Goal: Task Accomplishment & Management: Use online tool/utility

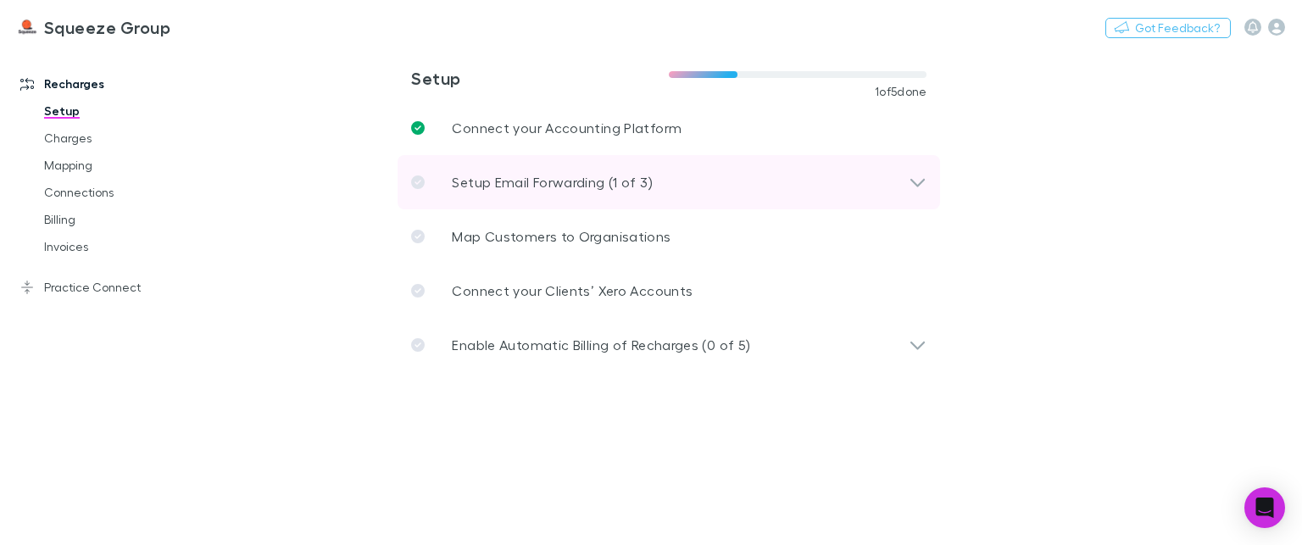
click at [560, 186] on p "Setup Email Forwarding (1 of 3)" at bounding box center [552, 182] width 200 height 20
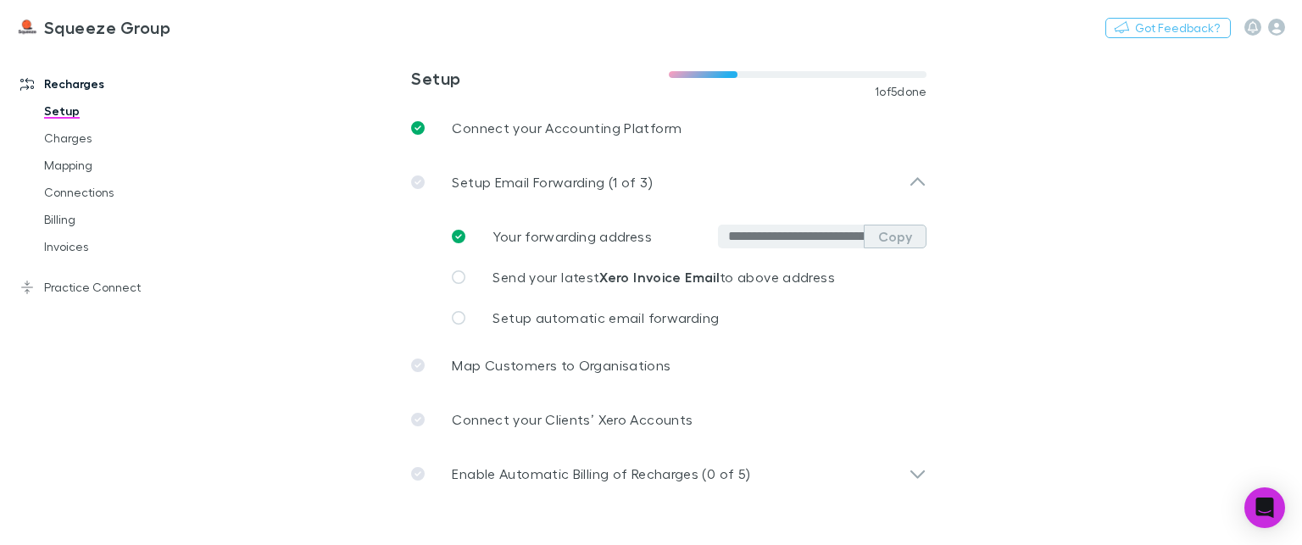
click at [895, 237] on button "Copy" at bounding box center [895, 237] width 63 height 24
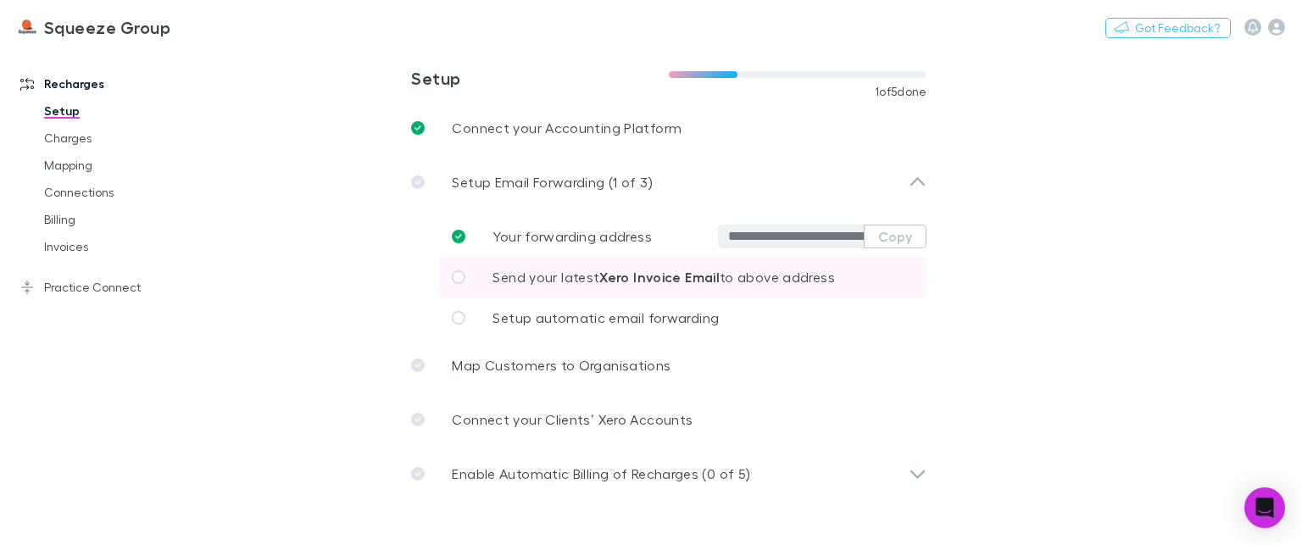
click at [661, 281] on strong "Xero Invoice Email" at bounding box center [659, 277] width 120 height 17
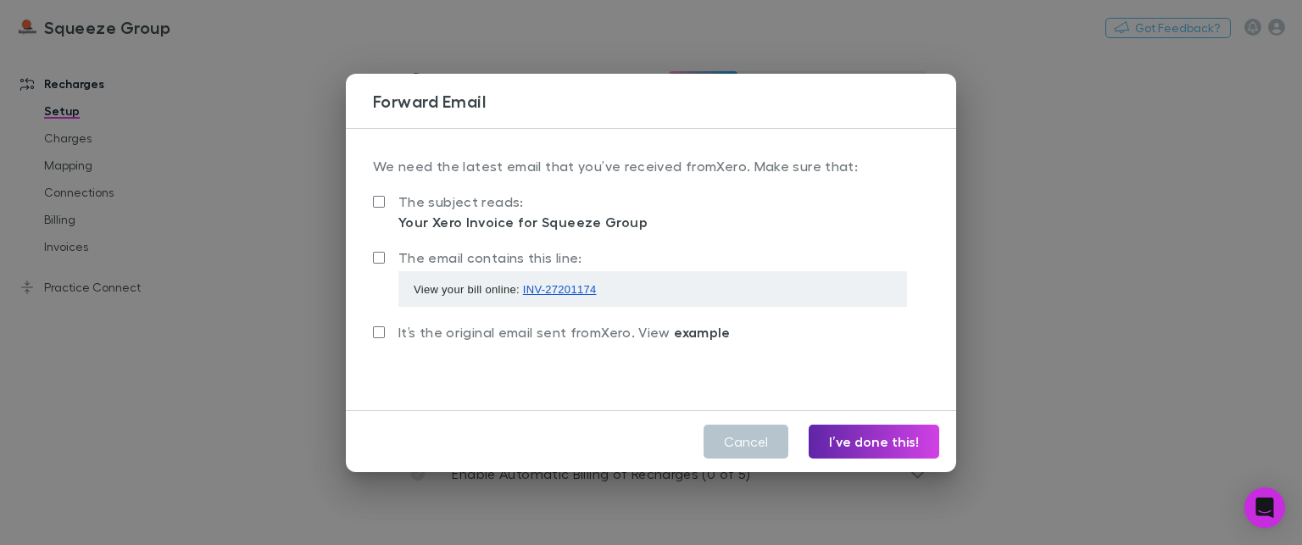
drag, startPoint x: 657, startPoint y: 226, endPoint x: 494, endPoint y: 226, distance: 162.8
click at [494, 226] on div "The subject reads: Your Xero Invoice for Squeeze Group" at bounding box center [651, 211] width 556 height 42
click at [769, 443] on button "Cancel" at bounding box center [746, 442] width 85 height 34
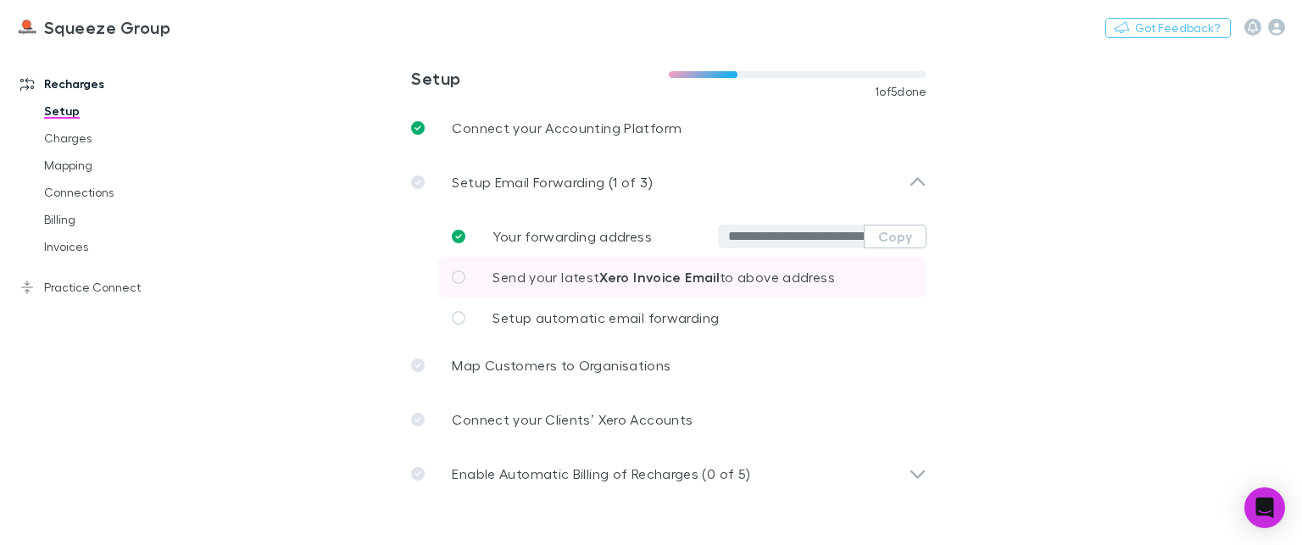
click at [571, 277] on span "Send your latest Xero Invoice Email to above address" at bounding box center [664, 277] width 342 height 16
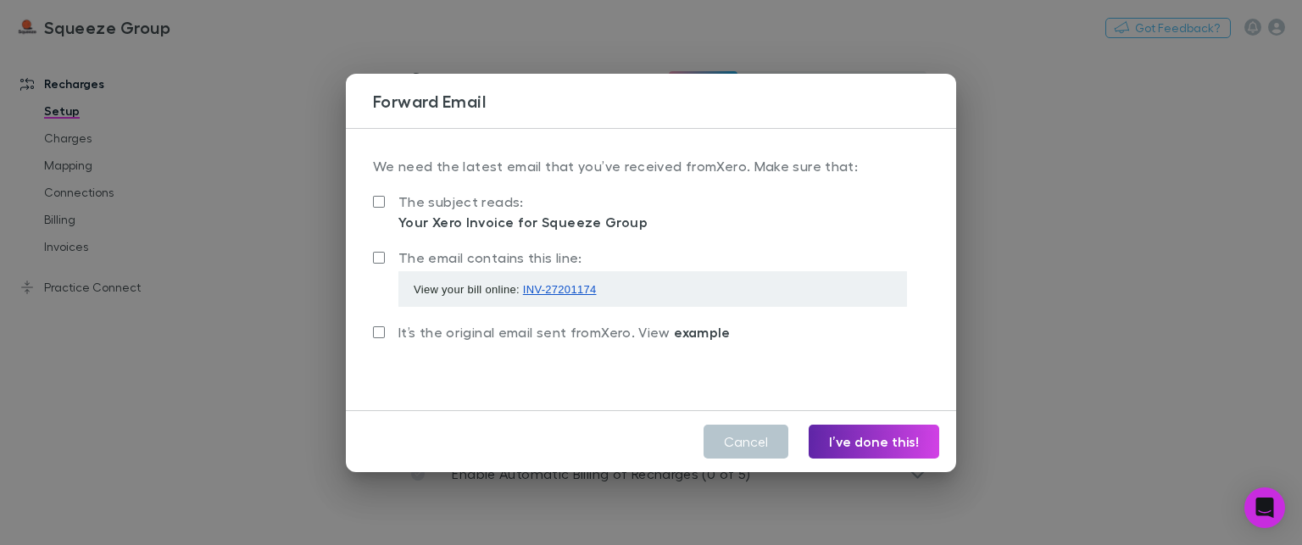
drag, startPoint x: 398, startPoint y: 226, endPoint x: 591, endPoint y: 224, distance: 193.3
click at [591, 224] on div "Your Xero Invoice for Squeeze Group" at bounding box center [523, 222] width 249 height 20
click at [539, 232] on div "We need the latest email that you’ve received from Xero . Make sure that: The s…" at bounding box center [651, 269] width 611 height 283
click at [741, 445] on button "Cancel" at bounding box center [746, 442] width 85 height 34
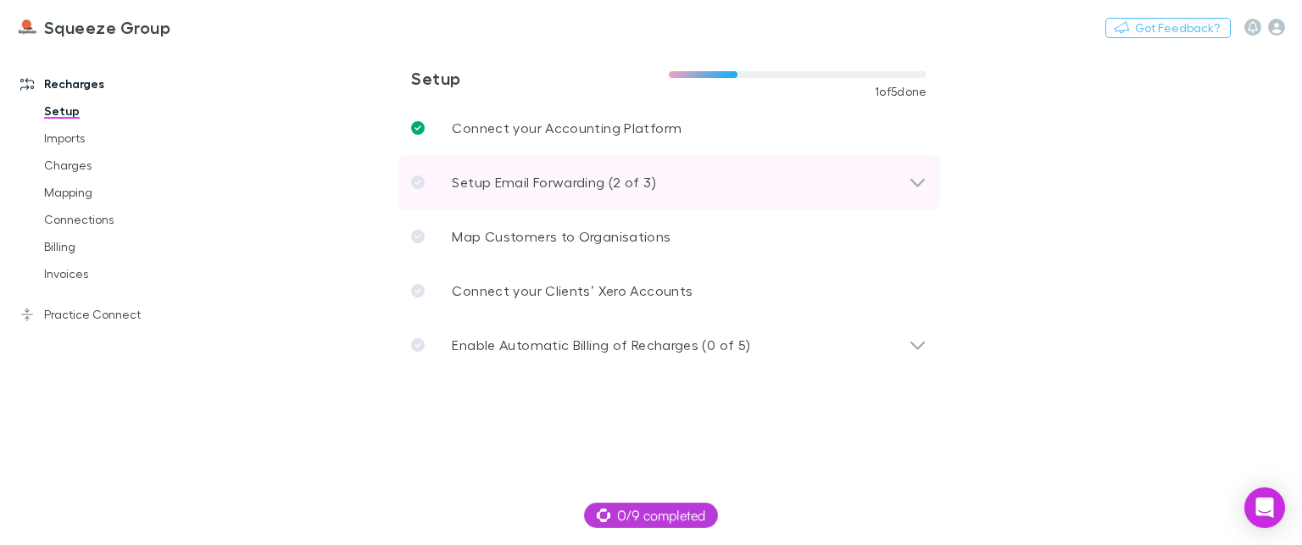
click at [454, 177] on p "Setup Email Forwarding (2 of 3)" at bounding box center [554, 182] width 204 height 20
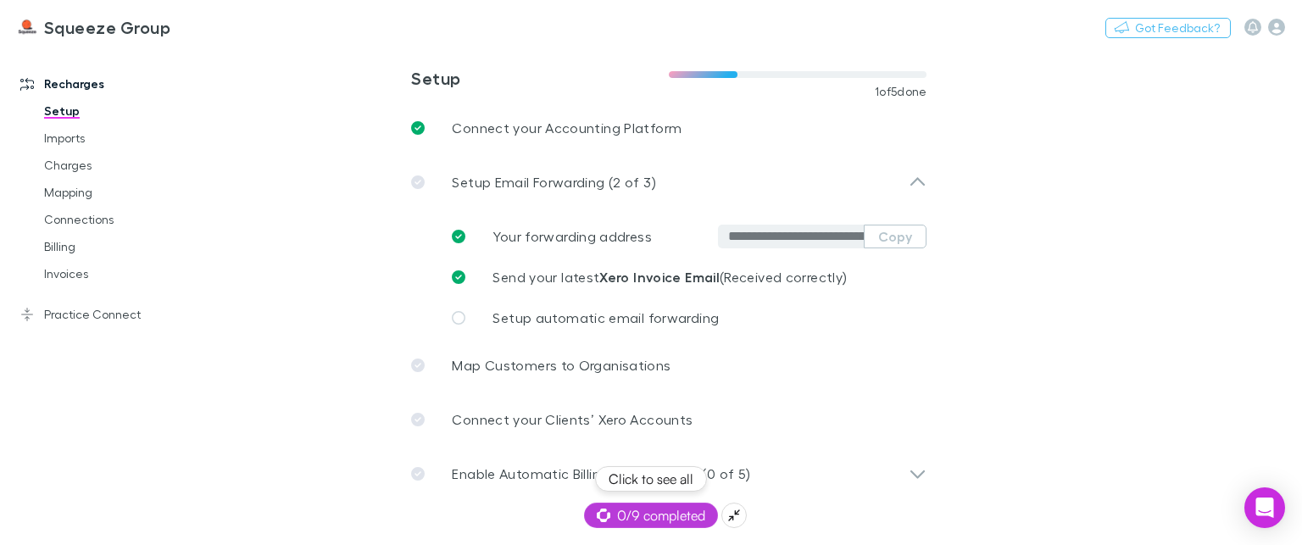
click at [672, 511] on span "0/9 completed" at bounding box center [651, 515] width 109 height 20
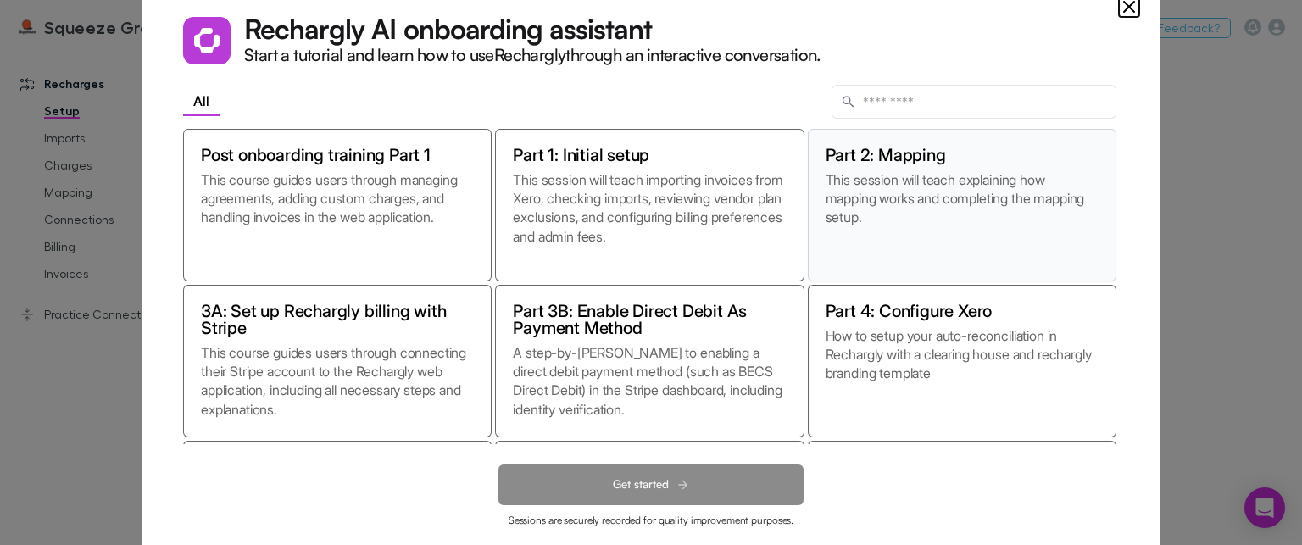
click at [924, 237] on p "This session will teach explaining how mapping works and completing the mapping…" at bounding box center [962, 216] width 273 height 93
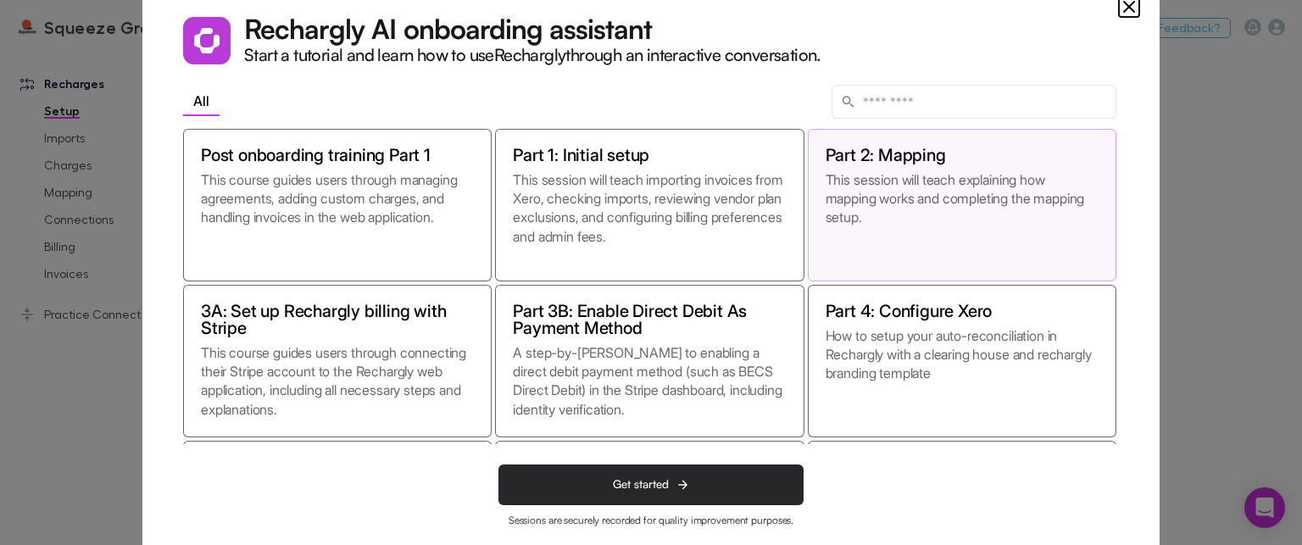
click at [669, 470] on button "Get started" at bounding box center [651, 485] width 305 height 41
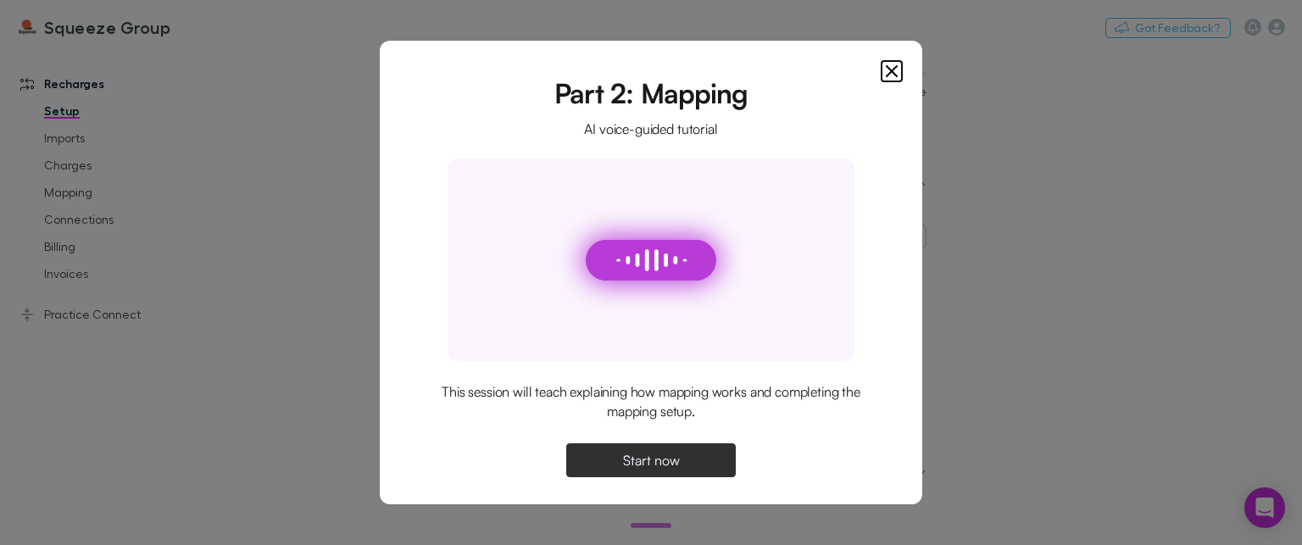
click at [881, 72] on div "Part 2: Mapping AI voice-guided tutorial This session will teach explaining how…" at bounding box center [651, 273] width 543 height 464
click at [895, 75] on icon "Close" at bounding box center [892, 71] width 10 height 10
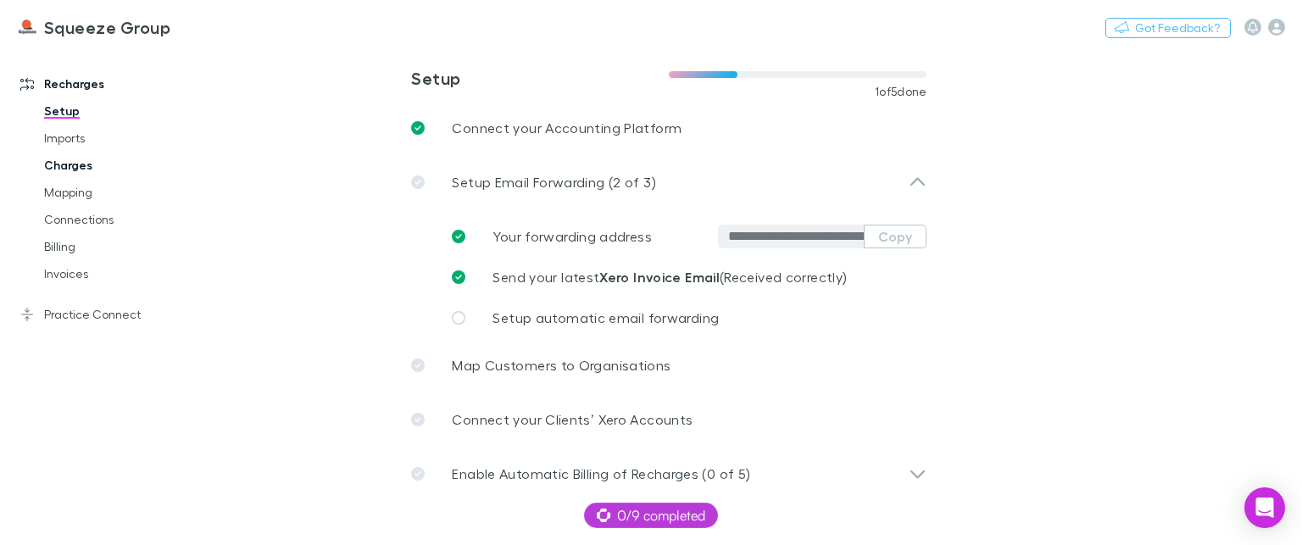
click at [74, 152] on link "Charges" at bounding box center [124, 165] width 195 height 27
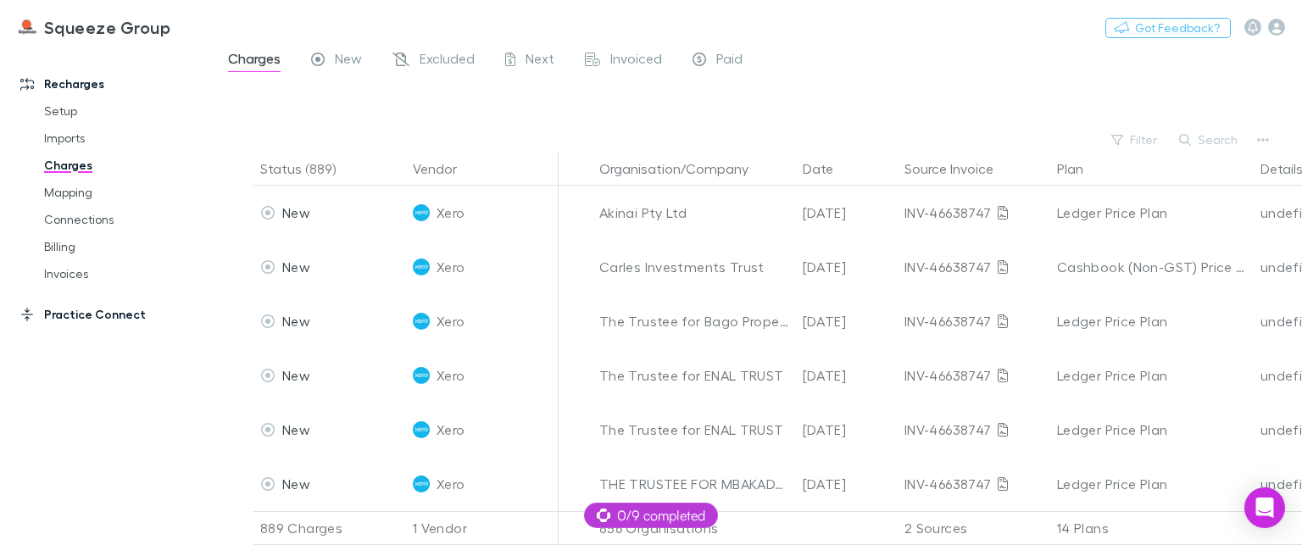
click at [98, 320] on link "Practice Connect" at bounding box center [112, 314] width 219 height 27
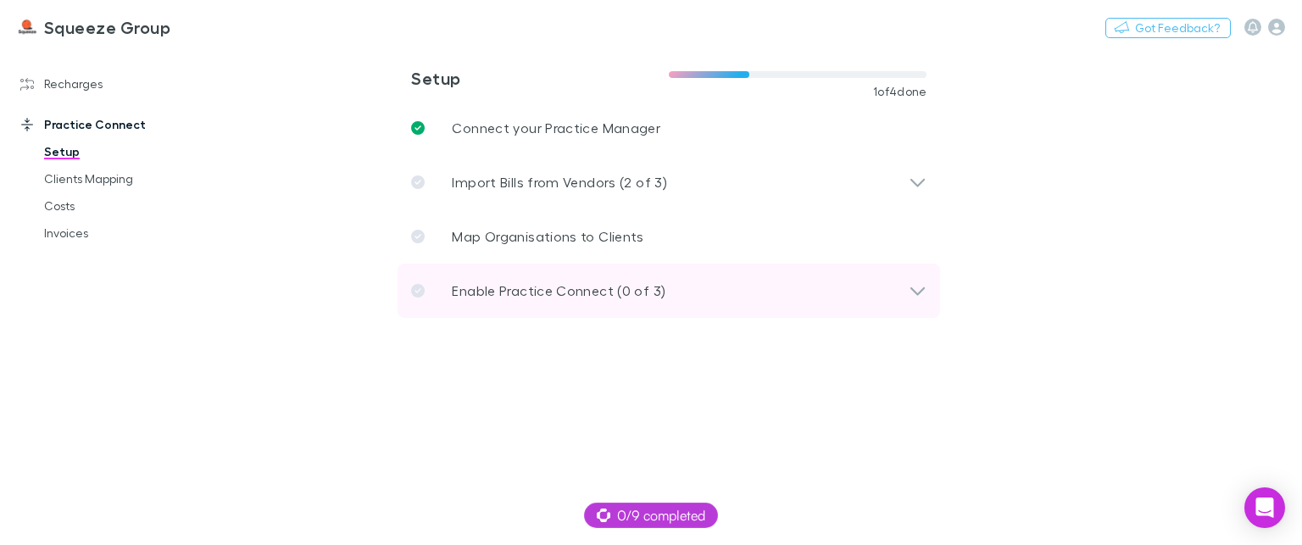
click at [898, 287] on div "Enable Practice Connect (0 of 3)" at bounding box center [660, 291] width 498 height 20
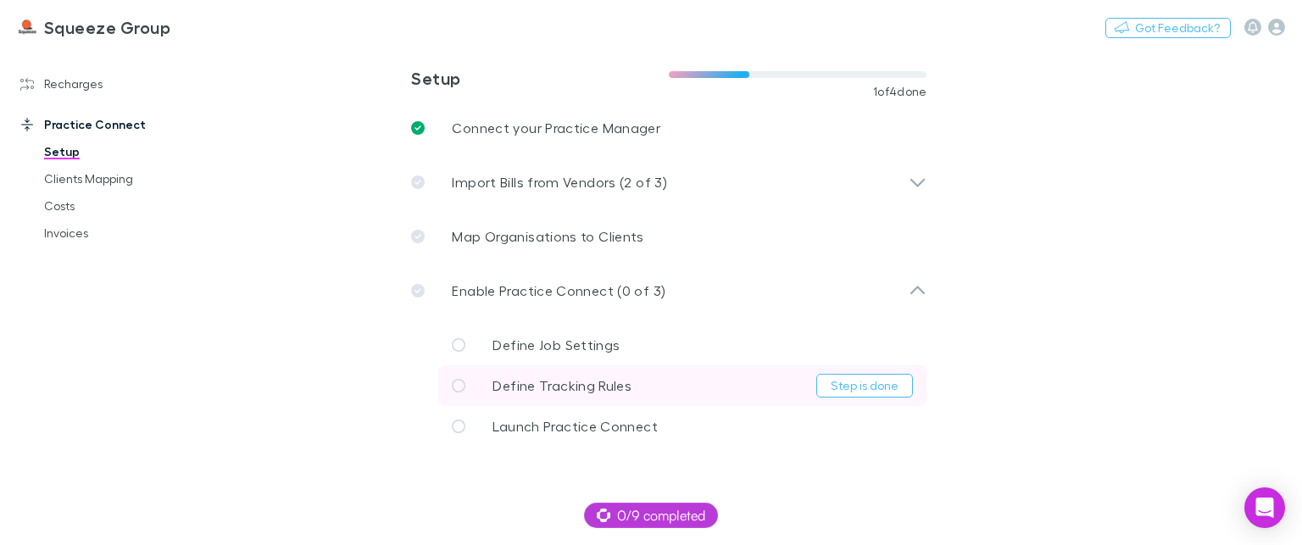
click at [458, 386] on icon at bounding box center [459, 386] width 14 height 14
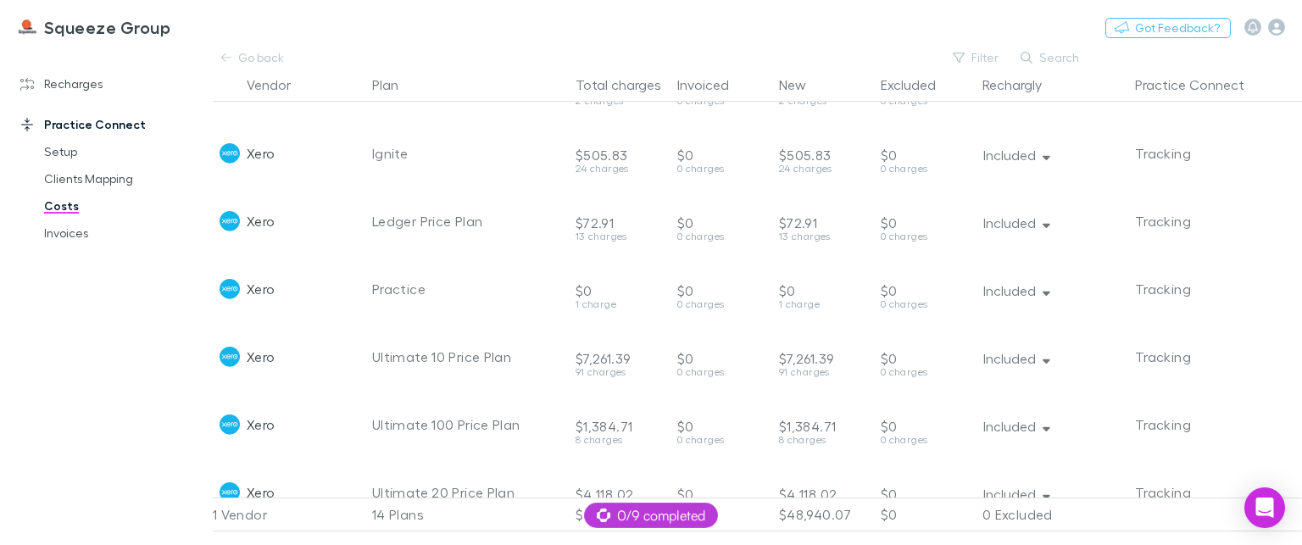
scroll to position [509, 0]
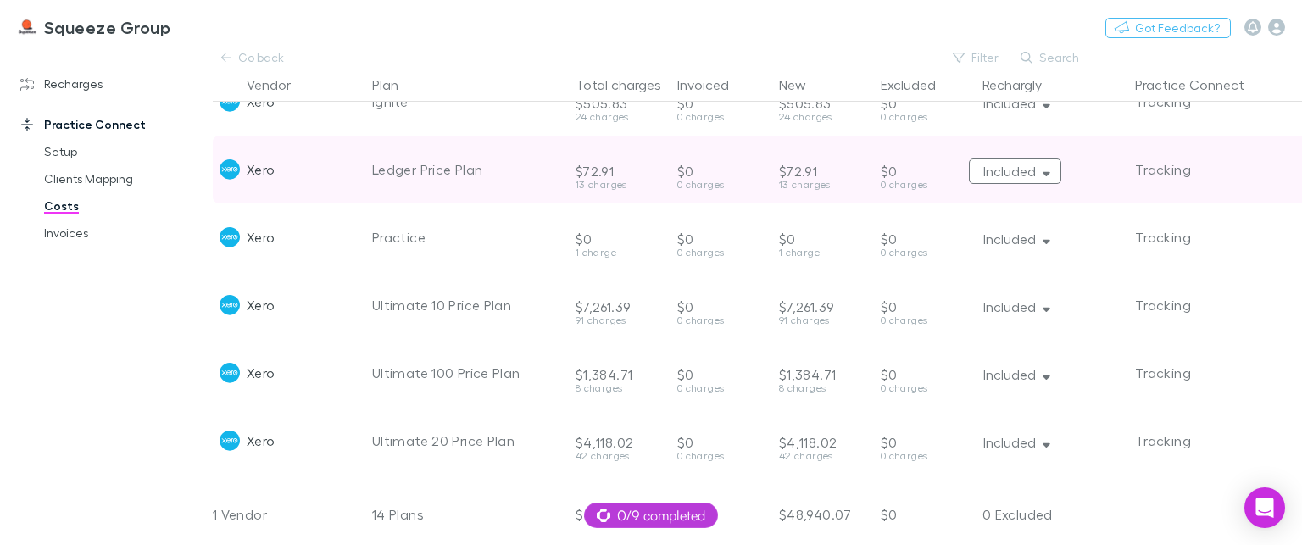
click at [1053, 174] on button "Included" at bounding box center [1015, 171] width 92 height 25
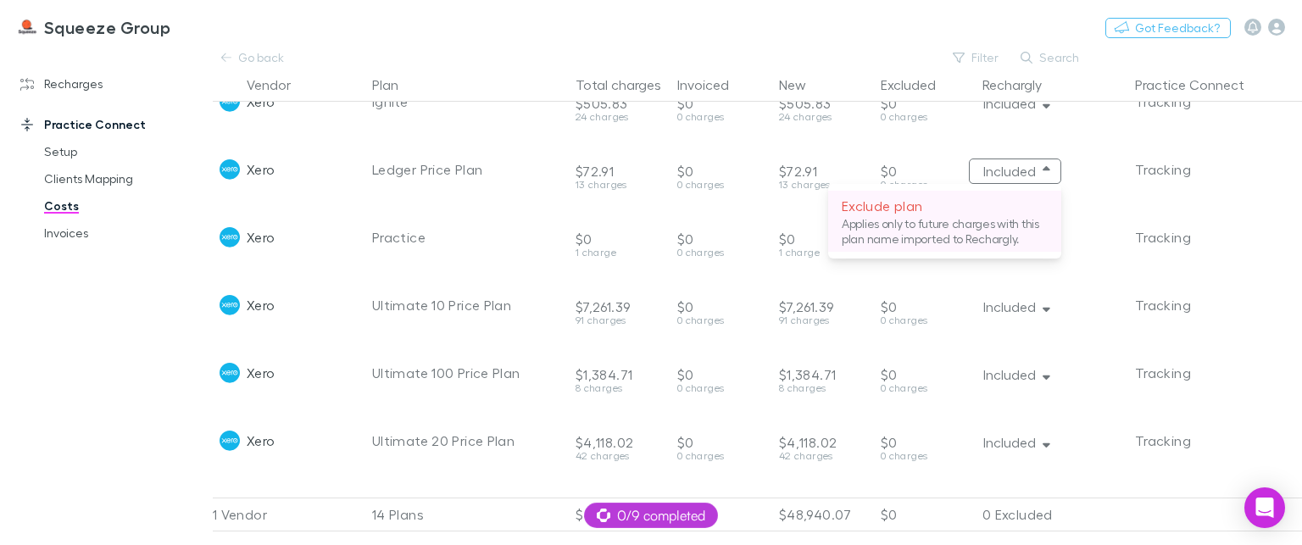
click at [882, 204] on p "Exclude plan" at bounding box center [945, 206] width 206 height 20
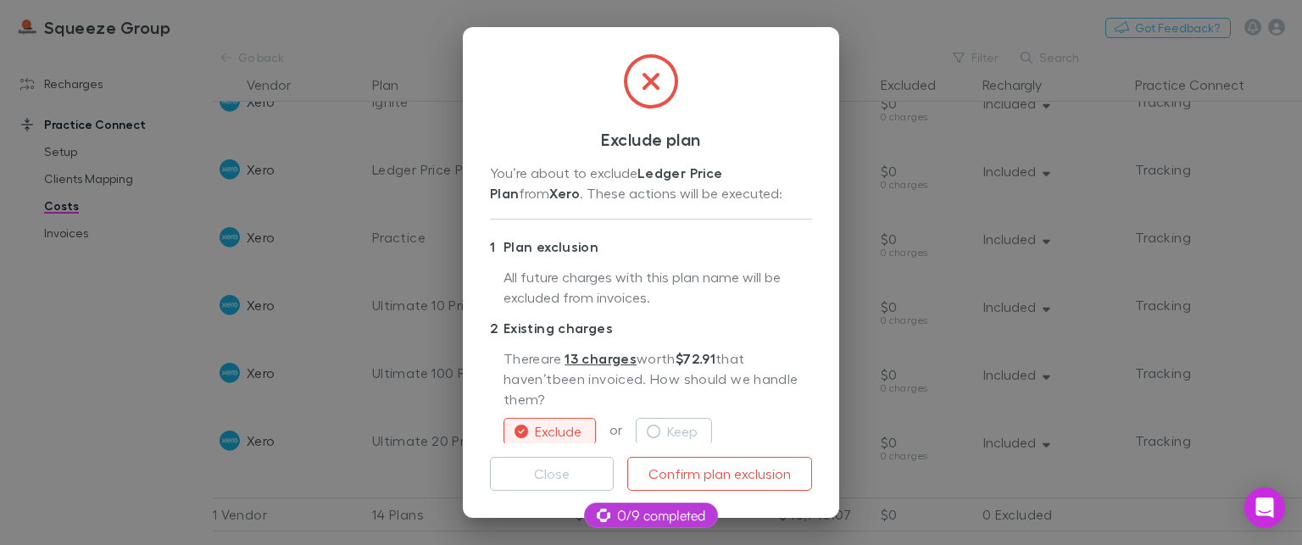
click at [531, 423] on button "Exclude" at bounding box center [550, 431] width 92 height 27
click at [776, 459] on button "Confirm plan exclusion" at bounding box center [719, 474] width 185 height 34
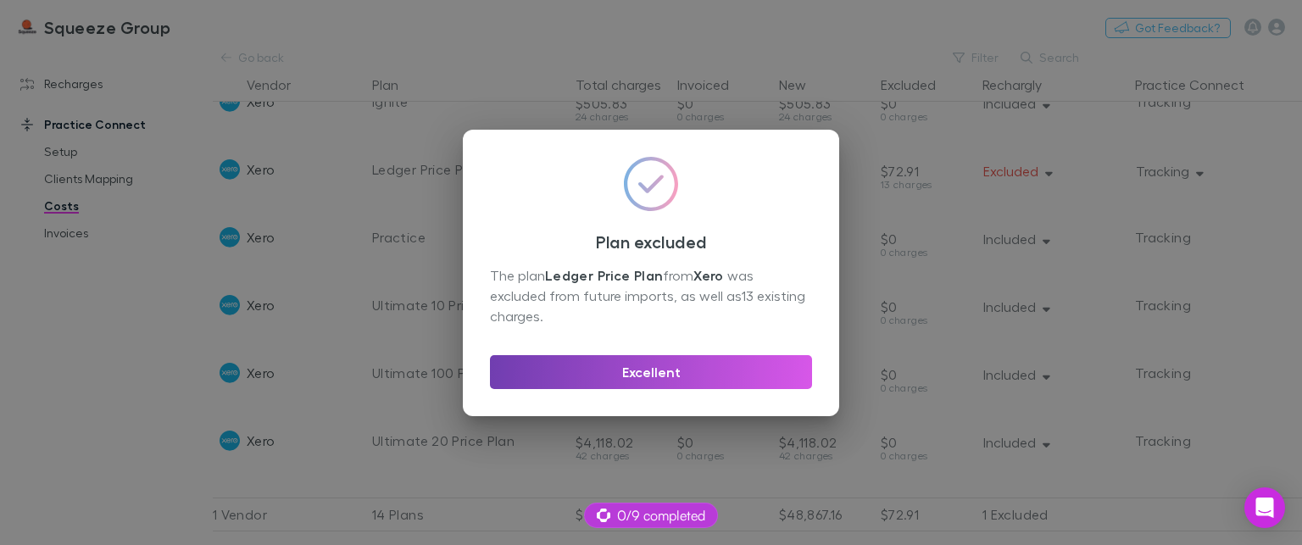
click at [681, 366] on button "Excellent" at bounding box center [651, 372] width 322 height 34
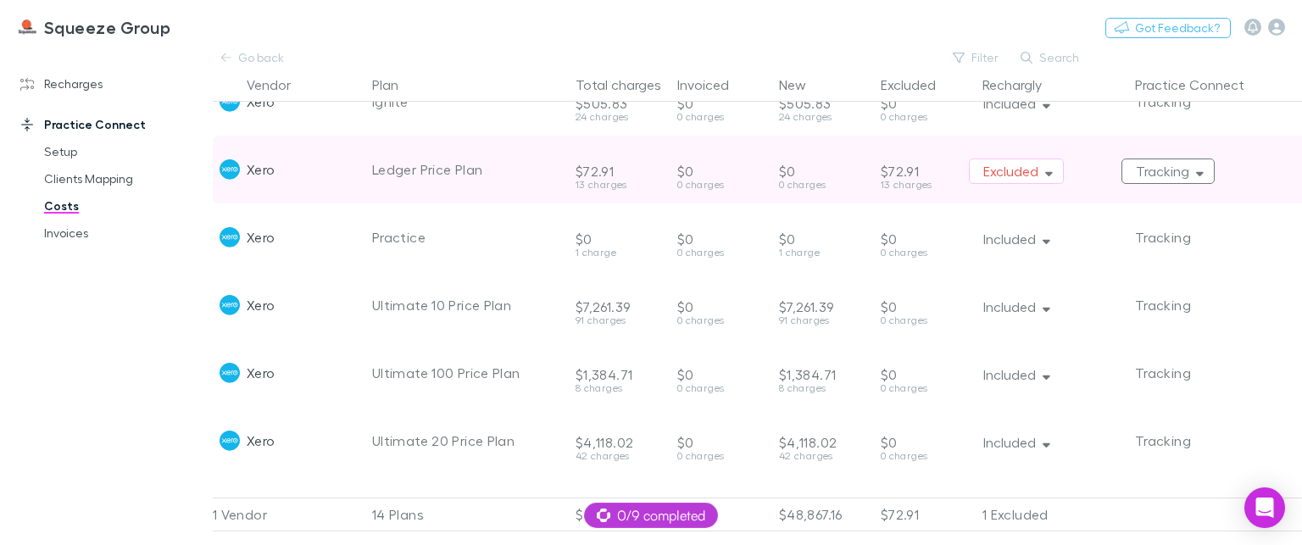
click at [1203, 176] on icon "button" at bounding box center [1200, 171] width 8 height 12
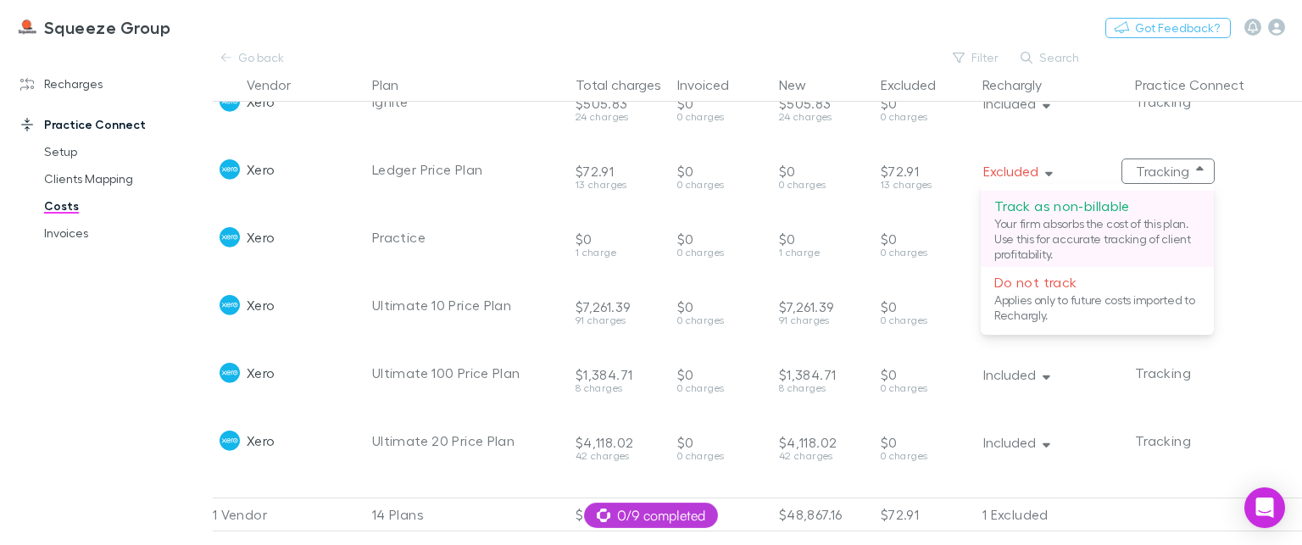
click at [1066, 219] on p "Your firm absorbs the cost of this plan. Use this for accurate tracking of clie…" at bounding box center [1098, 239] width 206 height 46
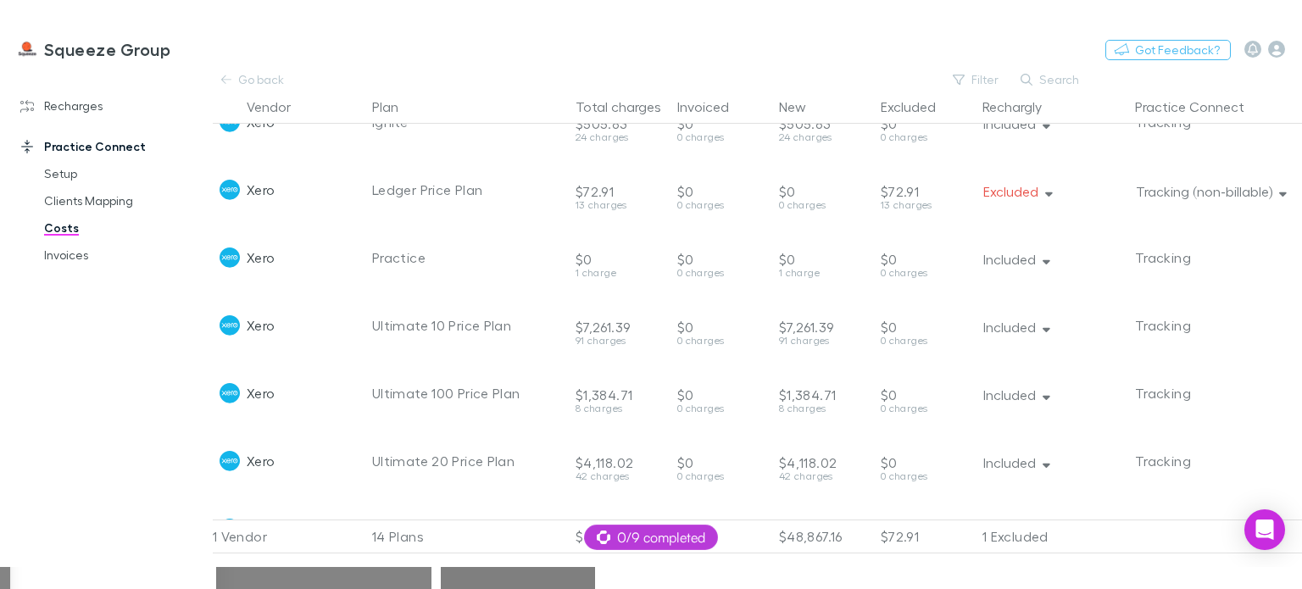
scroll to position [482, 0]
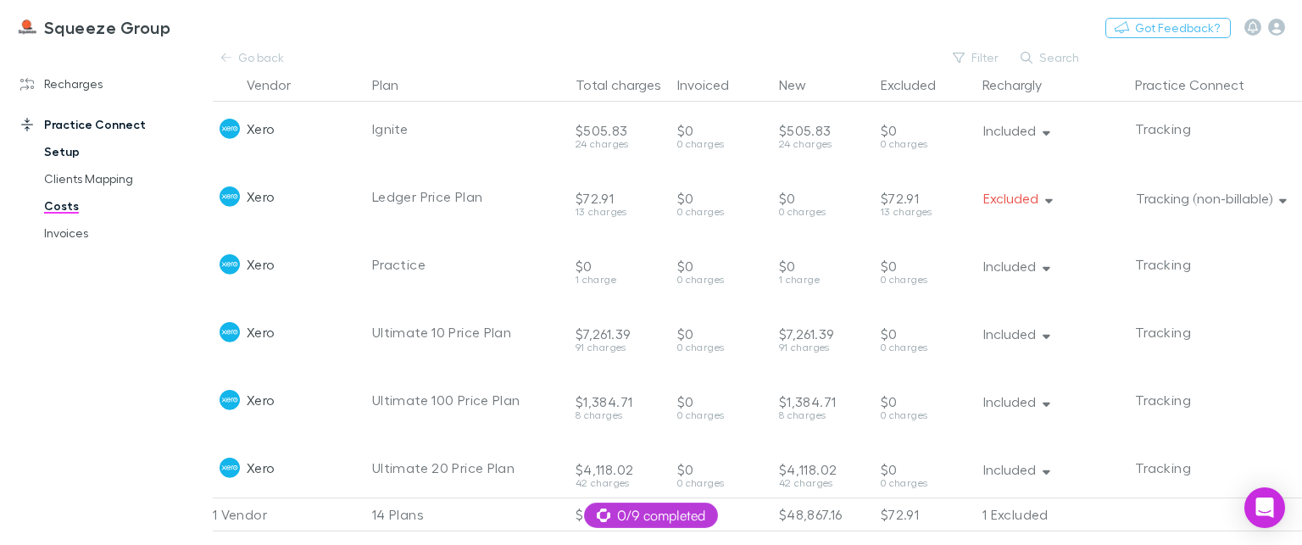
click at [58, 151] on link "Setup" at bounding box center [124, 151] width 195 height 27
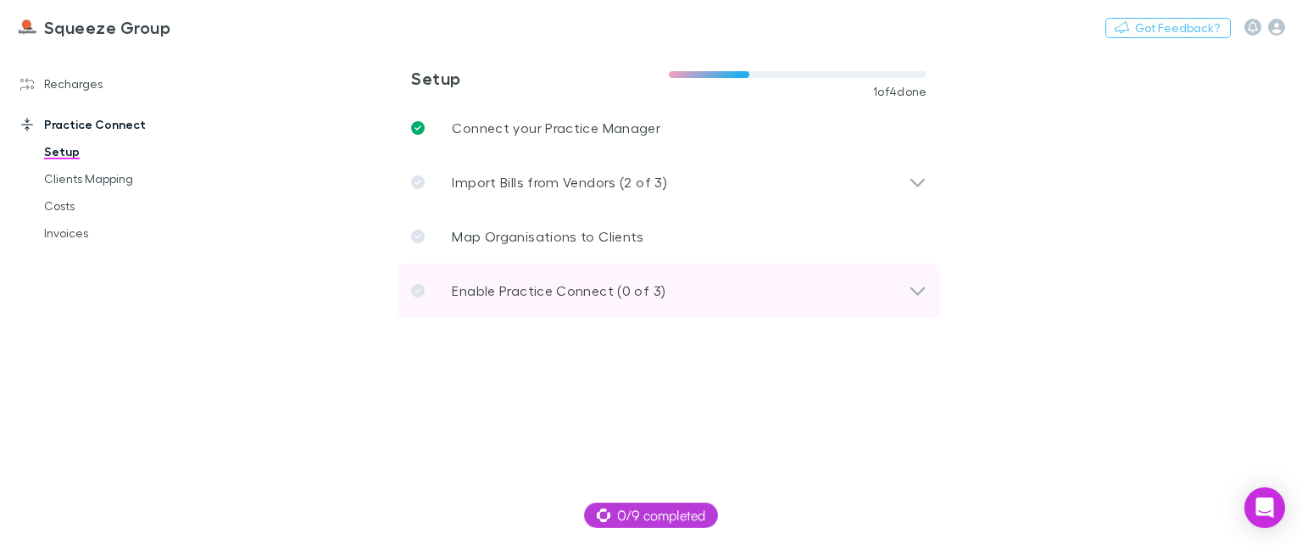
click at [919, 294] on icon at bounding box center [918, 291] width 18 height 20
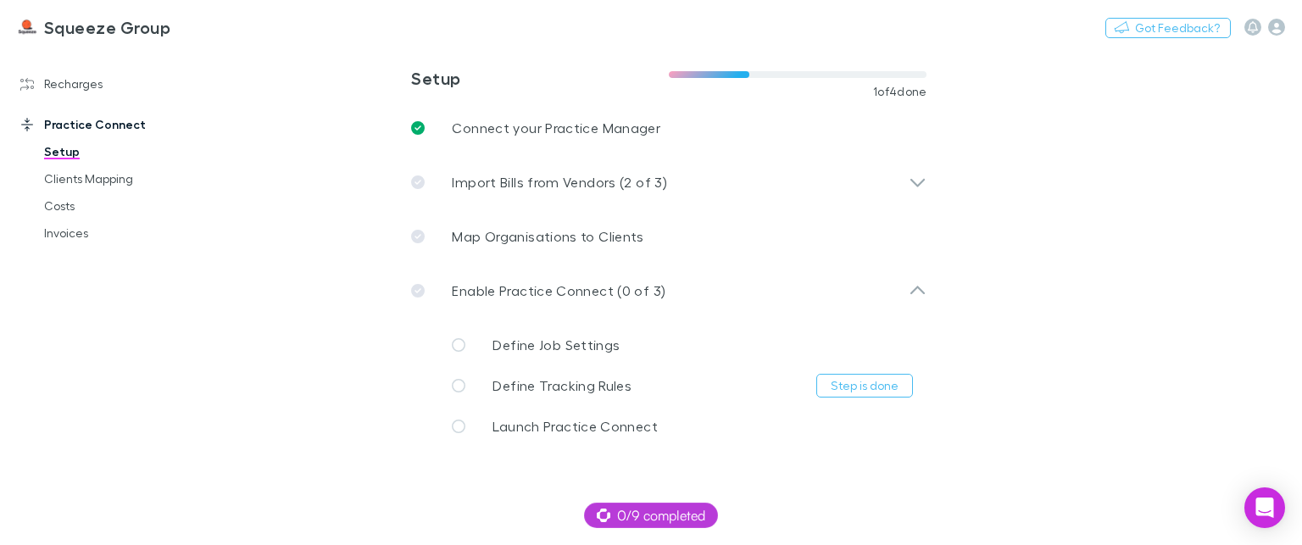
drag, startPoint x: 176, startPoint y: 23, endPoint x: 282, endPoint y: 367, distance: 360.5
click at [282, 367] on main "**********" at bounding box center [758, 296] width 1090 height 498
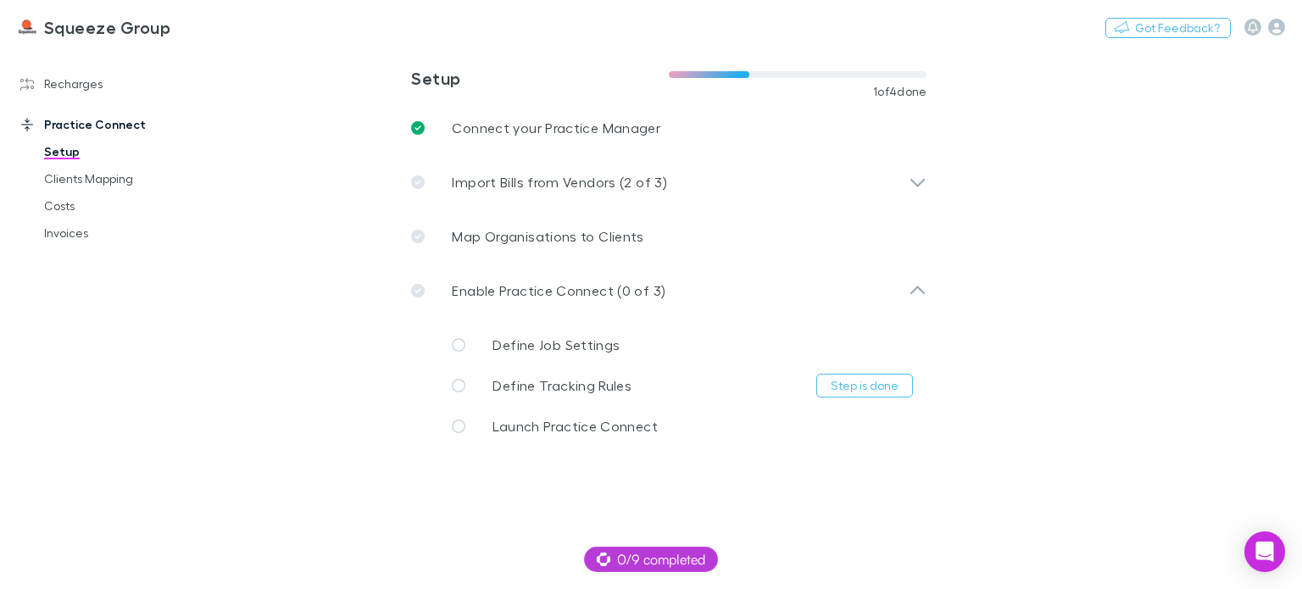
drag, startPoint x: 75, startPoint y: 81, endPoint x: 219, endPoint y: 118, distance: 148.9
click at [75, 81] on link "Recharges" at bounding box center [112, 83] width 219 height 27
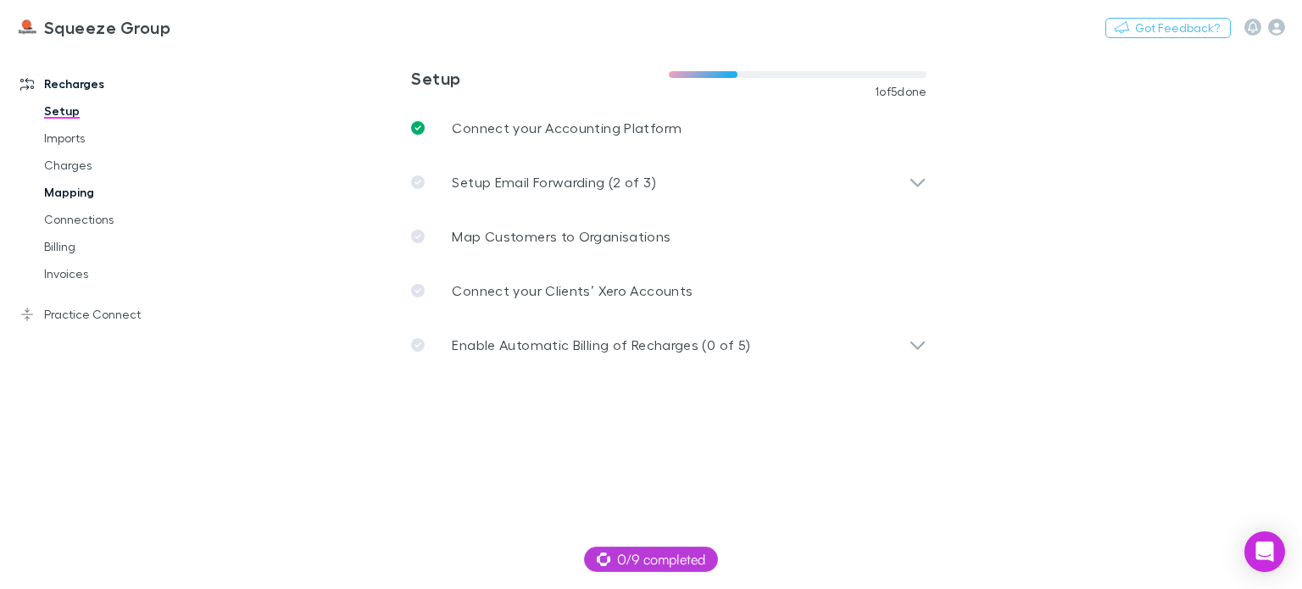
click at [82, 194] on link "Mapping" at bounding box center [124, 192] width 195 height 27
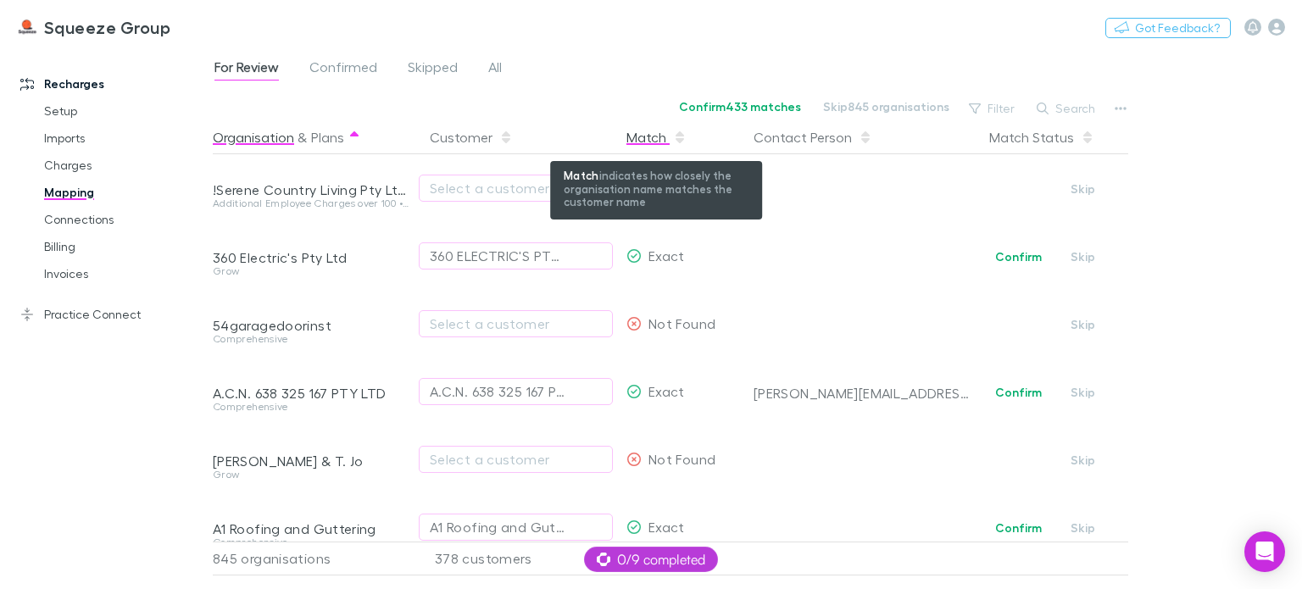
click at [673, 138] on span "button" at bounding box center [680, 138] width 14 height 14
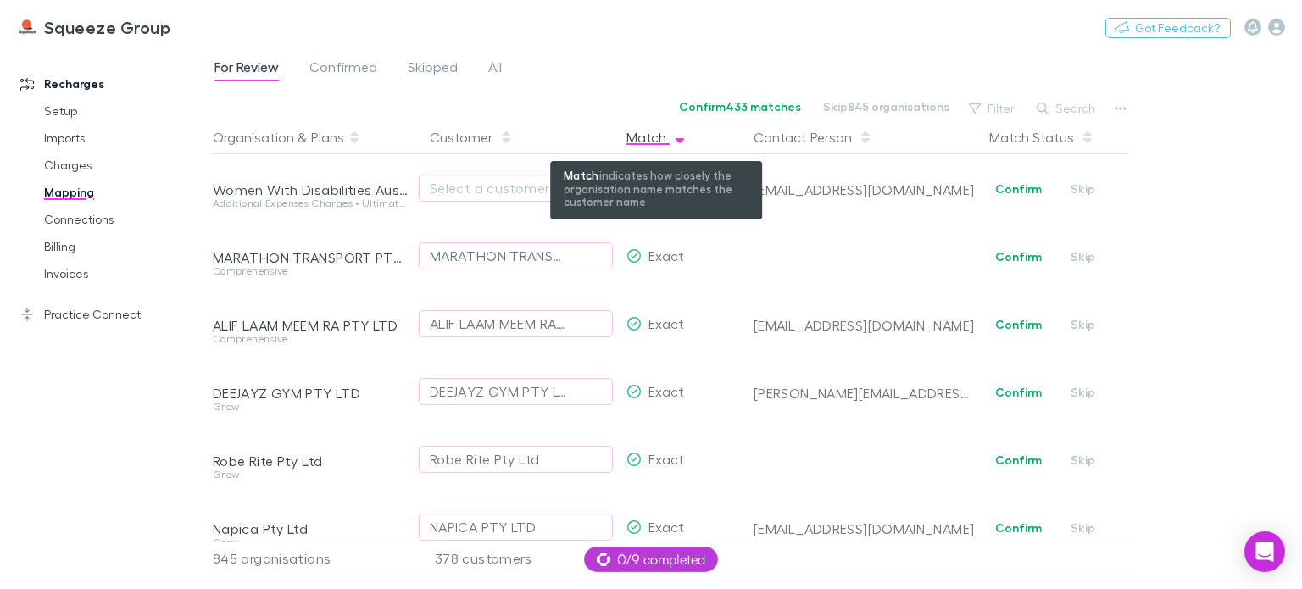
click at [679, 139] on icon "button" at bounding box center [680, 140] width 8 height 5
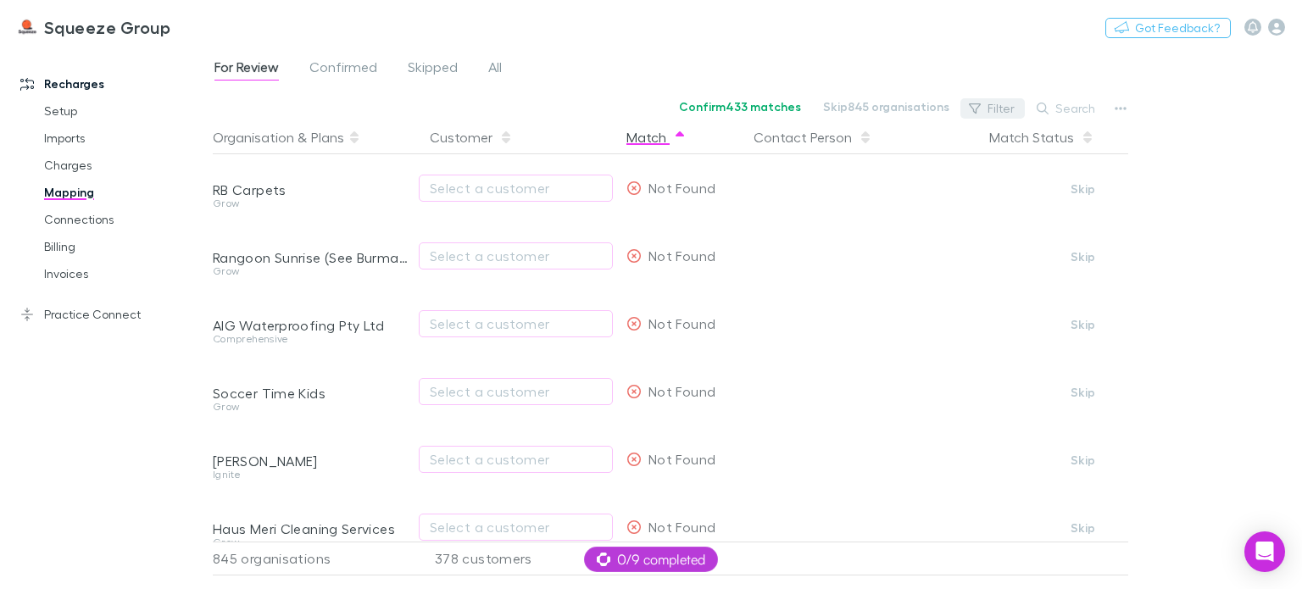
click at [994, 111] on button "Filter" at bounding box center [993, 108] width 64 height 20
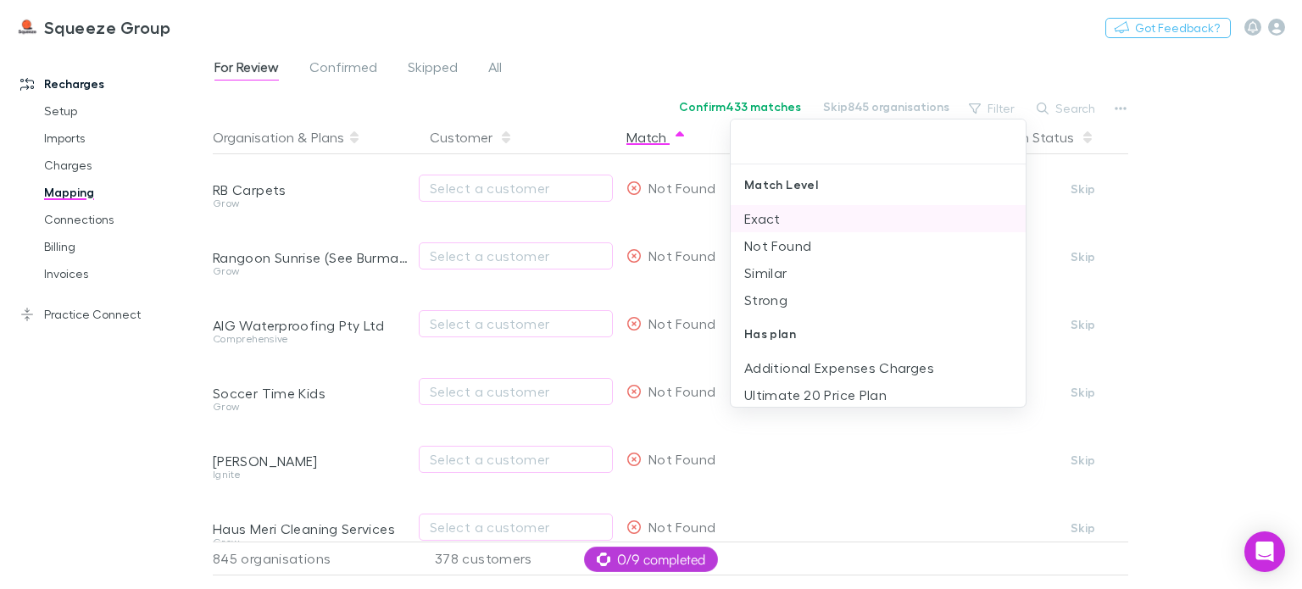
click at [766, 211] on li "Exact" at bounding box center [878, 218] width 295 height 27
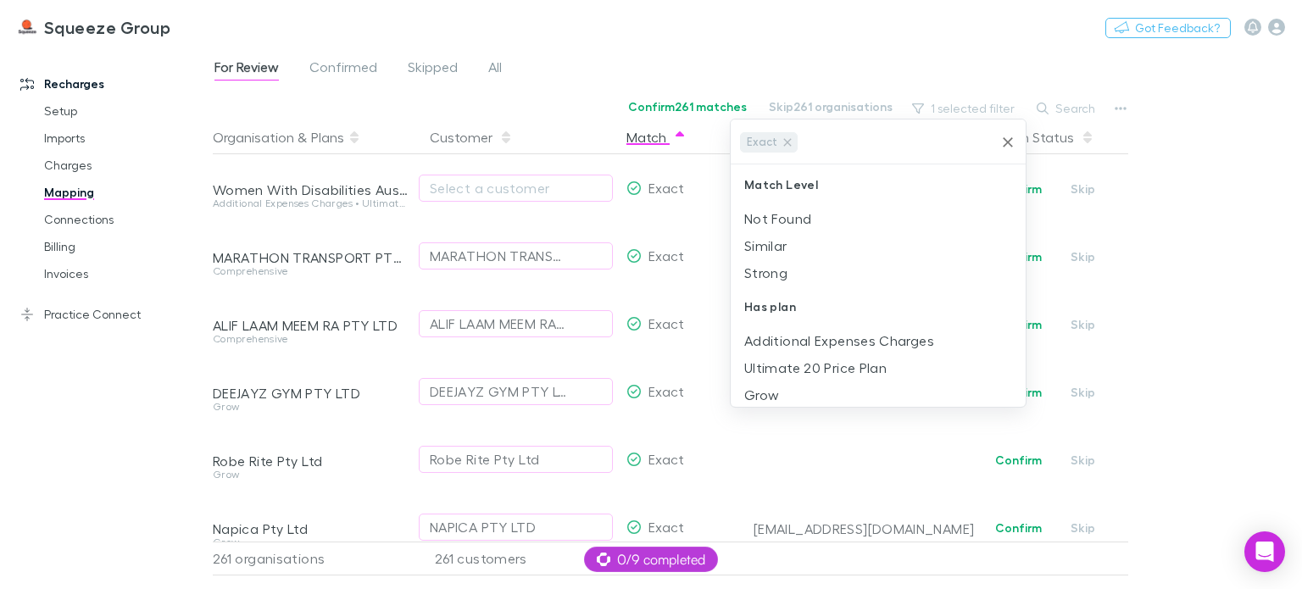
click at [1190, 128] on div at bounding box center [651, 294] width 1302 height 589
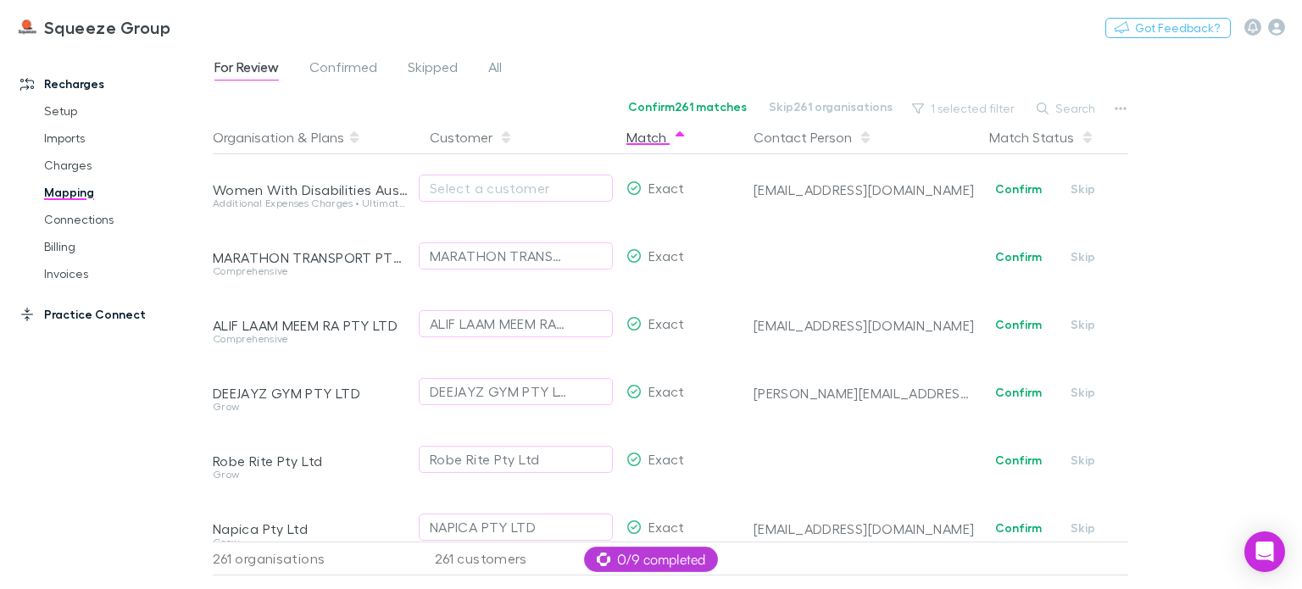
click at [98, 319] on link "Practice Connect" at bounding box center [112, 314] width 219 height 27
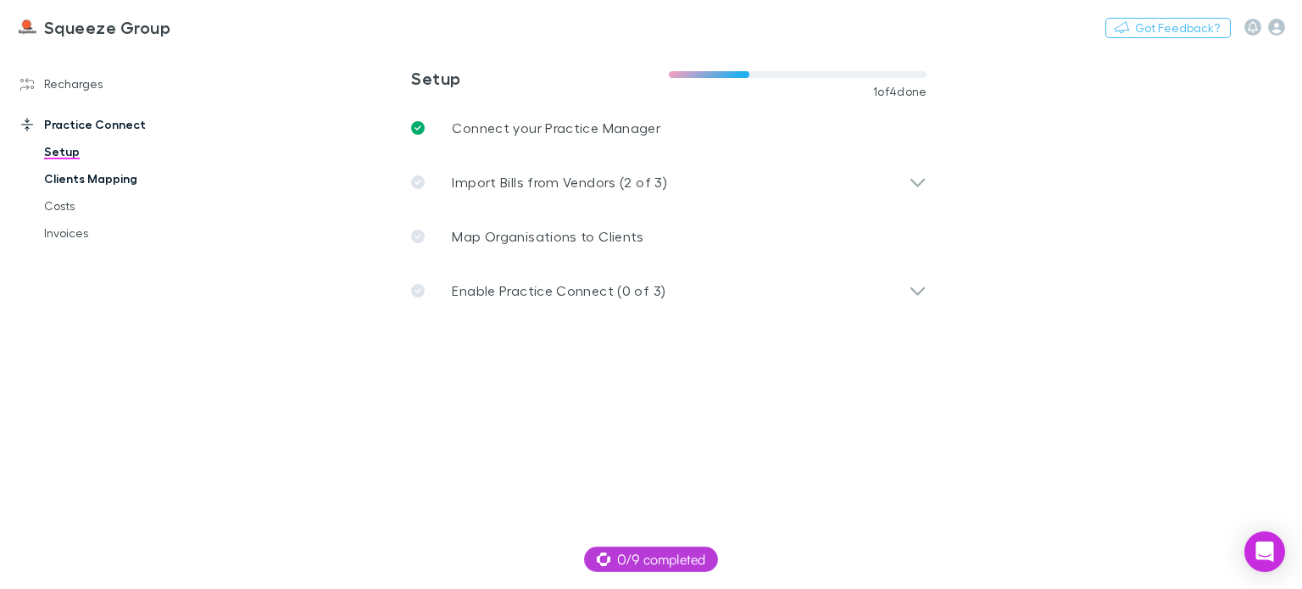
click at [84, 184] on link "Clients Mapping" at bounding box center [124, 178] width 195 height 27
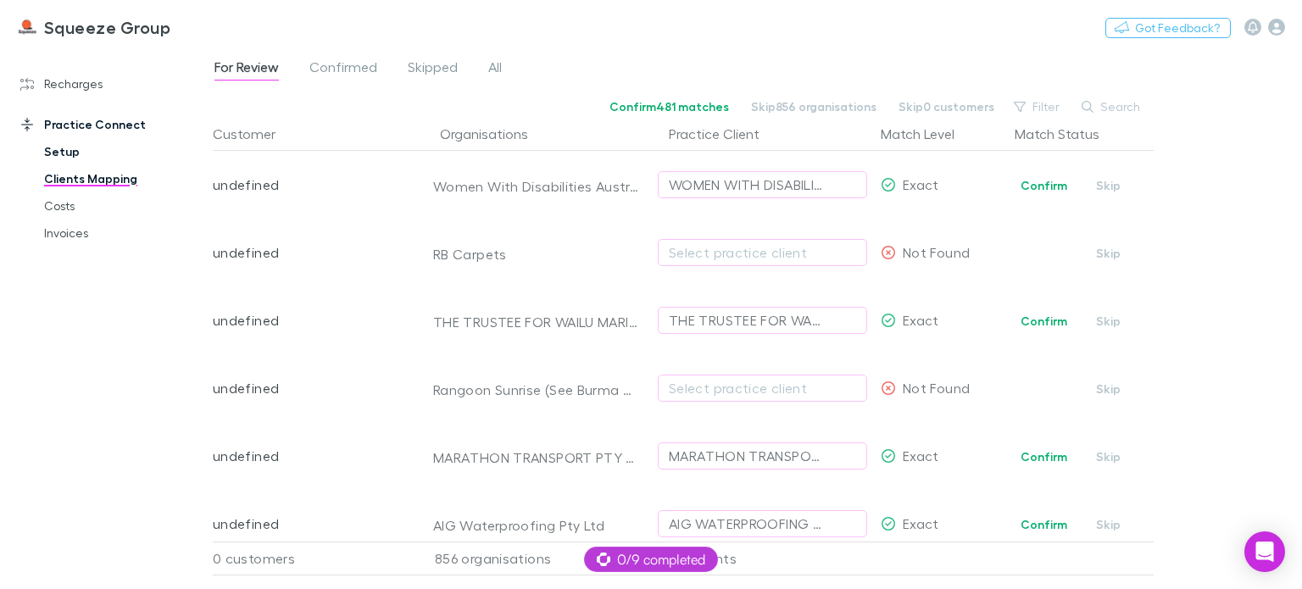
click at [70, 153] on link "Setup" at bounding box center [124, 151] width 195 height 27
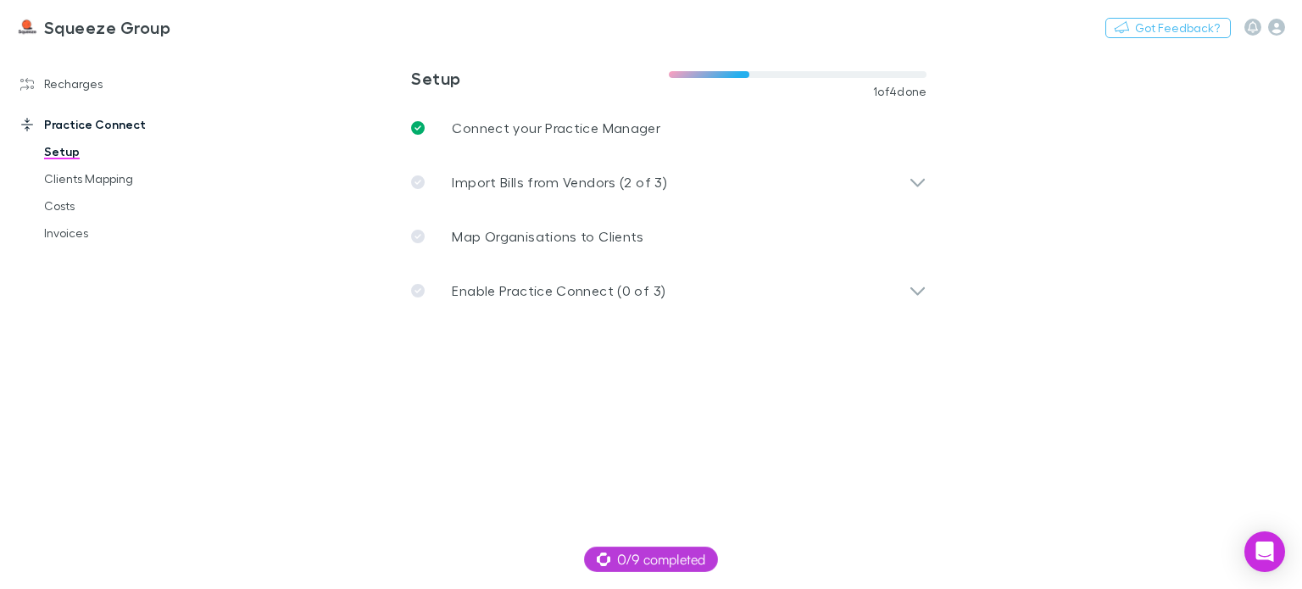
click at [66, 87] on link "Recharges" at bounding box center [112, 83] width 219 height 27
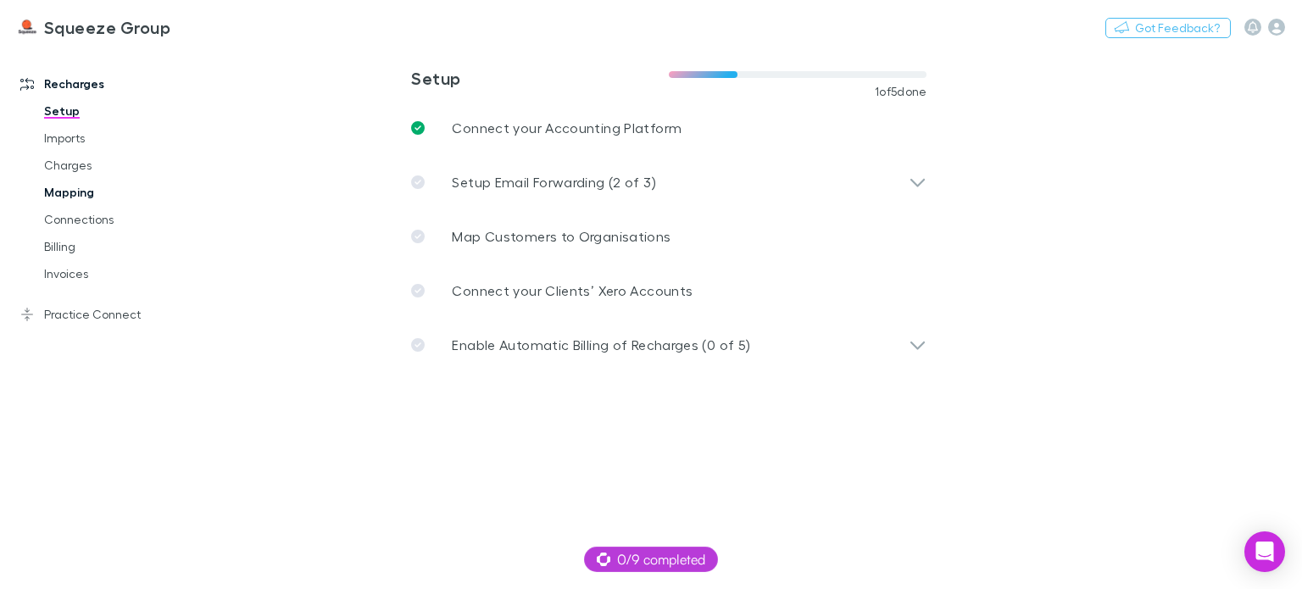
click at [75, 188] on link "Mapping" at bounding box center [124, 192] width 195 height 27
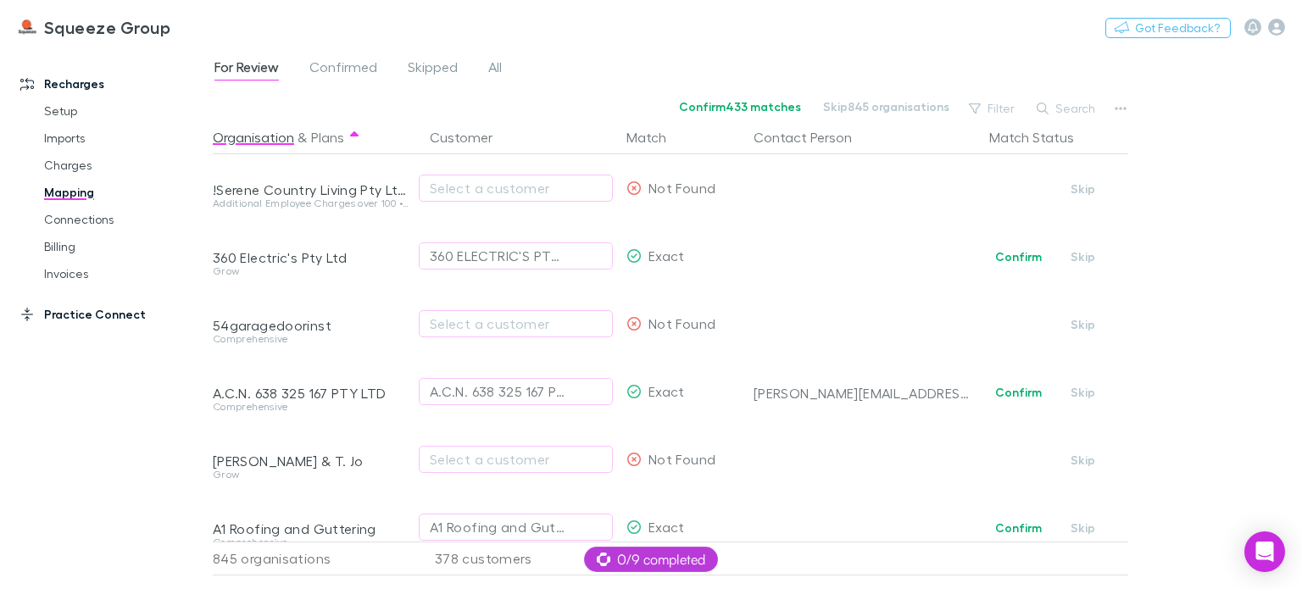
click at [98, 319] on link "Practice Connect" at bounding box center [112, 314] width 219 height 27
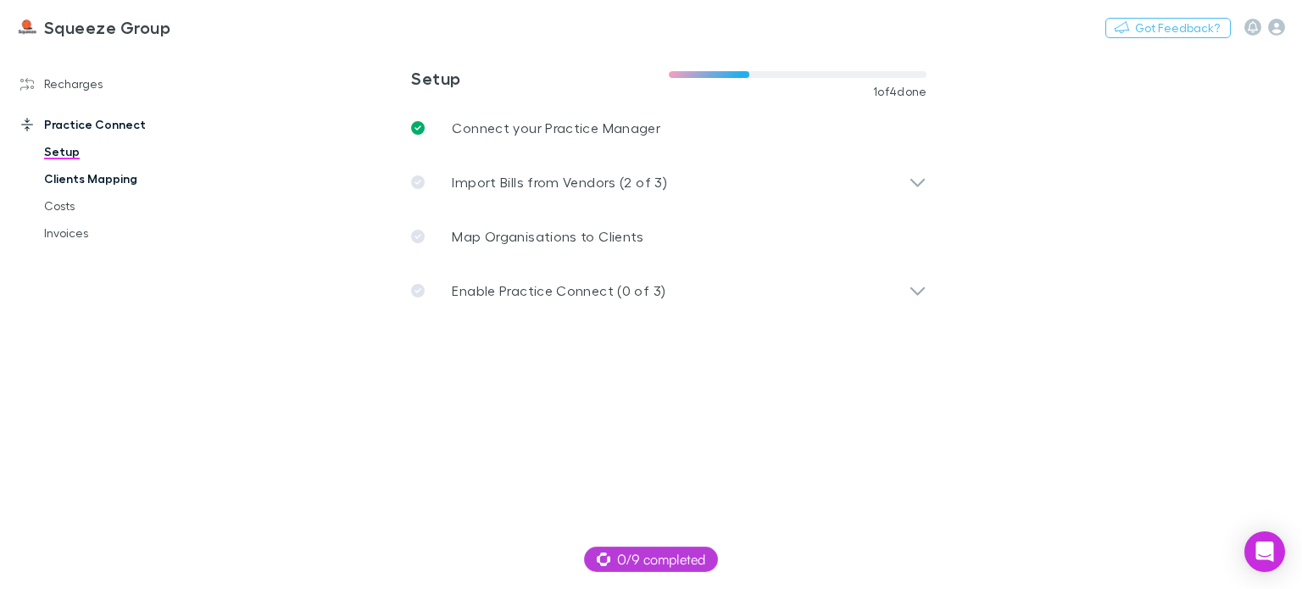
click at [119, 186] on link "Clients Mapping" at bounding box center [124, 178] width 195 height 27
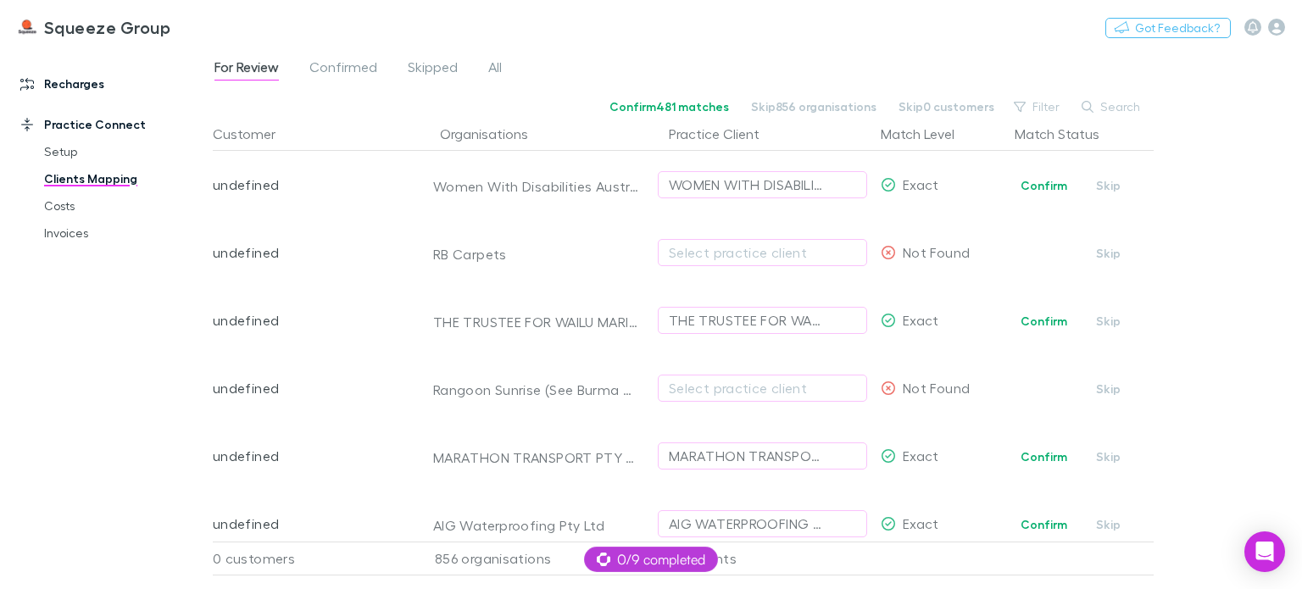
click at [82, 84] on link "Recharges" at bounding box center [112, 83] width 219 height 27
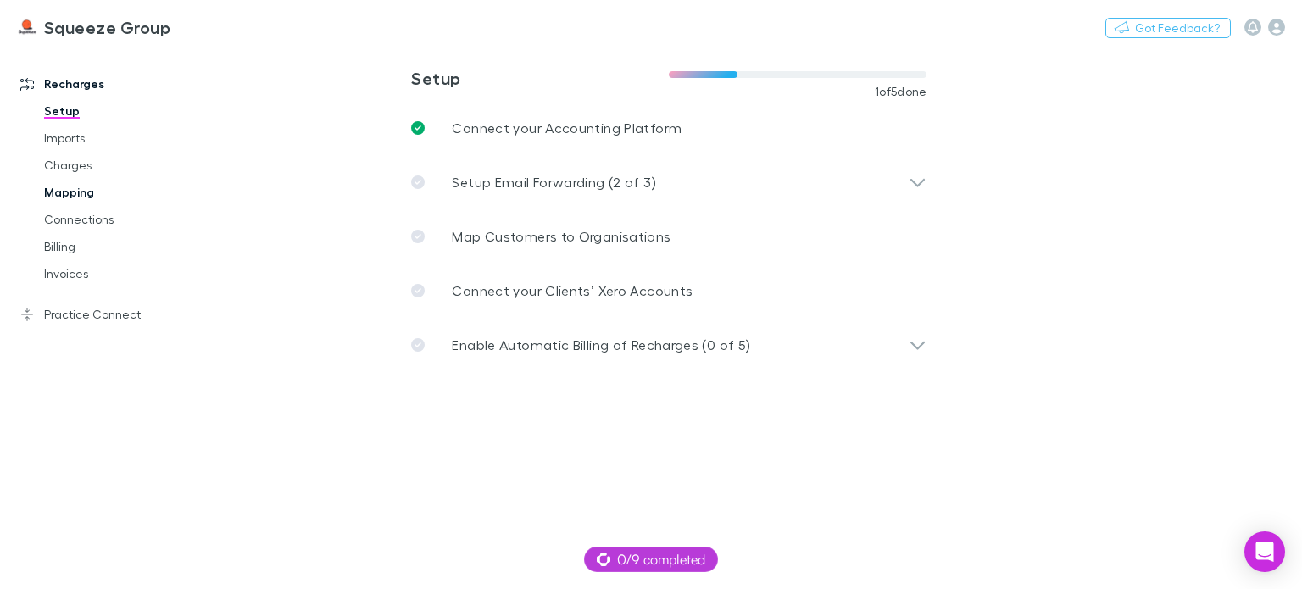
click at [59, 187] on link "Mapping" at bounding box center [124, 192] width 195 height 27
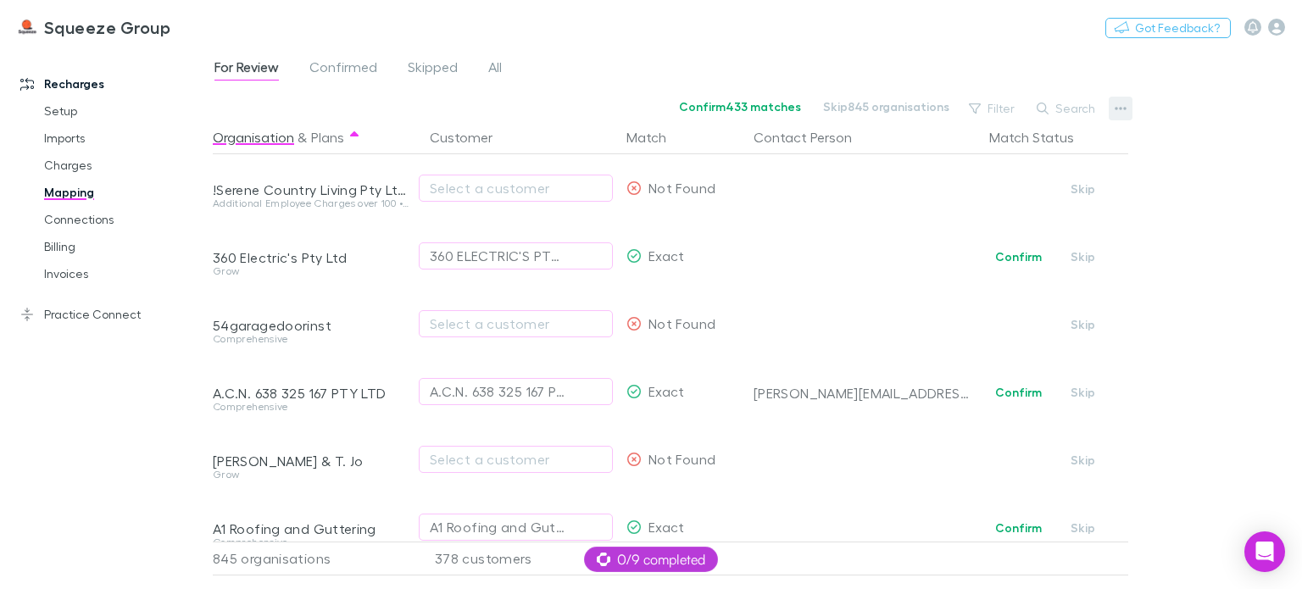
click at [1119, 109] on icon "button" at bounding box center [1121, 109] width 12 height 14
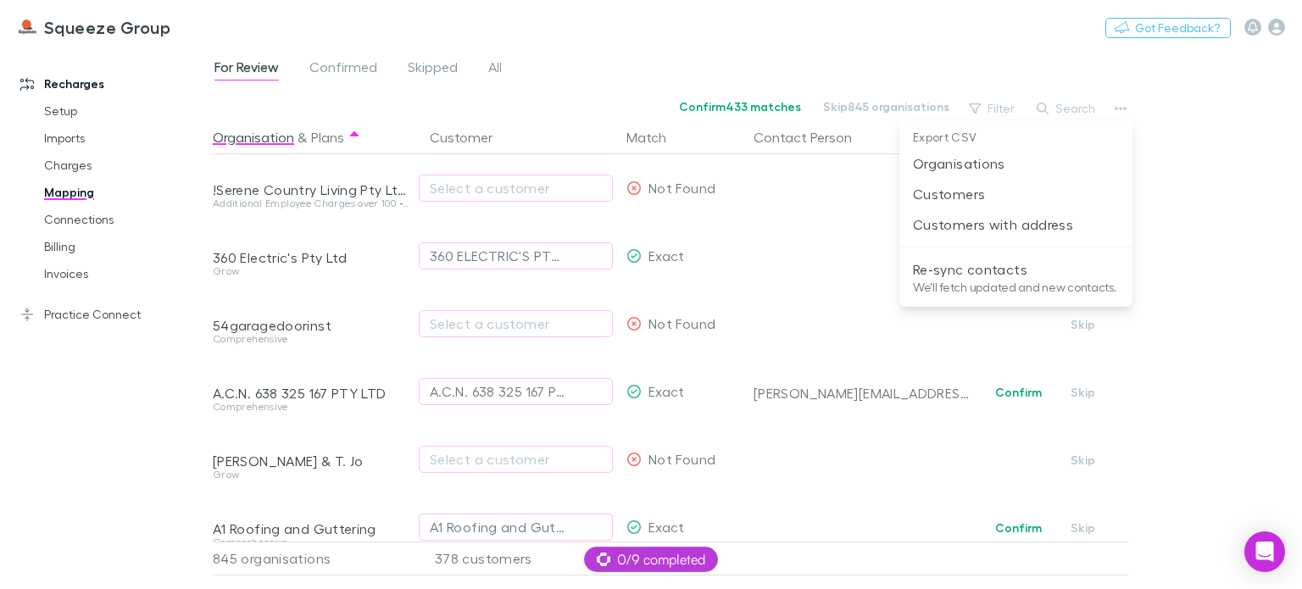
click at [1224, 298] on div at bounding box center [651, 294] width 1302 height 589
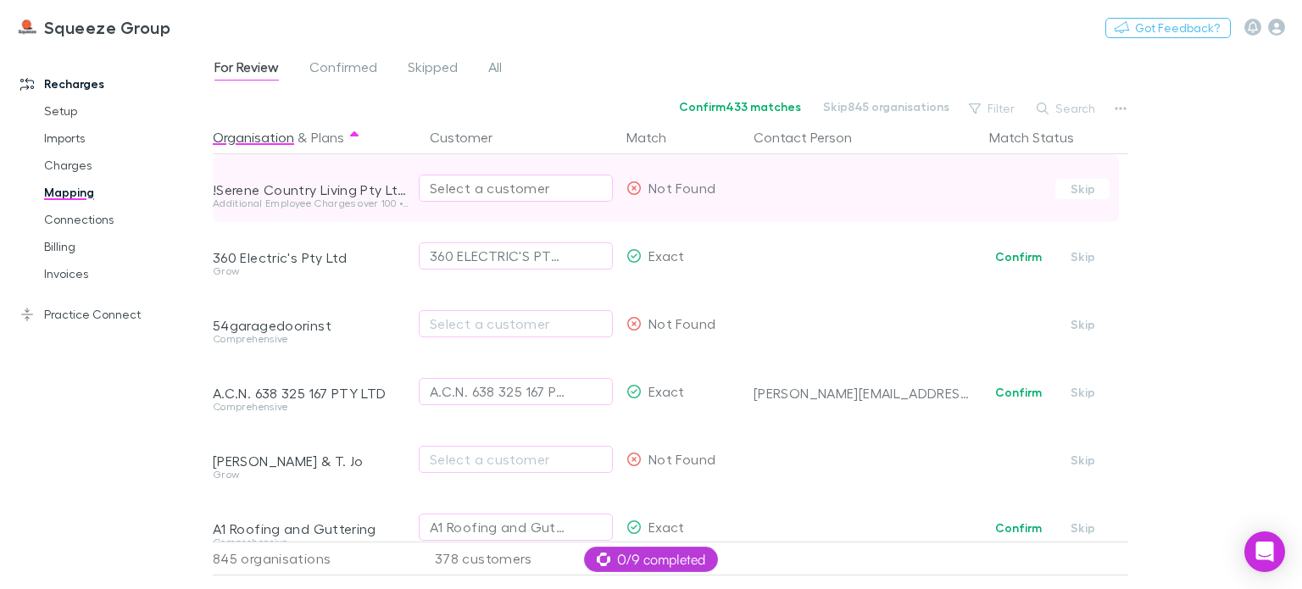
click at [517, 189] on div "Select a customer" at bounding box center [516, 188] width 172 height 20
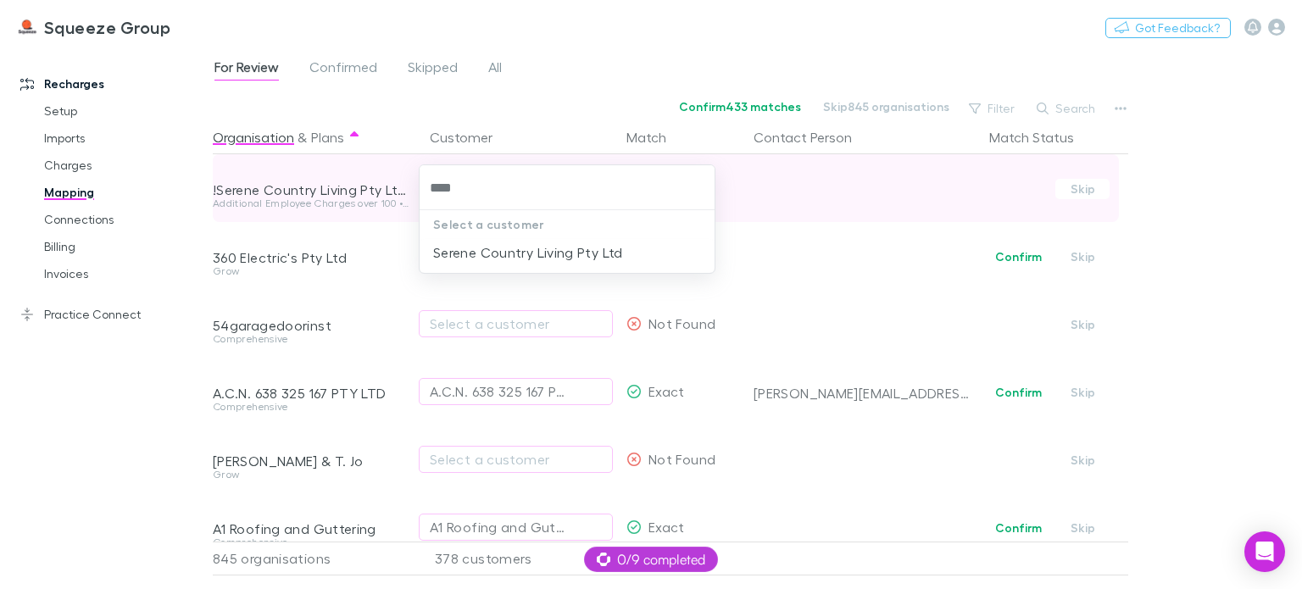
type input "*****"
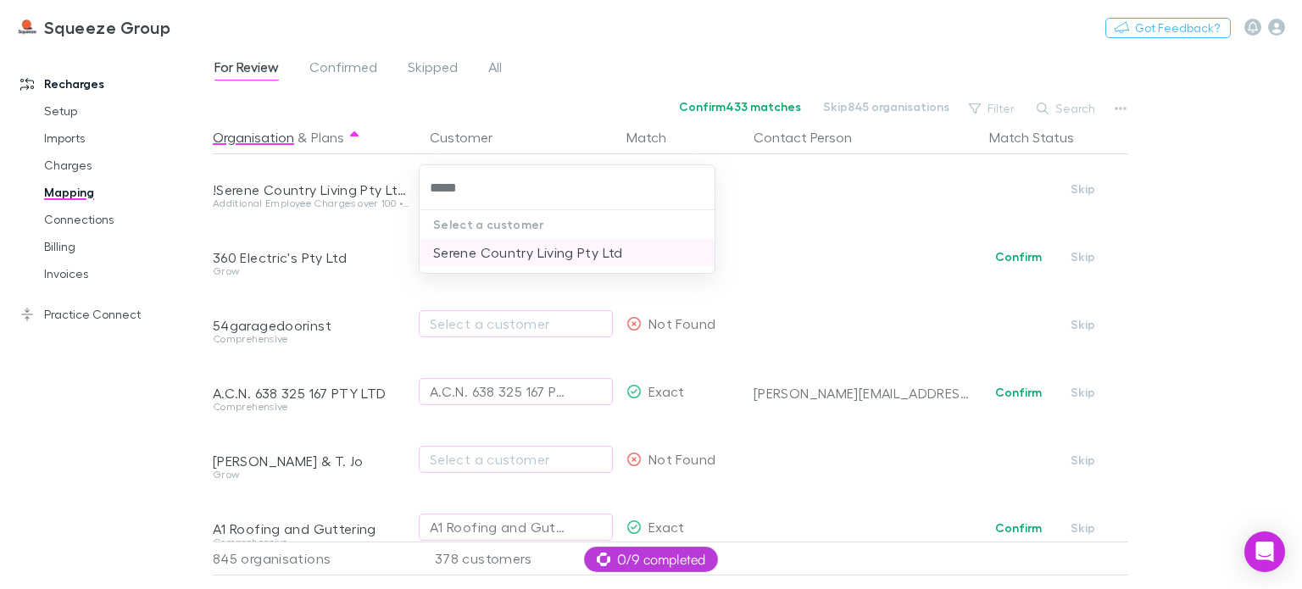
click at [527, 252] on li "Serene Country Living Pty Ltd" at bounding box center [567, 252] width 295 height 27
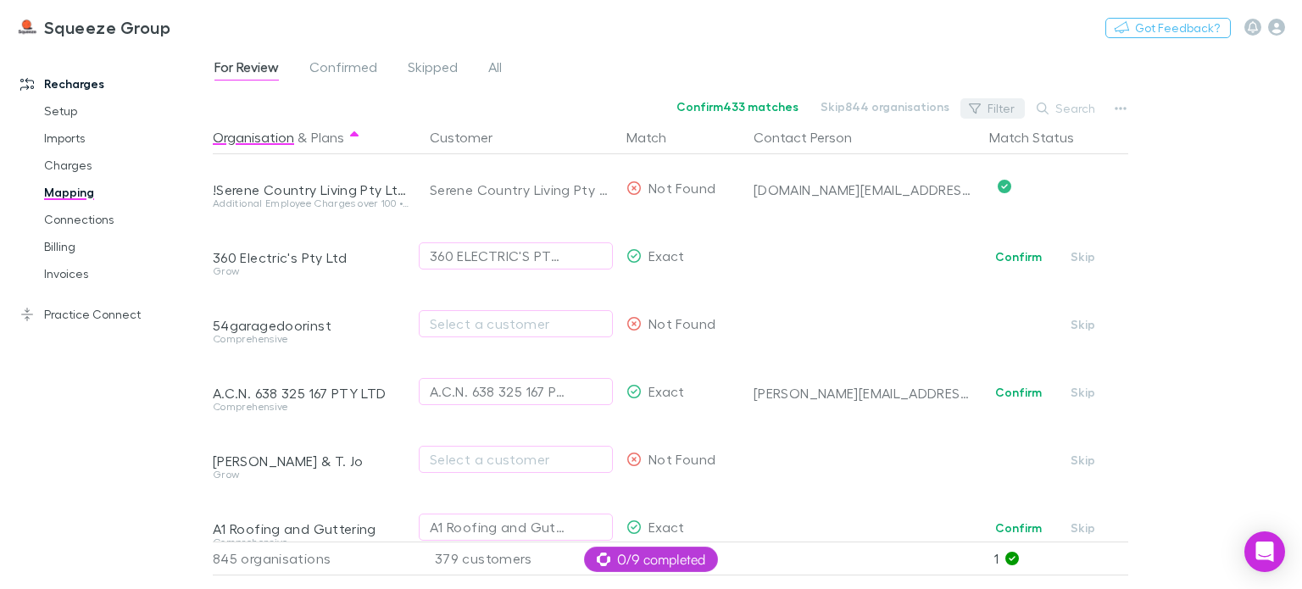
click at [991, 104] on button "Filter" at bounding box center [993, 108] width 64 height 20
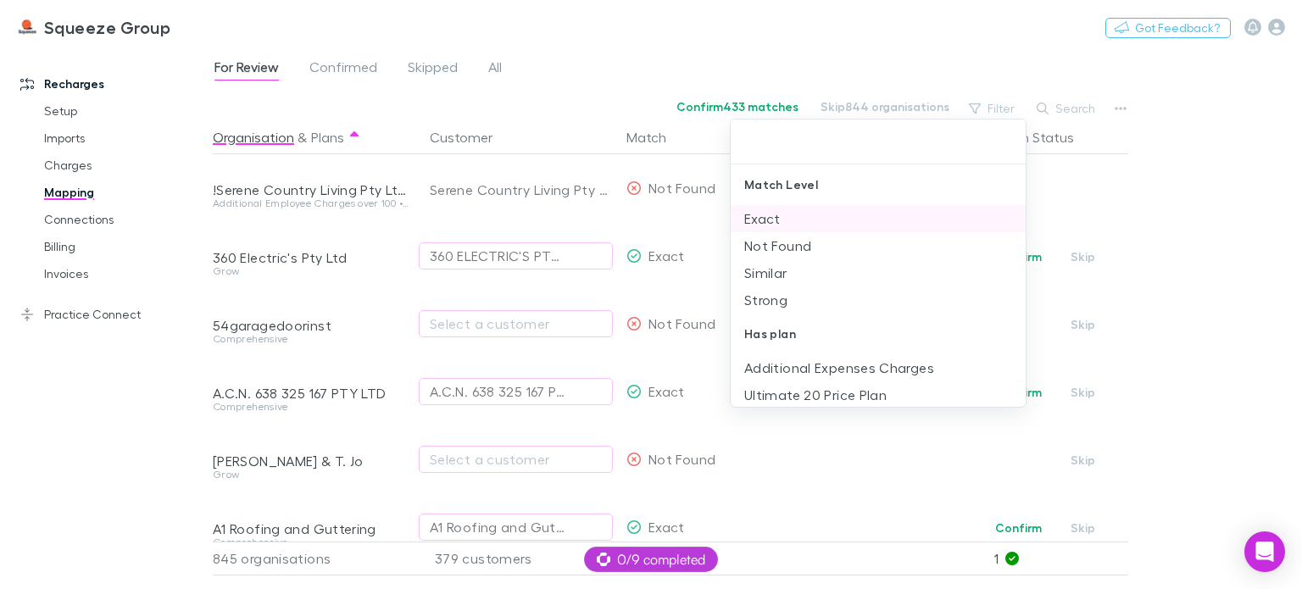
click at [800, 210] on li "Exact" at bounding box center [878, 218] width 295 height 27
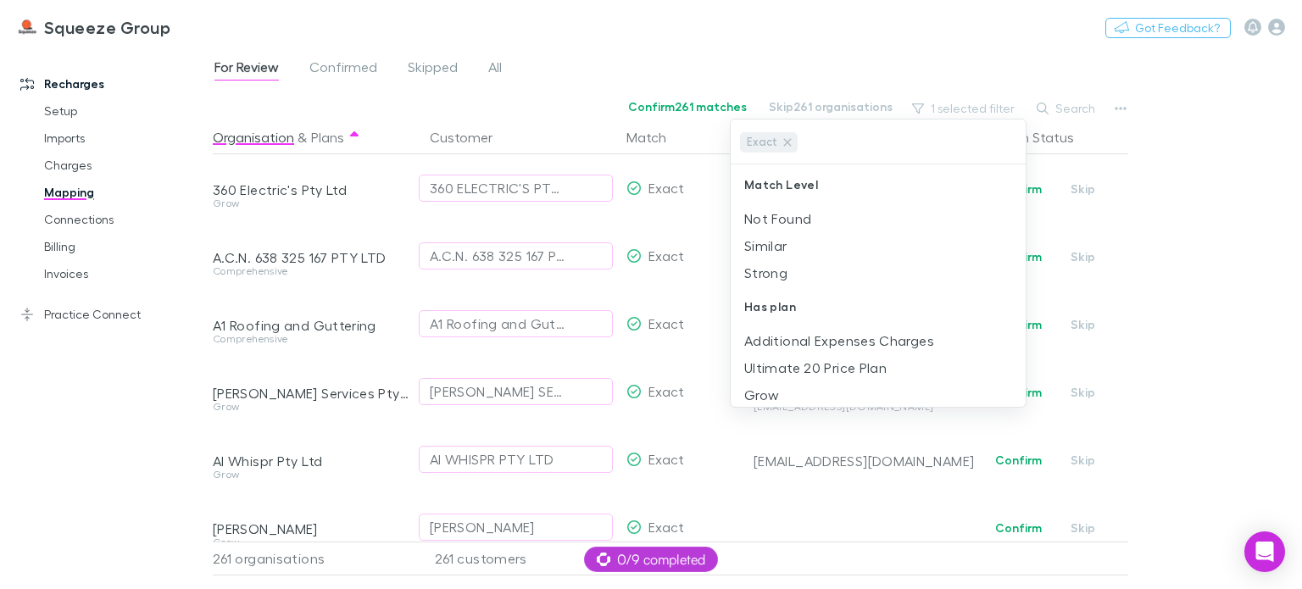
click at [1174, 174] on div at bounding box center [651, 294] width 1302 height 589
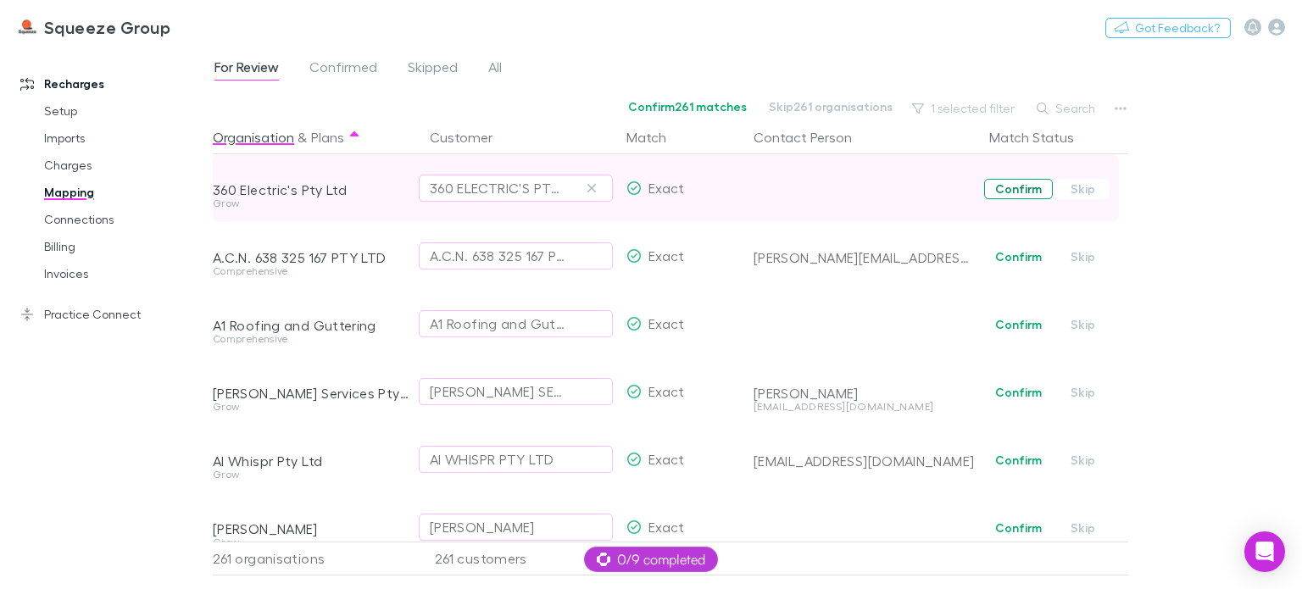
click at [1024, 187] on button "Confirm" at bounding box center [1018, 189] width 69 height 20
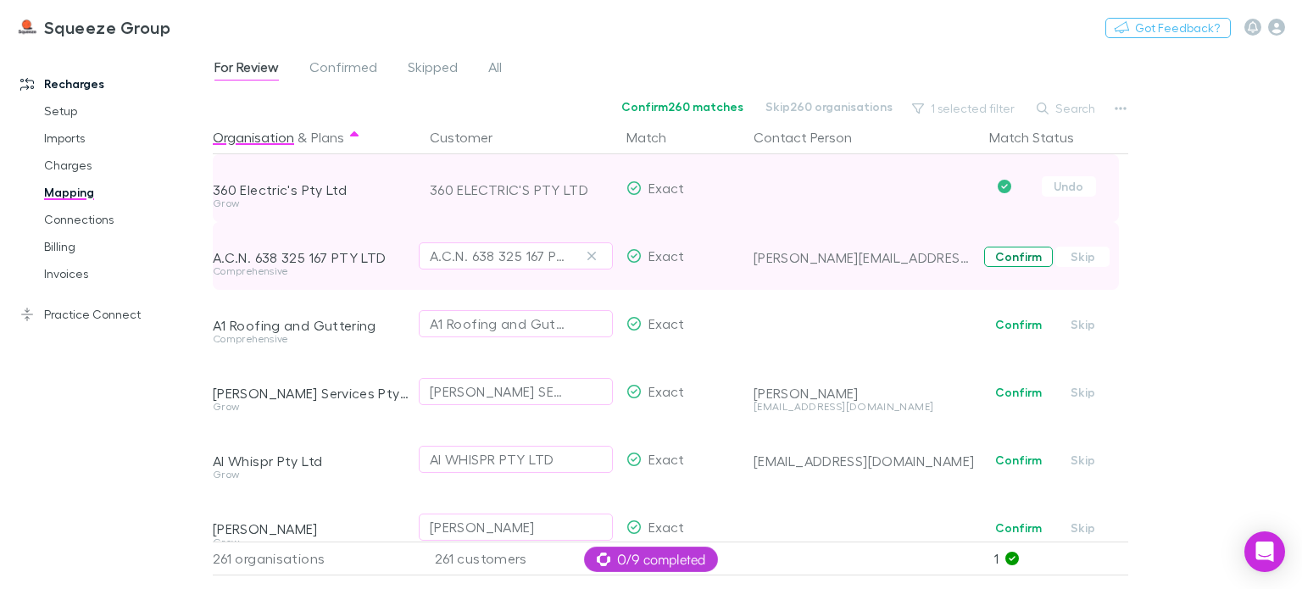
click at [1019, 259] on button "Confirm" at bounding box center [1018, 257] width 69 height 20
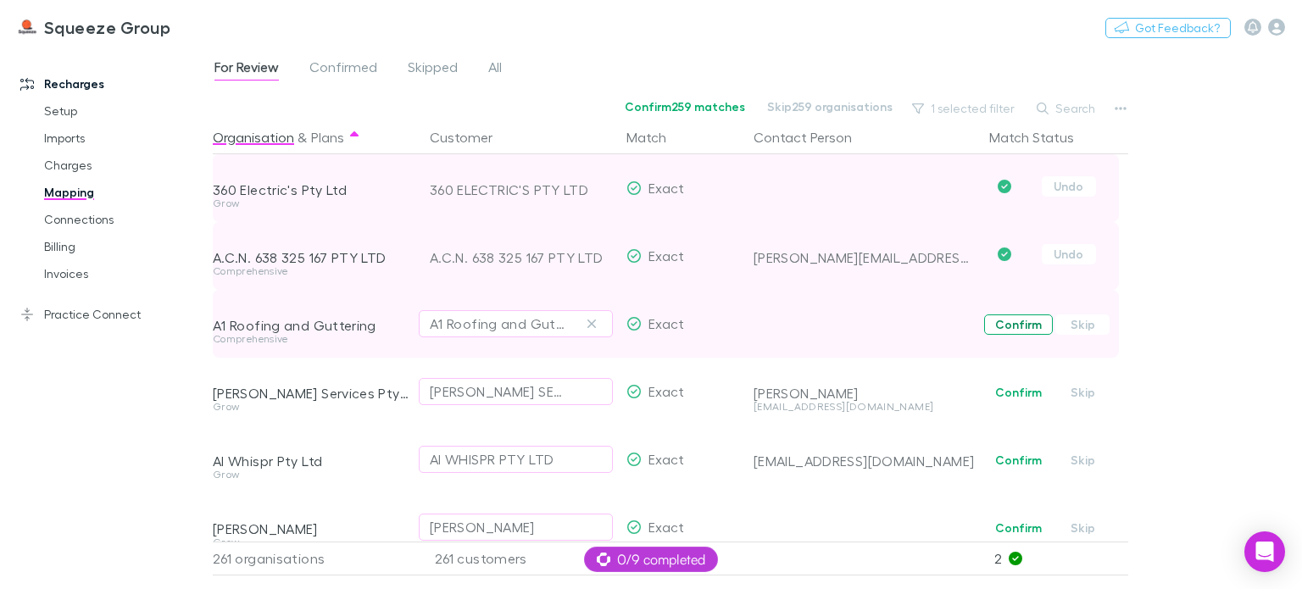
click at [1020, 329] on button "Confirm" at bounding box center [1018, 325] width 69 height 20
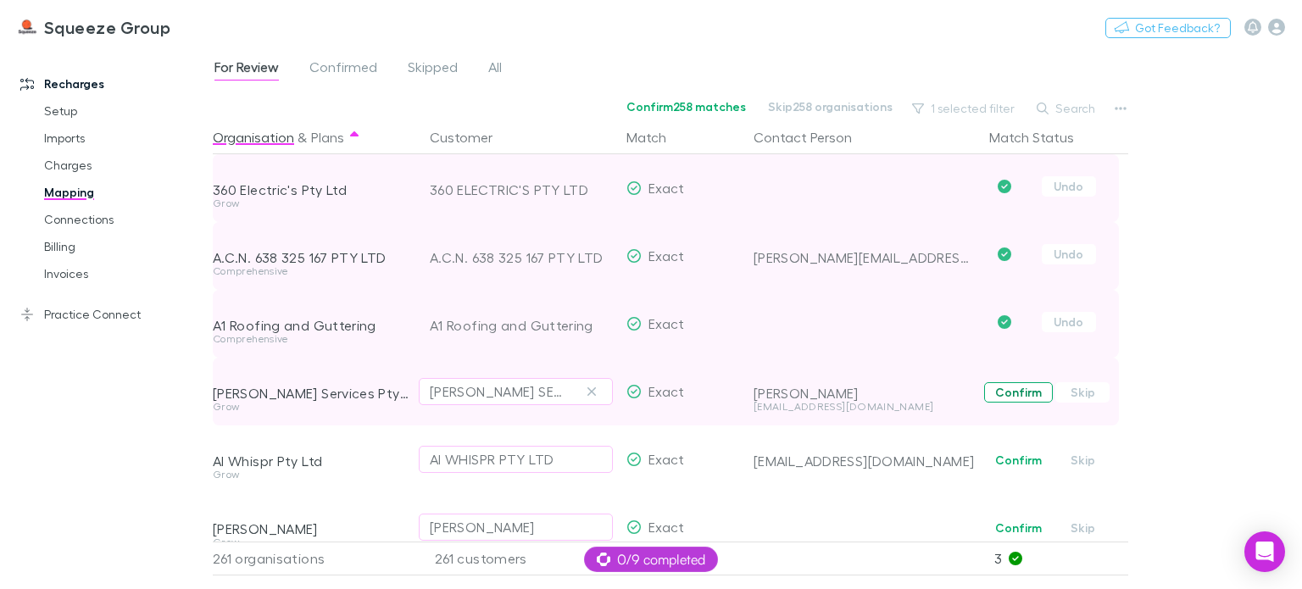
click at [1011, 391] on button "Confirm" at bounding box center [1018, 392] width 69 height 20
click at [1011, 456] on button "Confirm" at bounding box center [1018, 460] width 69 height 20
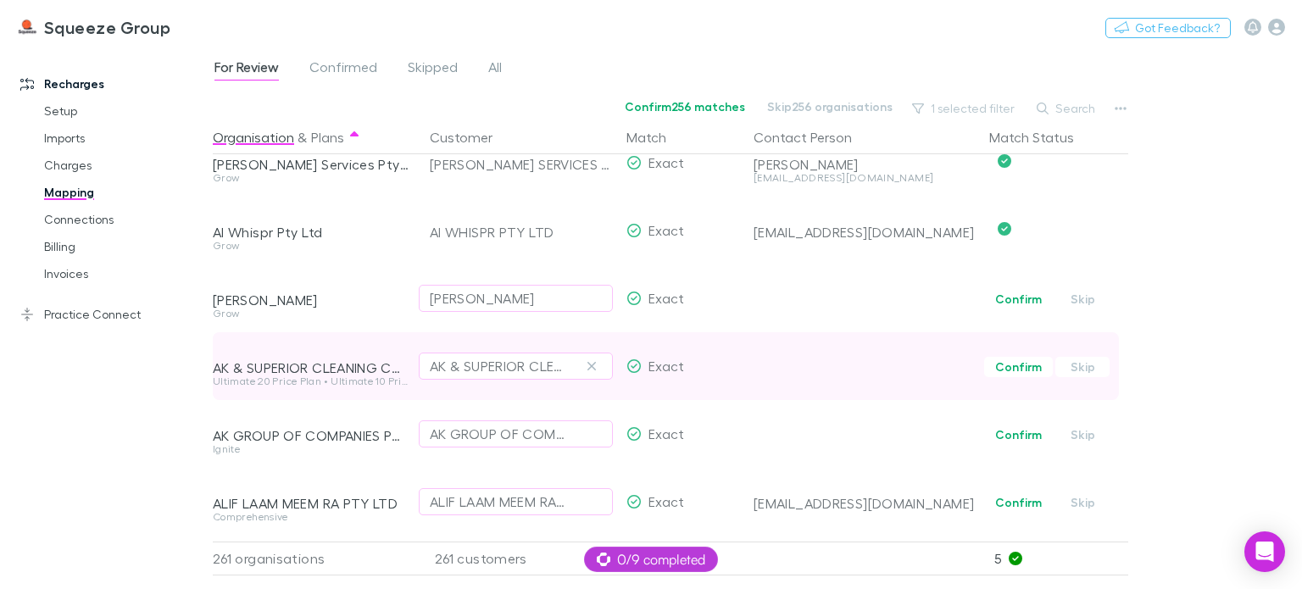
scroll to position [254, 0]
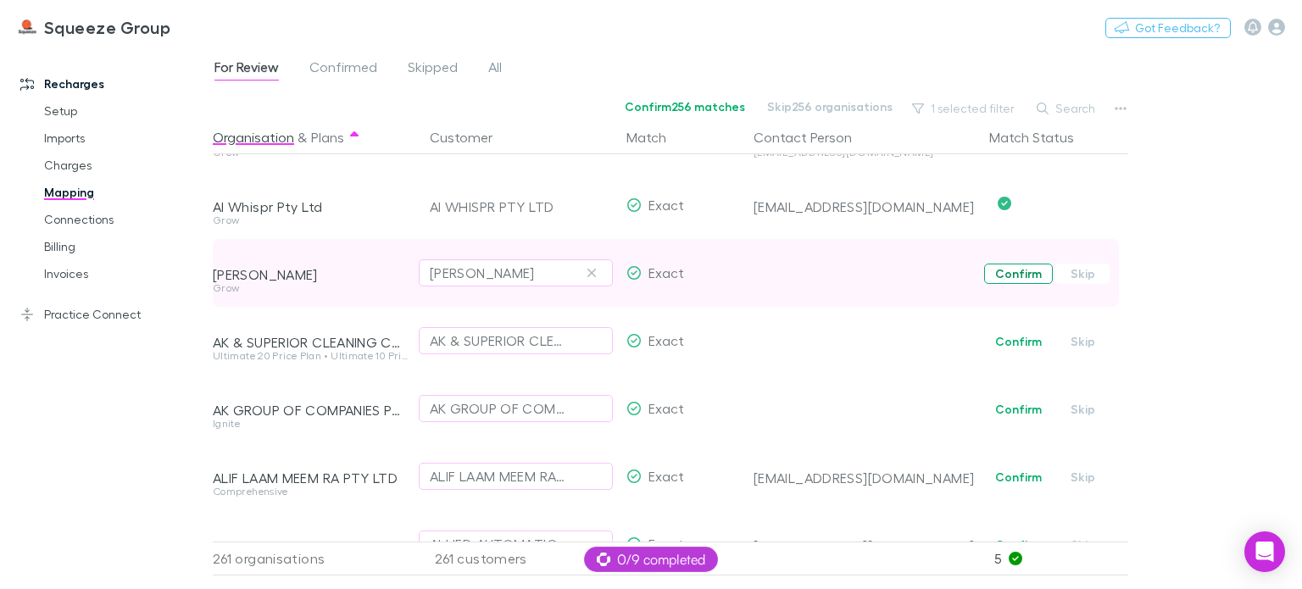
click at [1004, 271] on button "Confirm" at bounding box center [1018, 274] width 69 height 20
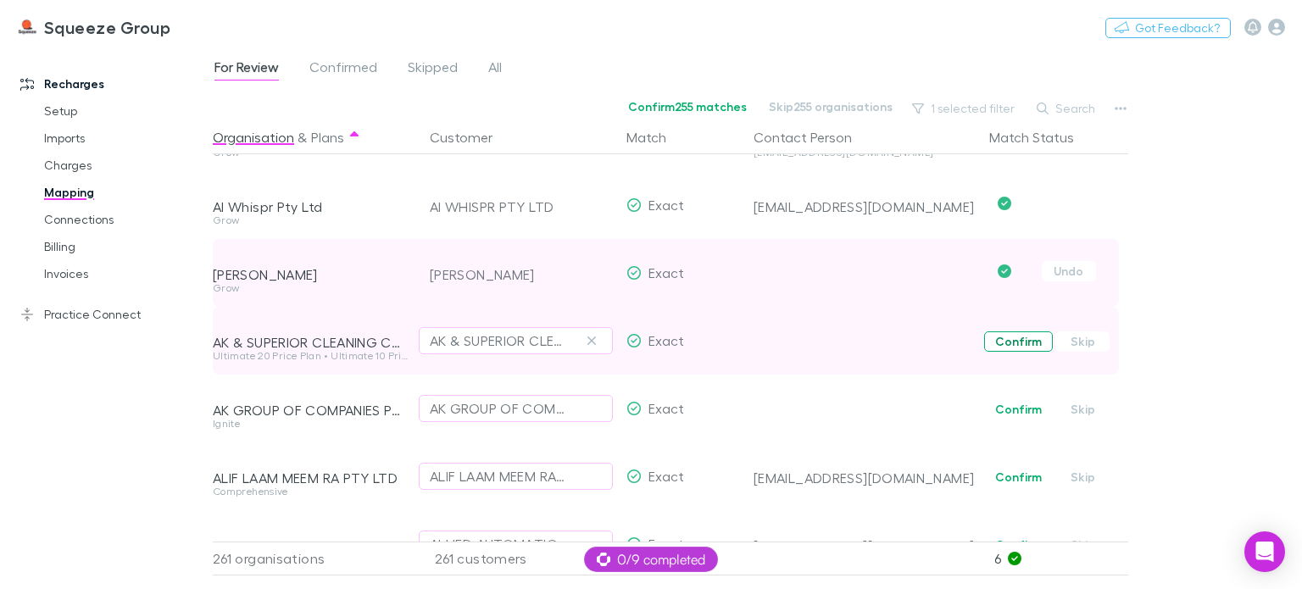
click at [1006, 346] on button "Confirm" at bounding box center [1018, 342] width 69 height 20
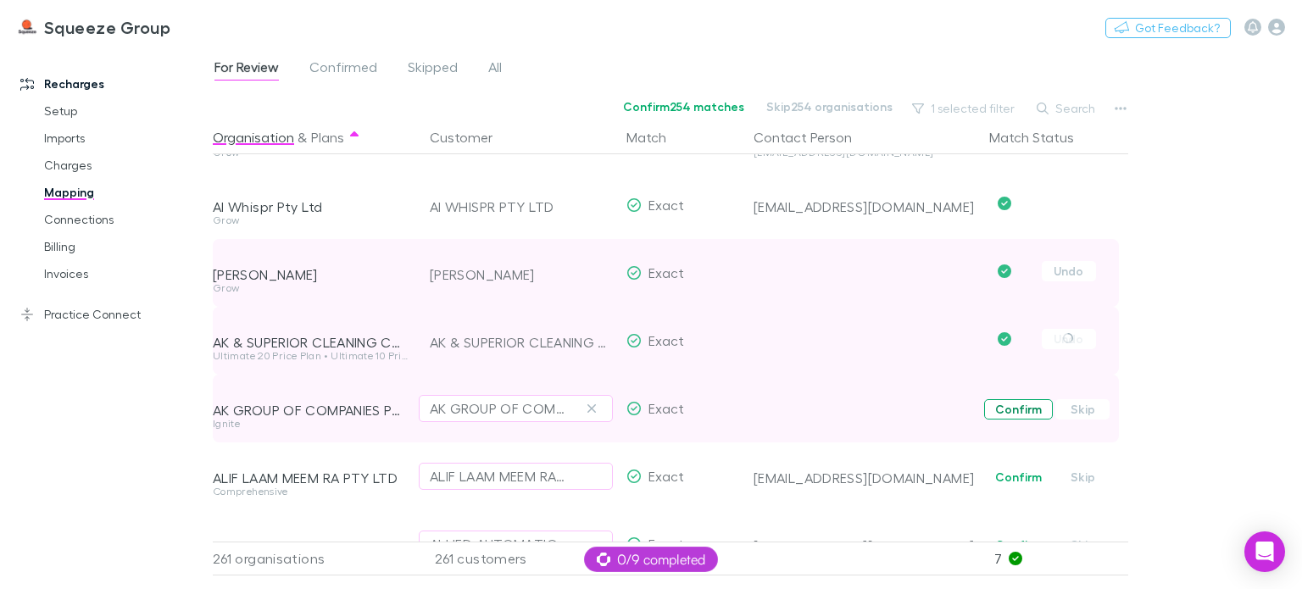
click at [1010, 399] on button "Confirm" at bounding box center [1018, 409] width 69 height 20
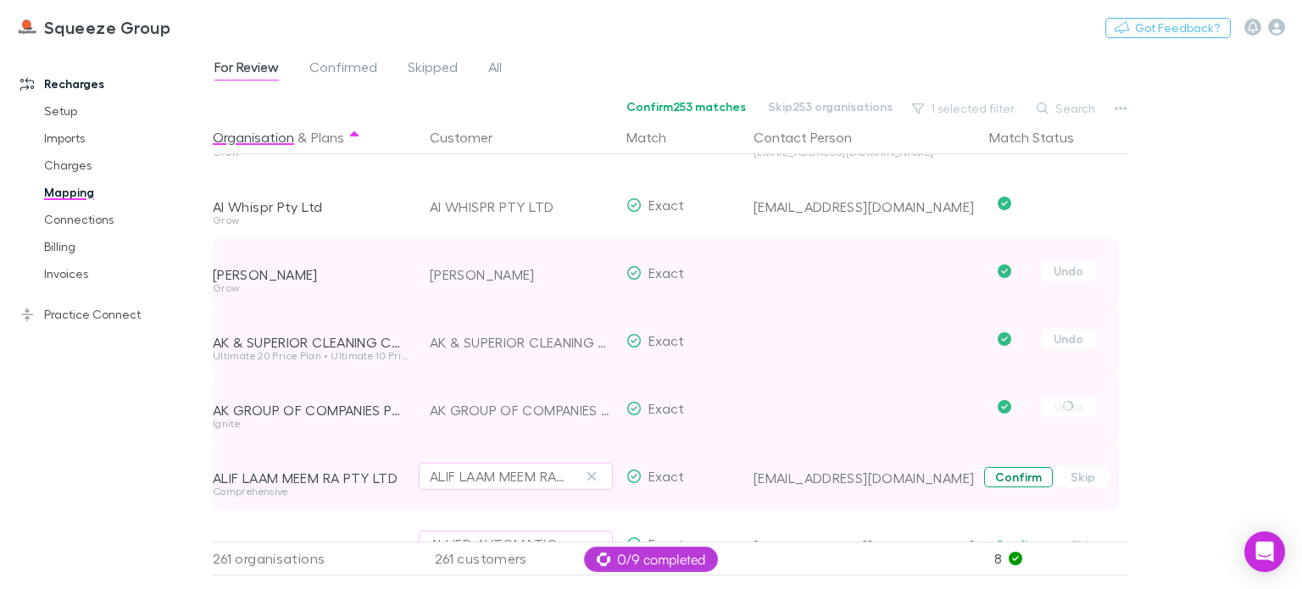
click at [1015, 484] on button "Confirm" at bounding box center [1018, 477] width 69 height 20
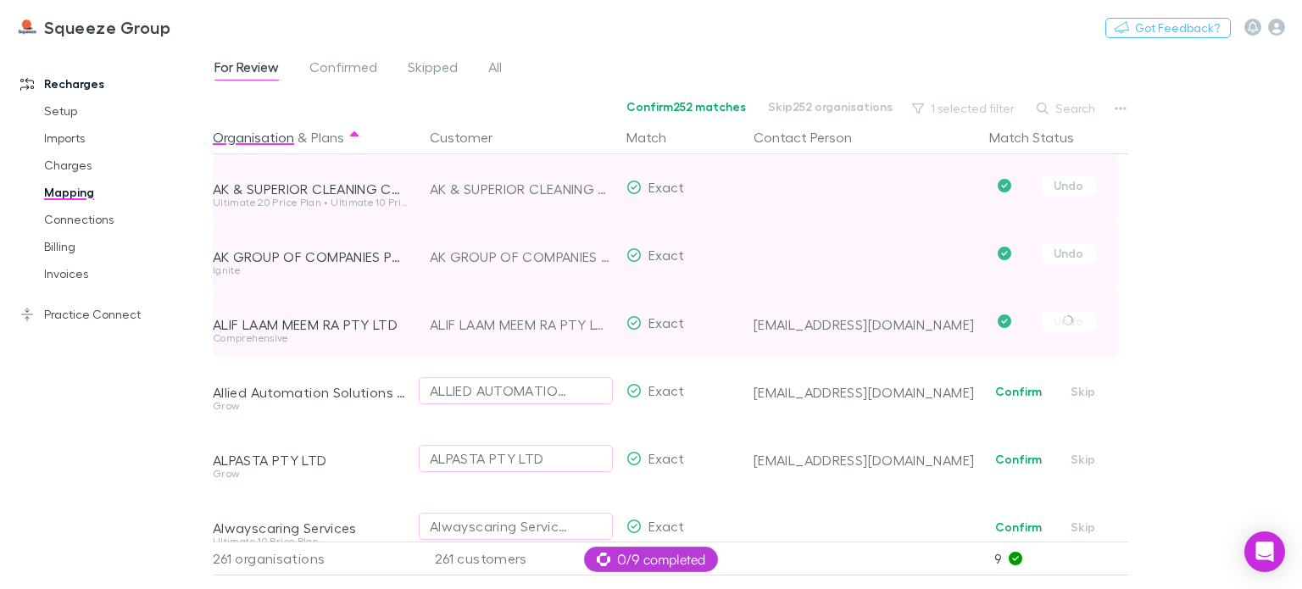
scroll to position [424, 0]
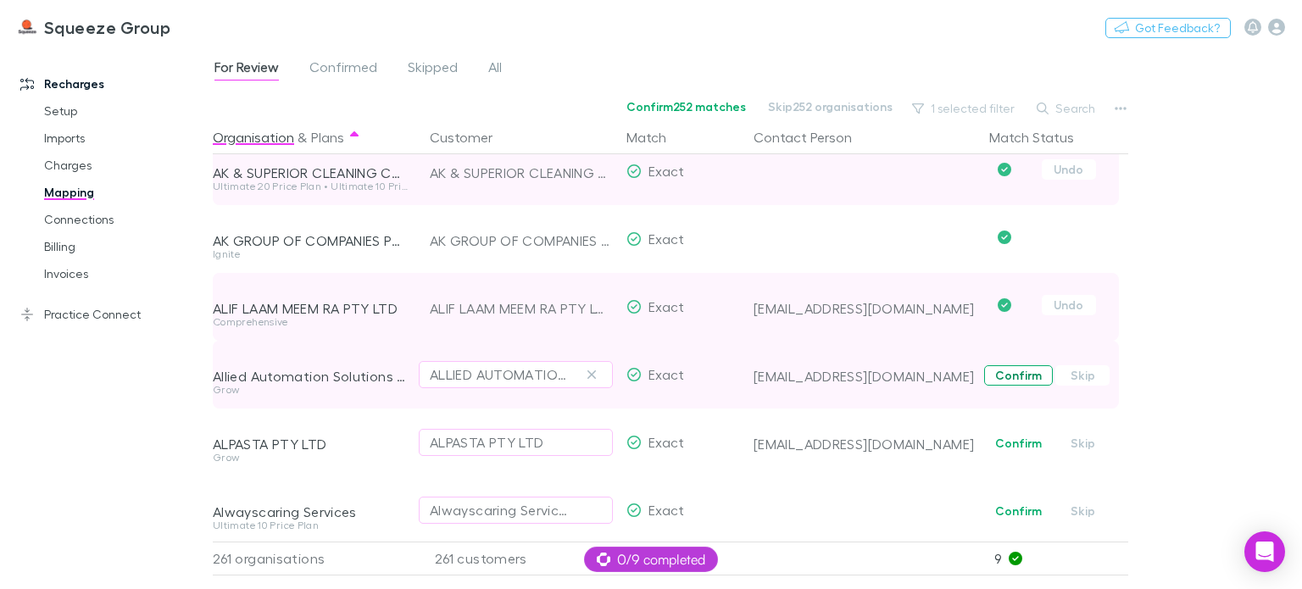
click at [1029, 376] on button "Confirm" at bounding box center [1018, 375] width 69 height 20
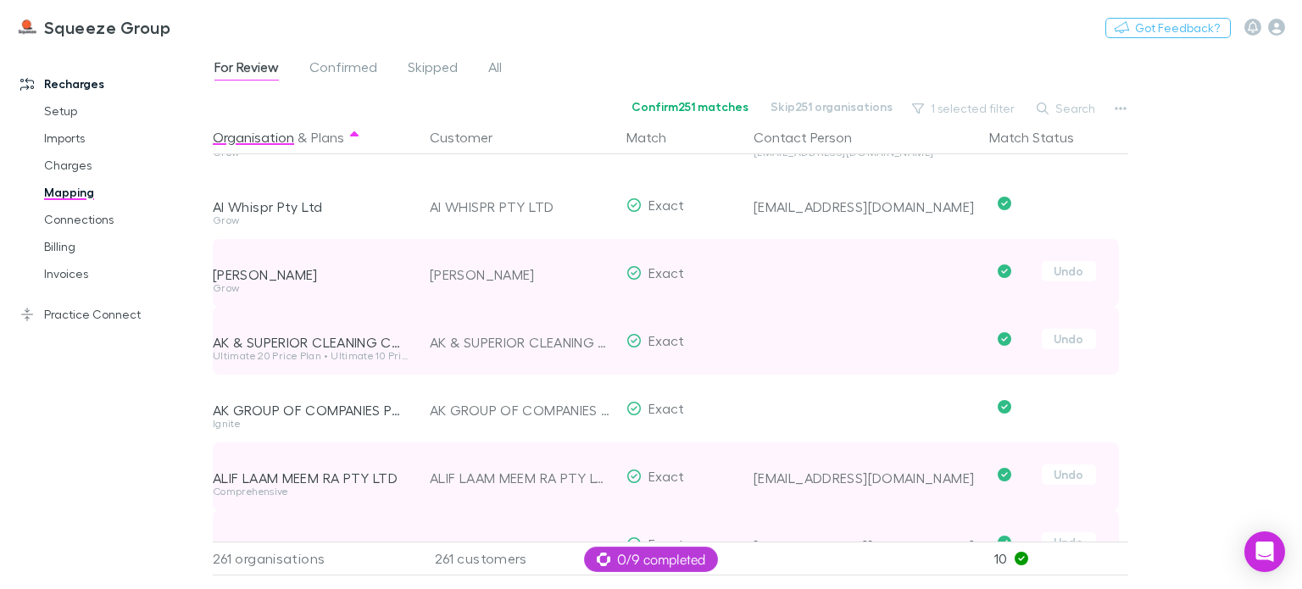
scroll to position [0, 0]
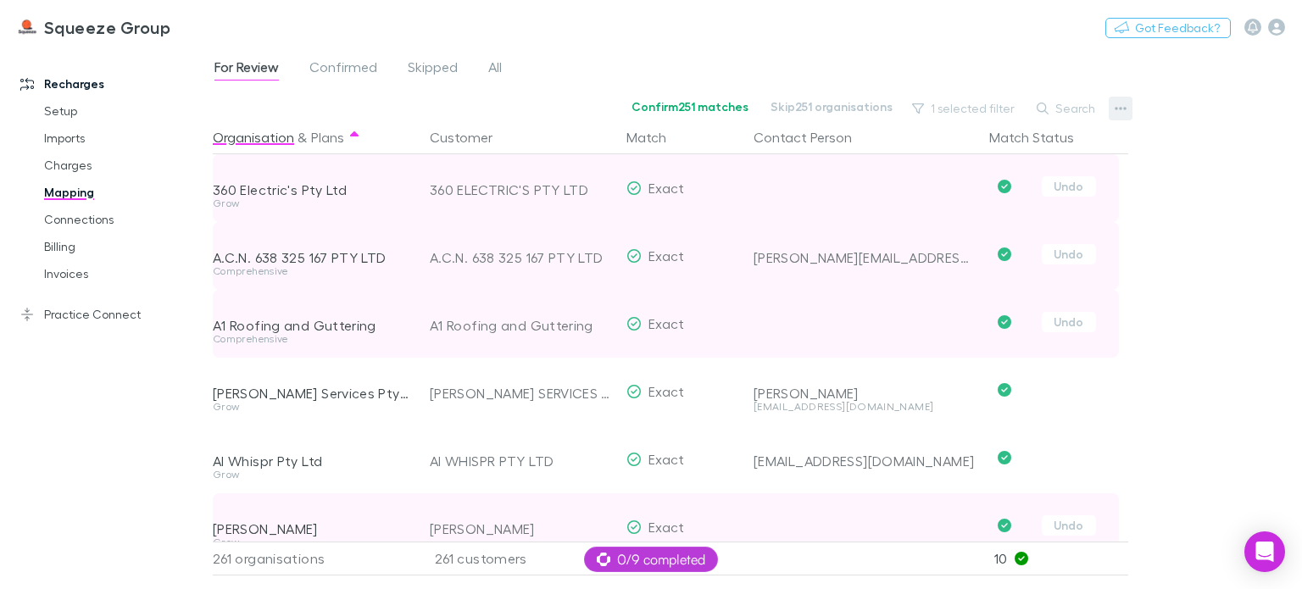
click at [1123, 106] on icon "button" at bounding box center [1121, 109] width 12 height 14
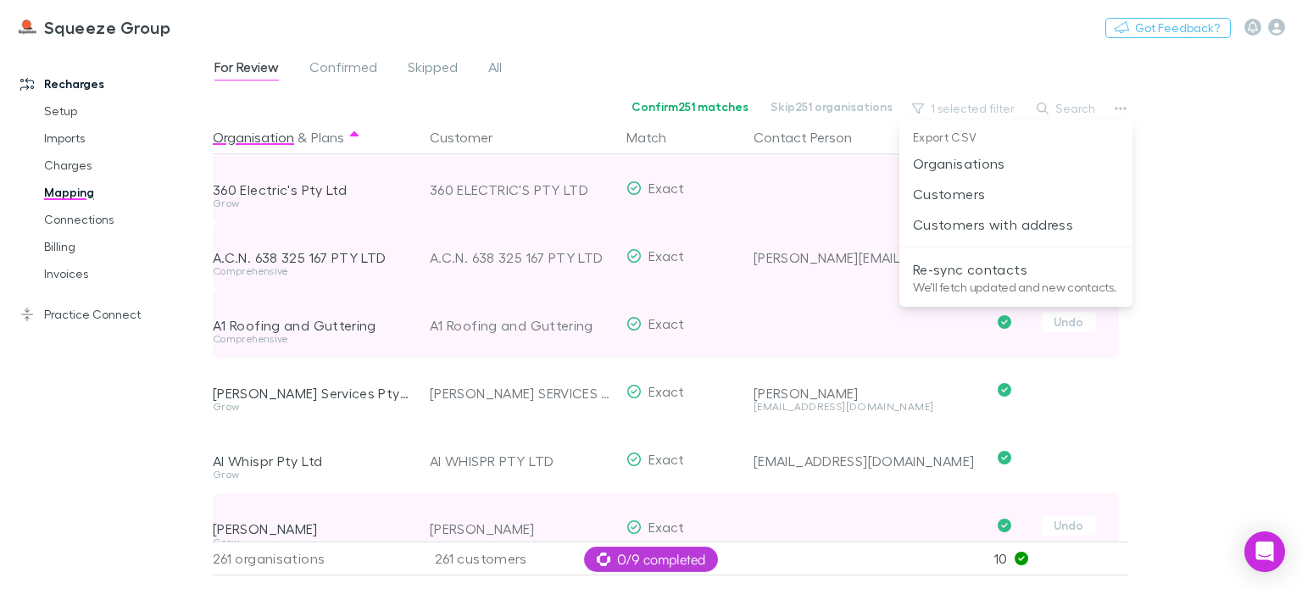
click at [1207, 251] on div at bounding box center [651, 294] width 1302 height 589
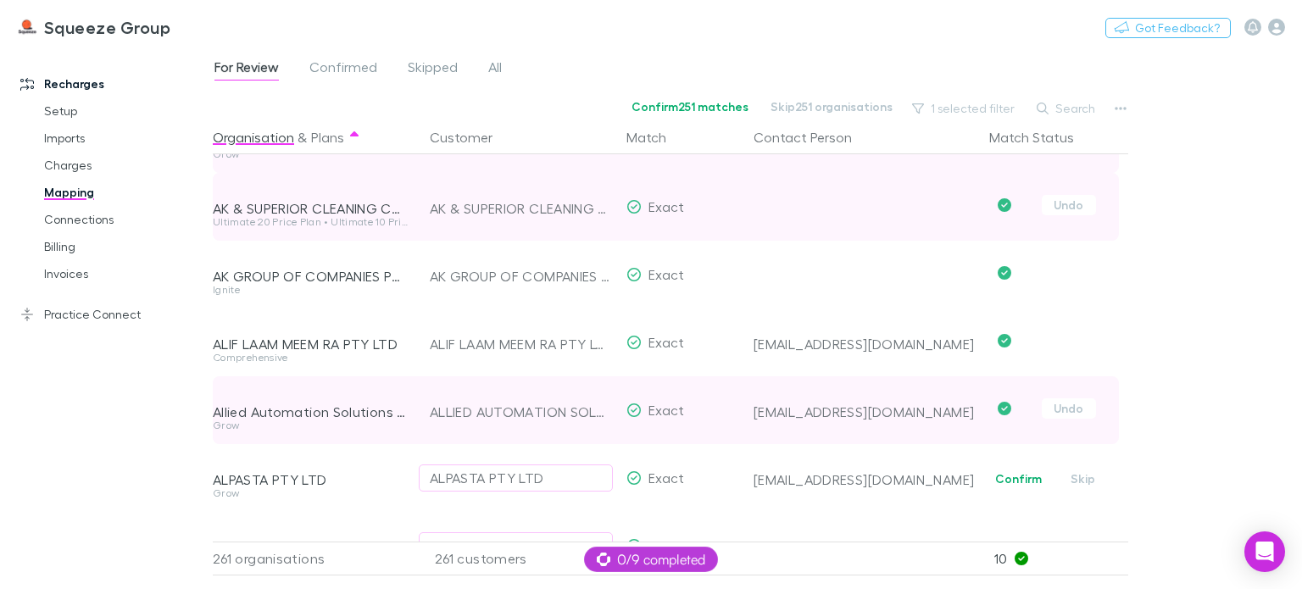
scroll to position [594, 0]
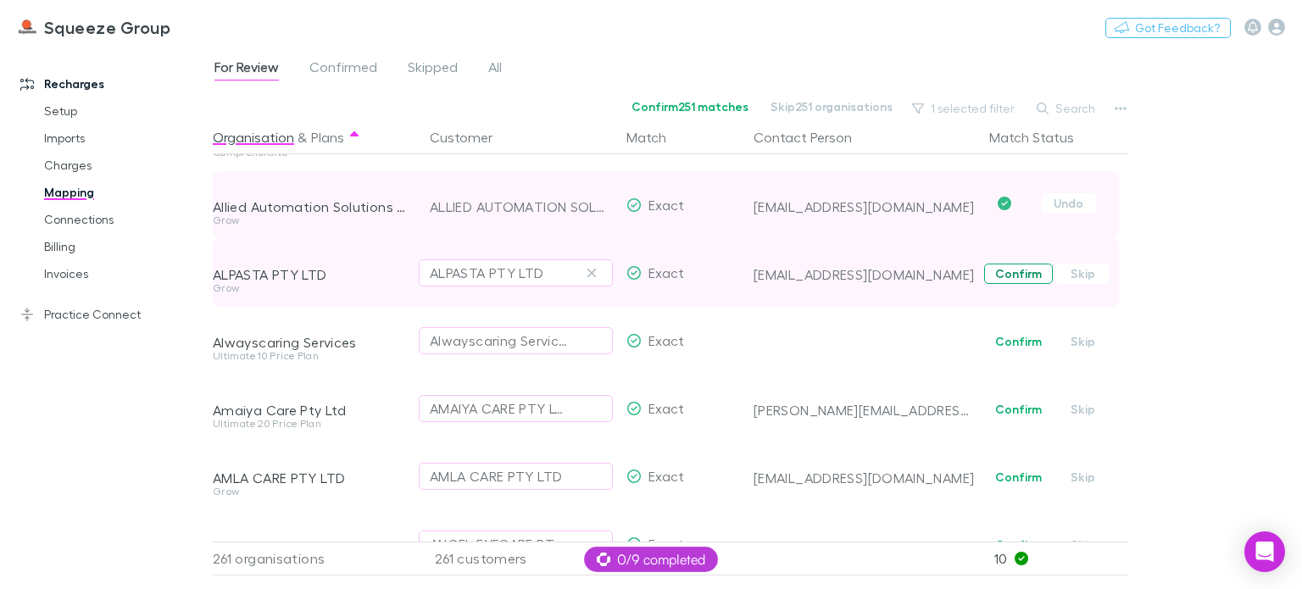
click at [1012, 279] on button "Confirm" at bounding box center [1018, 274] width 69 height 20
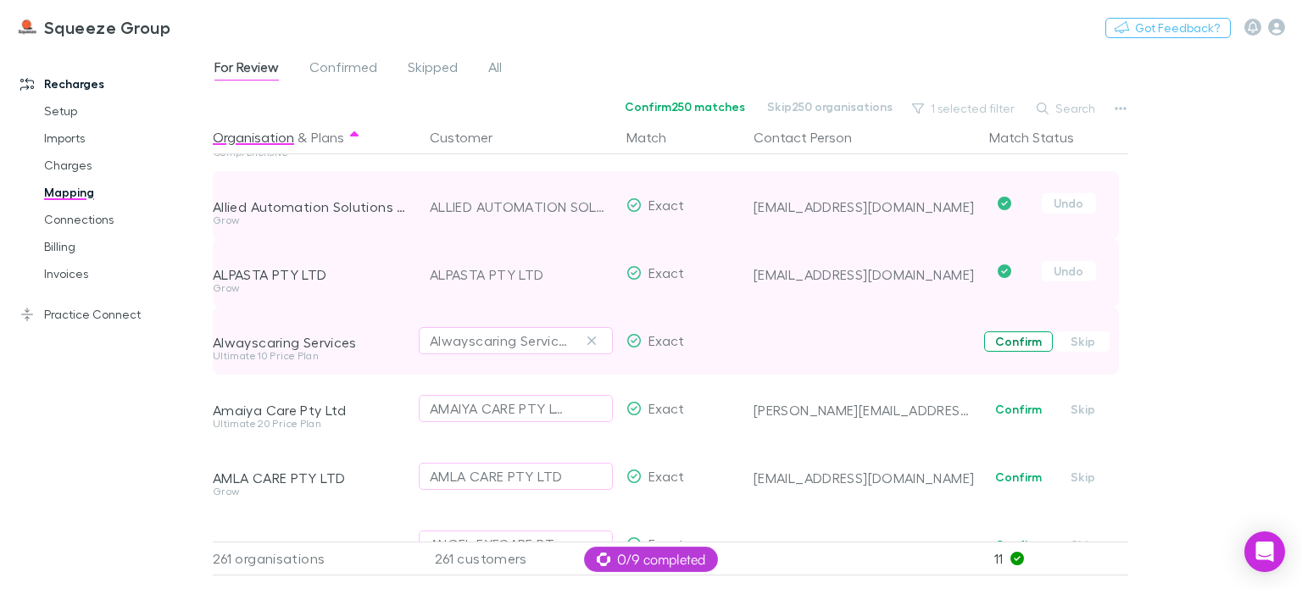
click at [1016, 345] on button "Confirm" at bounding box center [1018, 342] width 69 height 20
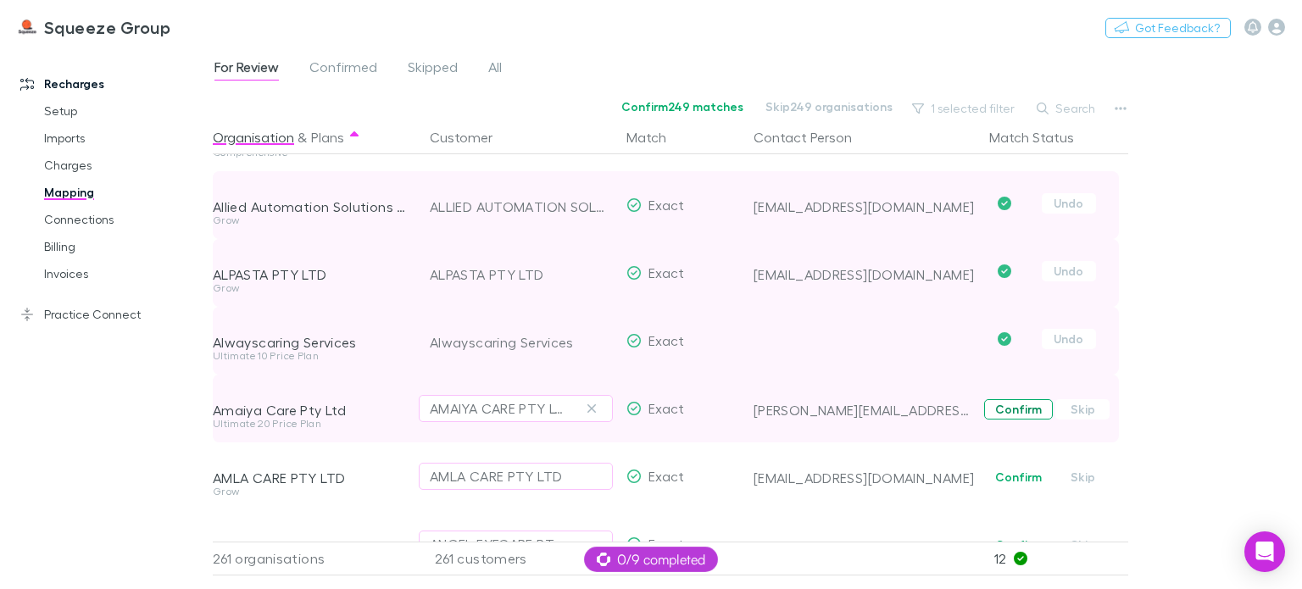
click at [1020, 409] on button "Confirm" at bounding box center [1018, 409] width 69 height 20
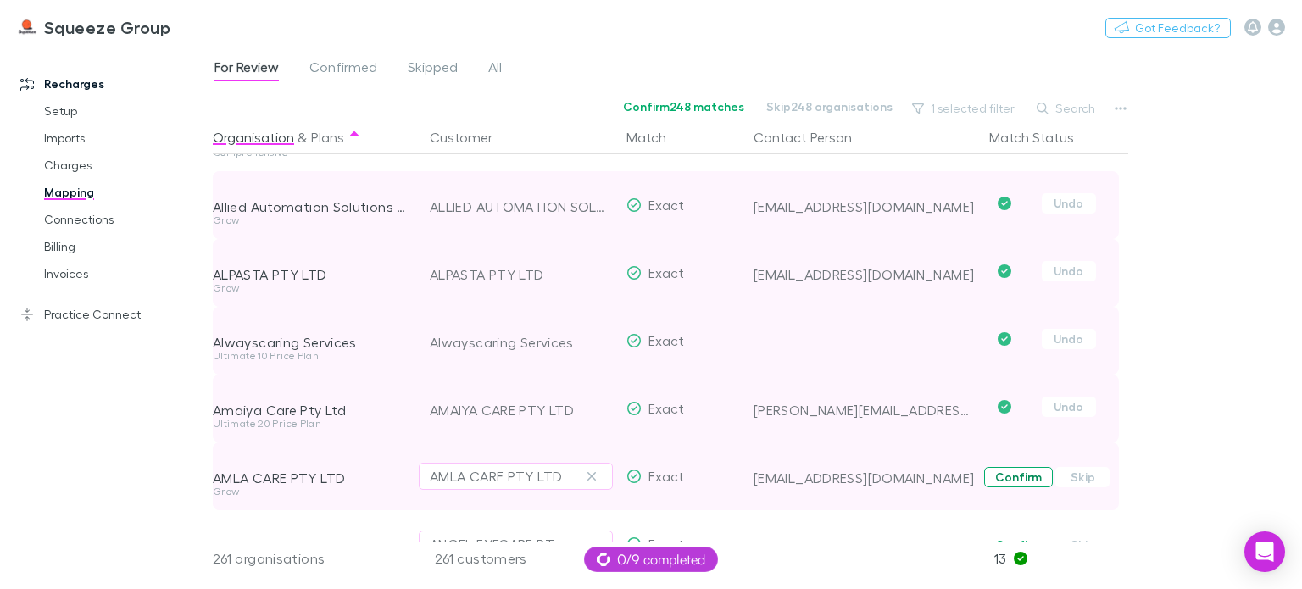
click at [1016, 470] on span "Confirm Skip" at bounding box center [1056, 477] width 146 height 68
click at [1016, 481] on button "Confirm" at bounding box center [1018, 477] width 69 height 20
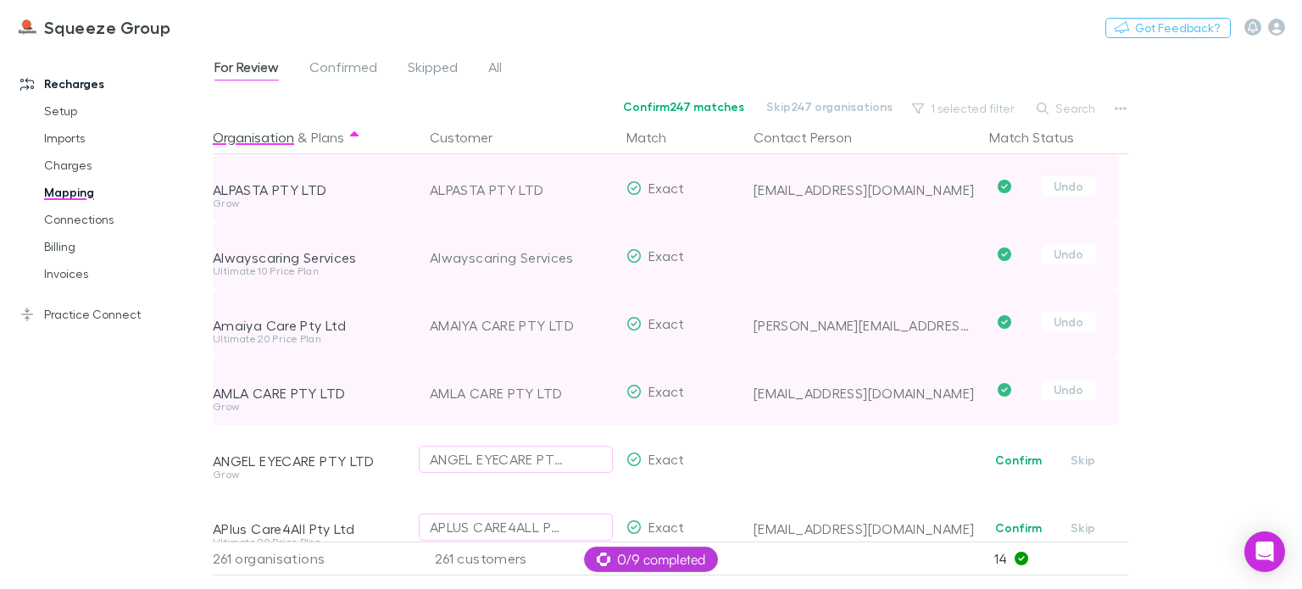
scroll to position [763, 0]
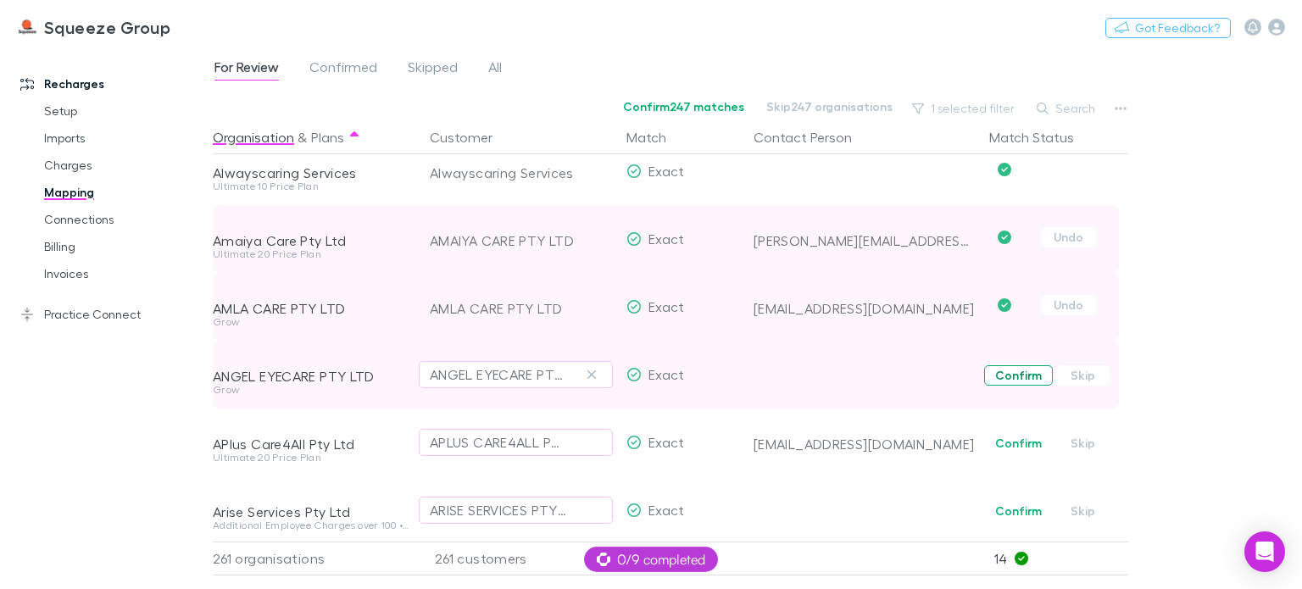
click at [1014, 372] on button "Confirm" at bounding box center [1018, 375] width 69 height 20
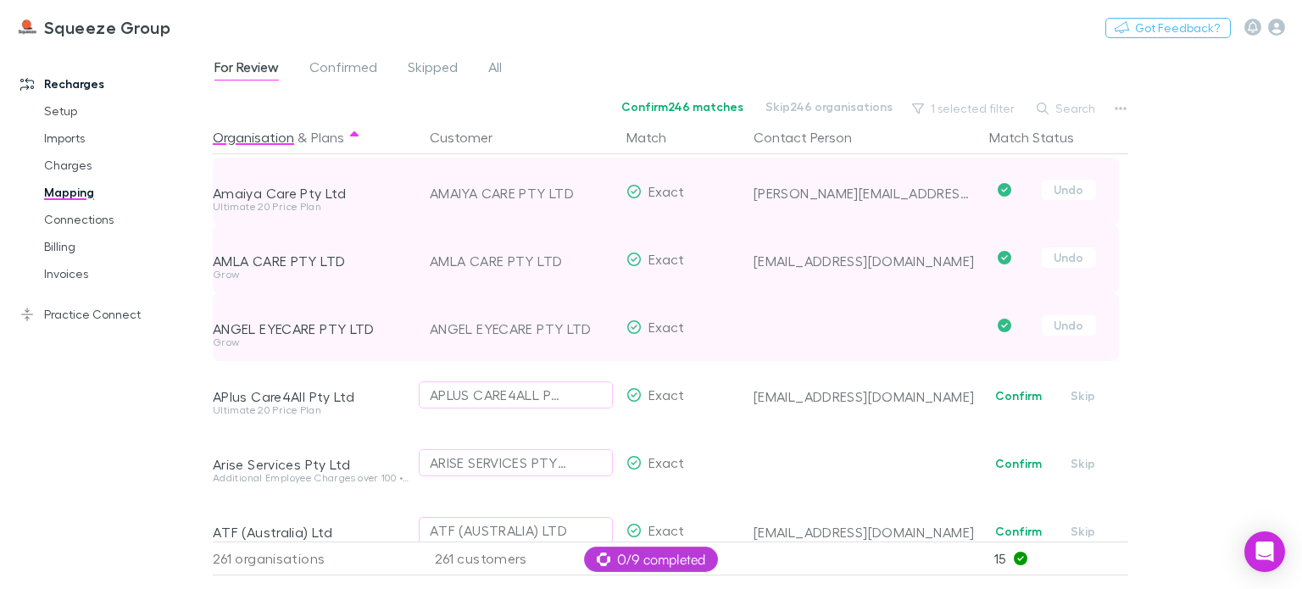
scroll to position [848, 0]
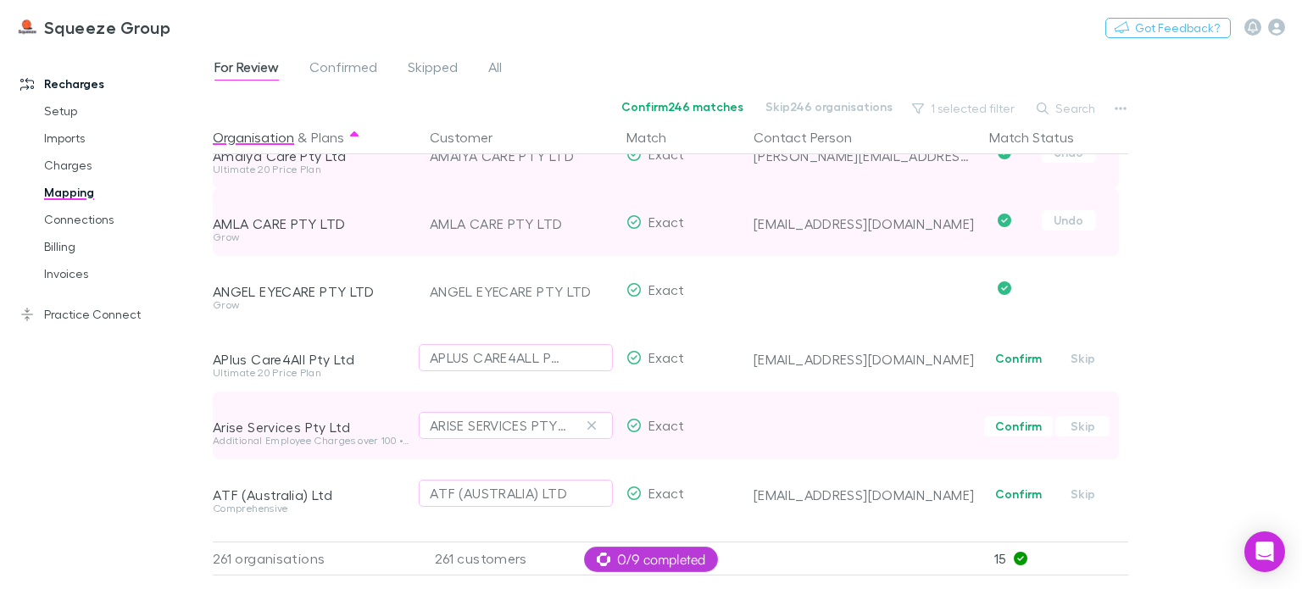
drag, startPoint x: 1016, startPoint y: 359, endPoint x: 1016, endPoint y: 399, distance: 40.7
click at [1016, 359] on button "Confirm" at bounding box center [1018, 358] width 69 height 20
click at [1016, 426] on button "Confirm" at bounding box center [1018, 426] width 69 height 20
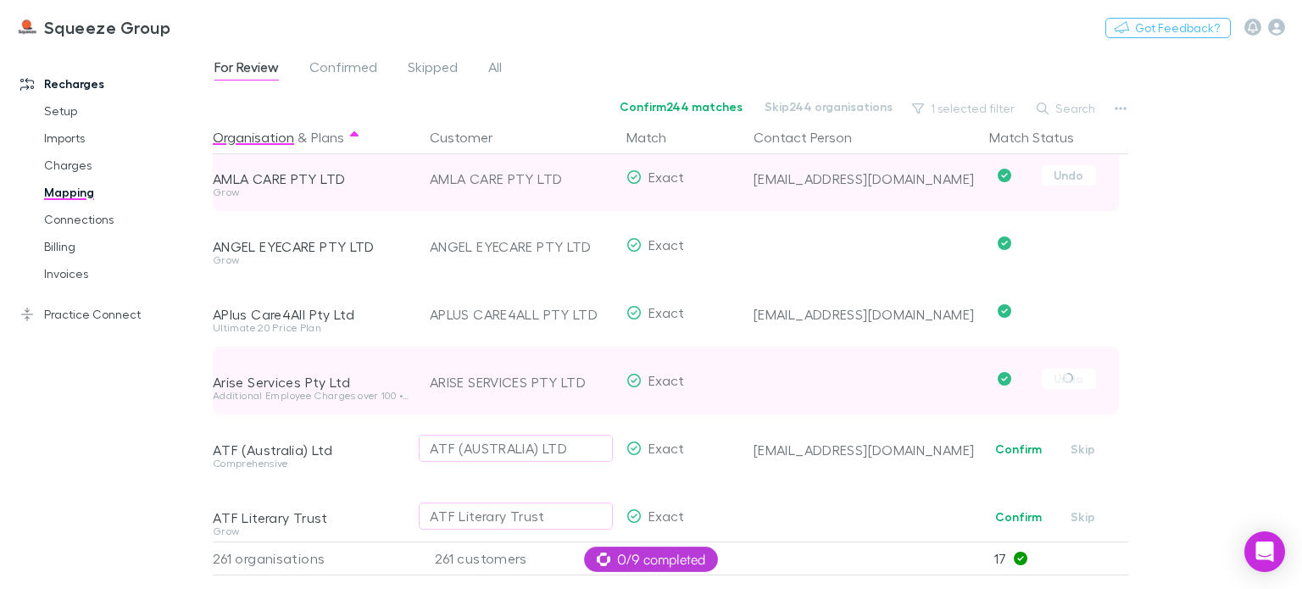
scroll to position [933, 0]
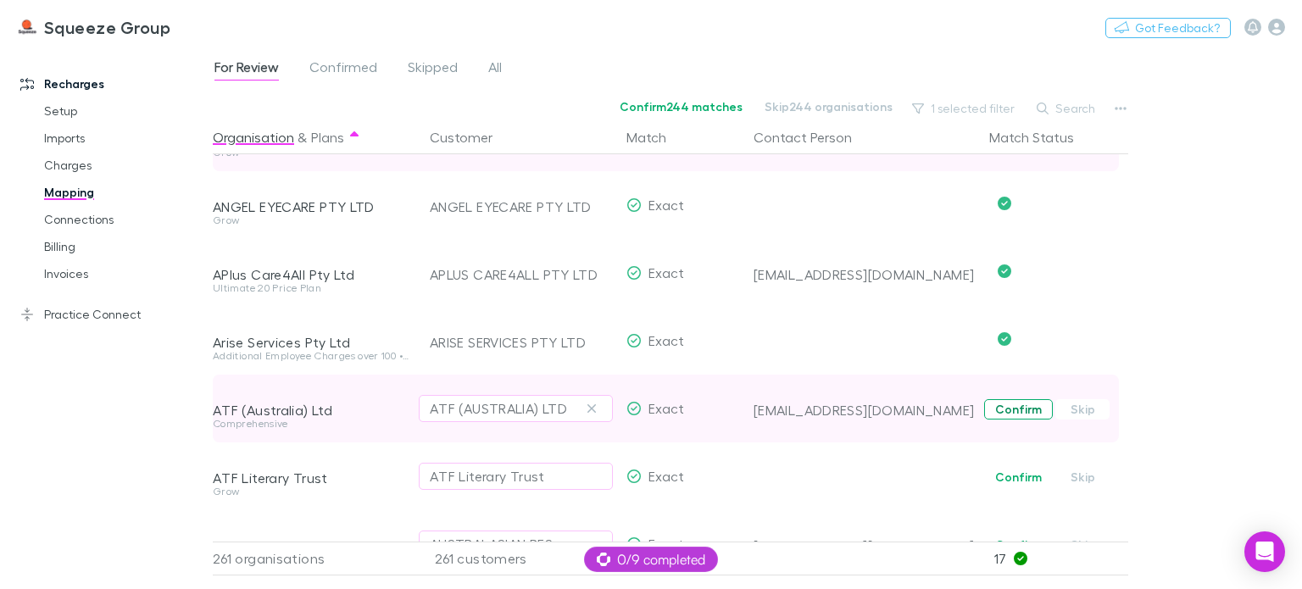
click at [1023, 410] on button "Confirm" at bounding box center [1018, 409] width 69 height 20
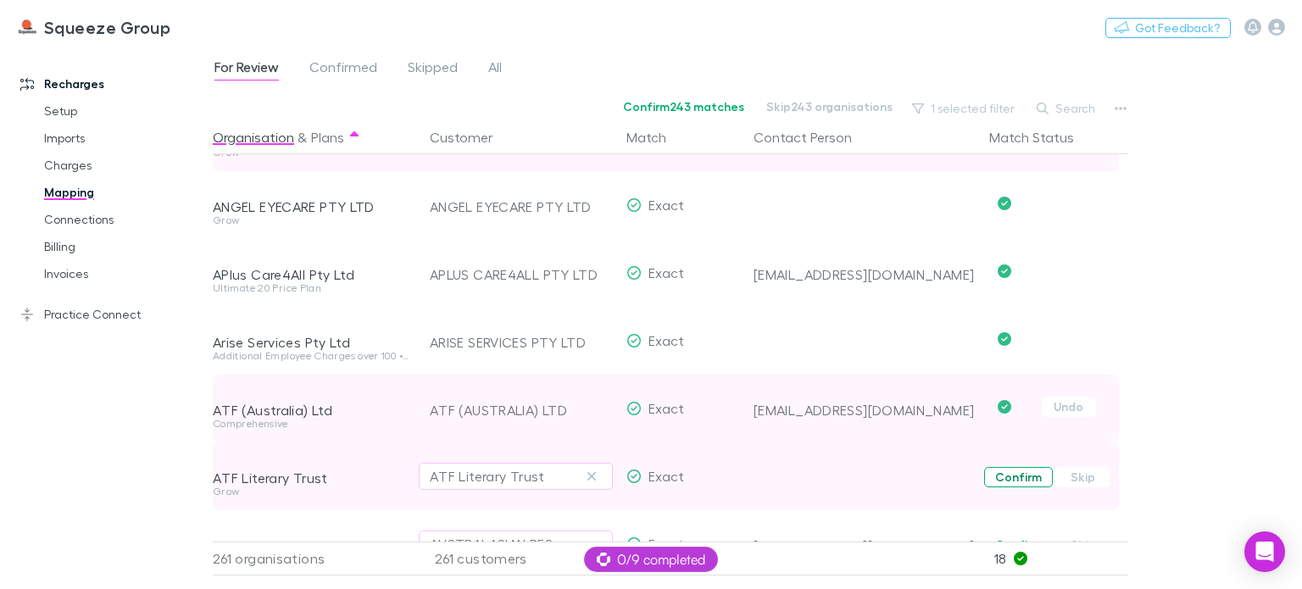
click at [1012, 471] on button "Confirm" at bounding box center [1018, 477] width 69 height 20
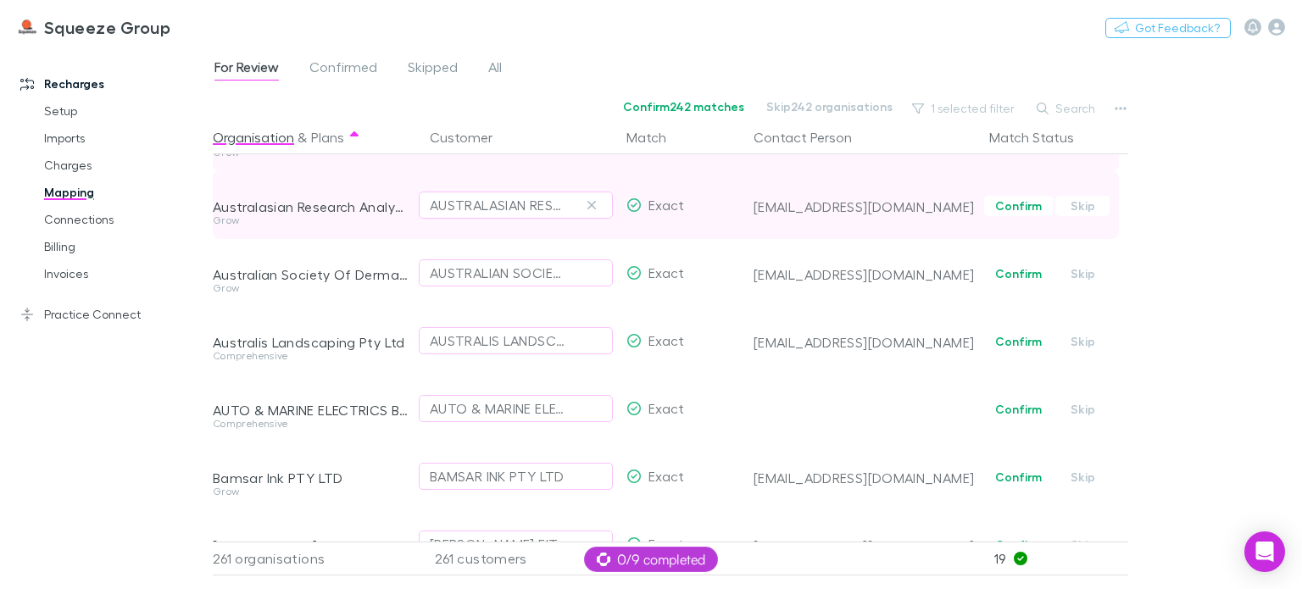
scroll to position [1187, 0]
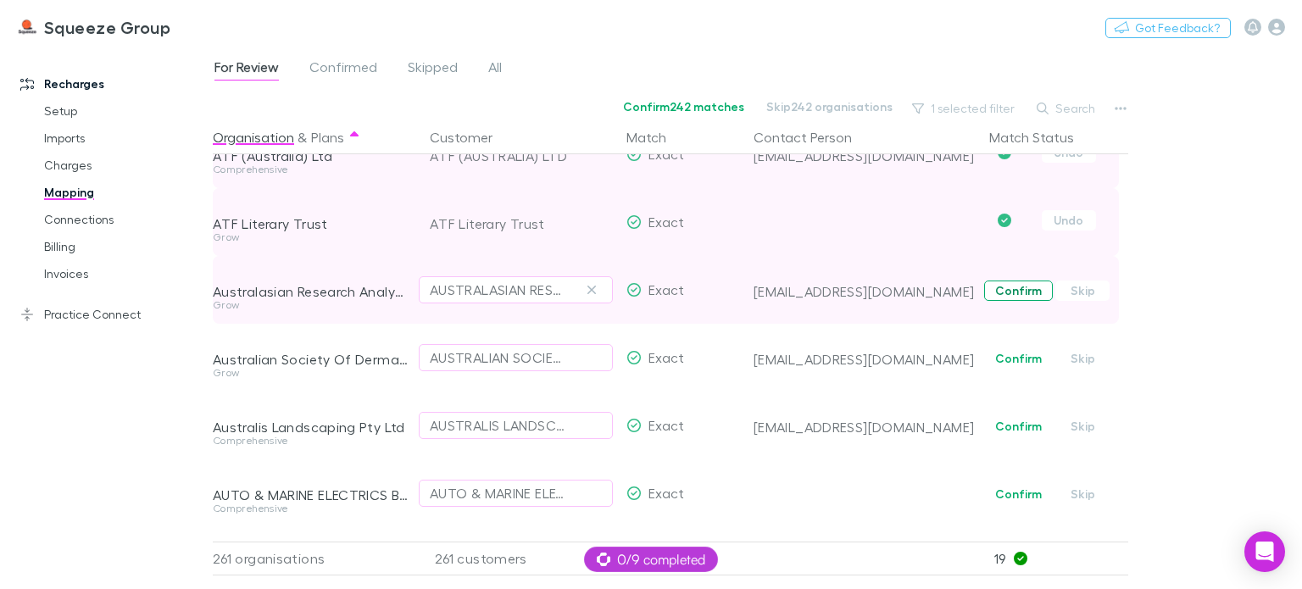
click at [1002, 295] on button "Confirm" at bounding box center [1018, 291] width 69 height 20
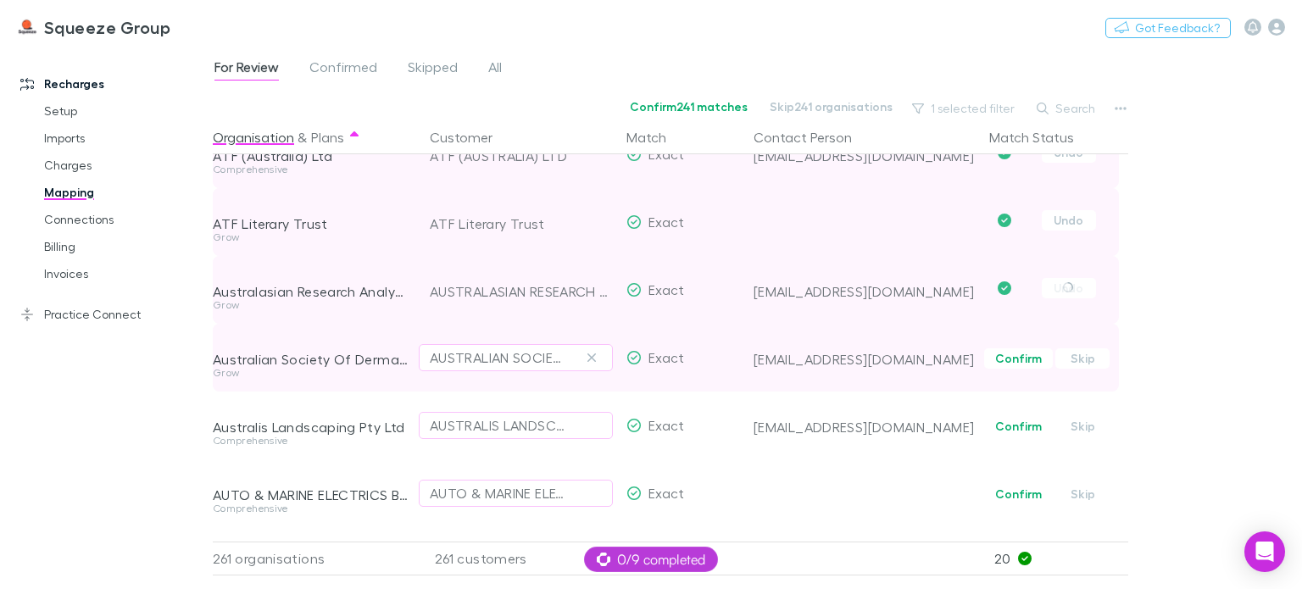
click at [1023, 372] on span "Confirm Skip" at bounding box center [1056, 358] width 146 height 68
click at [1018, 362] on button "Confirm" at bounding box center [1018, 358] width 69 height 20
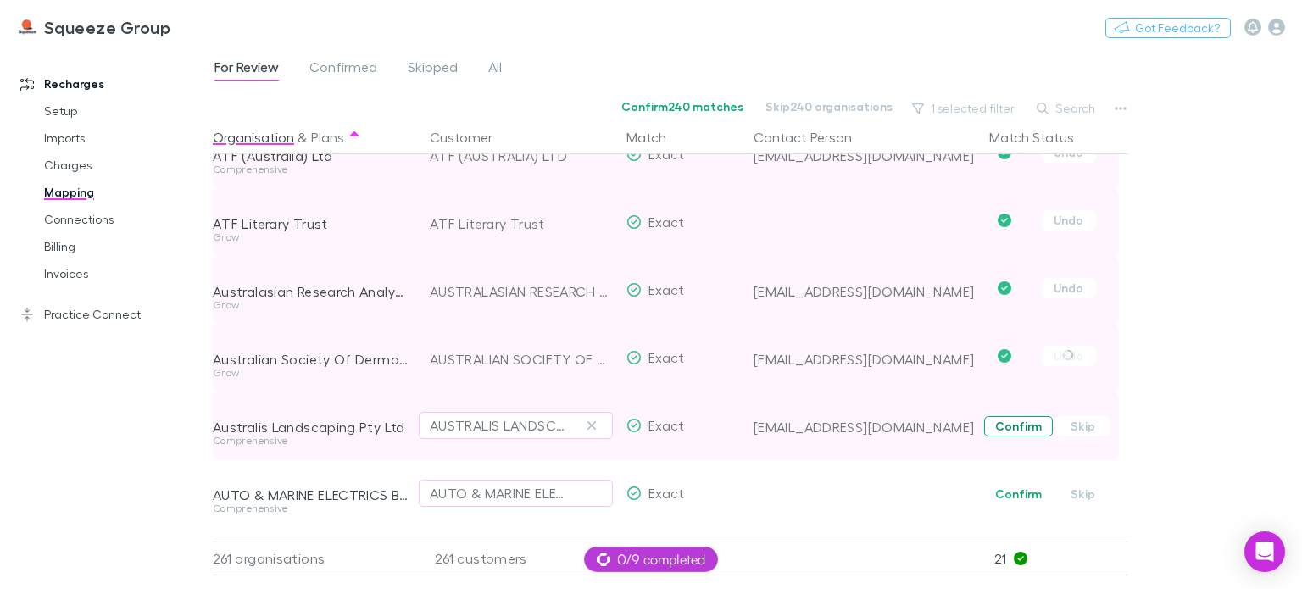
click at [1020, 430] on button "Confirm" at bounding box center [1018, 426] width 69 height 20
click at [1015, 496] on button "Confirm" at bounding box center [1018, 494] width 69 height 20
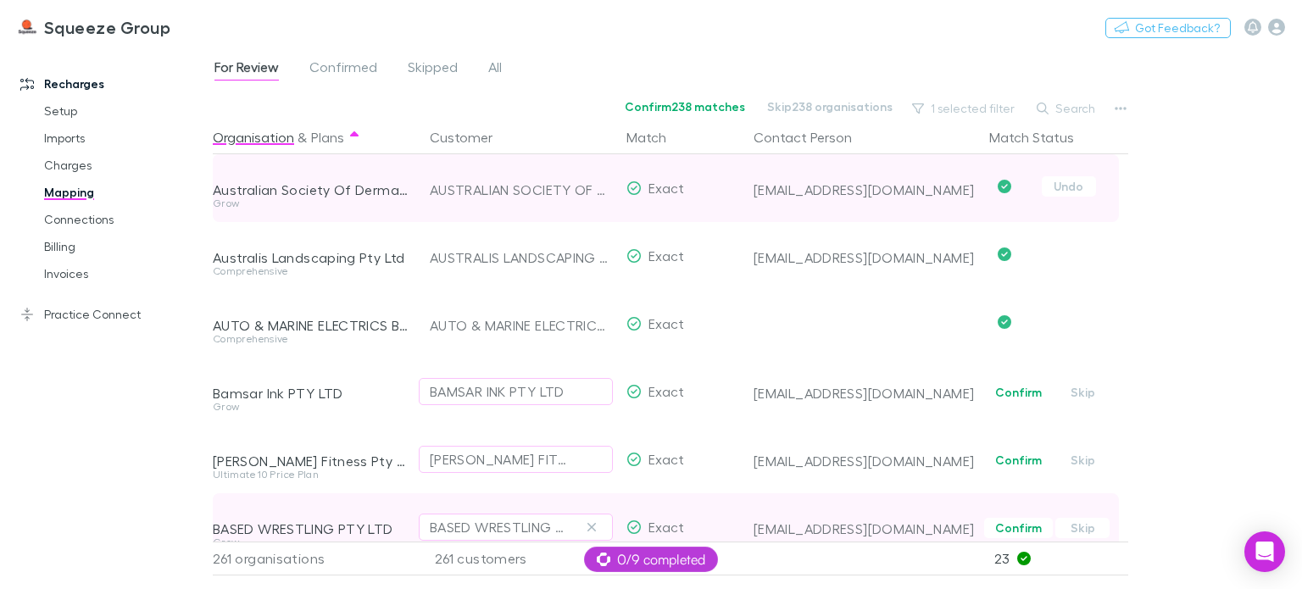
scroll to position [1441, 0]
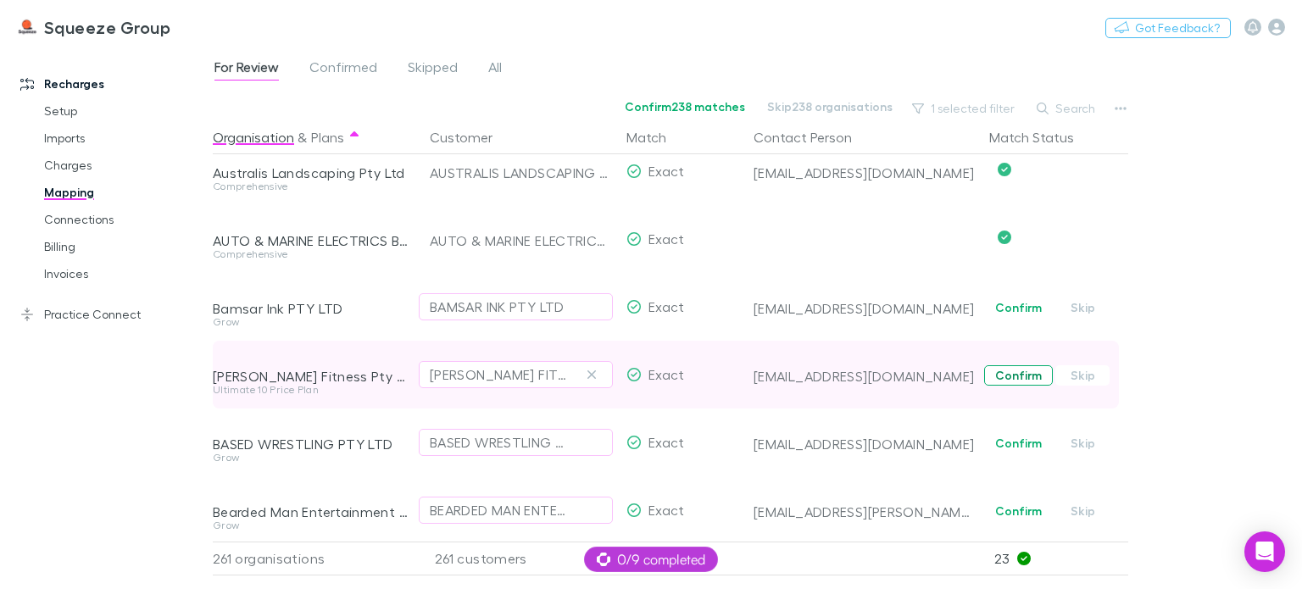
click at [1003, 313] on button "Confirm" at bounding box center [1018, 308] width 69 height 20
click at [1009, 380] on button "Confirm" at bounding box center [1018, 375] width 69 height 20
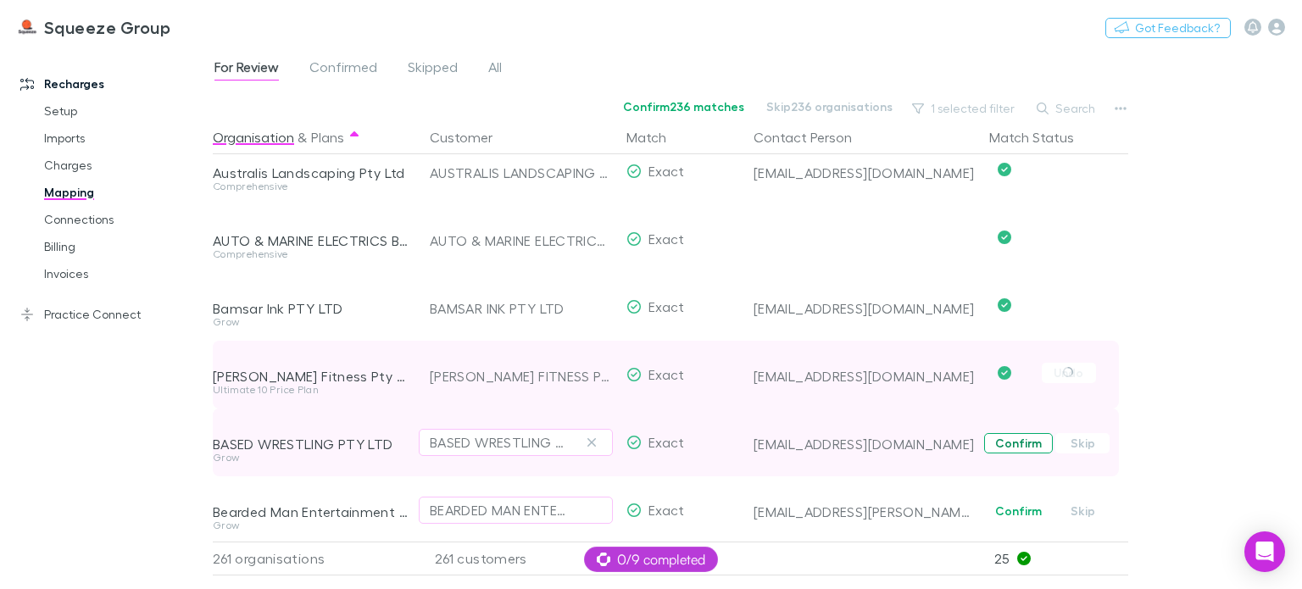
click at [1014, 447] on button "Confirm" at bounding box center [1018, 443] width 69 height 20
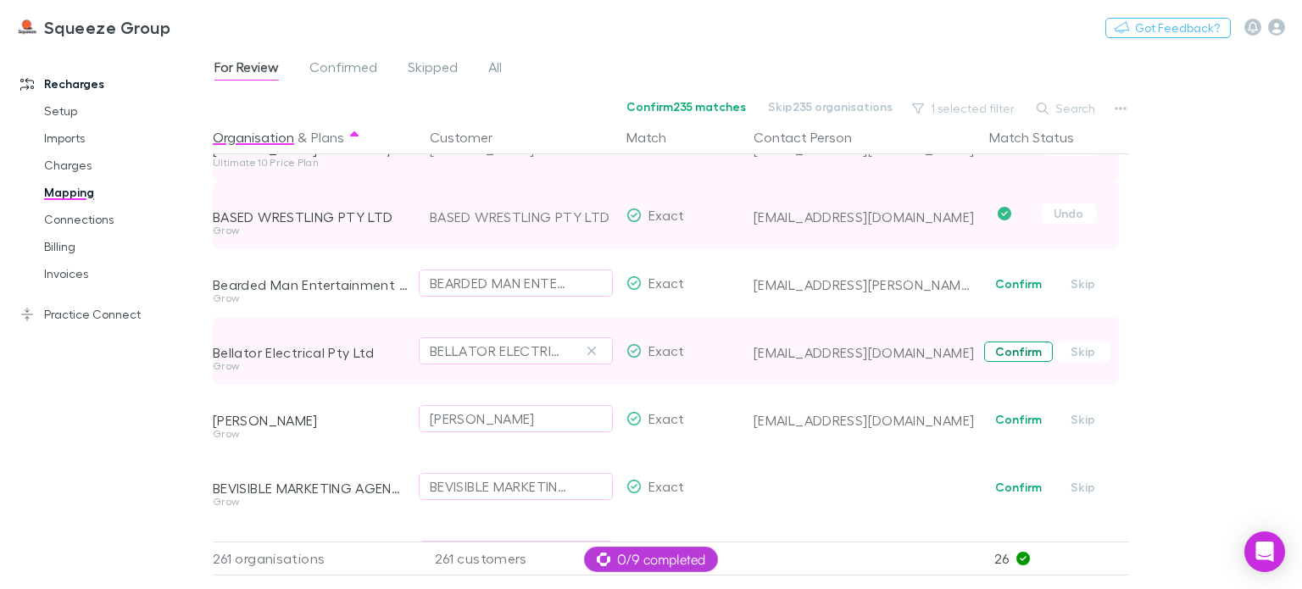
scroll to position [1696, 0]
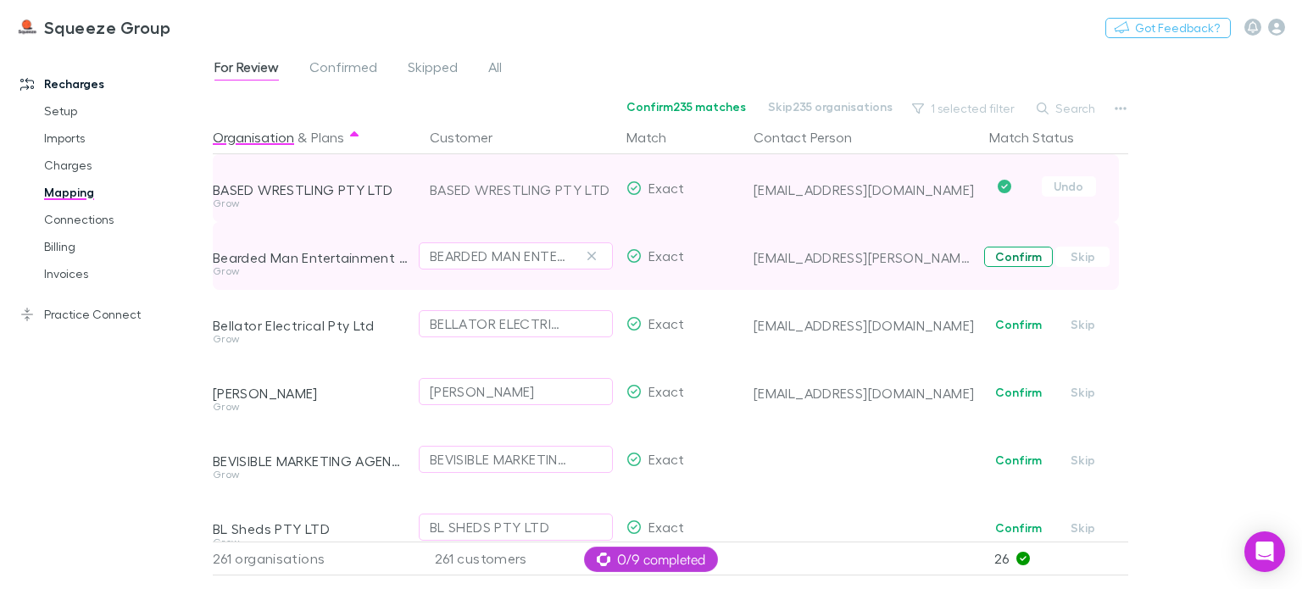
click at [1007, 263] on button "Confirm" at bounding box center [1018, 257] width 69 height 20
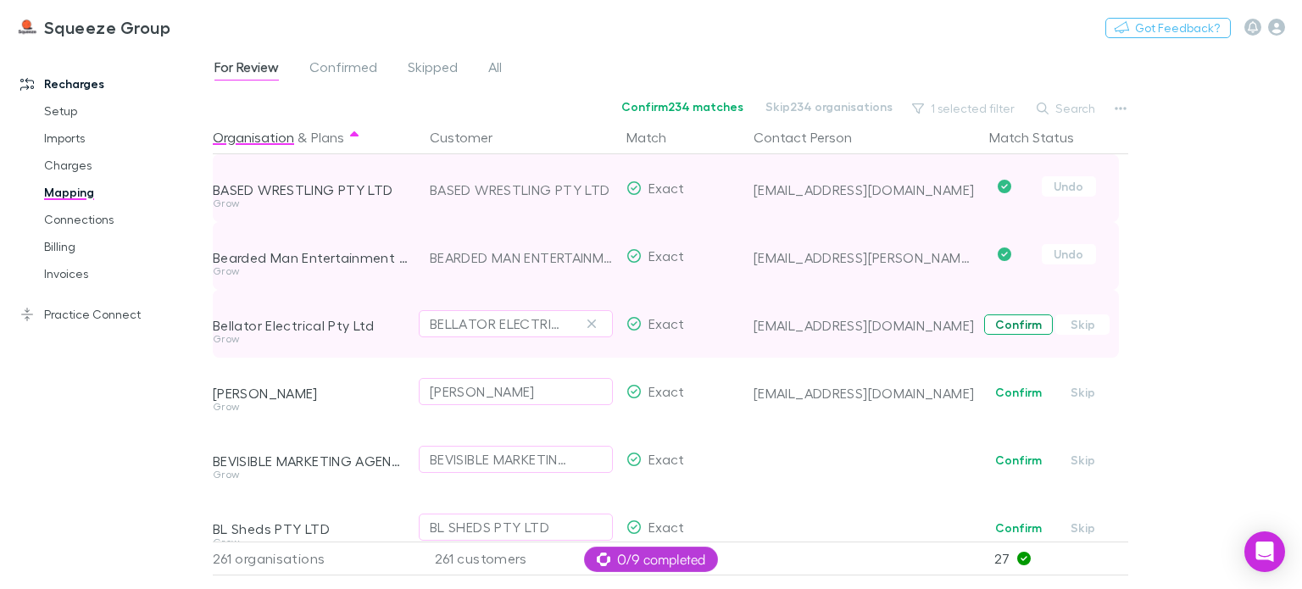
click at [1013, 334] on button "Confirm" at bounding box center [1018, 325] width 69 height 20
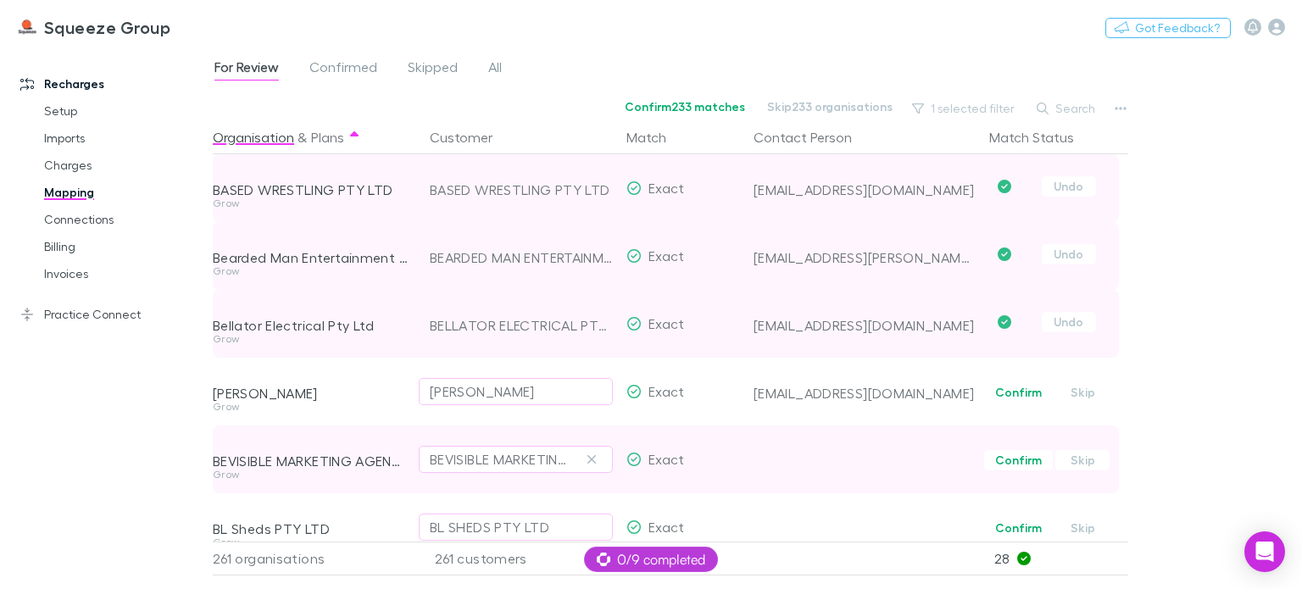
click at [1013, 394] on button "Confirm" at bounding box center [1018, 392] width 69 height 20
click at [1015, 461] on button "Confirm" at bounding box center [1018, 460] width 69 height 20
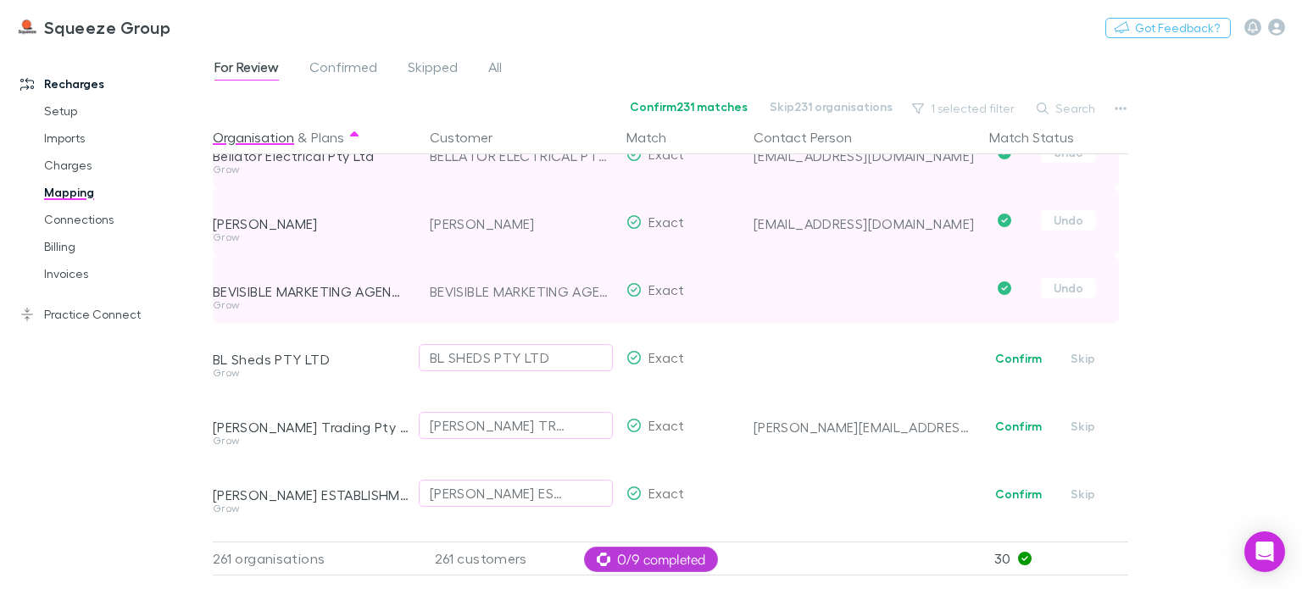
scroll to position [1950, 0]
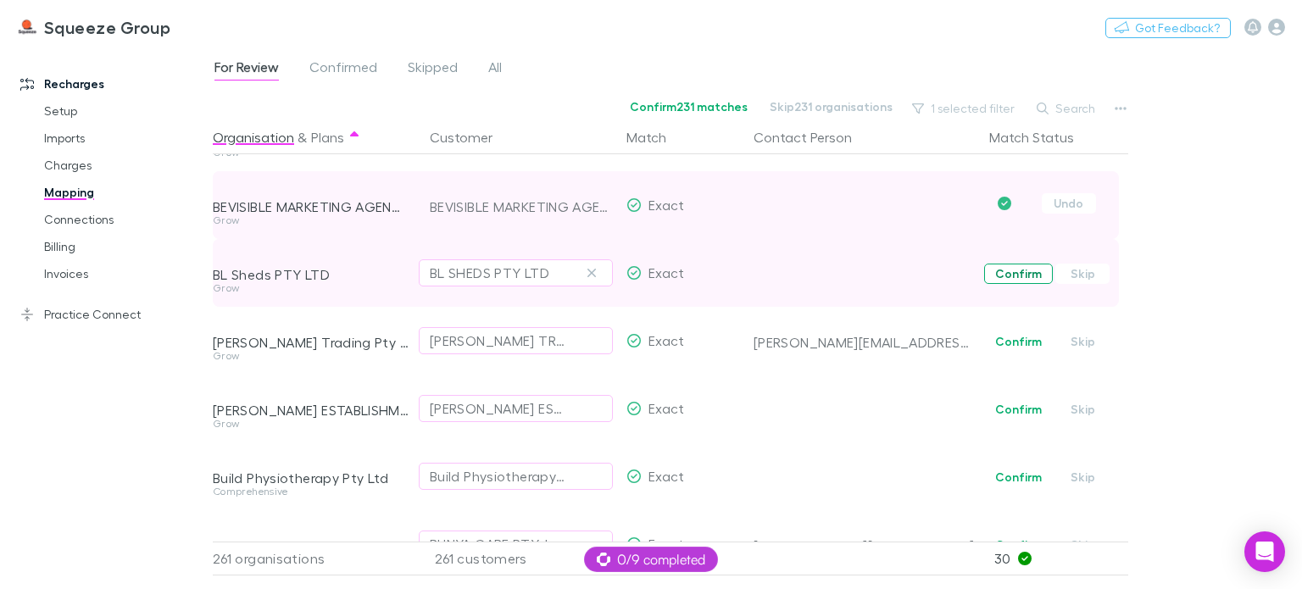
click at [1018, 280] on button "Confirm" at bounding box center [1018, 274] width 69 height 20
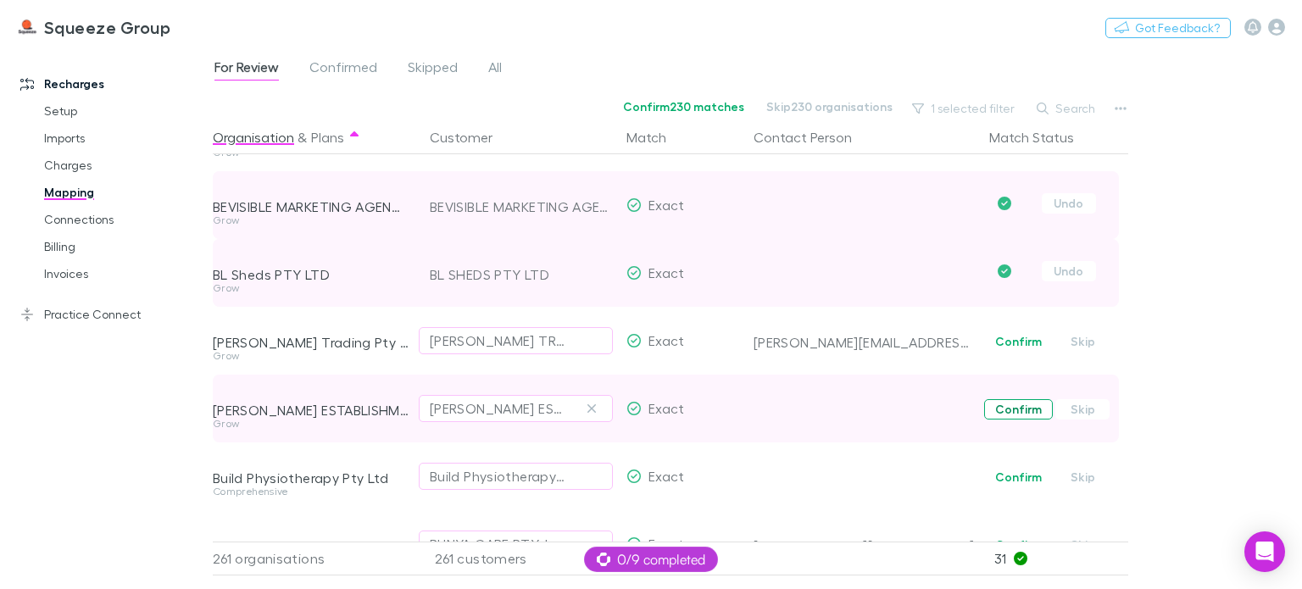
click at [1019, 348] on button "Confirm" at bounding box center [1018, 342] width 69 height 20
click at [1007, 410] on button "Confirm" at bounding box center [1018, 409] width 69 height 20
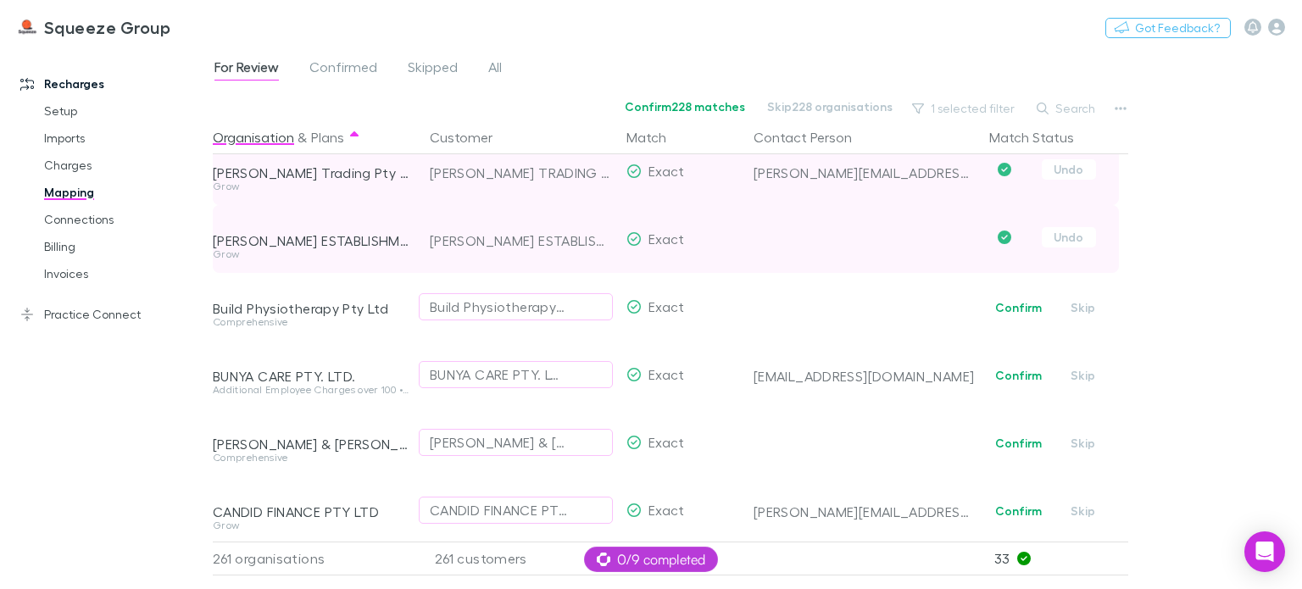
scroll to position [2205, 0]
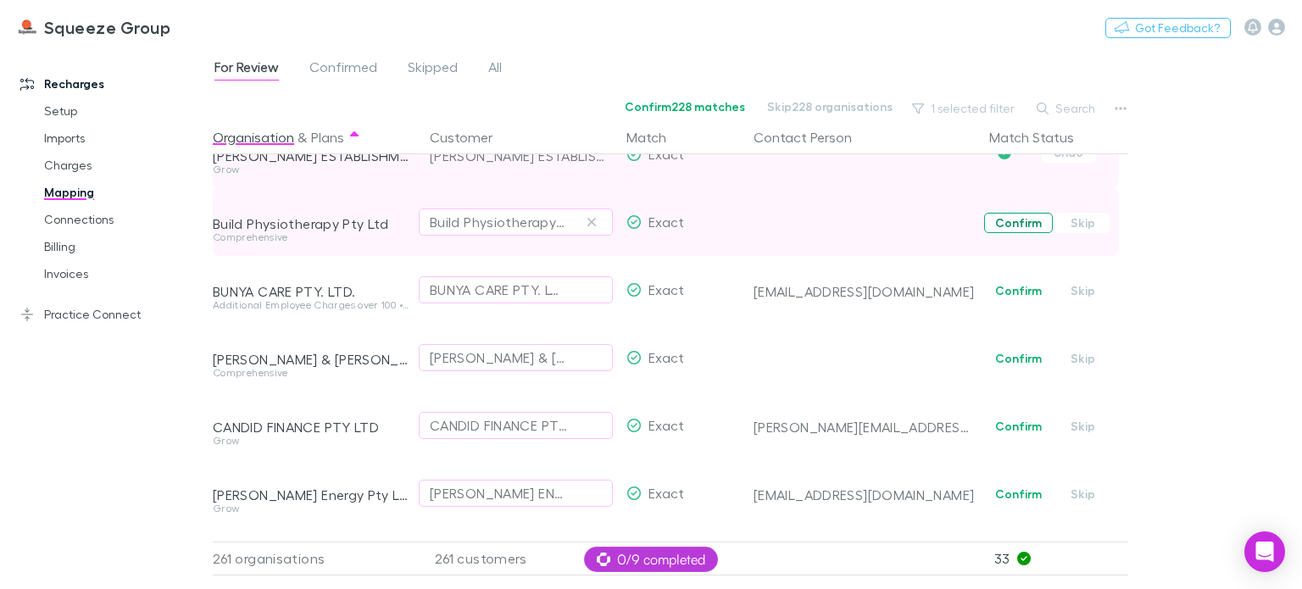
click at [1002, 231] on button "Confirm" at bounding box center [1018, 223] width 69 height 20
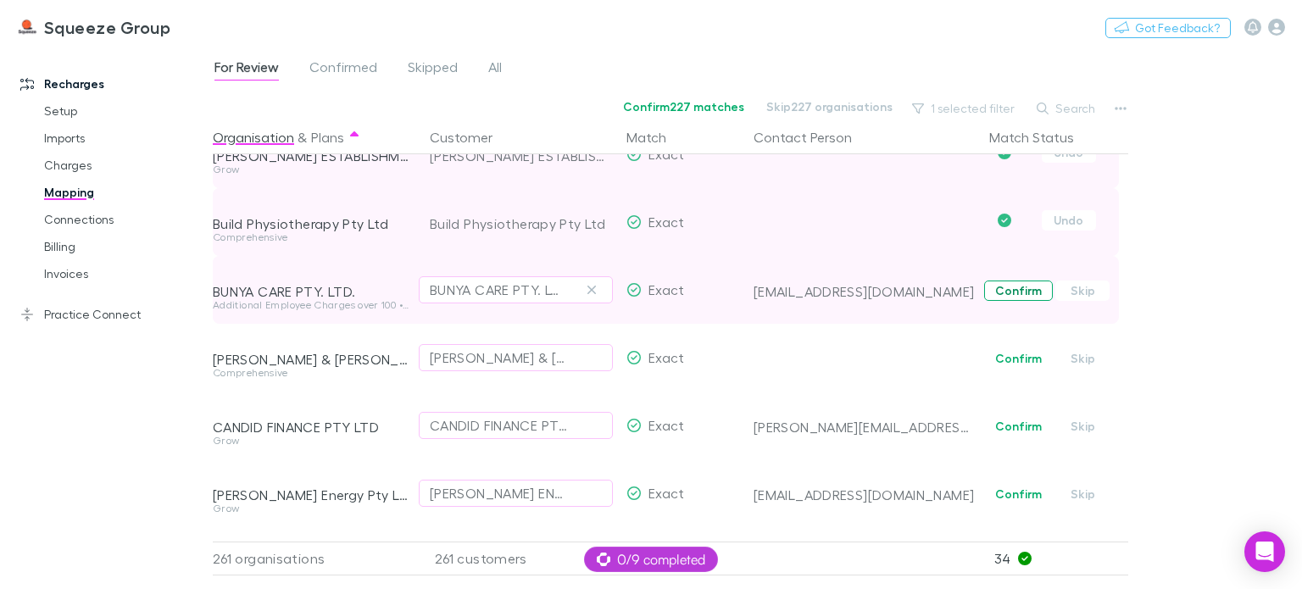
click at [1014, 288] on button "Confirm" at bounding box center [1018, 291] width 69 height 20
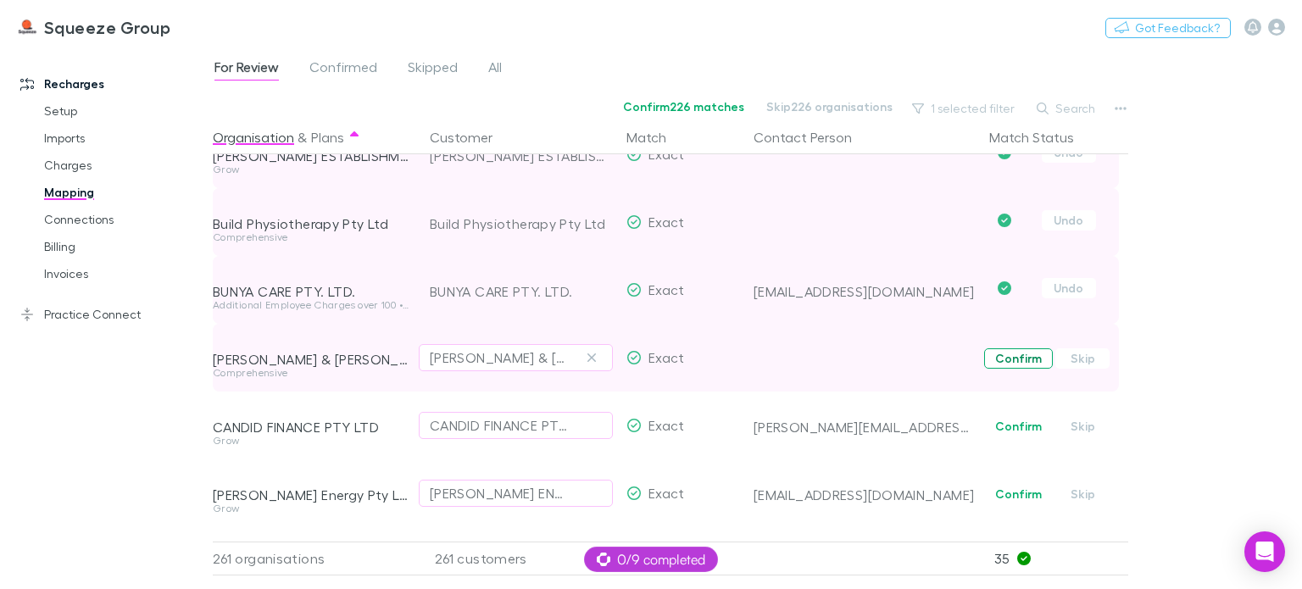
click at [1018, 360] on button "Confirm" at bounding box center [1018, 358] width 69 height 20
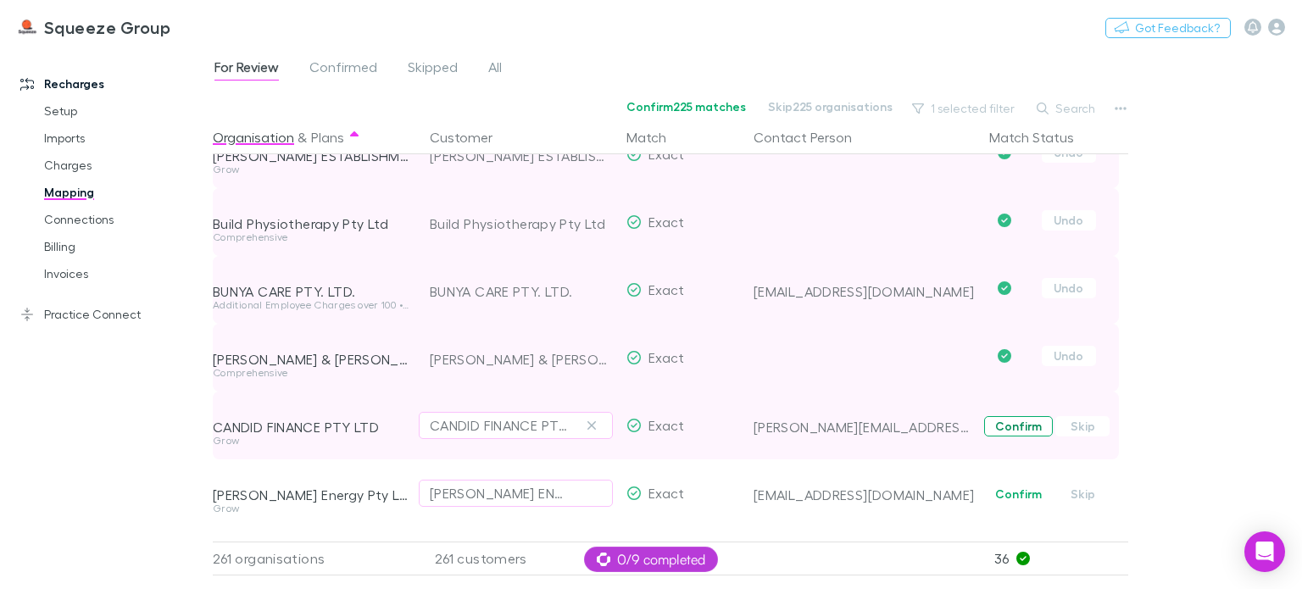
click at [1012, 420] on button "Confirm" at bounding box center [1018, 426] width 69 height 20
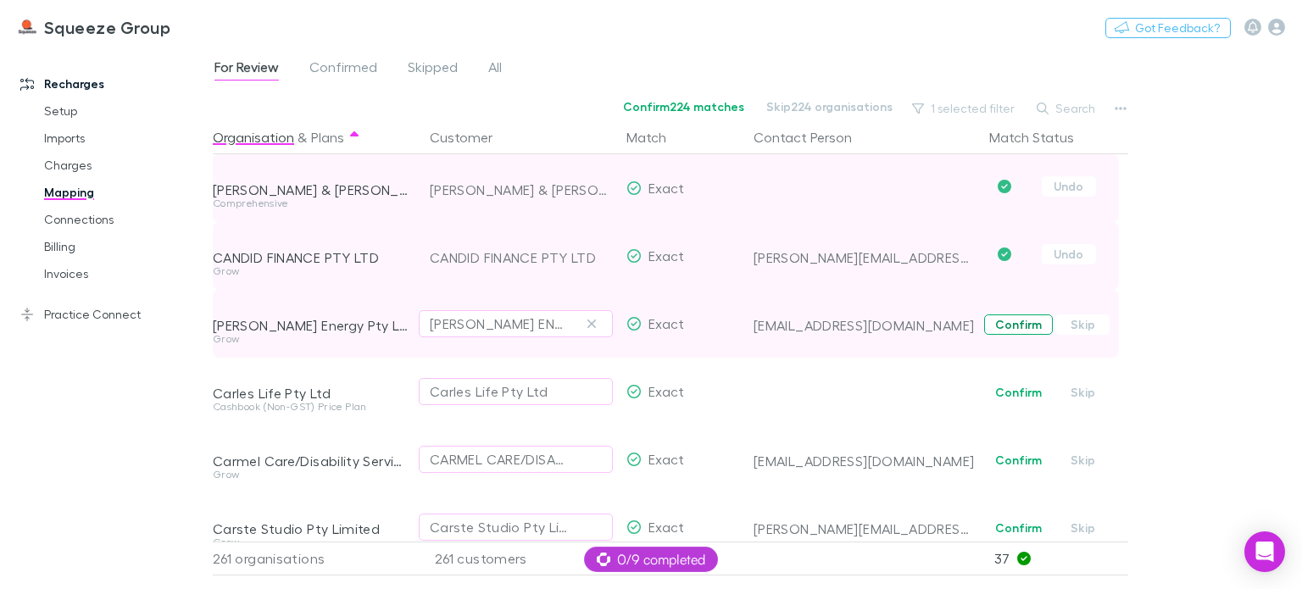
click at [1010, 328] on button "Confirm" at bounding box center [1018, 325] width 69 height 20
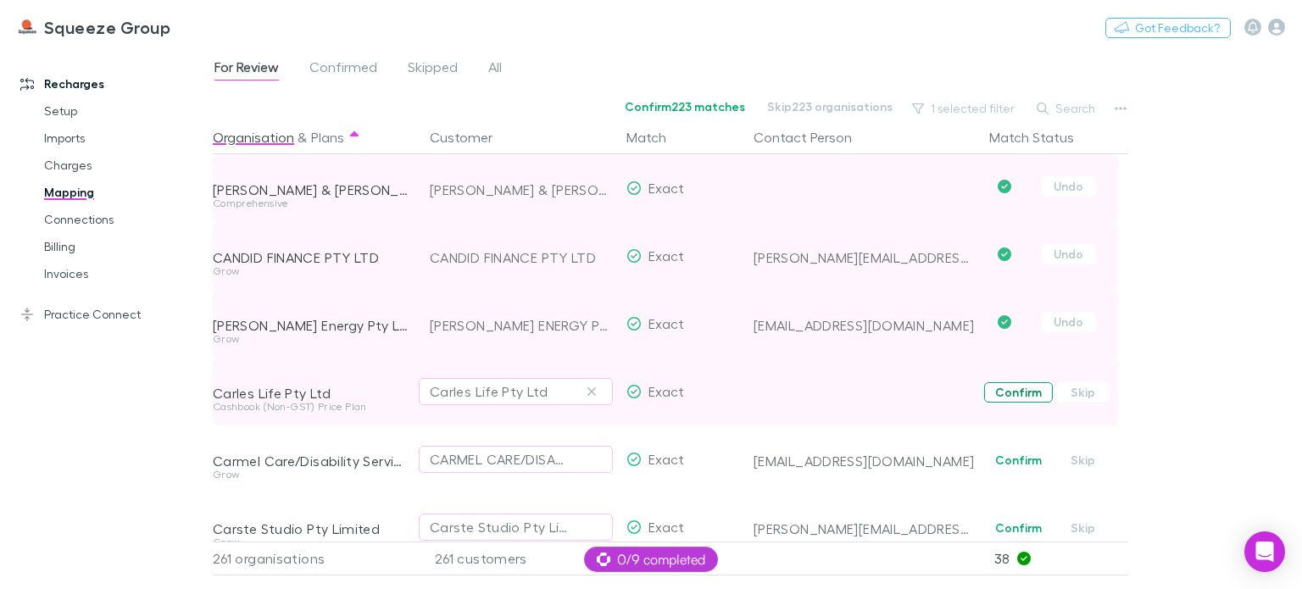
click at [1006, 399] on button "Confirm" at bounding box center [1018, 392] width 69 height 20
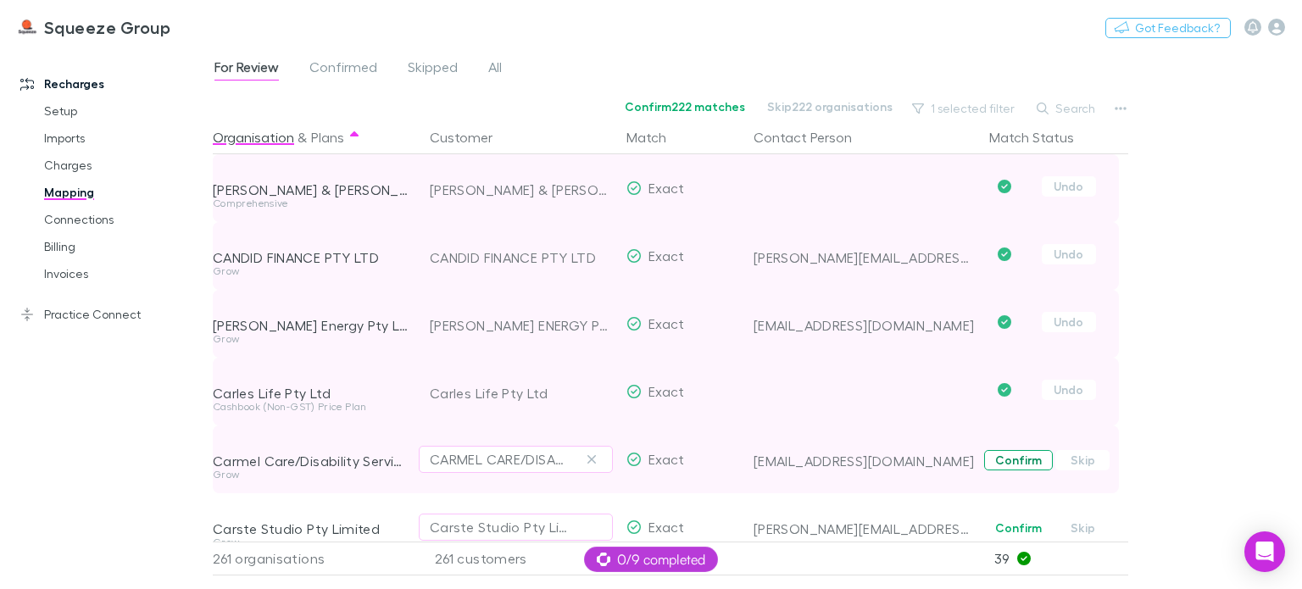
click at [1012, 454] on button "Confirm" at bounding box center [1018, 460] width 69 height 20
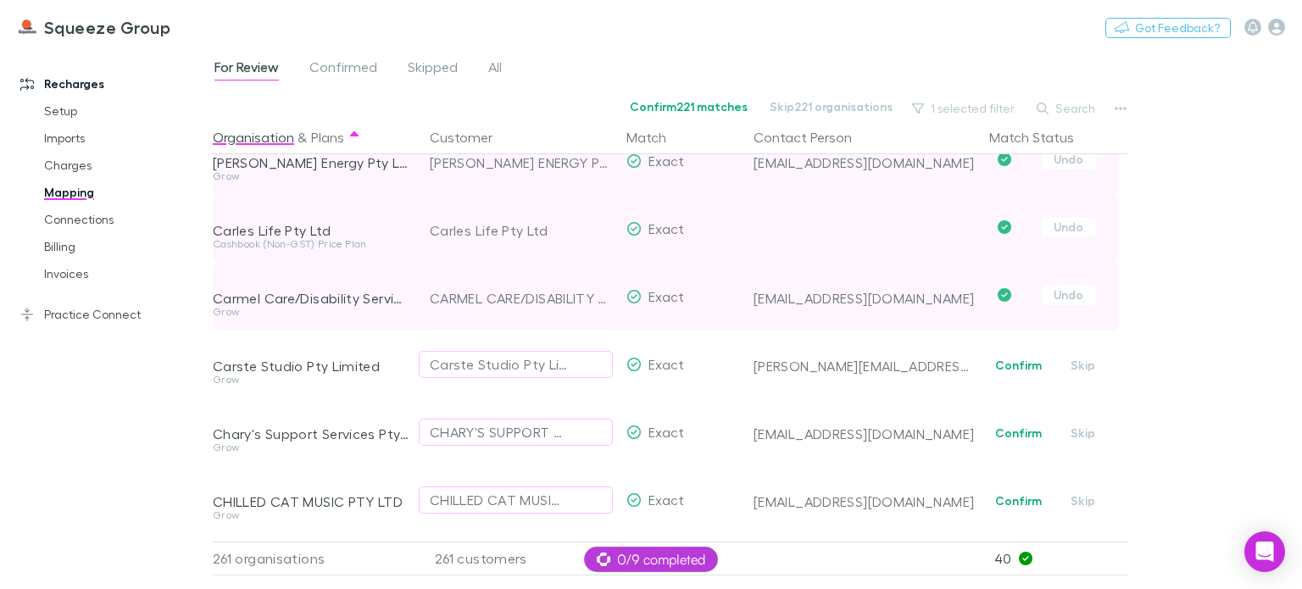
scroll to position [2544, 0]
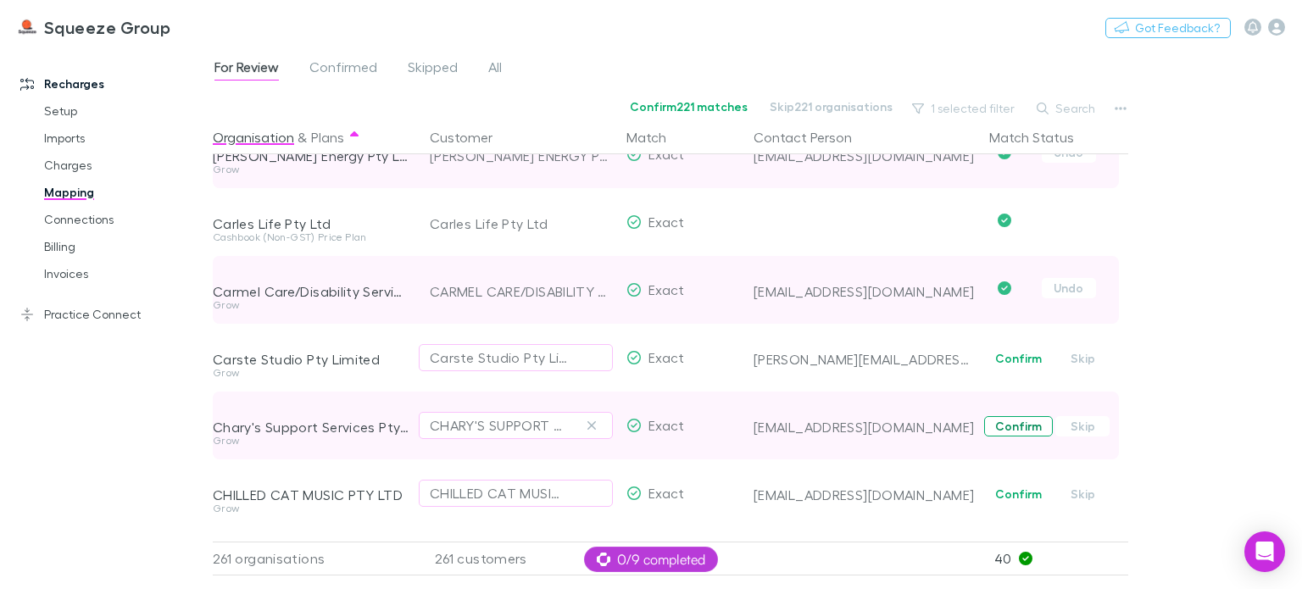
drag, startPoint x: 1006, startPoint y: 365, endPoint x: 1009, endPoint y: 418, distance: 52.7
click at [1006, 365] on button "Confirm" at bounding box center [1018, 358] width 69 height 20
click at [1011, 430] on button "Confirm" at bounding box center [1018, 426] width 69 height 20
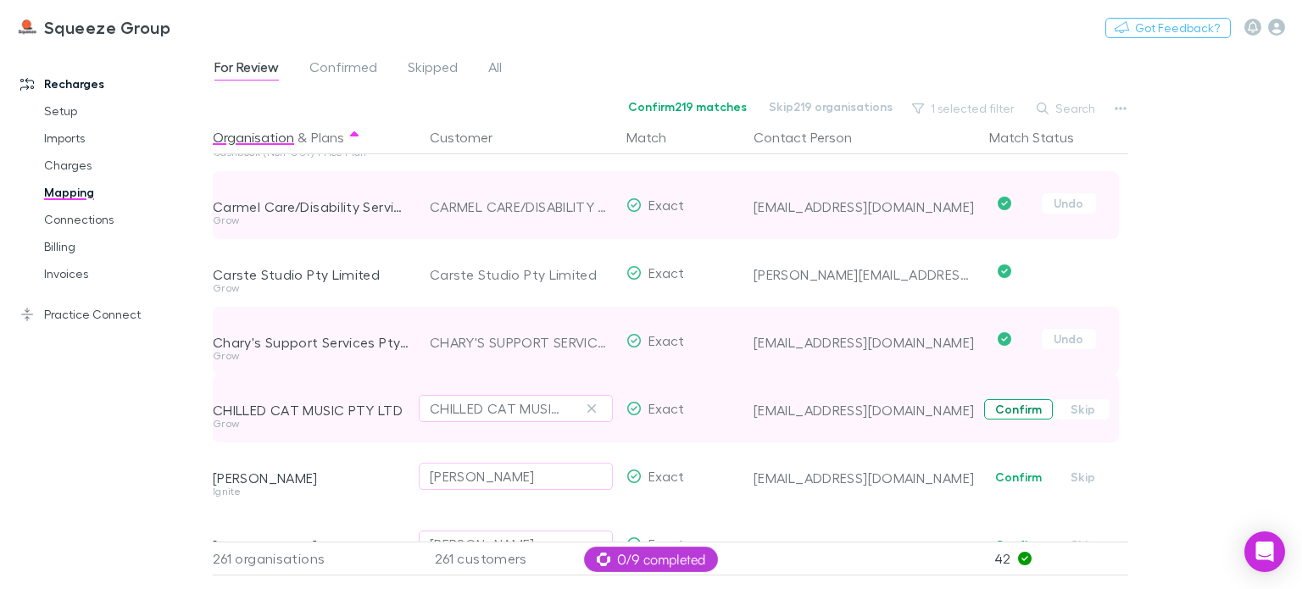
click at [1009, 407] on button "Confirm" at bounding box center [1018, 409] width 69 height 20
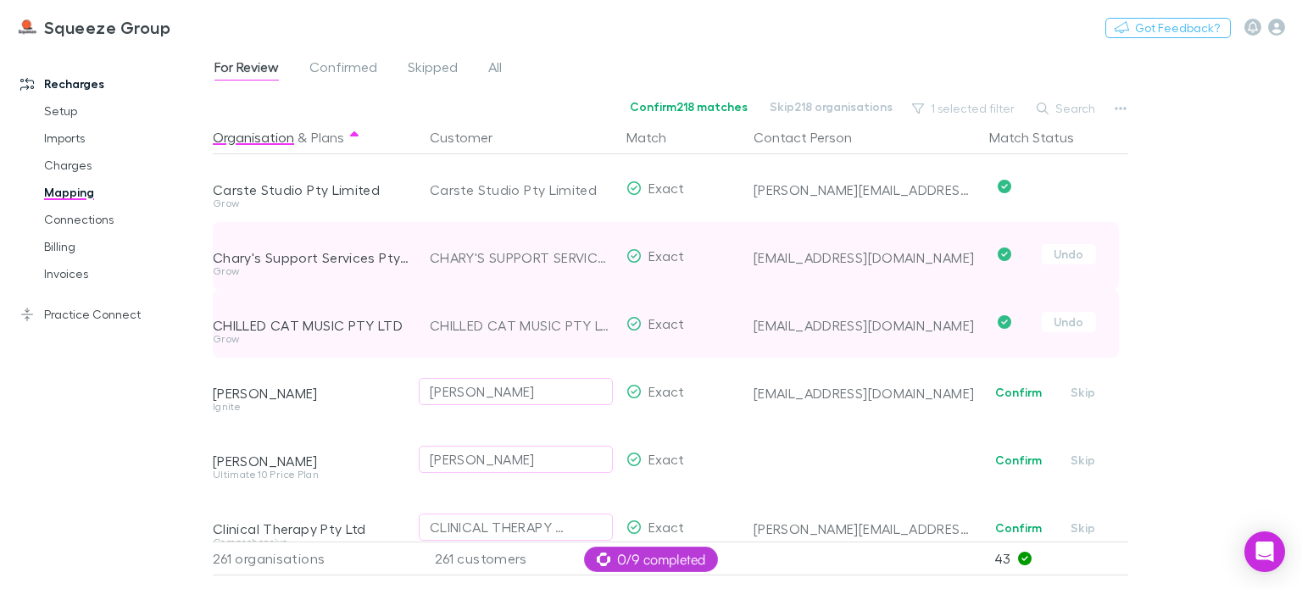
scroll to position [2798, 0]
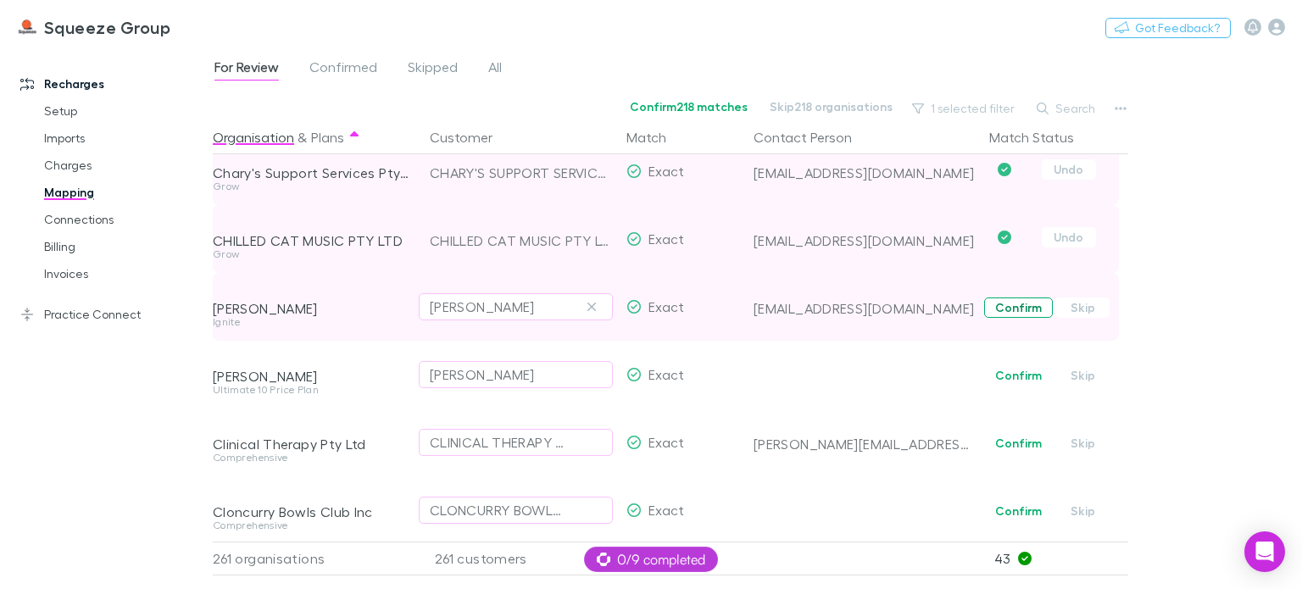
click at [1001, 311] on button "Confirm" at bounding box center [1018, 308] width 69 height 20
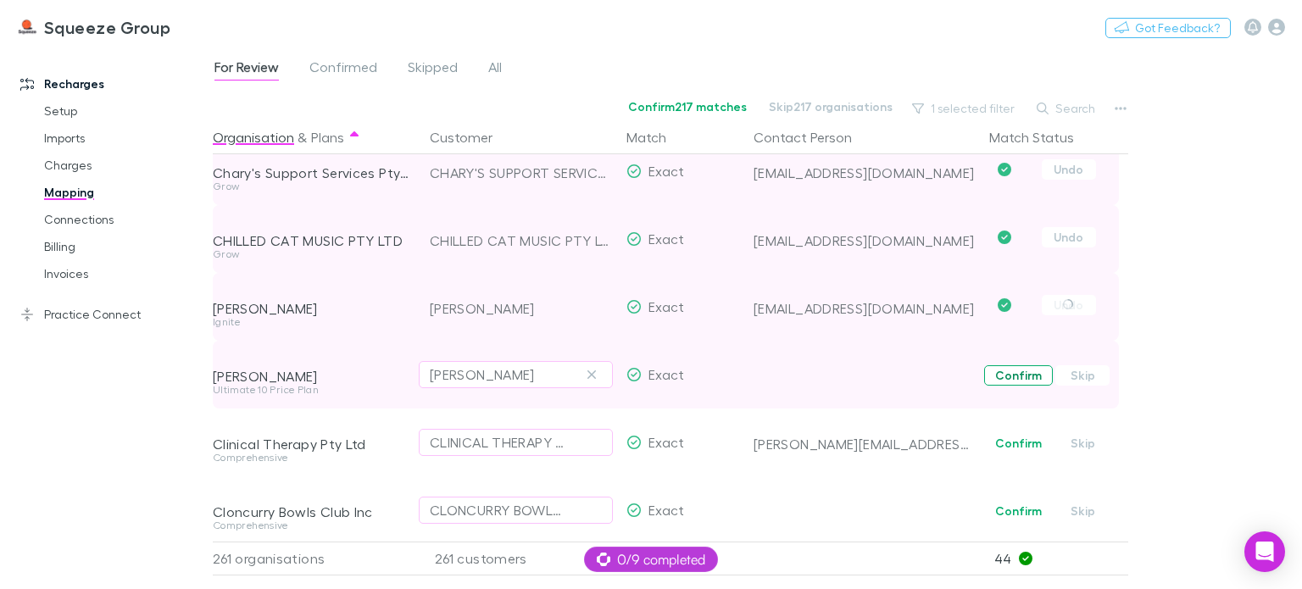
click at [1006, 371] on button "Confirm" at bounding box center [1018, 375] width 69 height 20
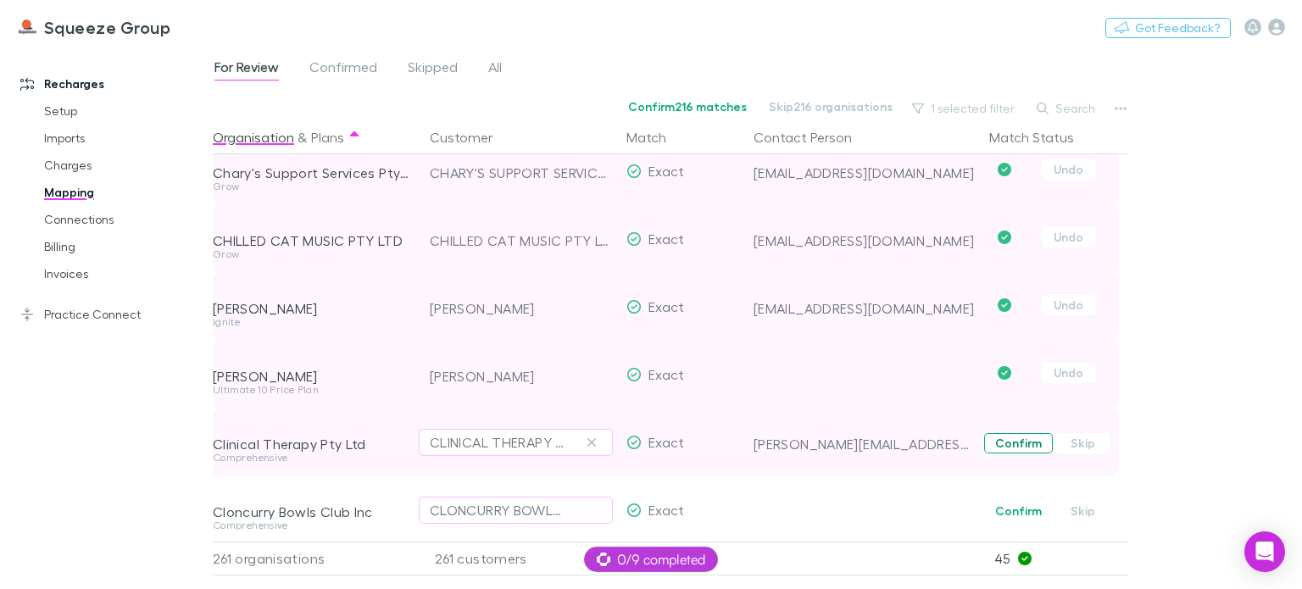
click at [1009, 440] on button "Confirm" at bounding box center [1018, 443] width 69 height 20
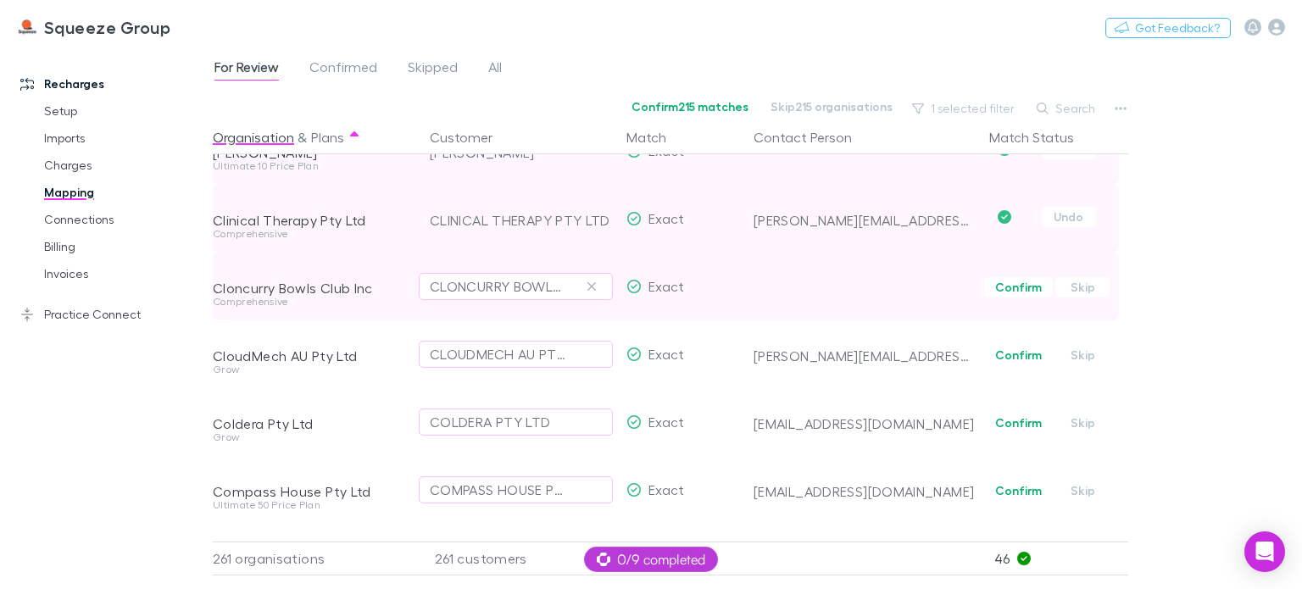
scroll to position [3053, 0]
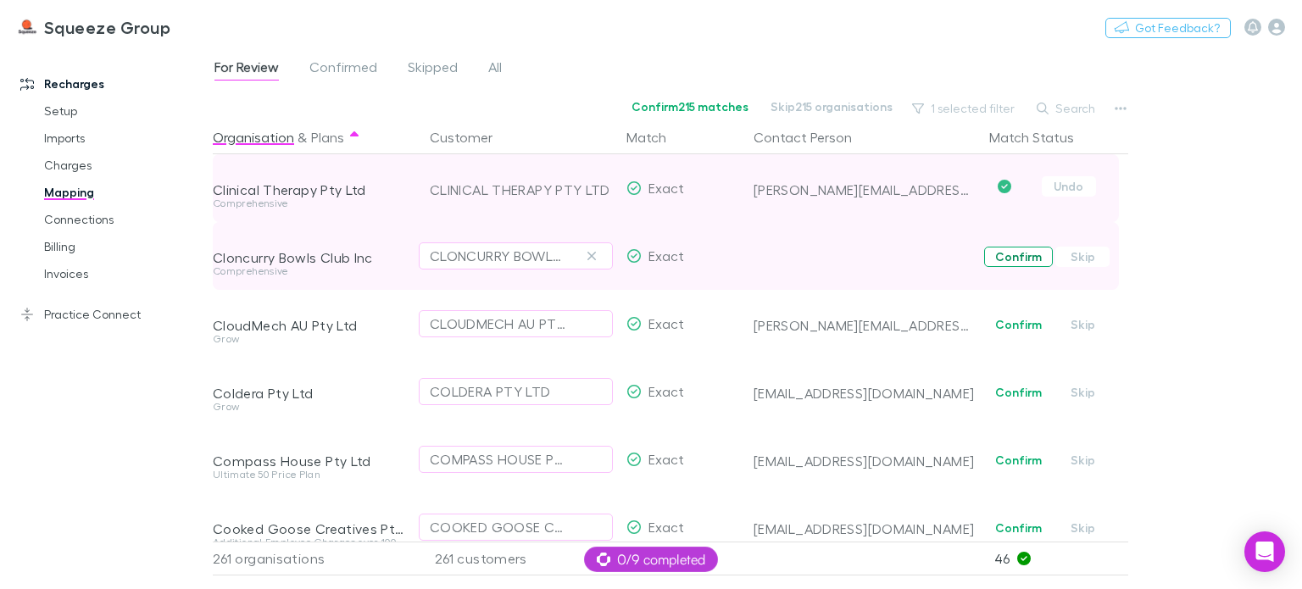
click at [1007, 264] on button "Confirm" at bounding box center [1018, 257] width 69 height 20
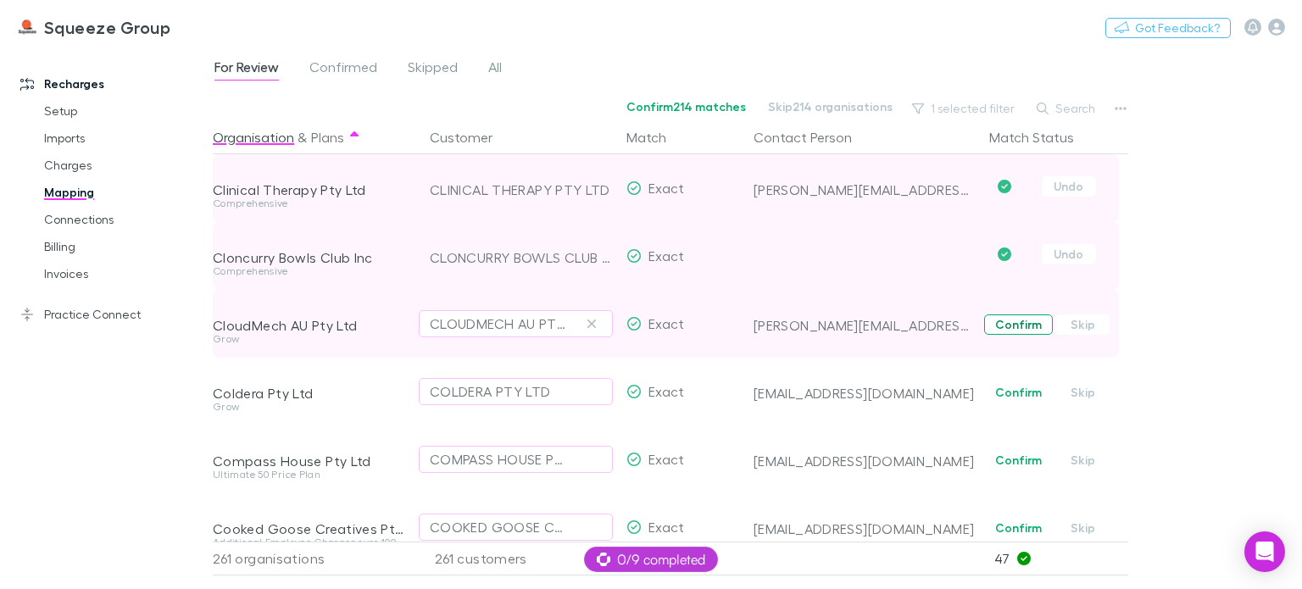
click at [1013, 333] on button "Confirm" at bounding box center [1018, 325] width 69 height 20
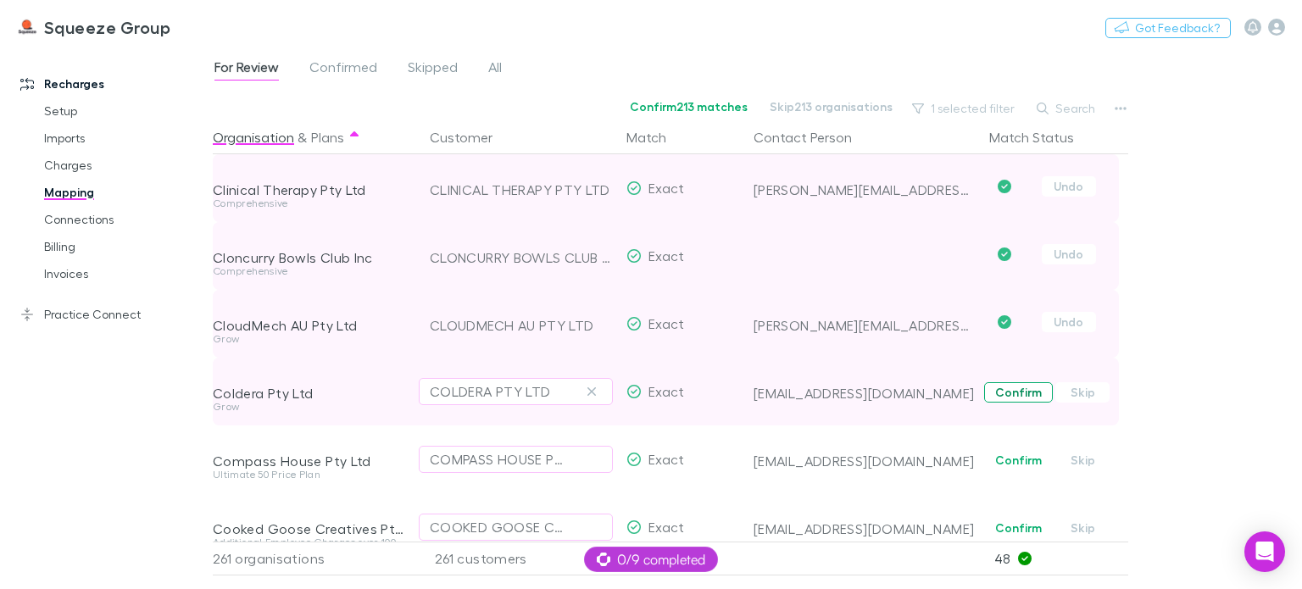
click at [1012, 393] on button "Confirm" at bounding box center [1018, 392] width 69 height 20
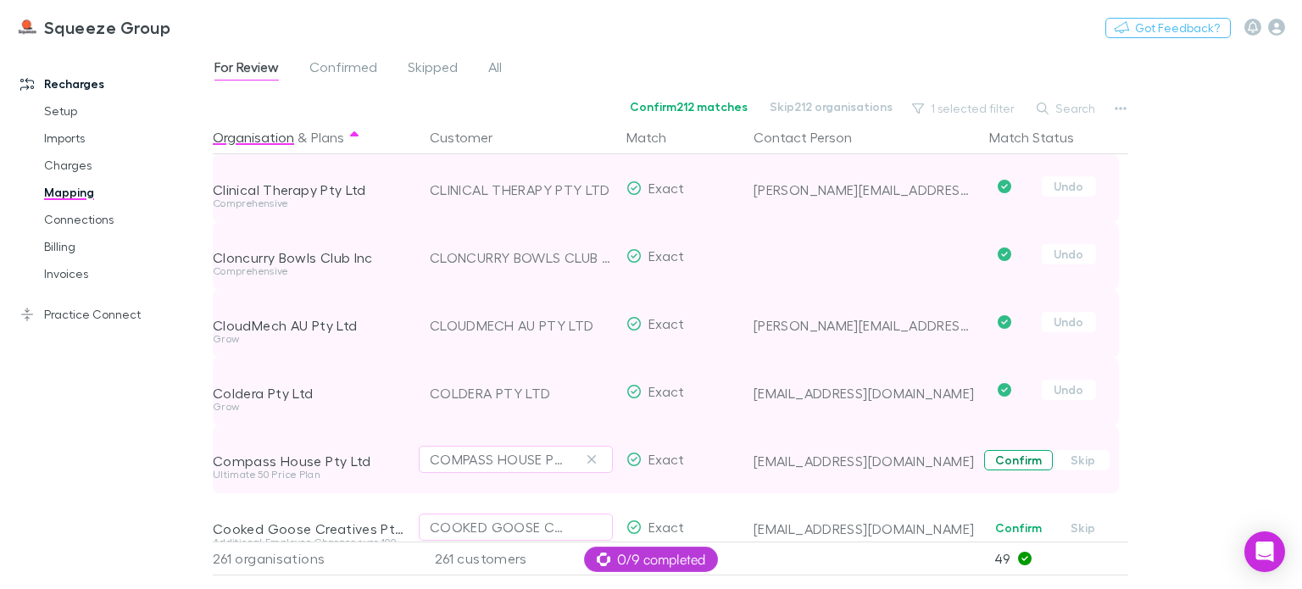
click at [1011, 455] on button "Confirm" at bounding box center [1018, 460] width 69 height 20
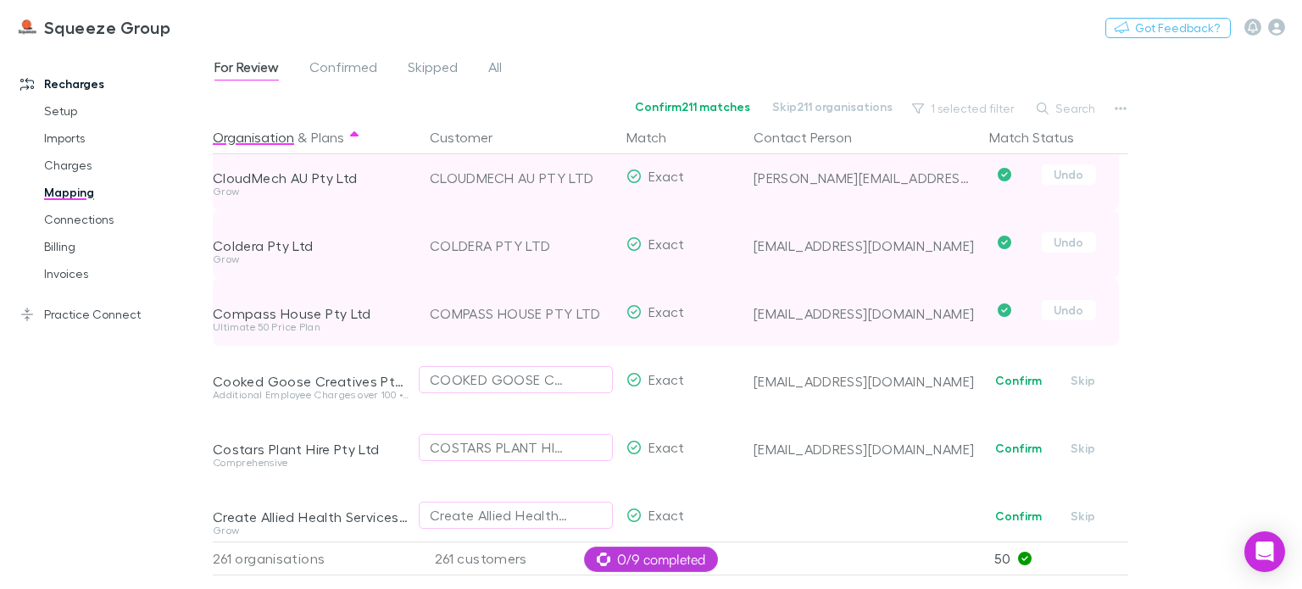
scroll to position [3307, 0]
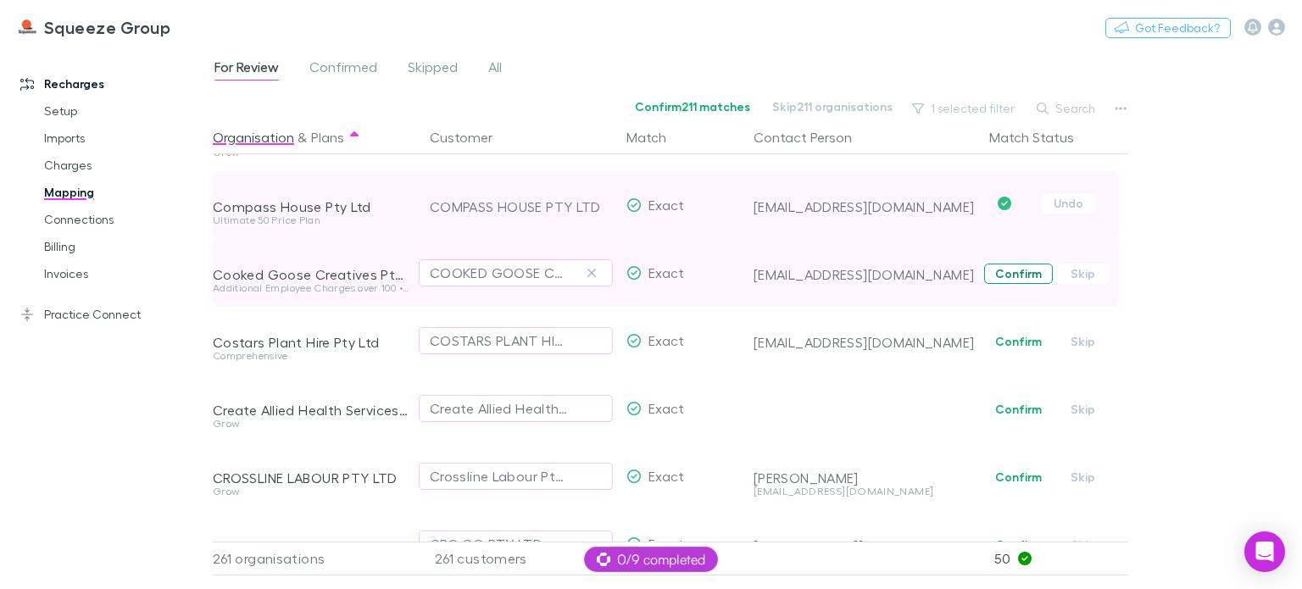
click at [1004, 273] on button "Confirm" at bounding box center [1018, 274] width 69 height 20
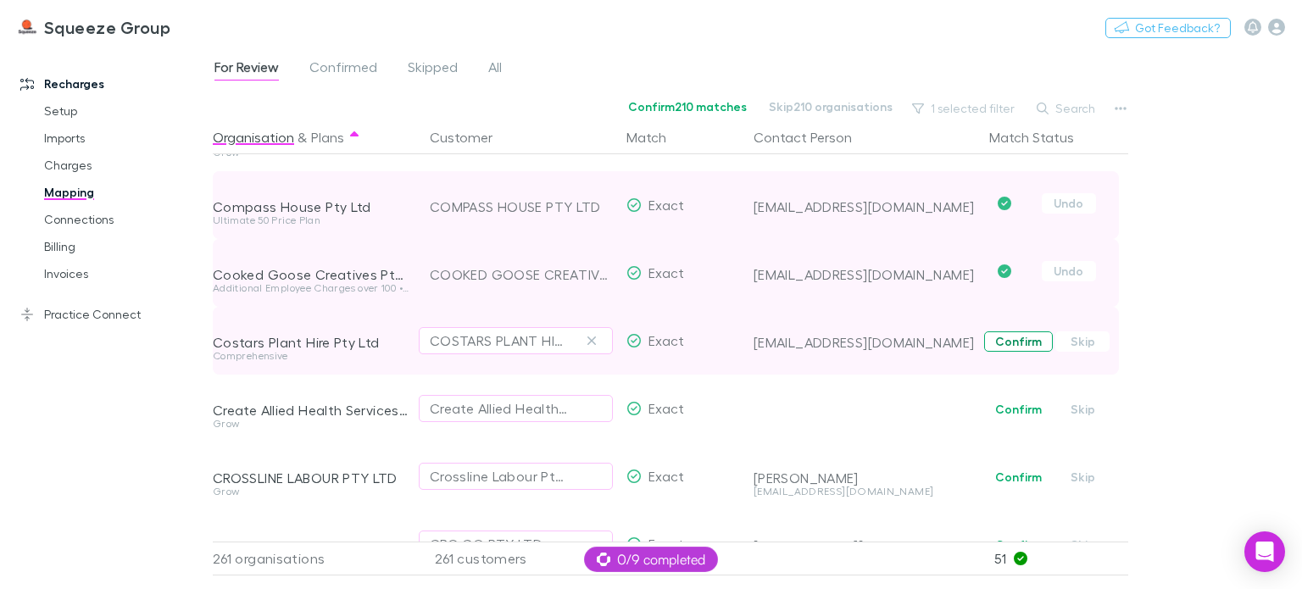
click at [1011, 348] on button "Confirm" at bounding box center [1018, 342] width 69 height 20
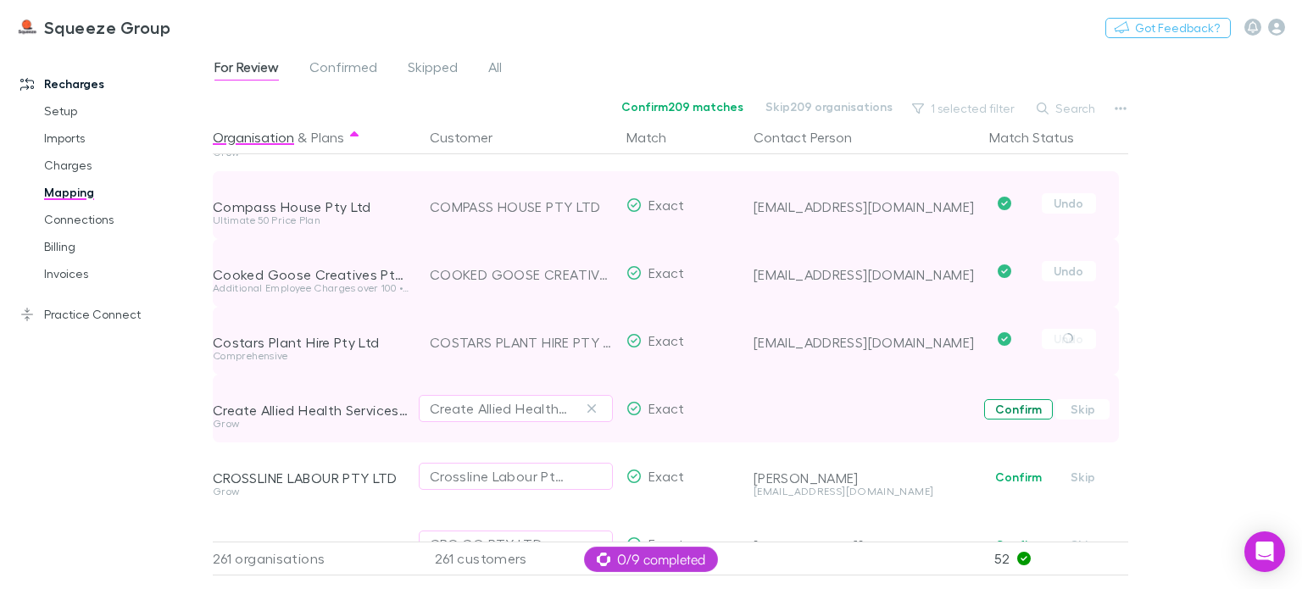
click at [1012, 414] on button "Confirm" at bounding box center [1018, 409] width 69 height 20
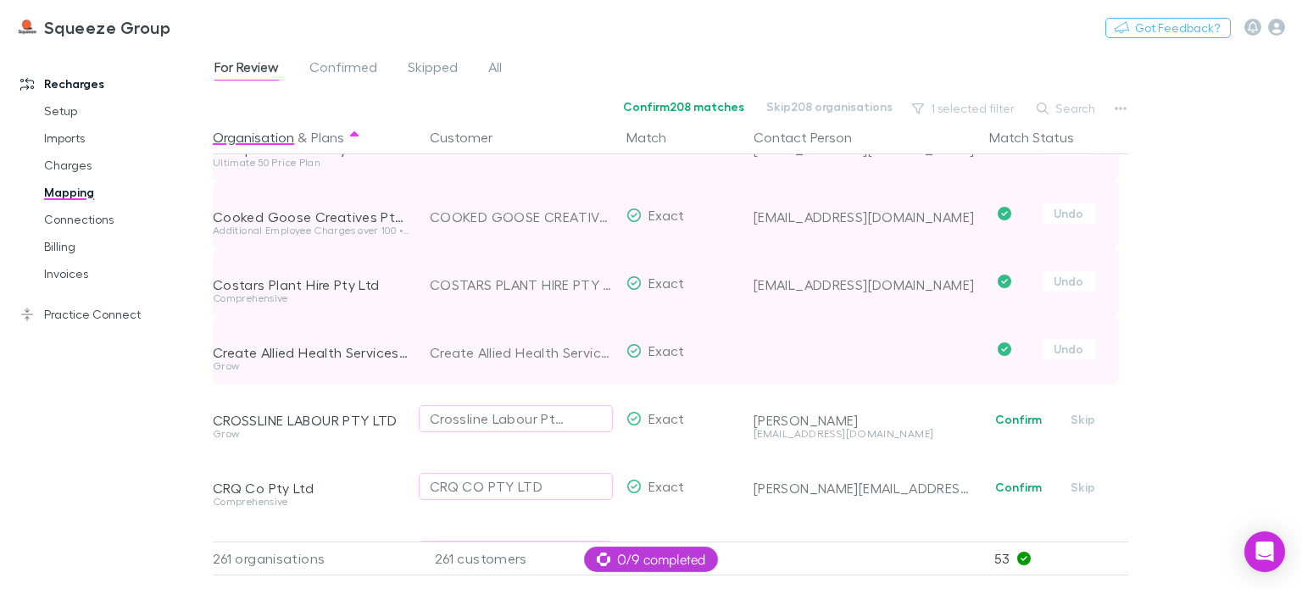
scroll to position [3392, 0]
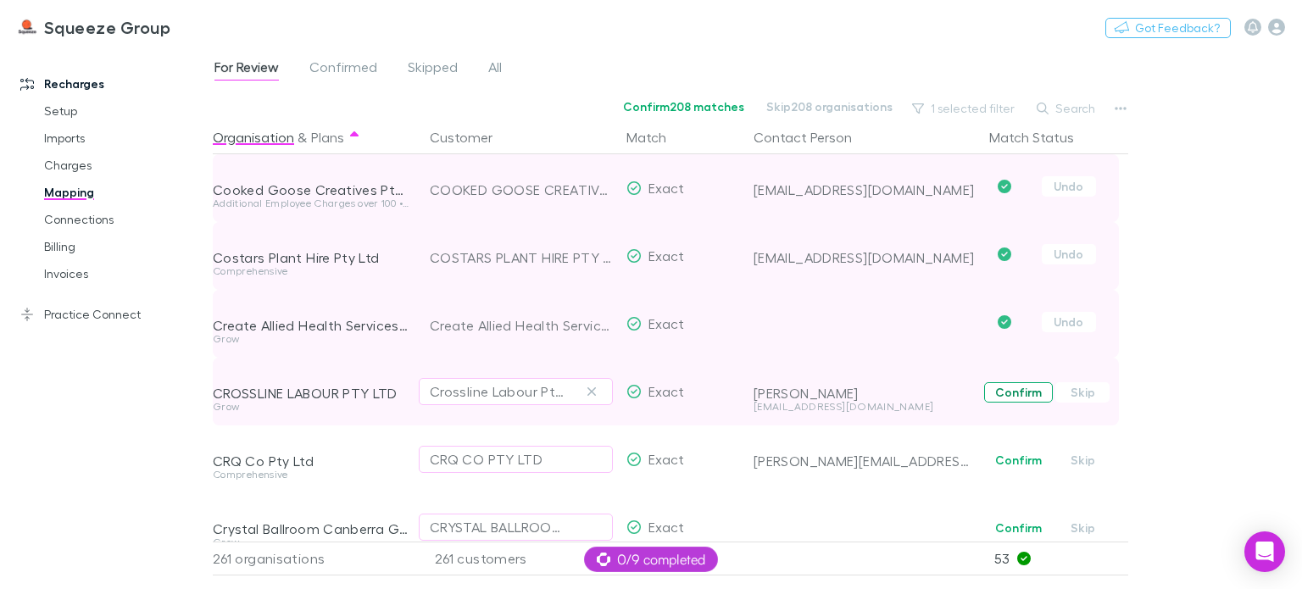
click at [1011, 389] on button "Confirm" at bounding box center [1018, 392] width 69 height 20
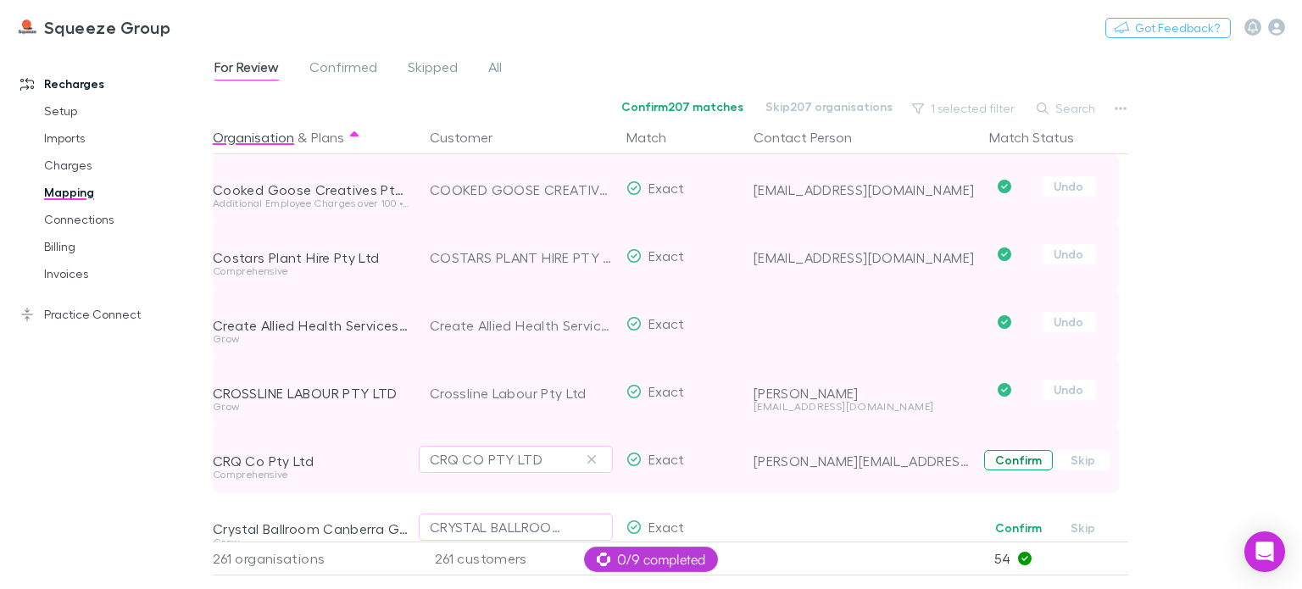
click at [1012, 461] on button "Confirm" at bounding box center [1018, 460] width 69 height 20
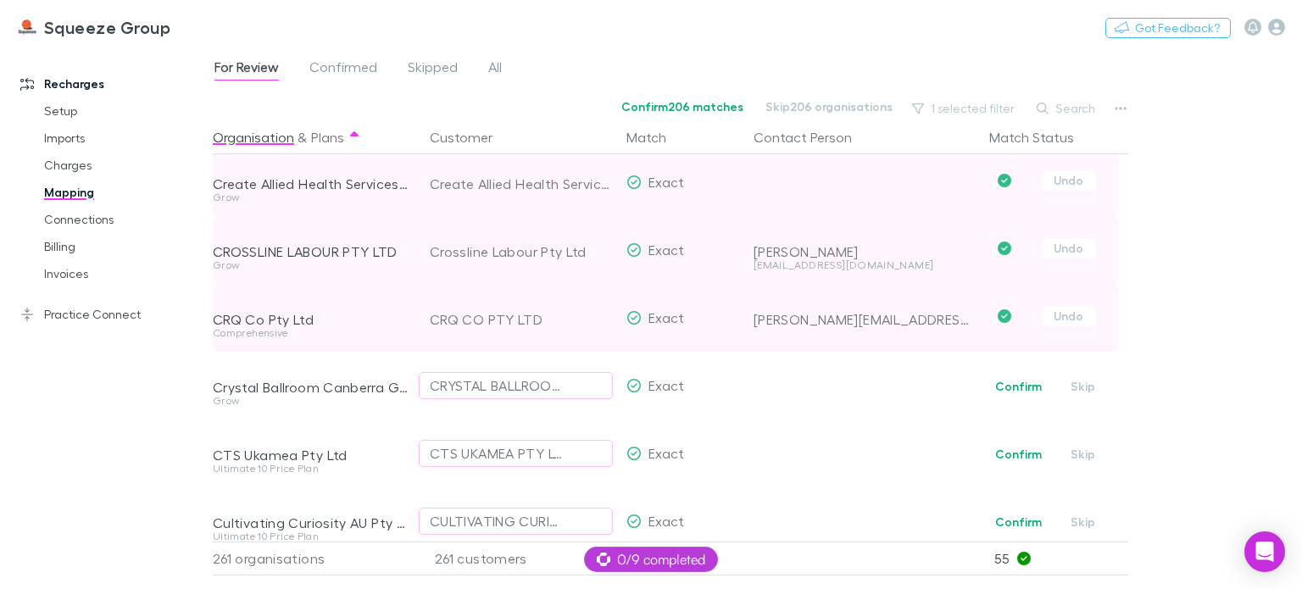
scroll to position [3561, 0]
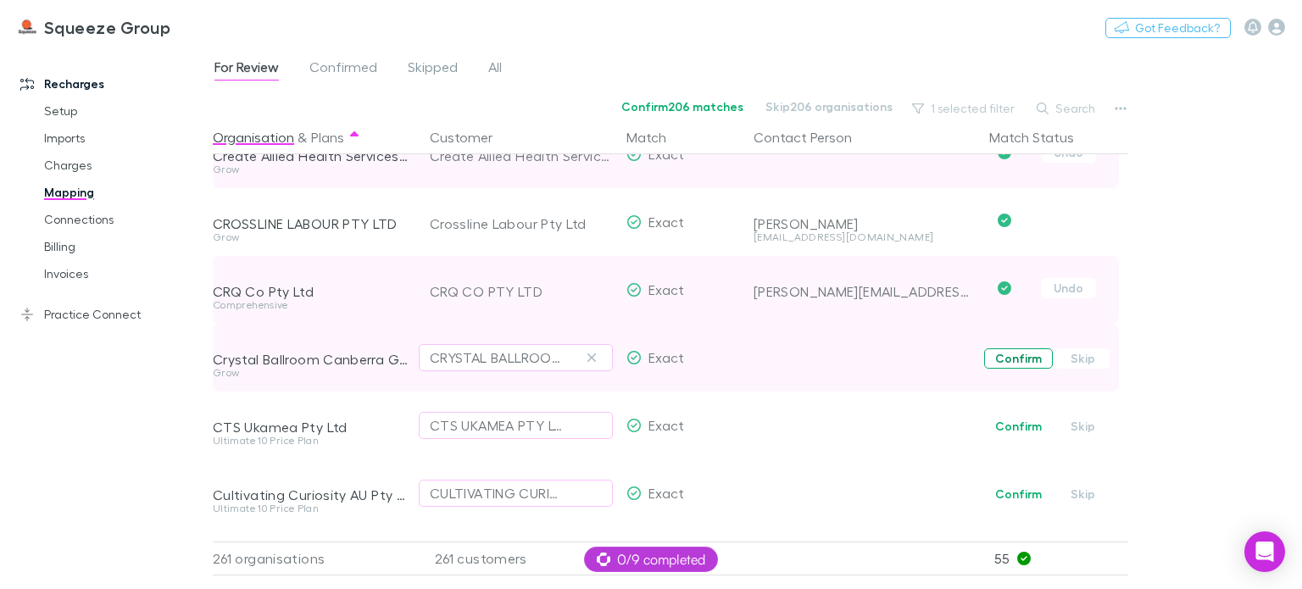
click at [1007, 360] on button "Confirm" at bounding box center [1018, 358] width 69 height 20
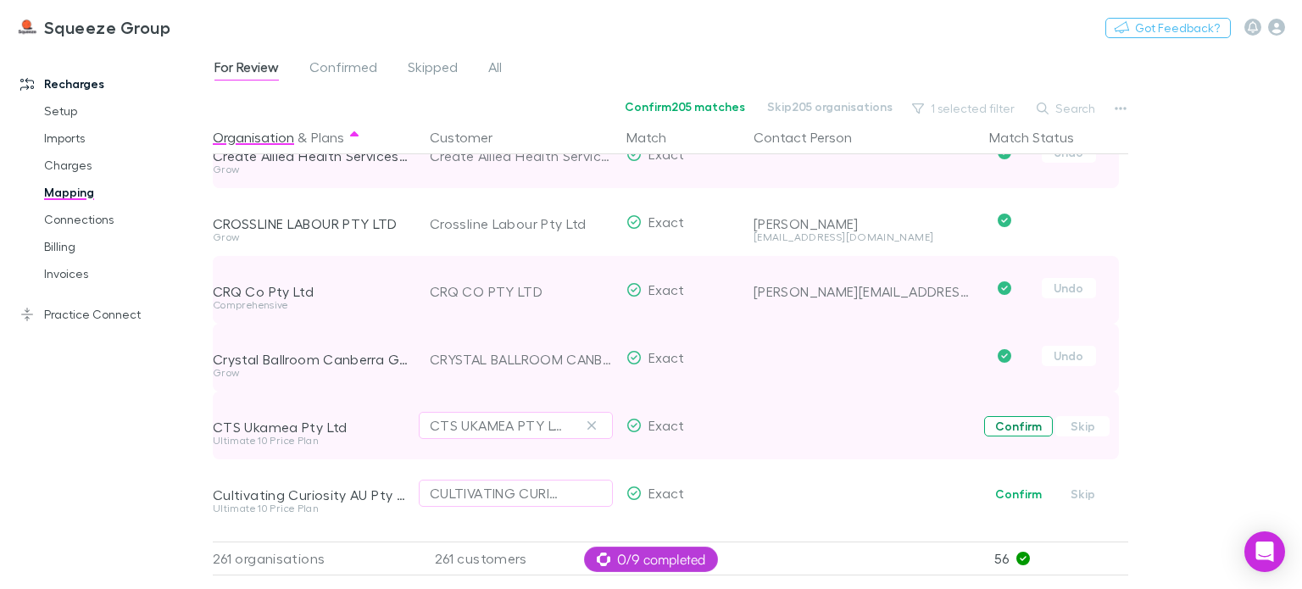
click at [1012, 423] on button "Confirm" at bounding box center [1018, 426] width 69 height 20
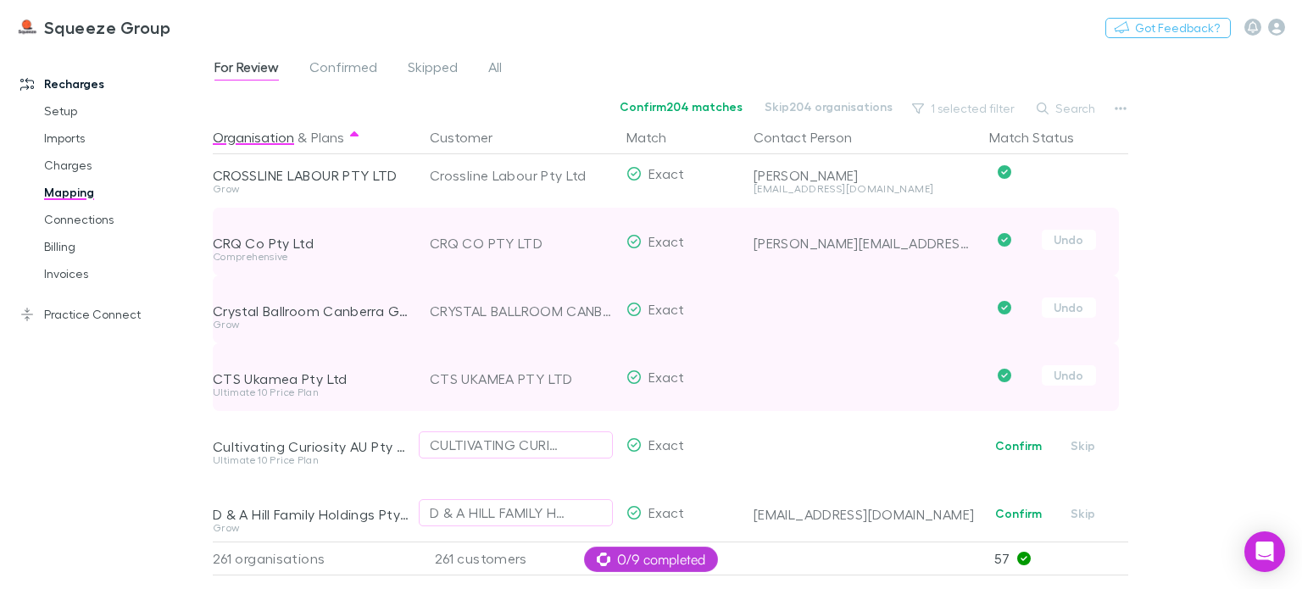
scroll to position [3646, 0]
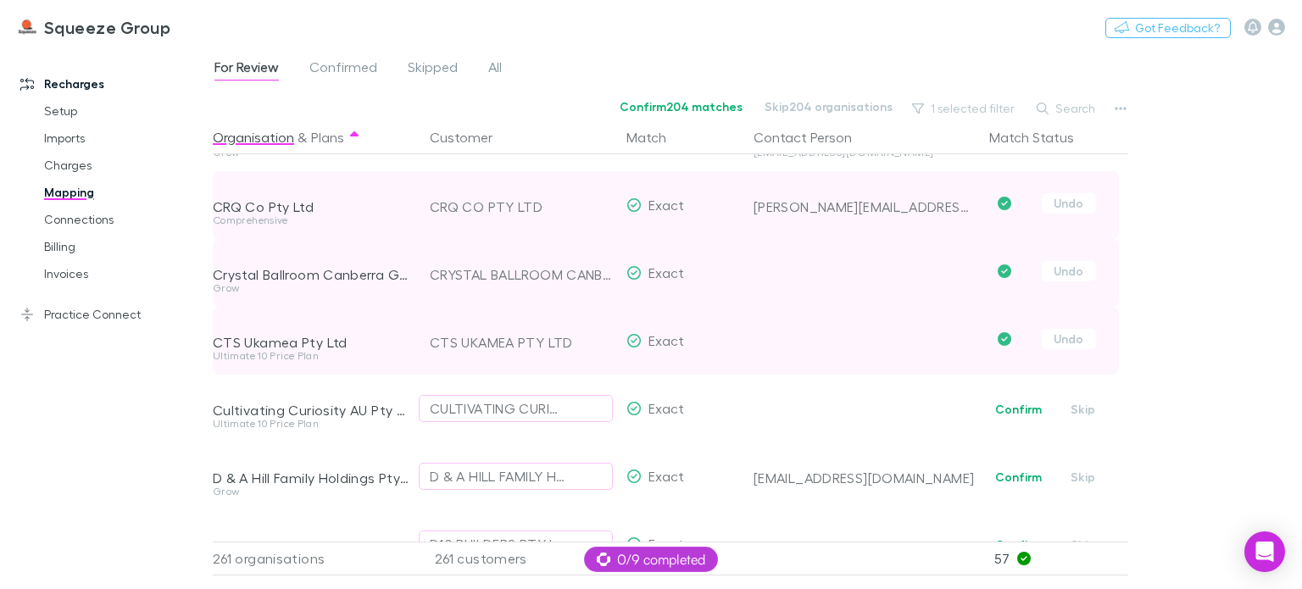
click at [1011, 408] on button "Confirm" at bounding box center [1018, 409] width 69 height 20
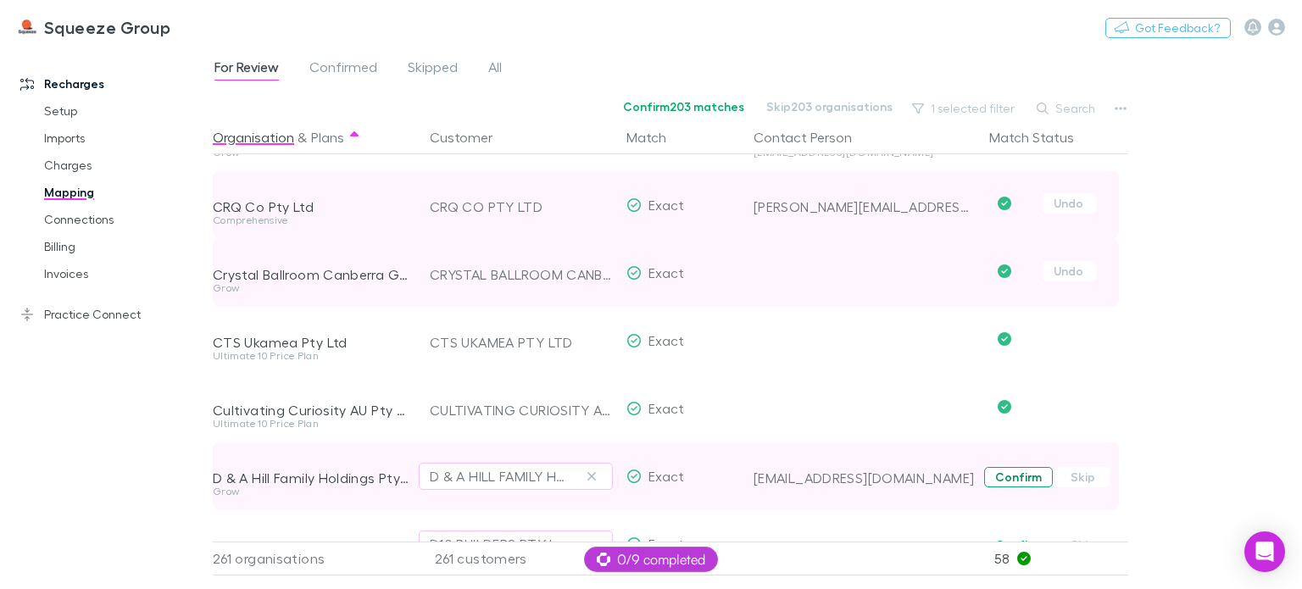
click at [1011, 480] on button "Confirm" at bounding box center [1018, 477] width 69 height 20
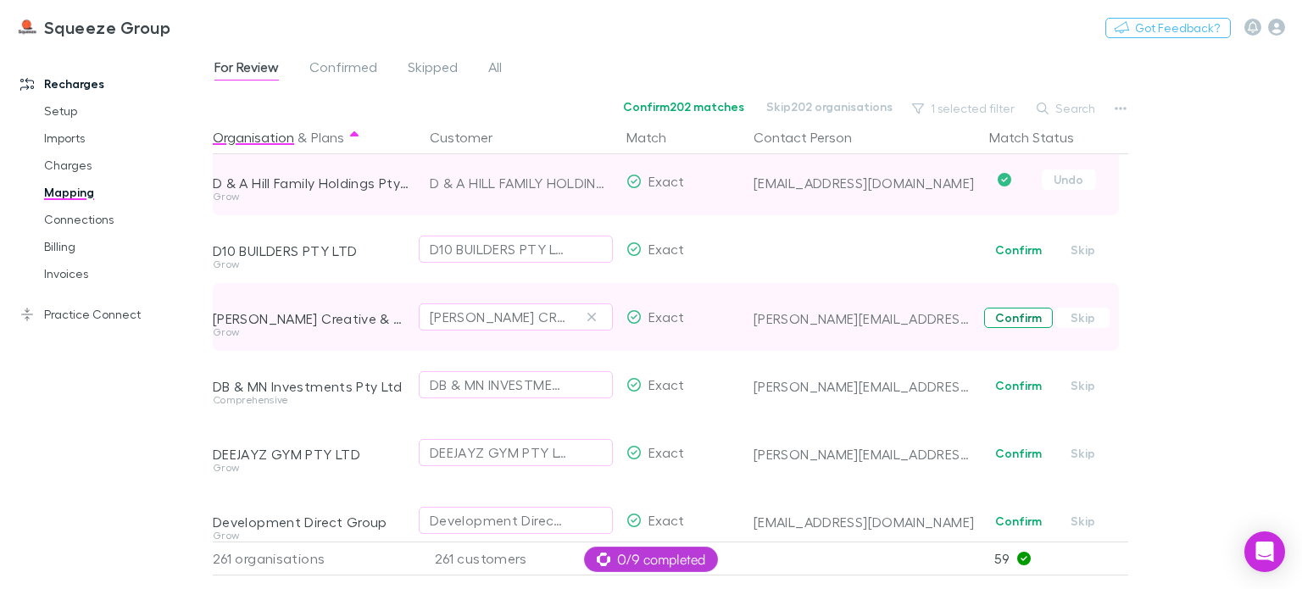
scroll to position [3900, 0]
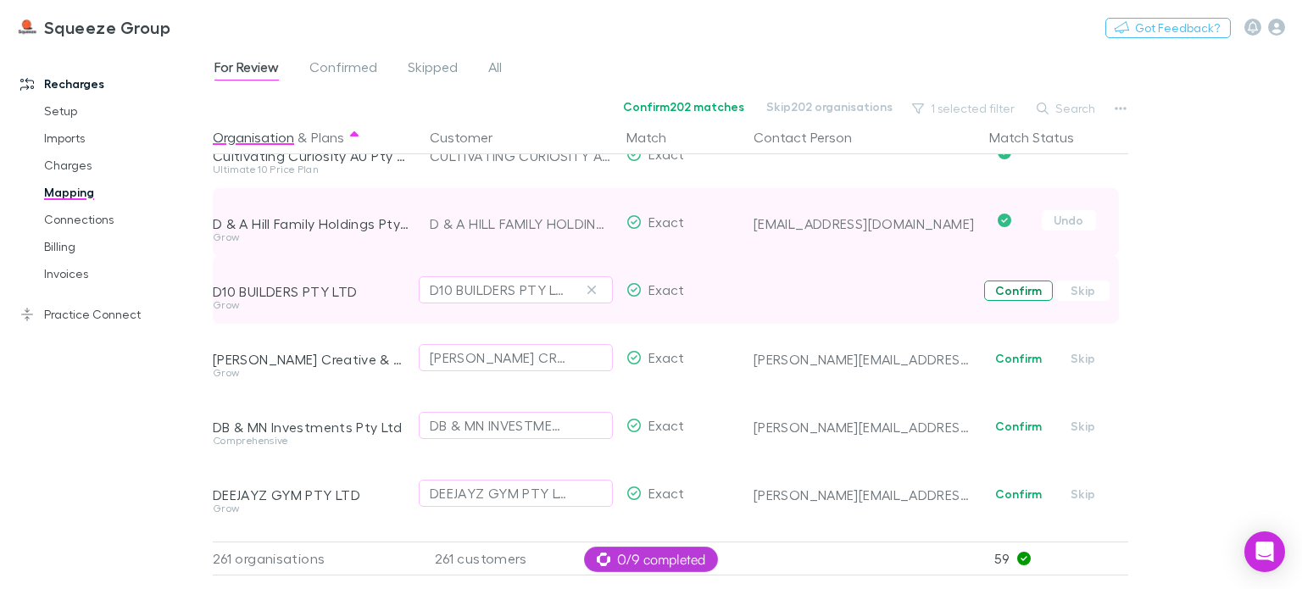
click at [1018, 289] on button "Confirm" at bounding box center [1018, 291] width 69 height 20
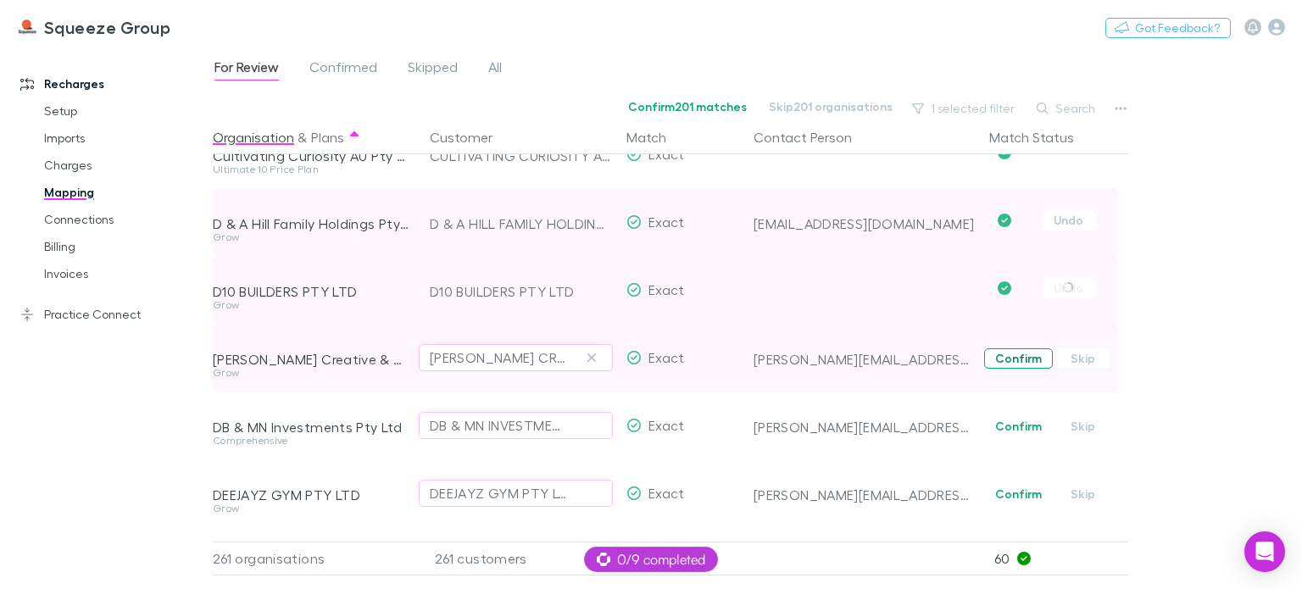
click at [1006, 352] on button "Confirm" at bounding box center [1018, 358] width 69 height 20
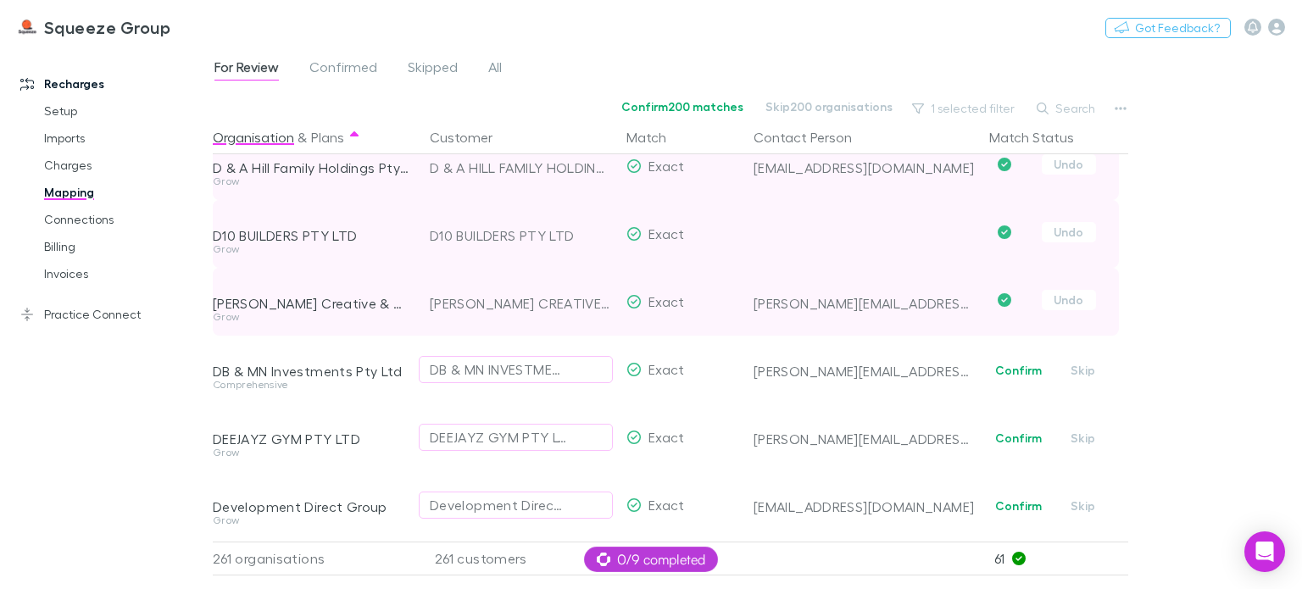
scroll to position [3985, 0]
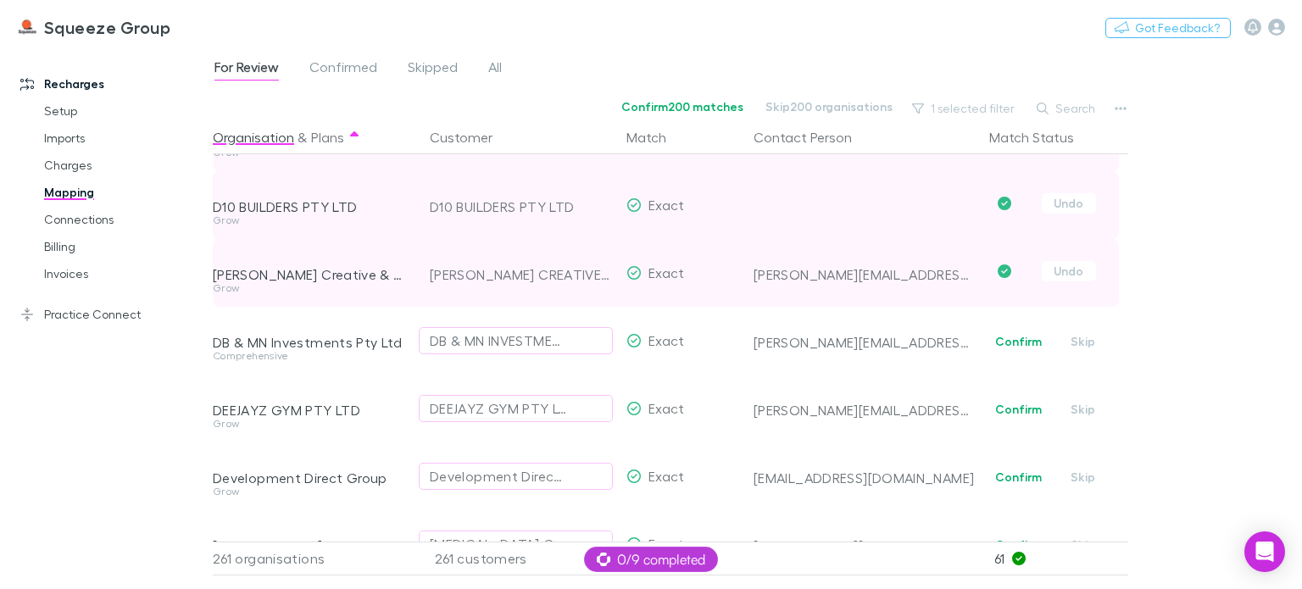
click at [1006, 352] on span "Confirm Skip" at bounding box center [1056, 341] width 146 height 68
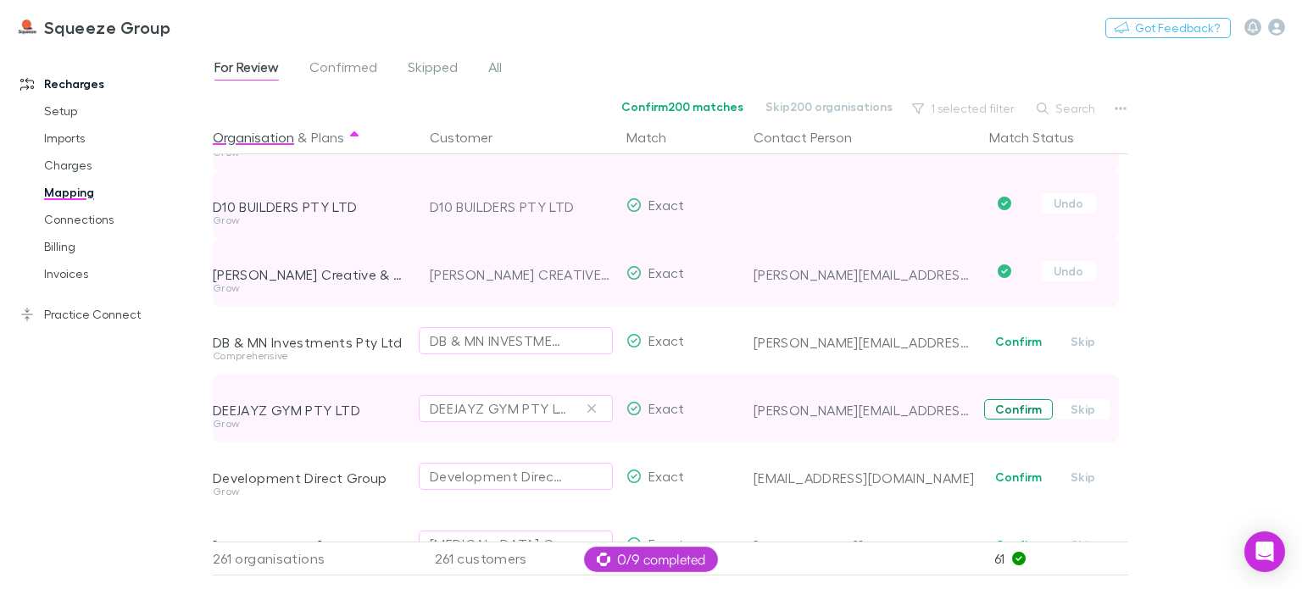
drag, startPoint x: 1008, startPoint y: 345, endPoint x: 1002, endPoint y: 406, distance: 61.3
click at [1009, 345] on button "Confirm" at bounding box center [1018, 342] width 69 height 20
click at [1002, 406] on button "Confirm" at bounding box center [1018, 409] width 69 height 20
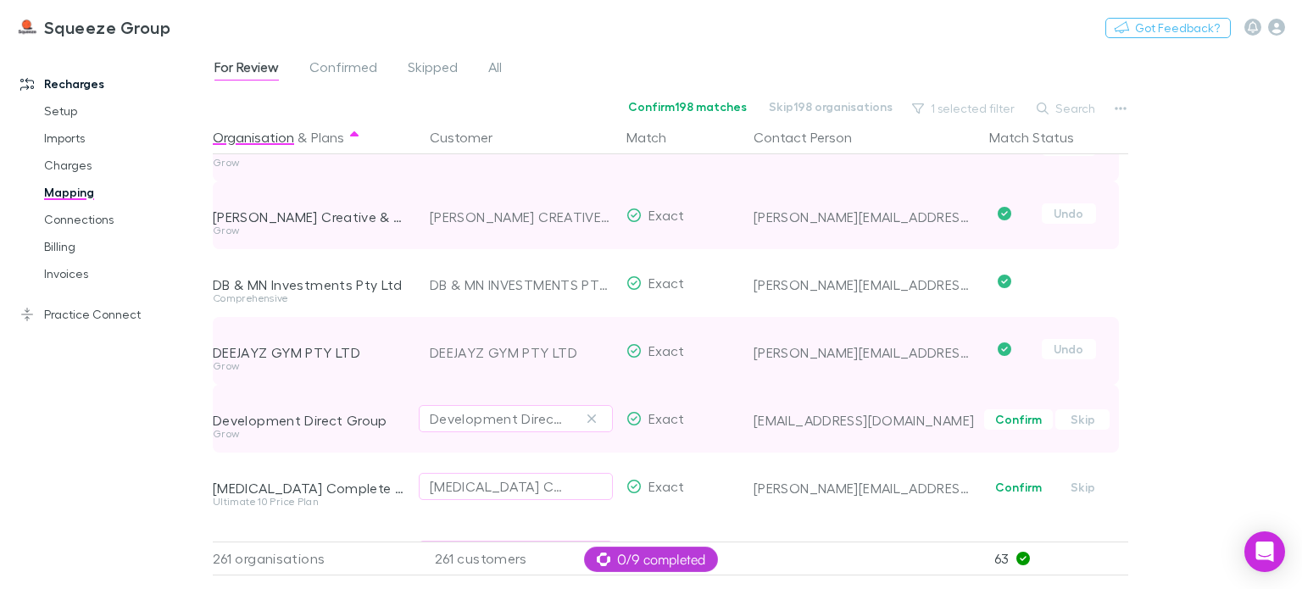
scroll to position [4070, 0]
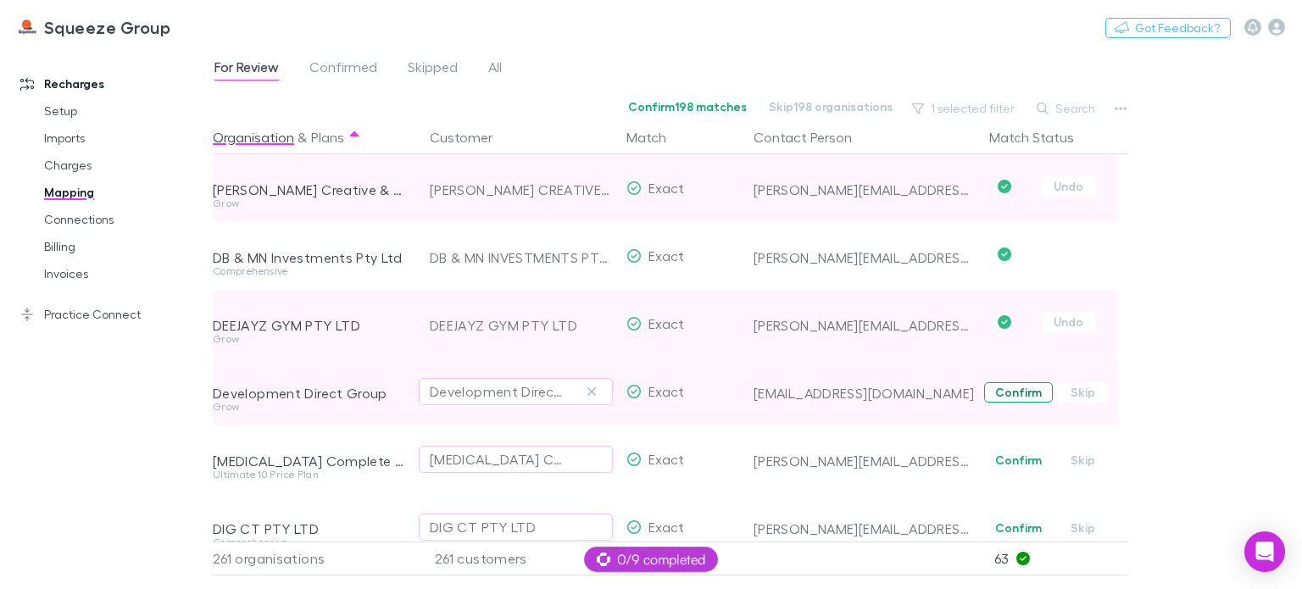
click at [1002, 399] on button "Confirm" at bounding box center [1018, 392] width 69 height 20
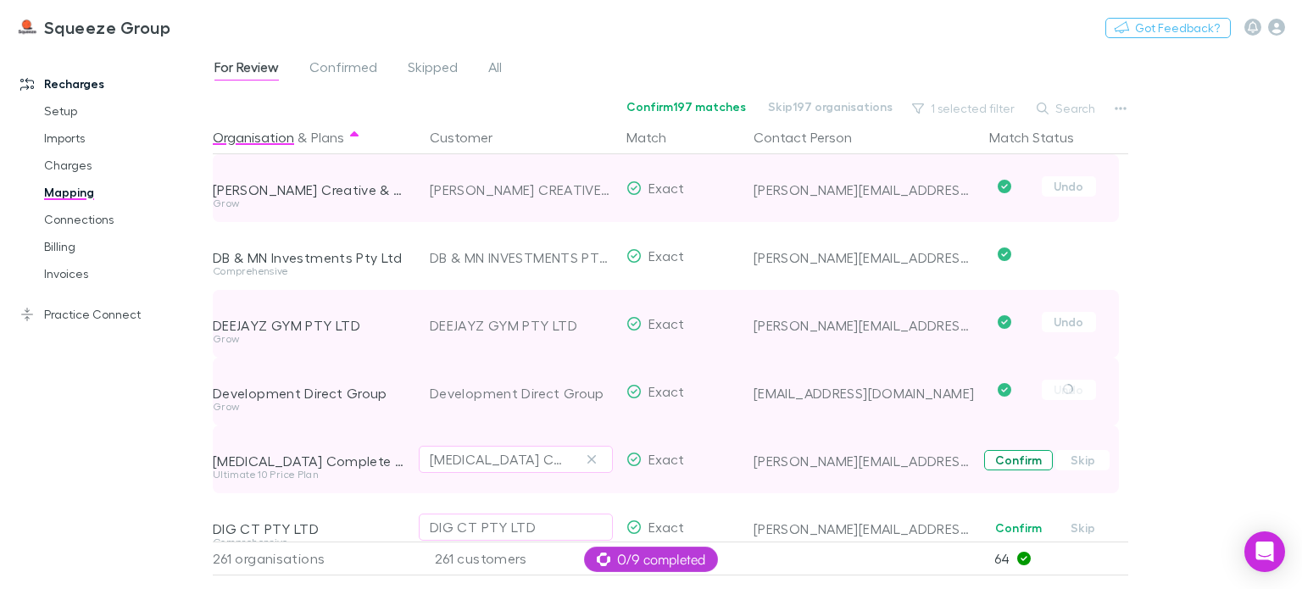
click at [1007, 457] on button "Confirm" at bounding box center [1018, 460] width 69 height 20
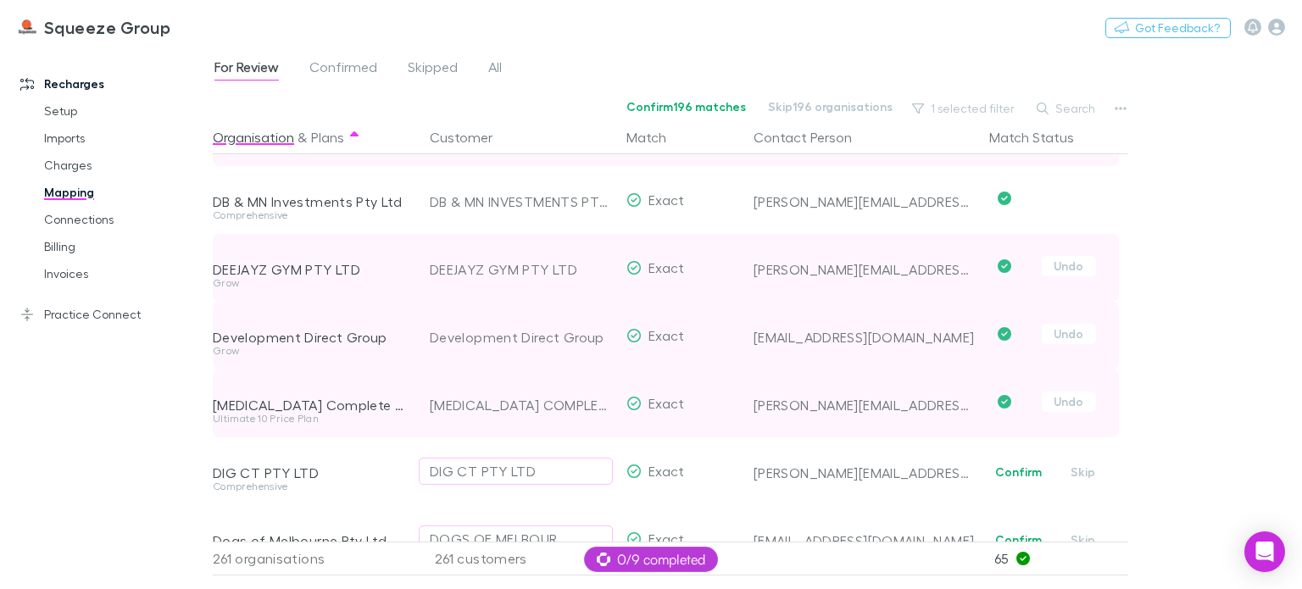
scroll to position [4240, 0]
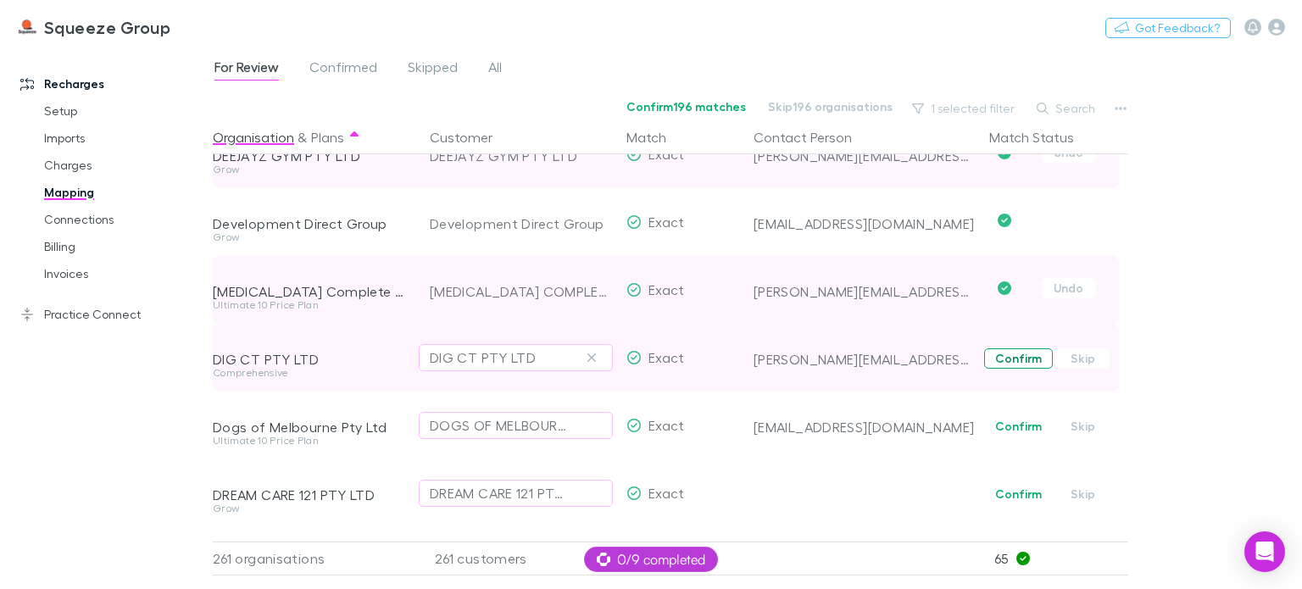
click at [1012, 359] on button "Confirm" at bounding box center [1018, 358] width 69 height 20
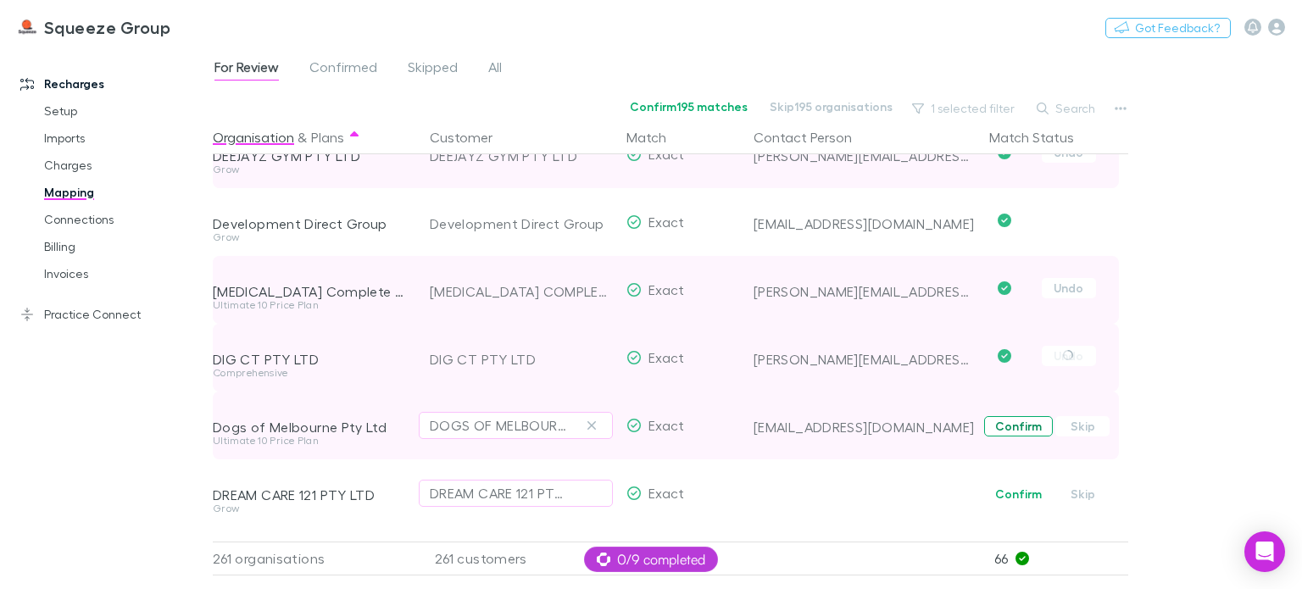
click at [1011, 416] on button "Confirm" at bounding box center [1018, 426] width 69 height 20
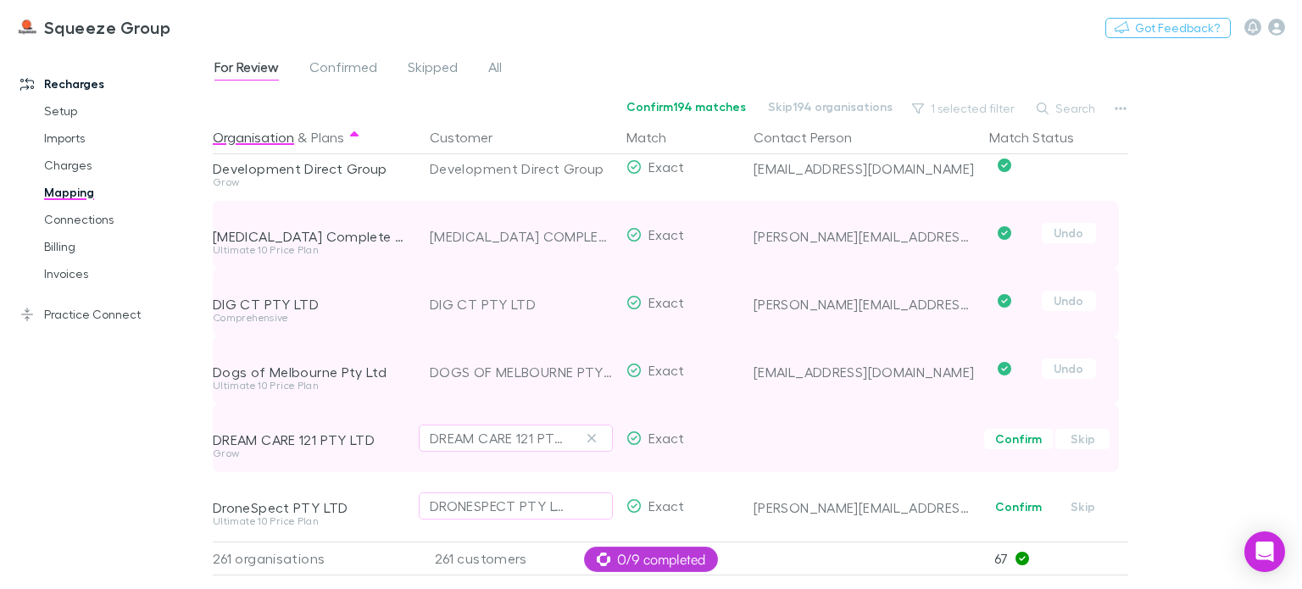
scroll to position [4324, 0]
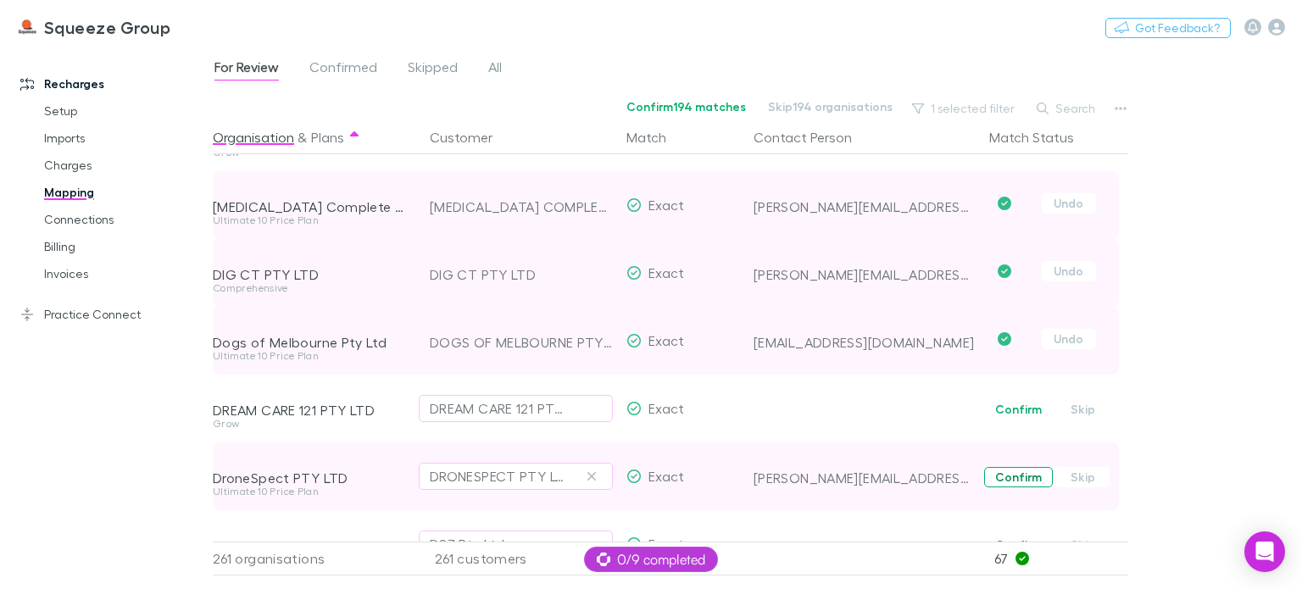
click at [1015, 416] on button "Confirm" at bounding box center [1018, 409] width 69 height 20
click at [1013, 471] on button "Confirm" at bounding box center [1018, 477] width 69 height 20
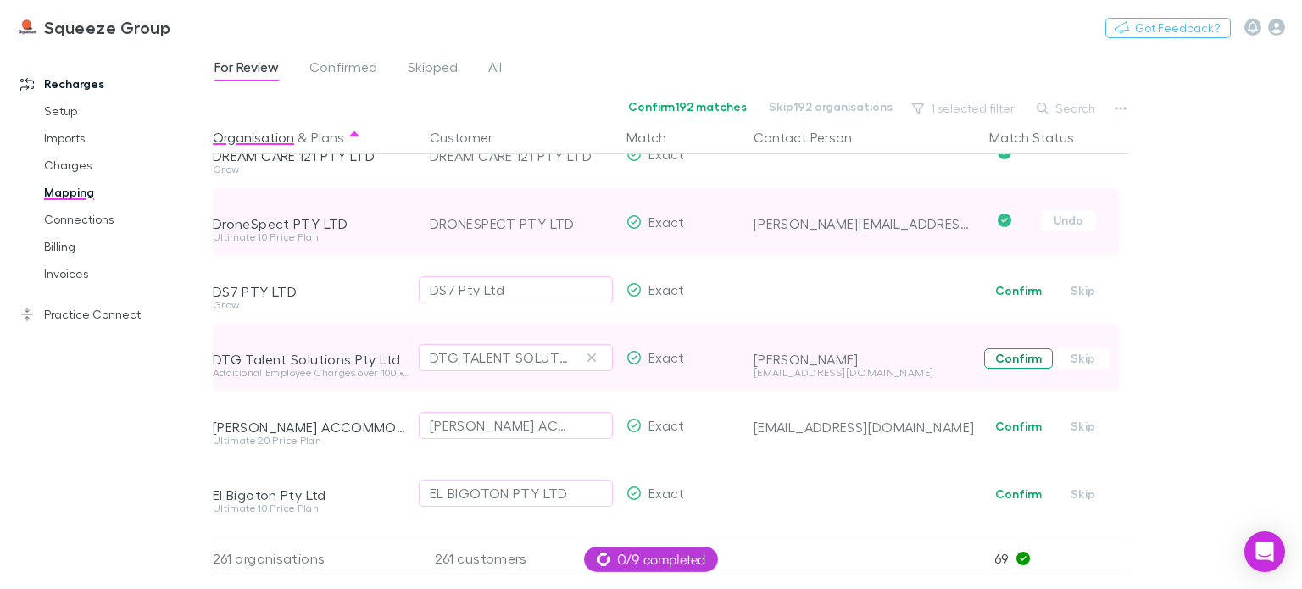
scroll to position [4664, 0]
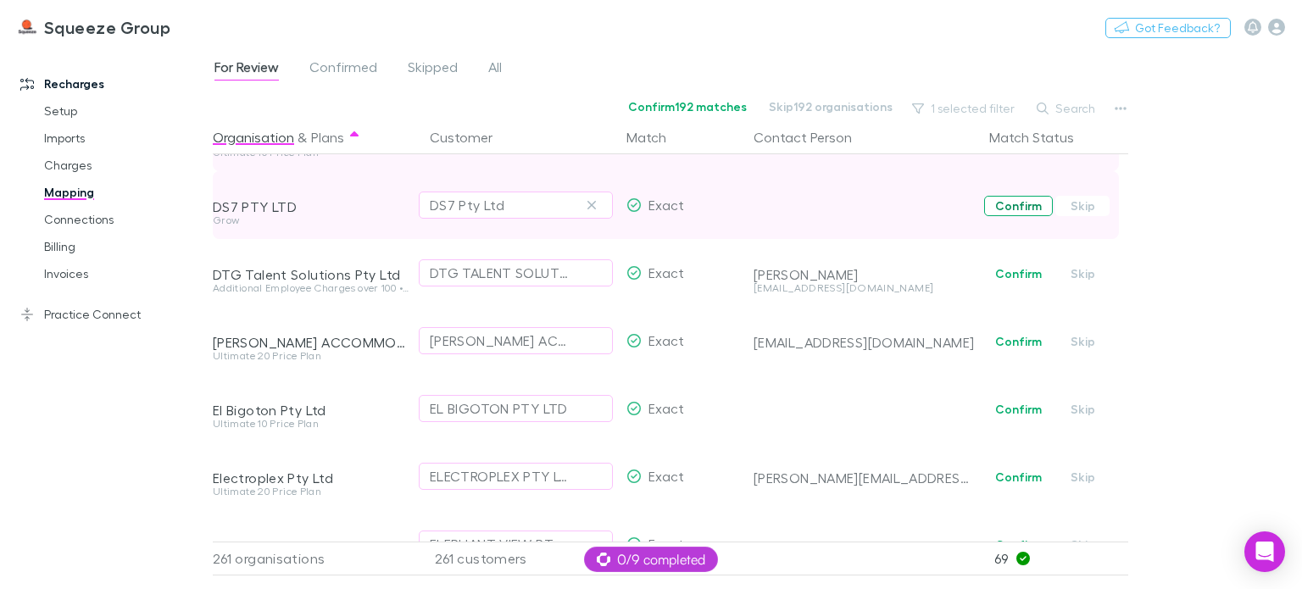
click at [1007, 212] on button "Confirm" at bounding box center [1018, 206] width 69 height 20
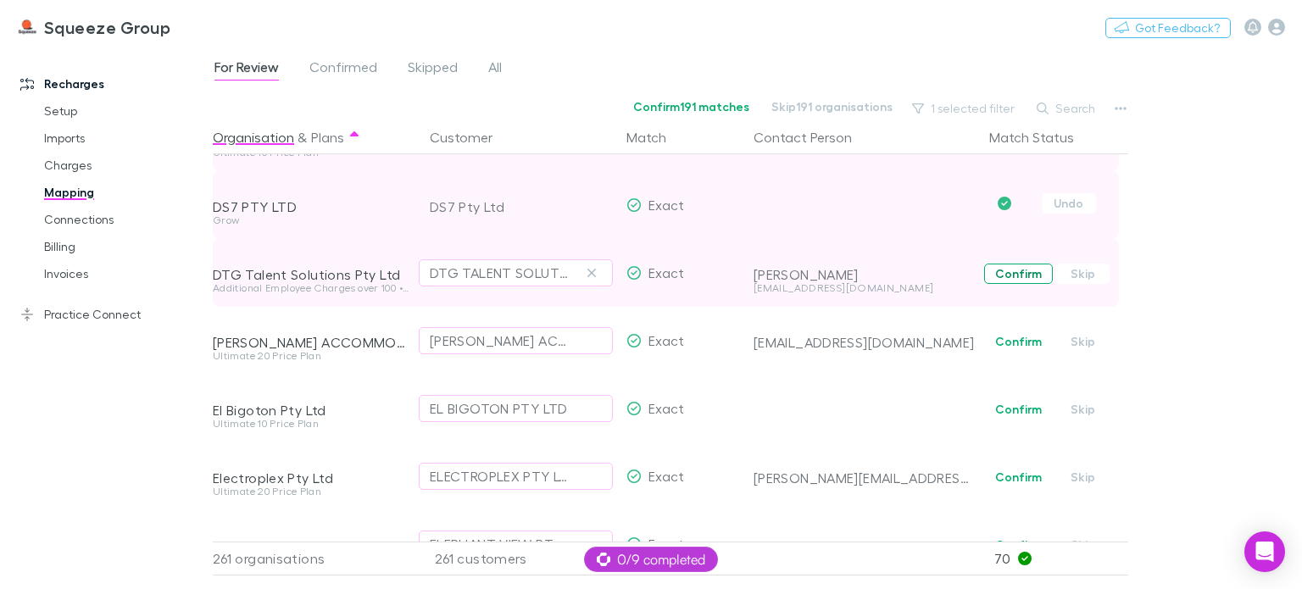
click at [1018, 275] on button "Confirm" at bounding box center [1018, 274] width 69 height 20
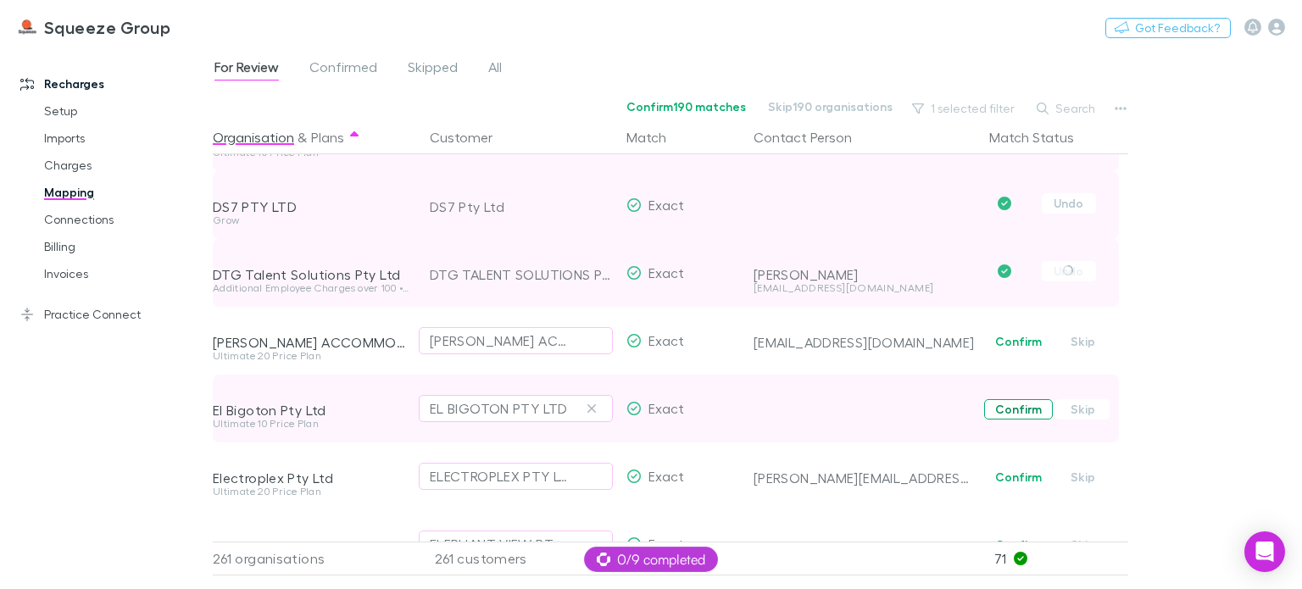
click at [1014, 346] on button "Confirm" at bounding box center [1018, 342] width 69 height 20
click at [1012, 416] on button "Confirm" at bounding box center [1018, 409] width 69 height 20
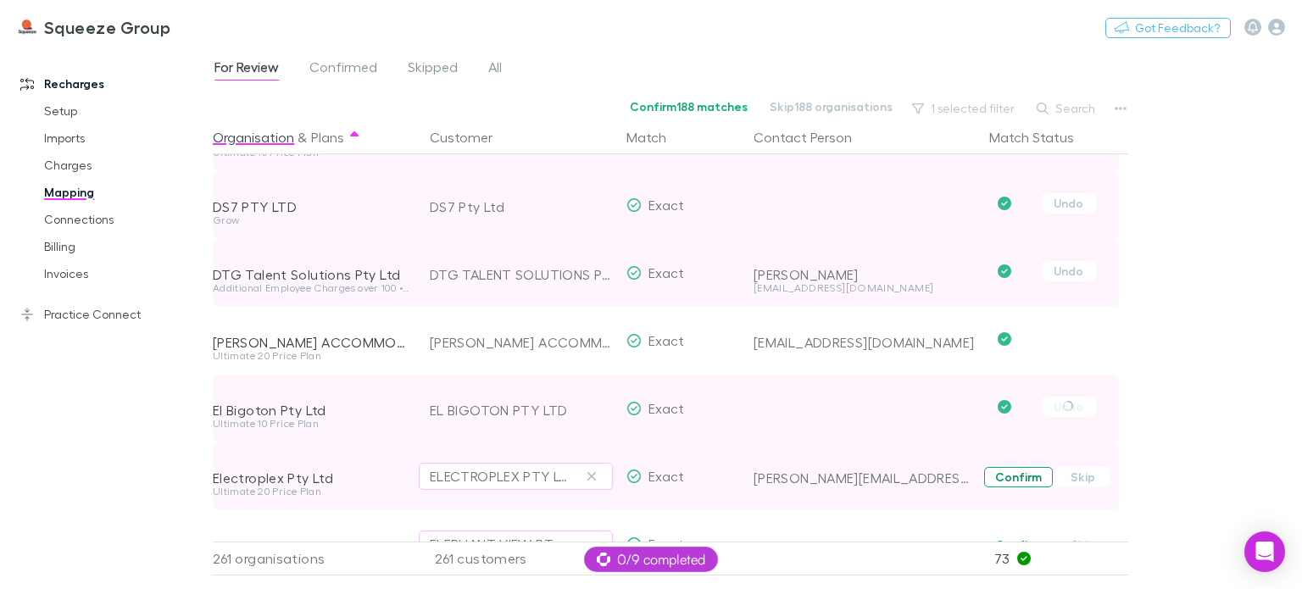
click at [1010, 471] on button "Confirm" at bounding box center [1018, 477] width 69 height 20
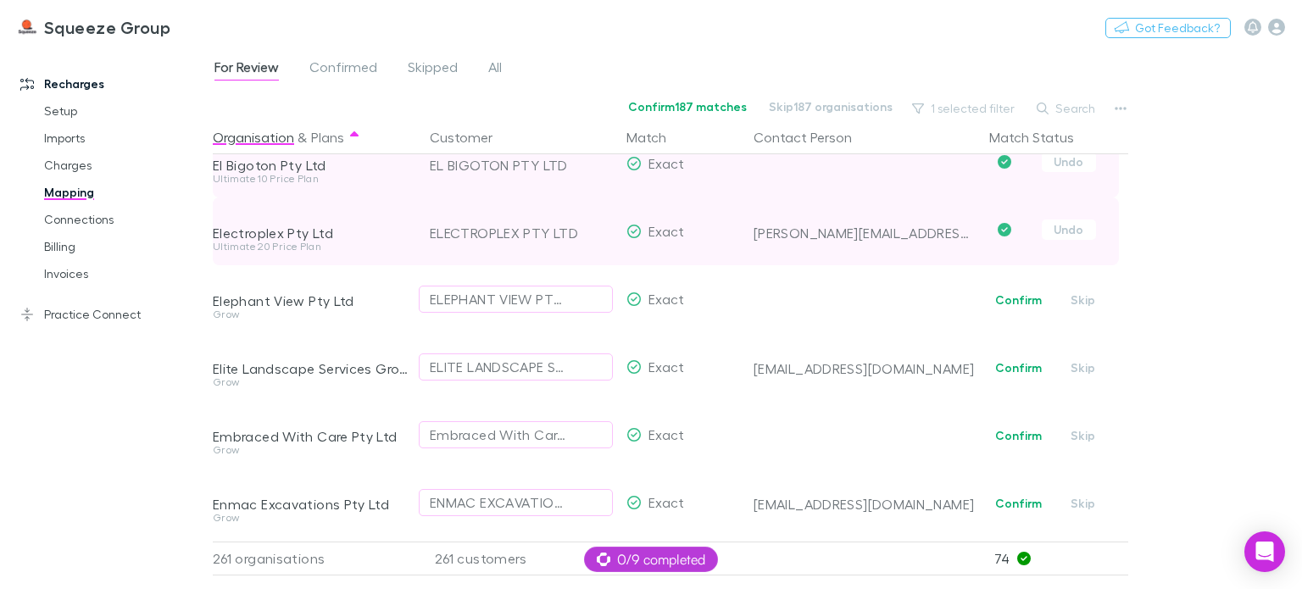
scroll to position [4918, 0]
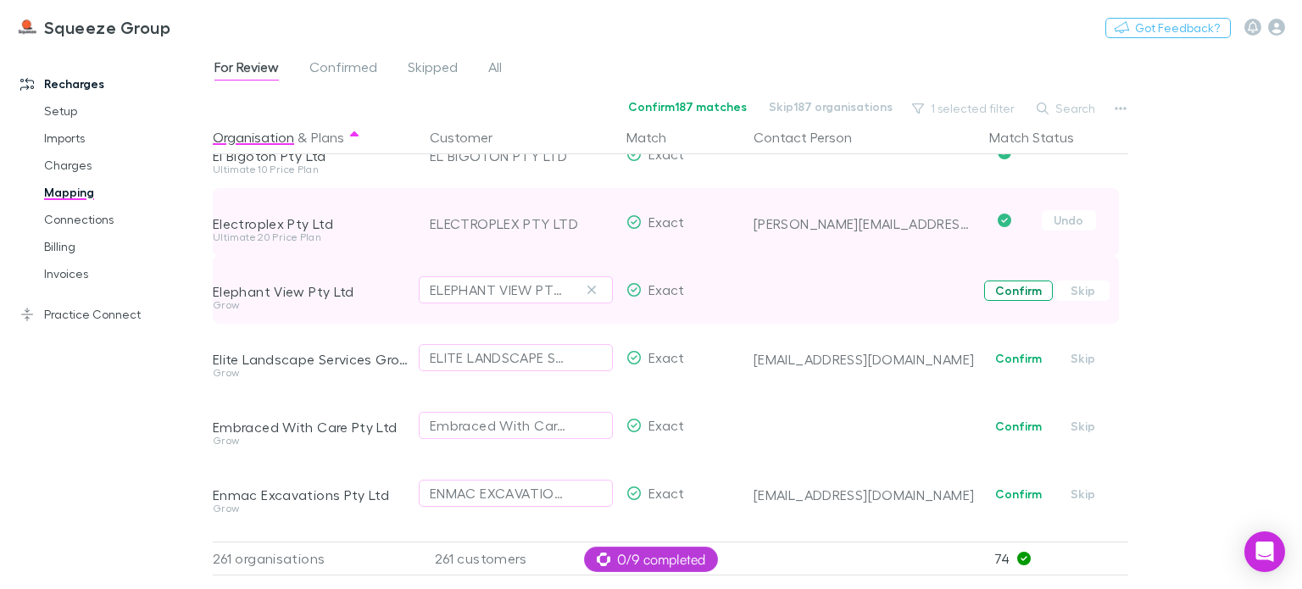
click at [1020, 294] on button "Confirm" at bounding box center [1018, 291] width 69 height 20
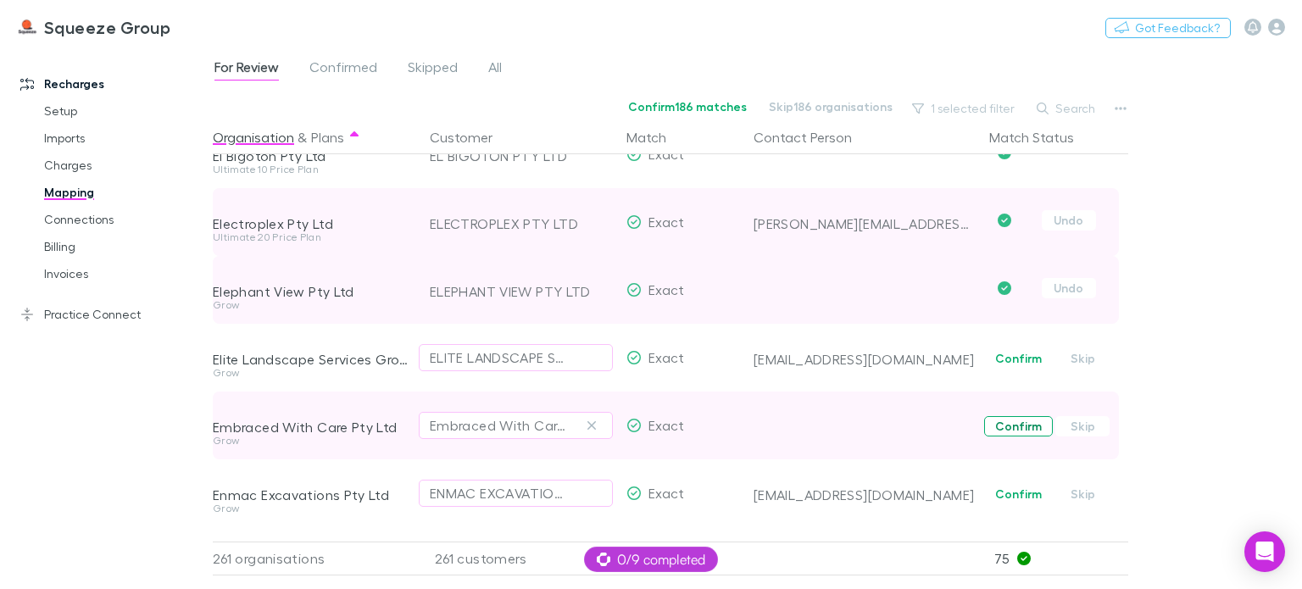
click at [1012, 362] on button "Confirm" at bounding box center [1018, 358] width 69 height 20
click at [1018, 446] on span "Confirm Skip" at bounding box center [1056, 426] width 146 height 68
drag, startPoint x: 1014, startPoint y: 417, endPoint x: 1017, endPoint y: 439, distance: 22.2
click at [1014, 416] on button "Confirm" at bounding box center [1018, 426] width 69 height 20
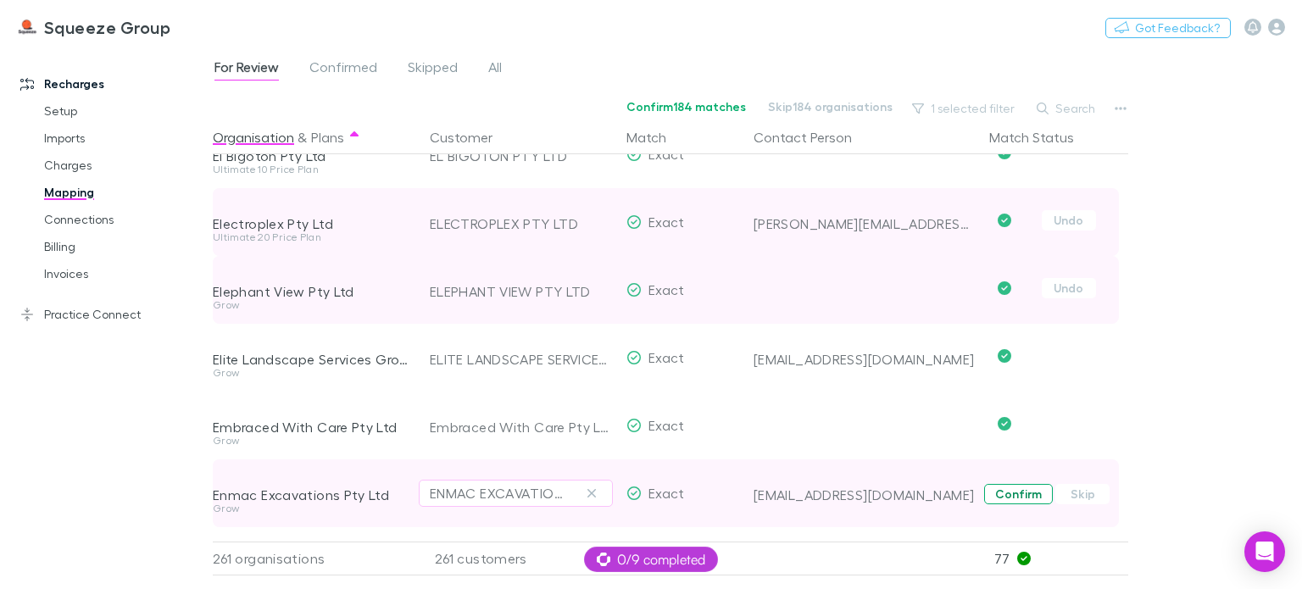
click at [1015, 498] on button "Confirm" at bounding box center [1018, 494] width 69 height 20
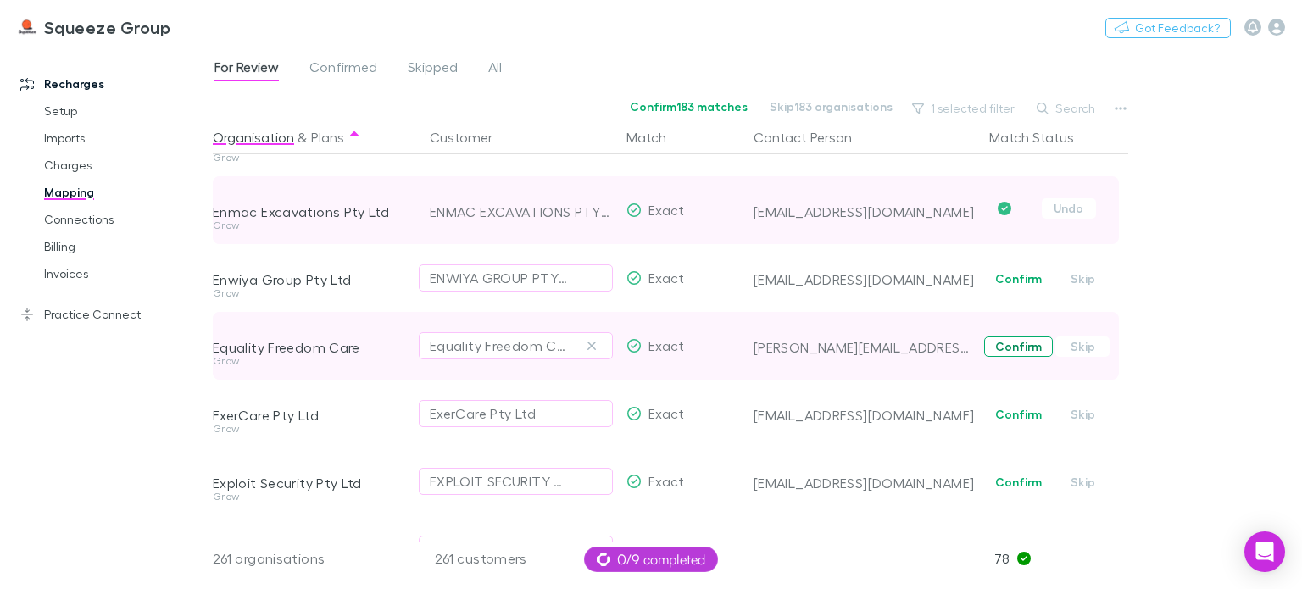
scroll to position [5172, 0]
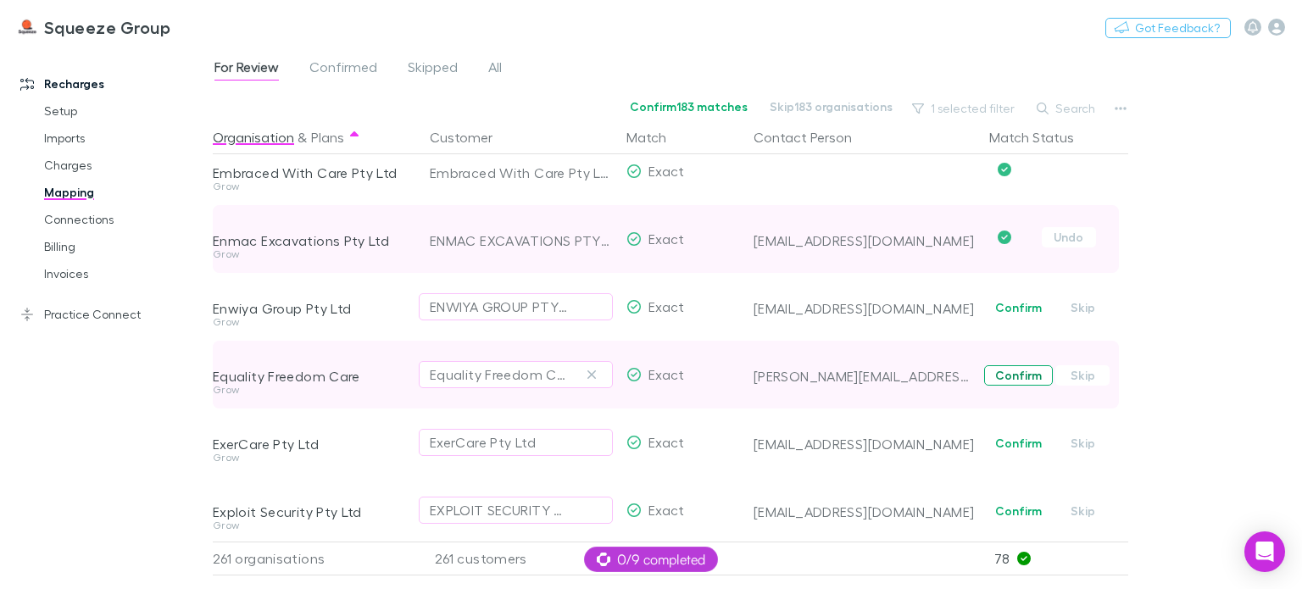
drag, startPoint x: 1002, startPoint y: 309, endPoint x: 1010, endPoint y: 382, distance: 74.2
click at [1004, 318] on span "Confirm Skip" at bounding box center [1056, 307] width 146 height 68
click at [1010, 382] on button "Confirm" at bounding box center [1018, 375] width 69 height 20
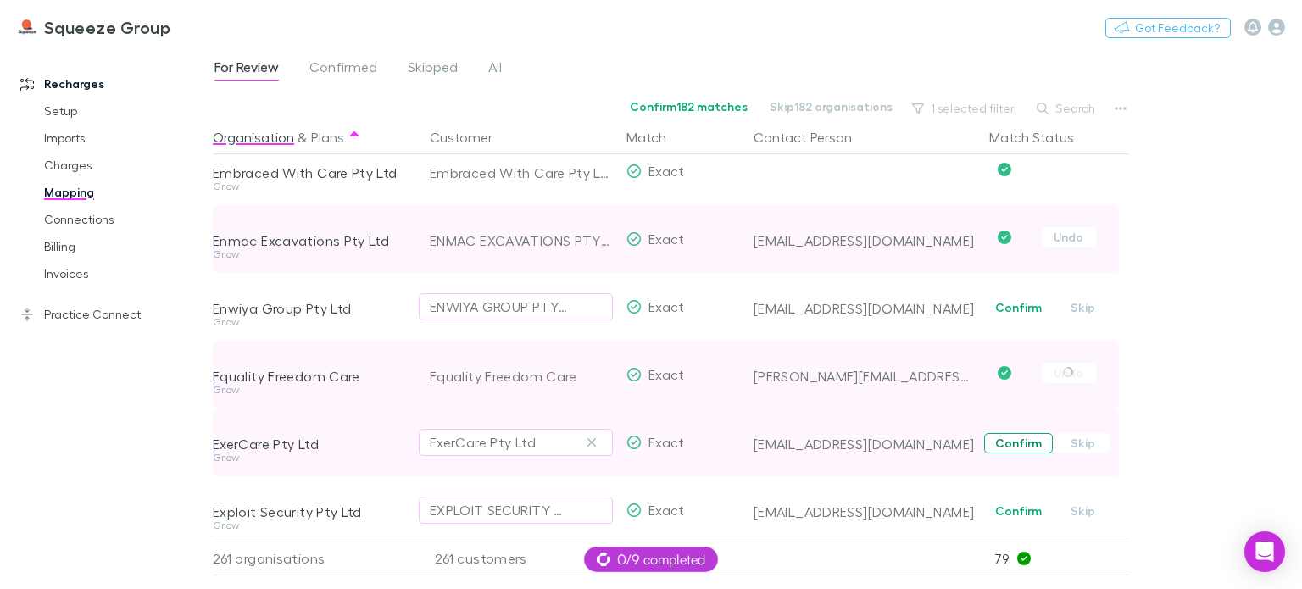
click at [1009, 444] on button "Confirm" at bounding box center [1018, 443] width 69 height 20
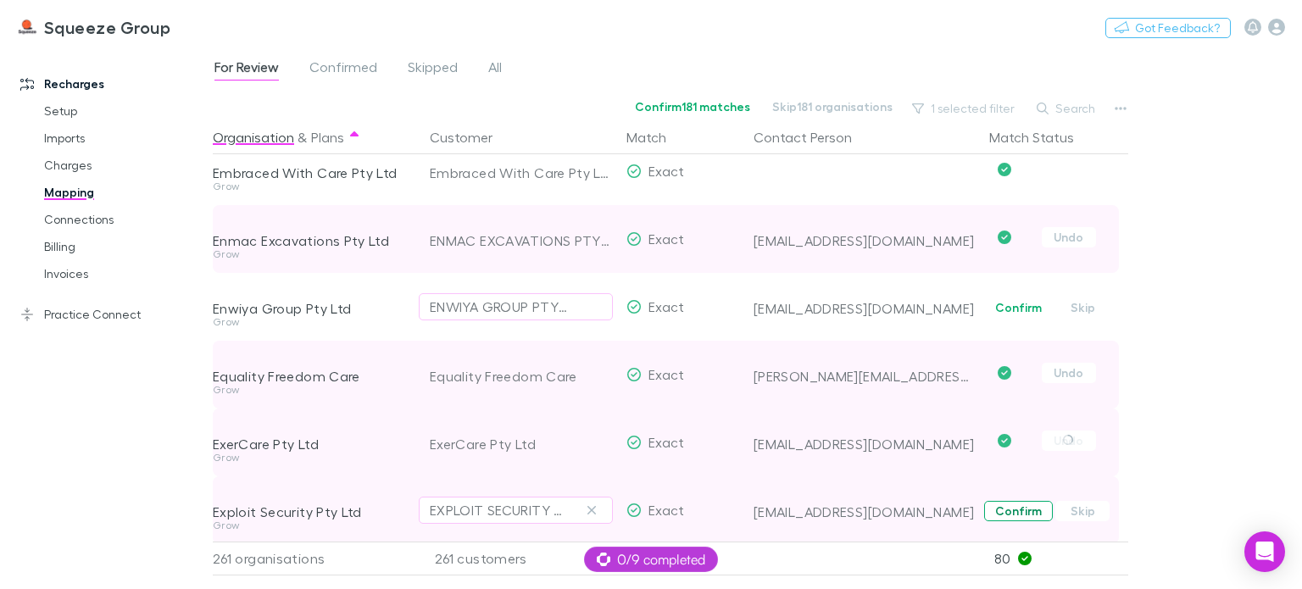
click at [1010, 515] on button "Confirm" at bounding box center [1018, 511] width 69 height 20
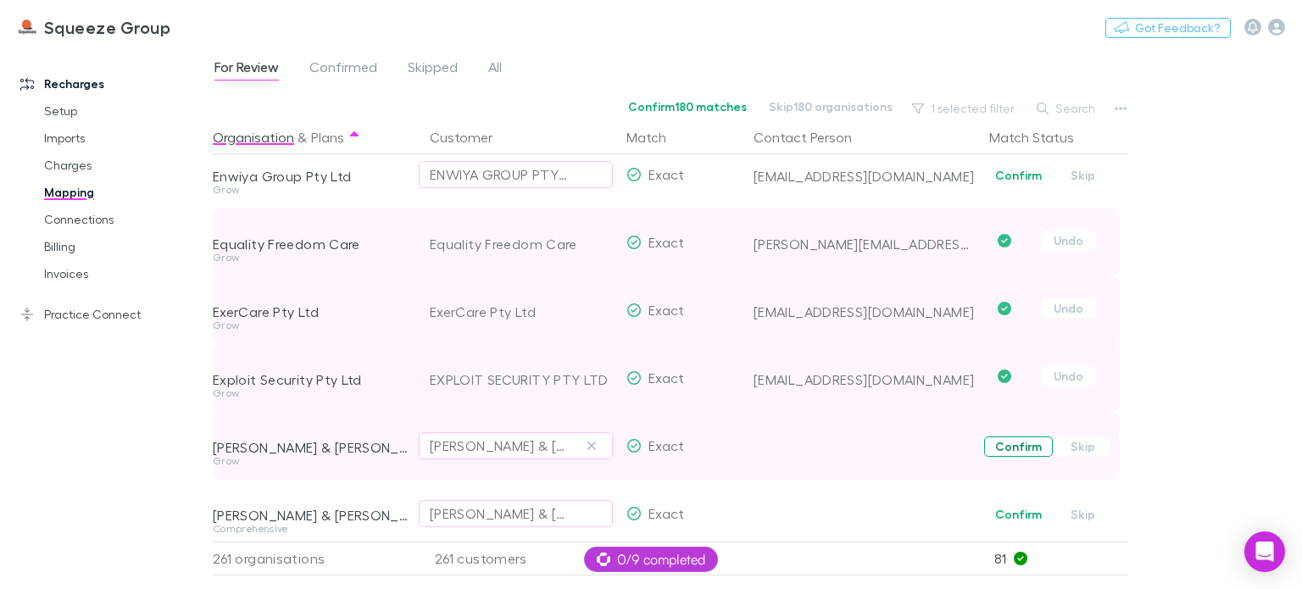
scroll to position [5342, 0]
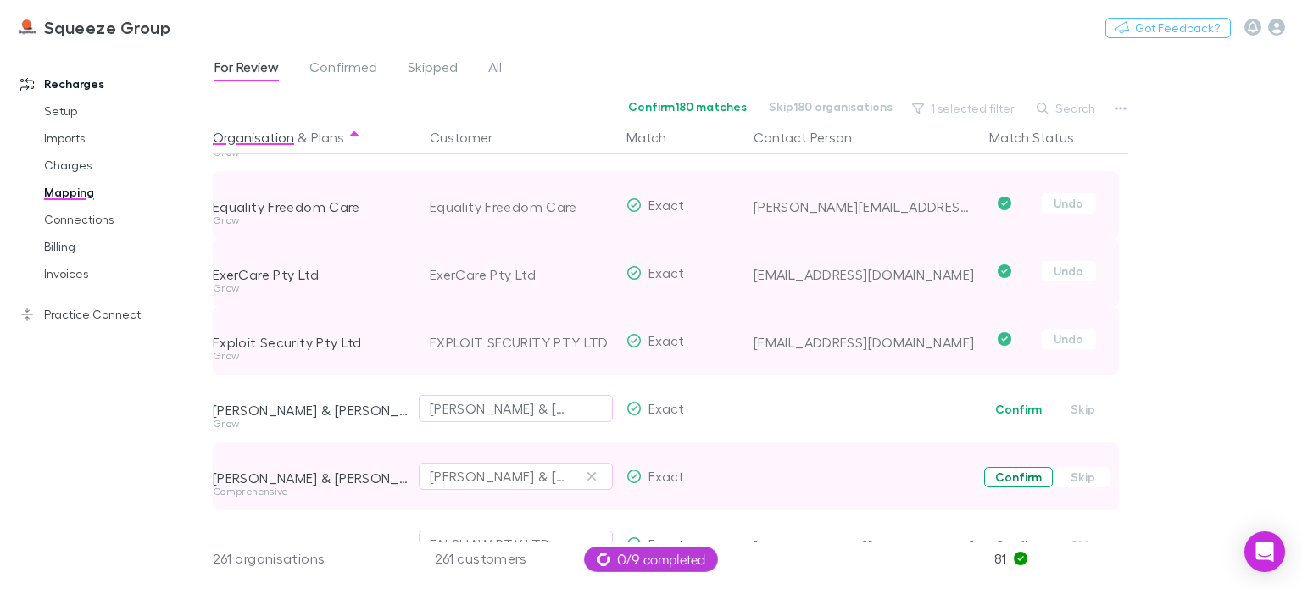
click at [1018, 408] on button "Confirm" at bounding box center [1018, 409] width 69 height 20
click at [1009, 479] on button "Confirm" at bounding box center [1018, 477] width 69 height 20
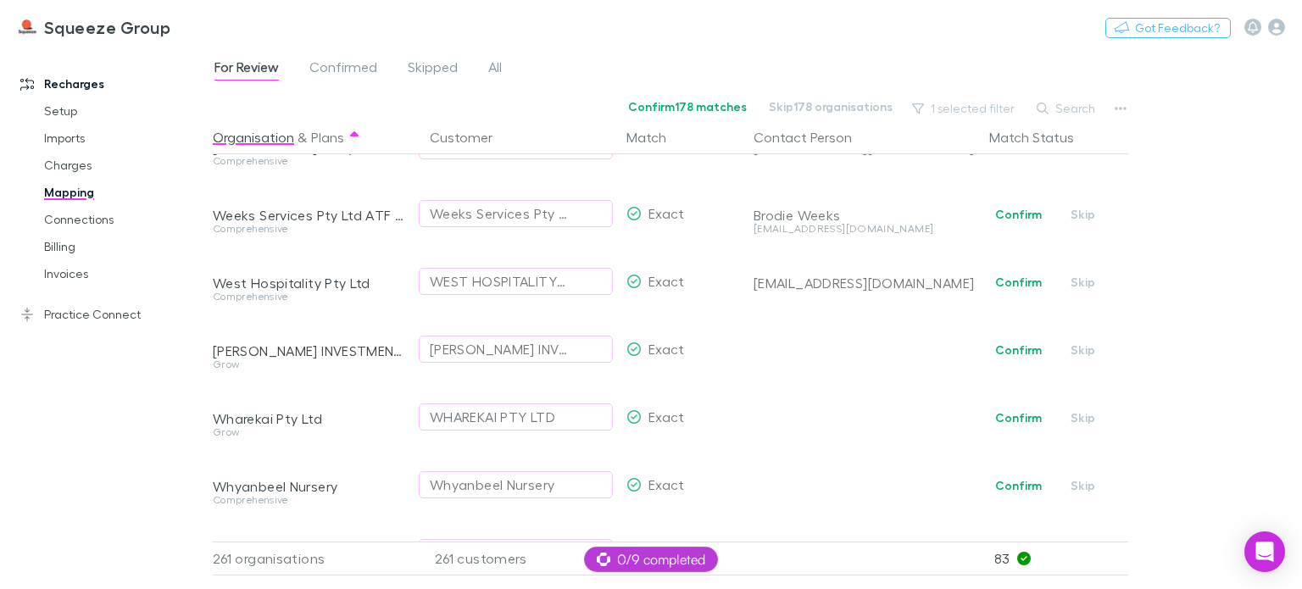
scroll to position [17330, 0]
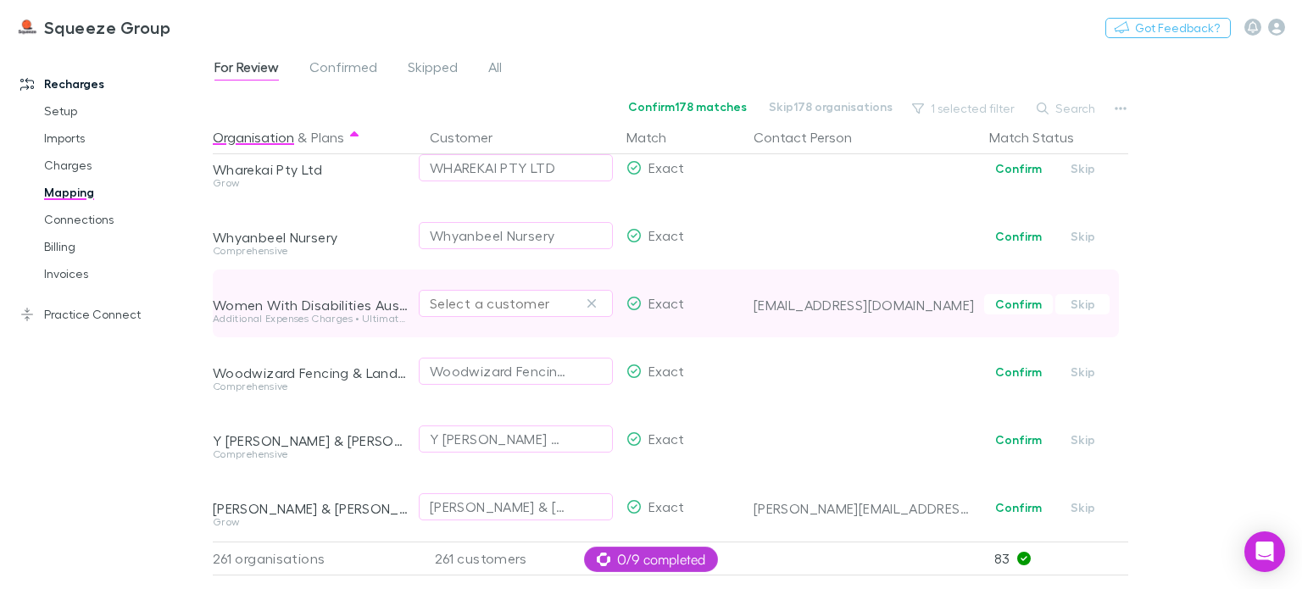
click at [468, 293] on div "Select a customer" at bounding box center [516, 303] width 172 height 20
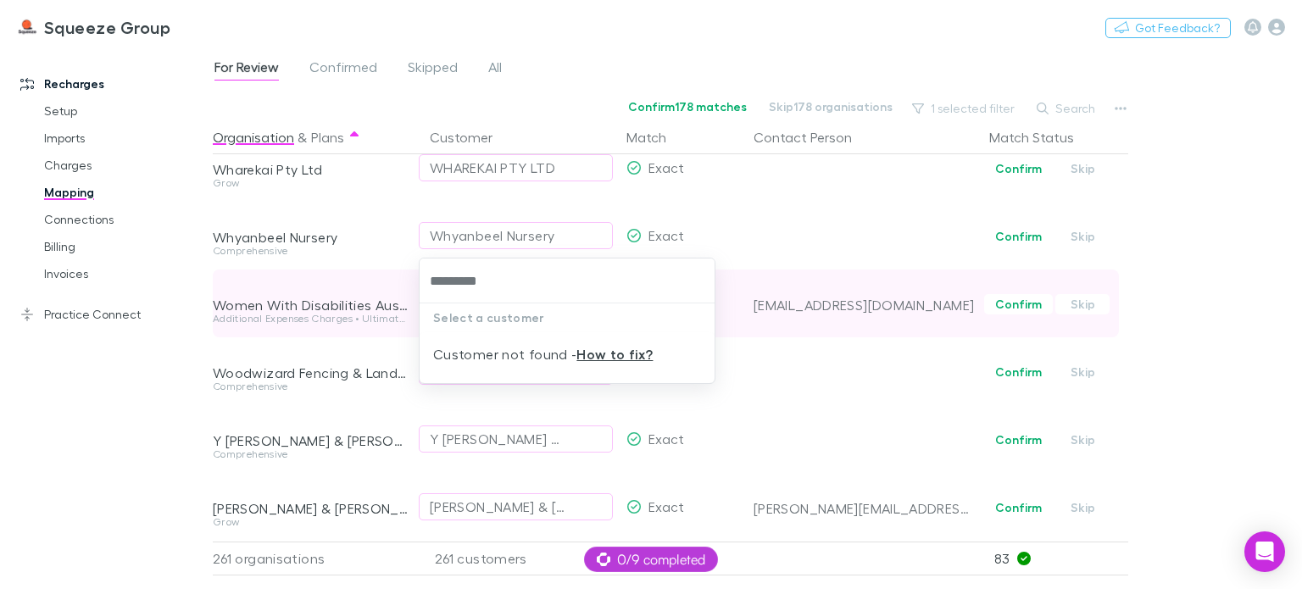
type input "**********"
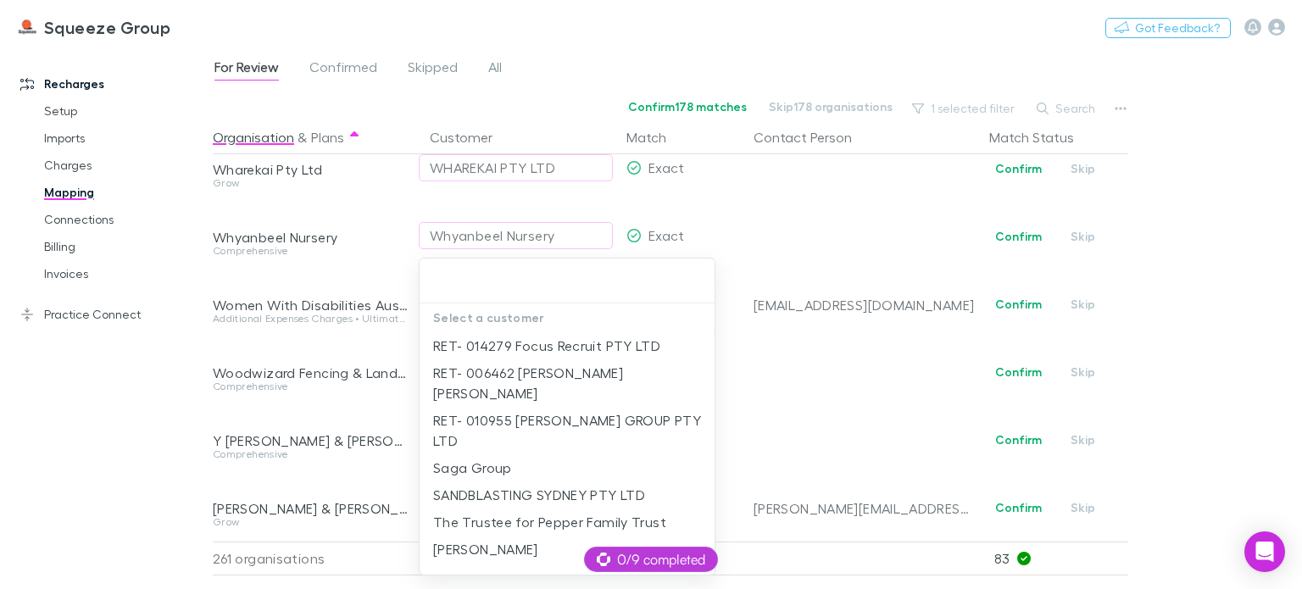
click at [815, 345] on div at bounding box center [651, 294] width 1302 height 589
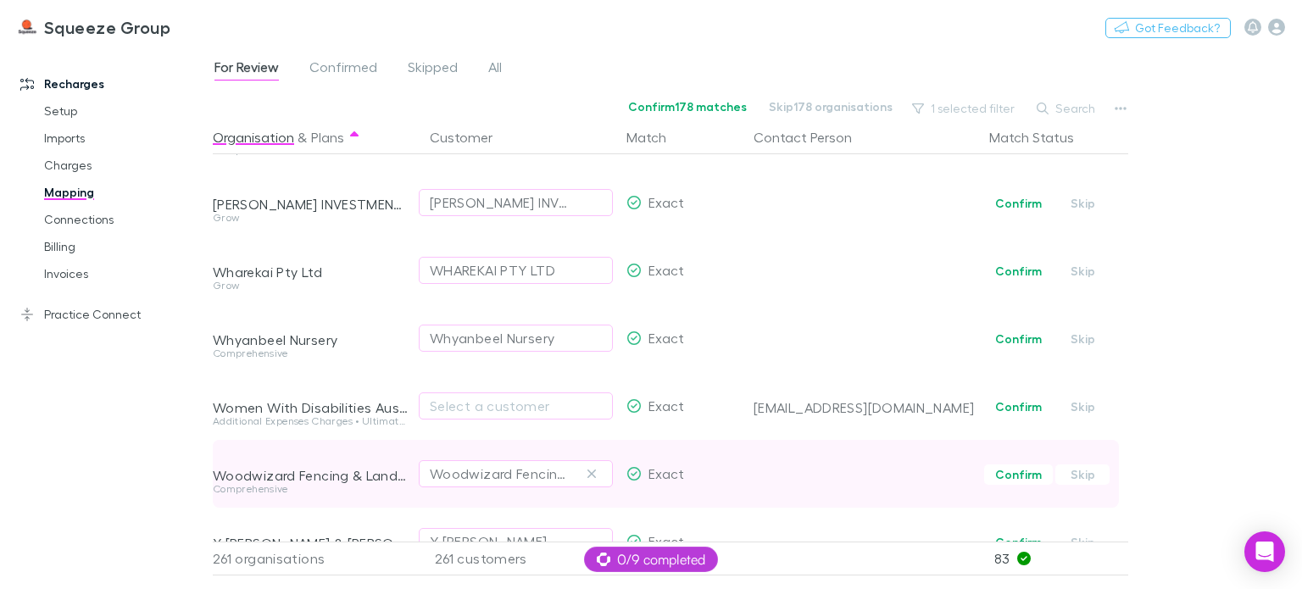
scroll to position [17245, 0]
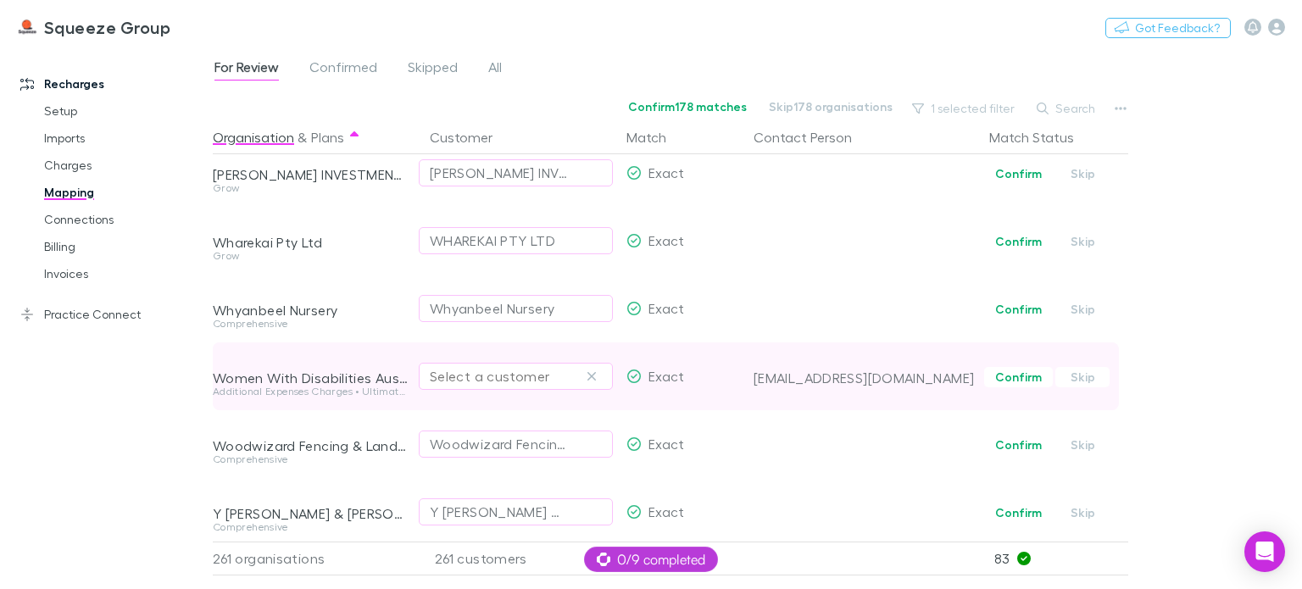
click at [496, 378] on div "Select a customer" at bounding box center [516, 376] width 172 height 20
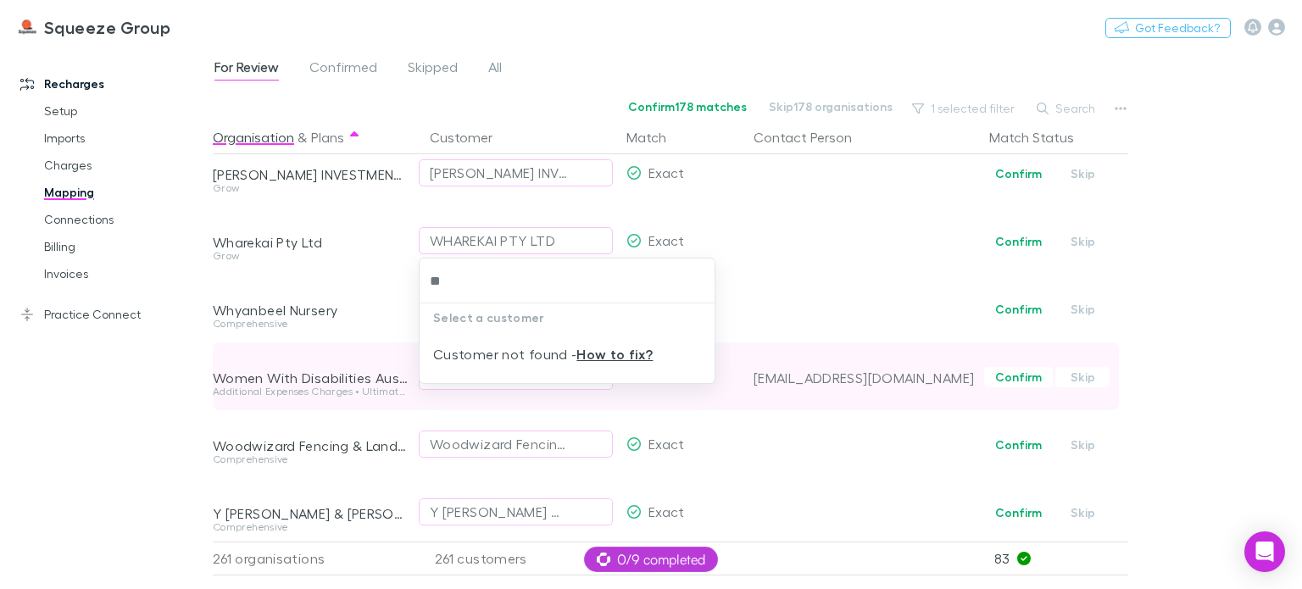
type input "*"
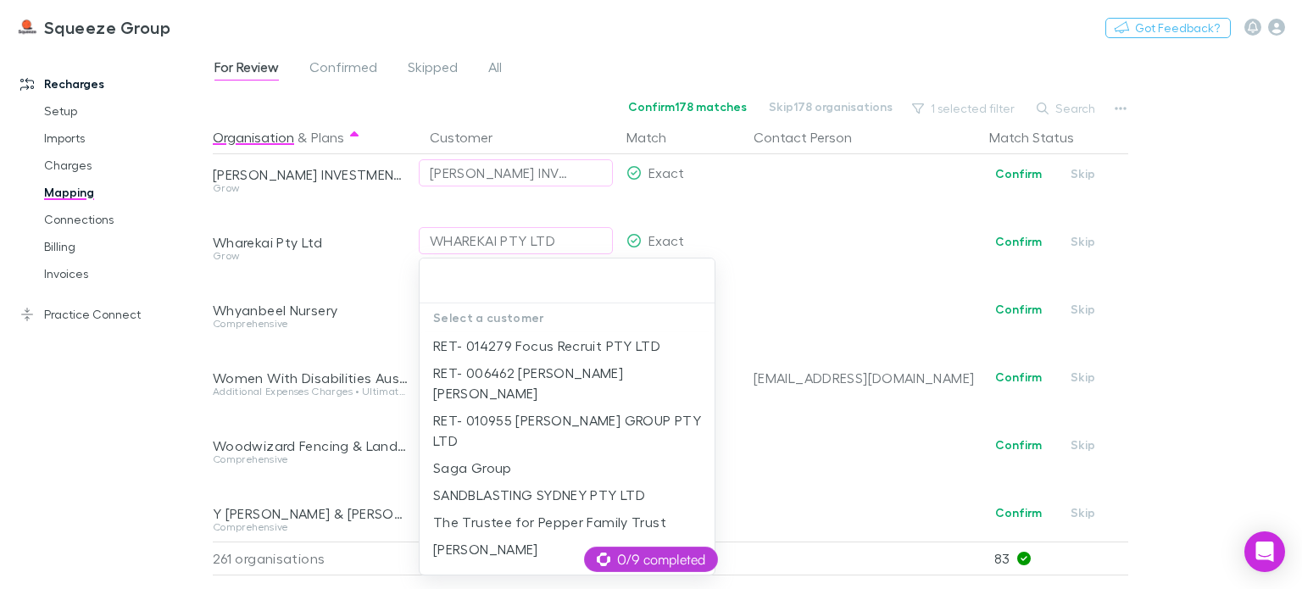
click at [830, 411] on div at bounding box center [651, 294] width 1302 height 589
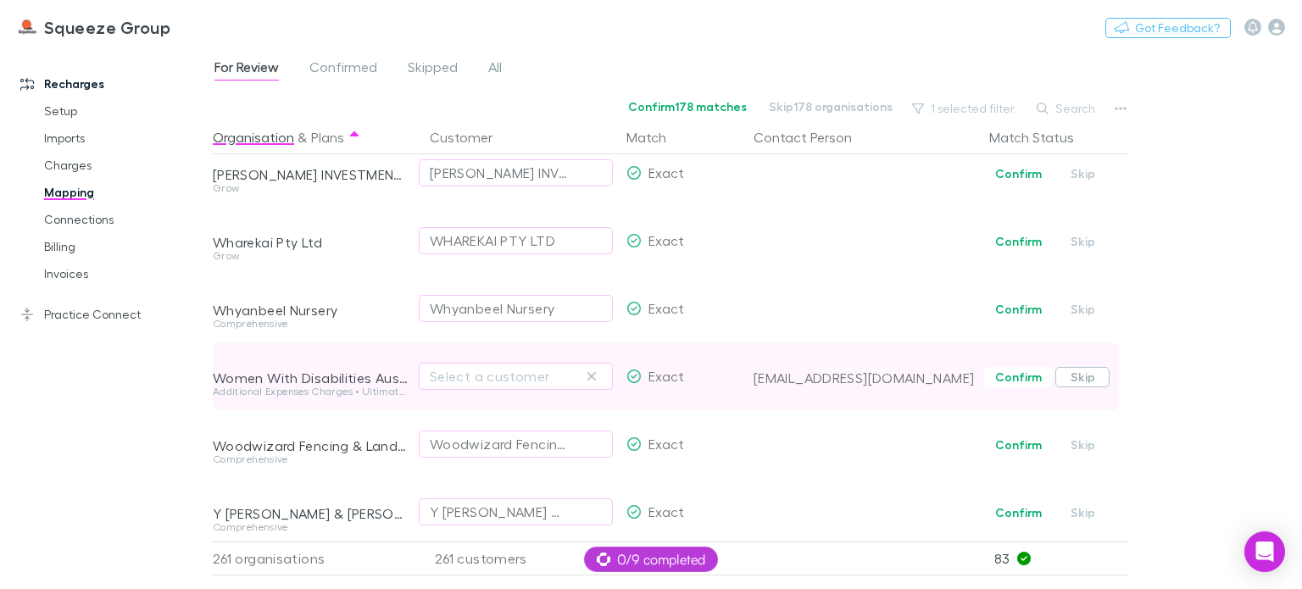
click at [1068, 376] on button "Skip" at bounding box center [1083, 377] width 54 height 20
click at [1065, 380] on button "Undo" at bounding box center [1069, 375] width 54 height 20
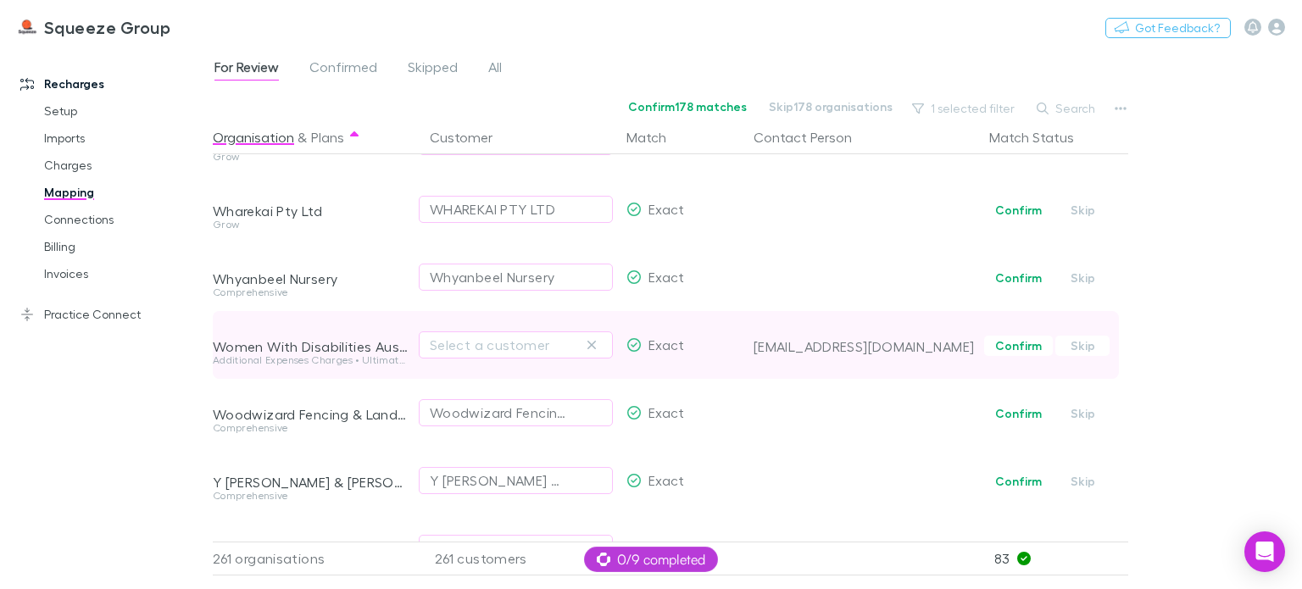
scroll to position [17330, 0]
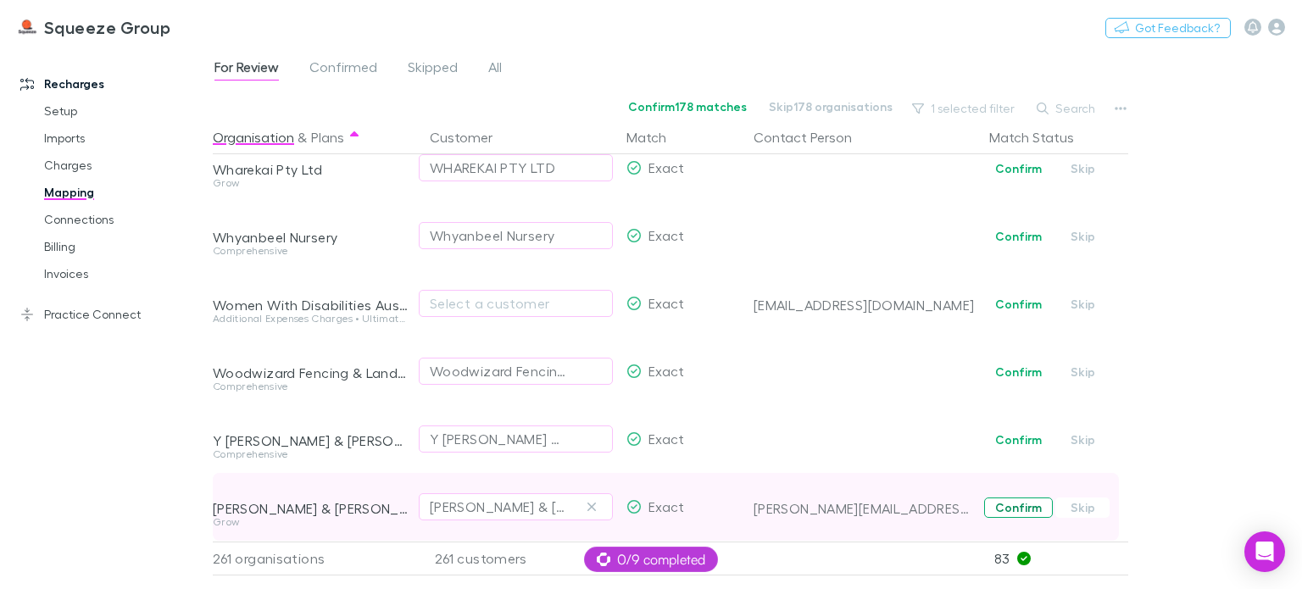
click at [1023, 498] on button "Confirm" at bounding box center [1018, 508] width 69 height 20
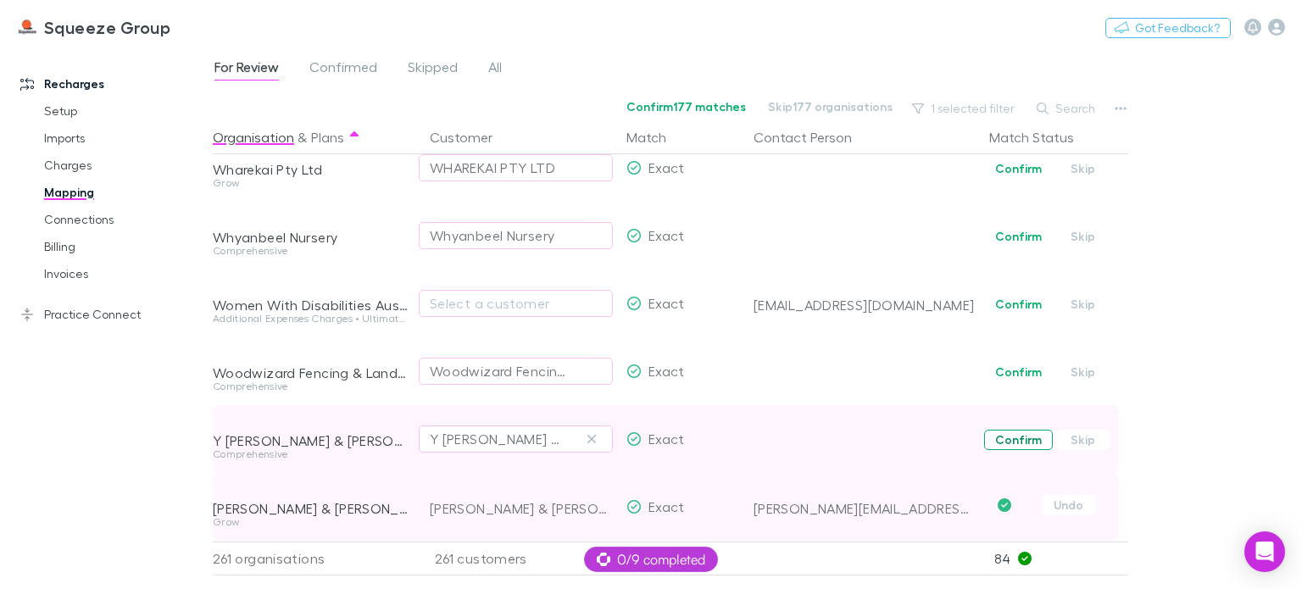
click at [1018, 430] on button "Confirm" at bounding box center [1018, 440] width 69 height 20
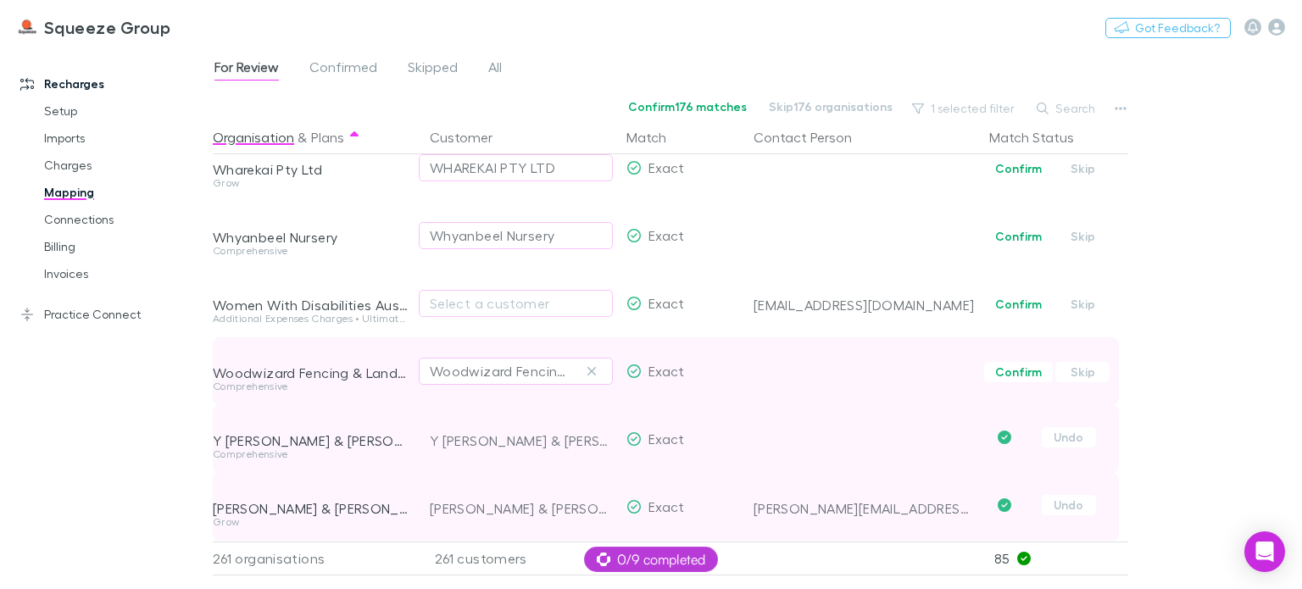
click at [1020, 373] on span "Confirm Skip" at bounding box center [1056, 371] width 146 height 68
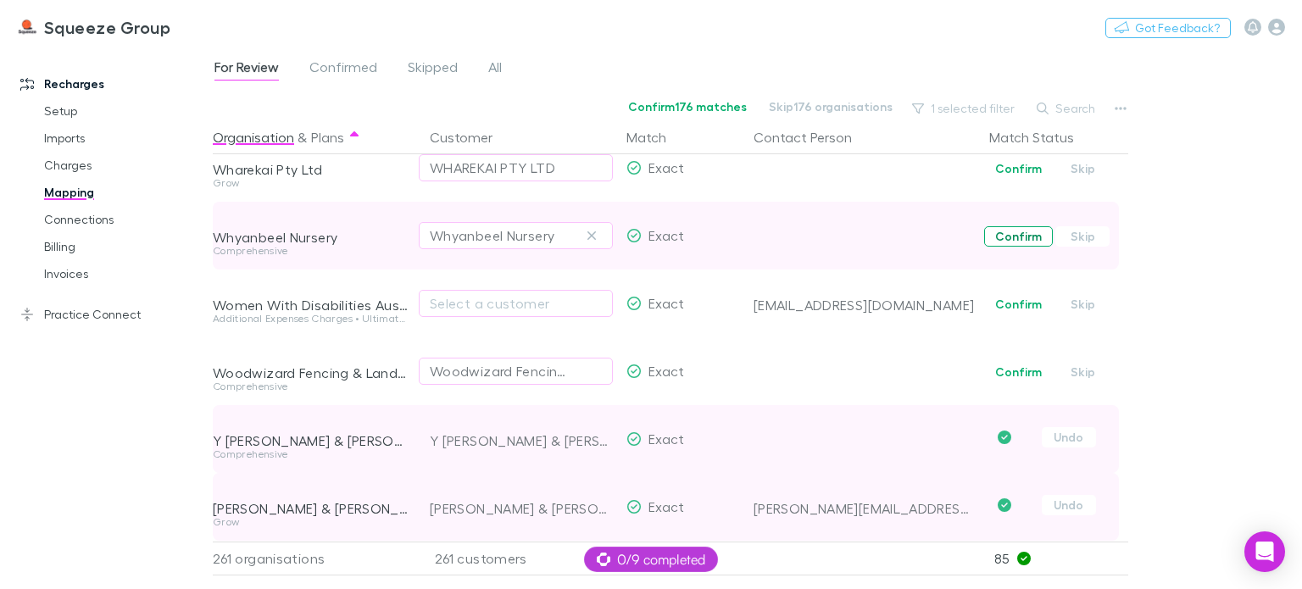
click at [1016, 227] on button "Confirm" at bounding box center [1018, 236] width 69 height 20
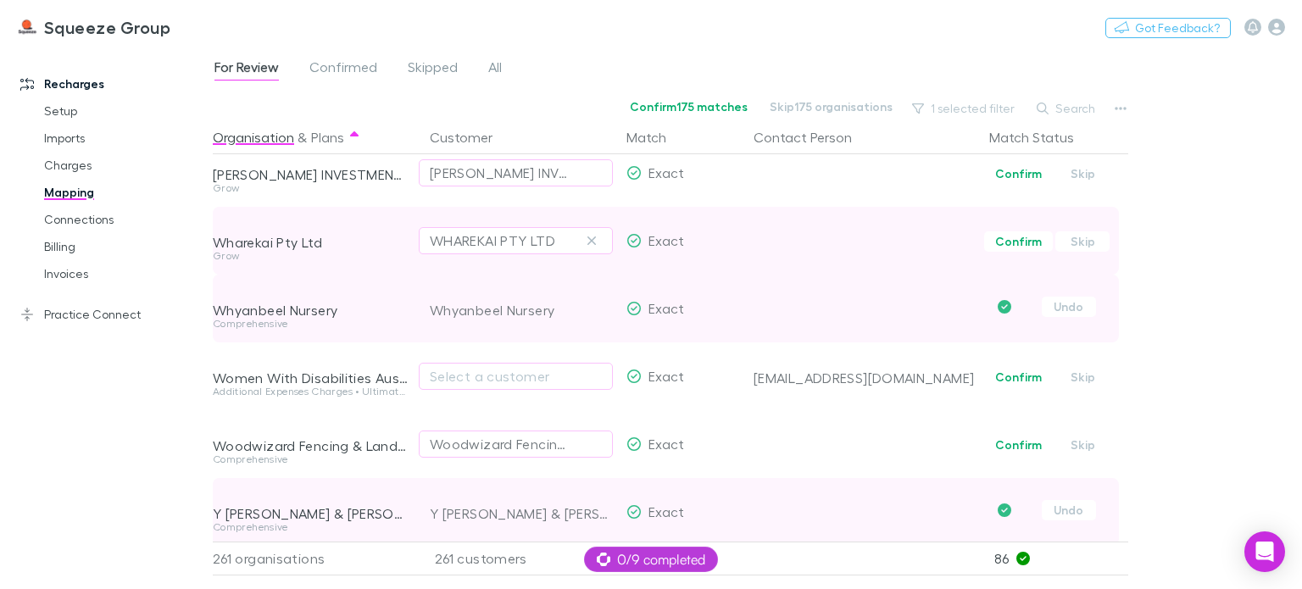
scroll to position [17160, 0]
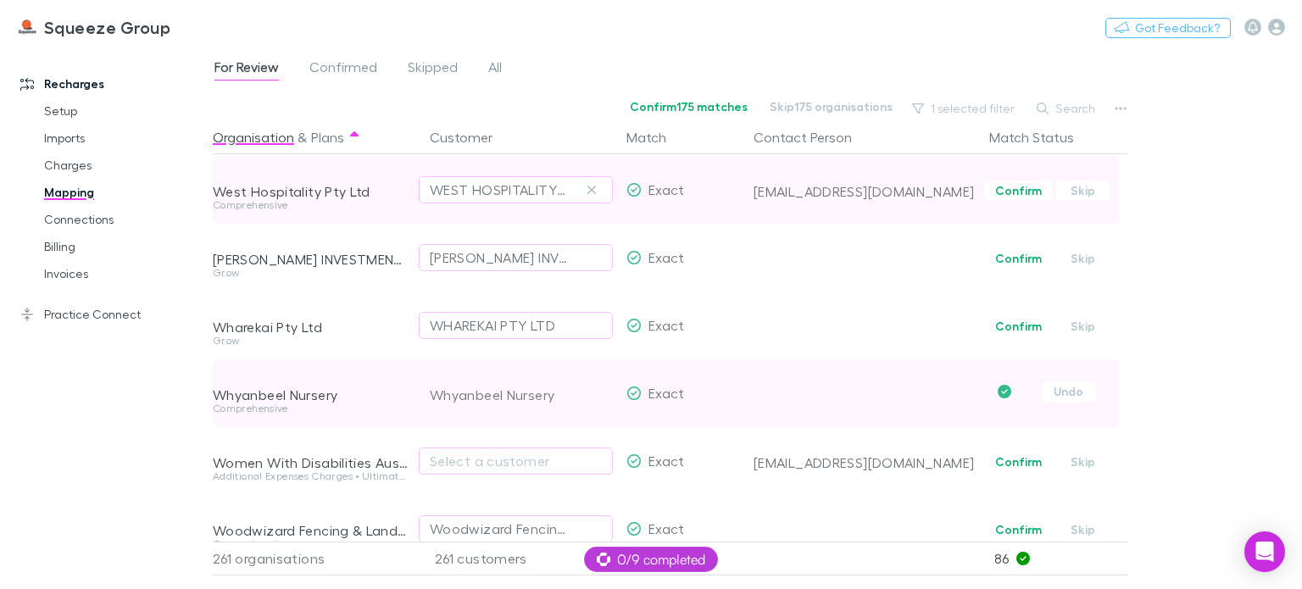
click at [1023, 320] on button "Confirm" at bounding box center [1018, 326] width 69 height 20
click at [1023, 267] on button "Confirm" at bounding box center [1018, 258] width 69 height 20
click at [1014, 186] on button "Confirm" at bounding box center [1018, 191] width 69 height 20
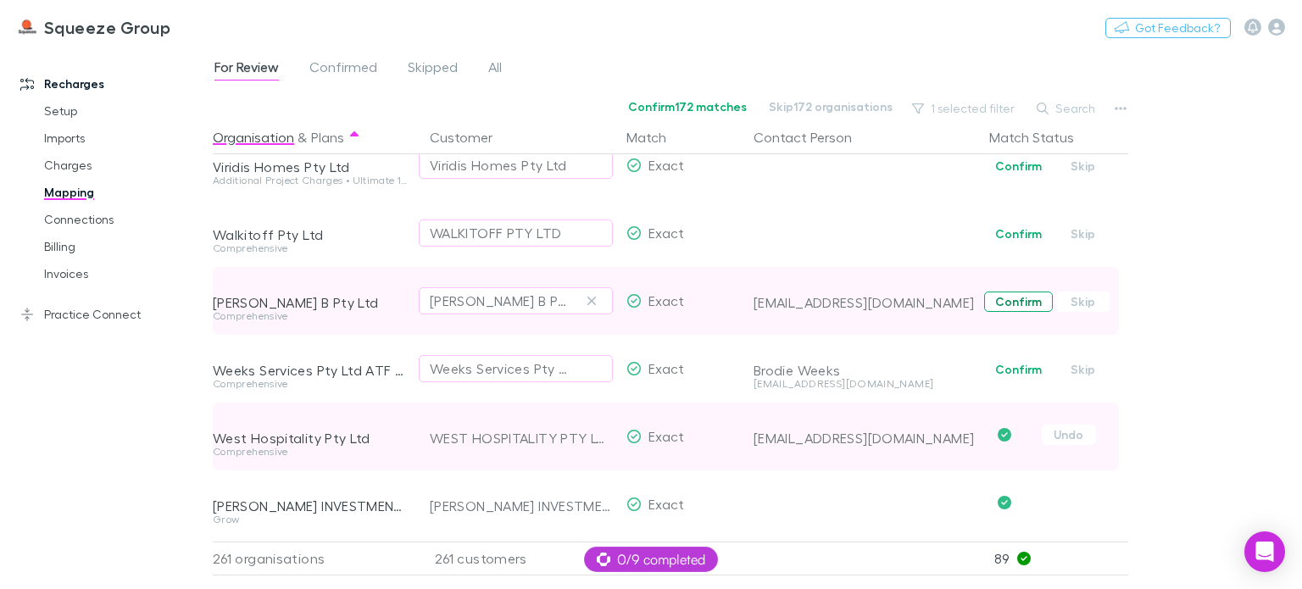
scroll to position [16821, 0]
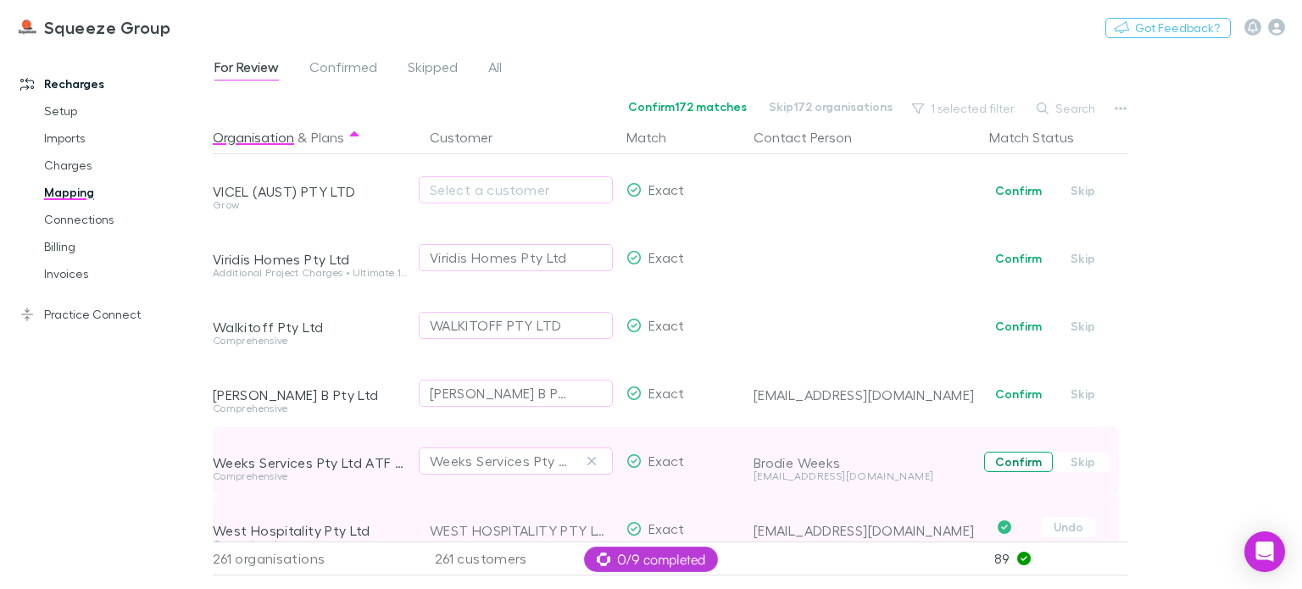
click at [1015, 458] on button "Confirm" at bounding box center [1018, 462] width 69 height 20
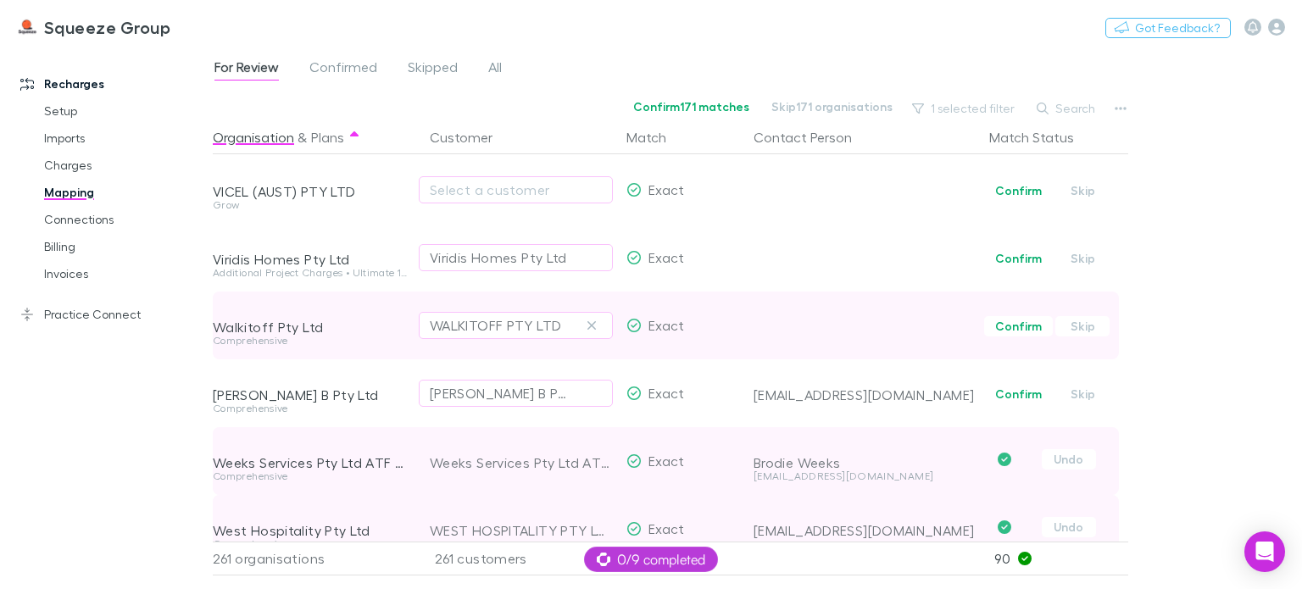
click at [1018, 393] on button "Confirm" at bounding box center [1018, 394] width 69 height 20
click at [1018, 332] on button "Confirm" at bounding box center [1018, 326] width 69 height 20
click at [1014, 258] on button "Confirm" at bounding box center [1018, 258] width 69 height 20
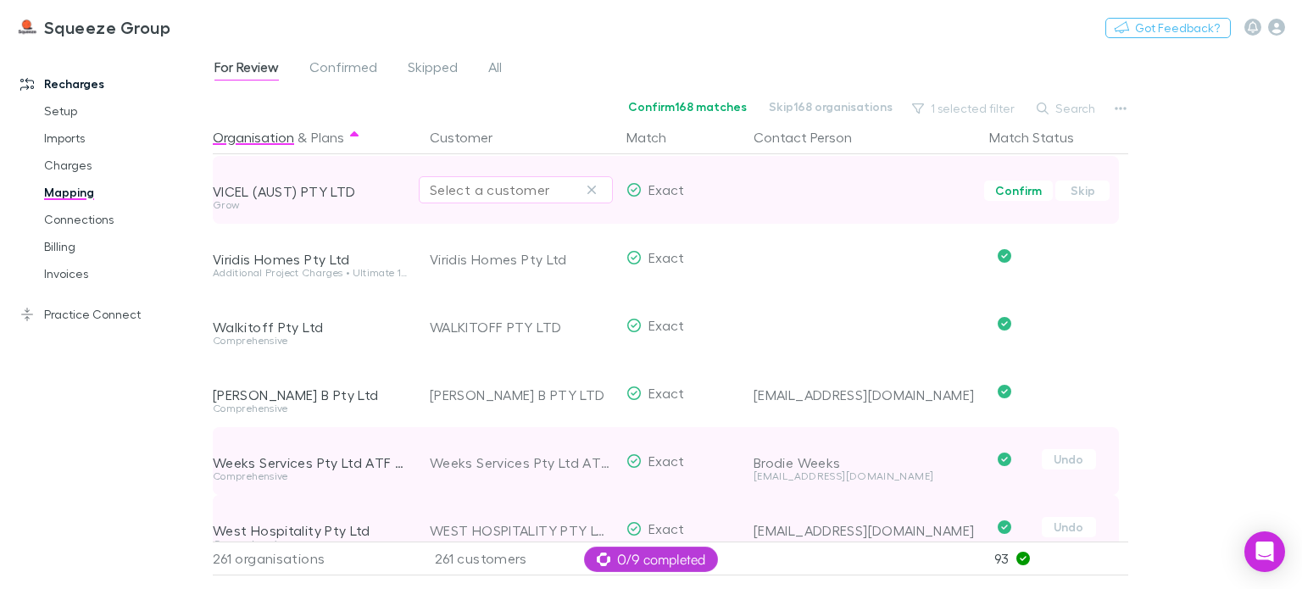
click at [519, 187] on div "Select a customer" at bounding box center [516, 190] width 172 height 20
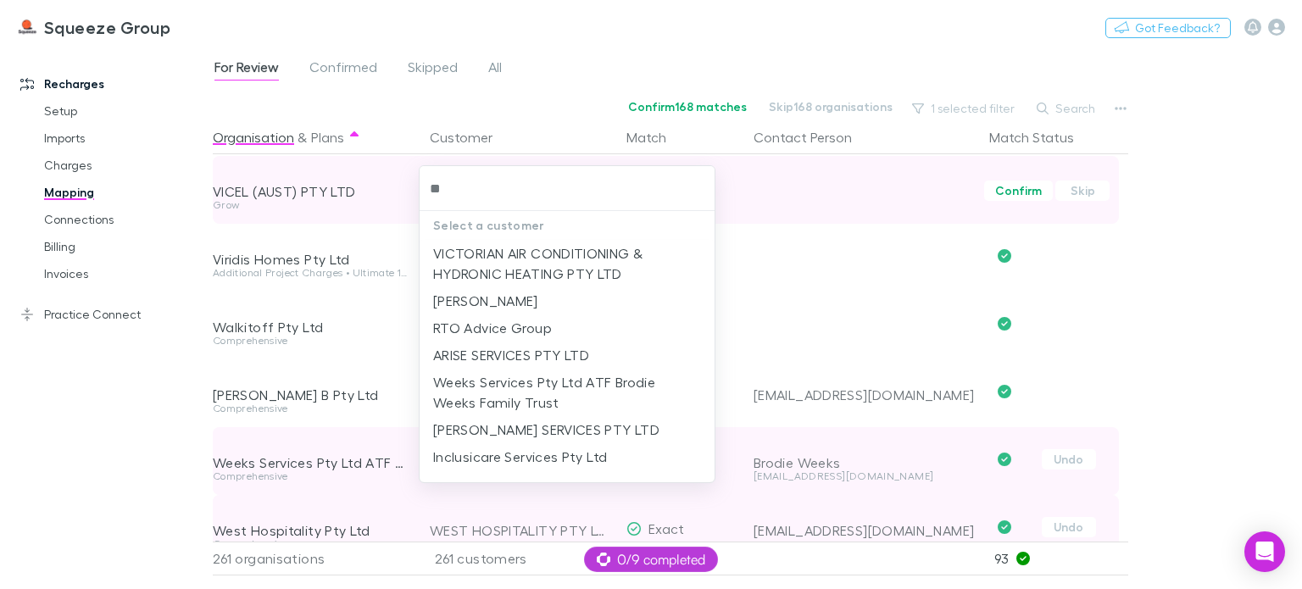
type input "*"
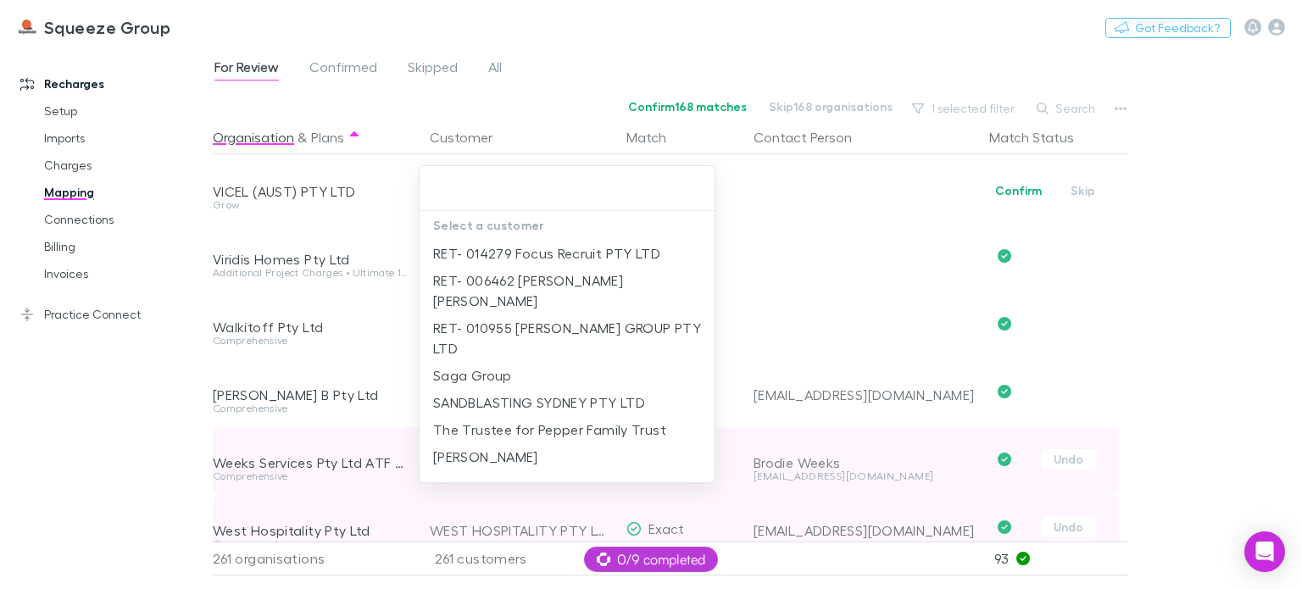
click at [816, 277] on div at bounding box center [651, 294] width 1302 height 589
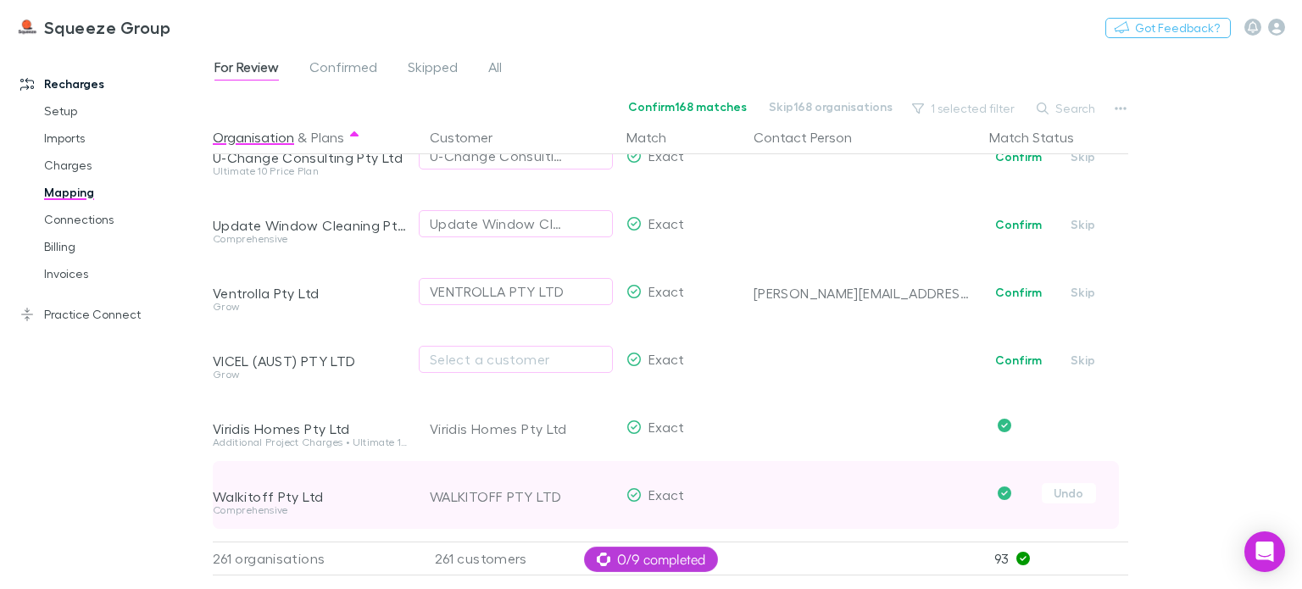
scroll to position [16567, 0]
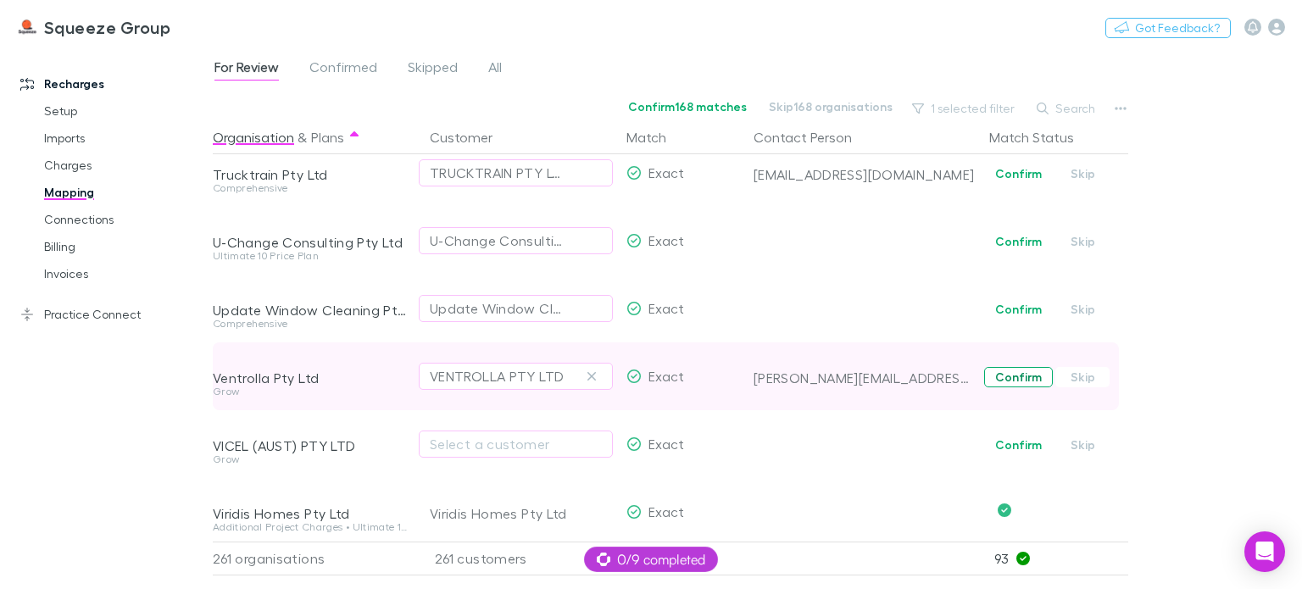
click at [1032, 371] on button "Confirm" at bounding box center [1018, 377] width 69 height 20
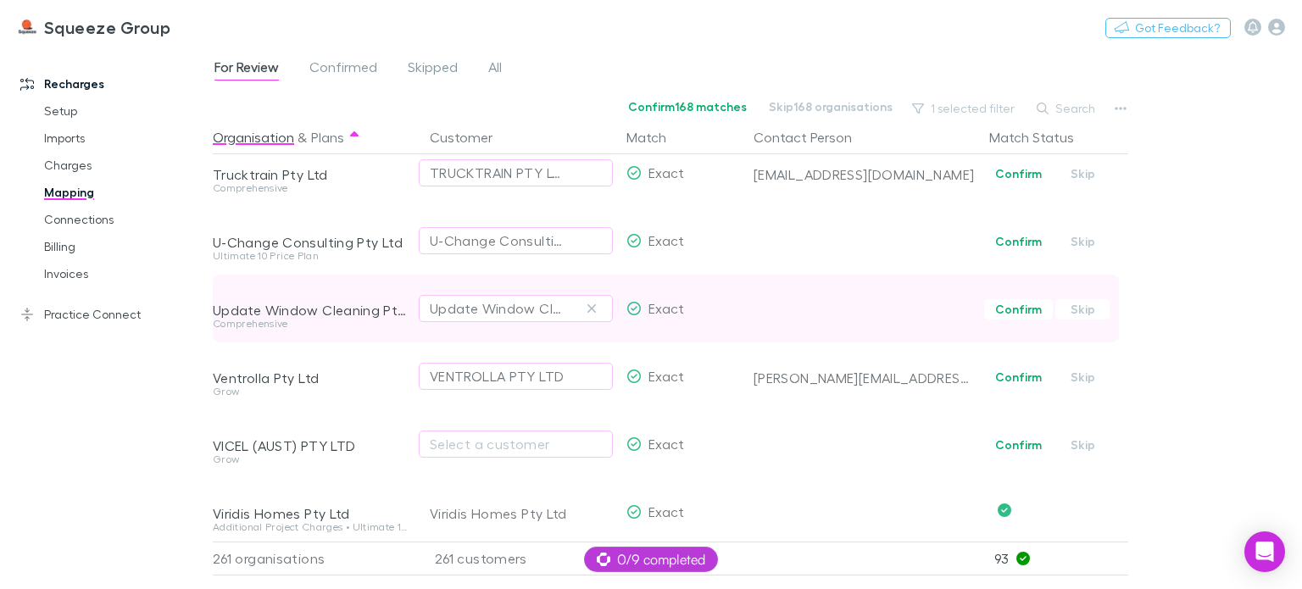
click at [1029, 308] on button "Confirm" at bounding box center [1018, 309] width 69 height 20
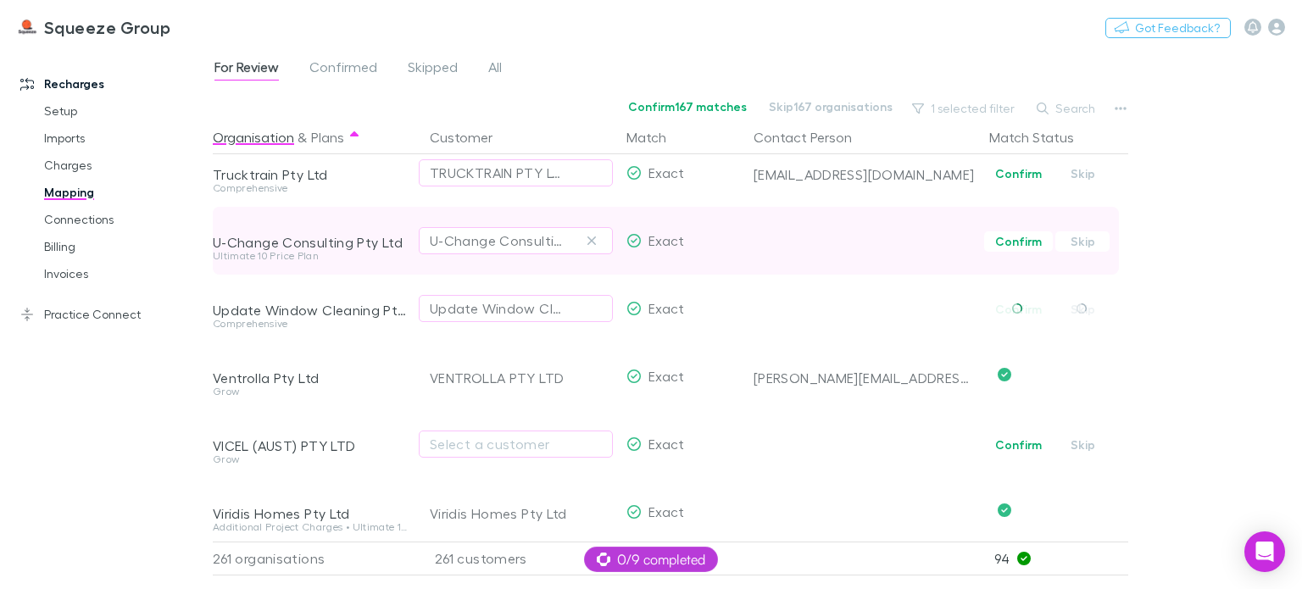
click at [1006, 242] on button "Confirm" at bounding box center [1018, 241] width 69 height 20
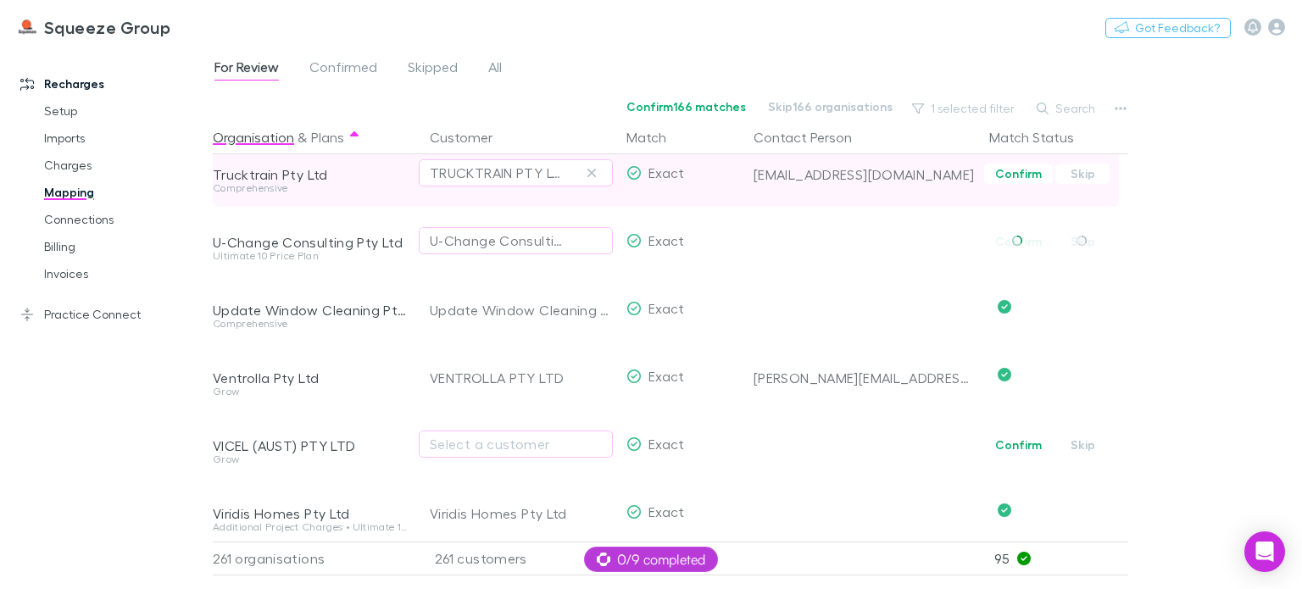
click at [1007, 170] on button "Confirm" at bounding box center [1018, 174] width 69 height 20
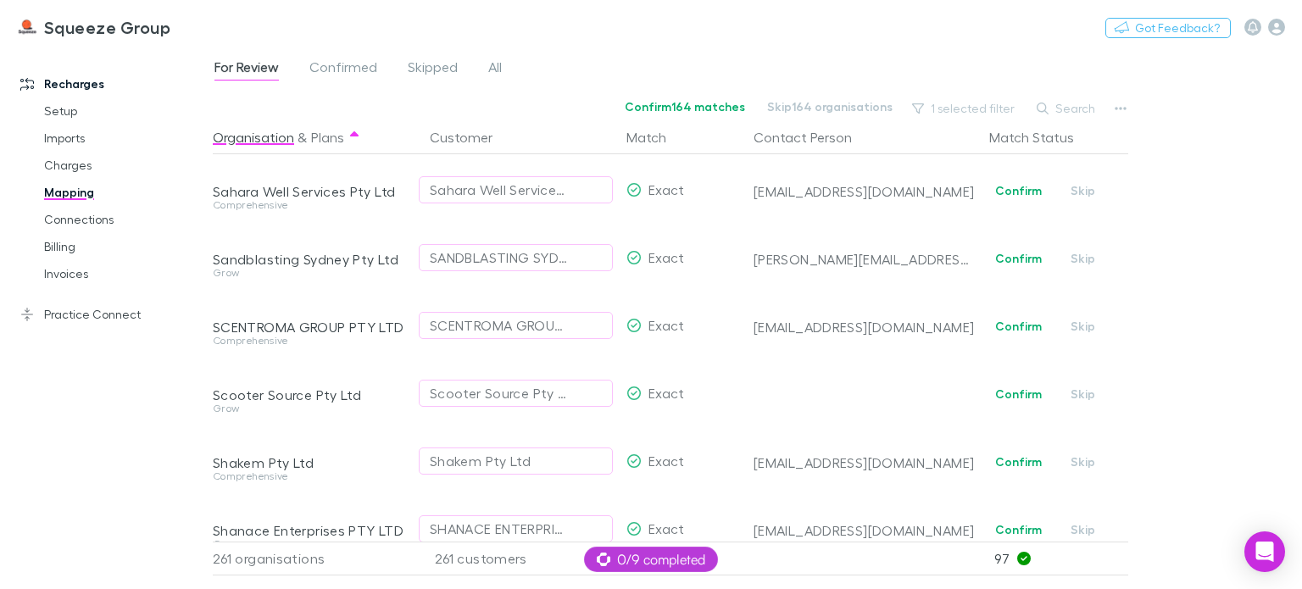
scroll to position [13260, 0]
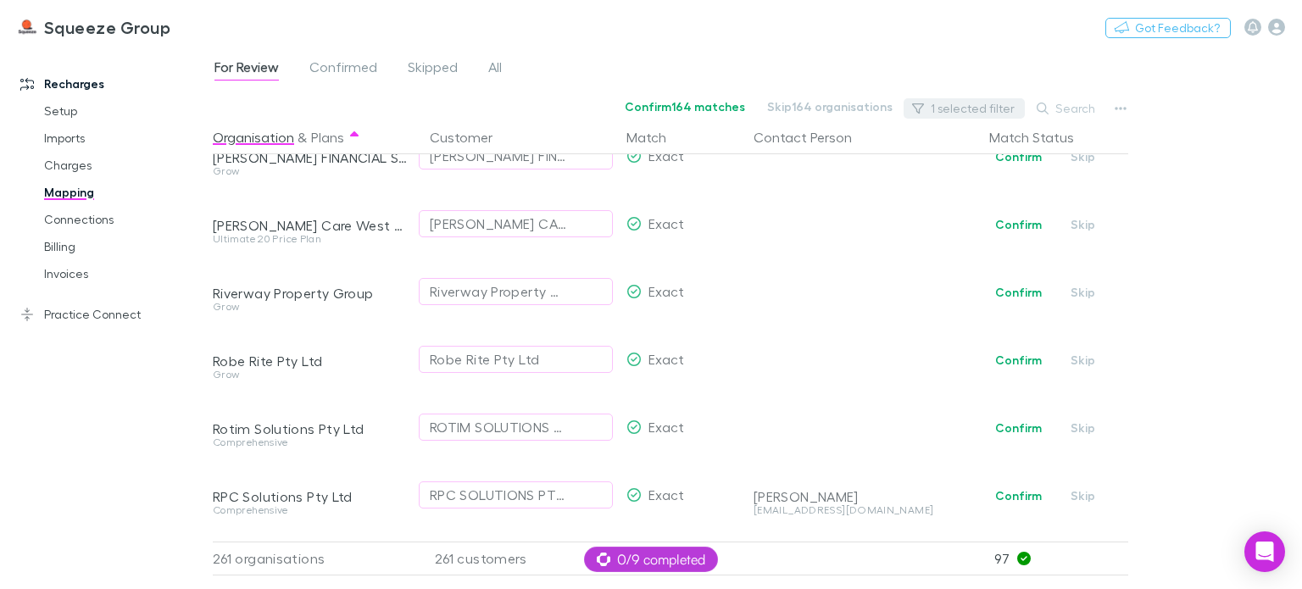
click at [974, 111] on button "1 selected filter" at bounding box center [964, 108] width 121 height 20
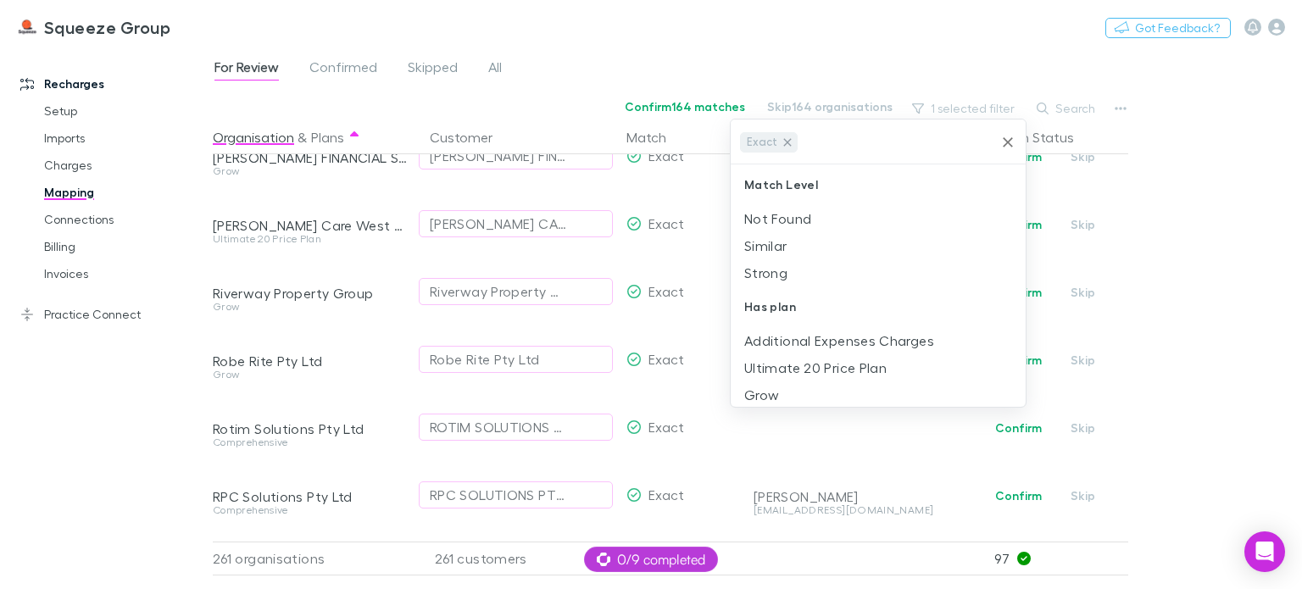
click at [786, 140] on icon at bounding box center [787, 142] width 8 height 8
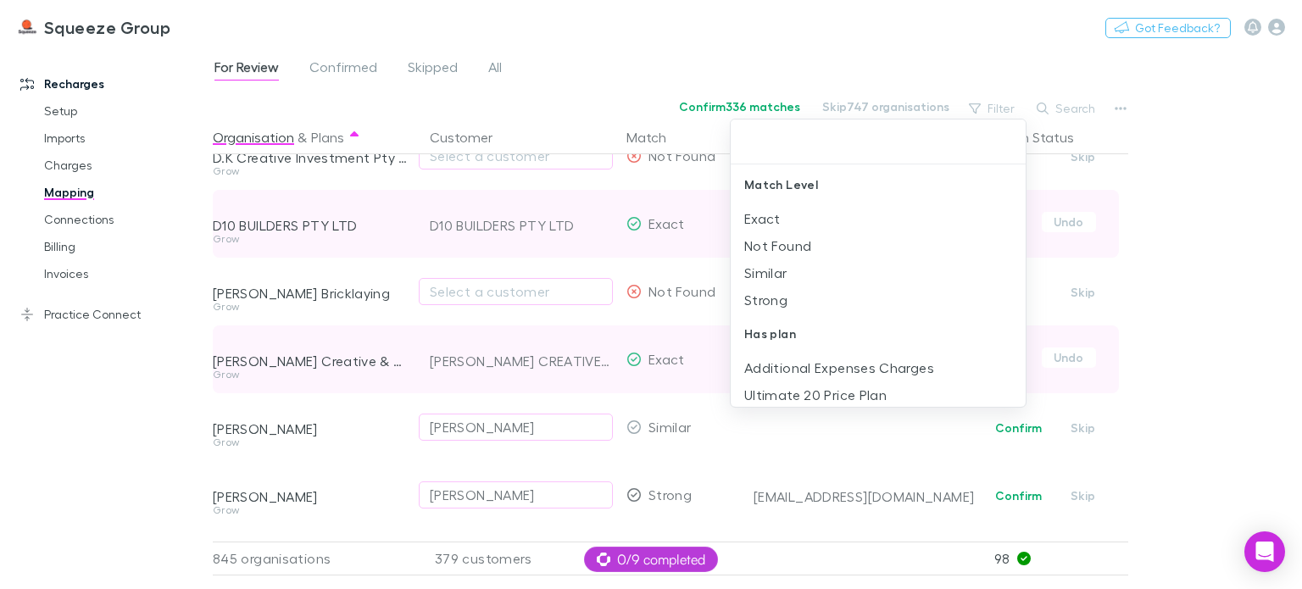
click at [1180, 304] on div at bounding box center [651, 294] width 1302 height 589
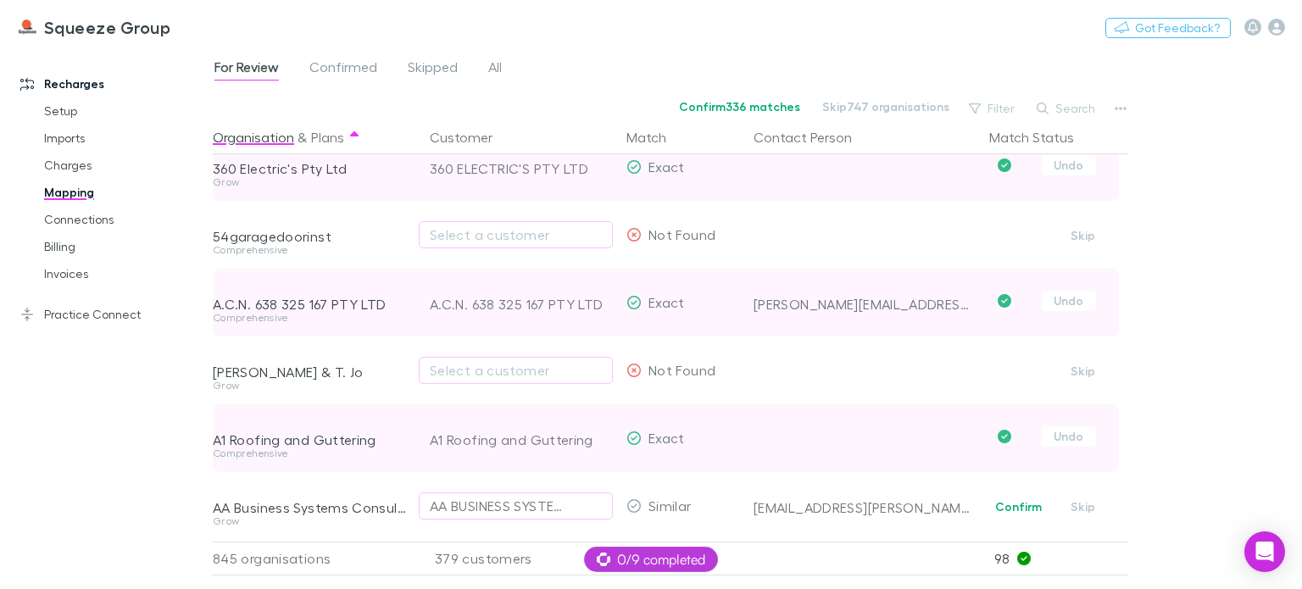
scroll to position [0, 0]
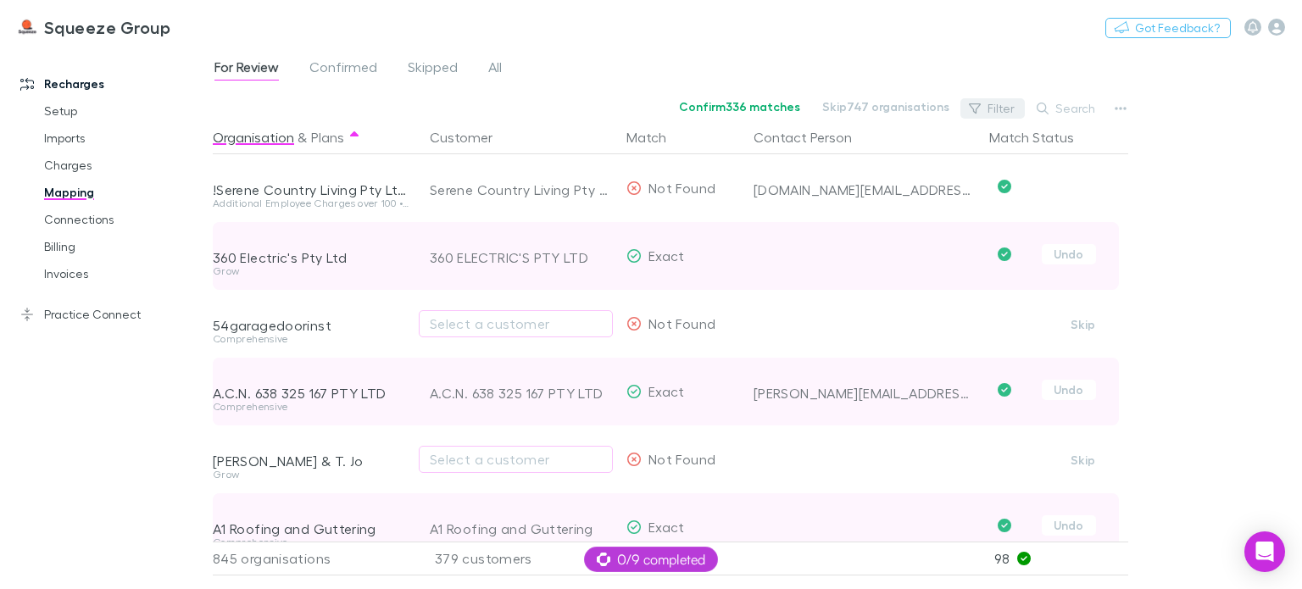
click at [995, 108] on button "Filter" at bounding box center [993, 108] width 64 height 20
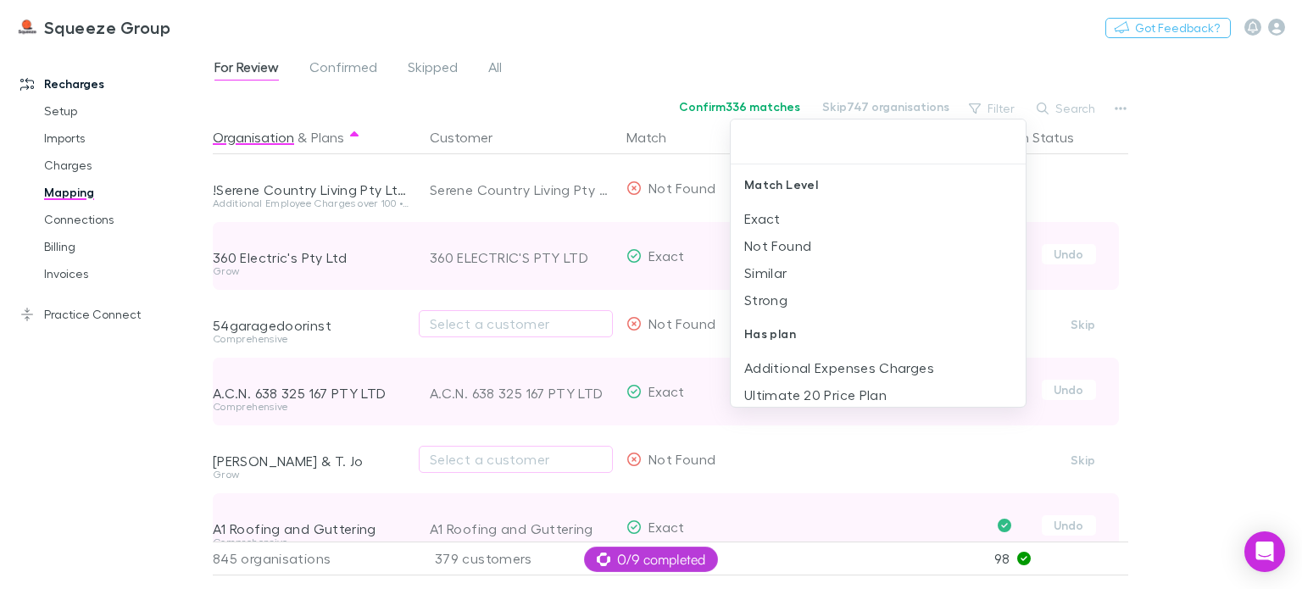
click at [1224, 186] on div at bounding box center [651, 294] width 1302 height 589
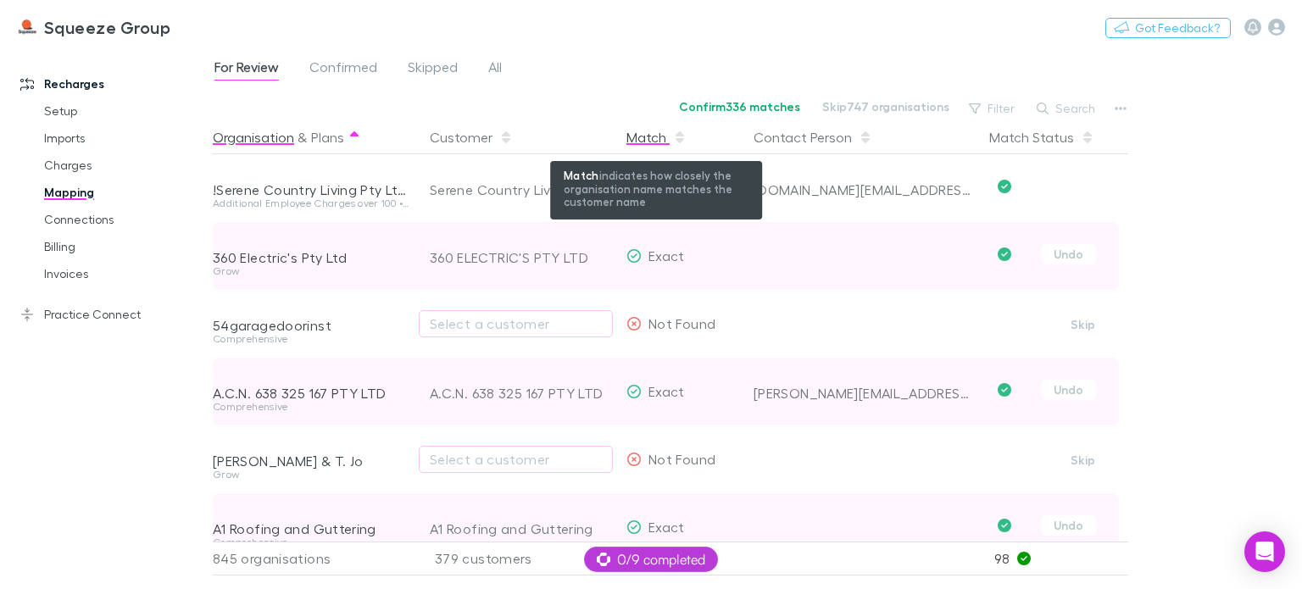
click at [654, 143] on div "Match" at bounding box center [657, 137] width 60 height 34
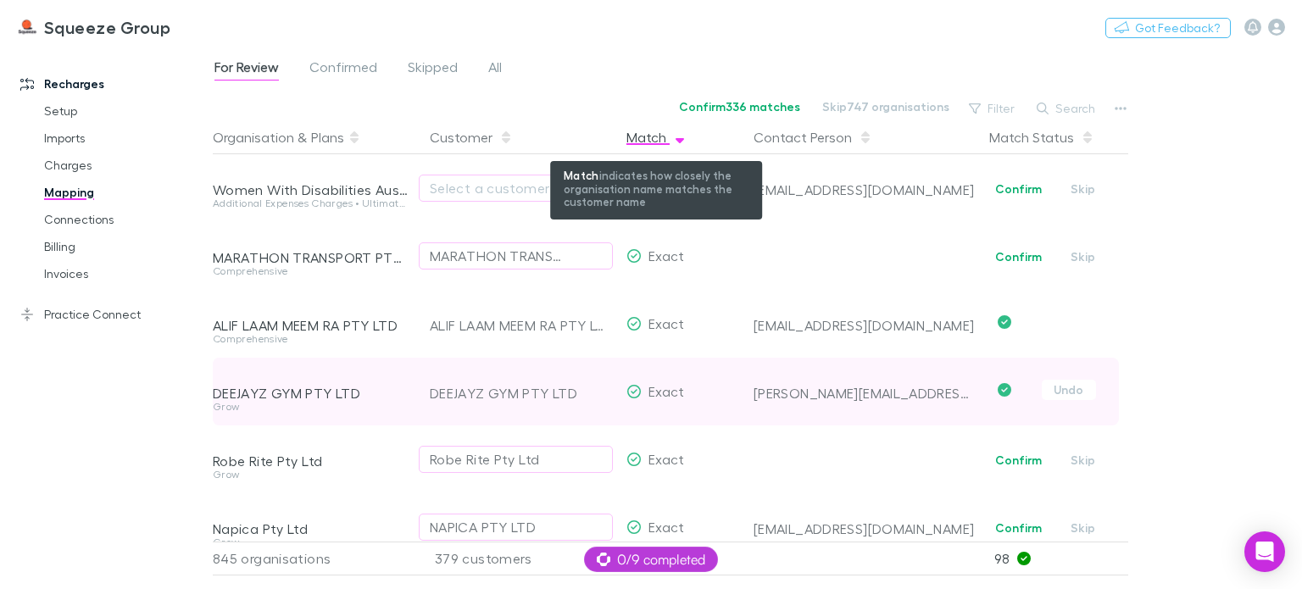
click at [683, 138] on icon "button" at bounding box center [680, 140] width 8 height 5
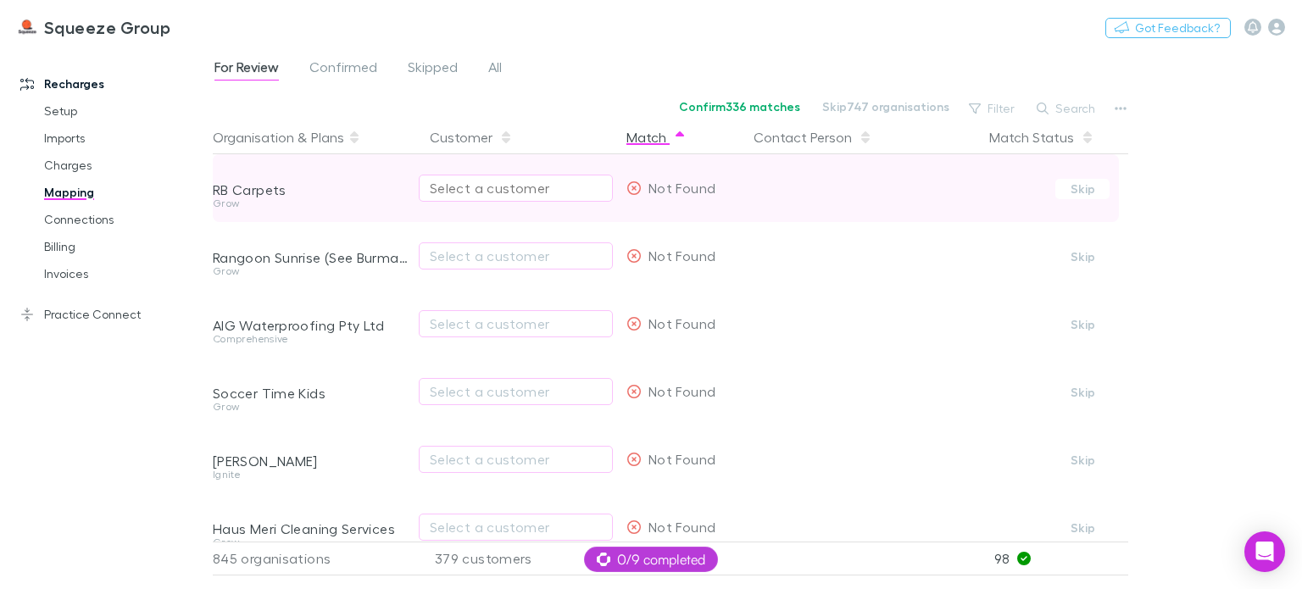
click at [494, 186] on div "Select a customer" at bounding box center [516, 188] width 172 height 20
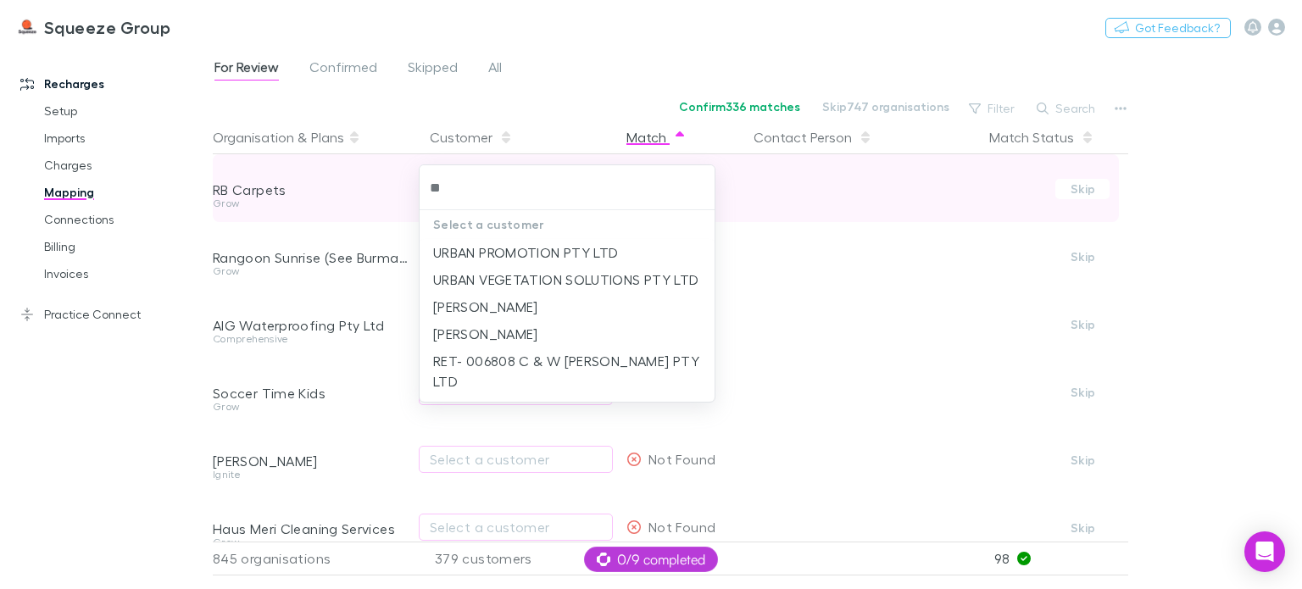
type input "*"
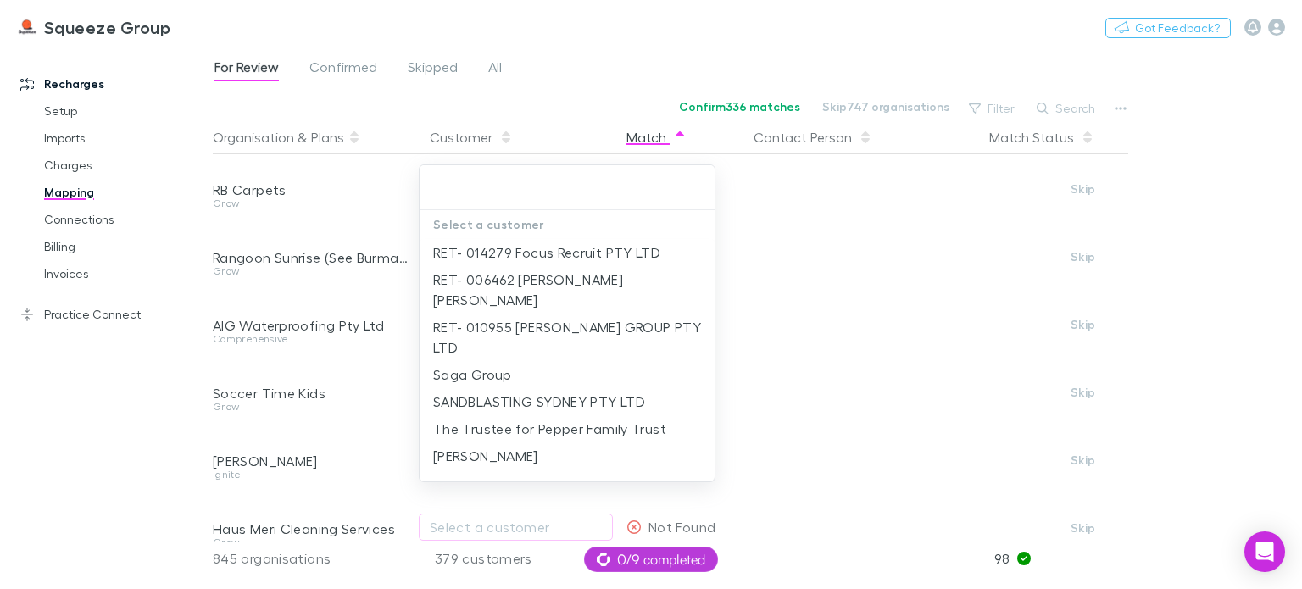
click at [547, 109] on div at bounding box center [651, 294] width 1302 height 589
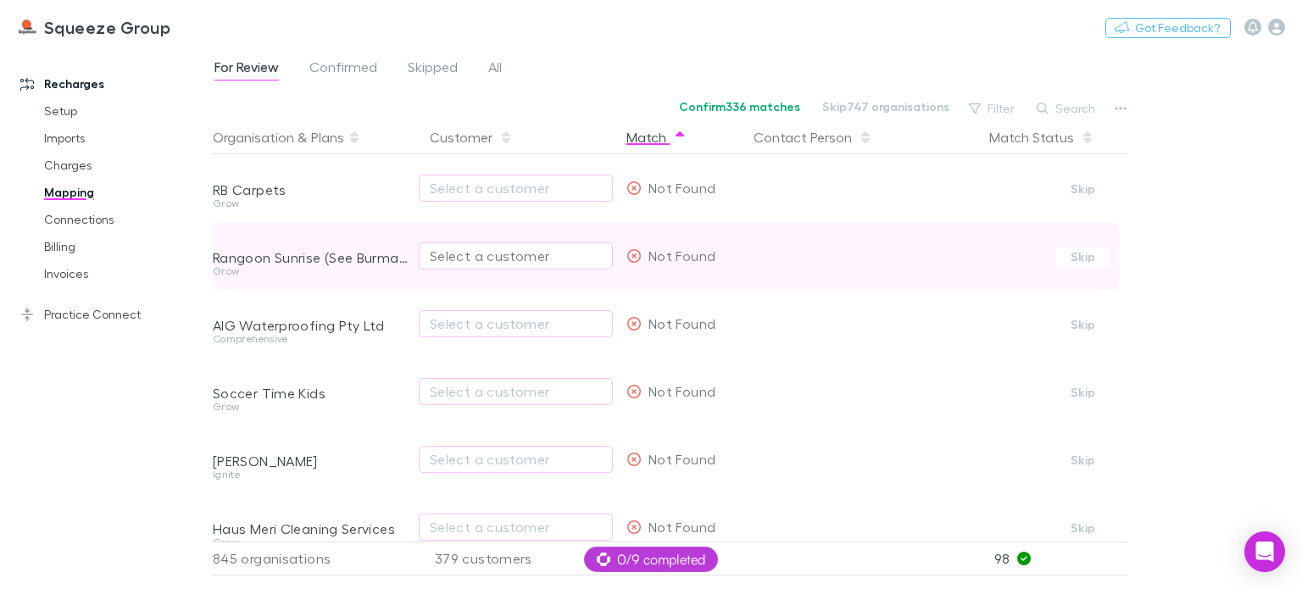
click at [462, 254] on div "Select a customer" at bounding box center [516, 256] width 172 height 20
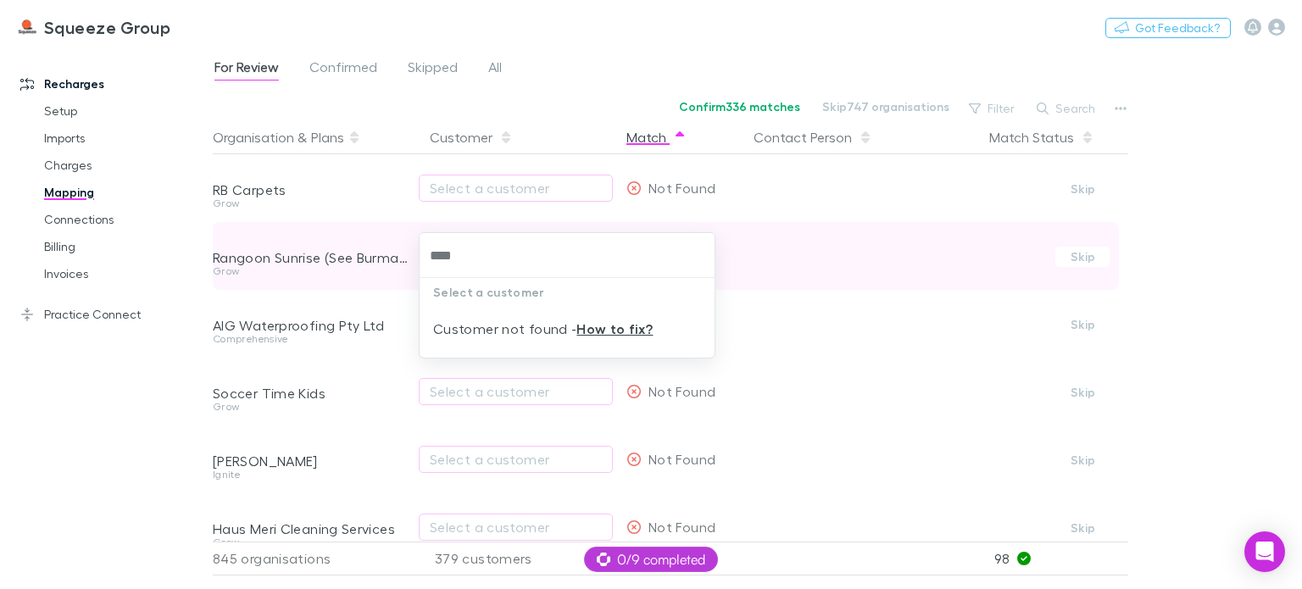
click at [462, 254] on input "****" at bounding box center [568, 255] width 282 height 31
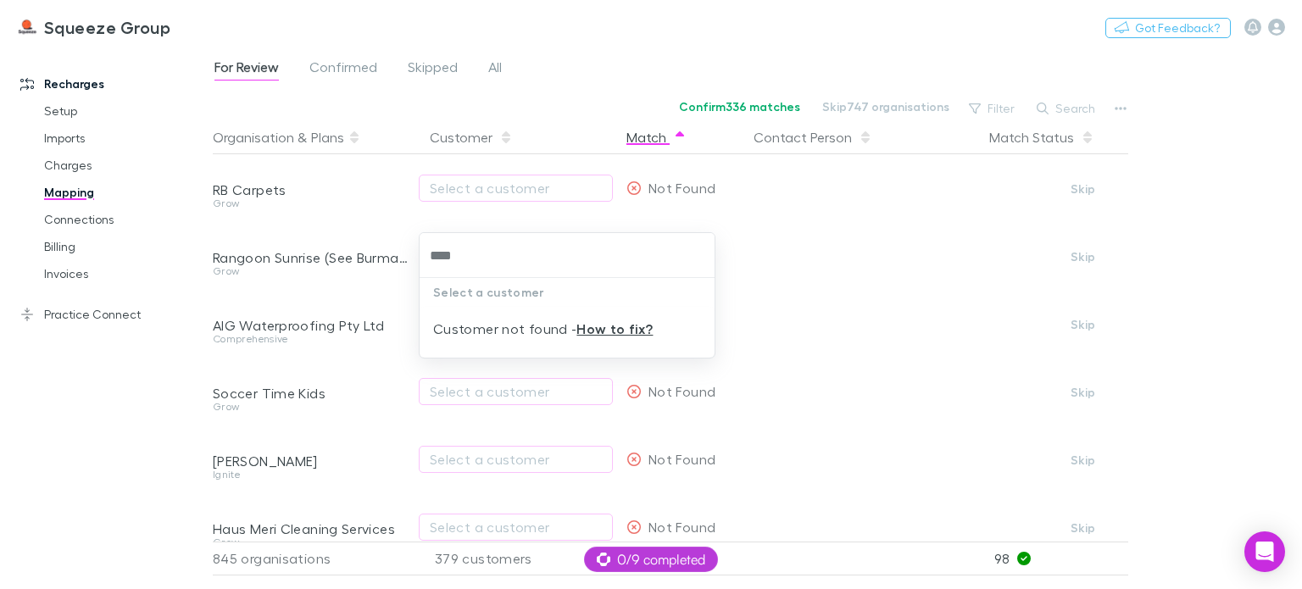
click at [480, 254] on input "****" at bounding box center [568, 255] width 282 height 31
type input "****"
click at [526, 120] on div at bounding box center [651, 294] width 1302 height 589
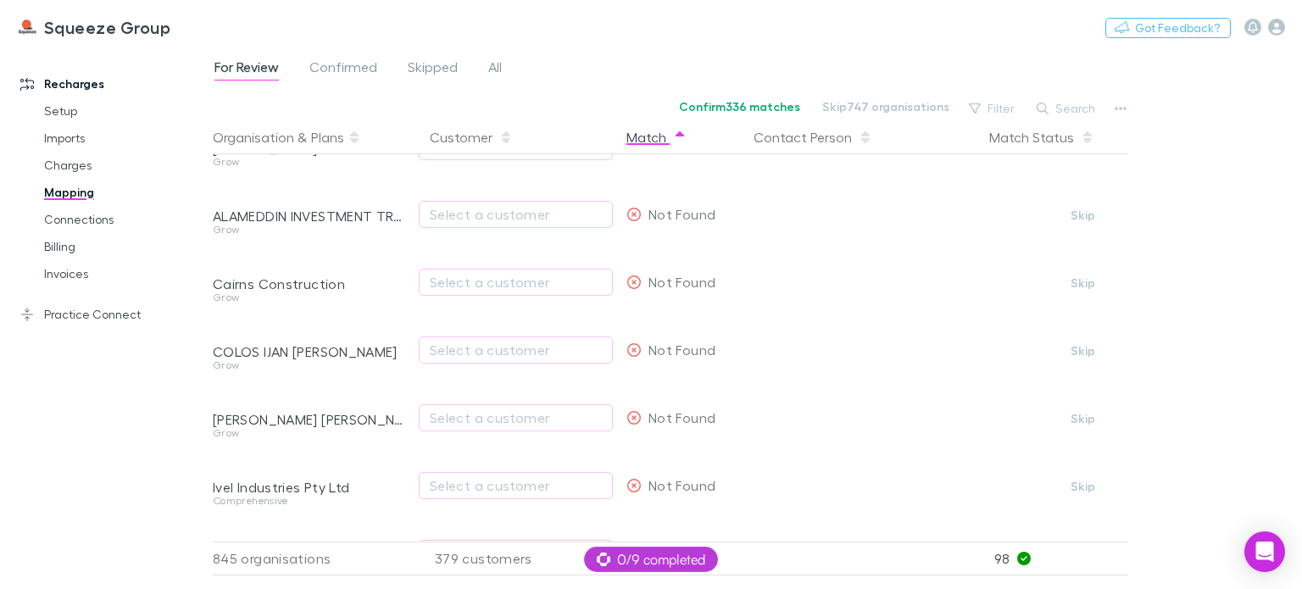
scroll to position [509, 0]
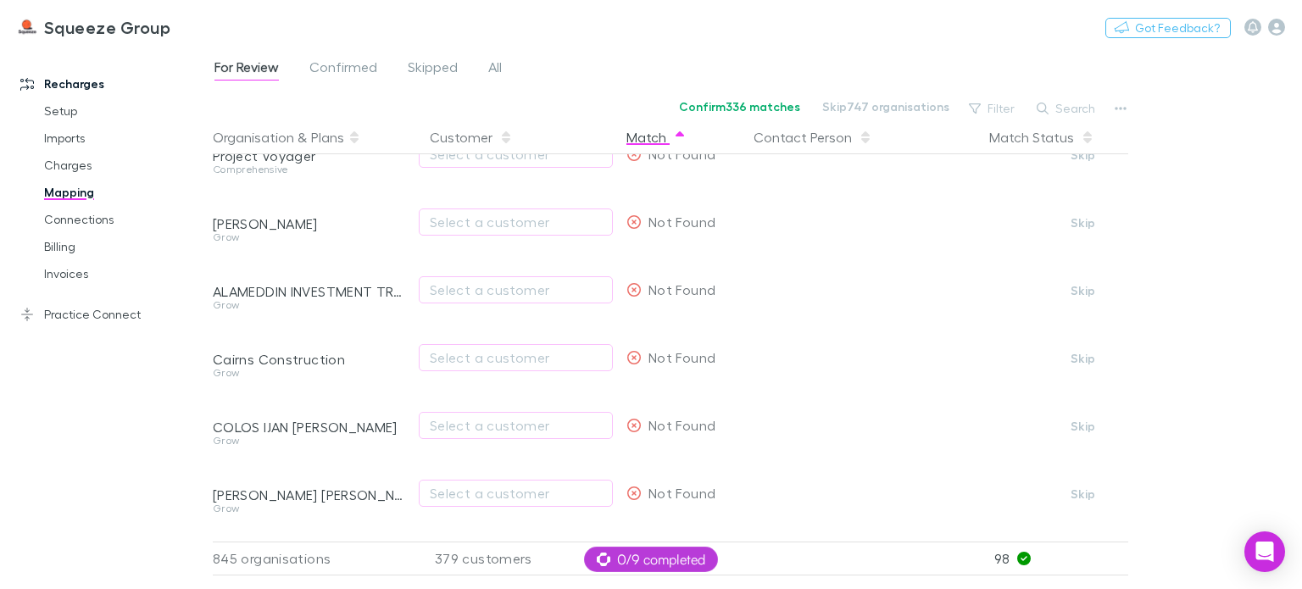
click at [58, 298] on div "Practice Connect Setup Clients Mapping Costs Invoices" at bounding box center [112, 307] width 219 height 41
click at [64, 315] on link "Practice Connect" at bounding box center [112, 314] width 219 height 27
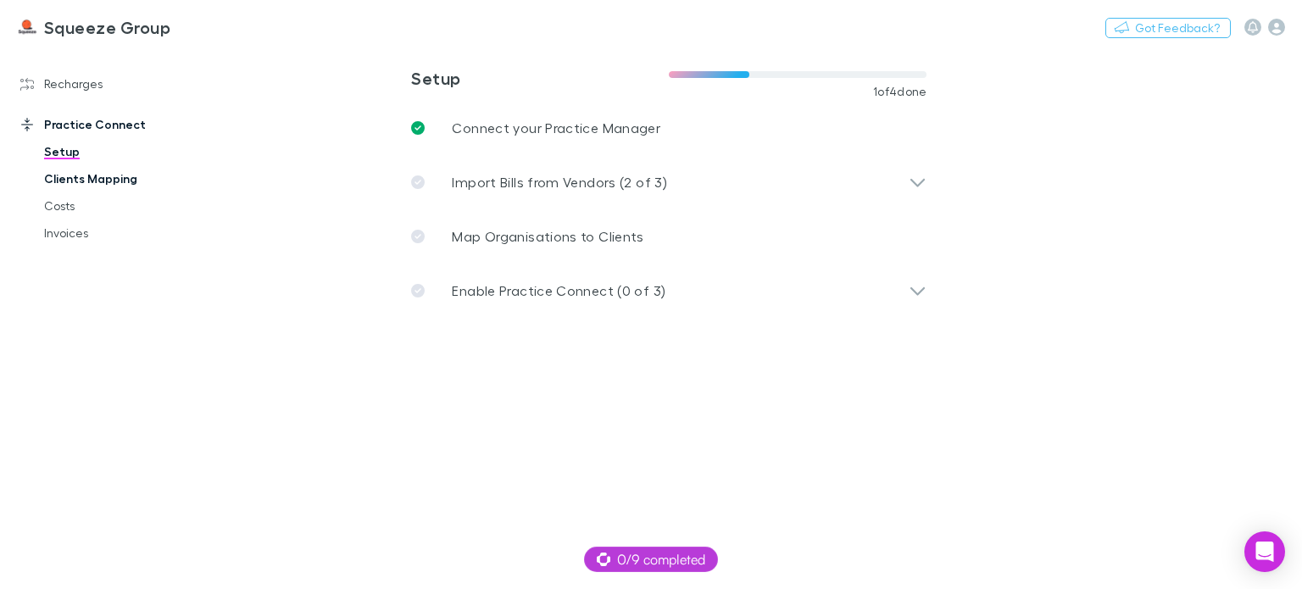
click at [75, 179] on link "Clients Mapping" at bounding box center [124, 178] width 195 height 27
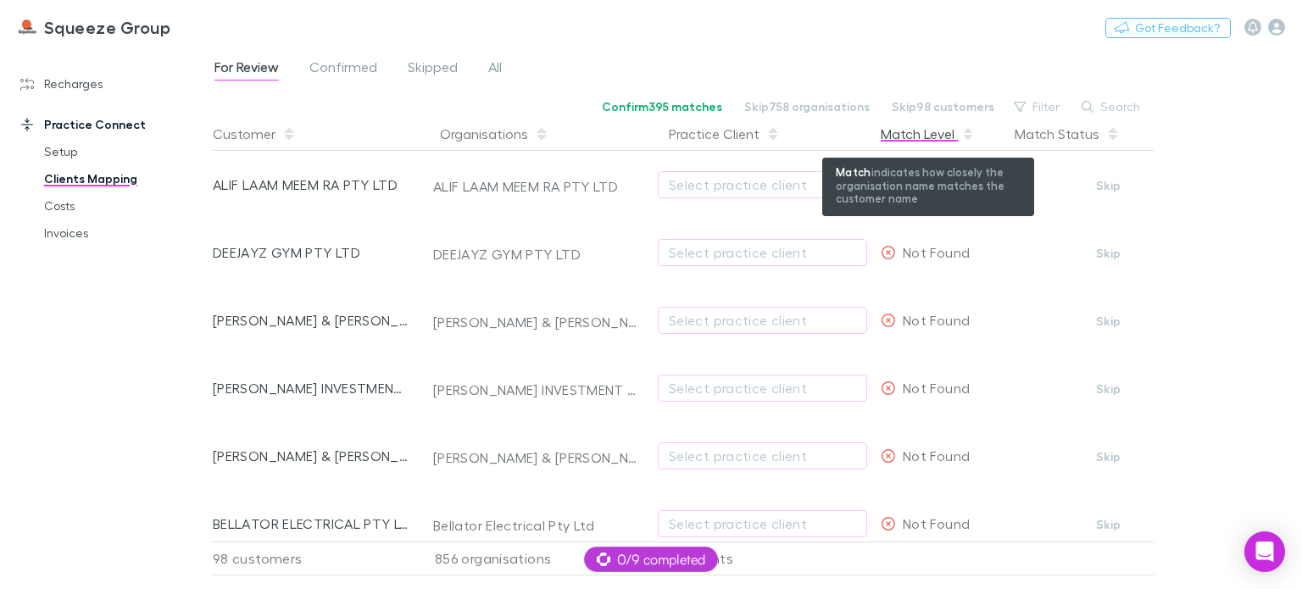
click at [928, 142] on div "Match Level" at bounding box center [928, 134] width 94 height 34
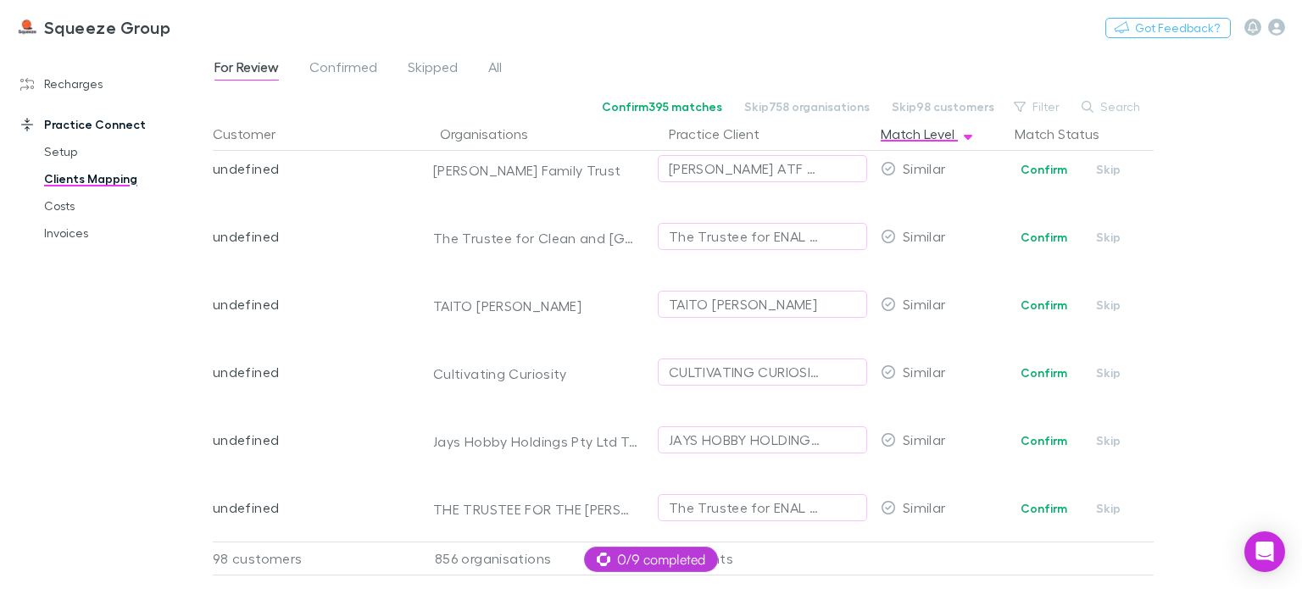
scroll to position [23364, 0]
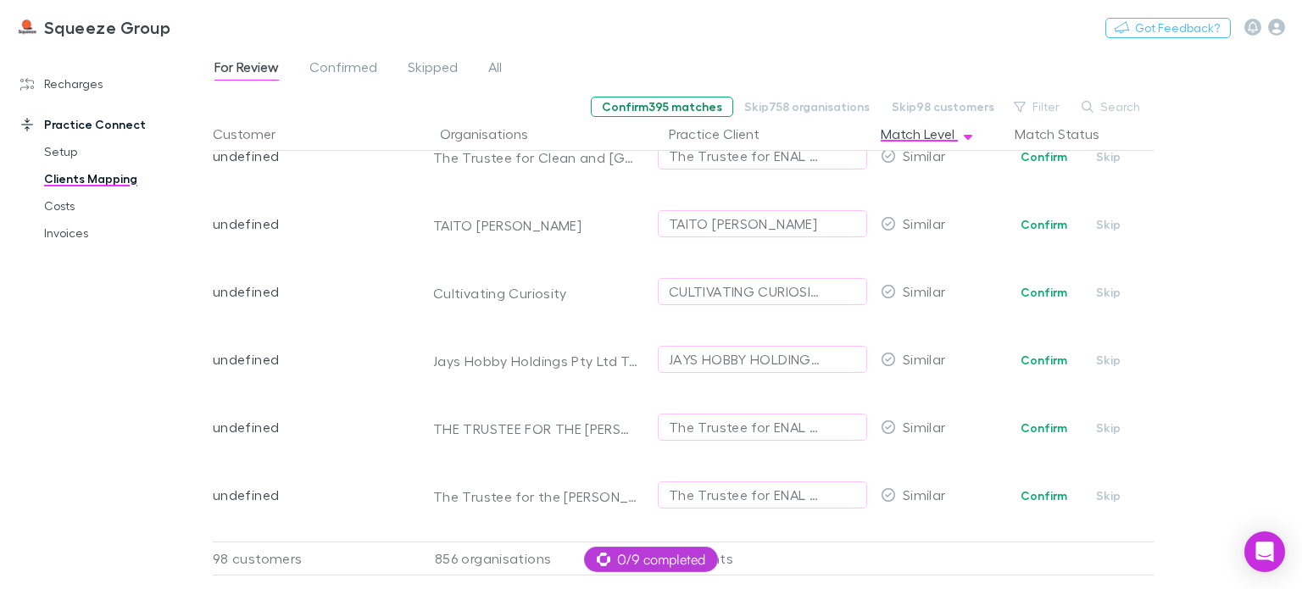
click at [649, 102] on button "Confirm 395 matches" at bounding box center [662, 107] width 142 height 20
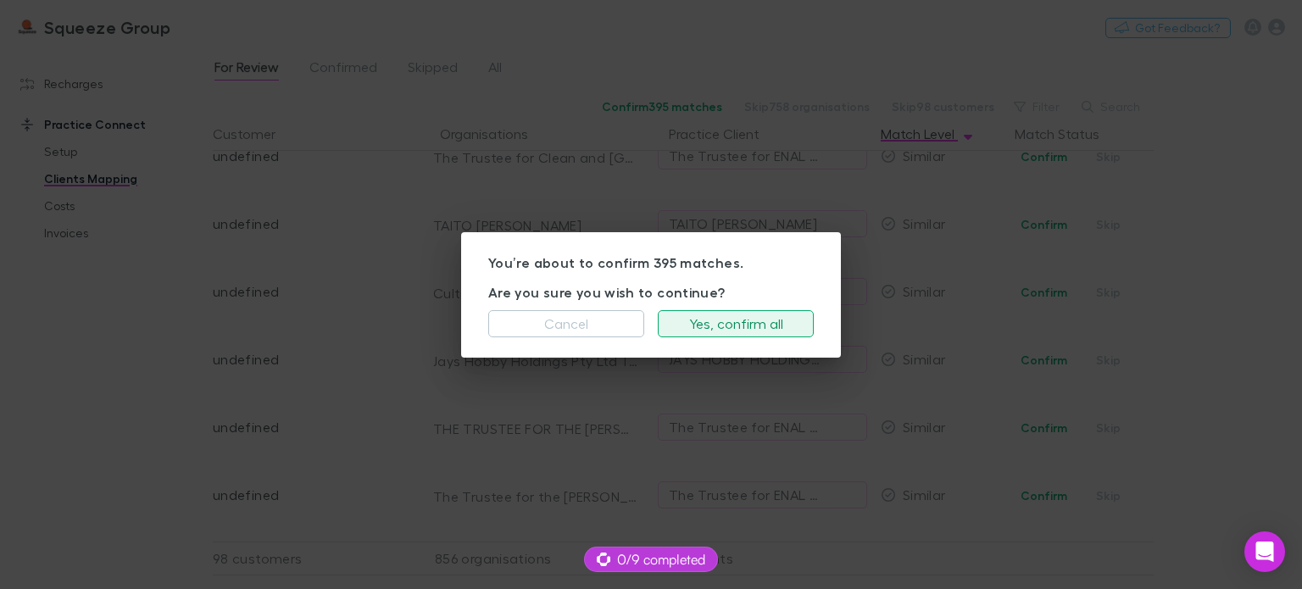
click at [750, 334] on button "Yes, confirm all" at bounding box center [736, 323] width 156 height 27
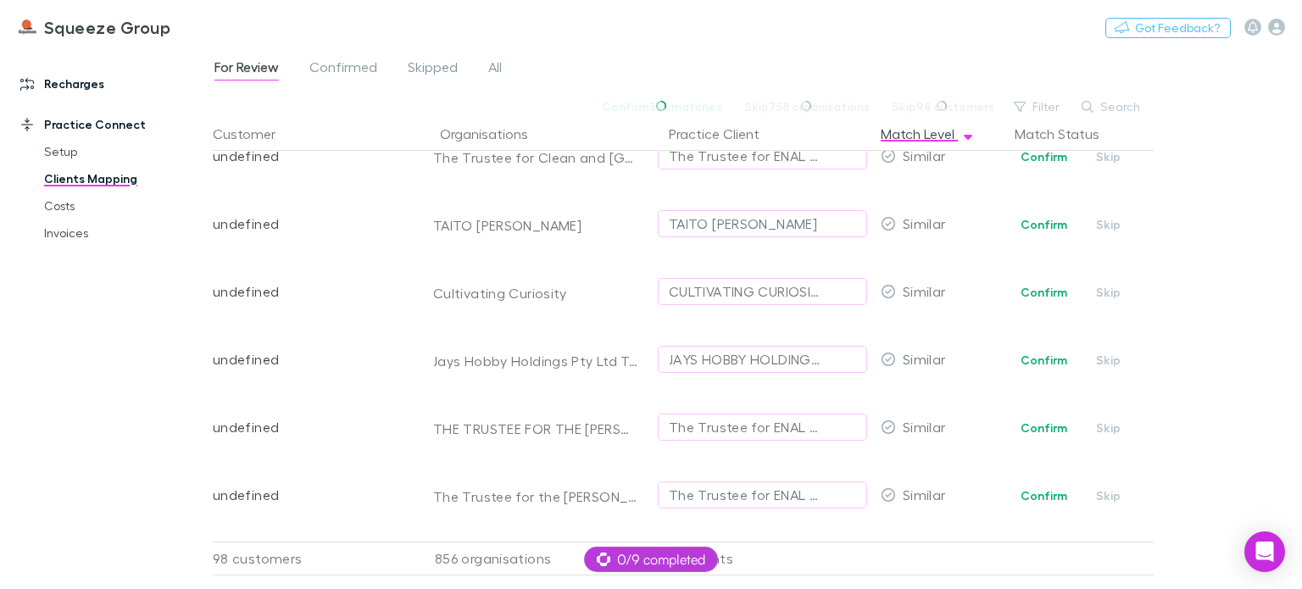
click at [74, 85] on link "Recharges" at bounding box center [112, 83] width 219 height 27
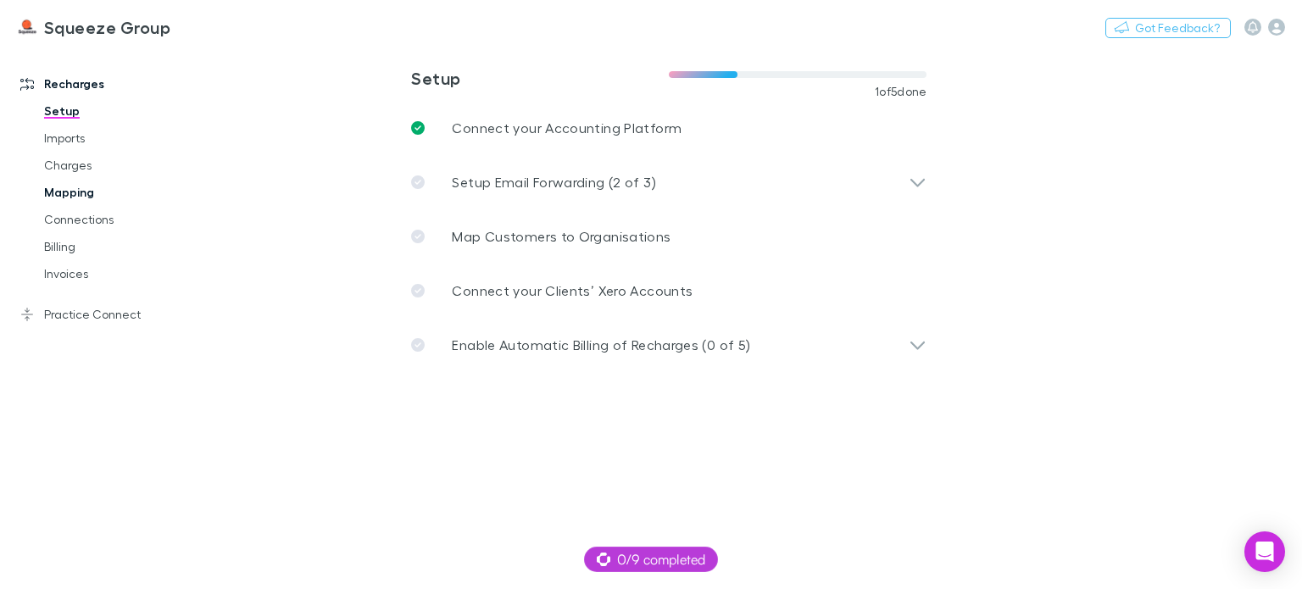
click at [78, 193] on link "Mapping" at bounding box center [124, 192] width 195 height 27
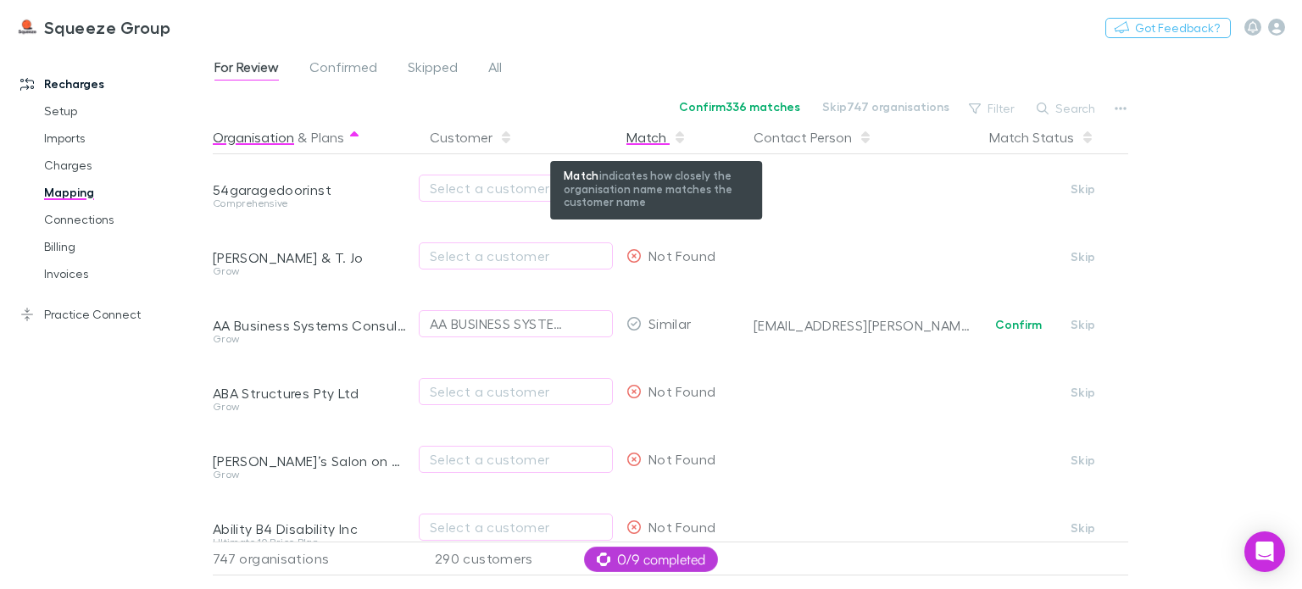
click at [633, 129] on div "Match" at bounding box center [657, 137] width 60 height 34
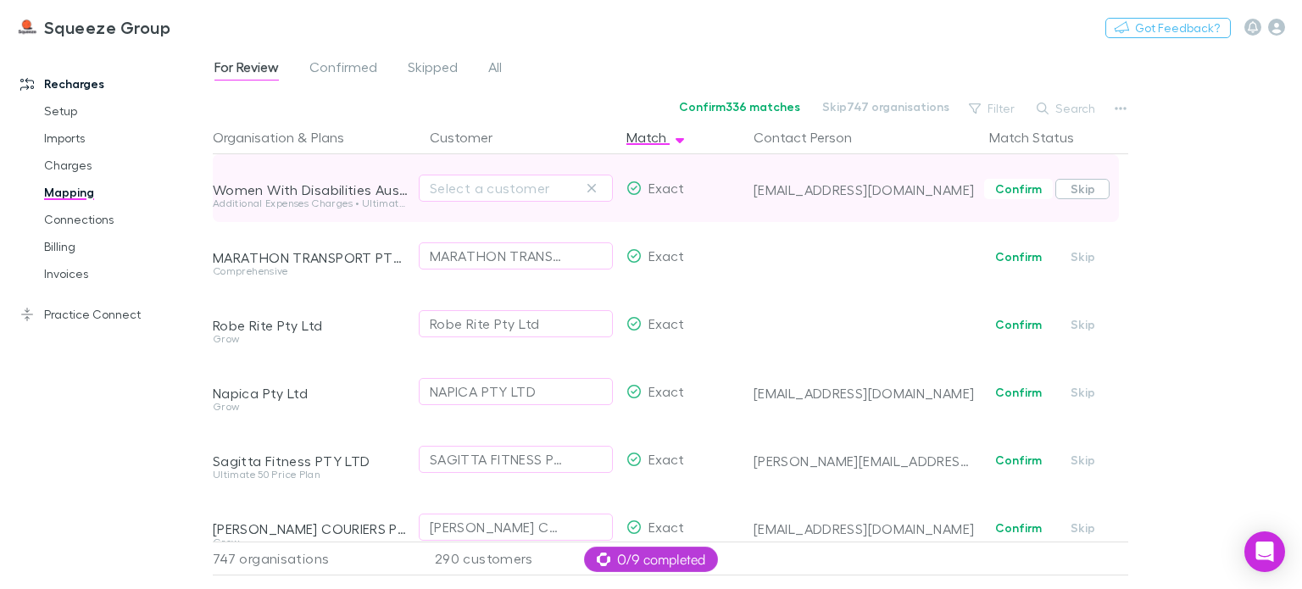
click at [1081, 191] on button "Skip" at bounding box center [1083, 189] width 54 height 20
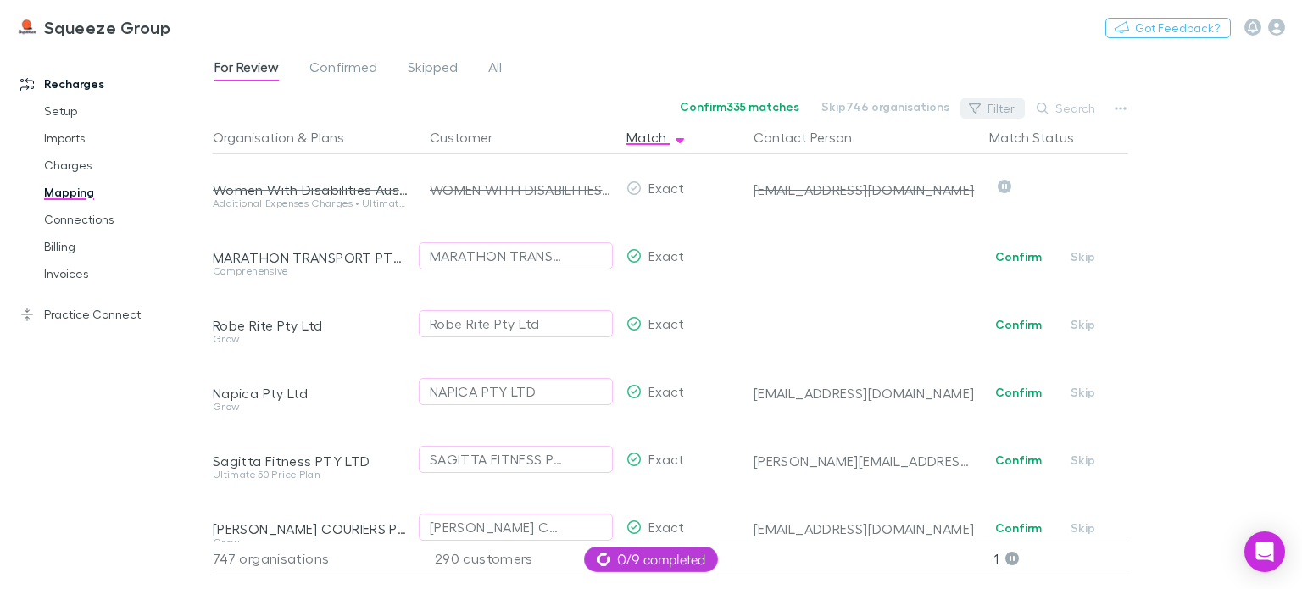
click at [995, 111] on button "Filter" at bounding box center [993, 108] width 64 height 20
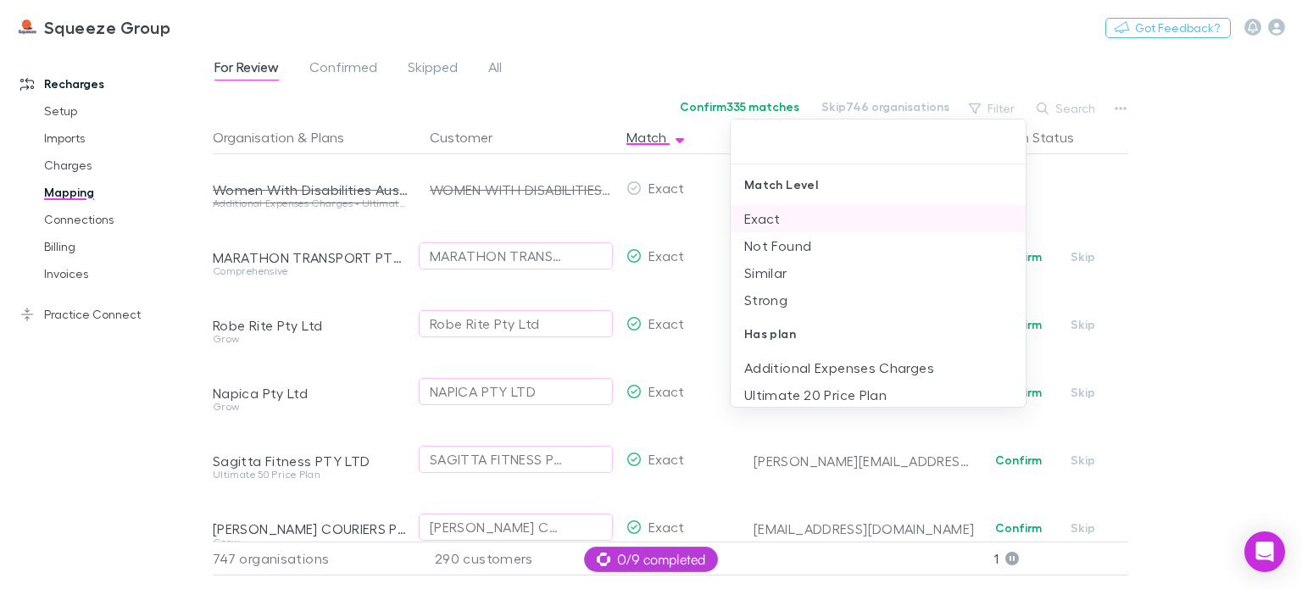
click at [790, 220] on li "Exact" at bounding box center [878, 218] width 295 height 27
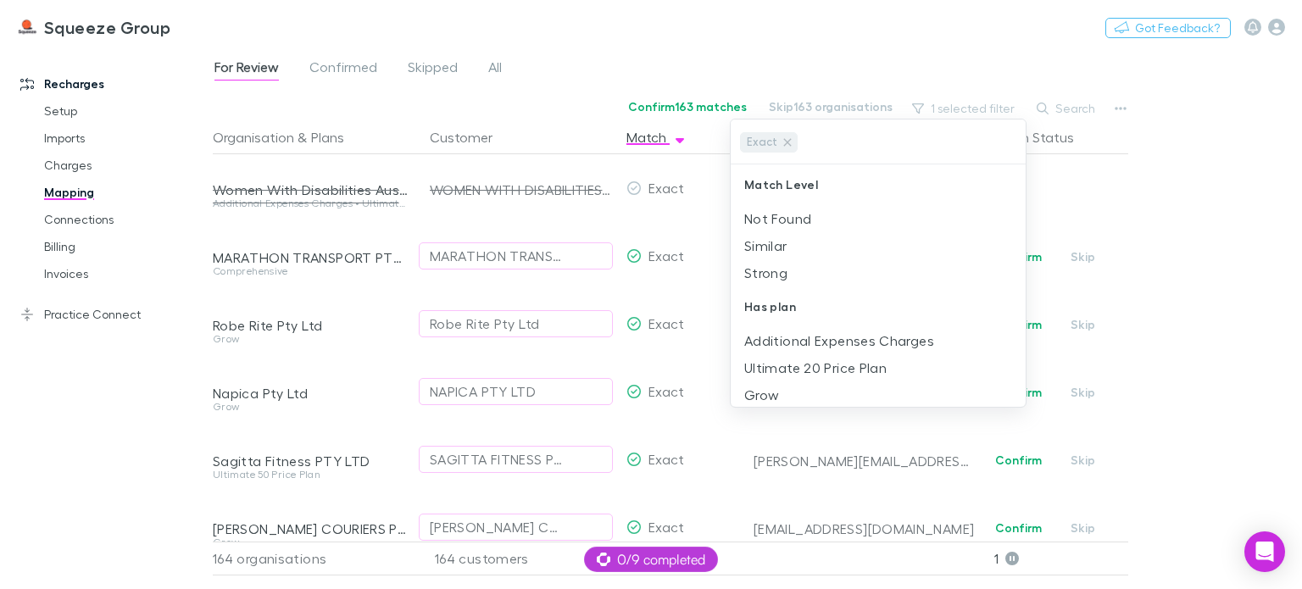
click at [1176, 222] on div at bounding box center [651, 294] width 1302 height 589
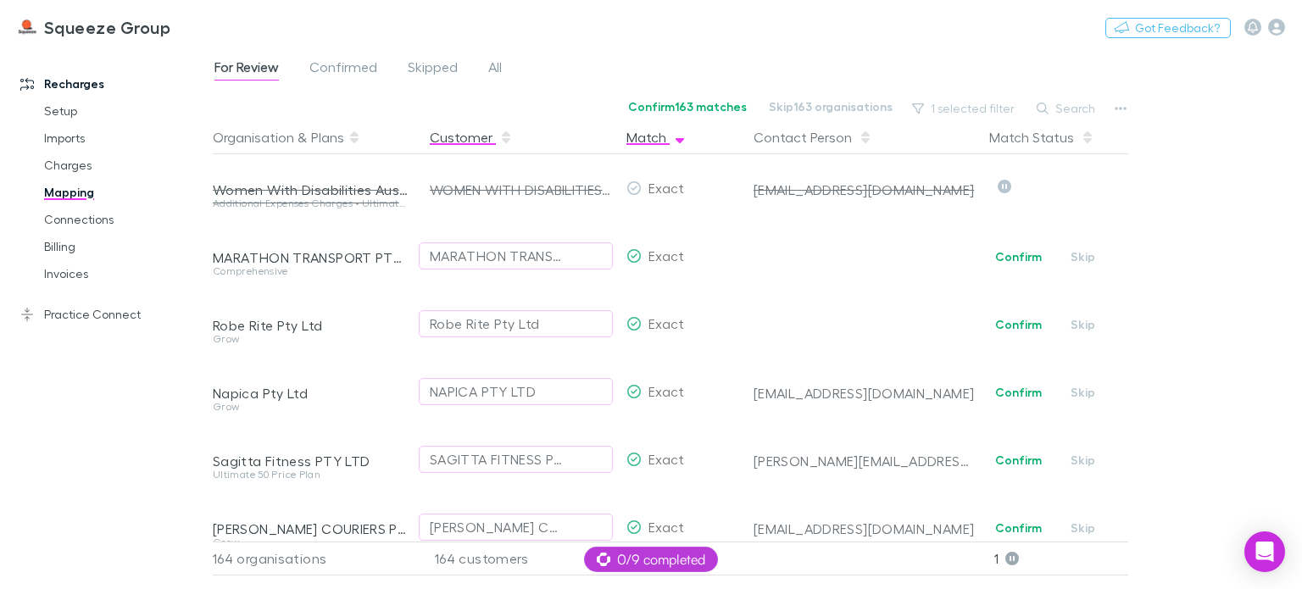
click at [453, 141] on button "Customer" at bounding box center [471, 137] width 83 height 34
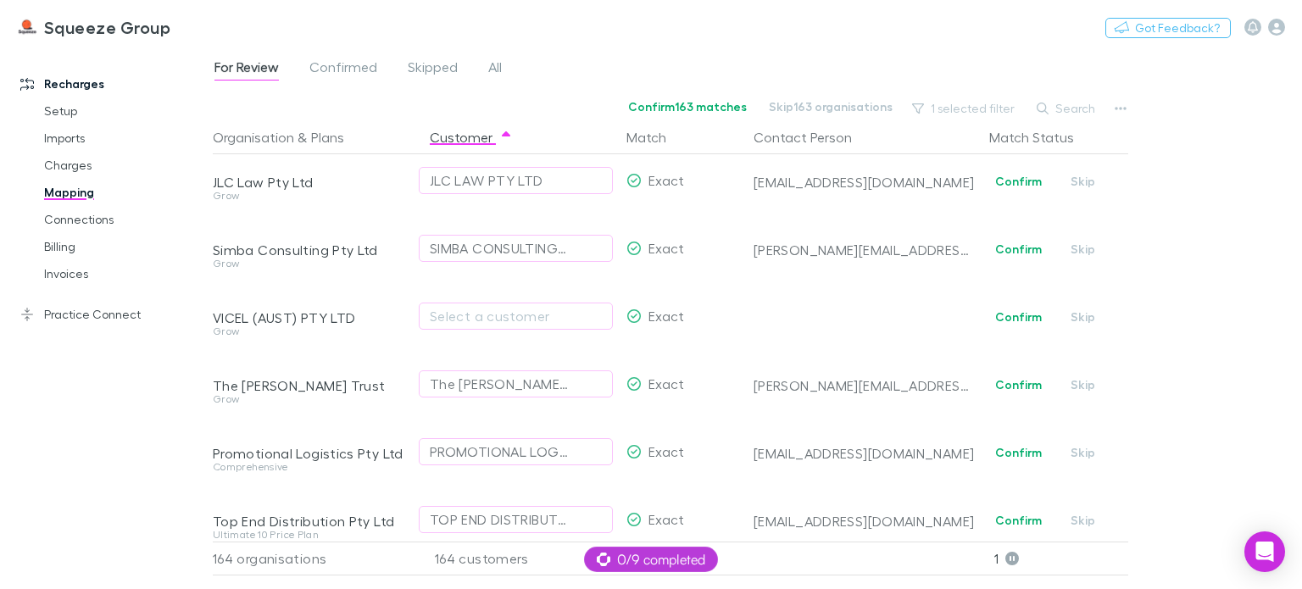
scroll to position [2035, 0]
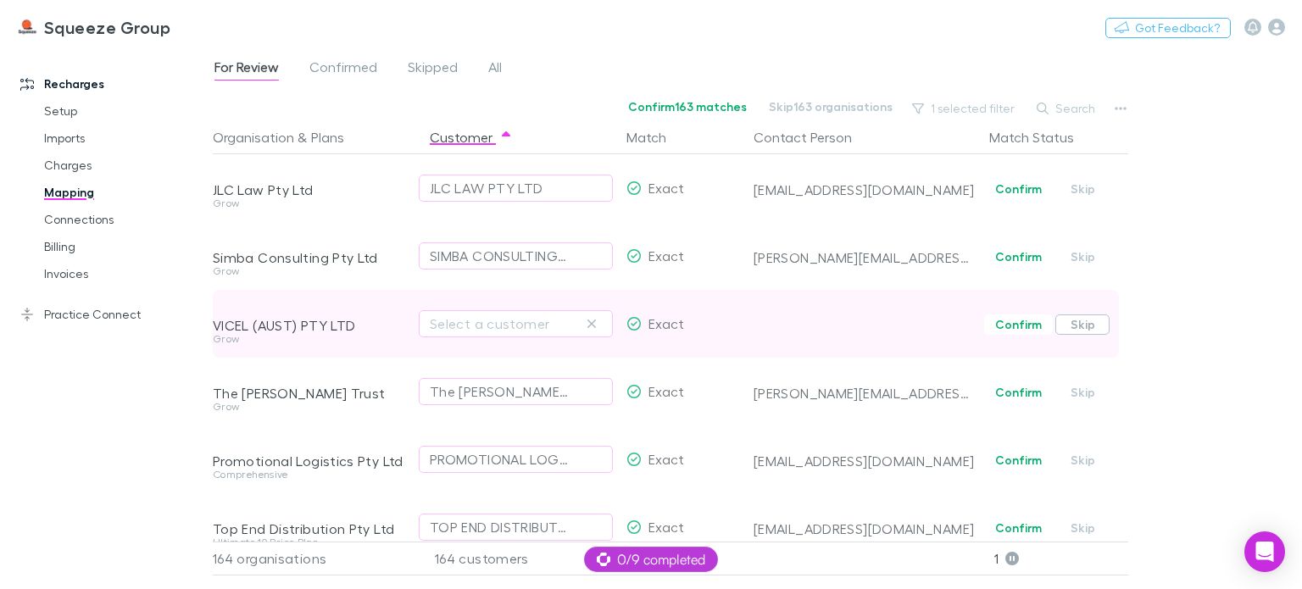
click at [1077, 329] on button "Skip" at bounding box center [1083, 325] width 54 height 20
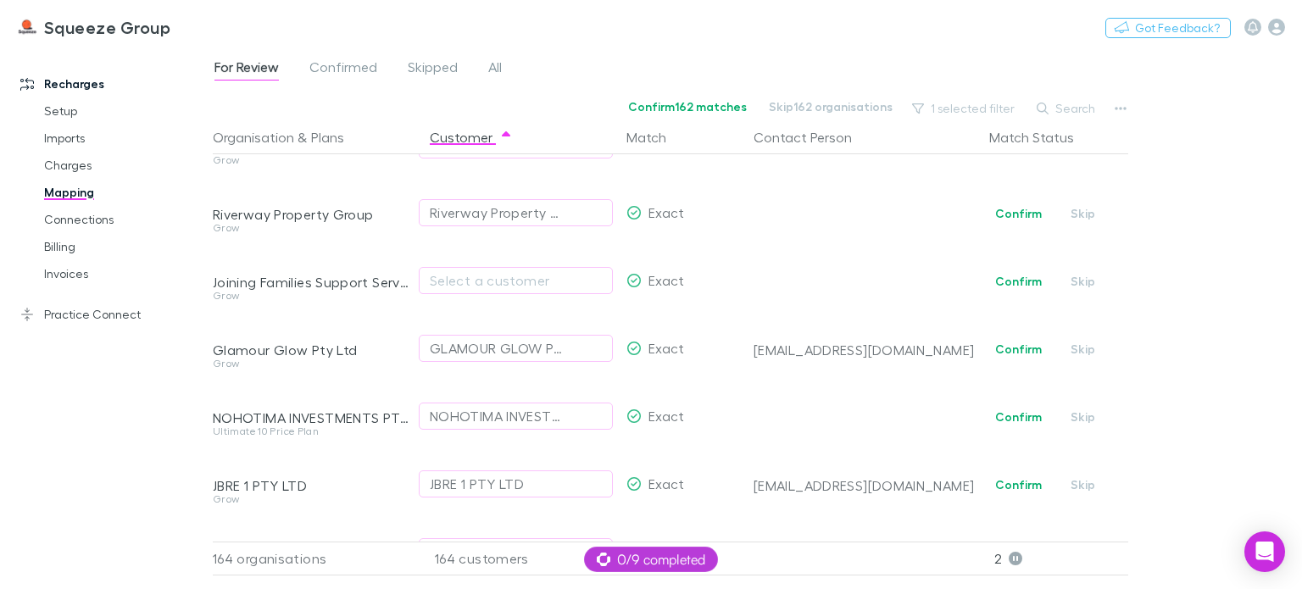
scroll to position [2968, 0]
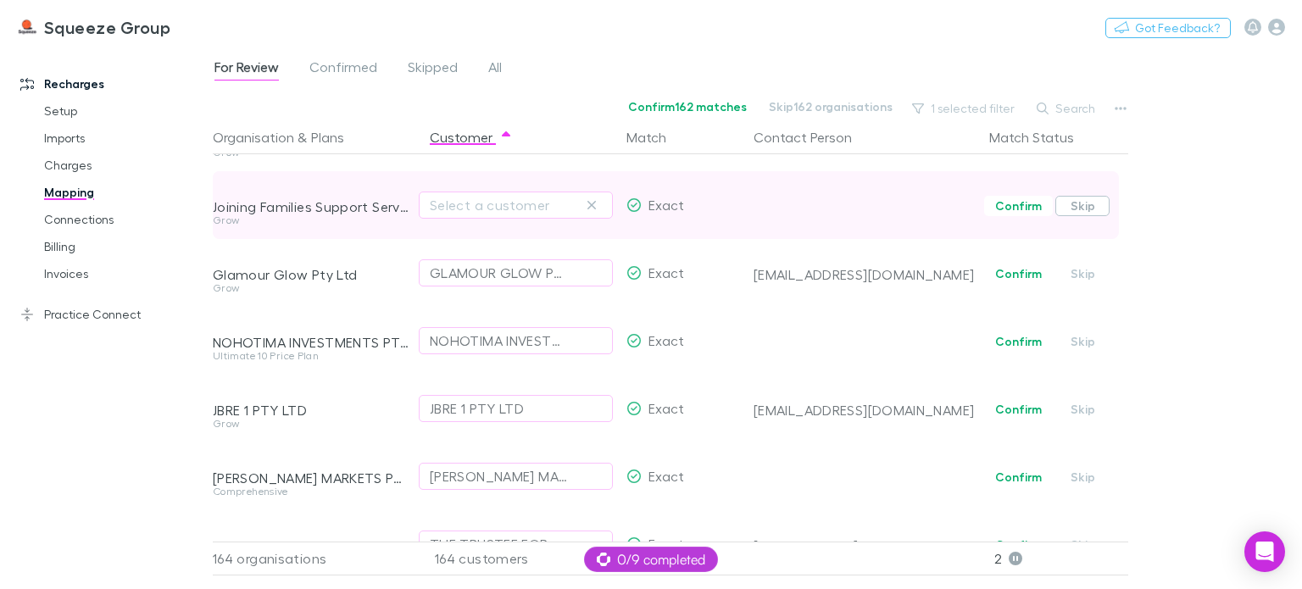
click at [1079, 198] on button "Skip" at bounding box center [1083, 206] width 54 height 20
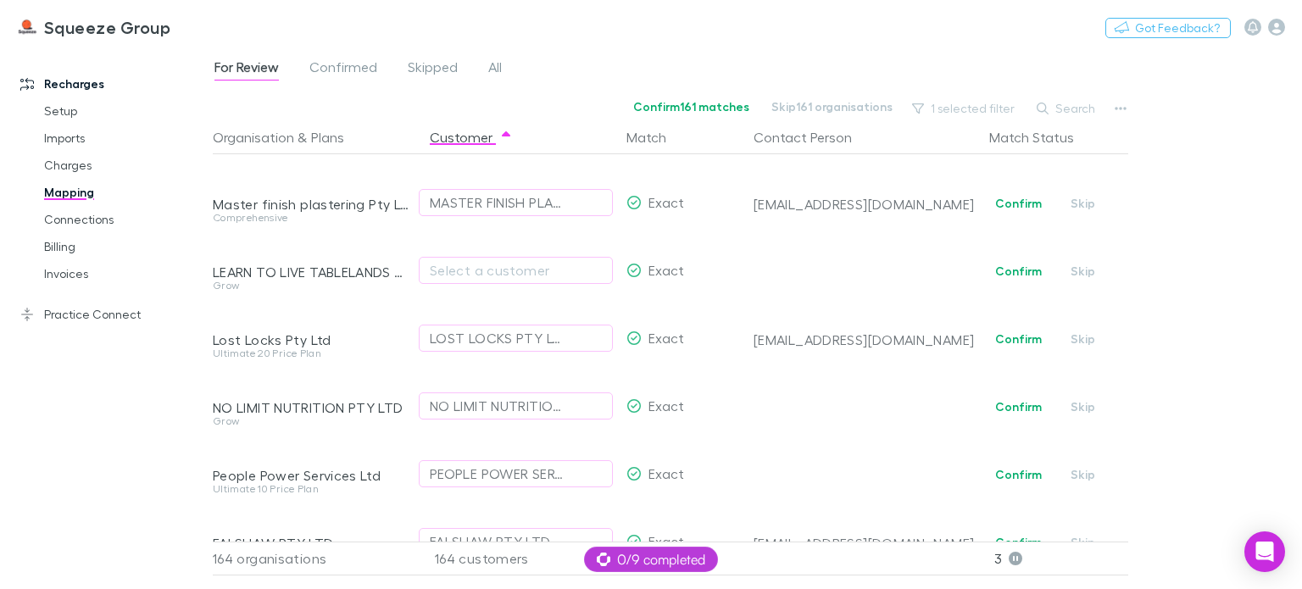
scroll to position [5985, 0]
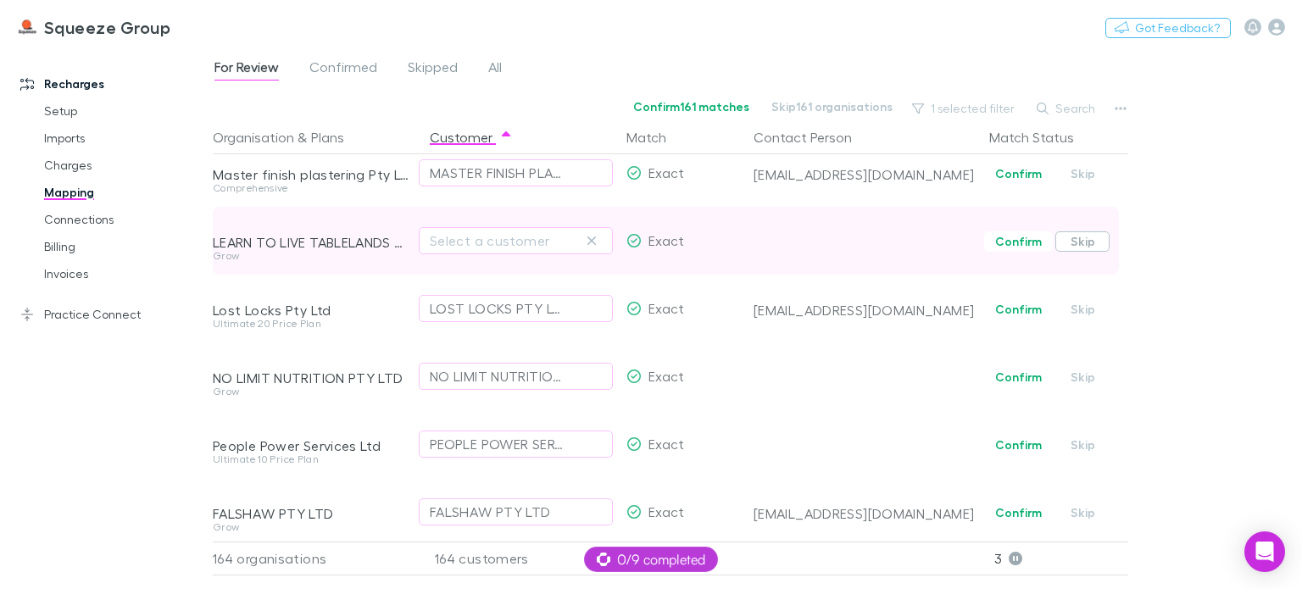
click at [1078, 242] on button "Skip" at bounding box center [1083, 241] width 54 height 20
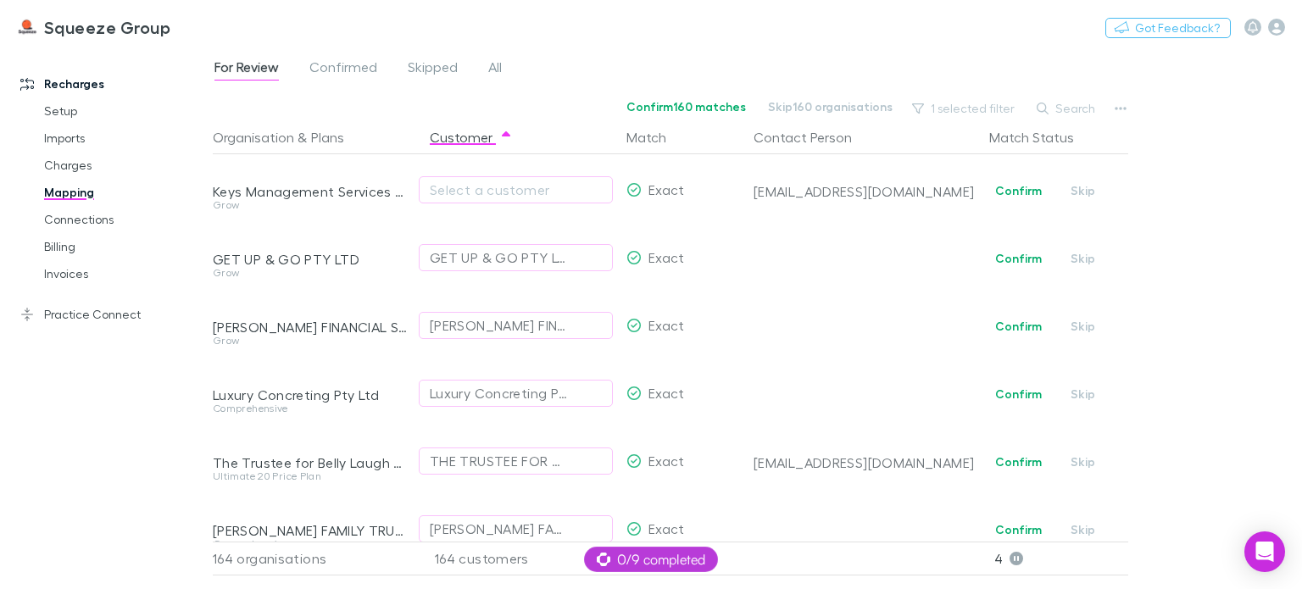
scroll to position [7765, 0]
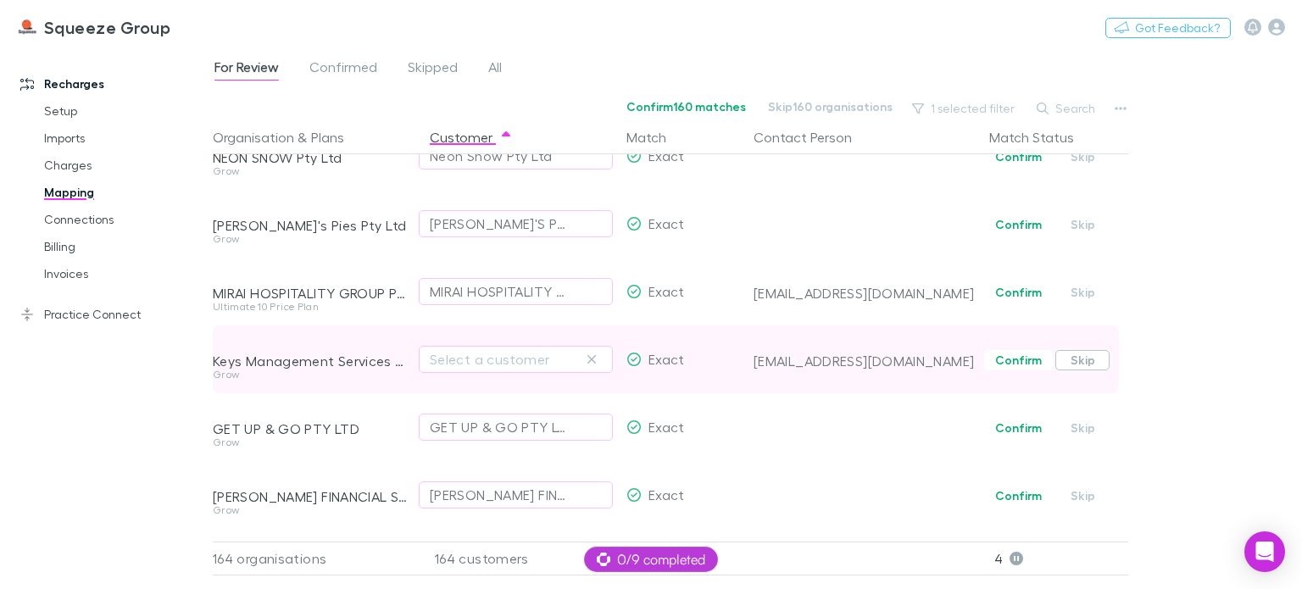
click at [1080, 361] on button "Skip" at bounding box center [1083, 360] width 54 height 20
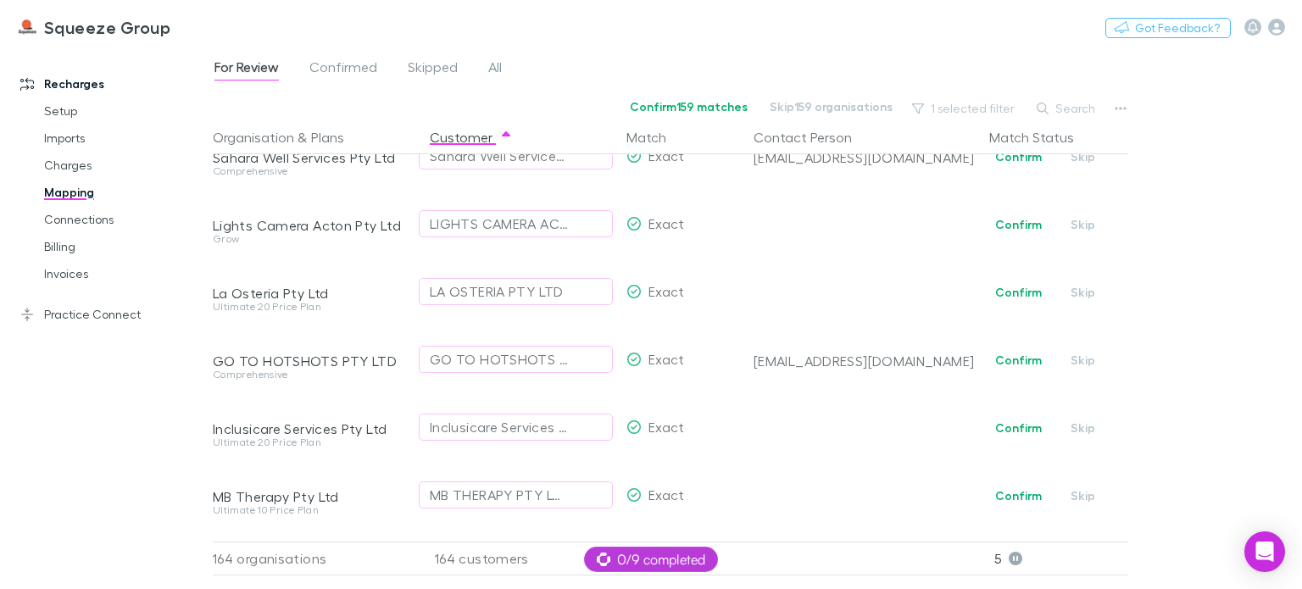
scroll to position [10750, 0]
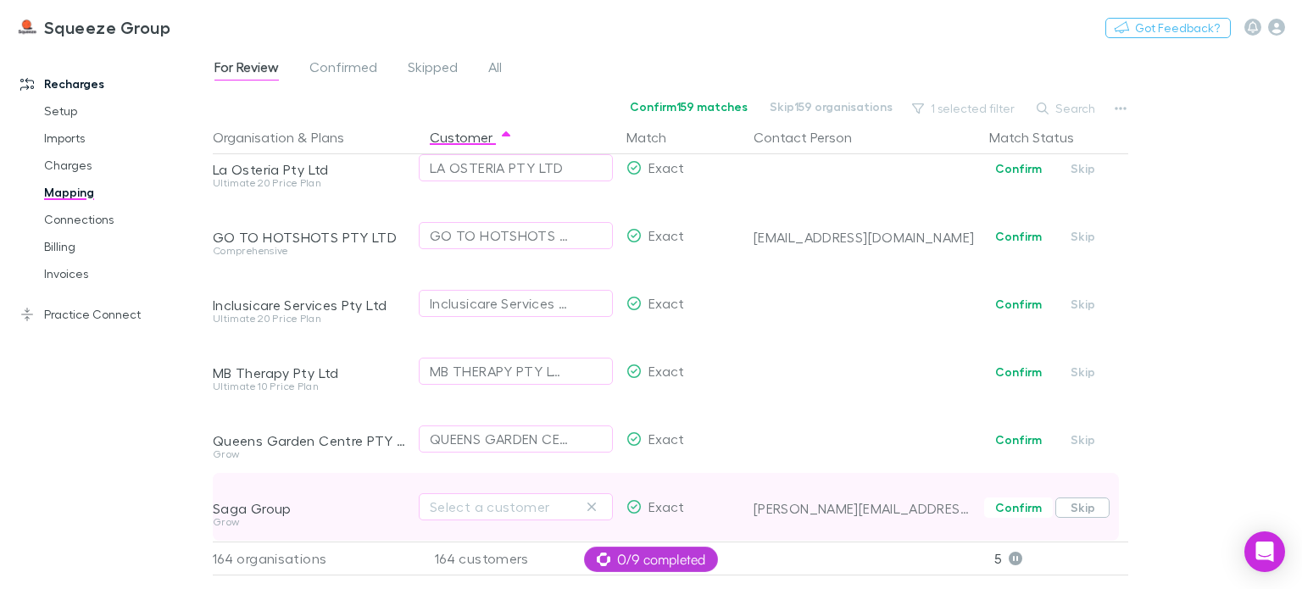
click at [1085, 498] on button "Skip" at bounding box center [1083, 508] width 54 height 20
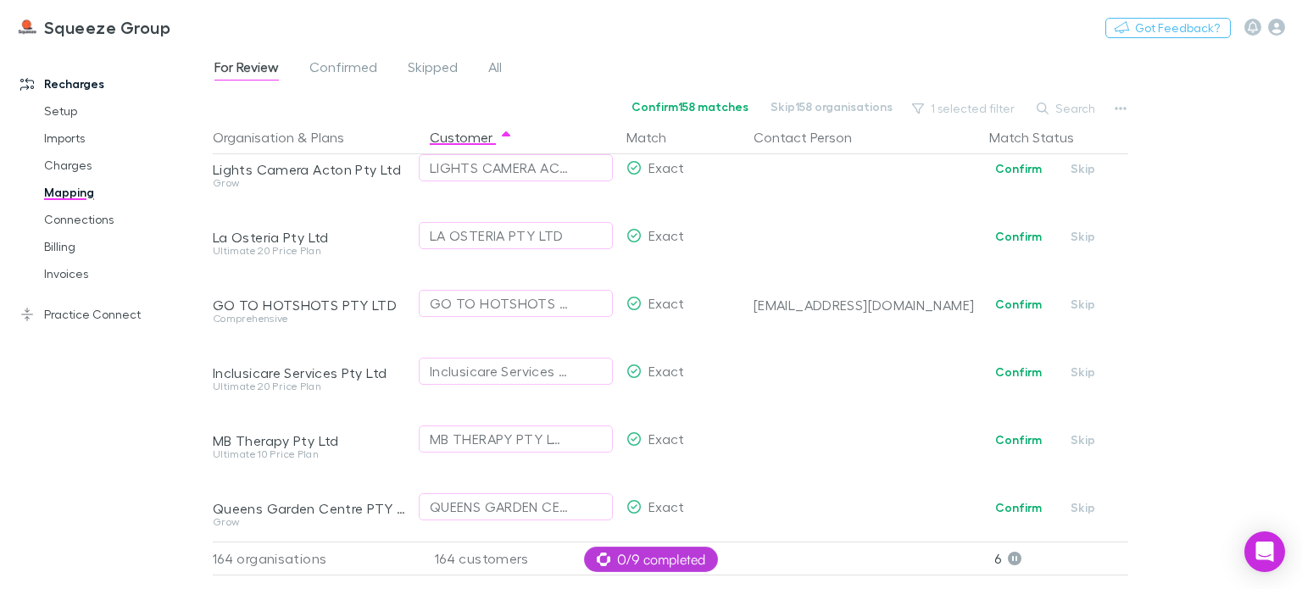
scroll to position [0, 0]
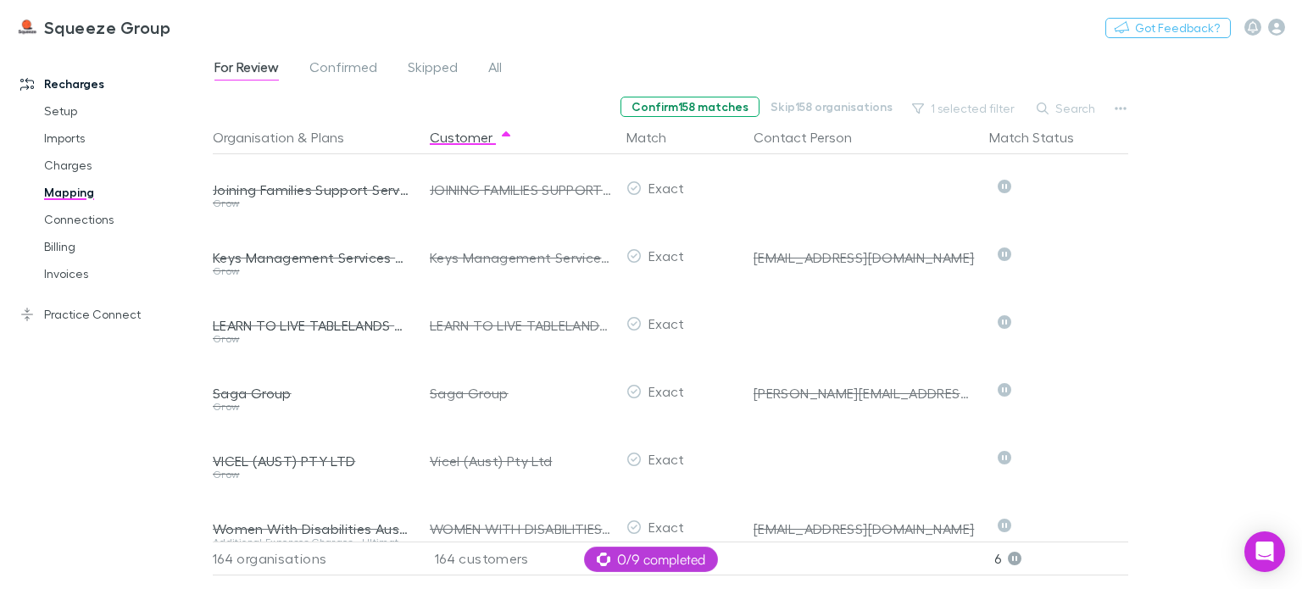
click at [711, 106] on button "Confirm 158 matches" at bounding box center [690, 107] width 139 height 20
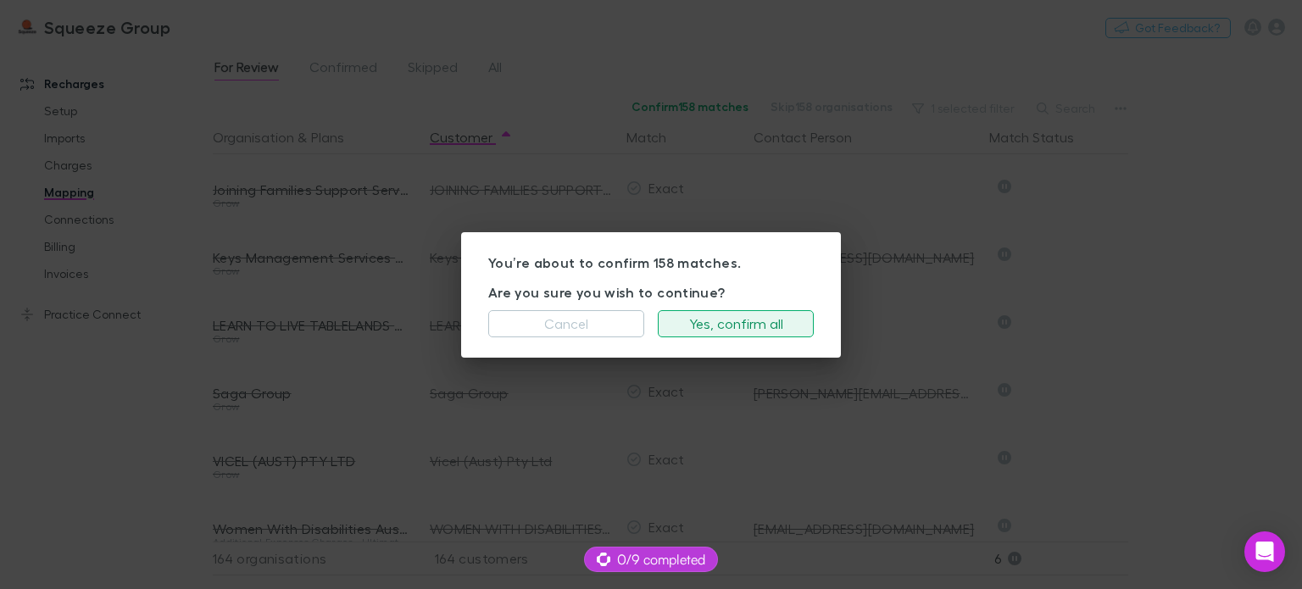
click at [751, 324] on button "Yes, confirm all" at bounding box center [736, 323] width 156 height 27
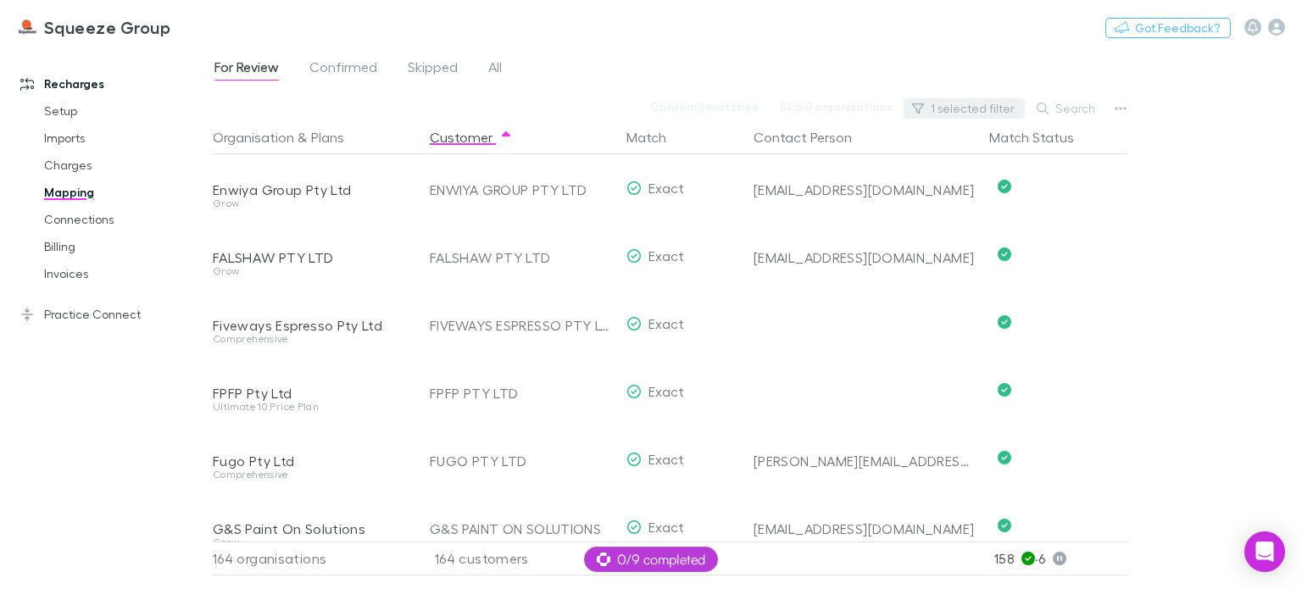
click at [967, 104] on button "1 selected filter" at bounding box center [964, 108] width 121 height 20
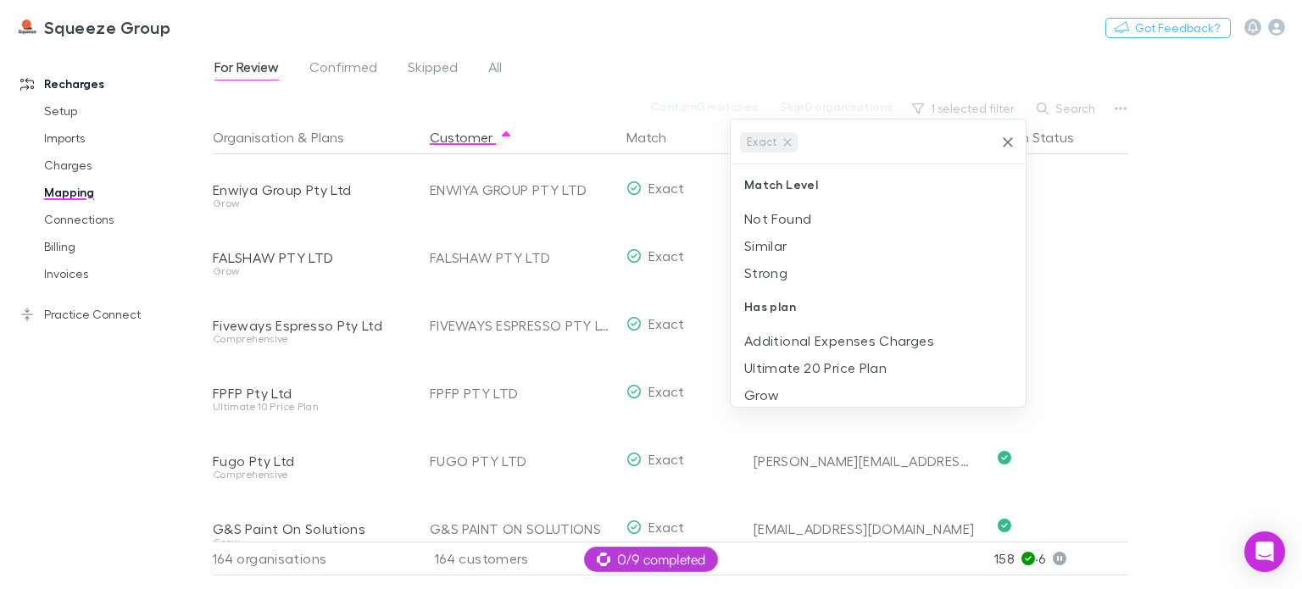
click at [648, 140] on div at bounding box center [651, 294] width 1302 height 589
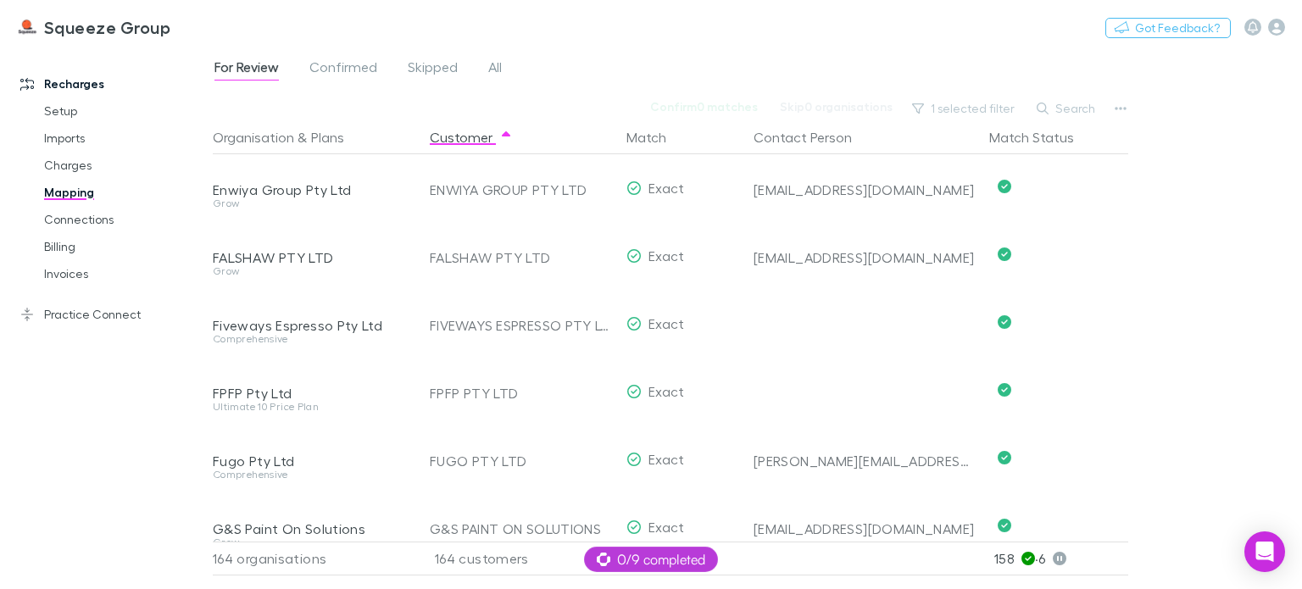
click at [654, 136] on div at bounding box center [651, 294] width 1302 height 589
click at [761, 372] on div at bounding box center [651, 294] width 1302 height 589
click at [132, 398] on div at bounding box center [651, 294] width 1302 height 589
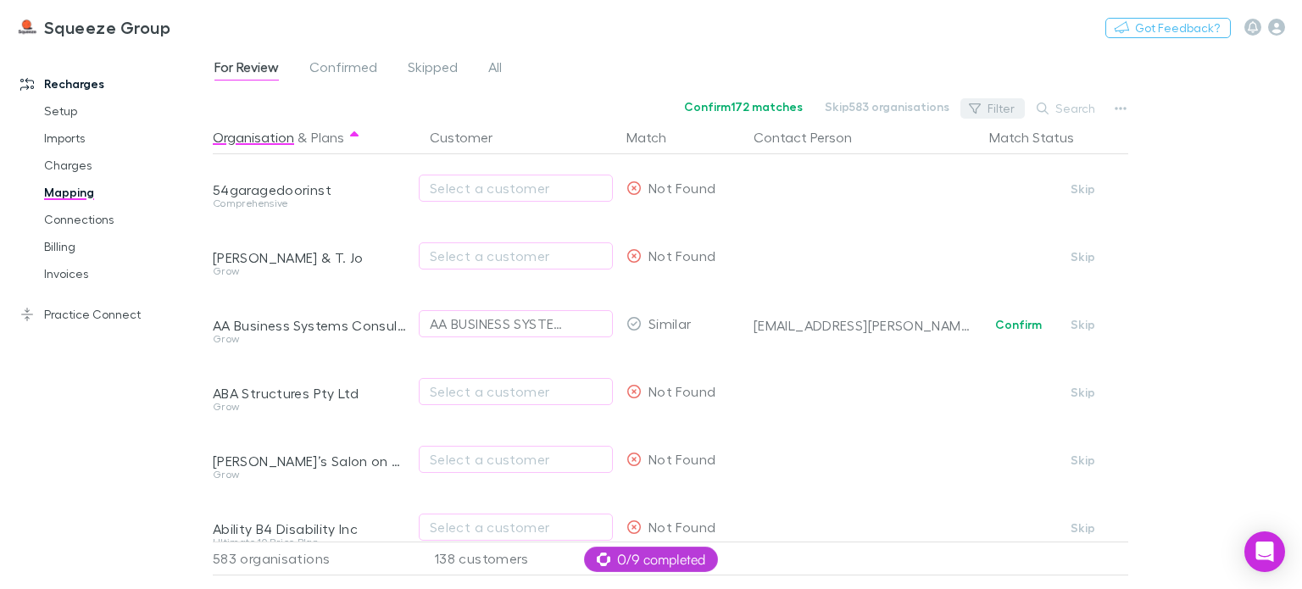
click at [1001, 113] on button "Filter" at bounding box center [993, 108] width 64 height 20
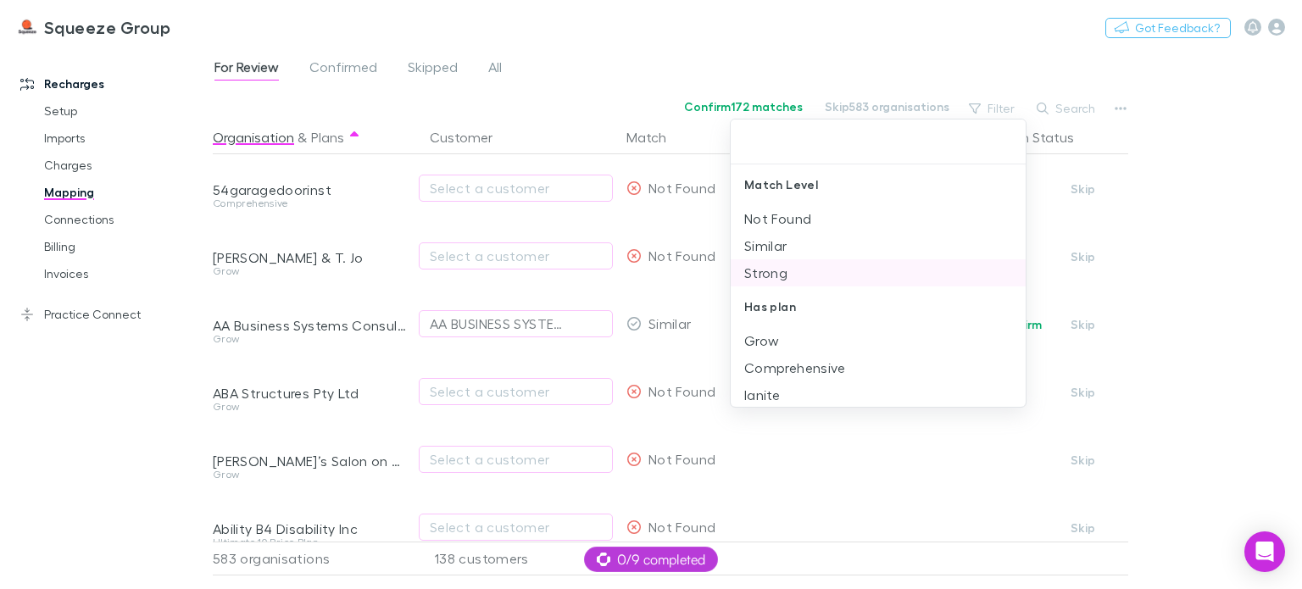
click at [875, 280] on li "Strong" at bounding box center [878, 272] width 295 height 27
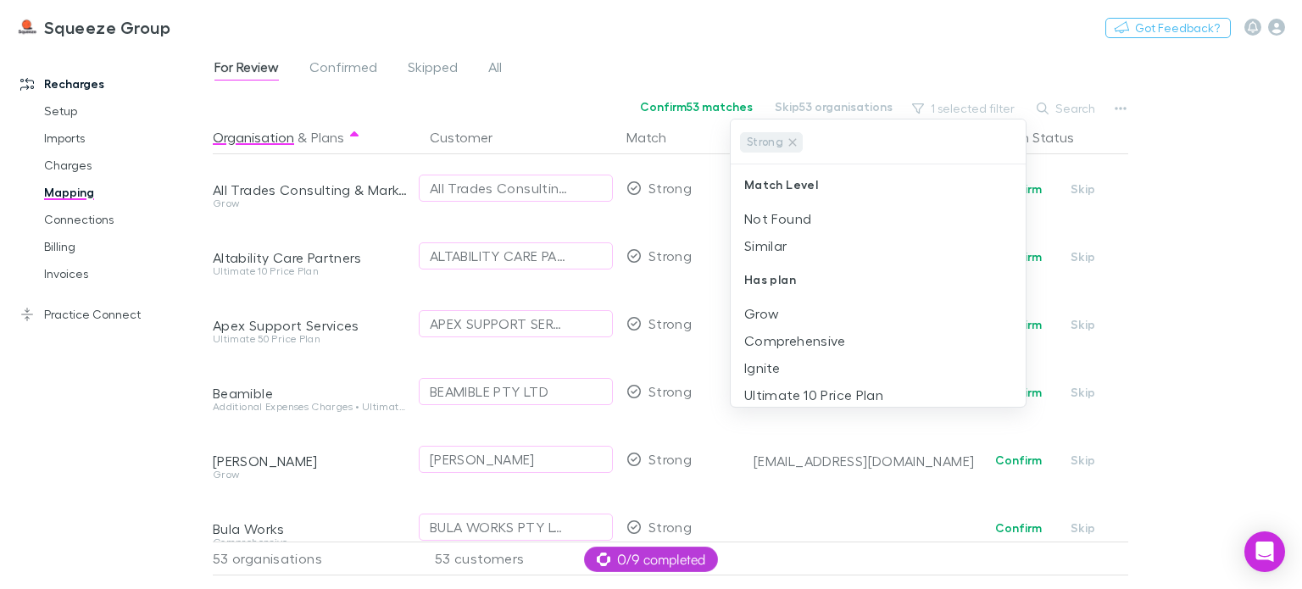
click at [1217, 211] on div at bounding box center [651, 294] width 1302 height 589
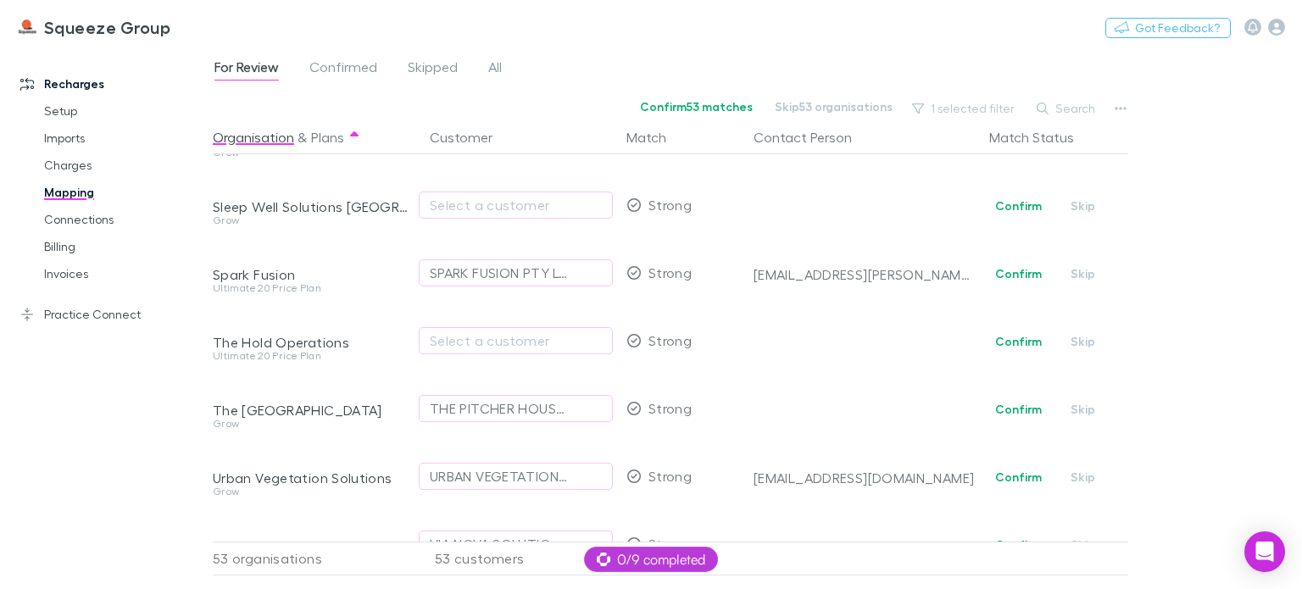
scroll to position [2883, 0]
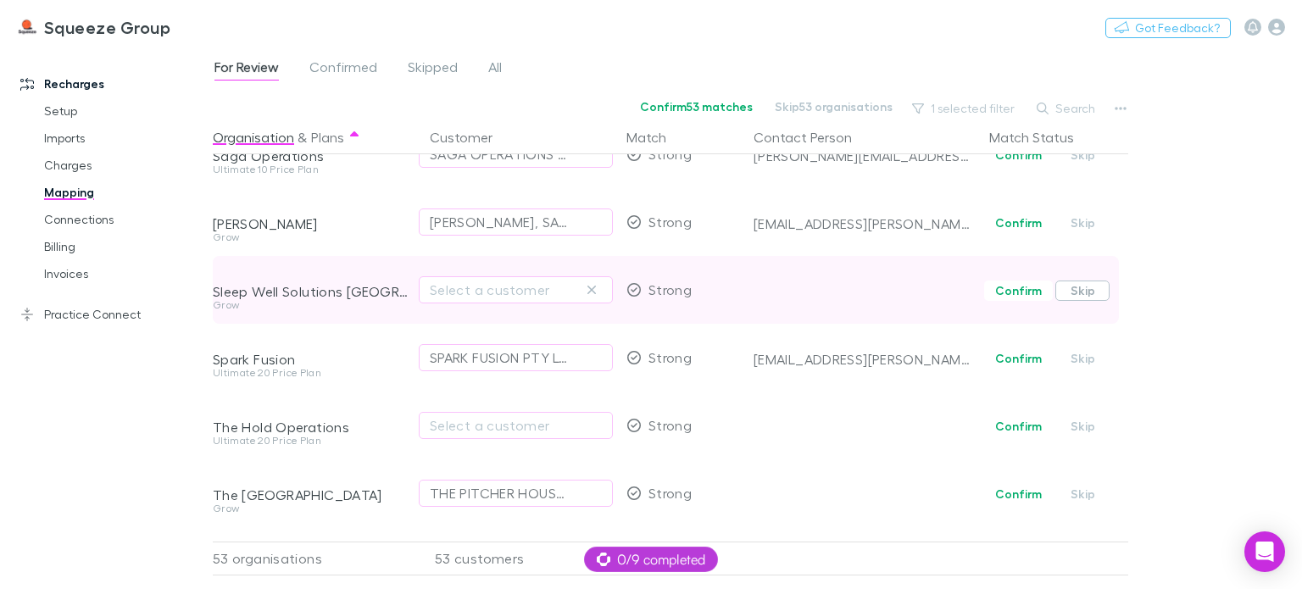
click at [1079, 291] on button "Skip" at bounding box center [1083, 291] width 54 height 20
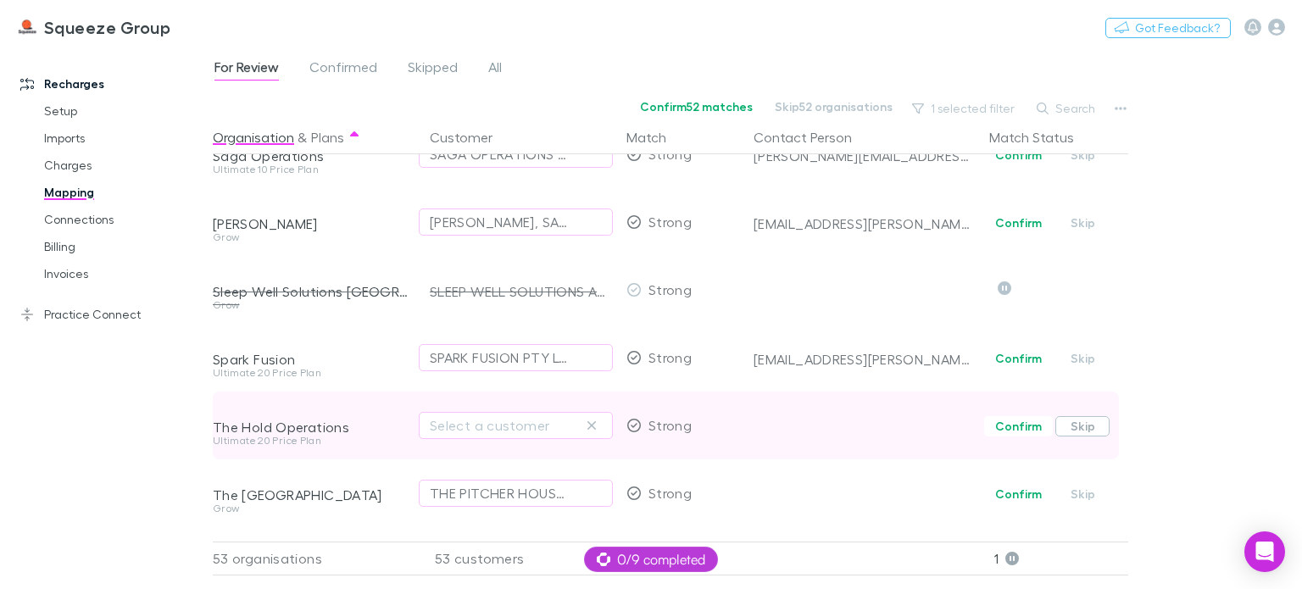
click at [1089, 427] on button "Skip" at bounding box center [1083, 426] width 54 height 20
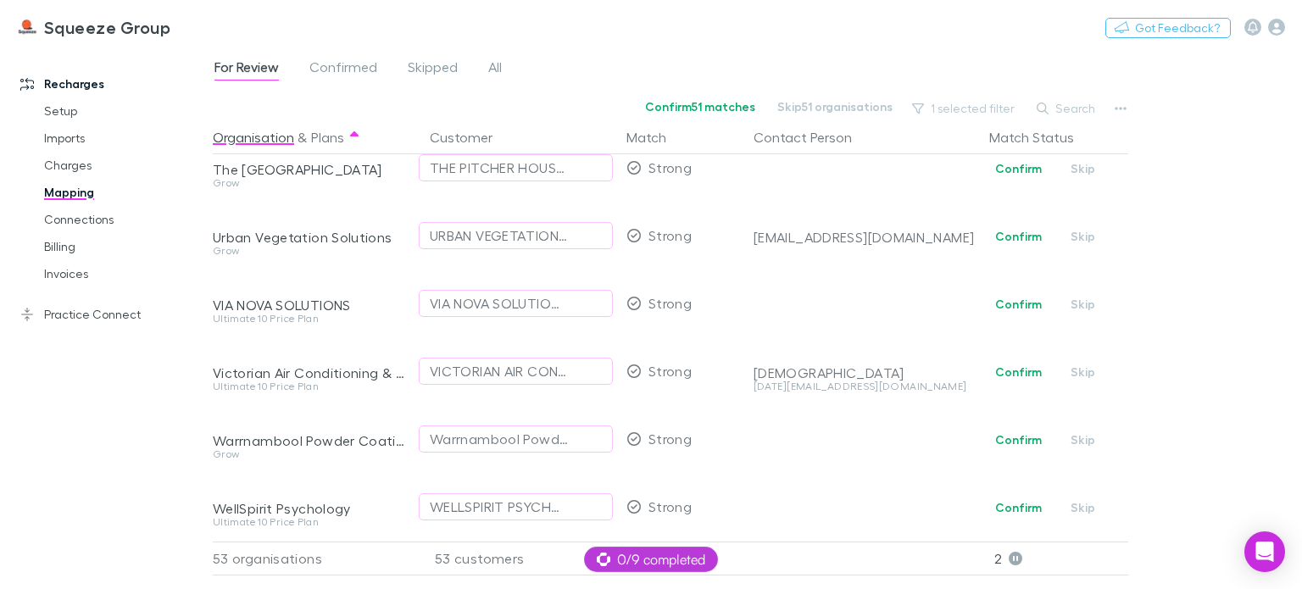
scroll to position [3220, 0]
click at [695, 106] on button "Confirm 51 matches" at bounding box center [700, 107] width 132 height 20
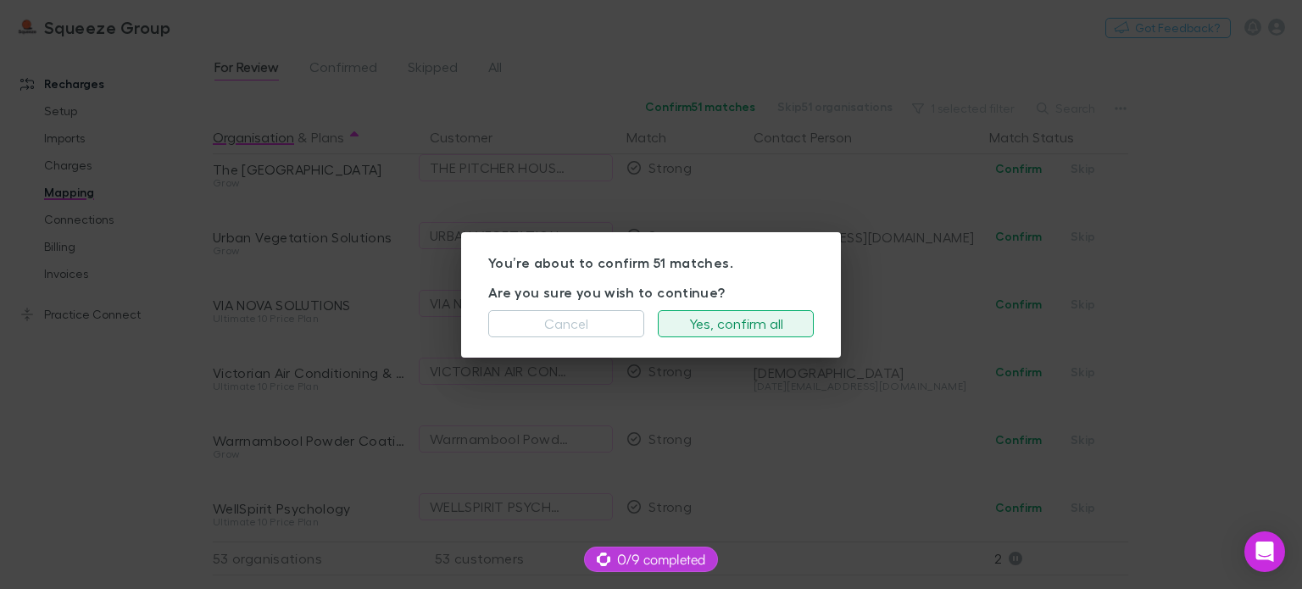
click at [751, 322] on button "Yes, confirm all" at bounding box center [736, 323] width 156 height 27
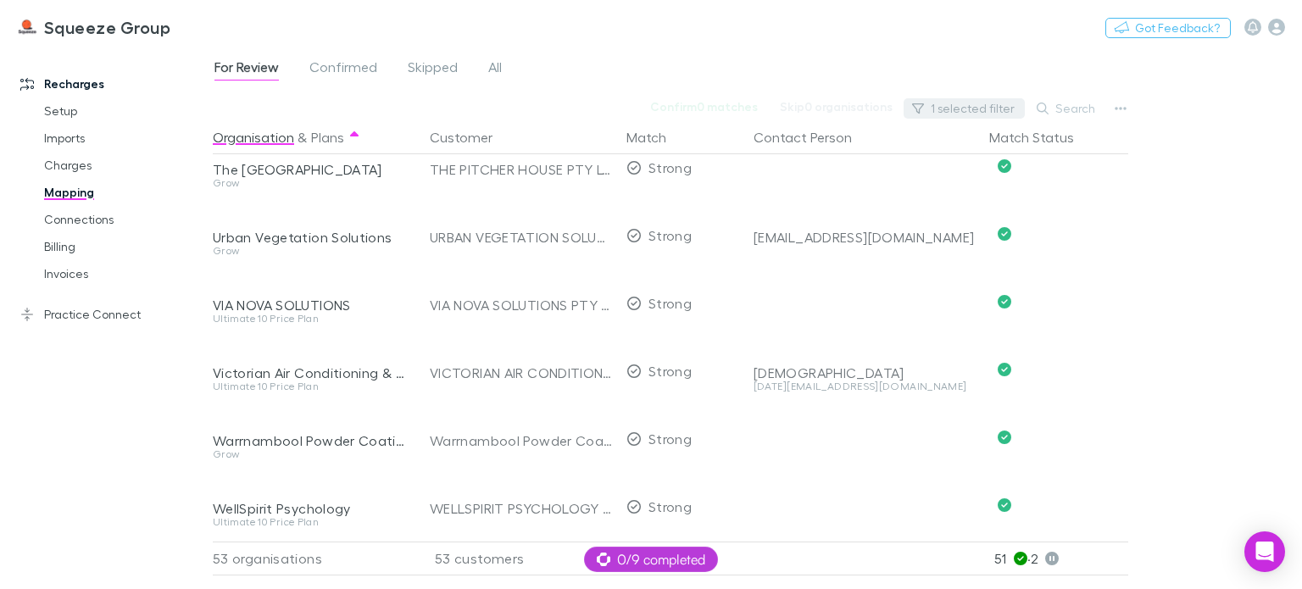
click at [982, 104] on button "1 selected filter" at bounding box center [964, 108] width 121 height 20
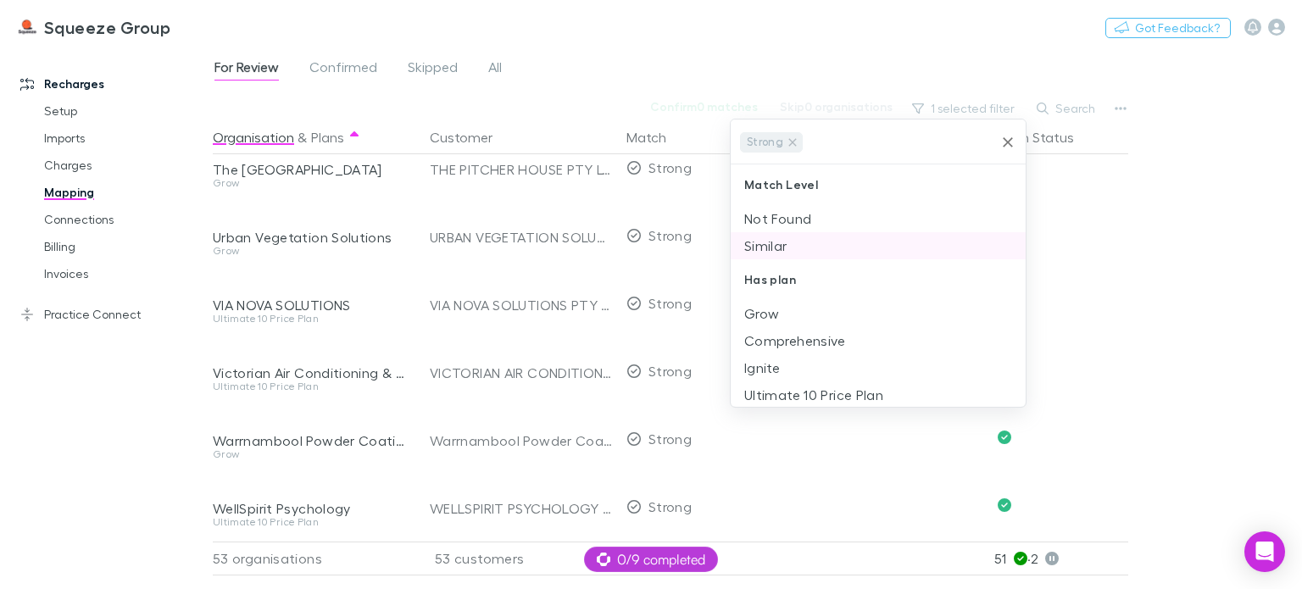
click at [793, 244] on li "Similar" at bounding box center [878, 245] width 295 height 27
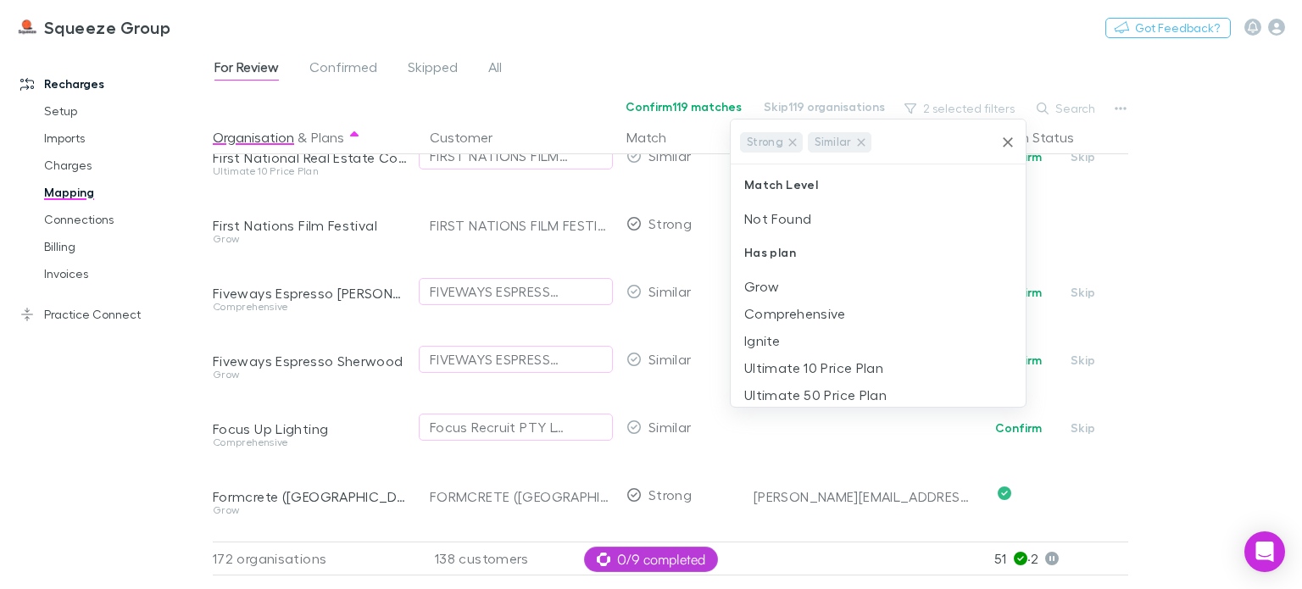
click at [788, 132] on div "Strong" at bounding box center [771, 142] width 63 height 20
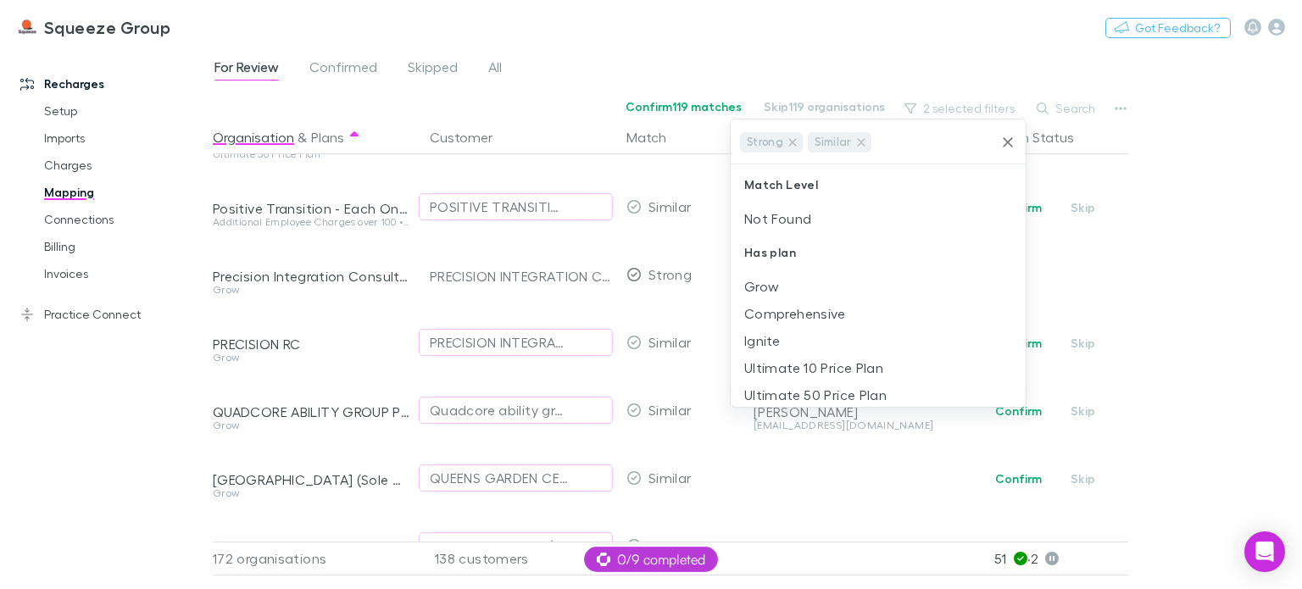
click at [791, 142] on icon at bounding box center [793, 142] width 8 height 8
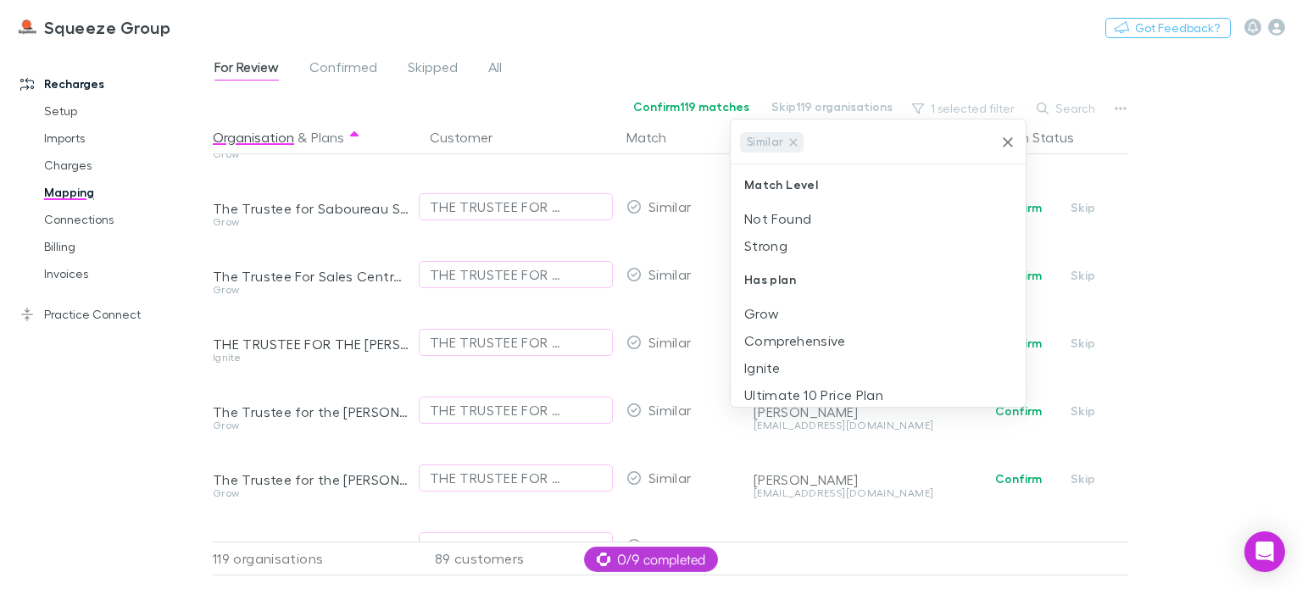
scroll to position [4526, 0]
click at [1175, 198] on div at bounding box center [651, 294] width 1302 height 589
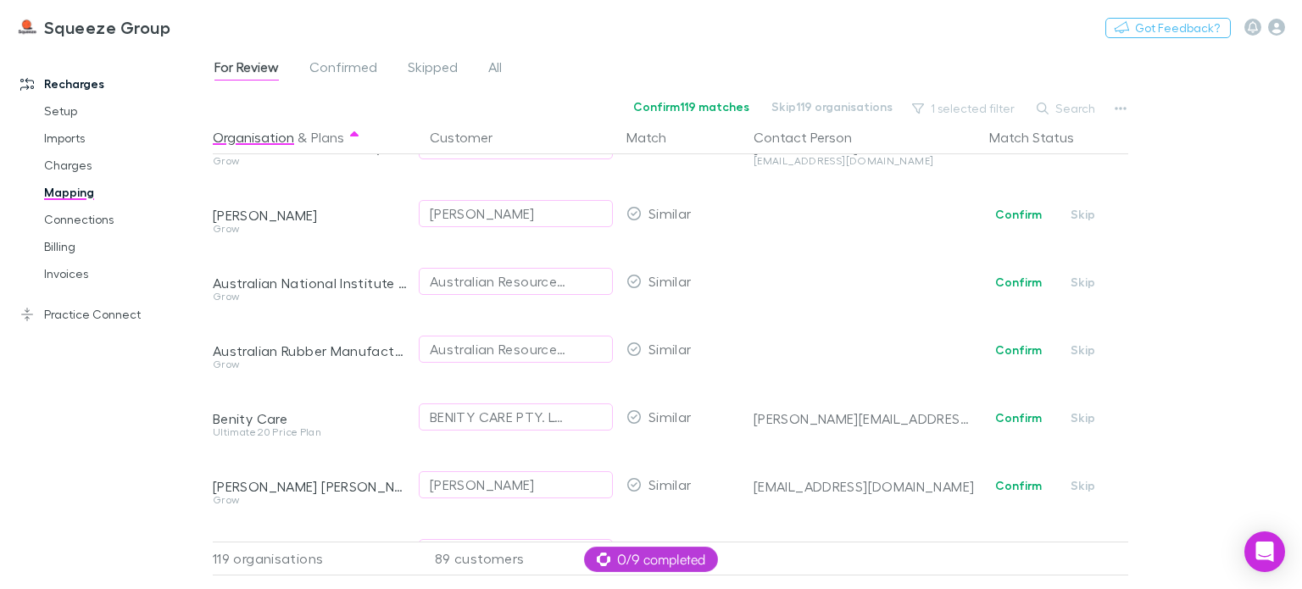
scroll to position [339, 0]
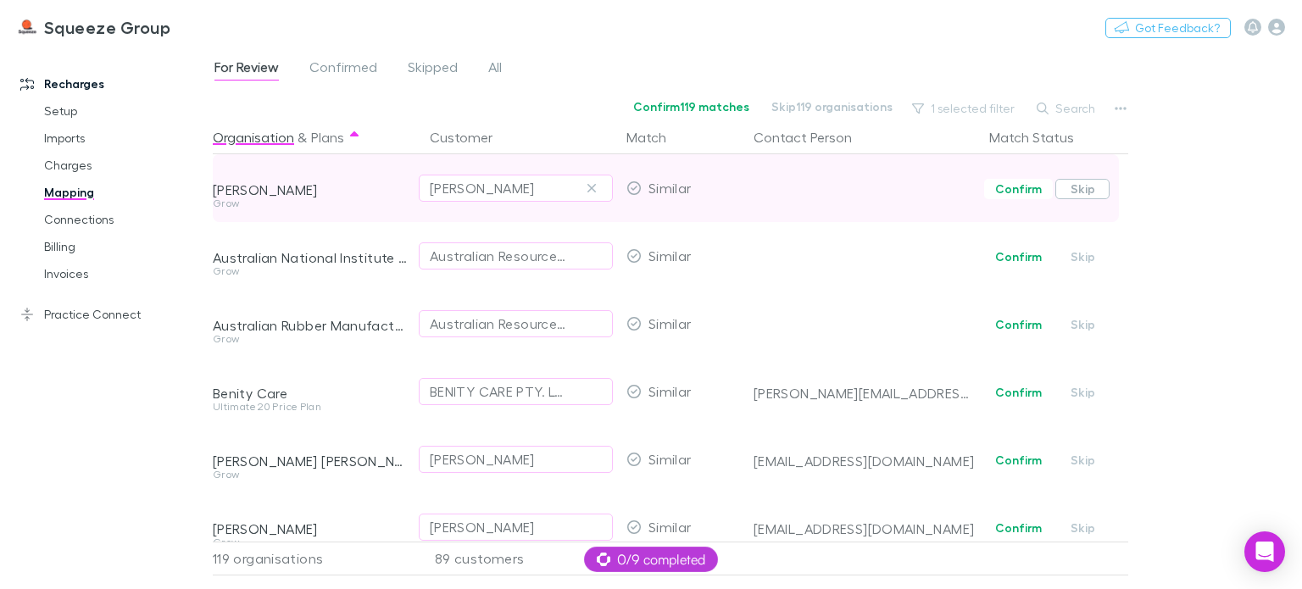
click at [1074, 190] on button "Skip" at bounding box center [1083, 189] width 54 height 20
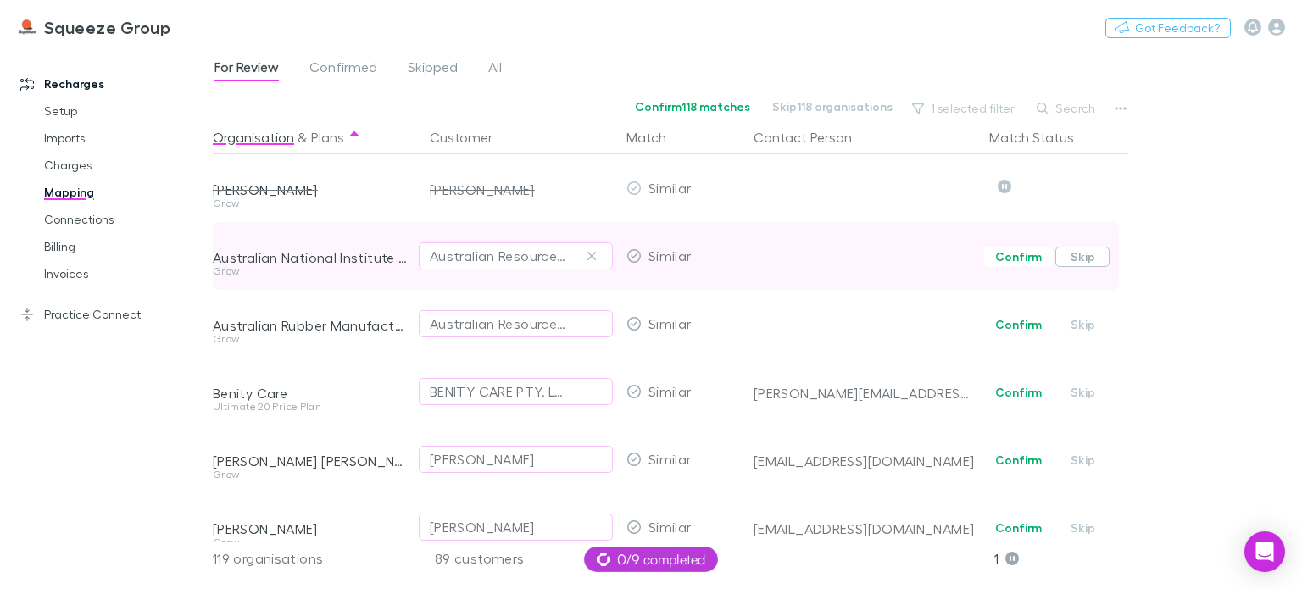
click at [1078, 262] on button "Skip" at bounding box center [1083, 257] width 54 height 20
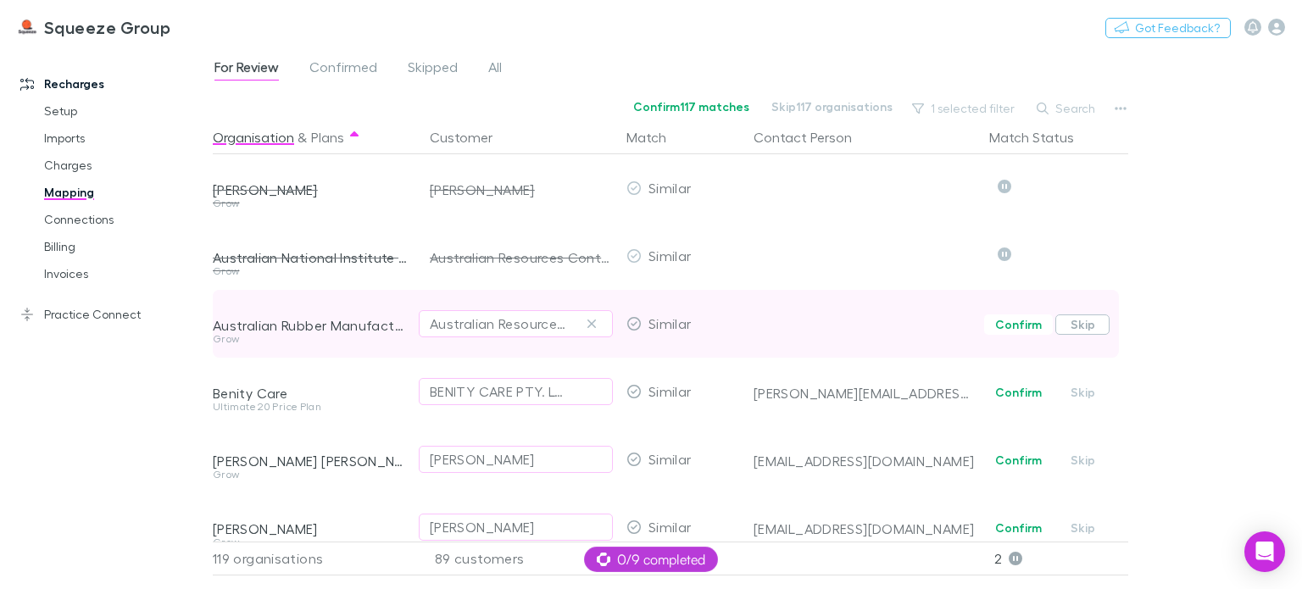
click at [1078, 330] on button "Skip" at bounding box center [1083, 325] width 54 height 20
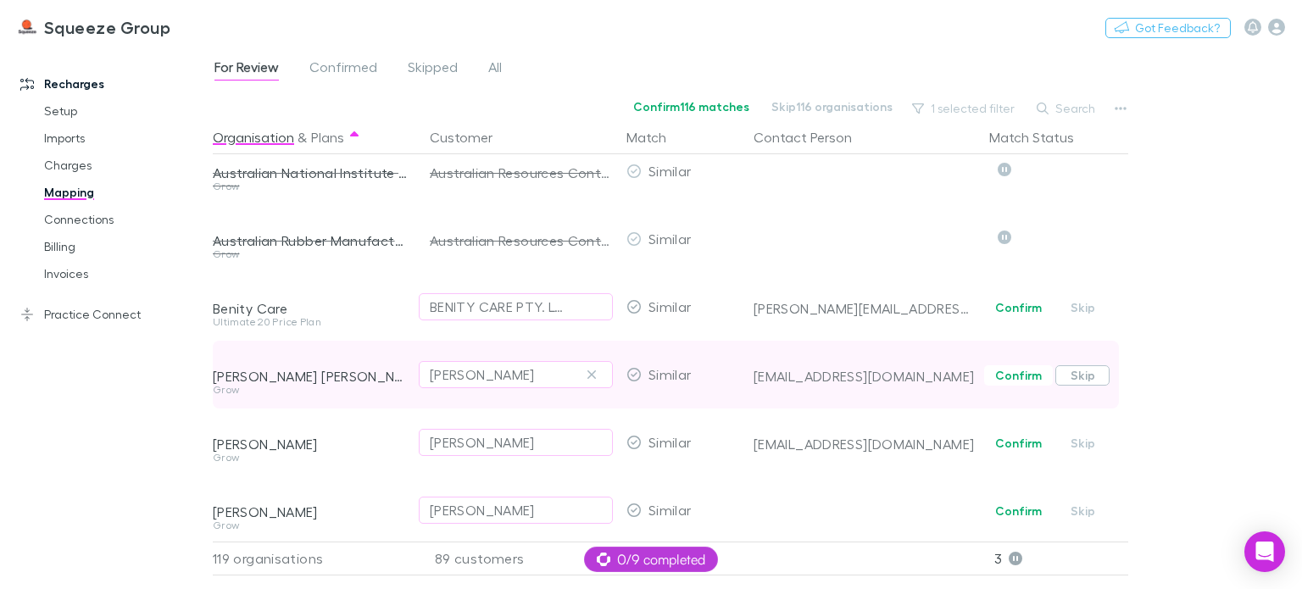
click at [1072, 375] on button "Skip" at bounding box center [1083, 375] width 54 height 20
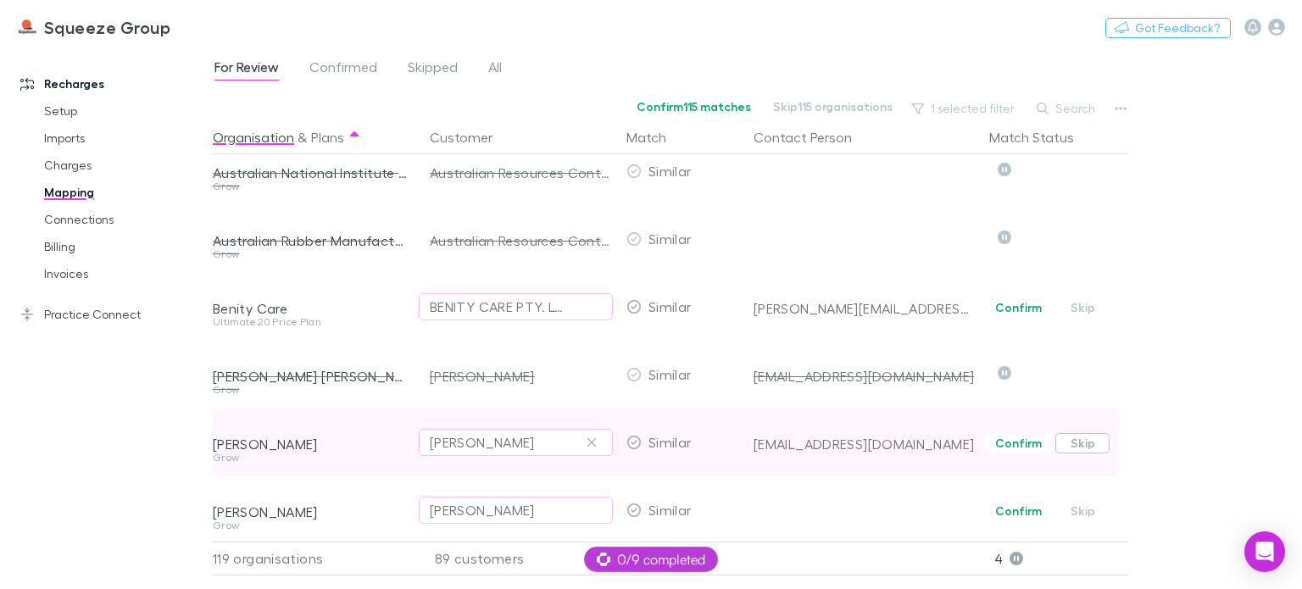
click at [1082, 434] on button "Skip" at bounding box center [1083, 443] width 54 height 20
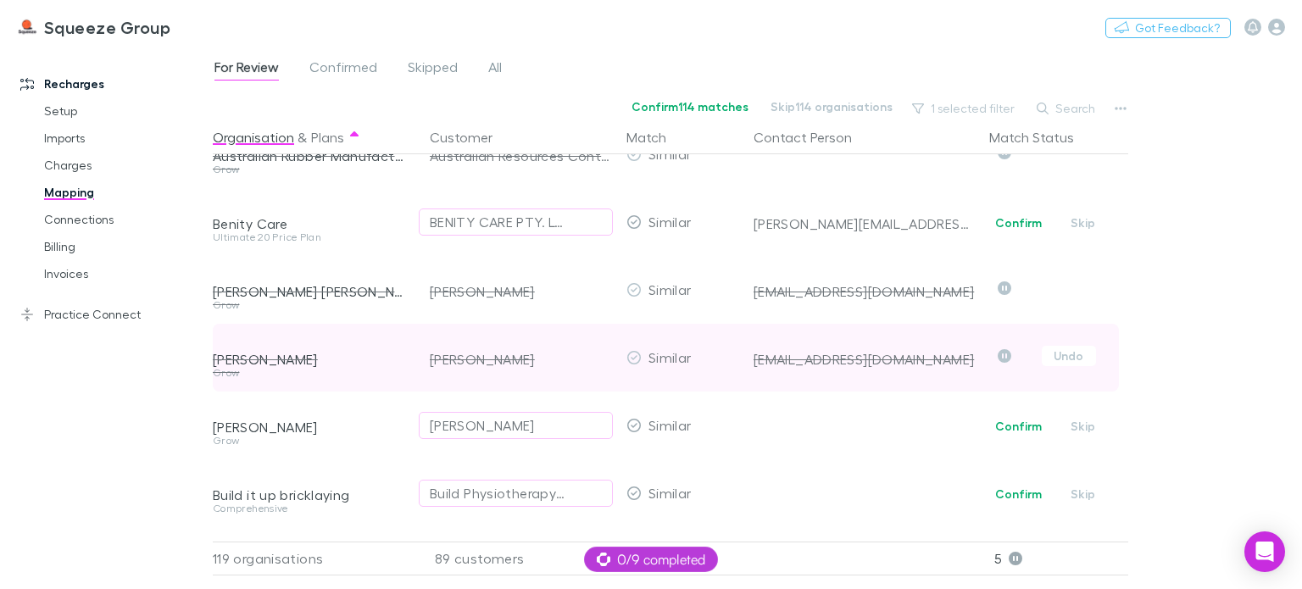
scroll to position [594, 0]
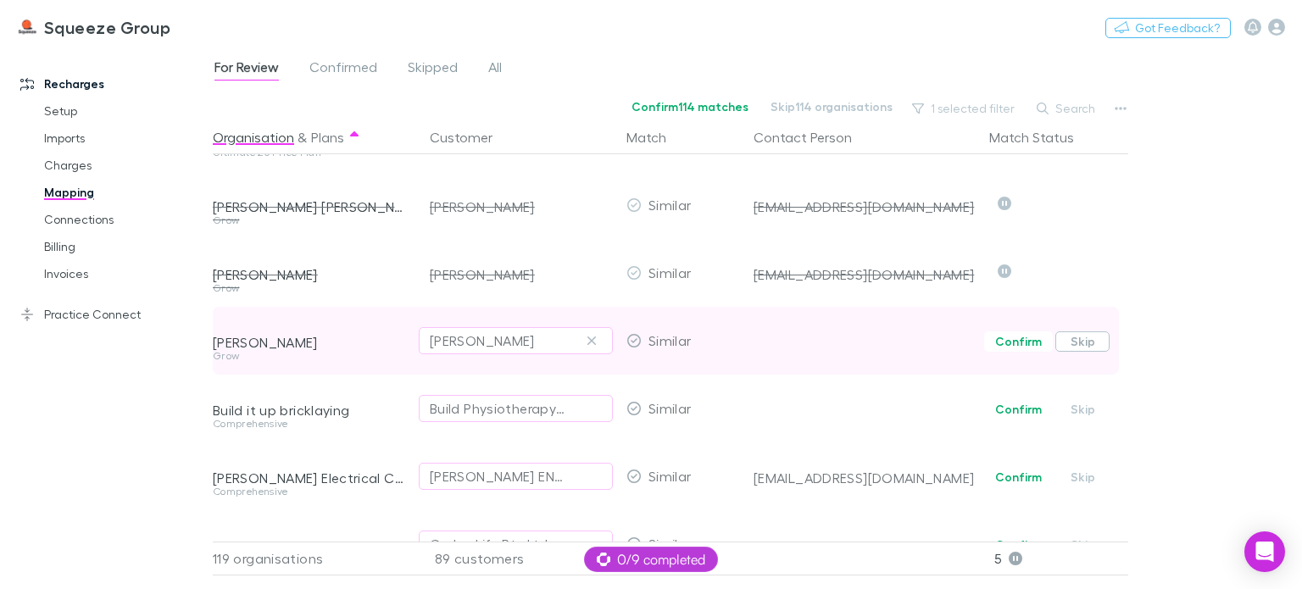
click at [1068, 342] on button "Skip" at bounding box center [1083, 342] width 54 height 20
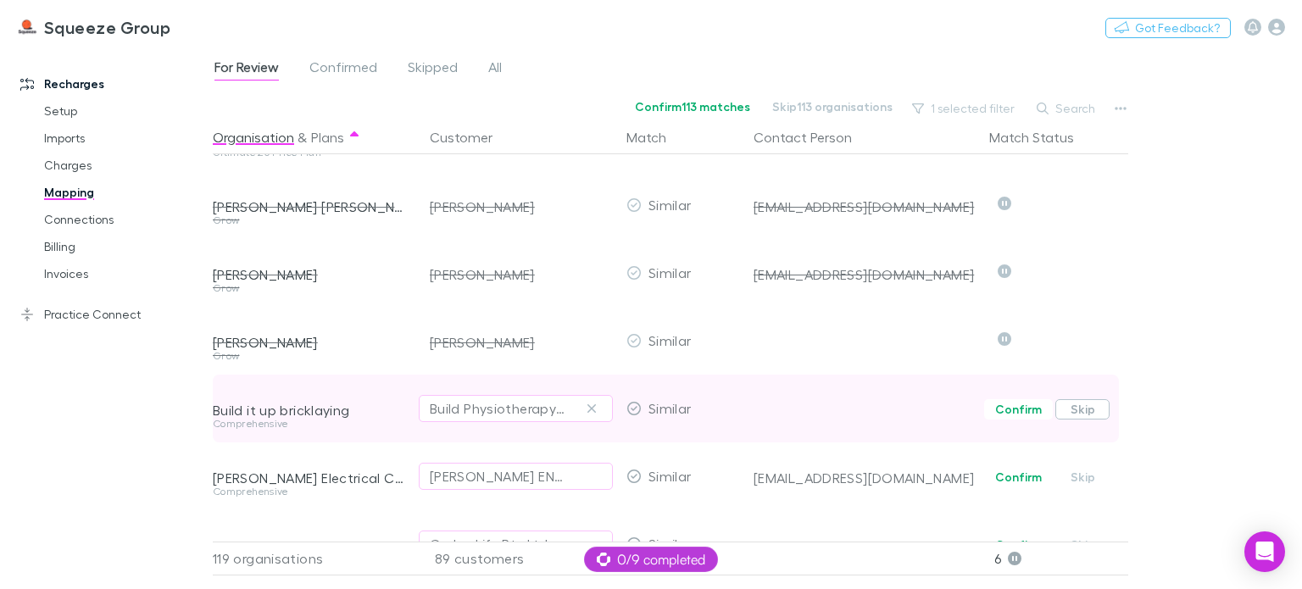
click at [1081, 412] on button "Skip" at bounding box center [1083, 409] width 54 height 20
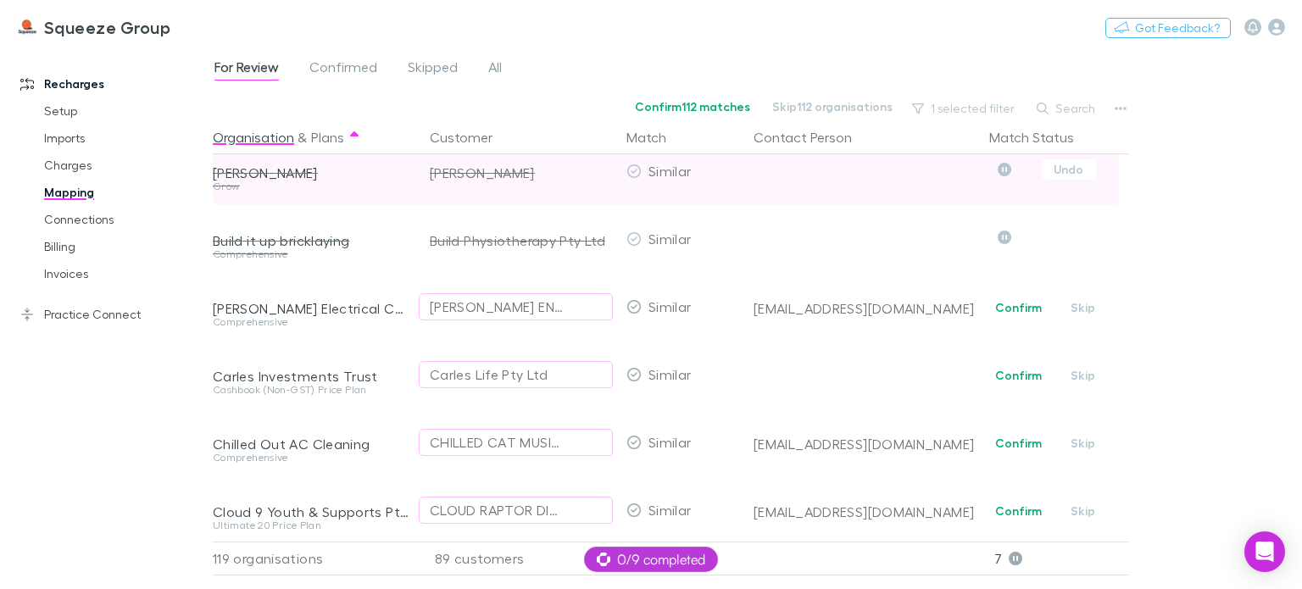
scroll to position [848, 0]
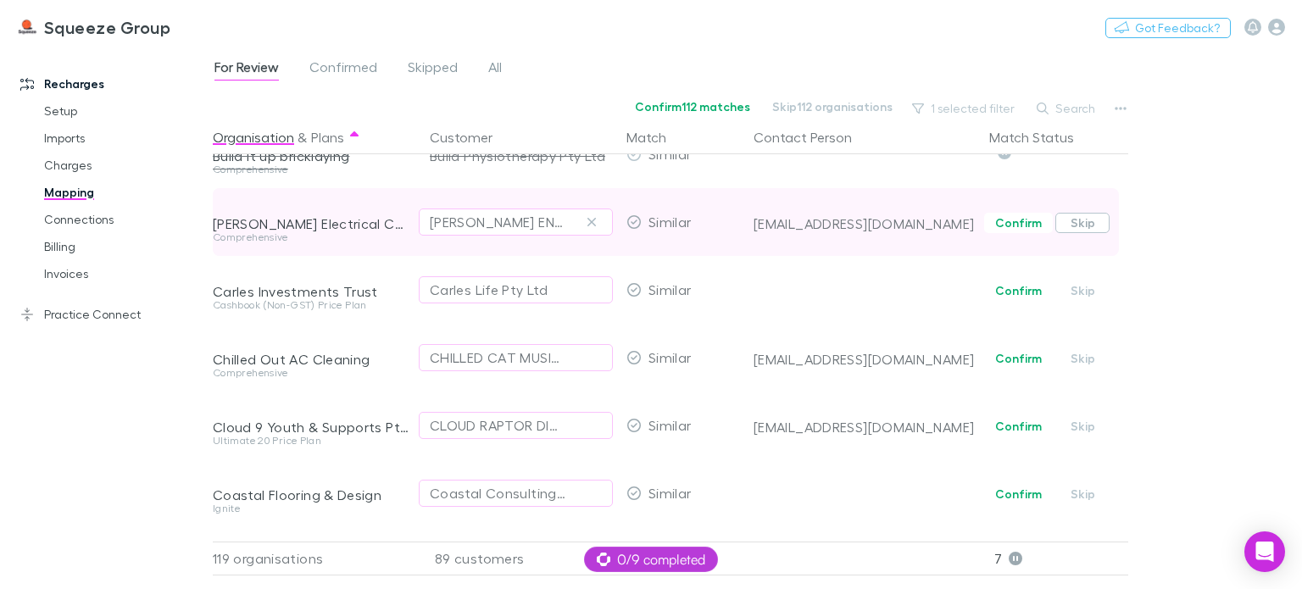
click at [1077, 226] on button "Skip" at bounding box center [1083, 223] width 54 height 20
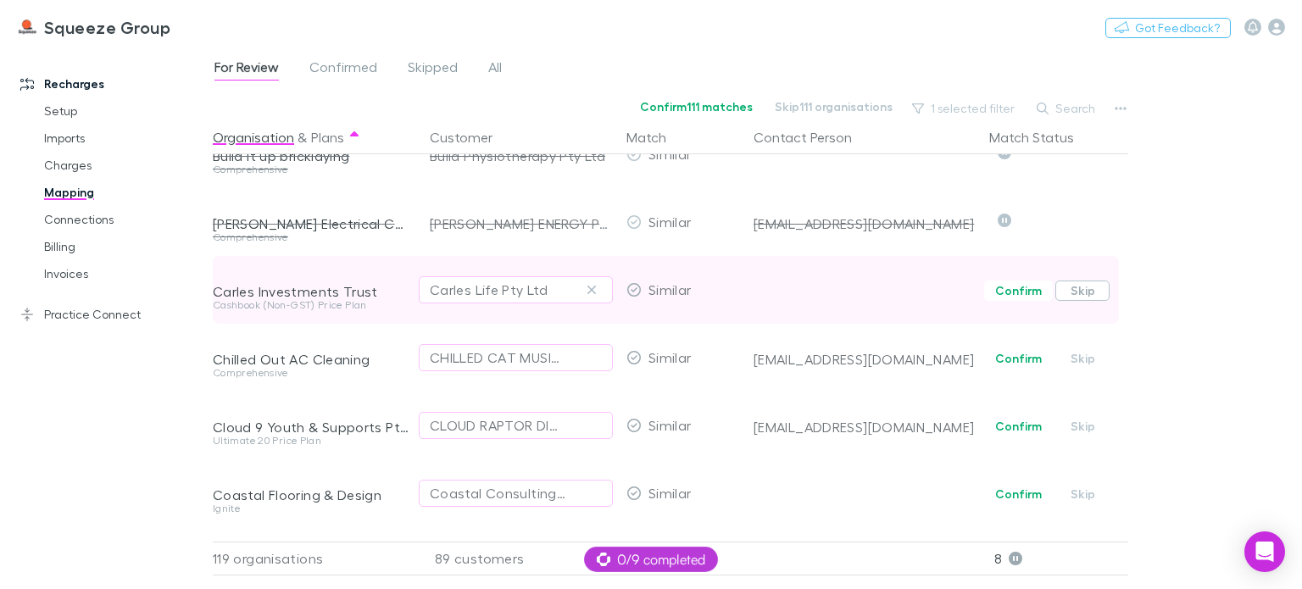
click at [1085, 298] on button "Skip" at bounding box center [1083, 291] width 54 height 20
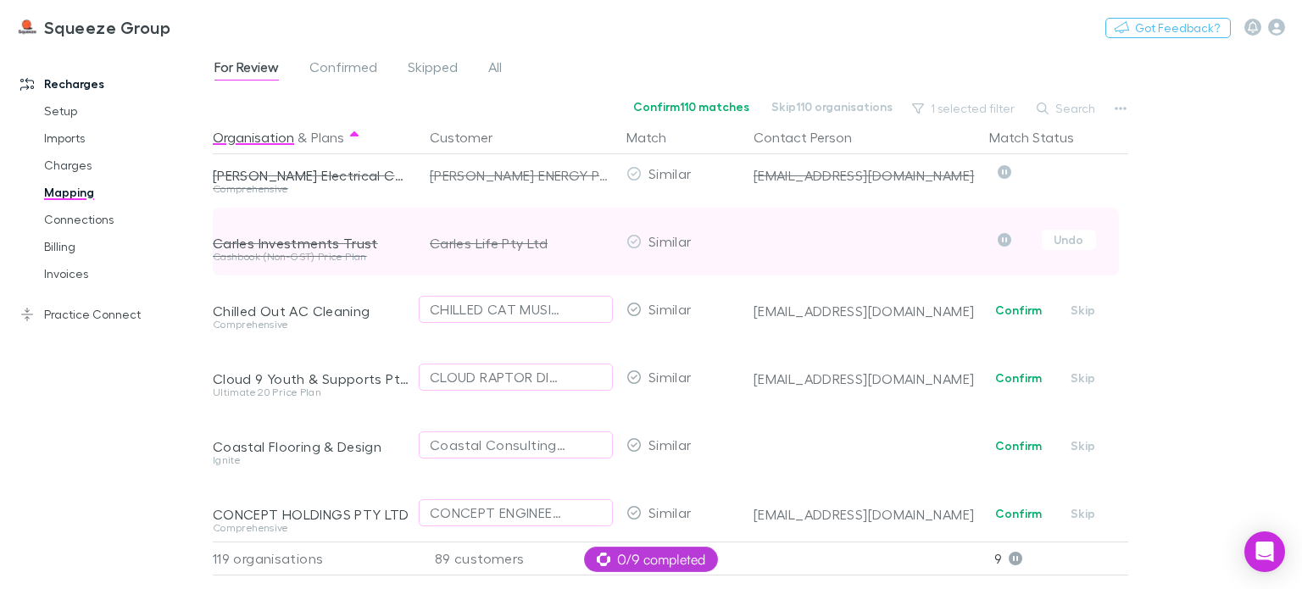
scroll to position [933, 0]
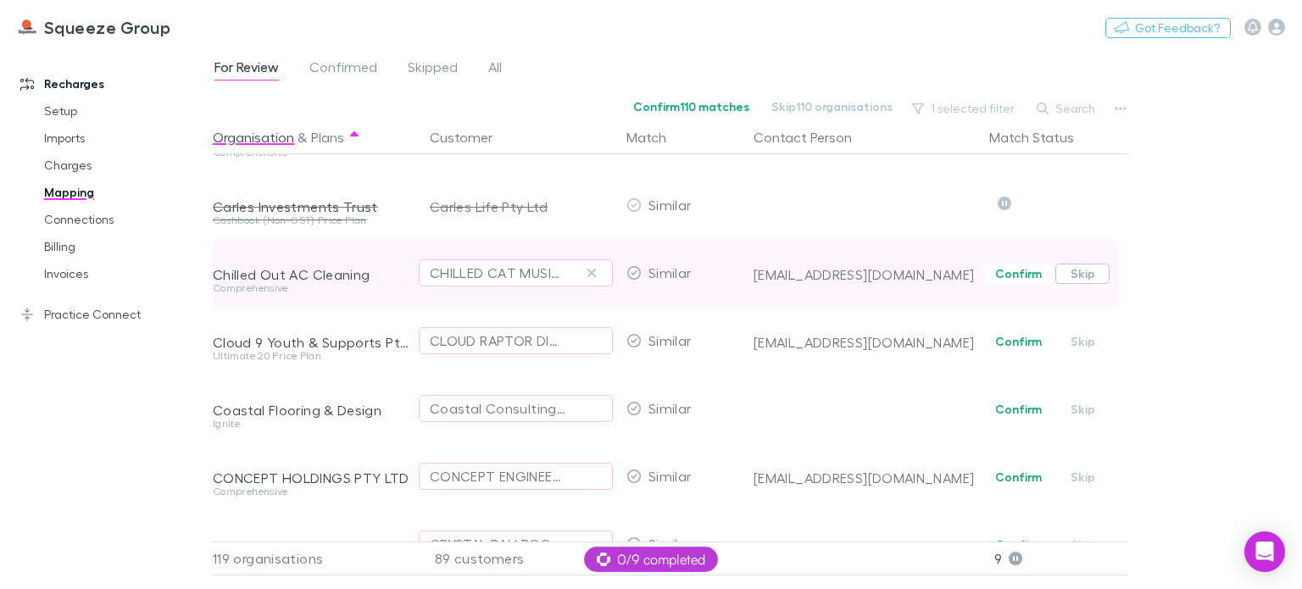
click at [1084, 266] on button "Skip" at bounding box center [1083, 274] width 54 height 20
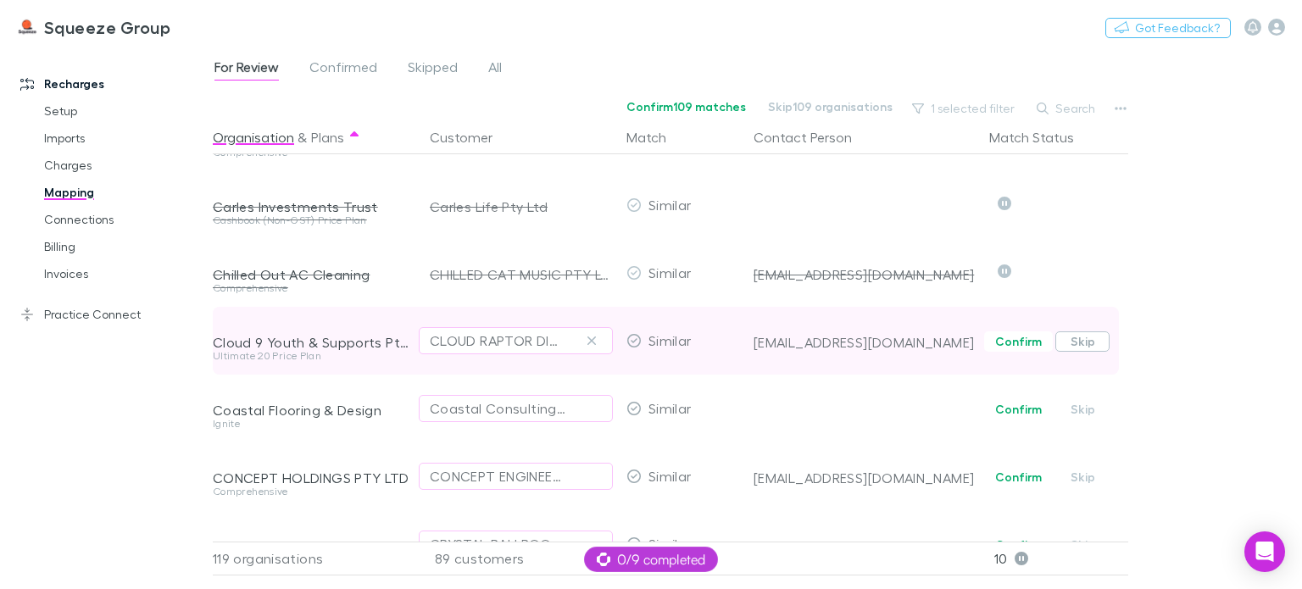
click at [1070, 342] on button "Skip" at bounding box center [1083, 342] width 54 height 20
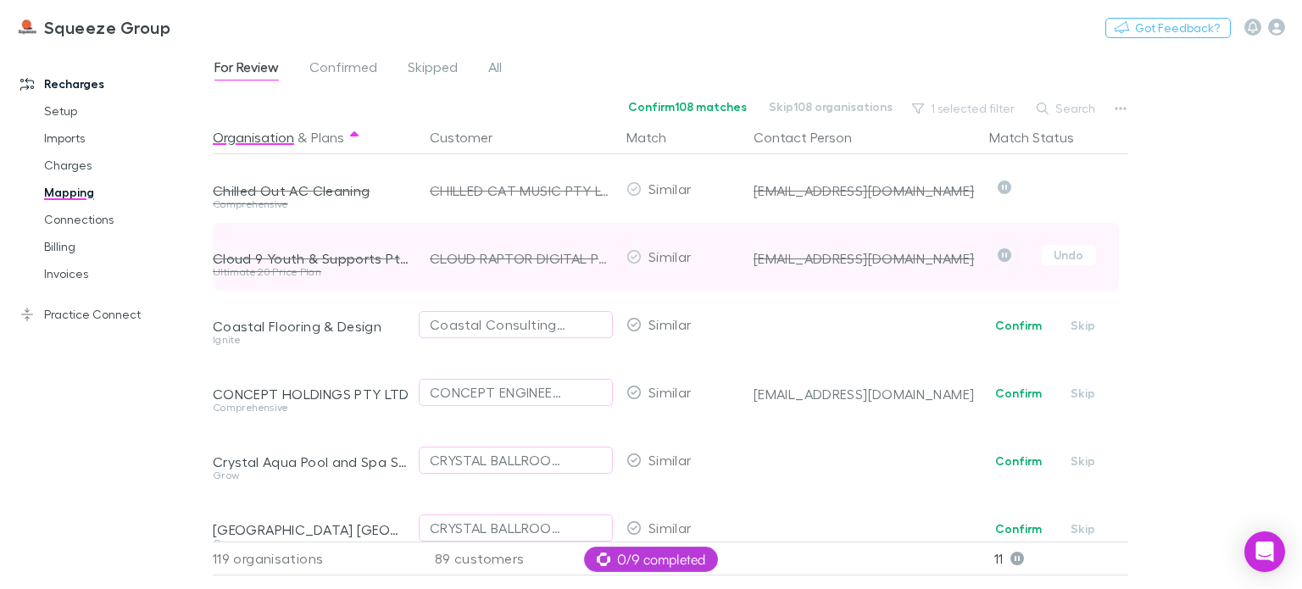
scroll to position [1018, 0]
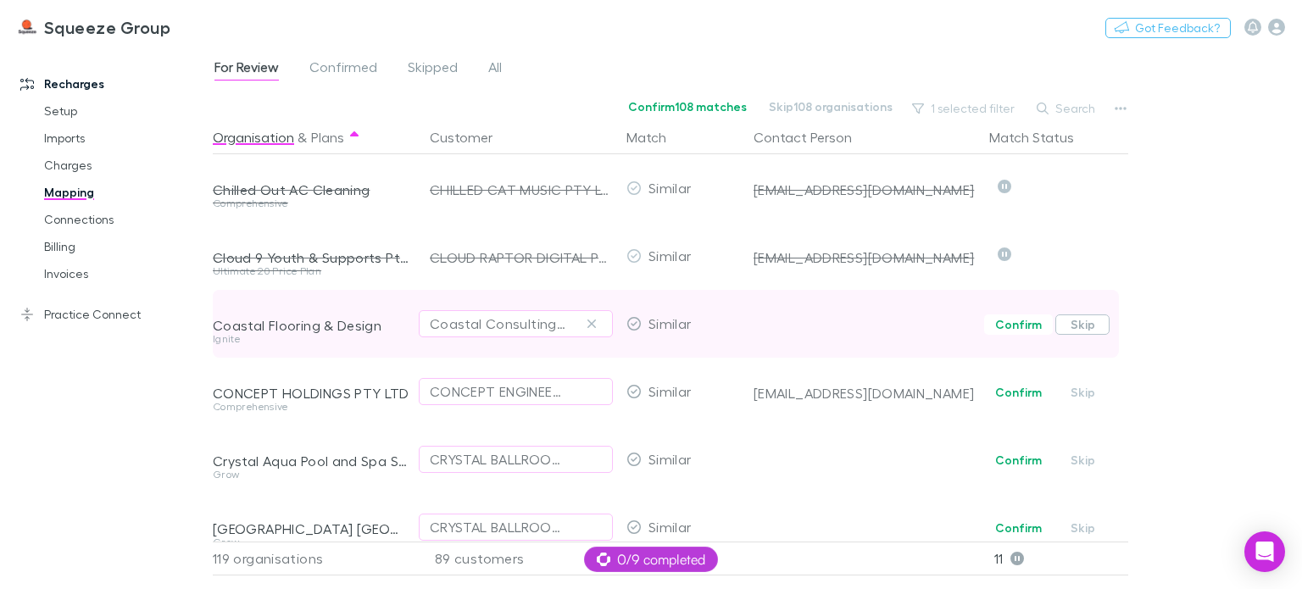
click at [1079, 329] on button "Skip" at bounding box center [1083, 325] width 54 height 20
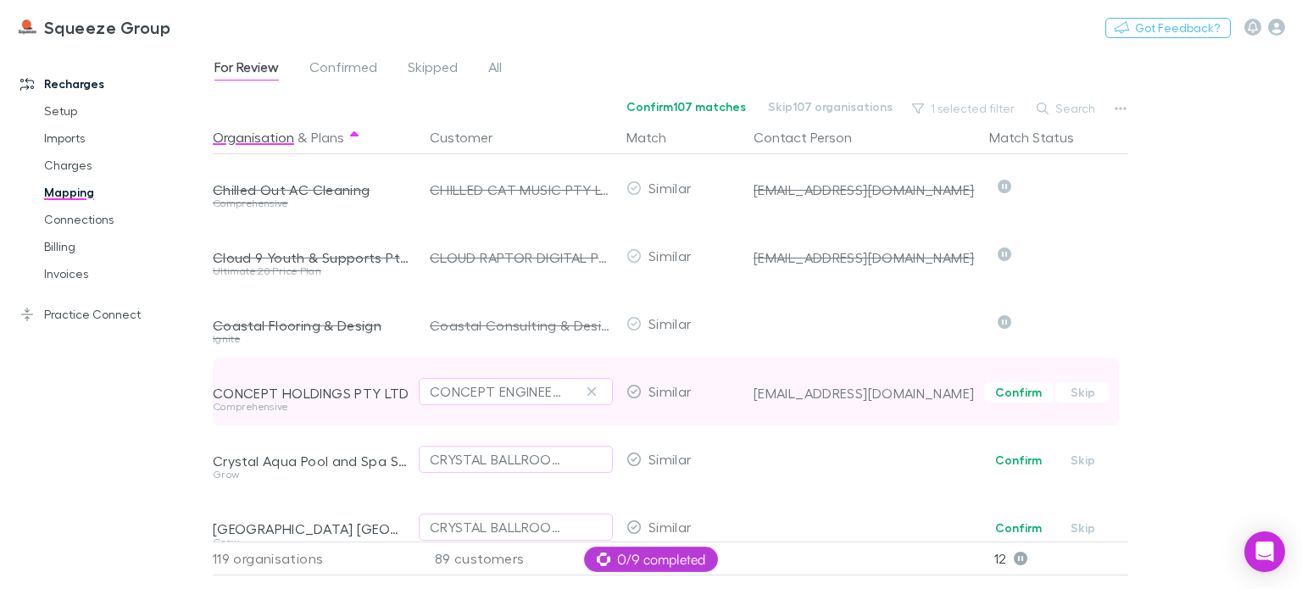
click at [1085, 396] on button "Skip" at bounding box center [1083, 392] width 54 height 20
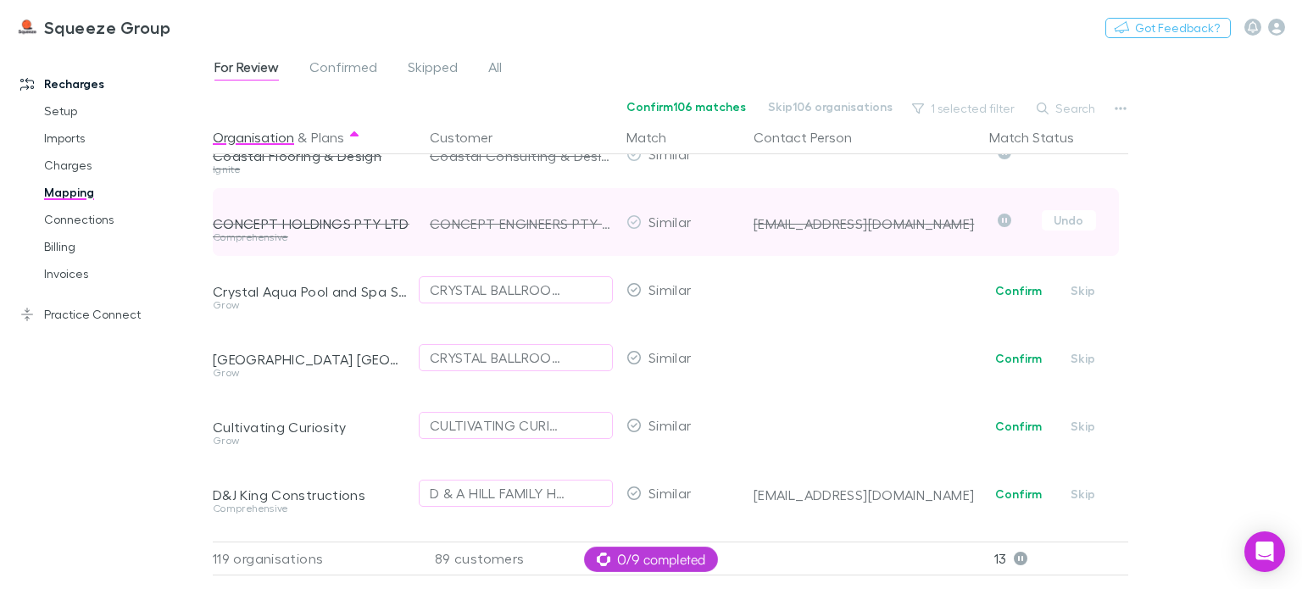
scroll to position [1272, 0]
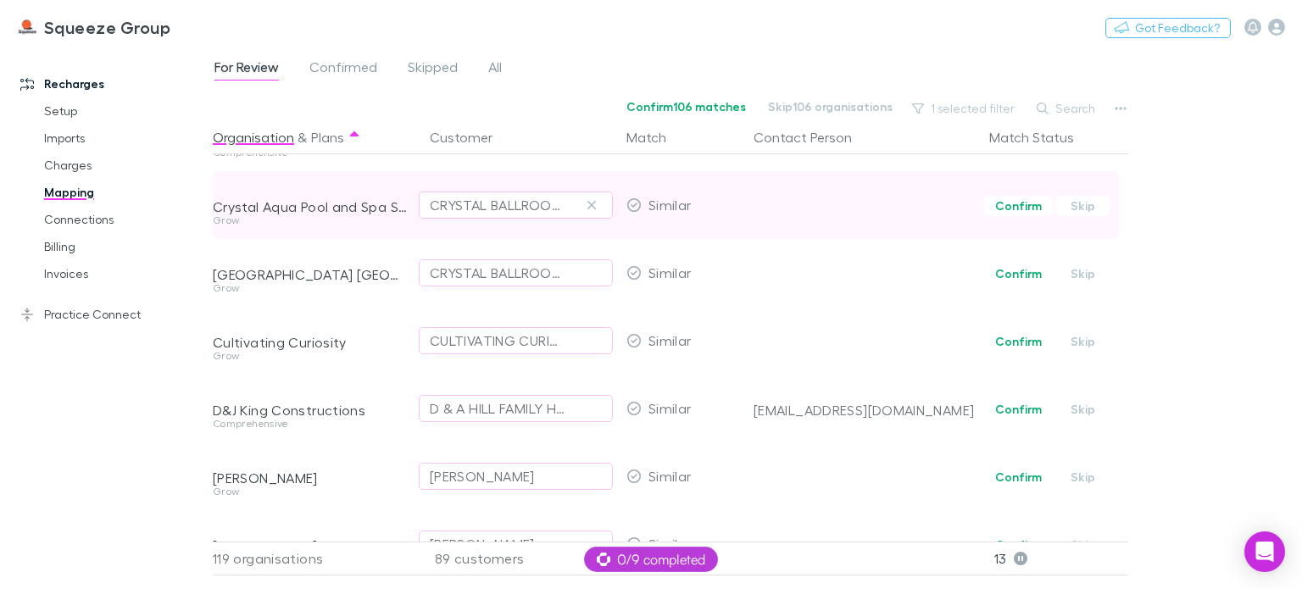
click at [1076, 276] on button "Skip" at bounding box center [1083, 274] width 54 height 20
click at [1079, 209] on button "Skip" at bounding box center [1083, 206] width 54 height 20
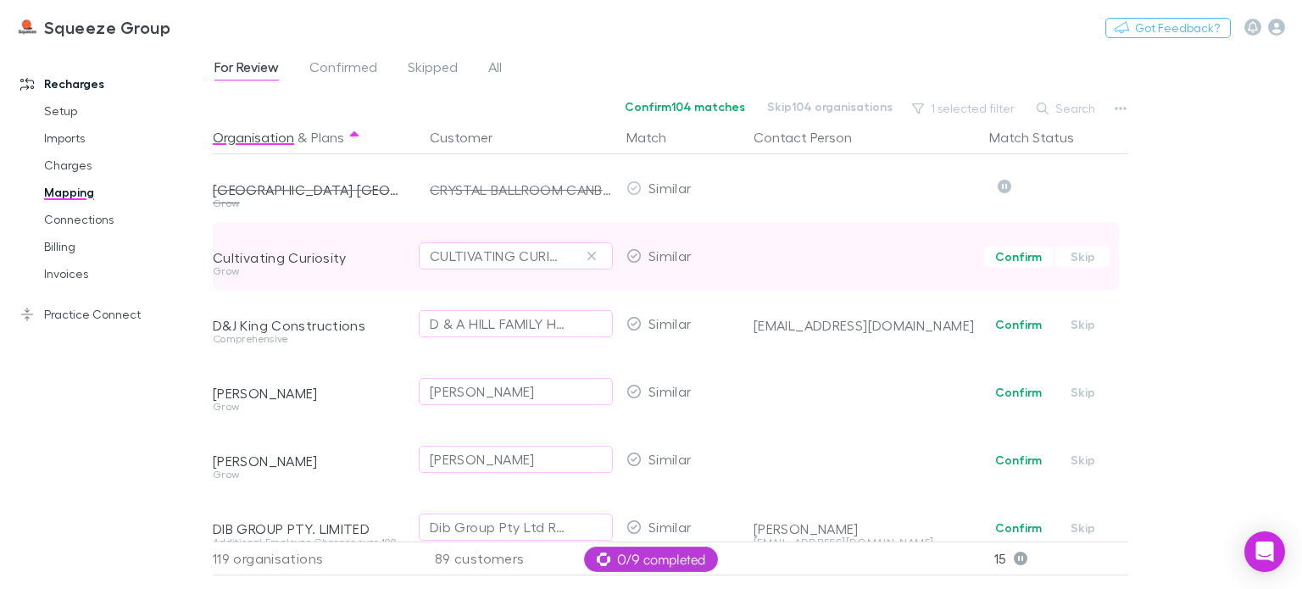
scroll to position [1441, 0]
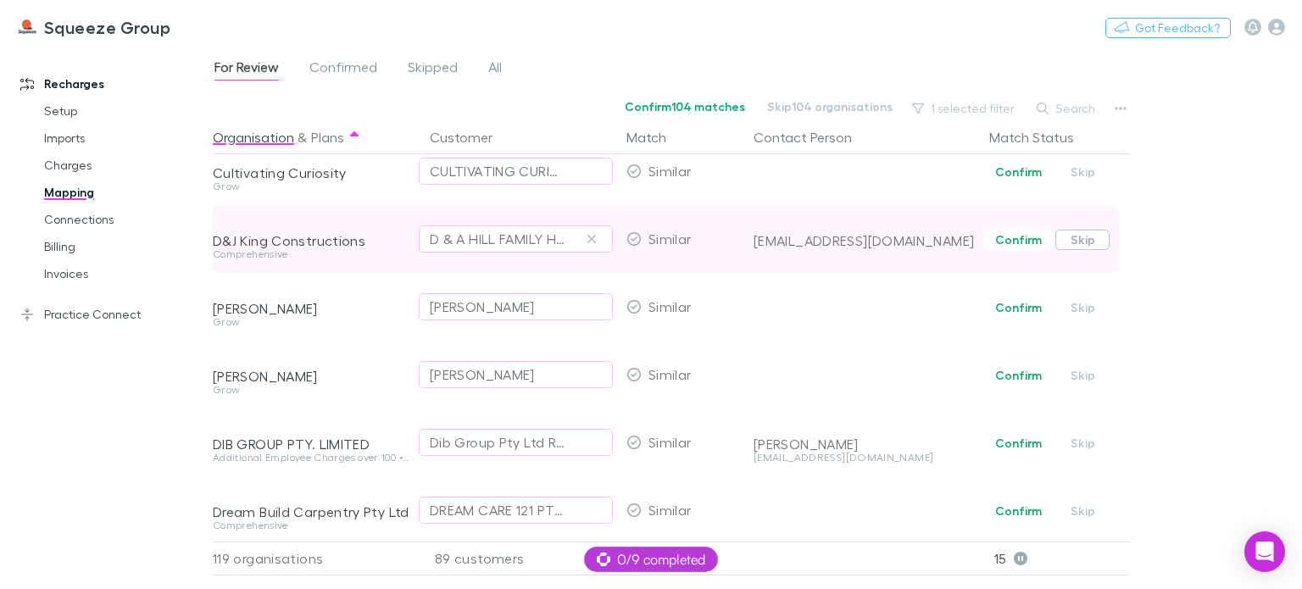
click at [1079, 243] on button "Skip" at bounding box center [1083, 240] width 54 height 20
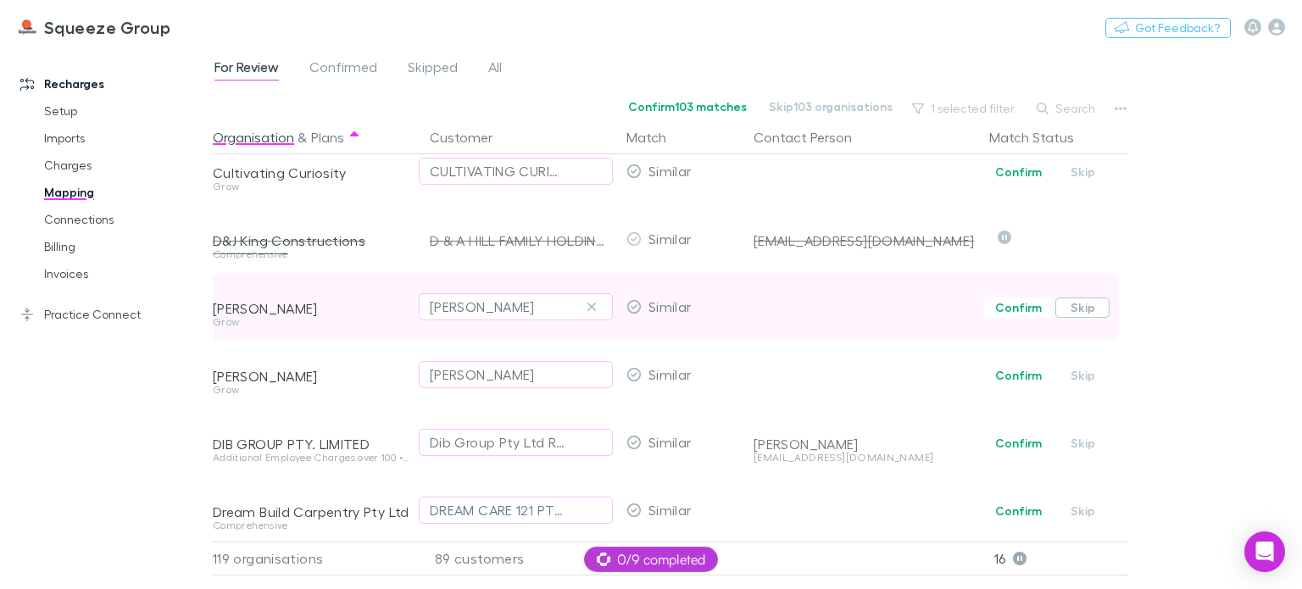
click at [1083, 301] on button "Skip" at bounding box center [1083, 308] width 54 height 20
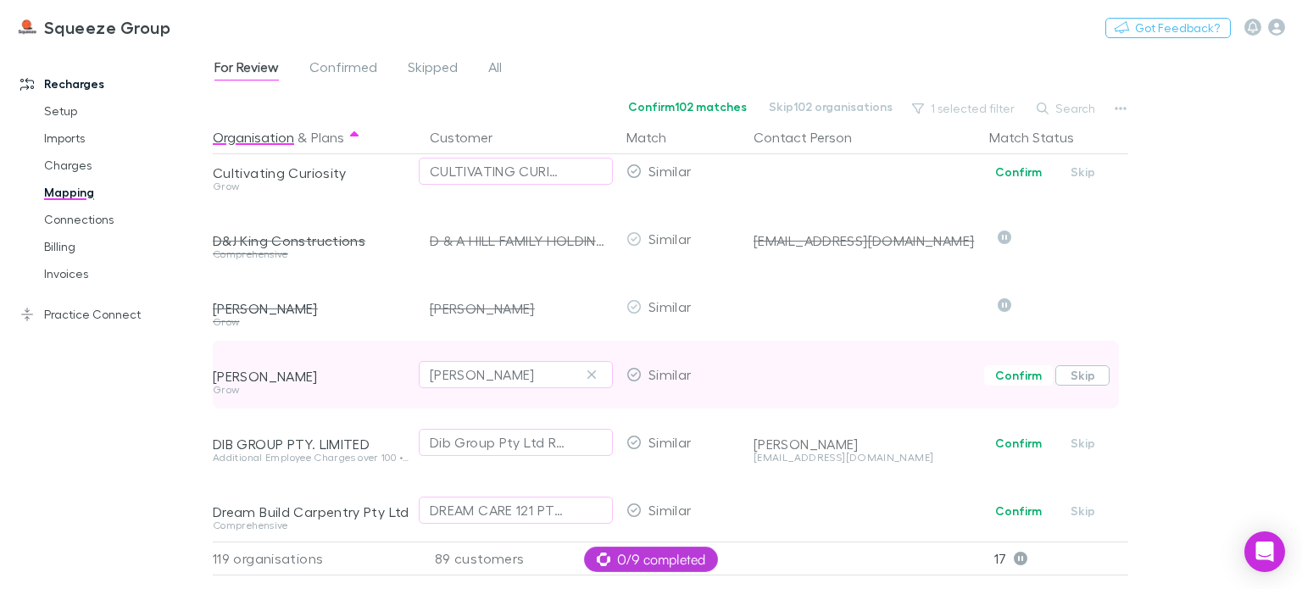
click at [1087, 379] on button "Skip" at bounding box center [1083, 375] width 54 height 20
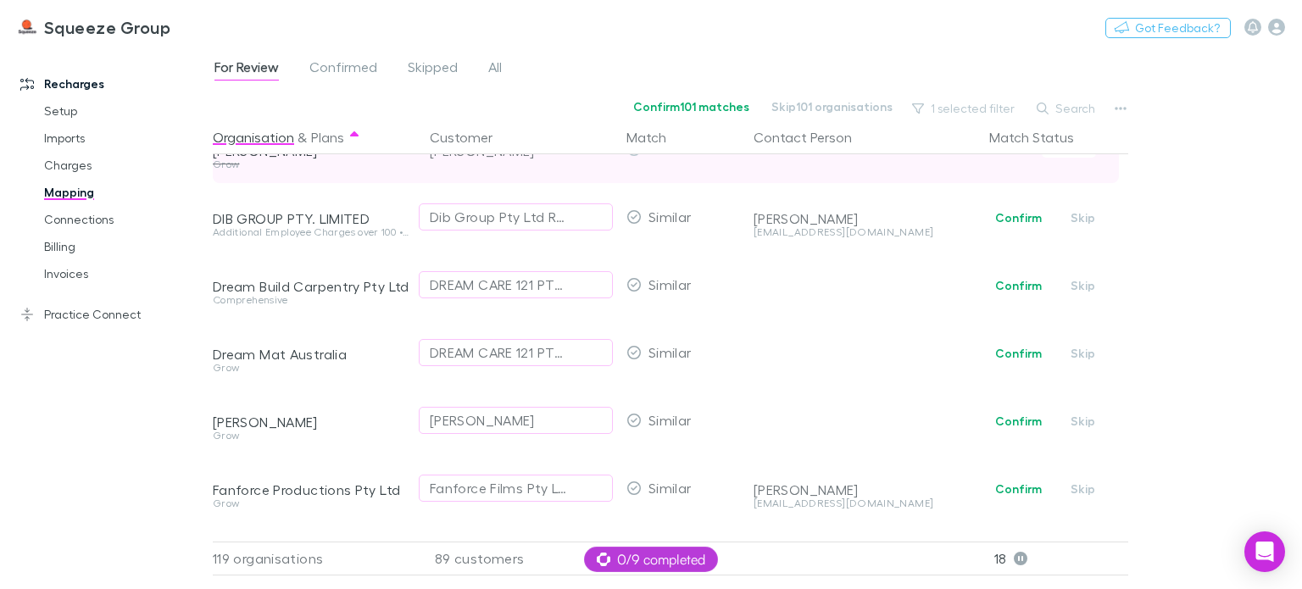
scroll to position [1696, 0]
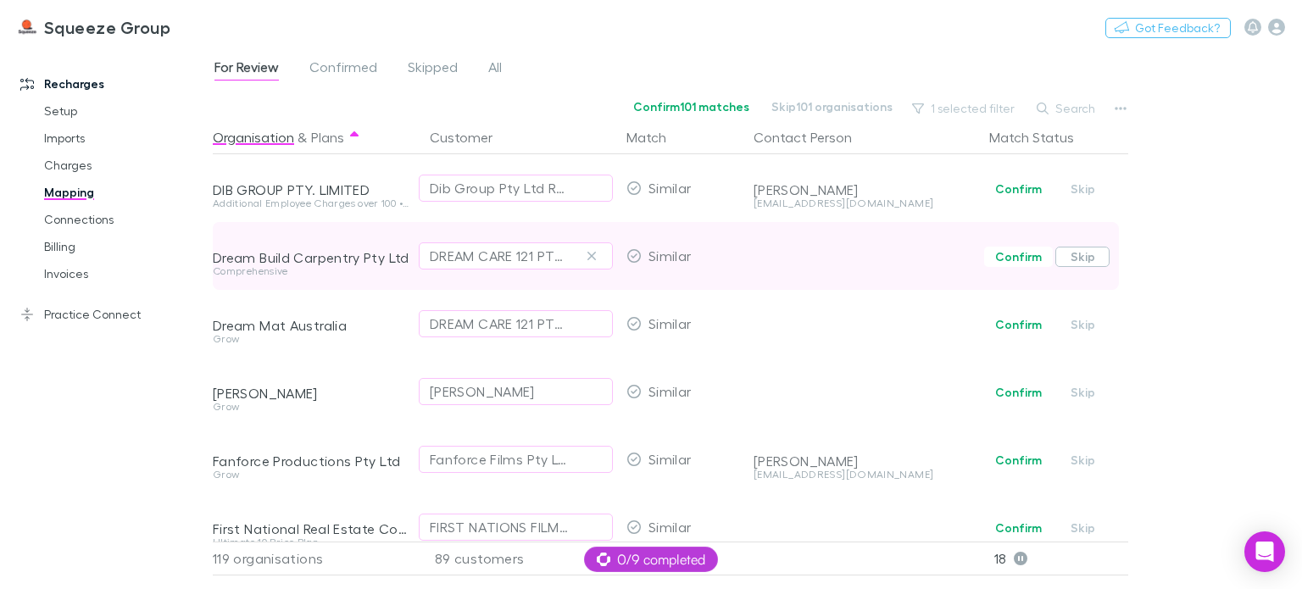
click at [1084, 253] on button "Skip" at bounding box center [1083, 257] width 54 height 20
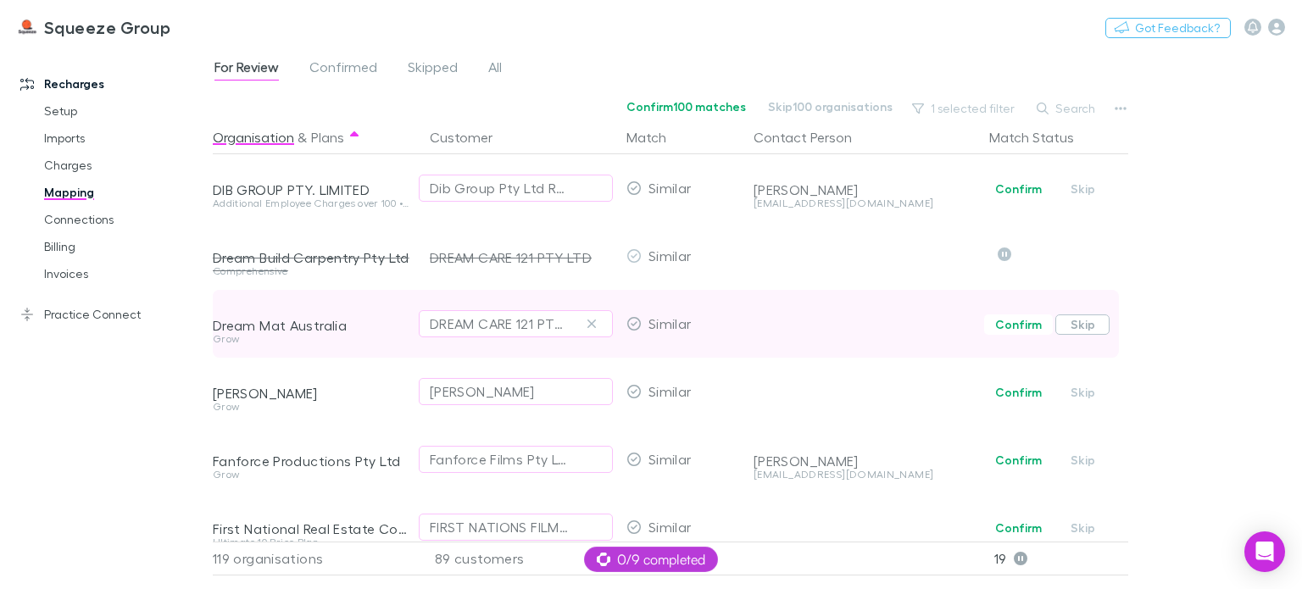
click at [1082, 323] on button "Skip" at bounding box center [1083, 325] width 54 height 20
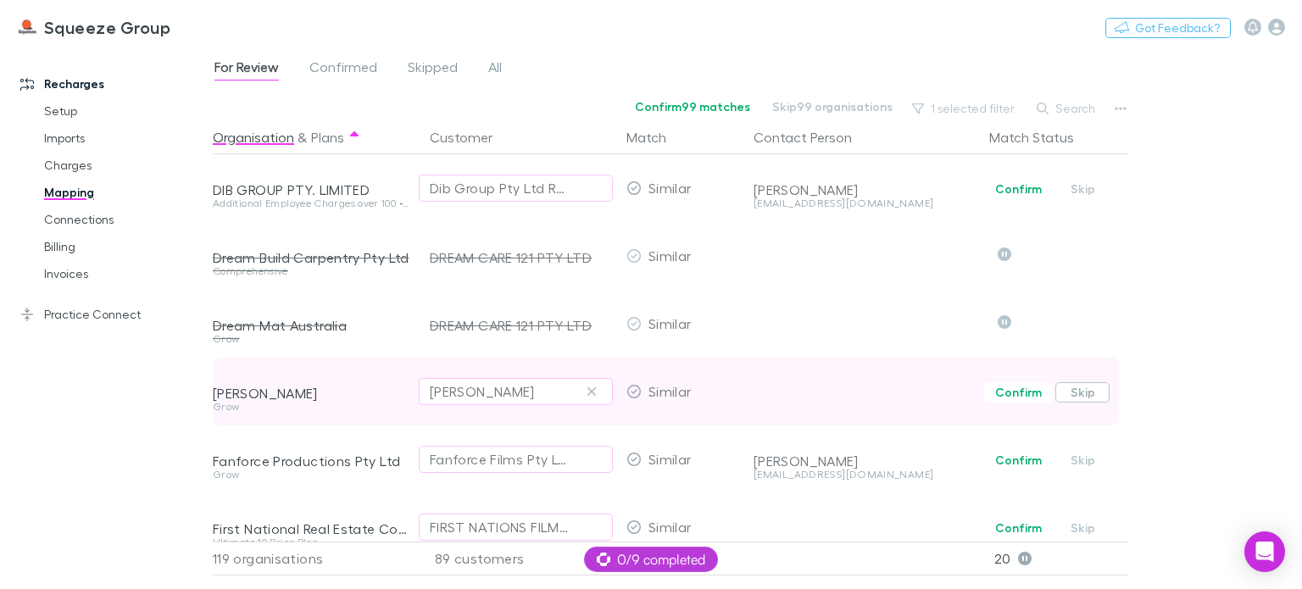
click at [1095, 392] on button "Skip" at bounding box center [1083, 392] width 54 height 20
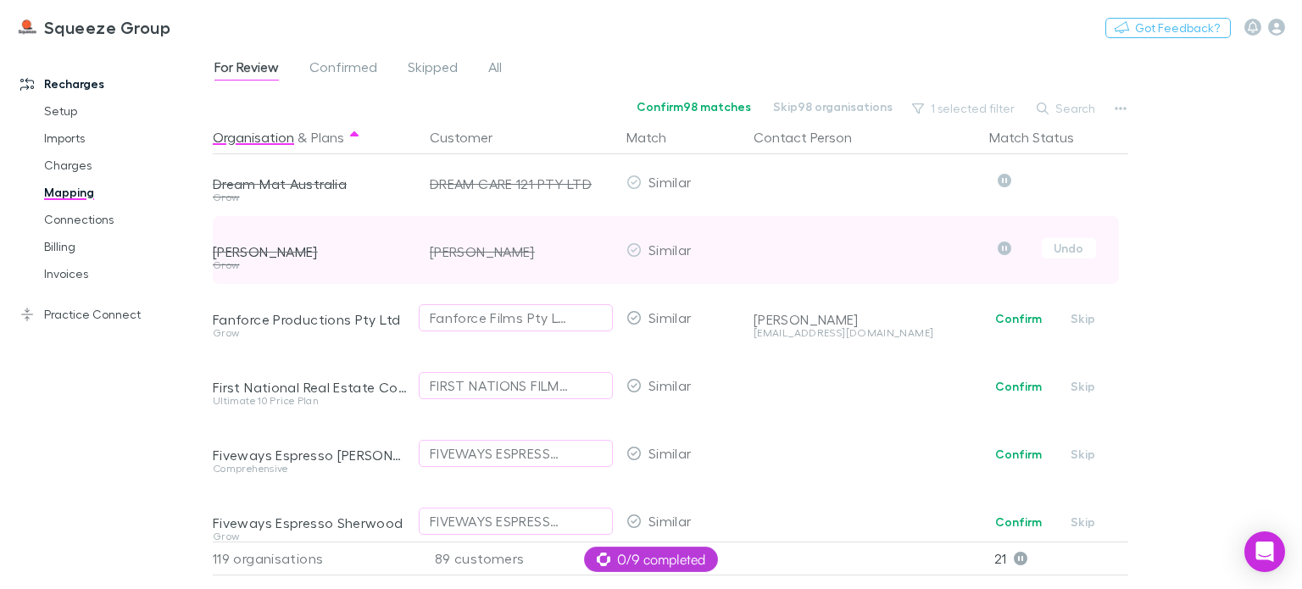
scroll to position [1865, 0]
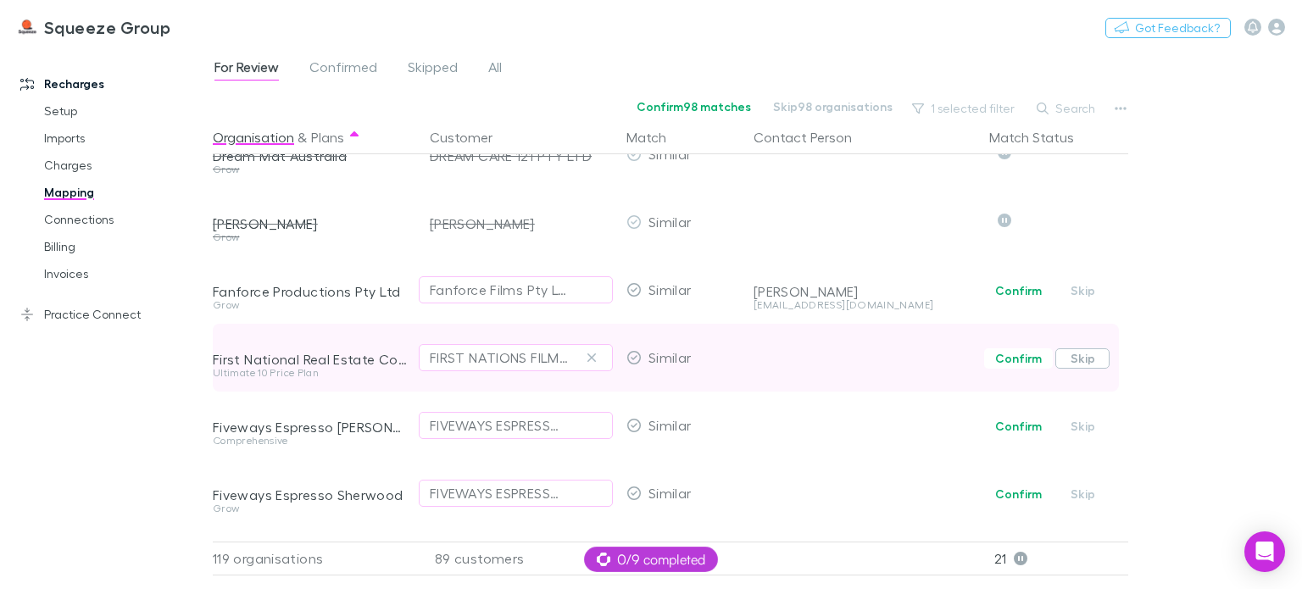
click at [1086, 360] on button "Skip" at bounding box center [1083, 358] width 54 height 20
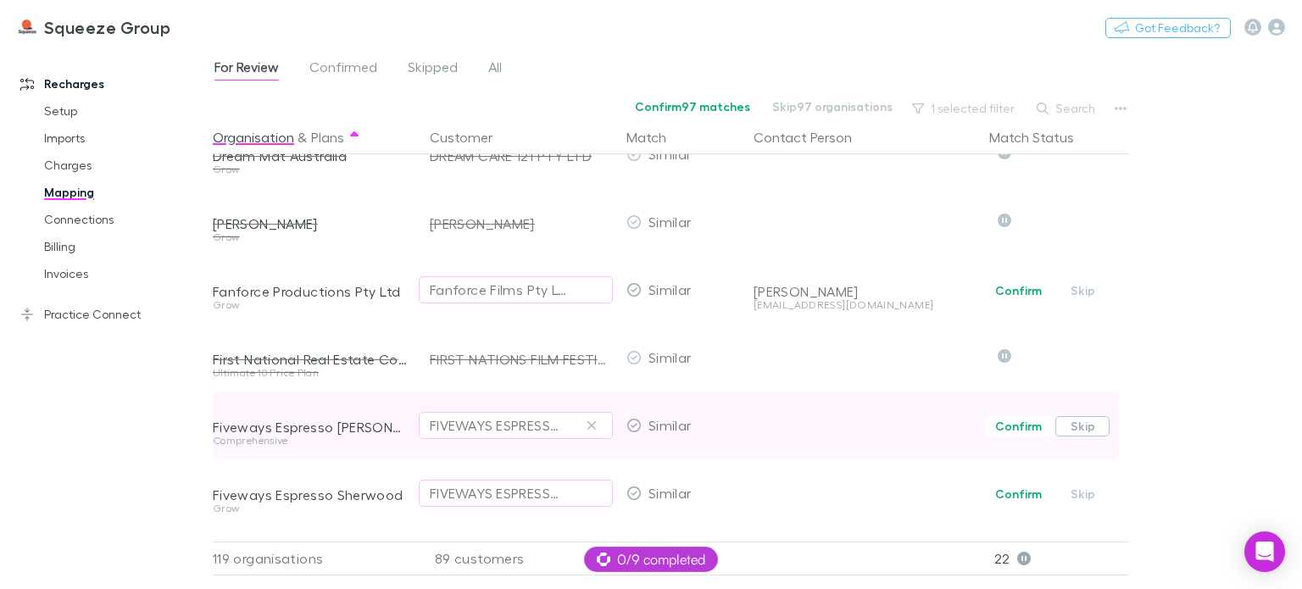
click at [1072, 429] on button "Skip" at bounding box center [1083, 426] width 54 height 20
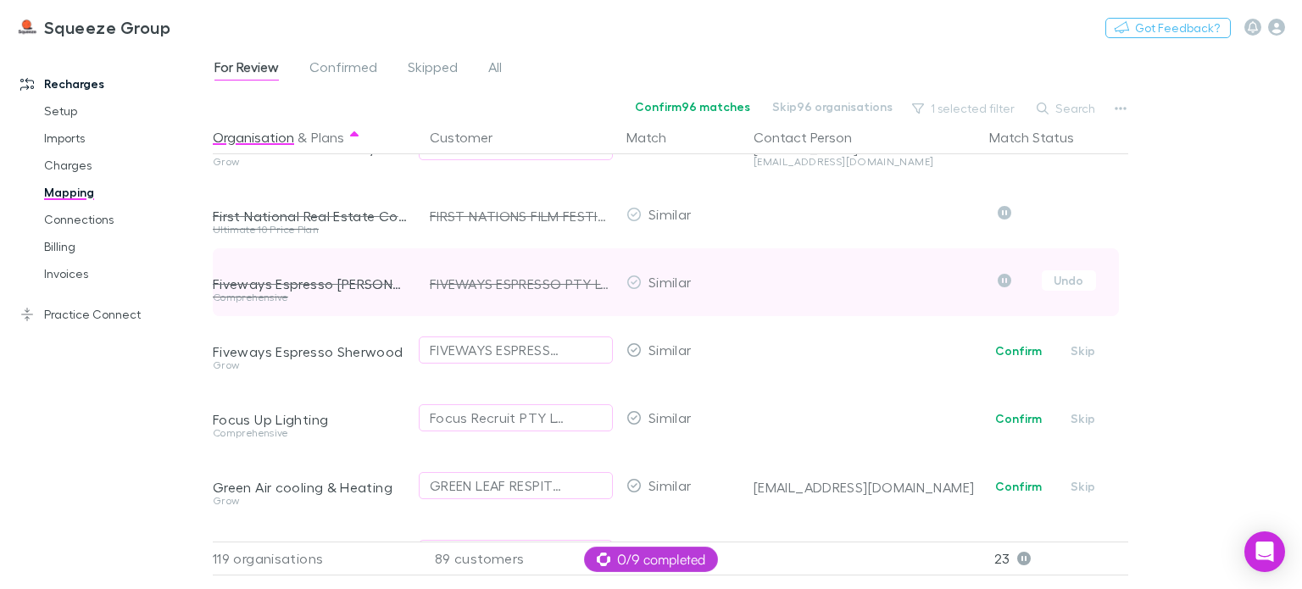
scroll to position [2035, 0]
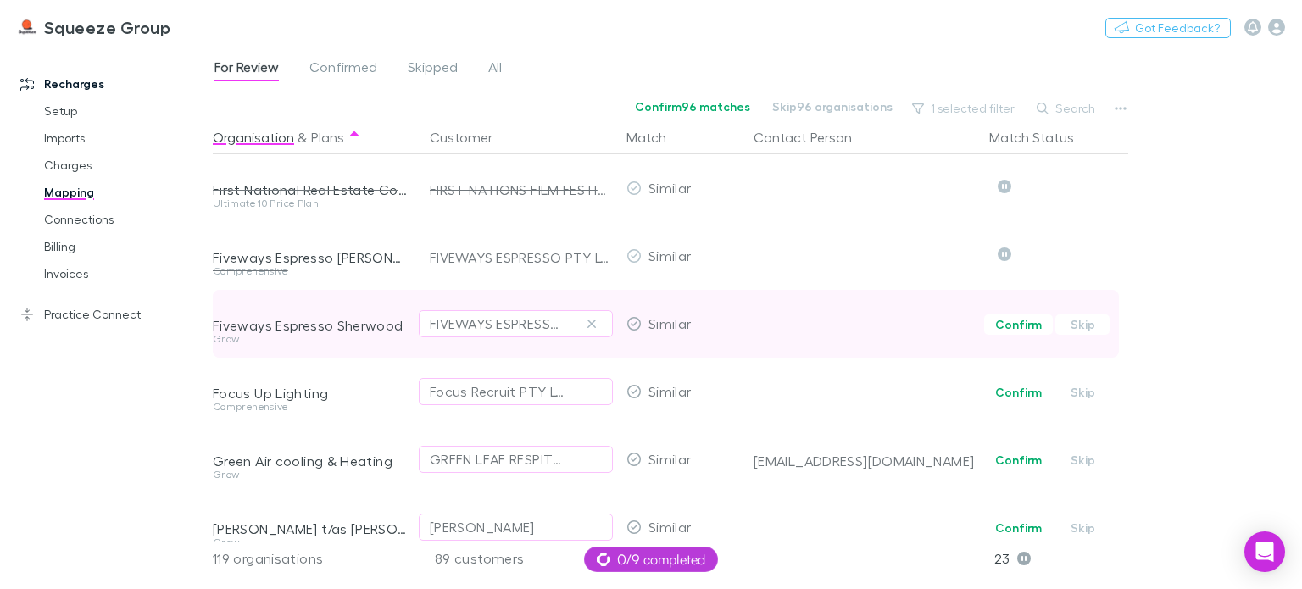
click at [1079, 329] on button "Skip" at bounding box center [1083, 325] width 54 height 20
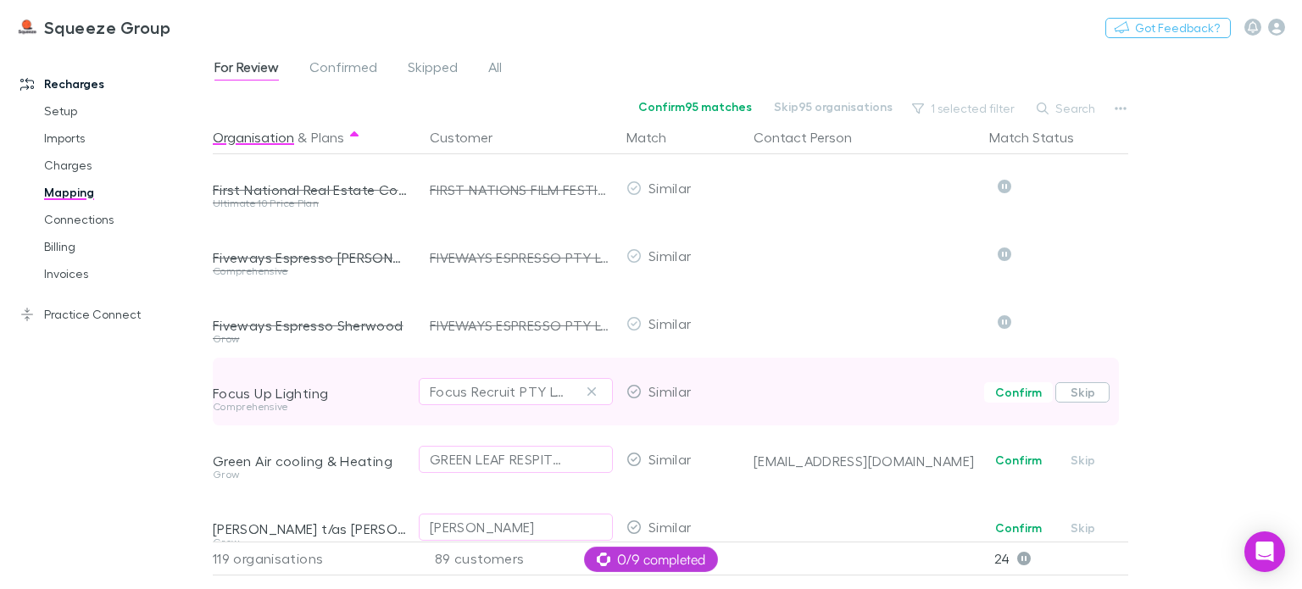
click at [1093, 393] on button "Skip" at bounding box center [1083, 392] width 54 height 20
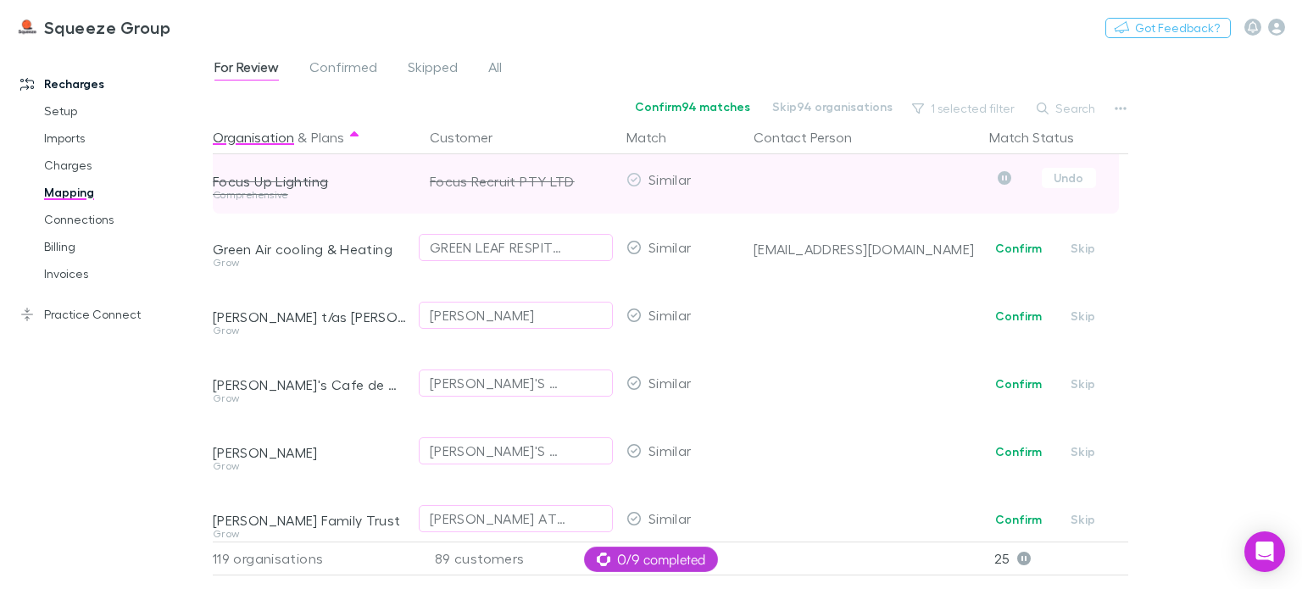
scroll to position [2289, 0]
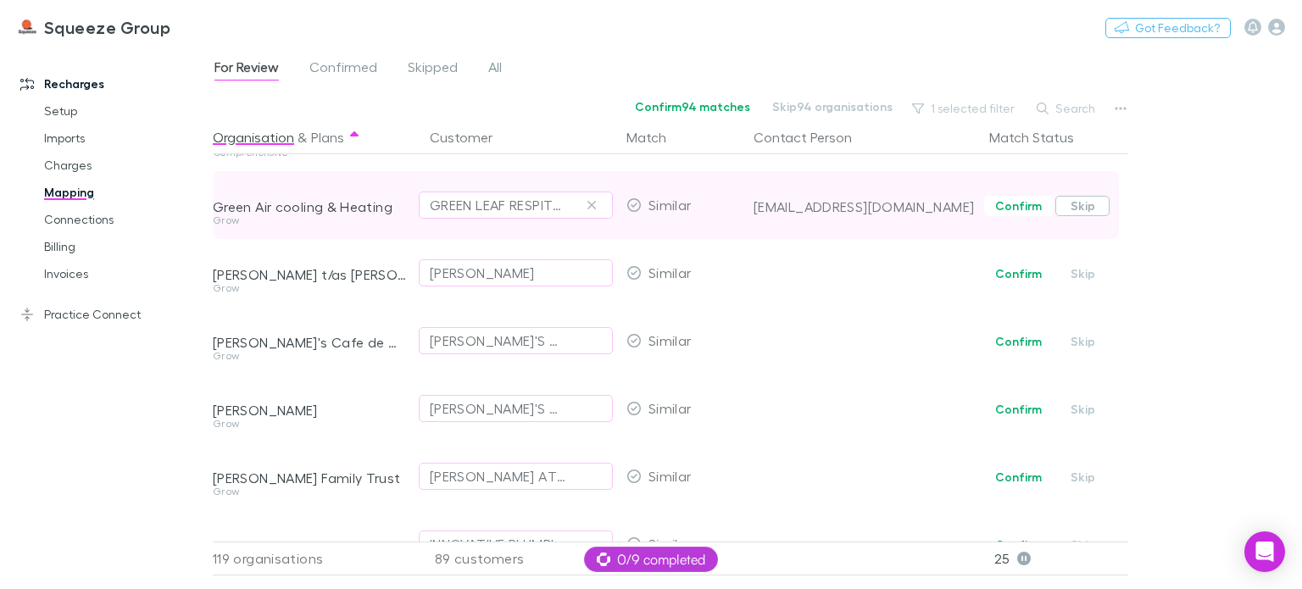
click at [1079, 209] on button "Skip" at bounding box center [1083, 206] width 54 height 20
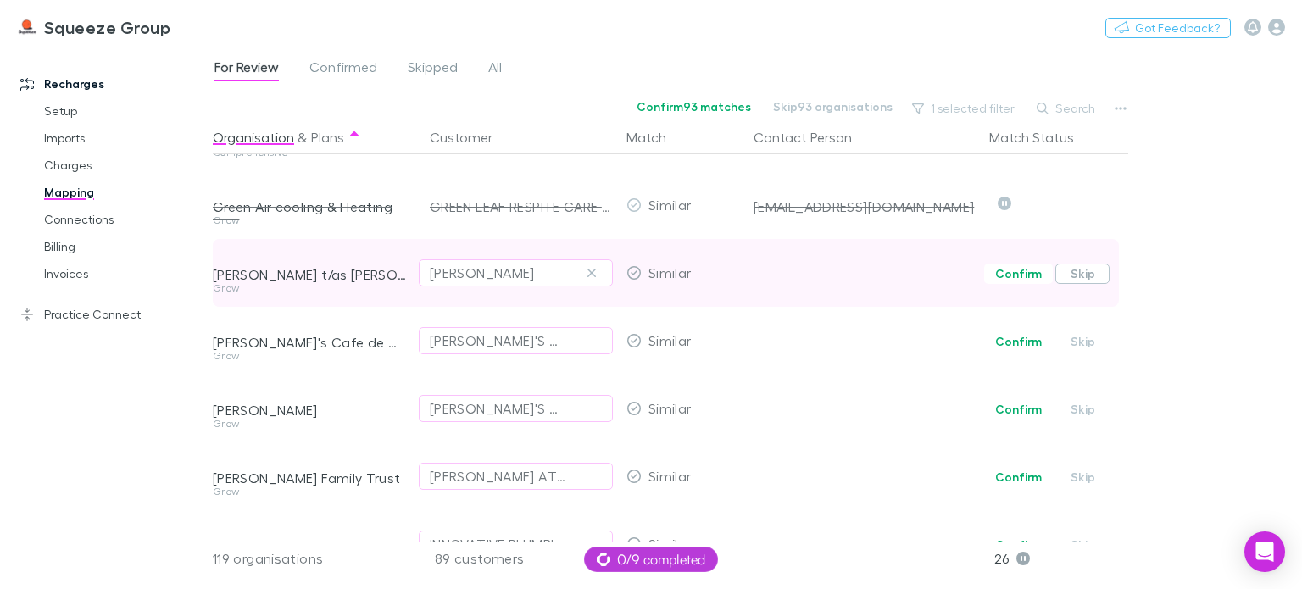
click at [1092, 280] on button "Skip" at bounding box center [1083, 274] width 54 height 20
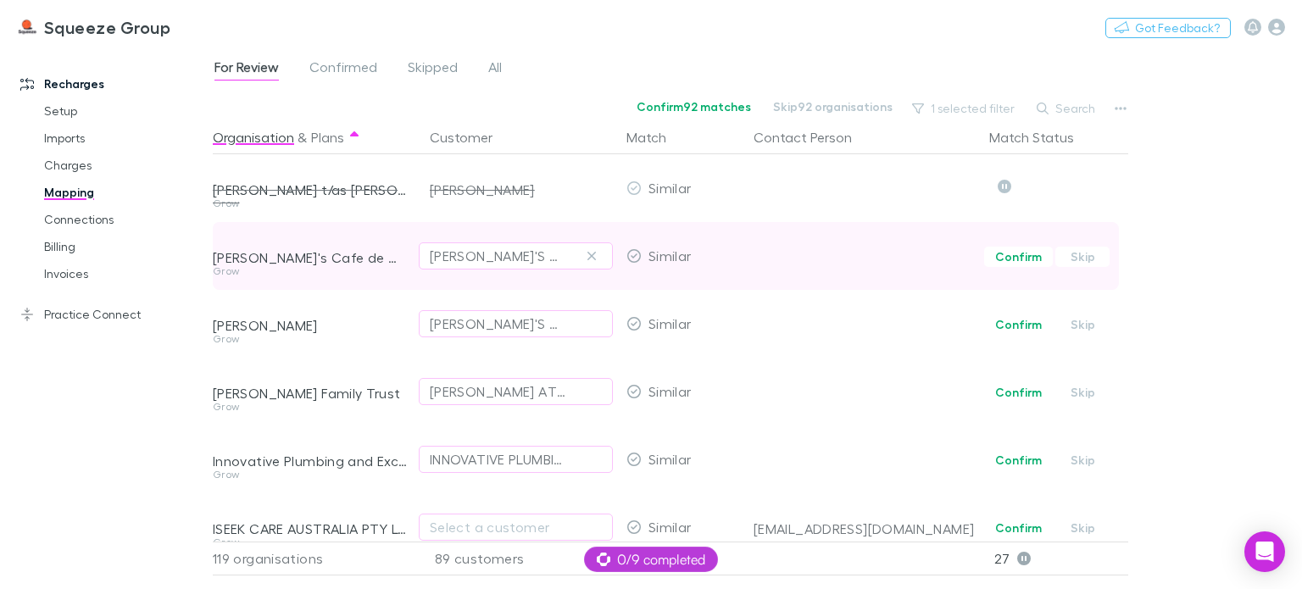
scroll to position [2459, 0]
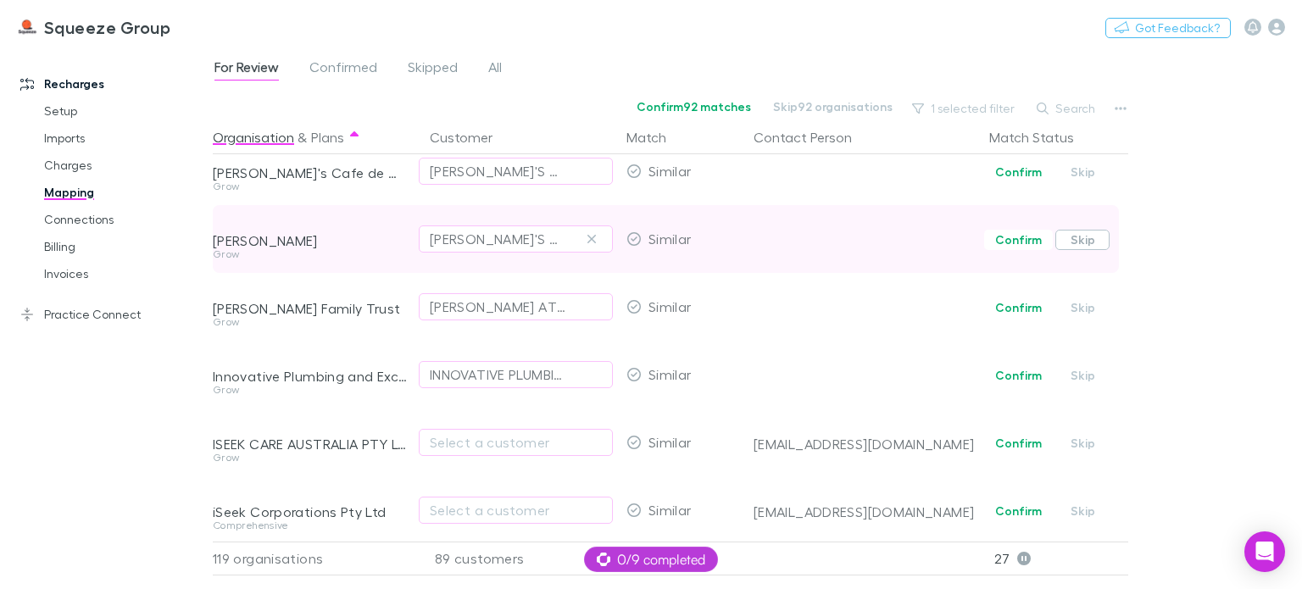
click at [1092, 246] on button "Skip" at bounding box center [1083, 240] width 54 height 20
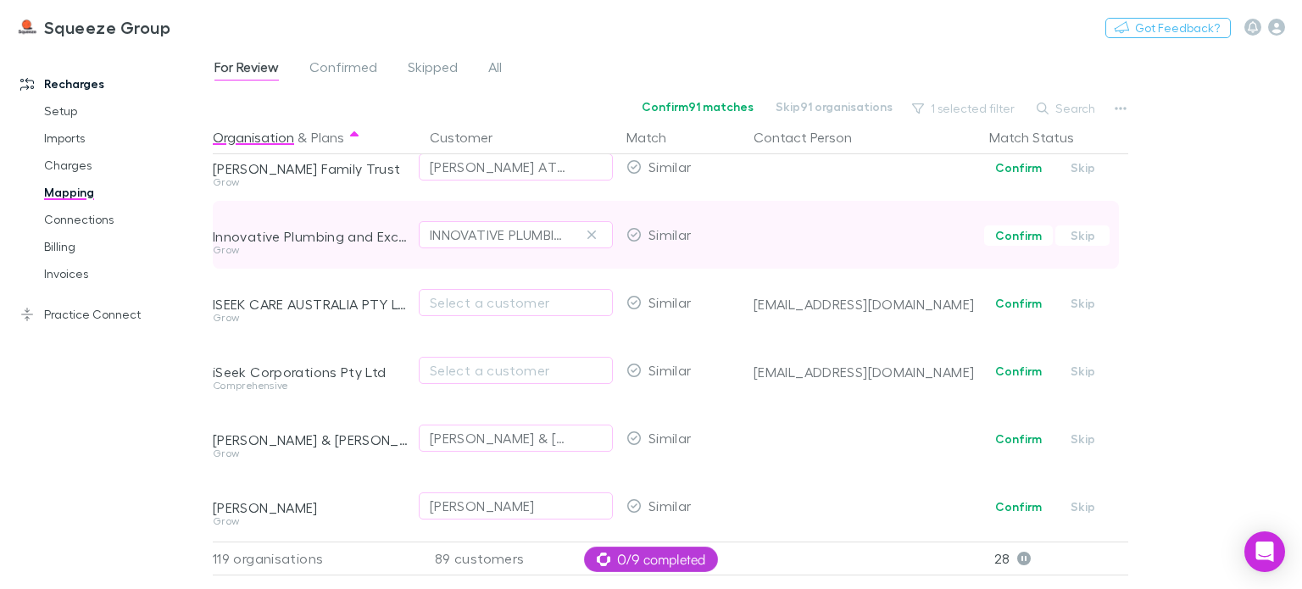
scroll to position [2629, 0]
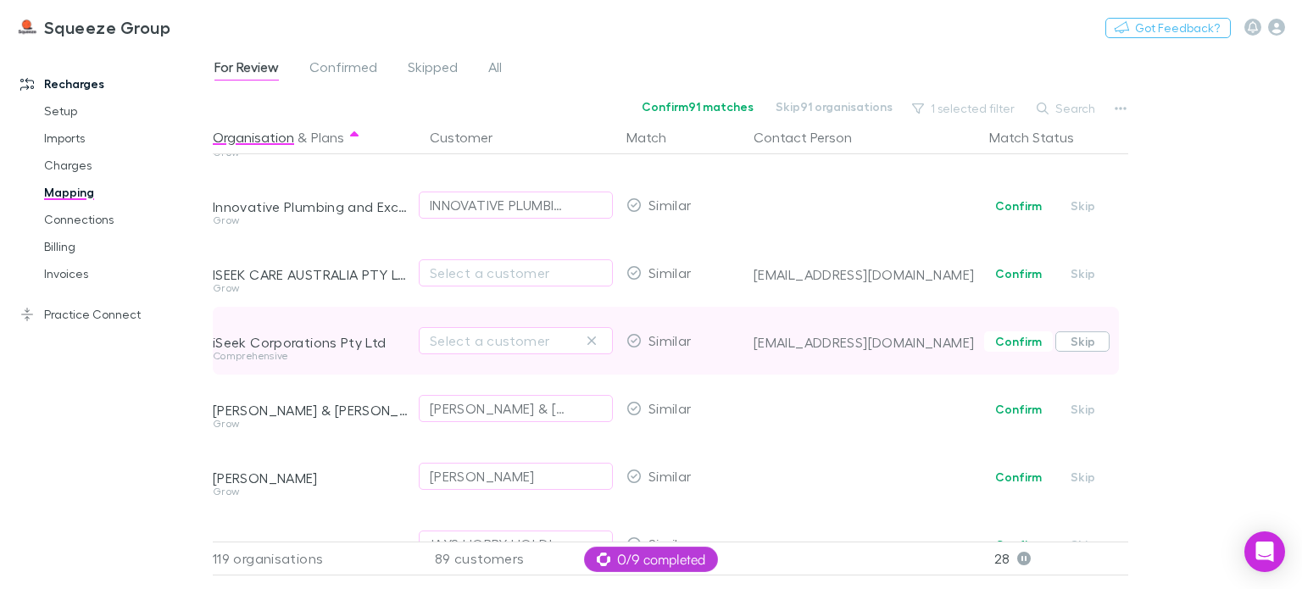
click at [1071, 276] on button "Skip" at bounding box center [1083, 274] width 54 height 20
click at [1082, 342] on button "Skip" at bounding box center [1083, 342] width 54 height 20
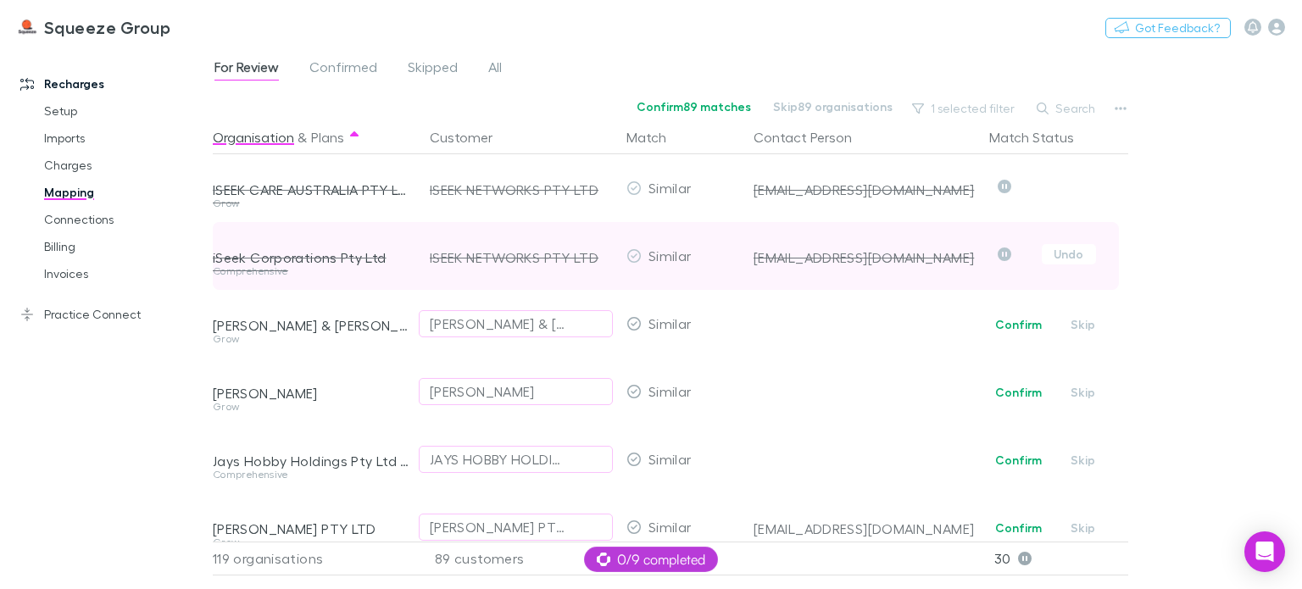
scroll to position [2798, 0]
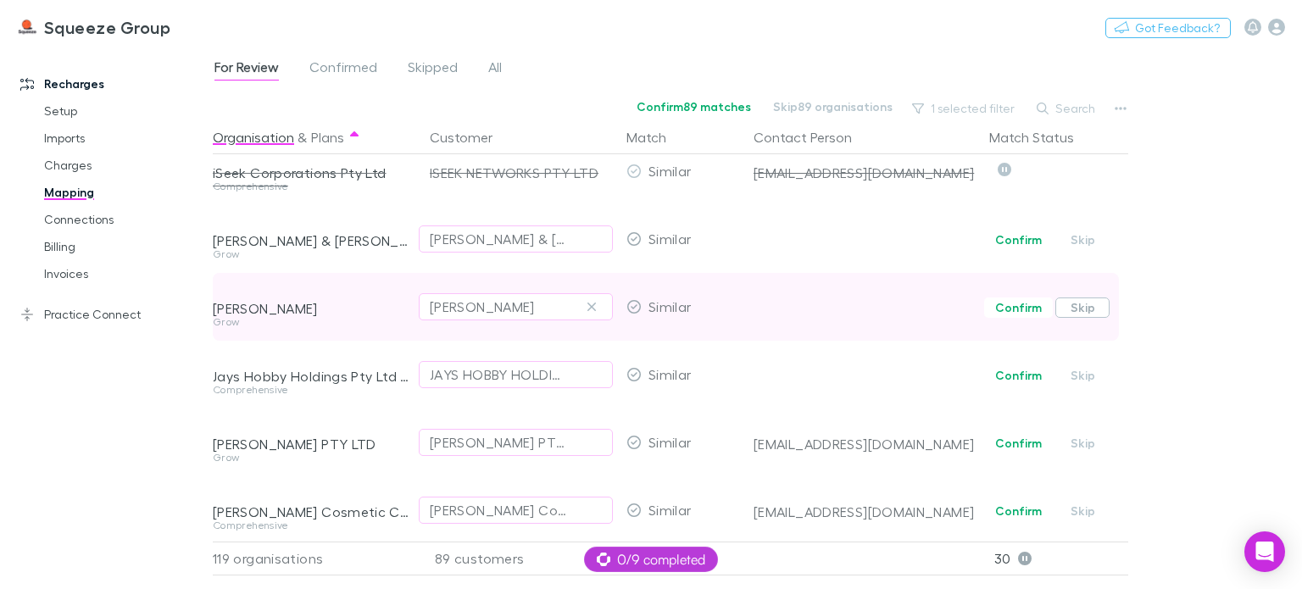
click at [1084, 307] on button "Skip" at bounding box center [1083, 308] width 54 height 20
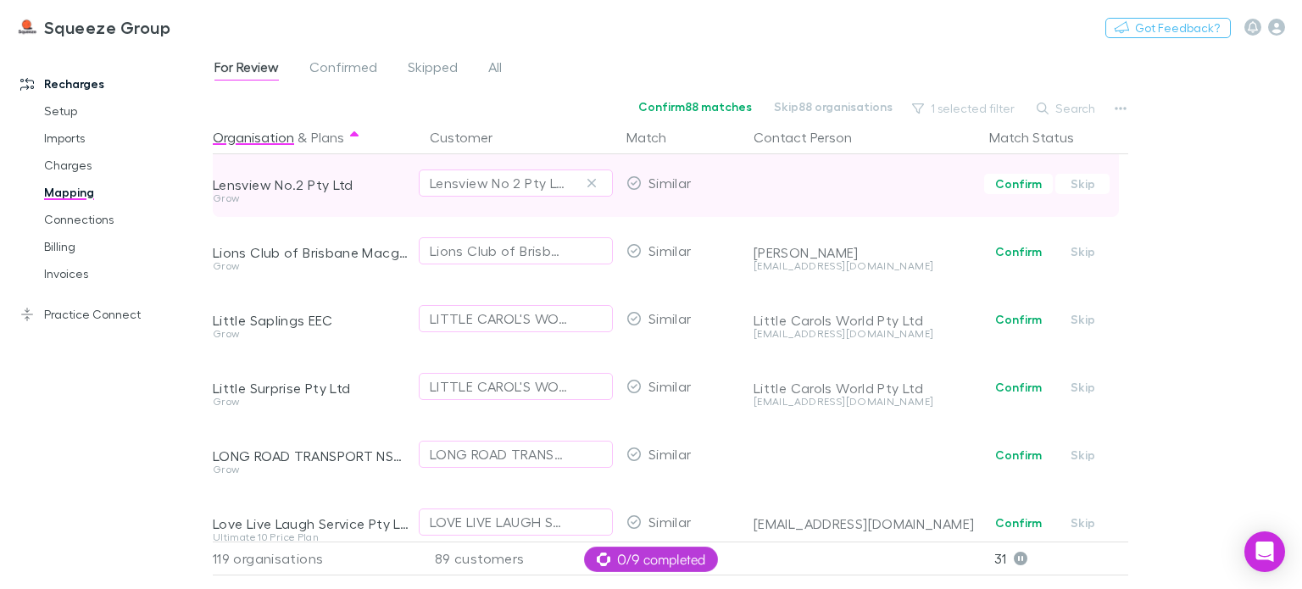
scroll to position [3222, 0]
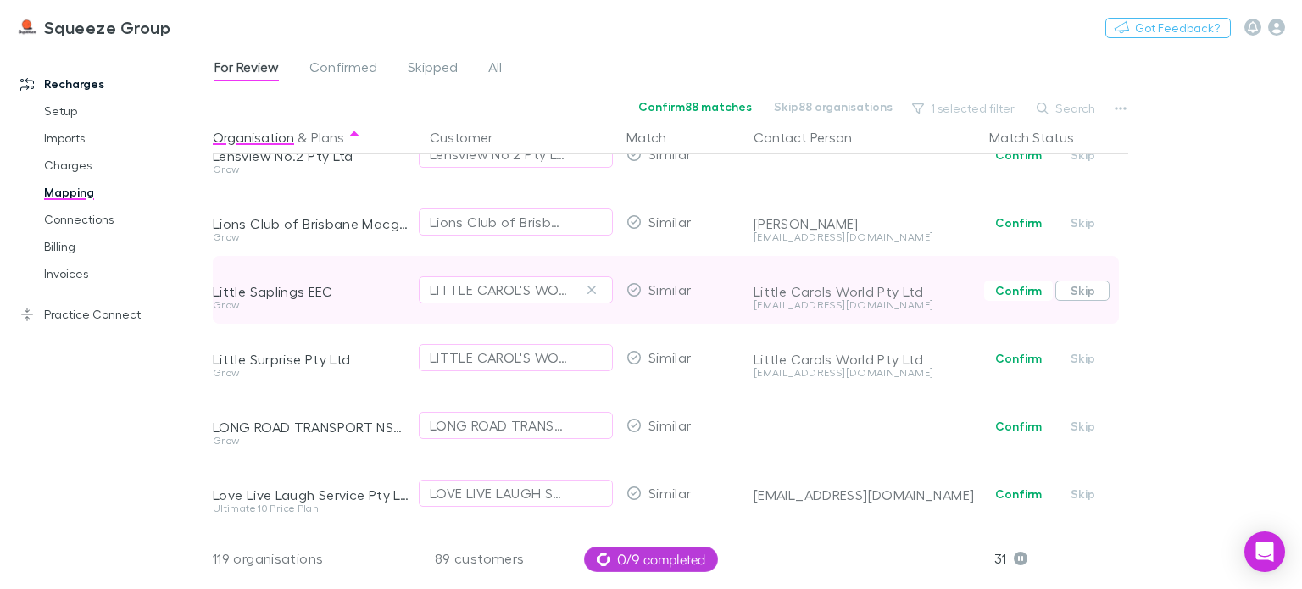
click at [1072, 294] on button "Skip" at bounding box center [1083, 291] width 54 height 20
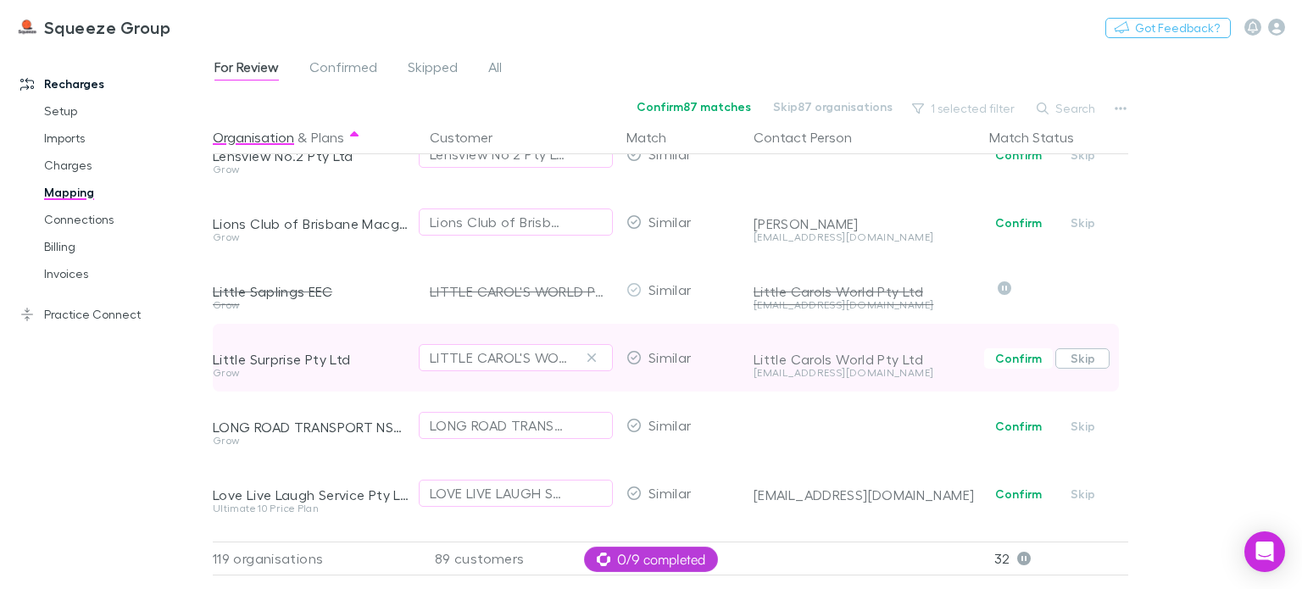
click at [1075, 360] on button "Skip" at bounding box center [1083, 358] width 54 height 20
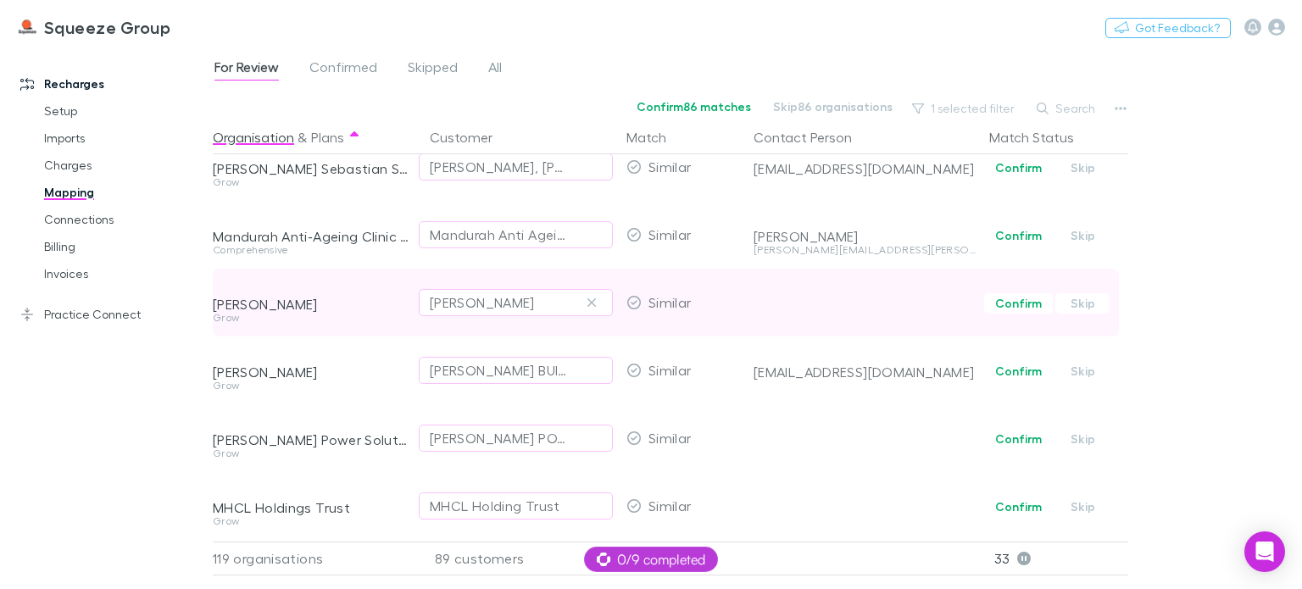
scroll to position [3646, 0]
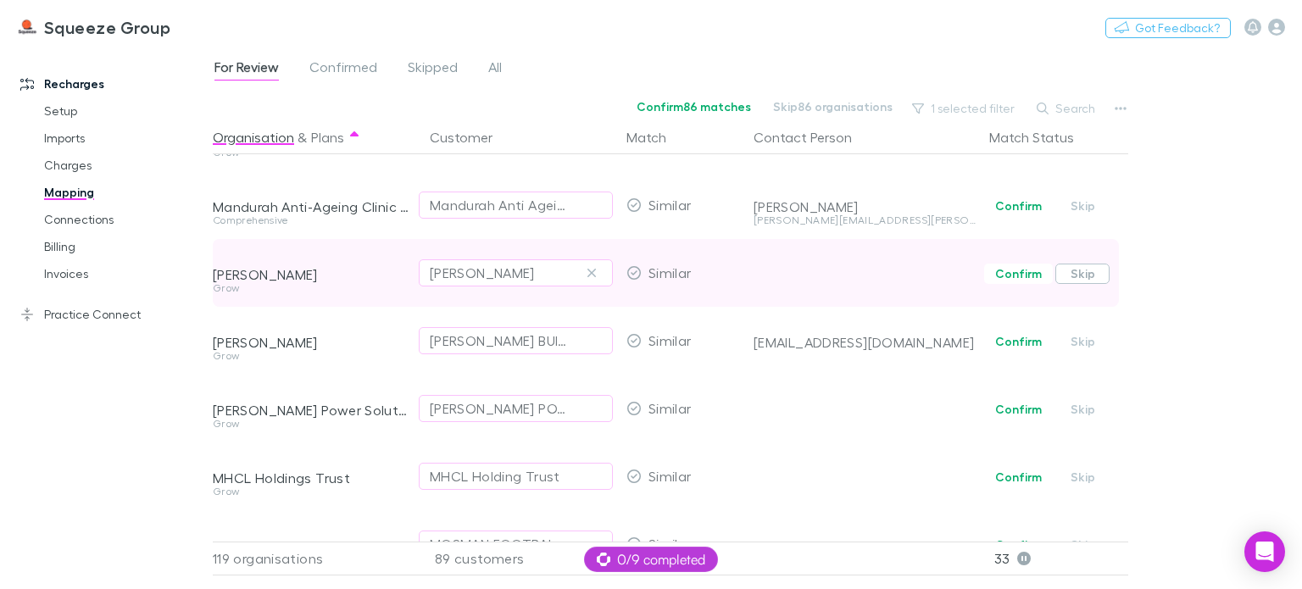
click at [1078, 276] on button "Skip" at bounding box center [1083, 274] width 54 height 20
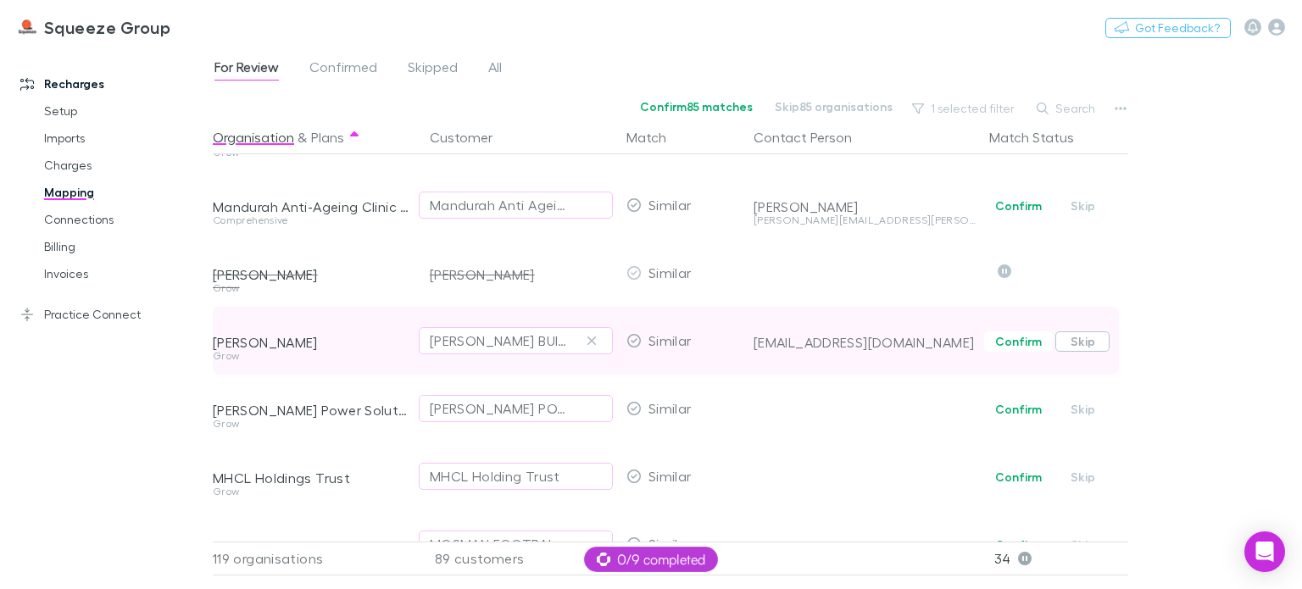
click at [1095, 347] on button "Skip" at bounding box center [1083, 342] width 54 height 20
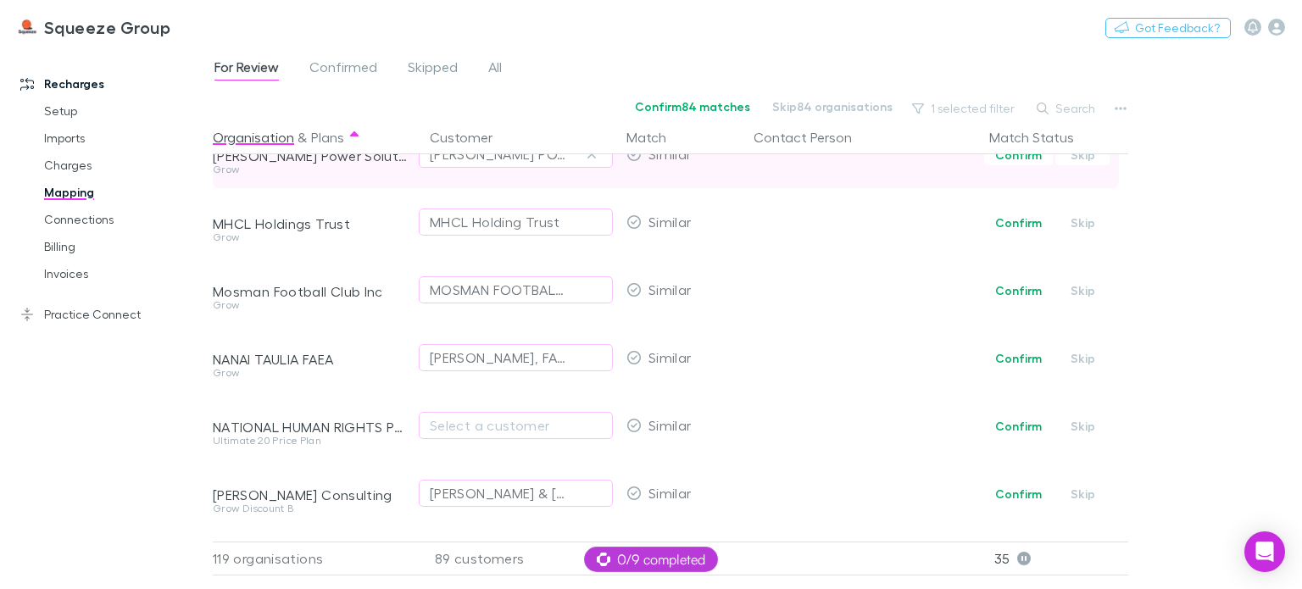
scroll to position [3985, 0]
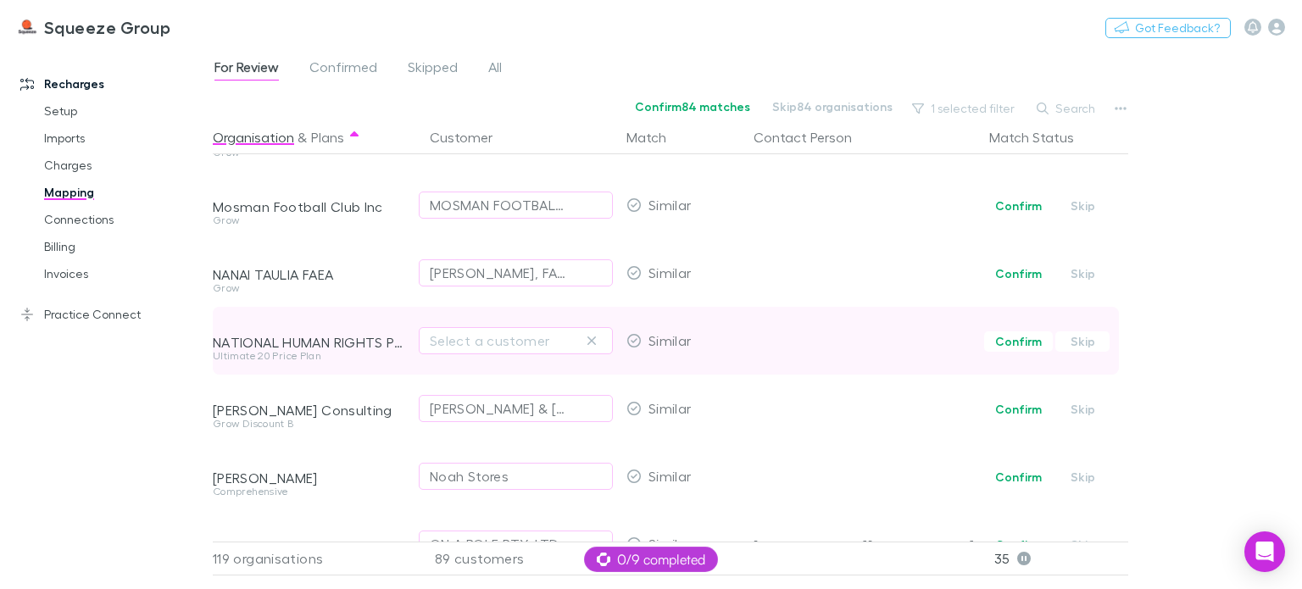
click at [1084, 342] on button "Skip" at bounding box center [1083, 342] width 54 height 20
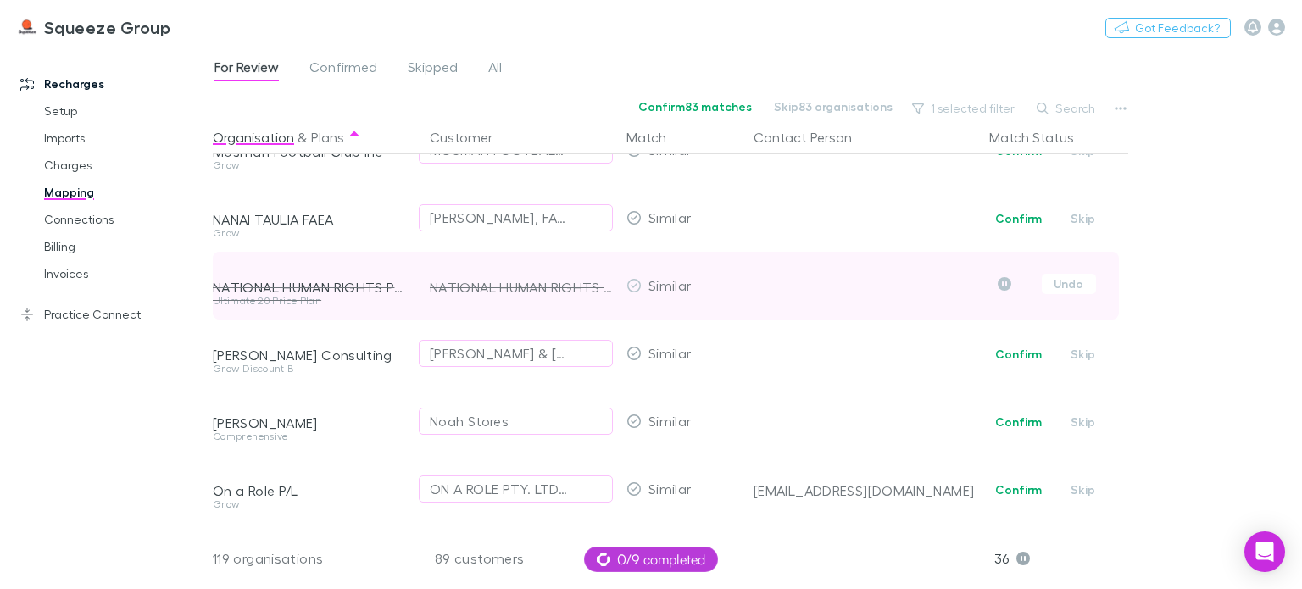
scroll to position [4070, 0]
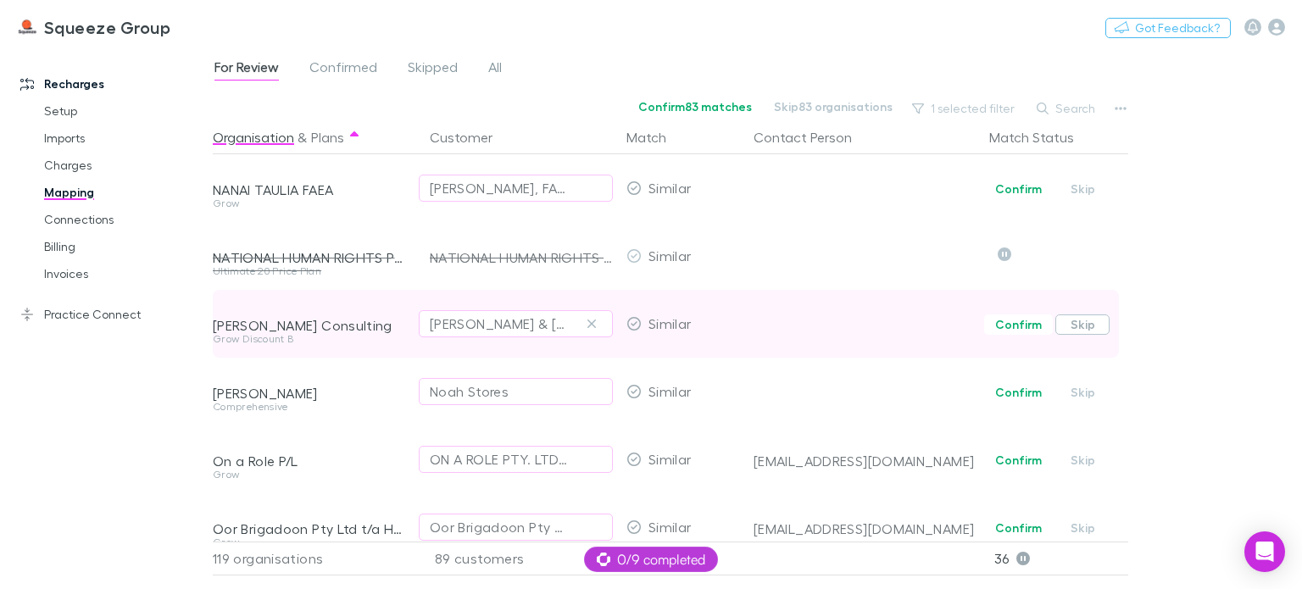
click at [1076, 325] on button "Skip" at bounding box center [1083, 325] width 54 height 20
click at [1081, 390] on button "Skip" at bounding box center [1083, 392] width 54 height 20
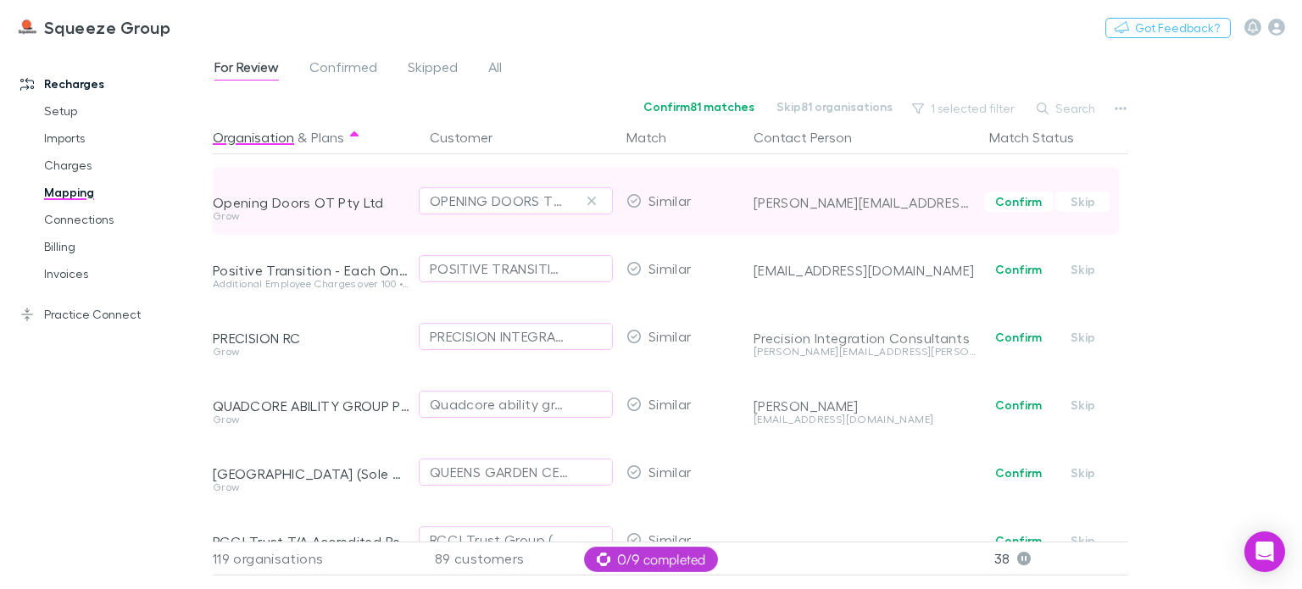
scroll to position [4494, 0]
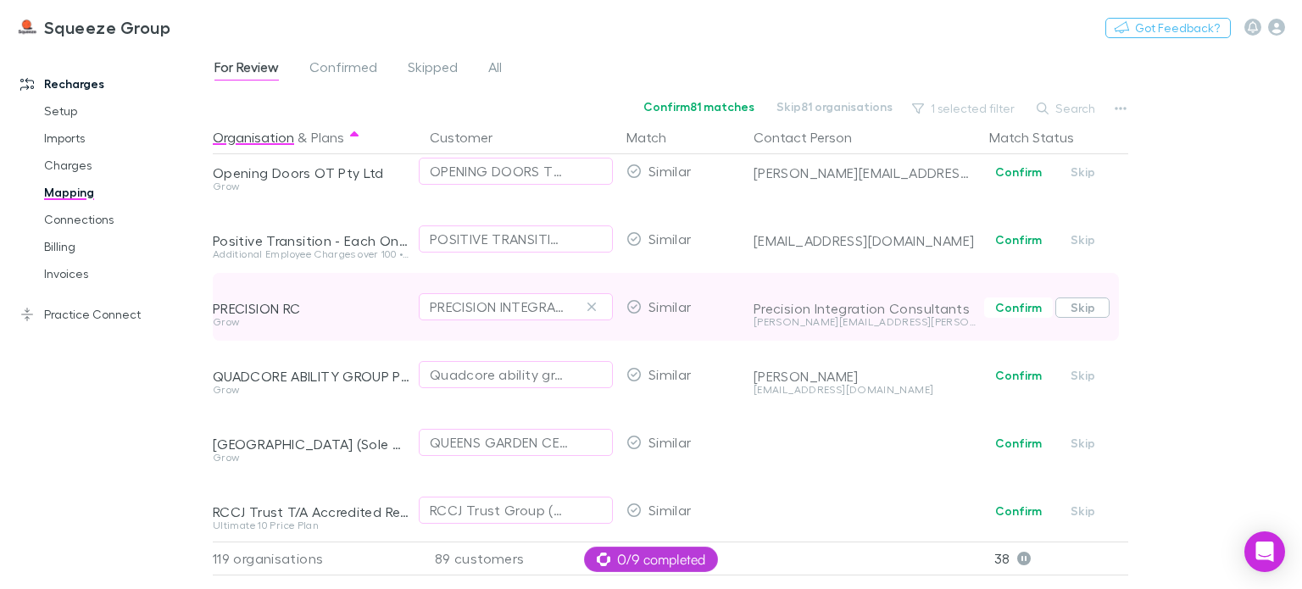
click at [1085, 313] on button "Skip" at bounding box center [1083, 308] width 54 height 20
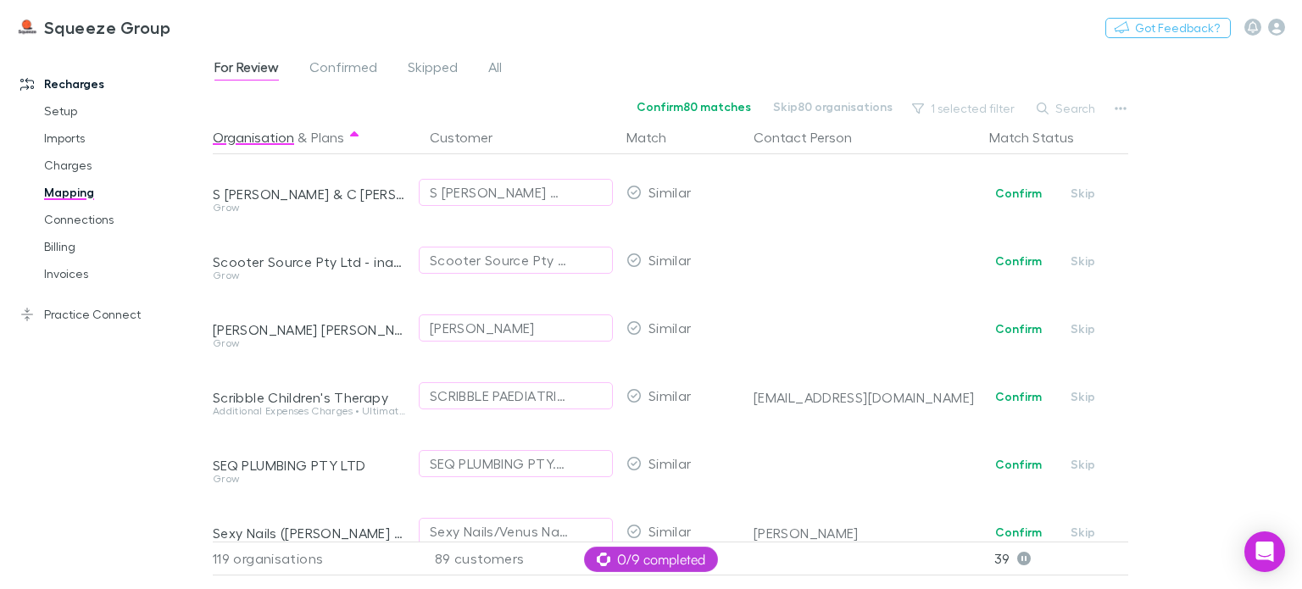
scroll to position [4918, 0]
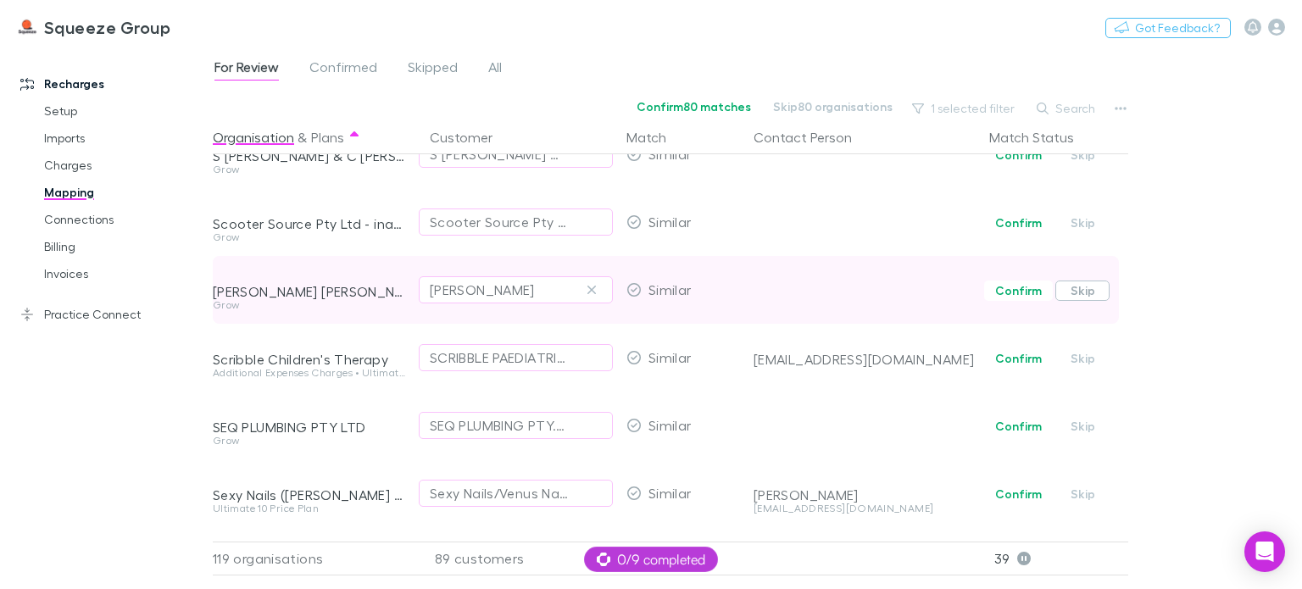
click at [1083, 291] on button "Skip" at bounding box center [1083, 291] width 54 height 20
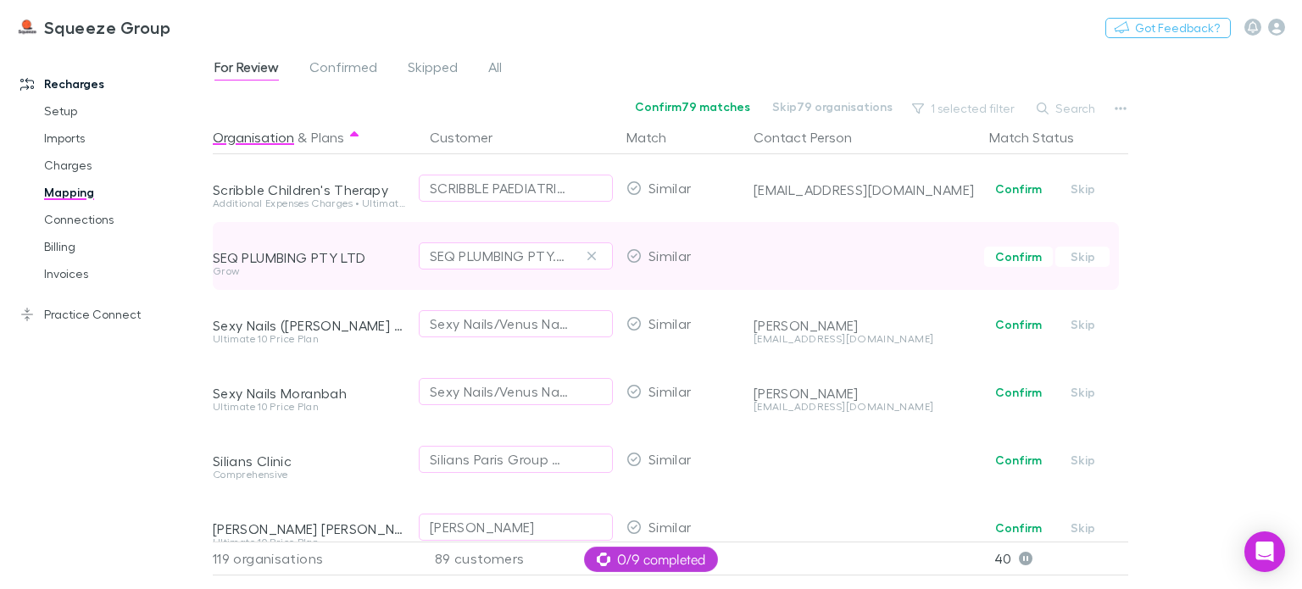
scroll to position [5172, 0]
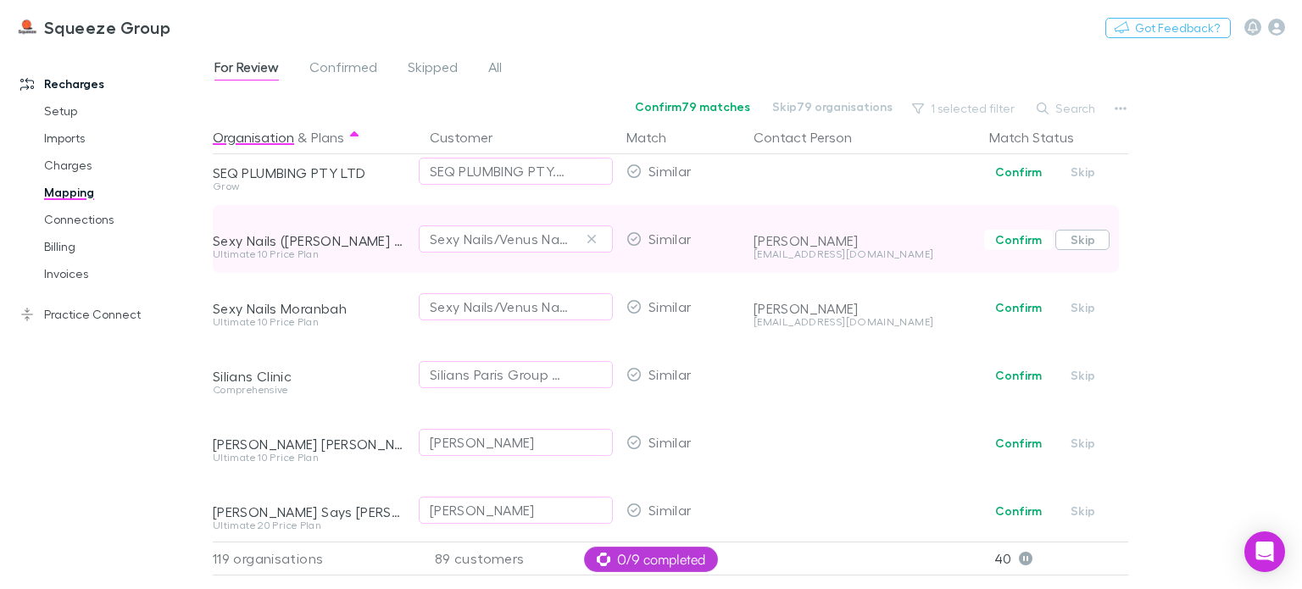
click at [1084, 243] on button "Skip" at bounding box center [1083, 240] width 54 height 20
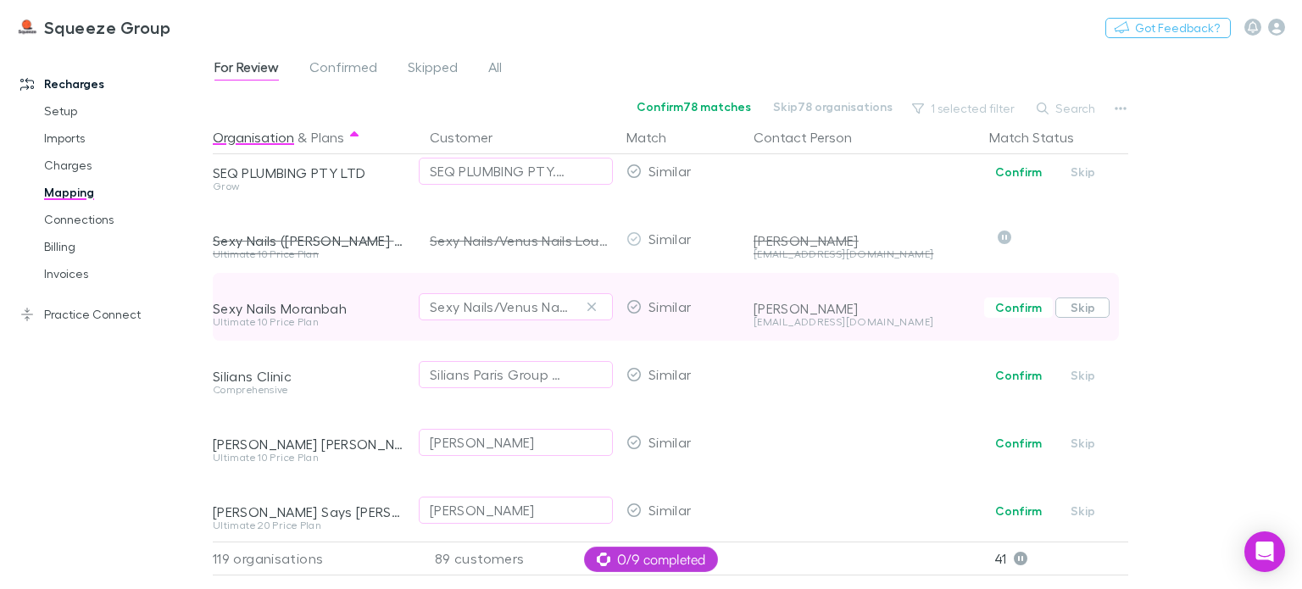
click at [1086, 308] on button "Skip" at bounding box center [1083, 308] width 54 height 20
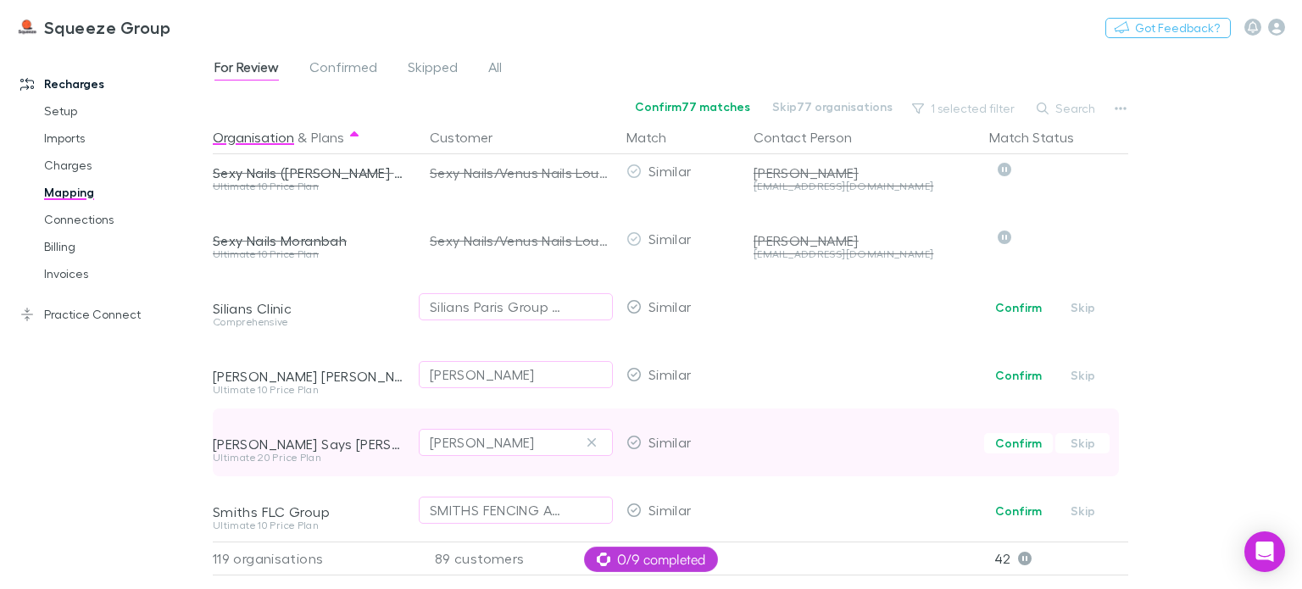
scroll to position [5342, 0]
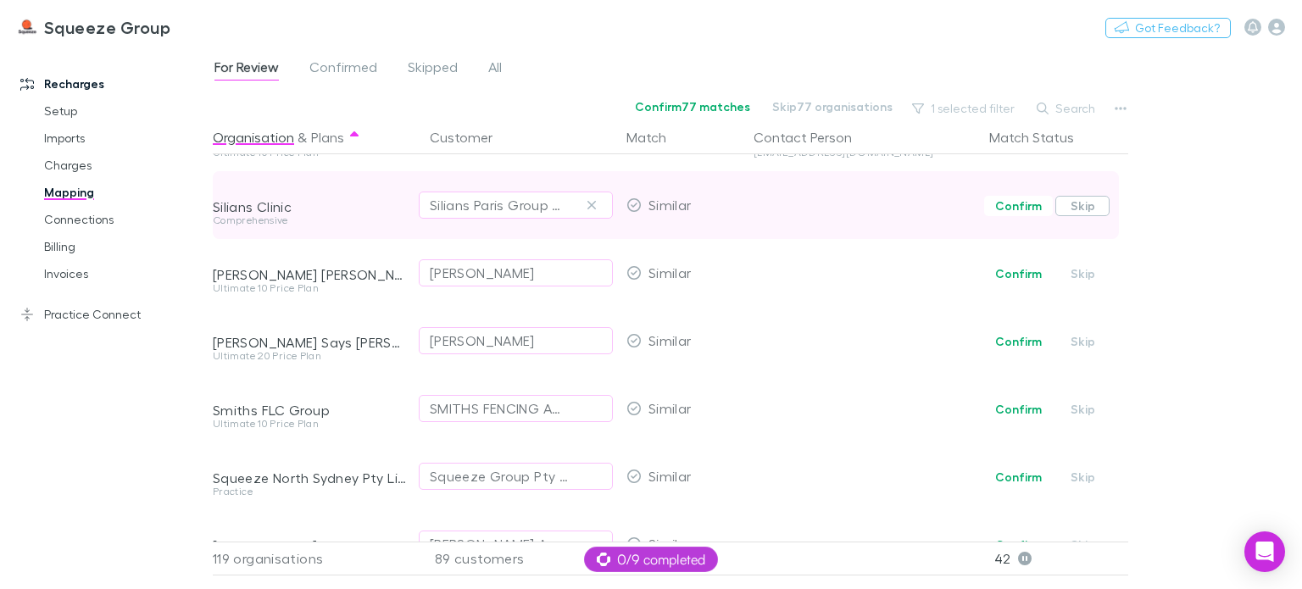
click at [1082, 207] on button "Skip" at bounding box center [1083, 206] width 54 height 20
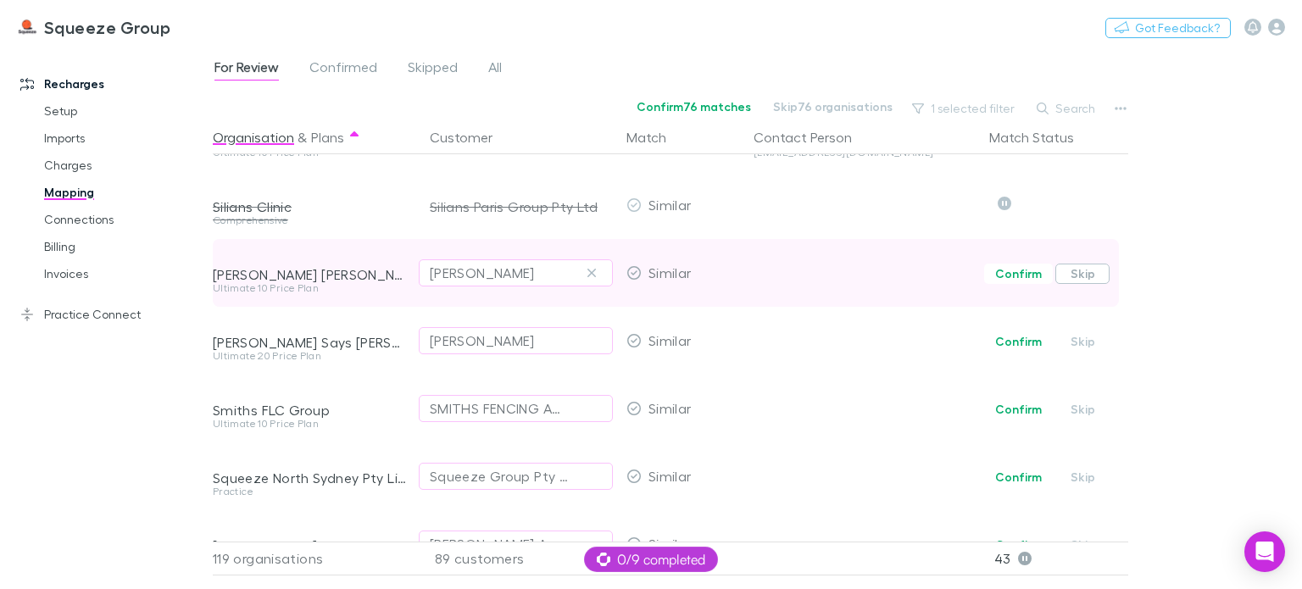
click at [1085, 276] on button "Skip" at bounding box center [1083, 274] width 54 height 20
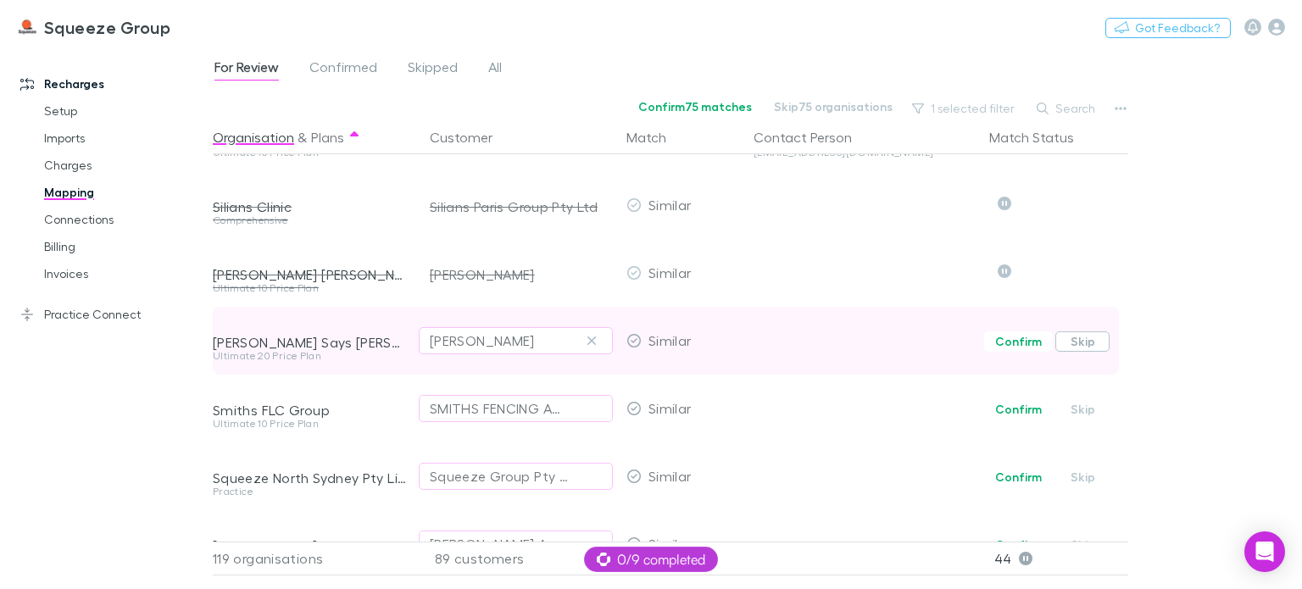
click at [1079, 343] on button "Skip" at bounding box center [1083, 342] width 54 height 20
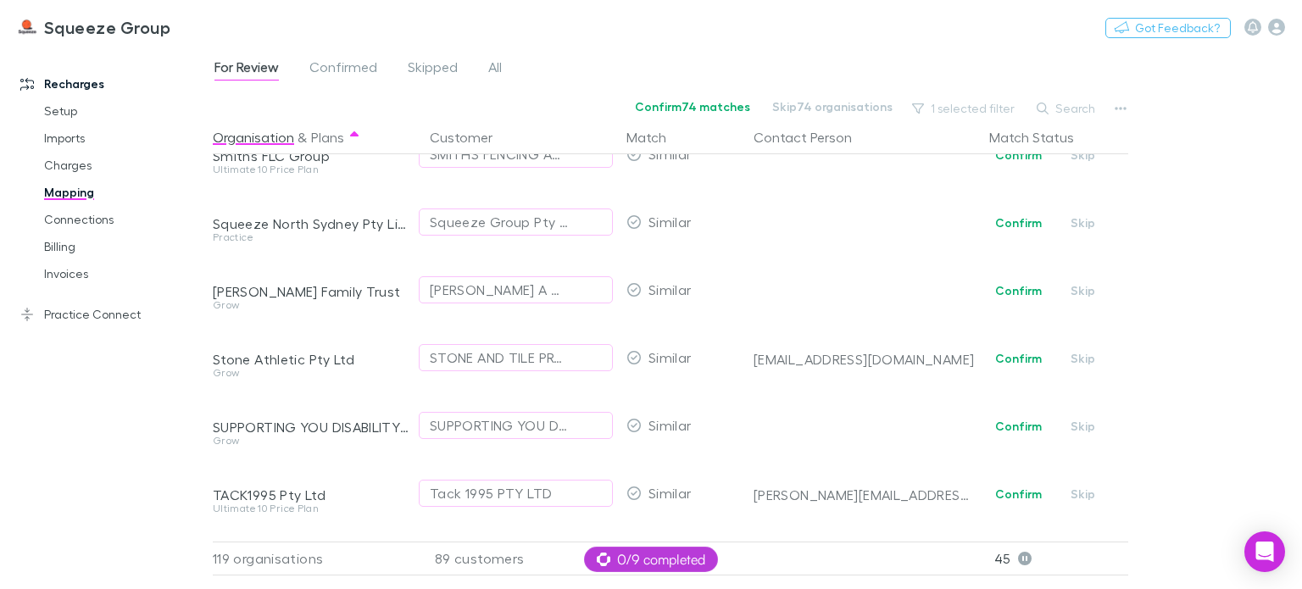
scroll to position [5511, 0]
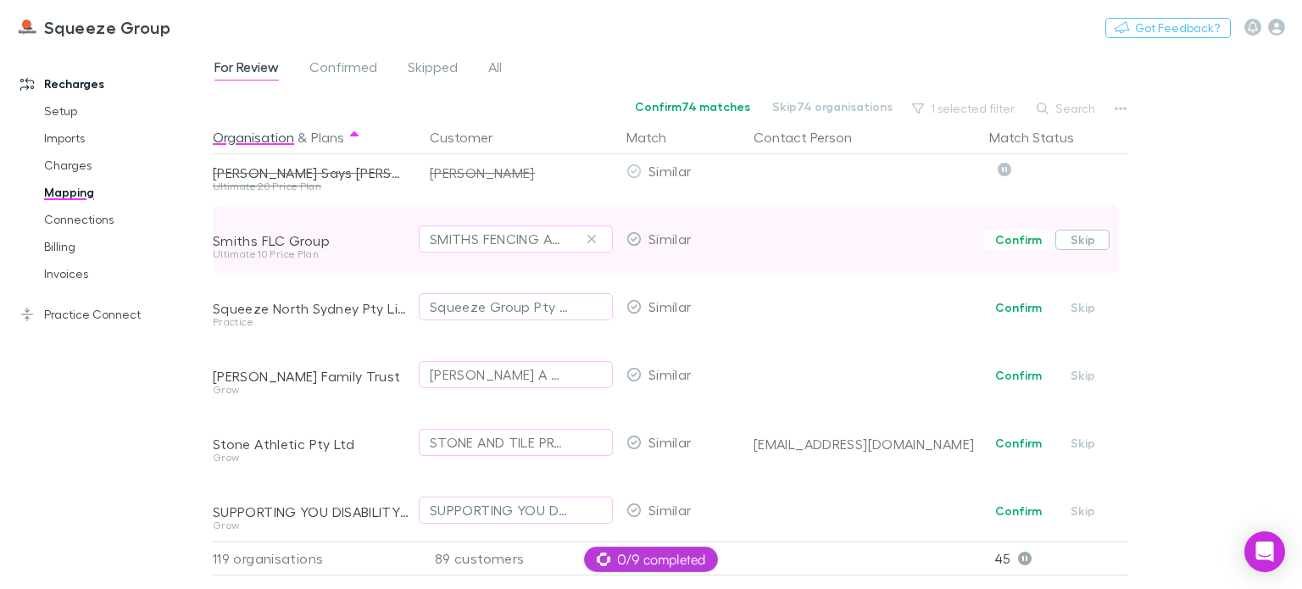
click at [1091, 248] on button "Skip" at bounding box center [1083, 240] width 54 height 20
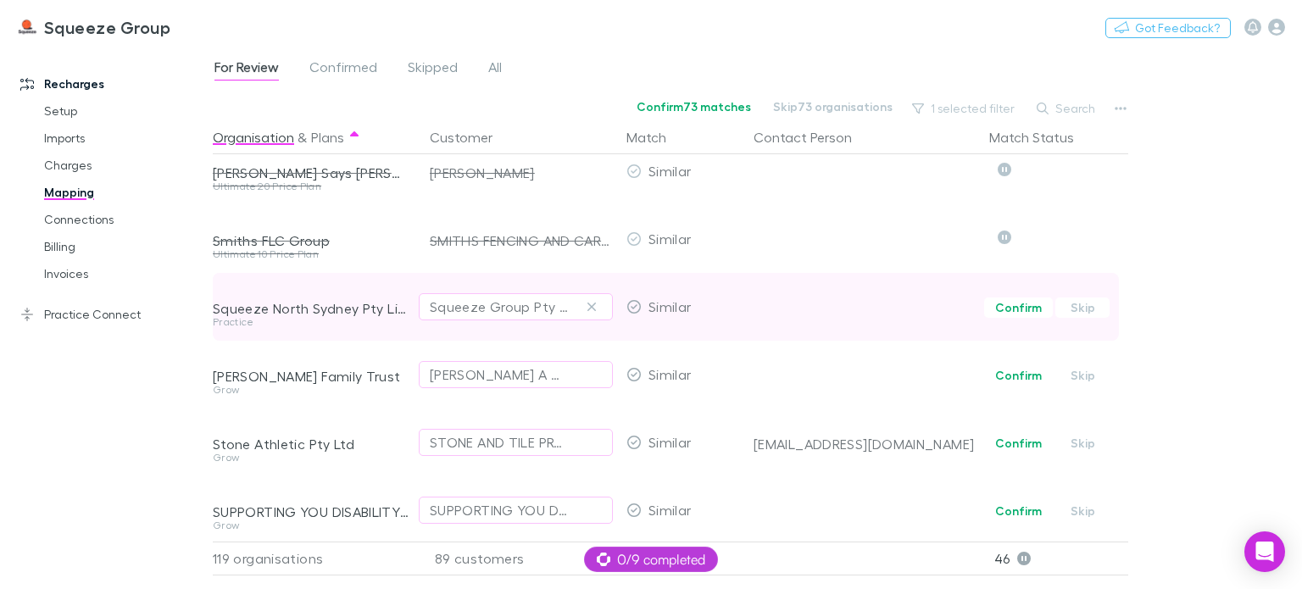
scroll to position [5596, 0]
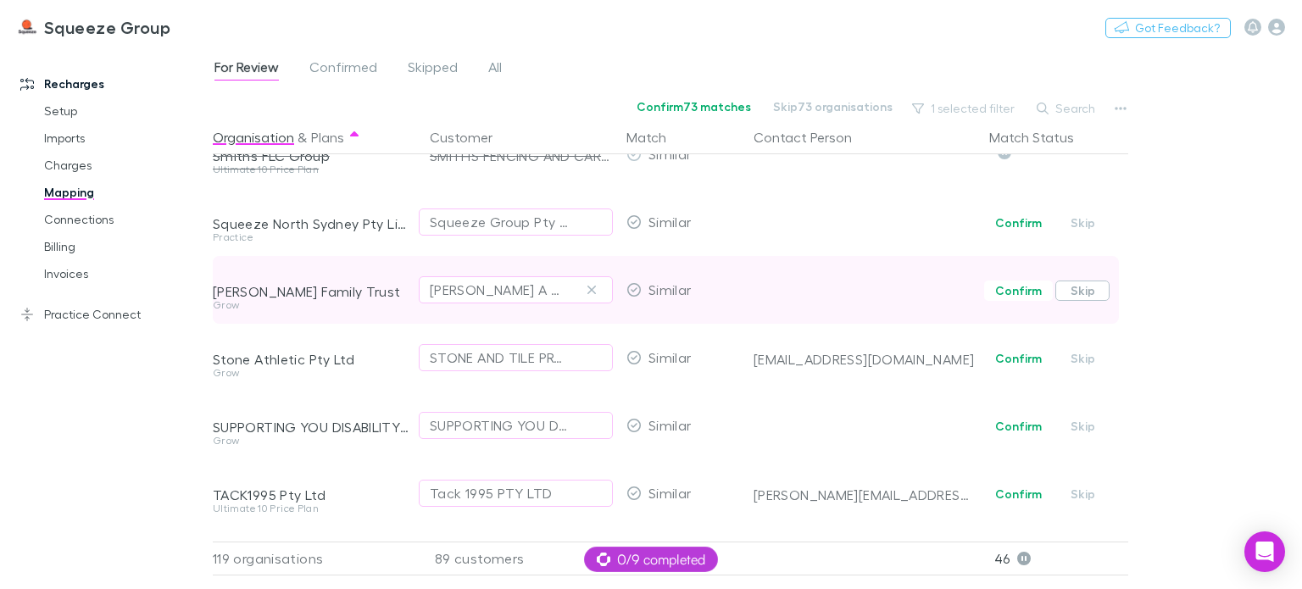
click at [1081, 291] on button "Skip" at bounding box center [1083, 291] width 54 height 20
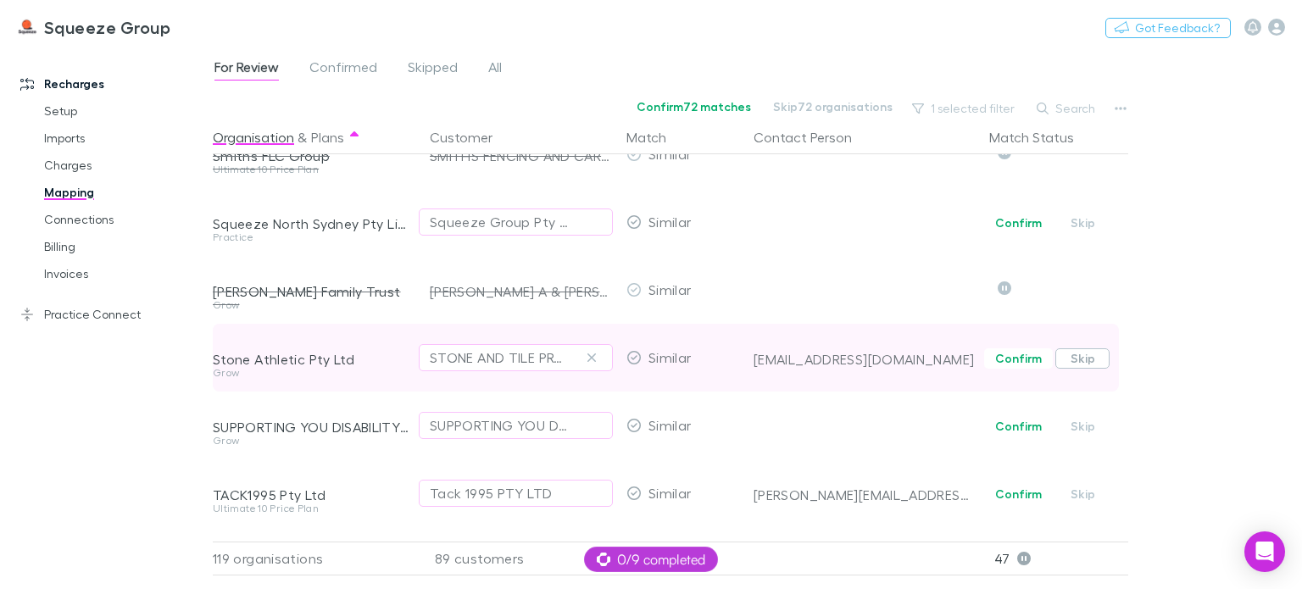
click at [1093, 363] on button "Skip" at bounding box center [1083, 358] width 54 height 20
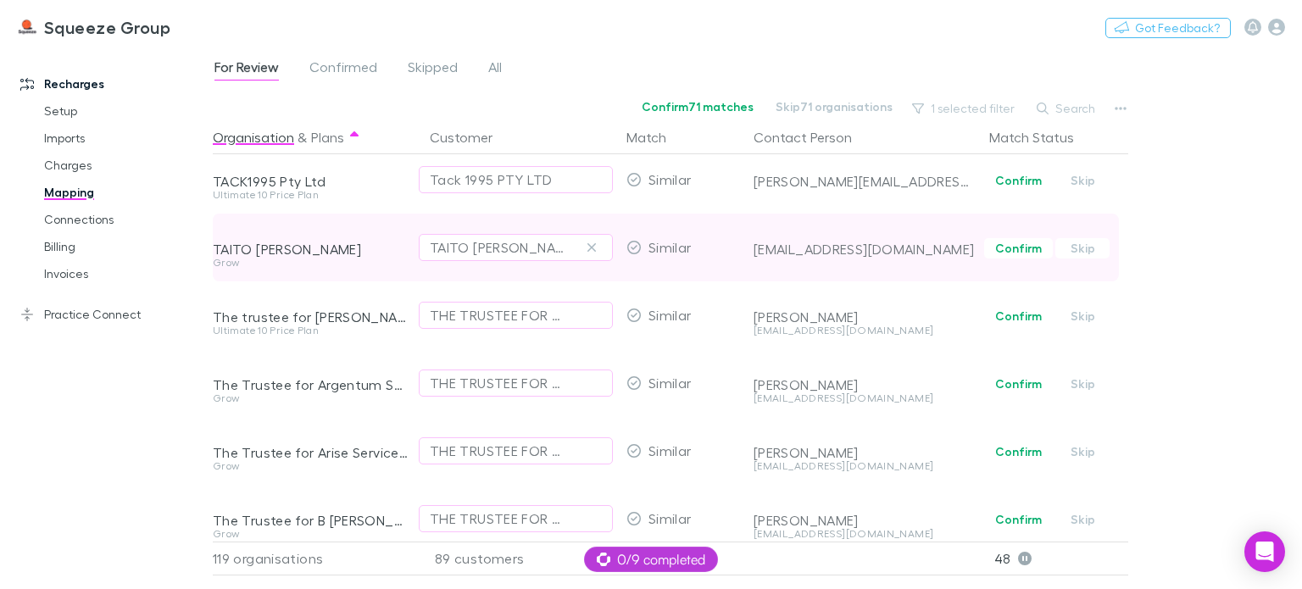
scroll to position [5935, 0]
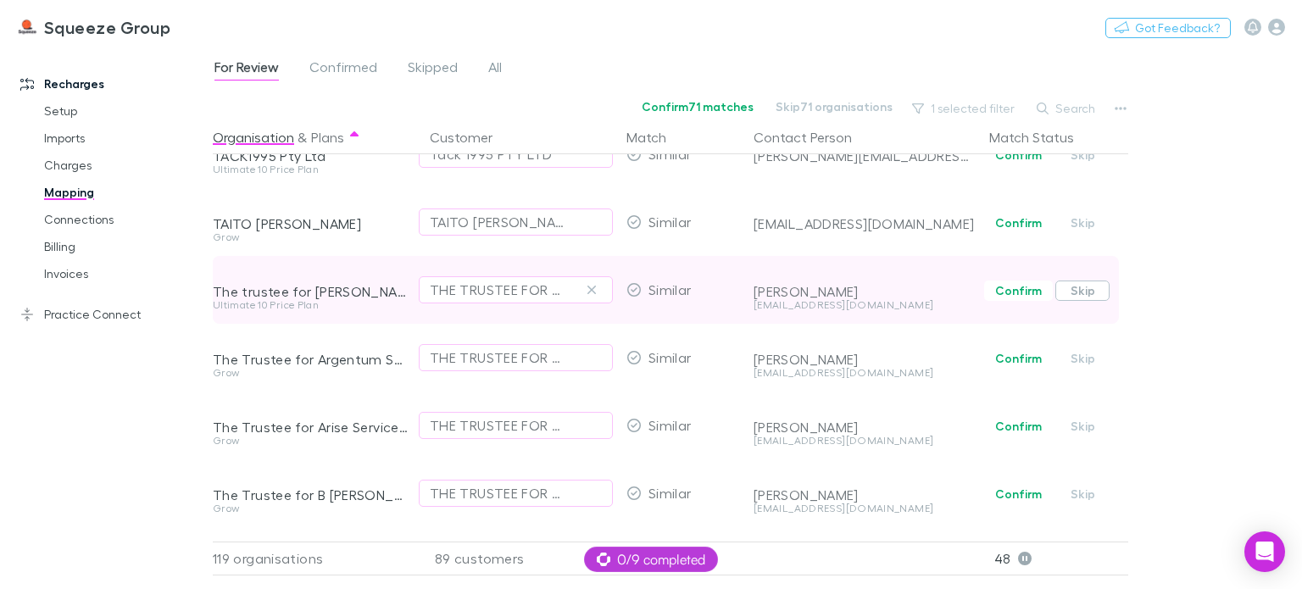
click at [1083, 293] on button "Skip" at bounding box center [1083, 291] width 54 height 20
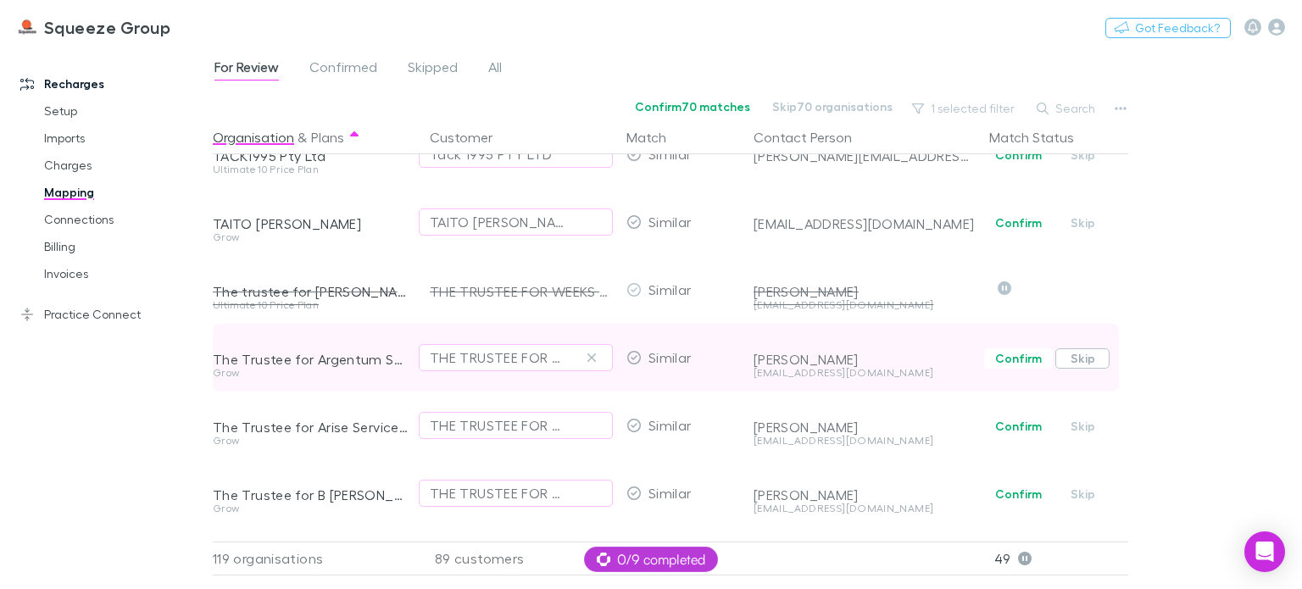
click at [1091, 359] on button "Skip" at bounding box center [1083, 358] width 54 height 20
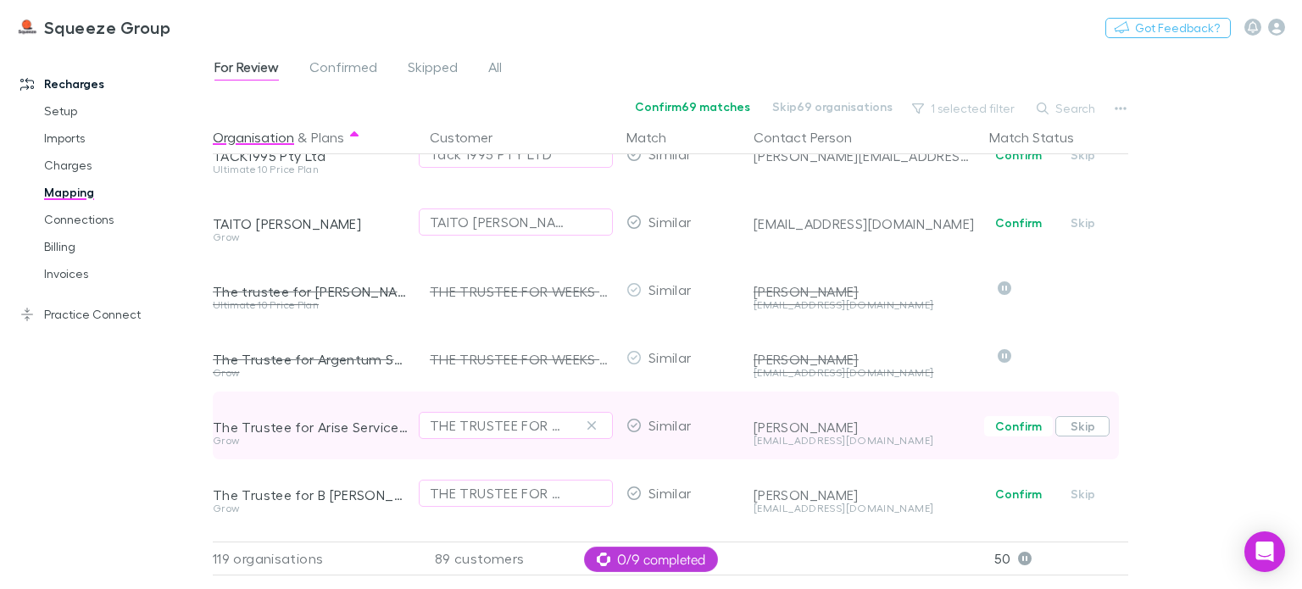
click at [1072, 433] on button "Skip" at bounding box center [1083, 426] width 54 height 20
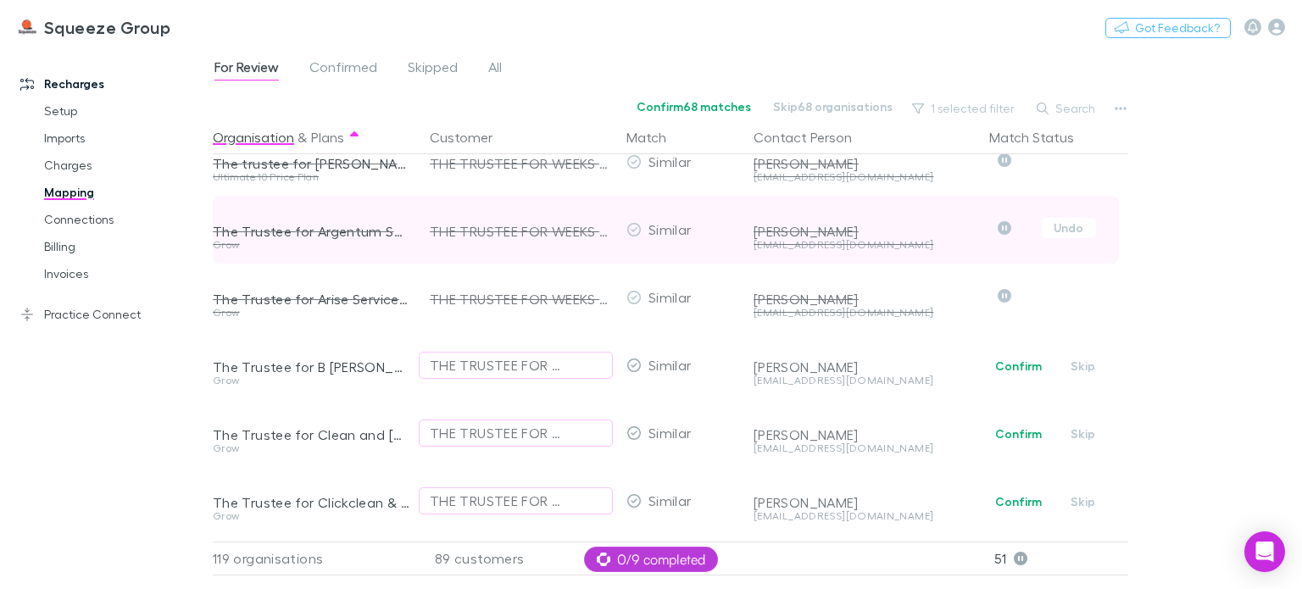
scroll to position [6105, 0]
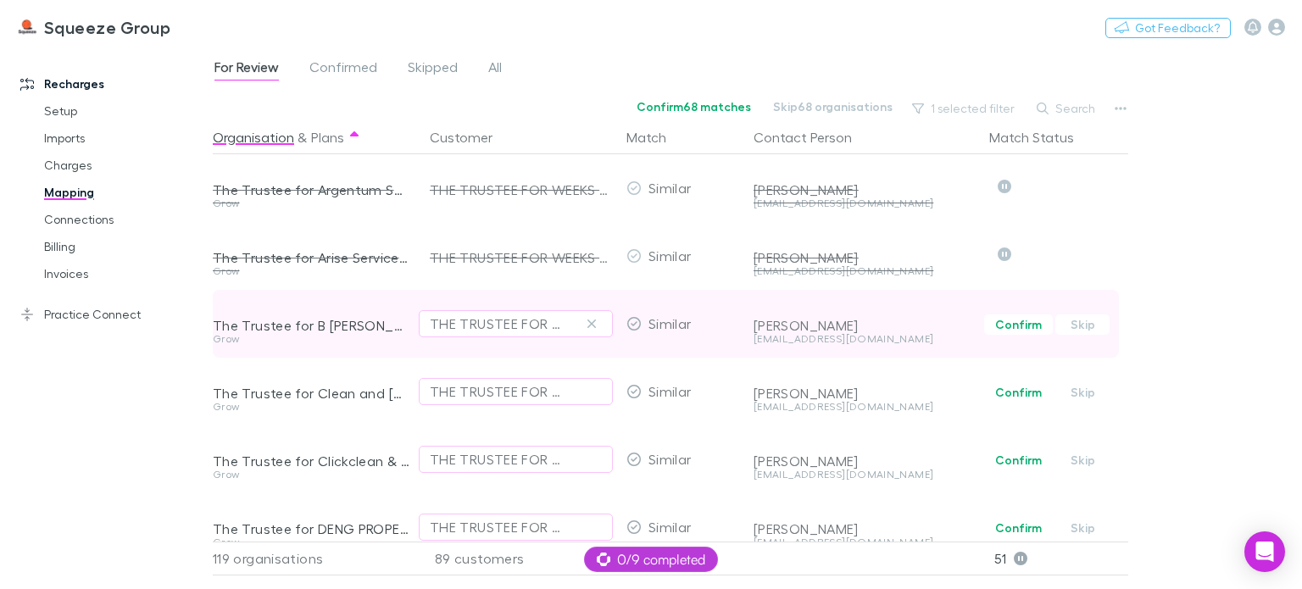
click at [1079, 327] on button "Skip" at bounding box center [1083, 325] width 54 height 20
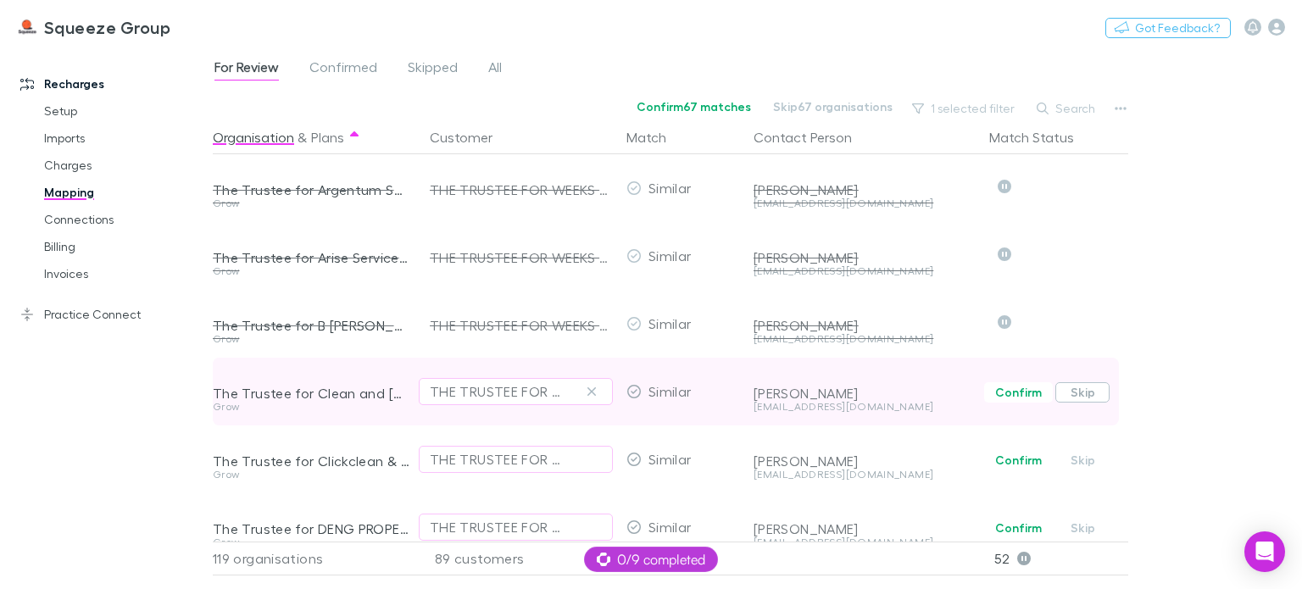
click at [1079, 399] on button "Skip" at bounding box center [1083, 392] width 54 height 20
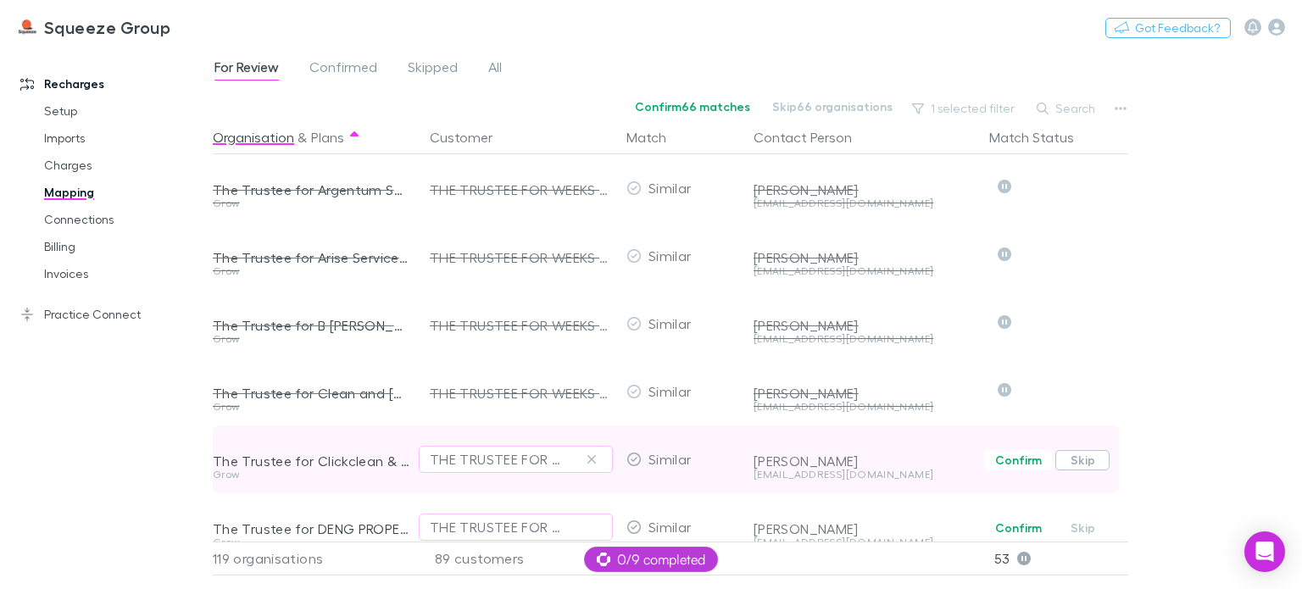
click at [1091, 464] on button "Skip" at bounding box center [1083, 460] width 54 height 20
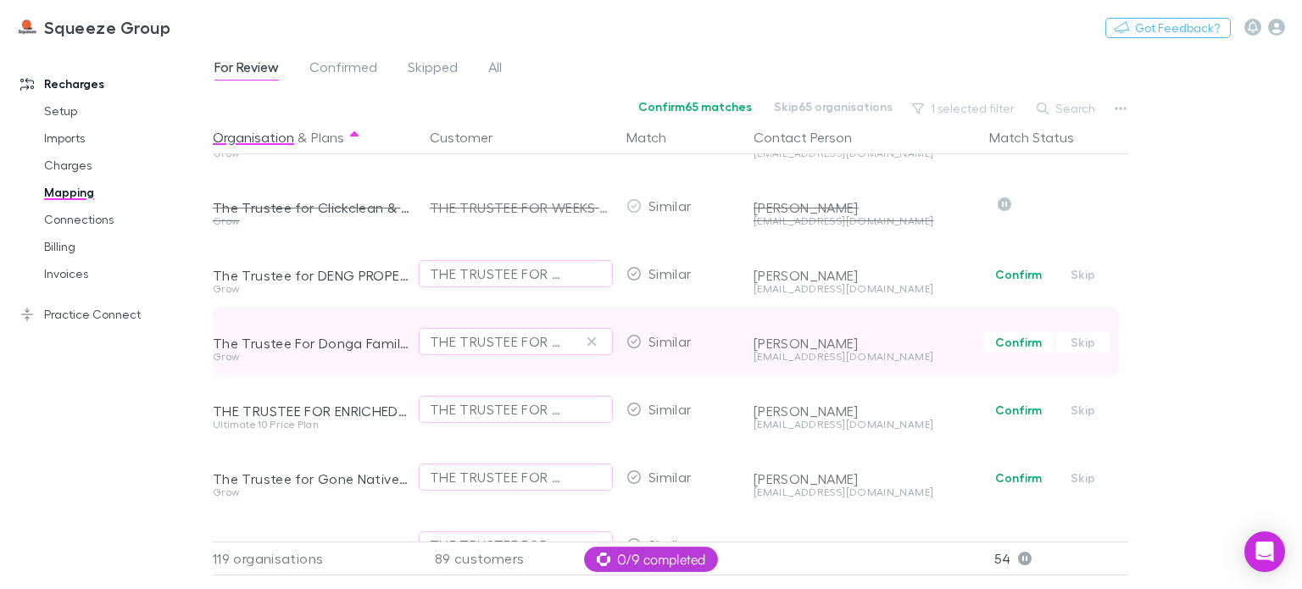
scroll to position [6359, 0]
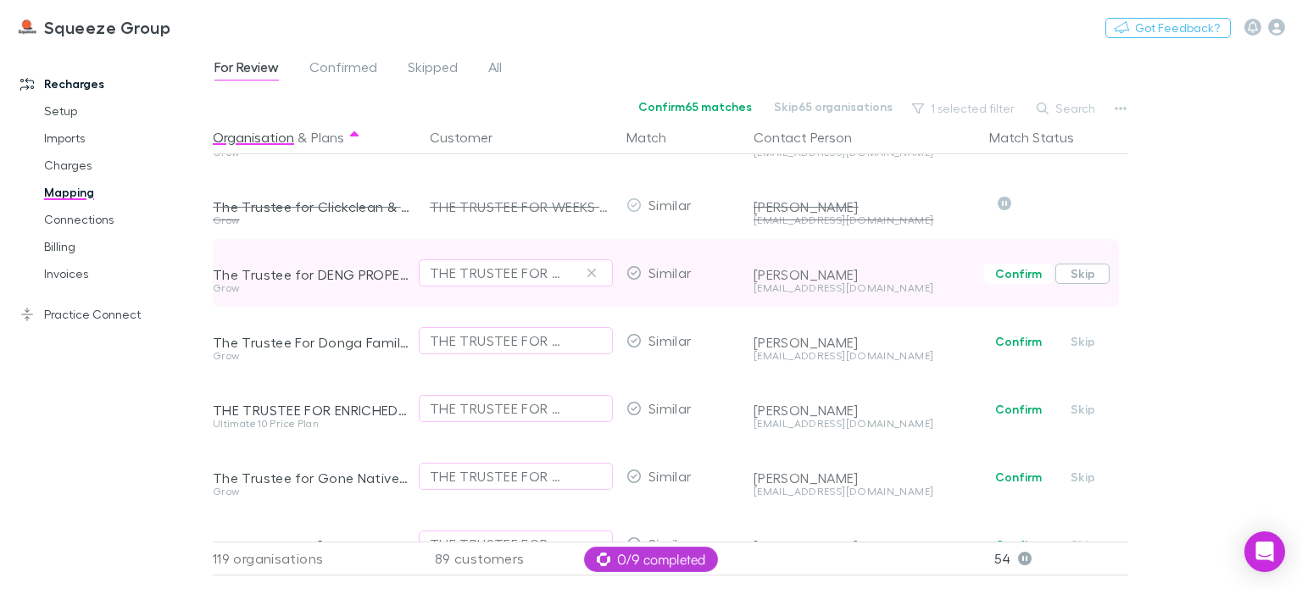
click at [1096, 277] on button "Skip" at bounding box center [1083, 274] width 54 height 20
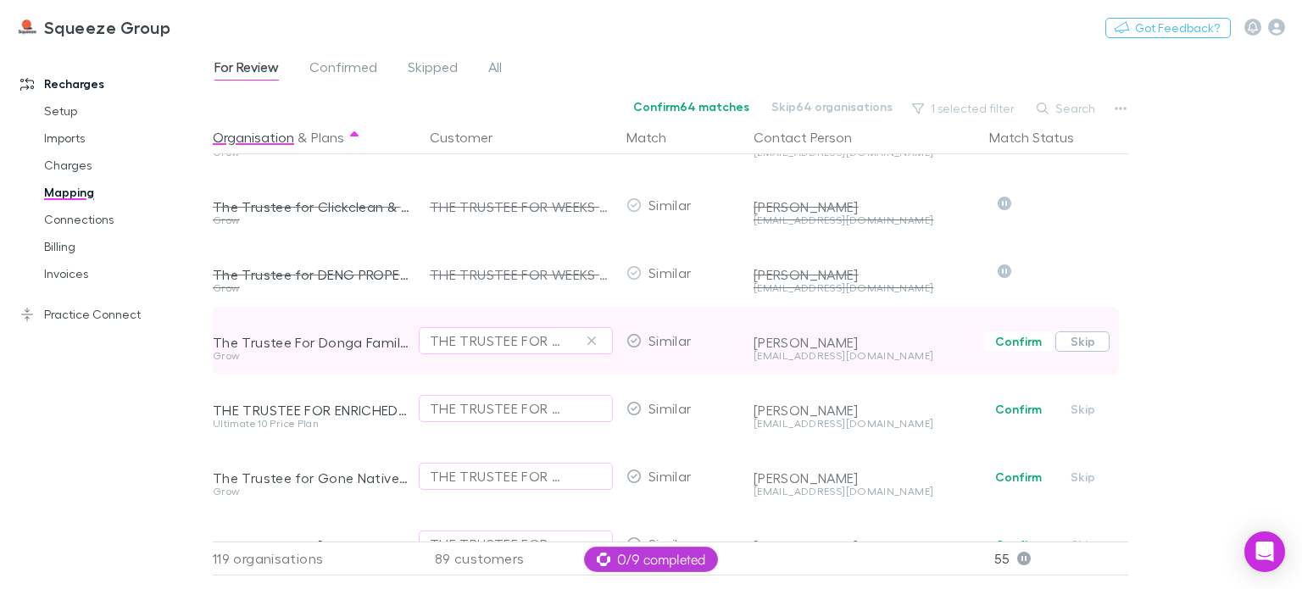
click at [1084, 348] on button "Skip" at bounding box center [1083, 342] width 54 height 20
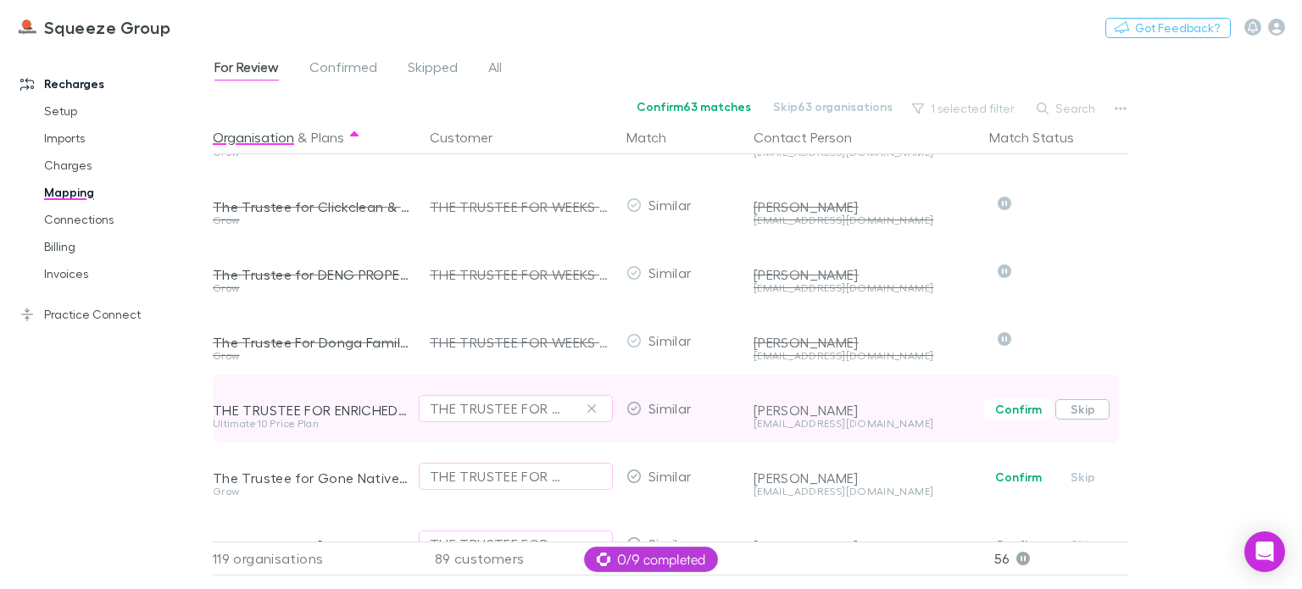
click at [1083, 406] on button "Skip" at bounding box center [1083, 409] width 54 height 20
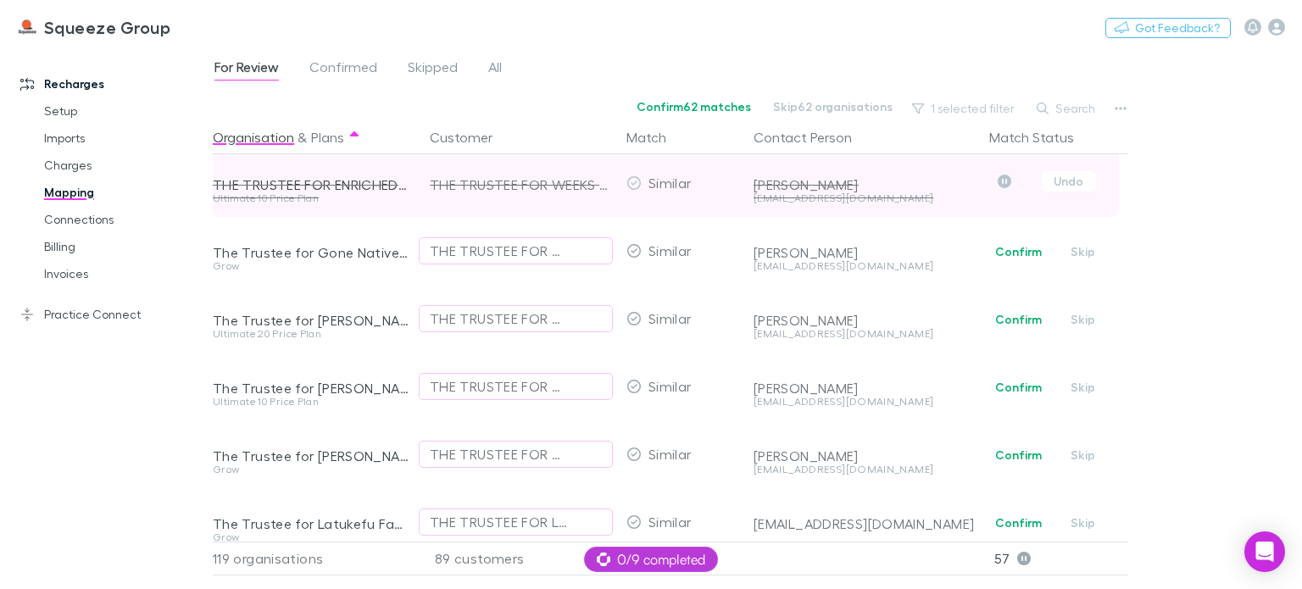
scroll to position [6614, 0]
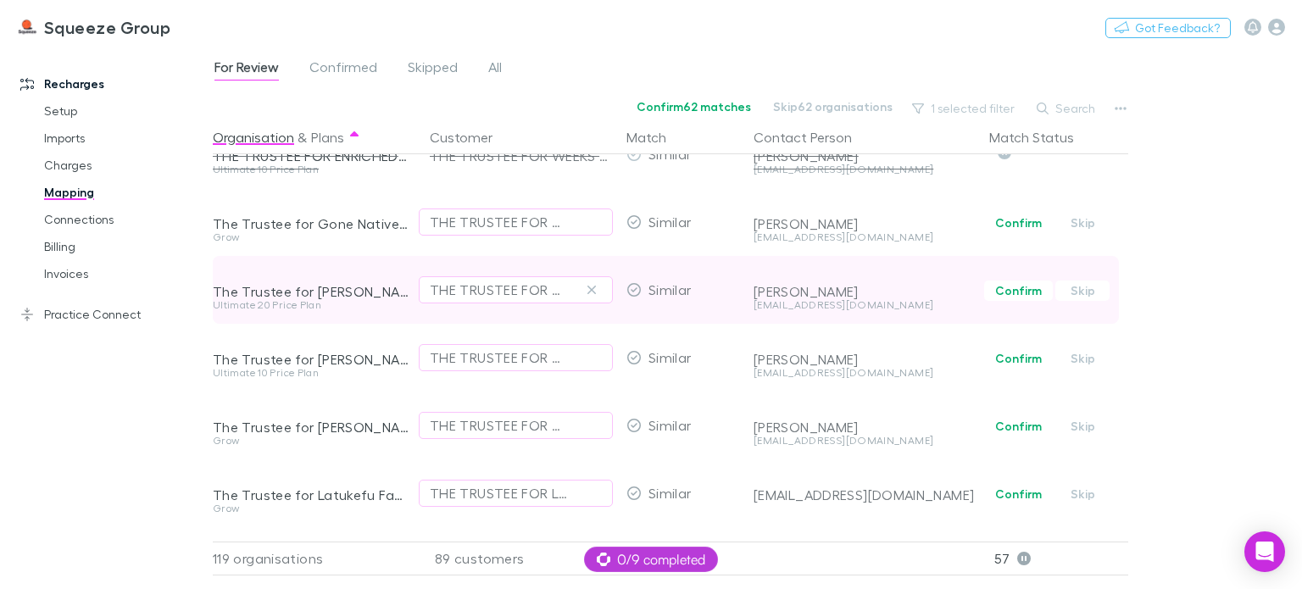
click at [1077, 226] on button "Skip" at bounding box center [1083, 223] width 54 height 20
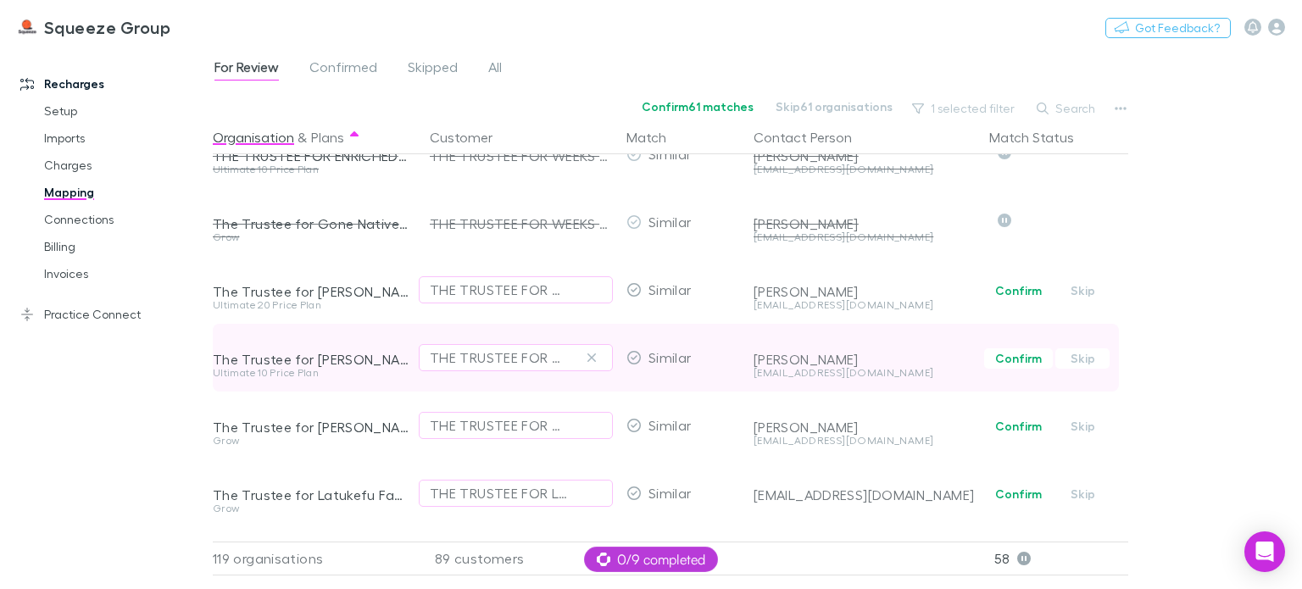
click at [1075, 293] on button "Skip" at bounding box center [1083, 291] width 54 height 20
click at [1080, 365] on button "Skip" at bounding box center [1083, 358] width 54 height 20
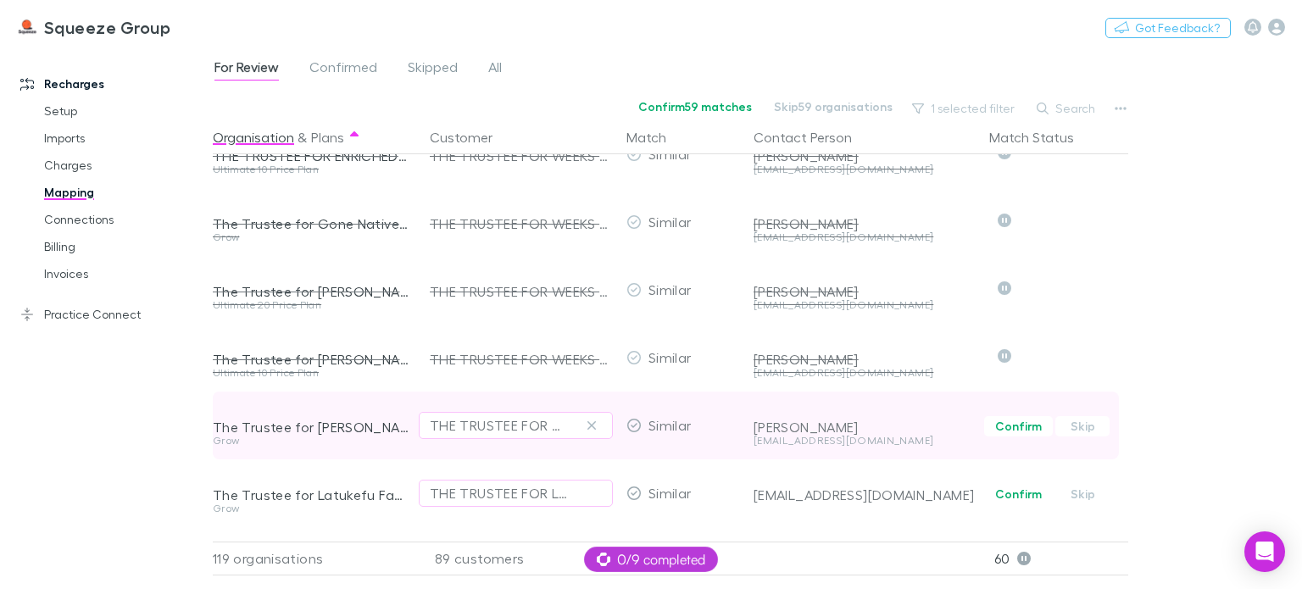
click at [1075, 426] on button "Skip" at bounding box center [1083, 426] width 54 height 20
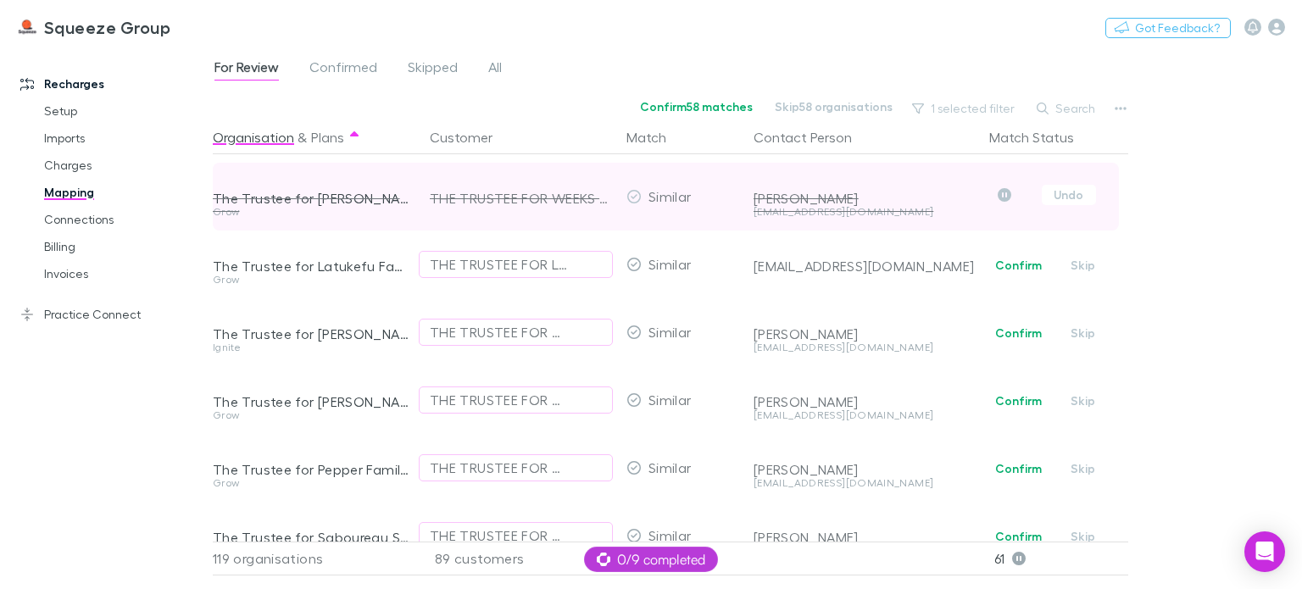
scroll to position [6868, 0]
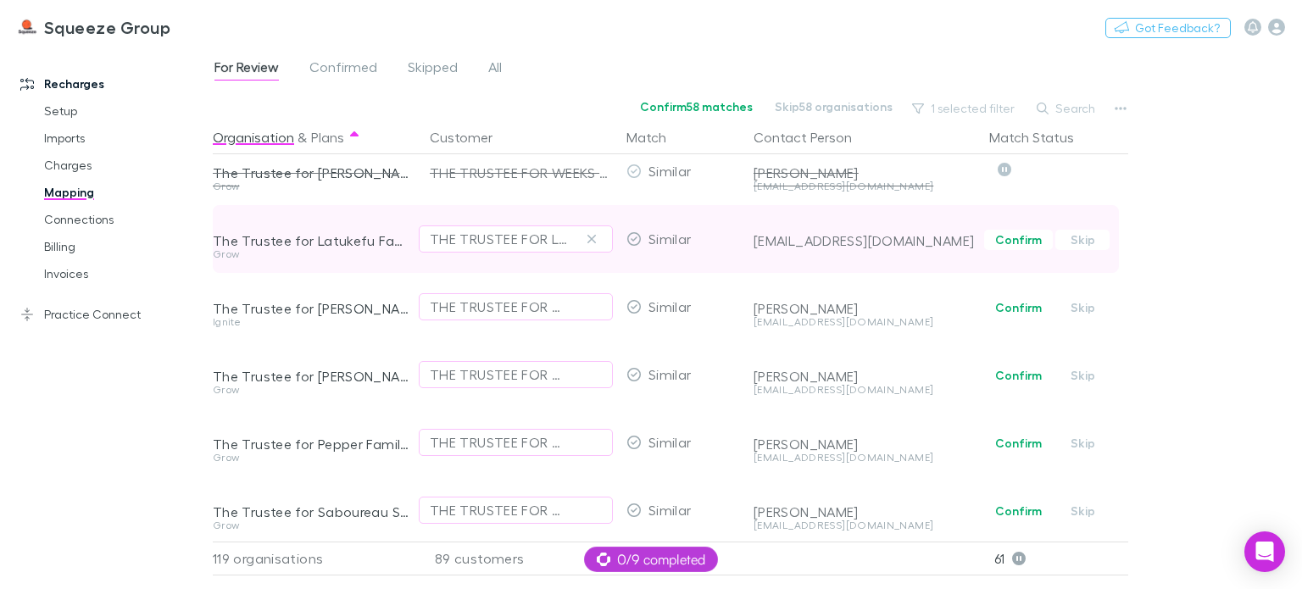
click at [1074, 250] on span "Confirm Skip" at bounding box center [1056, 239] width 146 height 68
click at [1085, 242] on button "Skip" at bounding box center [1083, 240] width 54 height 20
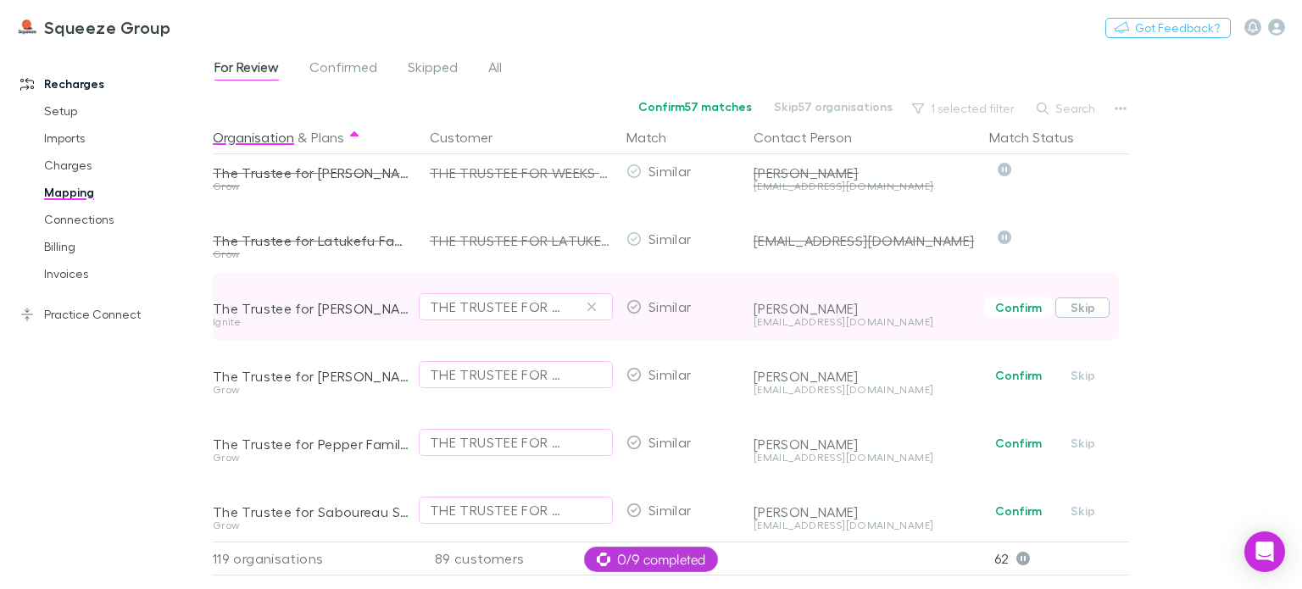
click at [1076, 311] on button "Skip" at bounding box center [1083, 308] width 54 height 20
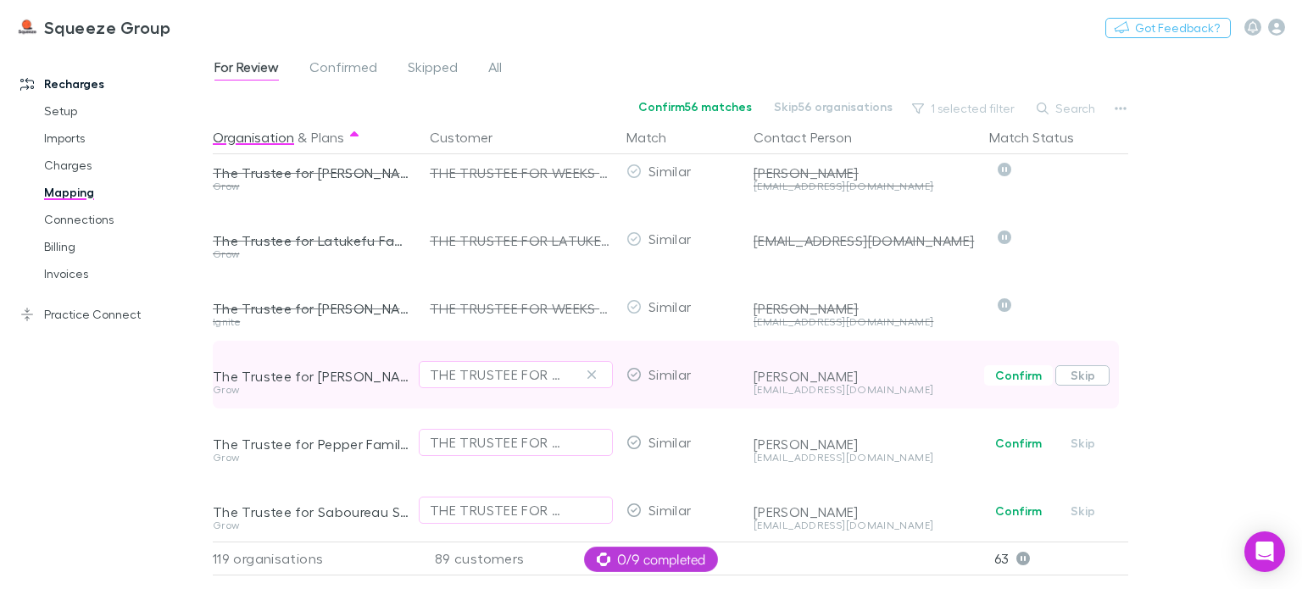
click at [1073, 382] on button "Skip" at bounding box center [1083, 375] width 54 height 20
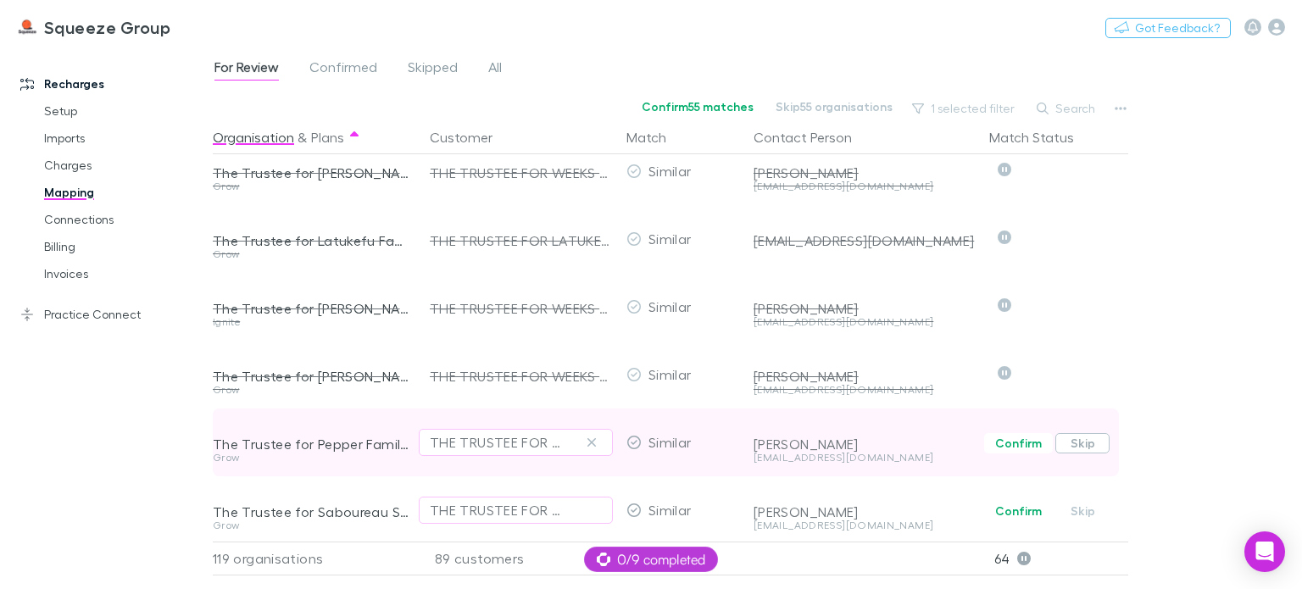
click at [1079, 443] on button "Skip" at bounding box center [1083, 443] width 54 height 20
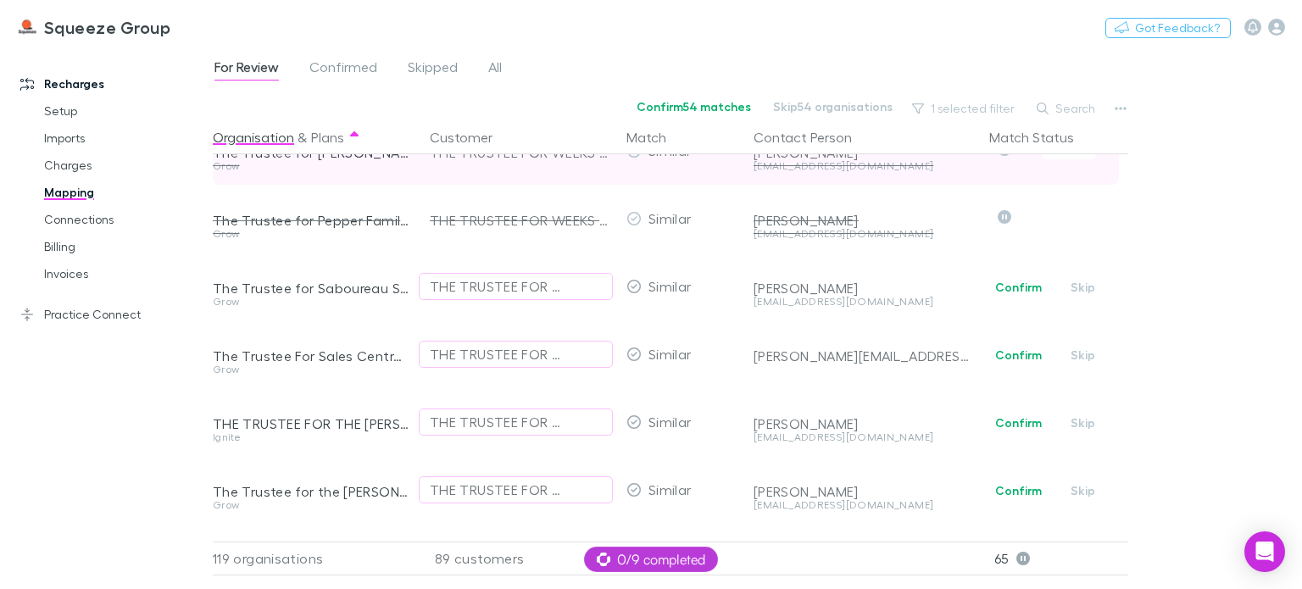
scroll to position [7123, 0]
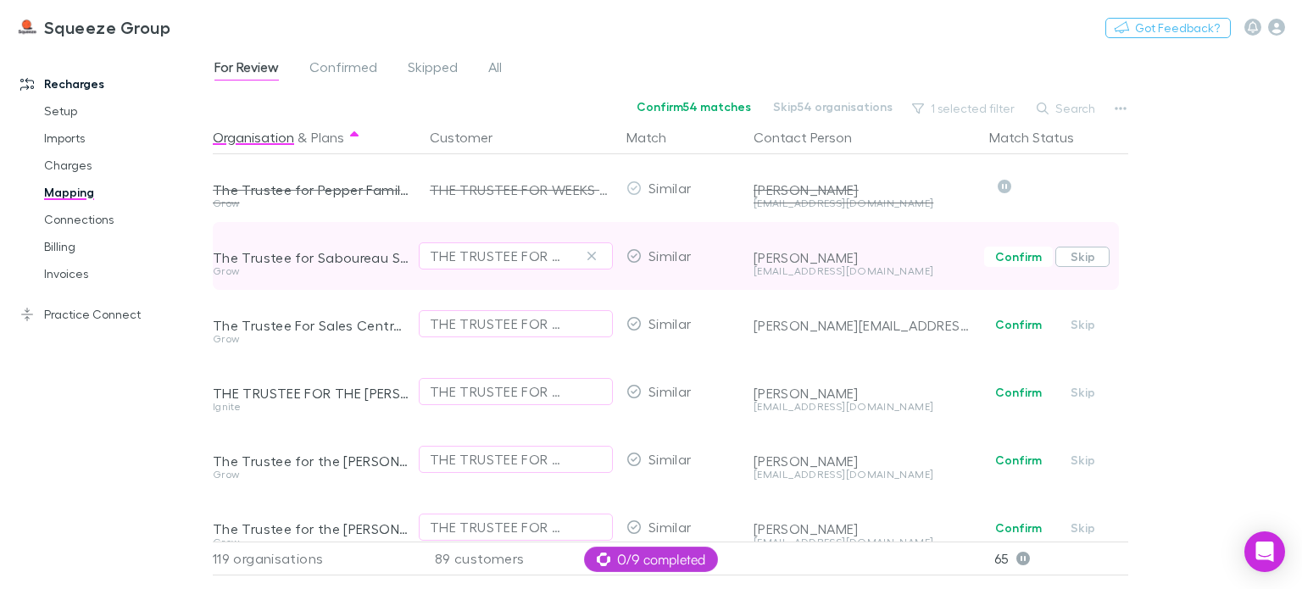
click at [1084, 257] on button "Skip" at bounding box center [1083, 257] width 54 height 20
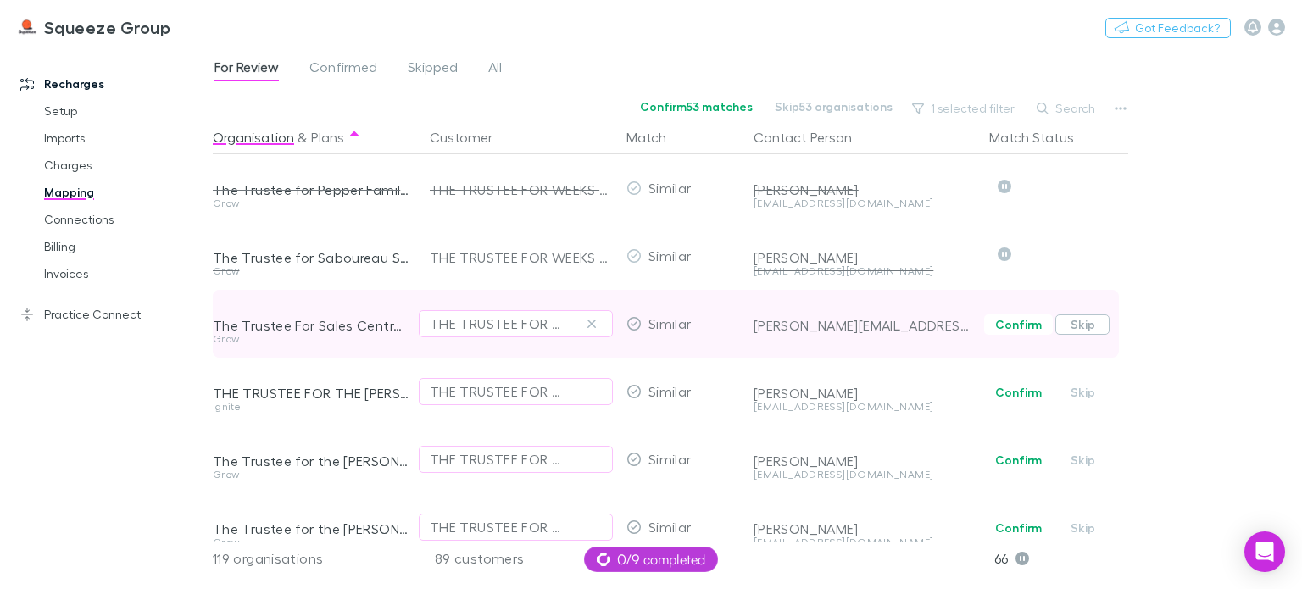
click at [1091, 330] on button "Skip" at bounding box center [1083, 325] width 54 height 20
click at [1072, 318] on button "Undo" at bounding box center [1069, 322] width 54 height 20
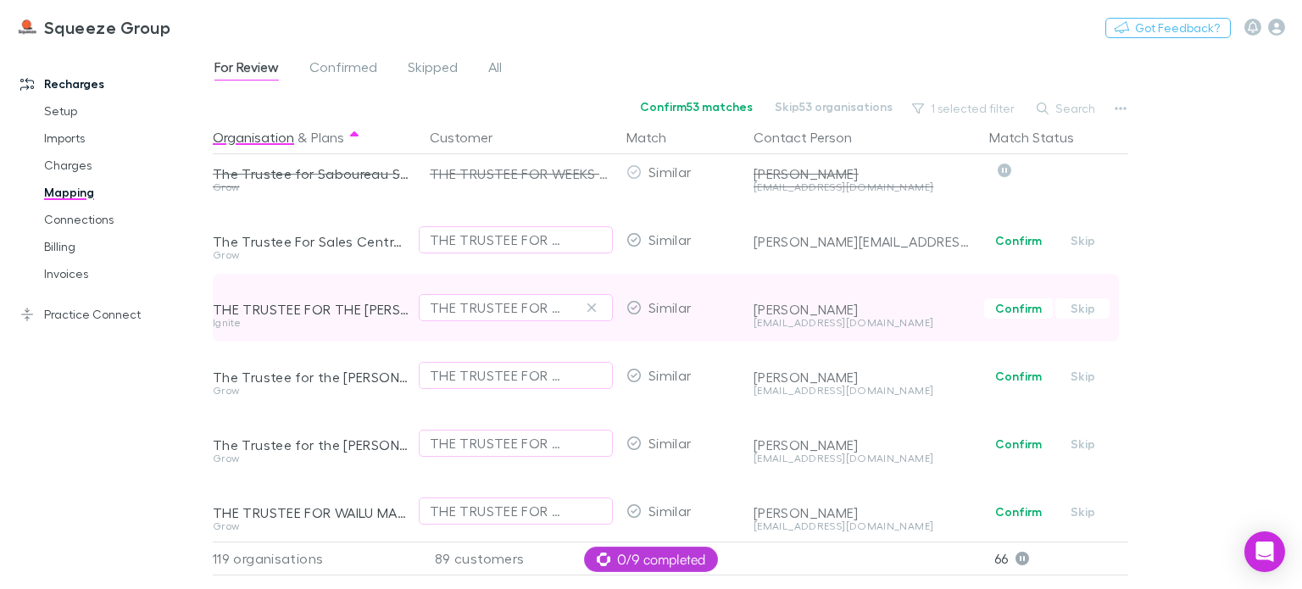
scroll to position [7207, 0]
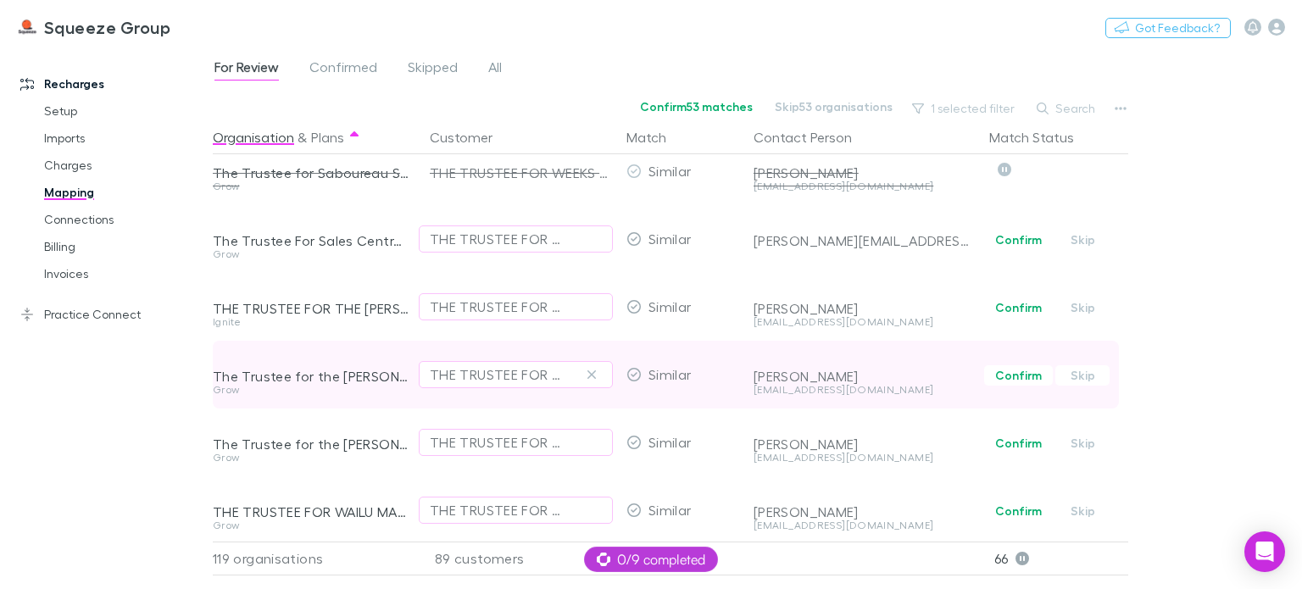
drag, startPoint x: 1099, startPoint y: 316, endPoint x: 583, endPoint y: 348, distance: 516.5
click at [1099, 316] on button "Skip" at bounding box center [1083, 308] width 54 height 20
click at [1079, 379] on button "Skip" at bounding box center [1083, 375] width 54 height 20
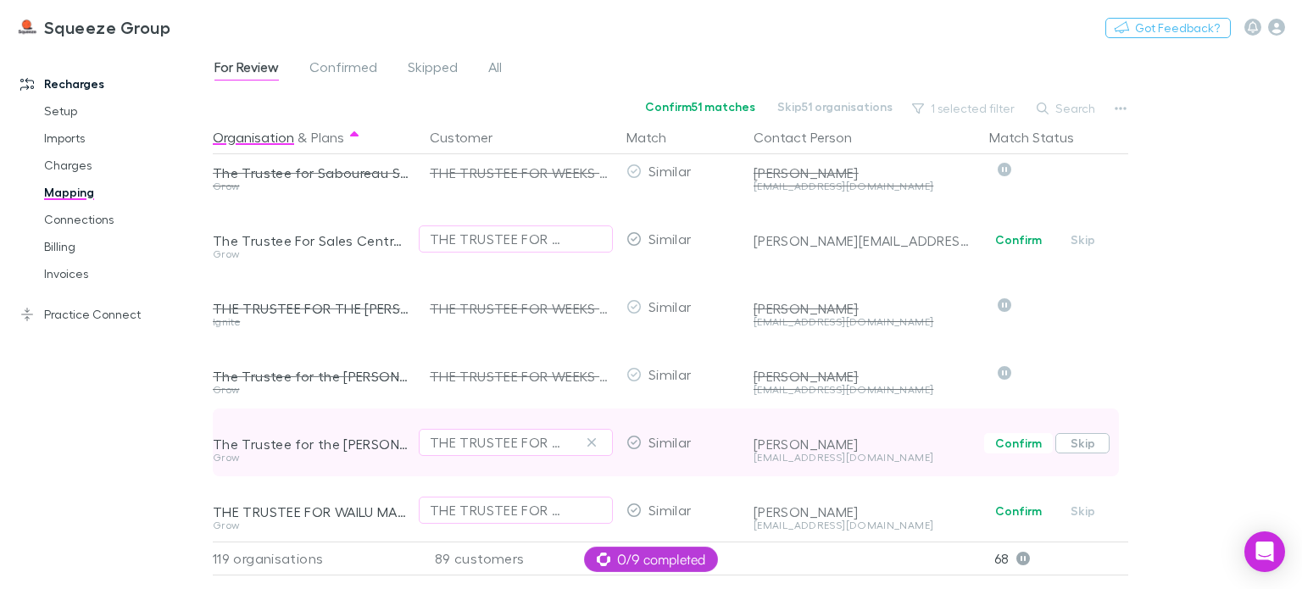
click at [1089, 441] on button "Skip" at bounding box center [1083, 443] width 54 height 20
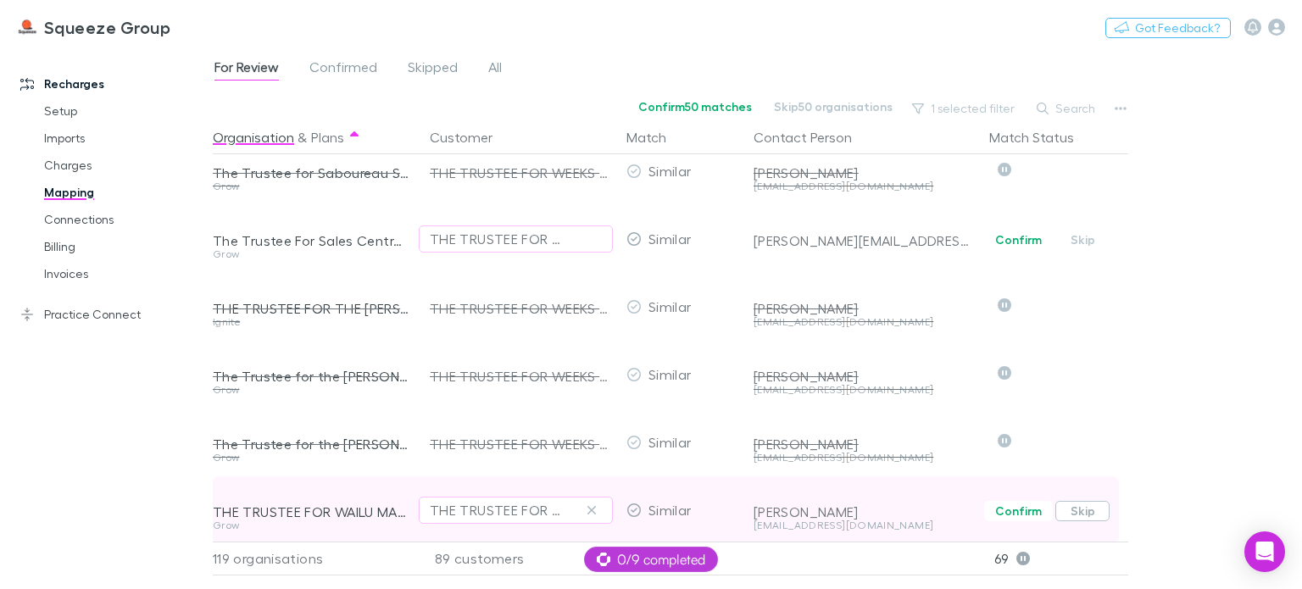
click at [1082, 512] on button "Skip" at bounding box center [1083, 511] width 54 height 20
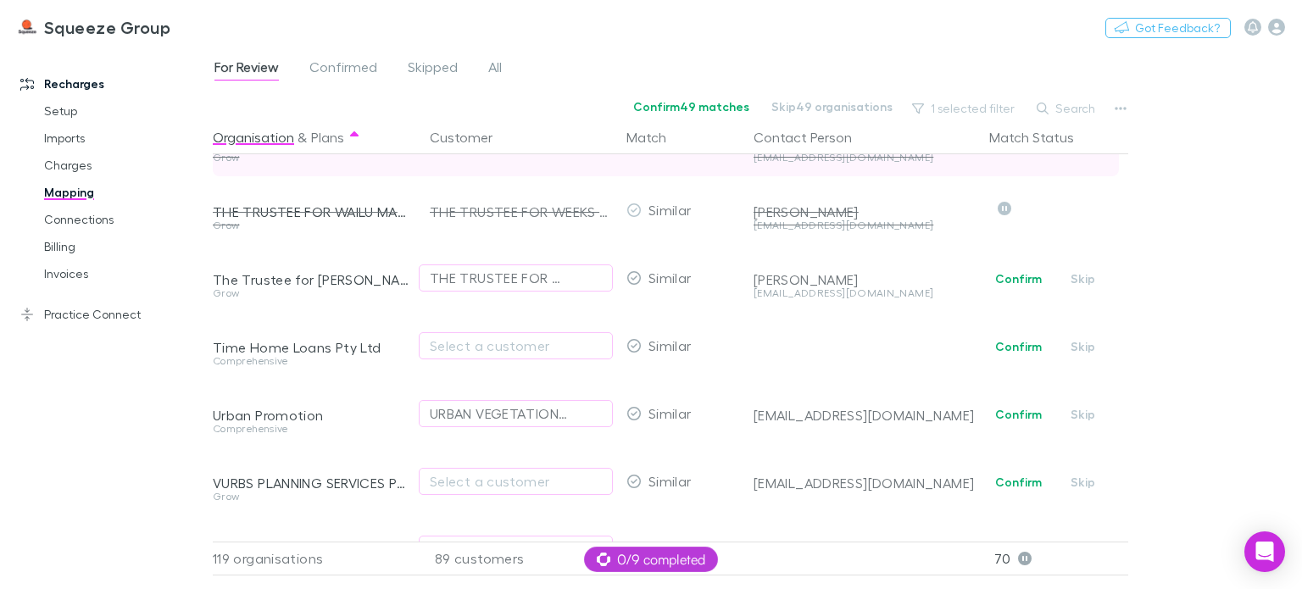
scroll to position [7546, 0]
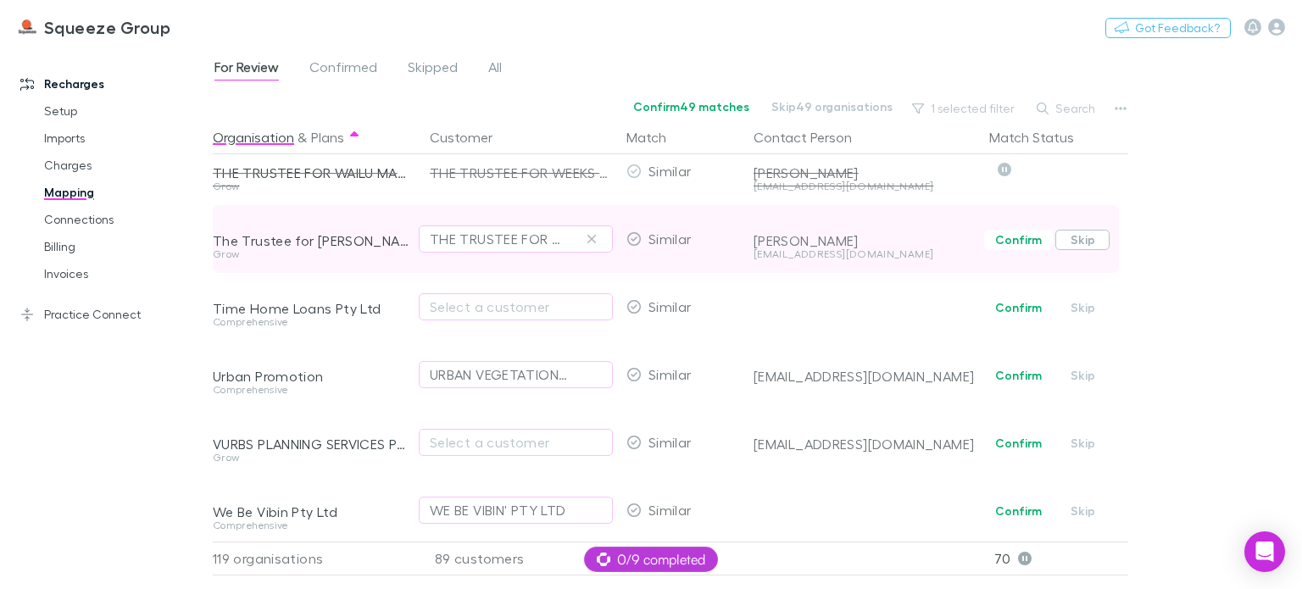
click at [1079, 243] on button "Skip" at bounding box center [1083, 240] width 54 height 20
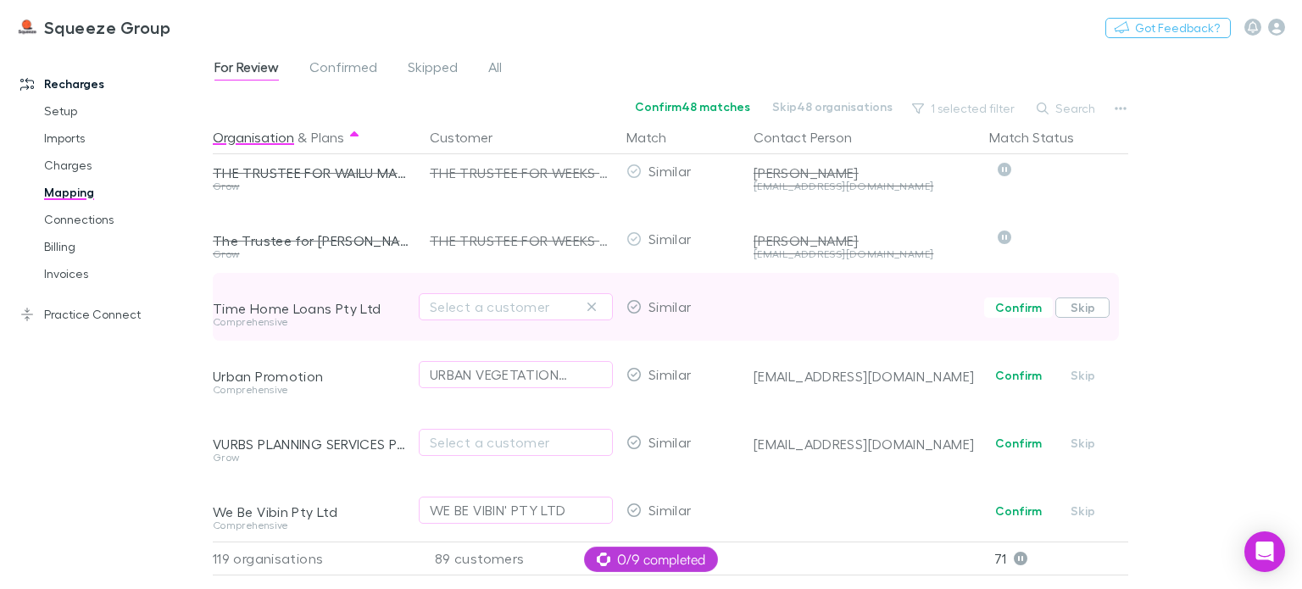
click at [1075, 308] on button "Skip" at bounding box center [1083, 308] width 54 height 20
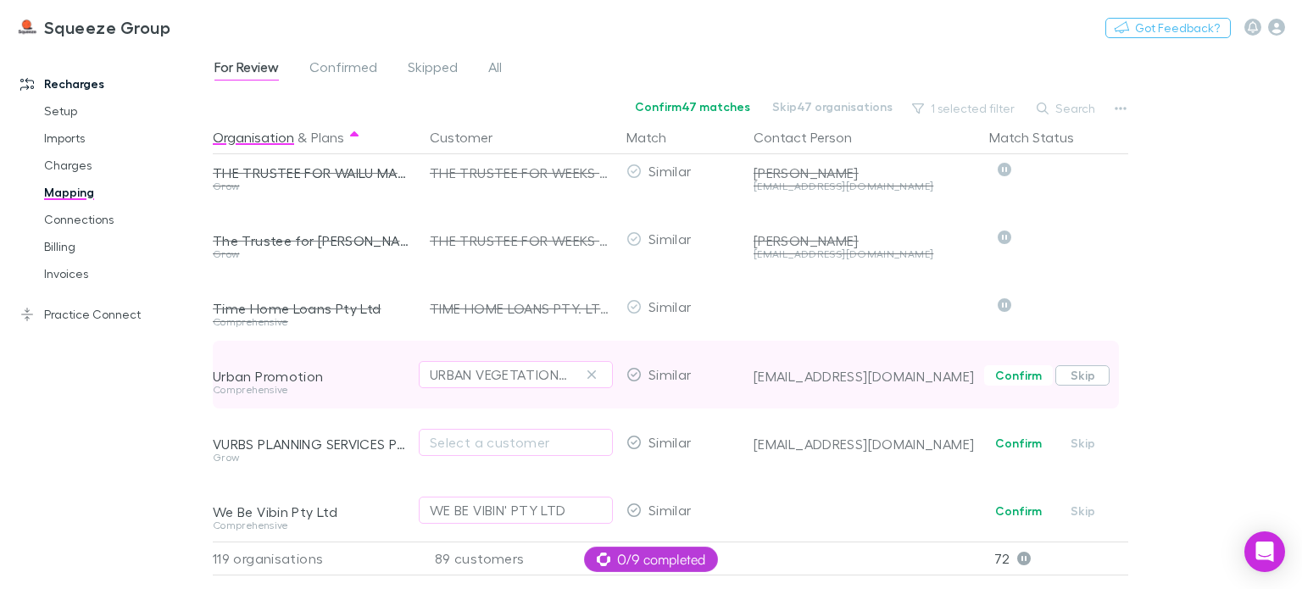
click at [1090, 382] on button "Skip" at bounding box center [1083, 375] width 54 height 20
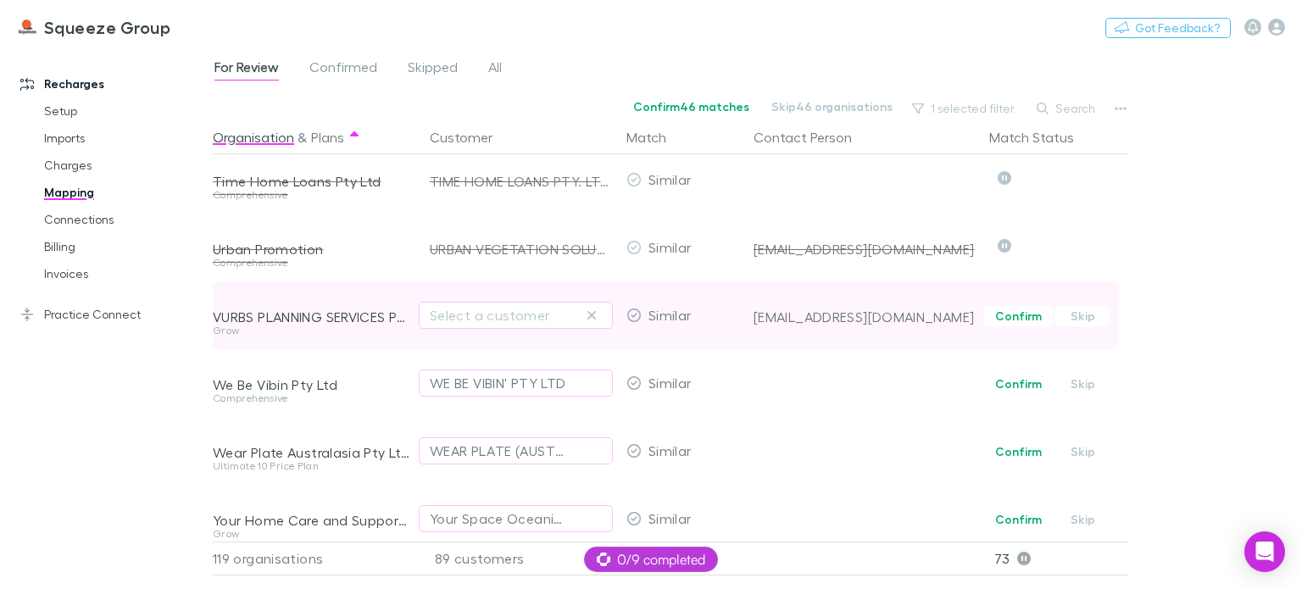
scroll to position [7697, 0]
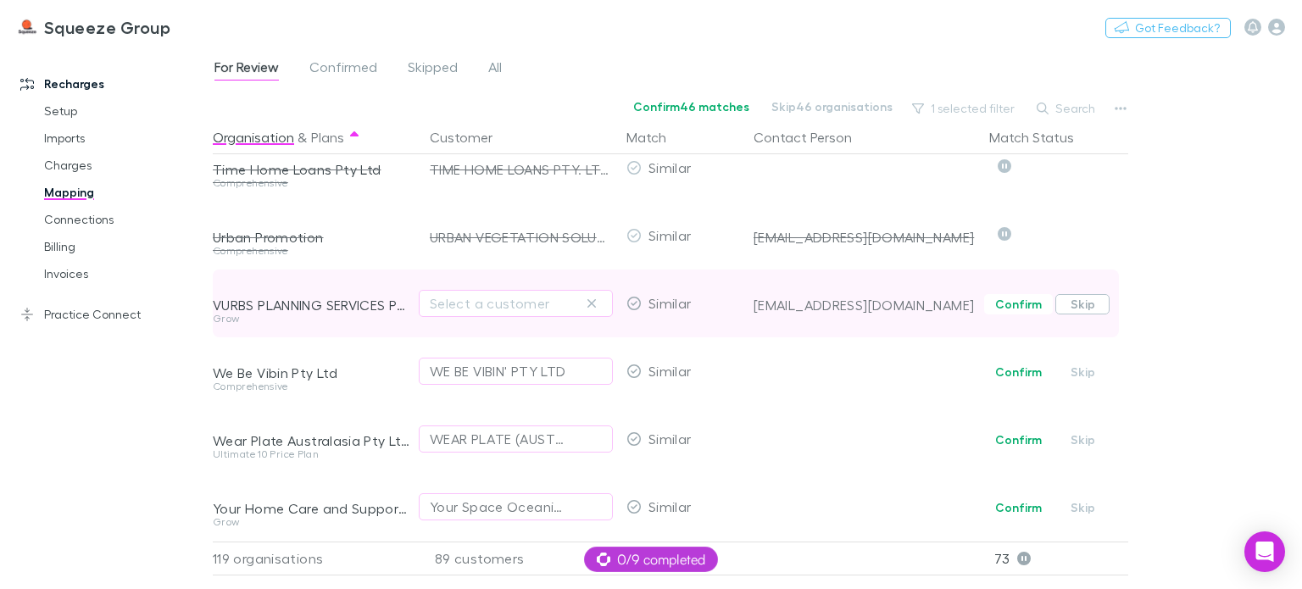
click at [1072, 297] on button "Skip" at bounding box center [1083, 304] width 54 height 20
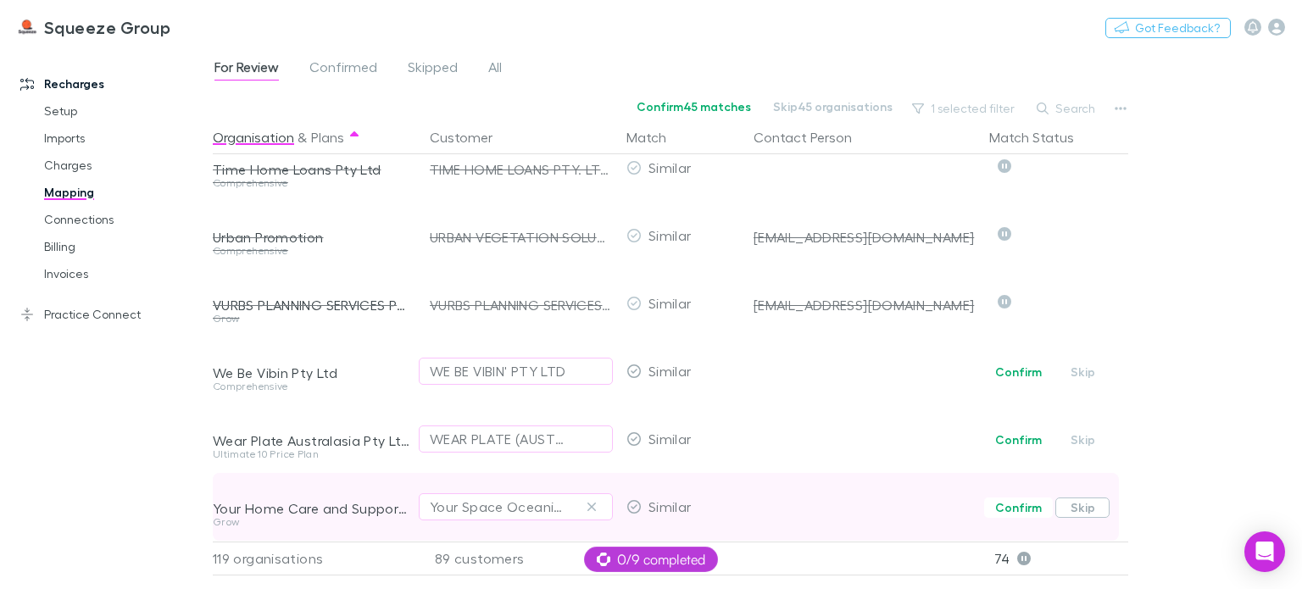
click at [1072, 499] on button "Skip" at bounding box center [1083, 508] width 54 height 20
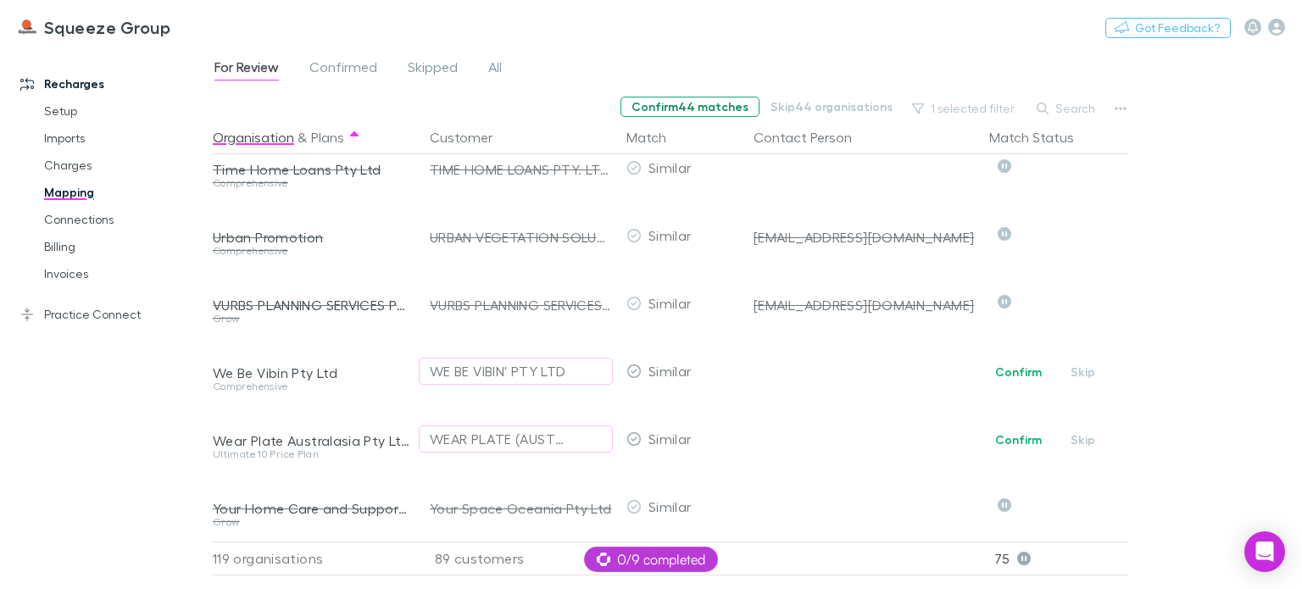
click at [722, 109] on button "Confirm 44 matches" at bounding box center [690, 107] width 139 height 20
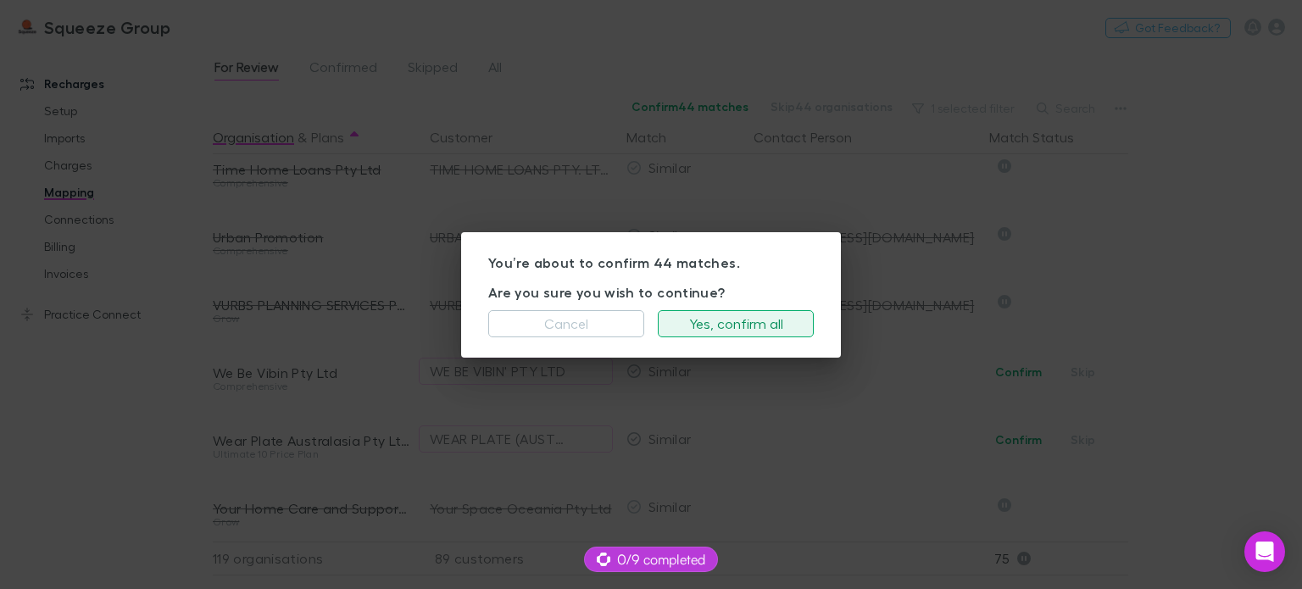
click at [747, 317] on button "Yes, confirm all" at bounding box center [736, 323] width 156 height 27
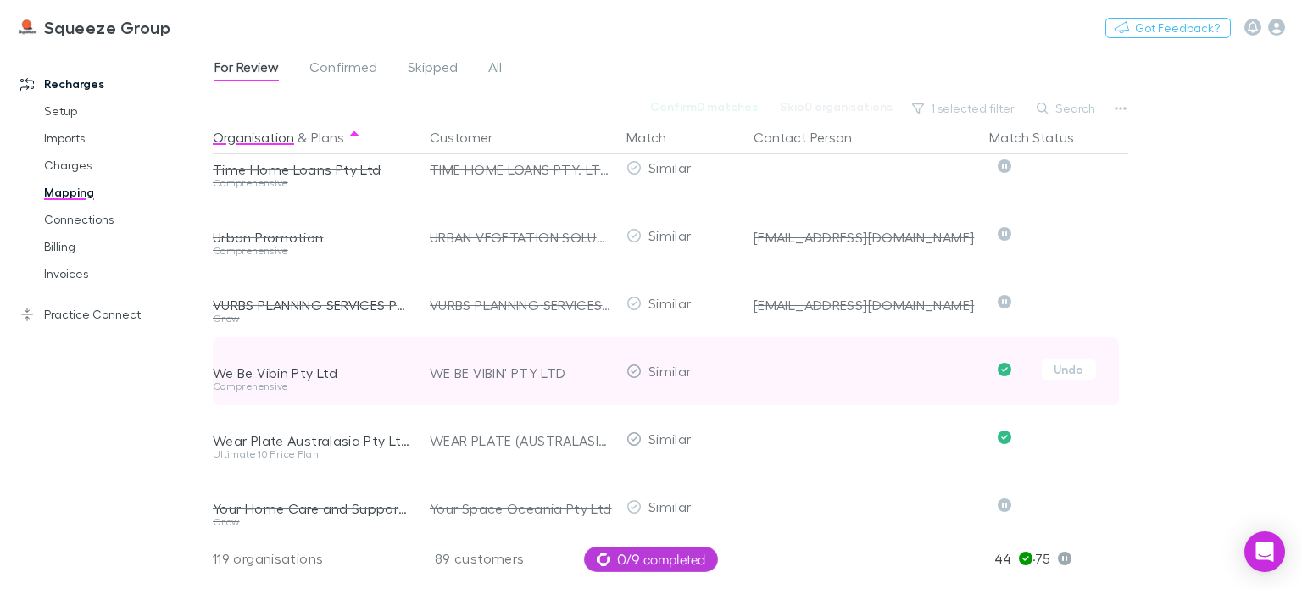
scroll to position [7189, 0]
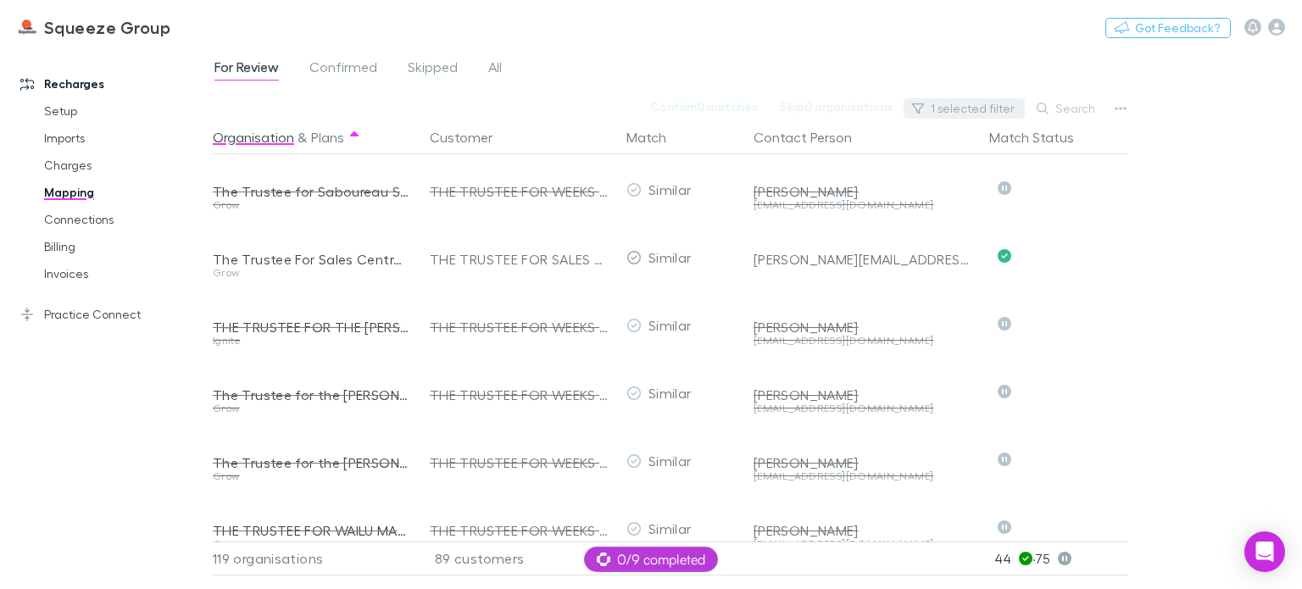
click at [989, 104] on button "1 selected filter" at bounding box center [964, 108] width 121 height 20
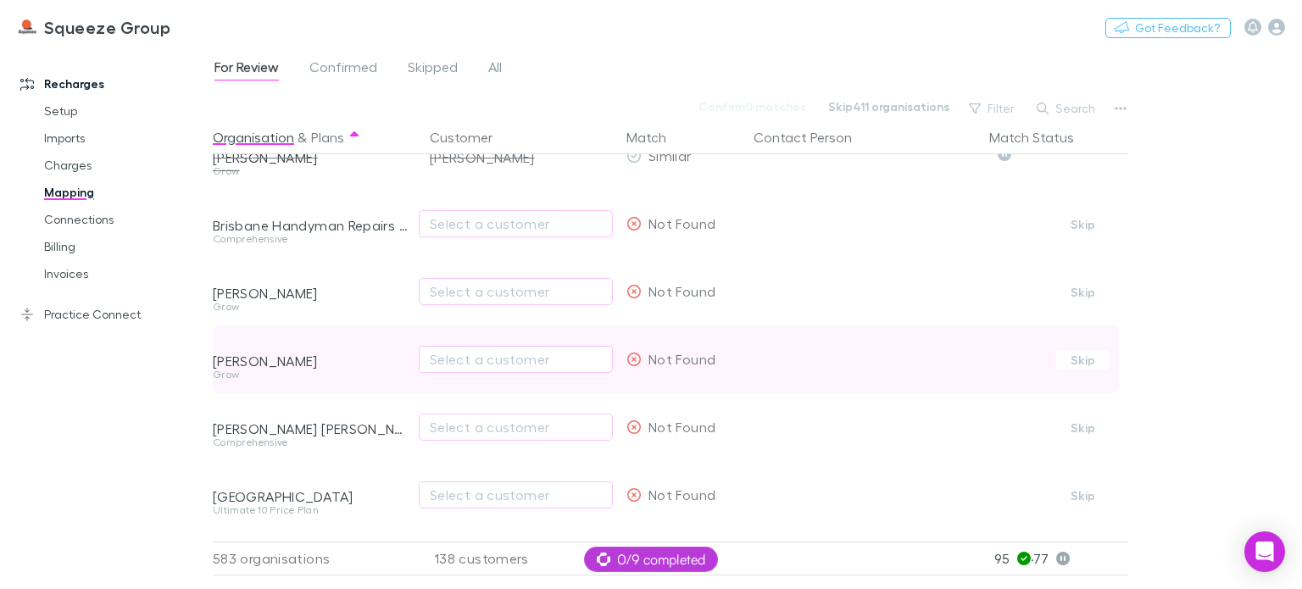
scroll to position [5238, 0]
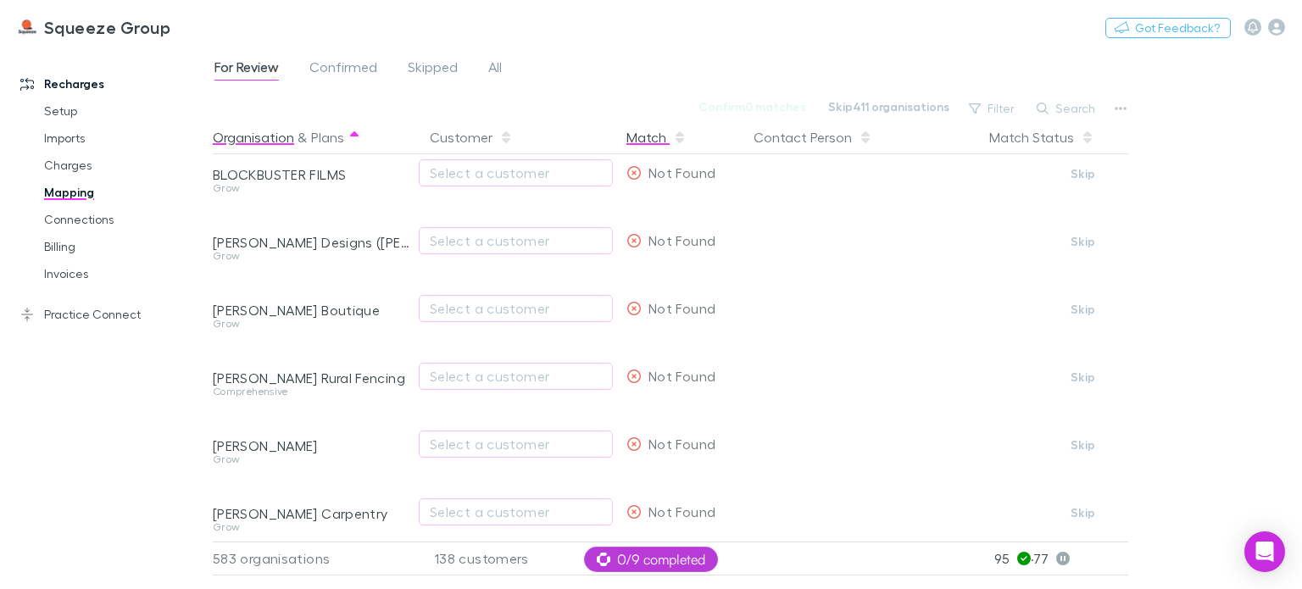
click at [651, 135] on div "Match" at bounding box center [657, 137] width 60 height 34
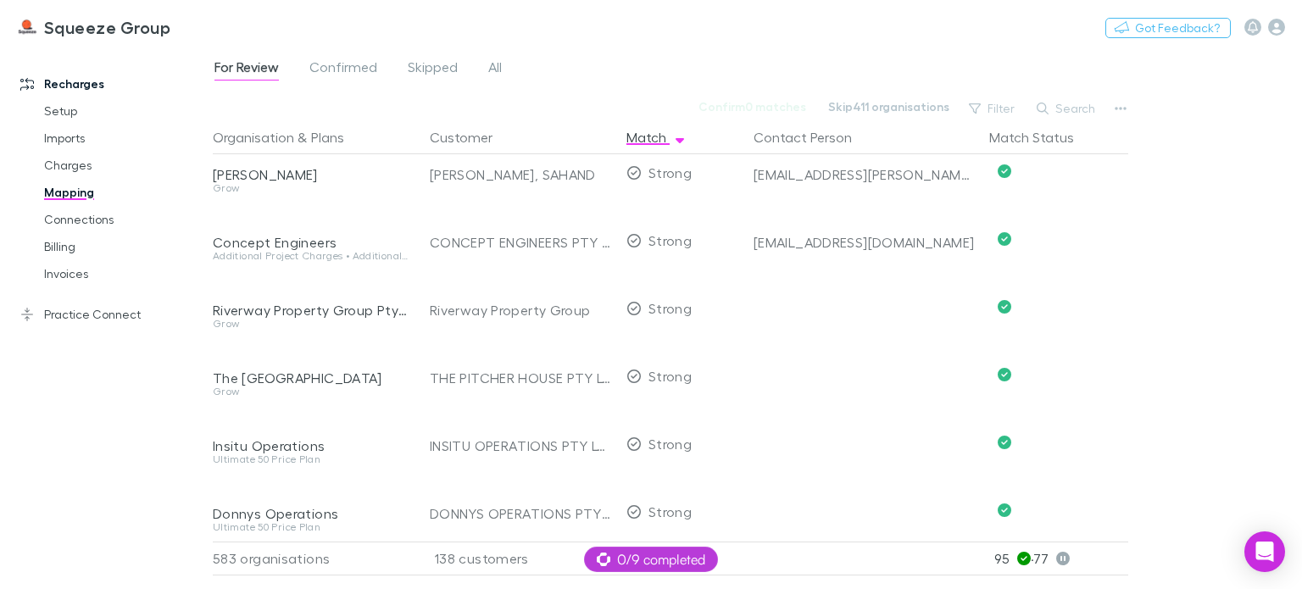
scroll to position [0, 0]
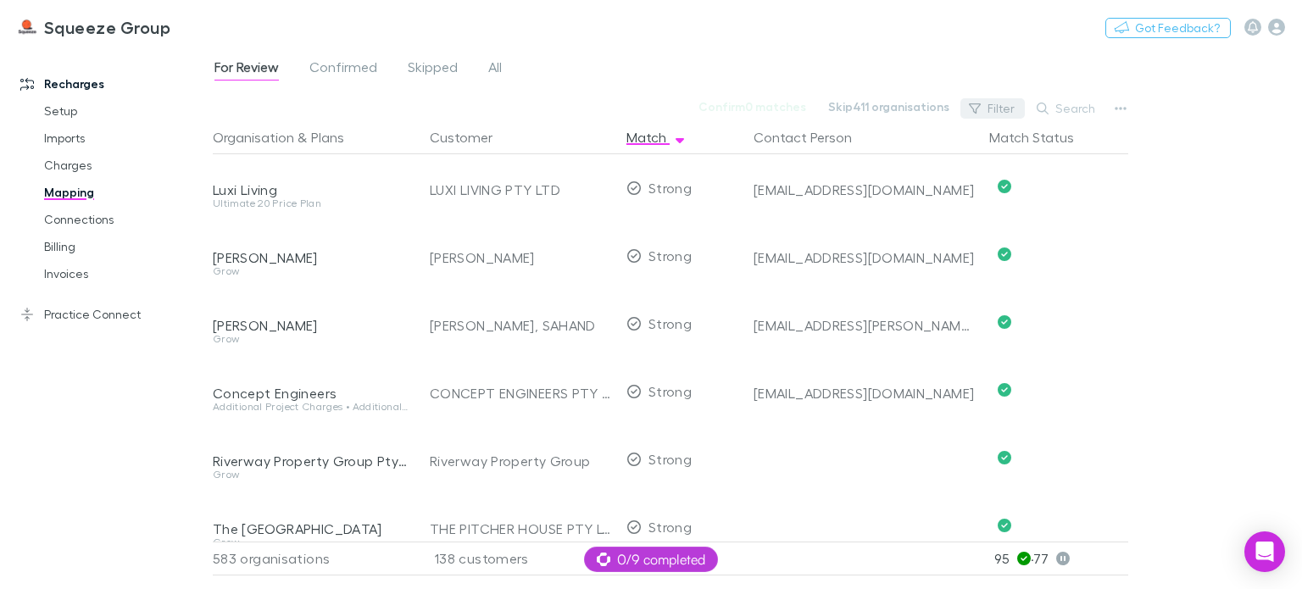
click at [990, 102] on button "Filter" at bounding box center [993, 108] width 64 height 20
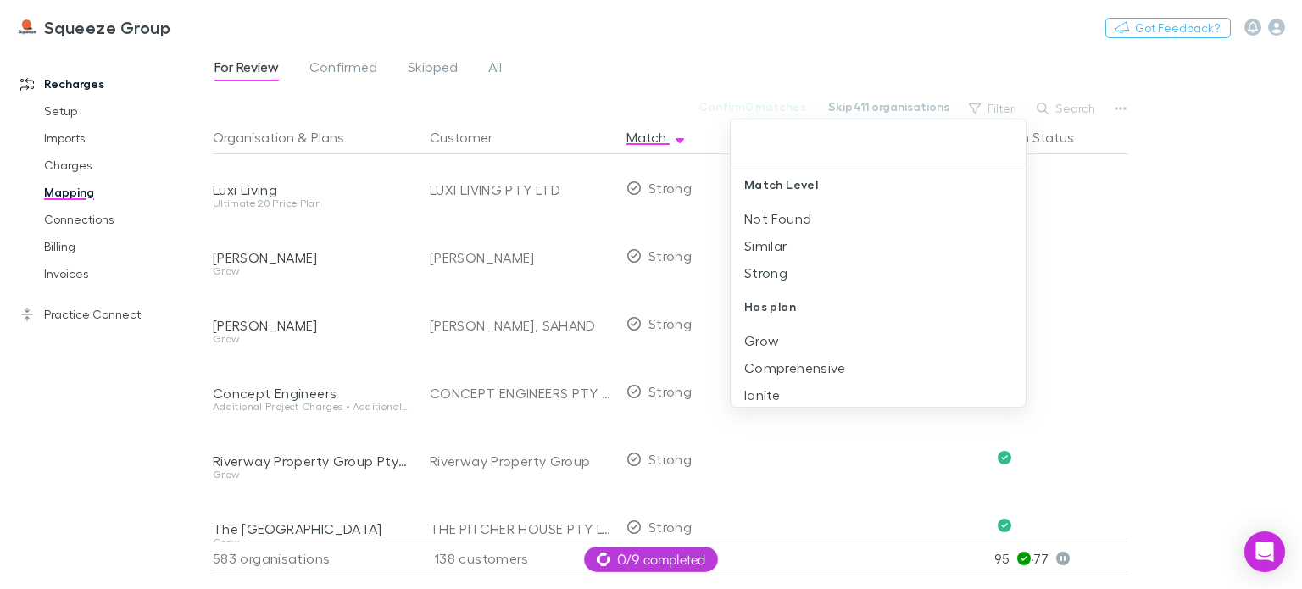
click at [881, 62] on div at bounding box center [651, 294] width 1302 height 589
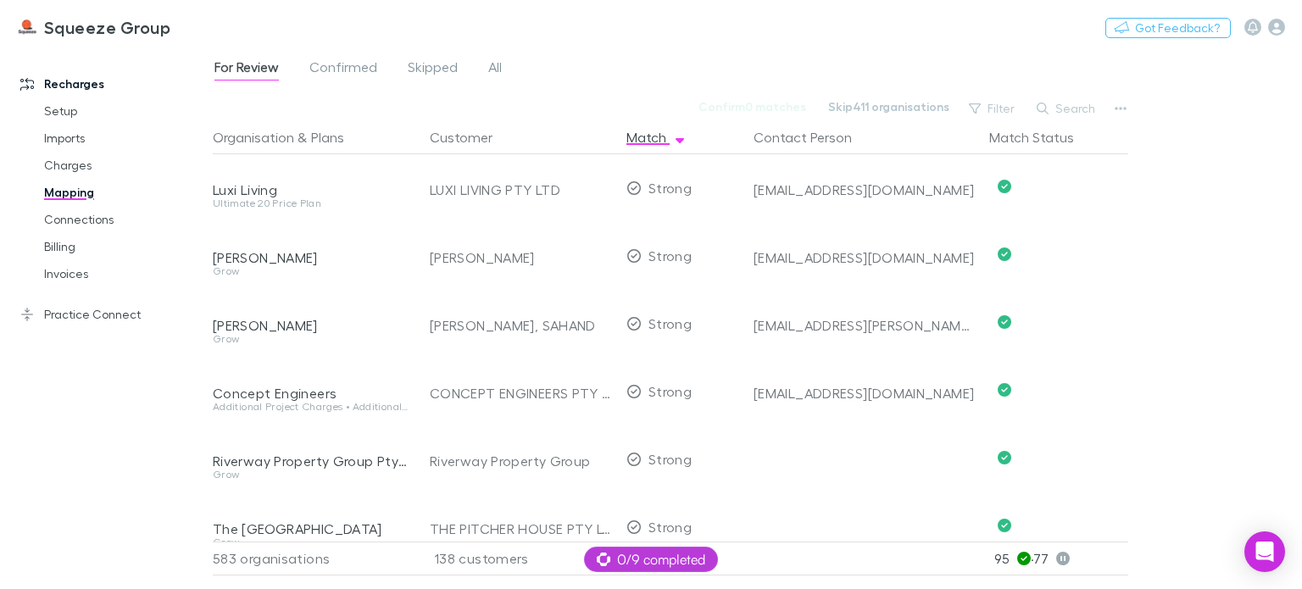
click at [1034, 139] on button "Match Status" at bounding box center [1042, 137] width 105 height 34
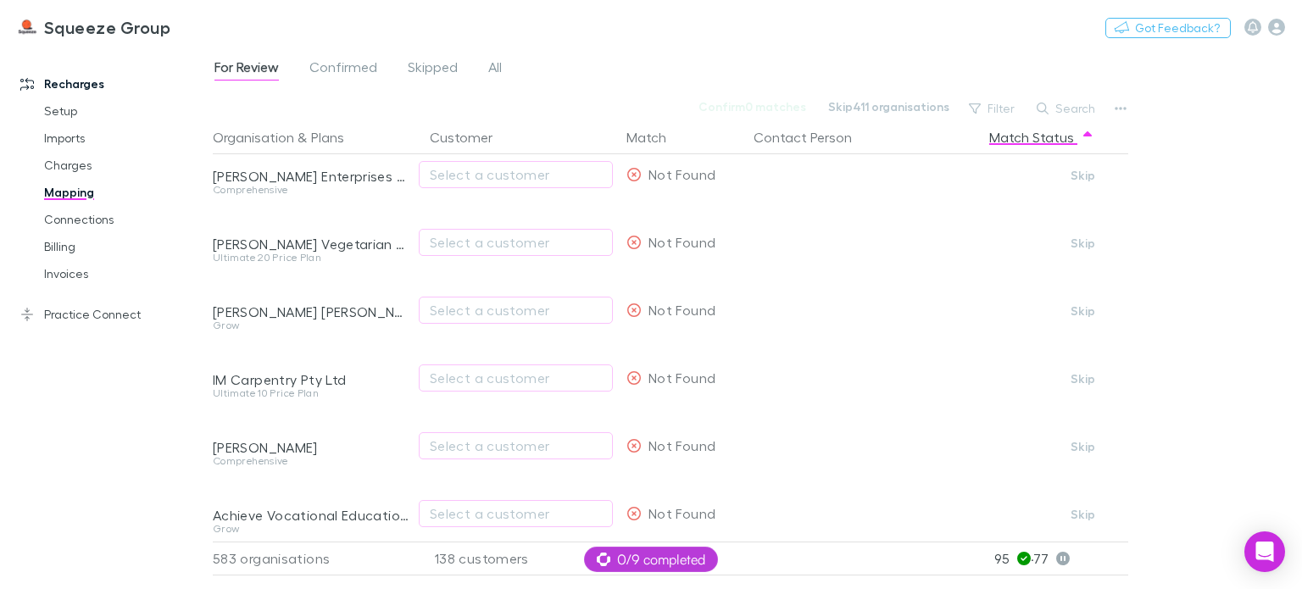
scroll to position [4155, 0]
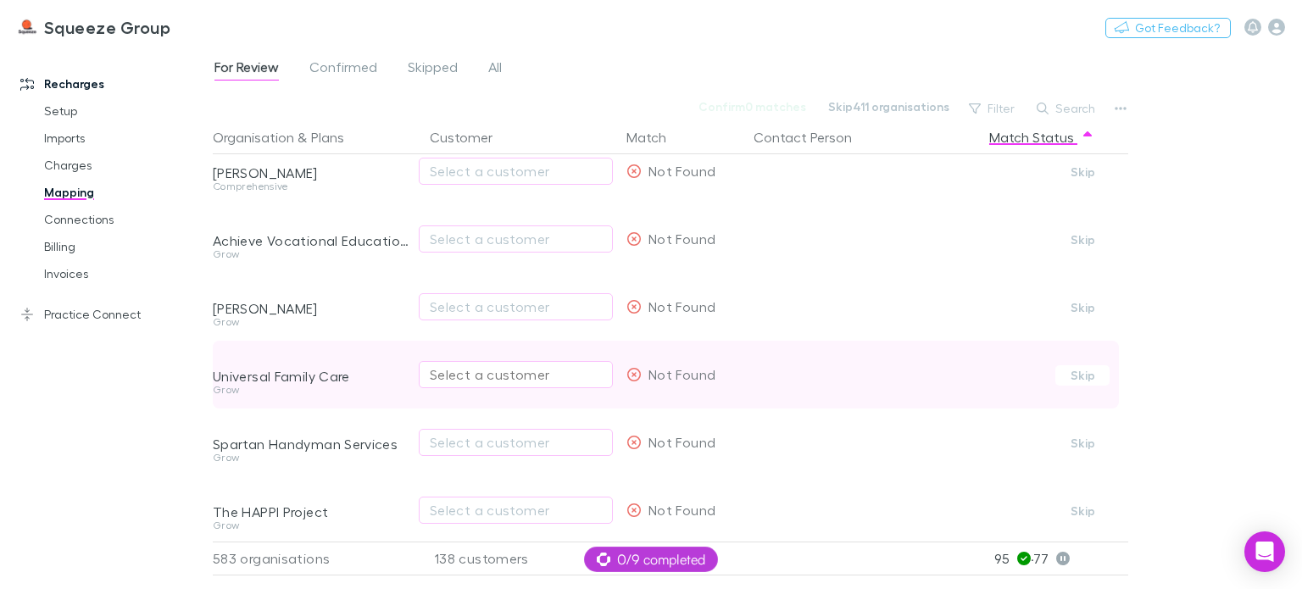
click at [491, 383] on div "Select a customer" at bounding box center [516, 375] width 172 height 20
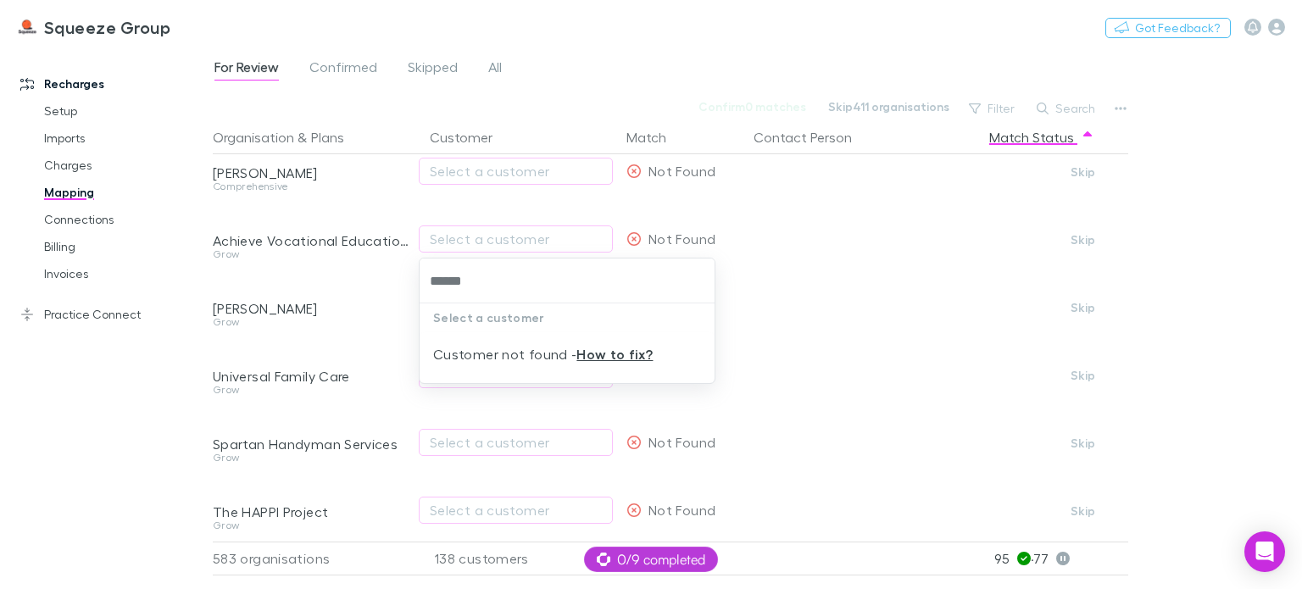
type input "******"
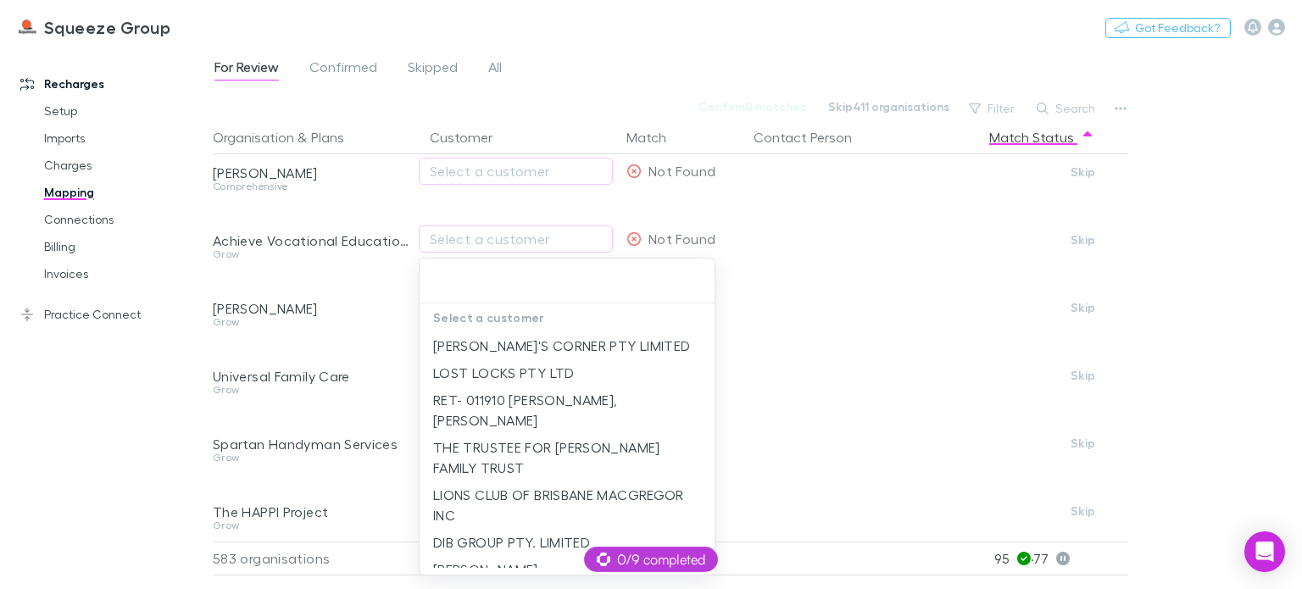
click at [802, 372] on div at bounding box center [651, 294] width 1302 height 589
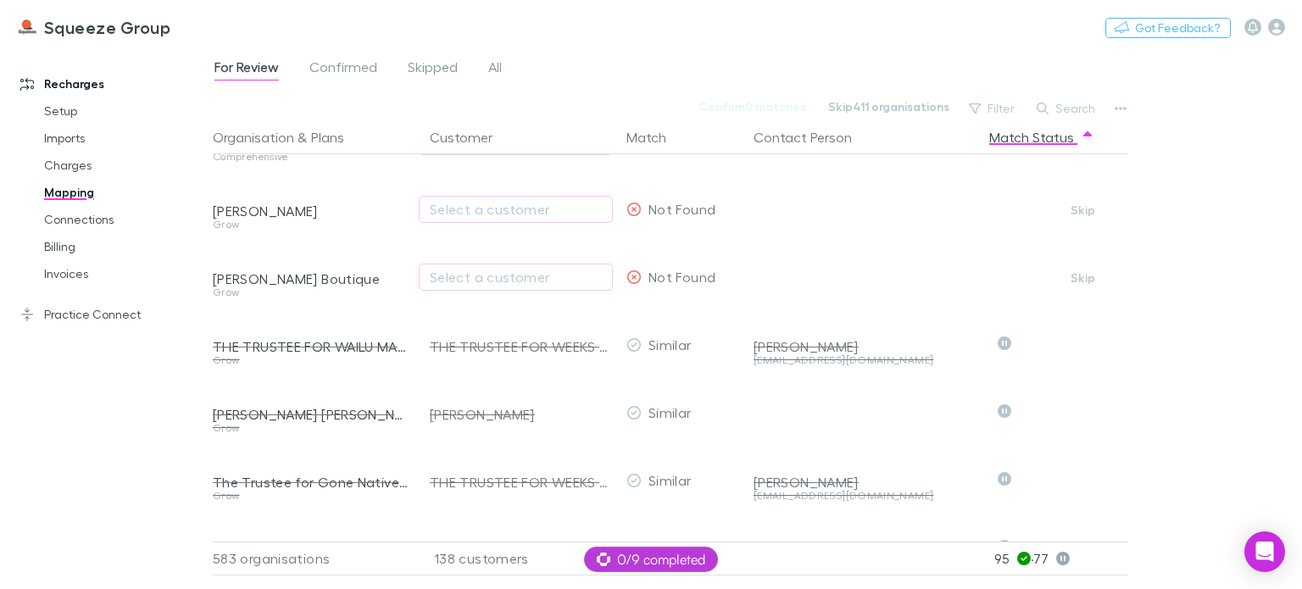
scroll to position [27776, 0]
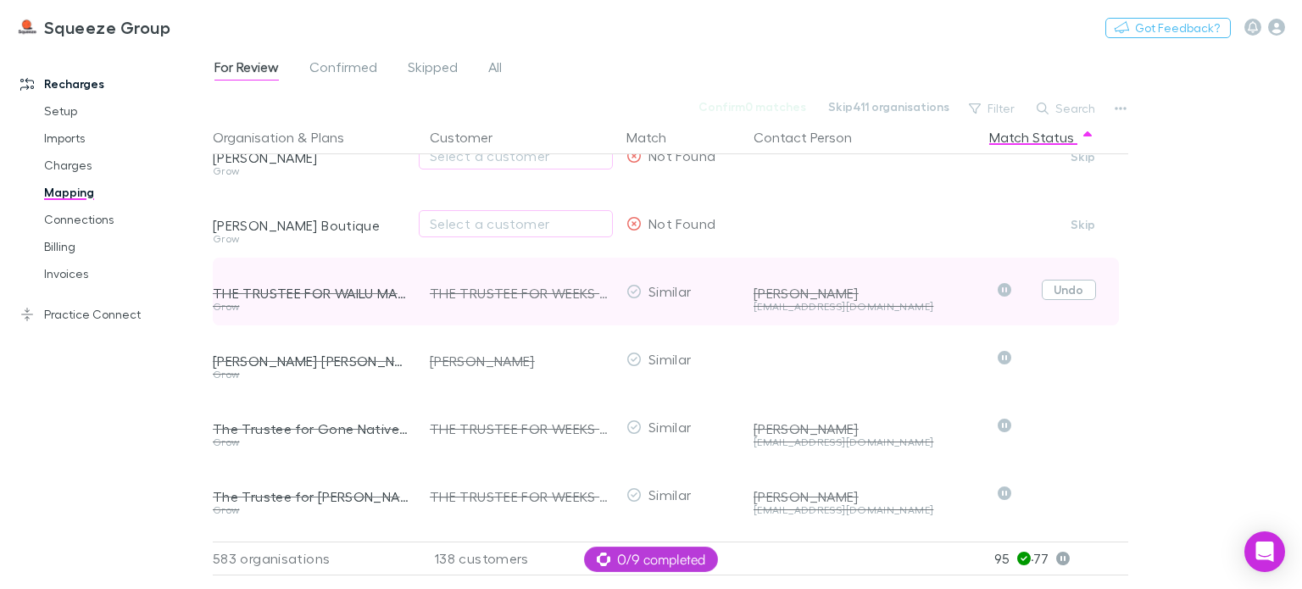
click at [1066, 291] on button "Undo" at bounding box center [1069, 290] width 54 height 20
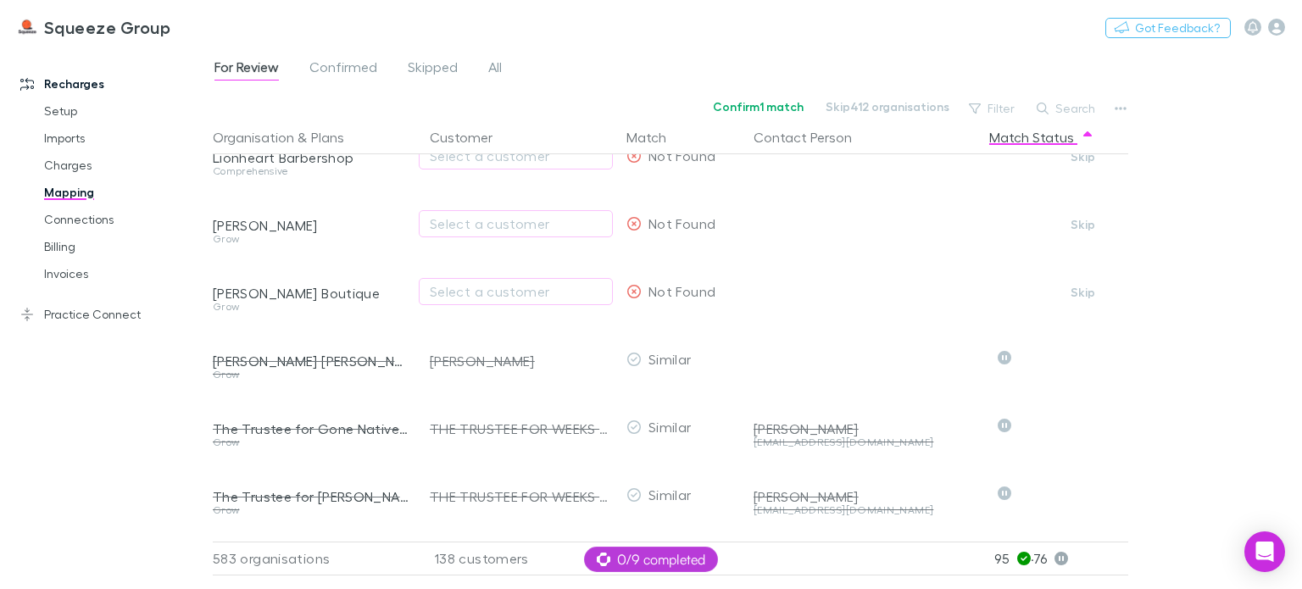
scroll to position [0, 0]
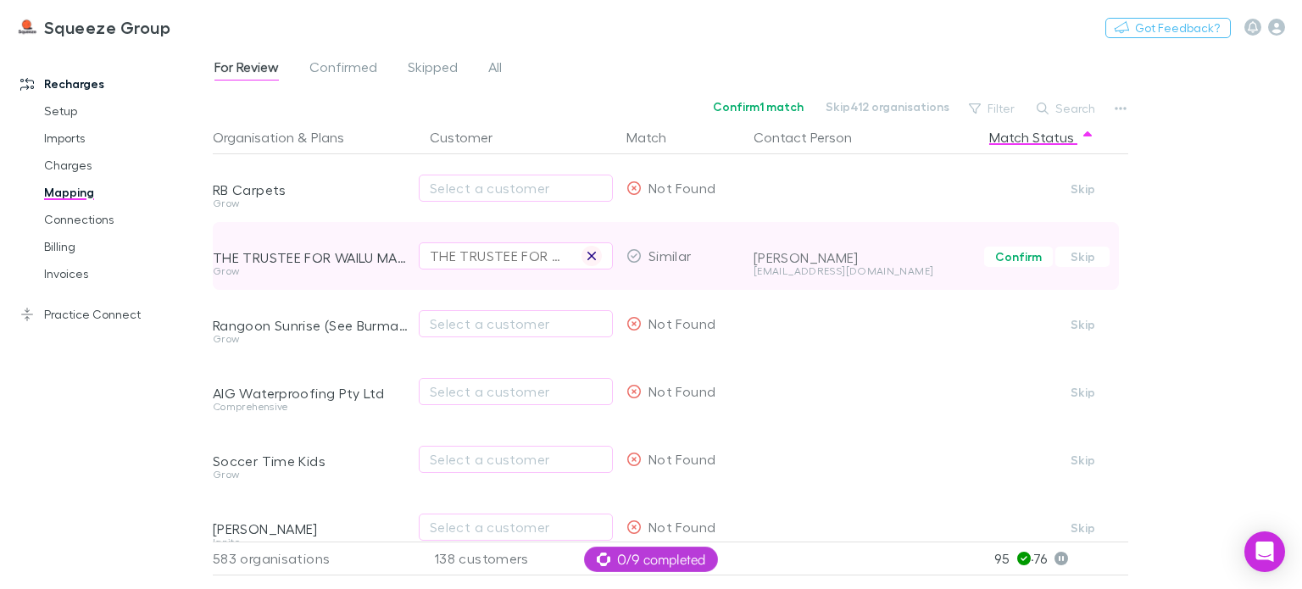
click at [593, 254] on icon "button" at bounding box center [592, 256] width 8 height 8
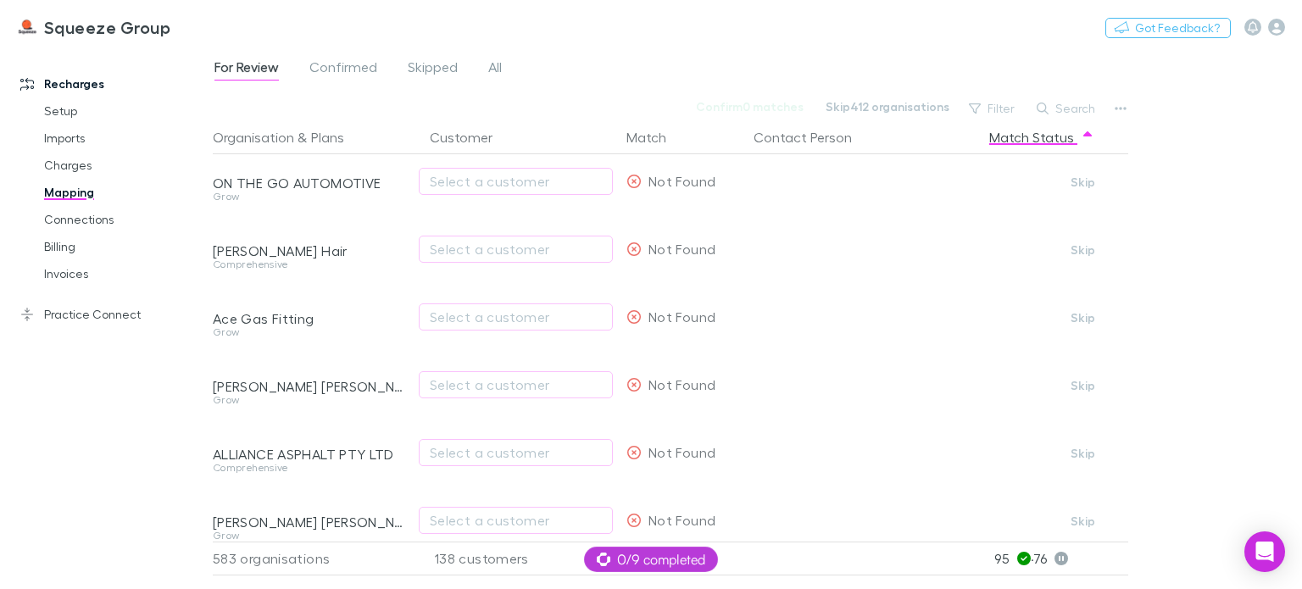
scroll to position [16450, 0]
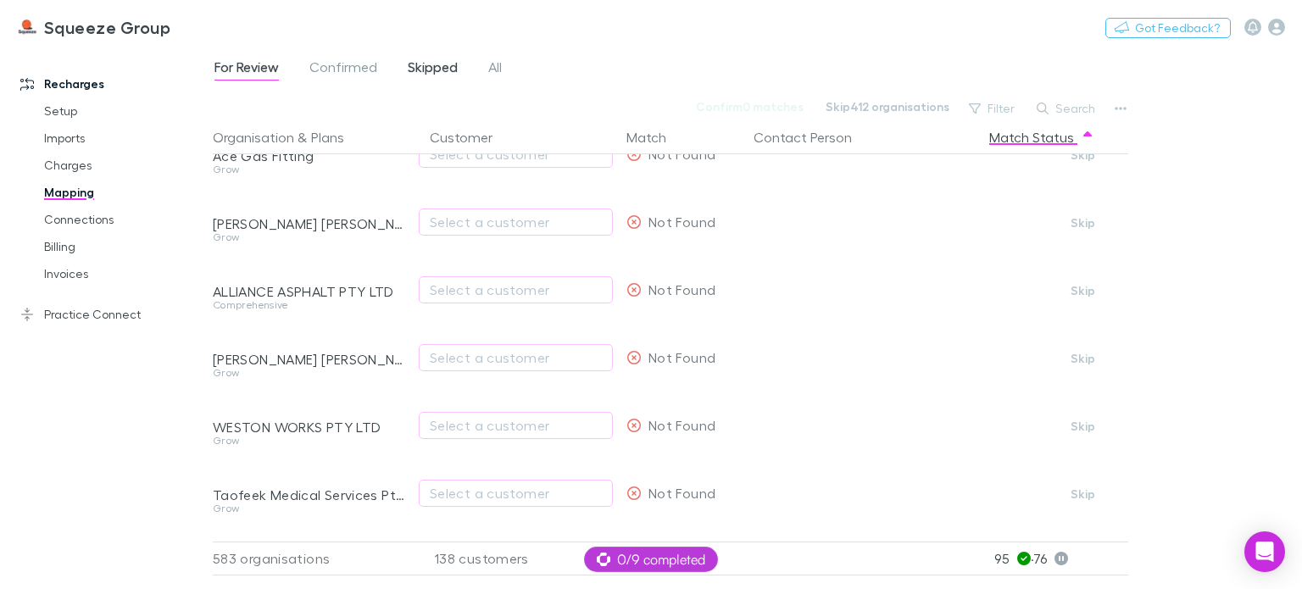
click at [424, 70] on span "Skipped" at bounding box center [433, 70] width 50 height 22
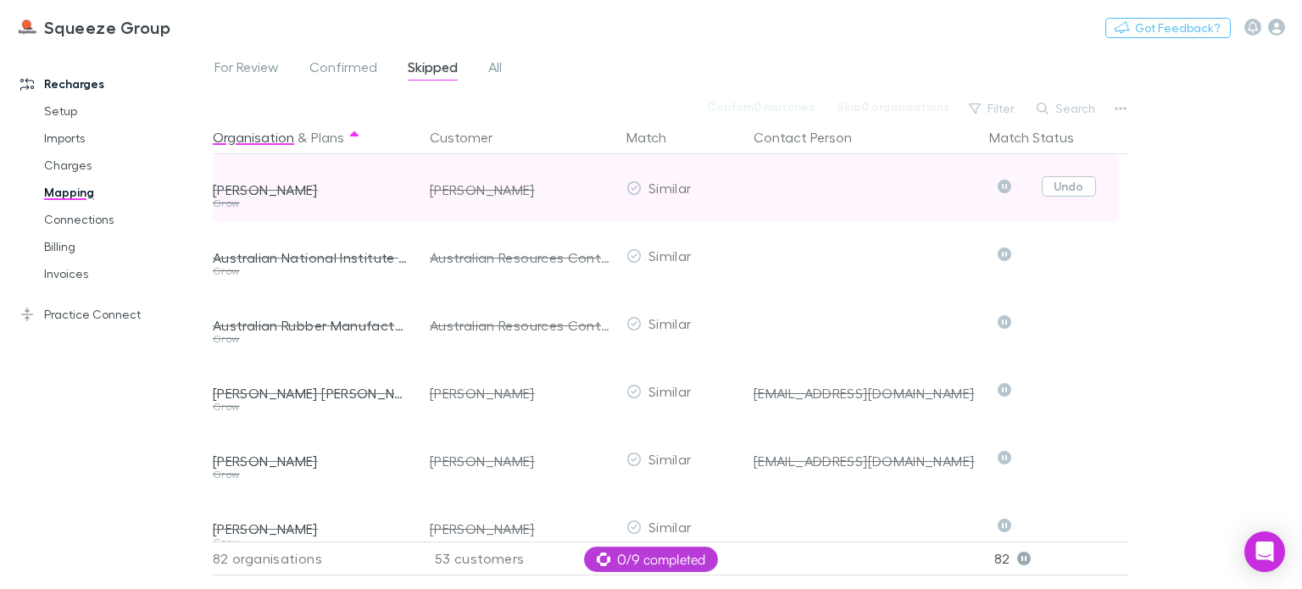
click at [1068, 186] on button "Undo" at bounding box center [1069, 186] width 54 height 20
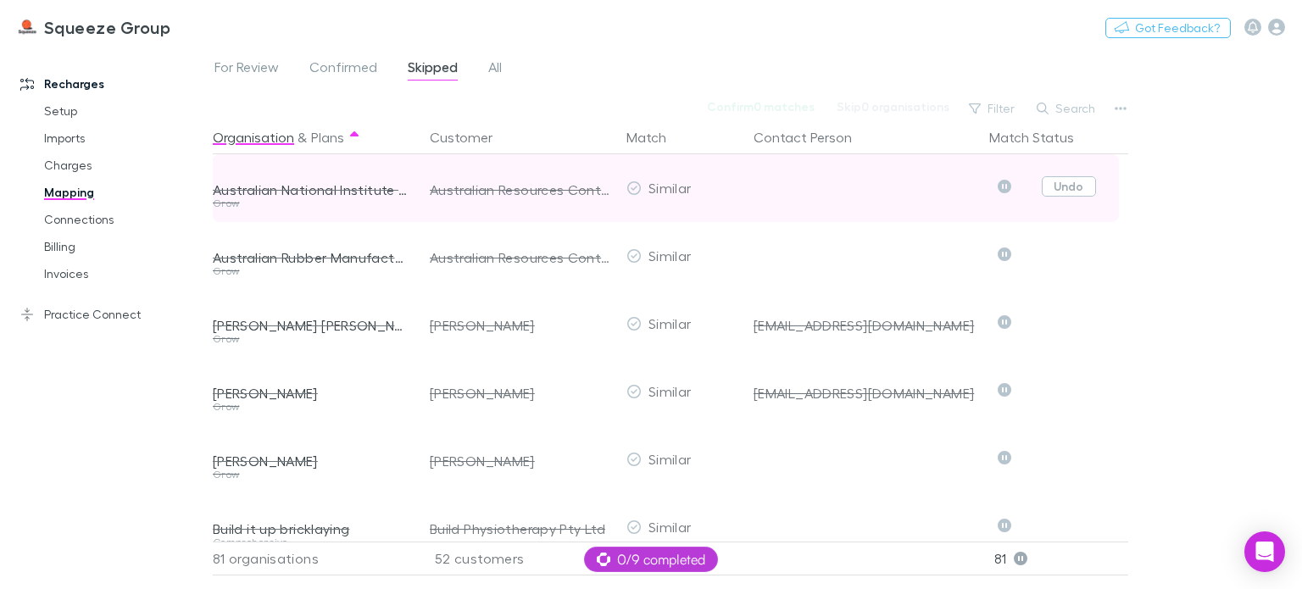
click at [1068, 191] on button "Undo" at bounding box center [1069, 186] width 54 height 20
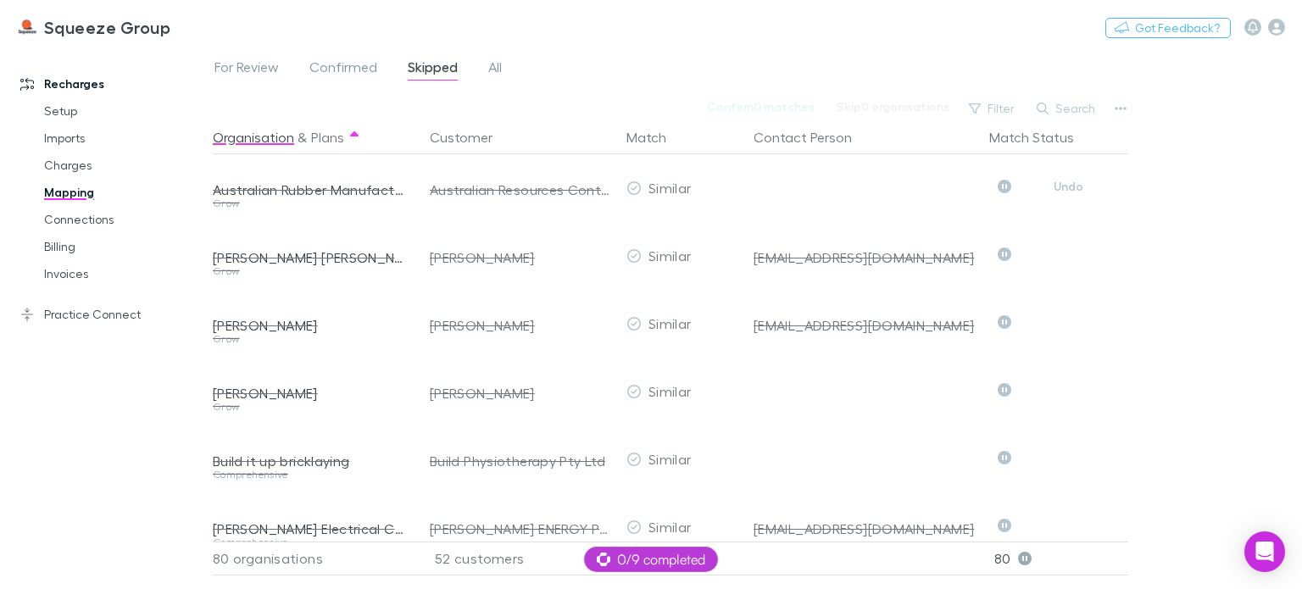
click at [1068, 191] on button "Undo" at bounding box center [1069, 186] width 54 height 20
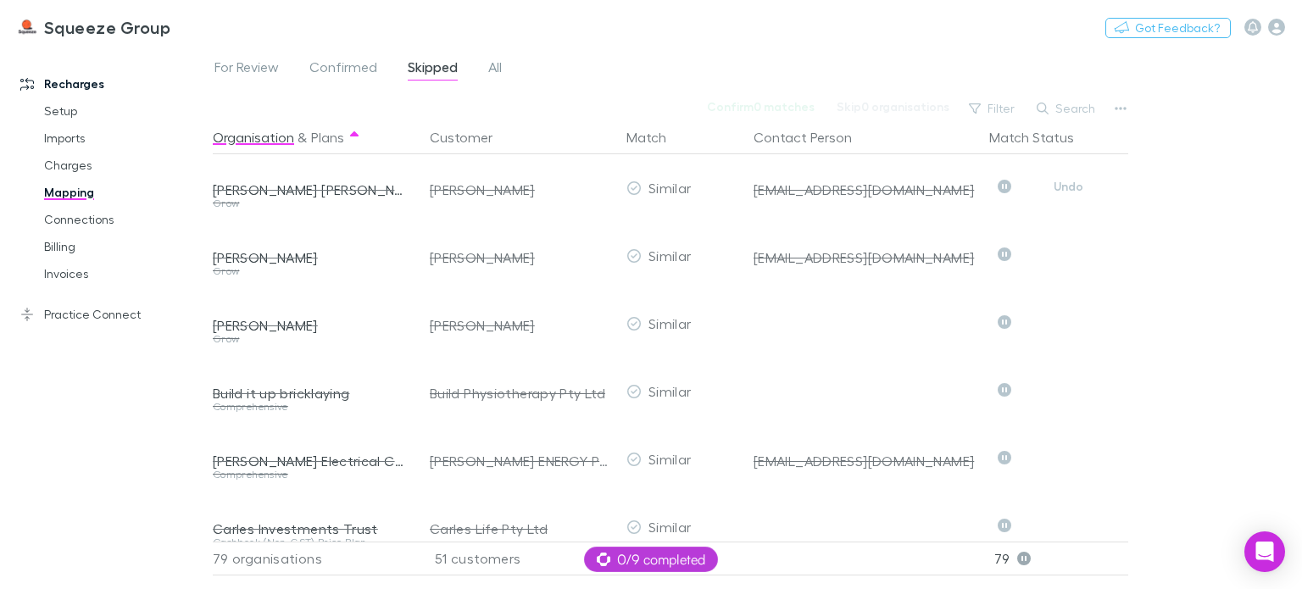
click at [1068, 191] on button "Undo" at bounding box center [1069, 186] width 54 height 20
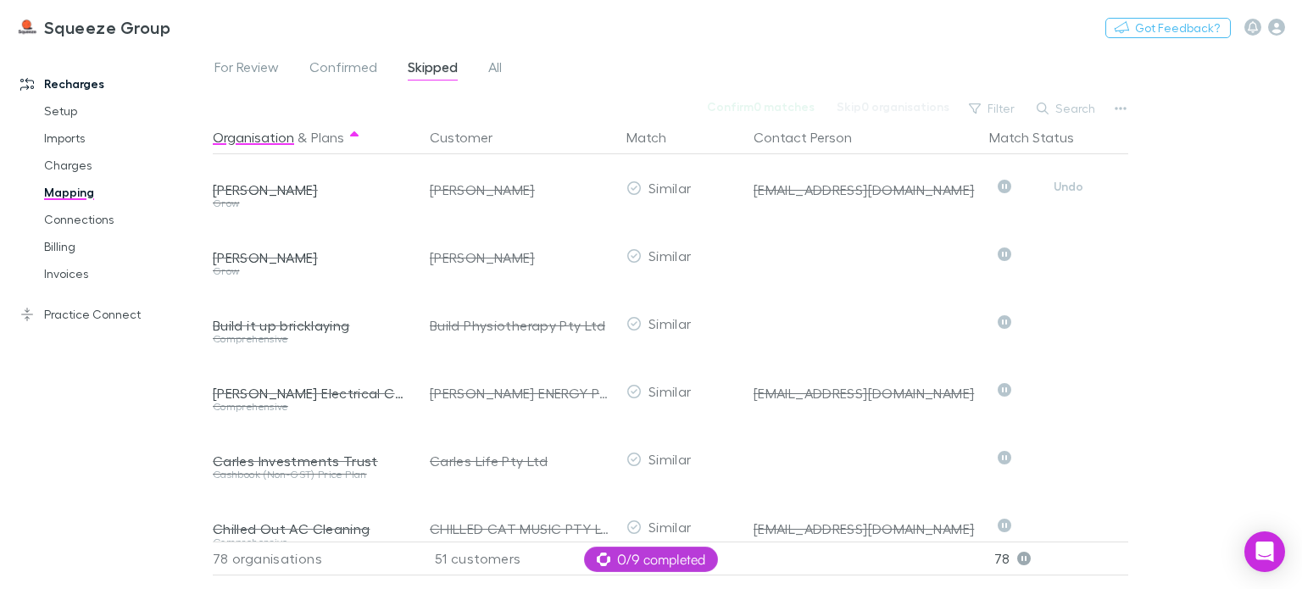
click at [1068, 191] on button "Undo" at bounding box center [1069, 186] width 54 height 20
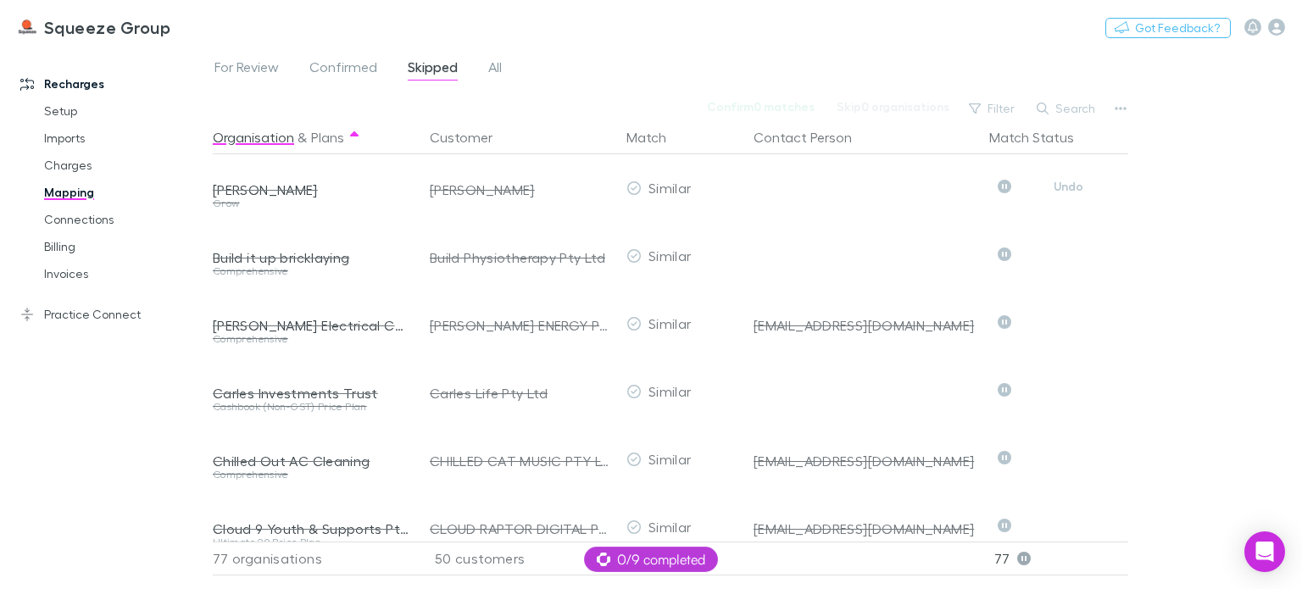
click at [1068, 191] on button "Undo" at bounding box center [1069, 186] width 54 height 20
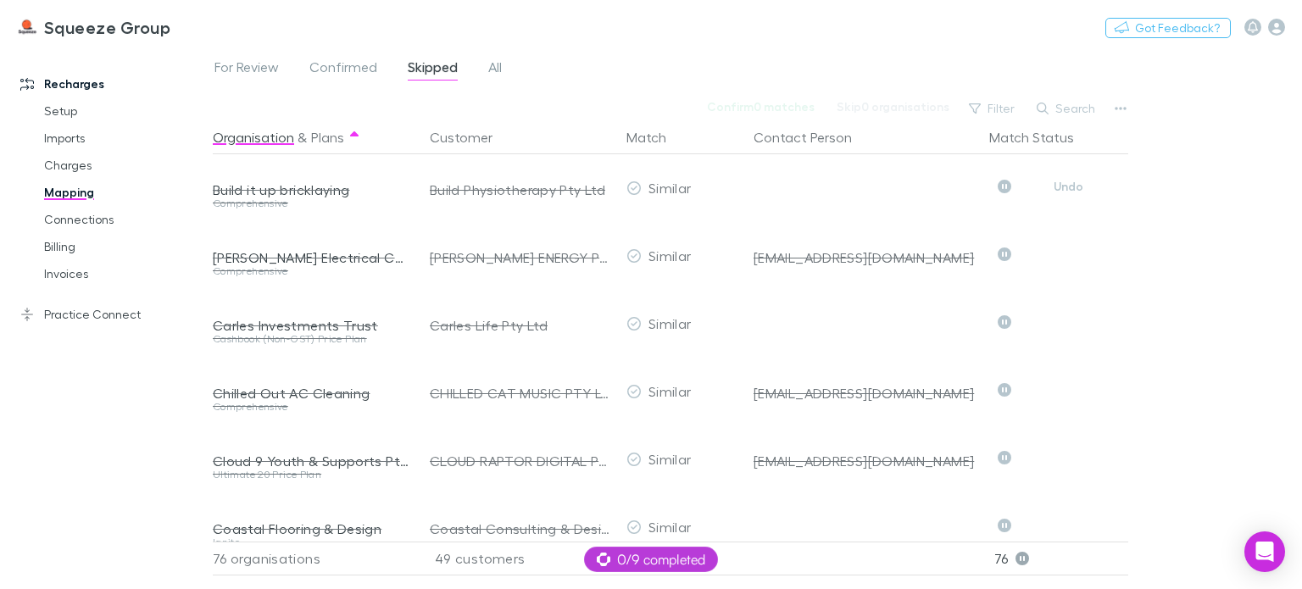
click at [1068, 191] on button "Undo" at bounding box center [1069, 186] width 54 height 20
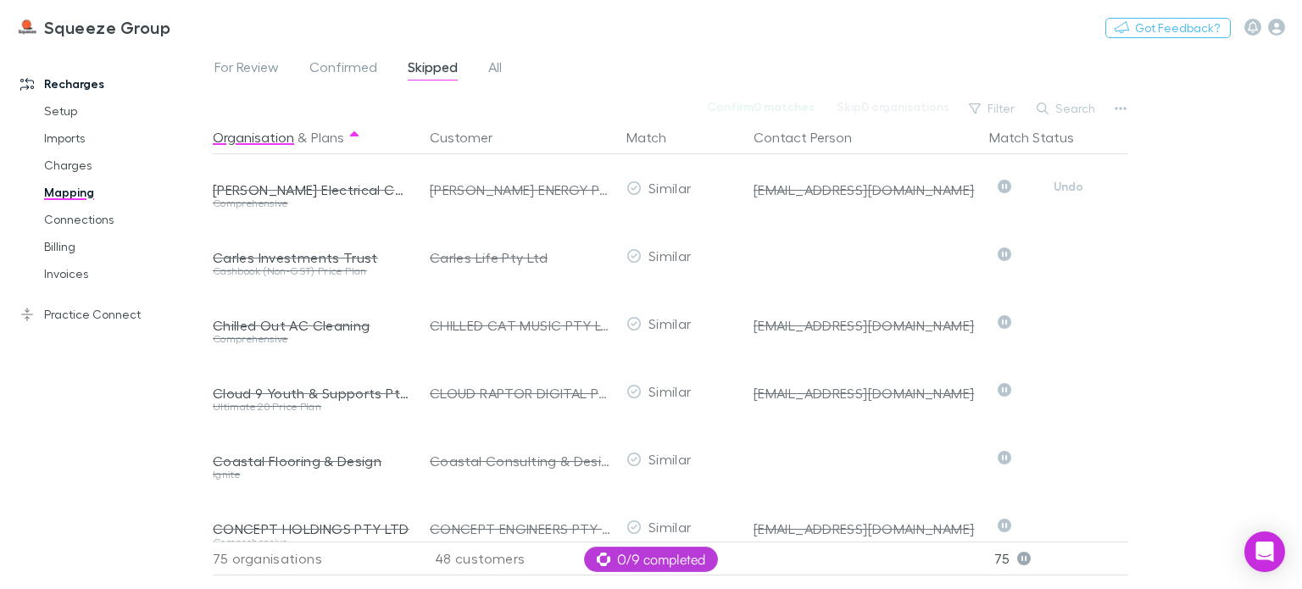
click at [1068, 191] on button "Undo" at bounding box center [1069, 186] width 54 height 20
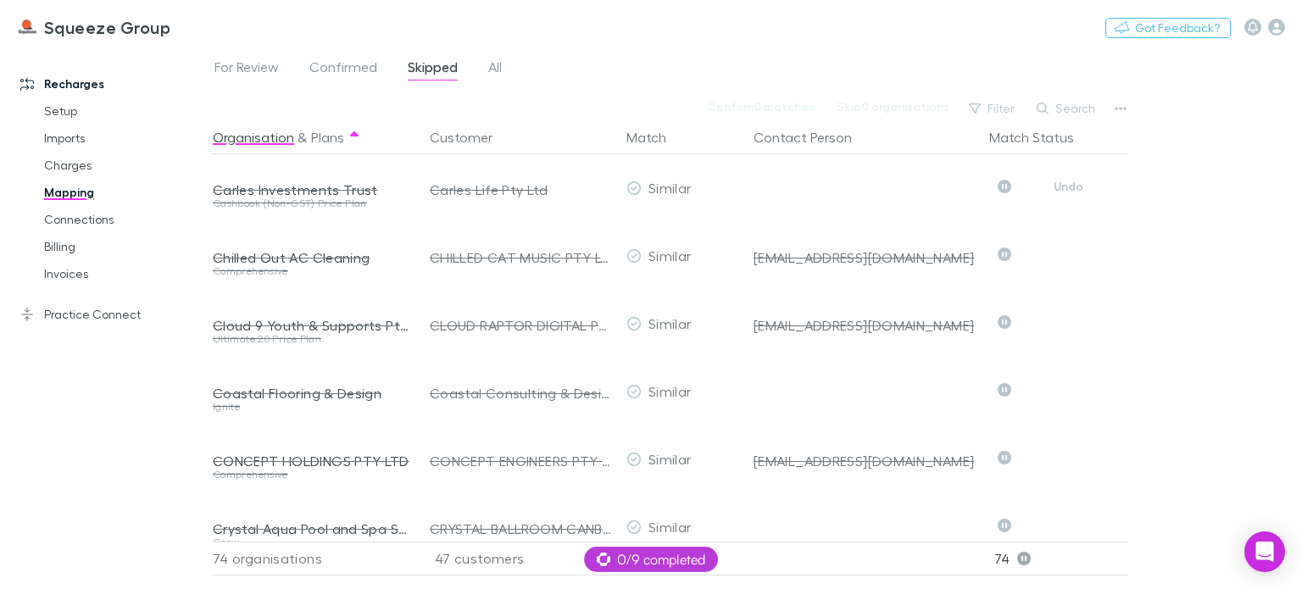
click at [1068, 191] on button "Undo" at bounding box center [1069, 186] width 54 height 20
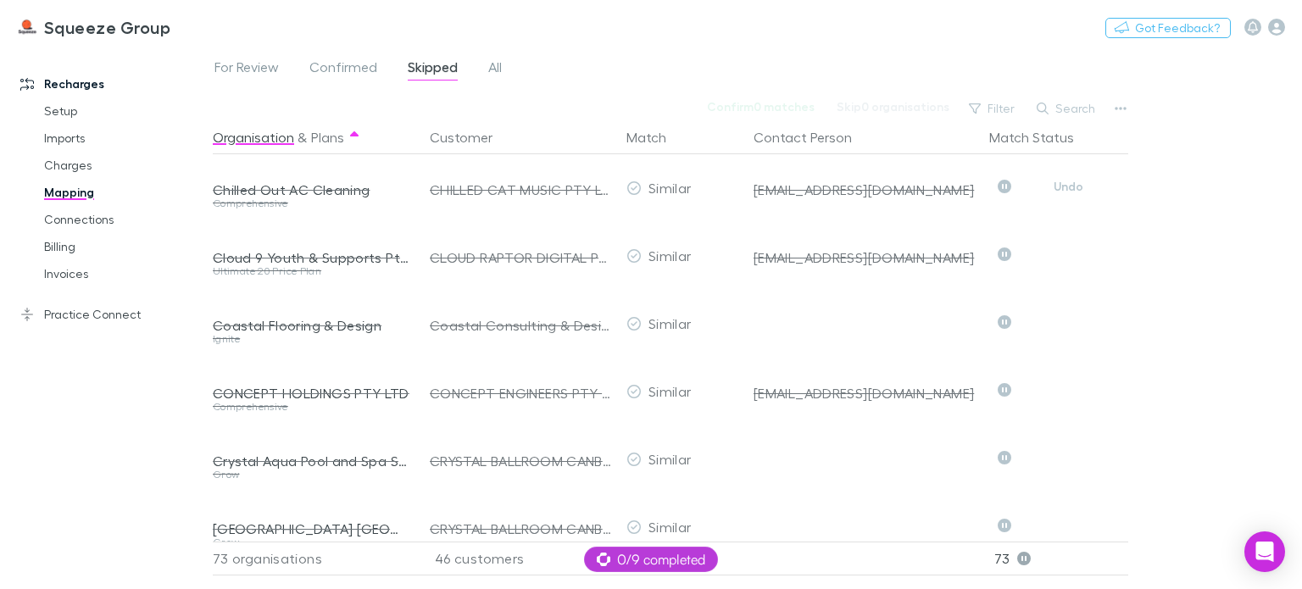
click at [1068, 191] on button "Undo" at bounding box center [1069, 186] width 54 height 20
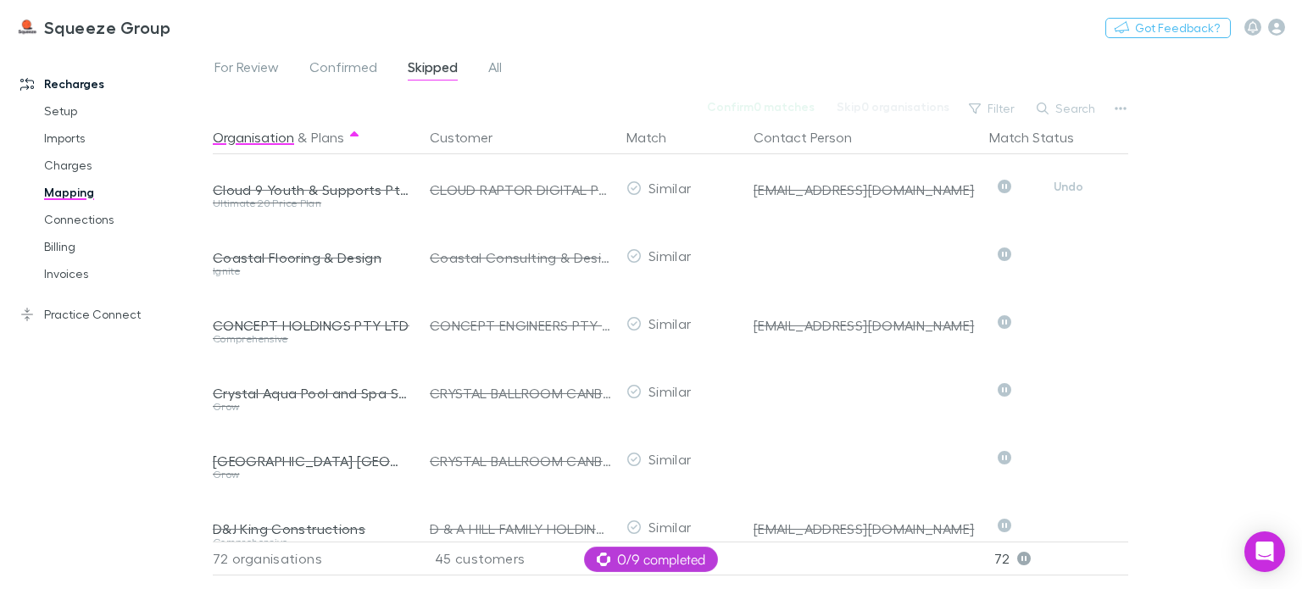
click at [1068, 191] on button "Undo" at bounding box center [1069, 186] width 54 height 20
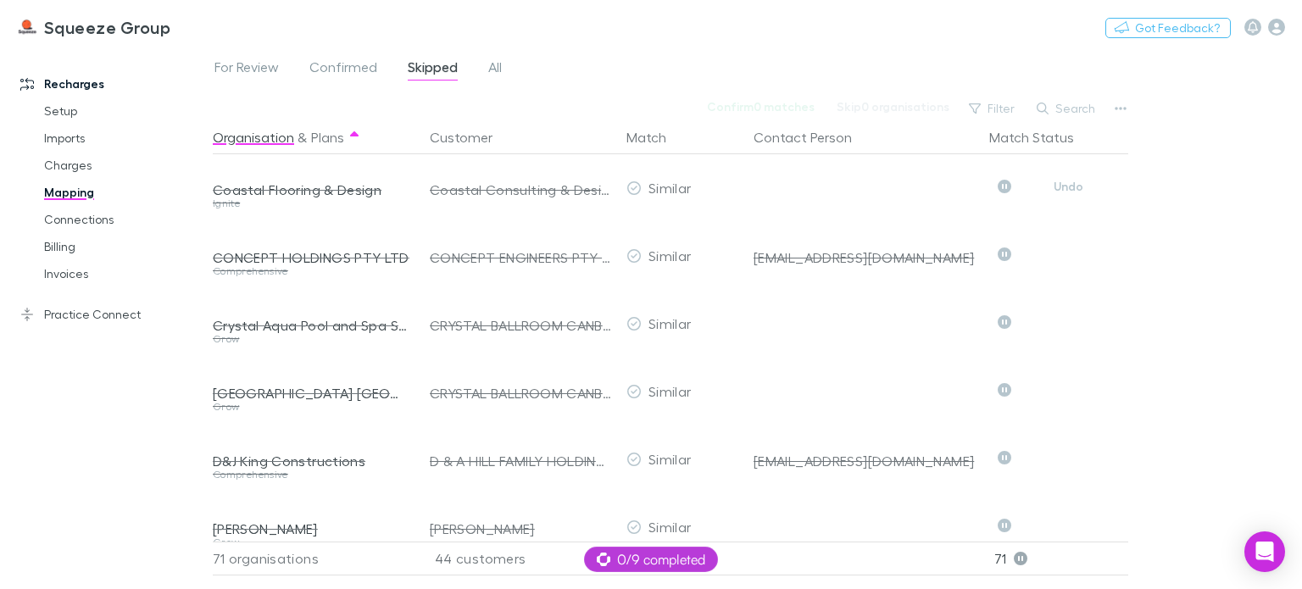
click at [1068, 191] on button "Undo" at bounding box center [1069, 186] width 54 height 20
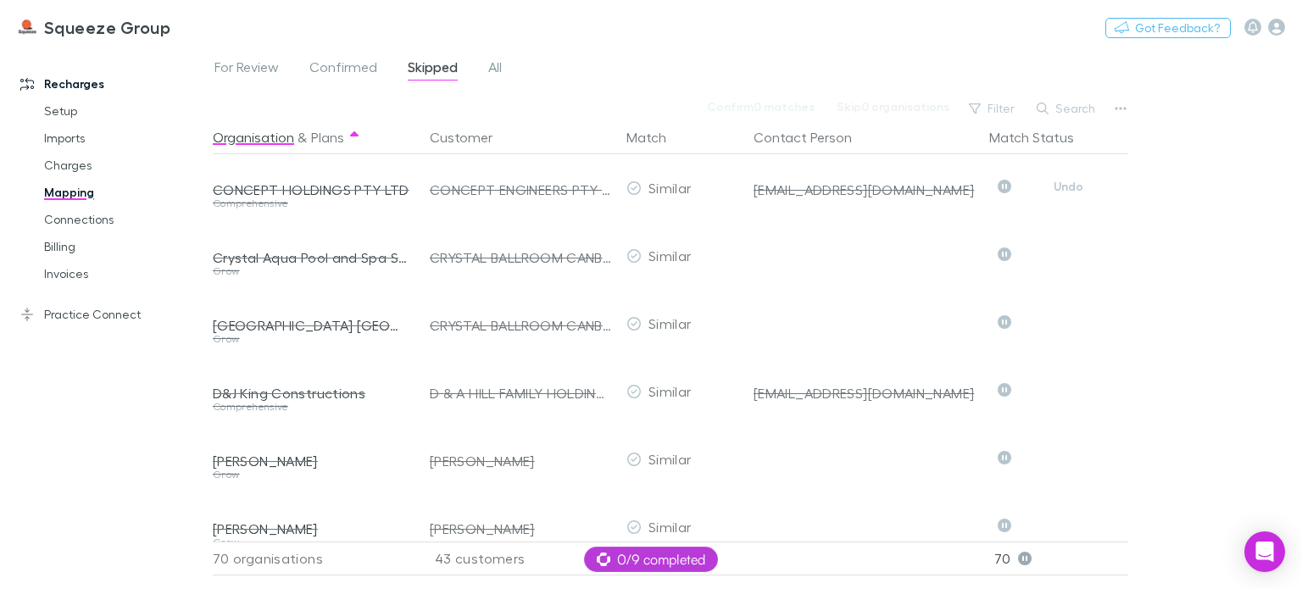
click at [1068, 191] on button "Undo" at bounding box center [1069, 186] width 54 height 20
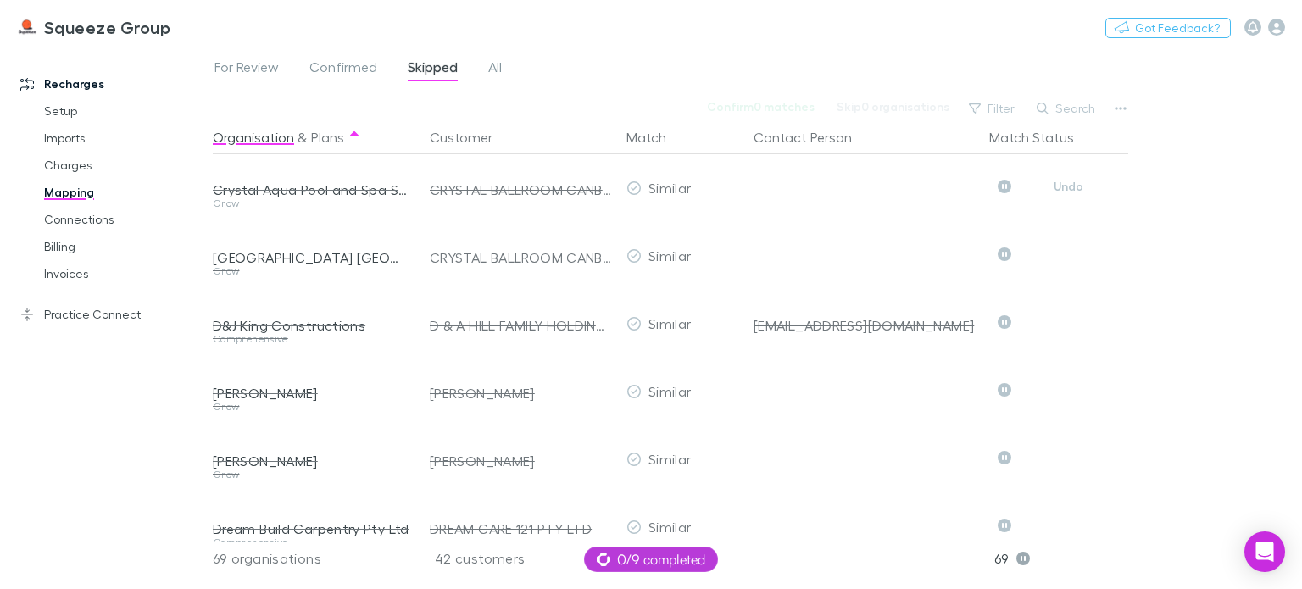
click at [1068, 191] on button "Undo" at bounding box center [1069, 186] width 54 height 20
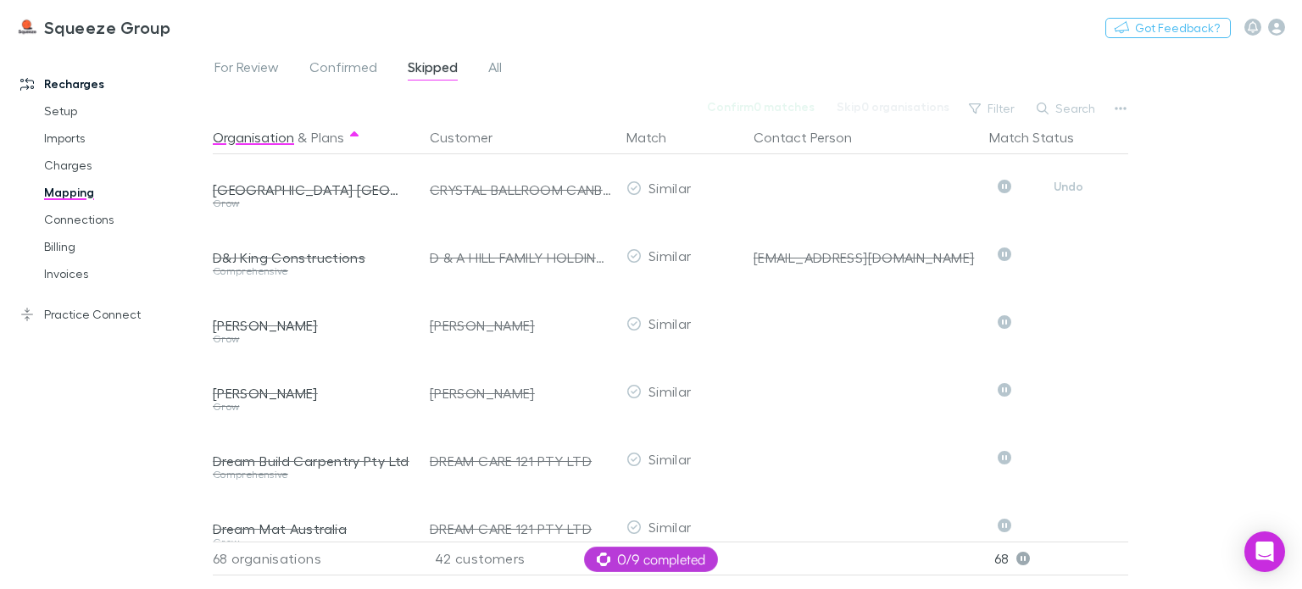
click at [1068, 191] on button "Undo" at bounding box center [1069, 186] width 54 height 20
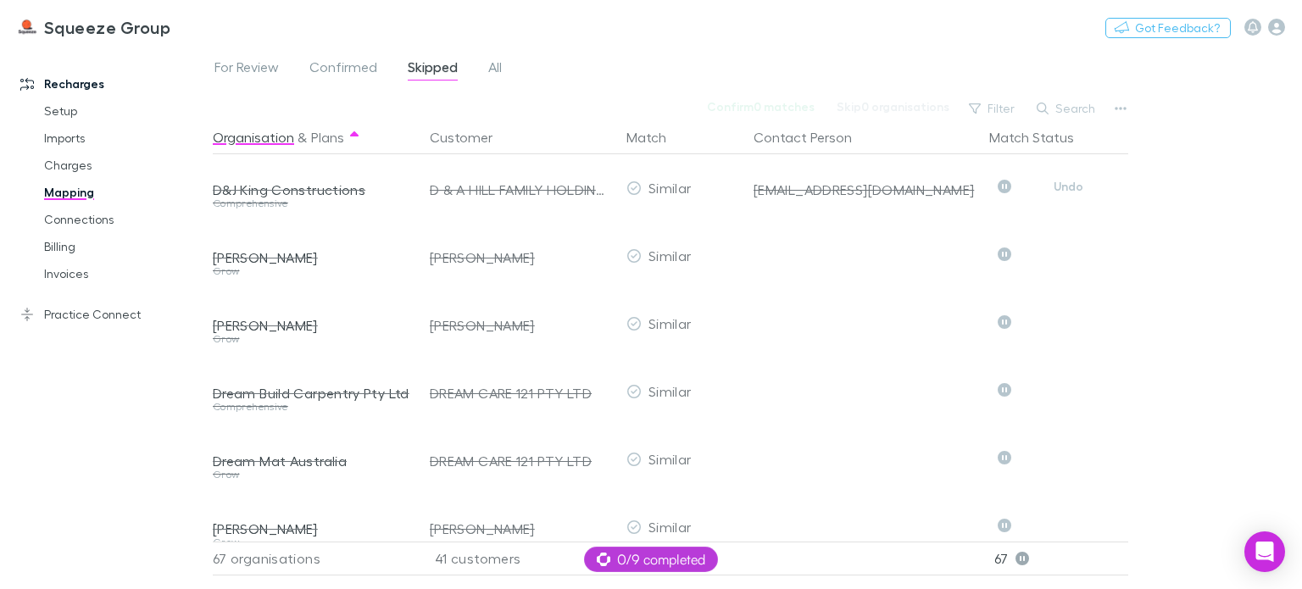
click at [1068, 191] on button "Undo" at bounding box center [1069, 186] width 54 height 20
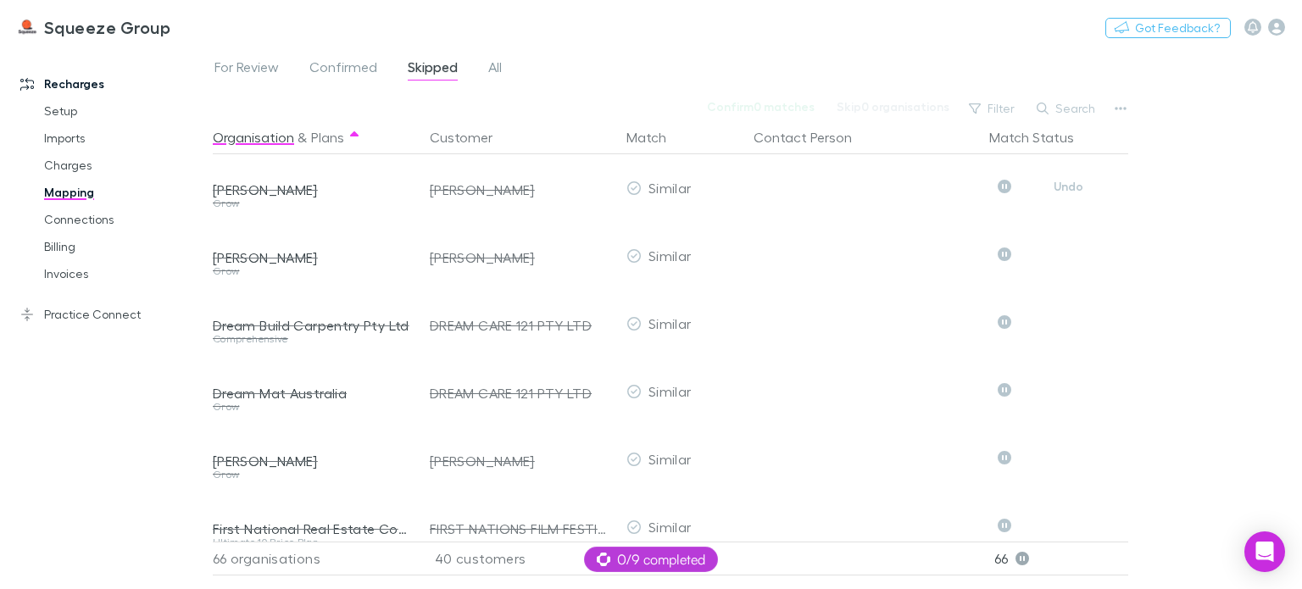
click at [1068, 191] on button "Undo" at bounding box center [1069, 186] width 54 height 20
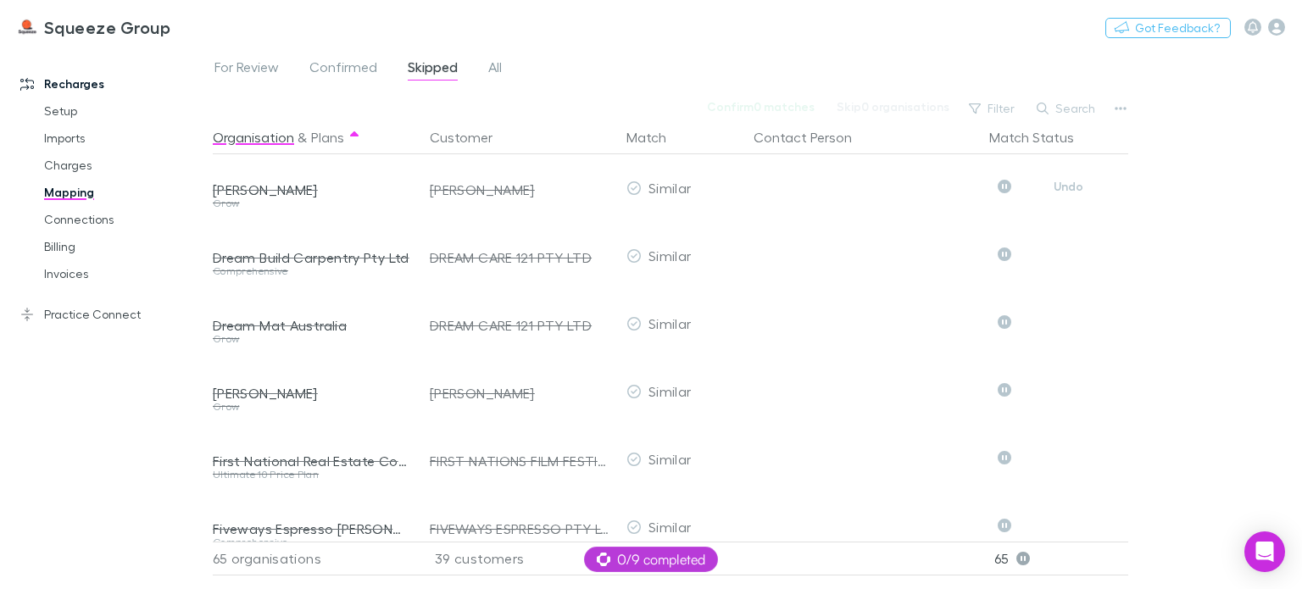
click at [1068, 191] on button "Undo" at bounding box center [1069, 186] width 54 height 20
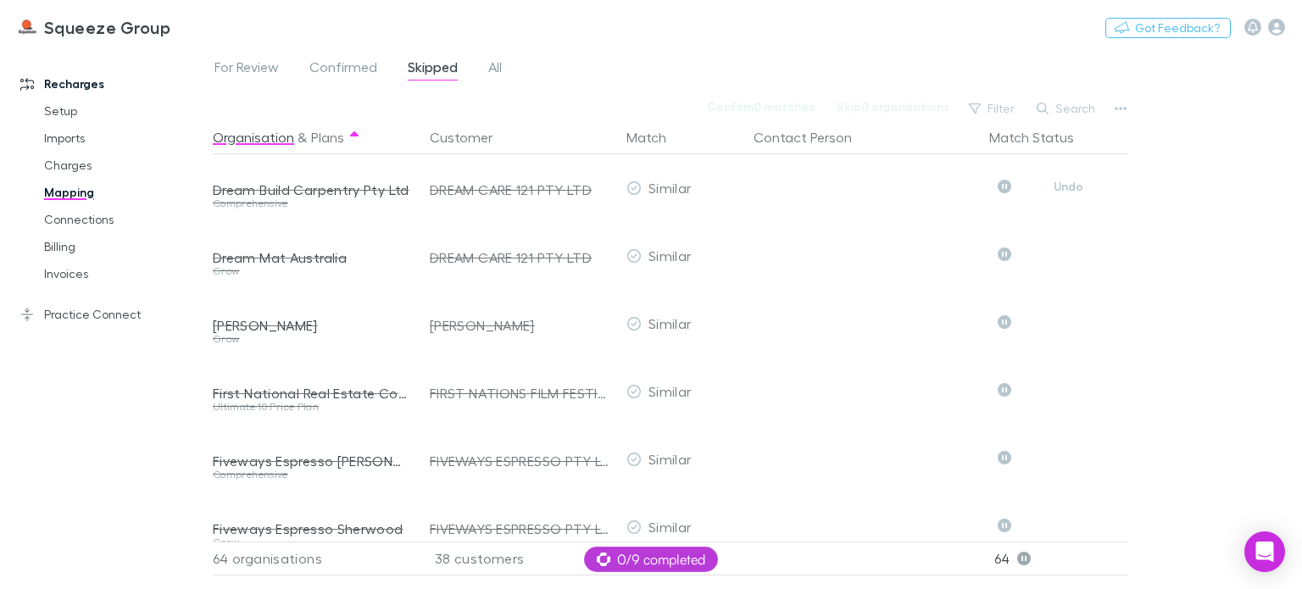
click at [1068, 191] on button "Undo" at bounding box center [1069, 186] width 54 height 20
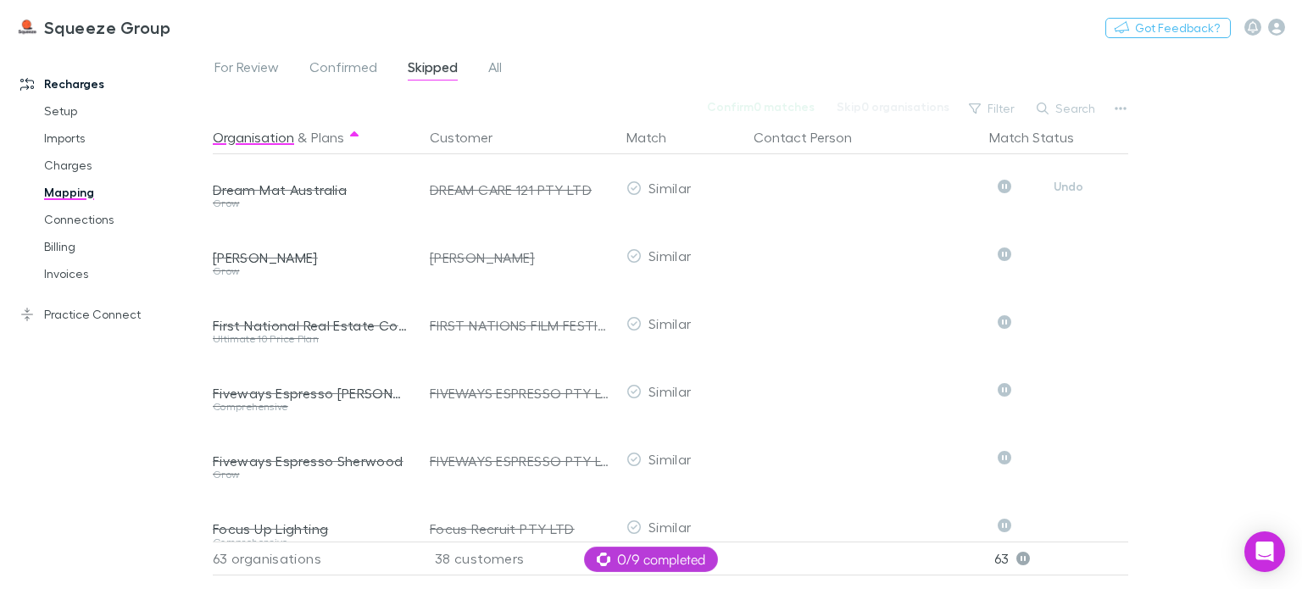
click at [1068, 191] on button "Undo" at bounding box center [1069, 186] width 54 height 20
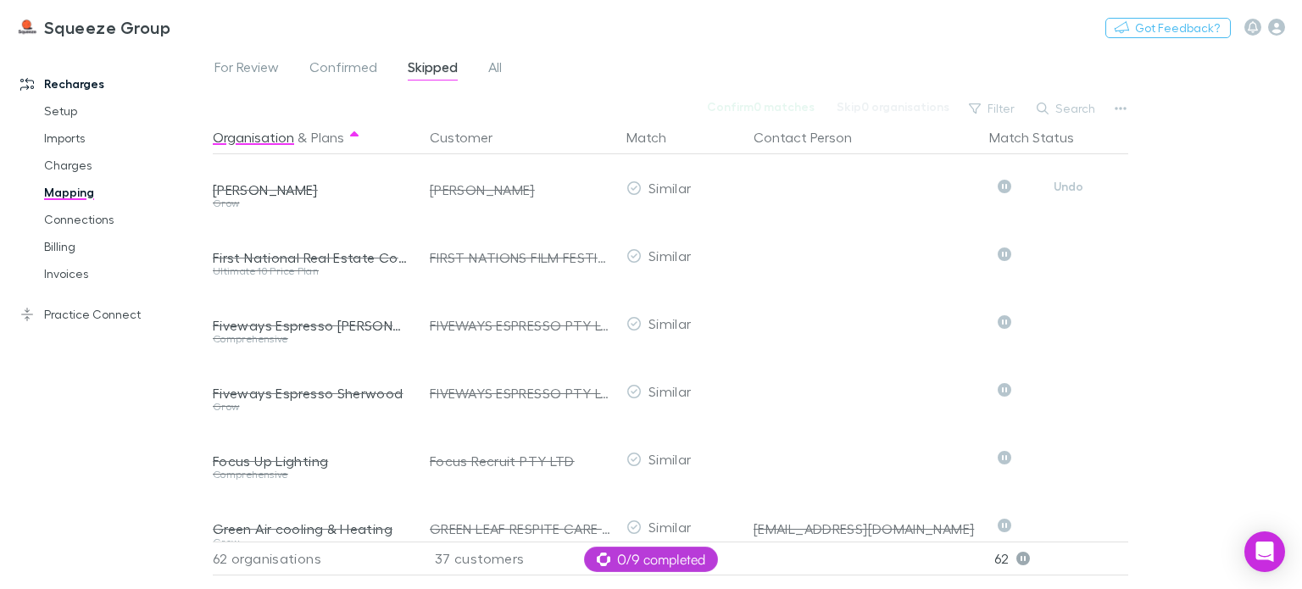
click at [1068, 191] on button "Undo" at bounding box center [1069, 186] width 54 height 20
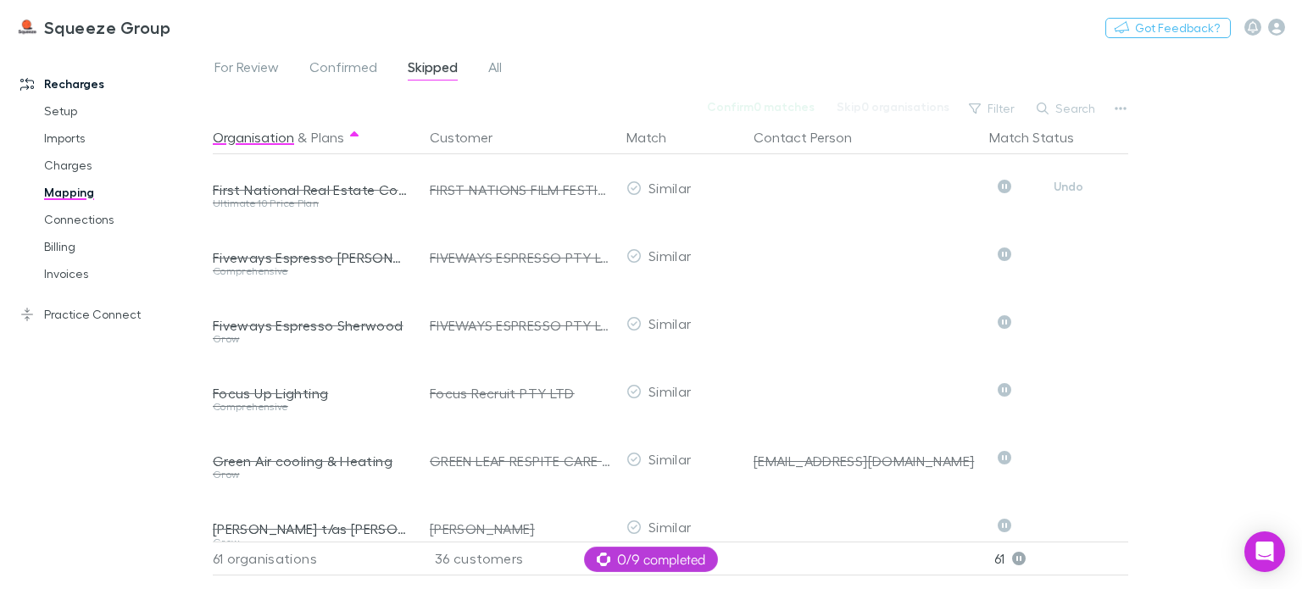
click at [1068, 191] on button "Undo" at bounding box center [1069, 186] width 54 height 20
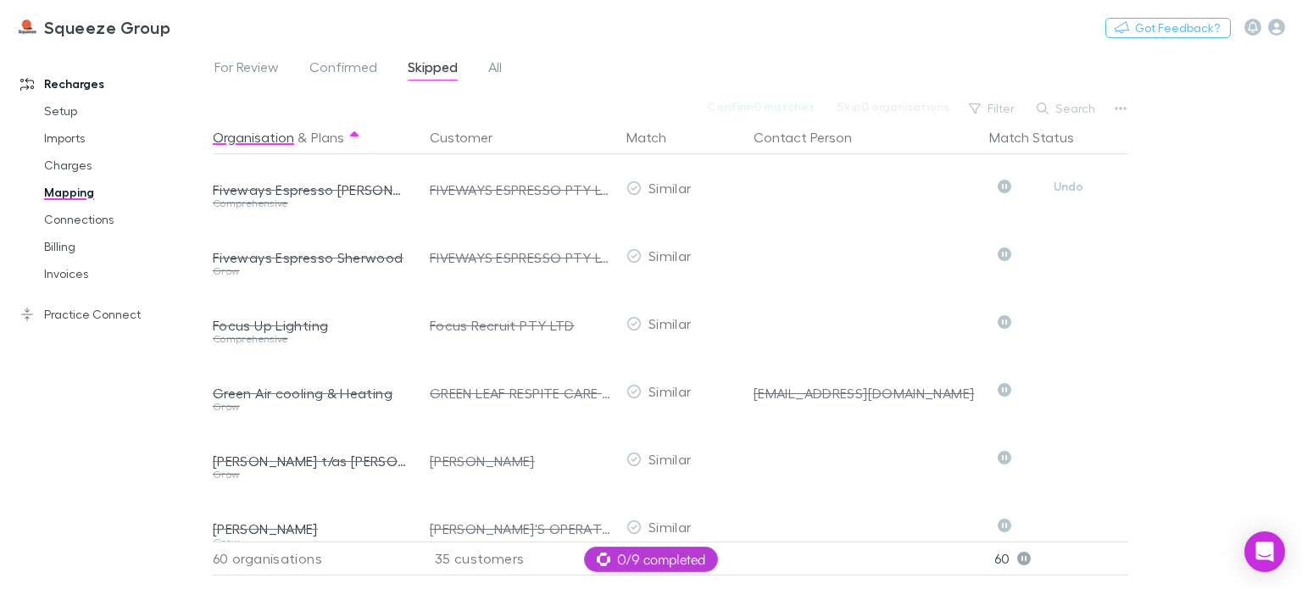
click at [1068, 191] on button "Undo" at bounding box center [1069, 186] width 54 height 20
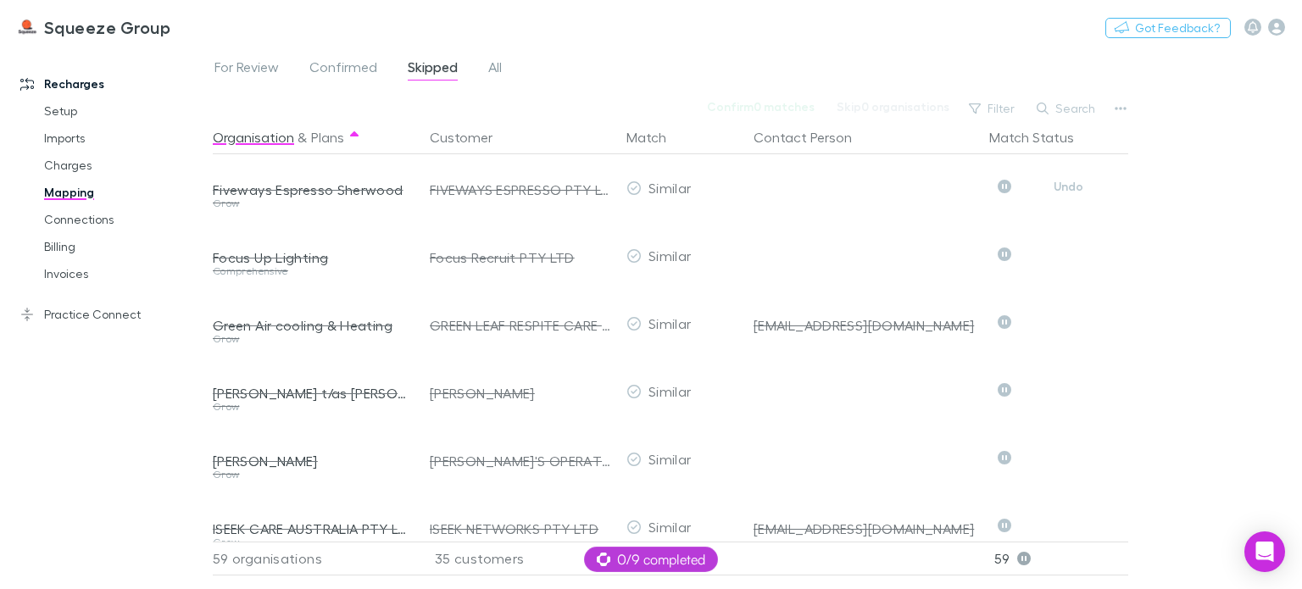
click at [1068, 191] on button "Undo" at bounding box center [1069, 186] width 54 height 20
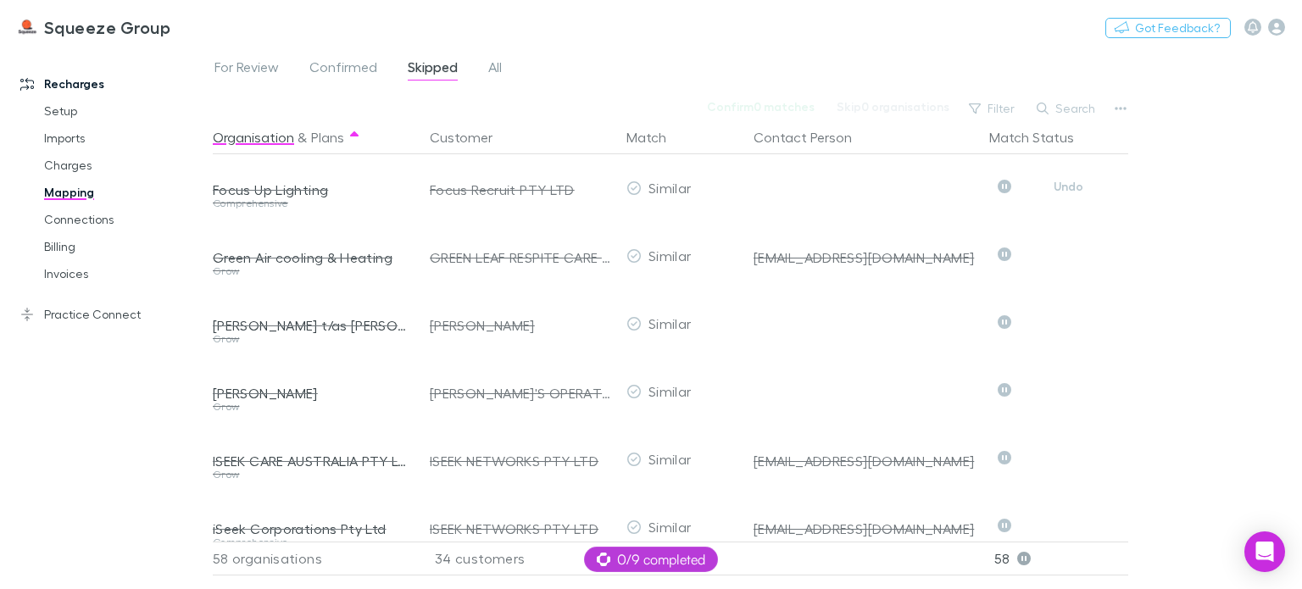
click at [1068, 191] on button "Undo" at bounding box center [1069, 186] width 54 height 20
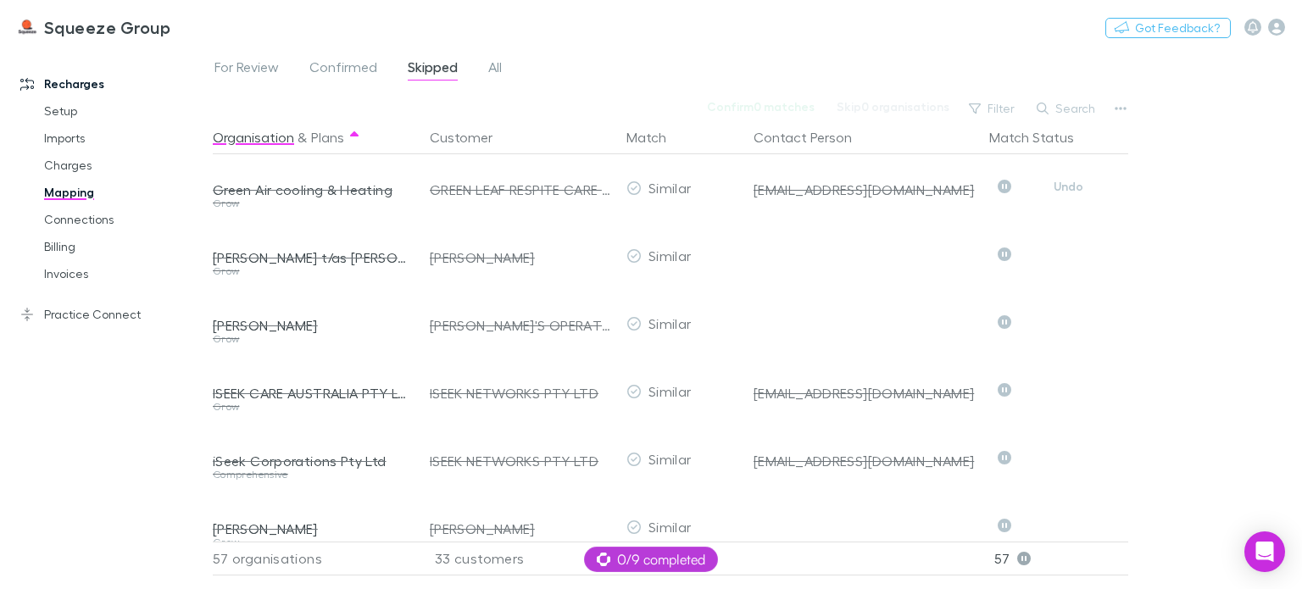
click at [1068, 191] on button "Undo" at bounding box center [1069, 186] width 54 height 20
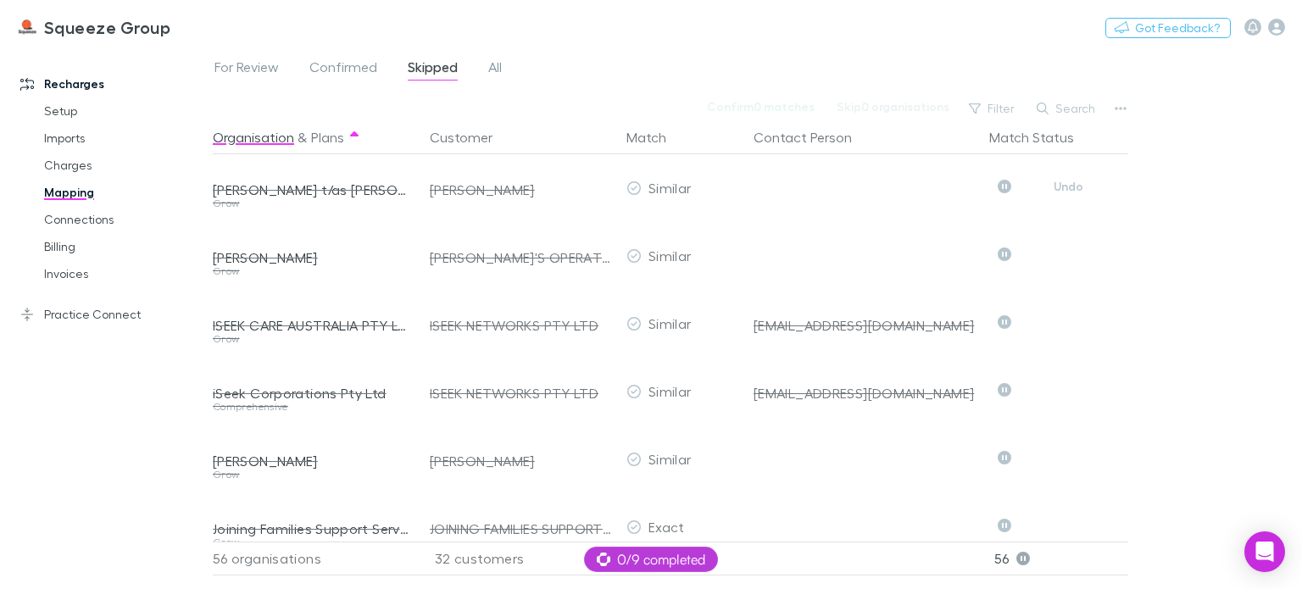
click at [1068, 191] on button "Undo" at bounding box center [1069, 186] width 54 height 20
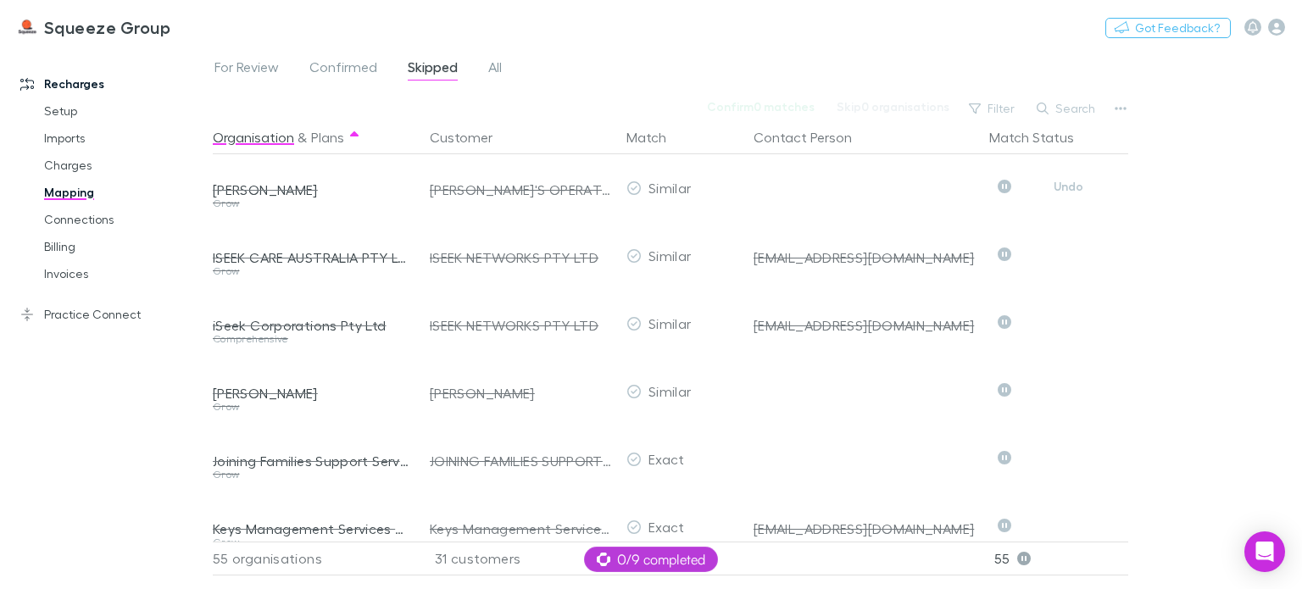
click at [1068, 191] on button "Undo" at bounding box center [1069, 186] width 54 height 20
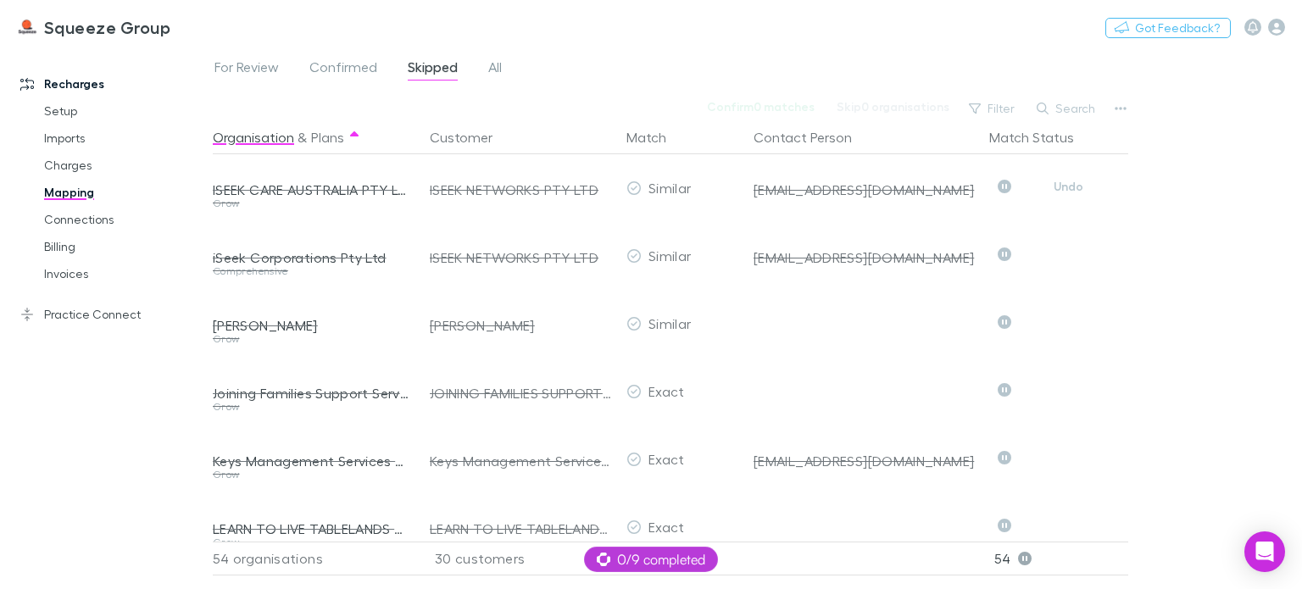
click at [1068, 191] on button "Undo" at bounding box center [1069, 186] width 54 height 20
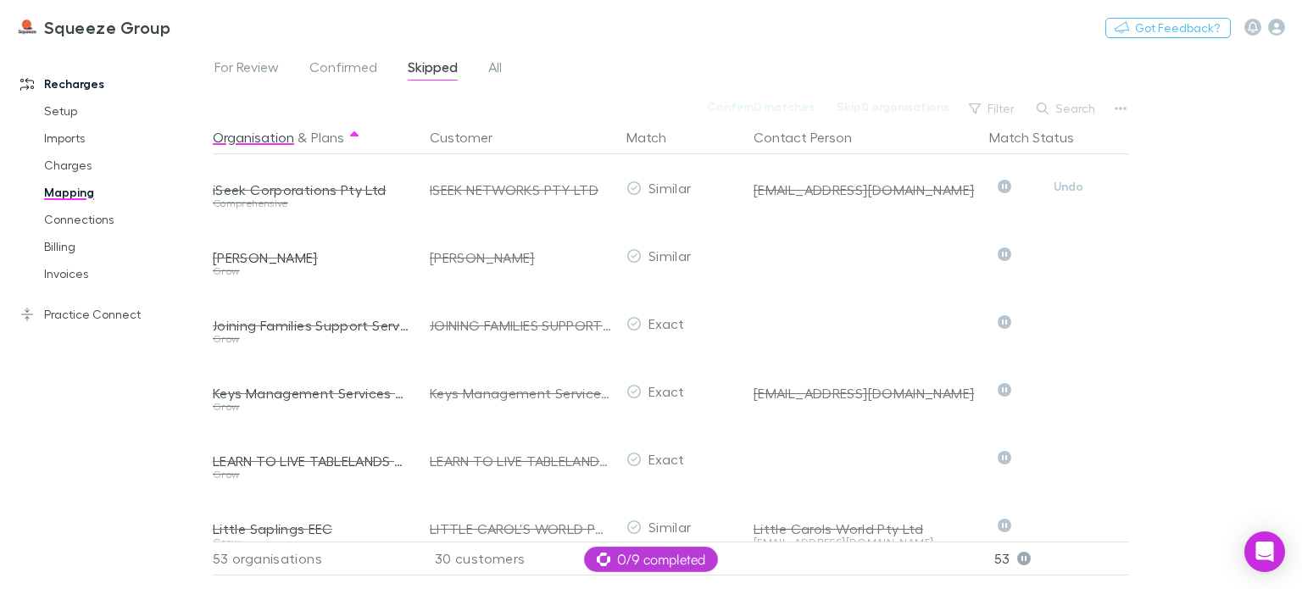
click at [1068, 191] on button "Undo" at bounding box center [1069, 186] width 54 height 20
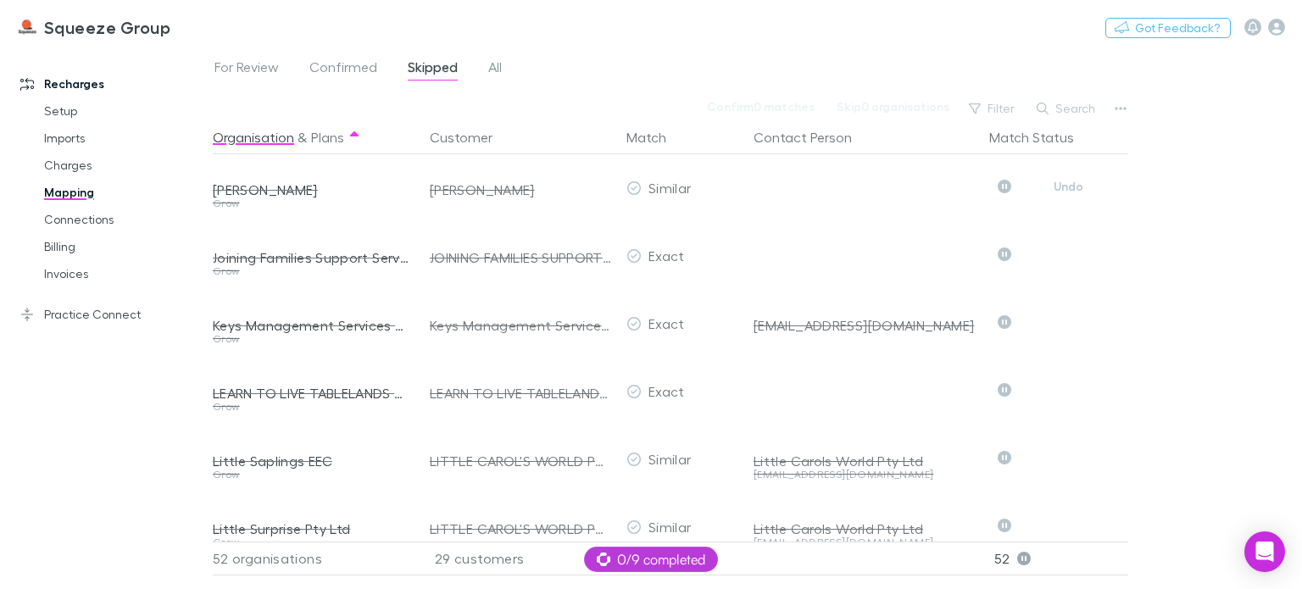
click at [1068, 191] on button "Undo" at bounding box center [1069, 186] width 54 height 20
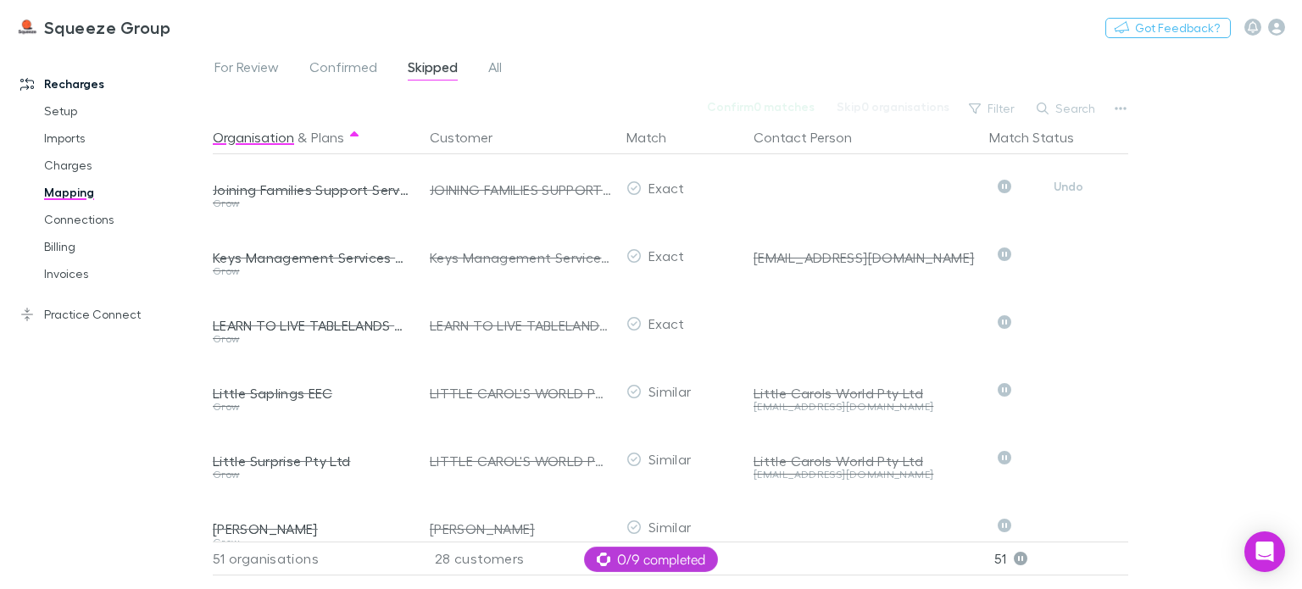
click at [1068, 191] on button "Undo" at bounding box center [1069, 186] width 54 height 20
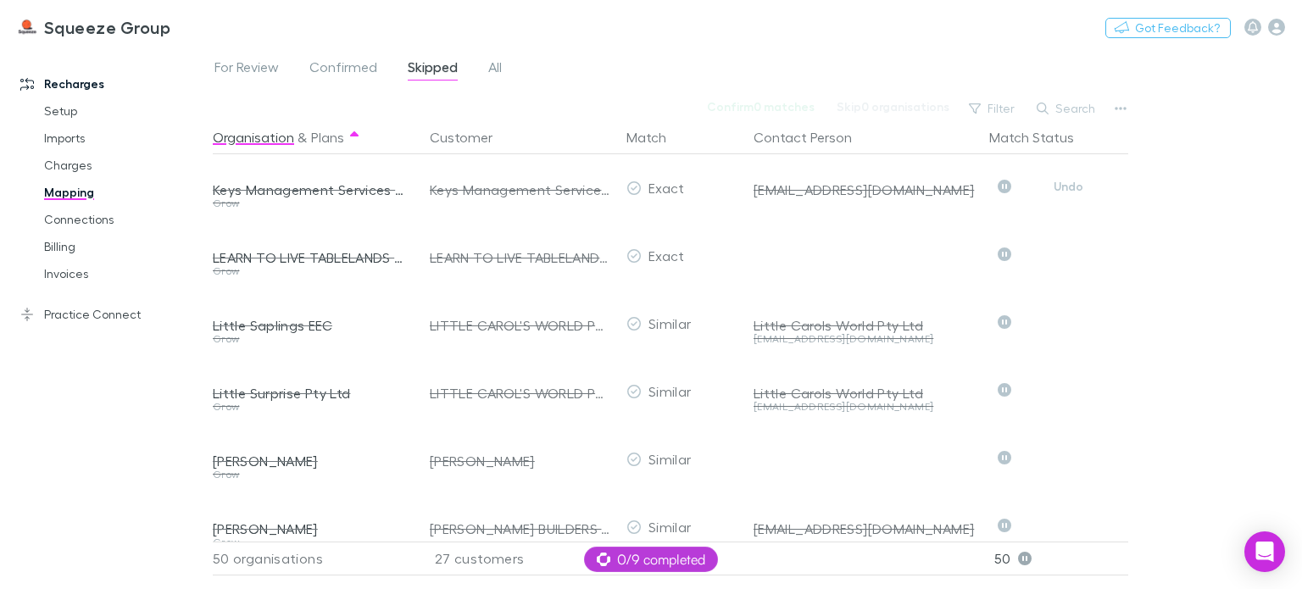
click at [1068, 191] on button "Undo" at bounding box center [1069, 186] width 54 height 20
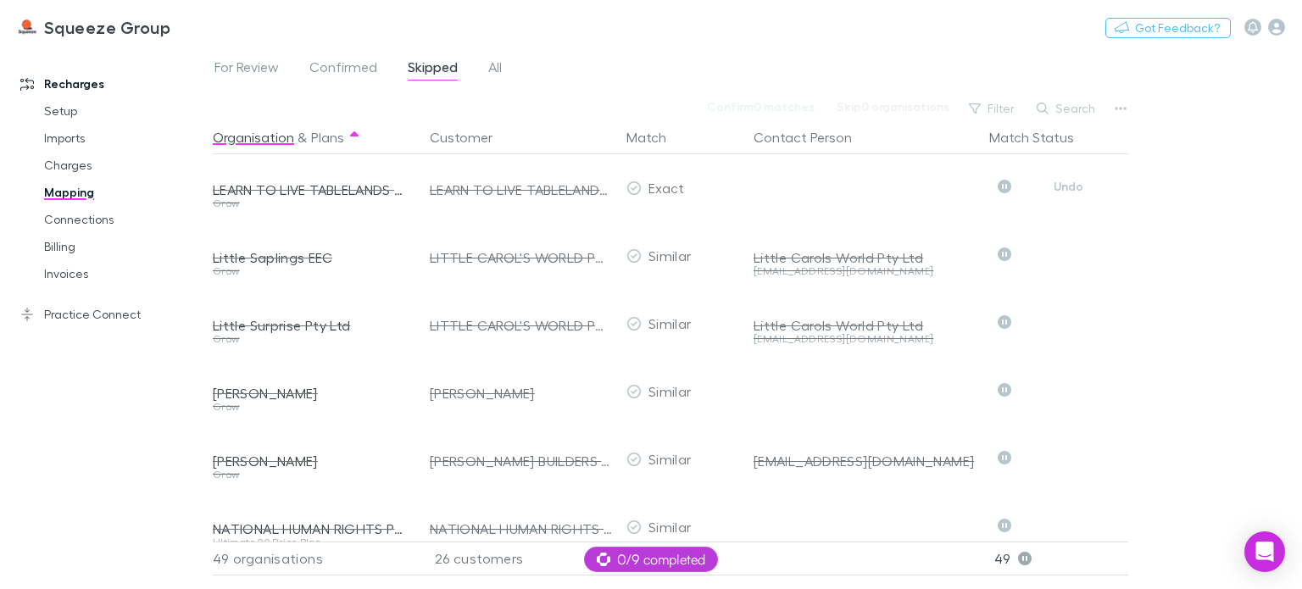
click at [1068, 191] on button "Undo" at bounding box center [1069, 186] width 54 height 20
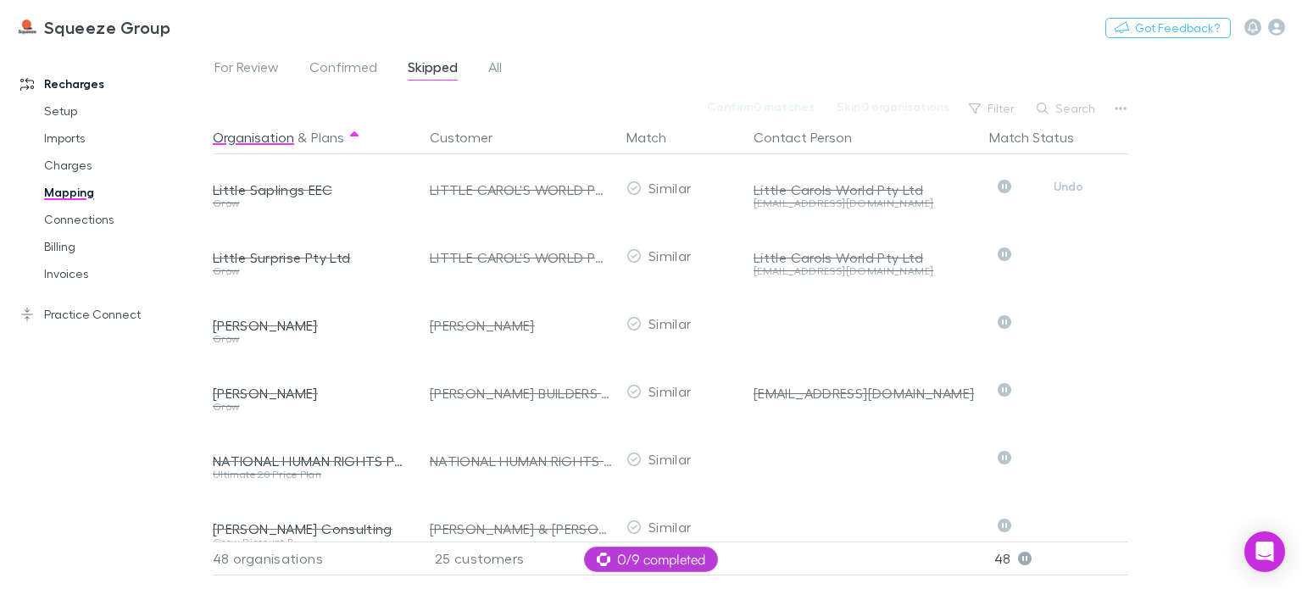
click at [1068, 191] on button "Undo" at bounding box center [1069, 186] width 54 height 20
click at [1068, 244] on button "Undo" at bounding box center [1069, 254] width 54 height 20
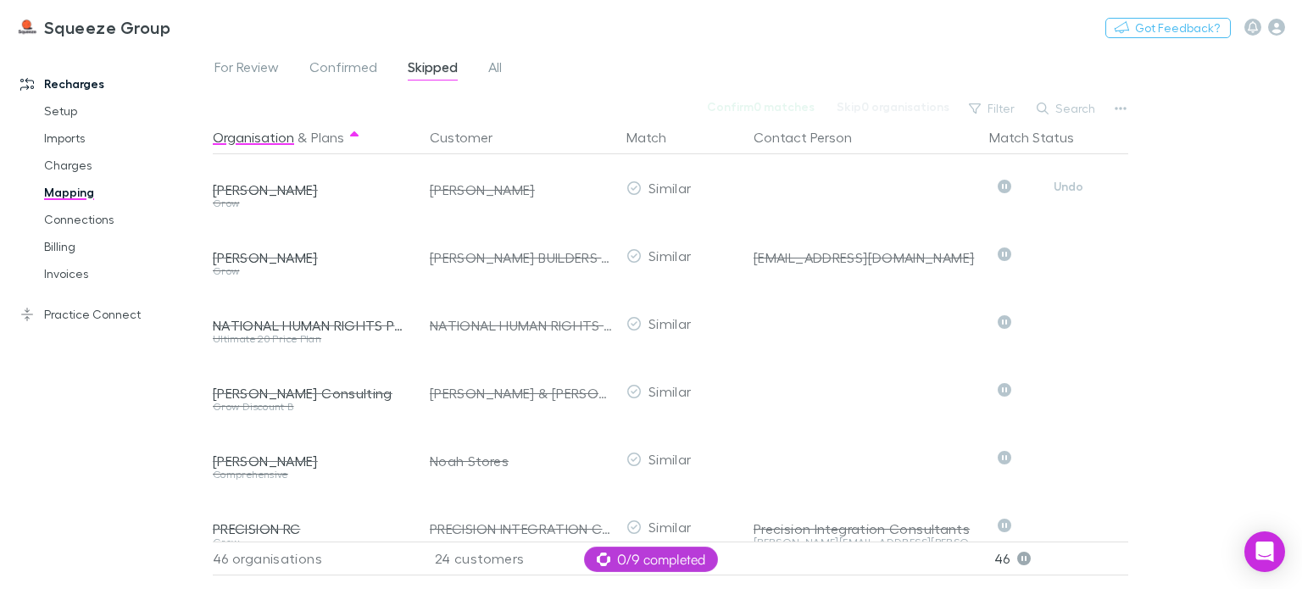
click at [1068, 191] on button "Undo" at bounding box center [1069, 186] width 54 height 20
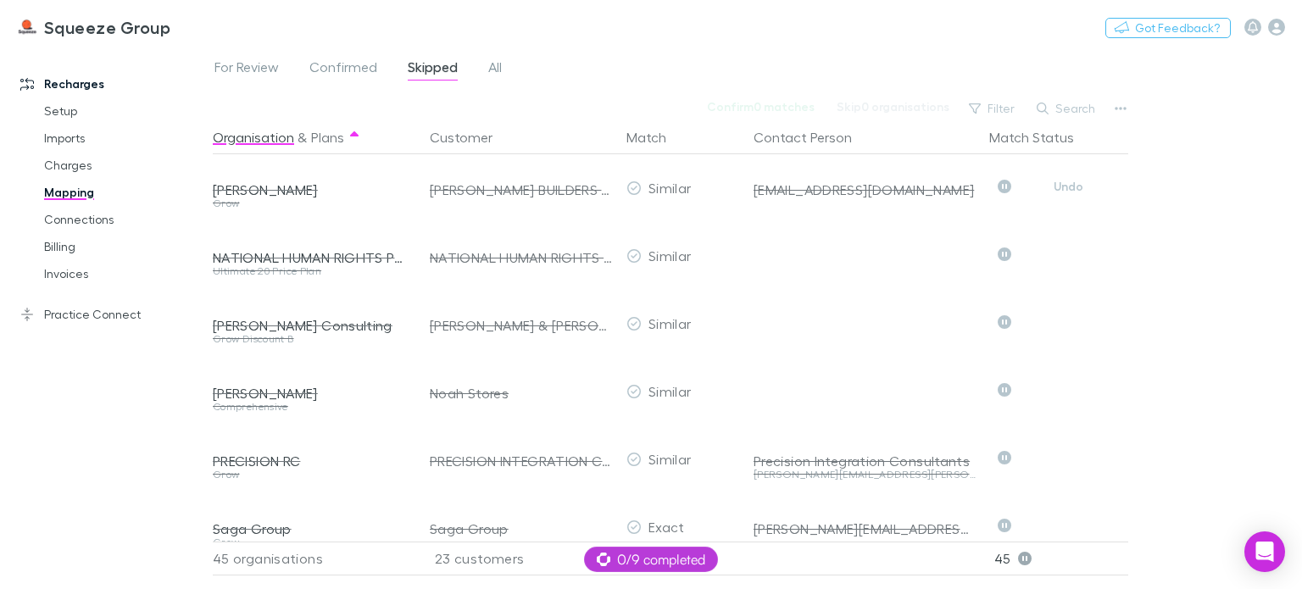
click at [1068, 191] on button "Undo" at bounding box center [1069, 186] width 54 height 20
click at [1068, 244] on button "Undo" at bounding box center [1069, 254] width 54 height 20
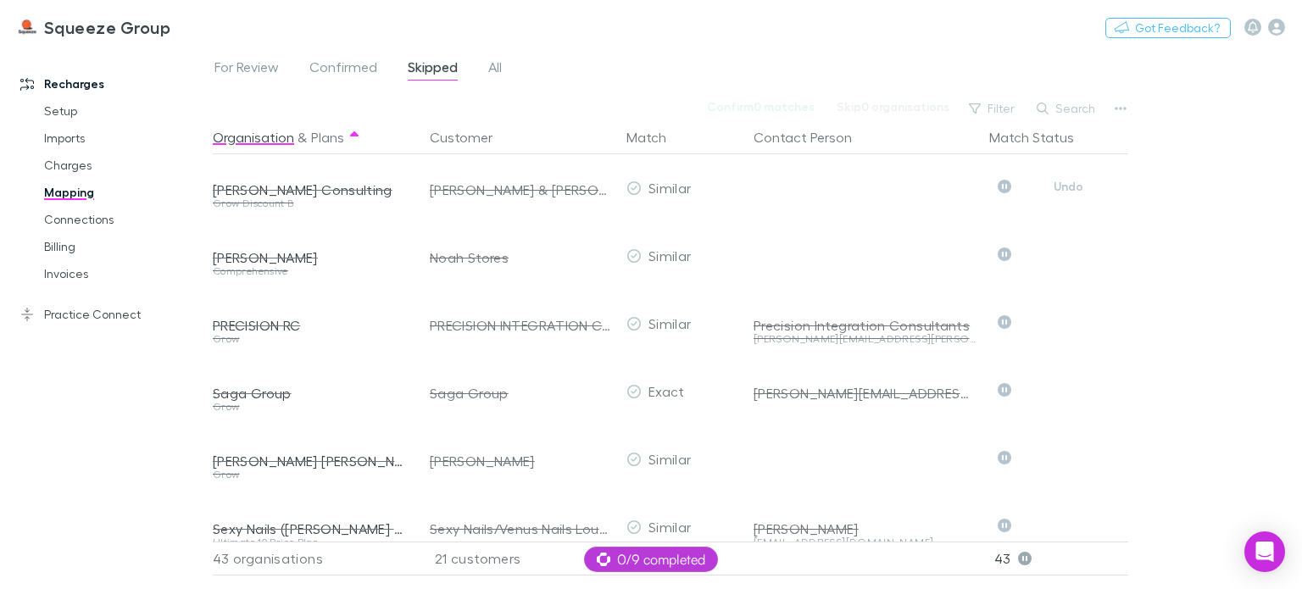
click at [1068, 191] on button "Undo" at bounding box center [1069, 186] width 54 height 20
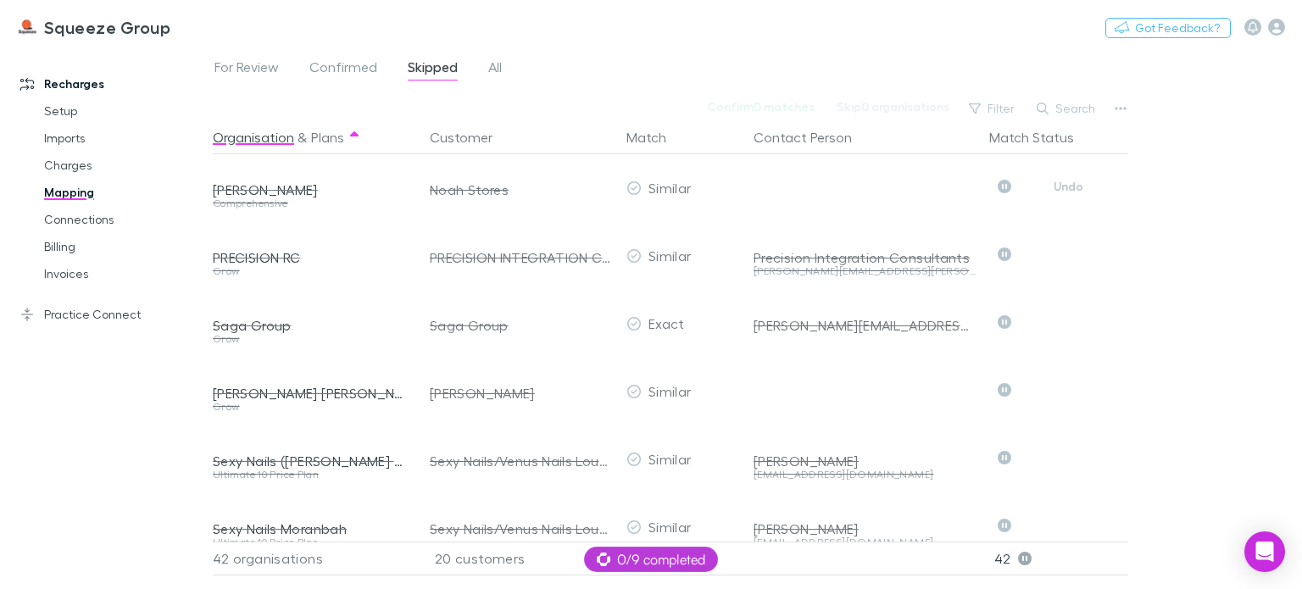
click at [1068, 191] on button "Undo" at bounding box center [1069, 186] width 54 height 20
click at [1068, 244] on button "Undo" at bounding box center [1069, 254] width 54 height 20
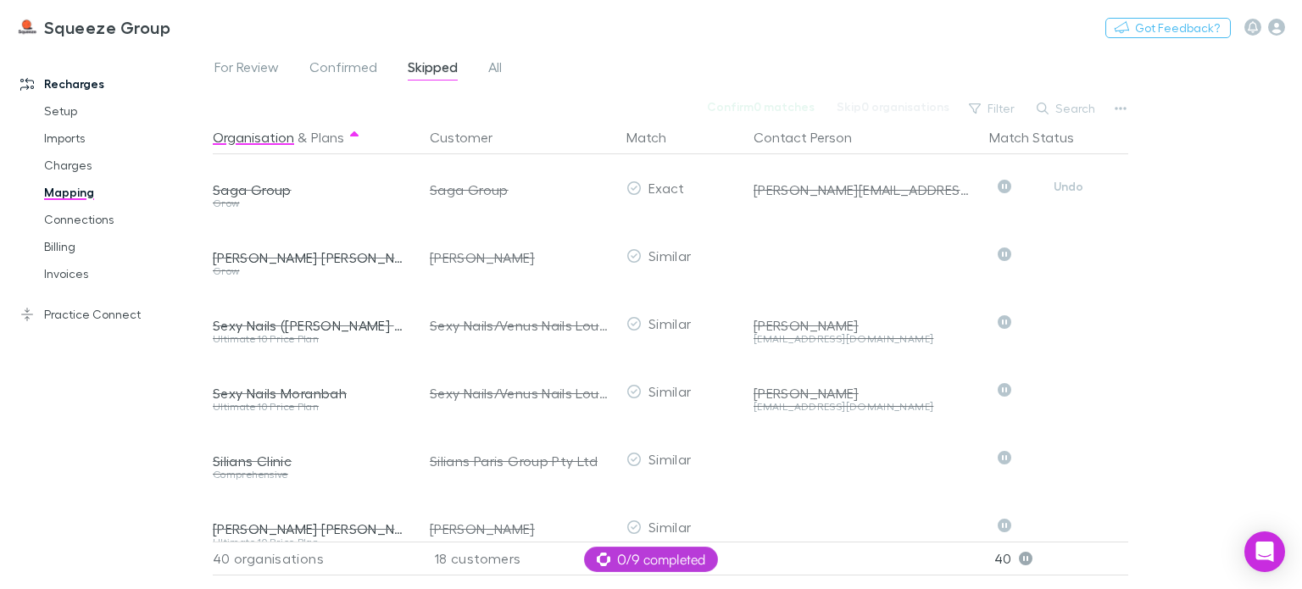
click at [1068, 191] on button "Undo" at bounding box center [1069, 186] width 54 height 20
click at [1068, 244] on button "Undo" at bounding box center [1069, 254] width 54 height 20
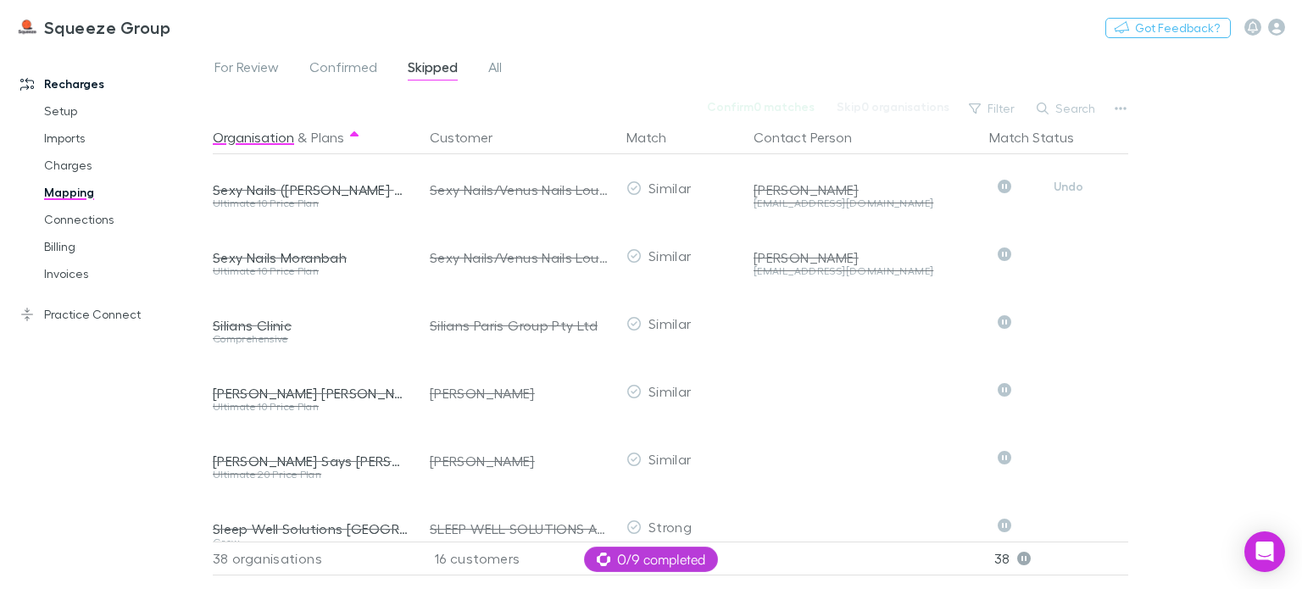
click at [1068, 191] on button "Undo" at bounding box center [1069, 186] width 54 height 20
click at [1068, 244] on button "Undo" at bounding box center [1069, 254] width 54 height 20
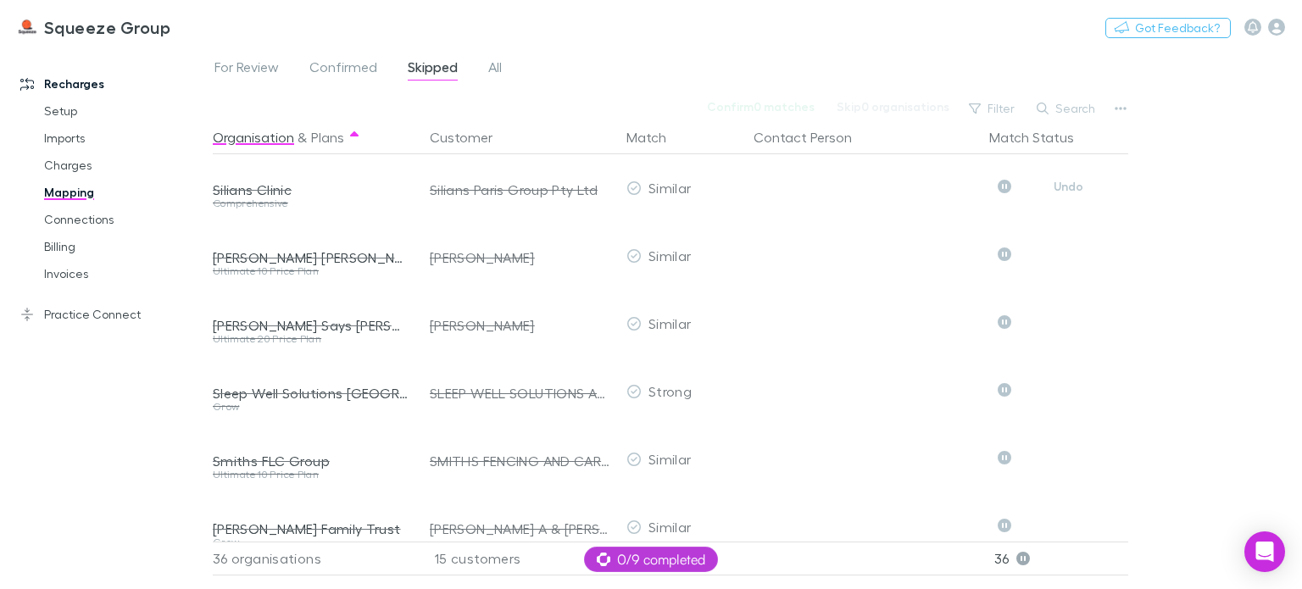
click at [1068, 191] on button "Undo" at bounding box center [1069, 186] width 54 height 20
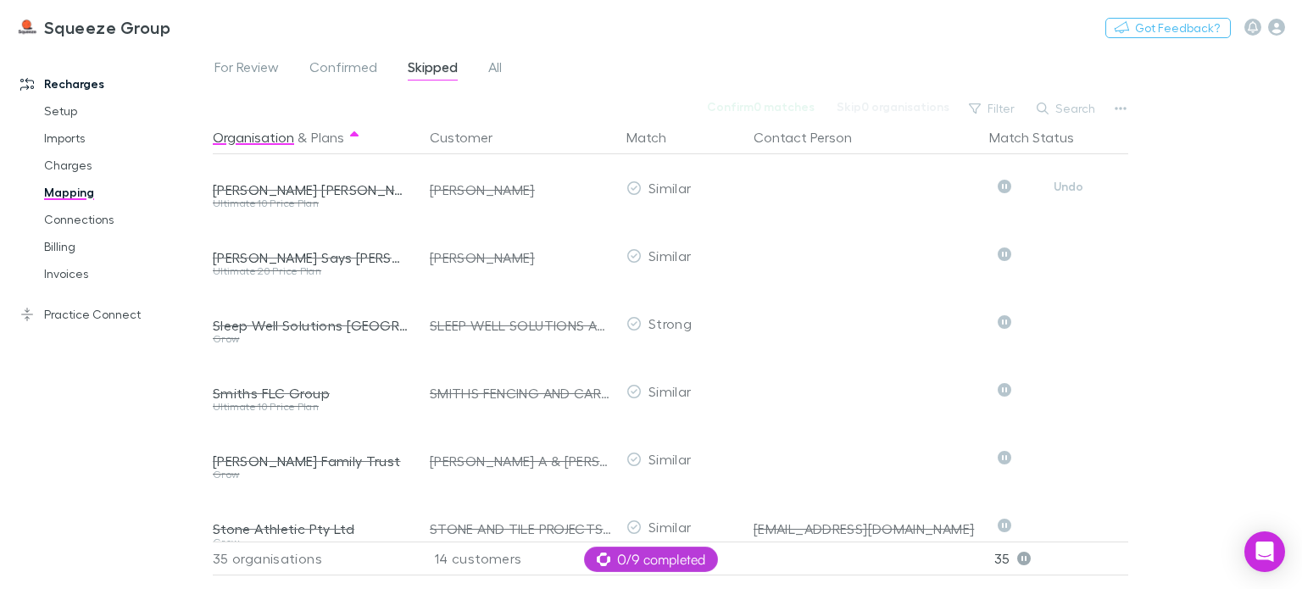
click at [1068, 191] on button "Undo" at bounding box center [1069, 186] width 54 height 20
click at [1068, 244] on button "Undo" at bounding box center [1069, 254] width 54 height 20
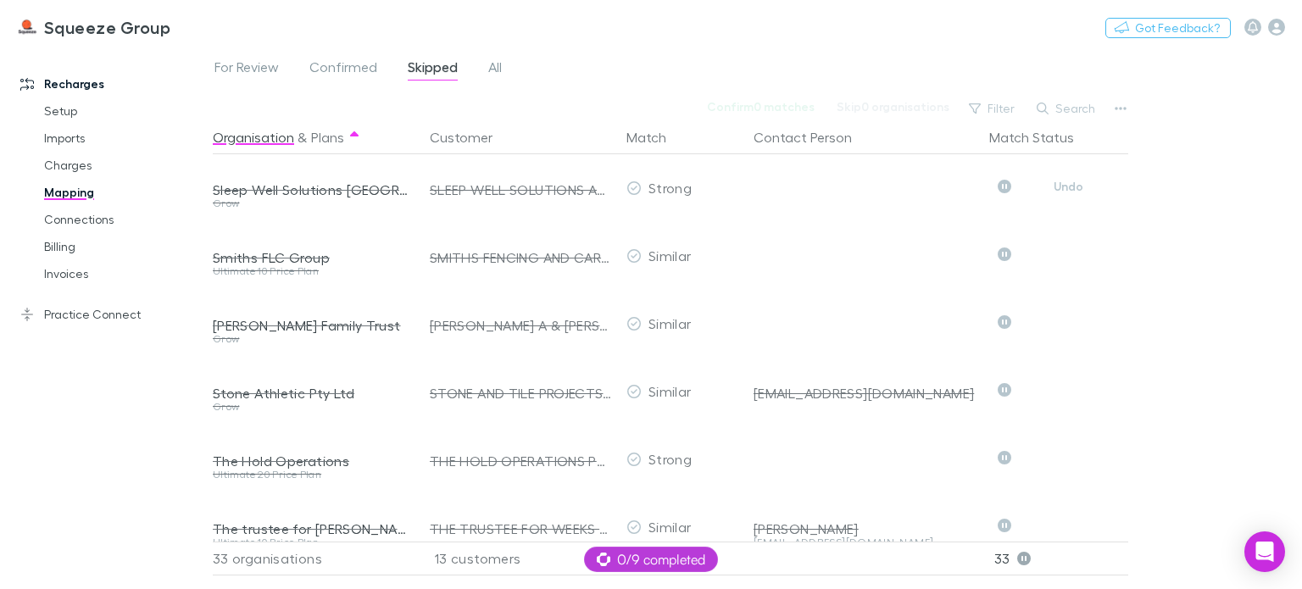
click at [1068, 191] on button "Undo" at bounding box center [1069, 186] width 54 height 20
click at [1068, 244] on button "Undo" at bounding box center [1069, 254] width 54 height 20
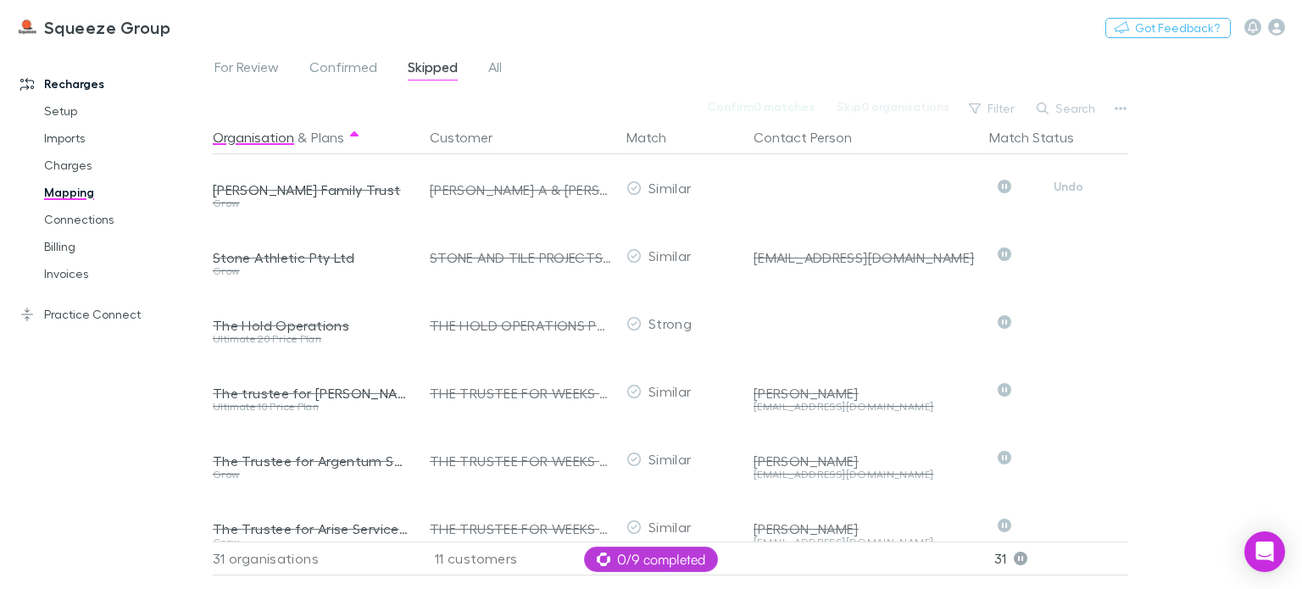
click at [1068, 191] on button "Undo" at bounding box center [1069, 186] width 54 height 20
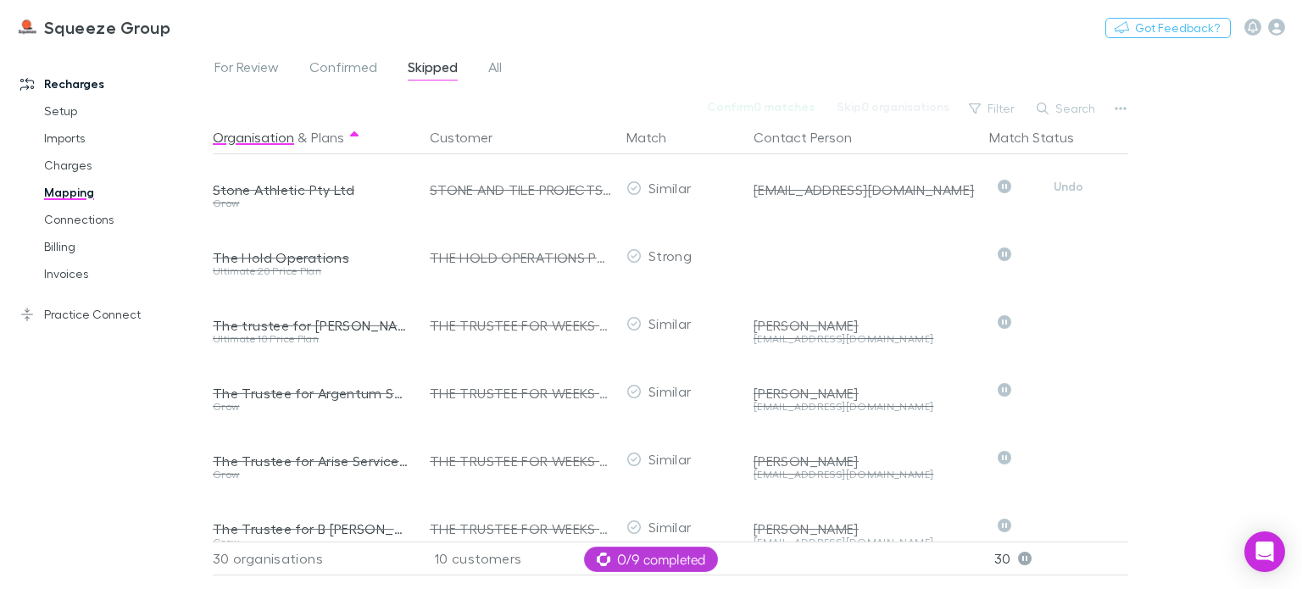
click at [1068, 191] on button "Undo" at bounding box center [1069, 186] width 54 height 20
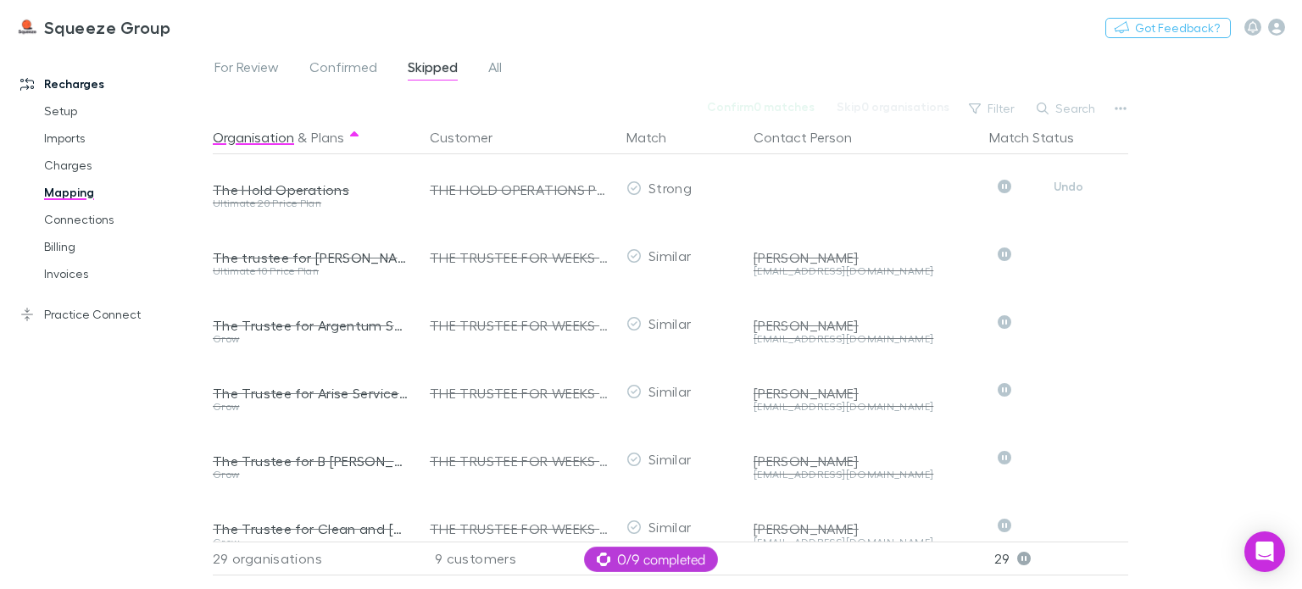
click at [1068, 191] on button "Undo" at bounding box center [1069, 186] width 54 height 20
click at [1068, 244] on button "Undo" at bounding box center [1069, 254] width 54 height 20
click at [1068, 191] on button "Undo" at bounding box center [1069, 186] width 54 height 20
click at [1068, 244] on button "Undo" at bounding box center [1069, 254] width 54 height 20
click at [1068, 191] on button "Undo" at bounding box center [1069, 186] width 54 height 20
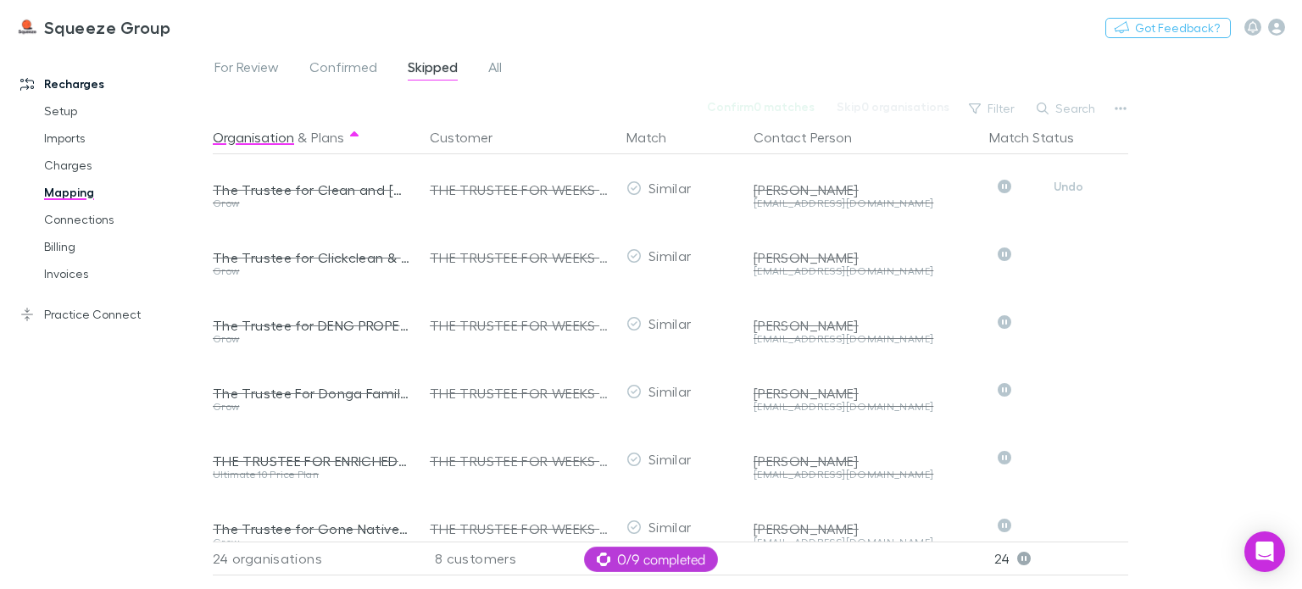
click at [1068, 191] on button "Undo" at bounding box center [1069, 186] width 54 height 20
click at [1068, 244] on button "Undo" at bounding box center [1069, 254] width 54 height 20
click at [1068, 191] on button "Undo" at bounding box center [1069, 186] width 54 height 20
click at [1068, 244] on button "Undo" at bounding box center [1069, 254] width 54 height 20
click at [1068, 191] on button "Undo" at bounding box center [1069, 186] width 54 height 20
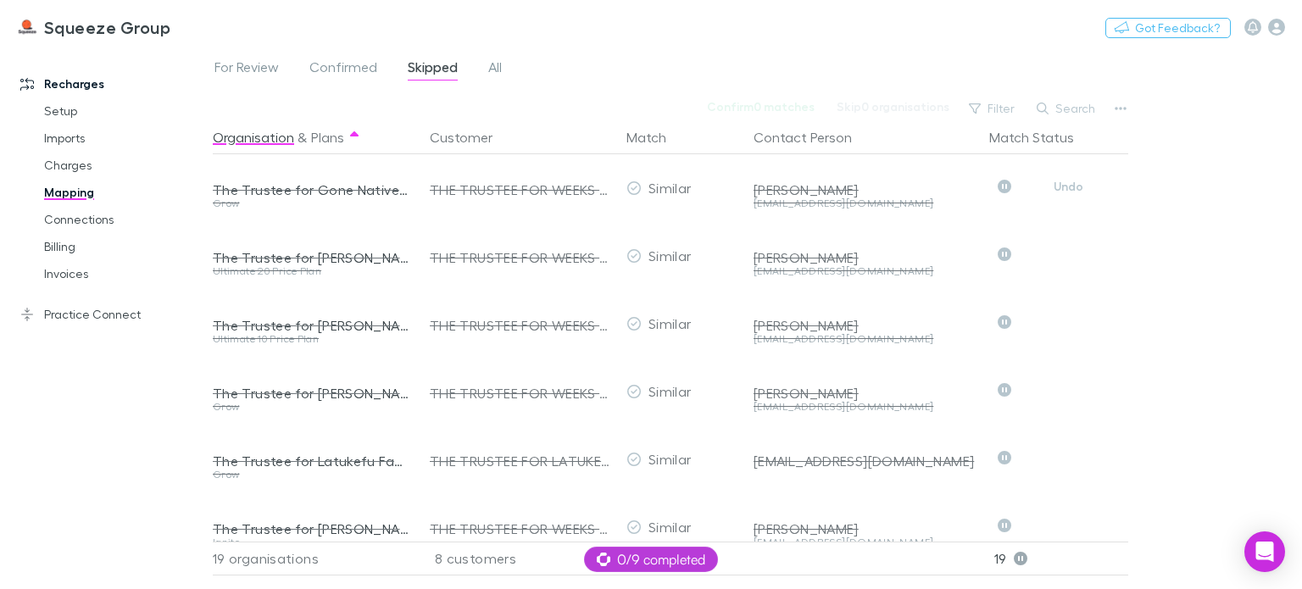
click at [1068, 191] on button "Undo" at bounding box center [1069, 186] width 54 height 20
click at [1068, 244] on button "Undo" at bounding box center [1069, 254] width 54 height 20
click at [1068, 191] on button "Undo" at bounding box center [1069, 186] width 54 height 20
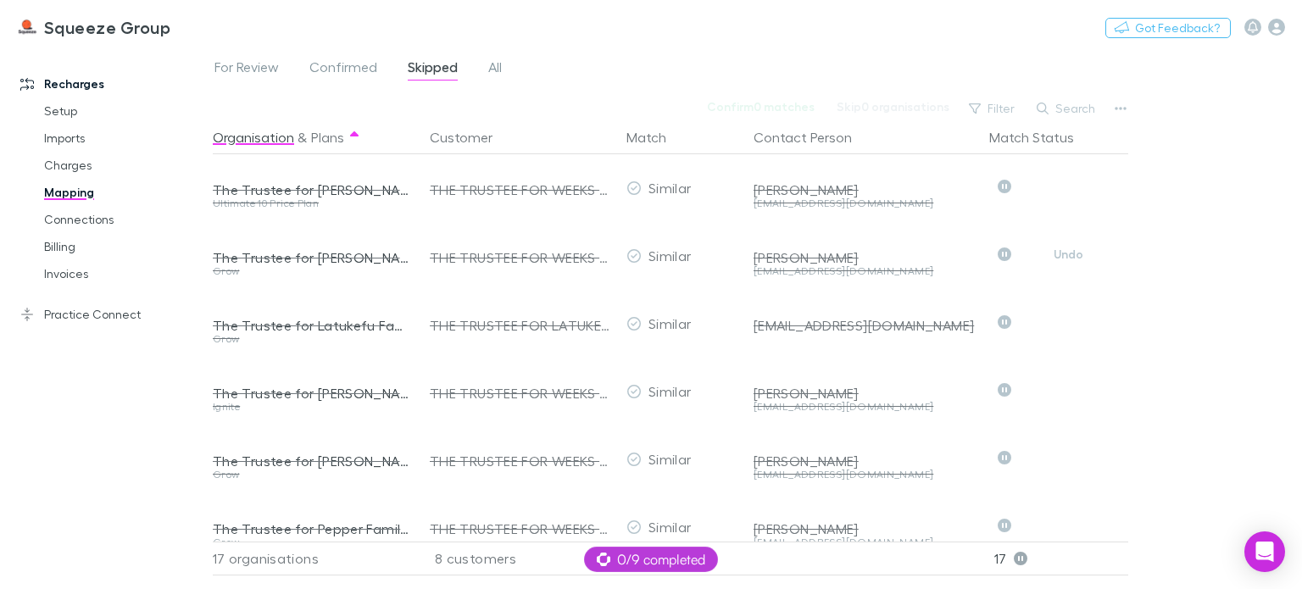
click at [1068, 244] on button "Undo" at bounding box center [1069, 254] width 54 height 20
click at [1068, 191] on button "Undo" at bounding box center [1069, 186] width 54 height 20
click at [1068, 244] on button "Undo" at bounding box center [1069, 254] width 54 height 20
click at [1068, 191] on button "Undo" at bounding box center [1069, 186] width 54 height 20
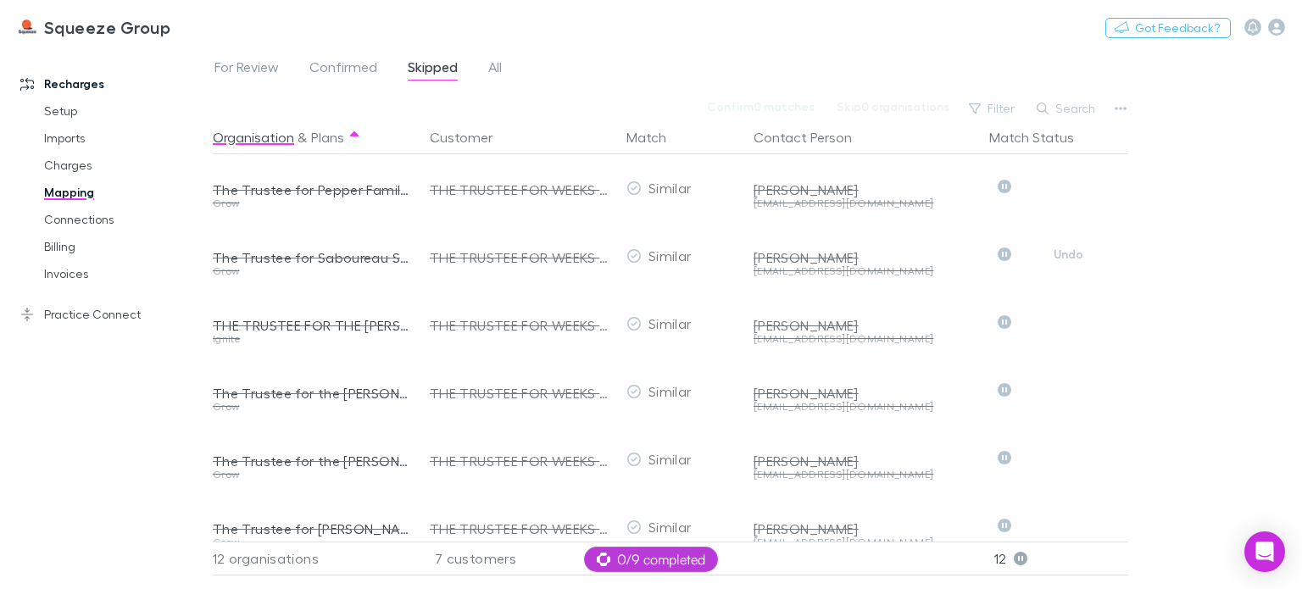
click at [1068, 244] on button "Undo" at bounding box center [1069, 254] width 54 height 20
click at [1068, 191] on button "Undo" at bounding box center [1069, 186] width 54 height 20
click at [1068, 244] on button "Undo" at bounding box center [1069, 254] width 54 height 20
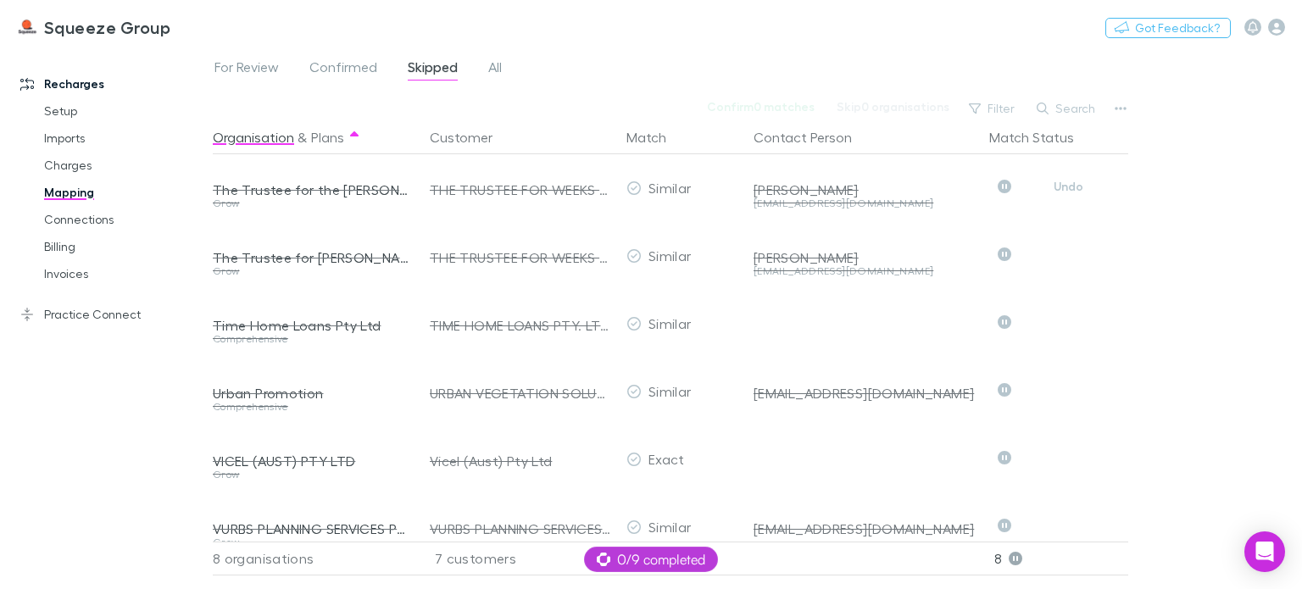
click at [1068, 191] on button "Undo" at bounding box center [1069, 186] width 54 height 20
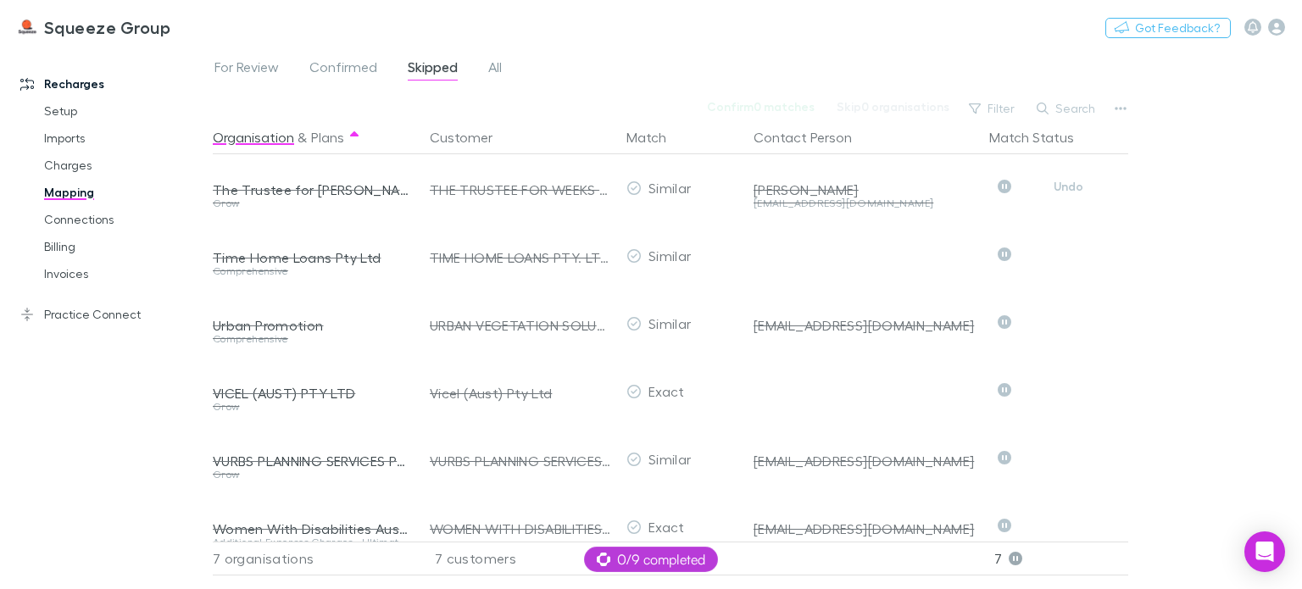
click at [1068, 191] on button "Undo" at bounding box center [1069, 186] width 54 height 20
click at [1068, 244] on button "Undo" at bounding box center [1069, 254] width 54 height 20
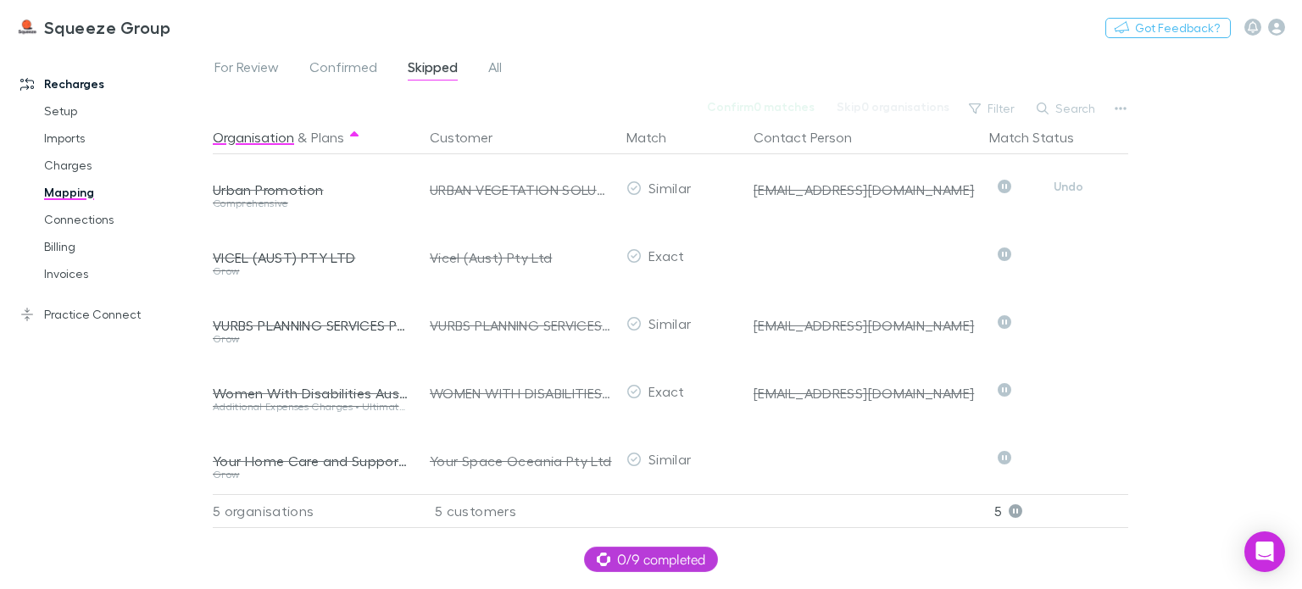
click at [1068, 191] on button "Undo" at bounding box center [1069, 186] width 54 height 20
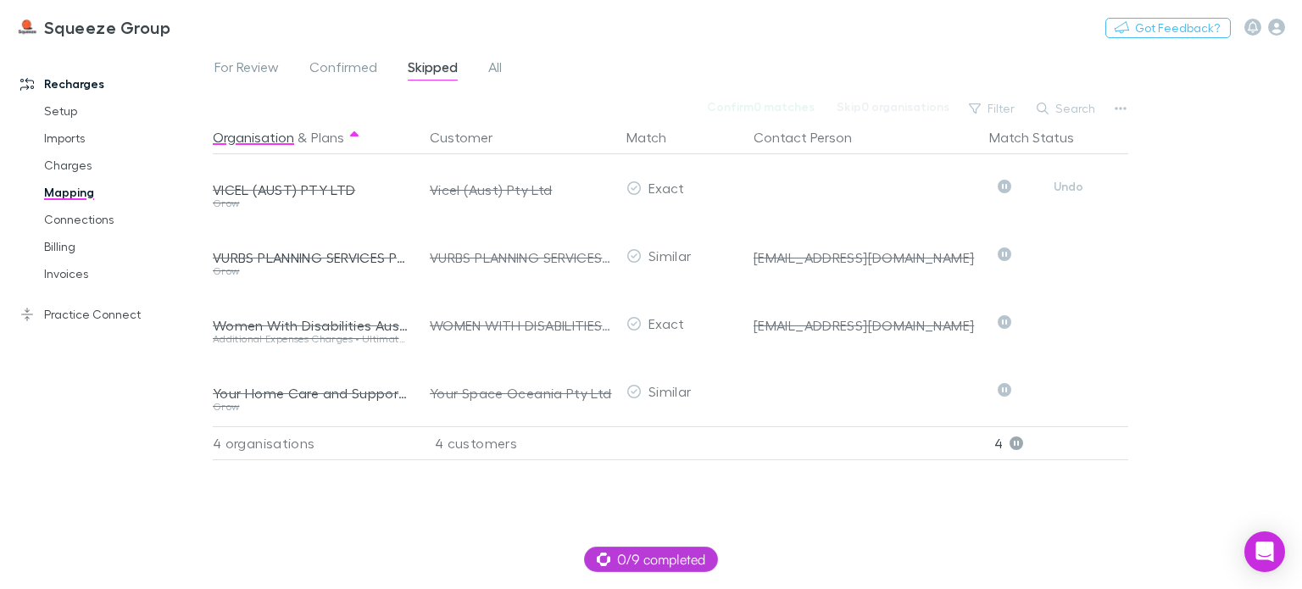
click at [1068, 191] on button "Undo" at bounding box center [1069, 186] width 54 height 20
click at [1068, 244] on button "Undo" at bounding box center [1069, 254] width 54 height 20
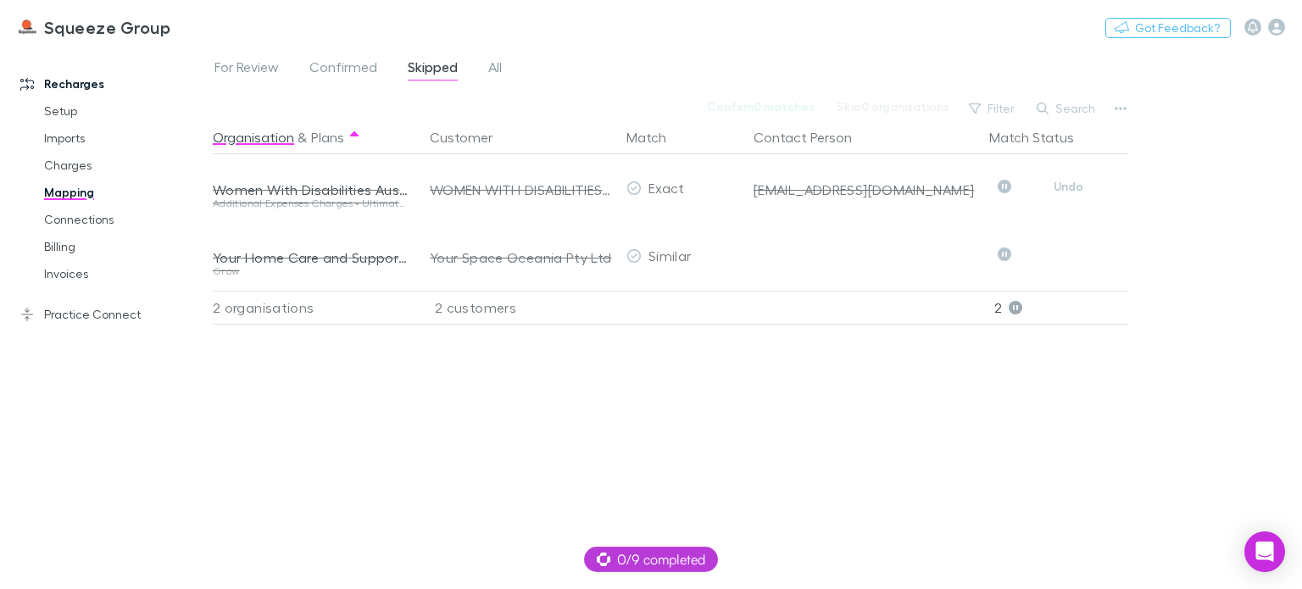
click at [1068, 191] on button "Undo" at bounding box center [1069, 186] width 54 height 20
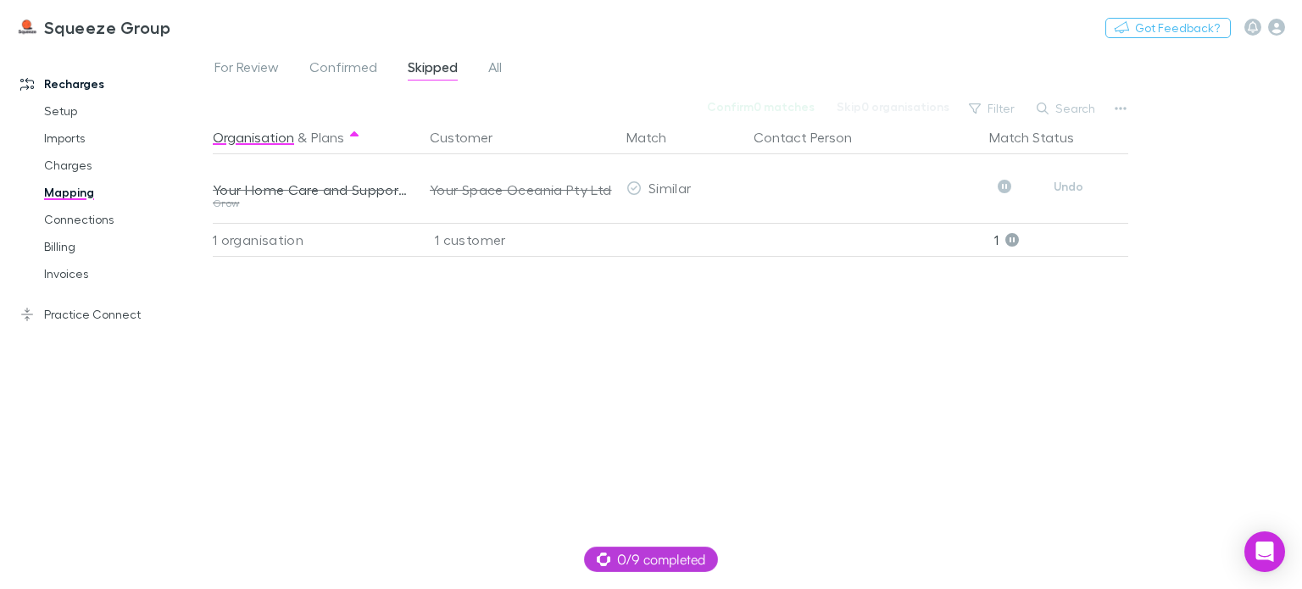
click at [1068, 191] on button "Undo" at bounding box center [1069, 186] width 54 height 20
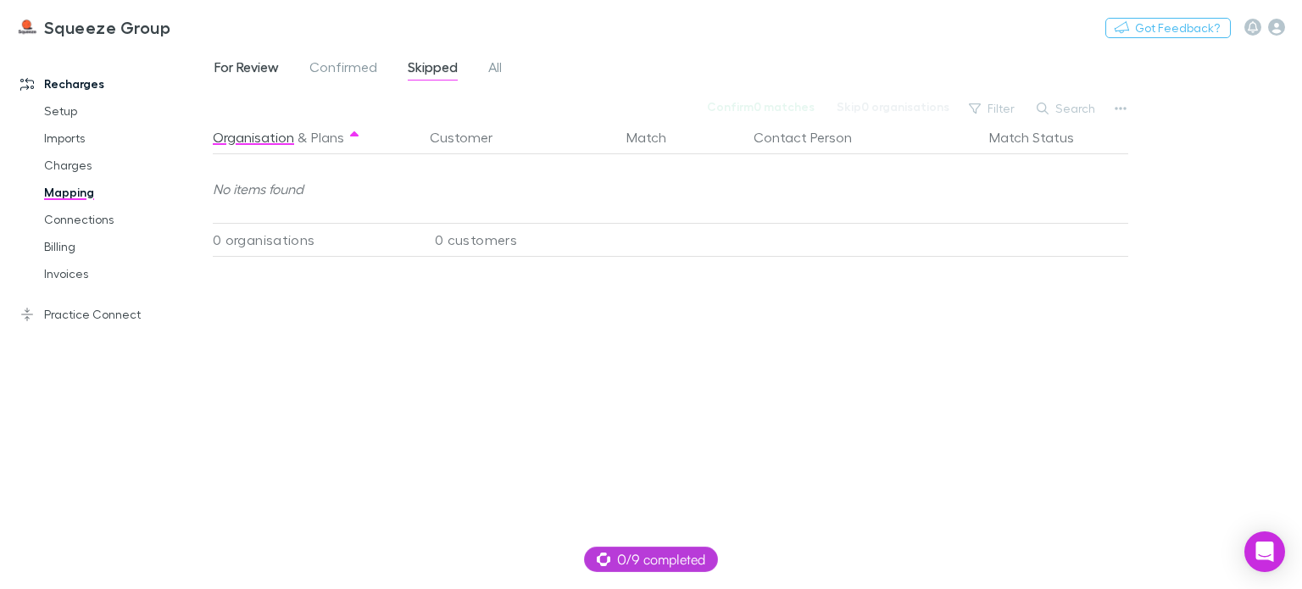
click at [255, 64] on span "For Review" at bounding box center [247, 70] width 64 height 22
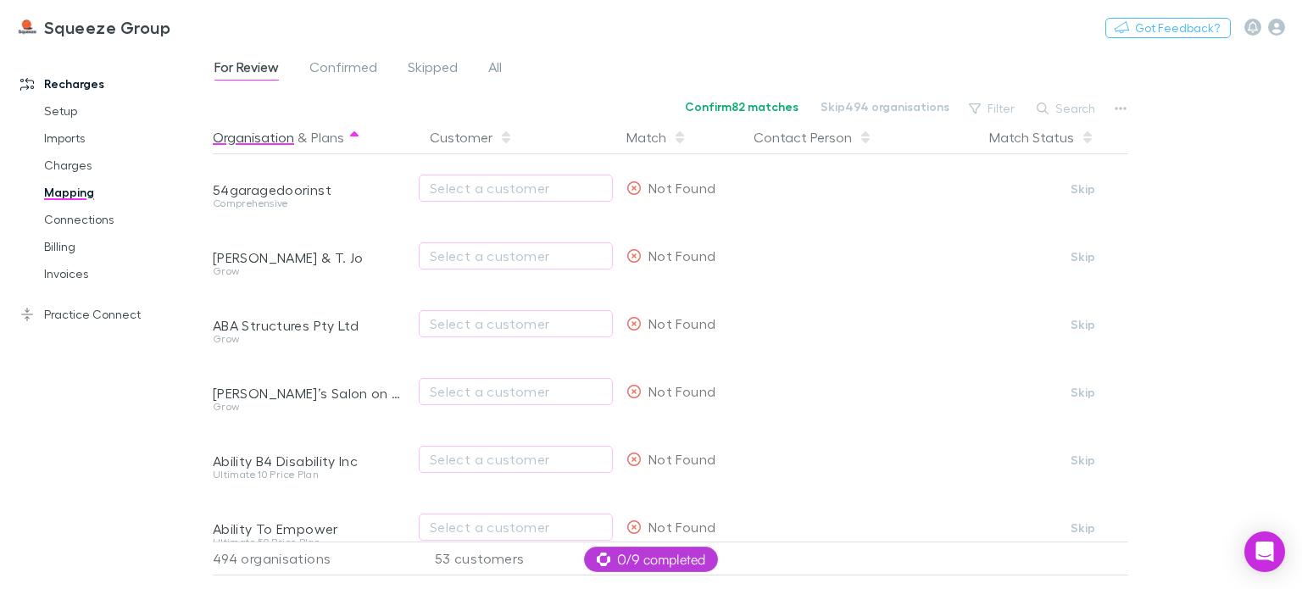
click at [293, 136] on button "Organisation" at bounding box center [253, 137] width 81 height 34
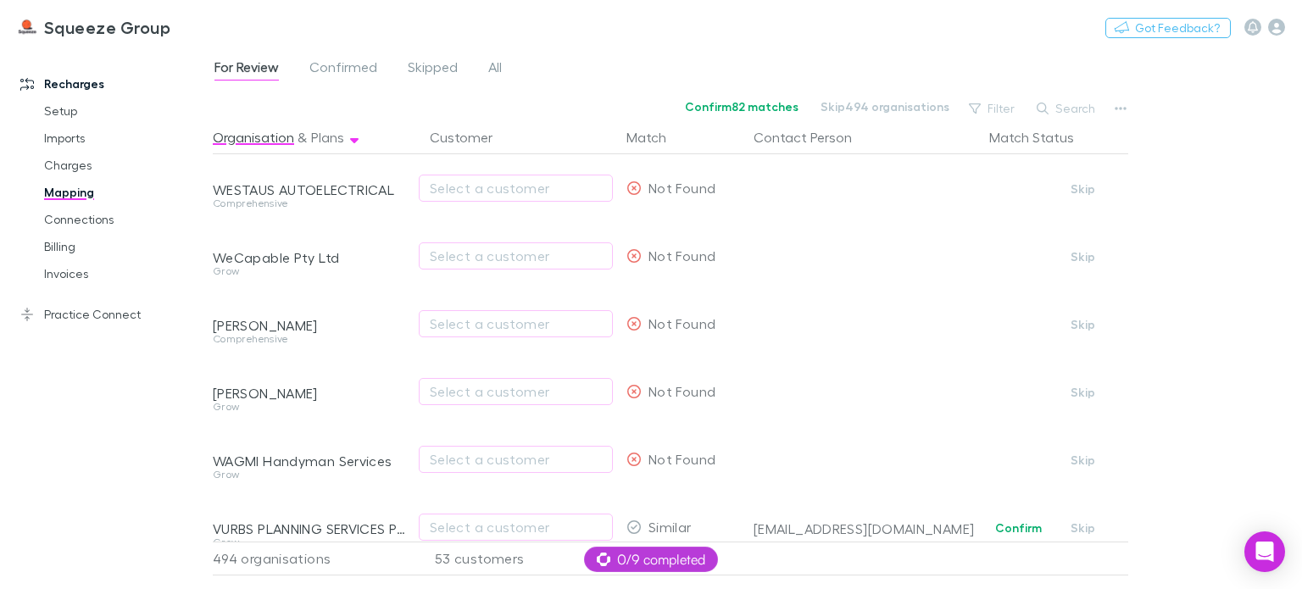
scroll to position [1272, 0]
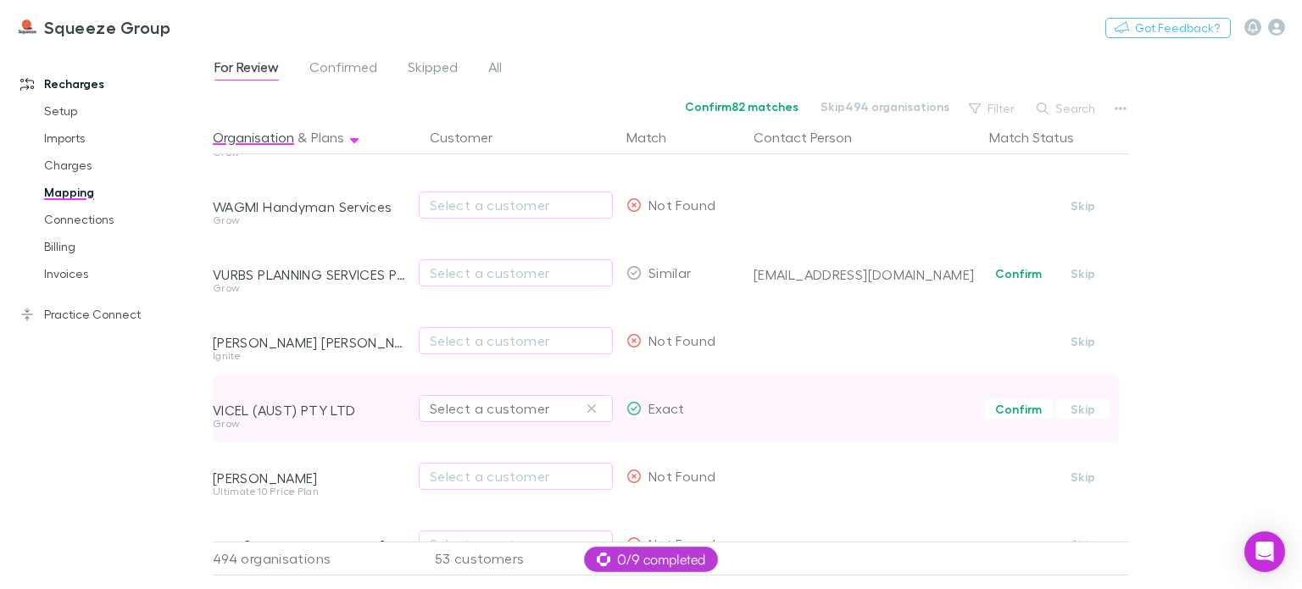
click at [503, 410] on div "Select a customer" at bounding box center [516, 409] width 172 height 20
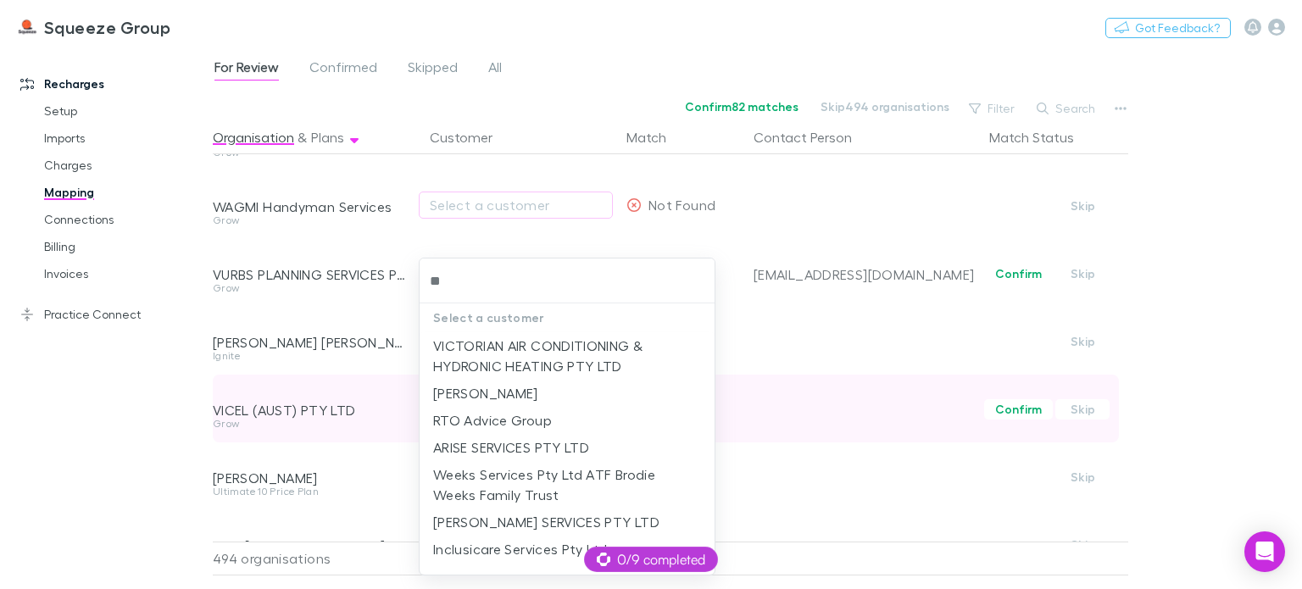
type input "*"
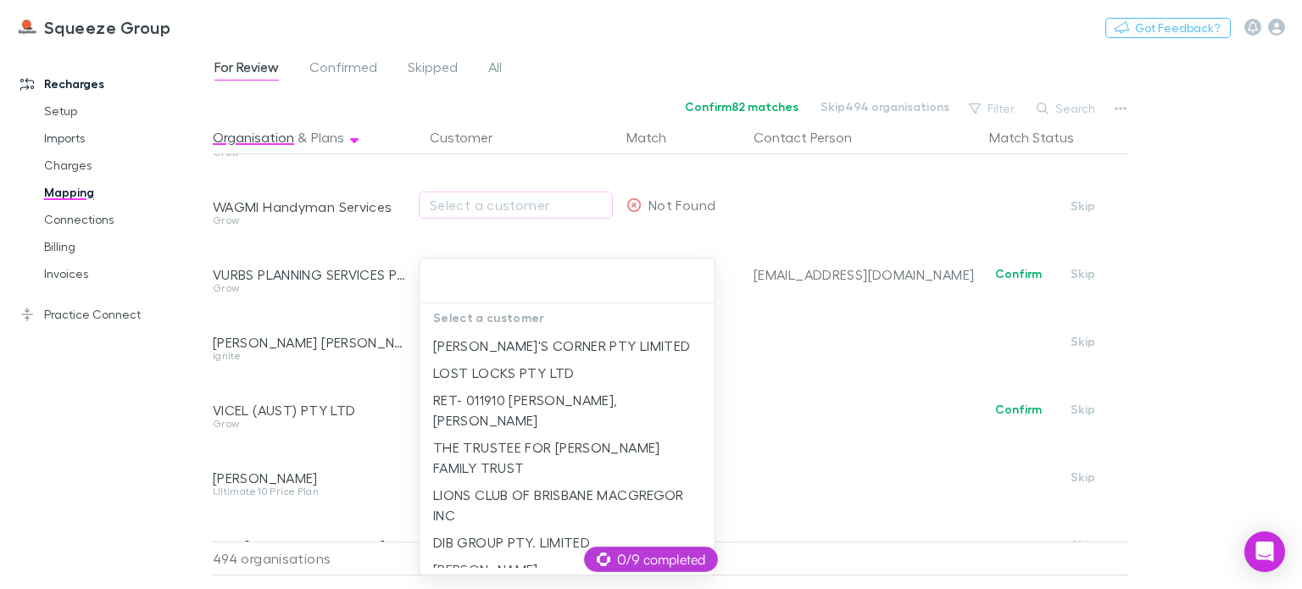
click at [865, 417] on div at bounding box center [651, 294] width 1302 height 589
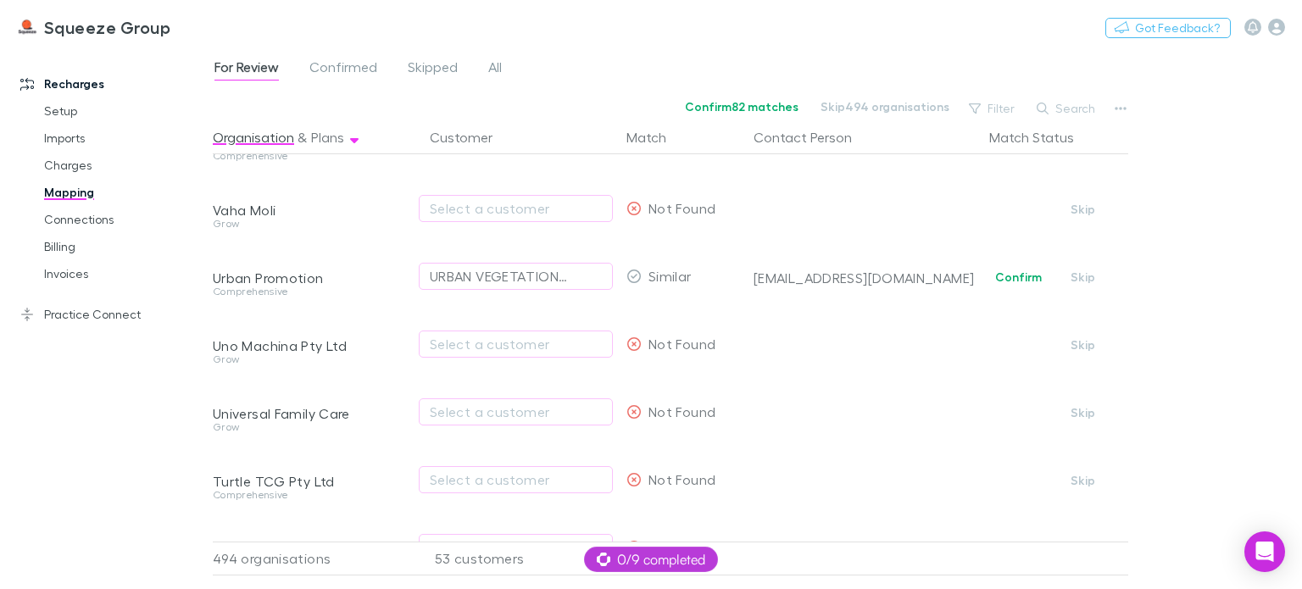
scroll to position [1950, 0]
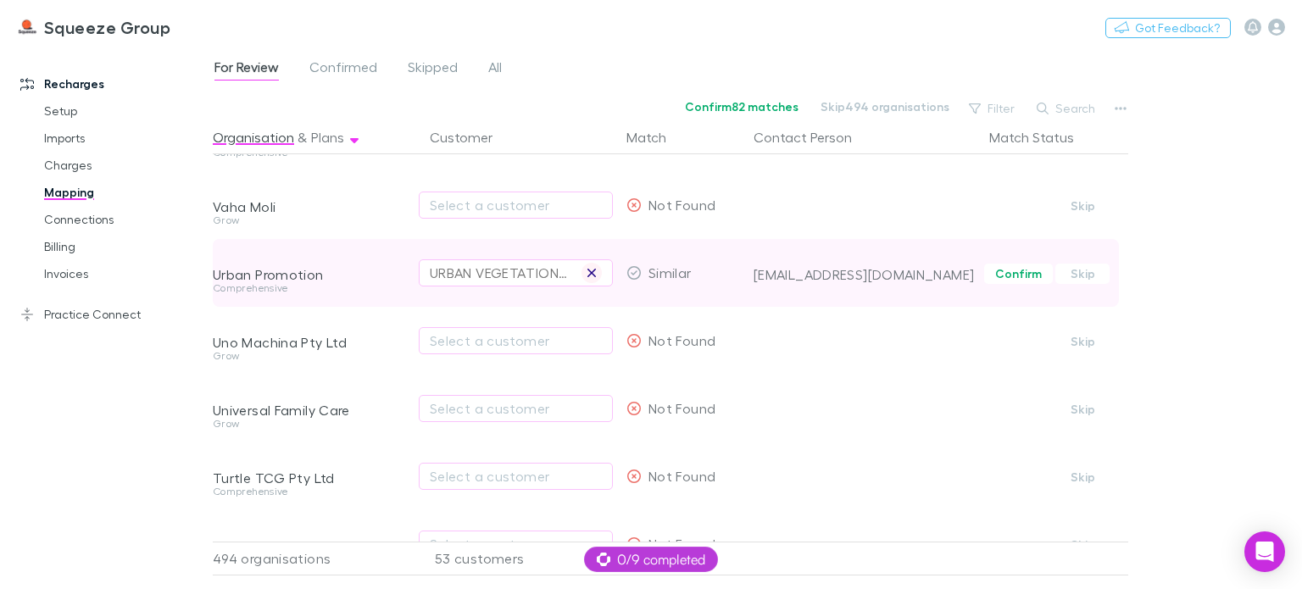
click at [594, 267] on icon "button" at bounding box center [592, 273] width 10 height 14
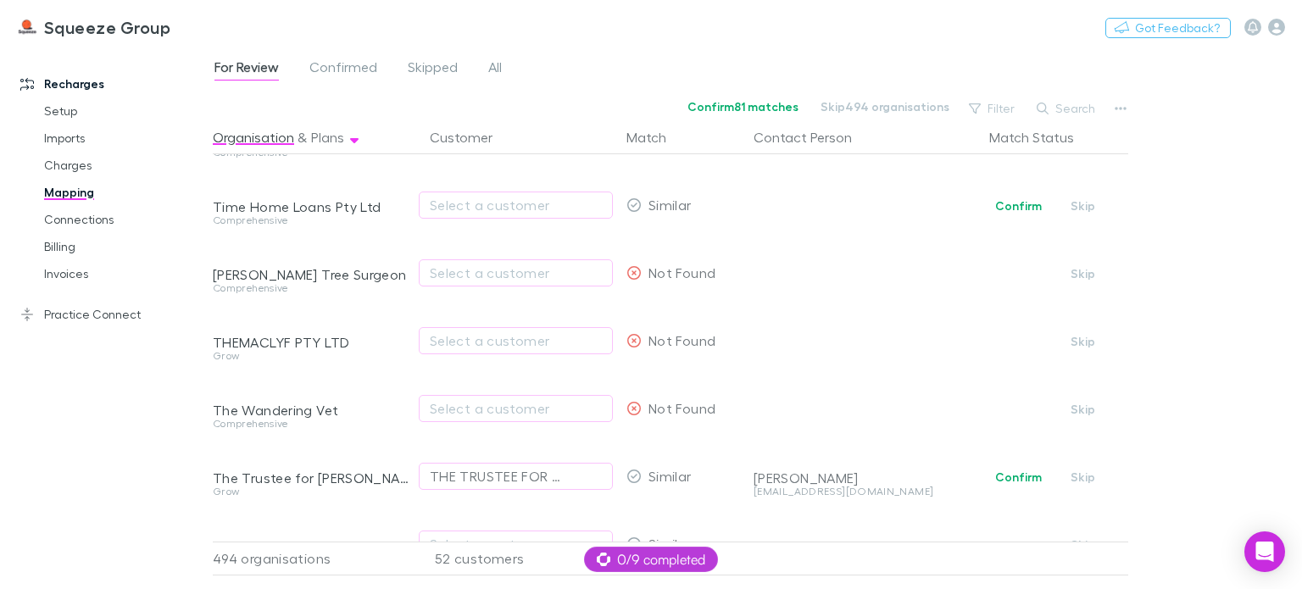
scroll to position [2798, 0]
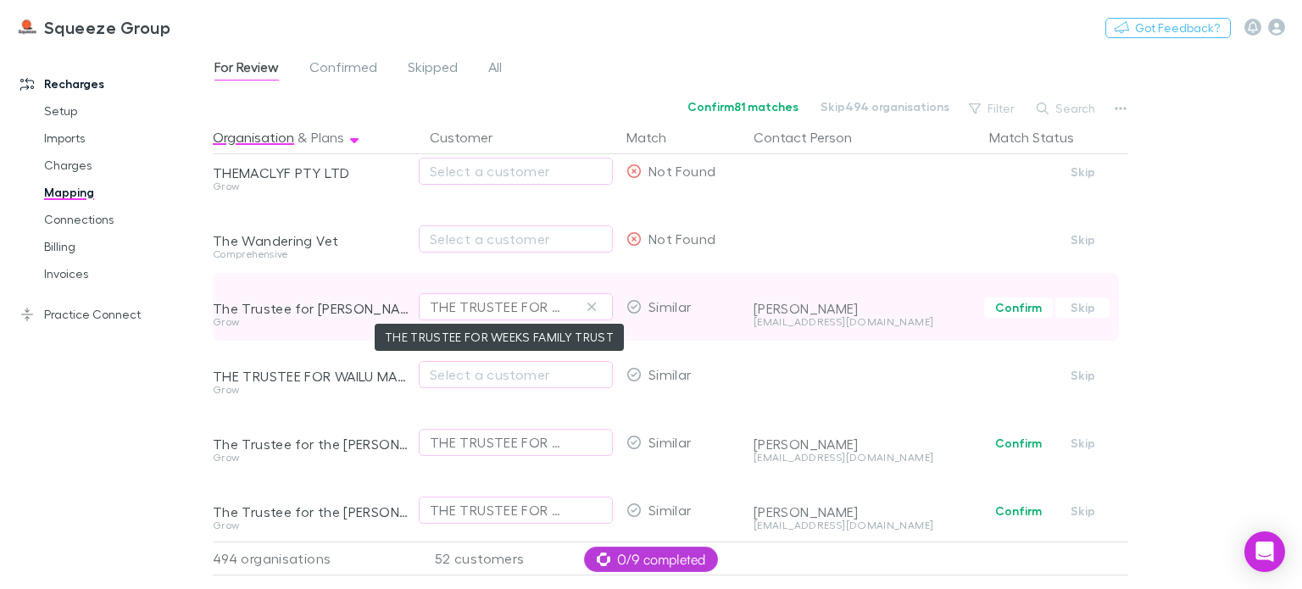
click at [519, 314] on div "THE TRUSTEE FOR WEEKS FAMILY TRUST" at bounding box center [499, 307] width 138 height 20
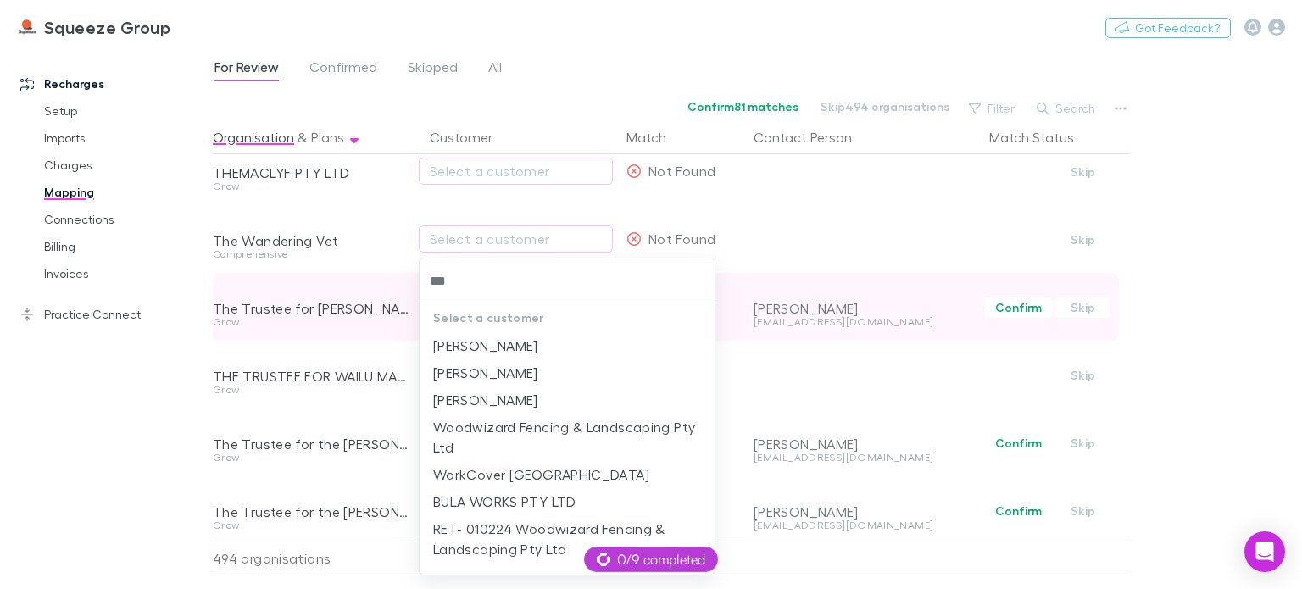
type input "****"
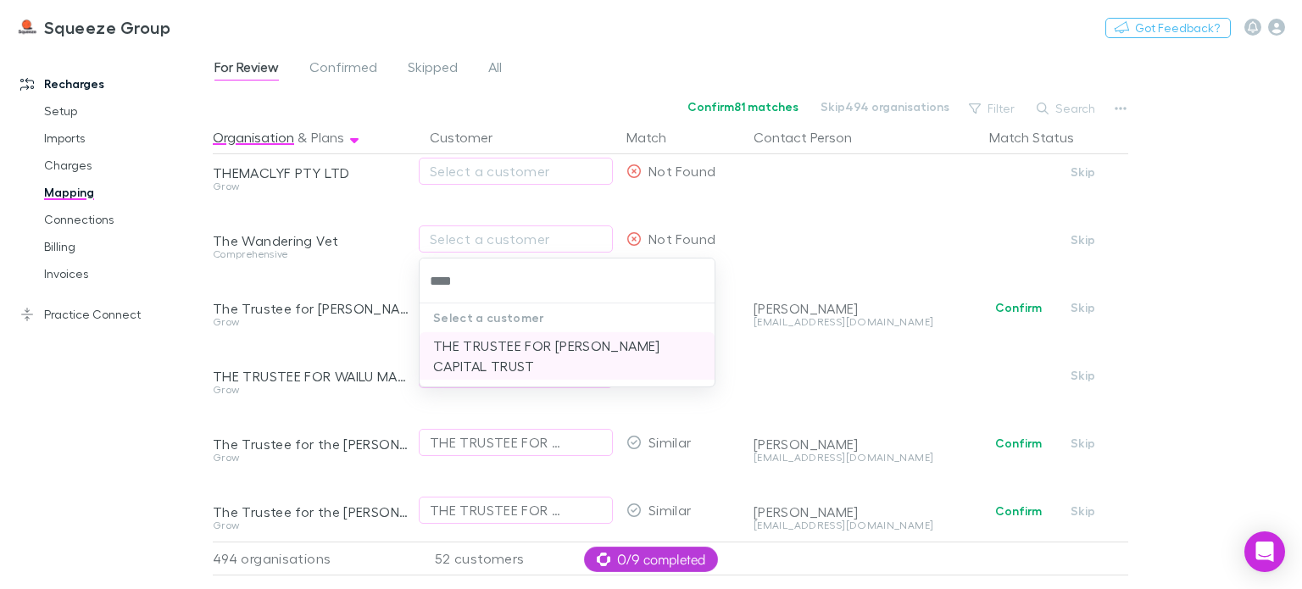
click at [532, 352] on li "THE TRUSTEE FOR [PERSON_NAME] CAPITAL TRUST" at bounding box center [567, 355] width 295 height 47
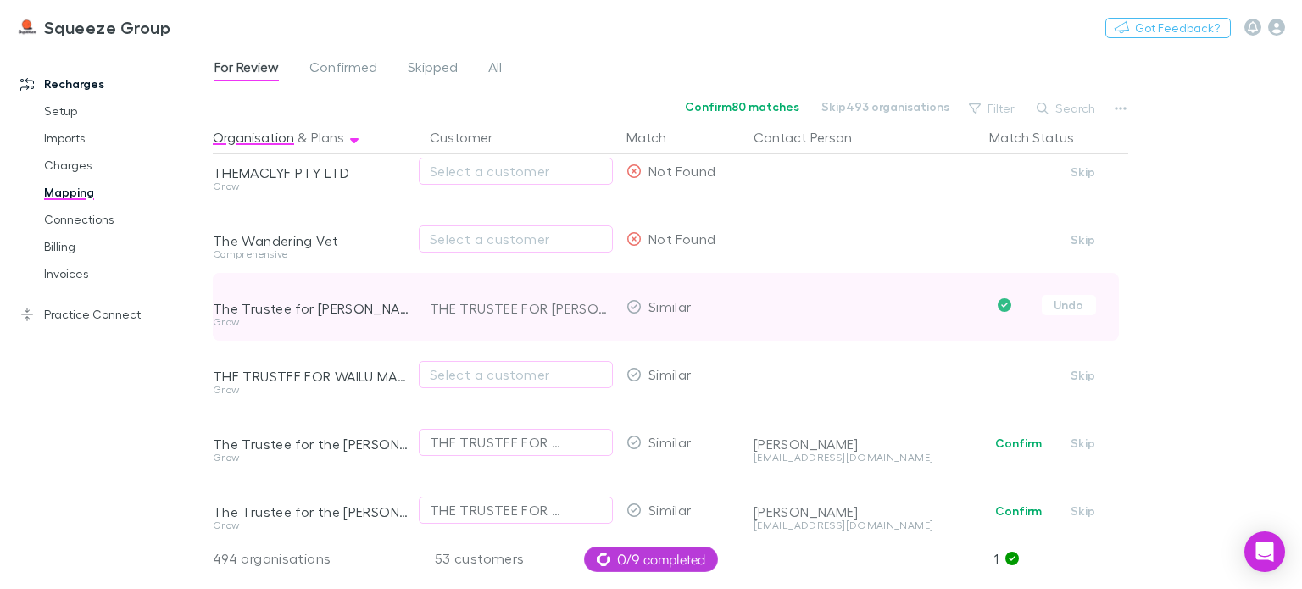
scroll to position [2883, 0]
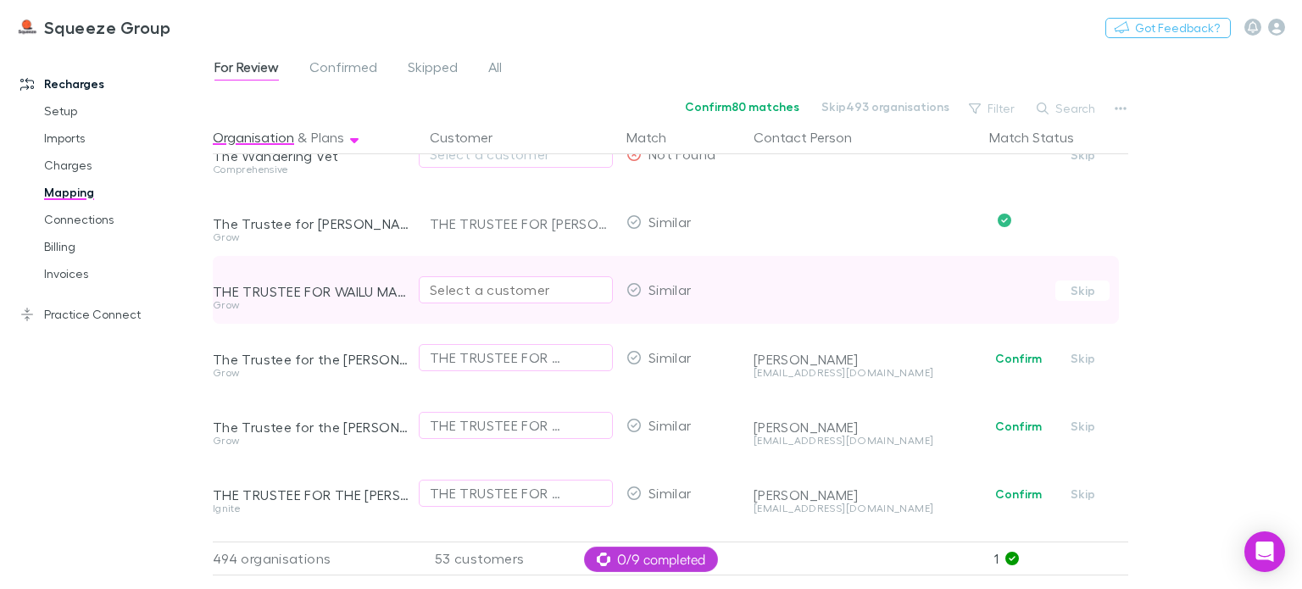
click at [482, 287] on div "Select a customer" at bounding box center [516, 290] width 172 height 20
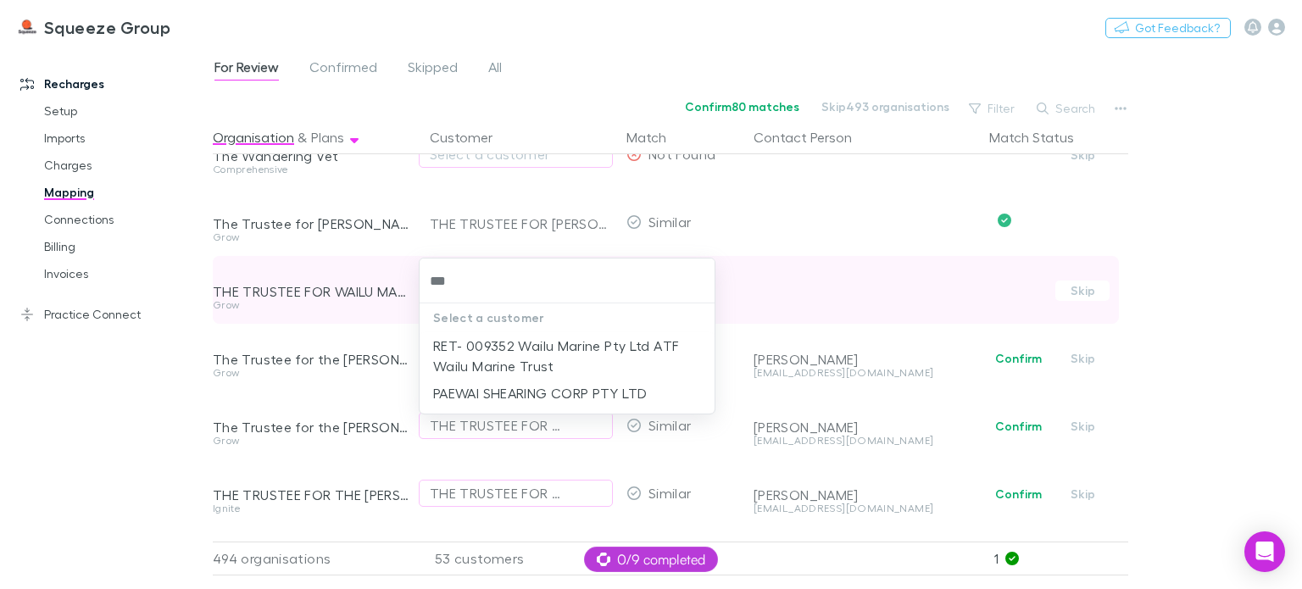
type input "****"
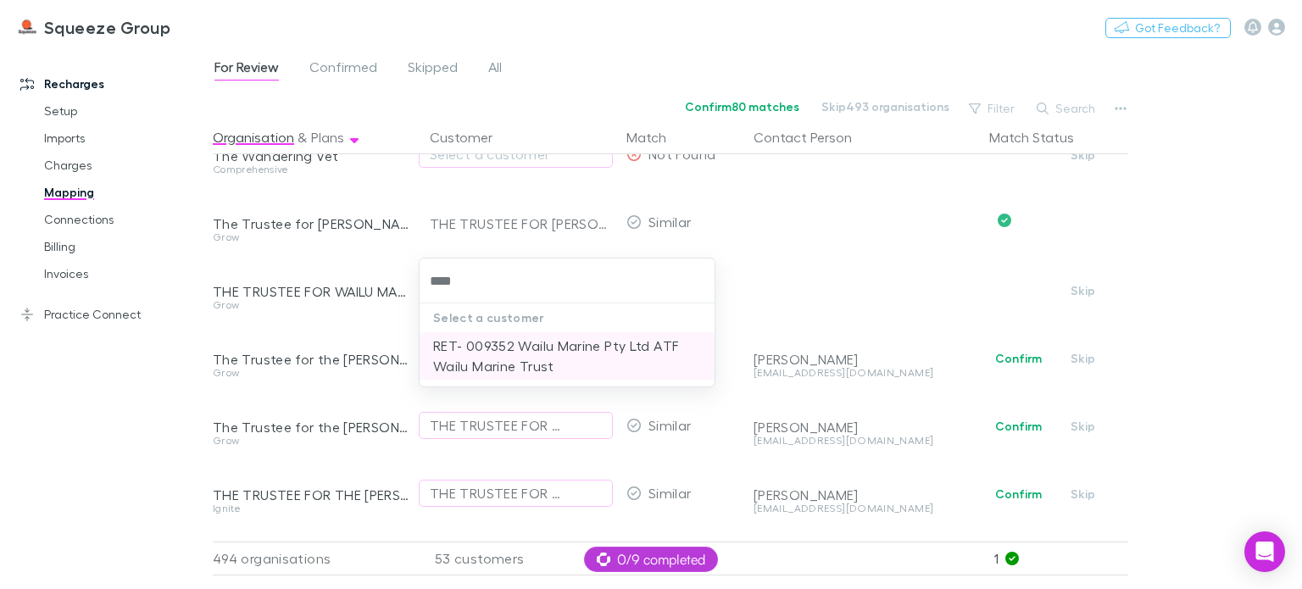
click at [488, 367] on li "RET- 009352 Wailu Marine Pty Ltd ATF Wailu Marine Trust" at bounding box center [567, 355] width 295 height 47
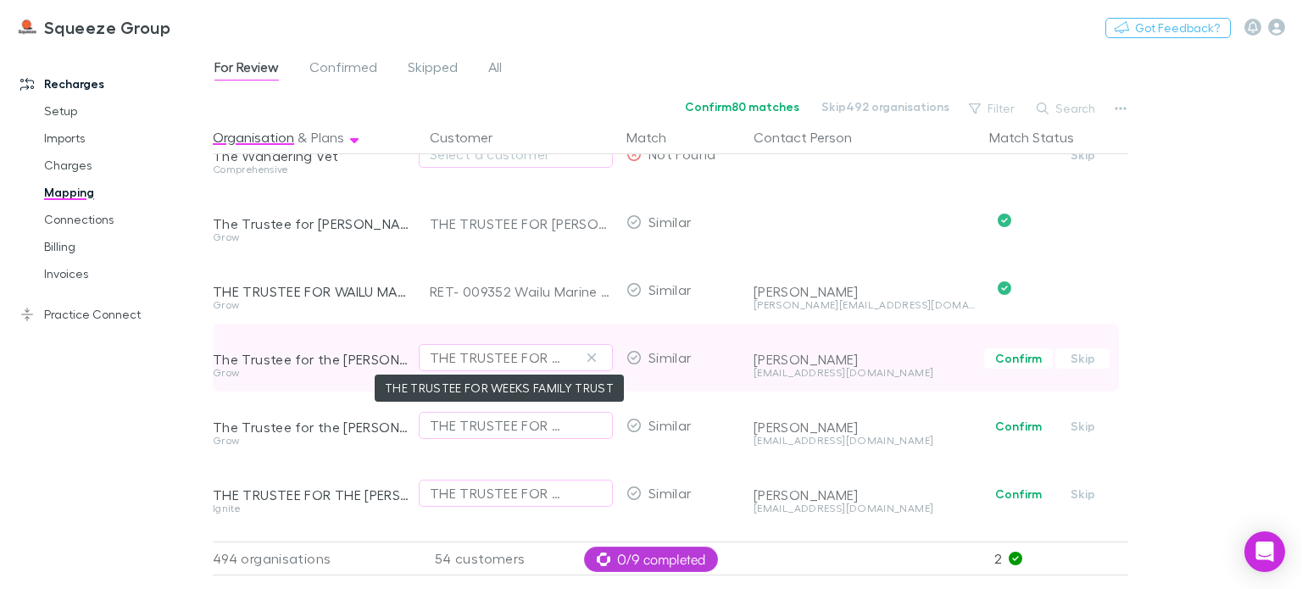
click at [494, 354] on div "THE TRUSTEE FOR WEEKS FAMILY TRUST" at bounding box center [499, 358] width 138 height 20
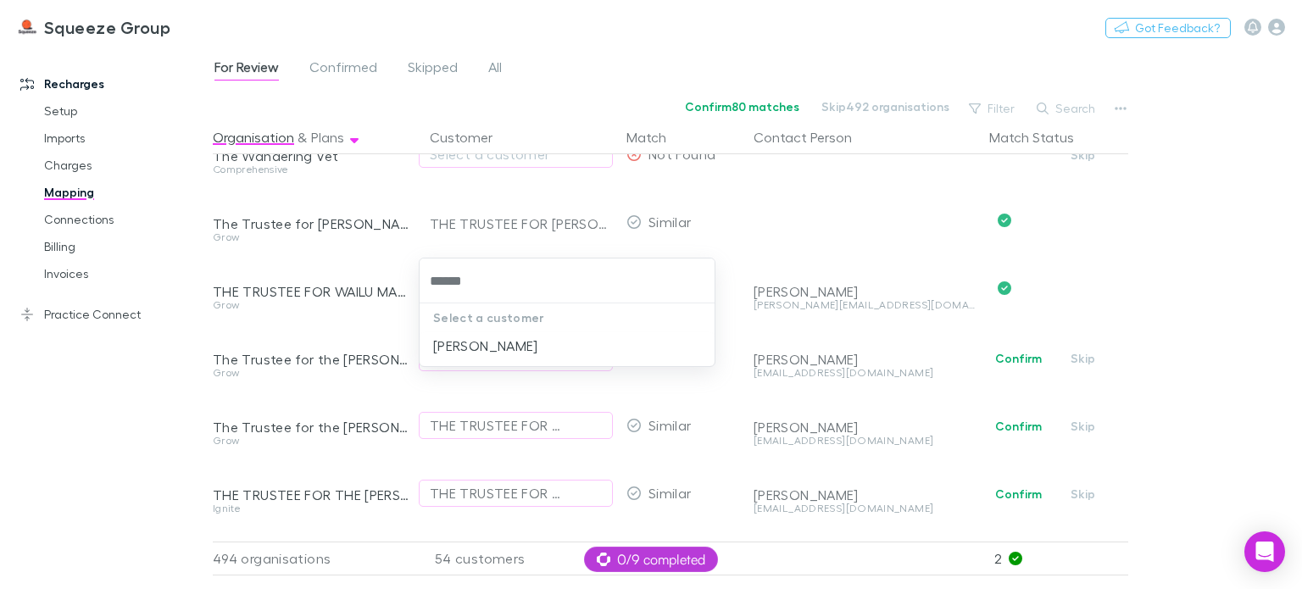
click at [502, 287] on input "******" at bounding box center [568, 280] width 282 height 31
type input "******"
click at [934, 338] on div at bounding box center [651, 294] width 1302 height 589
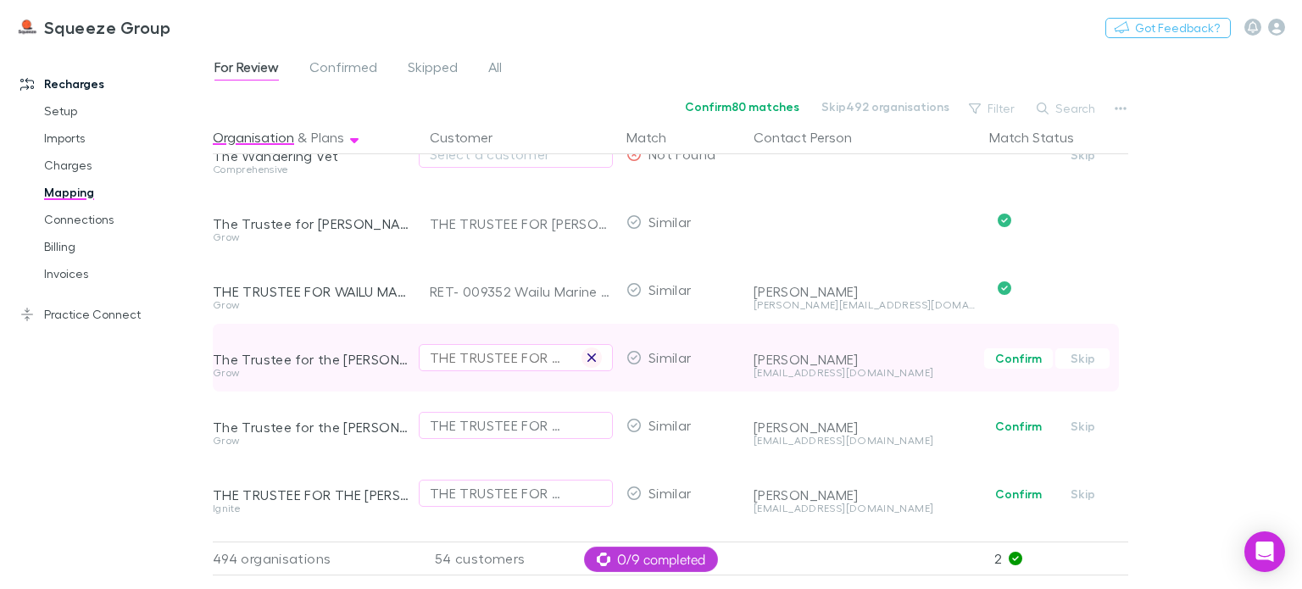
click at [593, 357] on icon "button" at bounding box center [592, 358] width 8 height 8
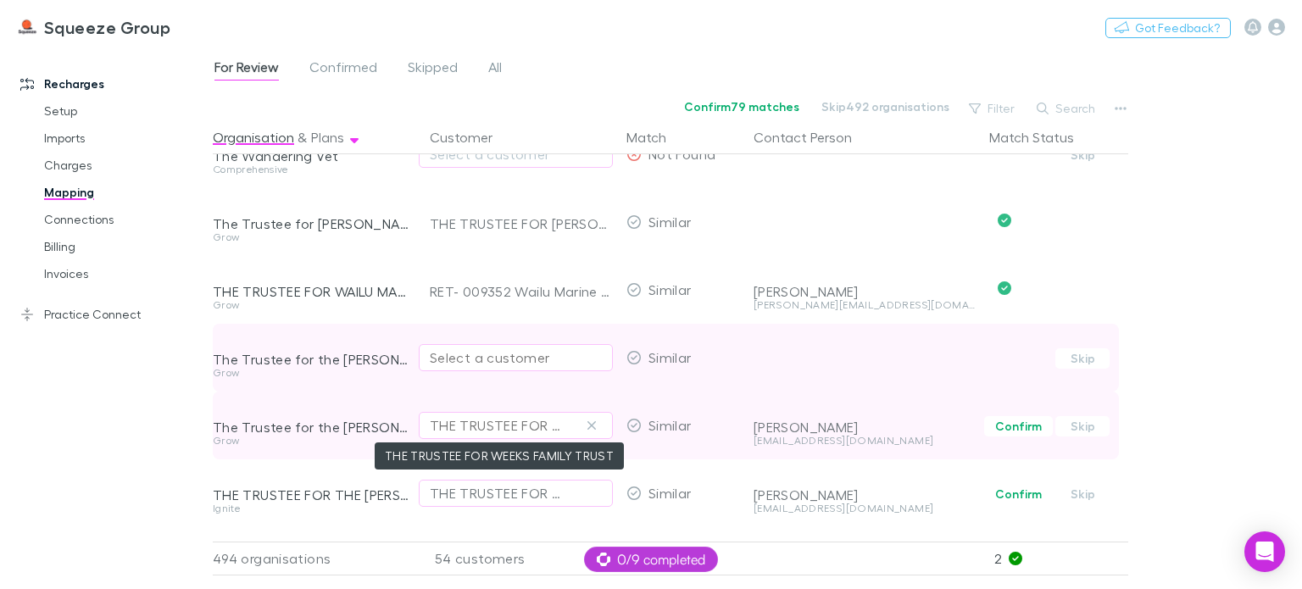
click at [491, 421] on div "THE TRUSTEE FOR WEEKS FAMILY TRUST" at bounding box center [499, 425] width 138 height 20
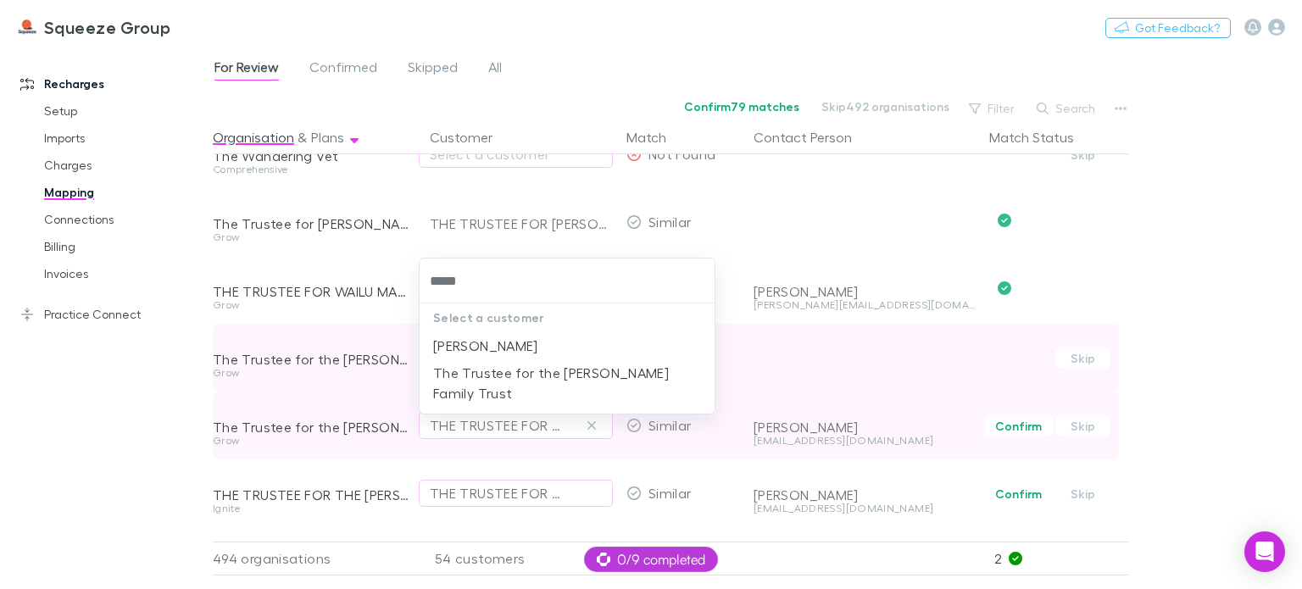
type input "******"
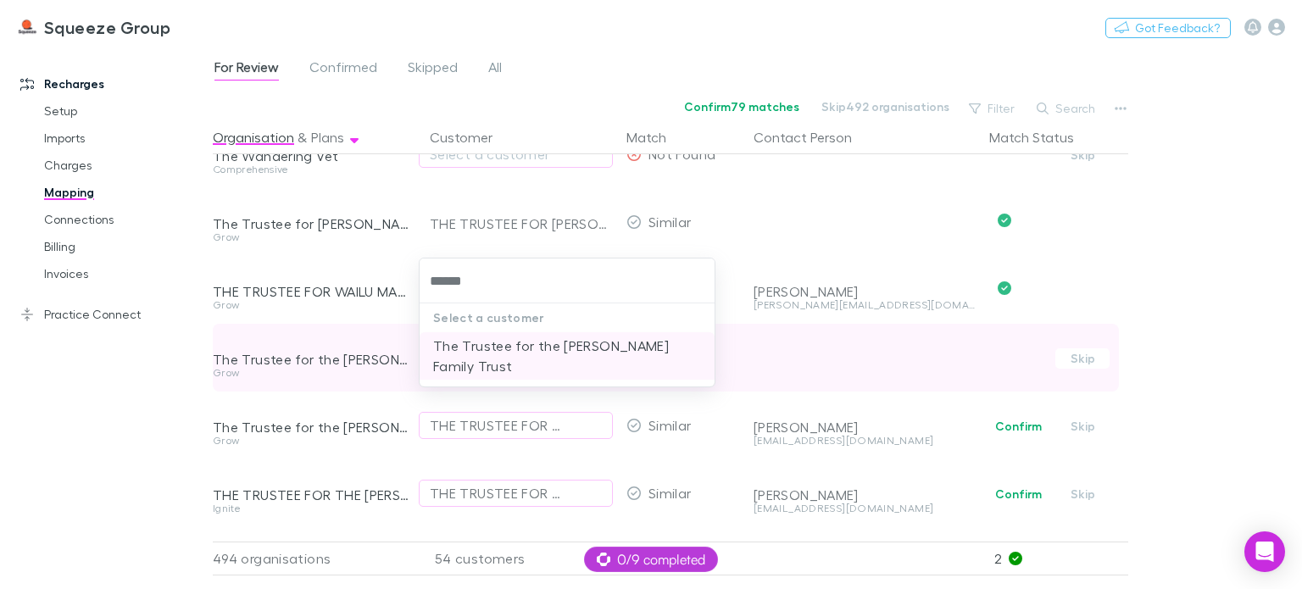
click at [542, 359] on li "The Trustee for the [PERSON_NAME] Family Trust" at bounding box center [567, 355] width 295 height 47
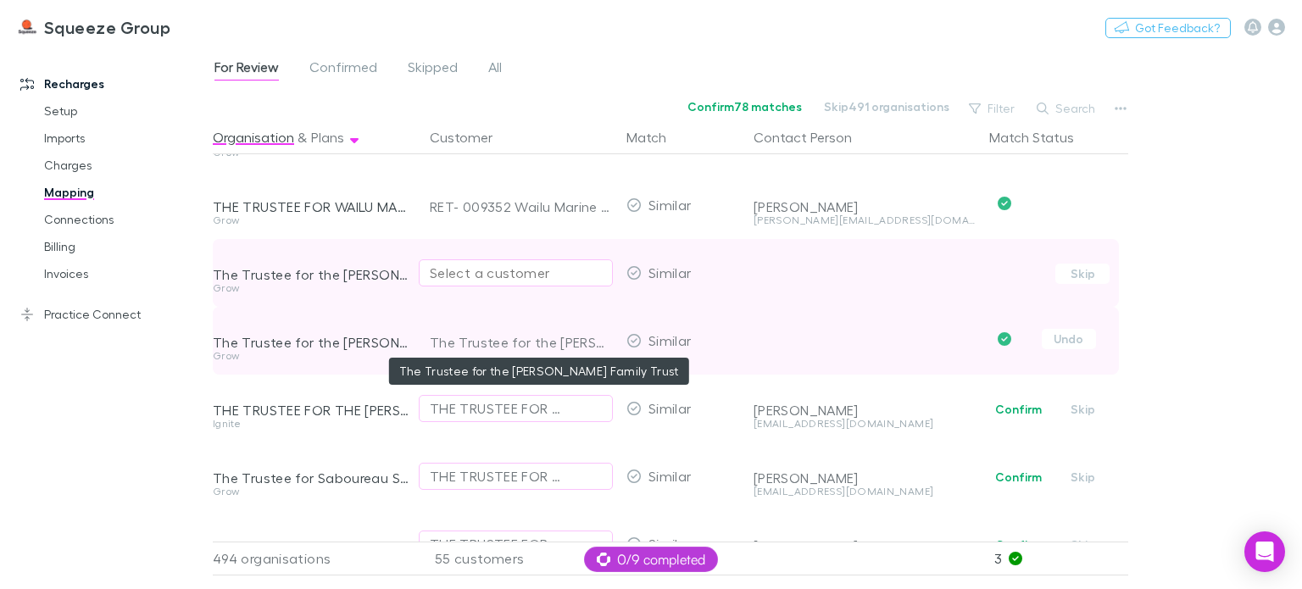
scroll to position [3017, 0]
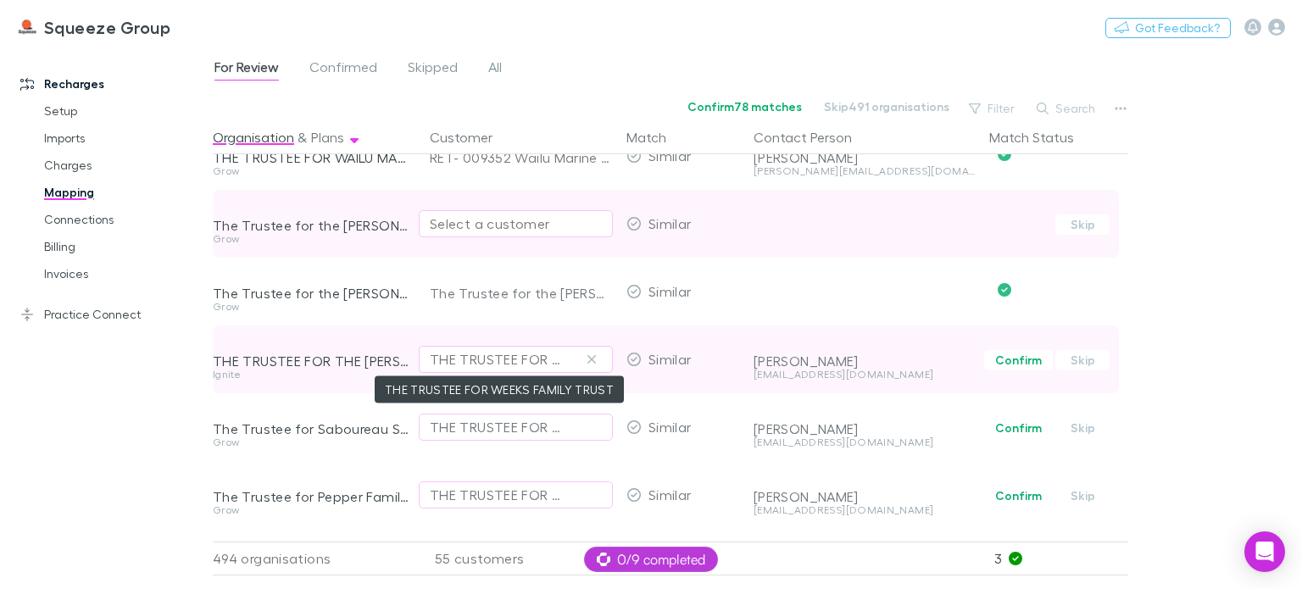
click at [511, 359] on div "THE TRUSTEE FOR WEEKS FAMILY TRUST" at bounding box center [499, 359] width 138 height 20
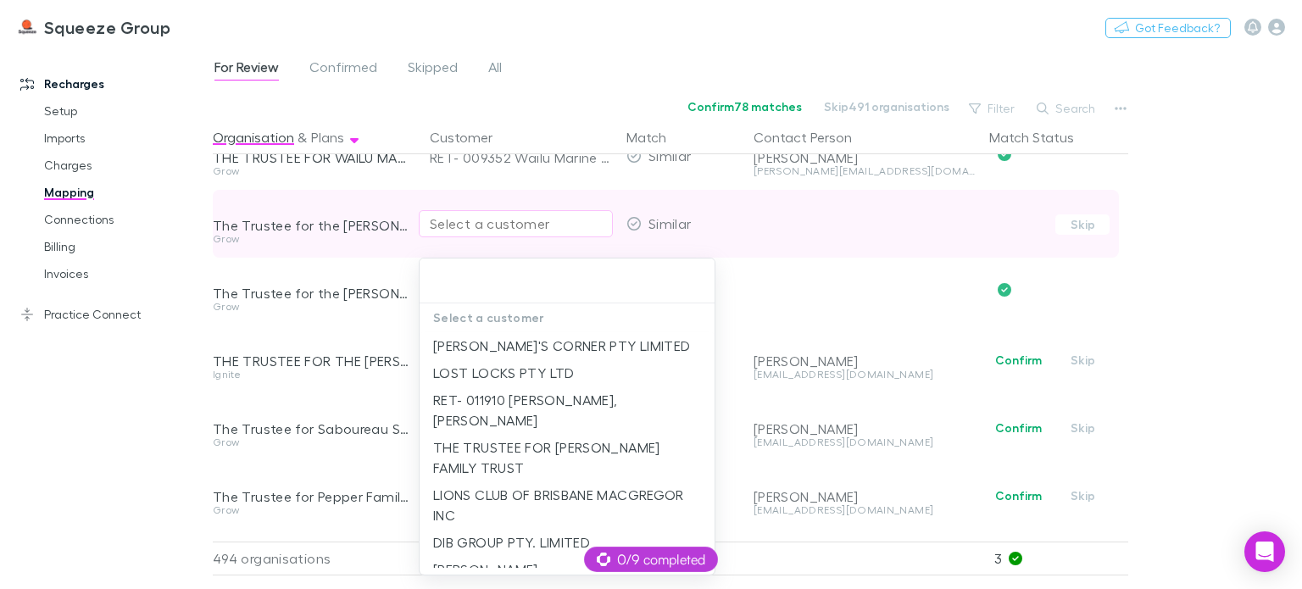
click at [344, 355] on div at bounding box center [651, 294] width 1302 height 589
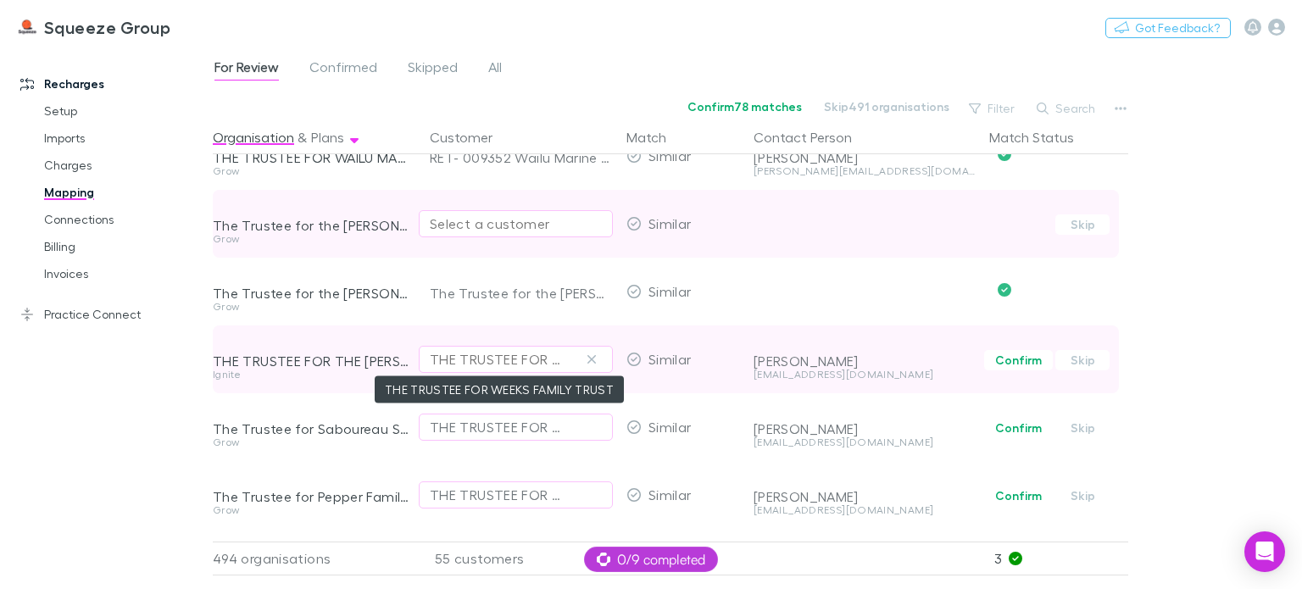
click at [475, 359] on div "THE TRUSTEE FOR WEEKS FAMILY TRUST" at bounding box center [499, 359] width 138 height 20
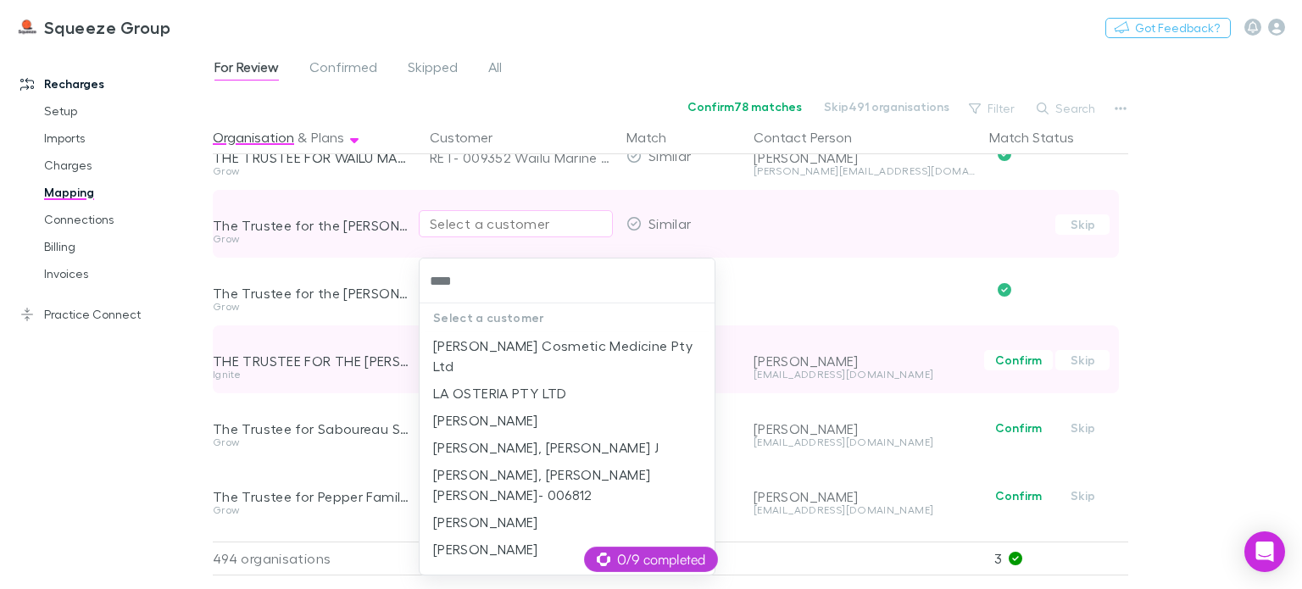
type input "*****"
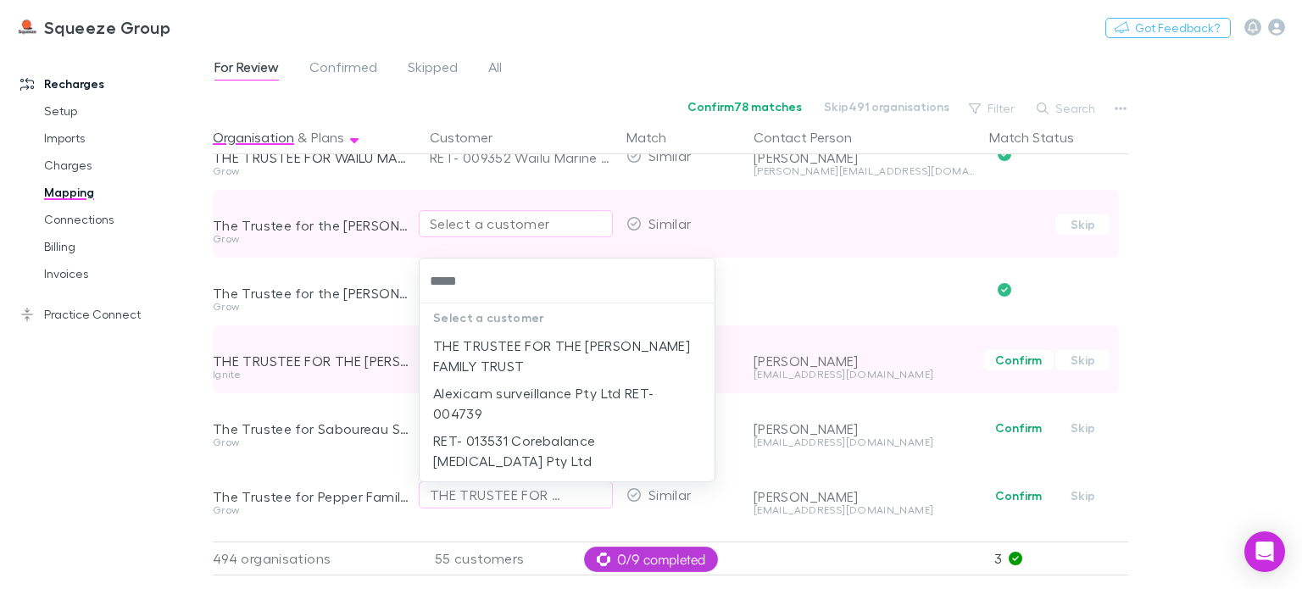
click at [475, 359] on li "THE TRUSTEE FOR THE [PERSON_NAME] FAMILY TRUST" at bounding box center [567, 355] width 295 height 47
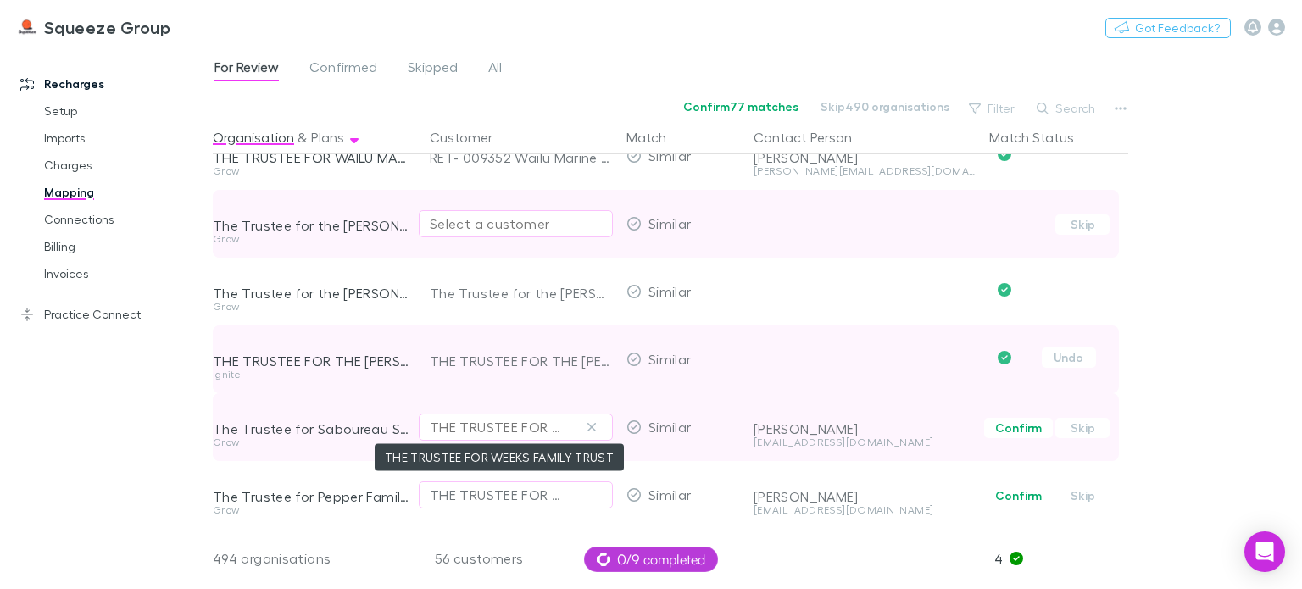
click at [478, 430] on div "THE TRUSTEE FOR WEEKS FAMILY TRUST" at bounding box center [499, 427] width 138 height 20
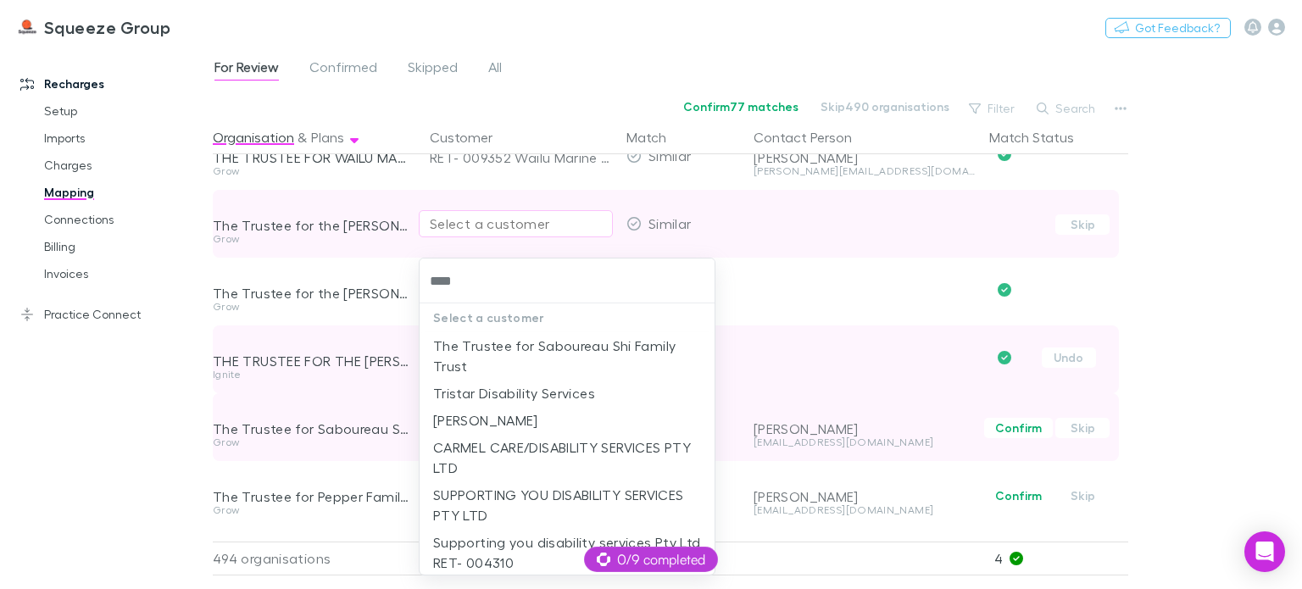
type input "*****"
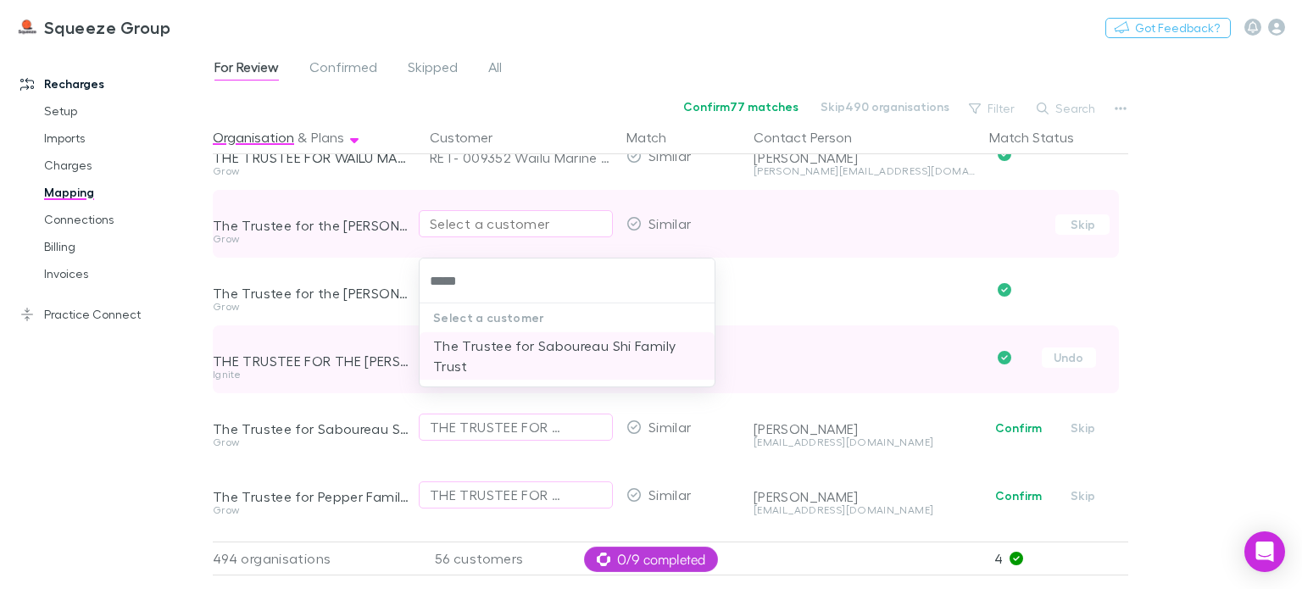
click at [503, 341] on li "The Trustee for Saboureau Shi Family Trust" at bounding box center [567, 355] width 295 height 47
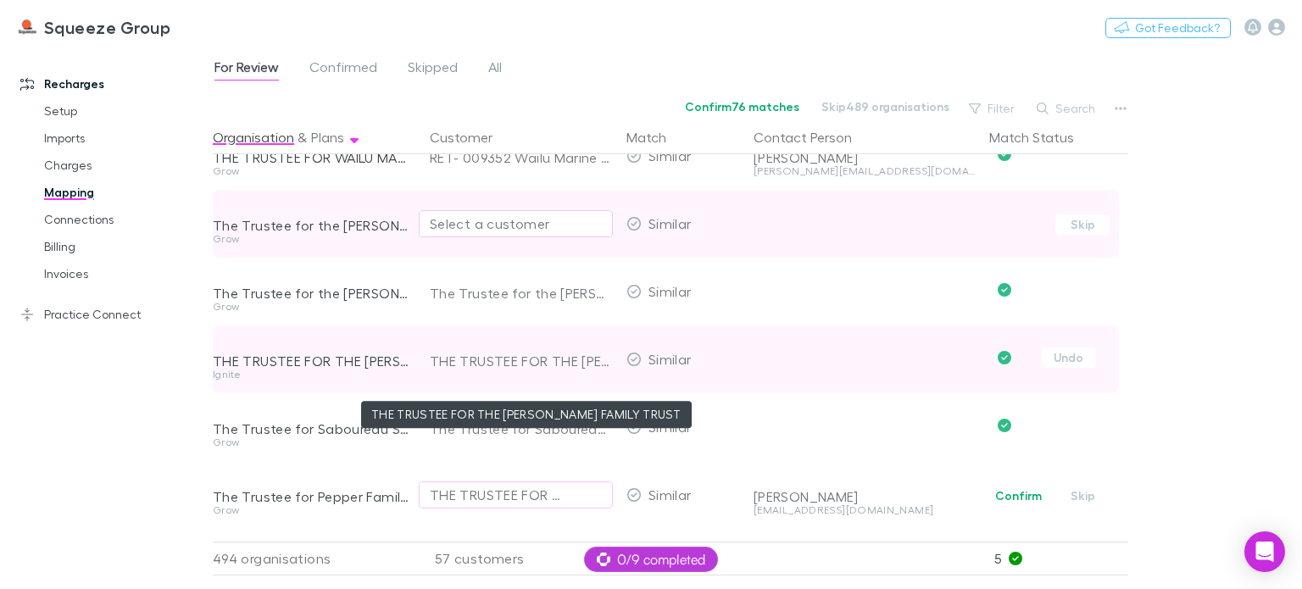
scroll to position [3102, 0]
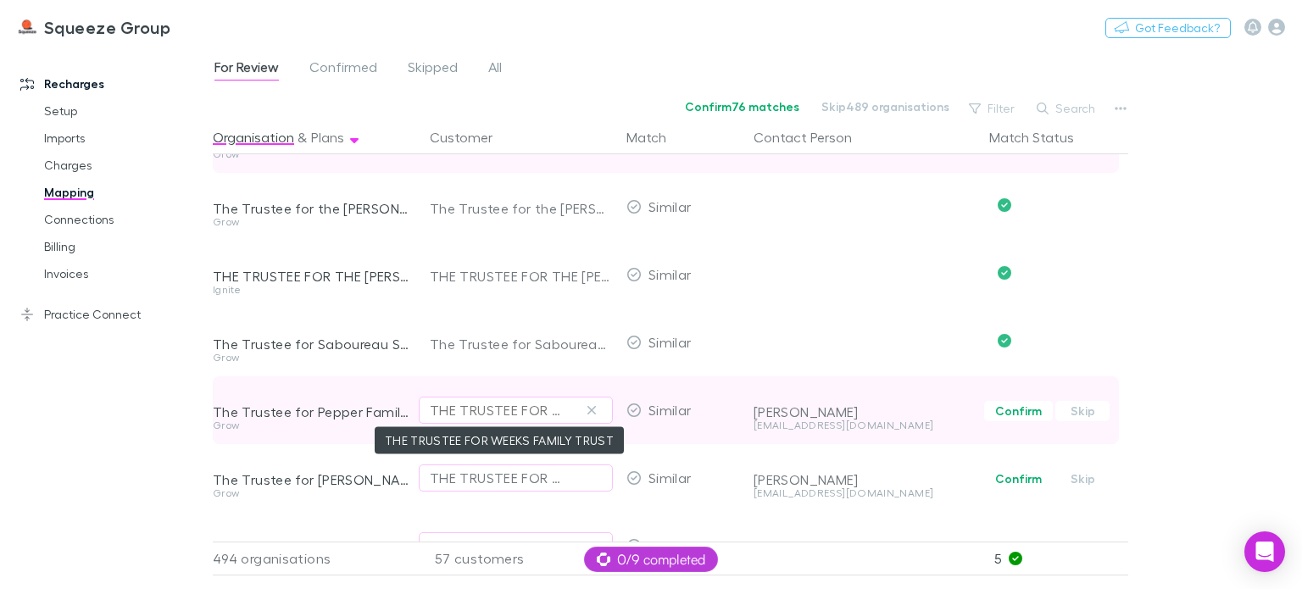
click at [499, 415] on div "THE TRUSTEE FOR WEEKS FAMILY TRUST" at bounding box center [499, 410] width 138 height 20
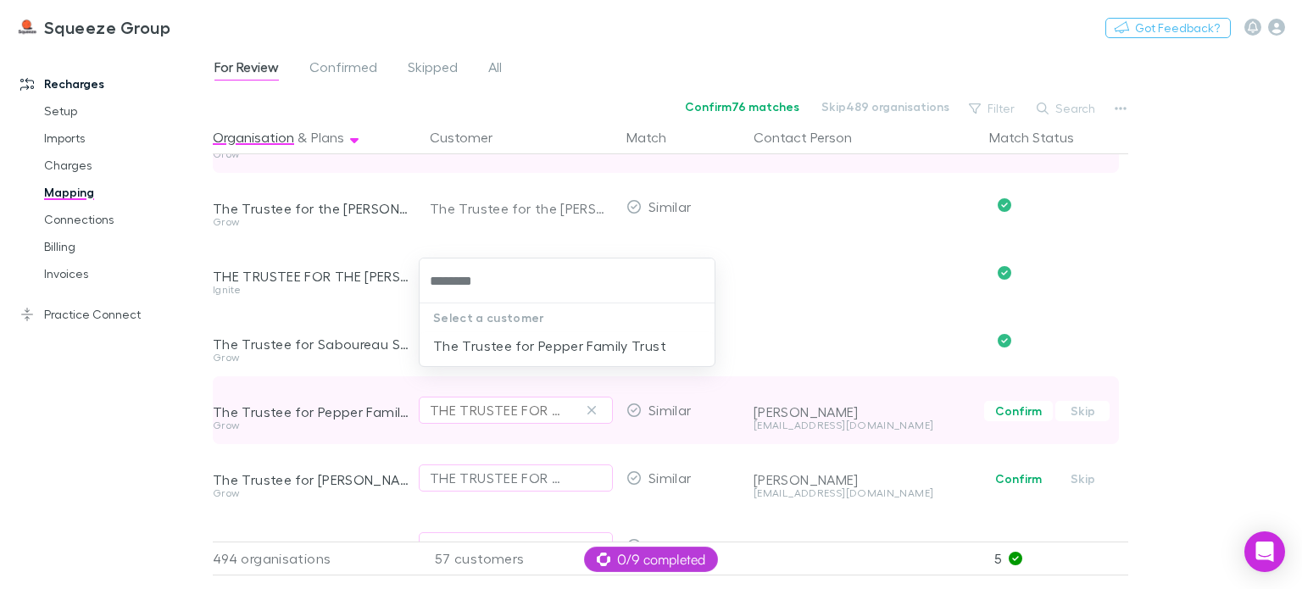
type input "*********"
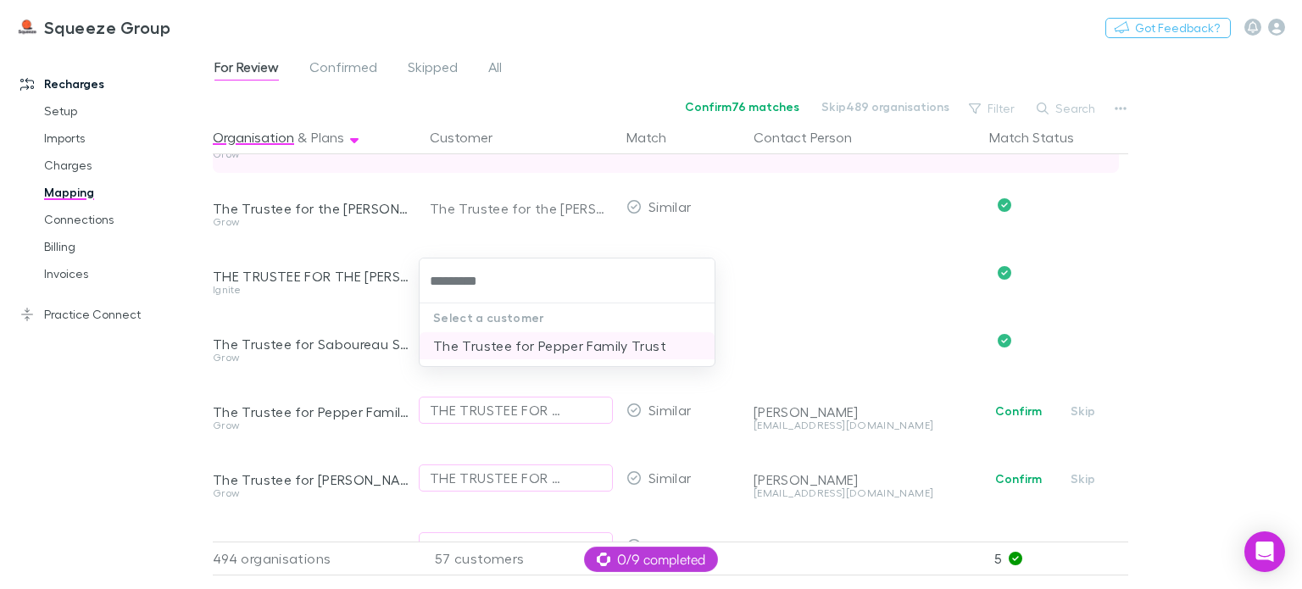
click at [487, 337] on li "The Trustee for Pepper Family Trust" at bounding box center [567, 345] width 295 height 27
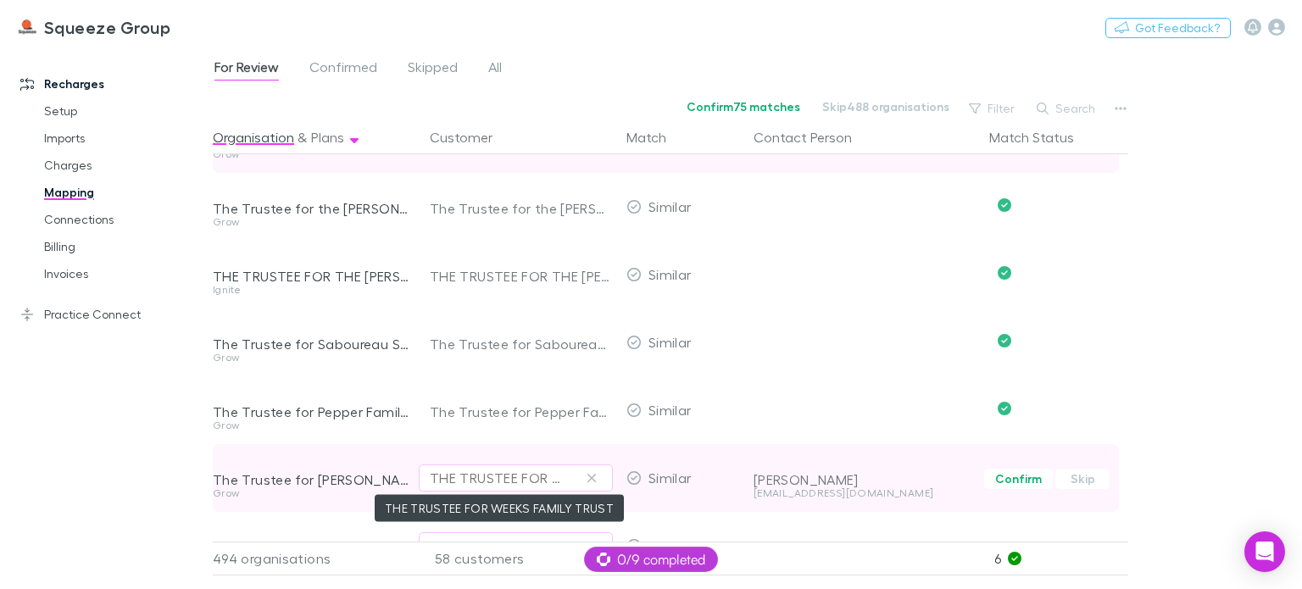
click at [494, 471] on div "THE TRUSTEE FOR WEEKS FAMILY TRUST" at bounding box center [499, 478] width 138 height 20
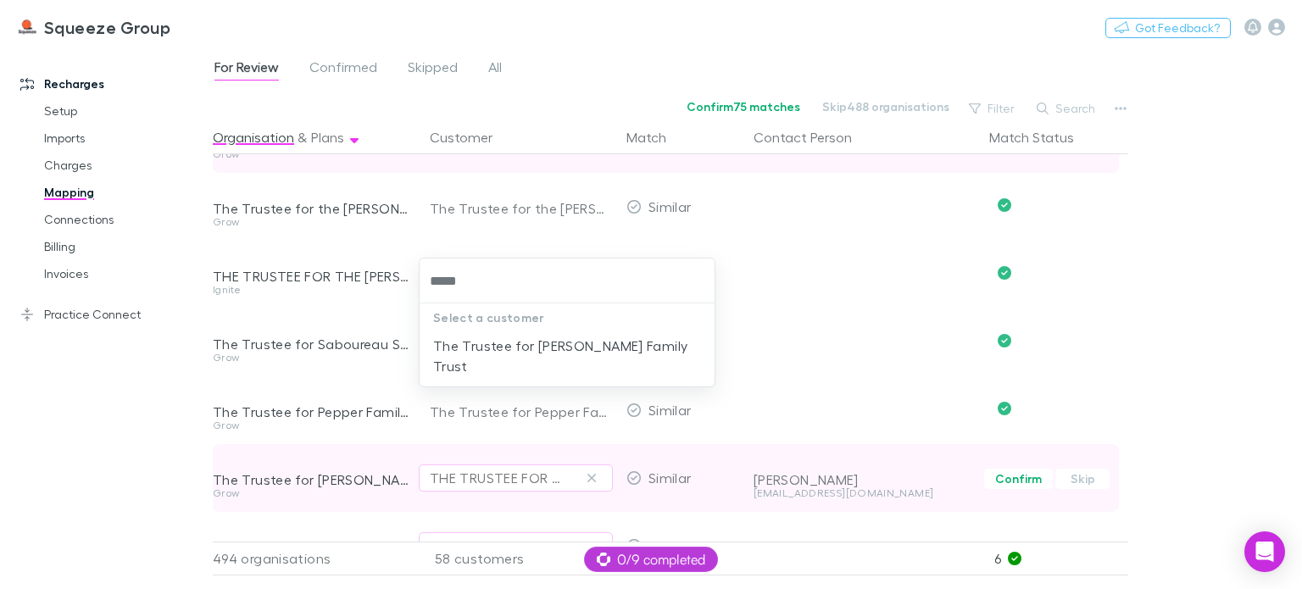
type input "******"
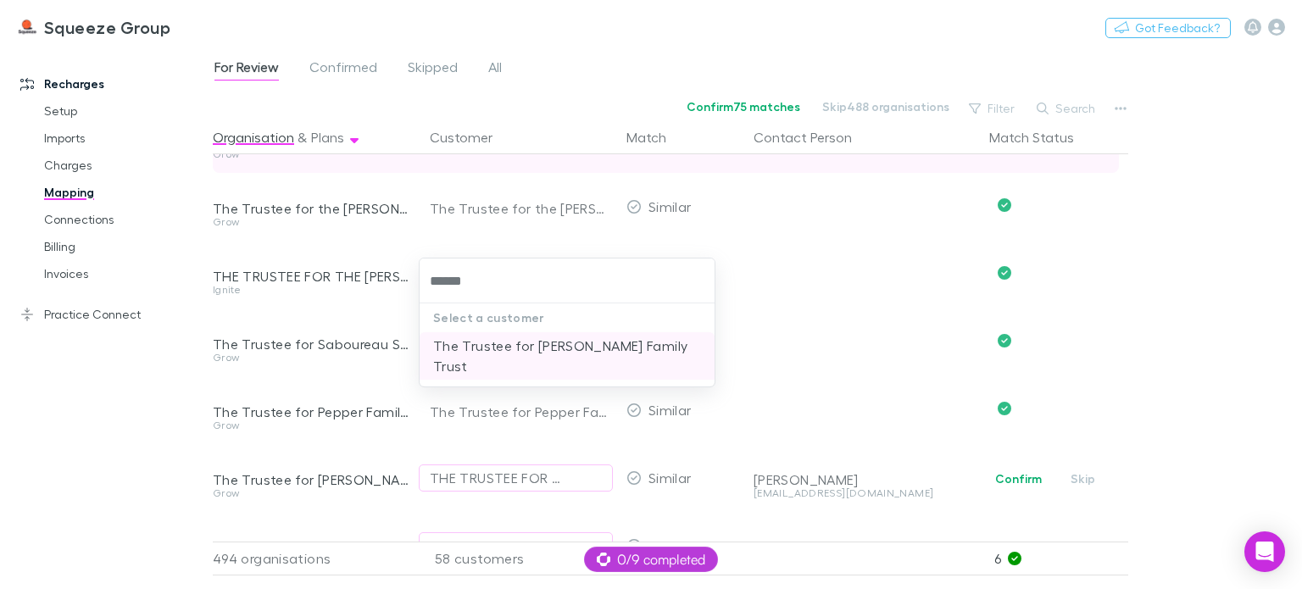
click at [583, 365] on li "The Trustee for [PERSON_NAME] Family Trust" at bounding box center [567, 355] width 295 height 47
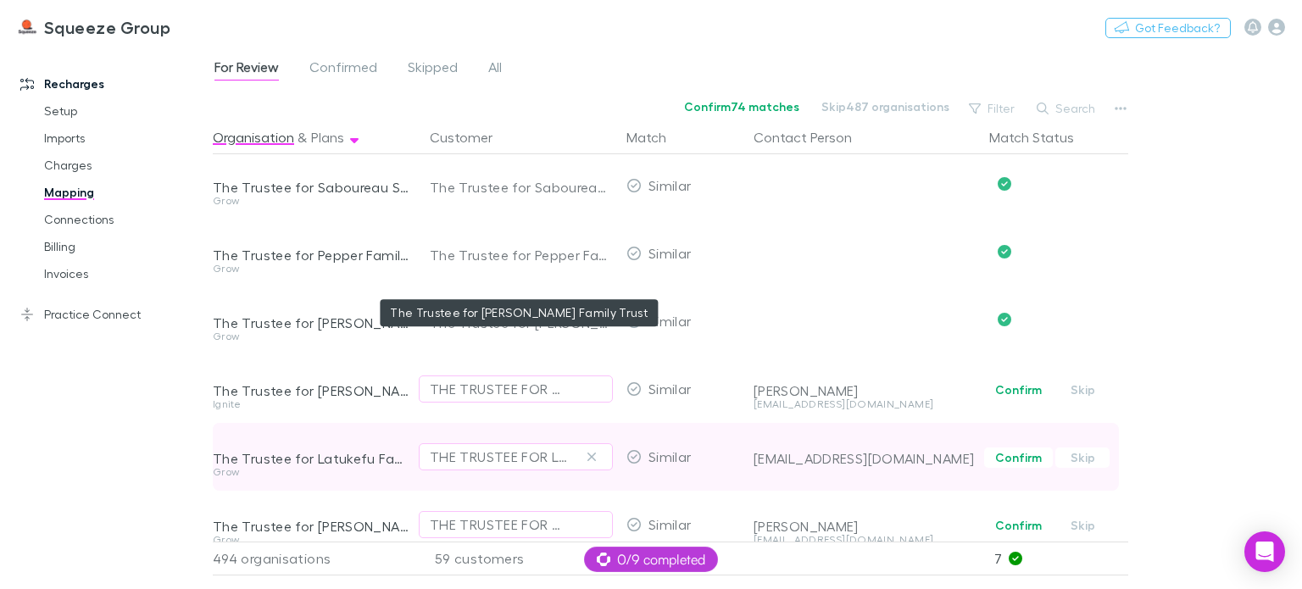
scroll to position [3356, 0]
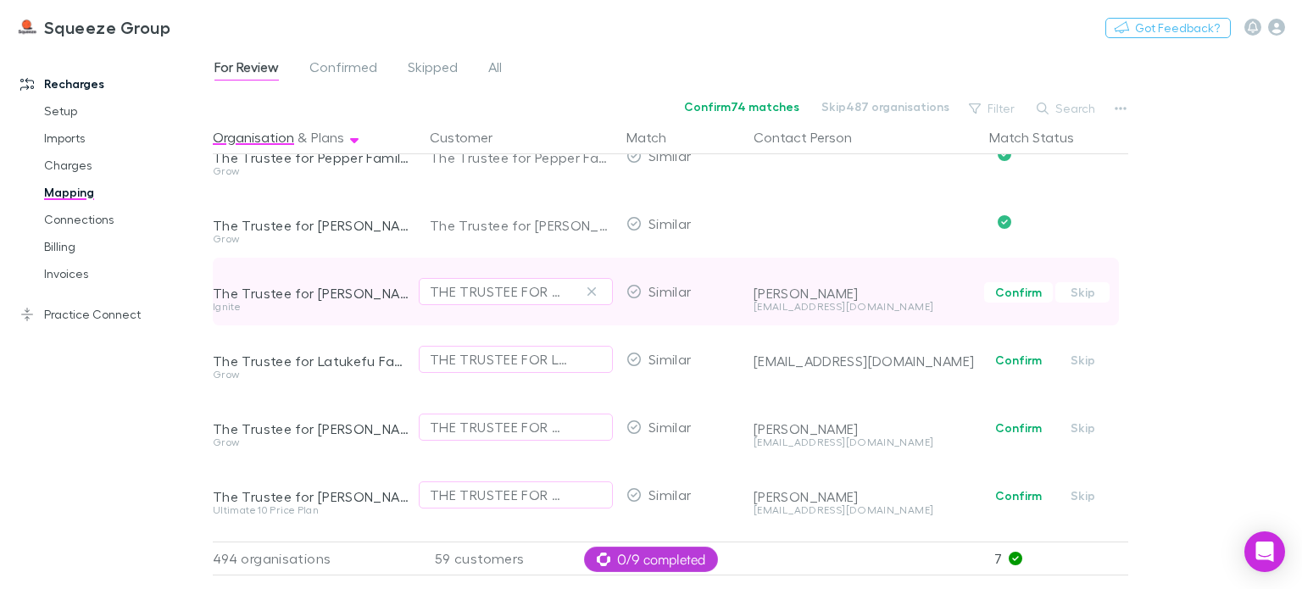
click at [449, 273] on div "THE TRUSTEE FOR WEEKS FAMILY TRUST" at bounding box center [516, 292] width 194 height 68
click at [456, 307] on div "THE TRUSTEE FOR WEEKS FAMILY TRUST" at bounding box center [516, 292] width 194 height 68
click at [458, 291] on div "THE TRUSTEE FOR WEEKS FAMILY TRUST" at bounding box center [499, 292] width 138 height 20
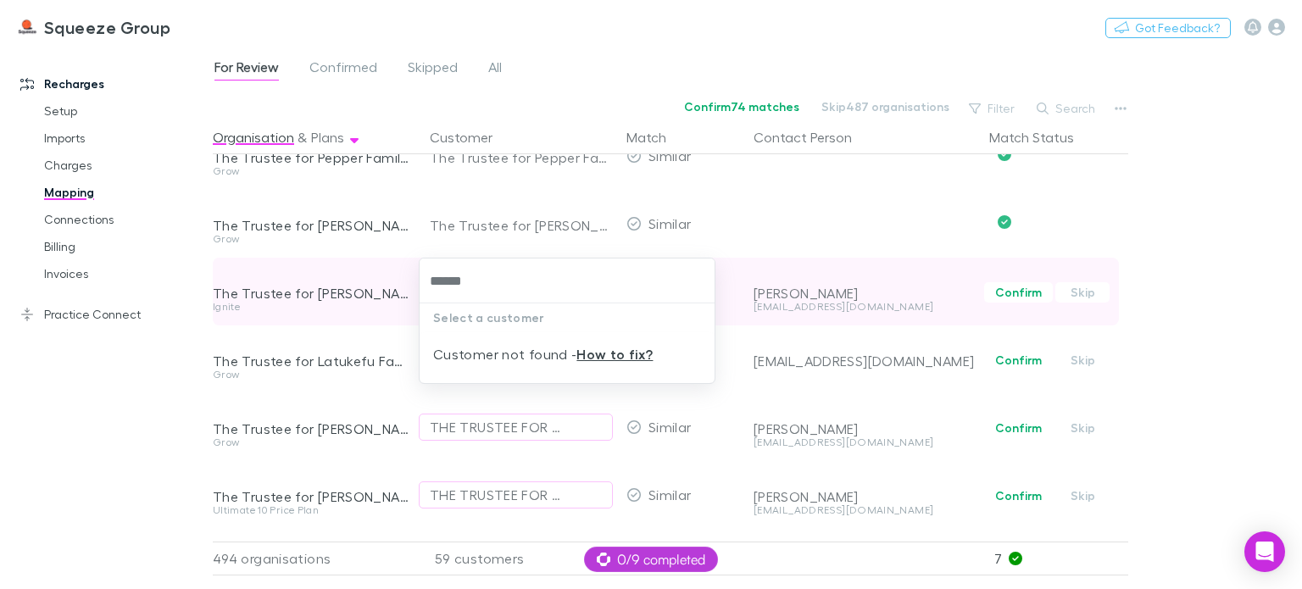
type input "*******"
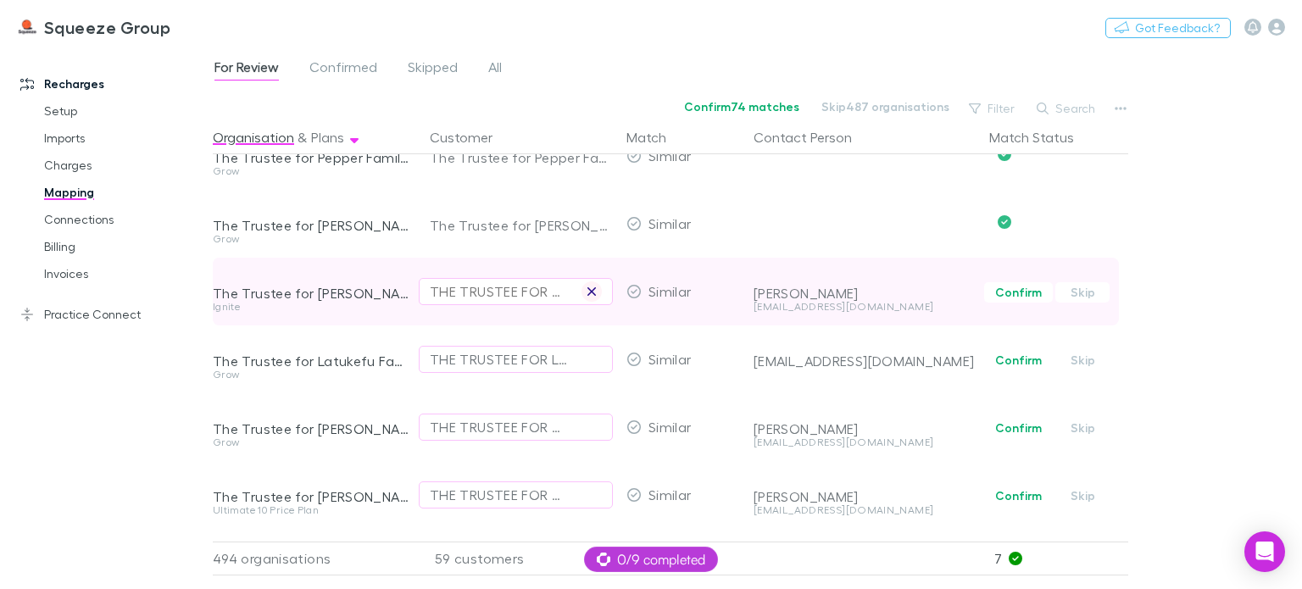
click at [596, 292] on icon "button" at bounding box center [592, 292] width 10 height 14
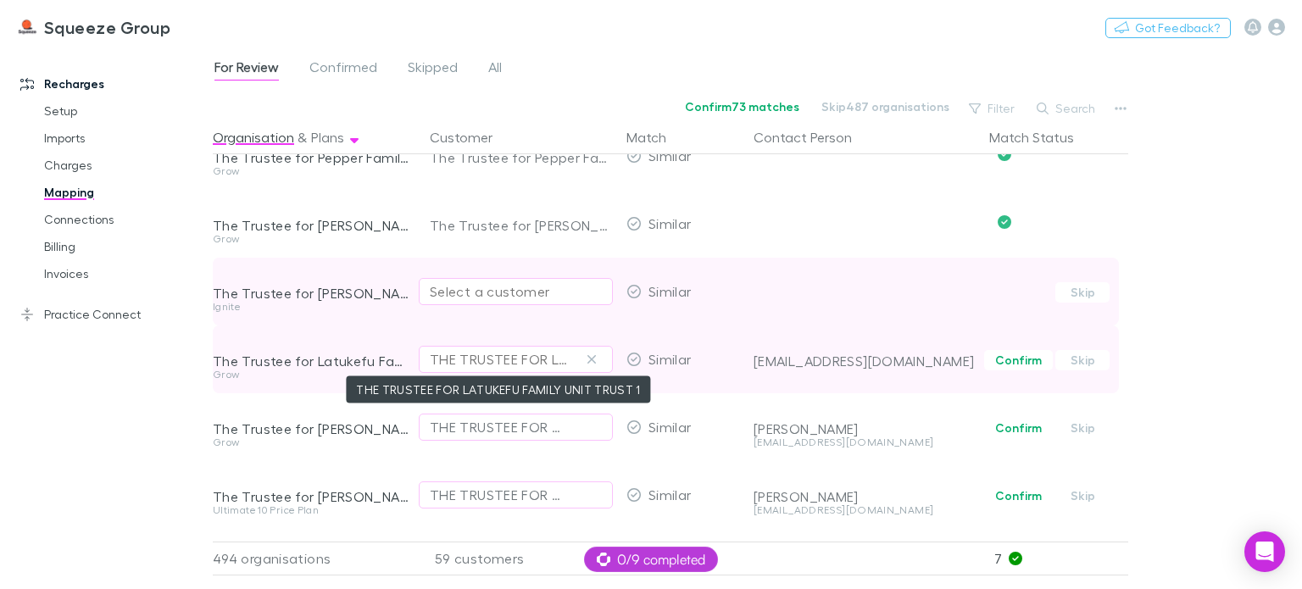
click at [509, 349] on div "THE TRUSTEE FOR LATUKEFU FAMILY UNIT TRUST 1" at bounding box center [499, 359] width 138 height 20
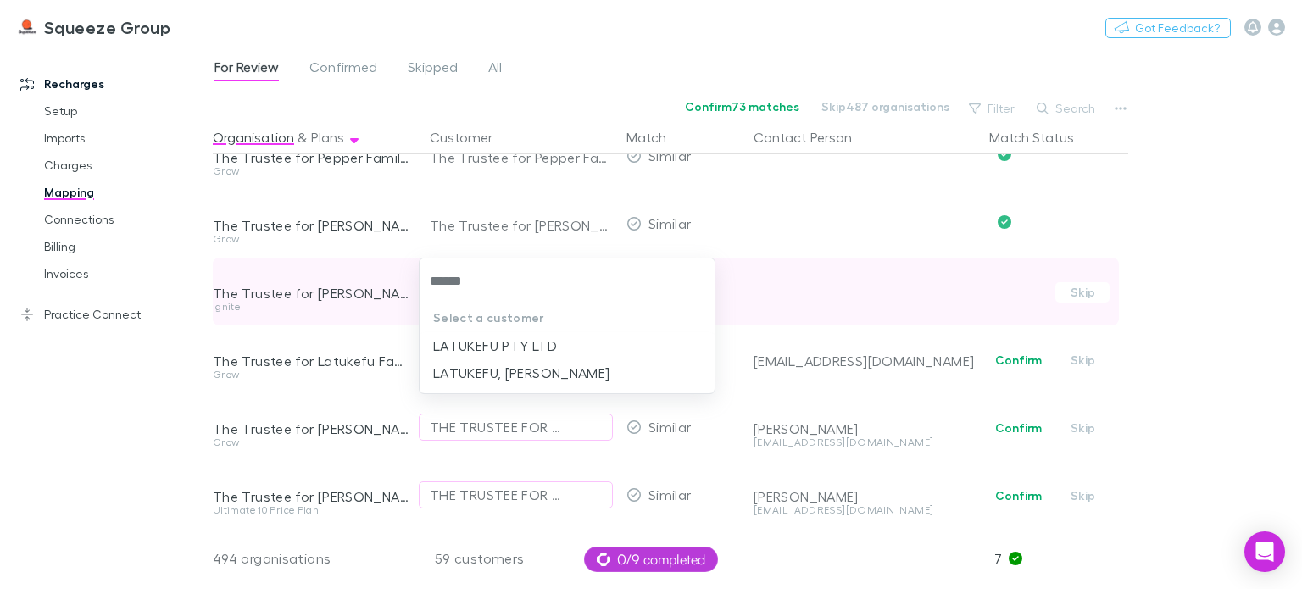
type input "******"
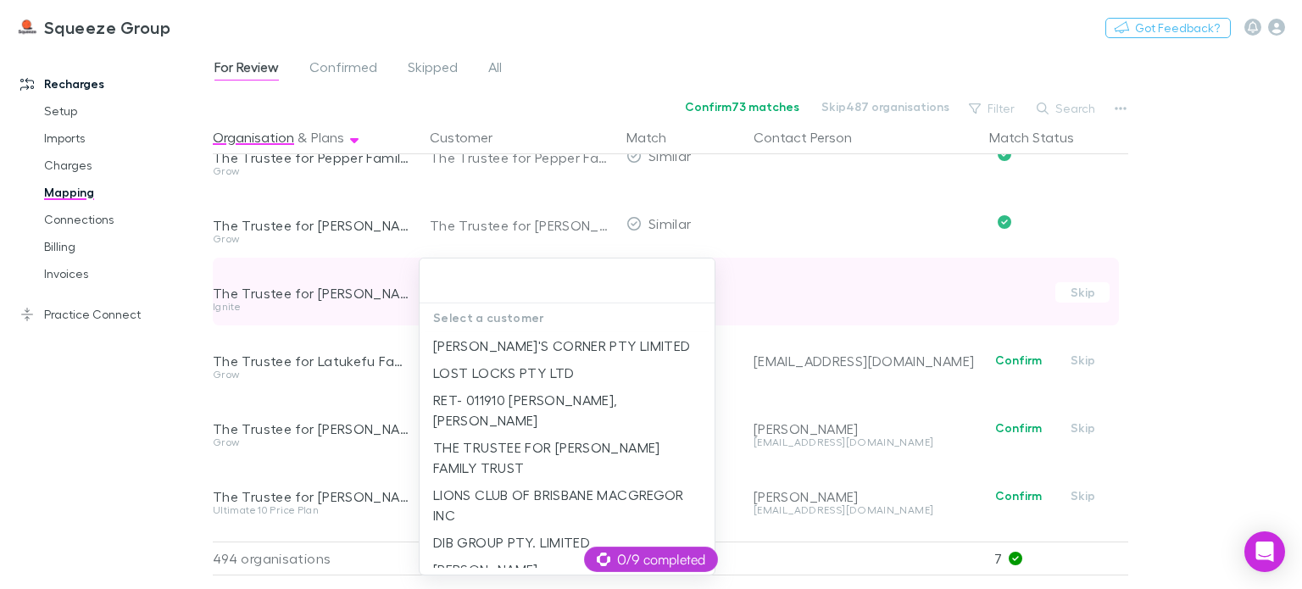
click at [766, 295] on div at bounding box center [651, 294] width 1302 height 589
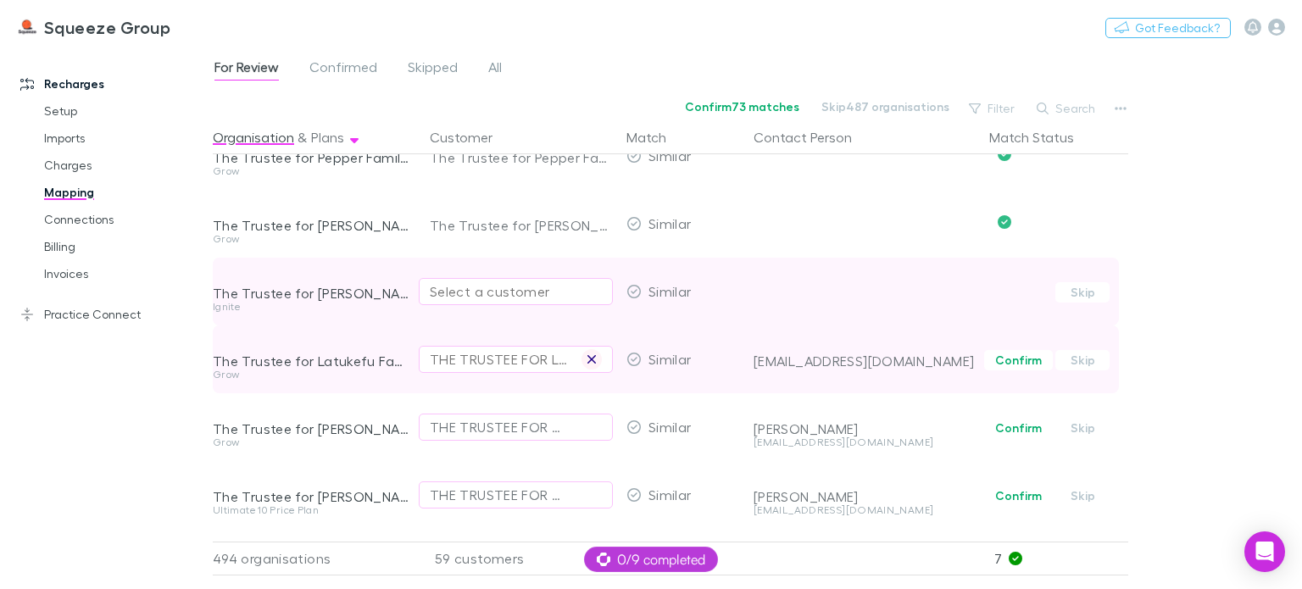
click at [589, 357] on icon "button" at bounding box center [592, 360] width 10 height 14
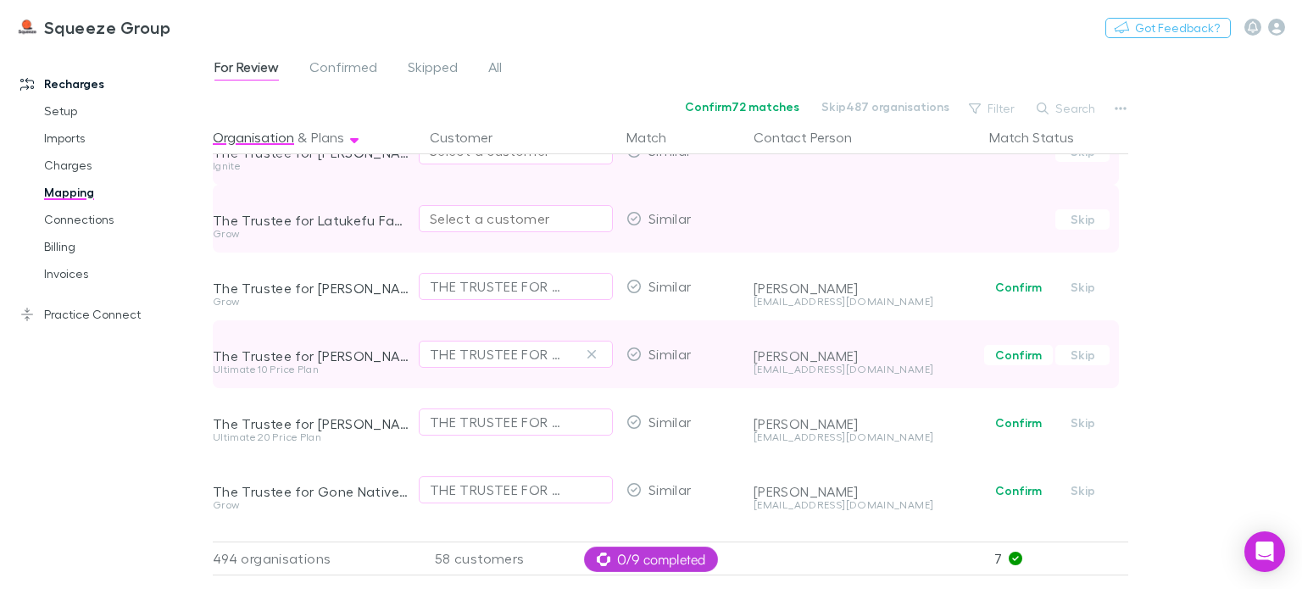
scroll to position [3526, 0]
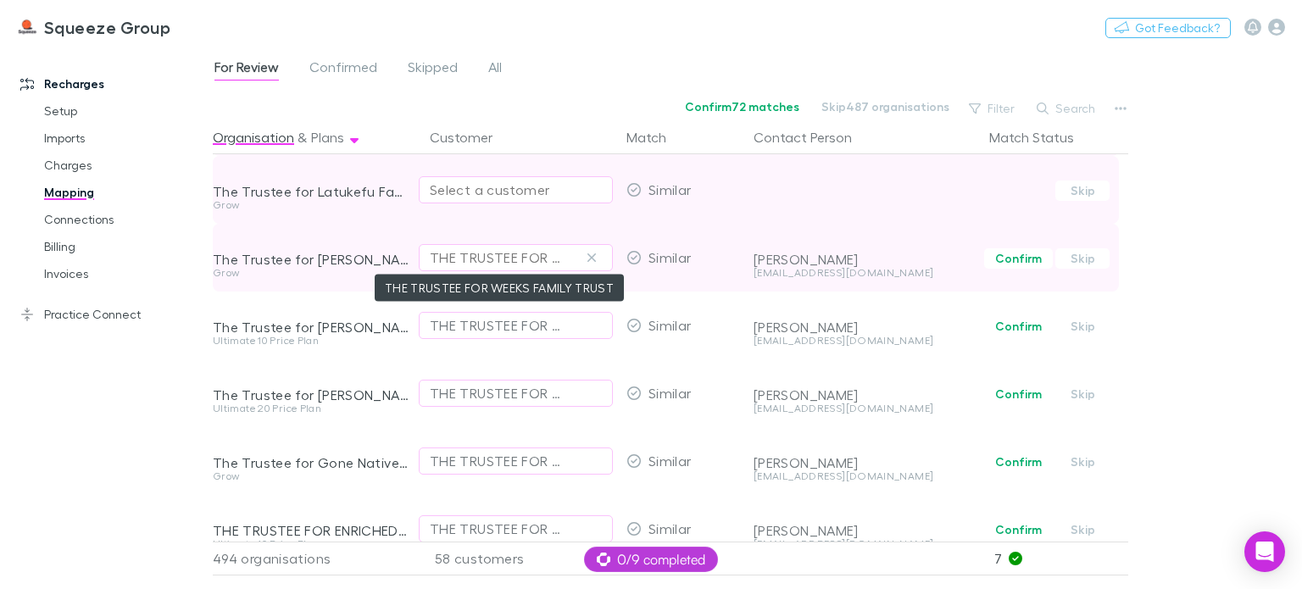
click at [488, 265] on div "THE TRUSTEE FOR WEEKS FAMILY TRUST" at bounding box center [499, 258] width 138 height 20
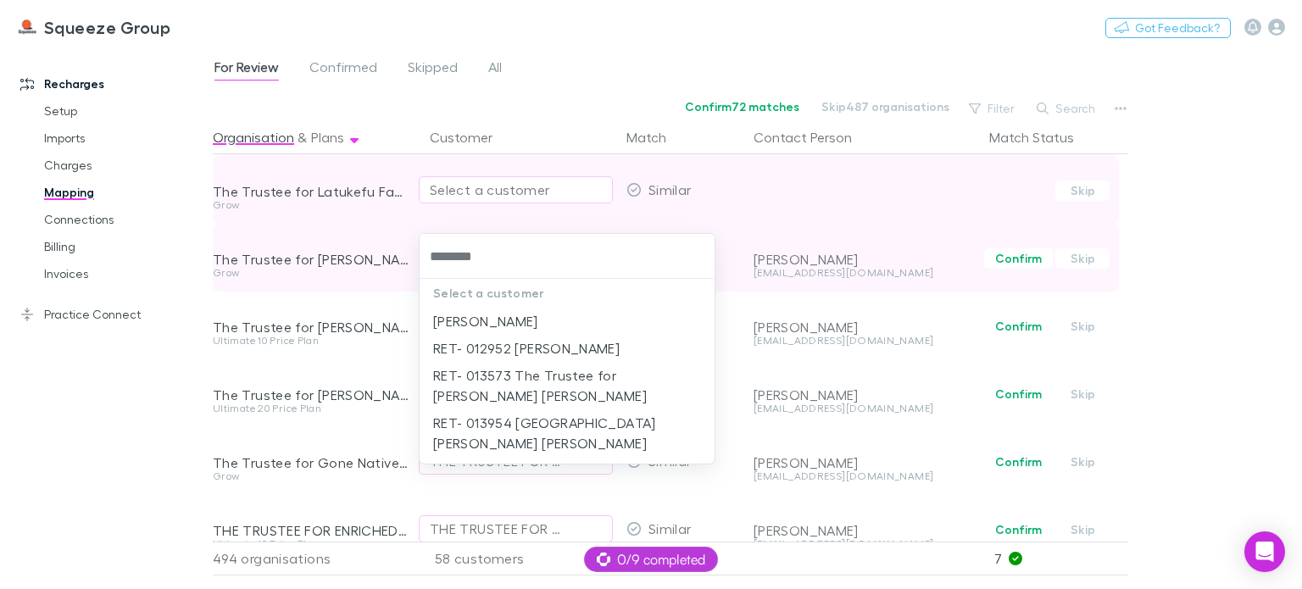
type input "*********"
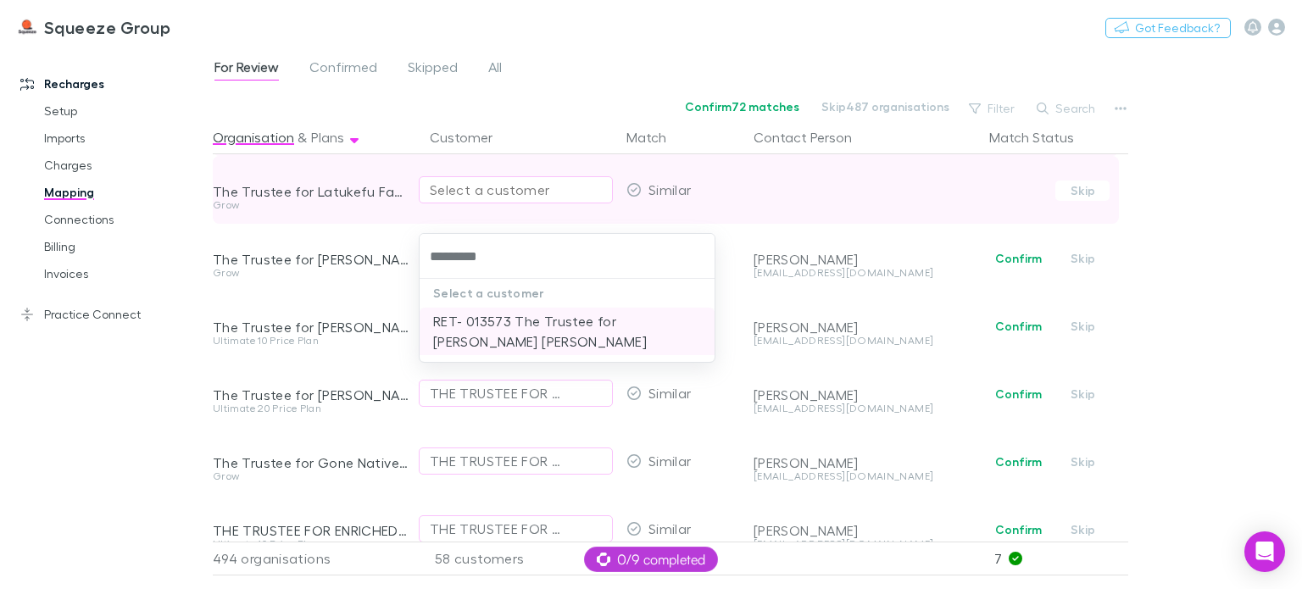
click at [499, 321] on li "RET- 013573 The Trustee for [PERSON_NAME] [PERSON_NAME]" at bounding box center [567, 331] width 295 height 47
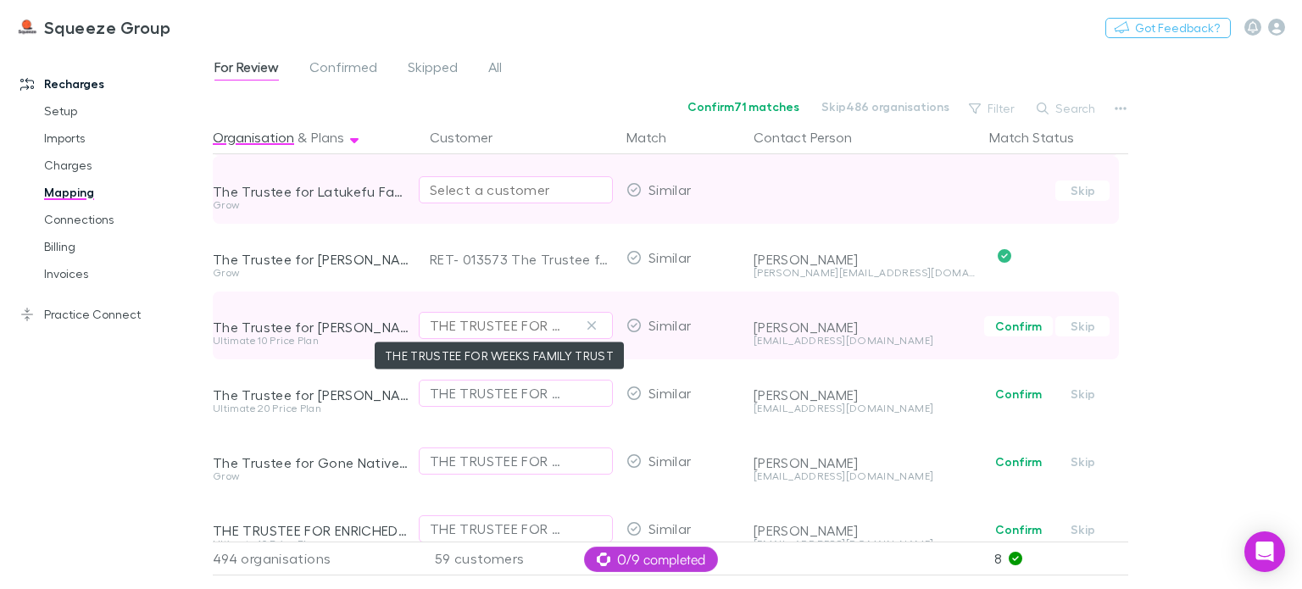
click at [490, 330] on div "THE TRUSTEE FOR WEEKS FAMILY TRUST" at bounding box center [499, 325] width 138 height 20
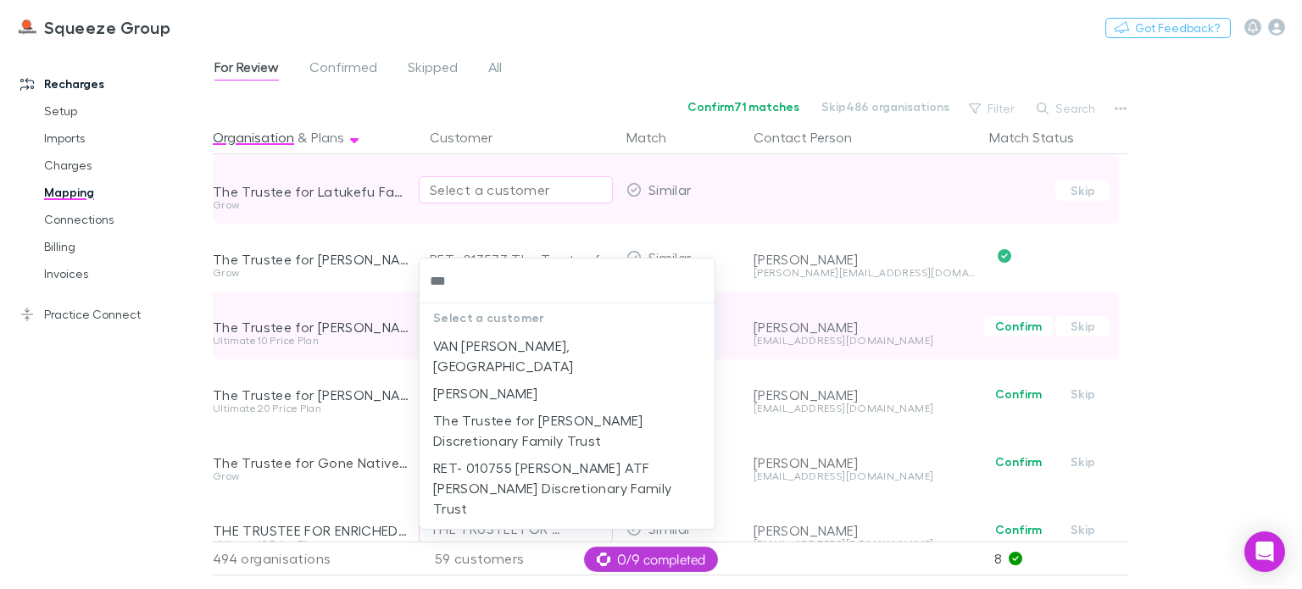
type input "****"
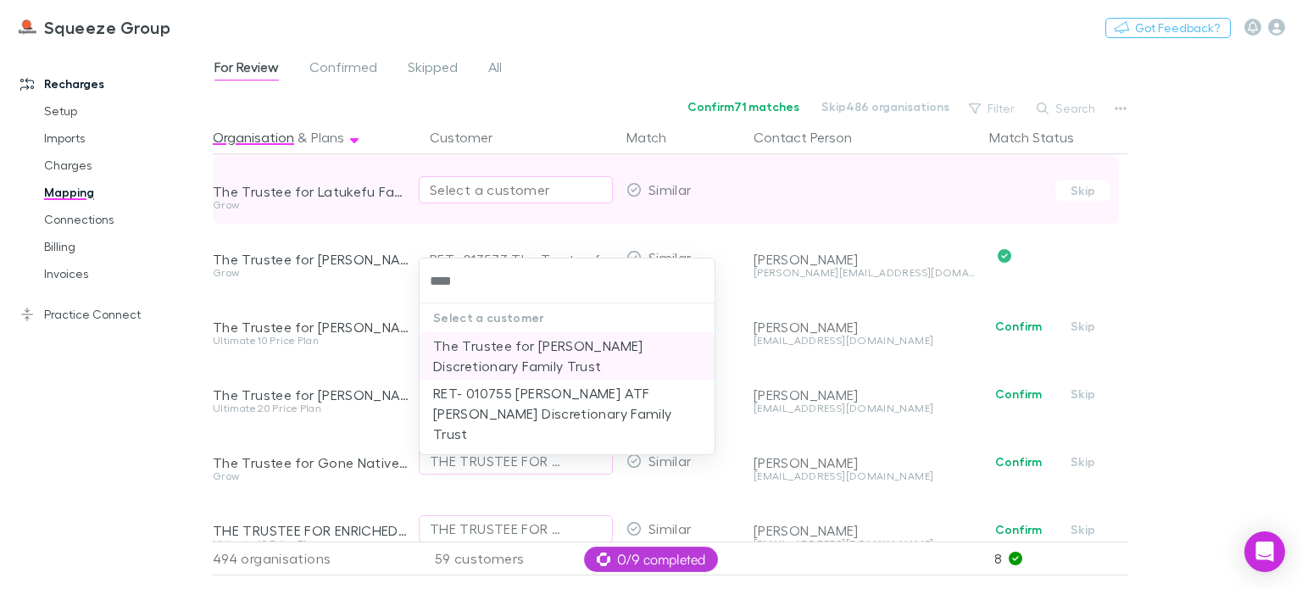
click at [480, 351] on li "The Trustee for [PERSON_NAME] Discretionary Family Trust" at bounding box center [567, 355] width 295 height 47
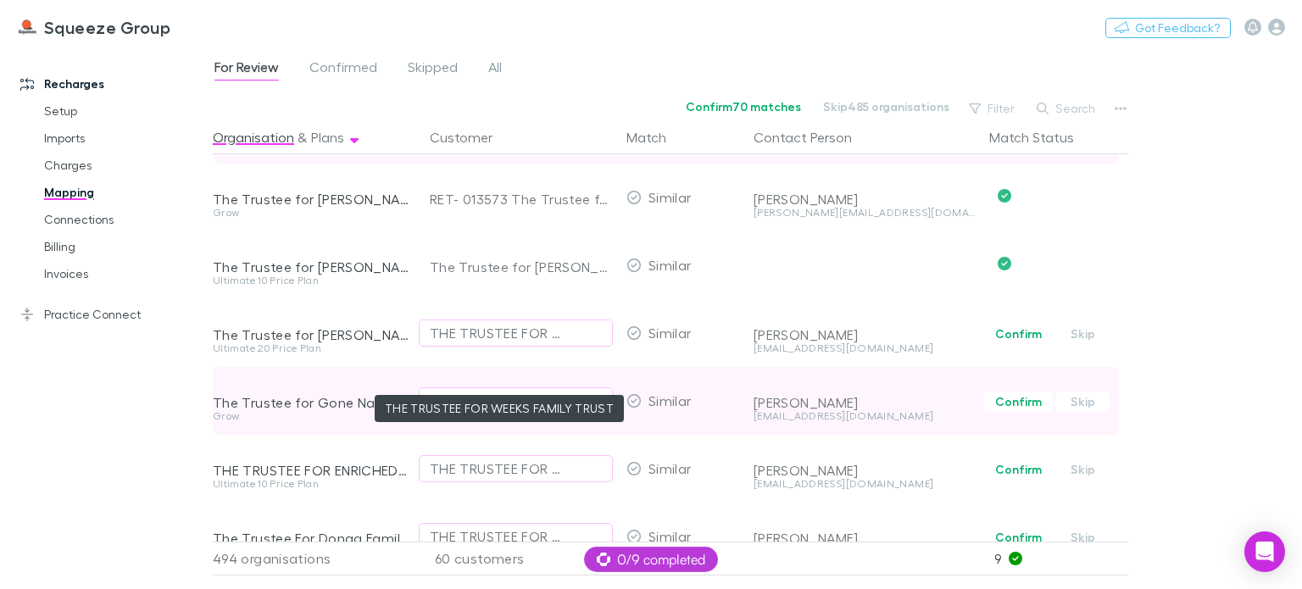
scroll to position [3610, 0]
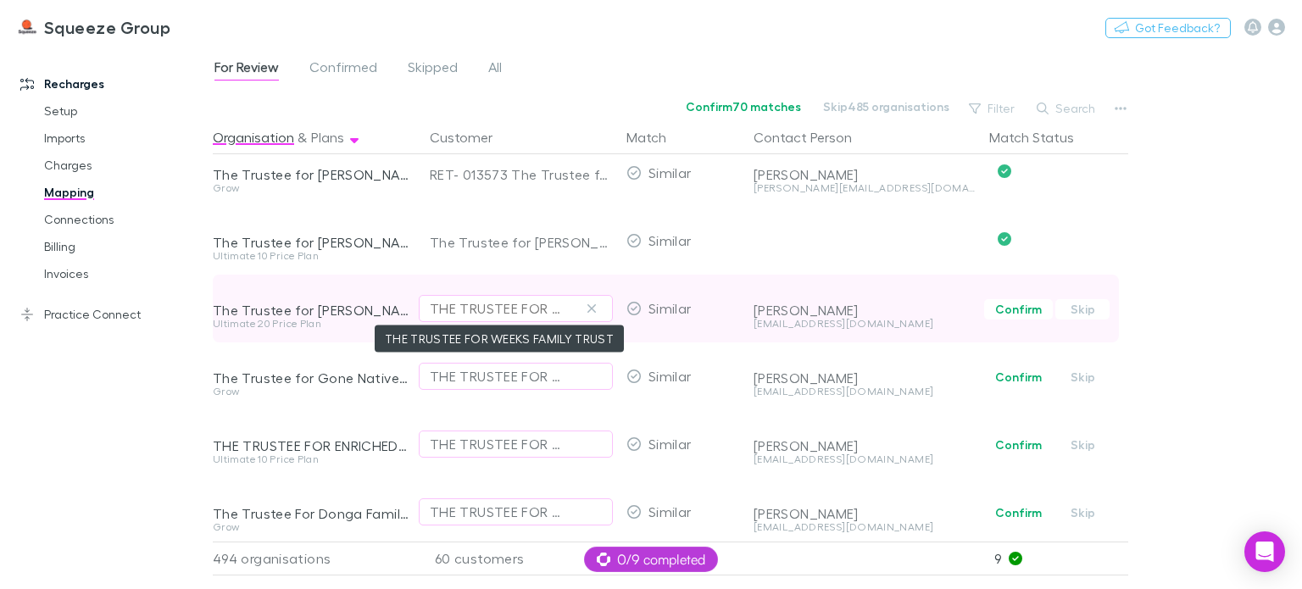
click at [461, 309] on div "THE TRUSTEE FOR WEEKS FAMILY TRUST" at bounding box center [499, 308] width 138 height 20
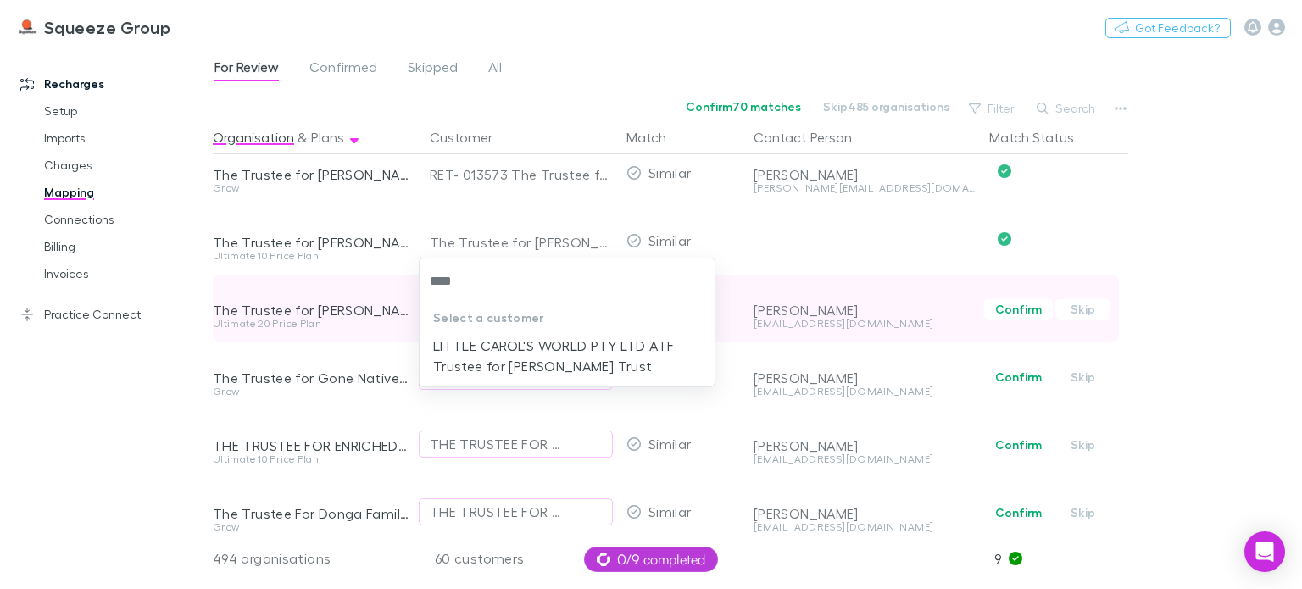
type input "*****"
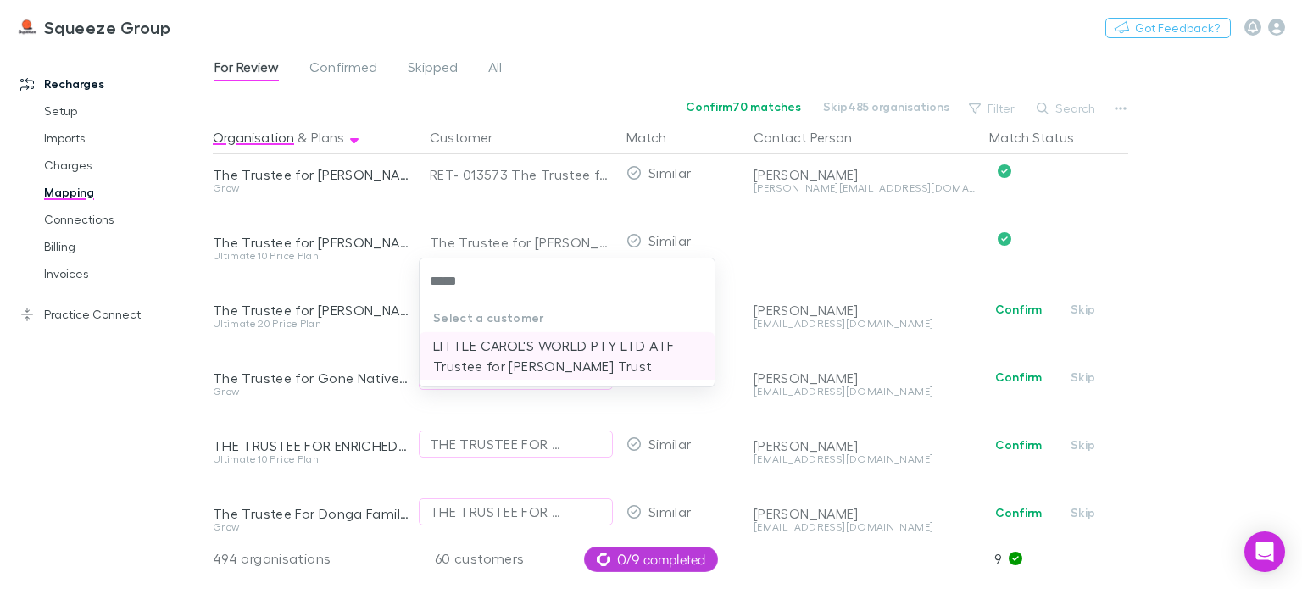
click at [527, 360] on li "LITTLE CAROL'S WORLD PTY LTD ATF Trustee for [PERSON_NAME] Trust" at bounding box center [567, 355] width 295 height 47
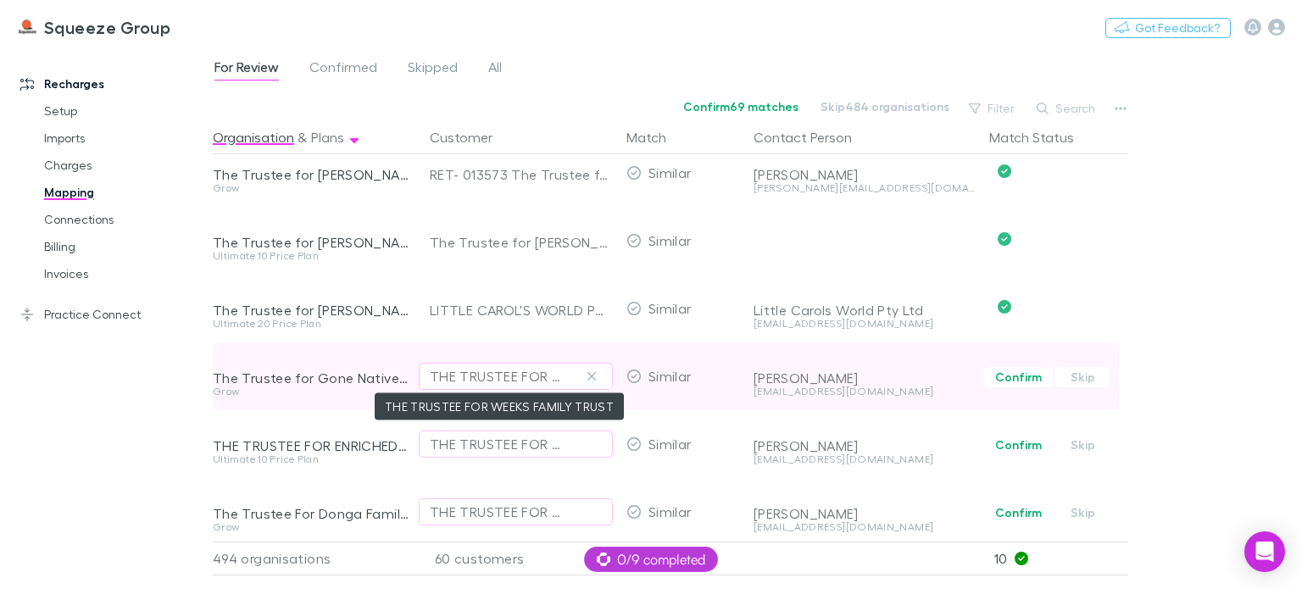
click at [520, 370] on div "THE TRUSTEE FOR WEEKS FAMILY TRUST" at bounding box center [499, 376] width 138 height 20
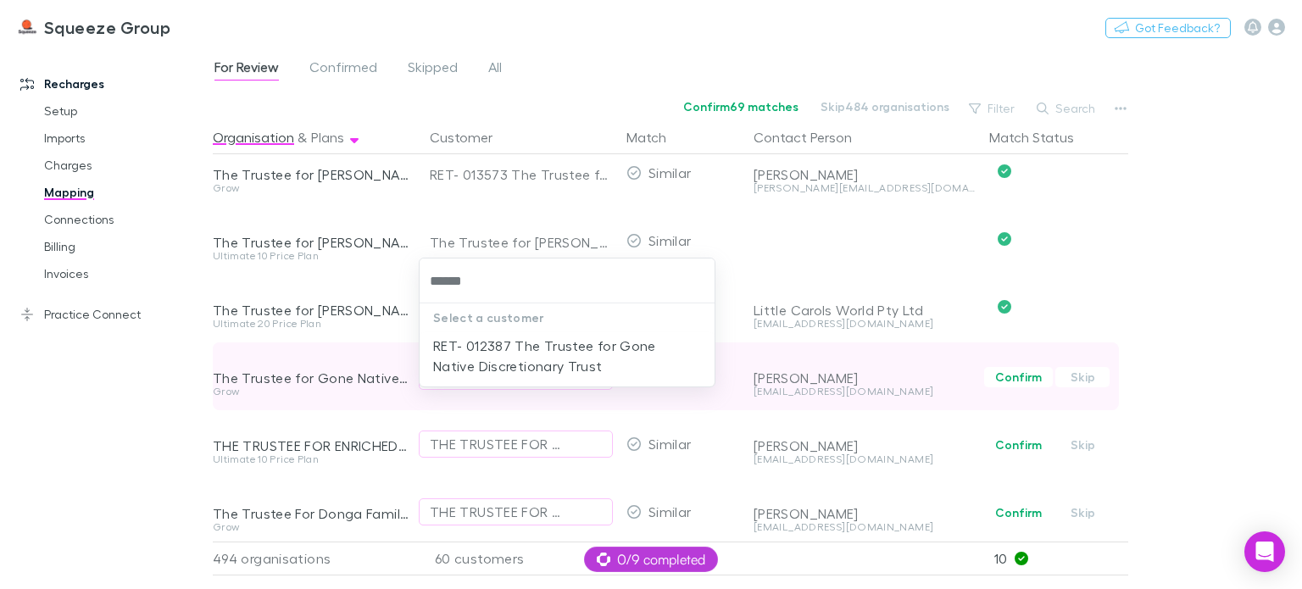
type input "*******"
click at [520, 370] on li "RET- 012387 The Trustee for Gone Native Discretionary Trust" at bounding box center [567, 355] width 295 height 47
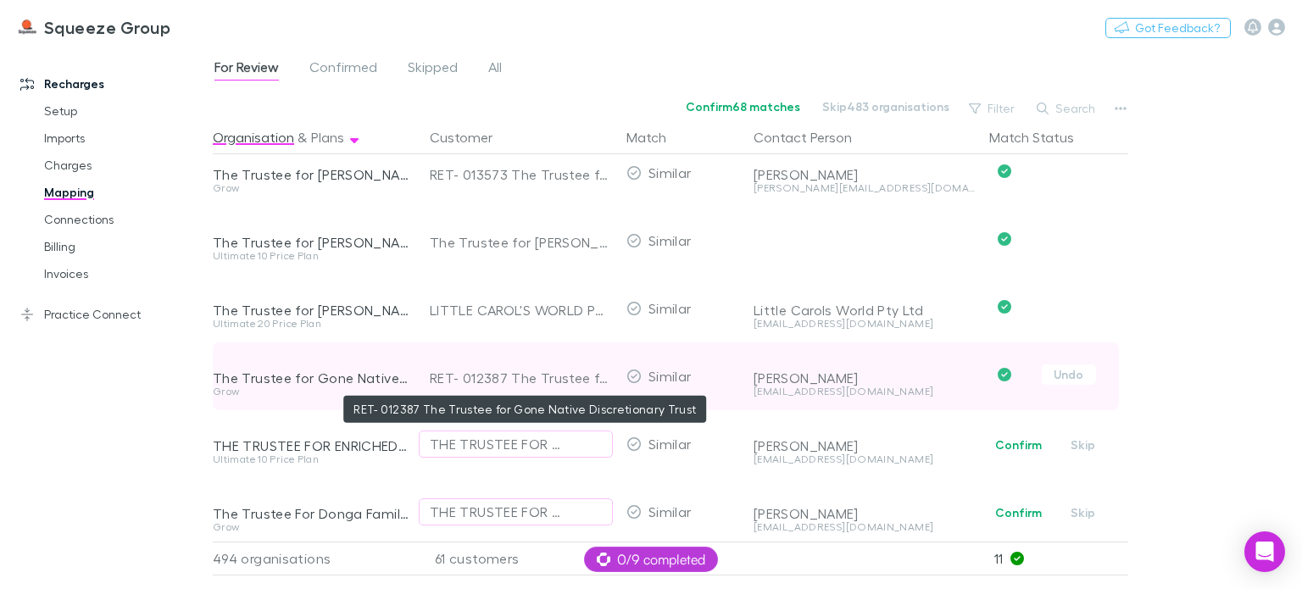
scroll to position [3695, 0]
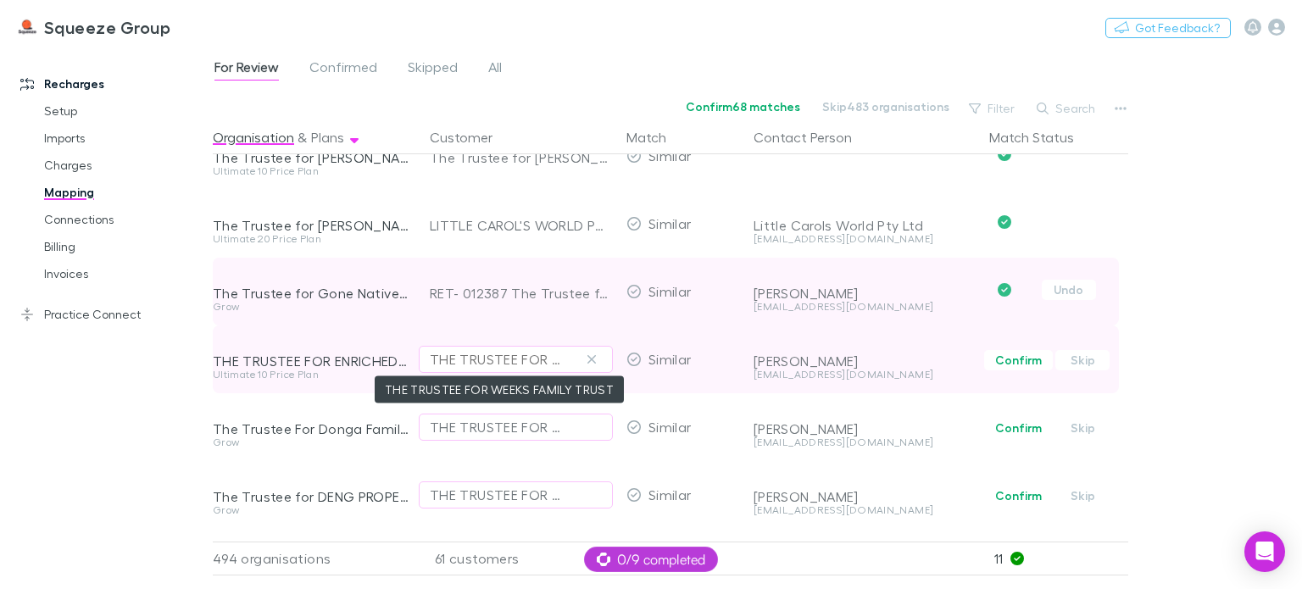
click at [514, 360] on div "THE TRUSTEE FOR WEEKS FAMILY TRUST" at bounding box center [499, 359] width 138 height 20
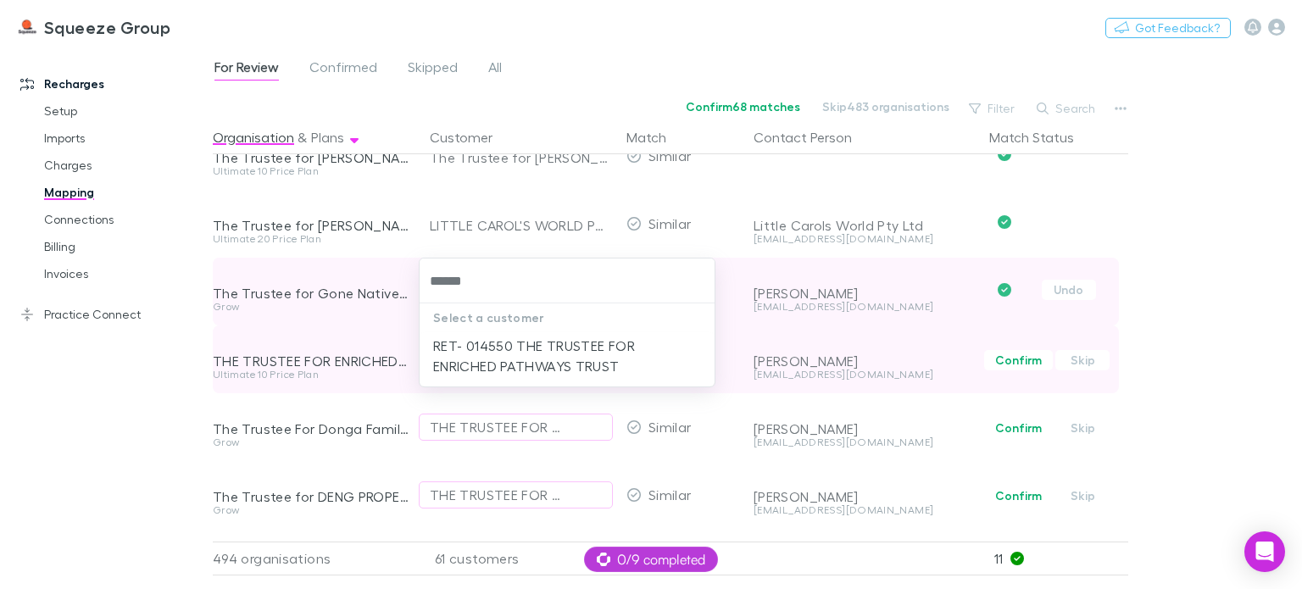
type input "*******"
click at [514, 360] on li "RET- 014550 THE TRUSTEE FOR ENRICHED PATHWAYS TRUST" at bounding box center [567, 355] width 295 height 47
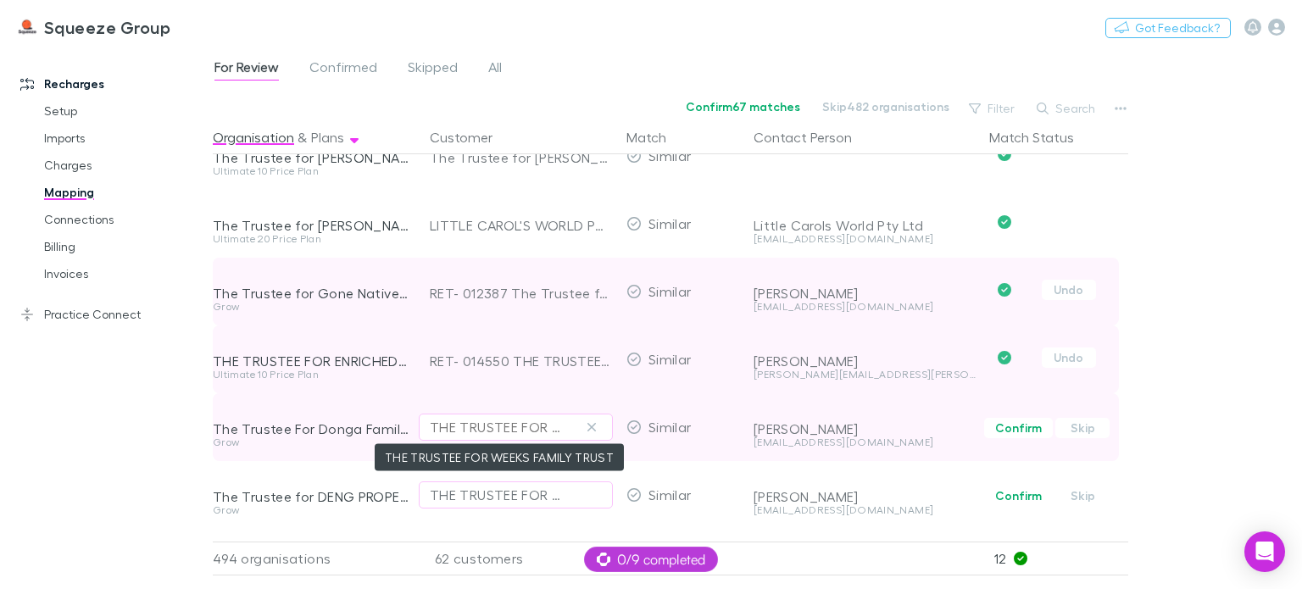
click at [469, 433] on div "THE TRUSTEE FOR WEEKS FAMILY TRUST" at bounding box center [499, 427] width 138 height 20
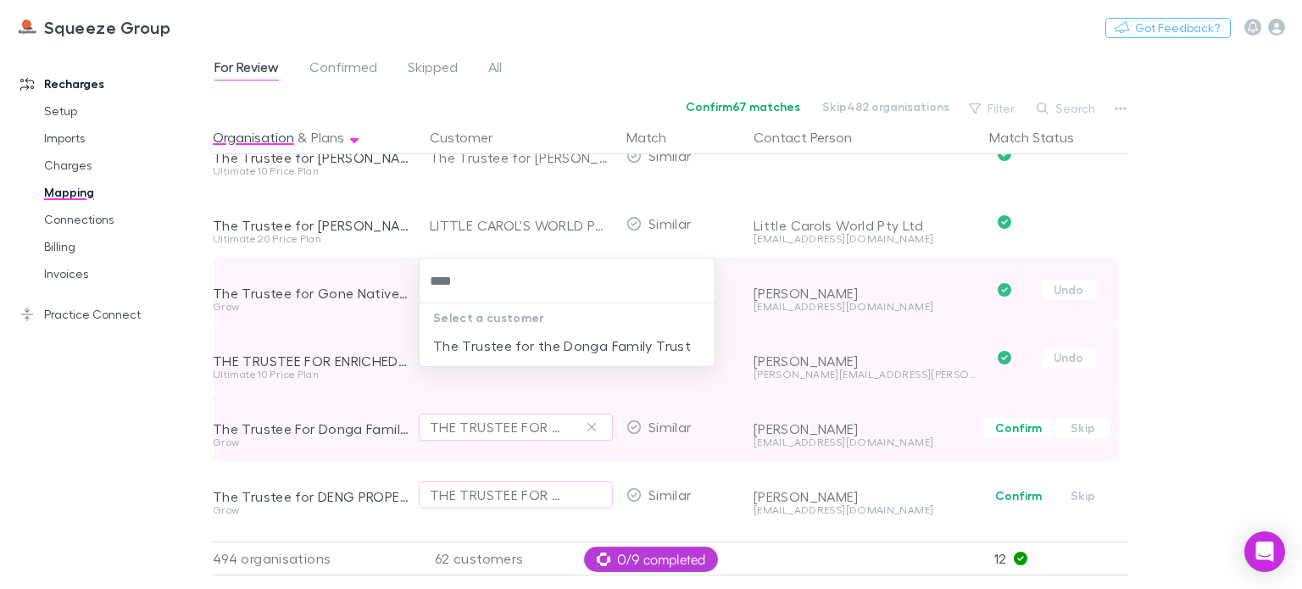
type input "*****"
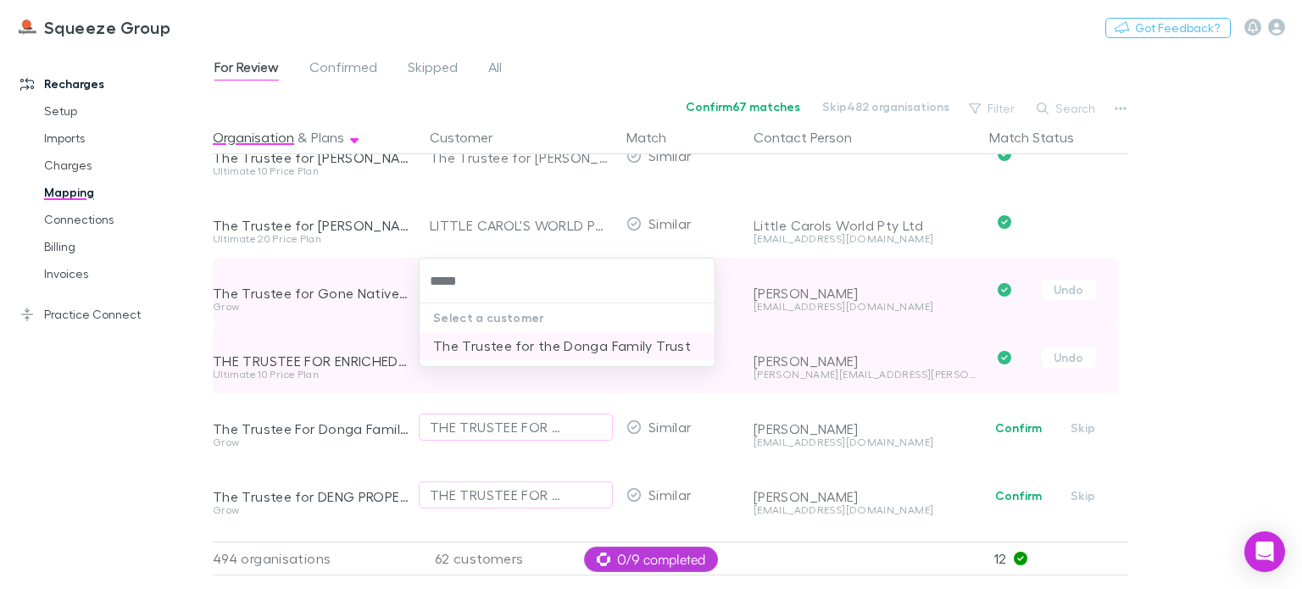
click at [503, 348] on li "The Trustee for the Donga Family Trust" at bounding box center [567, 345] width 295 height 27
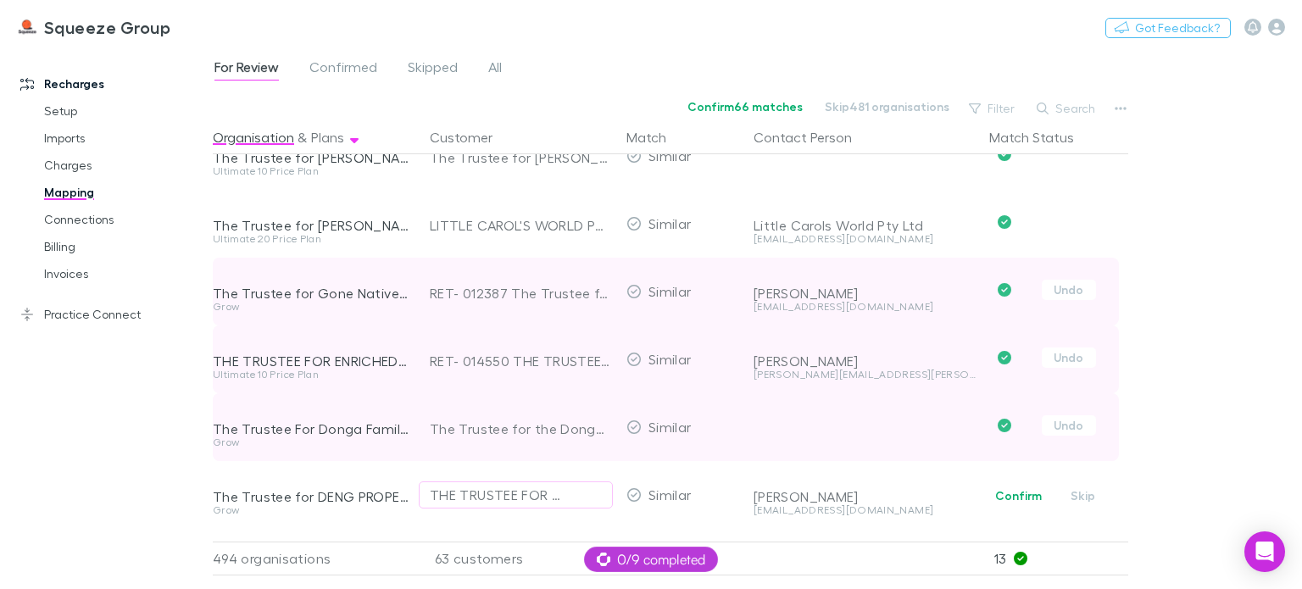
scroll to position [3780, 0]
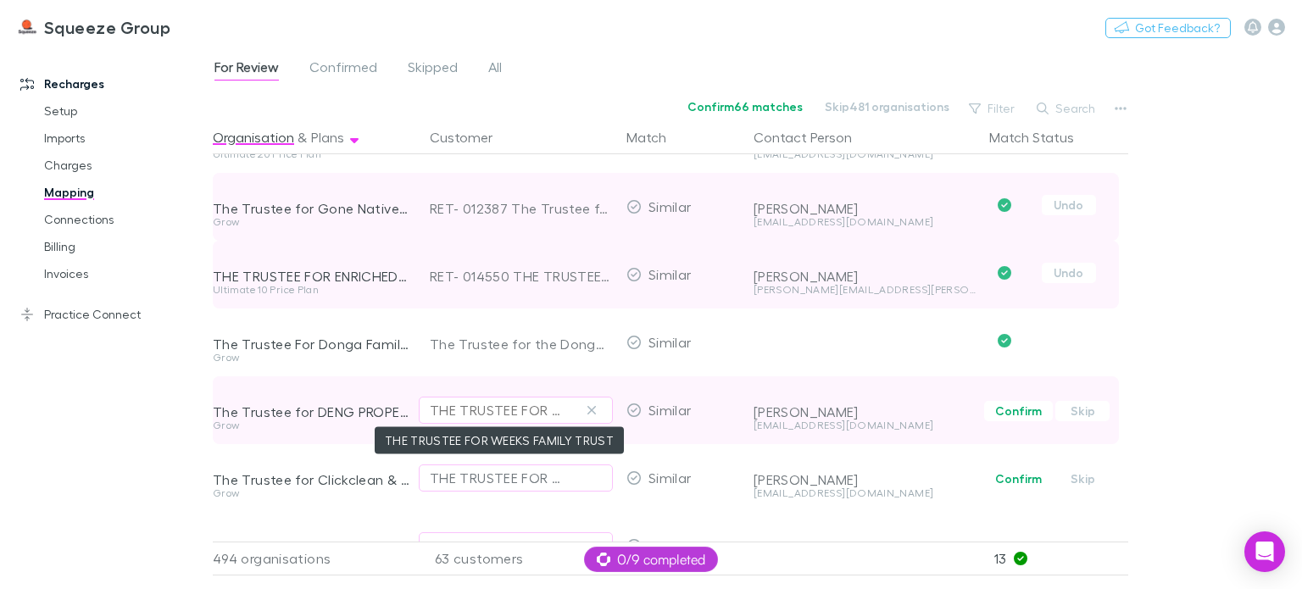
click at [473, 411] on div "THE TRUSTEE FOR WEEKS FAMILY TRUST" at bounding box center [499, 410] width 138 height 20
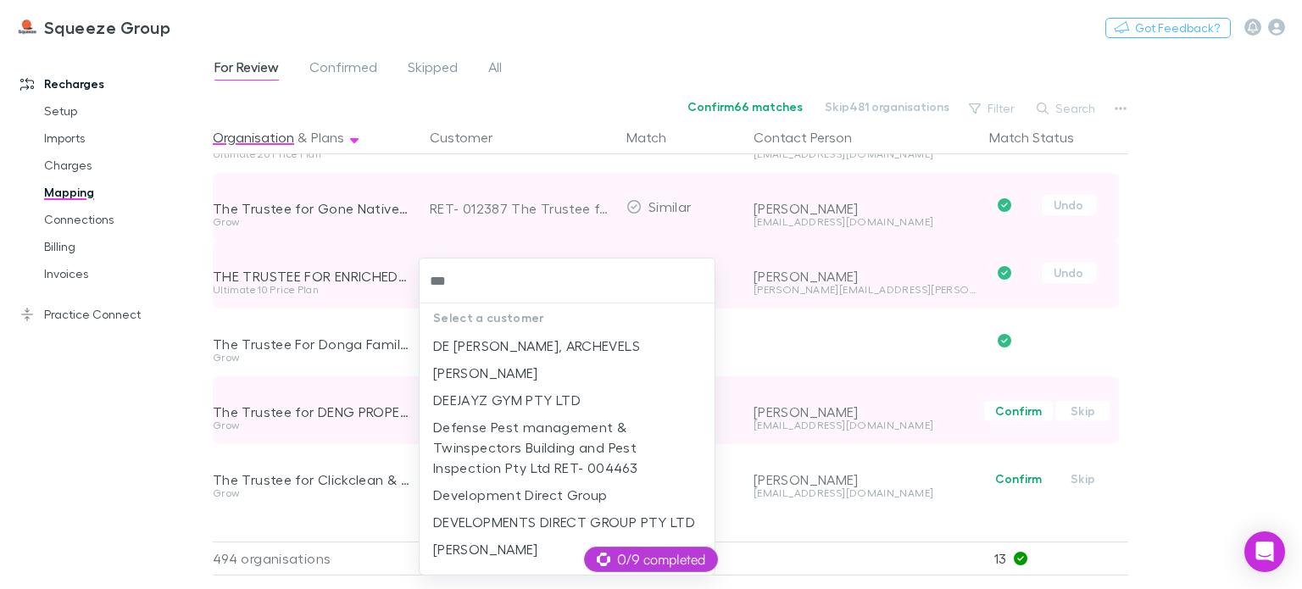
type input "****"
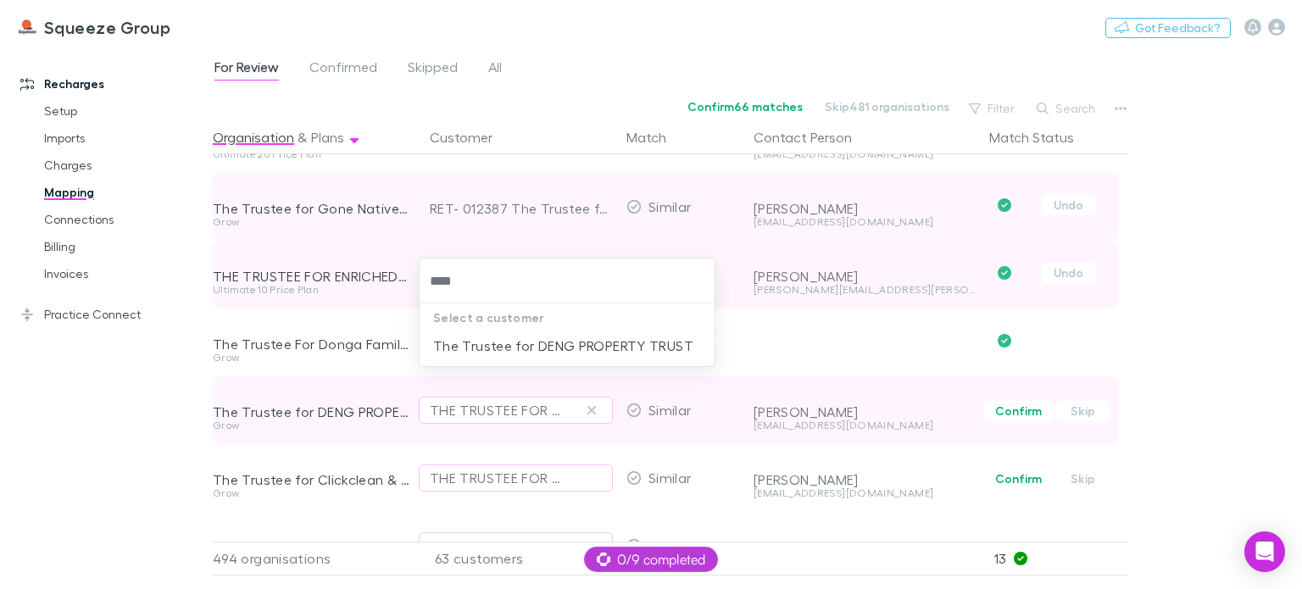
drag, startPoint x: 509, startPoint y: 348, endPoint x: 466, endPoint y: 376, distance: 51.1
click at [509, 348] on li "The Trustee for DENG PROPERTY TRUST" at bounding box center [567, 345] width 295 height 27
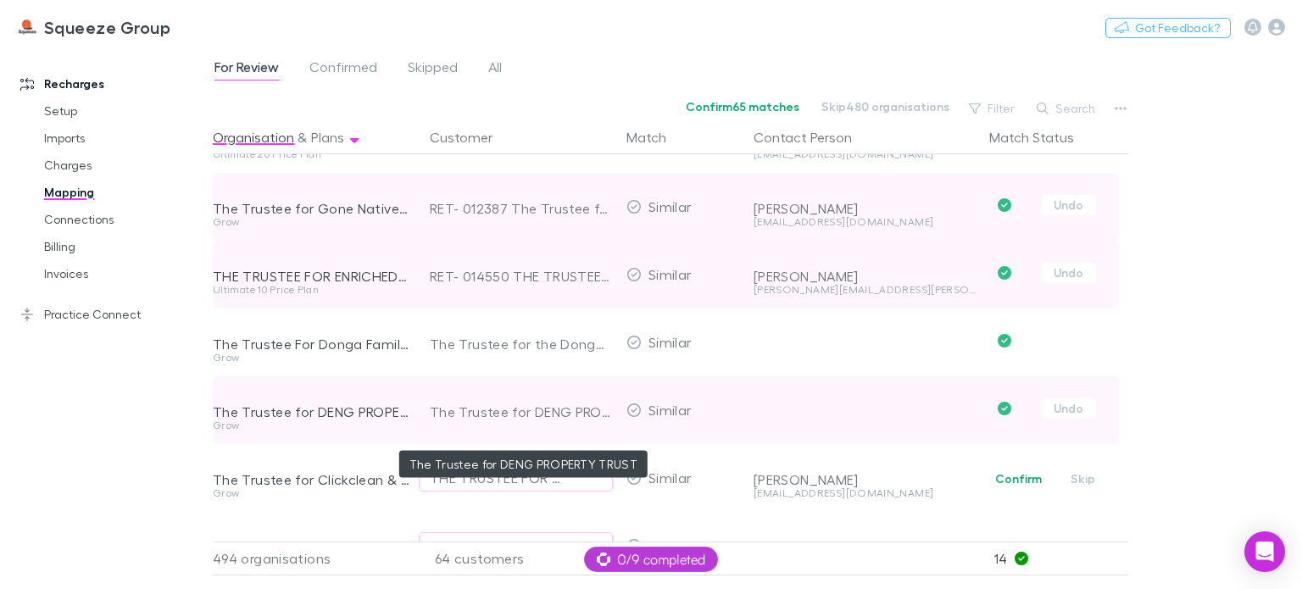
scroll to position [3865, 0]
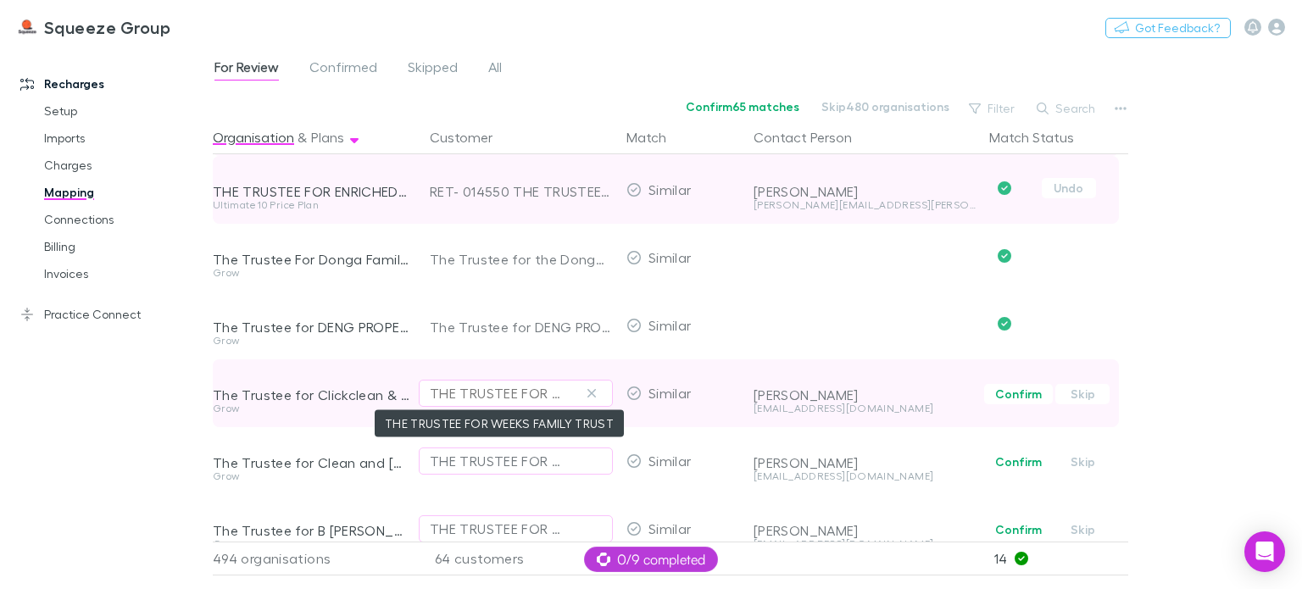
click at [464, 396] on div "THE TRUSTEE FOR WEEKS FAMILY TRUST" at bounding box center [499, 393] width 138 height 20
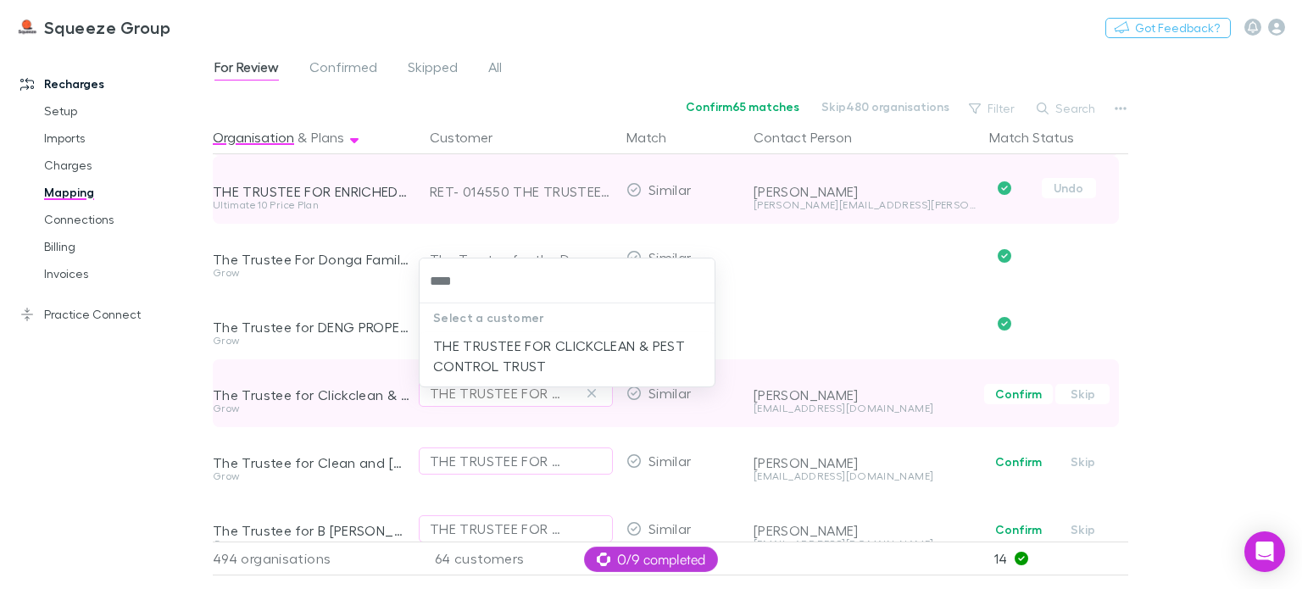
type input "*****"
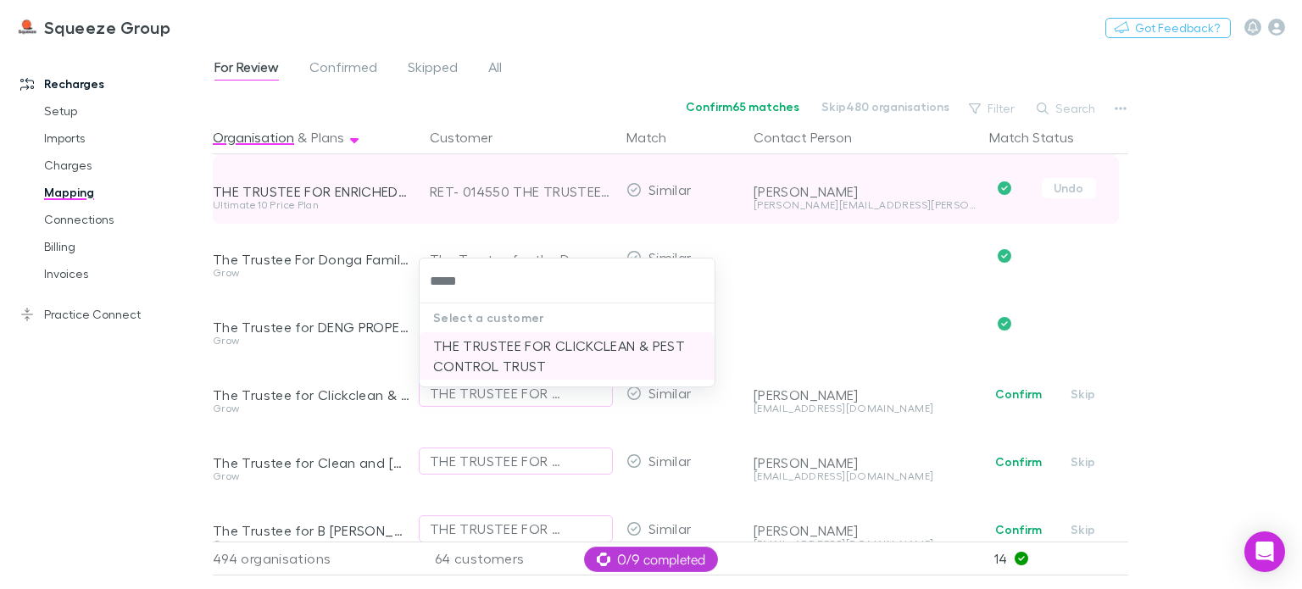
click at [497, 348] on li "THE TRUSTEE FOR CLICKCLEAN & PEST CONTROL TRUST" at bounding box center [567, 355] width 295 height 47
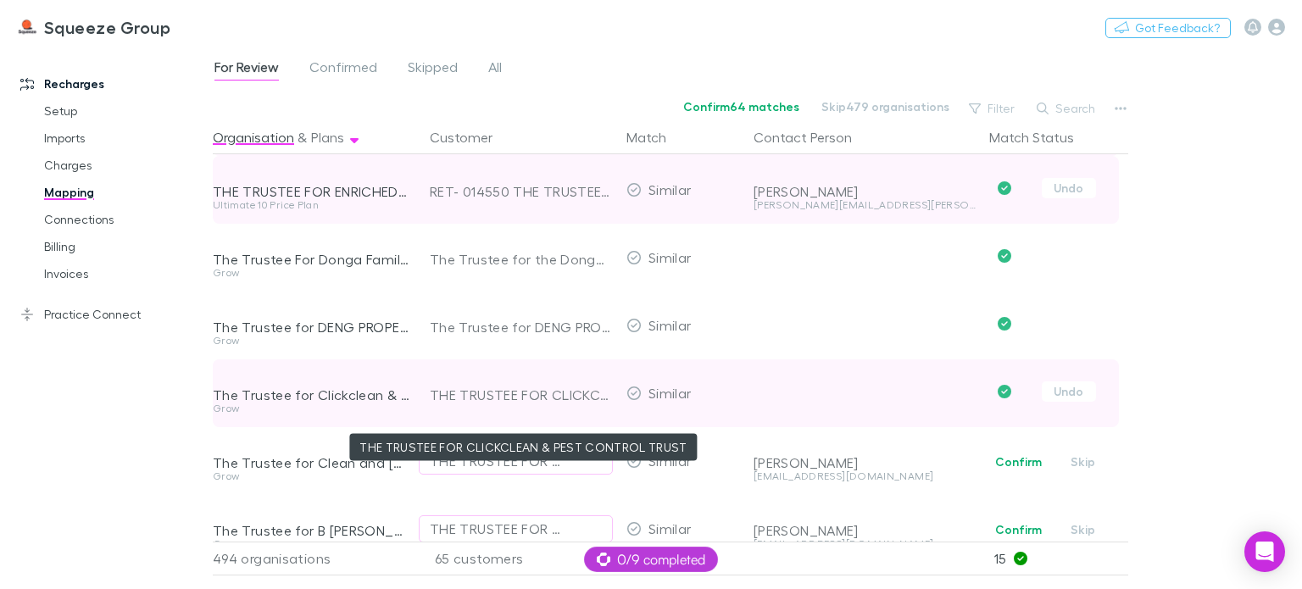
scroll to position [3950, 0]
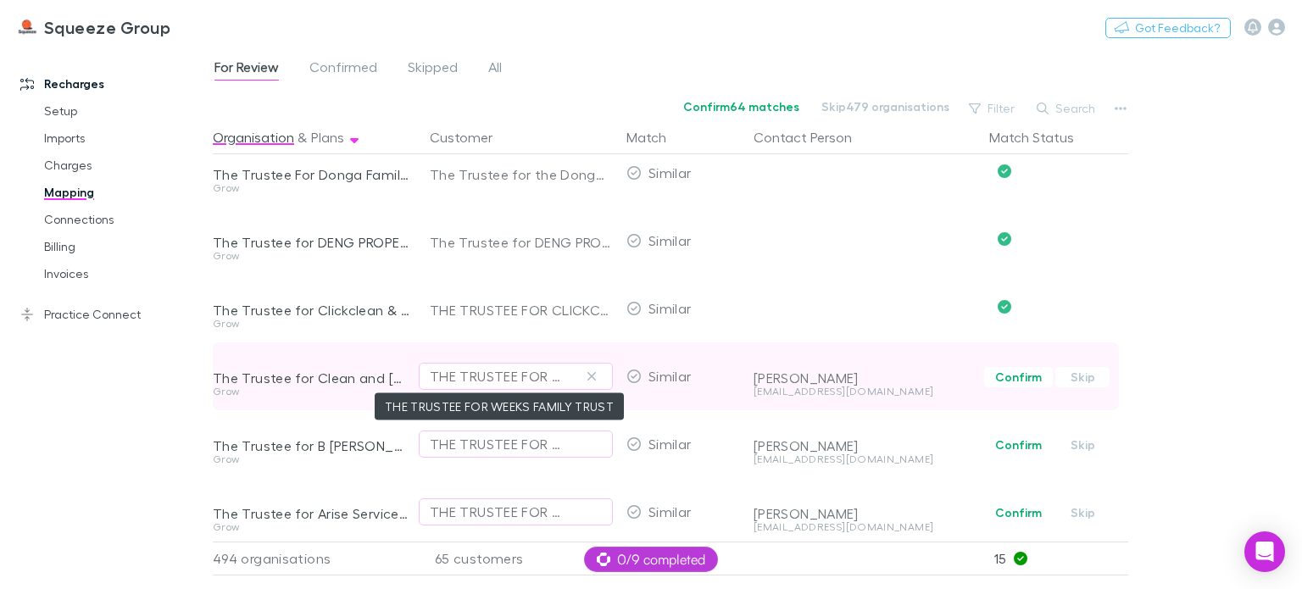
click at [490, 373] on div "THE TRUSTEE FOR WEEKS FAMILY TRUST" at bounding box center [499, 376] width 138 height 20
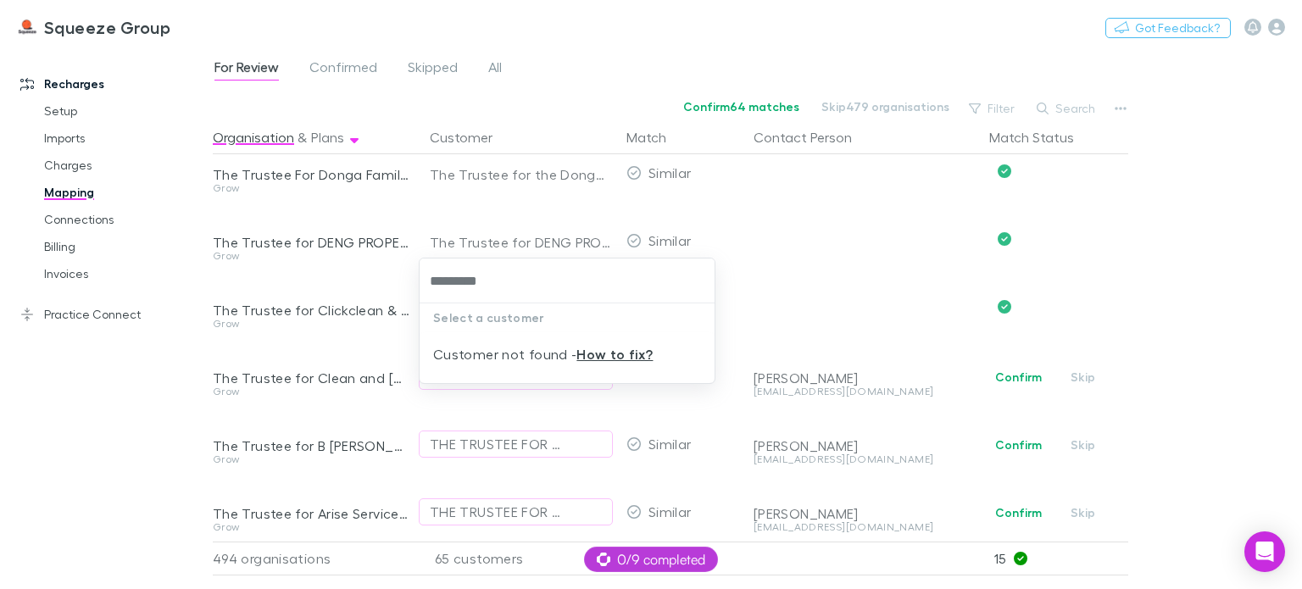
type input "*********"
click at [471, 408] on div "Select a customer Customer not found - How to fix?" at bounding box center [651, 294] width 1302 height 589
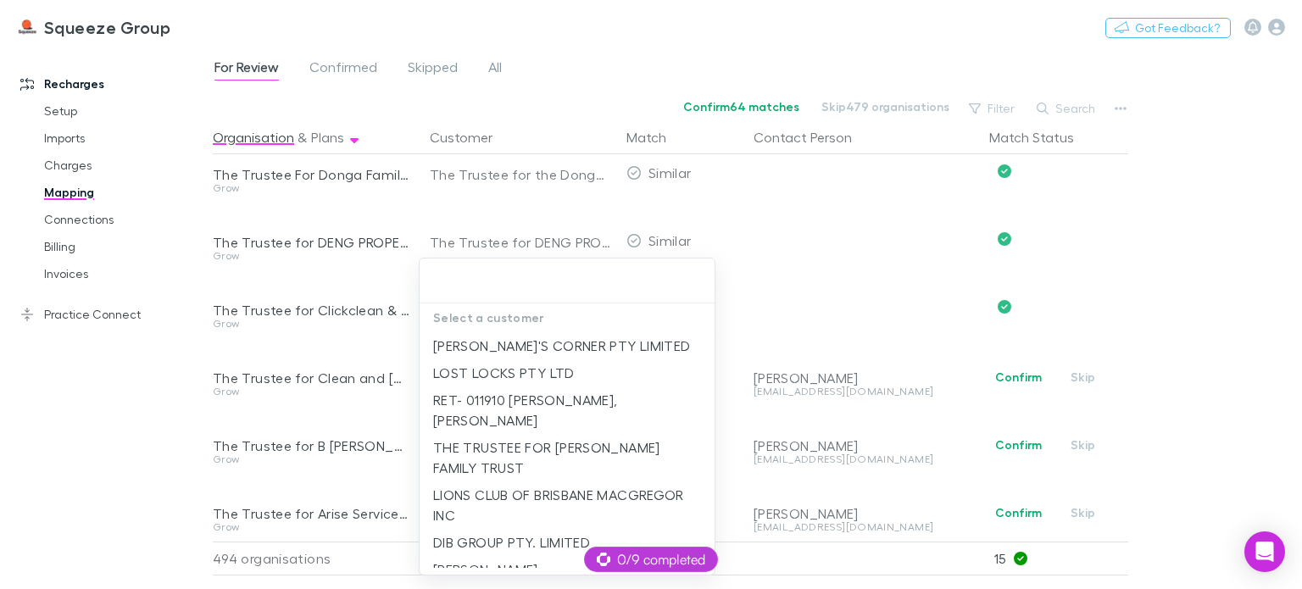
click at [854, 308] on div at bounding box center [651, 294] width 1302 height 589
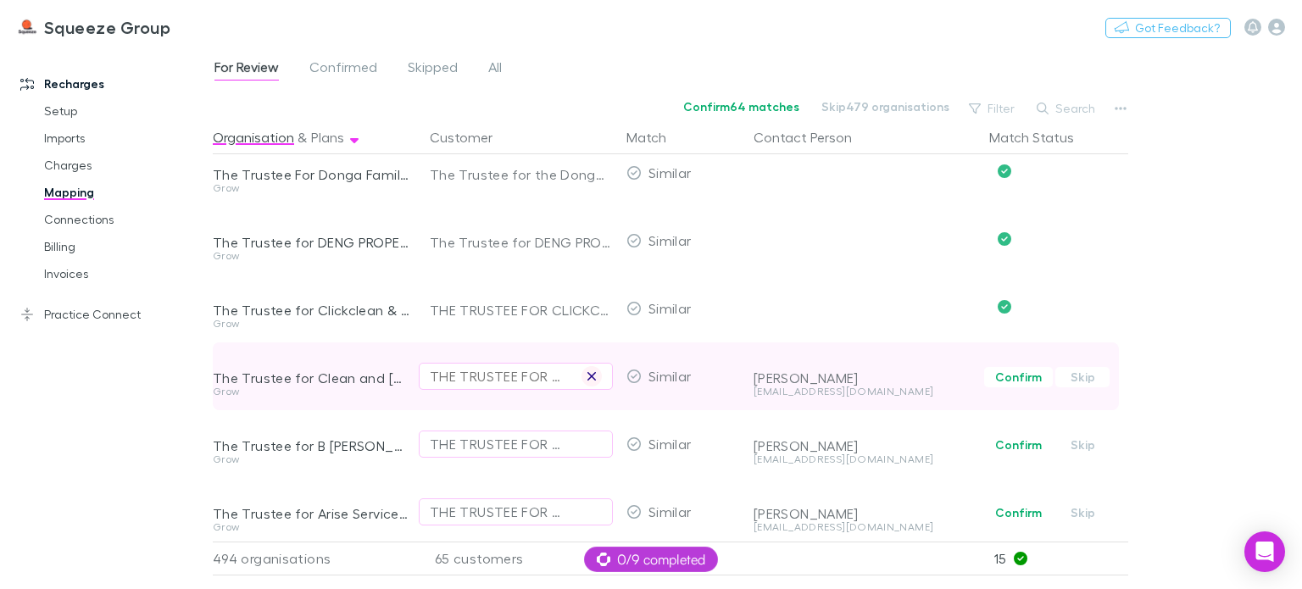
click at [593, 377] on icon "button" at bounding box center [592, 377] width 10 height 14
click at [1265, 280] on div "For Review Confirmed Skipped All Confirm 63 matches Skip 479 organisations Filt…" at bounding box center [758, 318] width 1090 height 542
click at [466, 372] on div "Select a customer" at bounding box center [516, 376] width 172 height 20
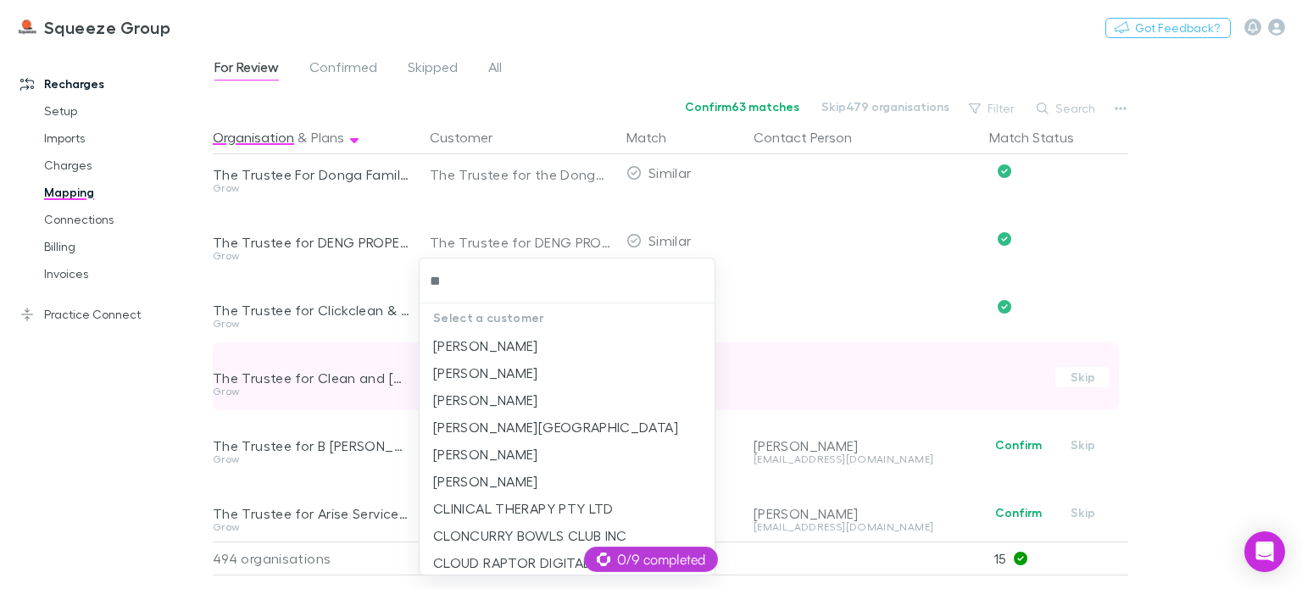
type input "*"
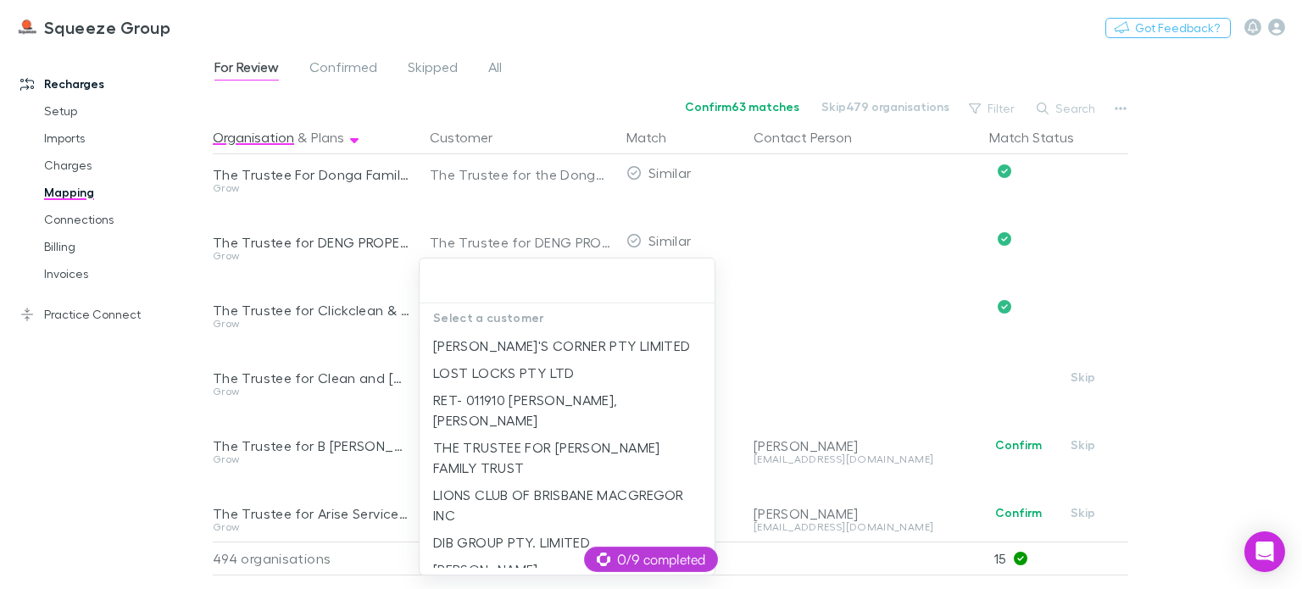
click at [1196, 396] on div at bounding box center [651, 294] width 1302 height 589
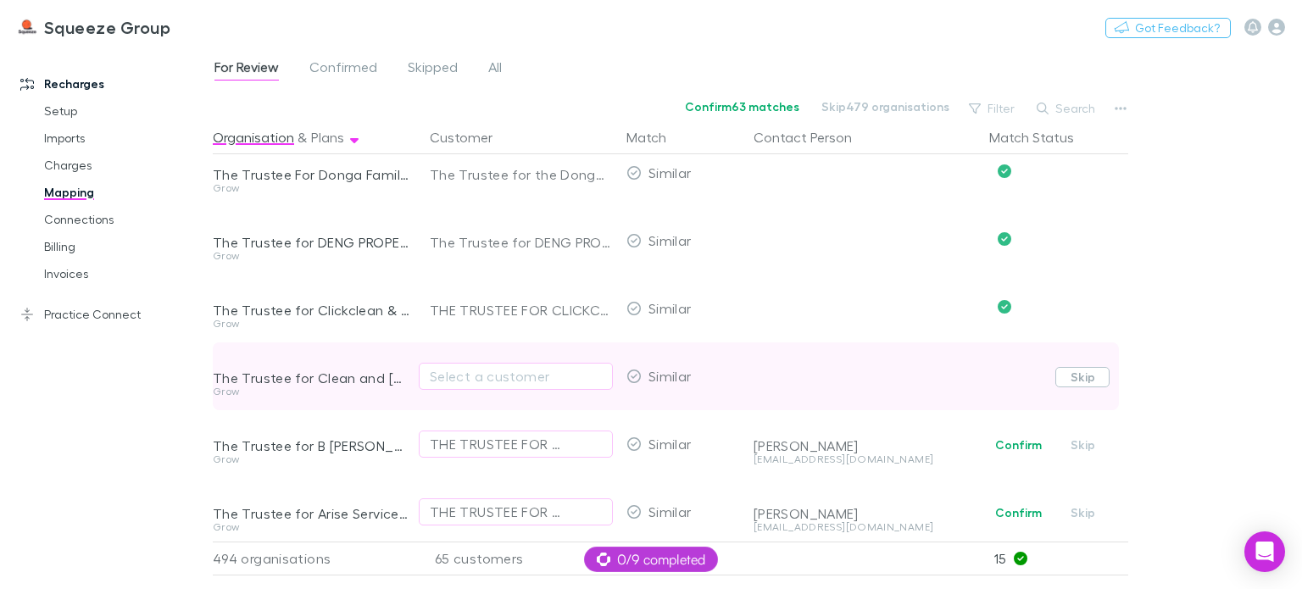
click at [1089, 379] on button "Skip" at bounding box center [1083, 377] width 54 height 20
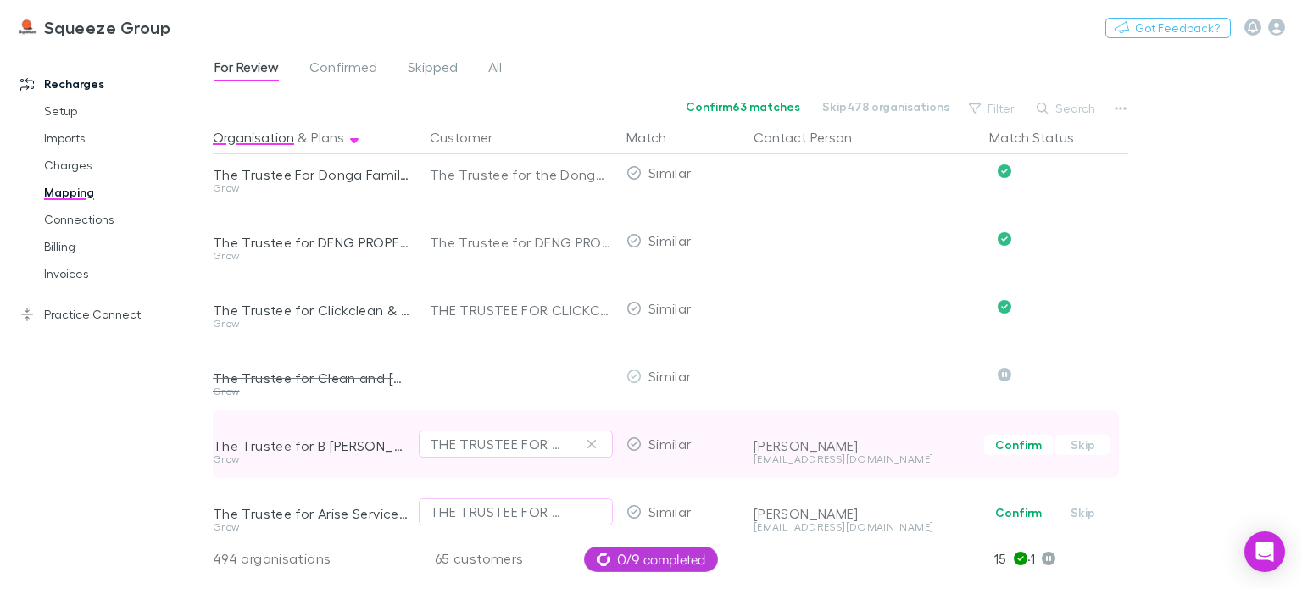
click at [550, 421] on div "THE TRUSTEE FOR WEEKS FAMILY TRUST" at bounding box center [516, 444] width 194 height 68
click at [516, 438] on div "THE TRUSTEE FOR WEEKS FAMILY TRUST" at bounding box center [499, 444] width 138 height 20
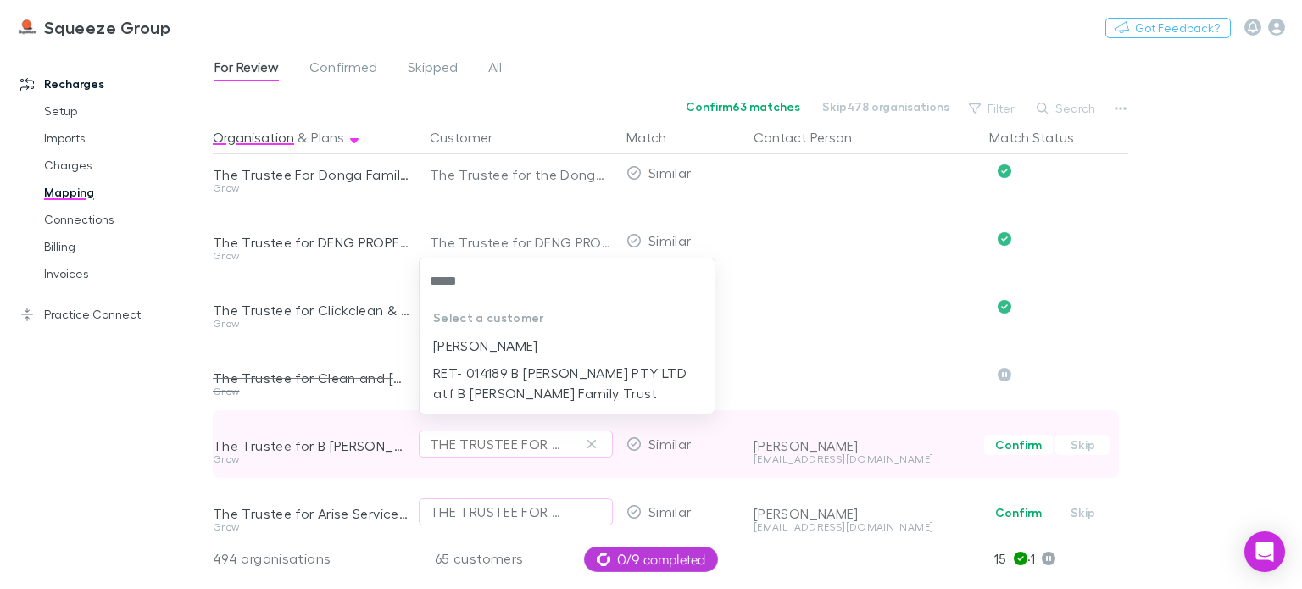
type input "******"
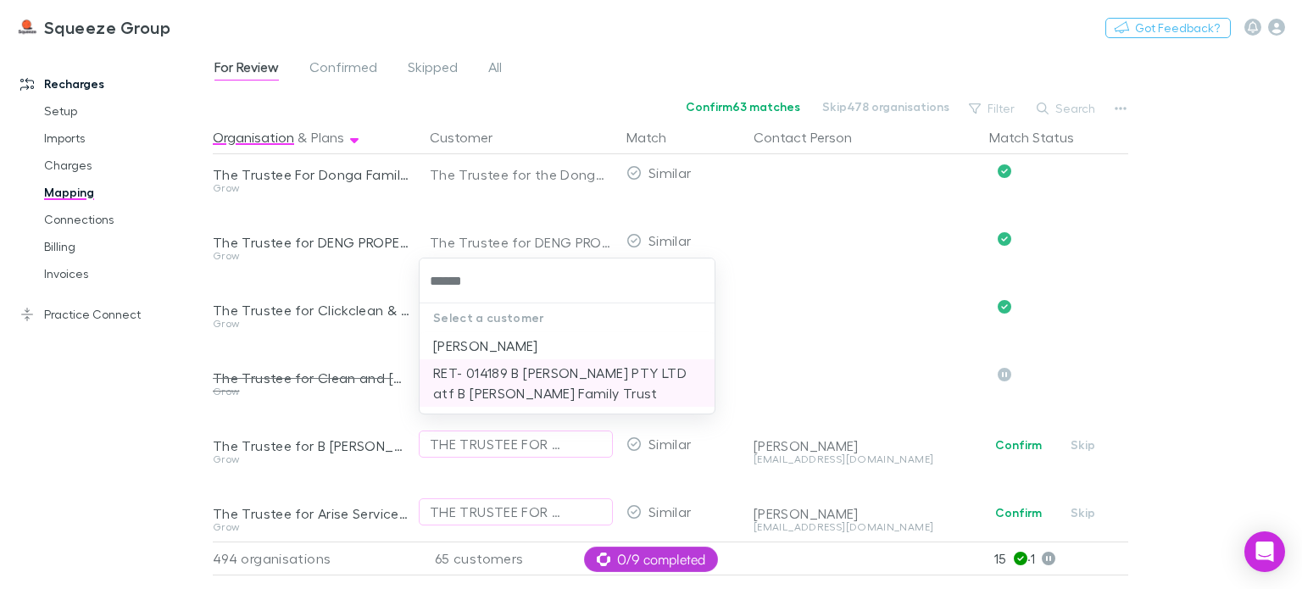
click at [559, 381] on li "RET- 014189 B [PERSON_NAME] PTY LTD atf B [PERSON_NAME] Family Trust" at bounding box center [567, 383] width 295 height 47
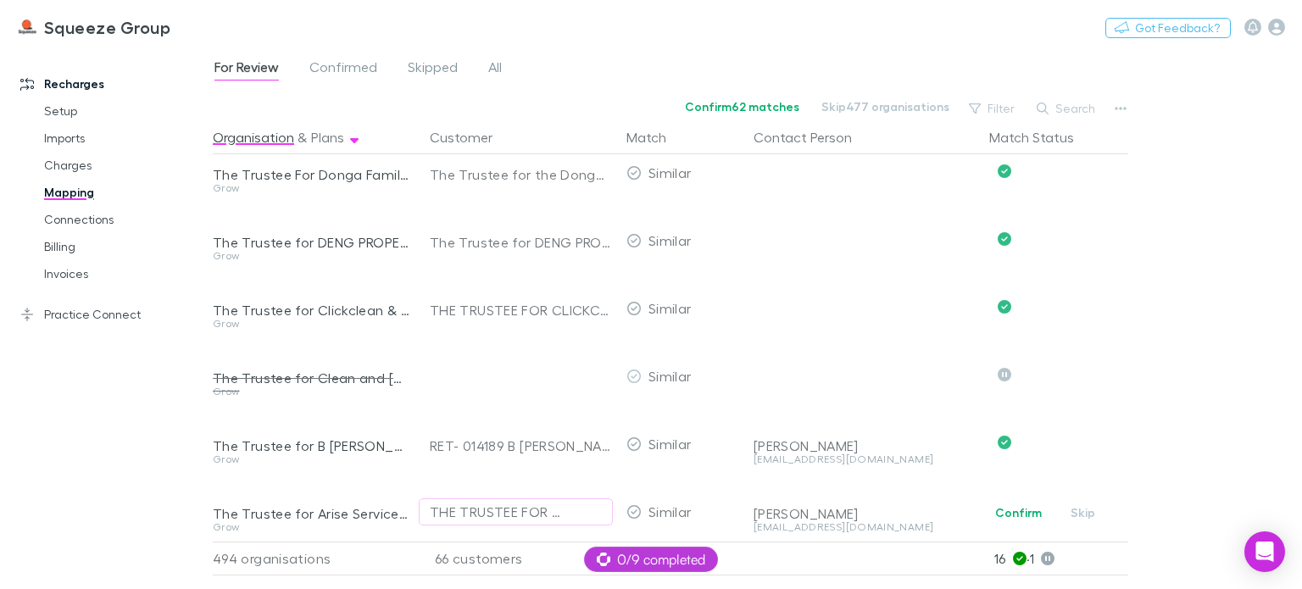
click at [1190, 391] on div "For Review Confirmed Skipped All Confirm 62 matches Skip 477 organisations Filt…" at bounding box center [758, 318] width 1090 height 542
click at [120, 501] on div "Recharges Setup Imports Charges Mapping Connections Billing Invoices Practice C…" at bounding box center [113, 313] width 226 height 521
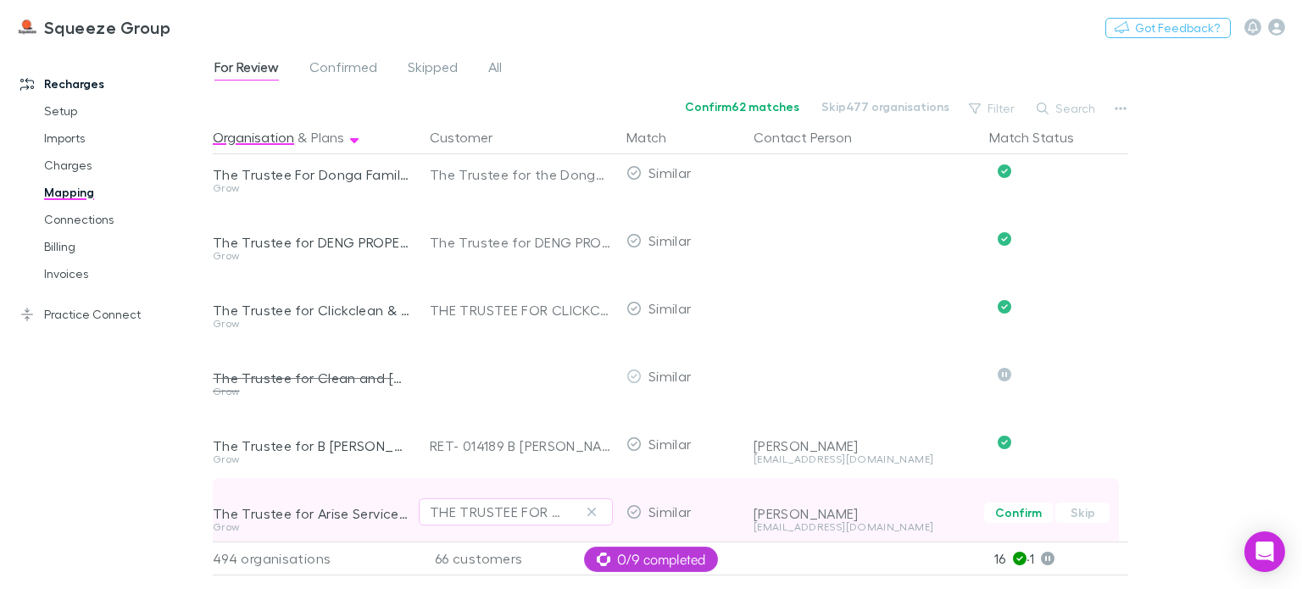
click at [241, 483] on div "The Trustee for Arise Services Unit Trust" at bounding box center [311, 500] width 197 height 44
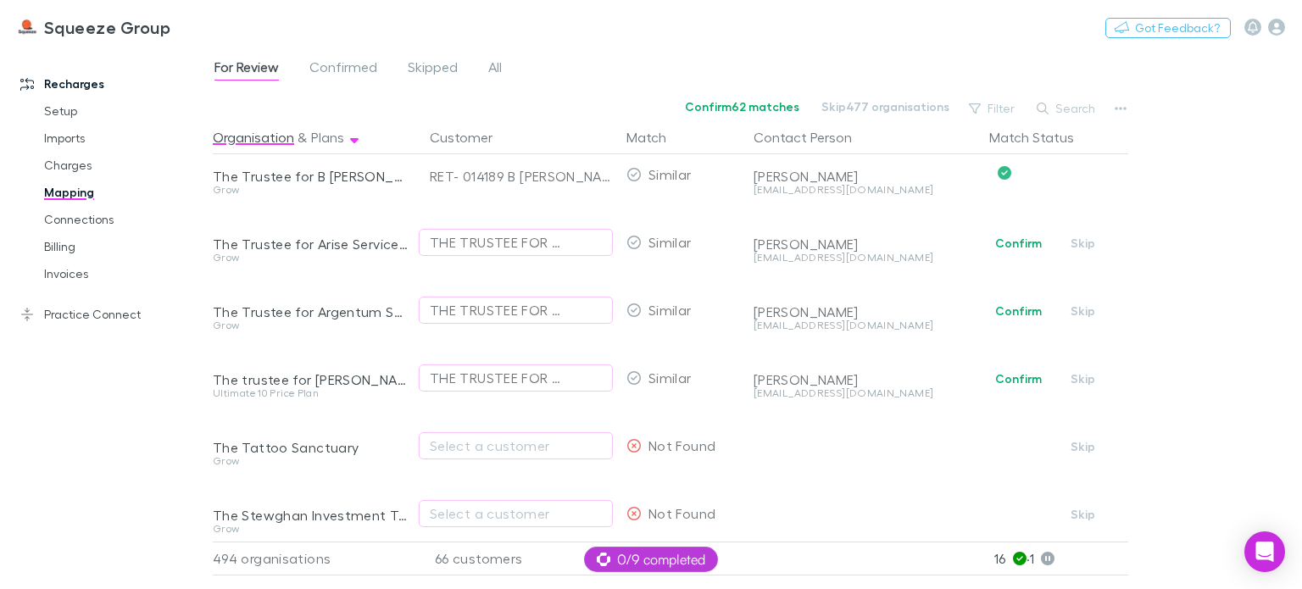
scroll to position [4221, 0]
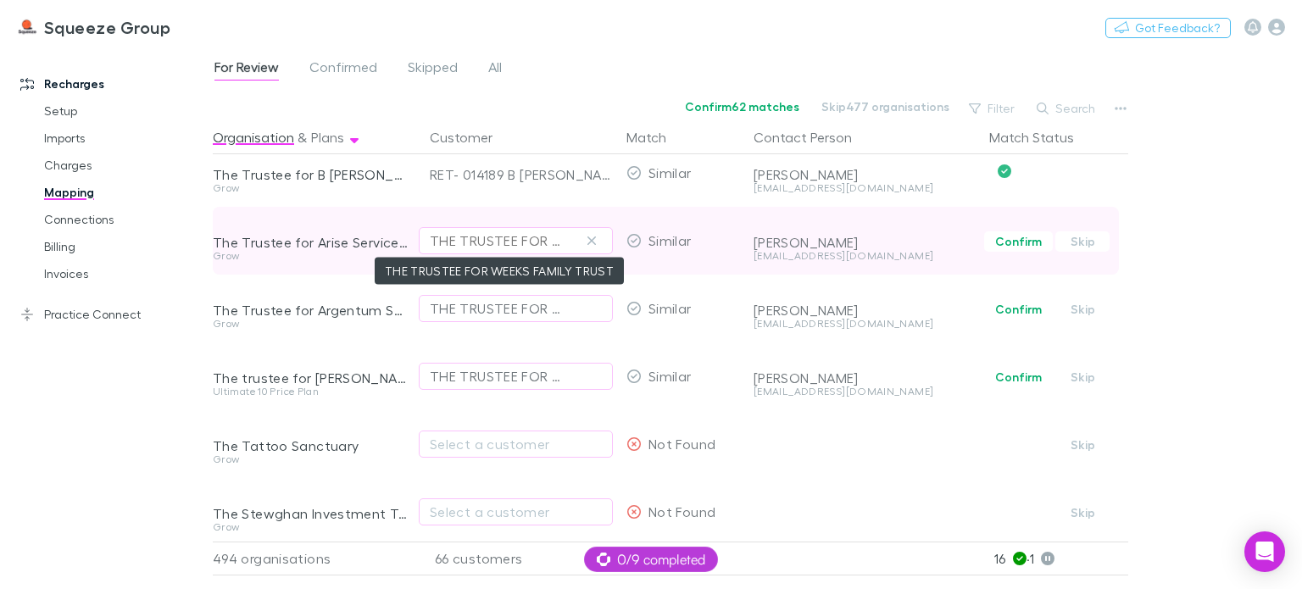
click at [539, 233] on div "THE TRUSTEE FOR WEEKS FAMILY TRUST" at bounding box center [499, 241] width 138 height 20
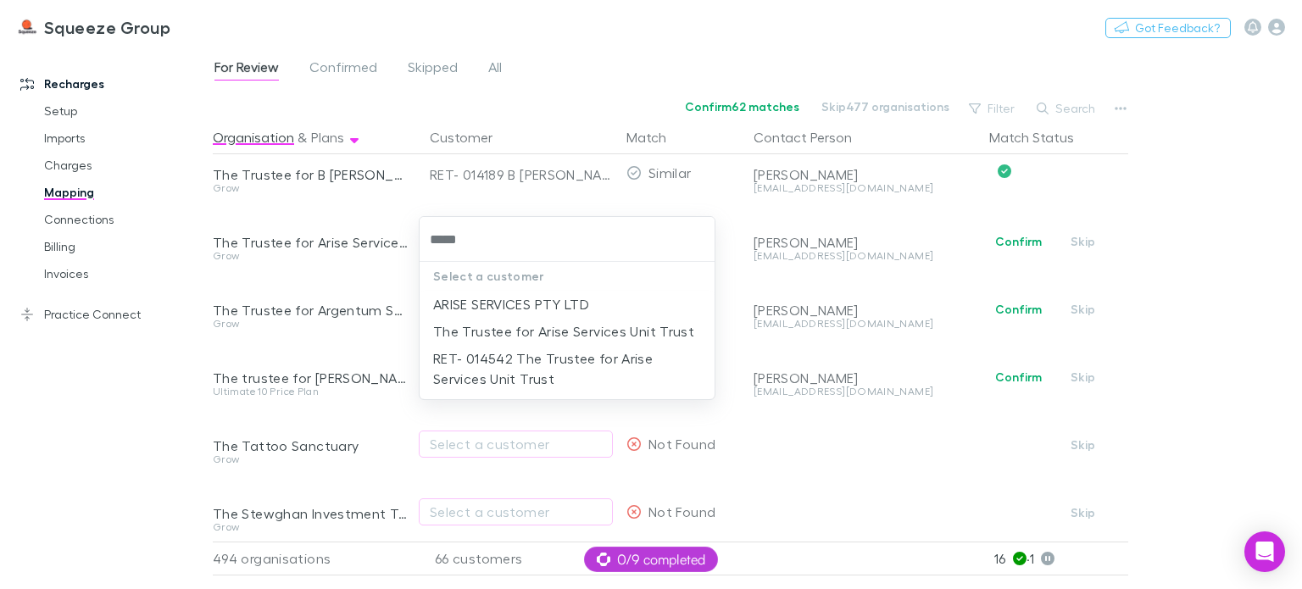
type input "*****"
click at [172, 369] on div at bounding box center [651, 294] width 1302 height 589
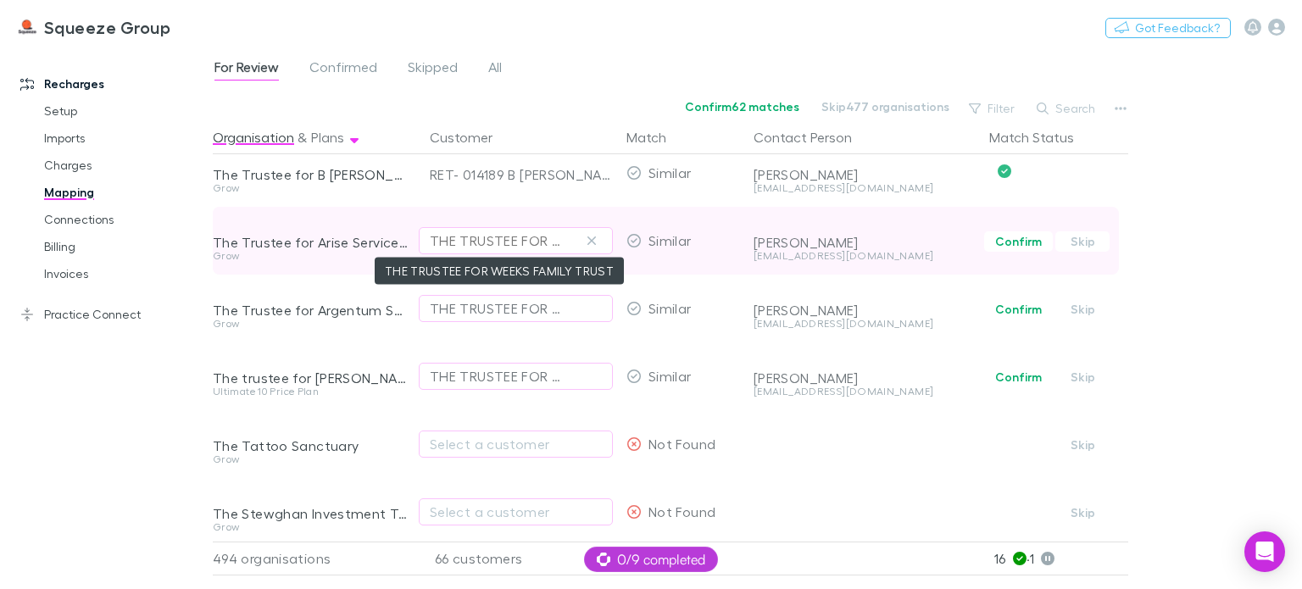
click at [462, 243] on div "THE TRUSTEE FOR WEEKS FAMILY TRUST" at bounding box center [499, 241] width 138 height 20
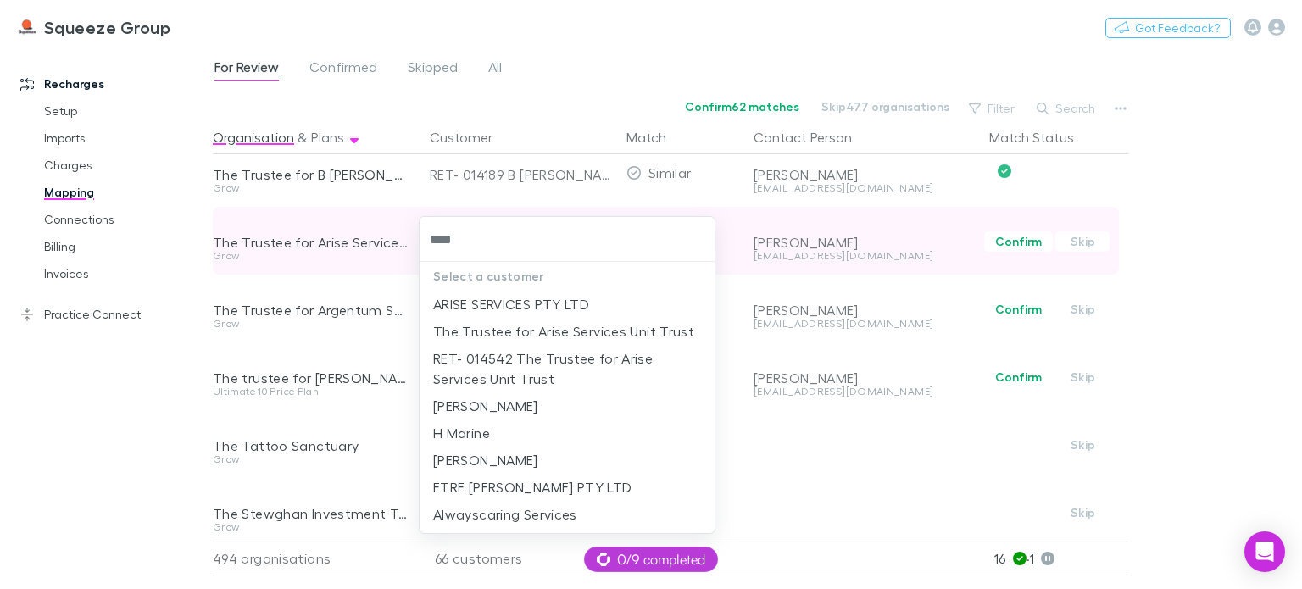
type input "*****"
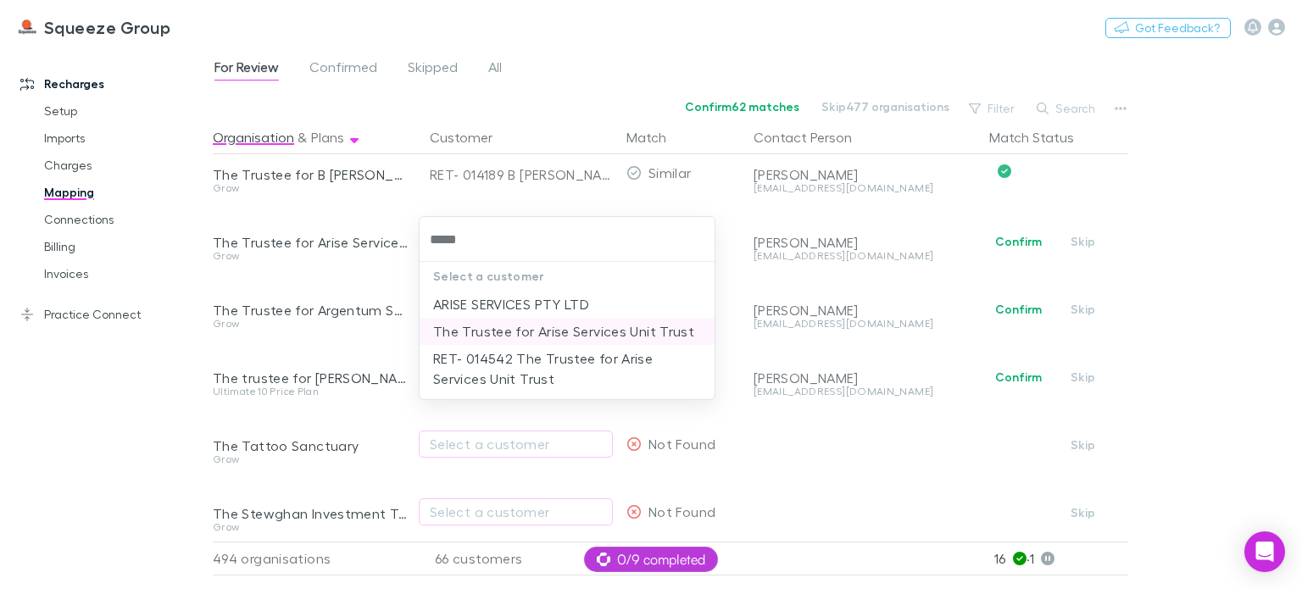
click at [524, 328] on li "The Trustee for Arise Services Unit Trust" at bounding box center [567, 331] width 295 height 27
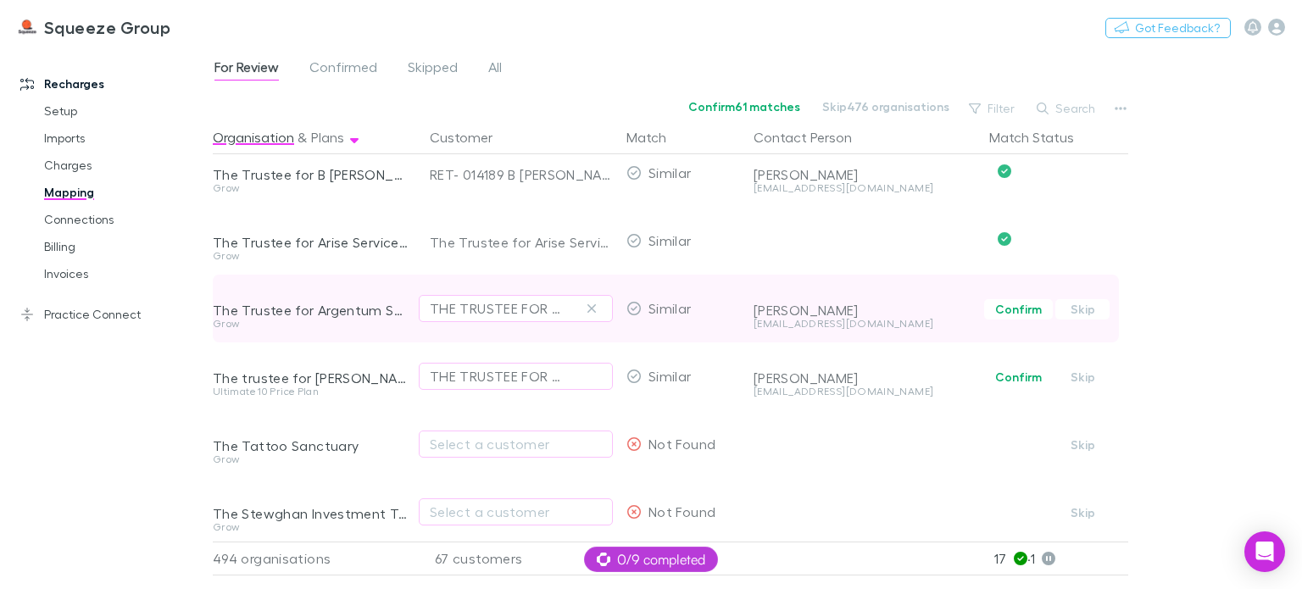
click at [488, 322] on div "THE TRUSTEE FOR WEEKS FAMILY TRUST" at bounding box center [516, 309] width 194 height 68
click at [494, 311] on div "THE TRUSTEE FOR WEEKS FAMILY TRUST" at bounding box center [499, 308] width 138 height 20
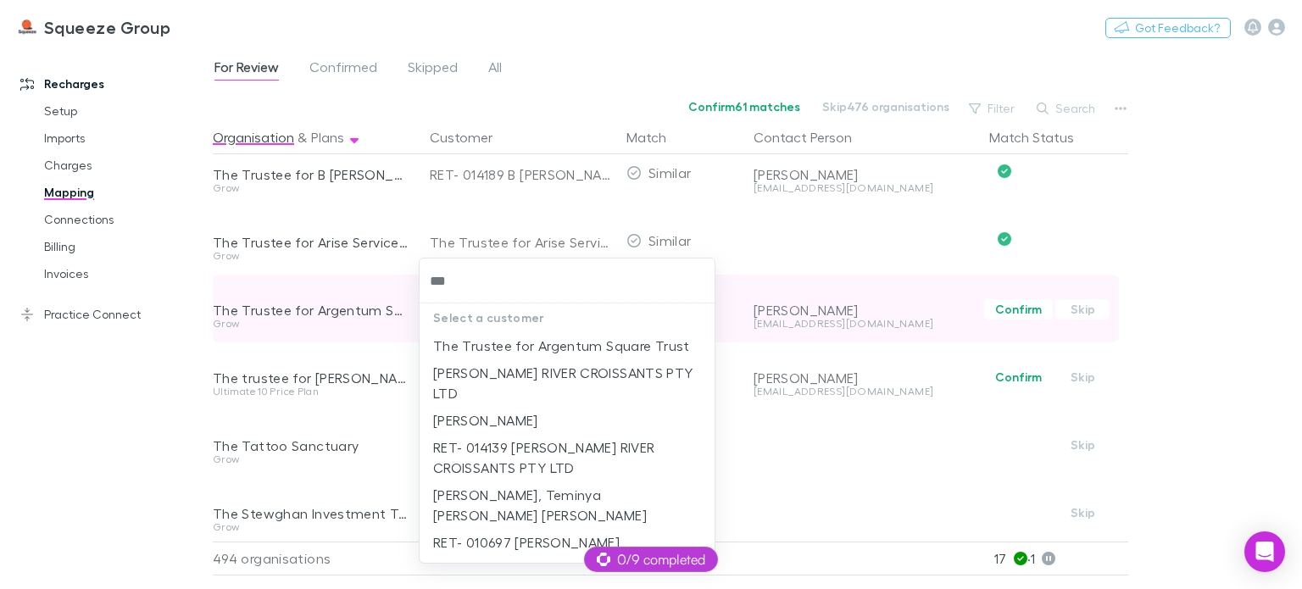
type input "****"
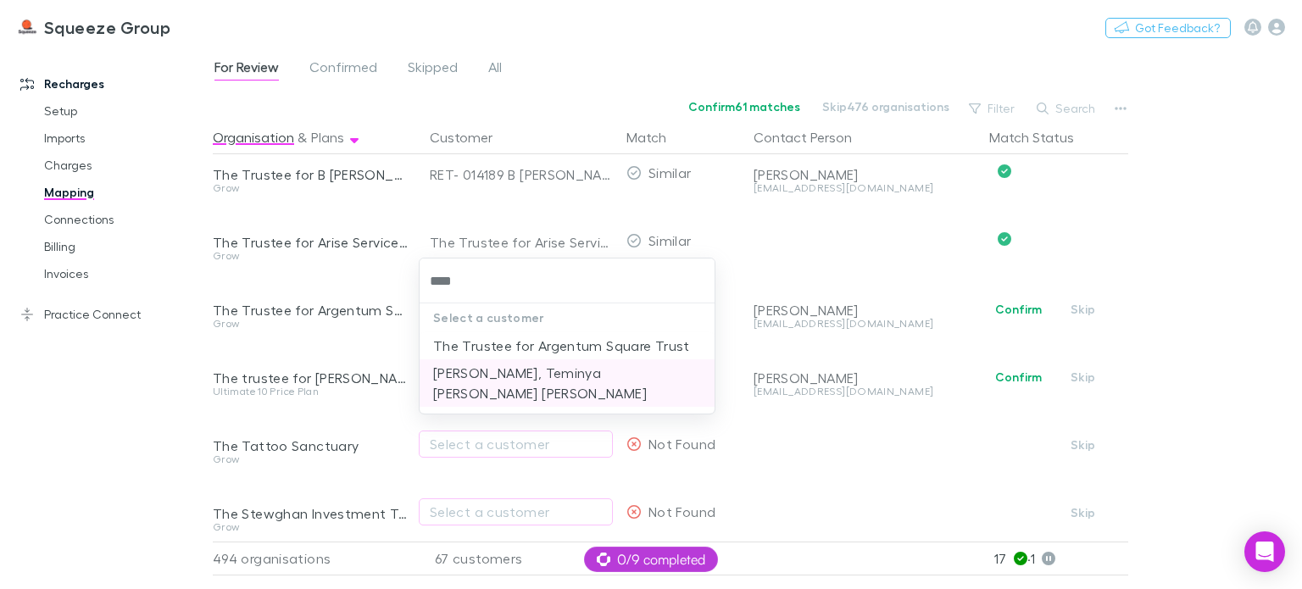
click at [499, 362] on li "[PERSON_NAME], Teminya [PERSON_NAME] [PERSON_NAME]" at bounding box center [567, 383] width 295 height 47
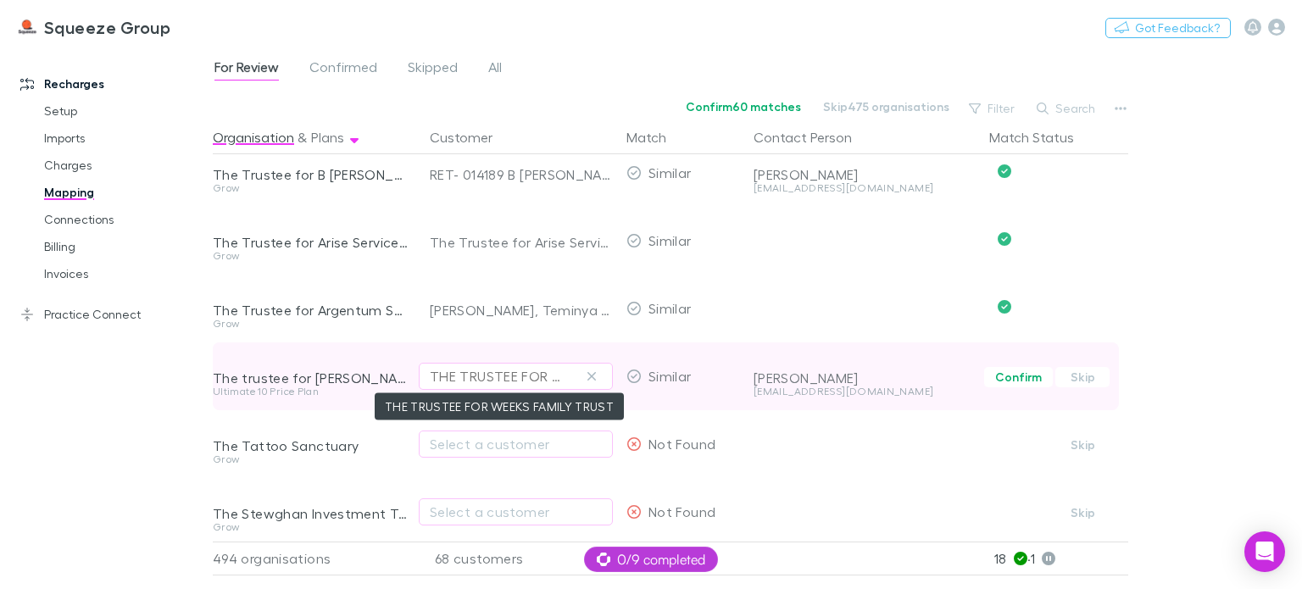
click at [485, 374] on div "THE TRUSTEE FOR WEEKS FAMILY TRUST" at bounding box center [499, 376] width 138 height 20
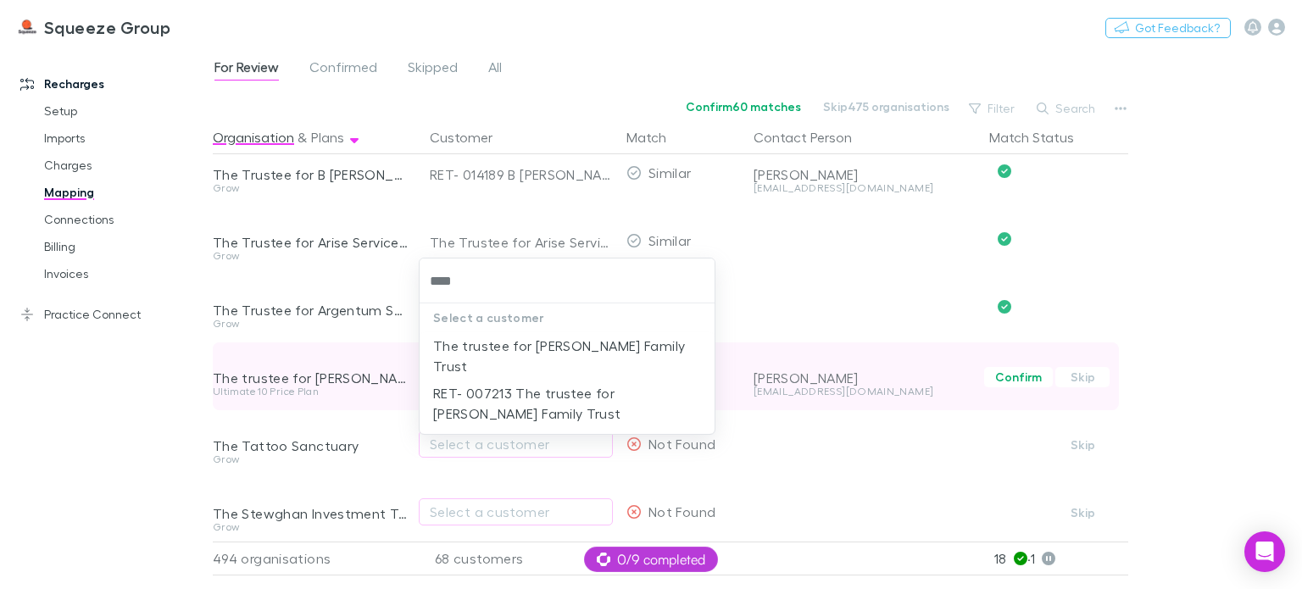
type input "*****"
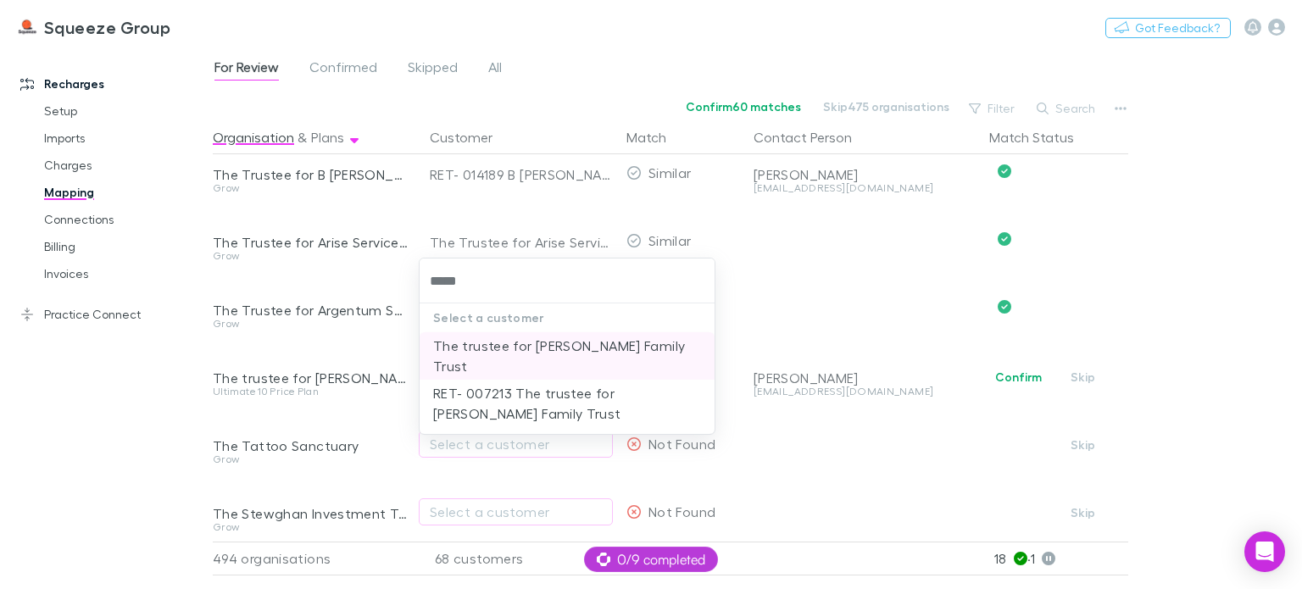
click at [461, 356] on li "The trustee for [PERSON_NAME] Family Trust" at bounding box center [567, 355] width 295 height 47
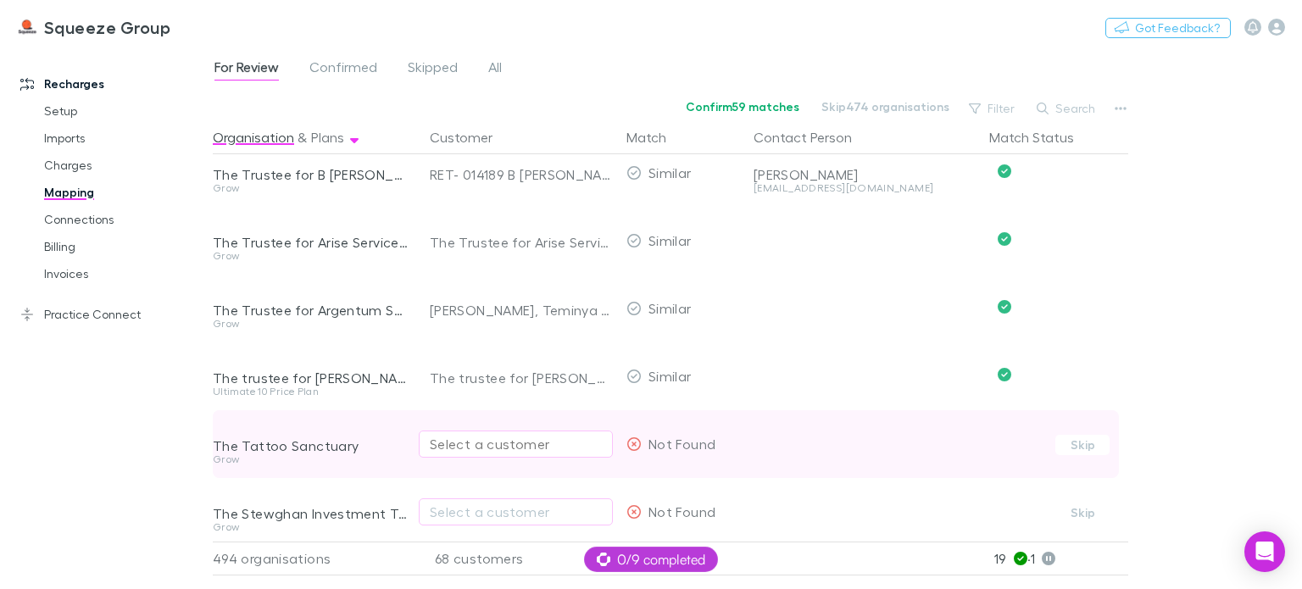
click at [460, 449] on div "Select a customer" at bounding box center [516, 444] width 172 height 20
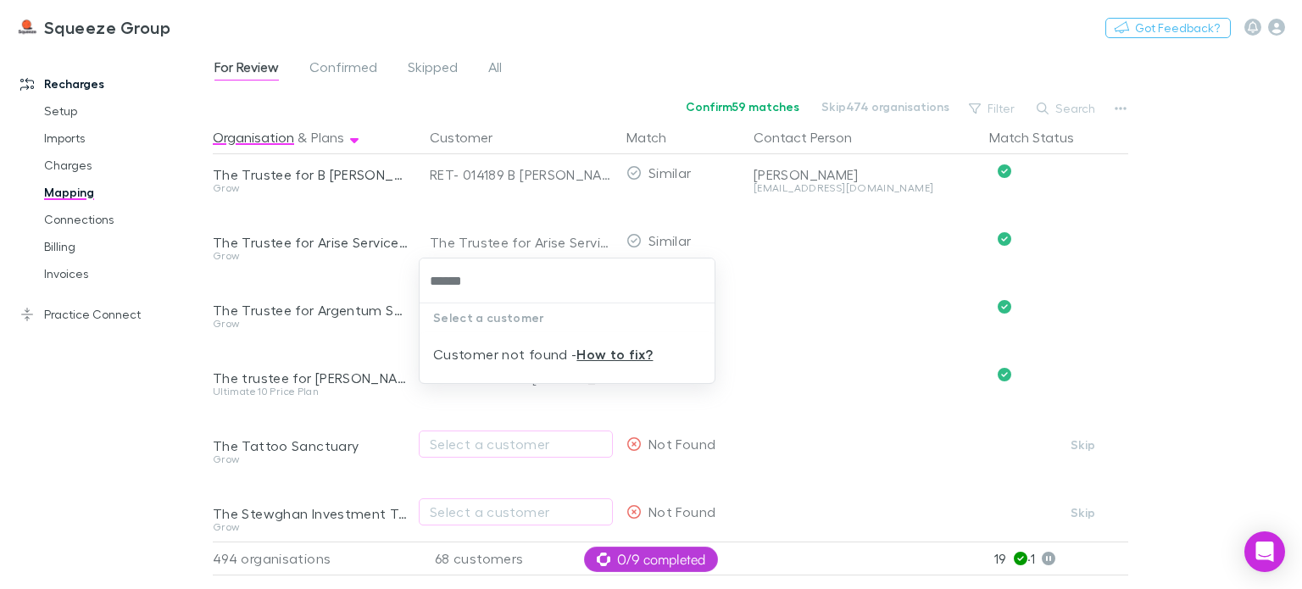
type input "******"
click at [166, 476] on div at bounding box center [651, 294] width 1302 height 589
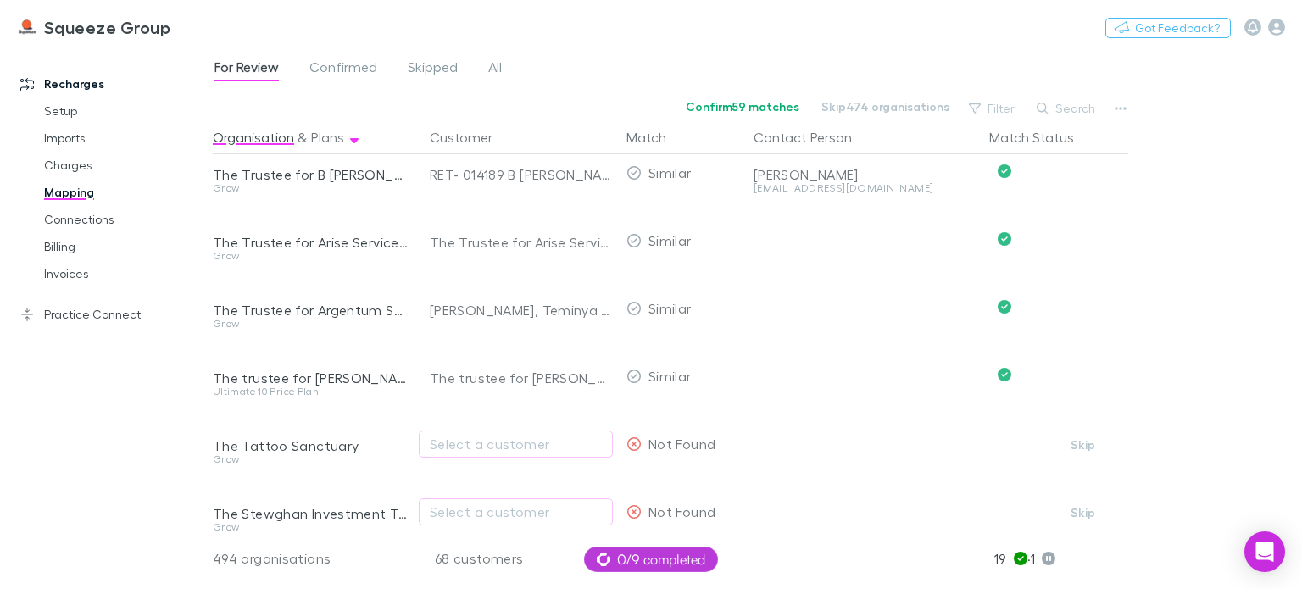
click at [1261, 373] on div "For Review Confirmed Skipped All Confirm 59 matches Skip 474 organisations Filt…" at bounding box center [758, 318] width 1090 height 542
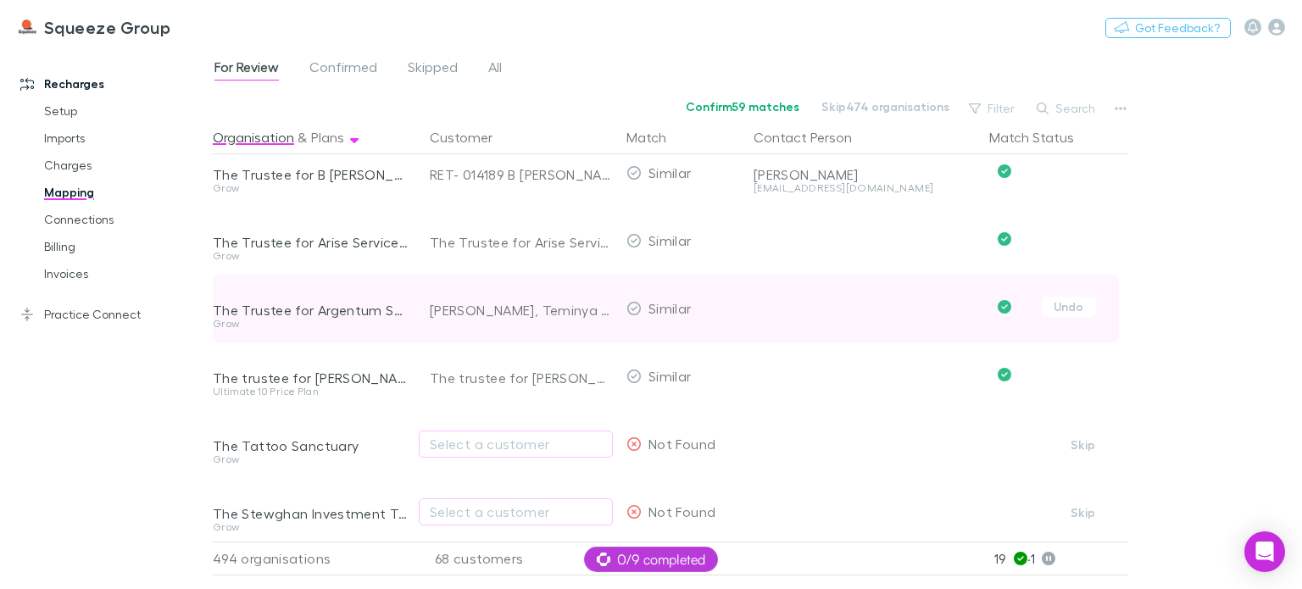
click at [797, 341] on div at bounding box center [865, 331] width 222 height 24
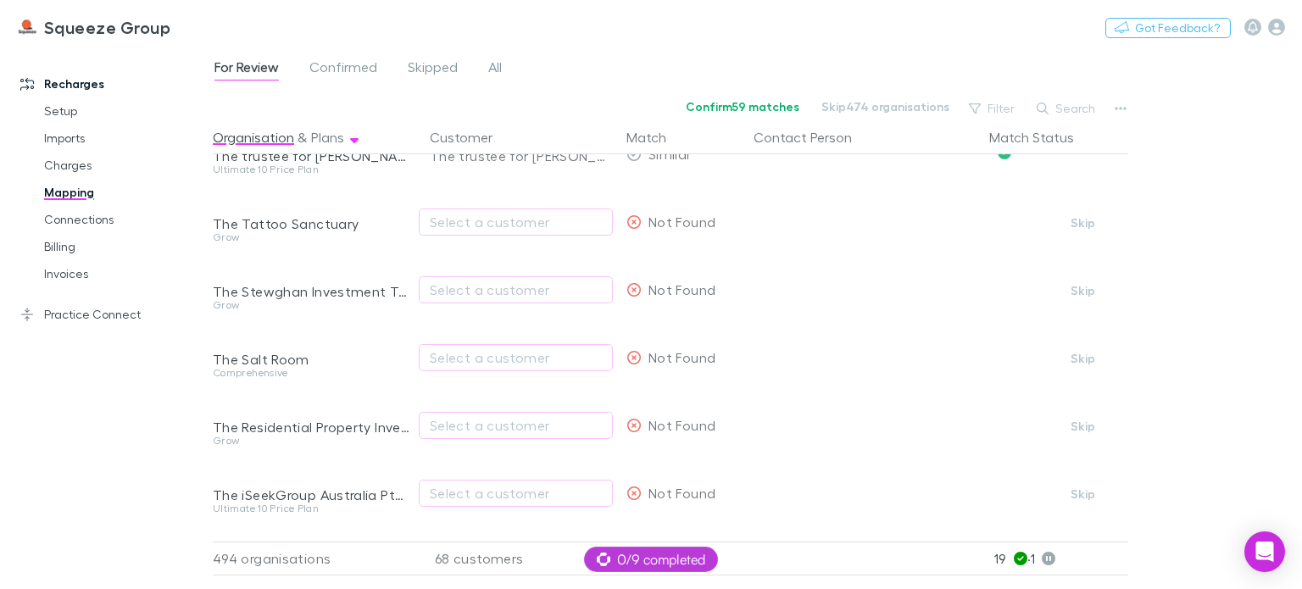
scroll to position [4492, 0]
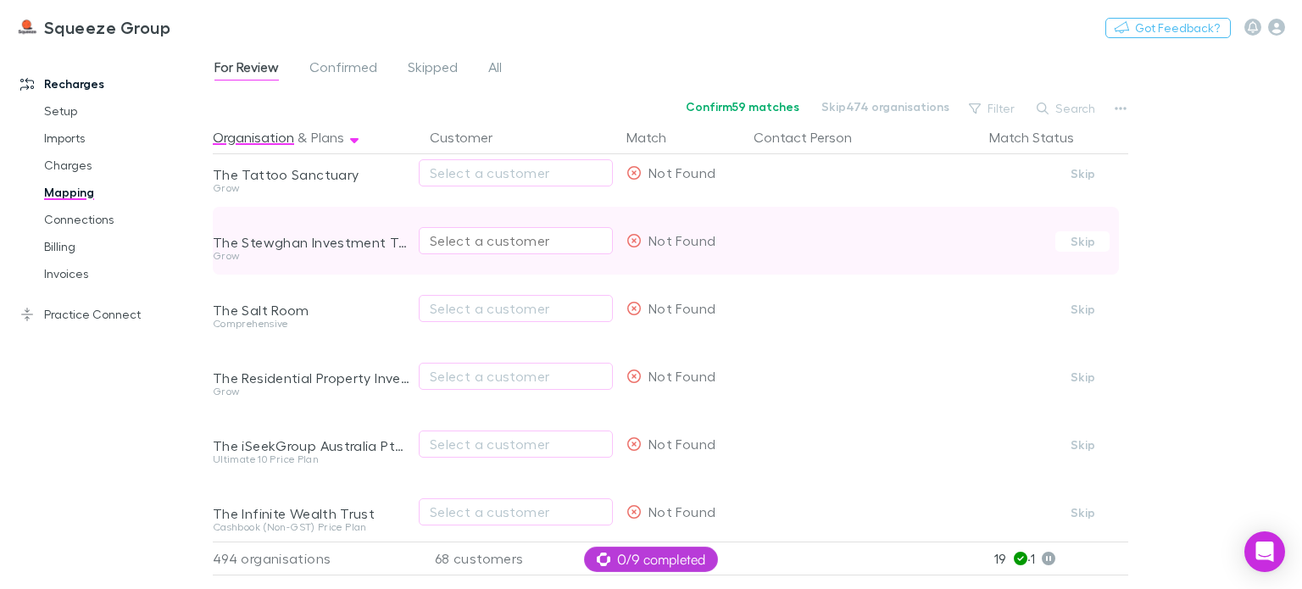
click at [500, 243] on div "Select a customer" at bounding box center [516, 241] width 172 height 20
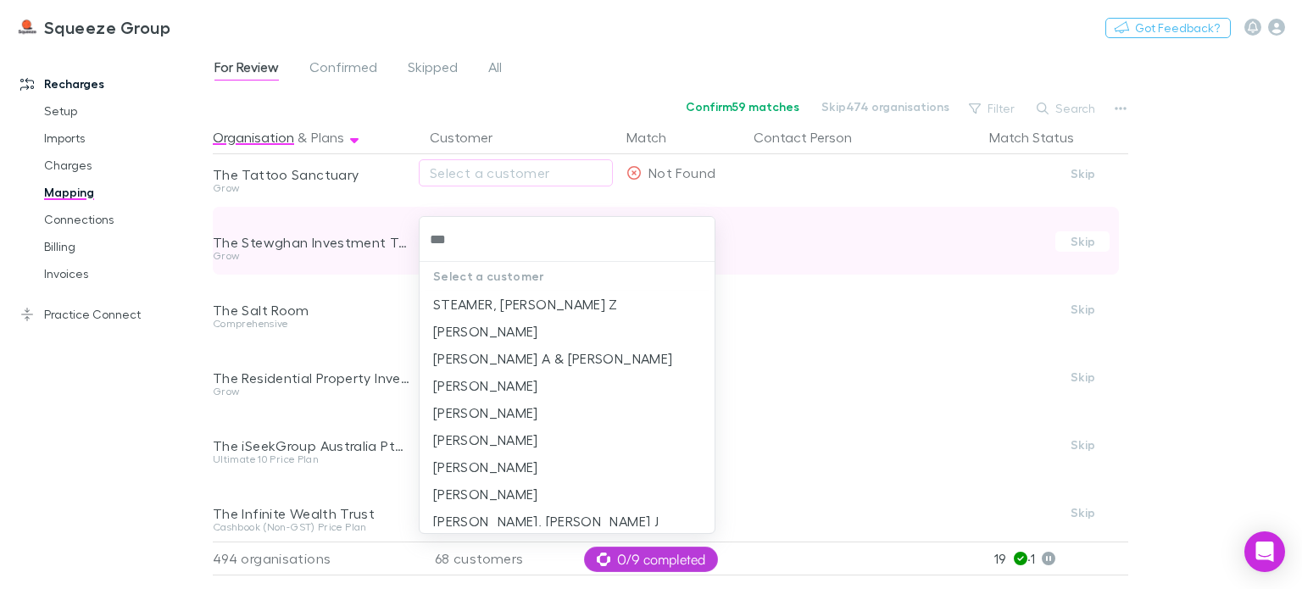
type input "****"
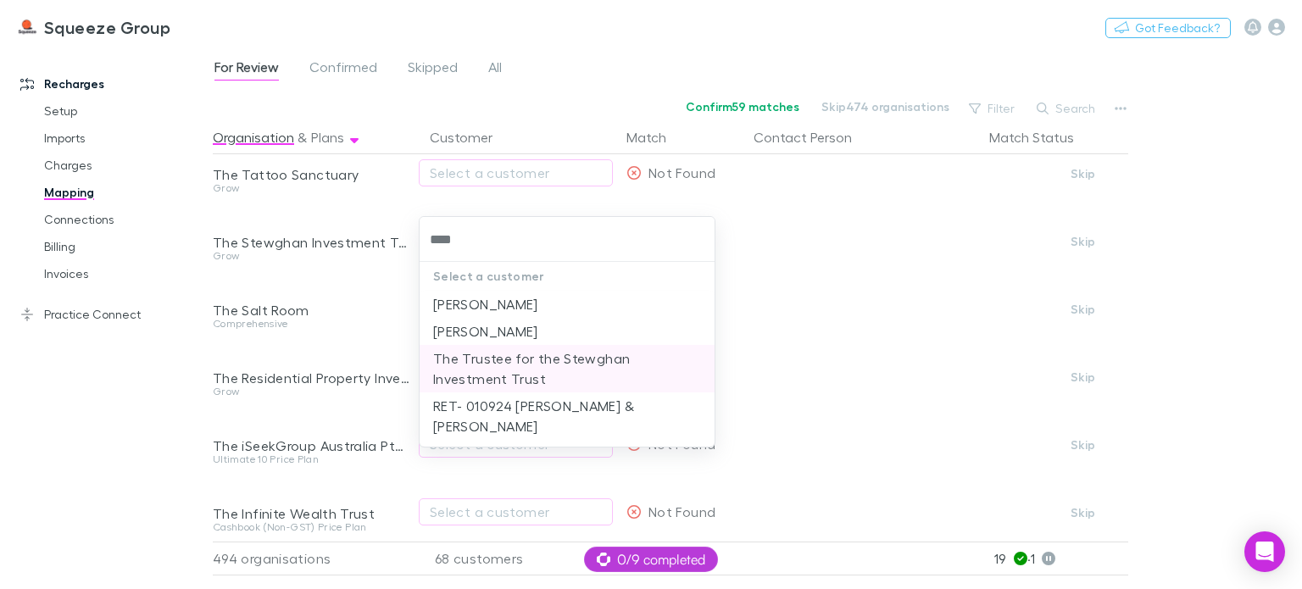
click at [454, 374] on li "The Trustee for the Stewghan Investment Trust" at bounding box center [567, 368] width 295 height 47
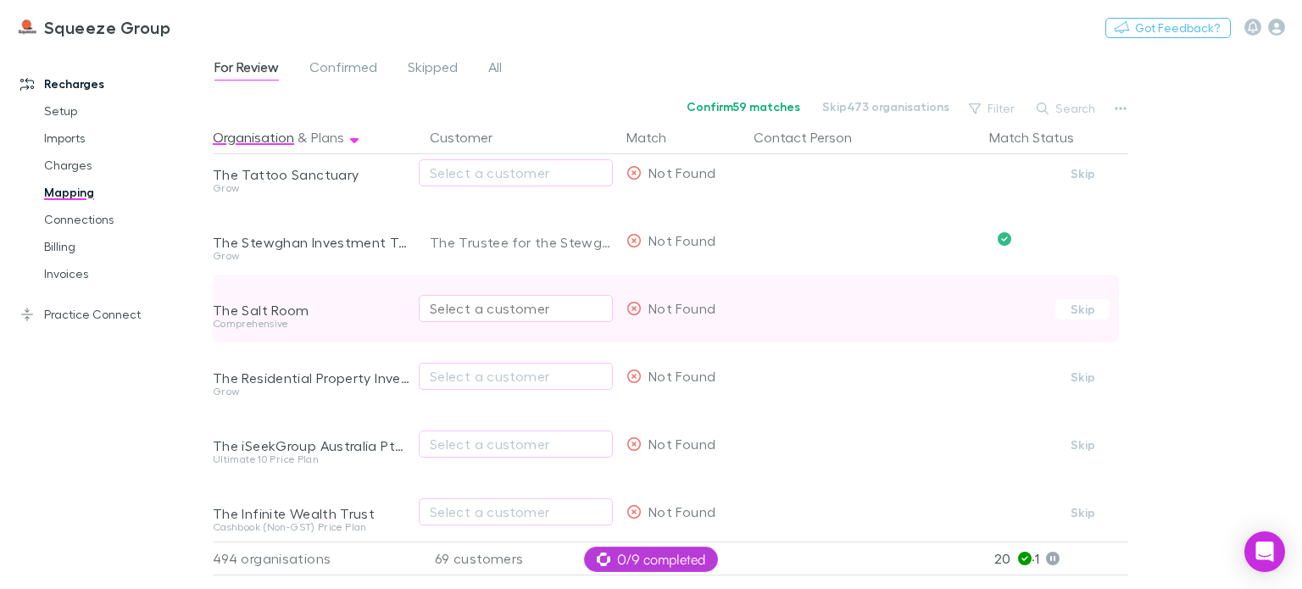
click at [509, 316] on div "Select a customer" at bounding box center [516, 308] width 172 height 20
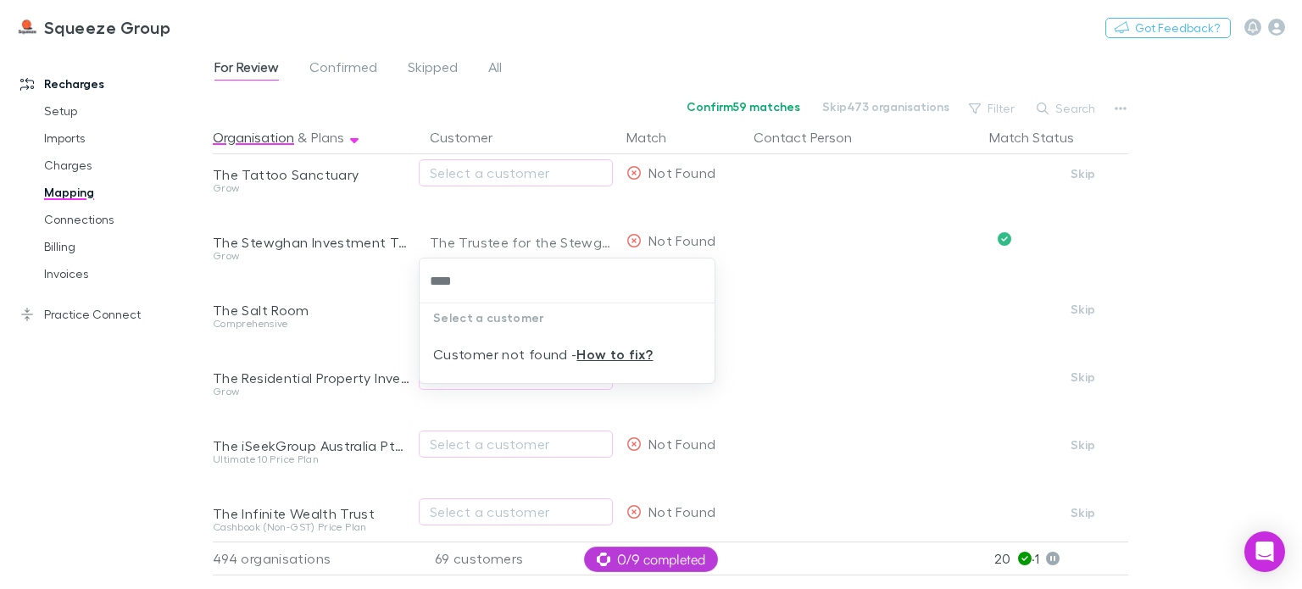
type input "****"
click at [150, 406] on div at bounding box center [651, 294] width 1302 height 589
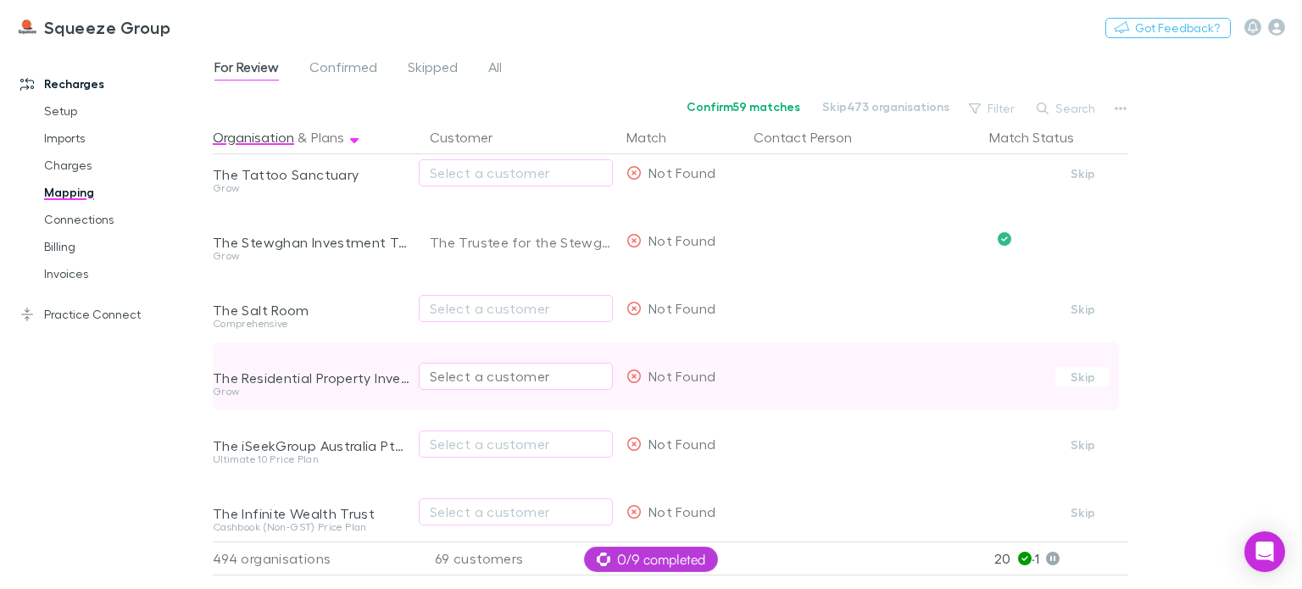
click at [461, 376] on div "Select a customer" at bounding box center [516, 376] width 172 height 20
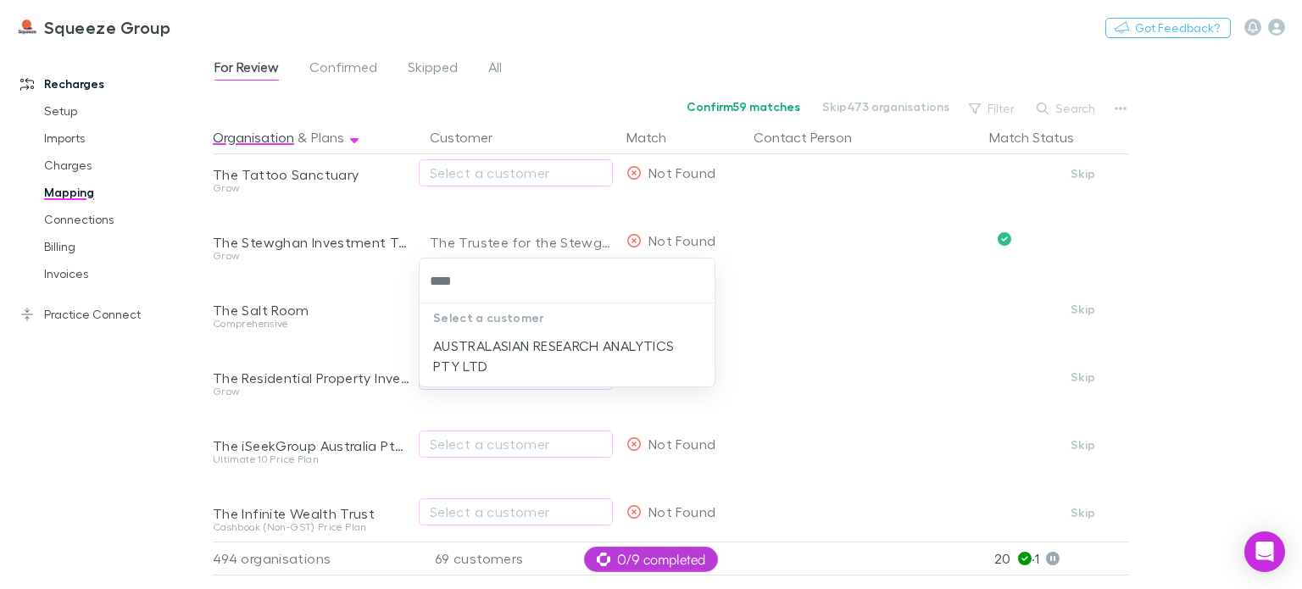
type input "****"
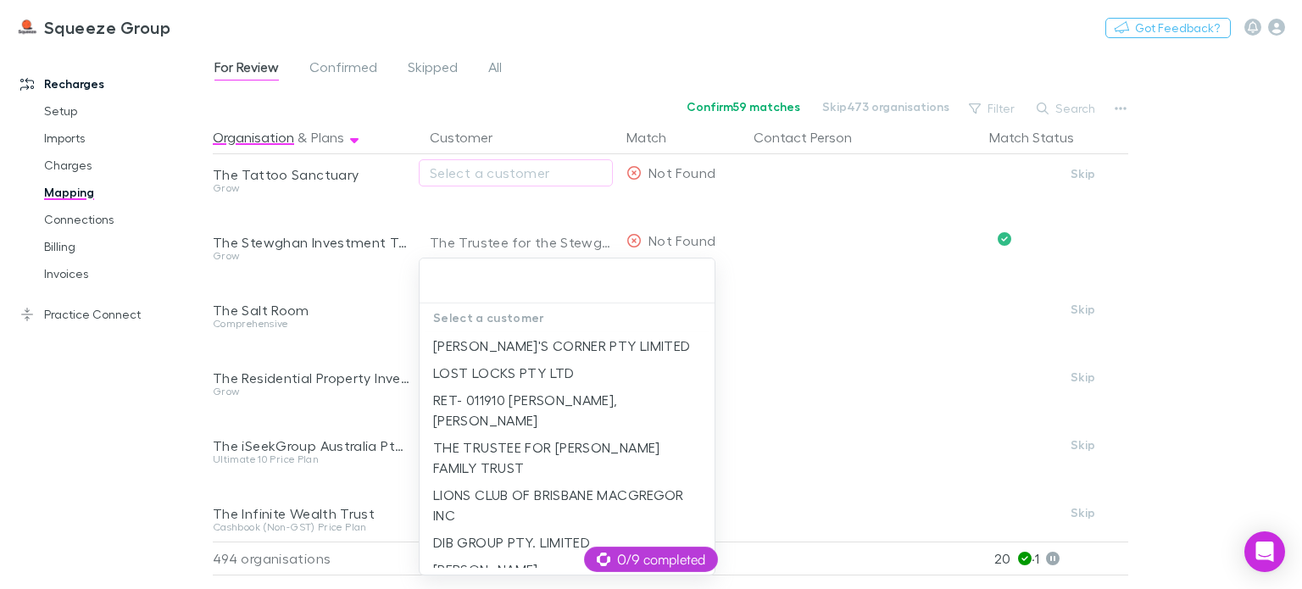
click at [187, 443] on div at bounding box center [651, 294] width 1302 height 589
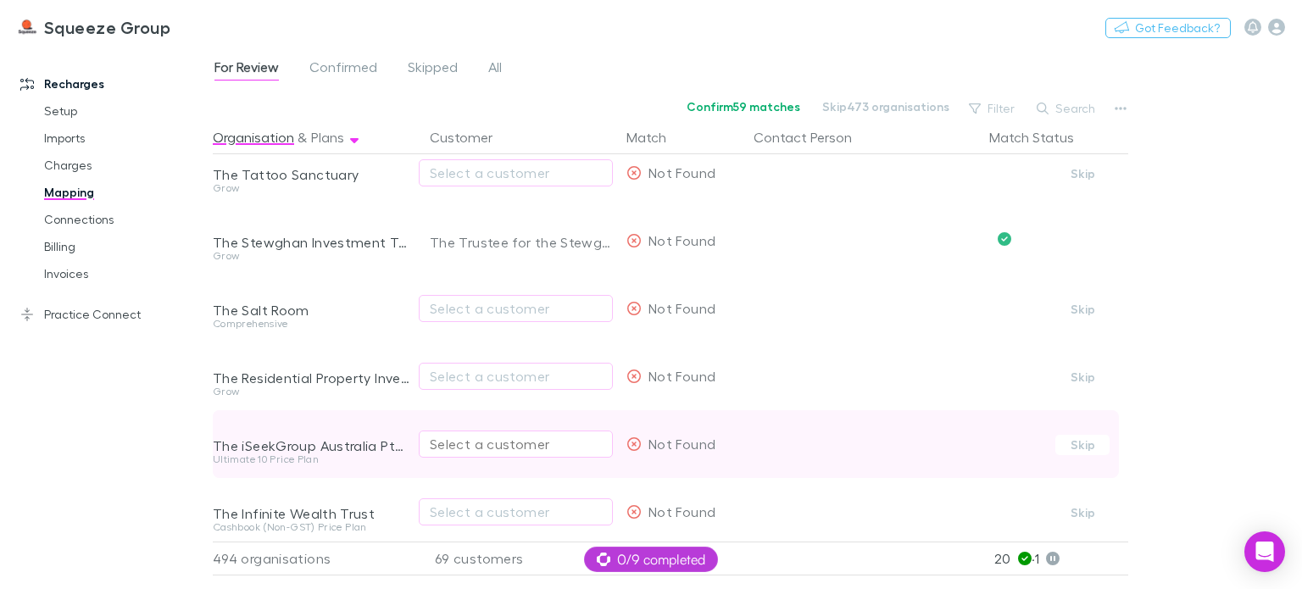
click at [529, 447] on div "Select a customer" at bounding box center [516, 444] width 172 height 20
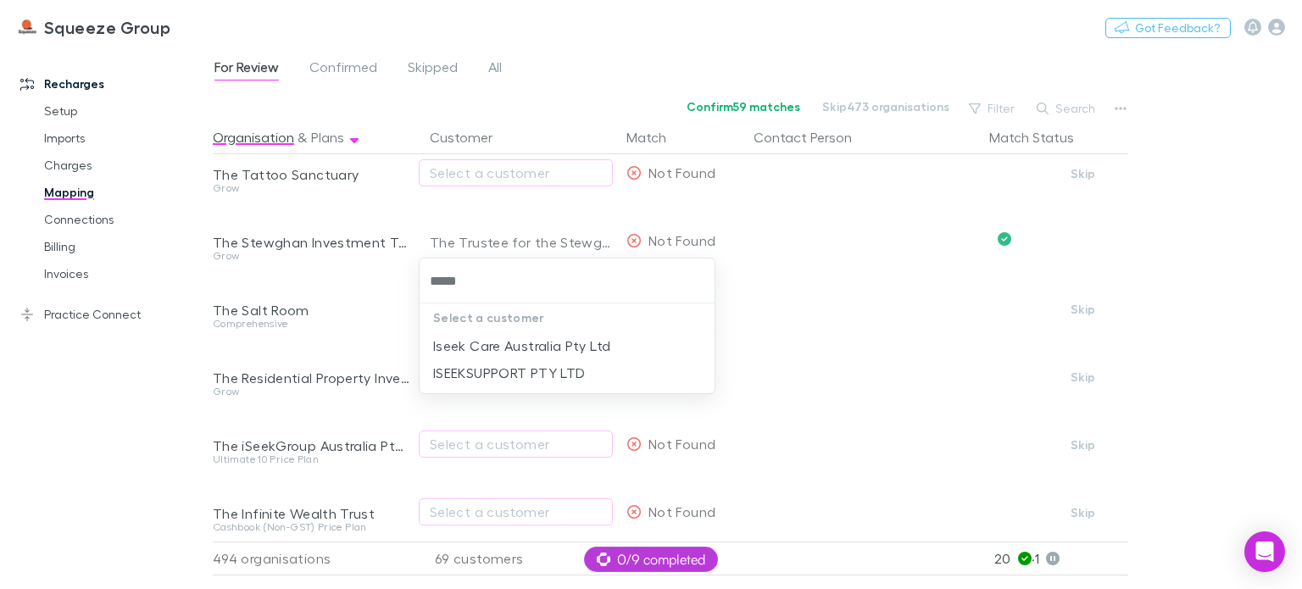
type input "*****"
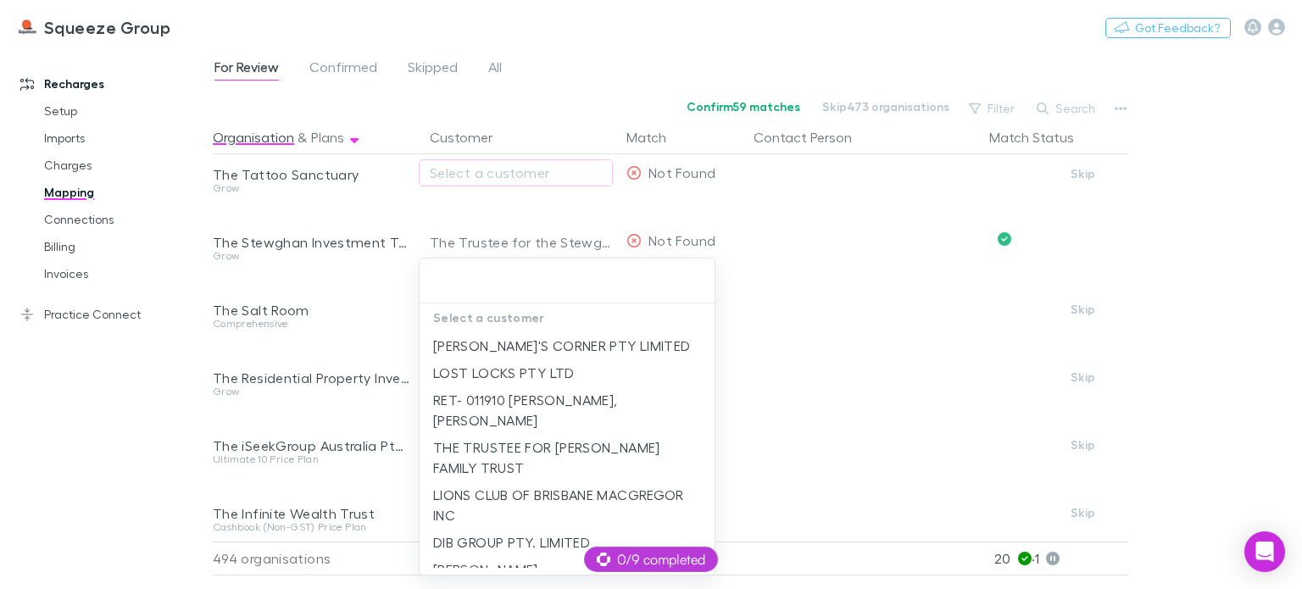
click at [761, 417] on div at bounding box center [651, 294] width 1302 height 589
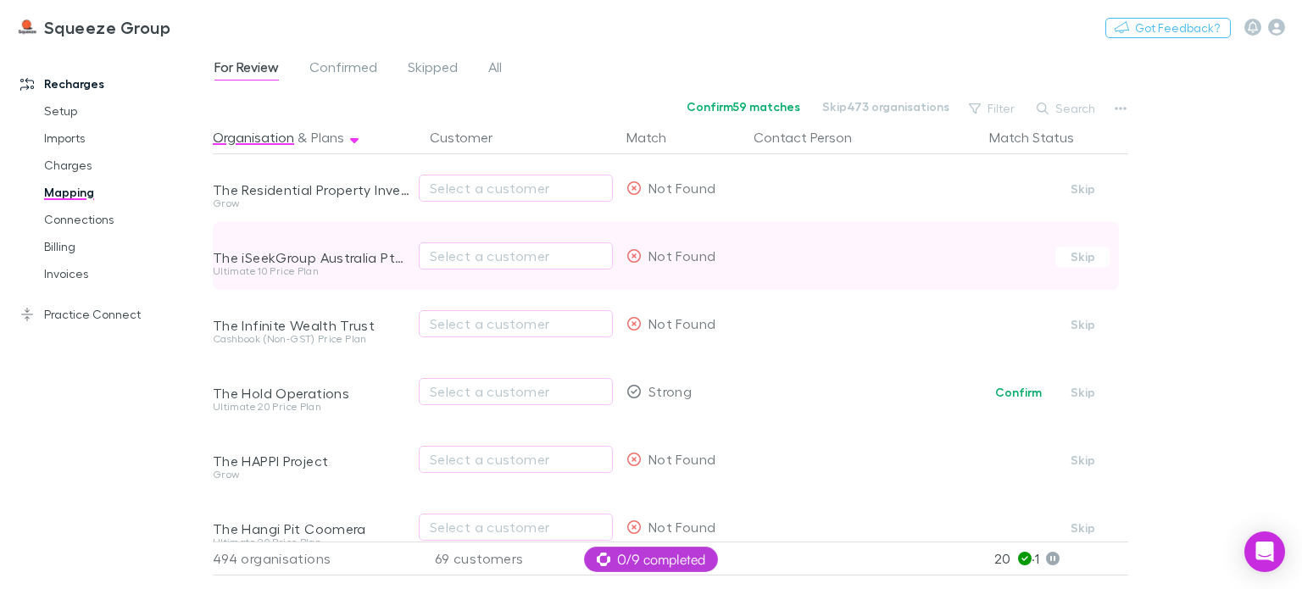
scroll to position [4696, 0]
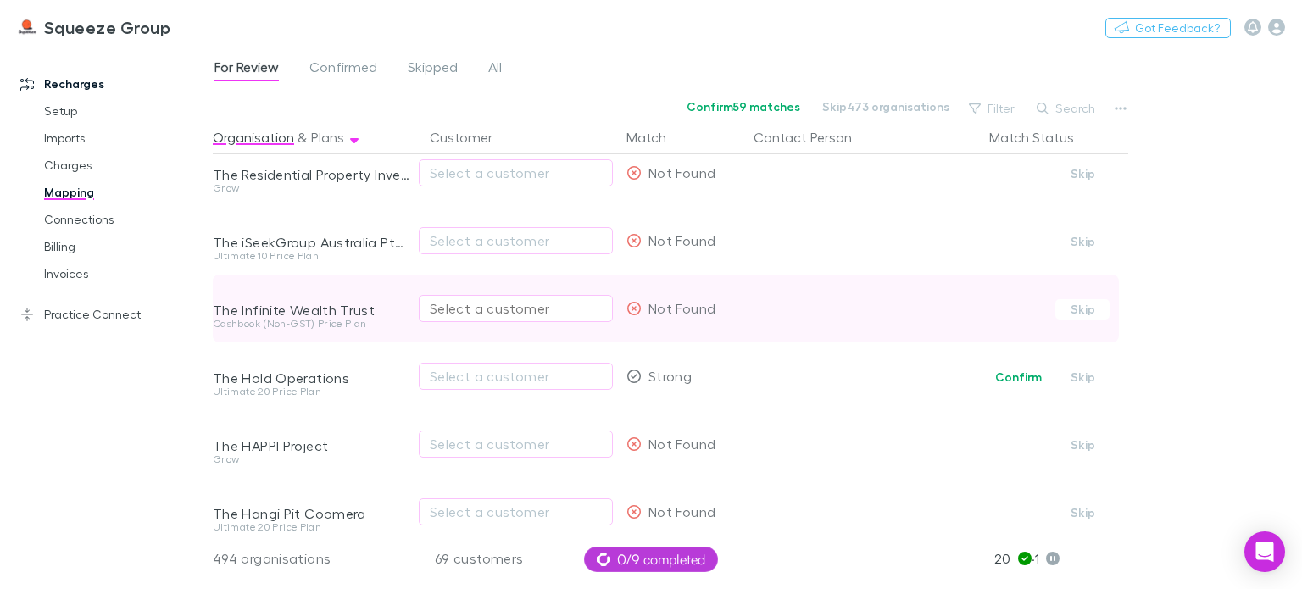
click at [483, 304] on div "Select a customer" at bounding box center [516, 308] width 172 height 20
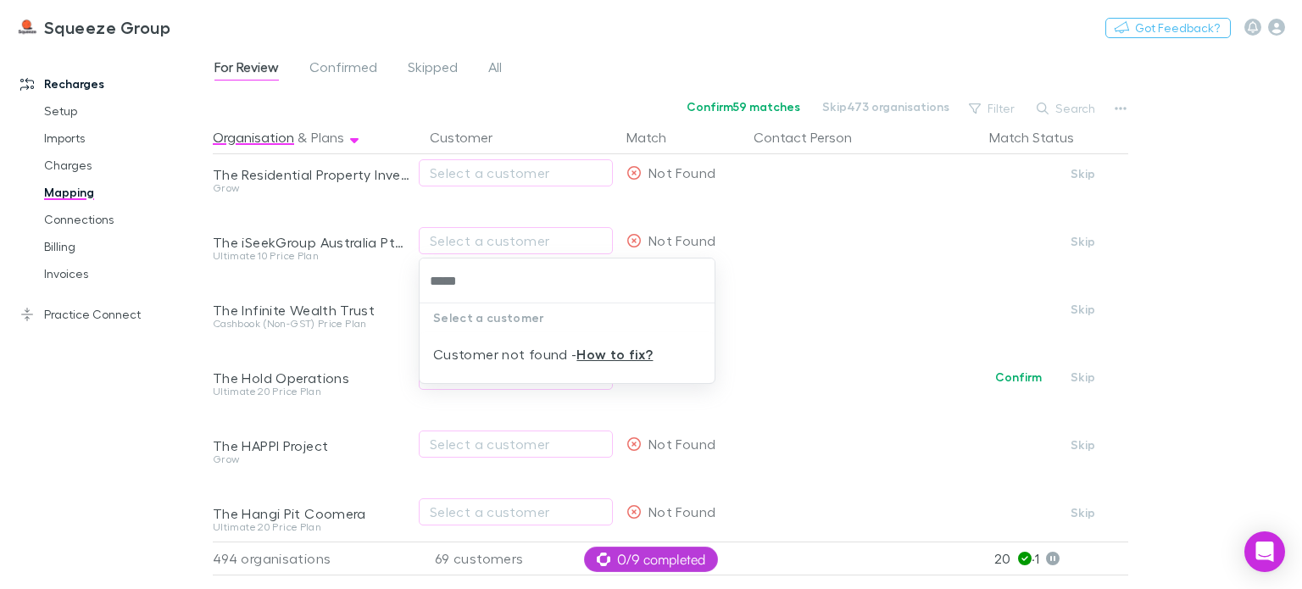
type input "*****"
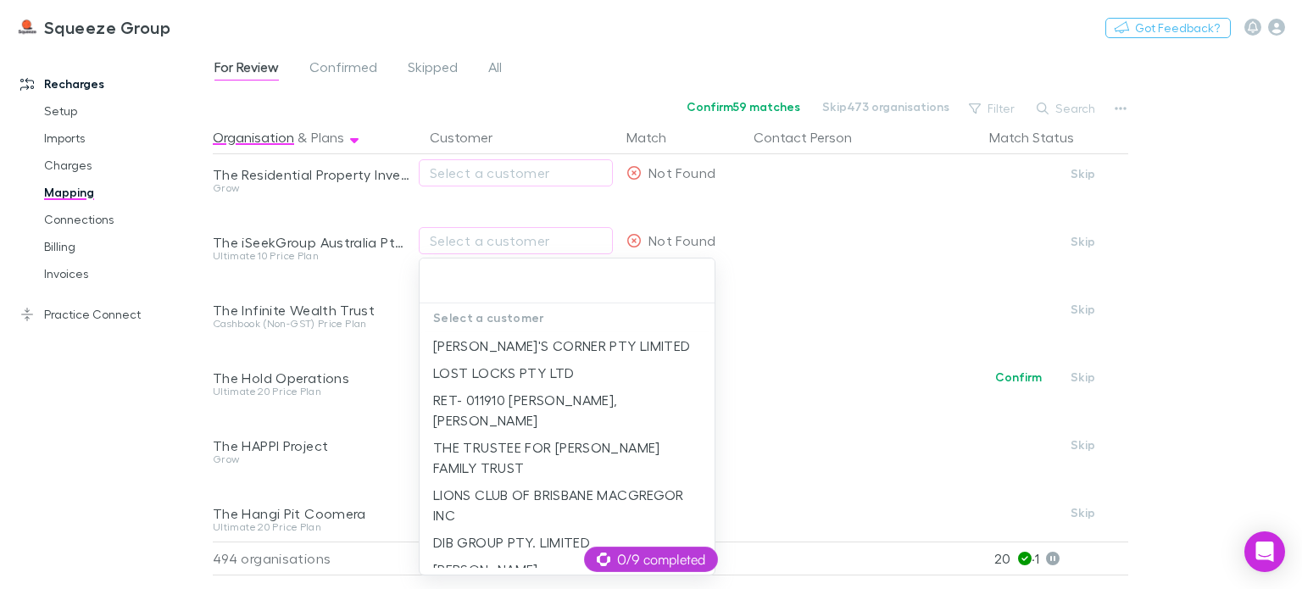
click at [142, 445] on div at bounding box center [651, 294] width 1302 height 589
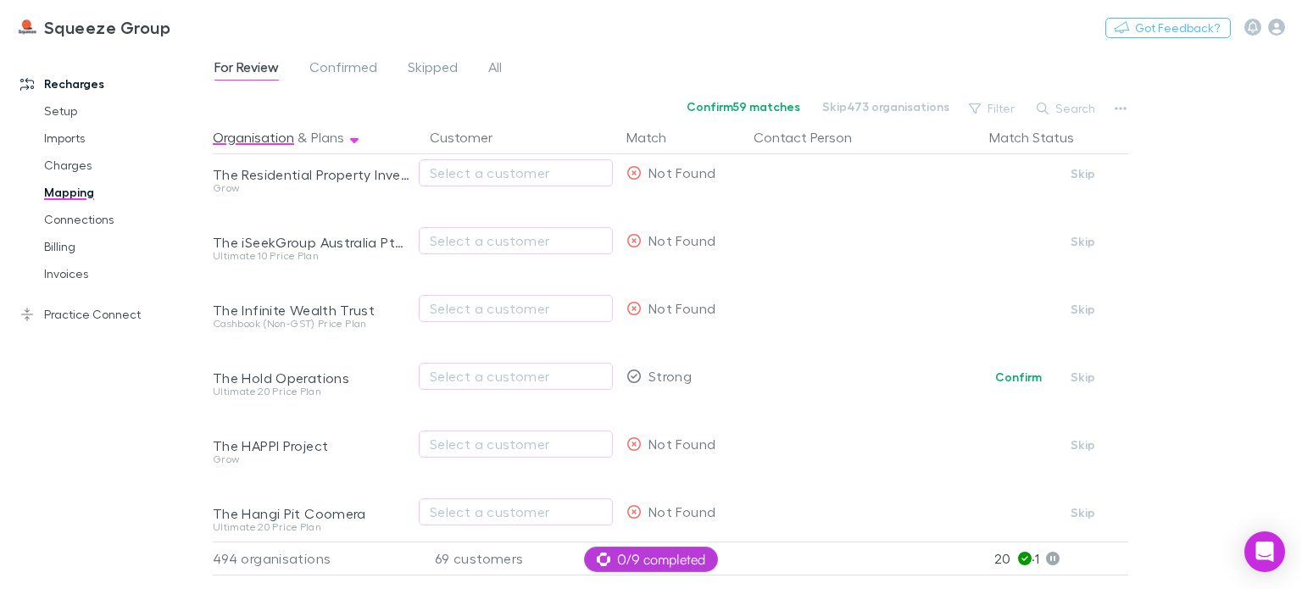
click at [140, 410] on div "Recharges Setup Imports Charges Mapping Connections Billing Invoices Practice C…" at bounding box center [113, 313] width 226 height 521
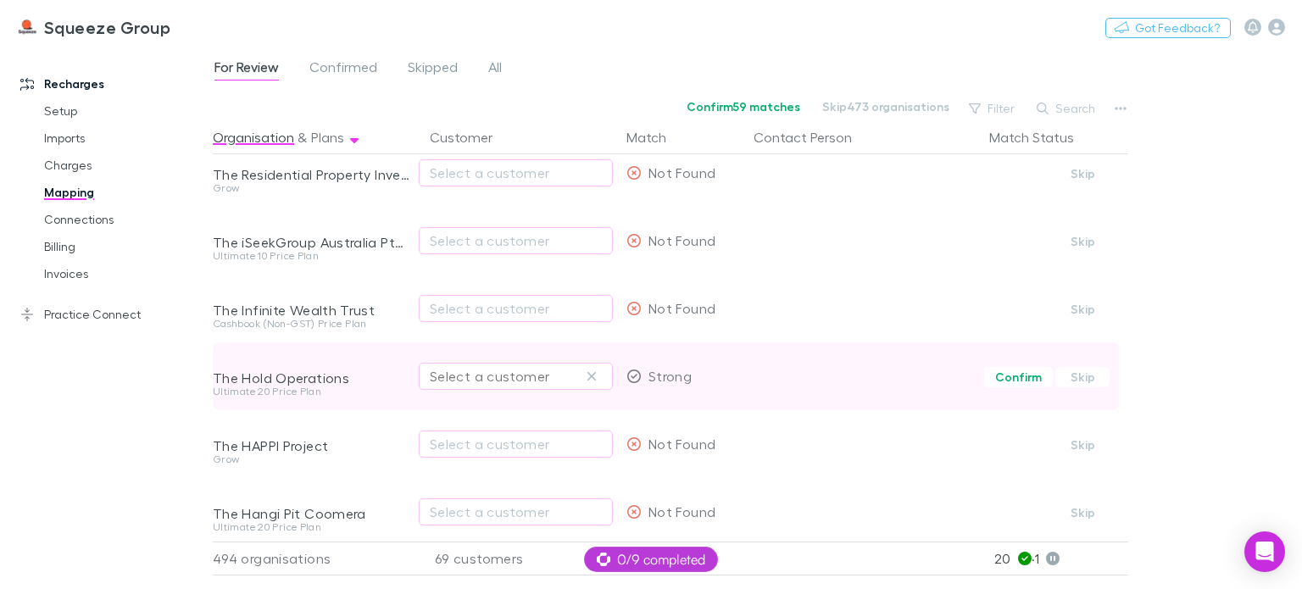
click at [443, 378] on div "Select a customer" at bounding box center [516, 376] width 172 height 20
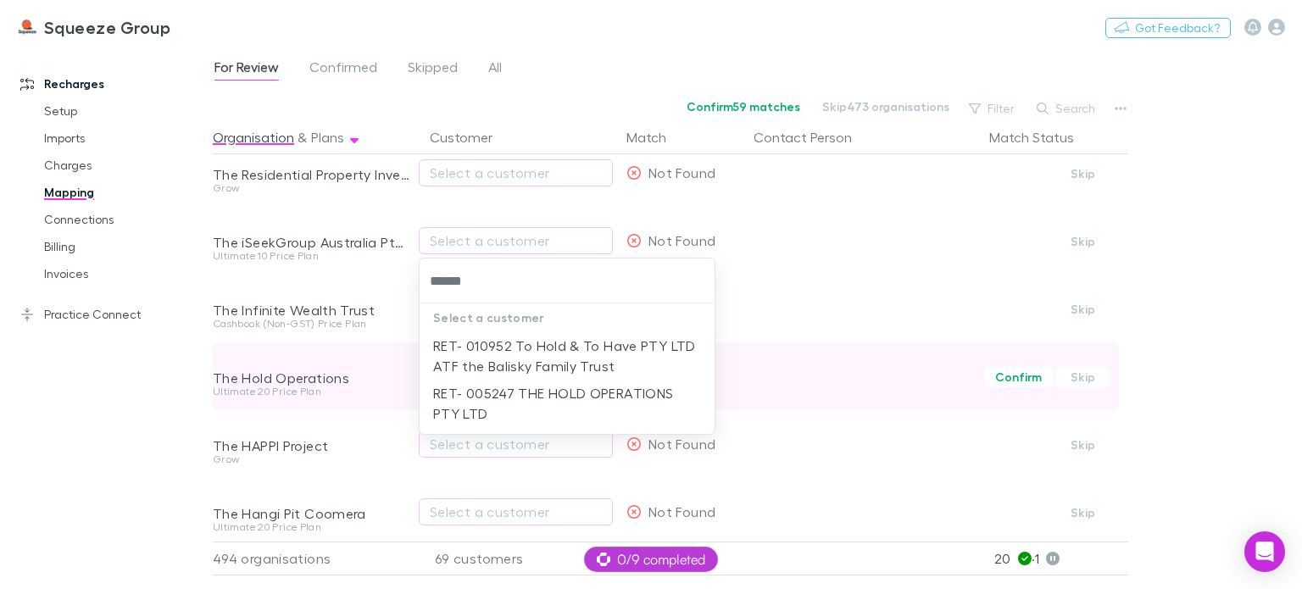
type input "*******"
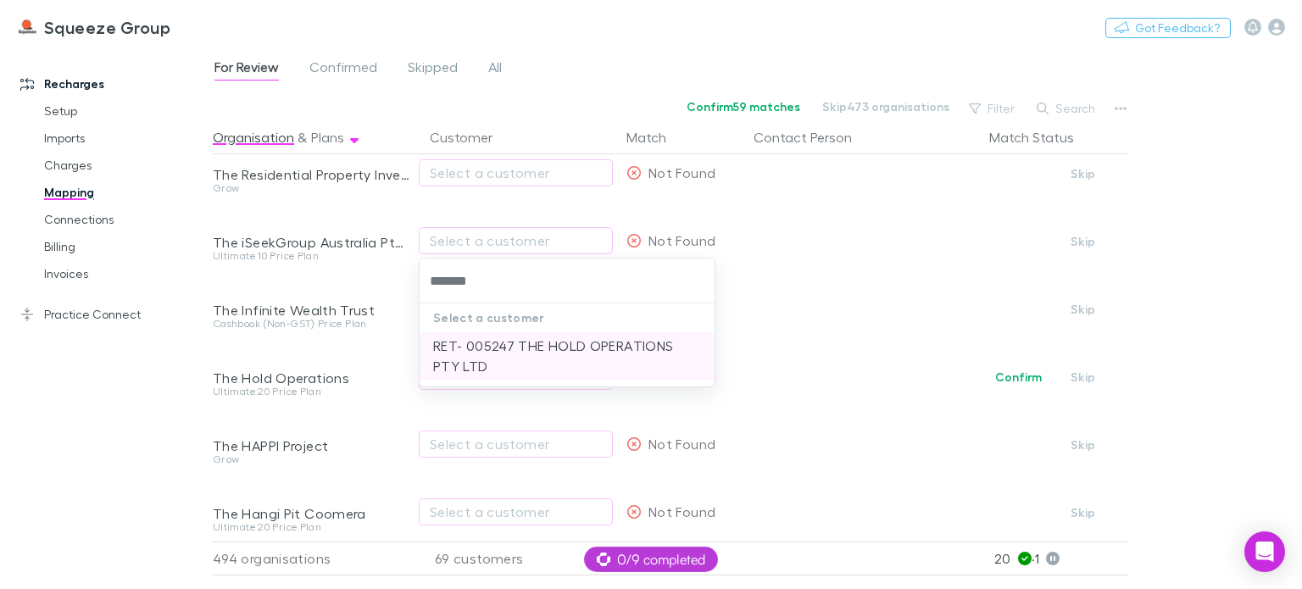
click at [504, 356] on li "RET- 005247 THE HOLD OPERATIONS PTY LTD" at bounding box center [567, 355] width 295 height 47
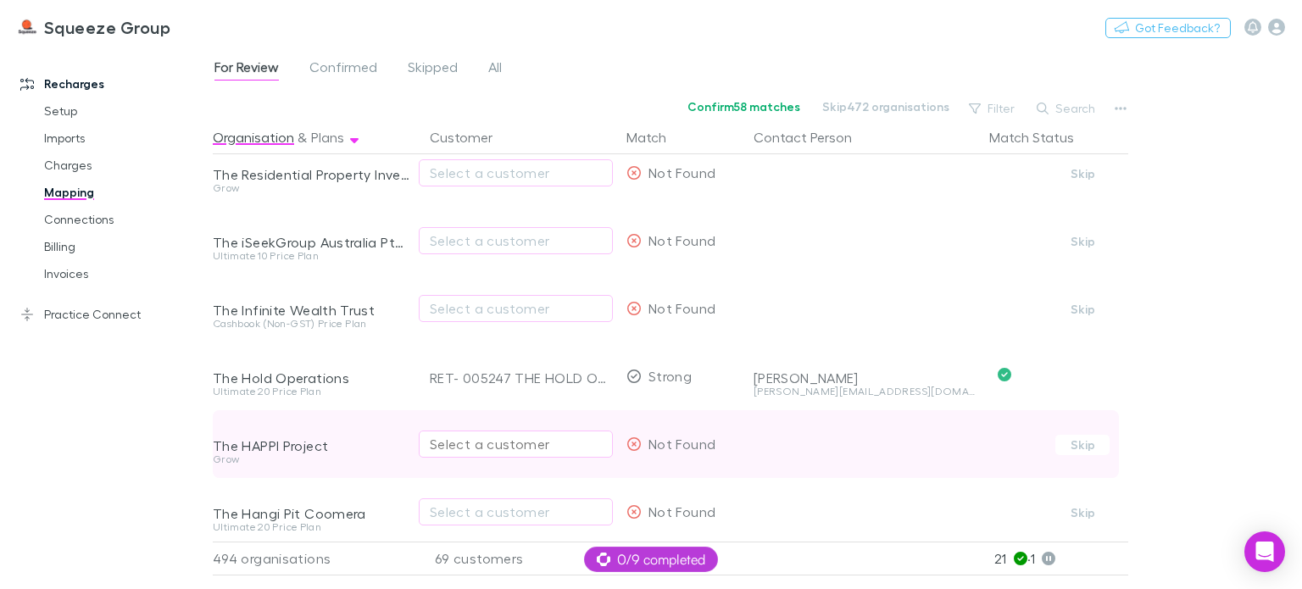
click at [516, 443] on div "Select a customer" at bounding box center [516, 444] width 172 height 20
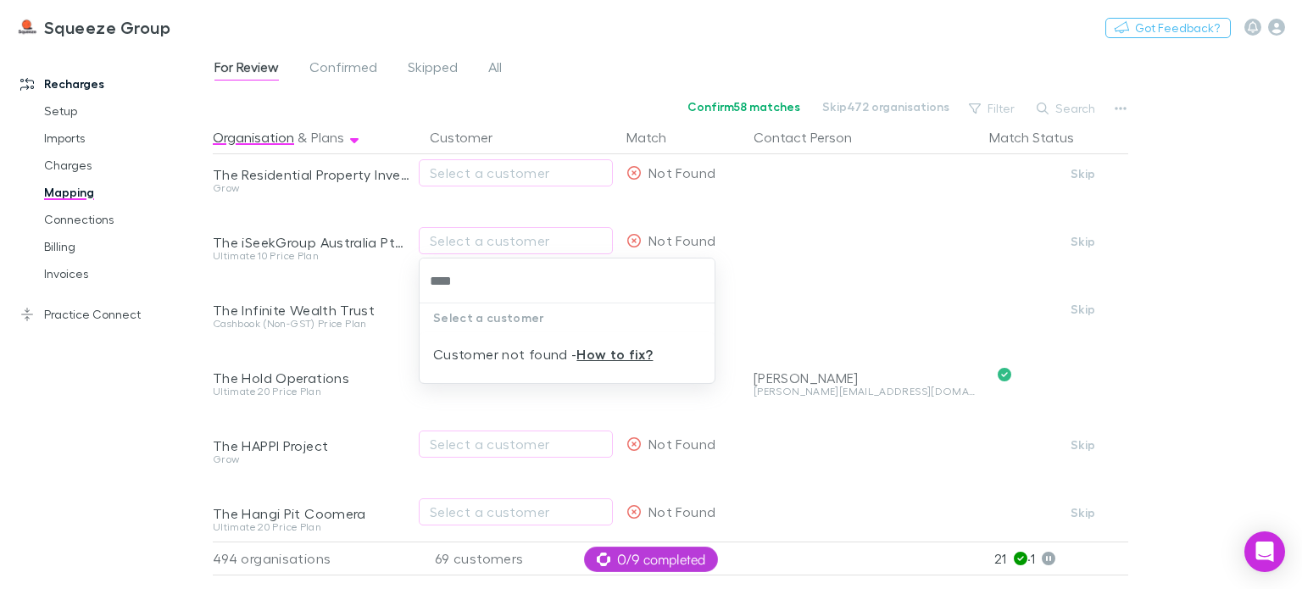
type input "****"
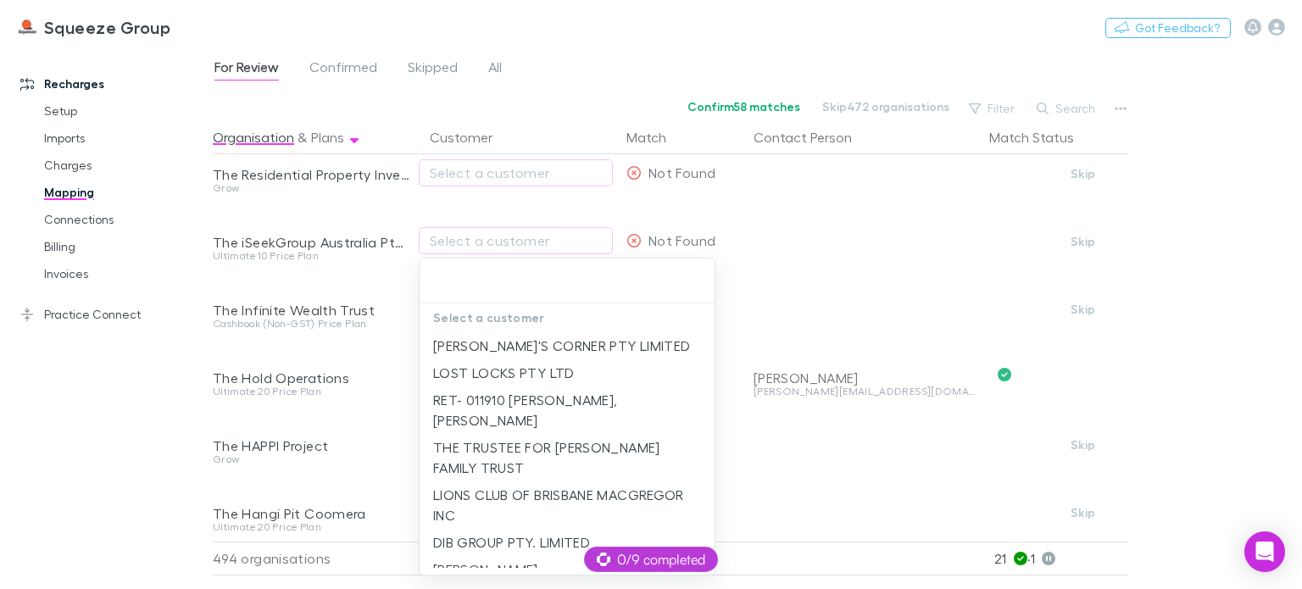
click at [447, 510] on div "Select a customer [PERSON_NAME]'S CORNER PTY LIMITED LOST LOCKS PTY LTD RET- 01…" at bounding box center [651, 294] width 1302 height 589
click at [122, 517] on div at bounding box center [651, 294] width 1302 height 589
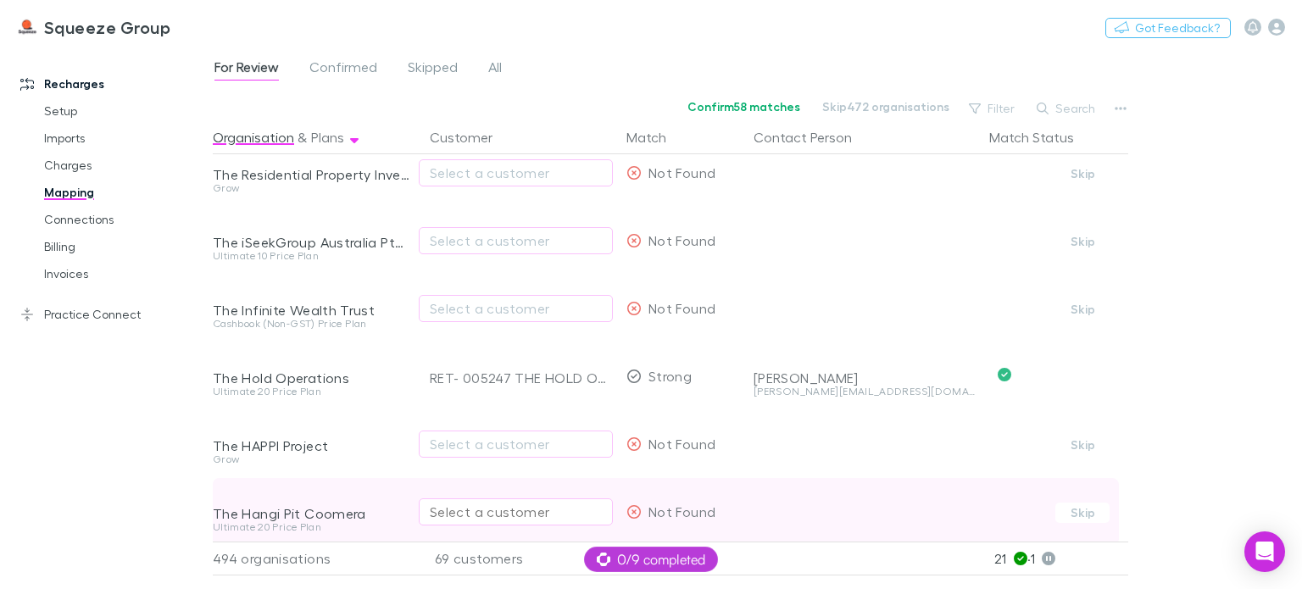
click at [454, 513] on div "Select a customer" at bounding box center [516, 512] width 172 height 20
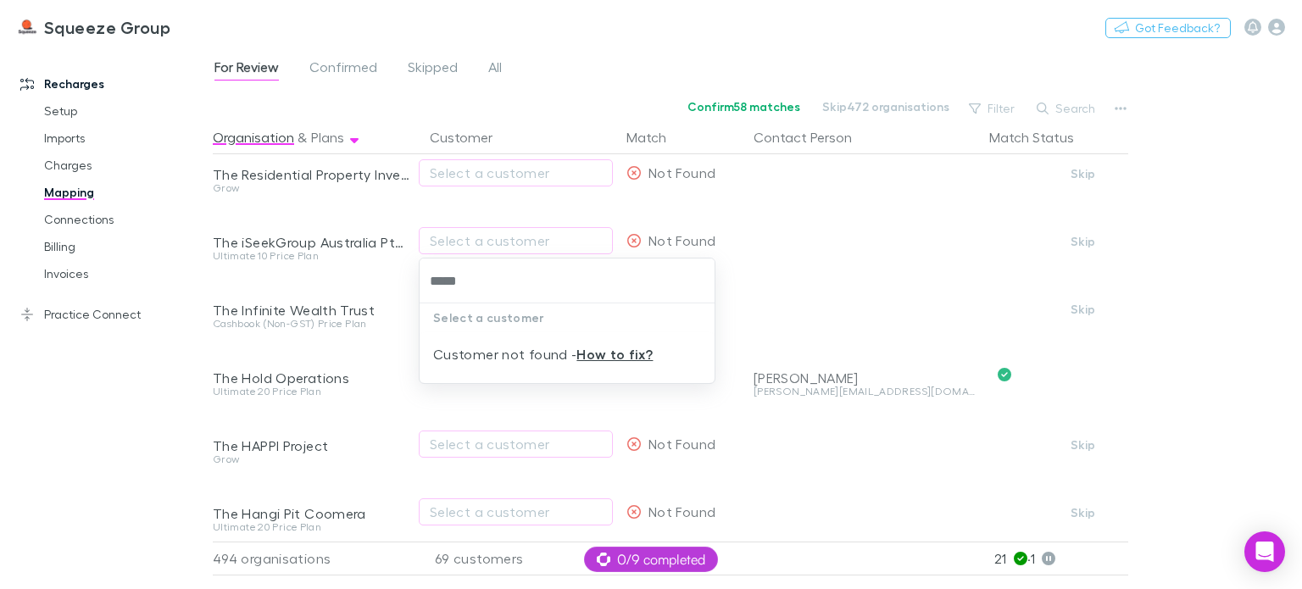
type input "*****"
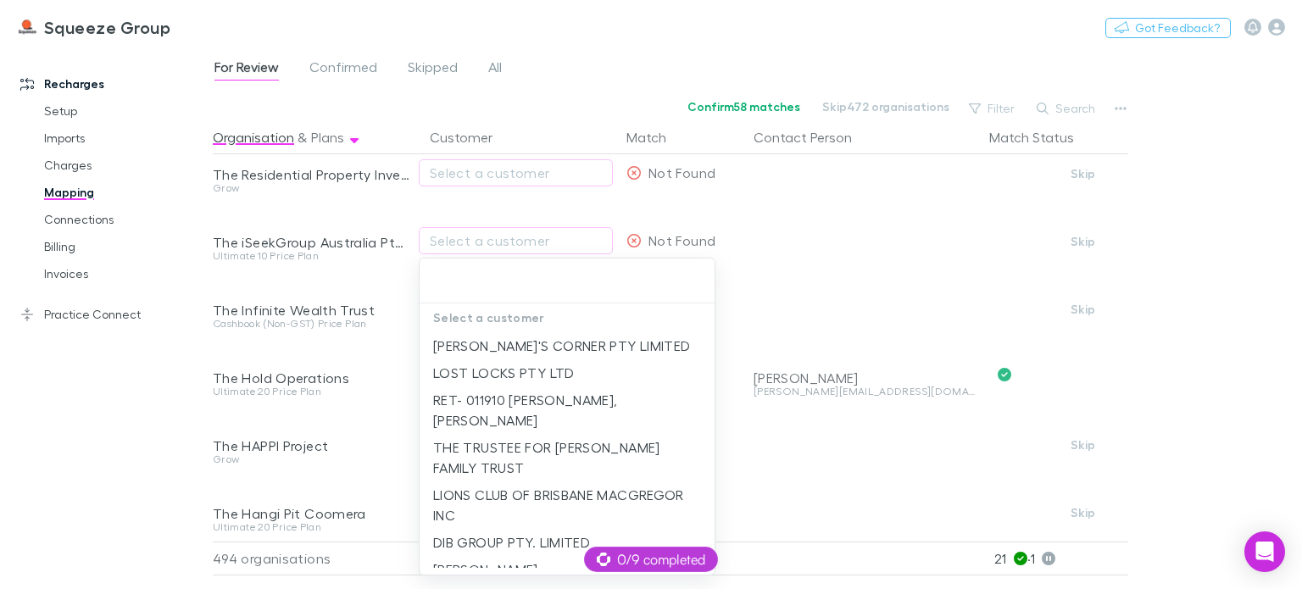
click at [1221, 352] on div at bounding box center [651, 294] width 1302 height 589
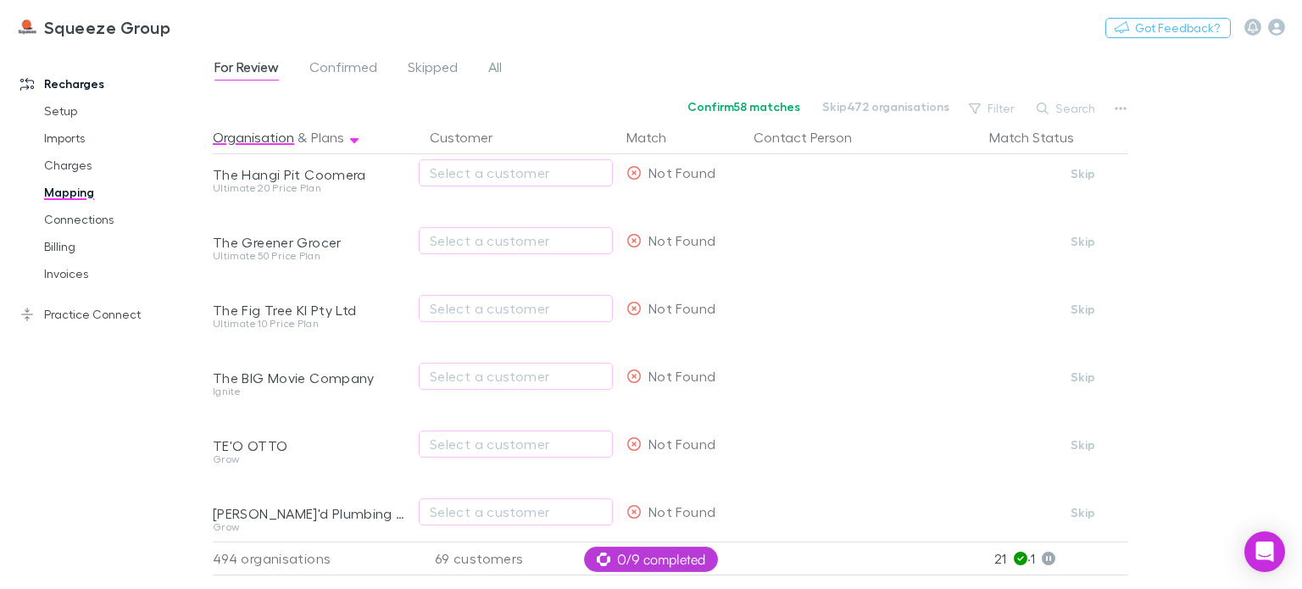
scroll to position [5069, 0]
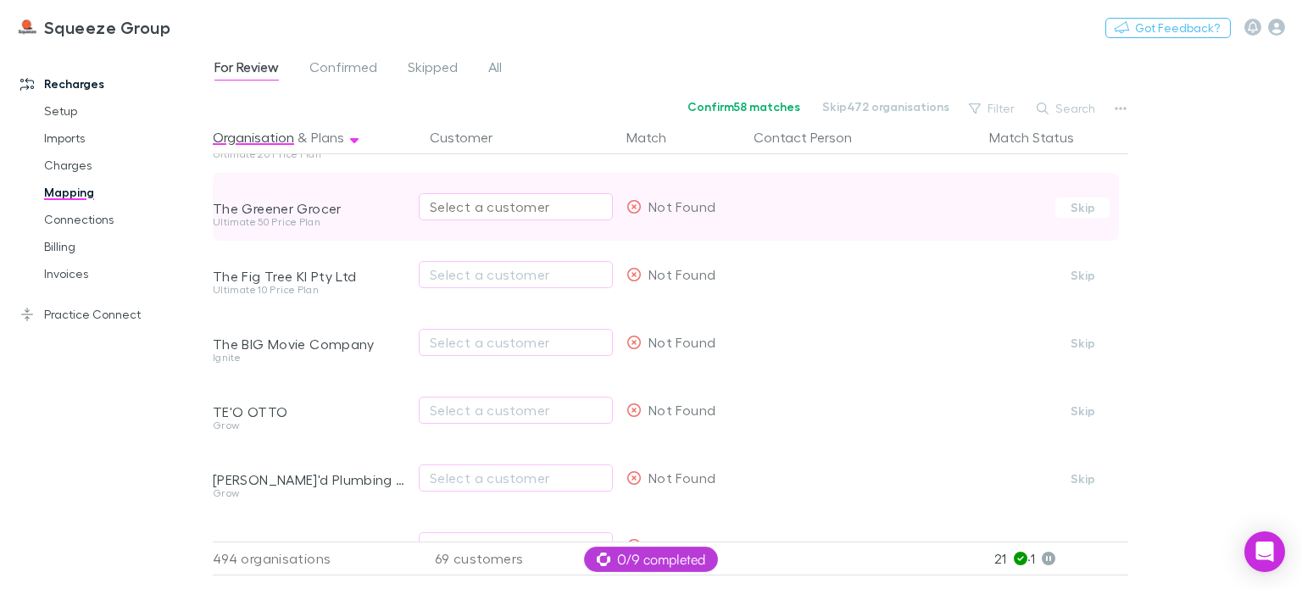
click at [488, 203] on div "Select a customer" at bounding box center [516, 207] width 172 height 20
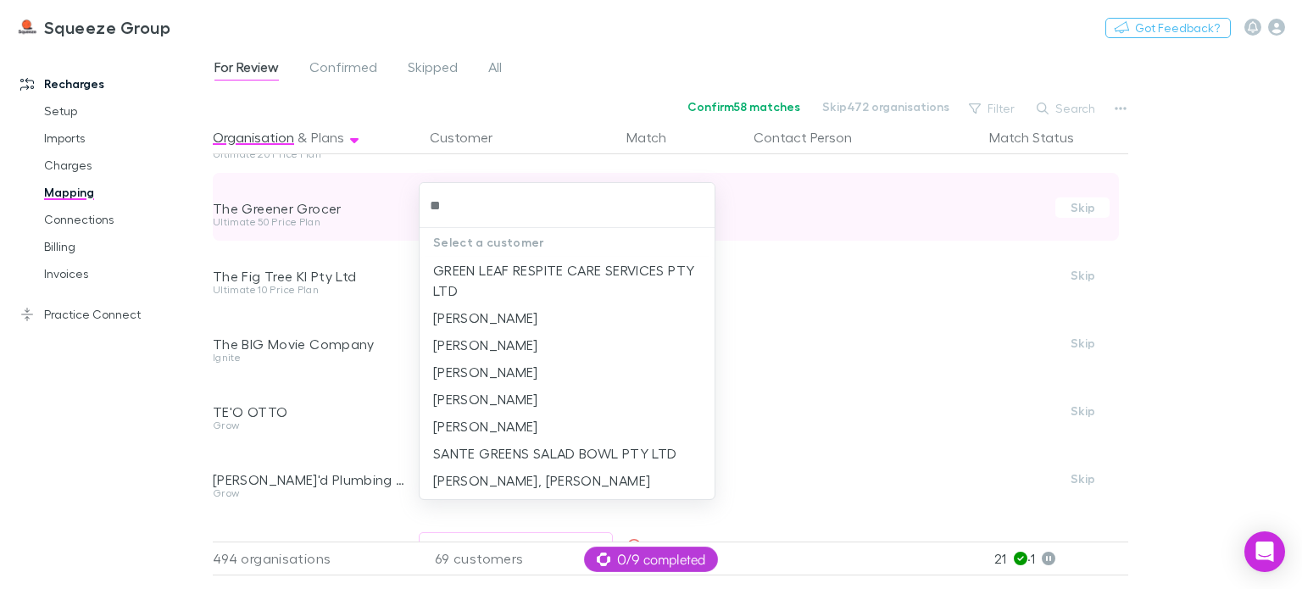
type input "*"
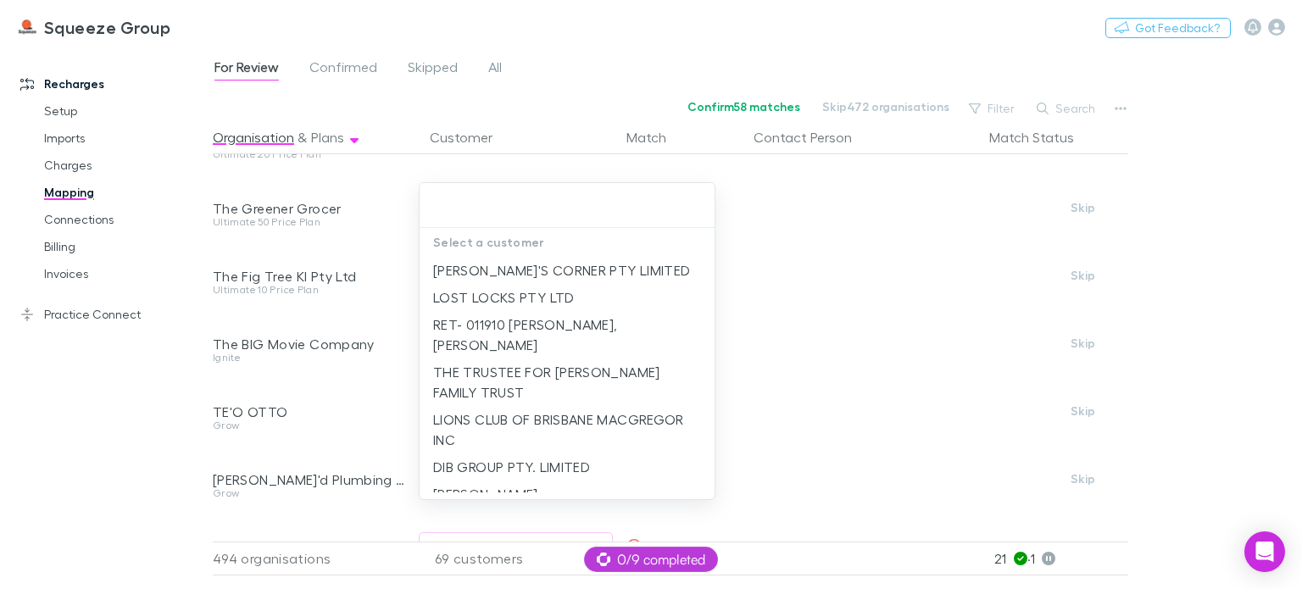
click at [358, 315] on div at bounding box center [651, 294] width 1302 height 589
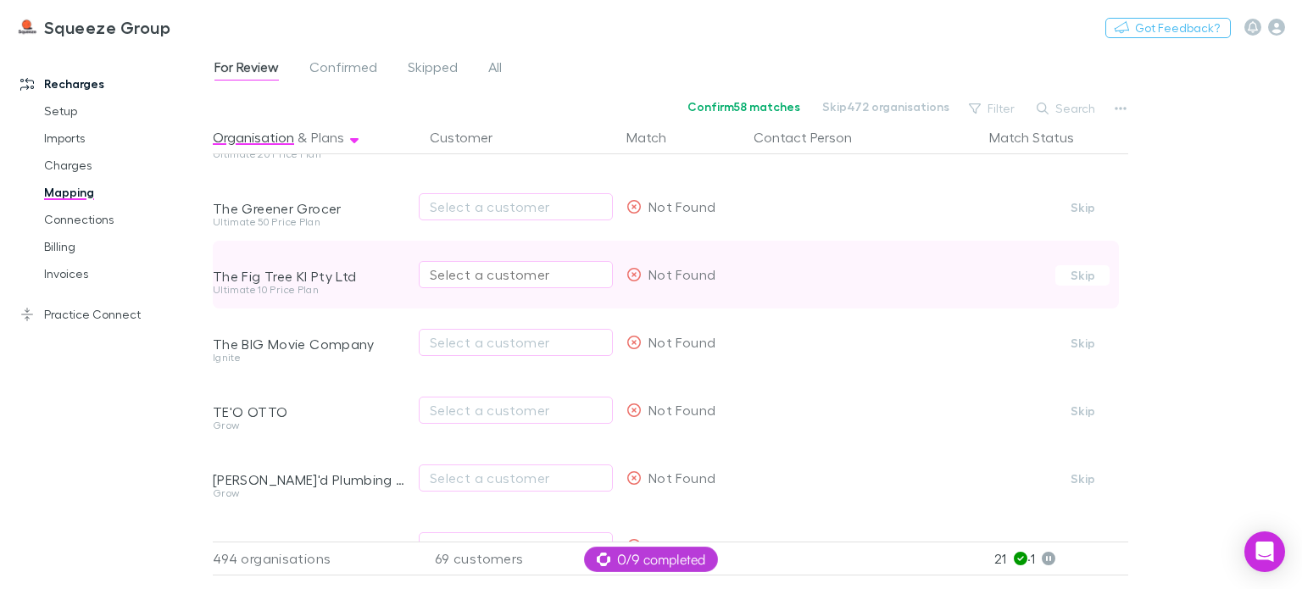
click at [482, 277] on div "Select a customer" at bounding box center [516, 275] width 172 height 20
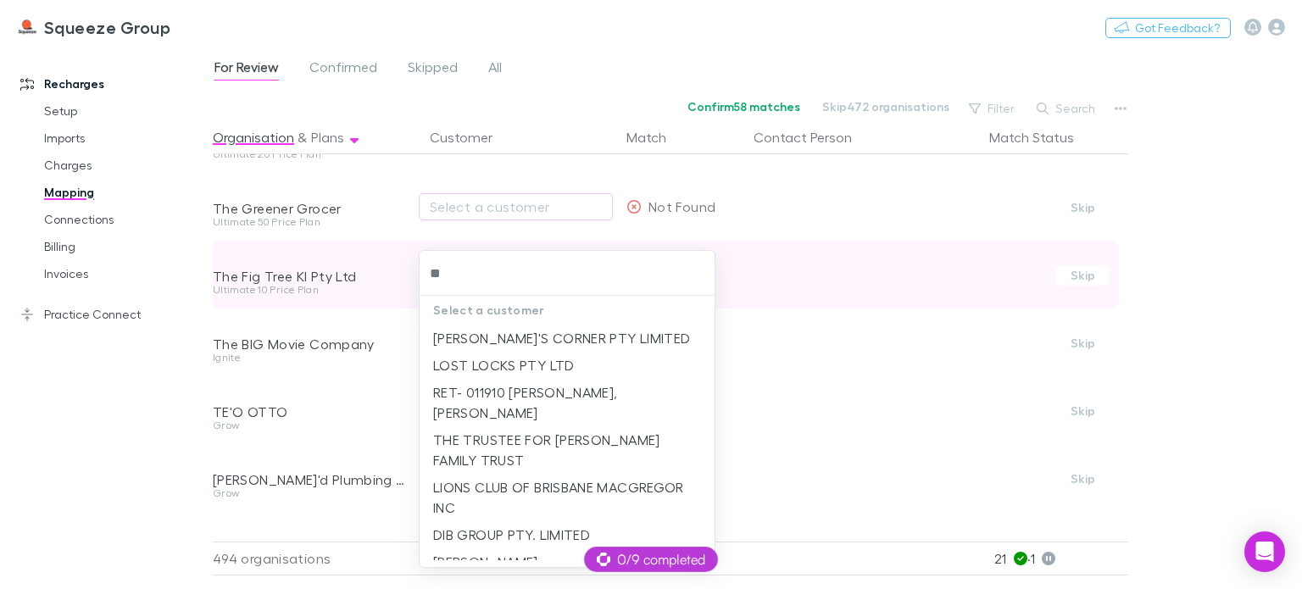
type input "***"
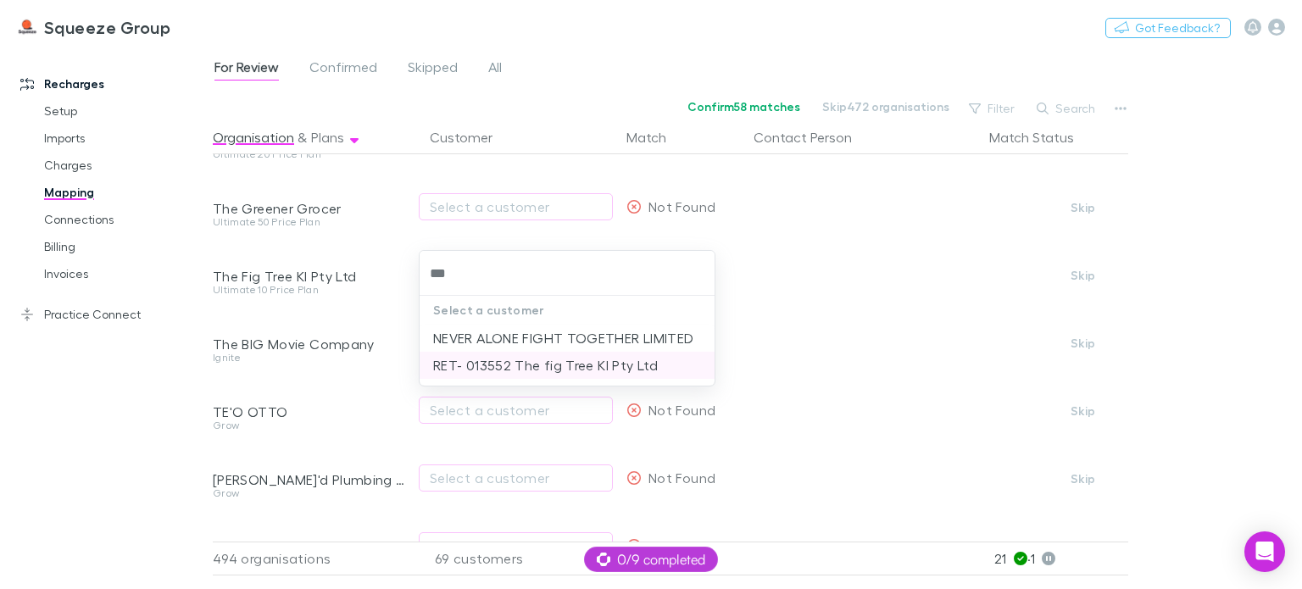
click at [504, 368] on li "RET- 013552 The fig Tree KI Pty Ltd" at bounding box center [567, 365] width 295 height 27
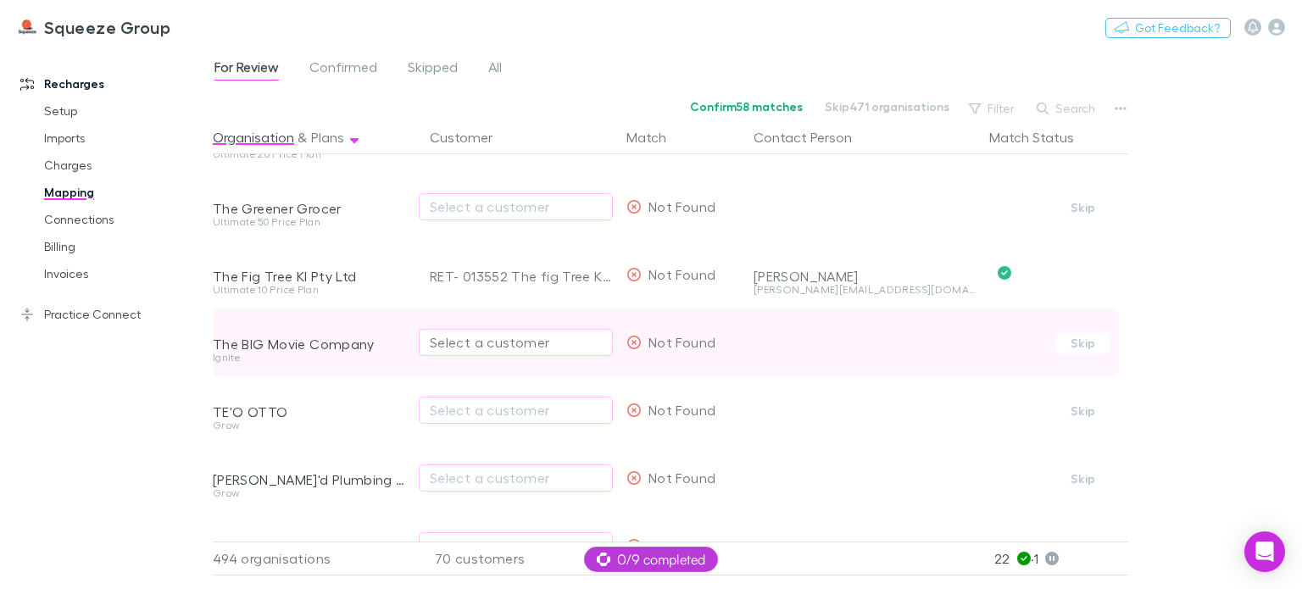
click at [492, 348] on div "Select a customer" at bounding box center [516, 342] width 172 height 20
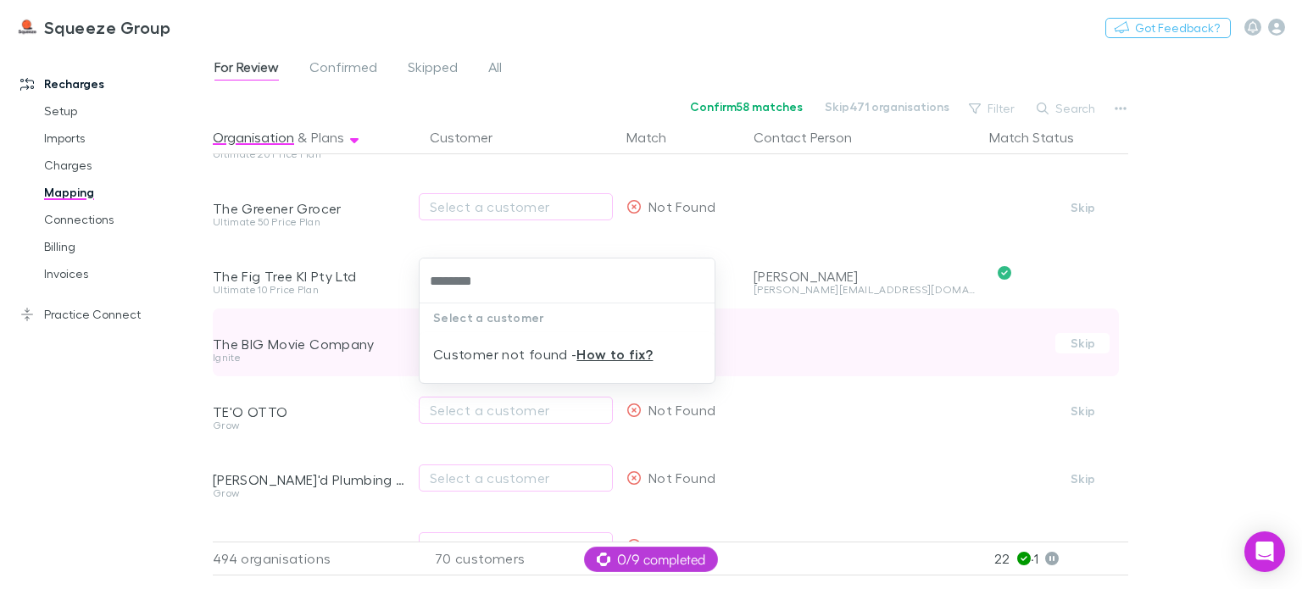
type input "*********"
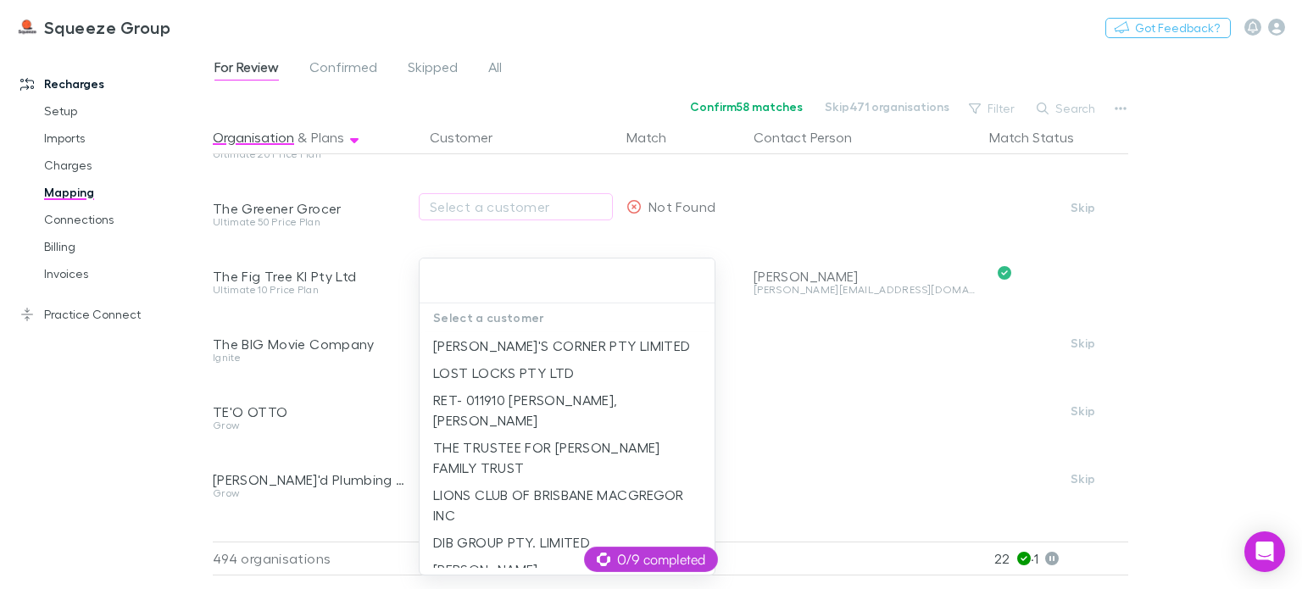
click at [326, 376] on div at bounding box center [651, 294] width 1302 height 589
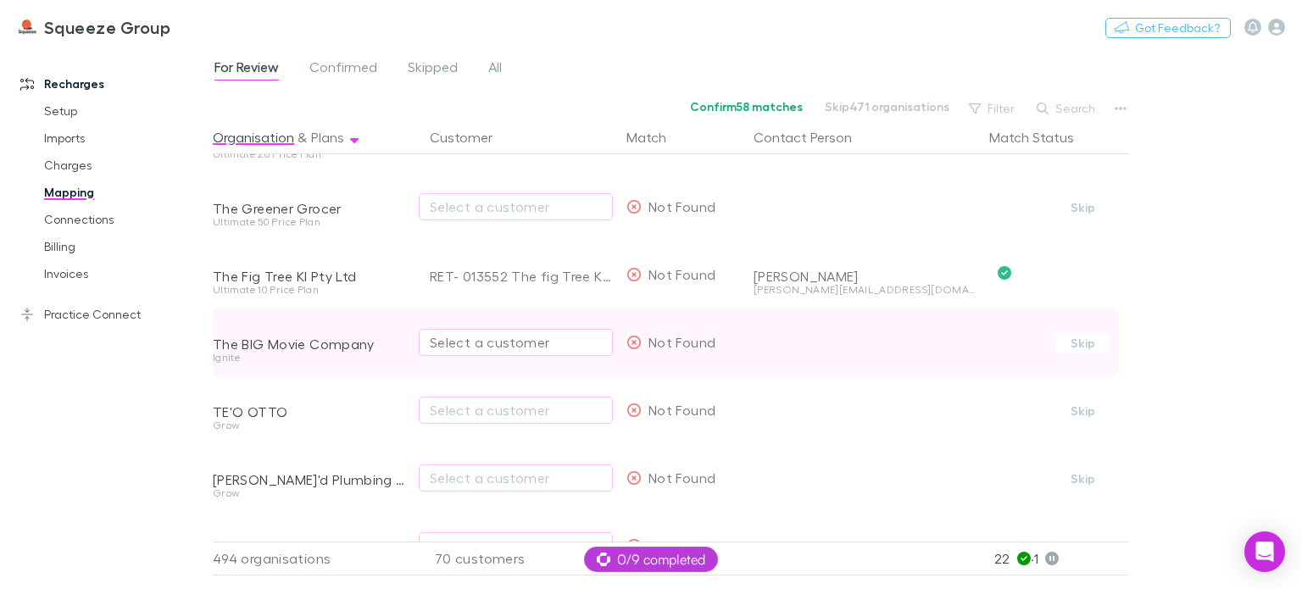
click at [452, 342] on div "Select a customer" at bounding box center [516, 342] width 172 height 20
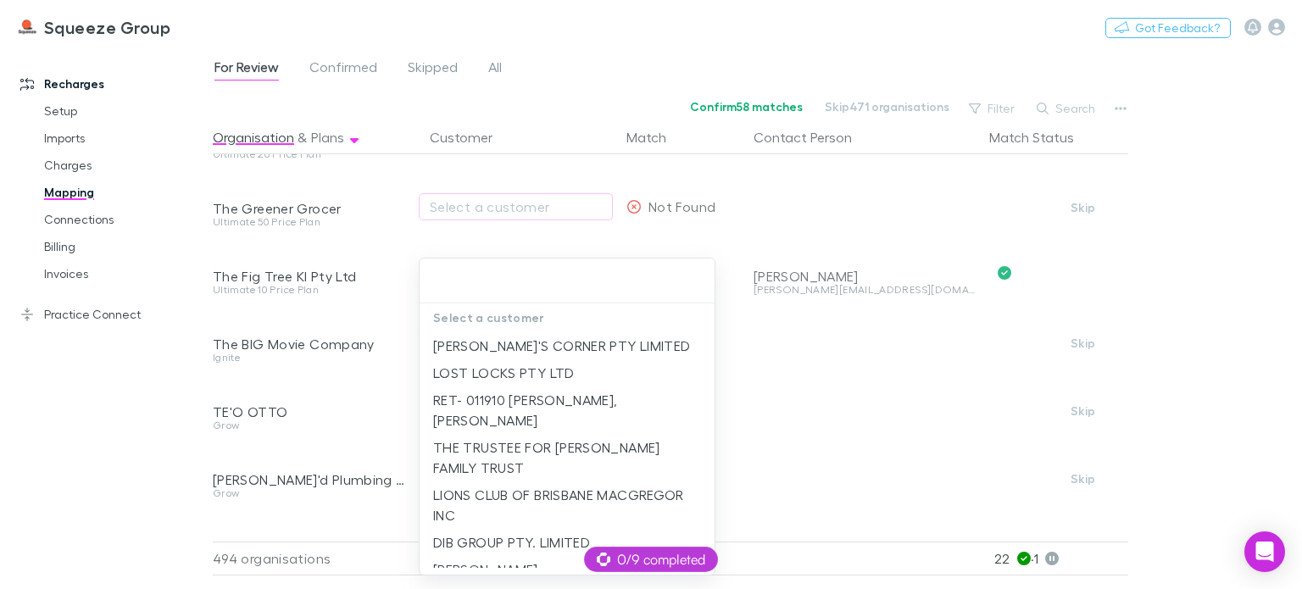
click at [363, 410] on div at bounding box center [651, 294] width 1302 height 589
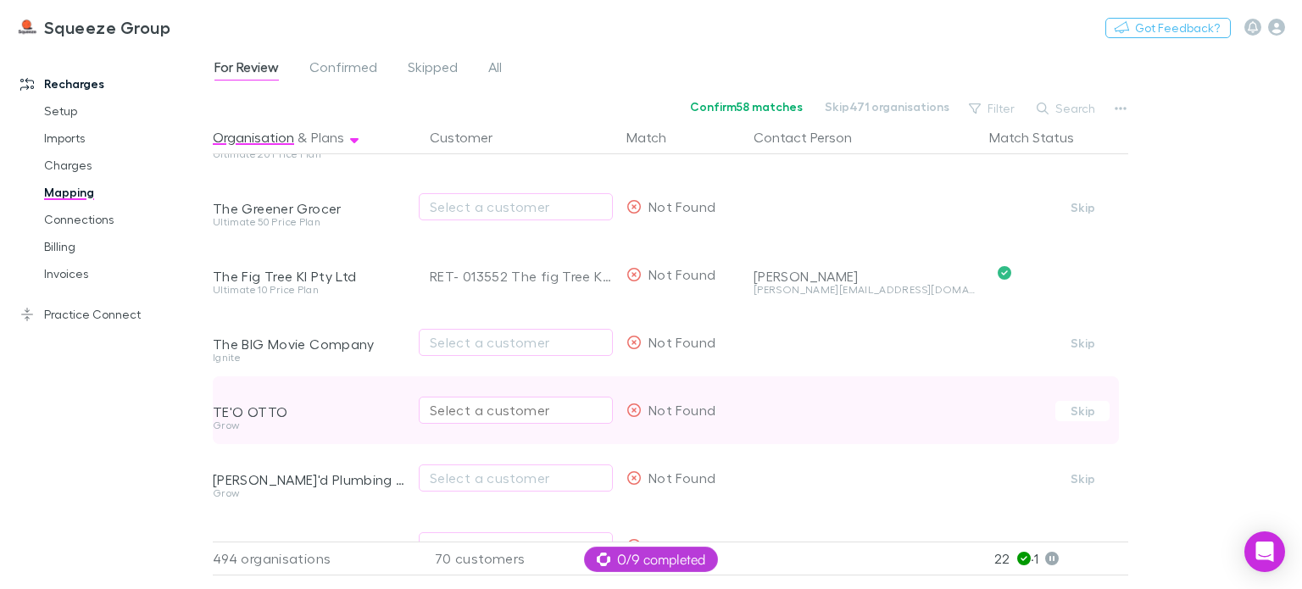
click at [480, 411] on div "Select a customer" at bounding box center [516, 410] width 172 height 20
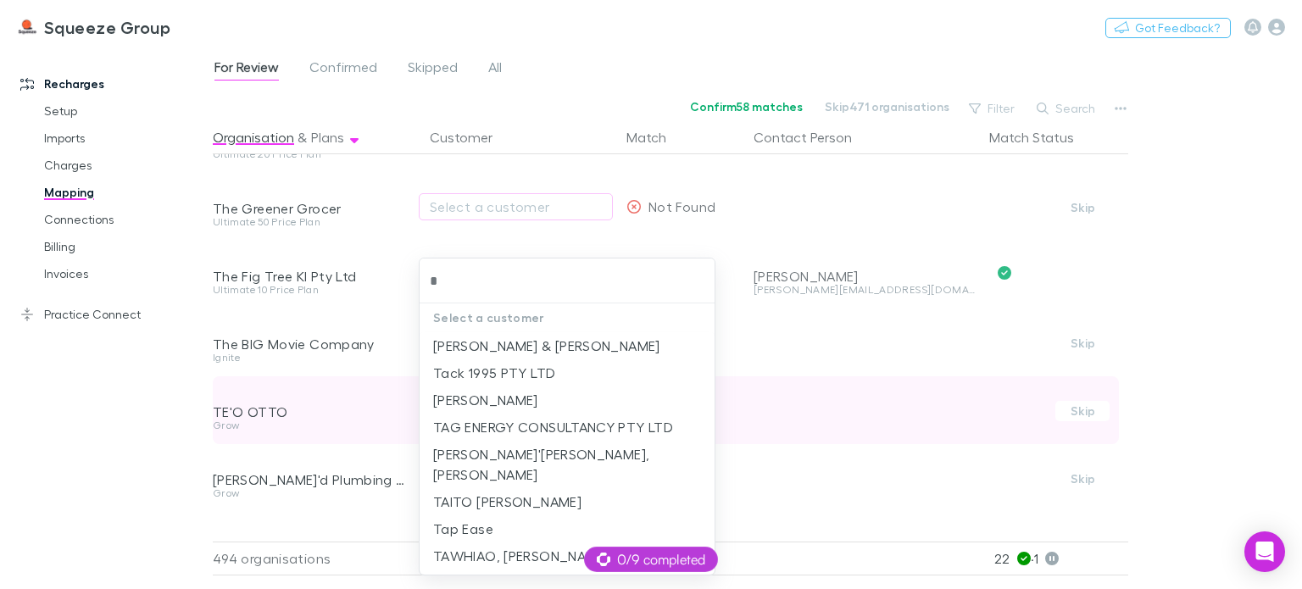
type input "**"
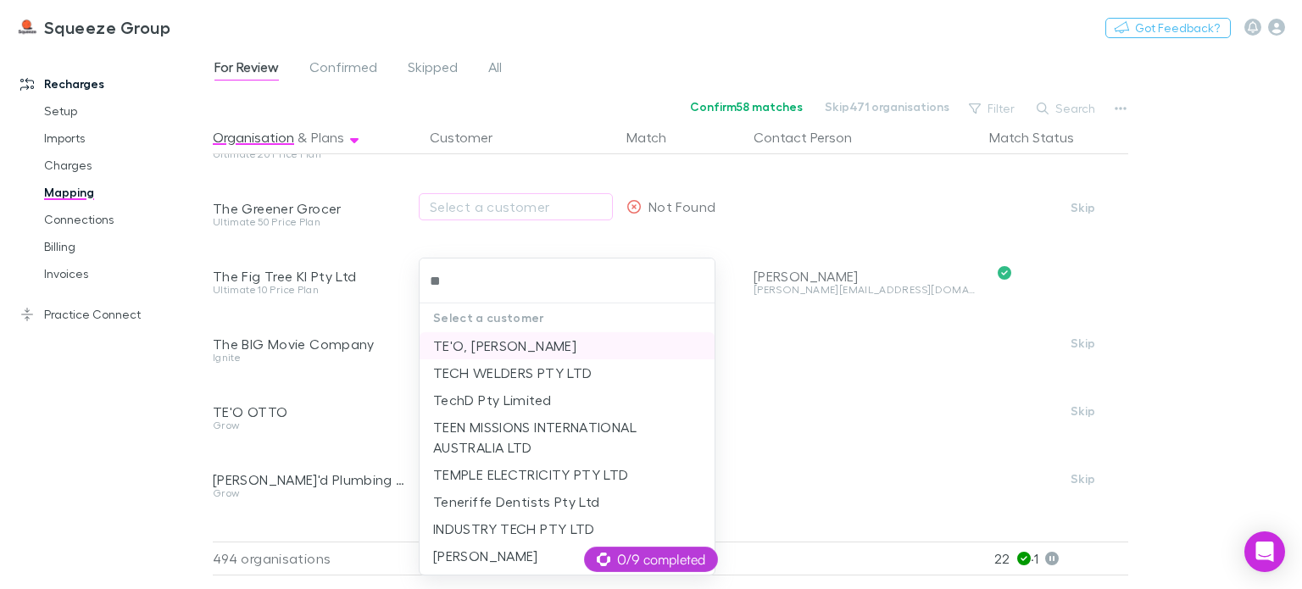
click at [469, 346] on li "TE'O, [PERSON_NAME]" at bounding box center [567, 345] width 295 height 27
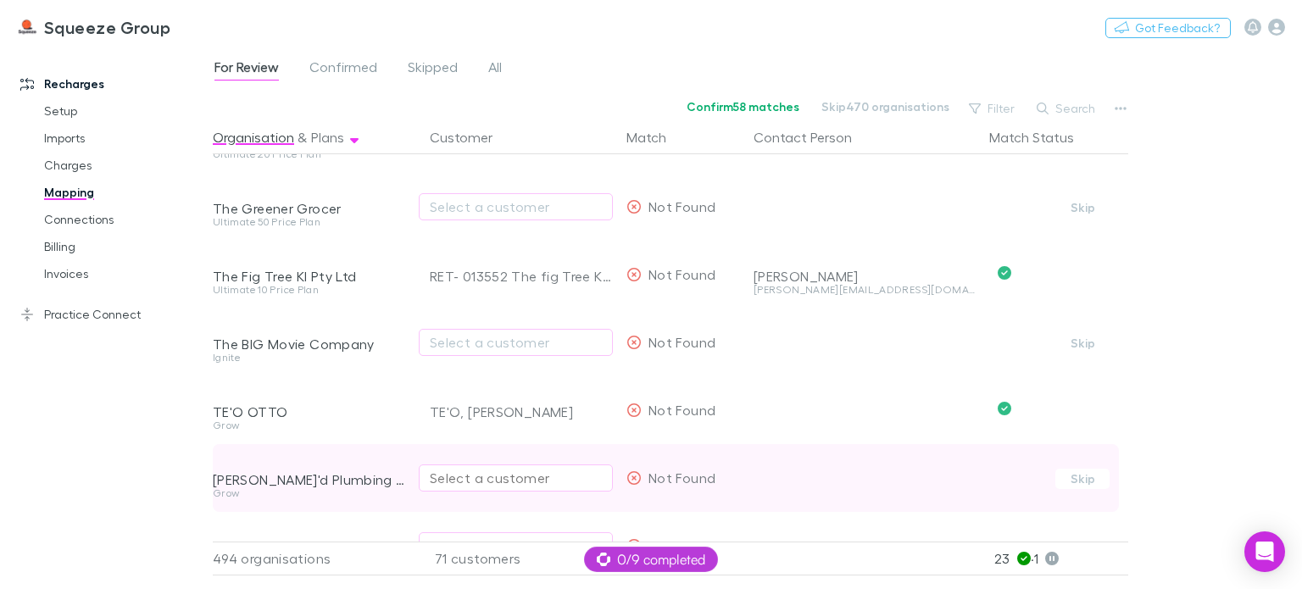
click at [482, 477] on div "Select a customer" at bounding box center [516, 478] width 172 height 20
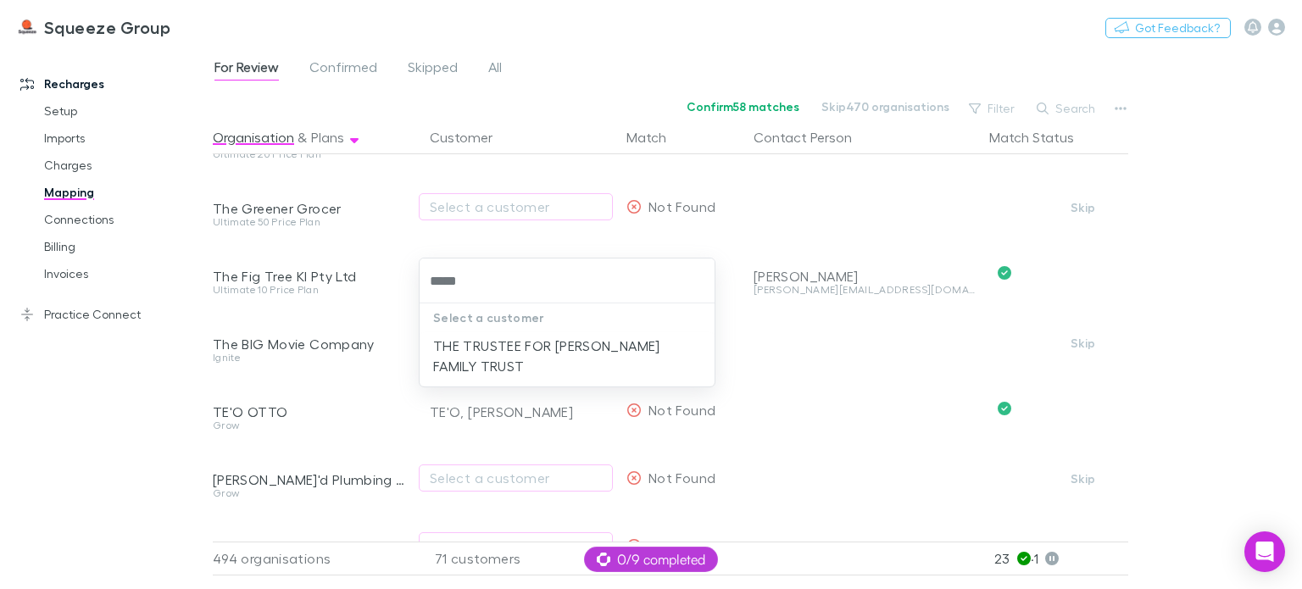
type input "*****"
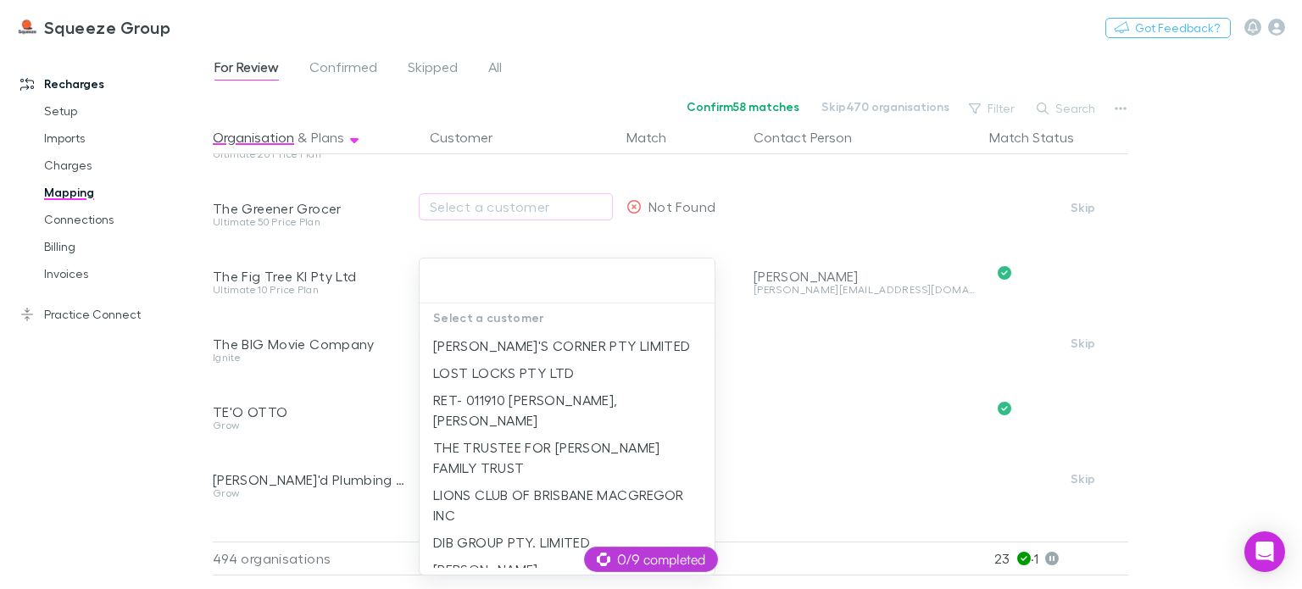
click at [298, 518] on div at bounding box center [651, 294] width 1302 height 589
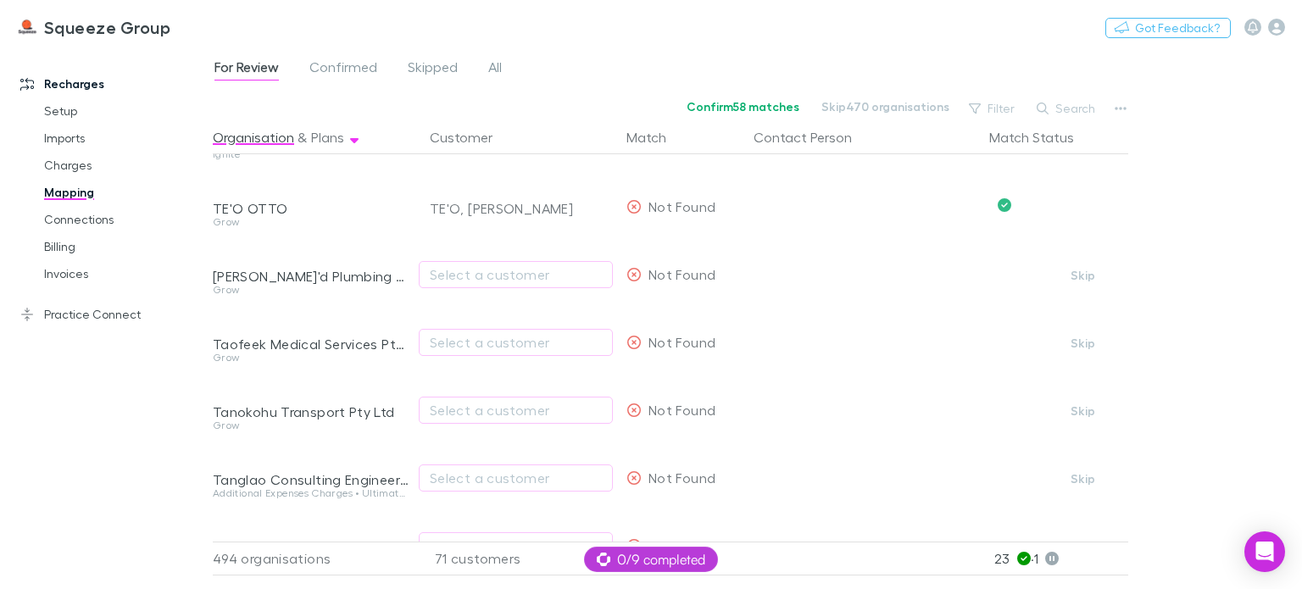
scroll to position [5238, 0]
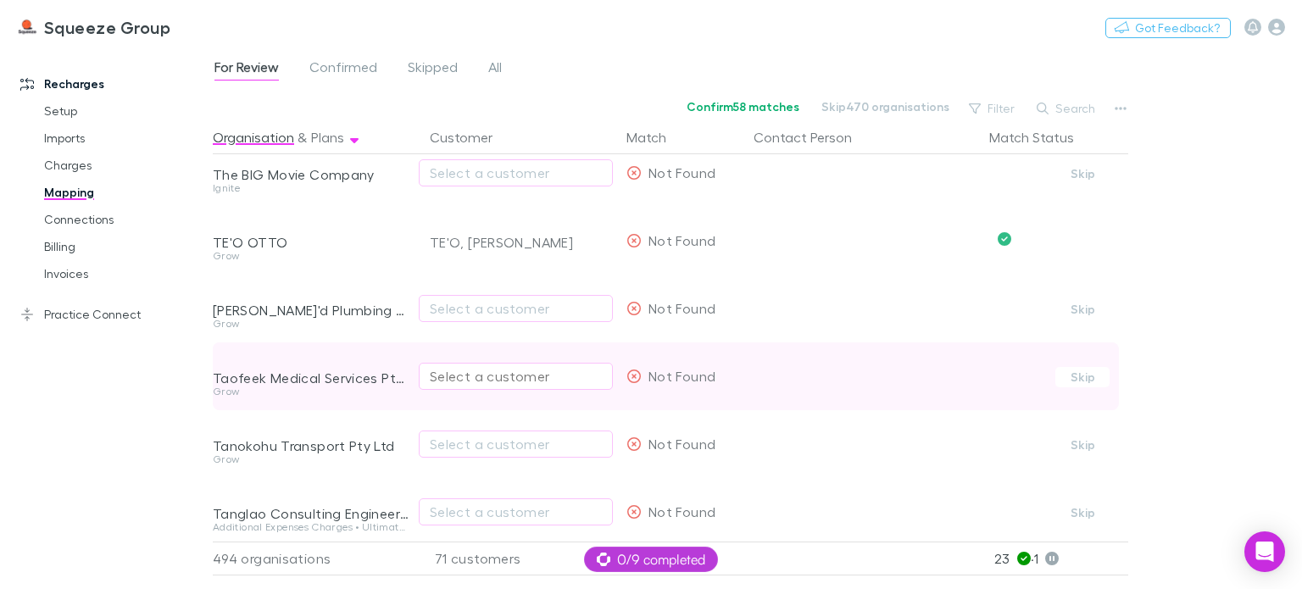
click at [477, 379] on div "Select a customer" at bounding box center [516, 376] width 172 height 20
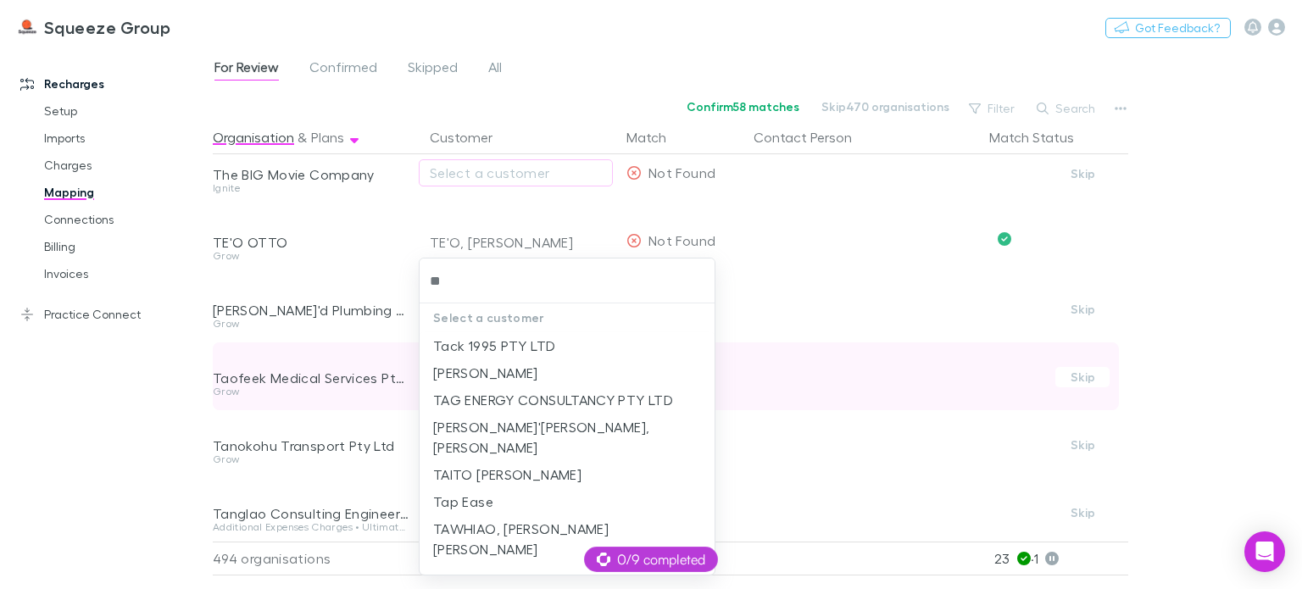
type input "***"
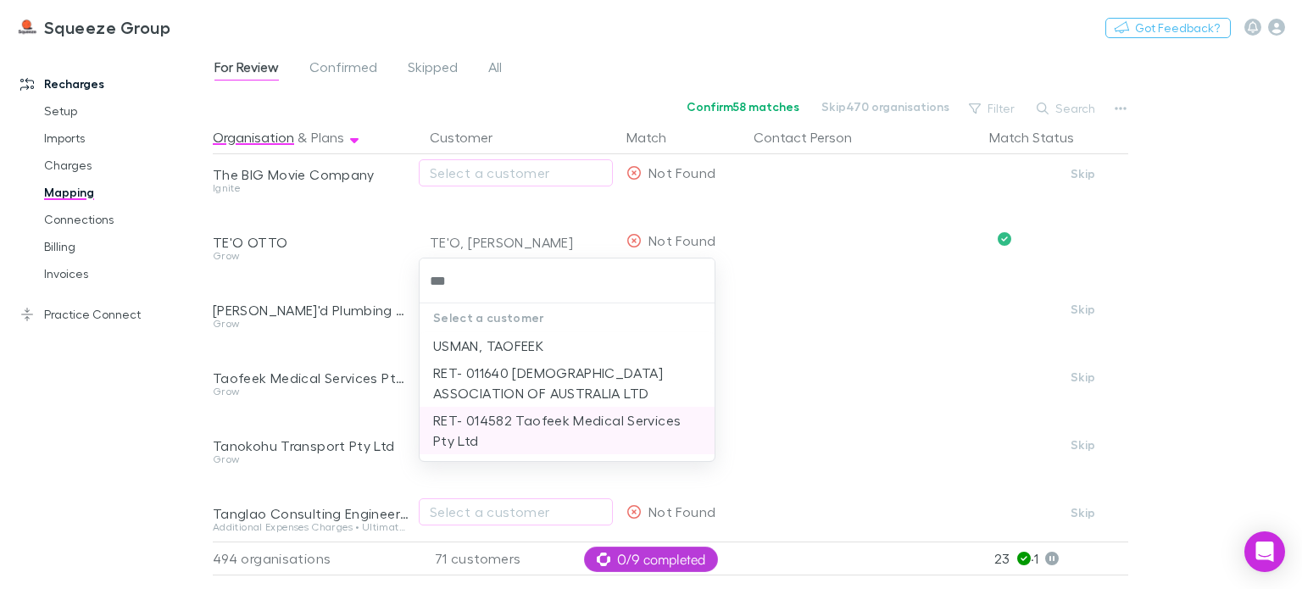
click at [487, 420] on li "RET- 014582 Taofeek Medical Services Pty Ltd" at bounding box center [567, 430] width 295 height 47
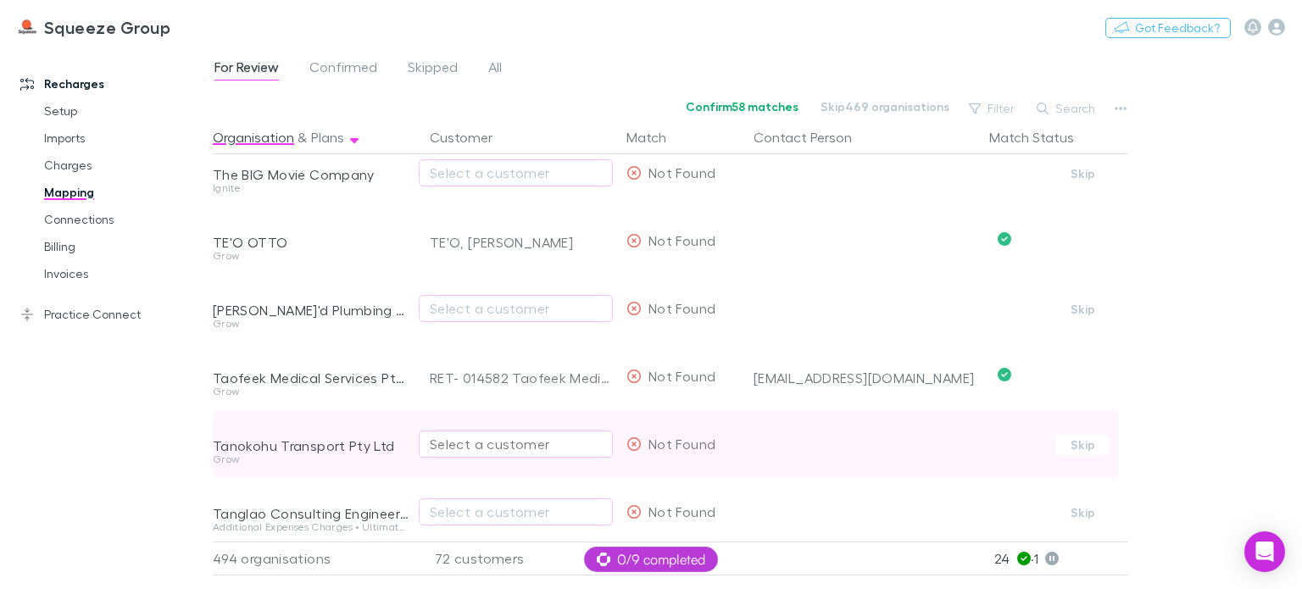
click at [468, 449] on div "Select a customer" at bounding box center [516, 444] width 172 height 20
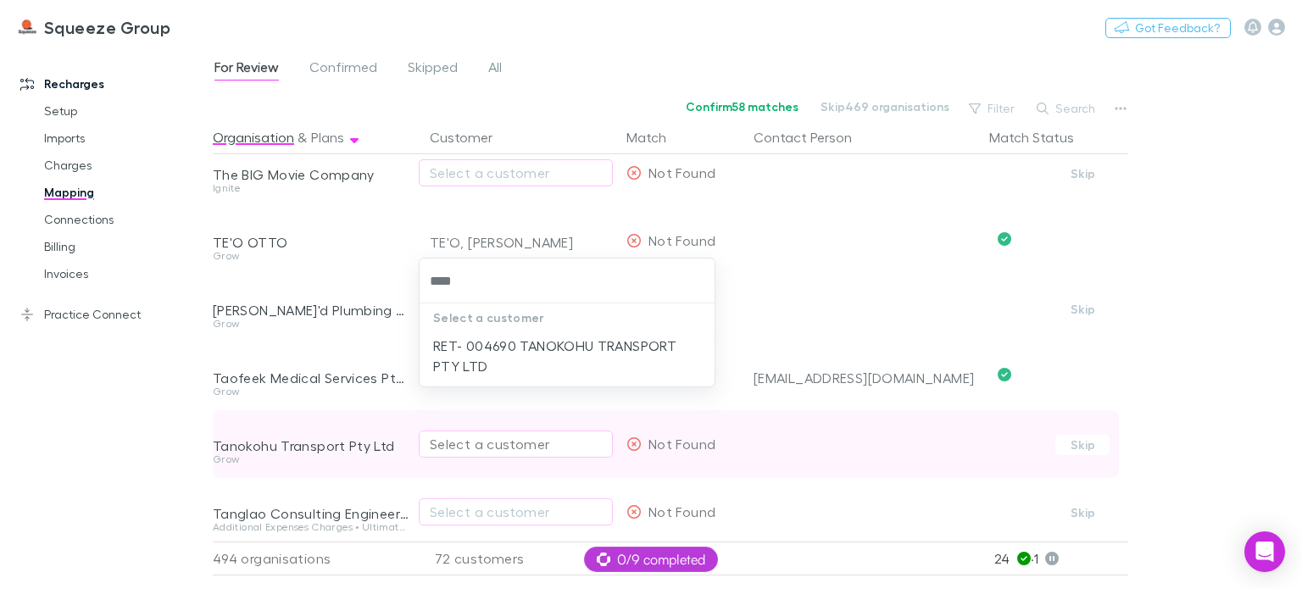
type input "*****"
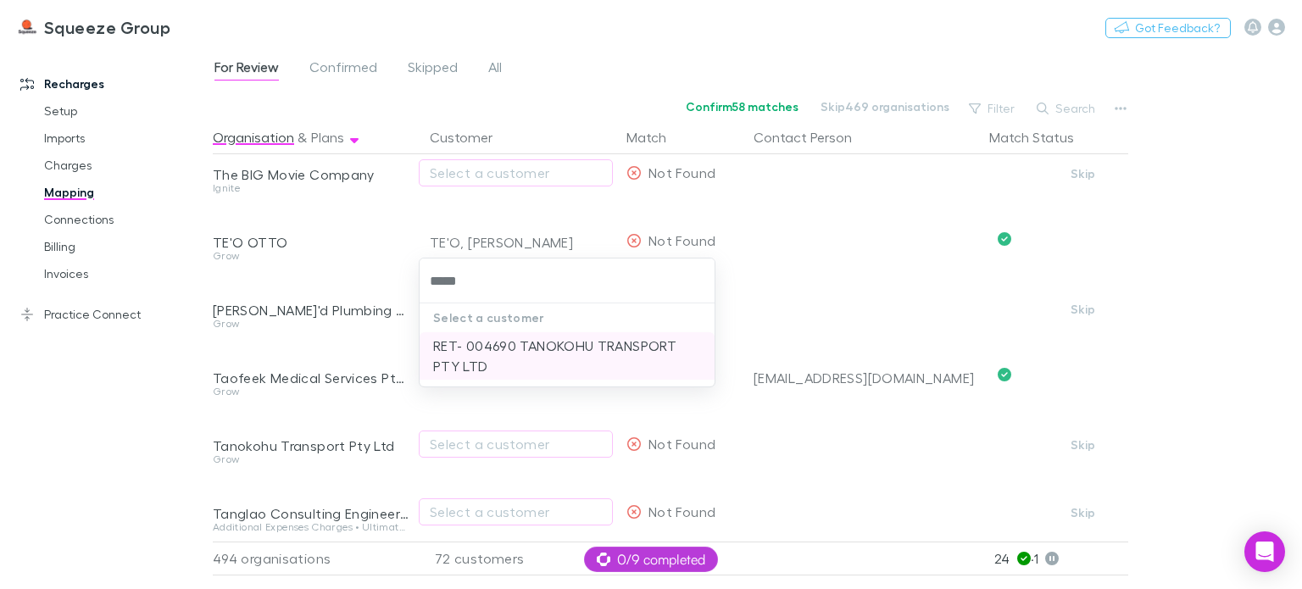
click at [483, 347] on li "RET- 004690 TANOKOHU TRANSPORT PTY LTD" at bounding box center [567, 355] width 295 height 47
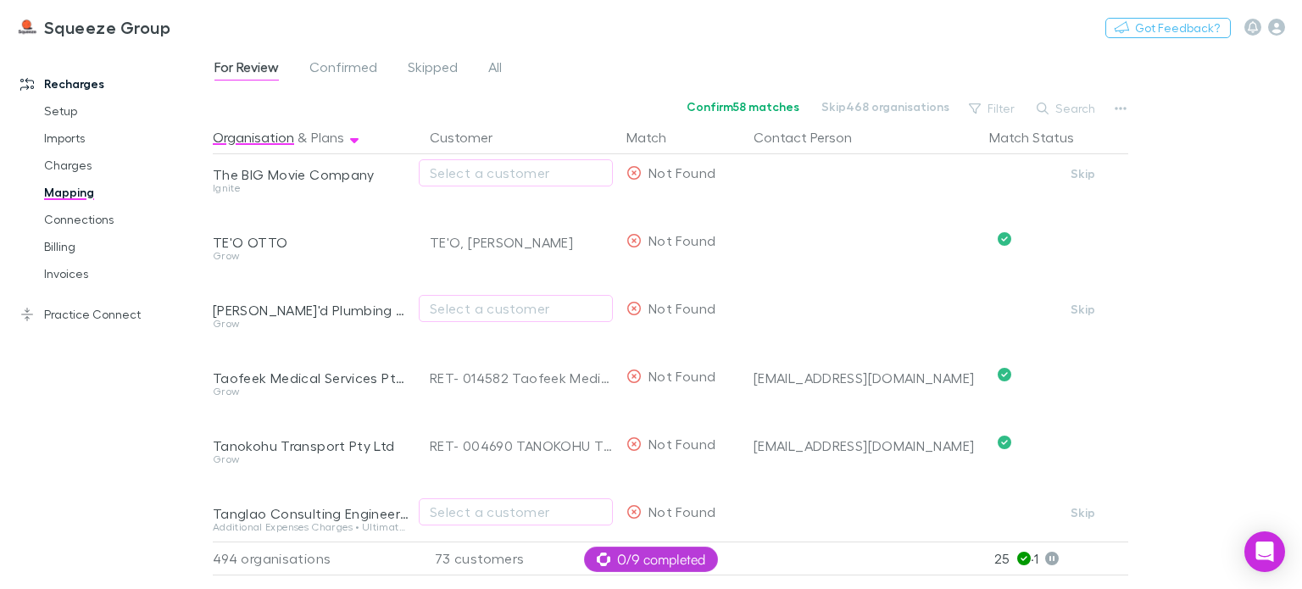
click at [153, 488] on div "Recharges Setup Imports Charges Mapping Connections Billing Invoices Practice C…" at bounding box center [113, 313] width 226 height 521
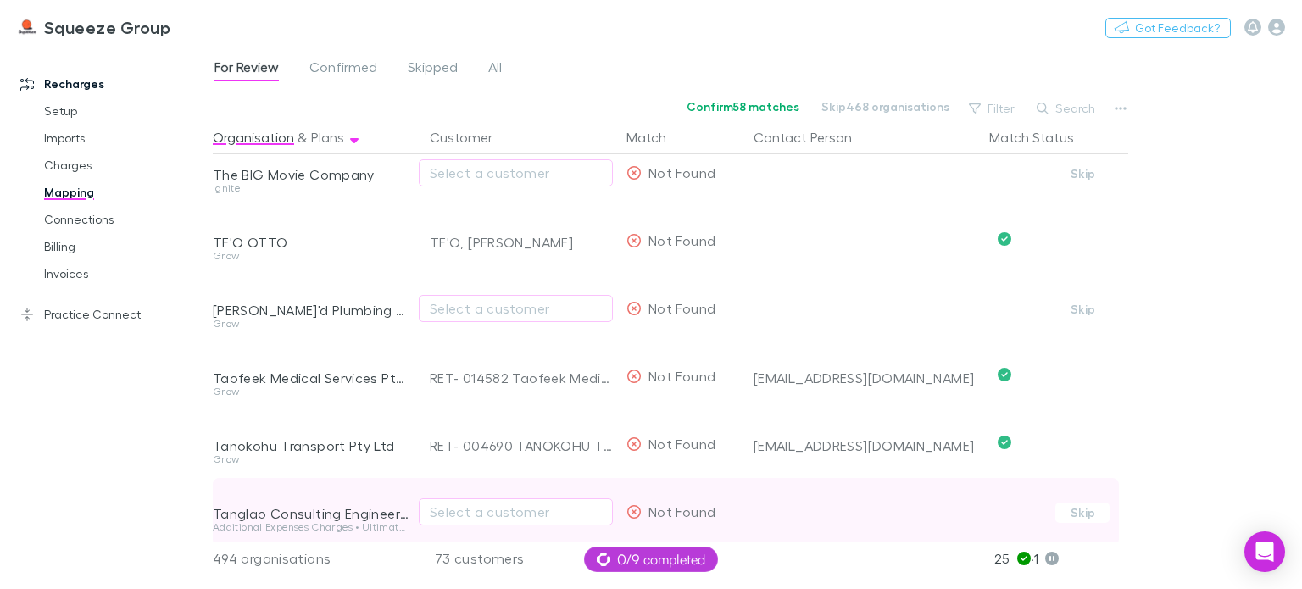
click at [265, 487] on div "Tanglao Consulting Engineers Pty Ltd" at bounding box center [311, 500] width 197 height 44
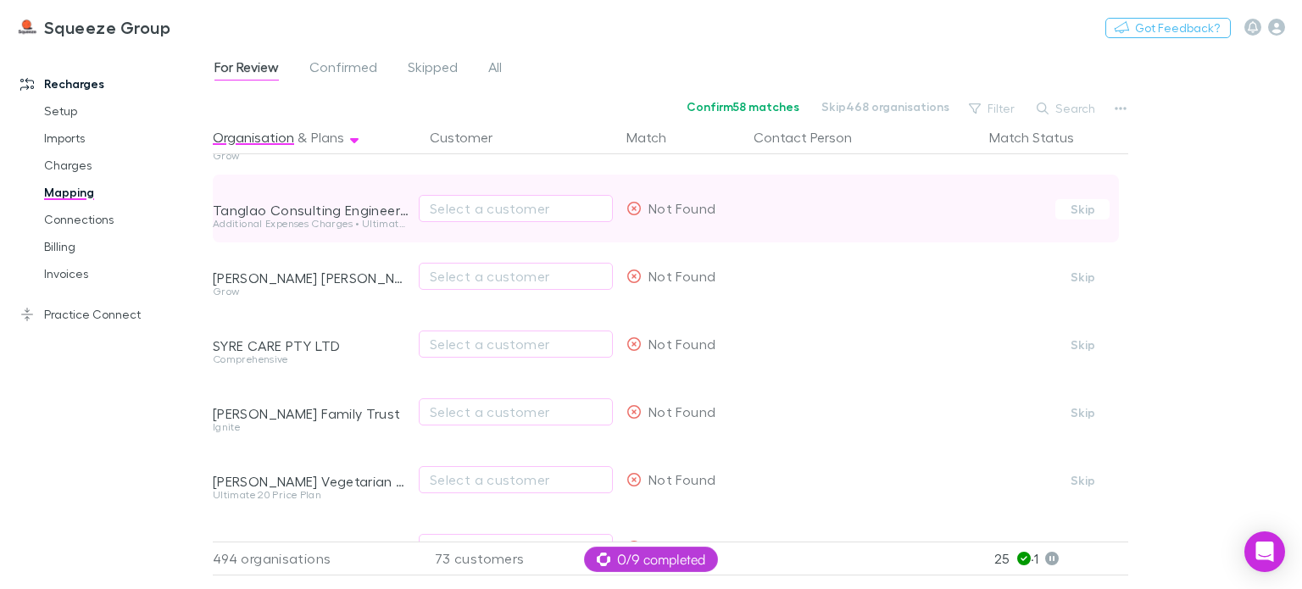
scroll to position [5544, 0]
click at [492, 208] on div "Select a customer" at bounding box center [516, 207] width 172 height 20
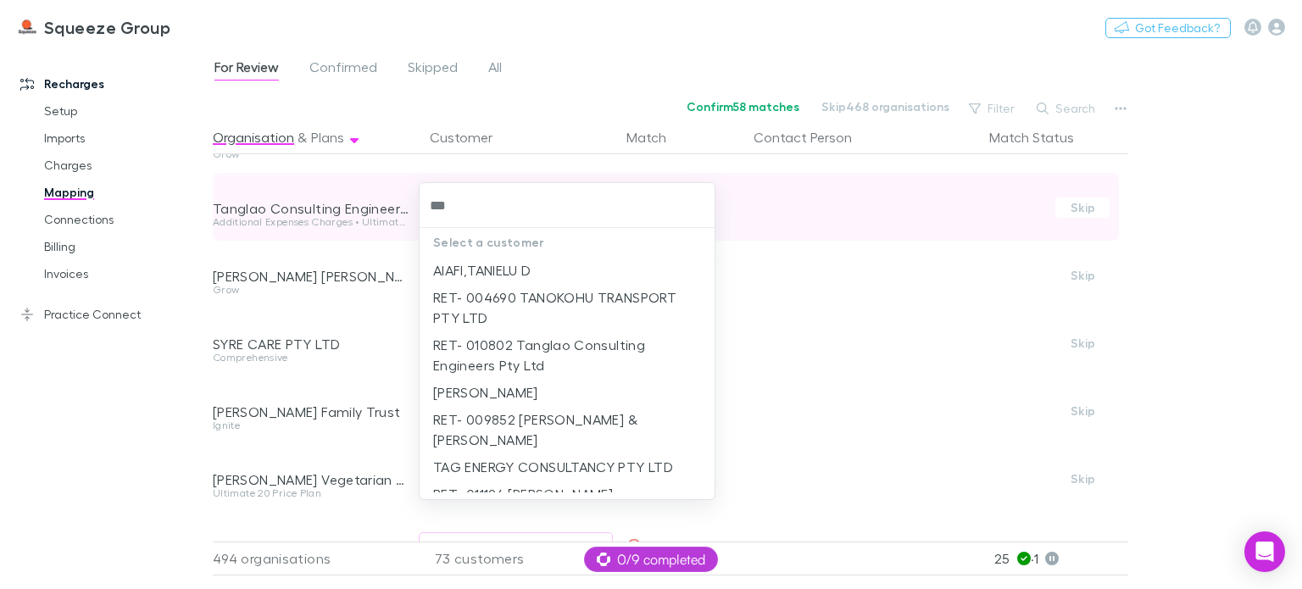
type input "****"
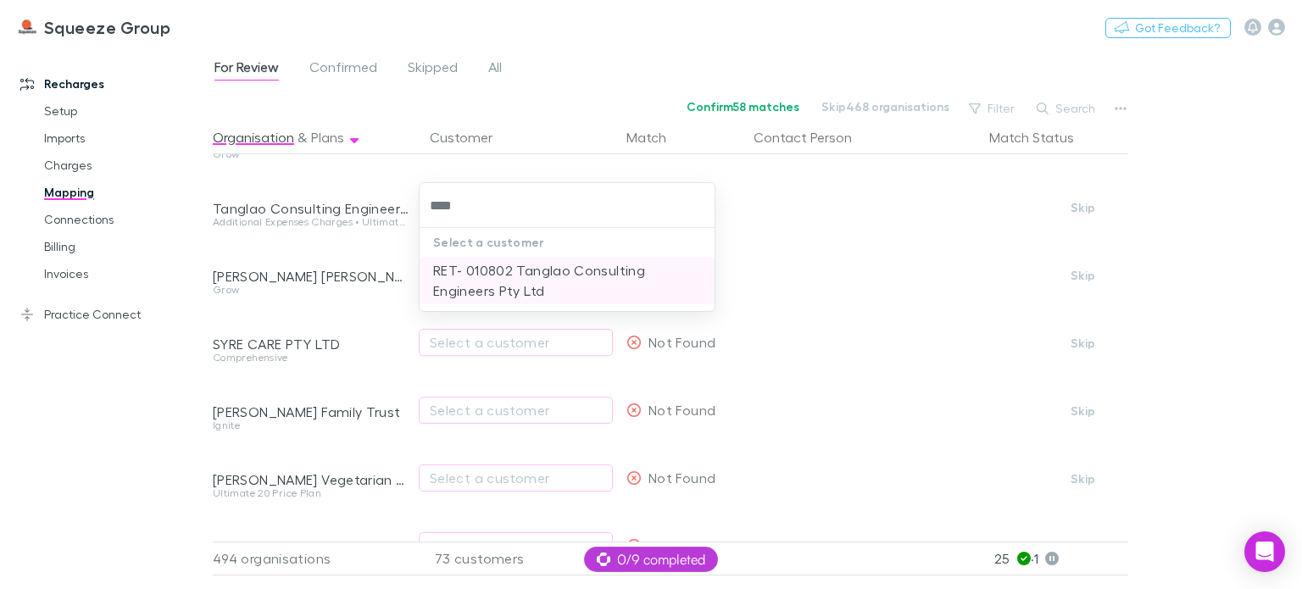
click at [507, 272] on li "RET- 010802 Tanglao Consulting Engineers Pty Ltd" at bounding box center [567, 280] width 295 height 47
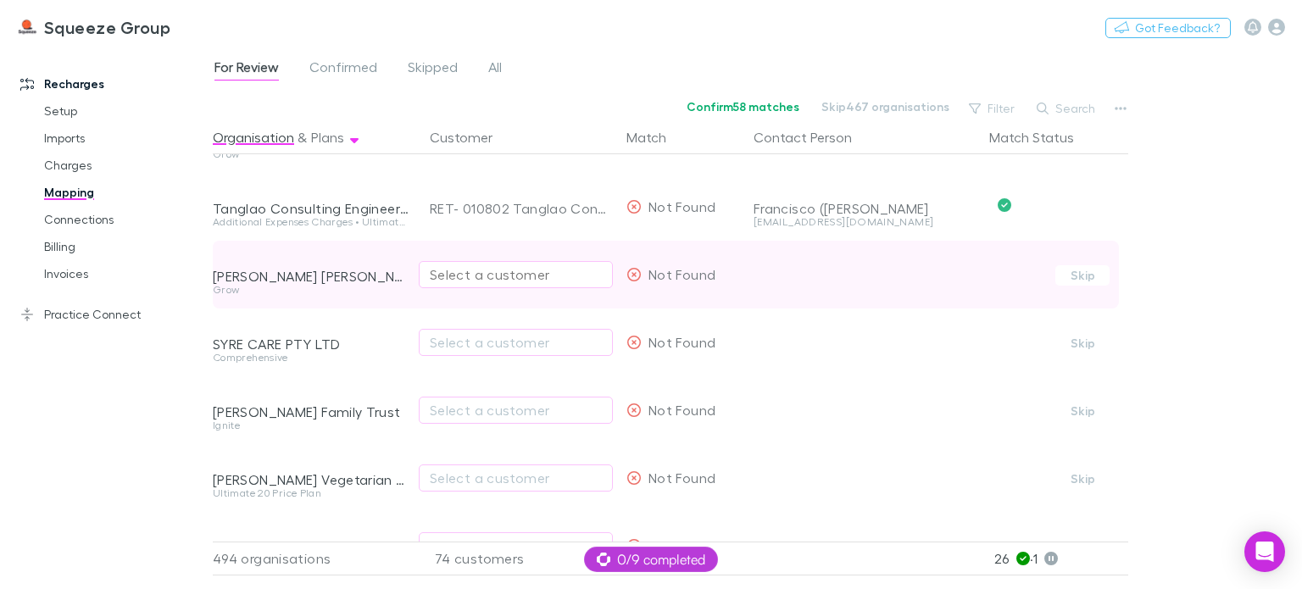
click at [490, 279] on div "Select a customer" at bounding box center [516, 275] width 172 height 20
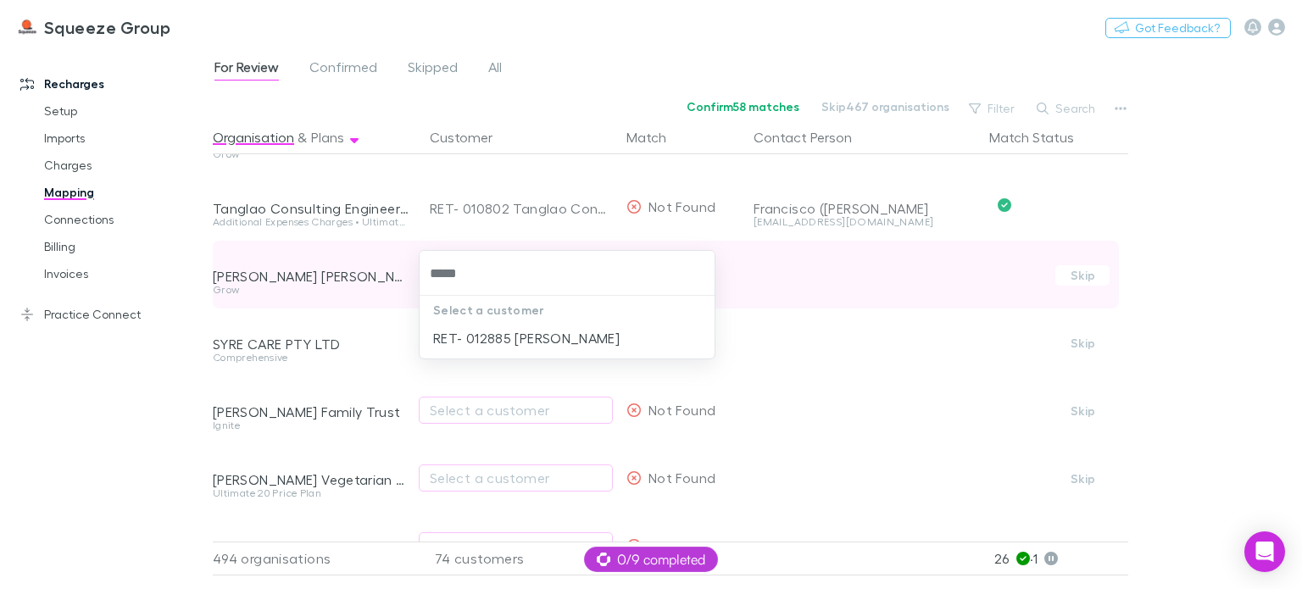
type input "******"
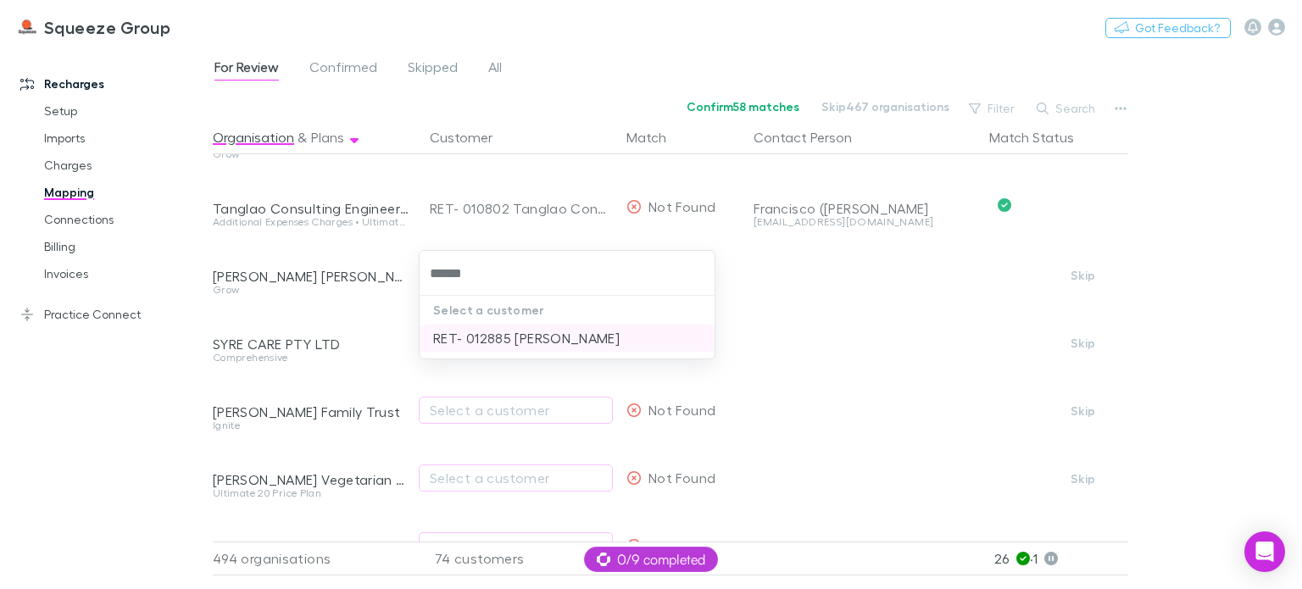
click at [488, 336] on li "RET- 012885 [PERSON_NAME]" at bounding box center [567, 338] width 295 height 27
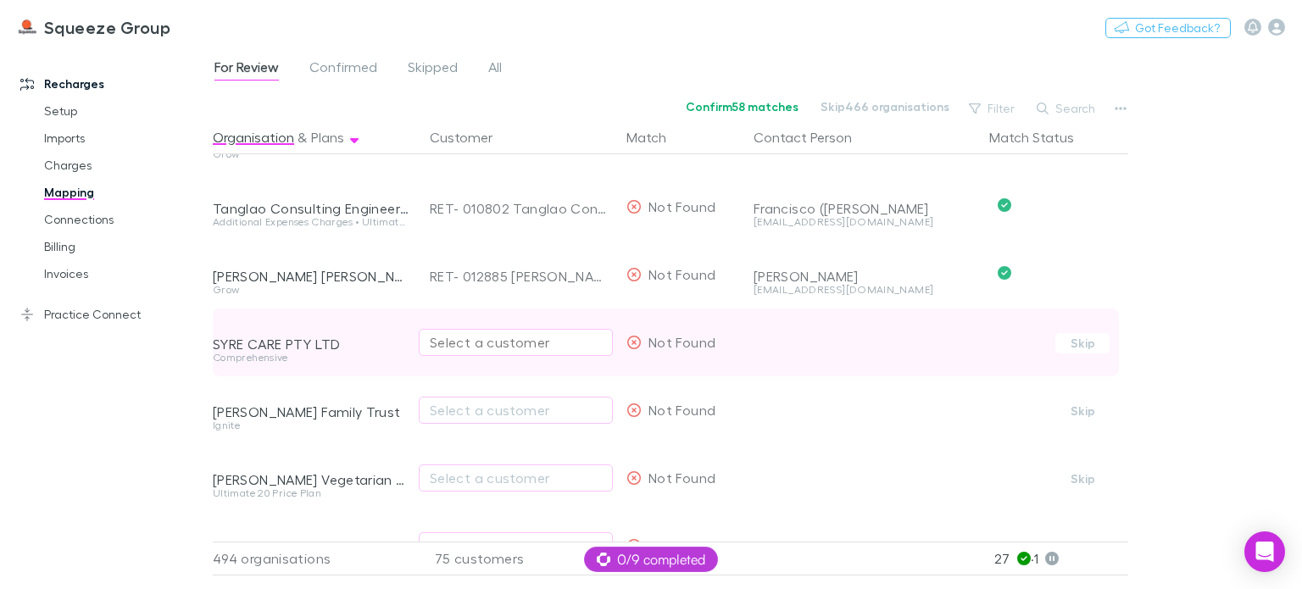
click at [461, 346] on div "Select a customer" at bounding box center [516, 342] width 172 height 20
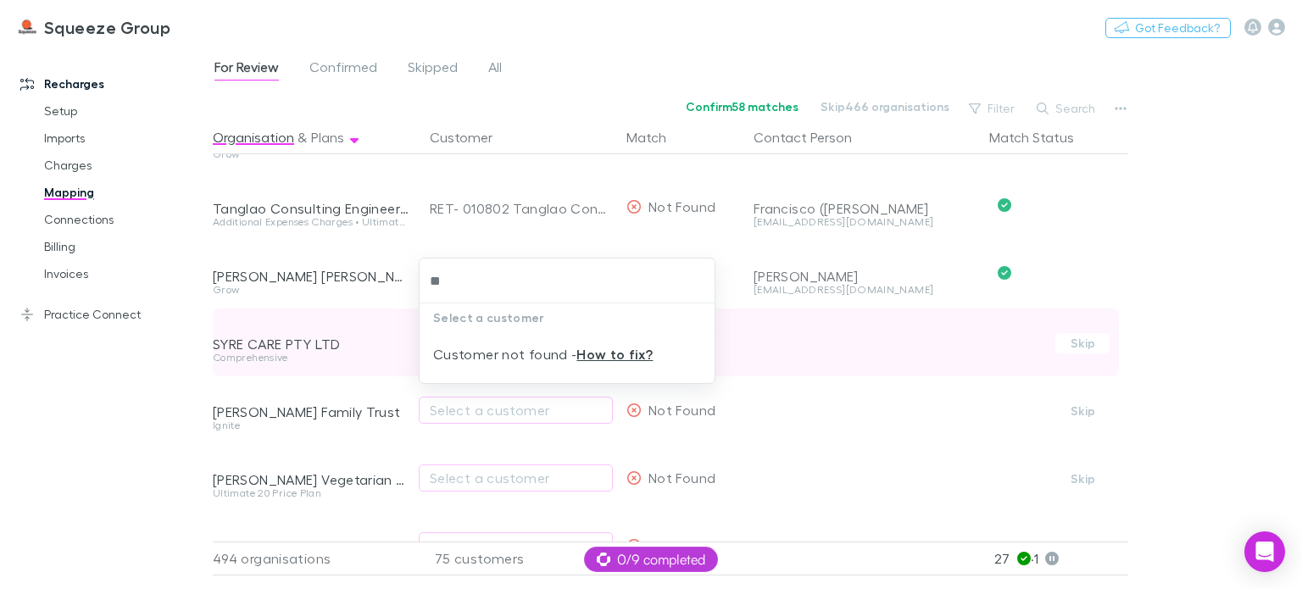
type input "*"
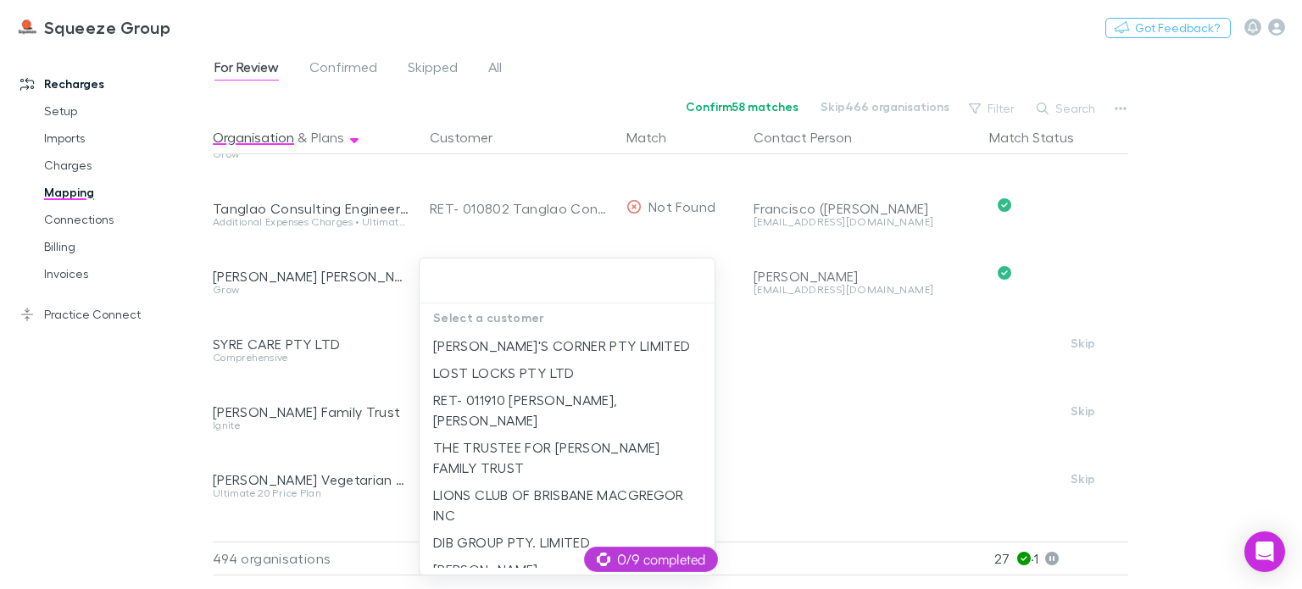
click at [351, 379] on div at bounding box center [651, 294] width 1302 height 589
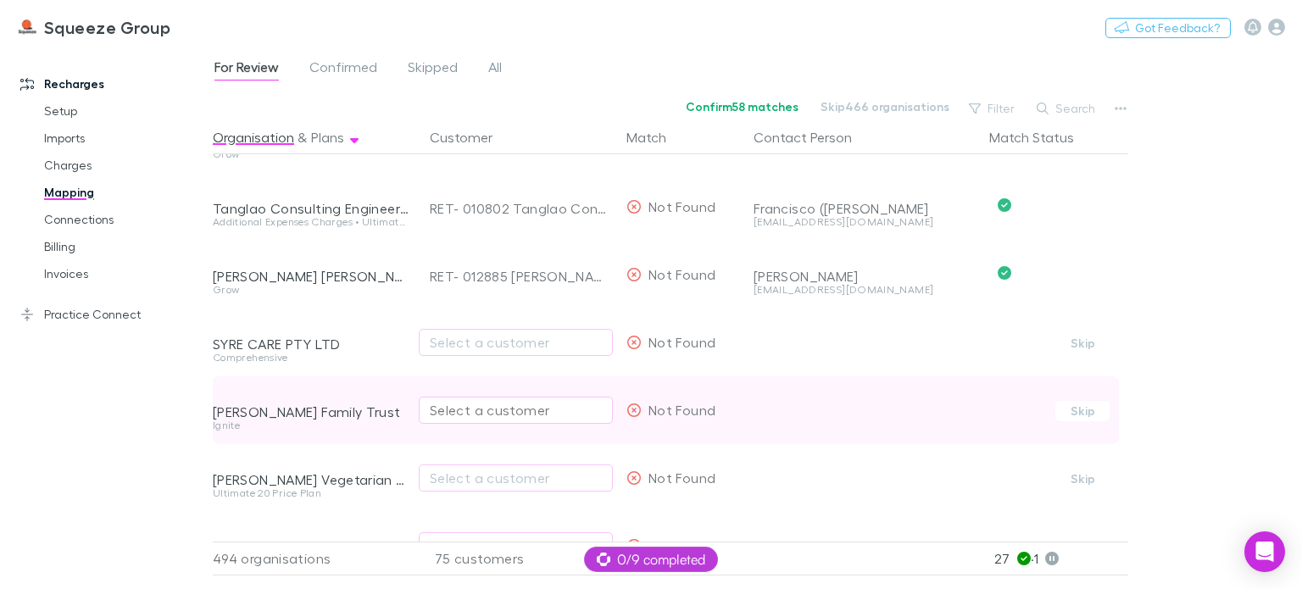
click at [466, 412] on div "Select a customer" at bounding box center [516, 410] width 172 height 20
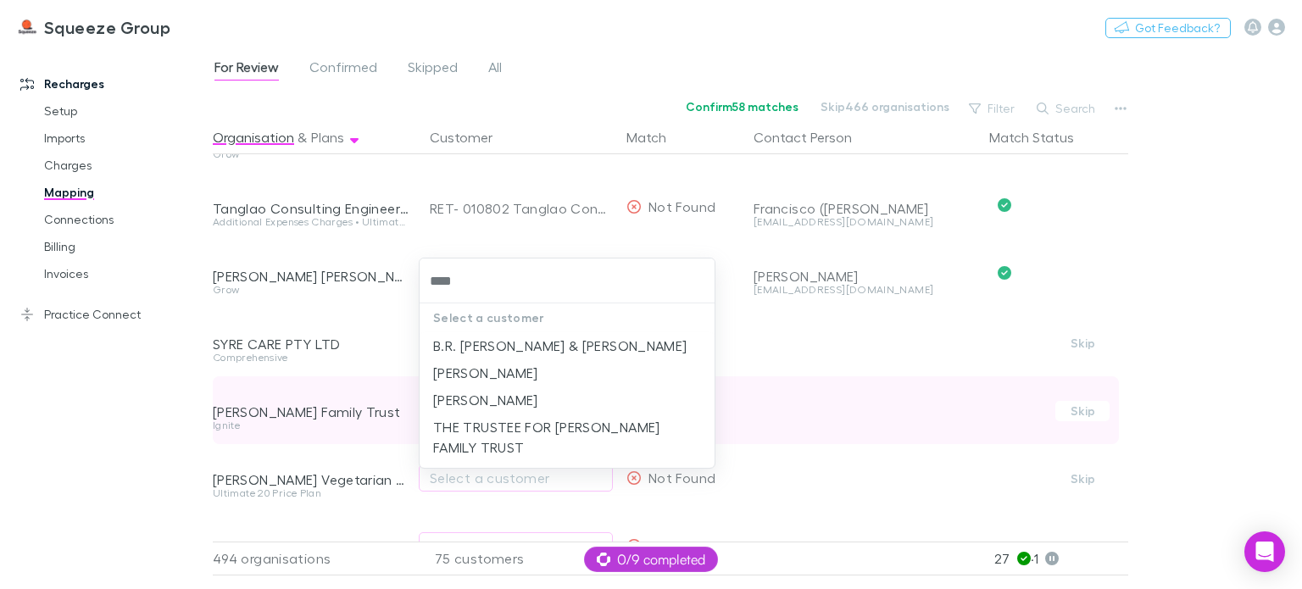
type input "*****"
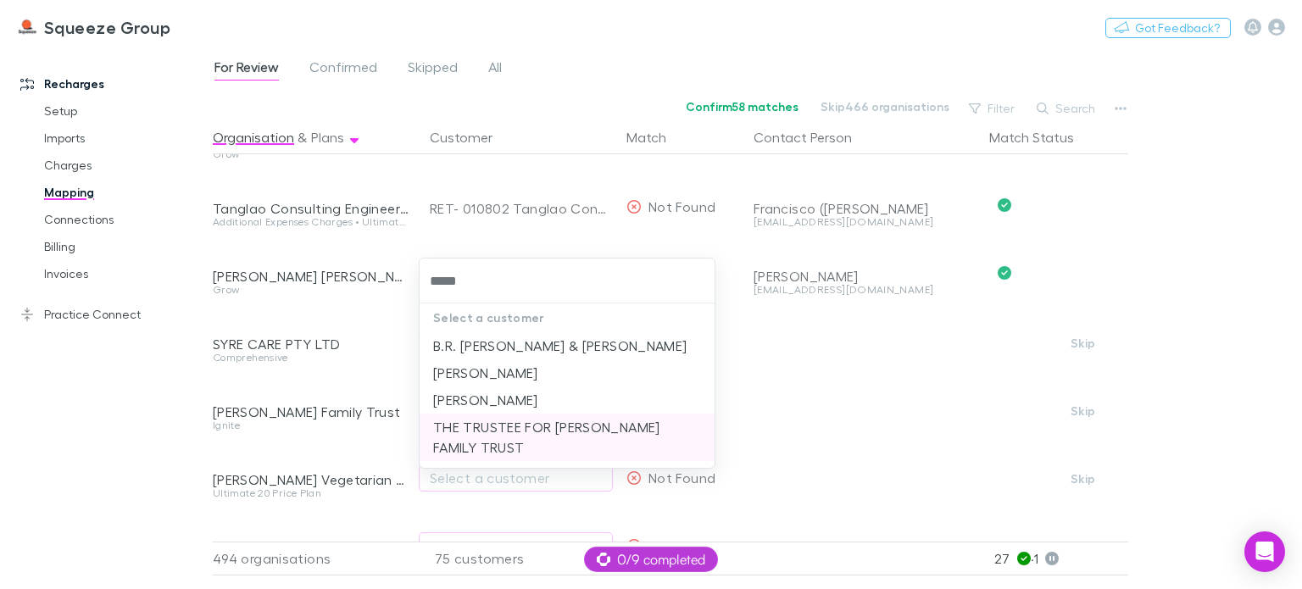
click at [477, 433] on li "THE TRUSTEE FOR [PERSON_NAME] FAMILY TRUST" at bounding box center [567, 437] width 295 height 47
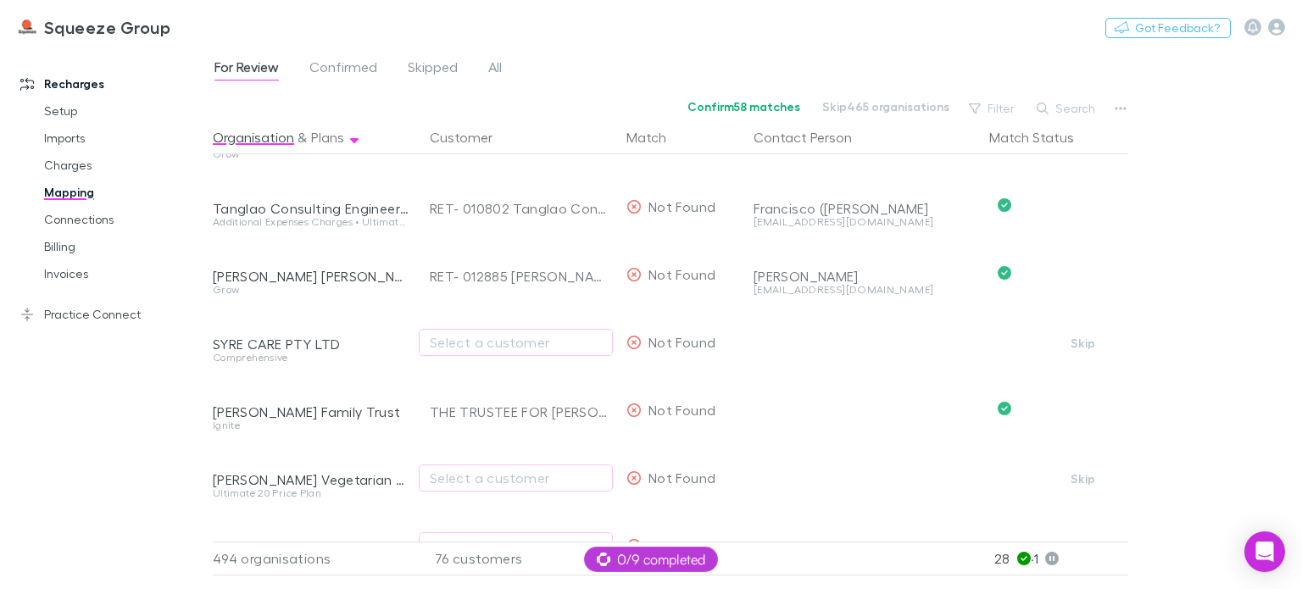
click at [144, 449] on div "Recharges Setup Imports Charges Mapping Connections Billing Invoices Practice C…" at bounding box center [113, 313] width 226 height 521
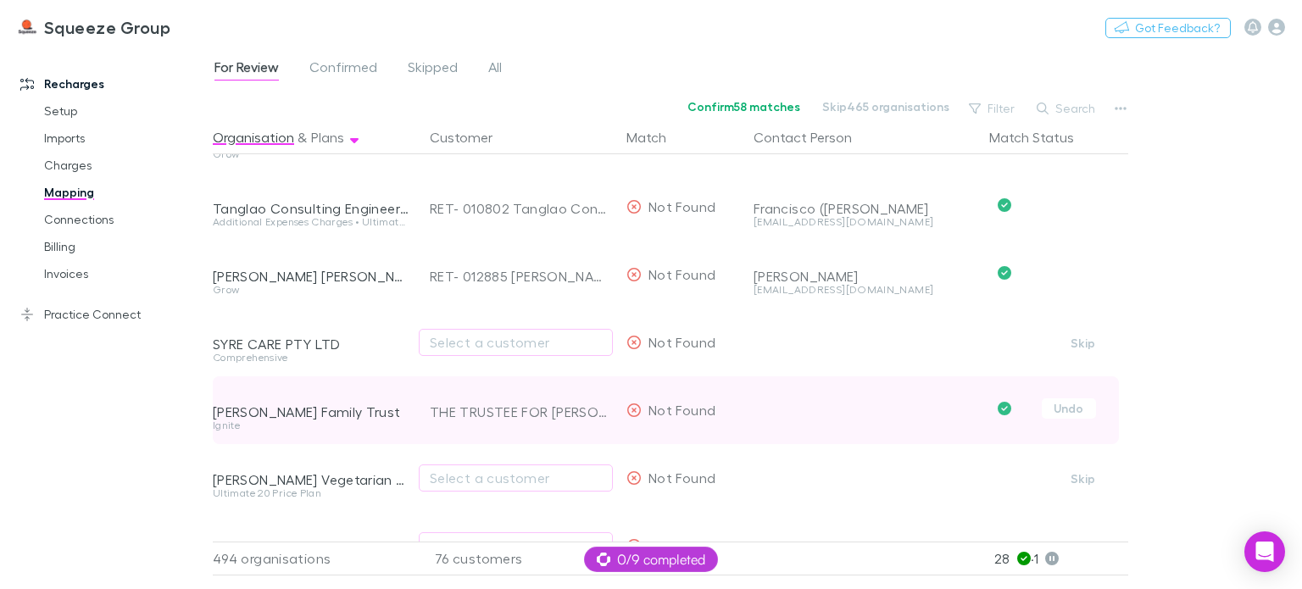
click at [398, 442] on div "Ignite" at bounding box center [311, 433] width 197 height 24
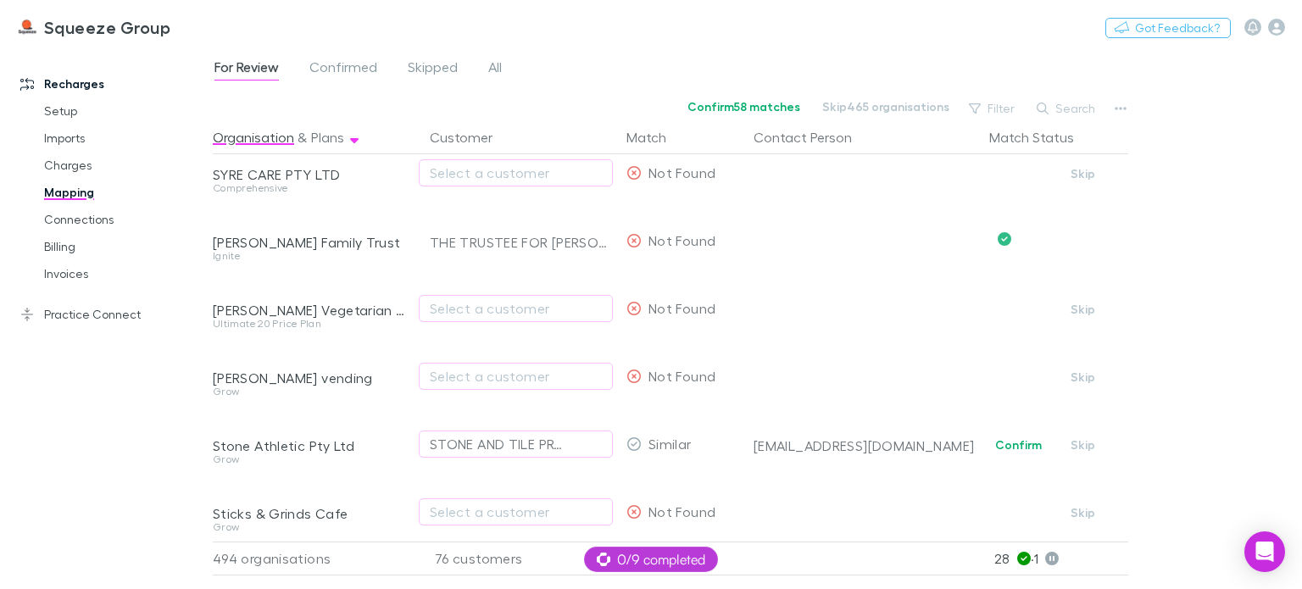
scroll to position [5747, 0]
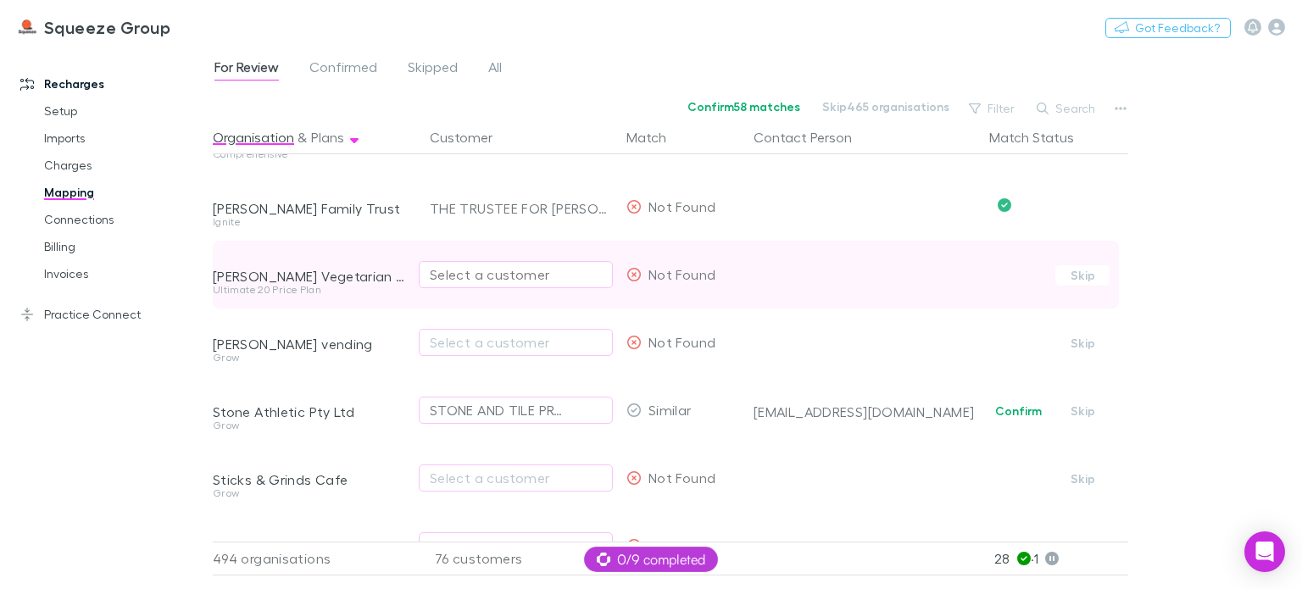
click at [520, 277] on div "Select a customer" at bounding box center [516, 275] width 172 height 20
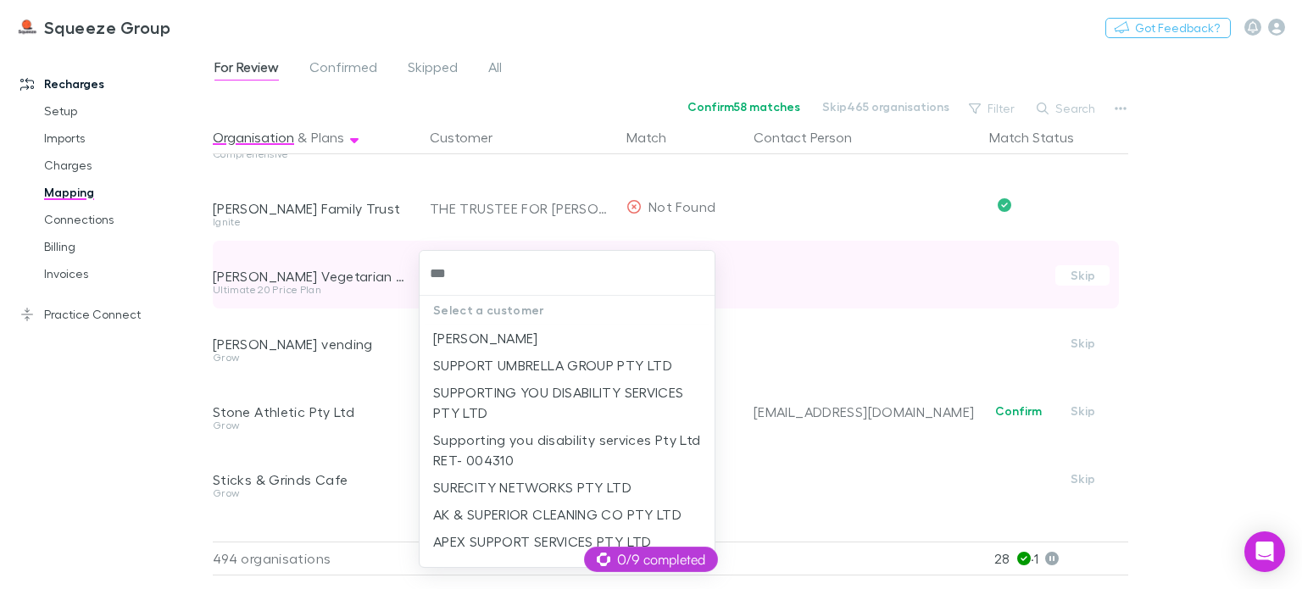
type input "****"
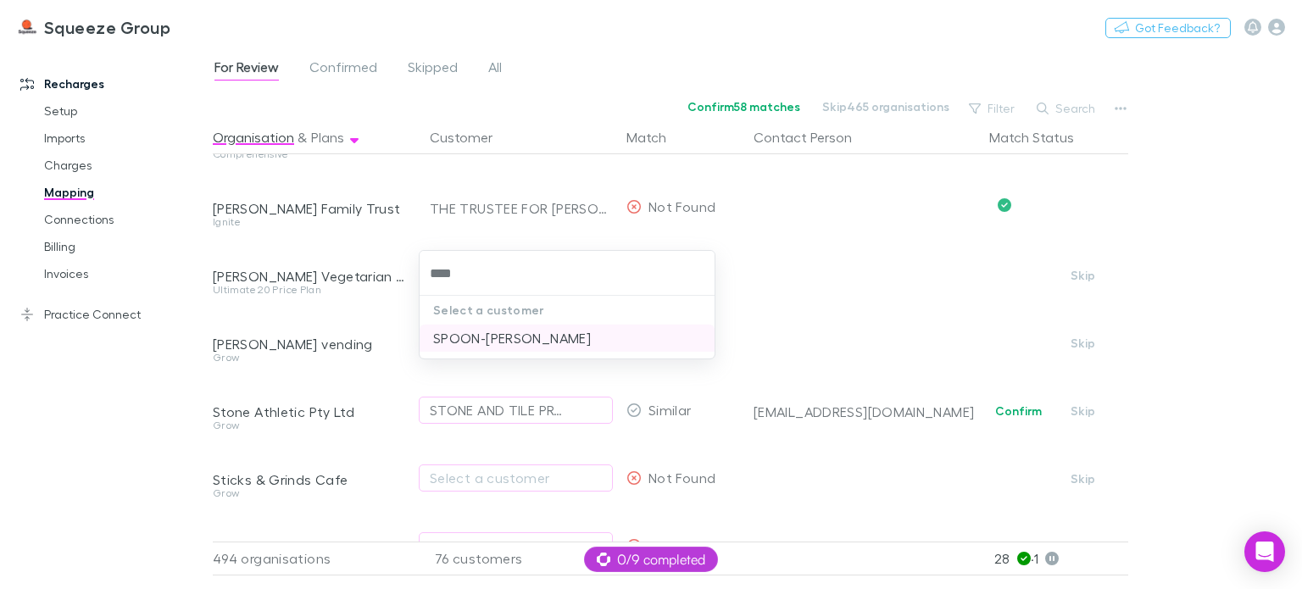
click at [492, 345] on li "SPOON-[PERSON_NAME]" at bounding box center [567, 338] width 295 height 27
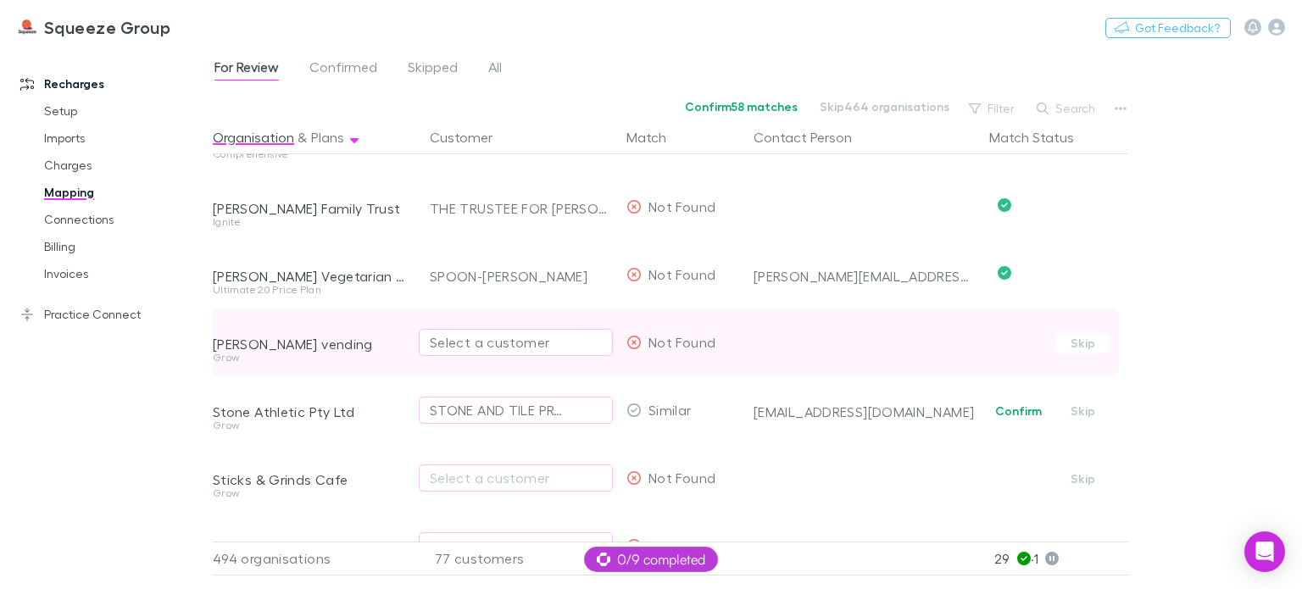
click at [482, 341] on div "Select a customer" at bounding box center [516, 342] width 172 height 20
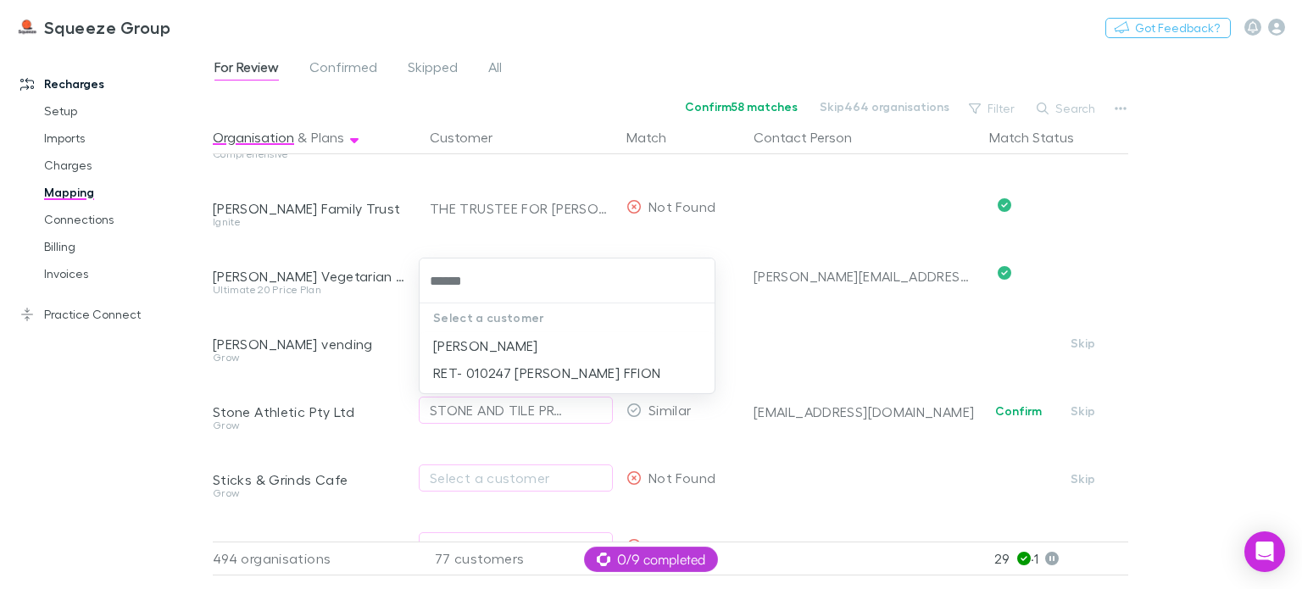
type input "******"
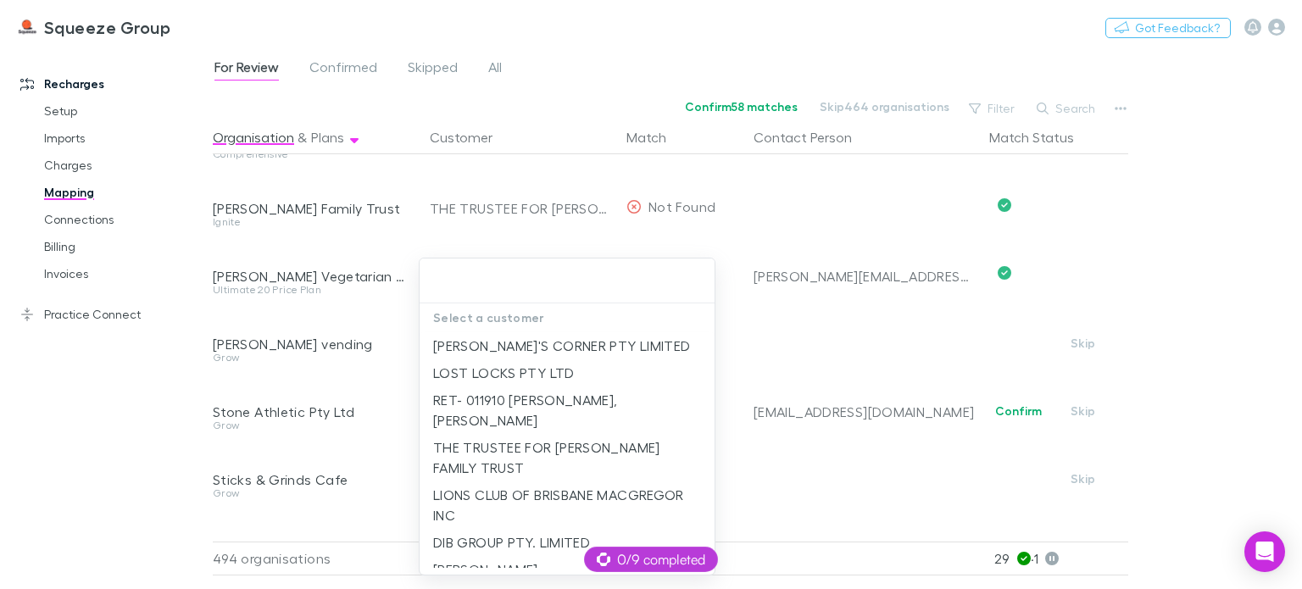
click at [397, 374] on div at bounding box center [651, 294] width 1302 height 589
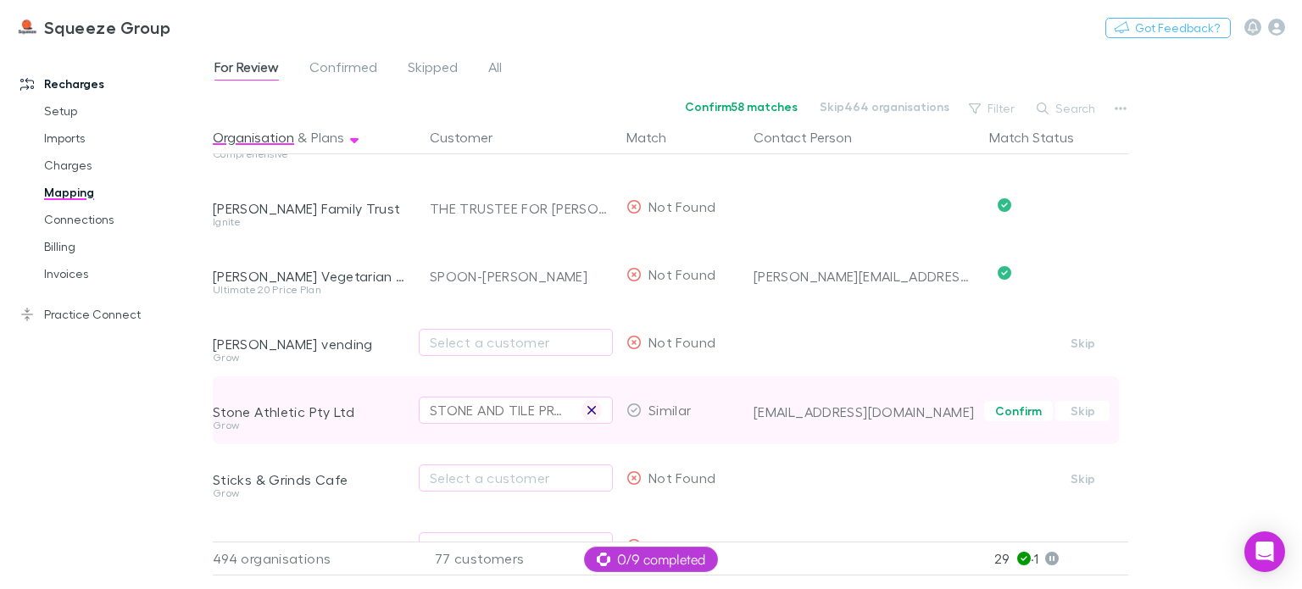
click at [593, 410] on icon "button" at bounding box center [592, 410] width 8 height 8
click at [507, 406] on div "Select a customer" at bounding box center [516, 410] width 172 height 20
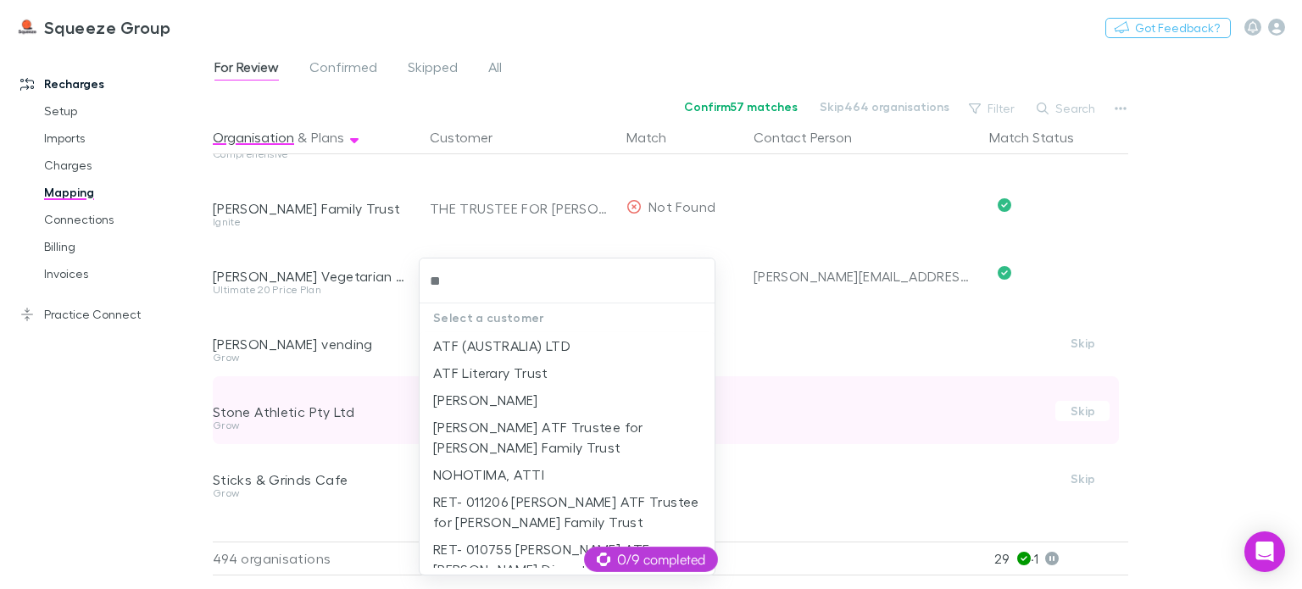
type input "*"
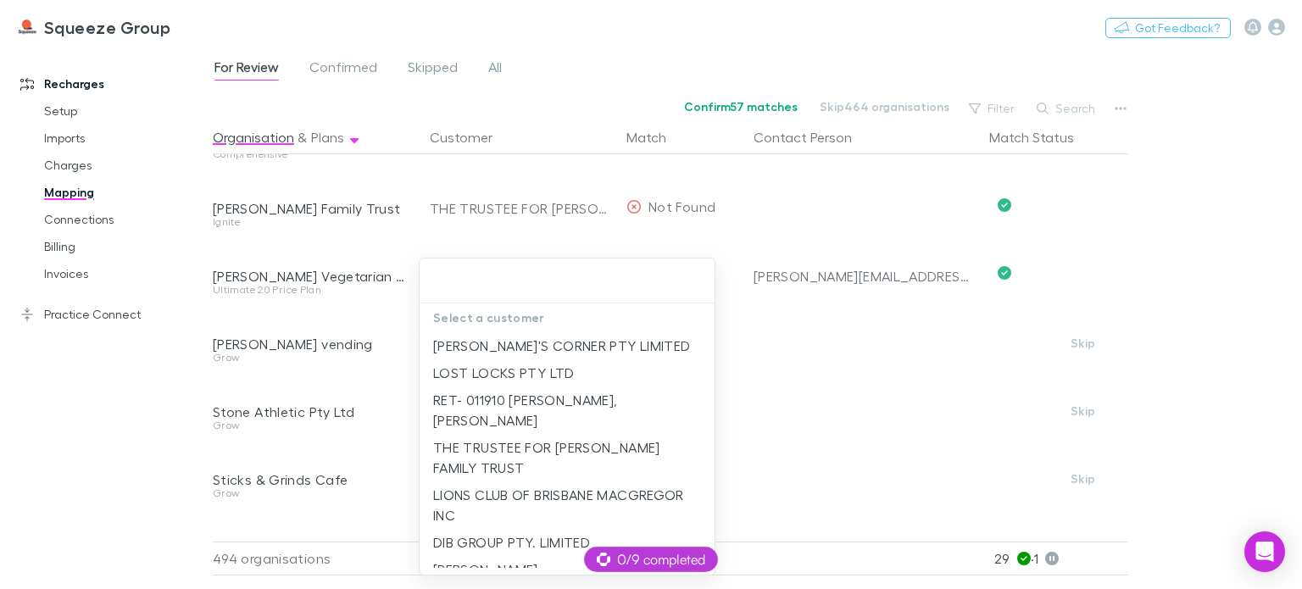
click at [391, 444] on div at bounding box center [651, 294] width 1302 height 589
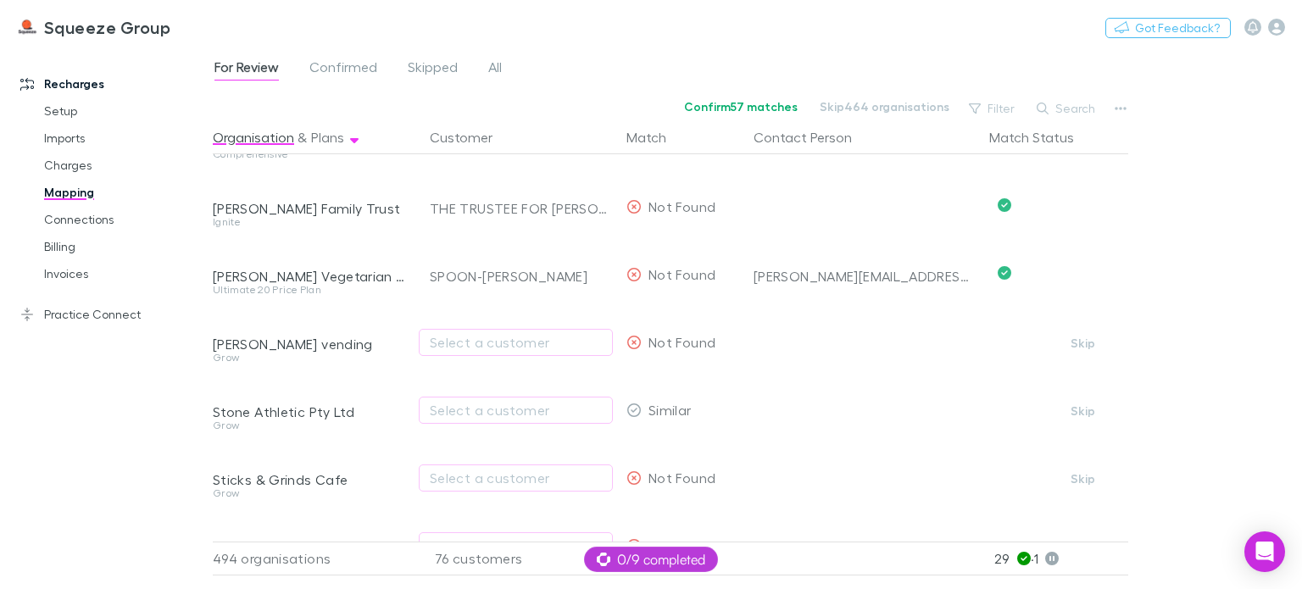
click at [191, 430] on div "Recharges Setup Imports Charges Mapping Connections Billing Invoices Practice C…" at bounding box center [113, 313] width 226 height 521
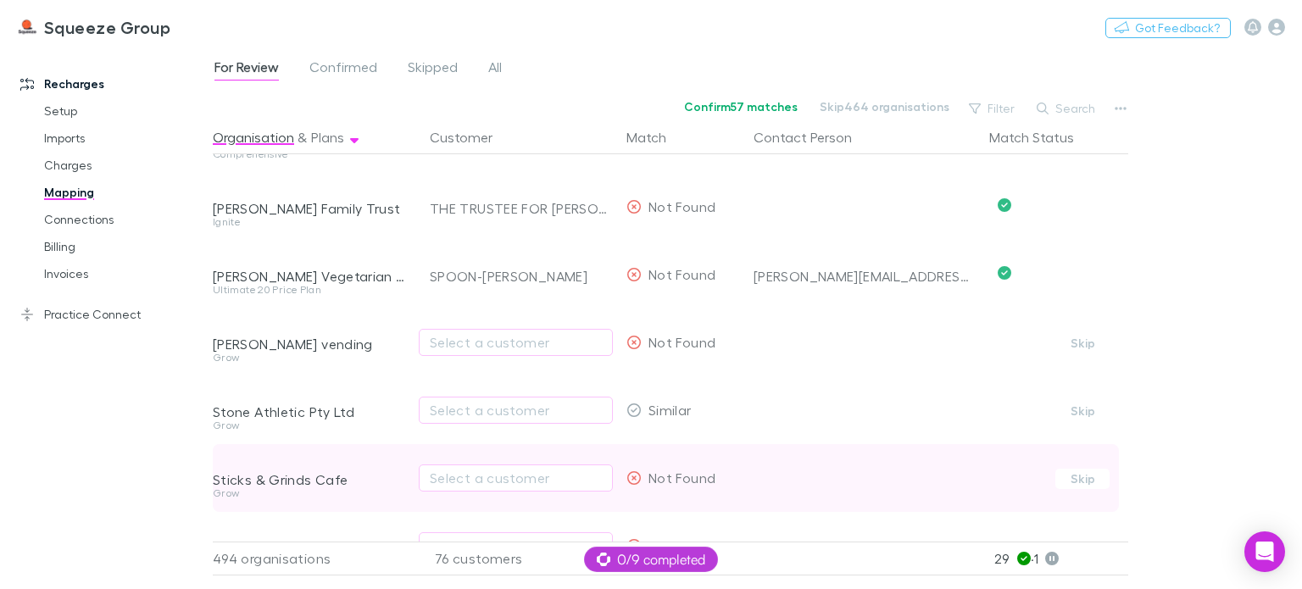
click at [381, 454] on div "Sticks & Grinds Cafe" at bounding box center [311, 466] width 197 height 44
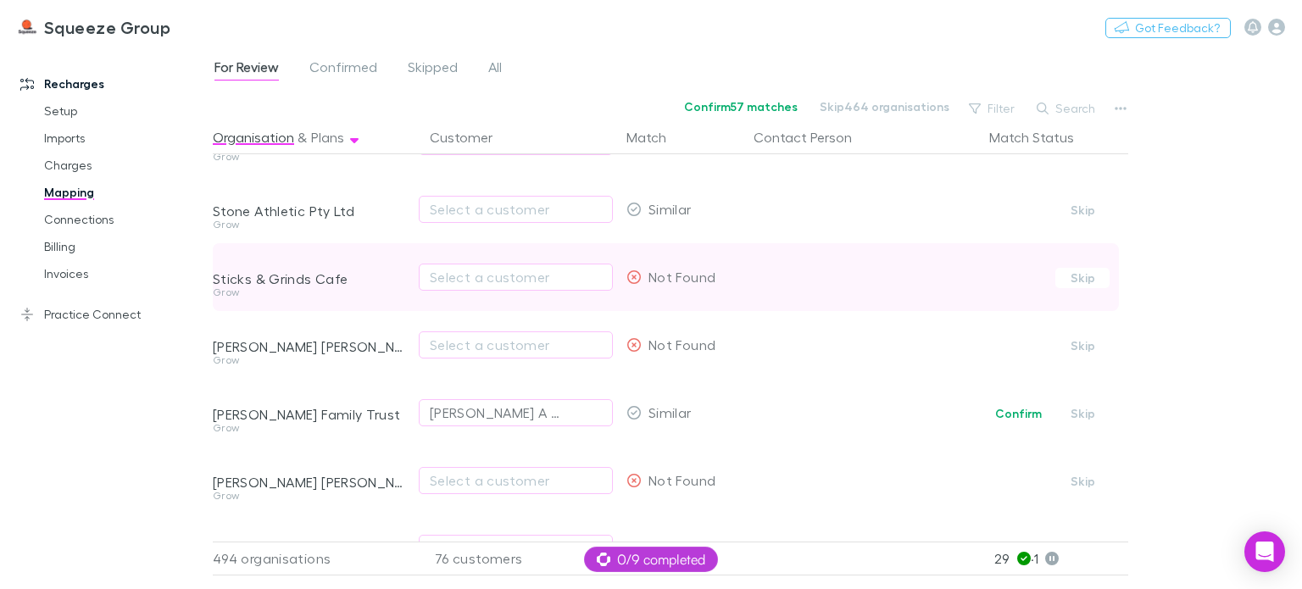
scroll to position [5951, 0]
click at [505, 274] on div "Select a customer" at bounding box center [516, 275] width 172 height 20
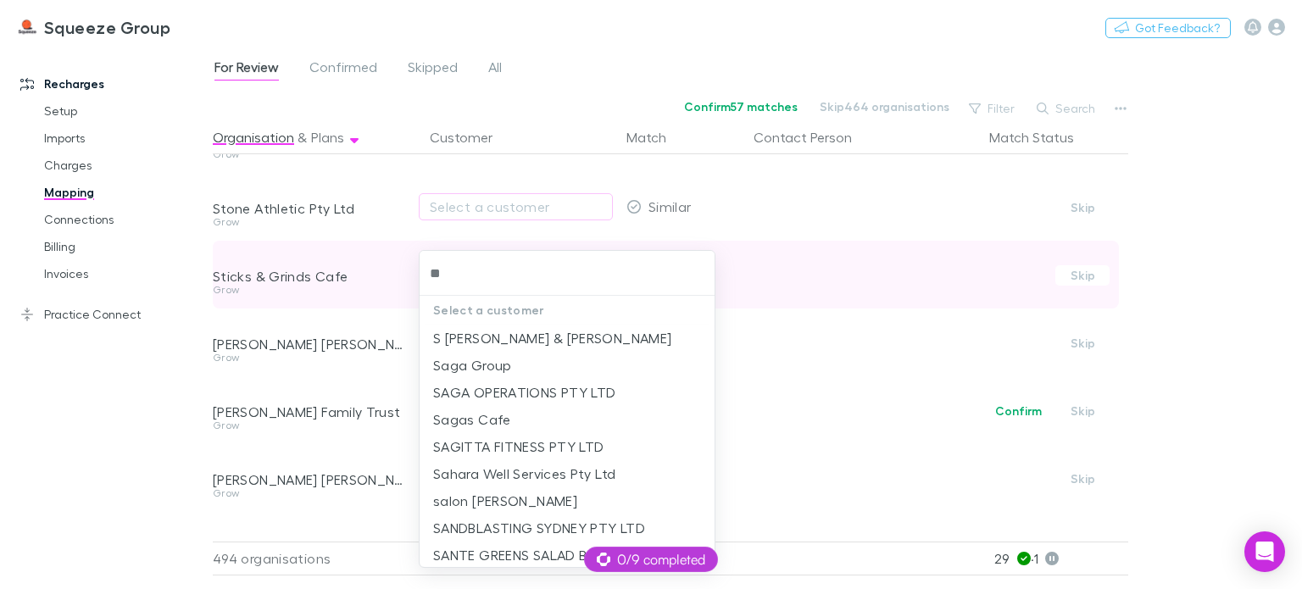
type input "*"
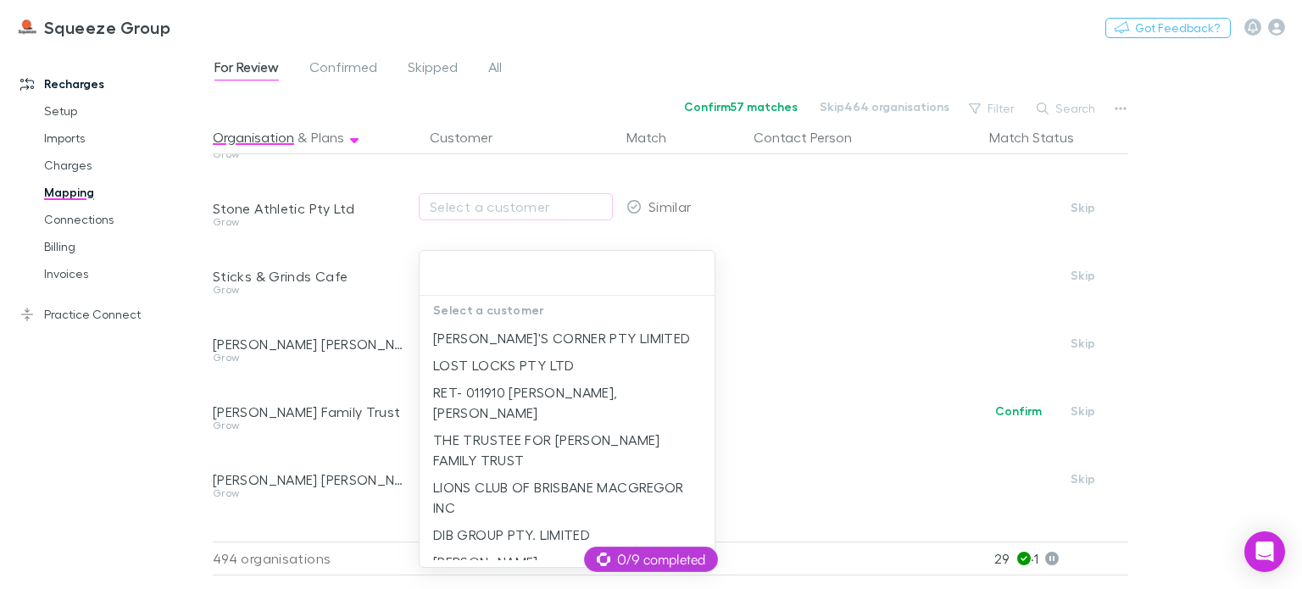
click at [397, 318] on div at bounding box center [651, 294] width 1302 height 589
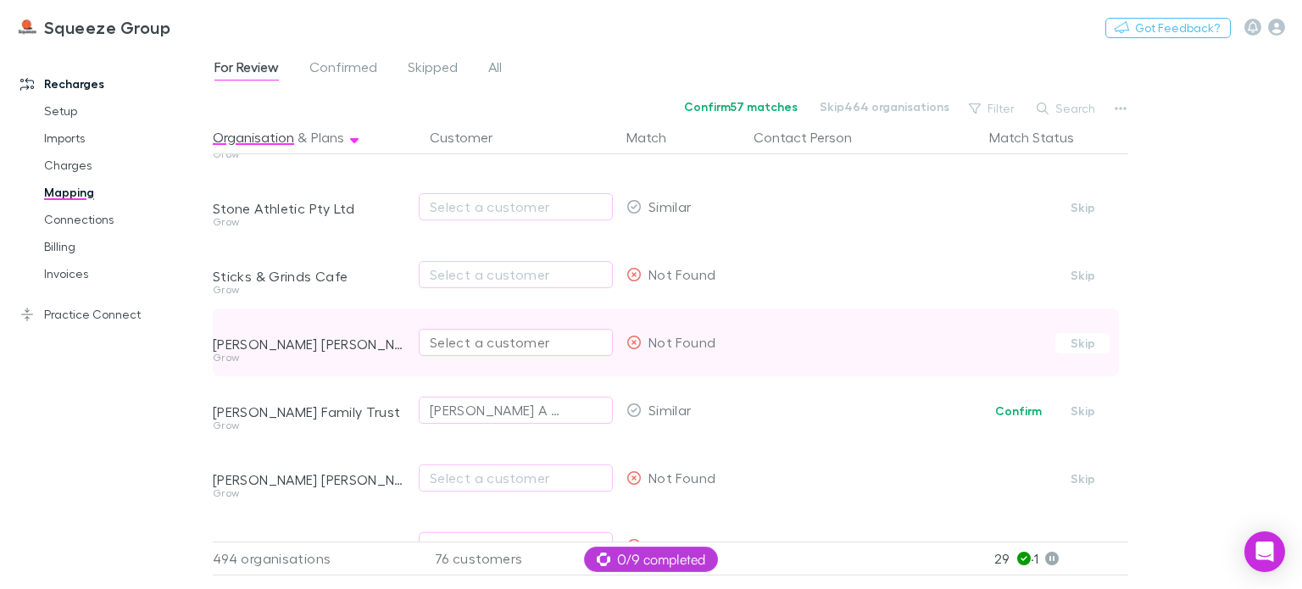
click at [443, 339] on div "Select a customer" at bounding box center [516, 342] width 172 height 20
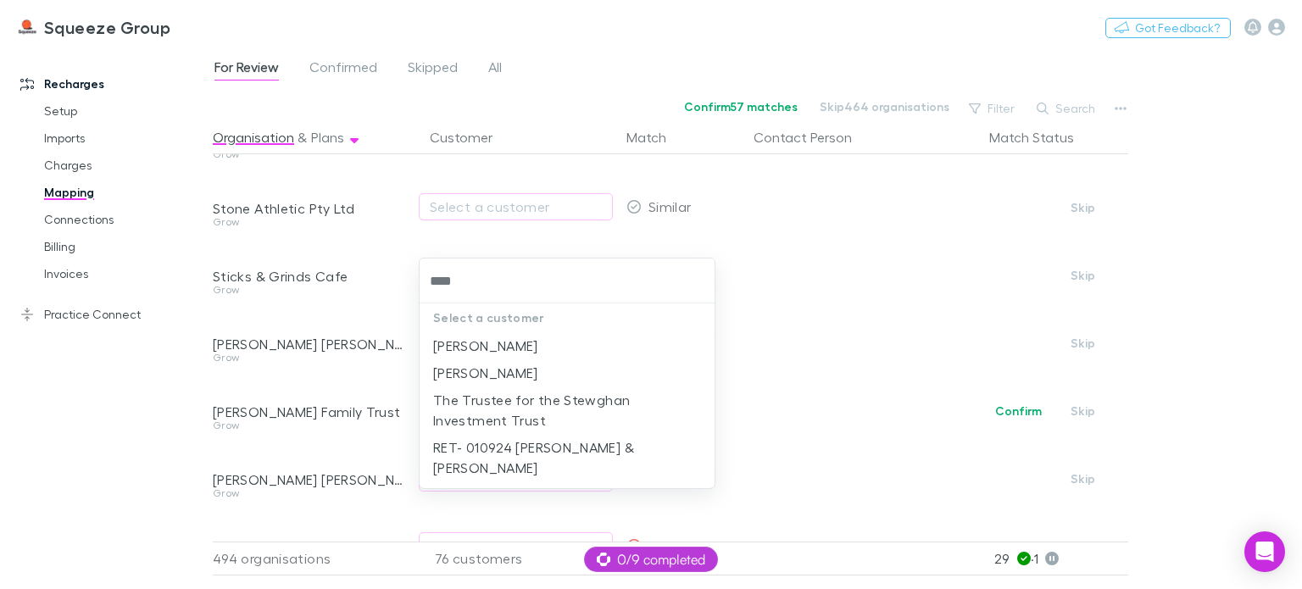
type input "****"
click at [404, 337] on div at bounding box center [651, 294] width 1302 height 589
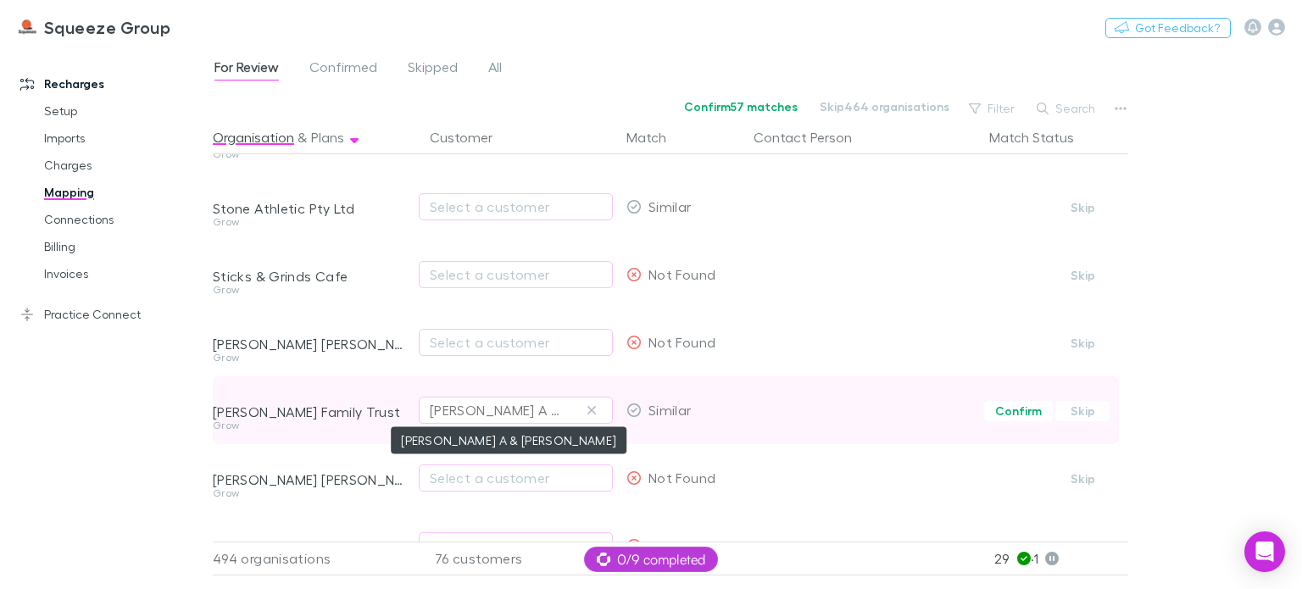
click at [450, 413] on div "[PERSON_NAME] A & [PERSON_NAME]" at bounding box center [499, 410] width 138 height 20
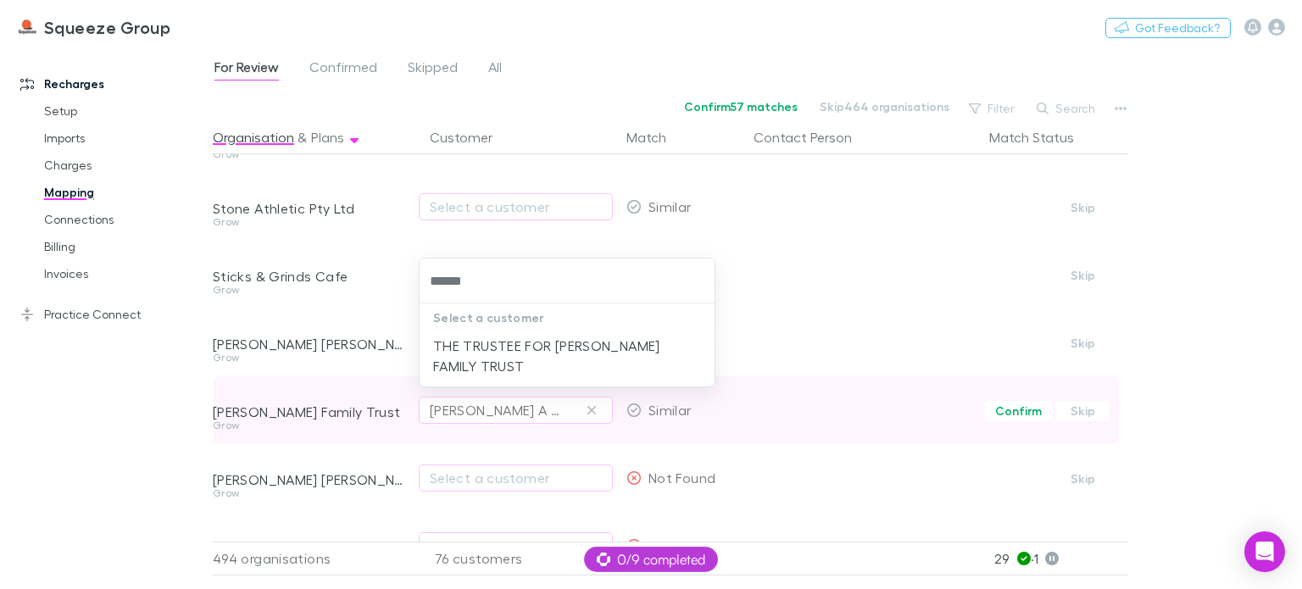
type input "*******"
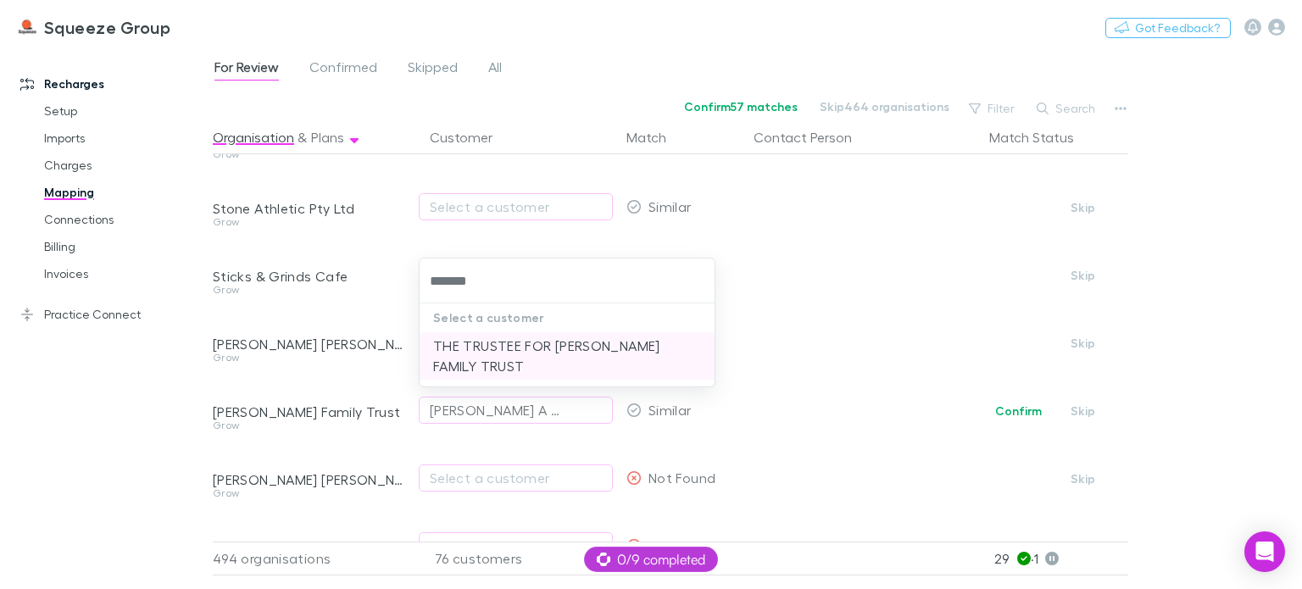
click at [516, 343] on li "THE TRUSTEE FOR [PERSON_NAME] FAMILY TRUST" at bounding box center [567, 355] width 295 height 47
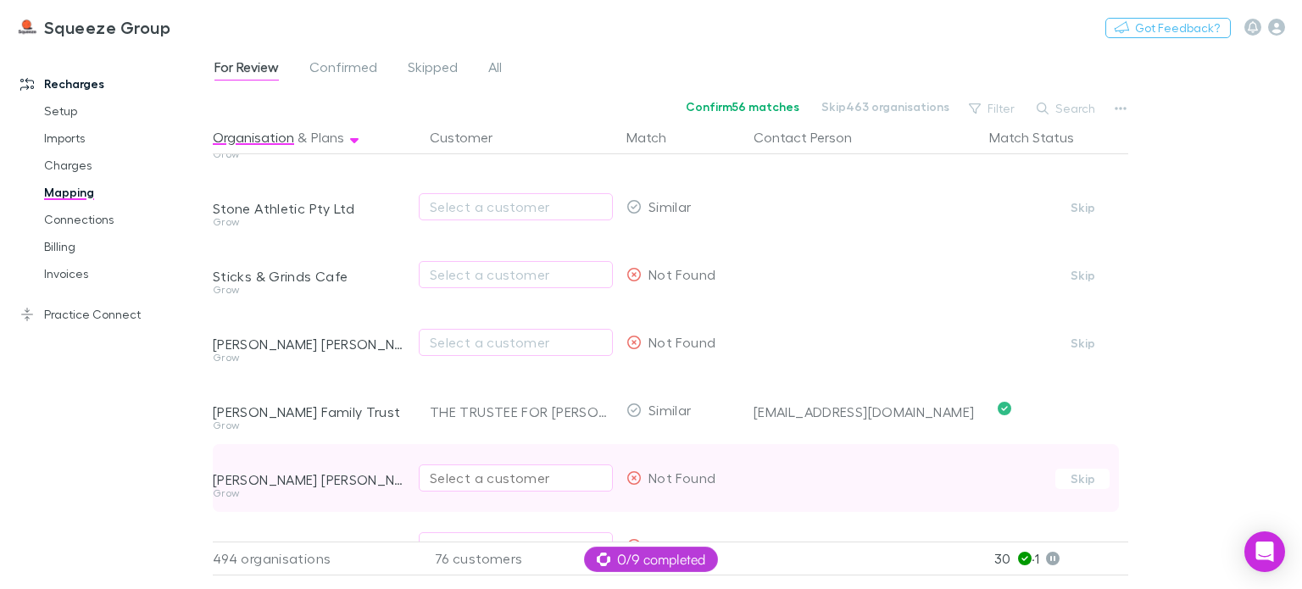
click at [479, 475] on div "Select a customer" at bounding box center [516, 478] width 172 height 20
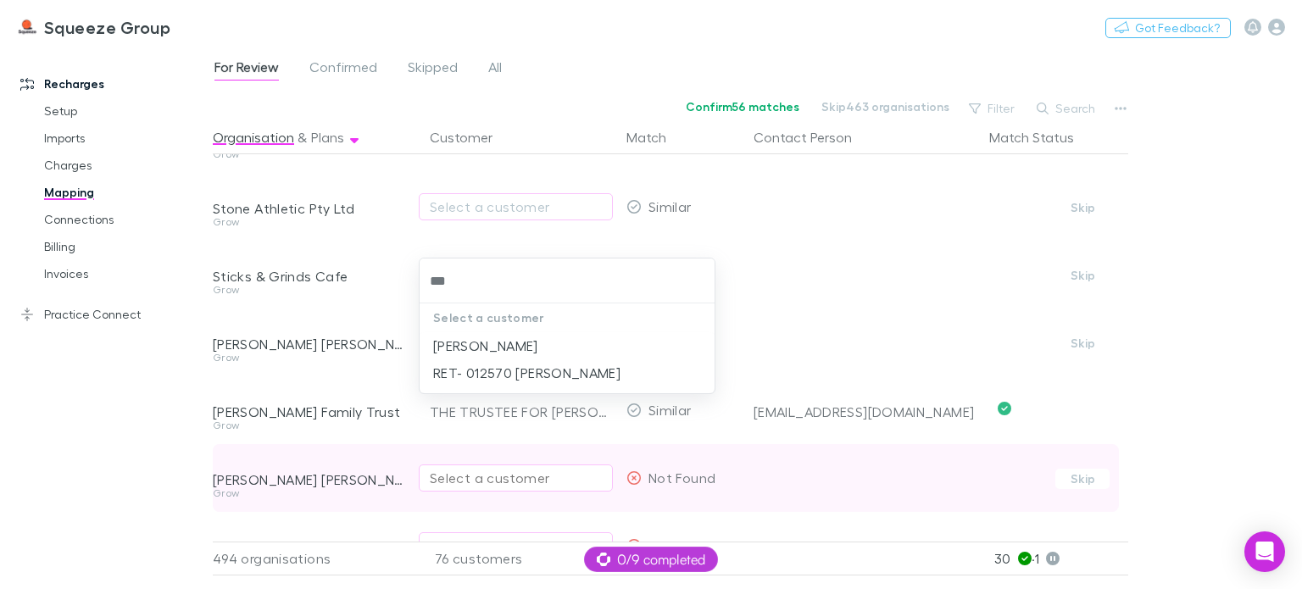
type input "****"
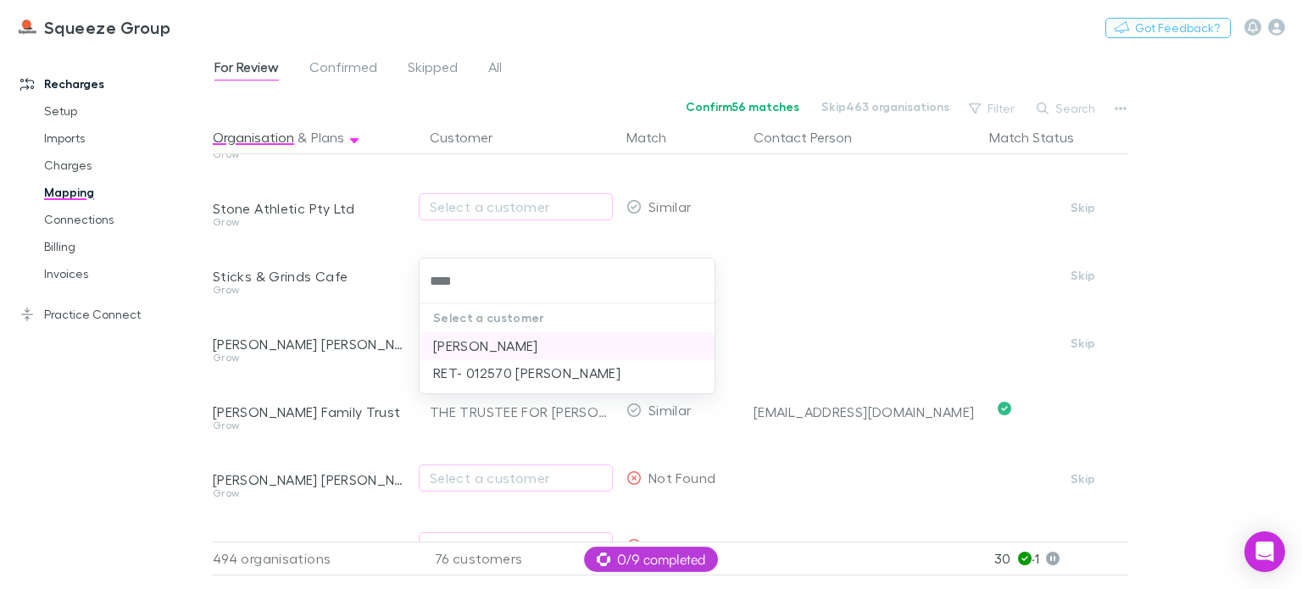
click at [476, 348] on li "[PERSON_NAME]" at bounding box center [567, 345] width 295 height 27
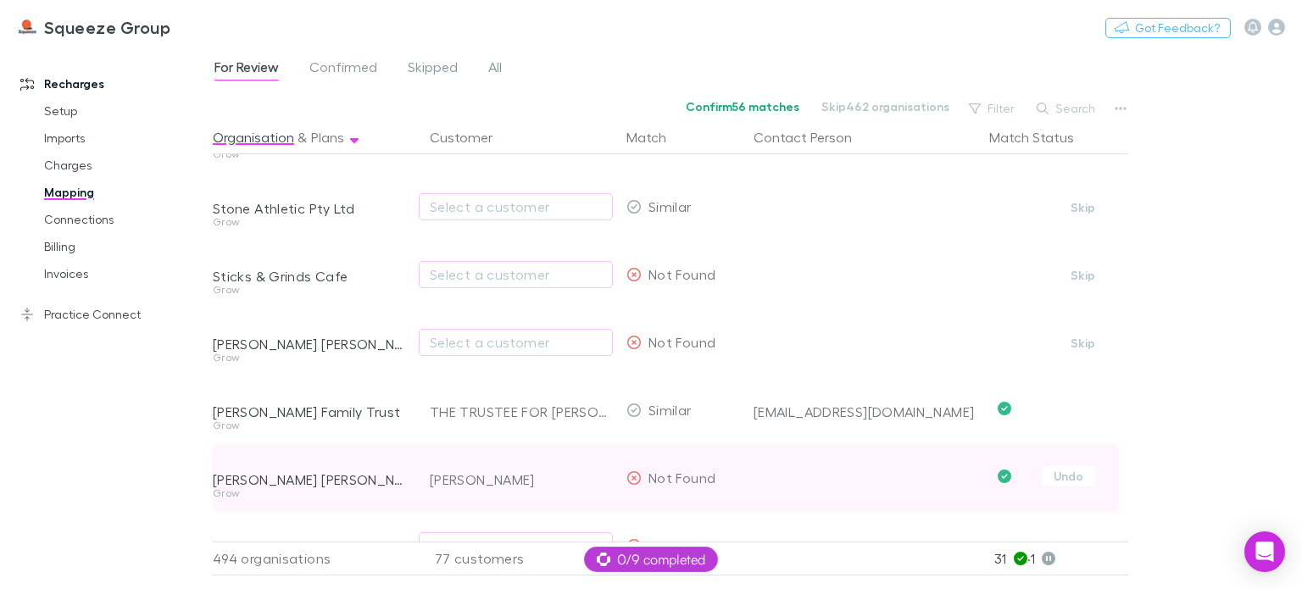
click at [471, 480] on div "[PERSON_NAME]" at bounding box center [521, 480] width 183 height 68
click at [438, 482] on div "[PERSON_NAME]" at bounding box center [521, 480] width 183 height 68
click at [556, 473] on div "[PERSON_NAME]" at bounding box center [521, 480] width 183 height 68
click at [1068, 479] on button "Undo" at bounding box center [1069, 476] width 54 height 20
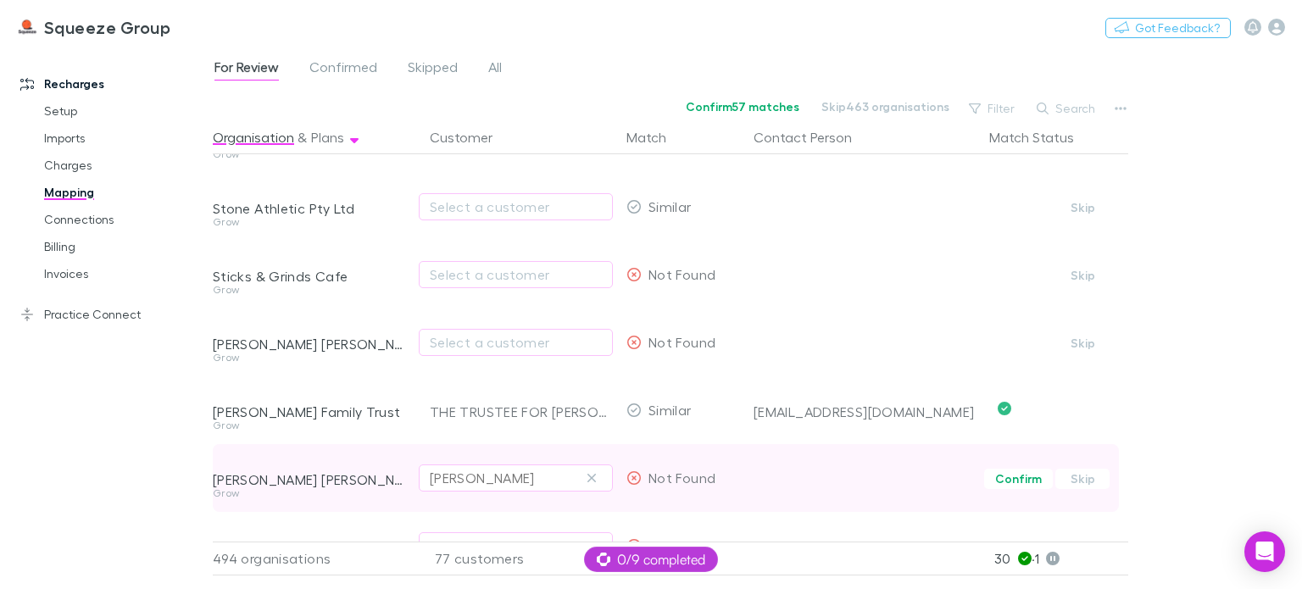
click at [593, 477] on icon "button" at bounding box center [592, 478] width 8 height 8
click at [546, 480] on div "Select a customer" at bounding box center [516, 478] width 172 height 20
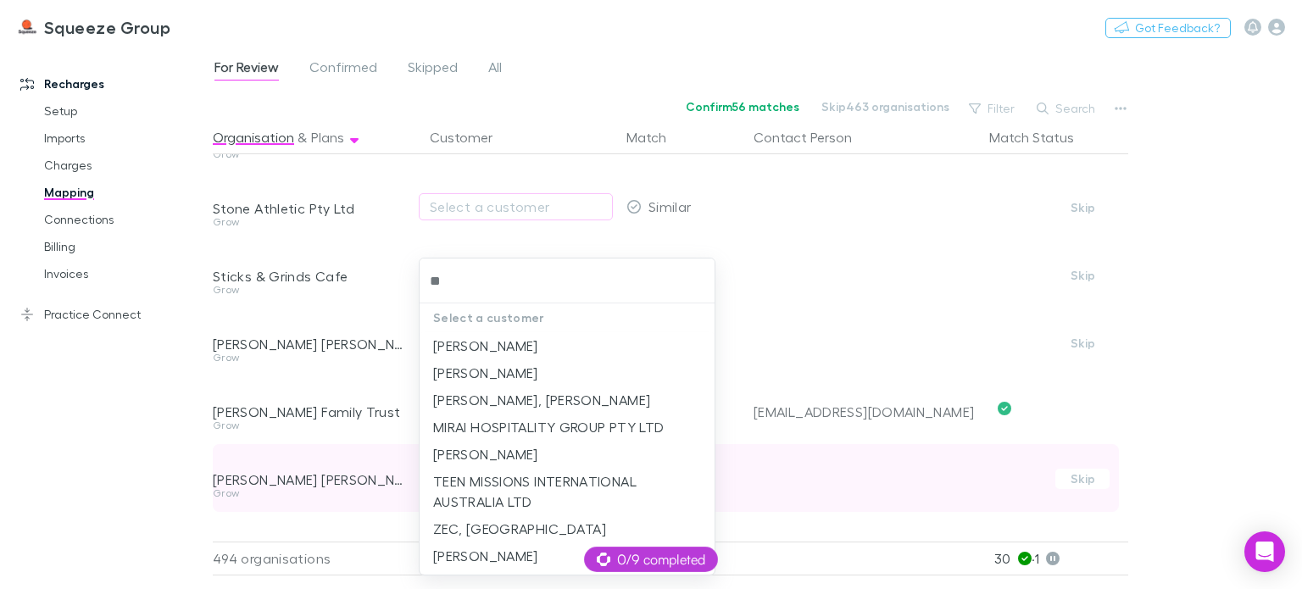
type input "***"
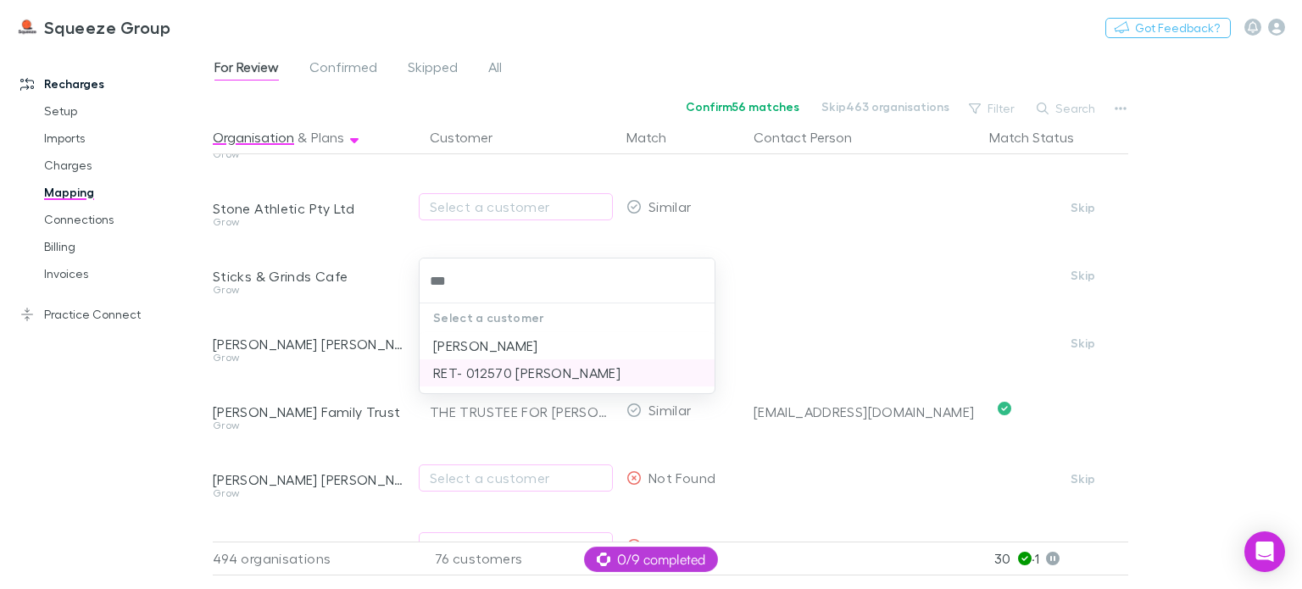
click at [488, 375] on li "RET- 012570 [PERSON_NAME]" at bounding box center [567, 373] width 295 height 27
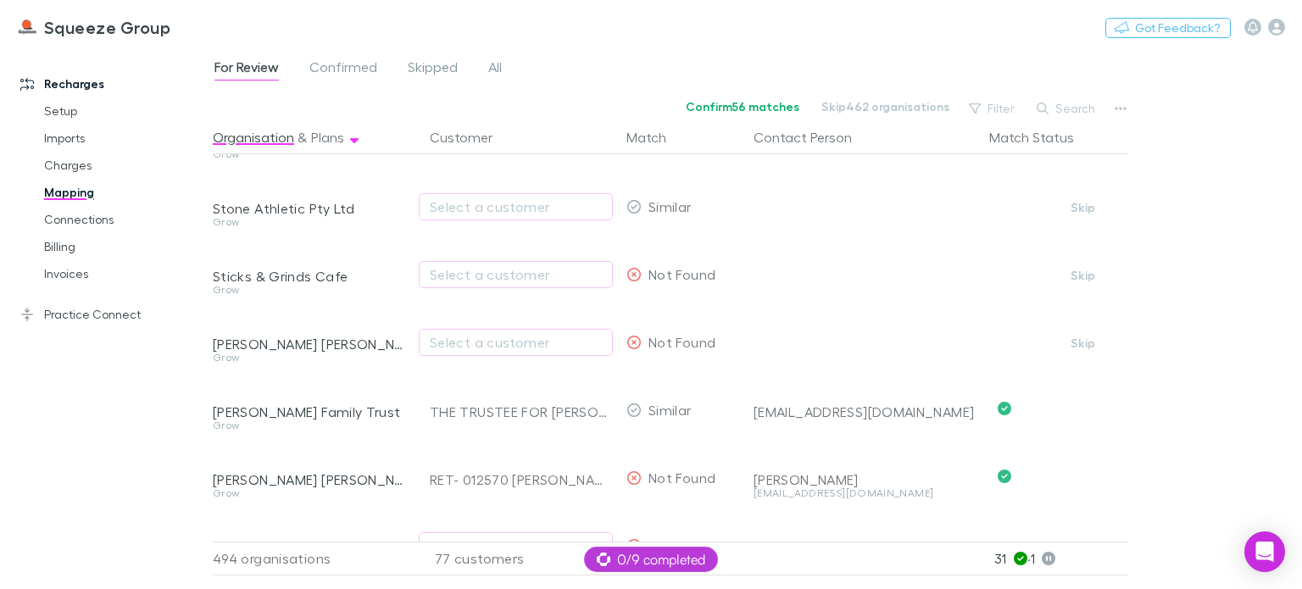
click at [174, 449] on div "Recharges Setup Imports Charges Mapping Connections Billing Invoices Practice C…" at bounding box center [113, 313] width 226 height 521
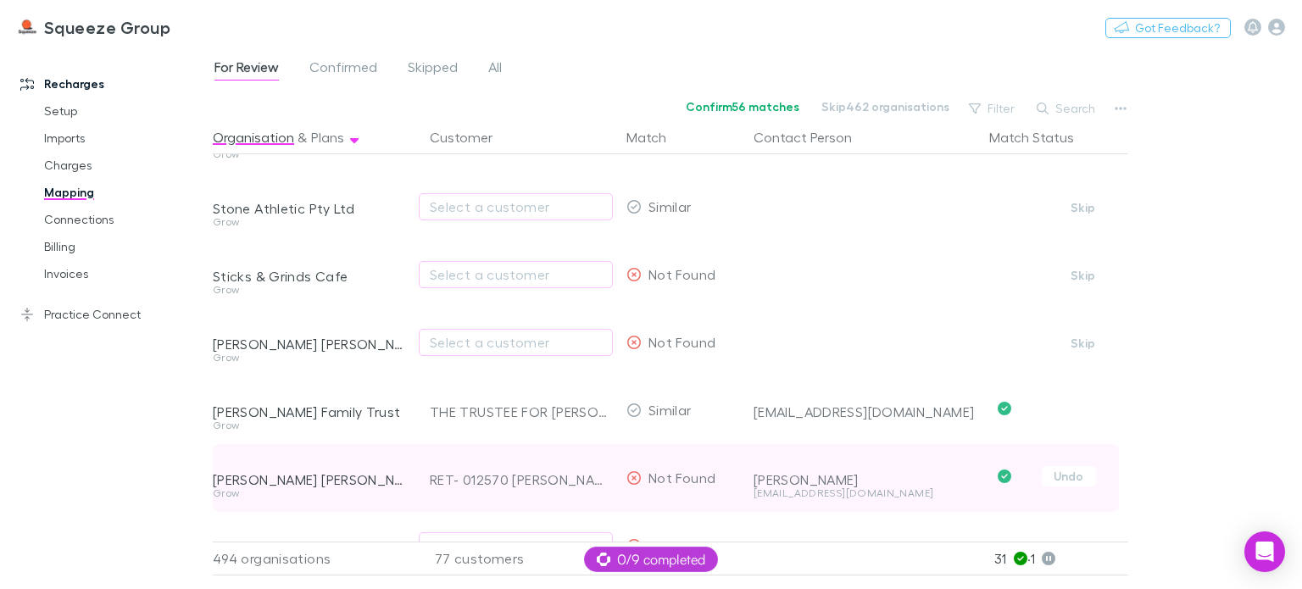
click at [410, 453] on div "[PERSON_NAME] [PERSON_NAME] Grow" at bounding box center [315, 478] width 204 height 68
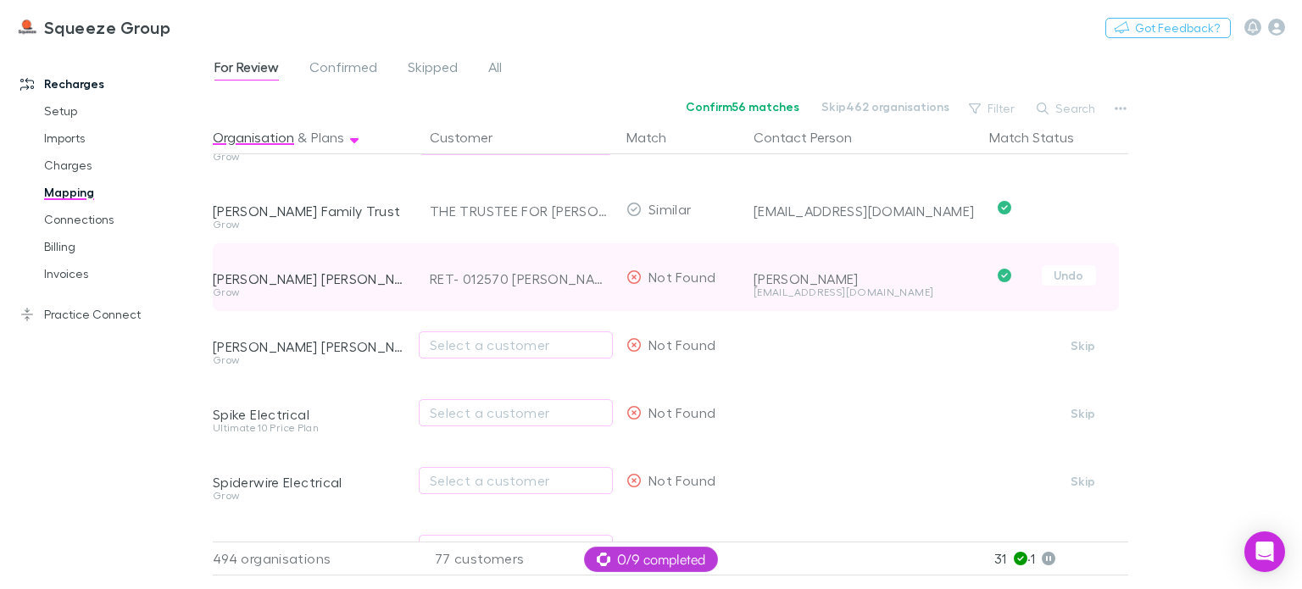
scroll to position [6188, 0]
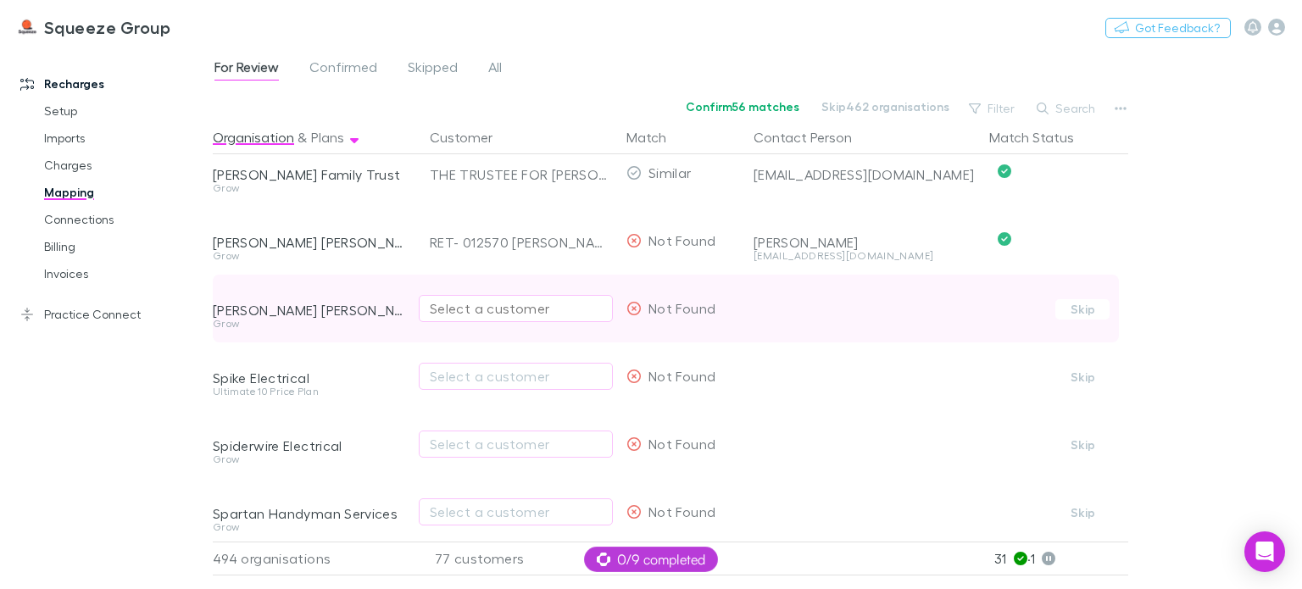
click at [471, 313] on div "Select a customer" at bounding box center [516, 308] width 172 height 20
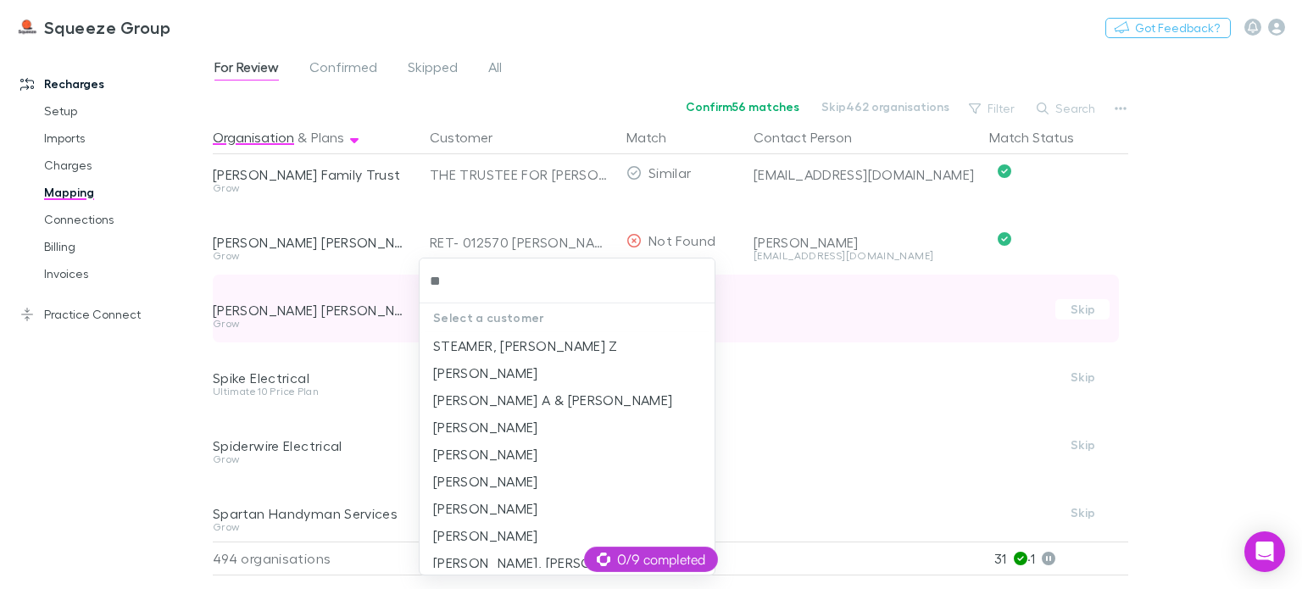
type input "*"
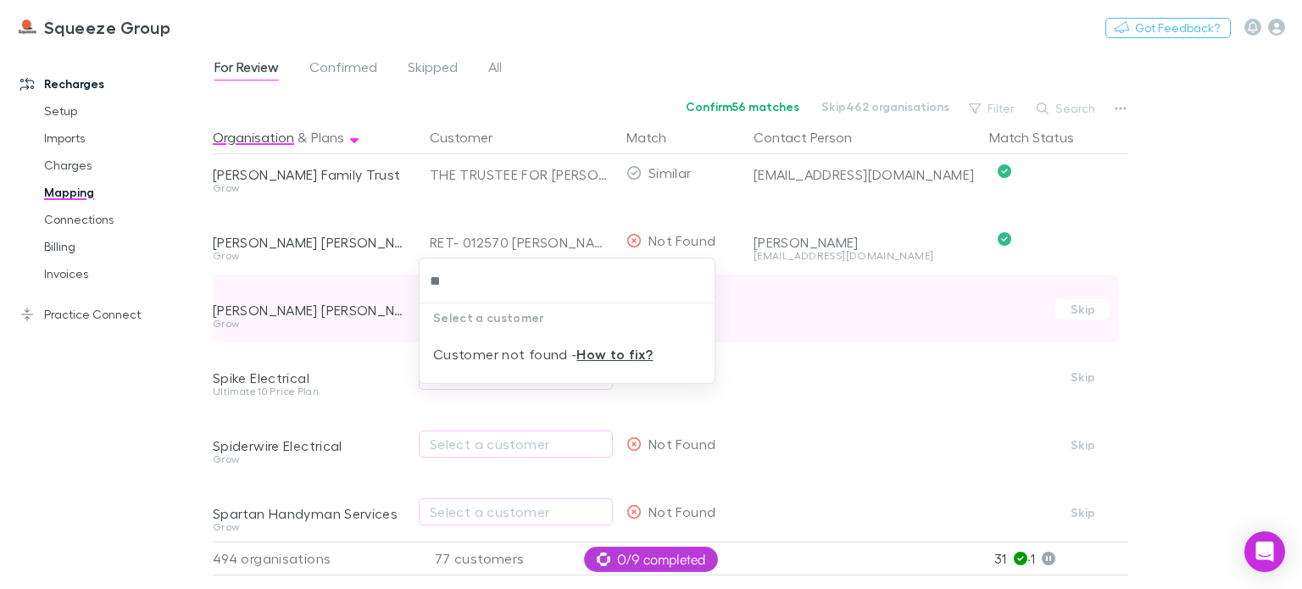
type input "*"
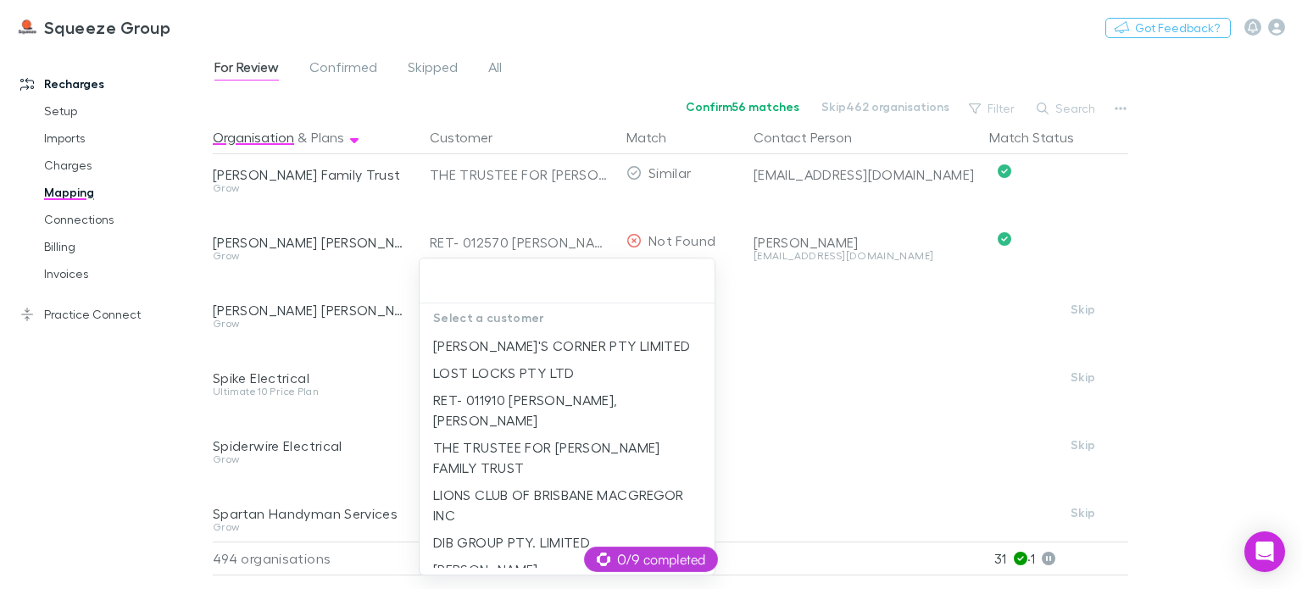
click at [373, 396] on div at bounding box center [651, 294] width 1302 height 589
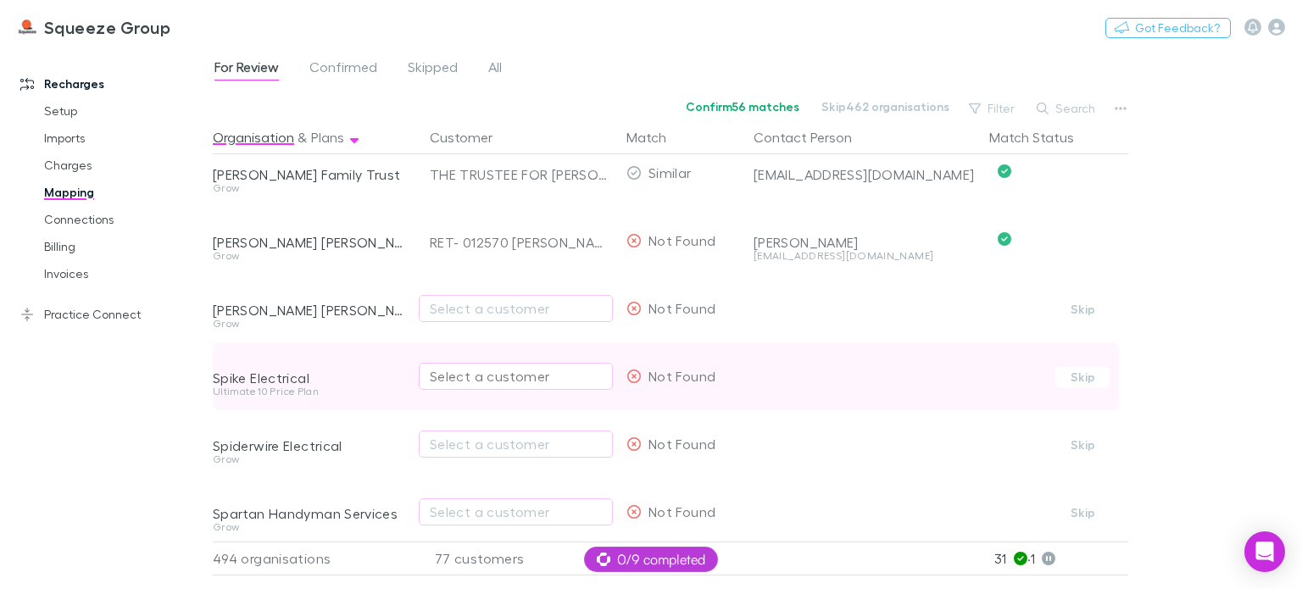
click at [463, 369] on div "Select a customer" at bounding box center [516, 376] width 172 height 20
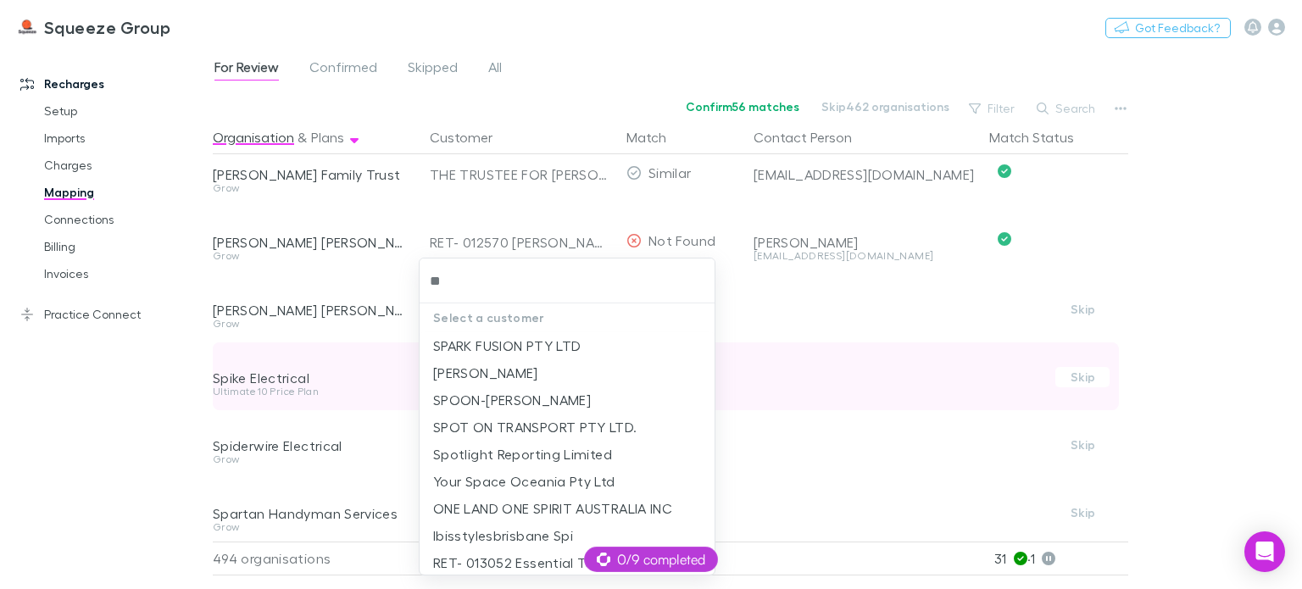
type input "*"
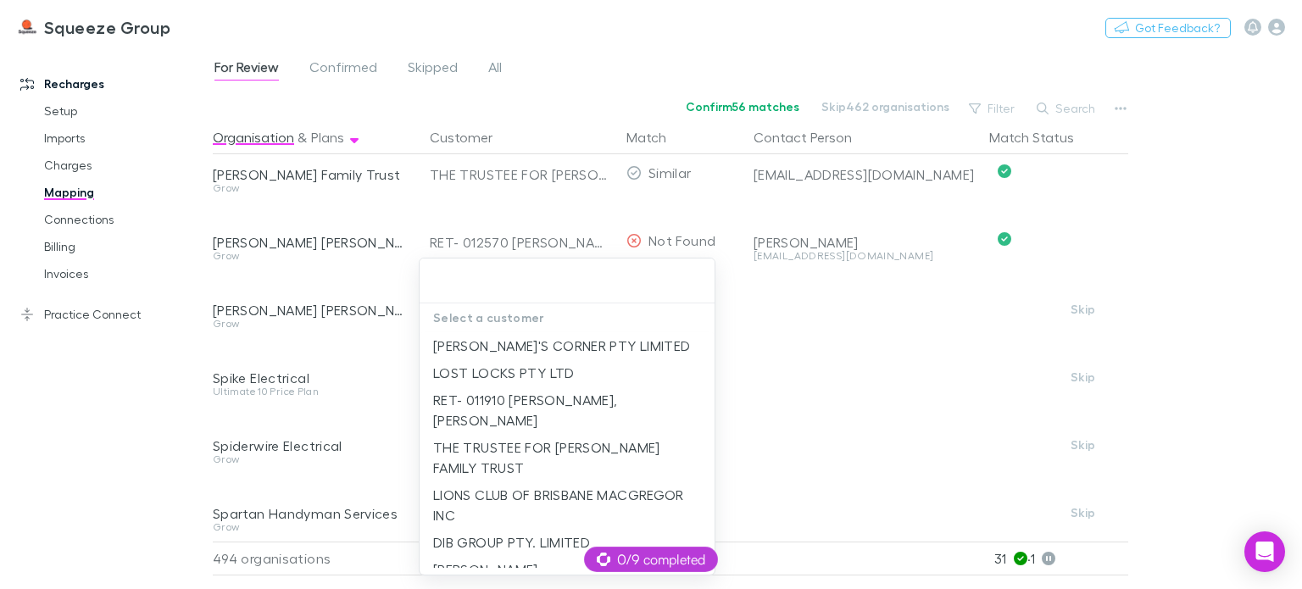
click at [397, 400] on div at bounding box center [651, 294] width 1302 height 589
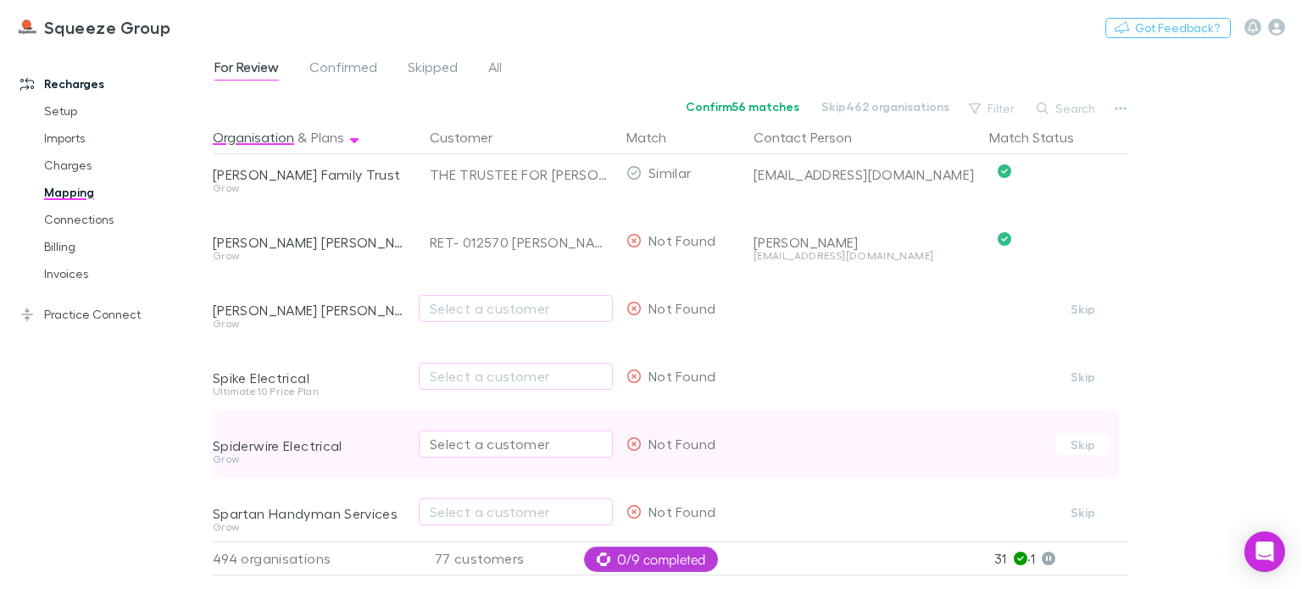
click at [468, 443] on div "Select a customer" at bounding box center [516, 444] width 172 height 20
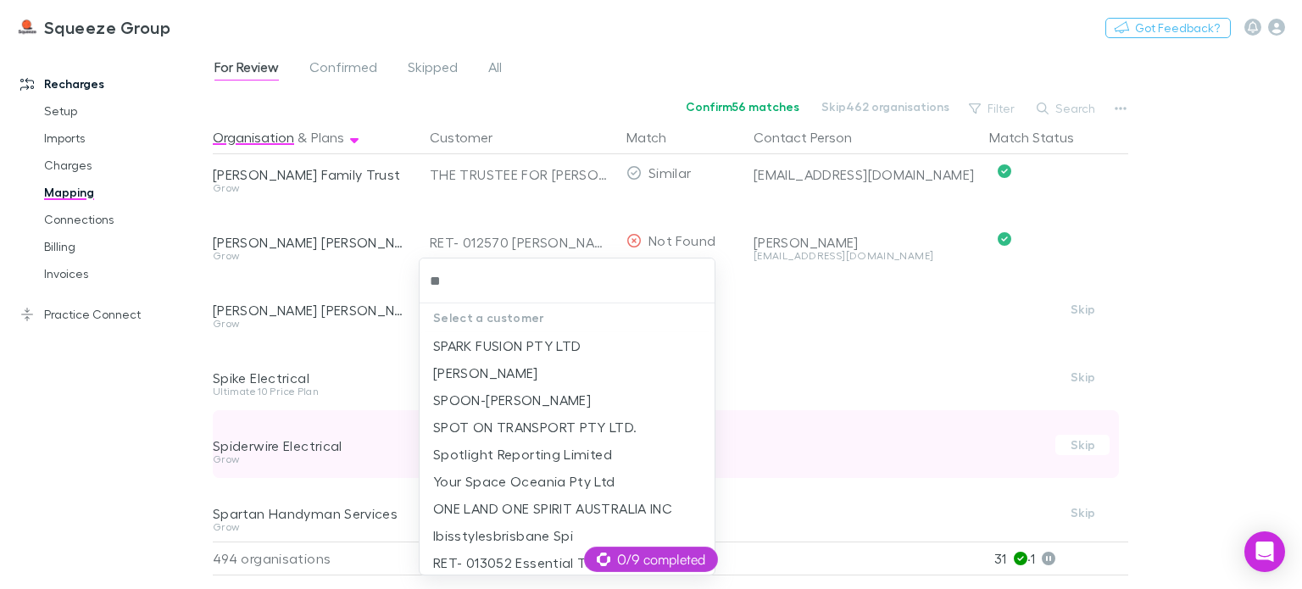
type input "*"
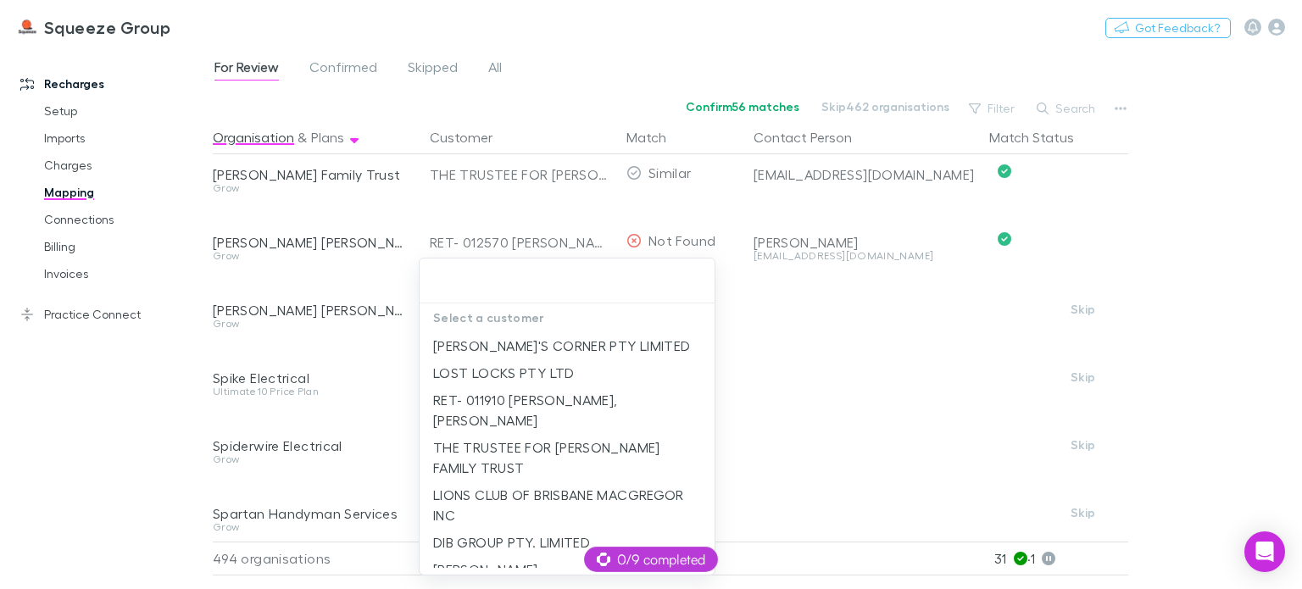
click at [407, 445] on div at bounding box center [651, 294] width 1302 height 589
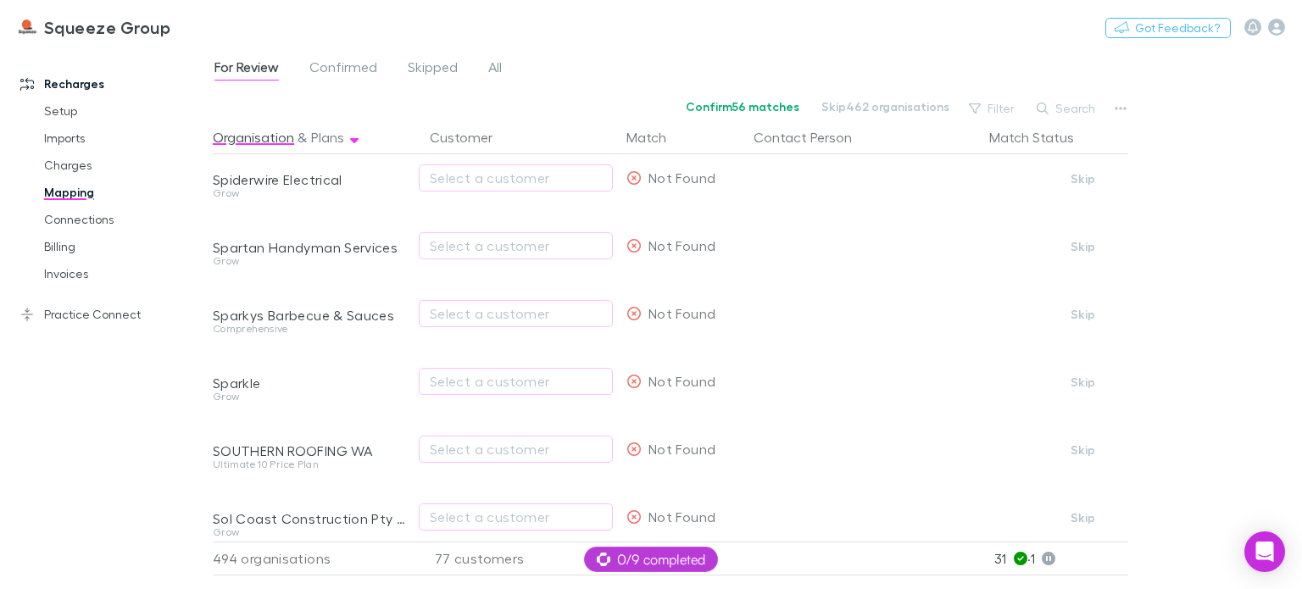
scroll to position [6459, 0]
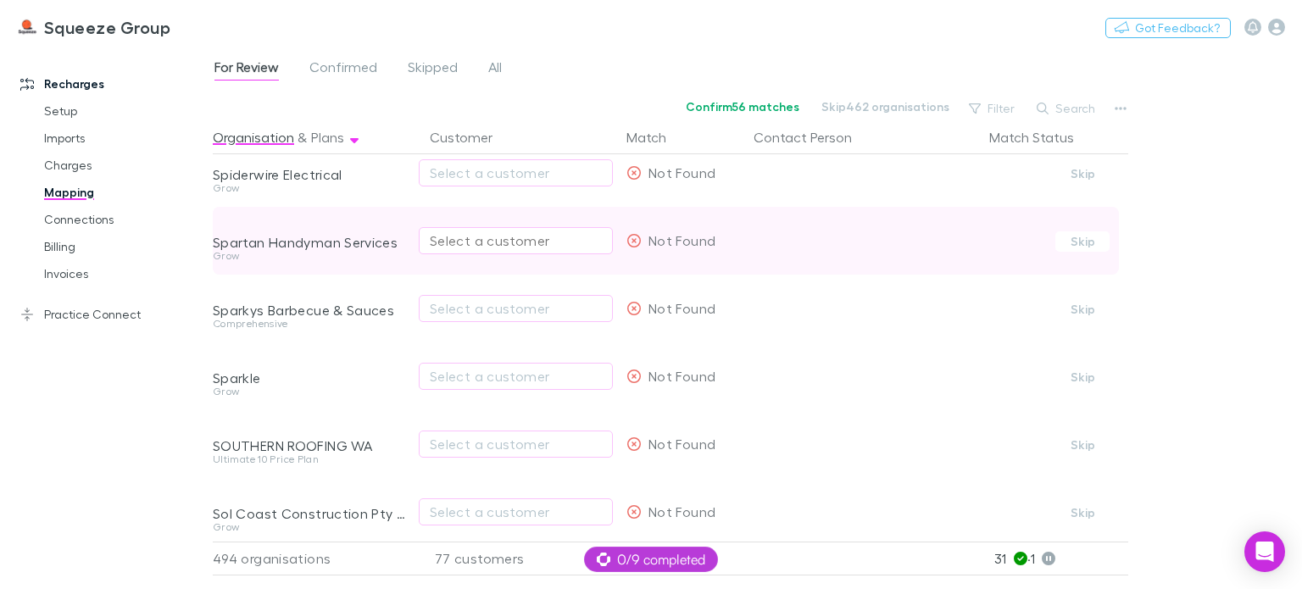
click at [478, 240] on div "Select a customer" at bounding box center [516, 241] width 172 height 20
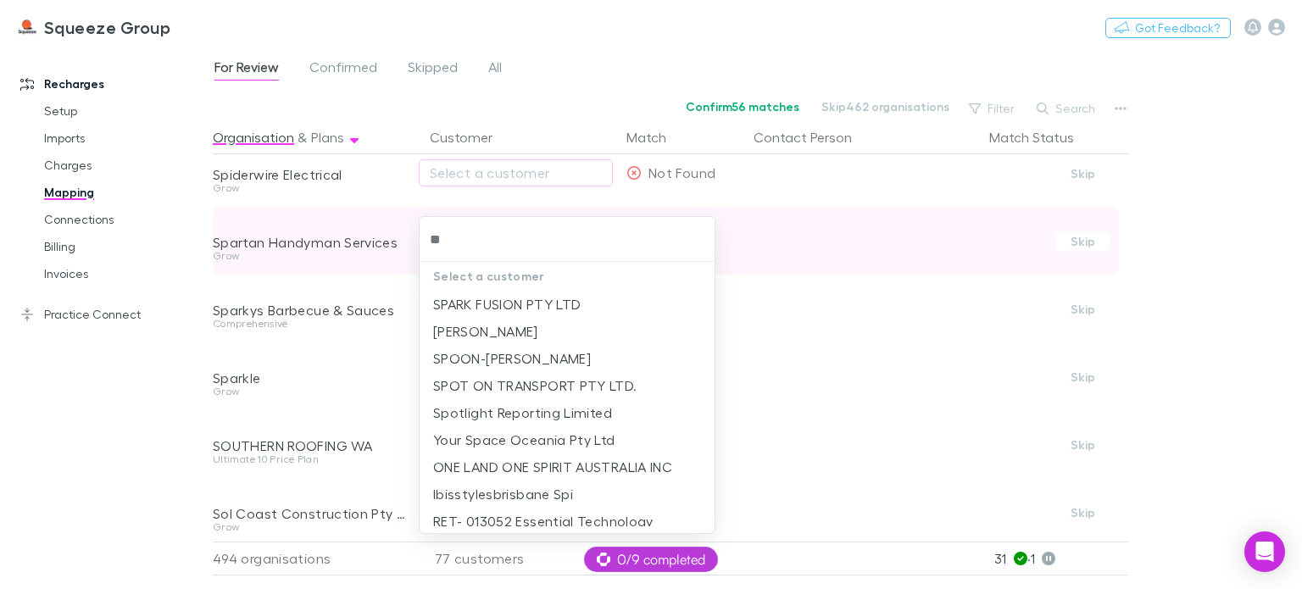
type input "*"
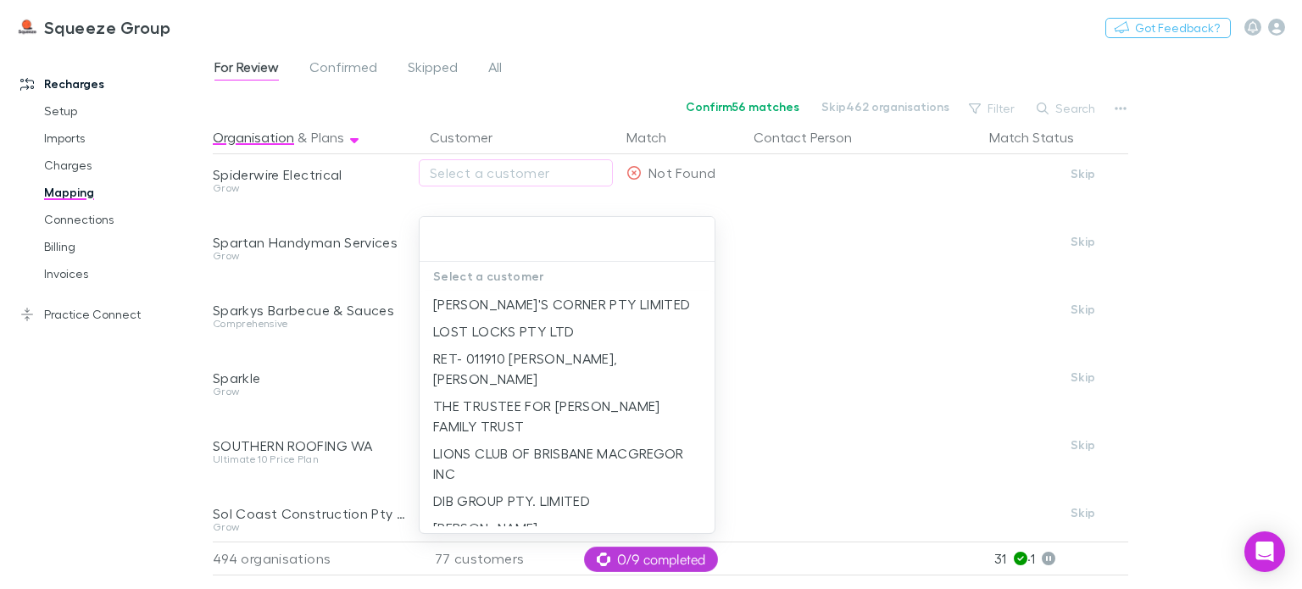
click at [393, 354] on div at bounding box center [651, 294] width 1302 height 589
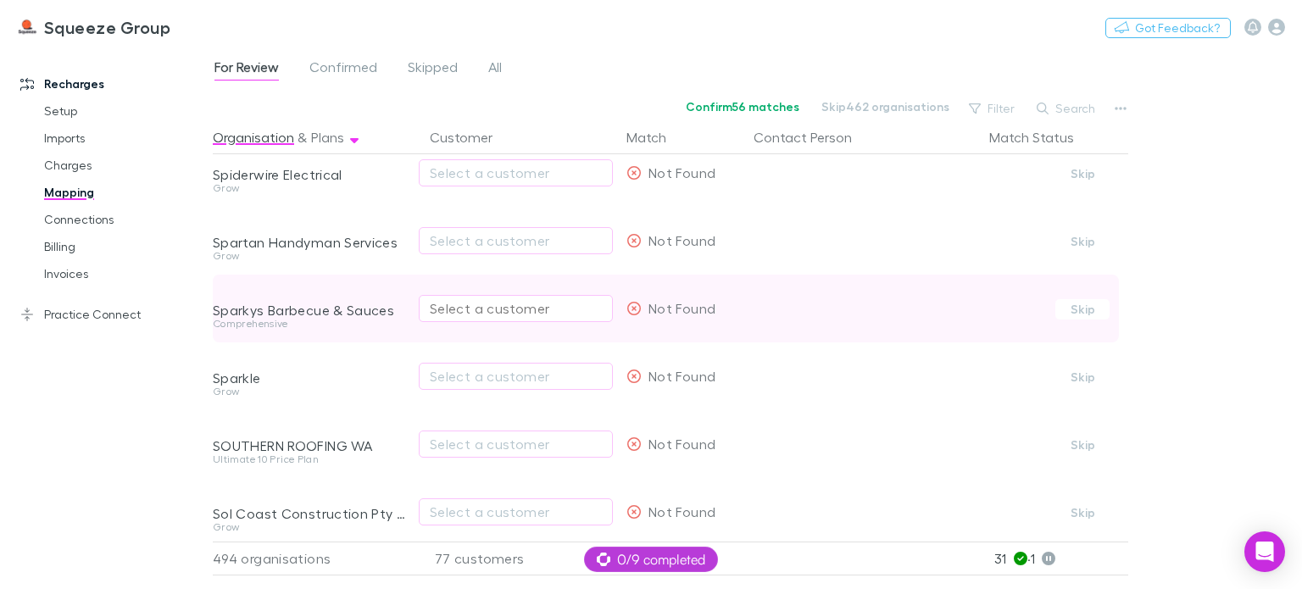
click at [461, 311] on div "Select a customer" at bounding box center [516, 308] width 172 height 20
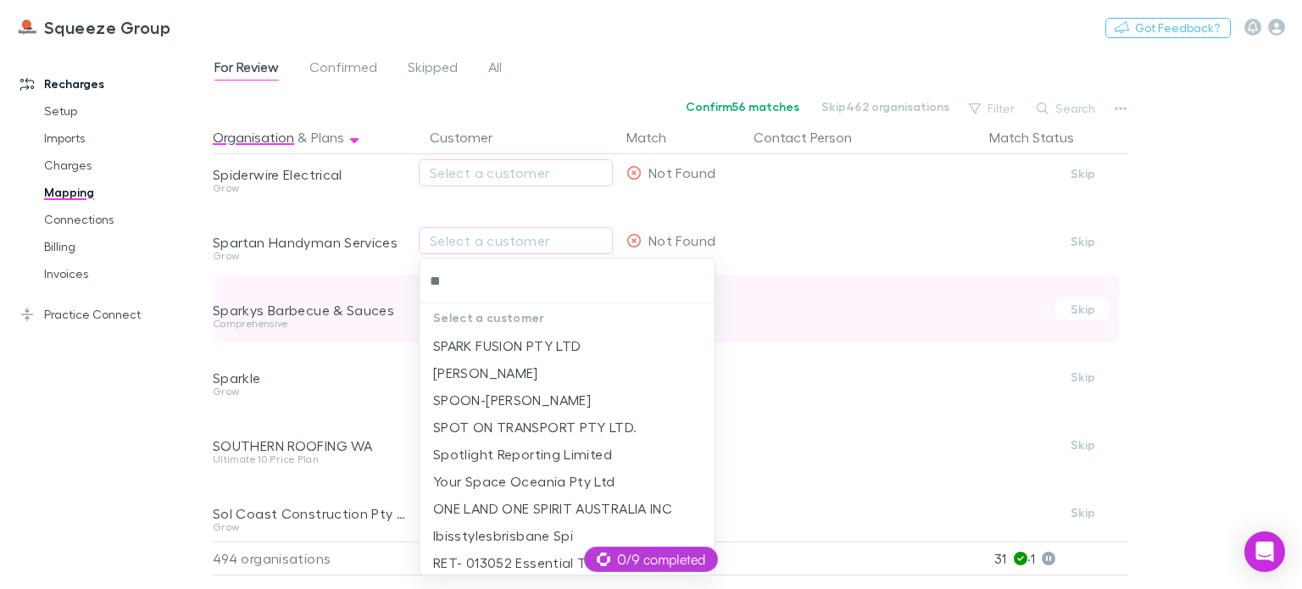
type input "*"
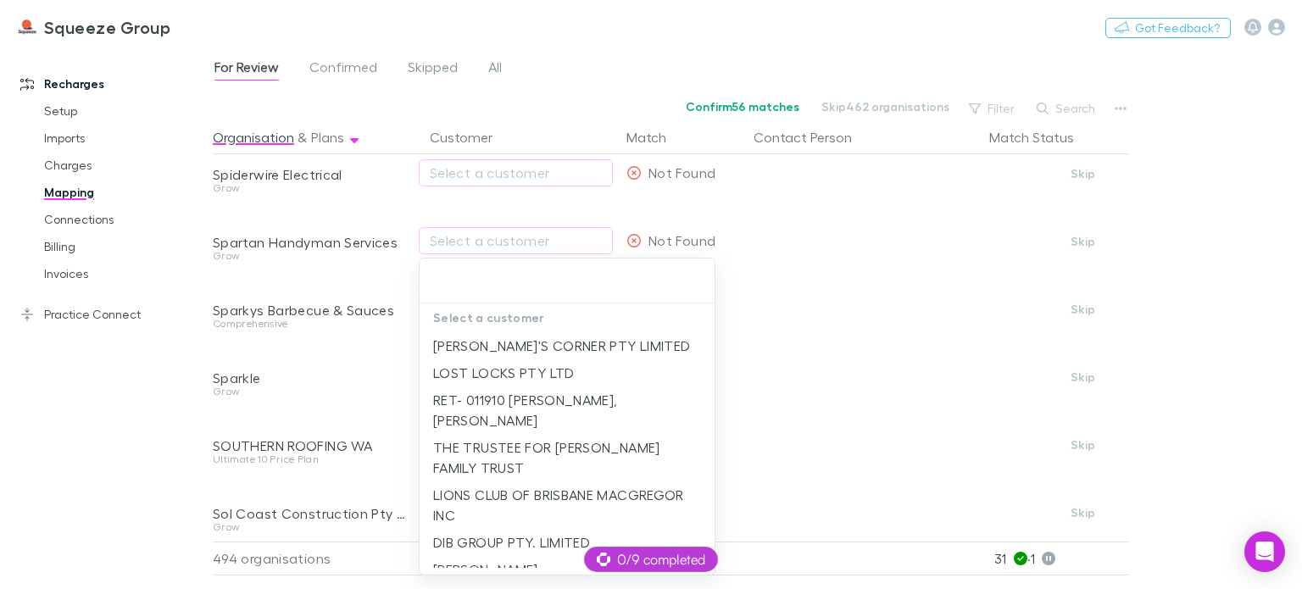
click at [415, 337] on div at bounding box center [651, 294] width 1302 height 589
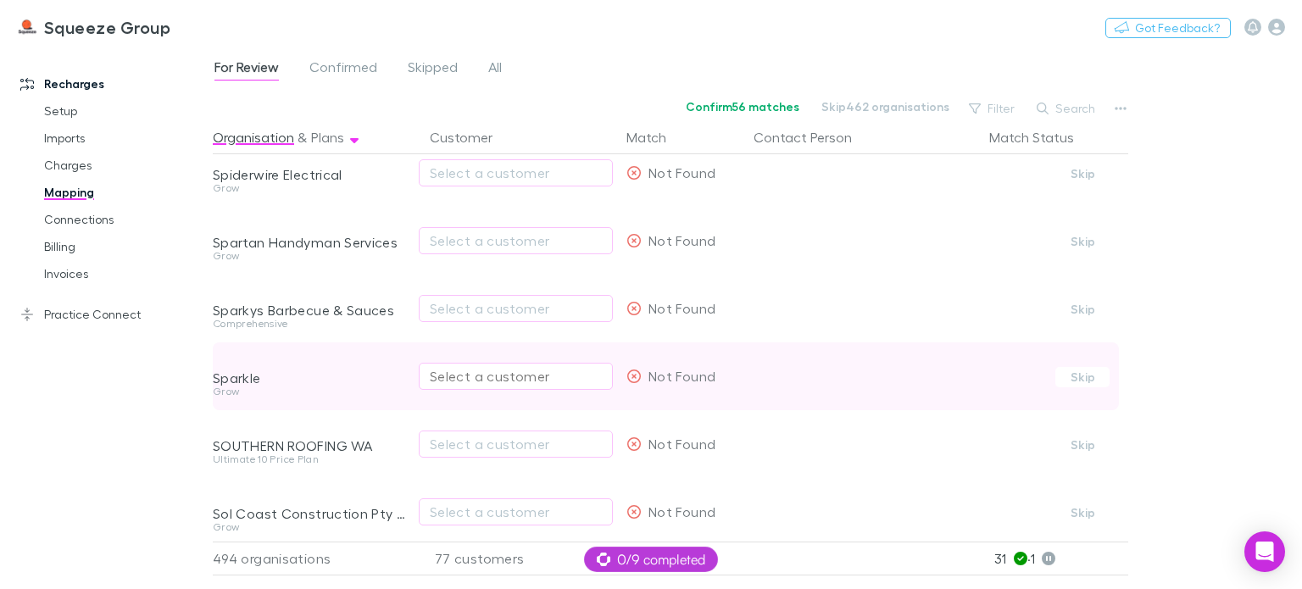
click at [452, 371] on div "Select a customer" at bounding box center [516, 376] width 172 height 20
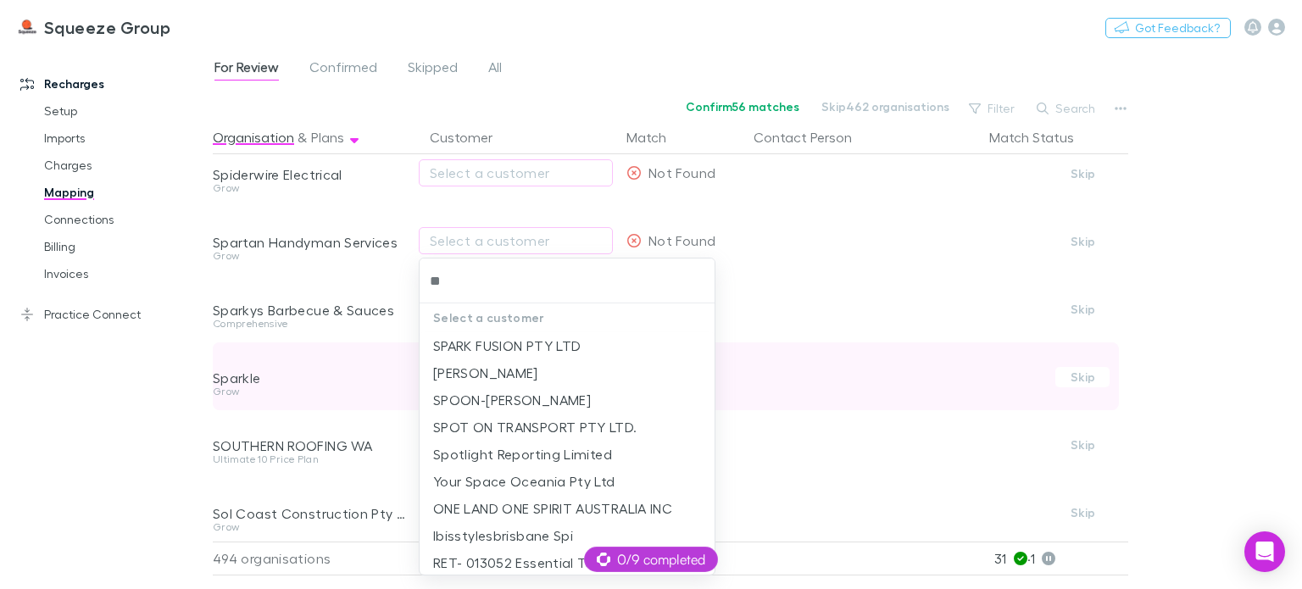
type input "*"
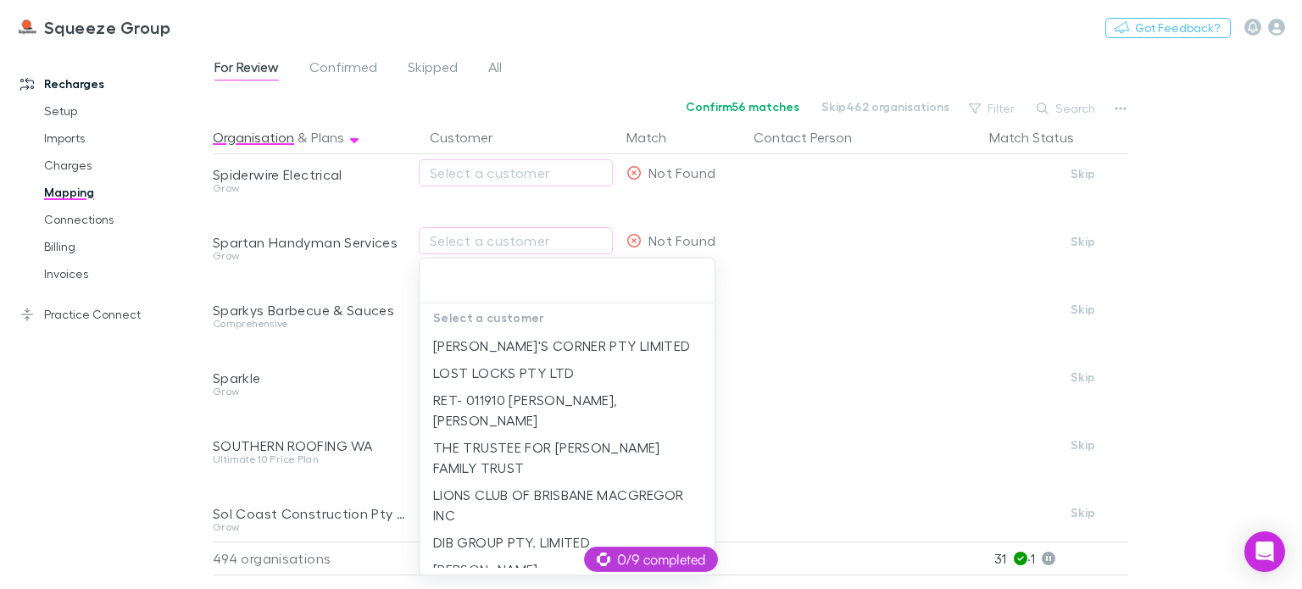
click at [397, 397] on div at bounding box center [651, 294] width 1302 height 589
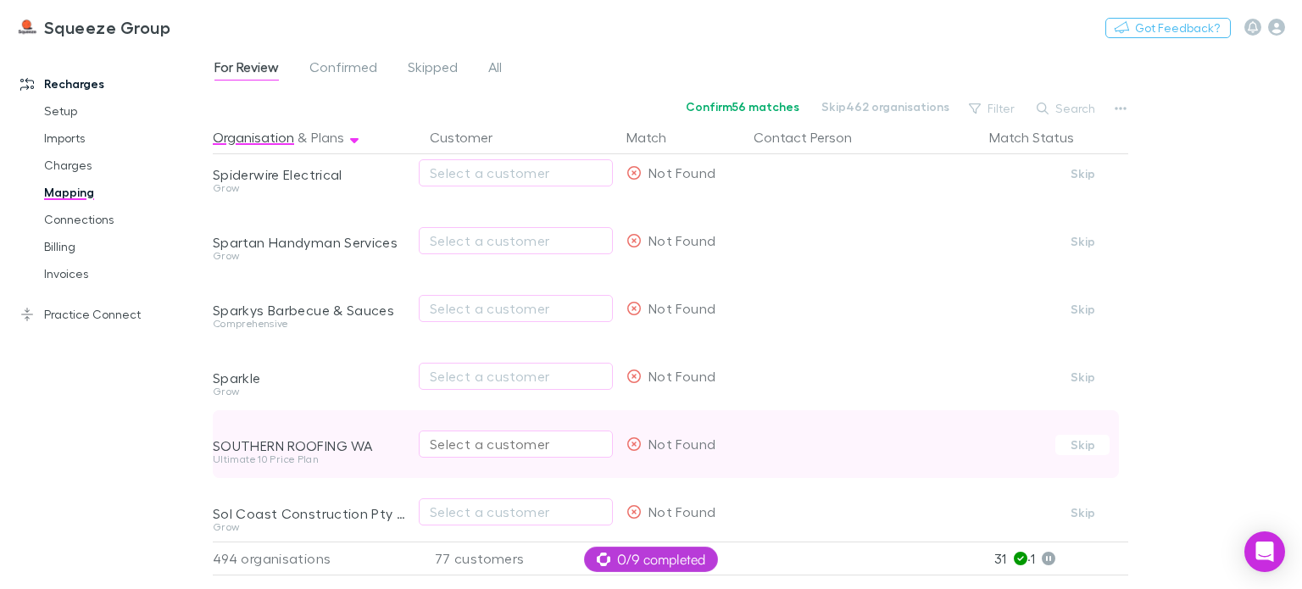
click at [466, 445] on div "Select a customer" at bounding box center [516, 444] width 172 height 20
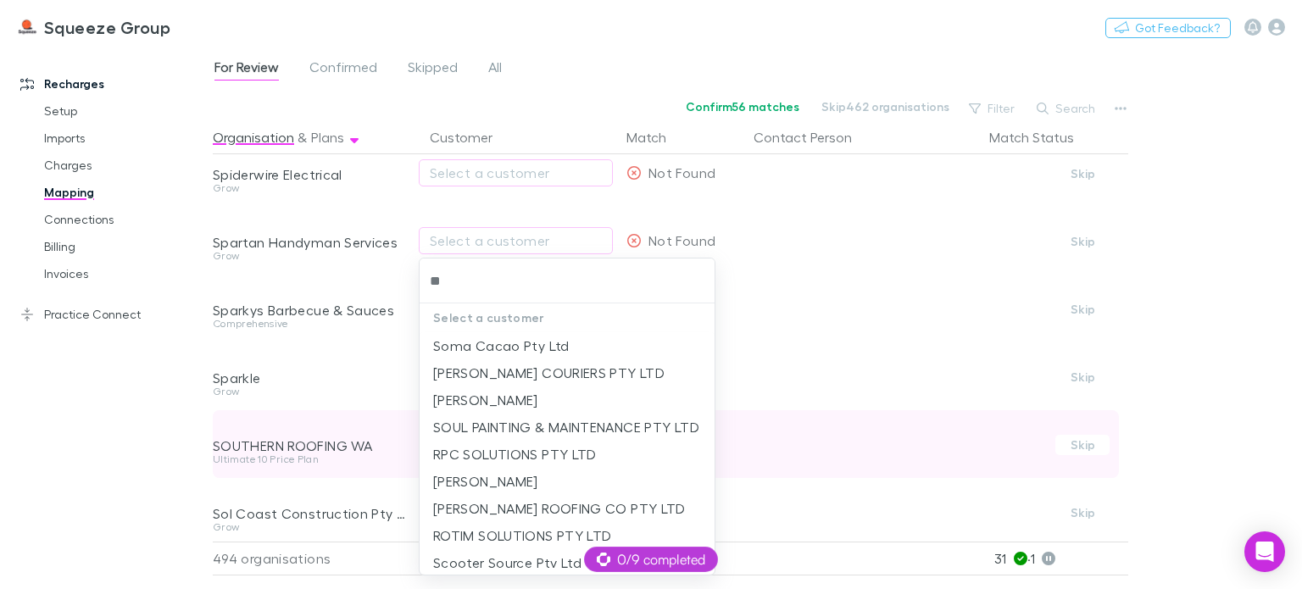
type input "*"
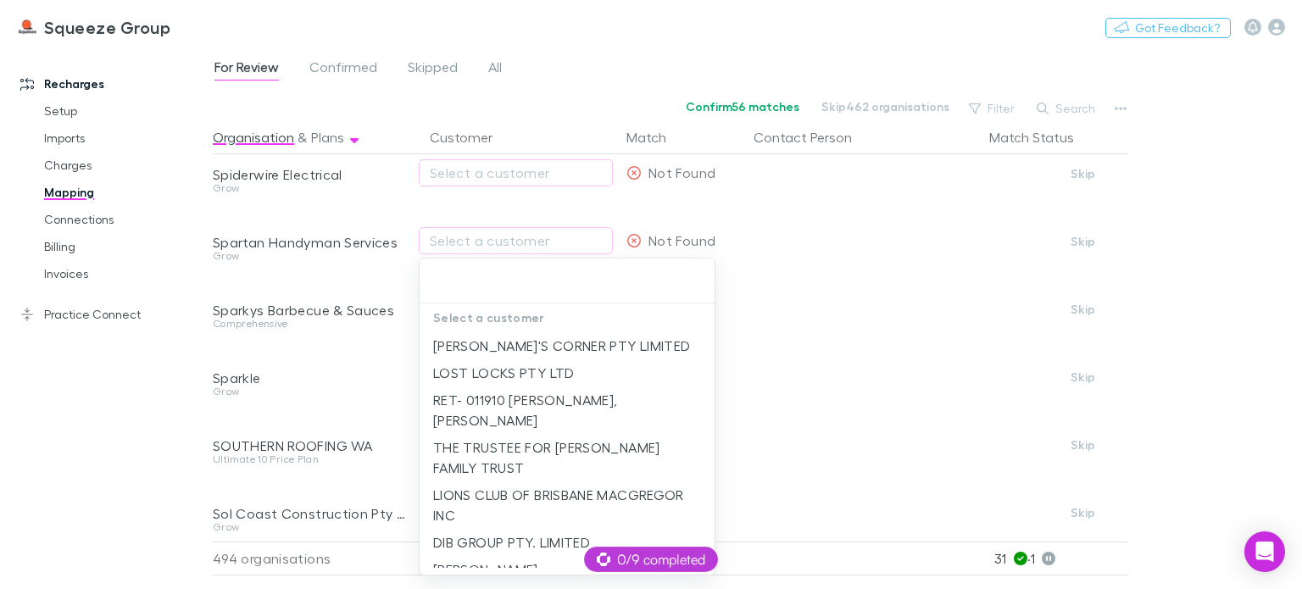
click at [397, 404] on div at bounding box center [651, 294] width 1302 height 589
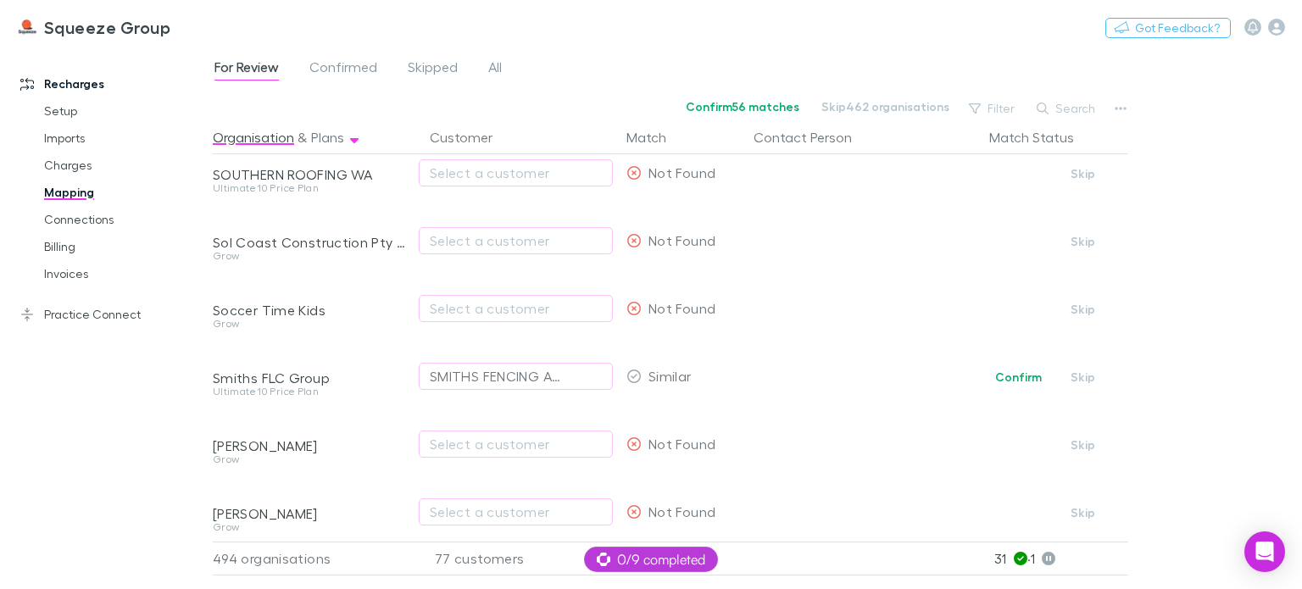
scroll to position [6765, 0]
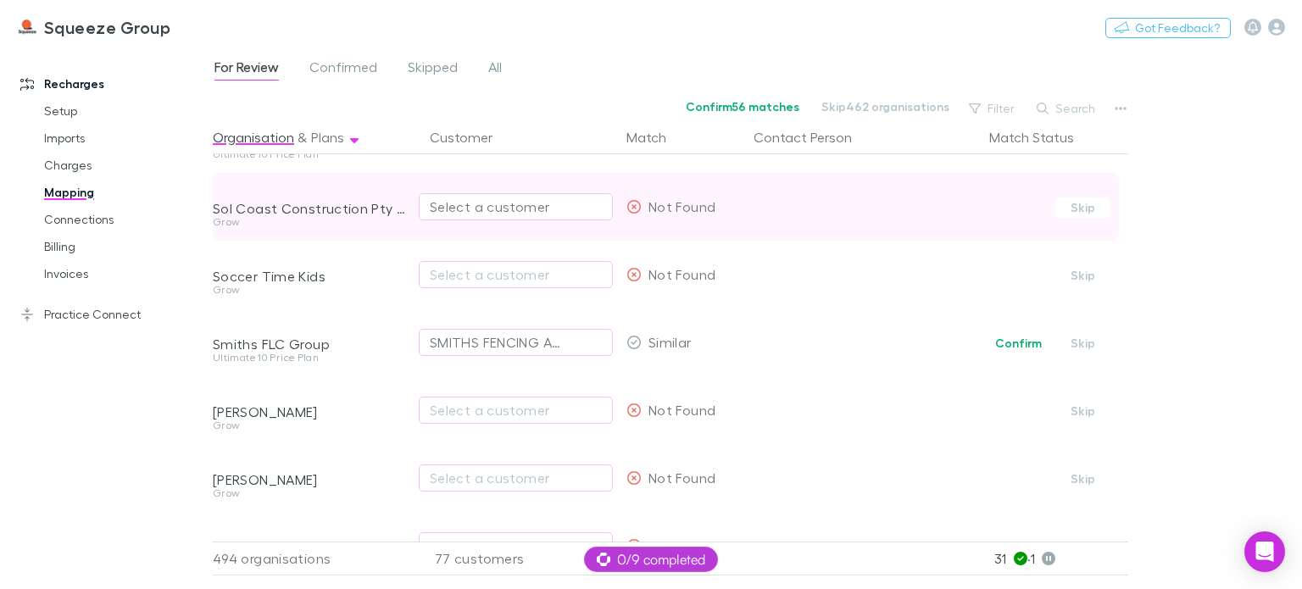
click at [470, 203] on div "Select a customer" at bounding box center [516, 207] width 172 height 20
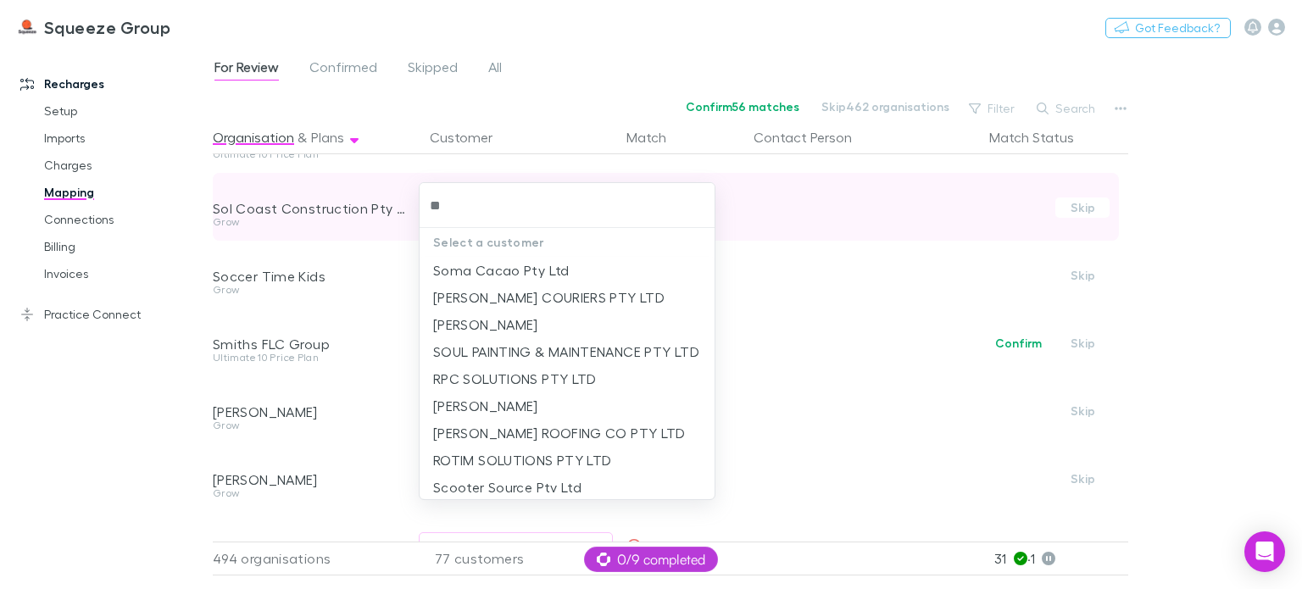
type input "*"
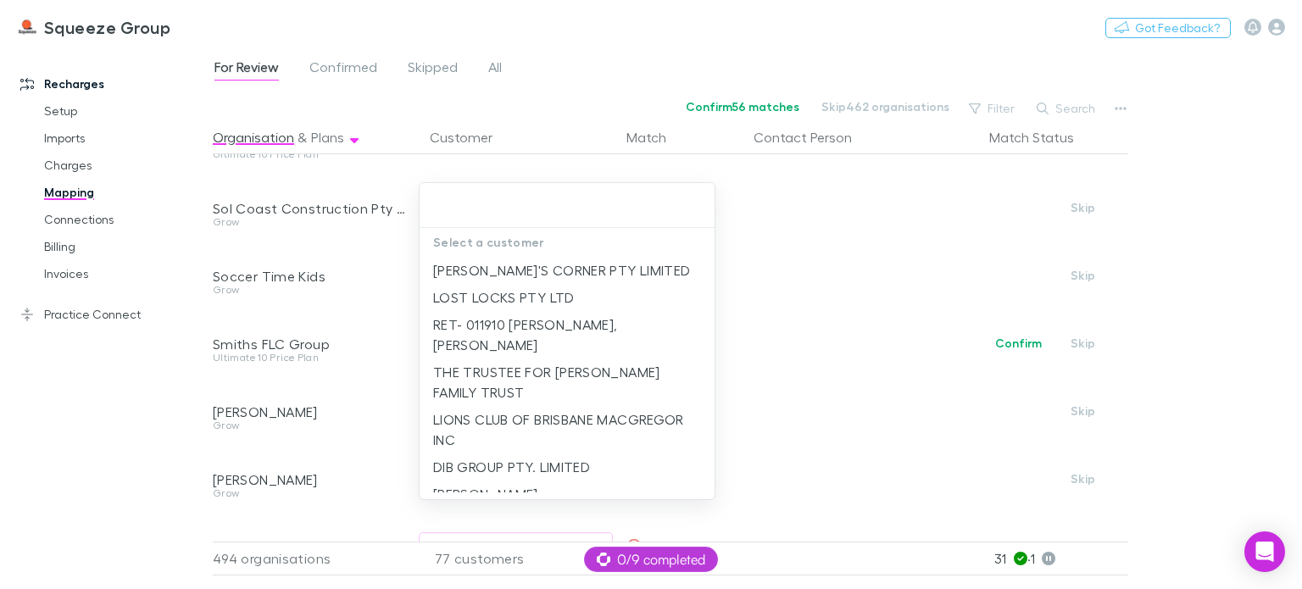
click at [384, 249] on div at bounding box center [651, 294] width 1302 height 589
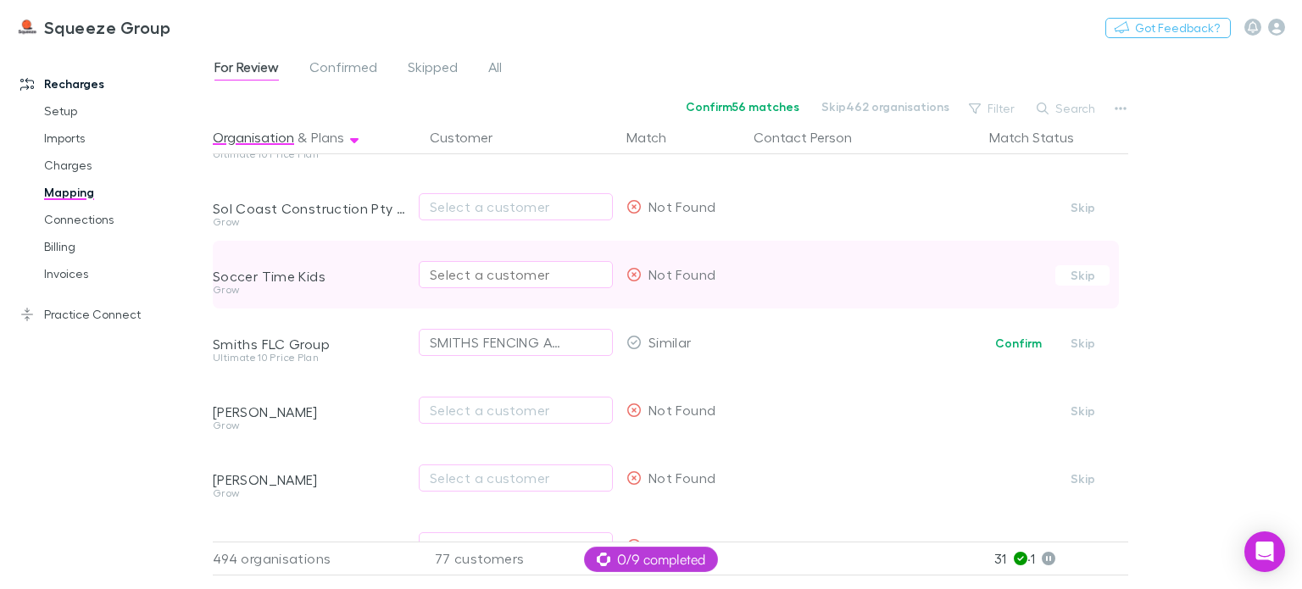
click at [454, 281] on div "Select a customer" at bounding box center [516, 275] width 172 height 20
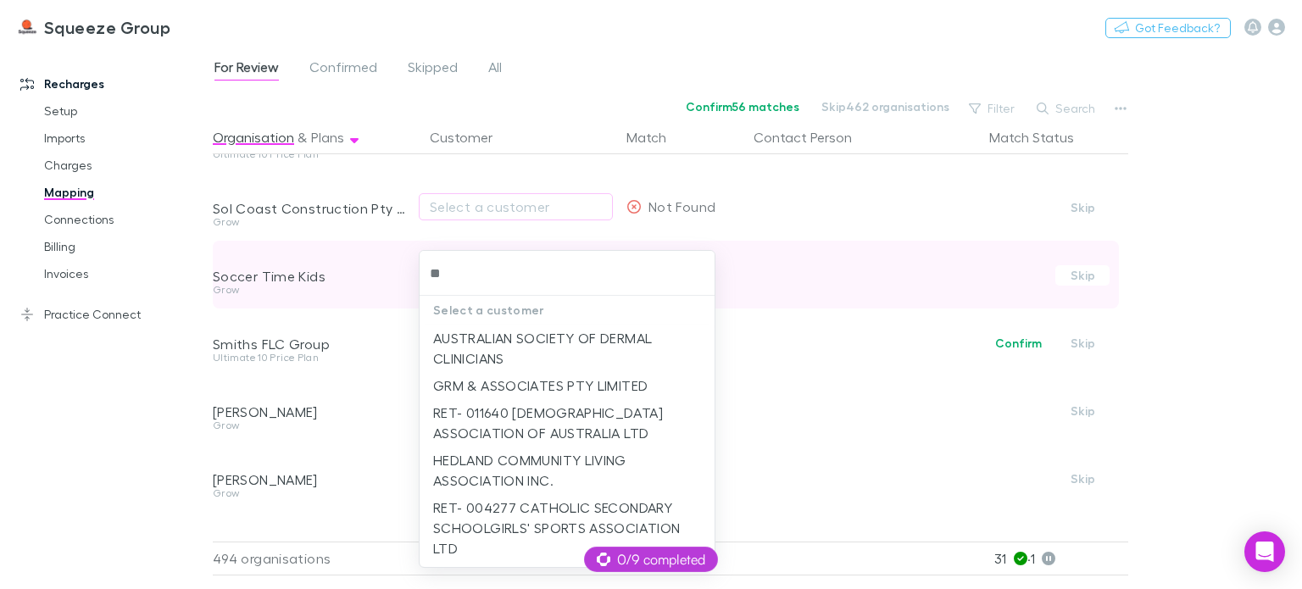
type input "*"
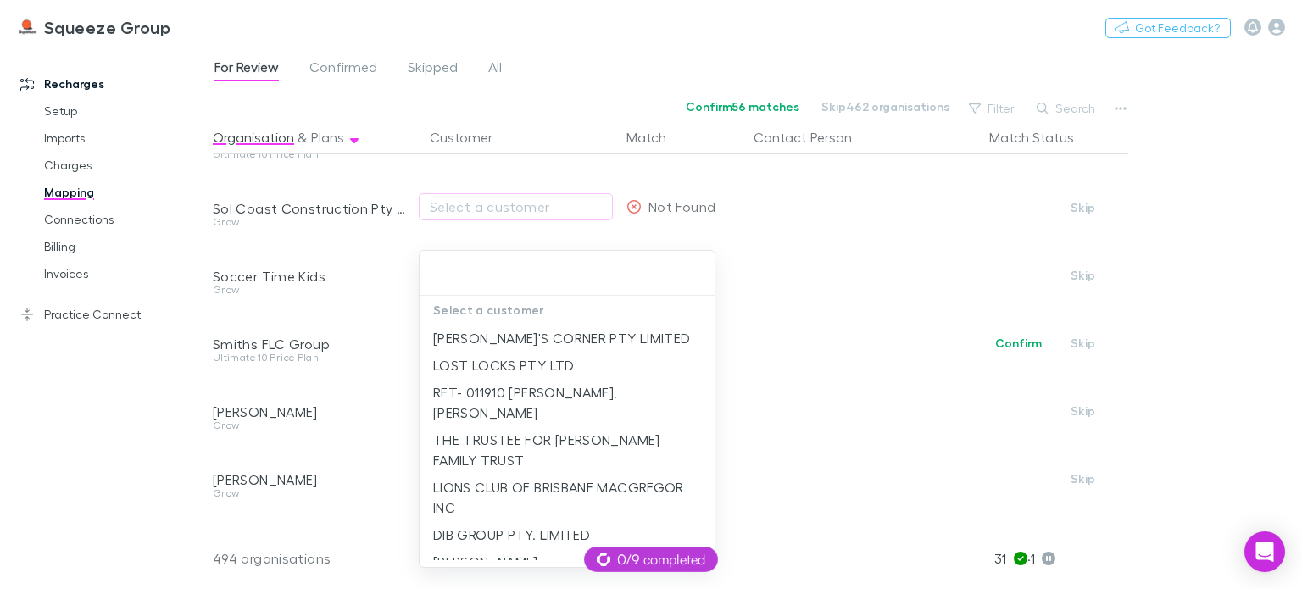
click at [406, 311] on div at bounding box center [651, 294] width 1302 height 589
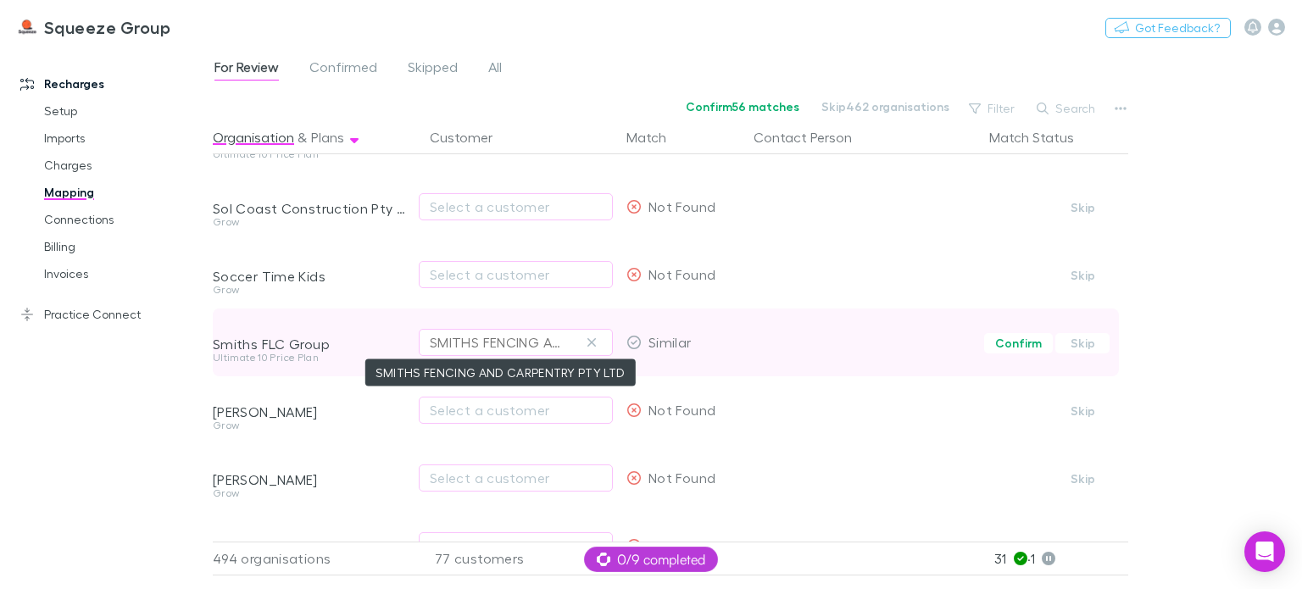
click at [448, 350] on div "SMITHS FENCING AND CARPENTRY PTY LTD" at bounding box center [499, 342] width 138 height 20
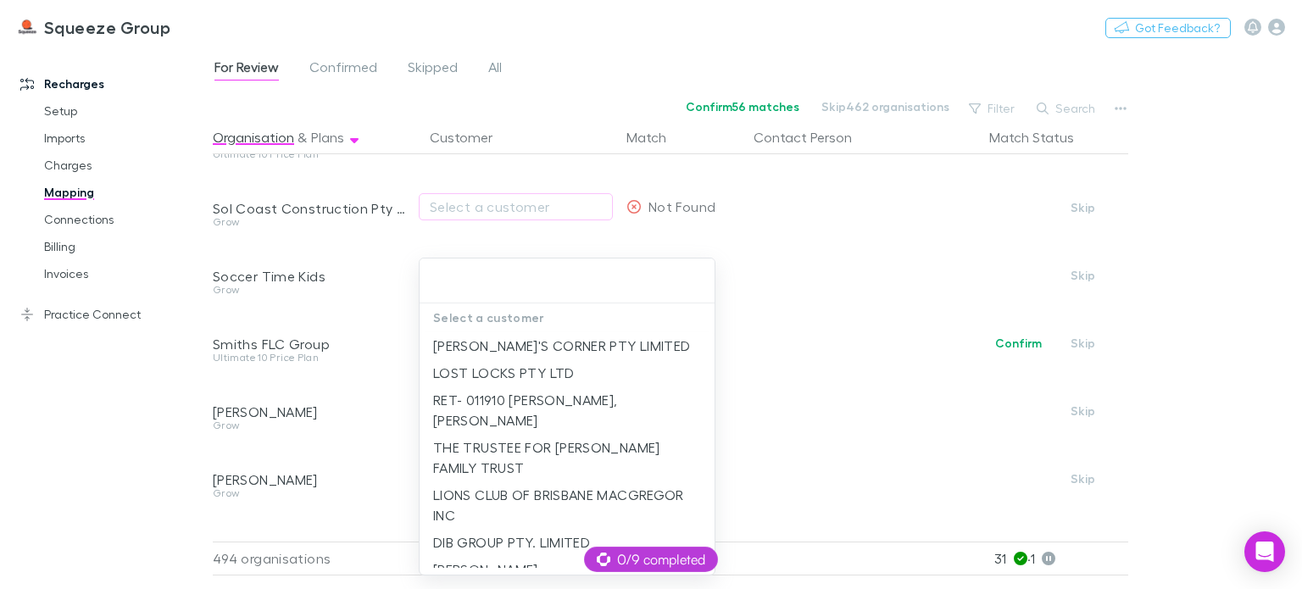
click at [391, 338] on div at bounding box center [651, 294] width 1302 height 589
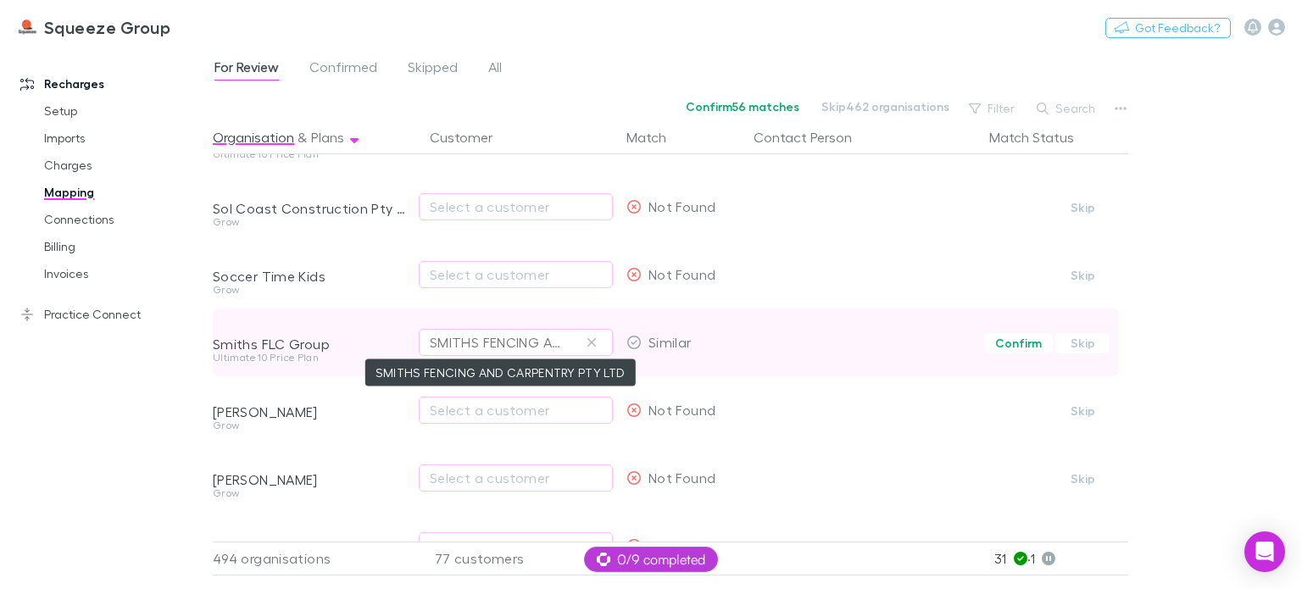
click at [530, 341] on div "SMITHS FENCING AND CARPENTRY PTY LTD" at bounding box center [499, 342] width 138 height 20
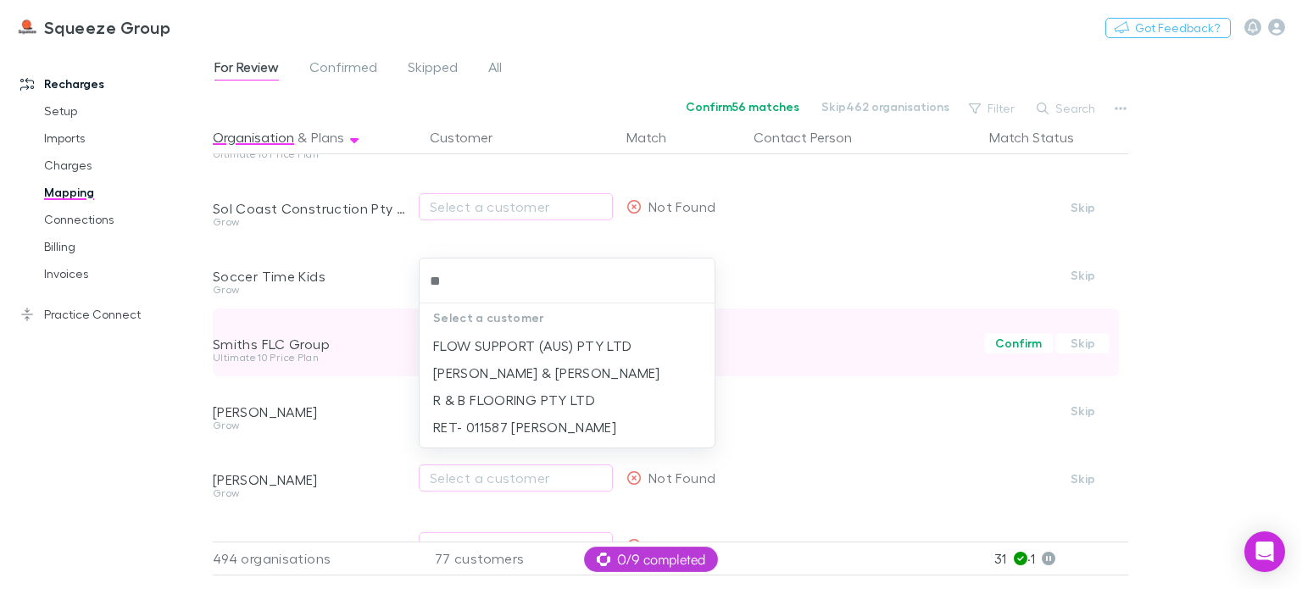
type input "*"
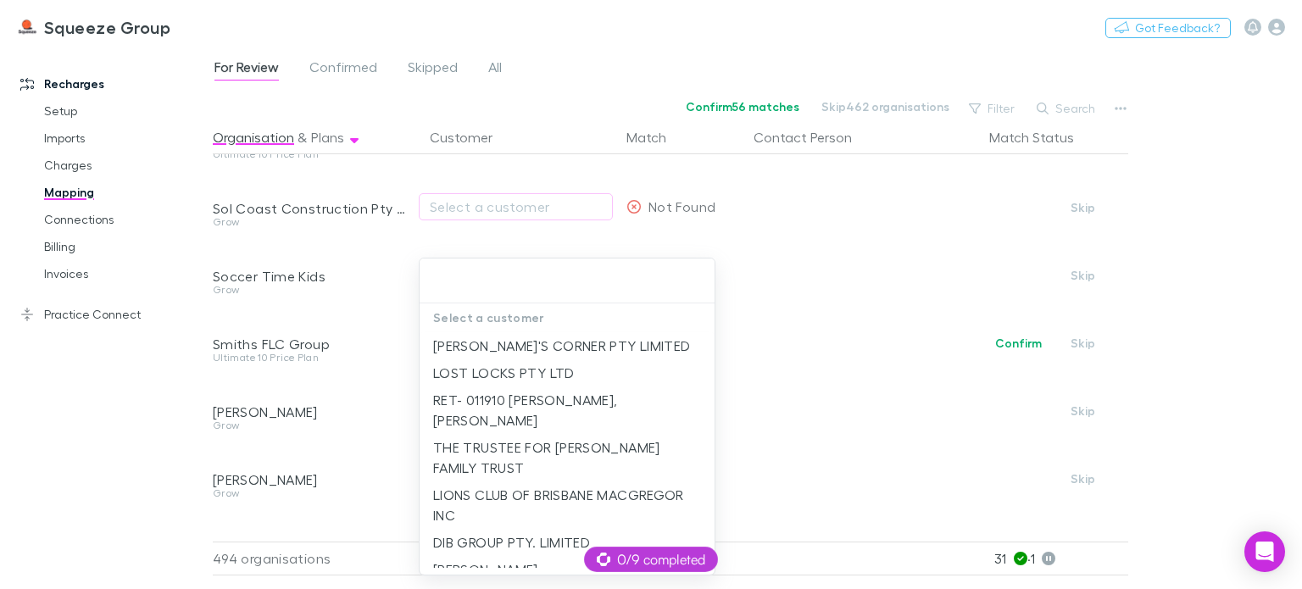
click at [388, 372] on div at bounding box center [651, 294] width 1302 height 589
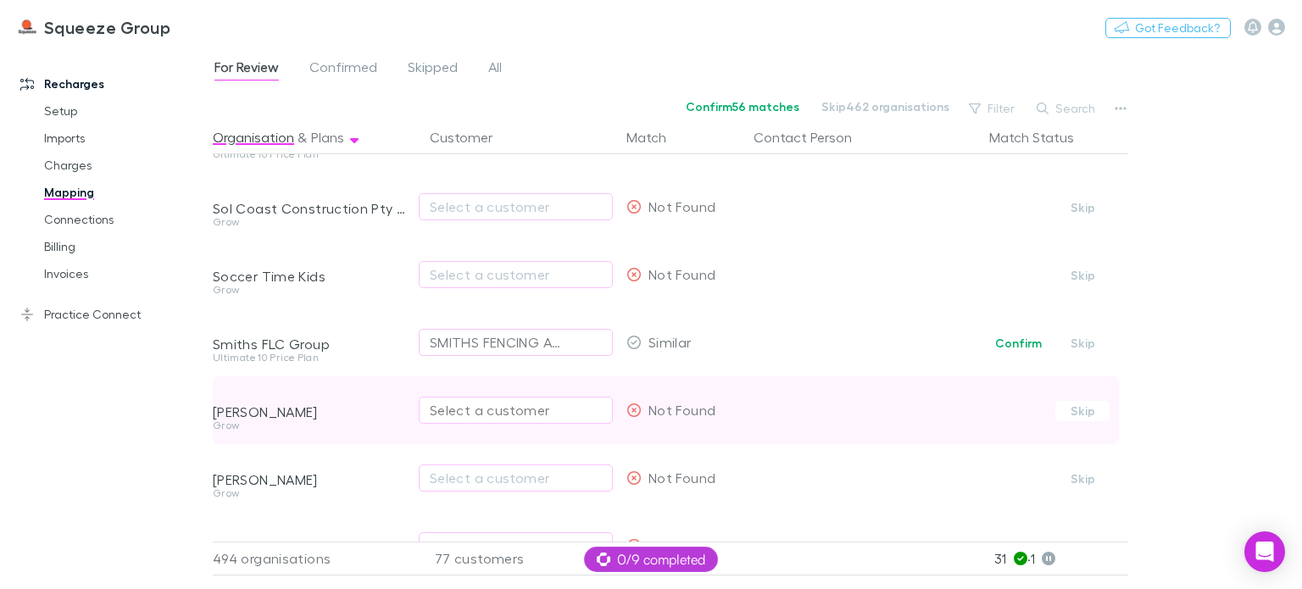
click at [475, 413] on div "Select a customer" at bounding box center [516, 410] width 172 height 20
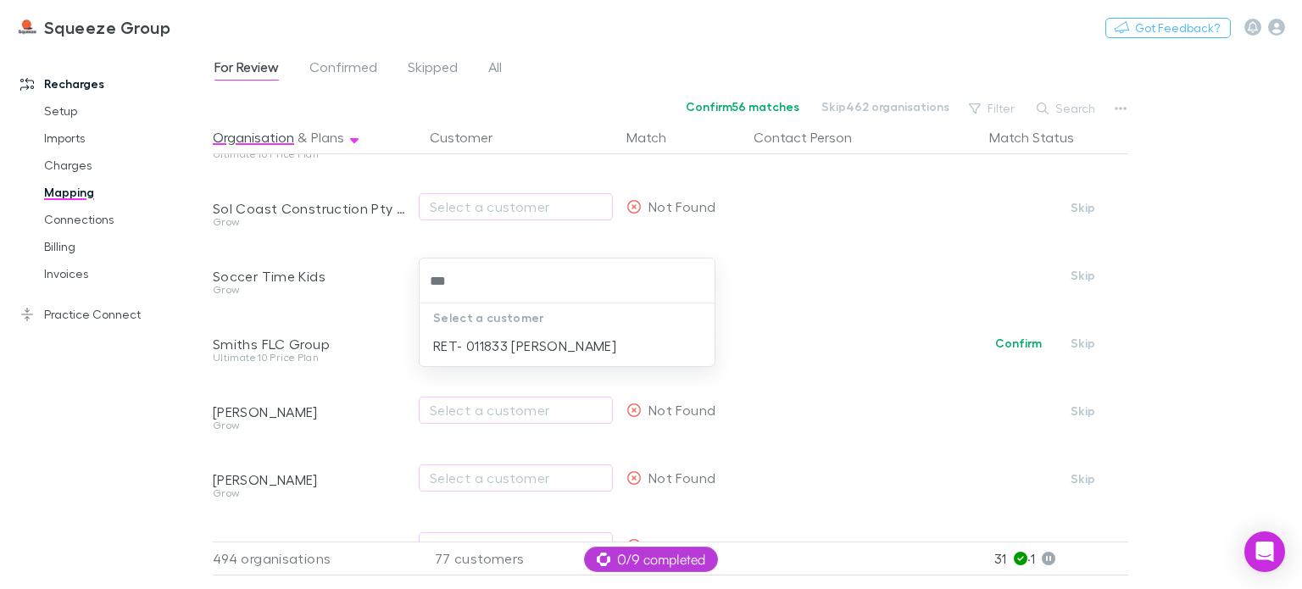
type input "***"
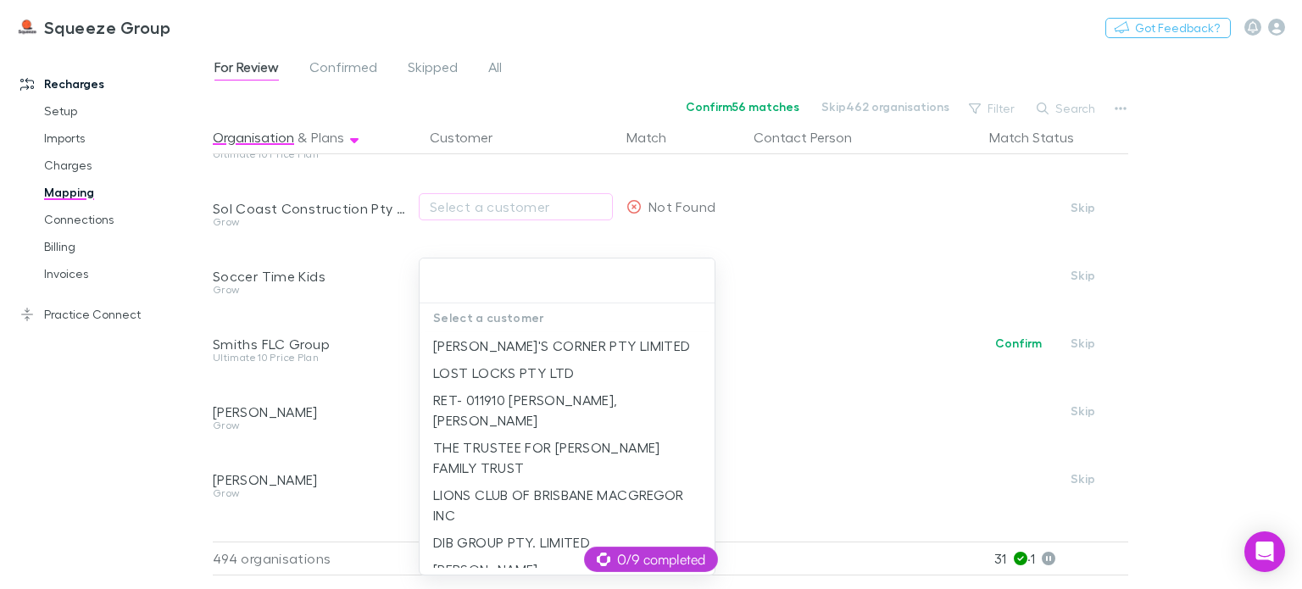
click at [454, 478] on div "Select a customer [PERSON_NAME]'S CORNER PTY LIMITED LOST LOCKS PTY LTD RET- 01…" at bounding box center [651, 294] width 1302 height 589
click at [400, 458] on div at bounding box center [651, 294] width 1302 height 589
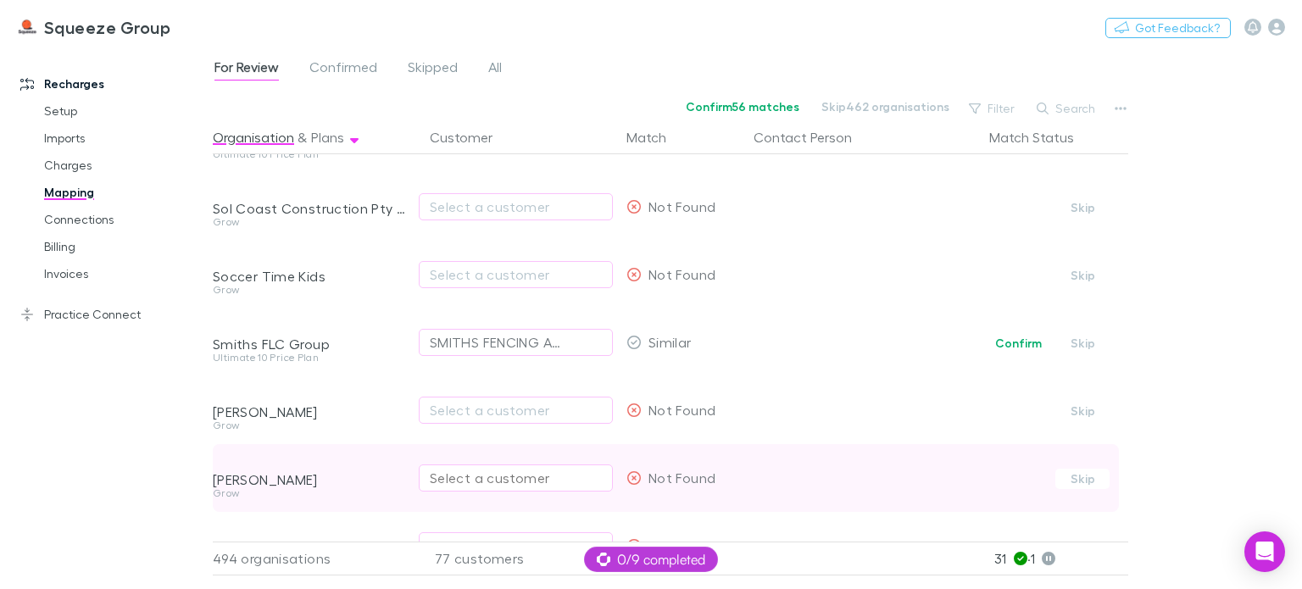
click at [436, 473] on div "Select a customer" at bounding box center [516, 478] width 172 height 20
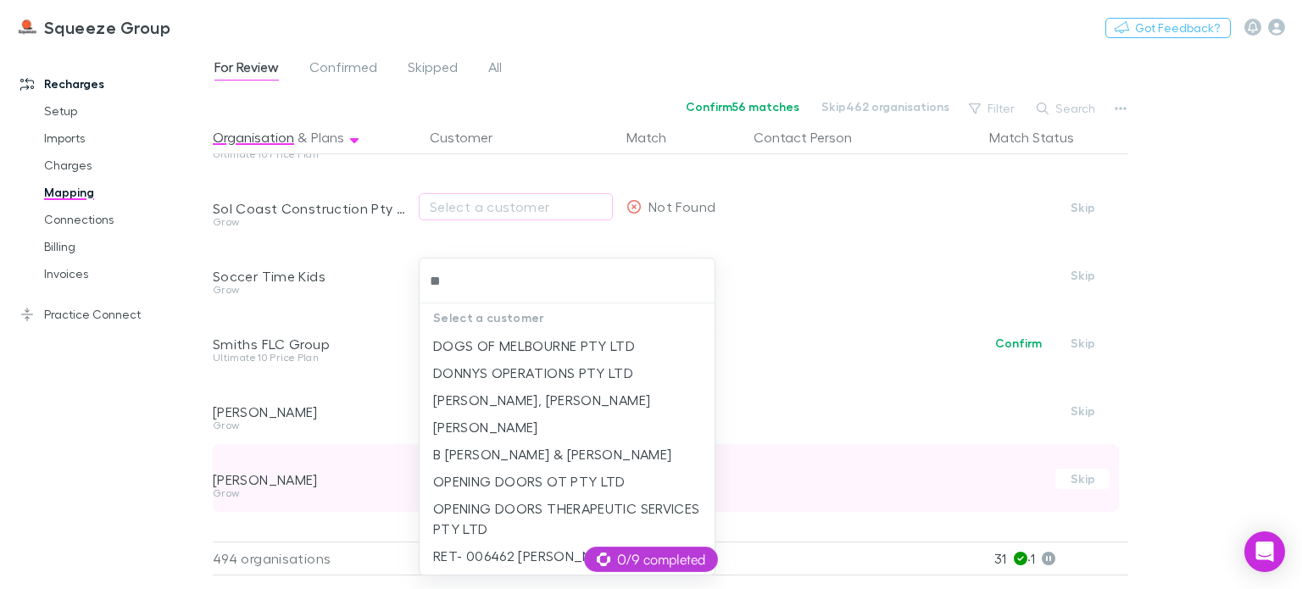
type input "*"
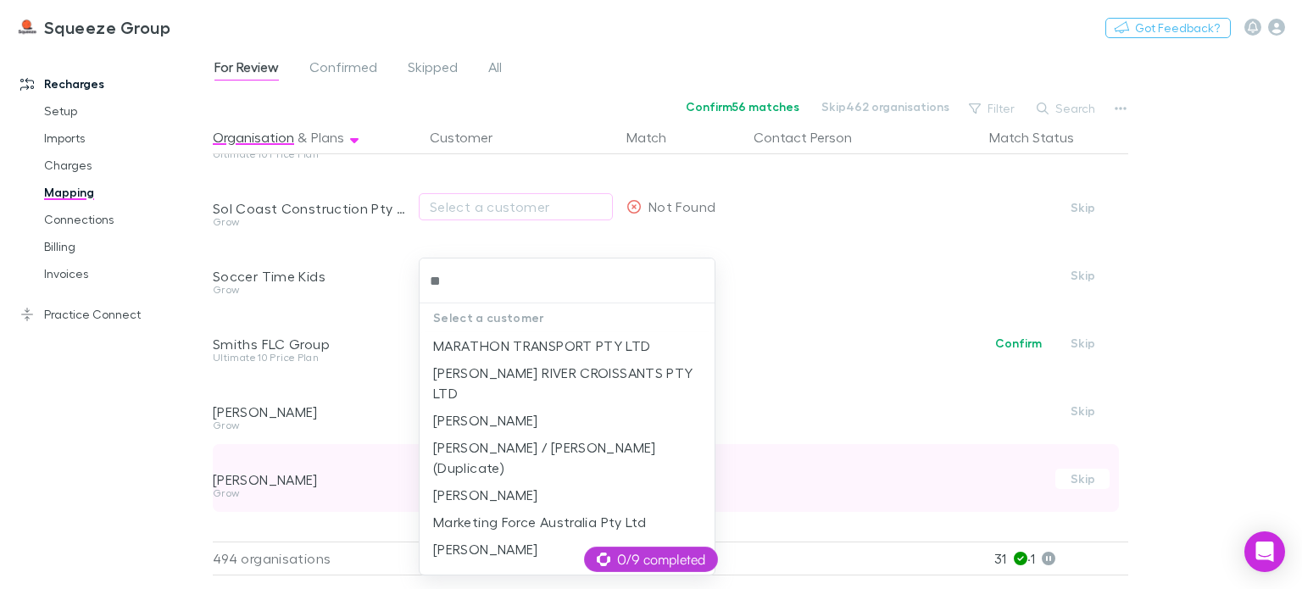
type input "*"
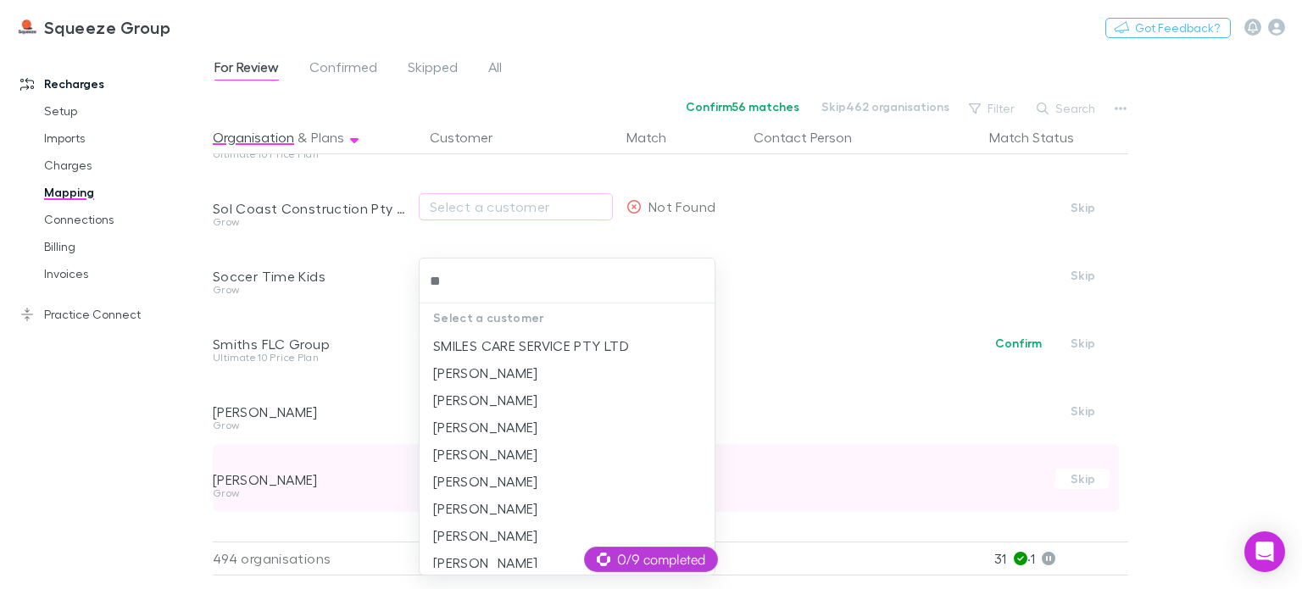
type input "*"
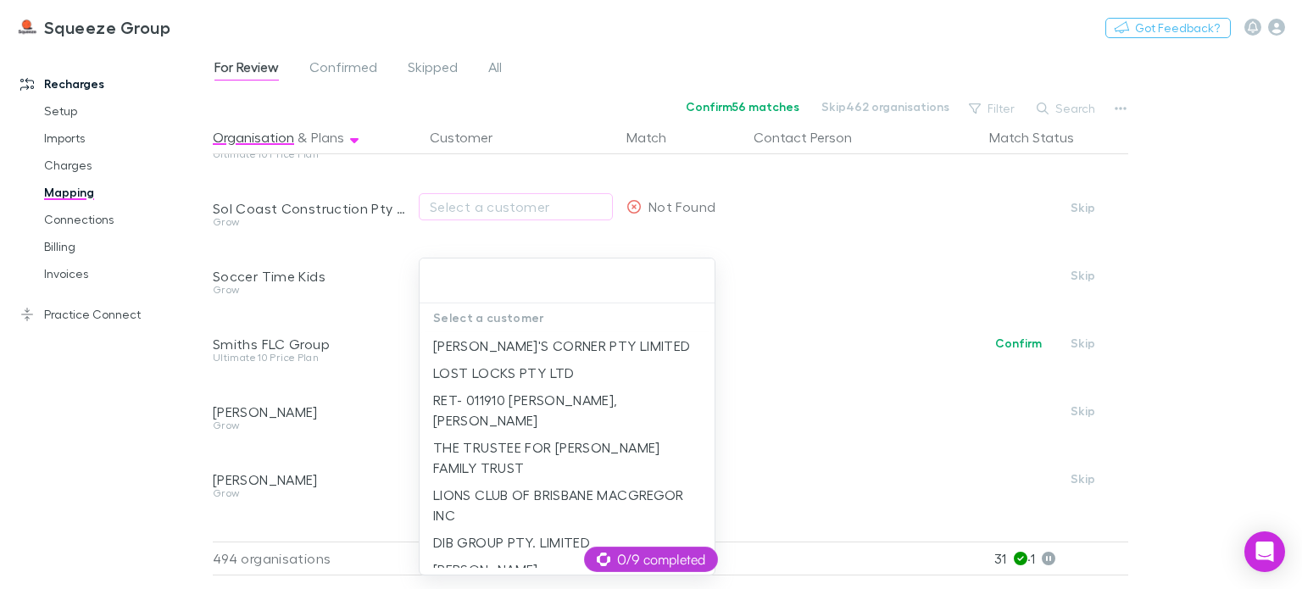
click at [190, 485] on div at bounding box center [651, 294] width 1302 height 589
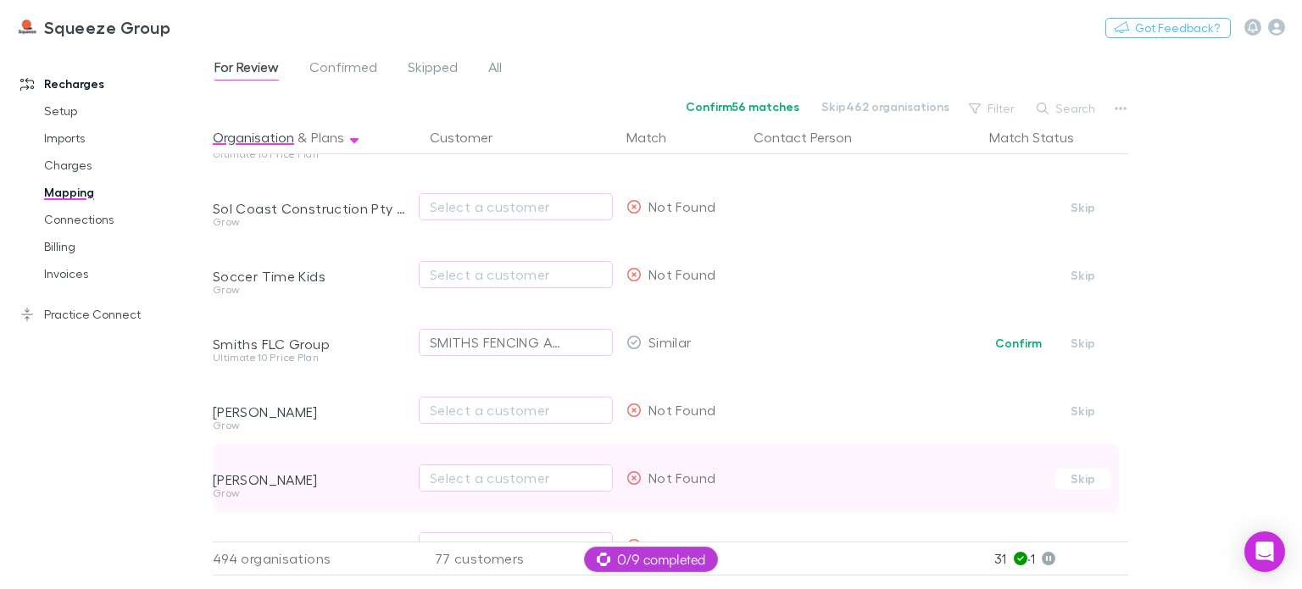
click at [382, 476] on div "[PERSON_NAME]" at bounding box center [311, 479] width 197 height 17
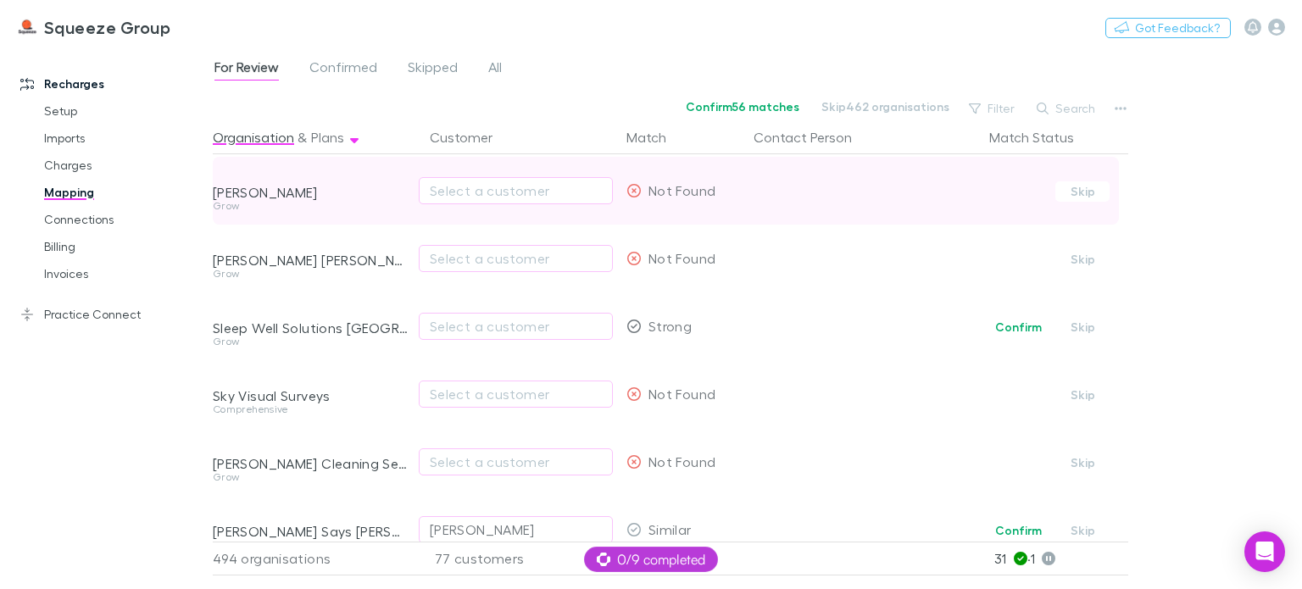
scroll to position [7070, 0]
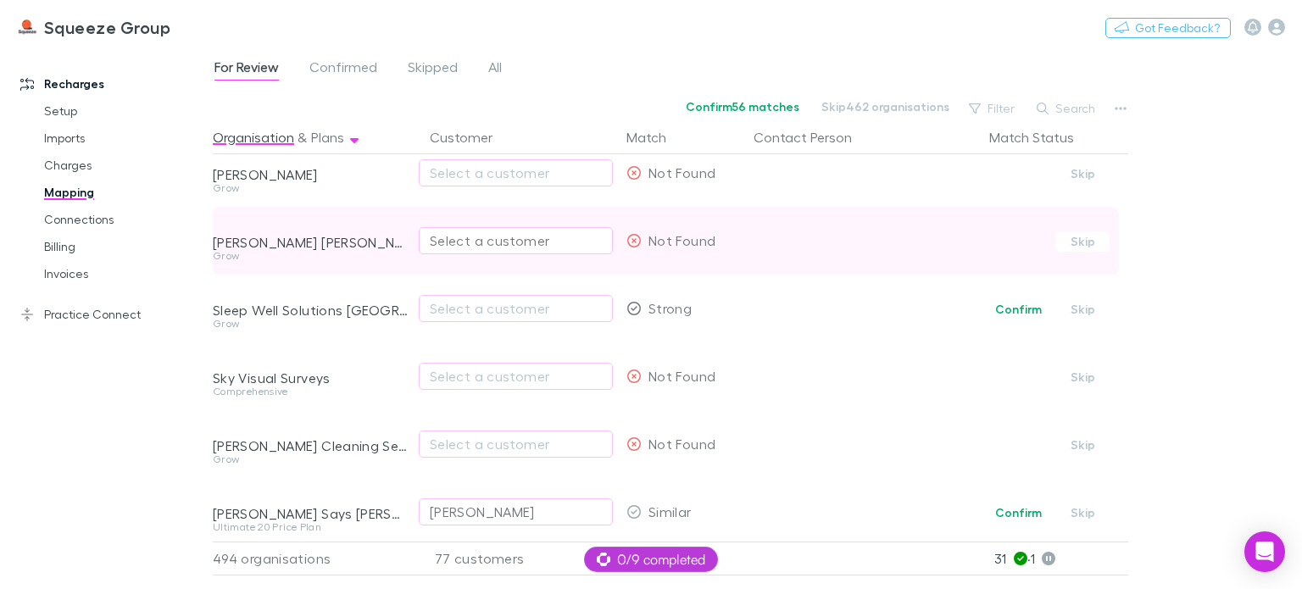
click at [494, 243] on div "Select a customer" at bounding box center [516, 241] width 172 height 20
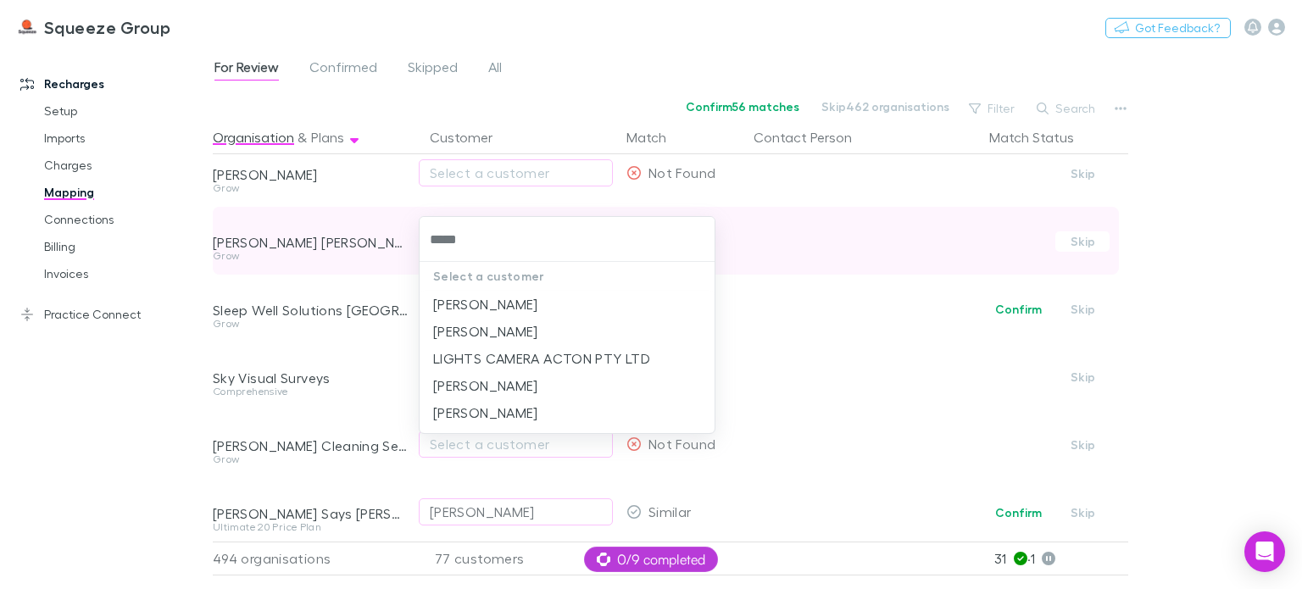
type input "******"
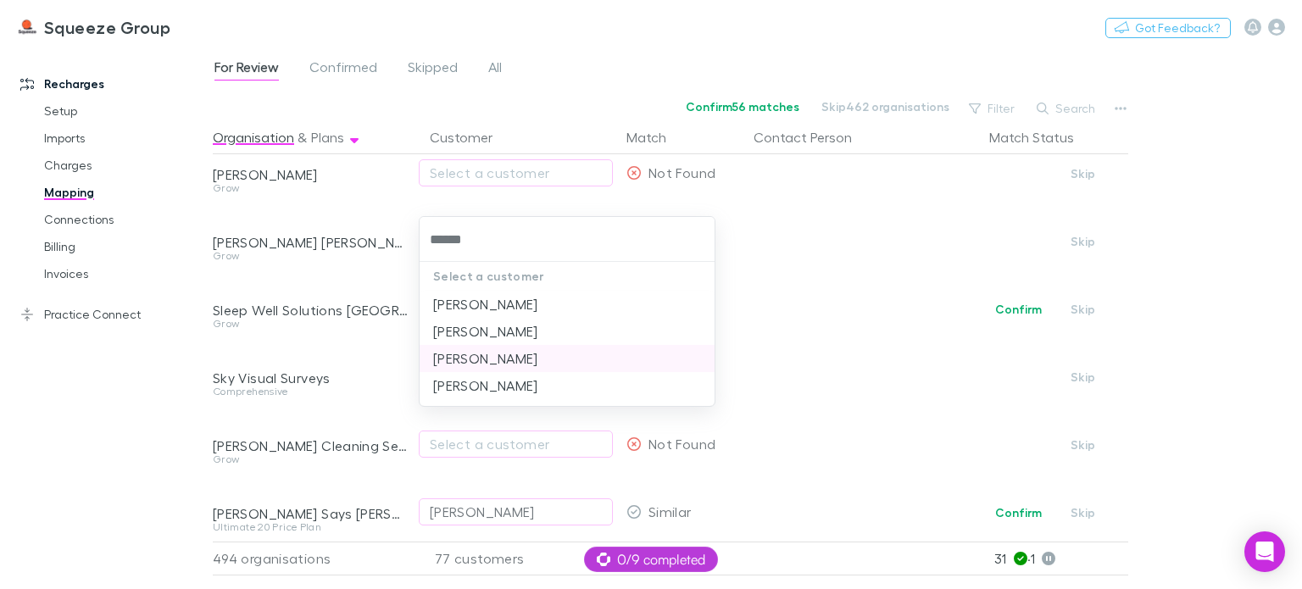
click at [490, 365] on li "[PERSON_NAME]" at bounding box center [567, 358] width 295 height 27
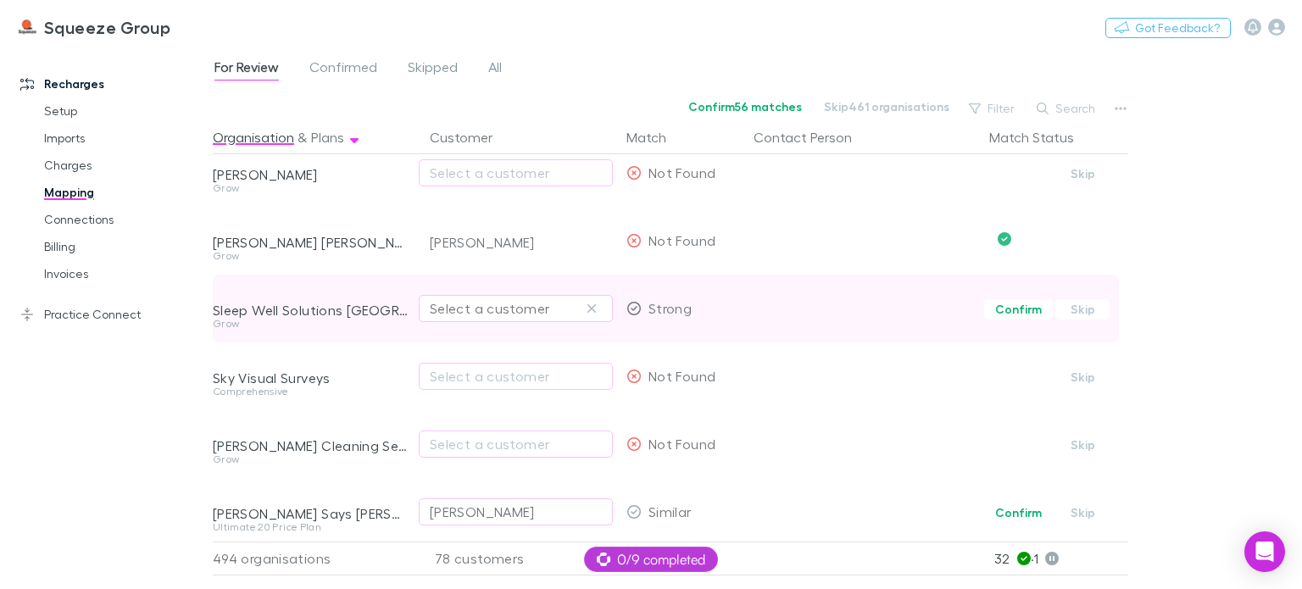
click at [477, 316] on div "Select a customer" at bounding box center [516, 308] width 172 height 20
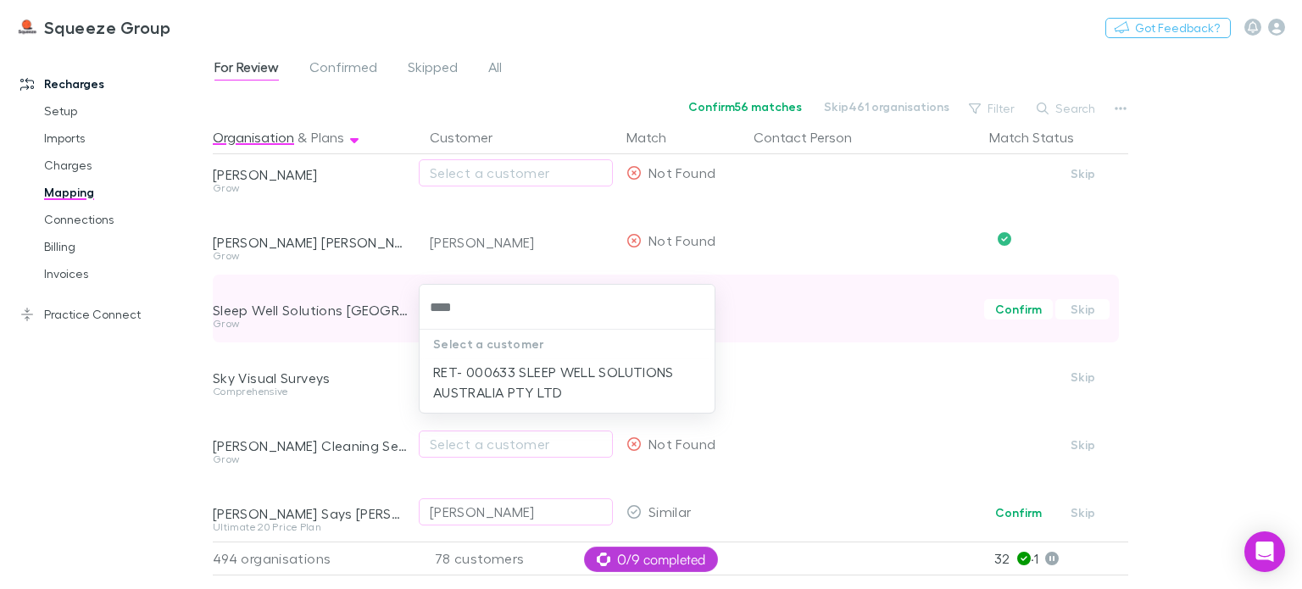
type input "*****"
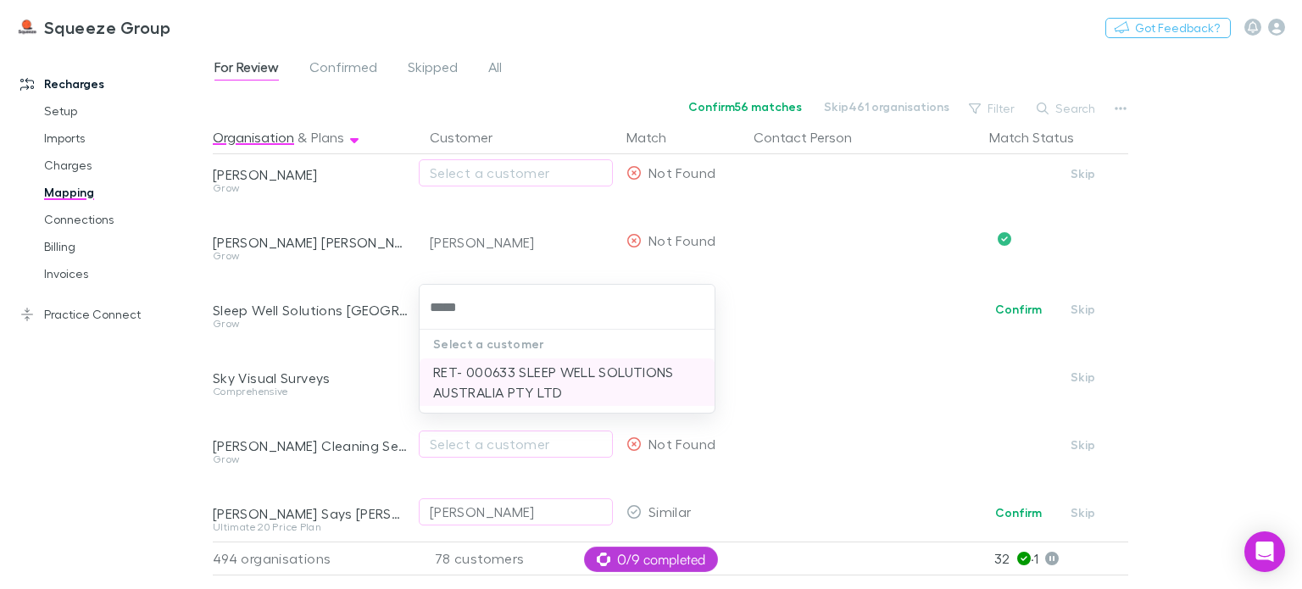
click at [490, 379] on li "RET- 000633 SLEEP WELL SOLUTIONS AUSTRALIA PTY LTD" at bounding box center [567, 382] width 295 height 47
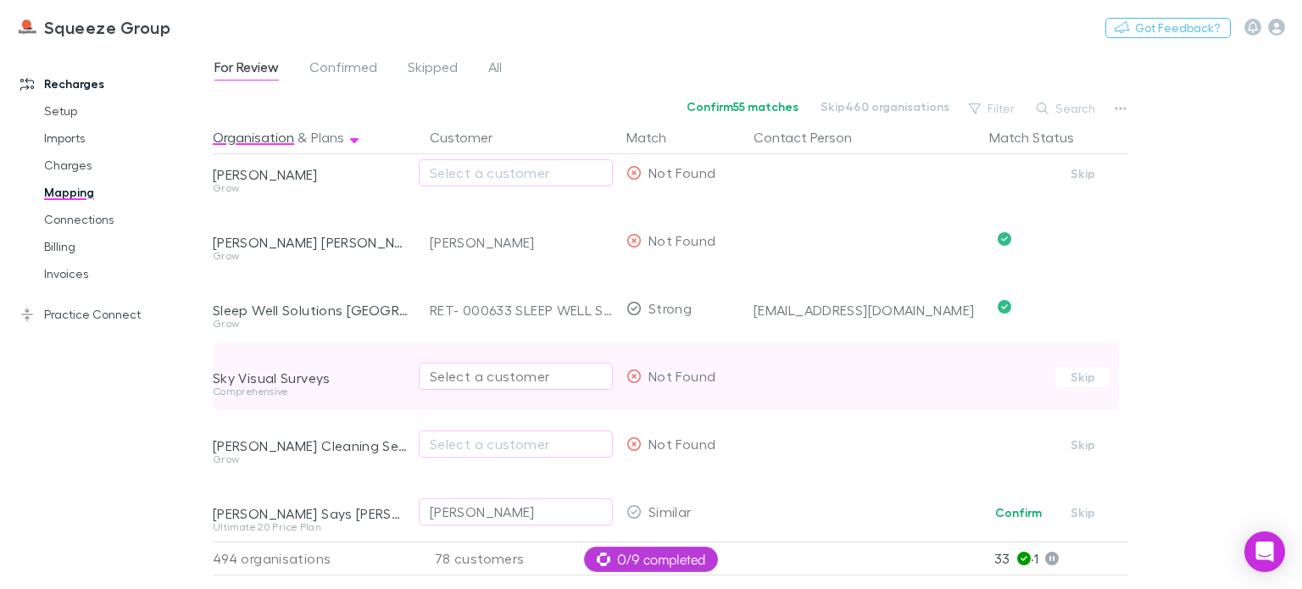
click at [481, 382] on div "Select a customer" at bounding box center [516, 376] width 172 height 20
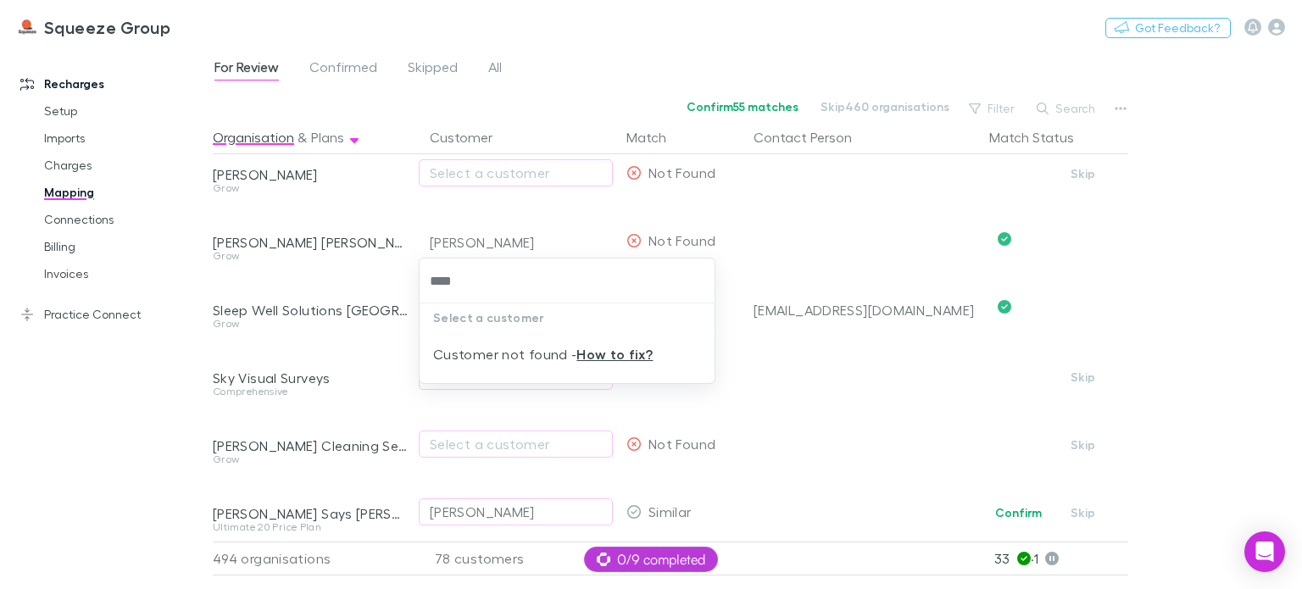
type input "****"
click at [373, 365] on div at bounding box center [651, 294] width 1302 height 589
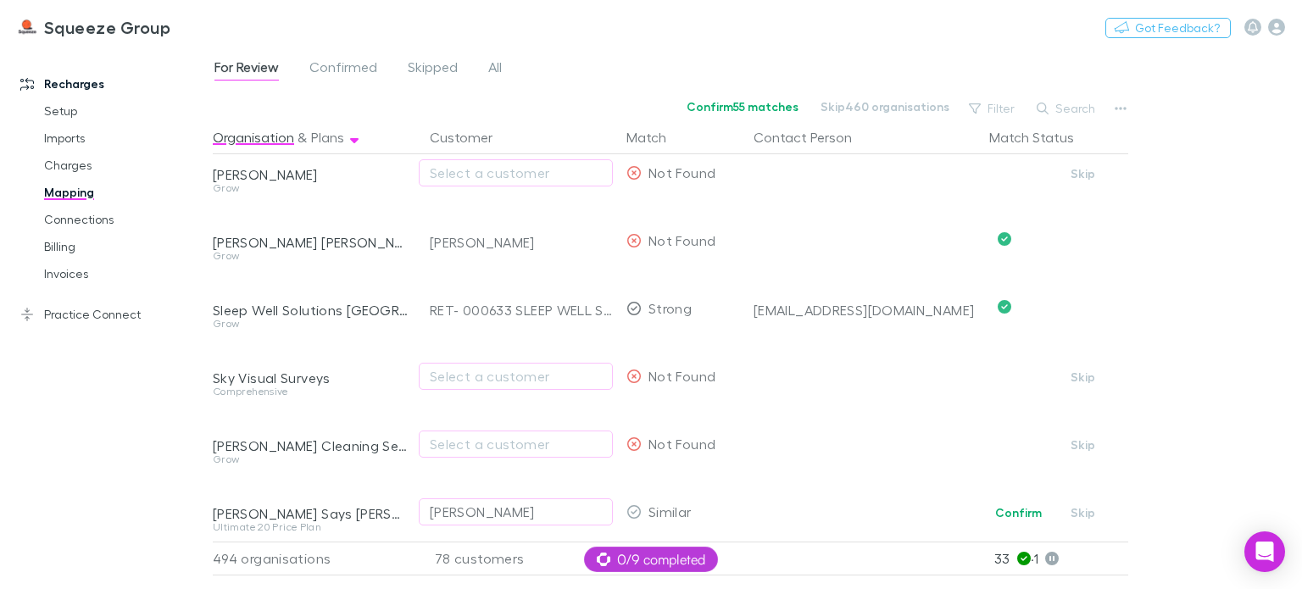
click at [373, 365] on div "Sky Visual Surveys" at bounding box center [311, 365] width 197 height 44
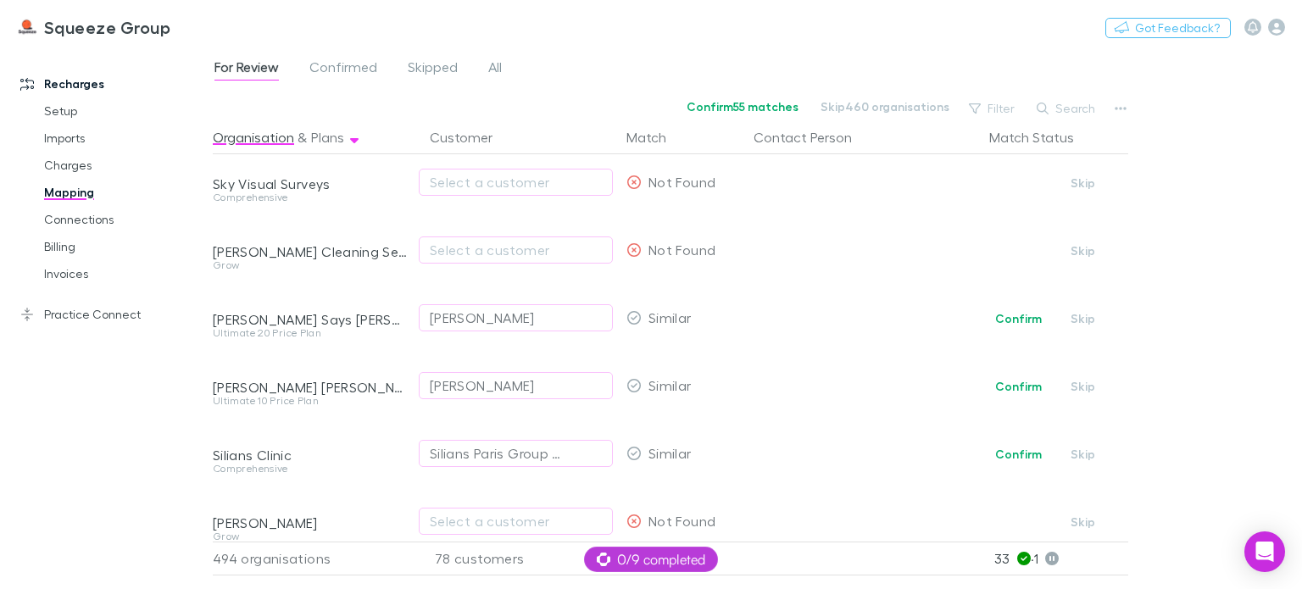
scroll to position [7273, 0]
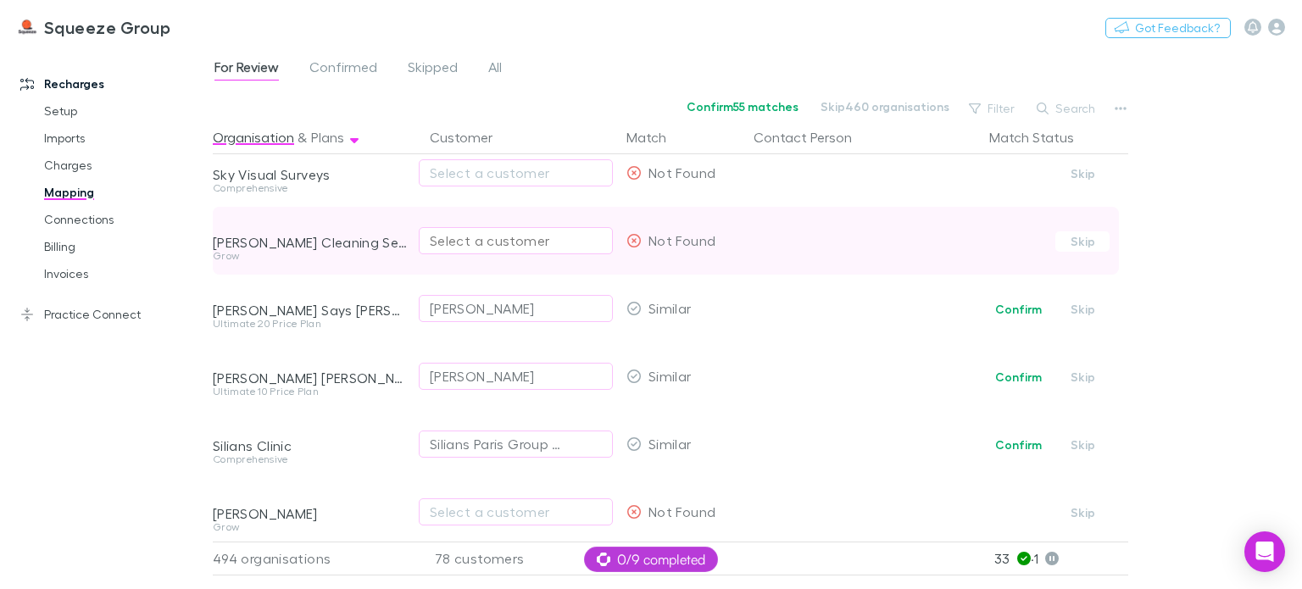
click at [476, 243] on div "Select a customer" at bounding box center [516, 241] width 172 height 20
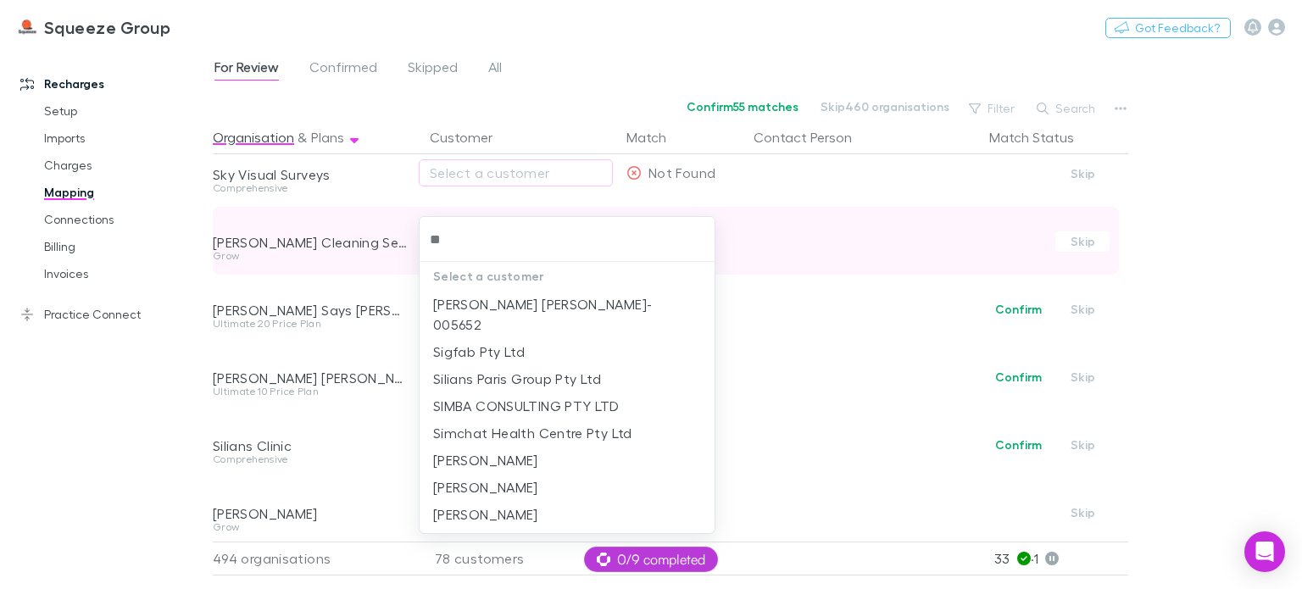
type input "*"
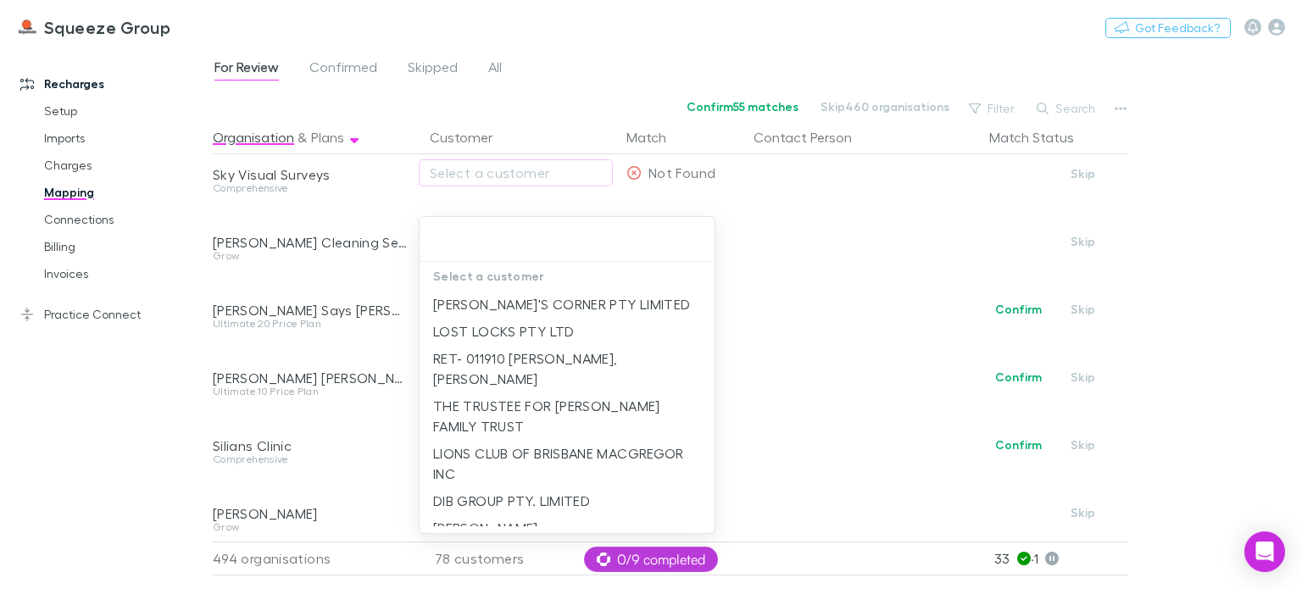
click at [409, 270] on div at bounding box center [651, 294] width 1302 height 589
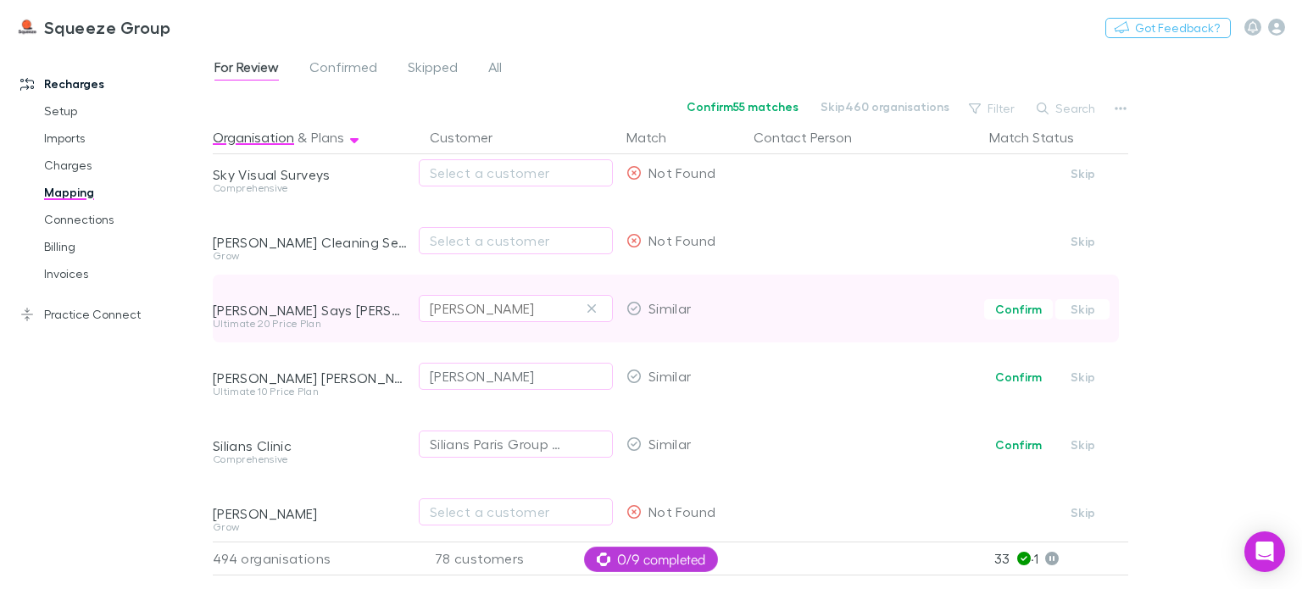
click at [458, 315] on div "[PERSON_NAME]" at bounding box center [482, 308] width 105 height 20
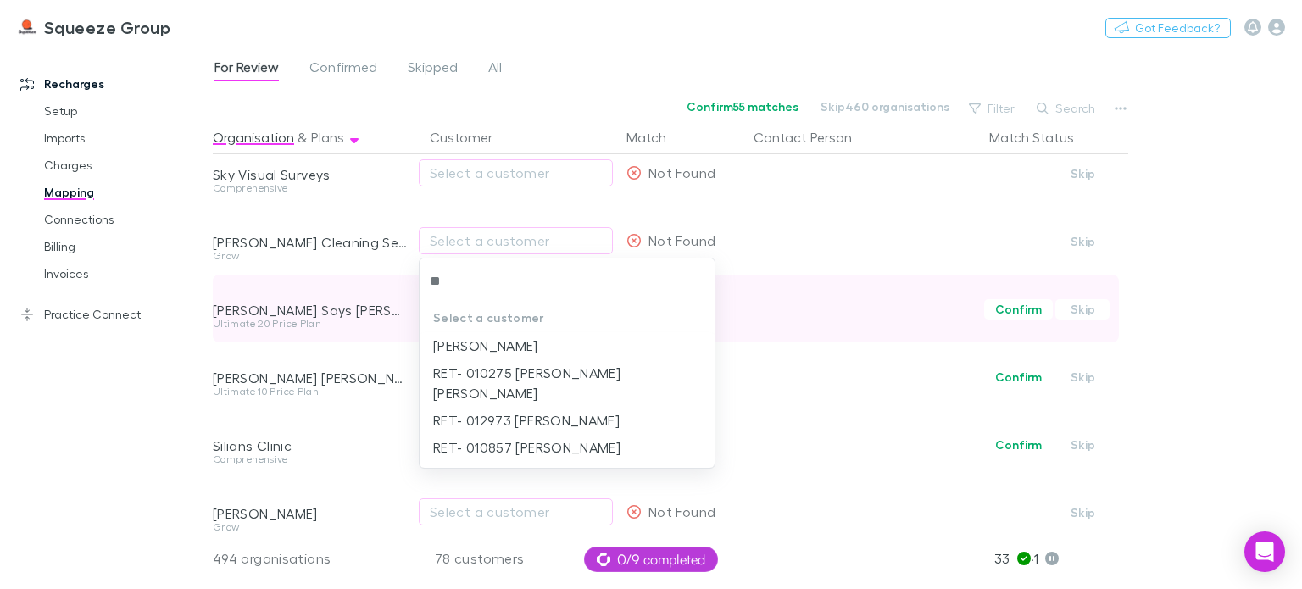
type input "*"
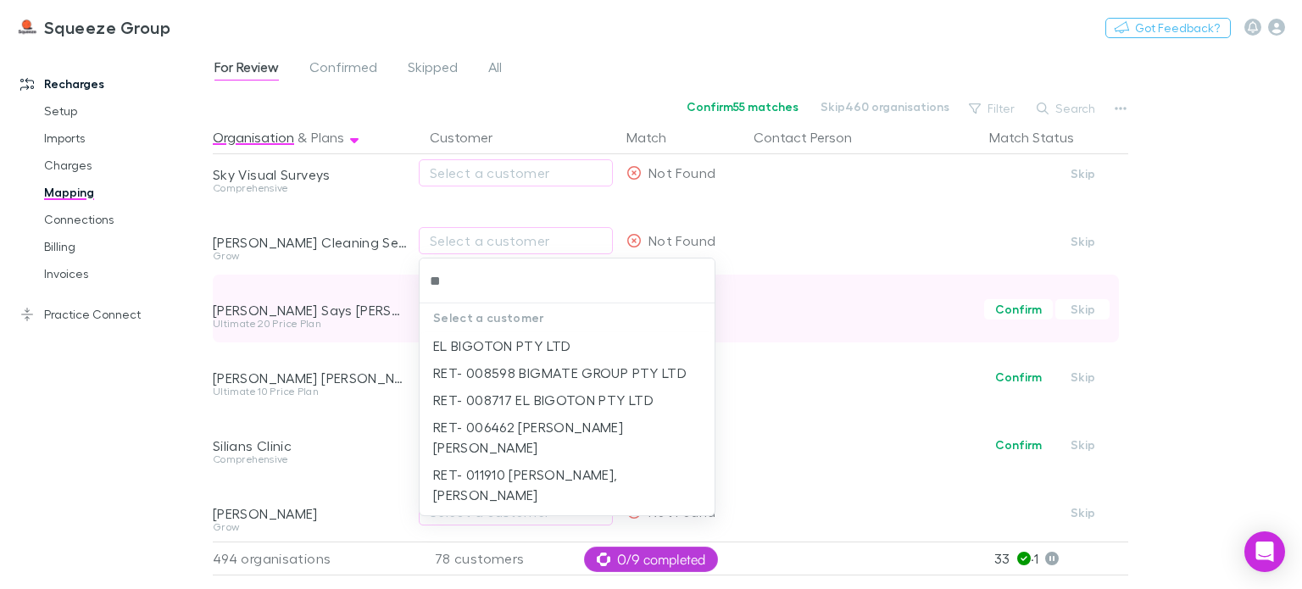
type input "*"
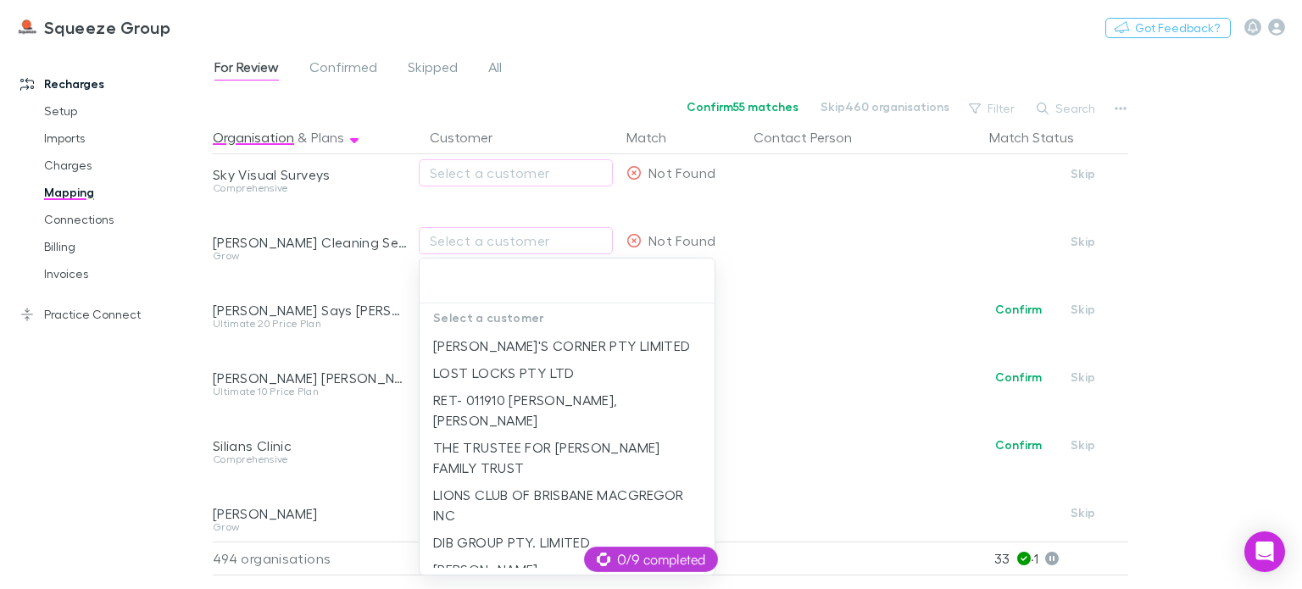
click at [410, 348] on div at bounding box center [651, 294] width 1302 height 589
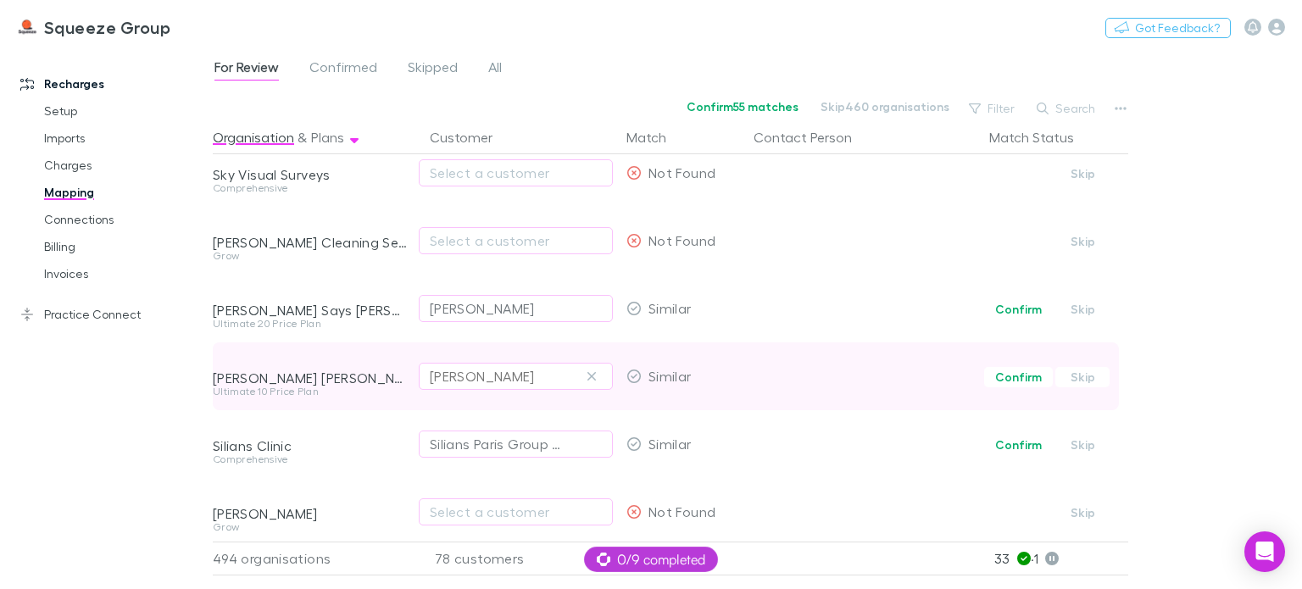
click at [471, 381] on div "[PERSON_NAME]" at bounding box center [482, 376] width 105 height 20
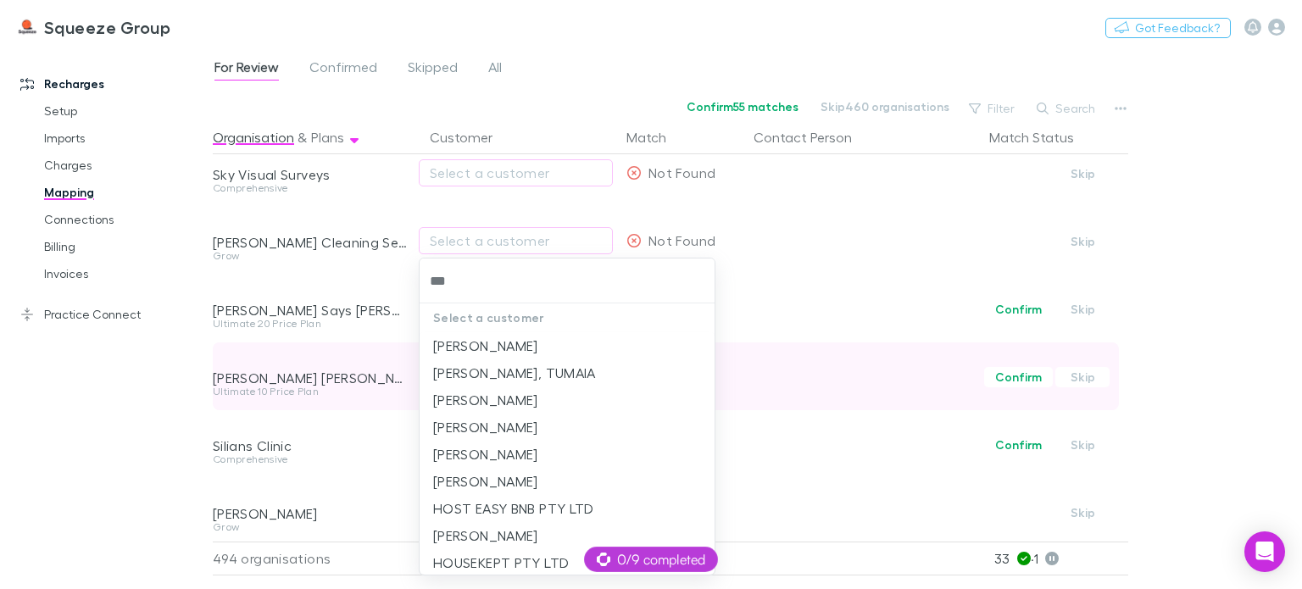
type input "****"
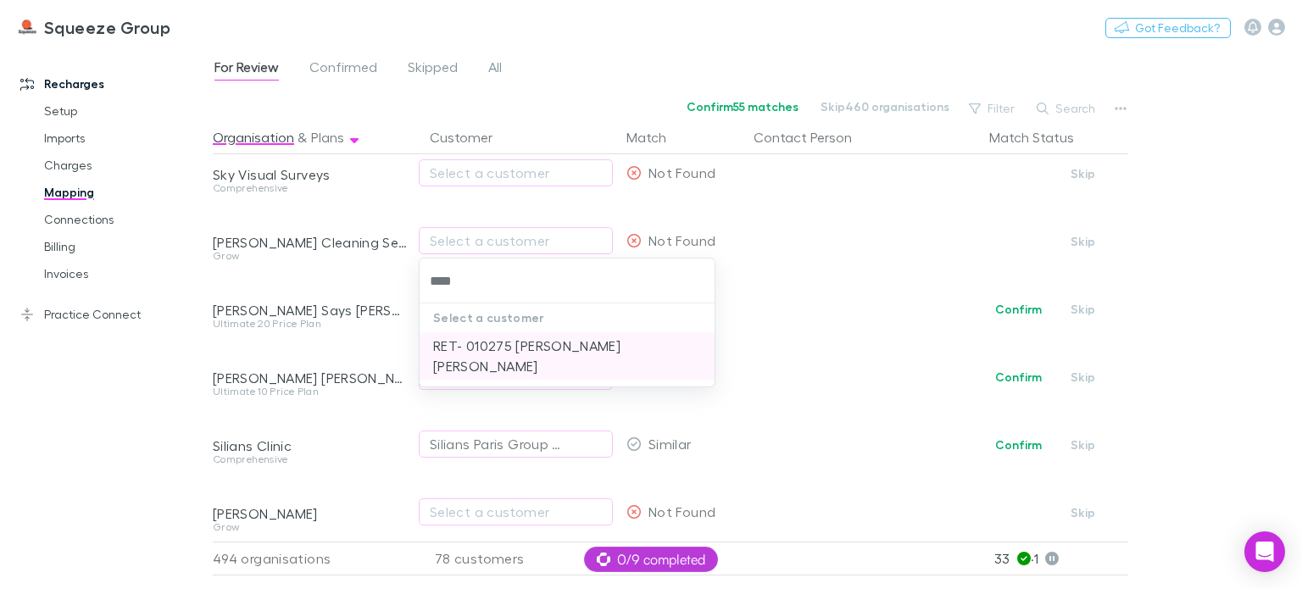
click at [486, 345] on li "RET- 010275 [PERSON_NAME] [PERSON_NAME]" at bounding box center [567, 355] width 295 height 47
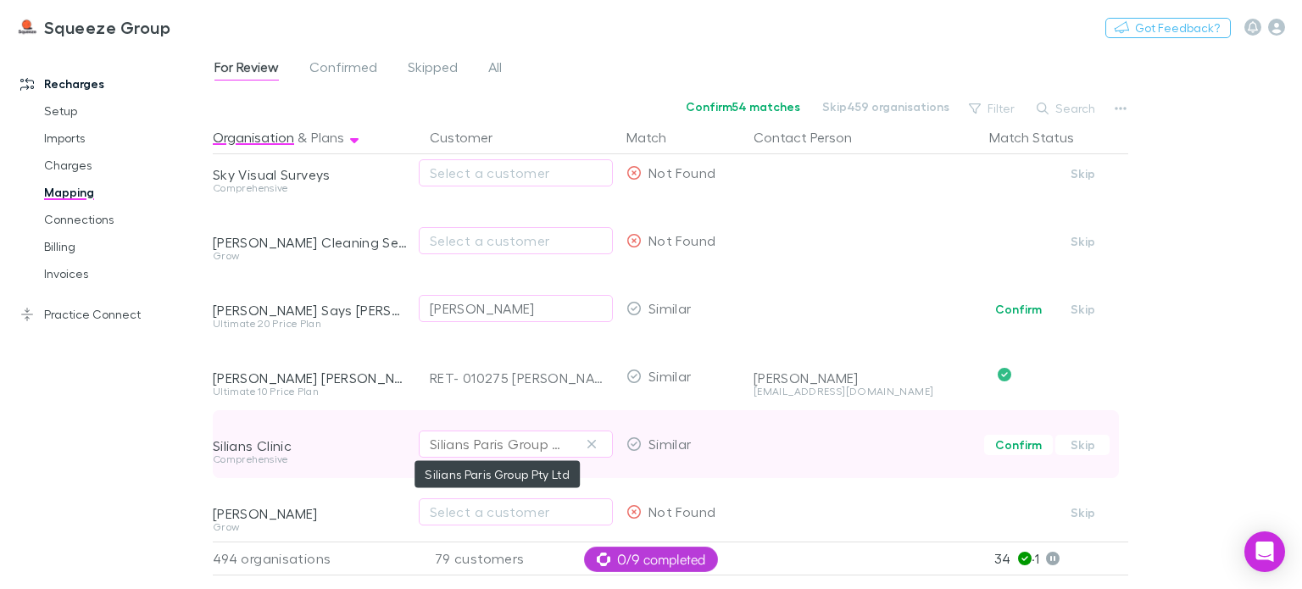
click at [457, 443] on div "Silians Paris Group Pty Ltd" at bounding box center [499, 444] width 138 height 20
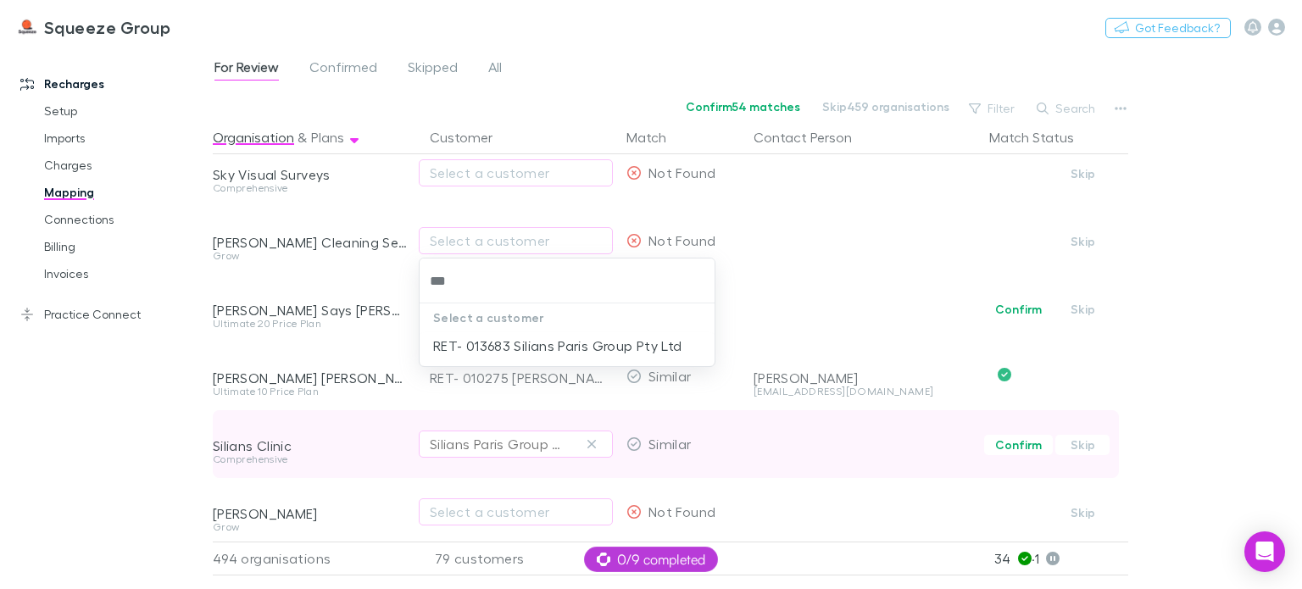
type input "****"
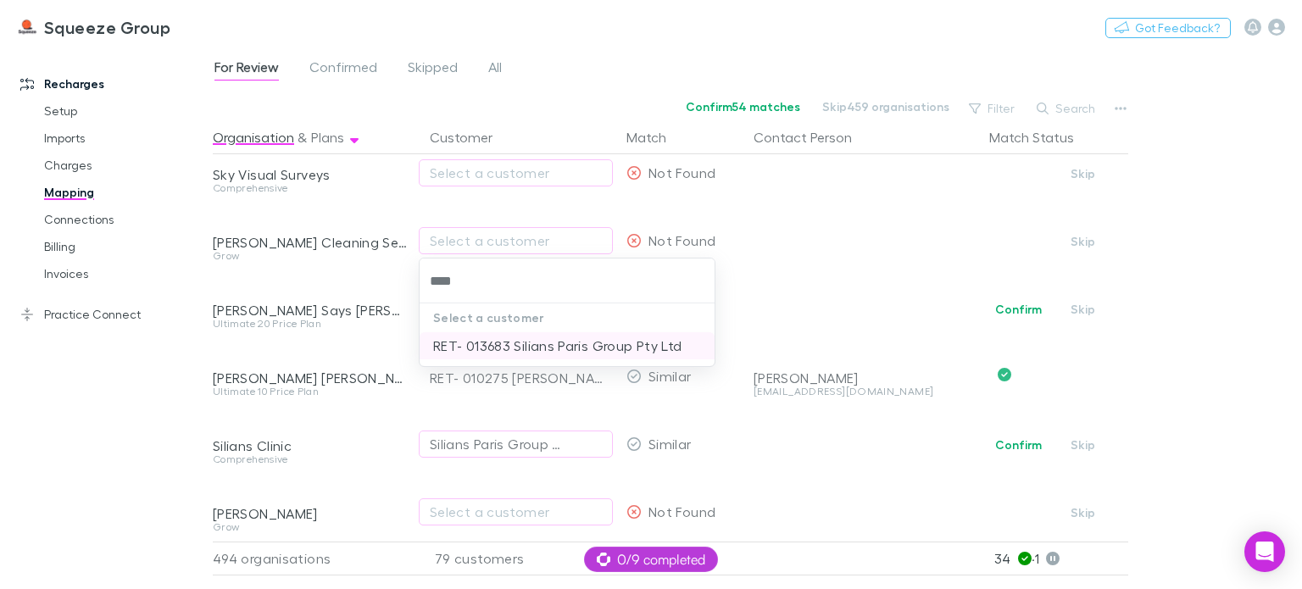
click at [506, 335] on li "RET- 013683 Silians Paris Group Pty Ltd" at bounding box center [567, 345] width 295 height 27
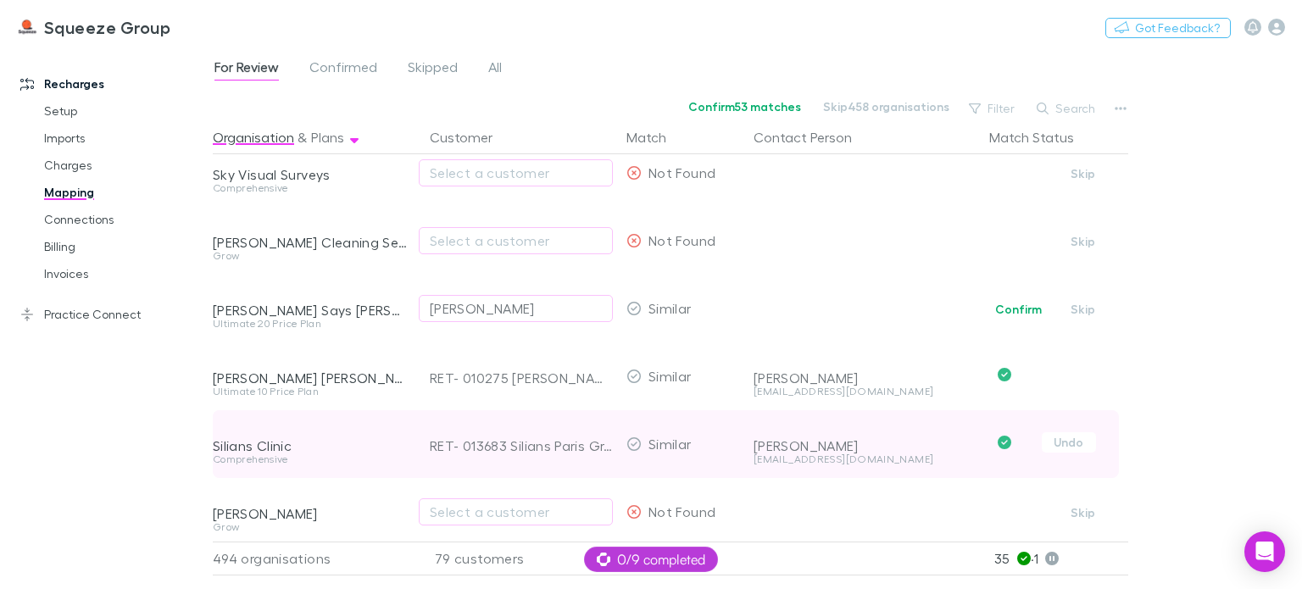
click at [400, 469] on div "Comprehensive" at bounding box center [311, 466] width 197 height 24
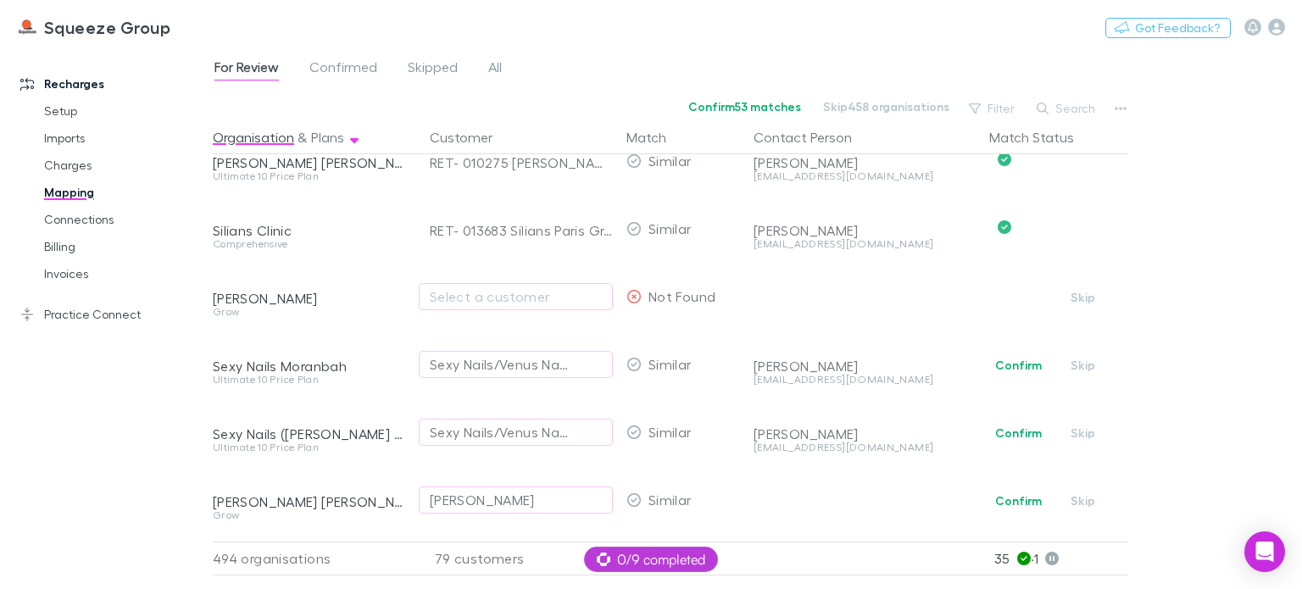
scroll to position [7477, 0]
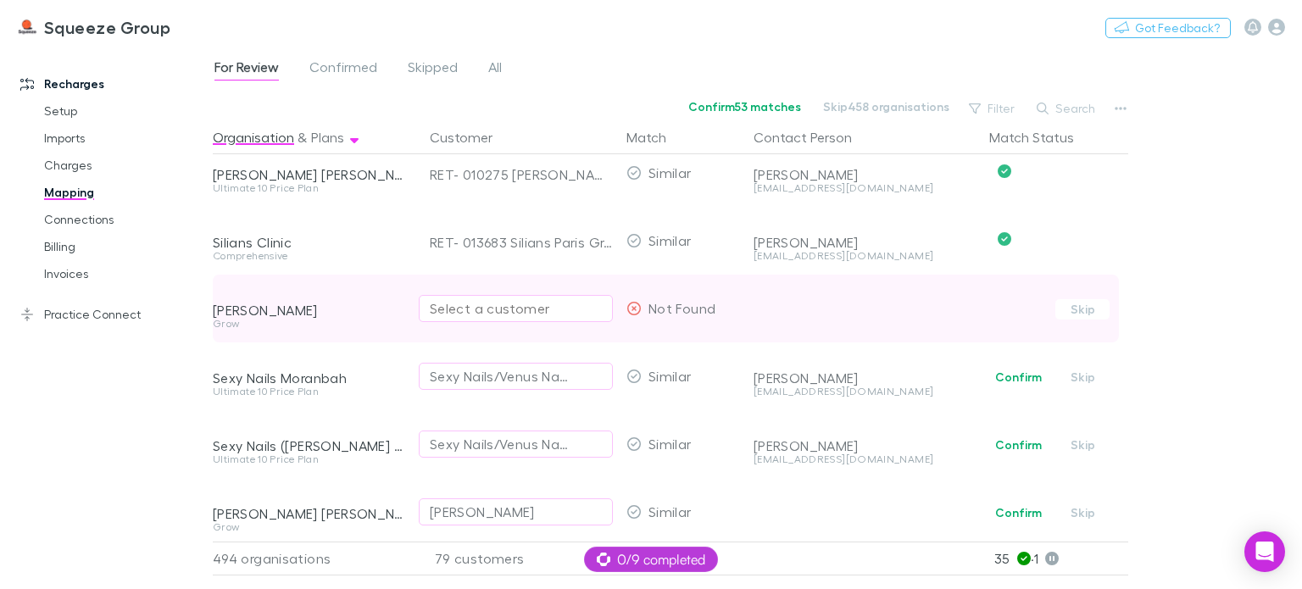
click at [513, 304] on div "Select a customer" at bounding box center [516, 308] width 172 height 20
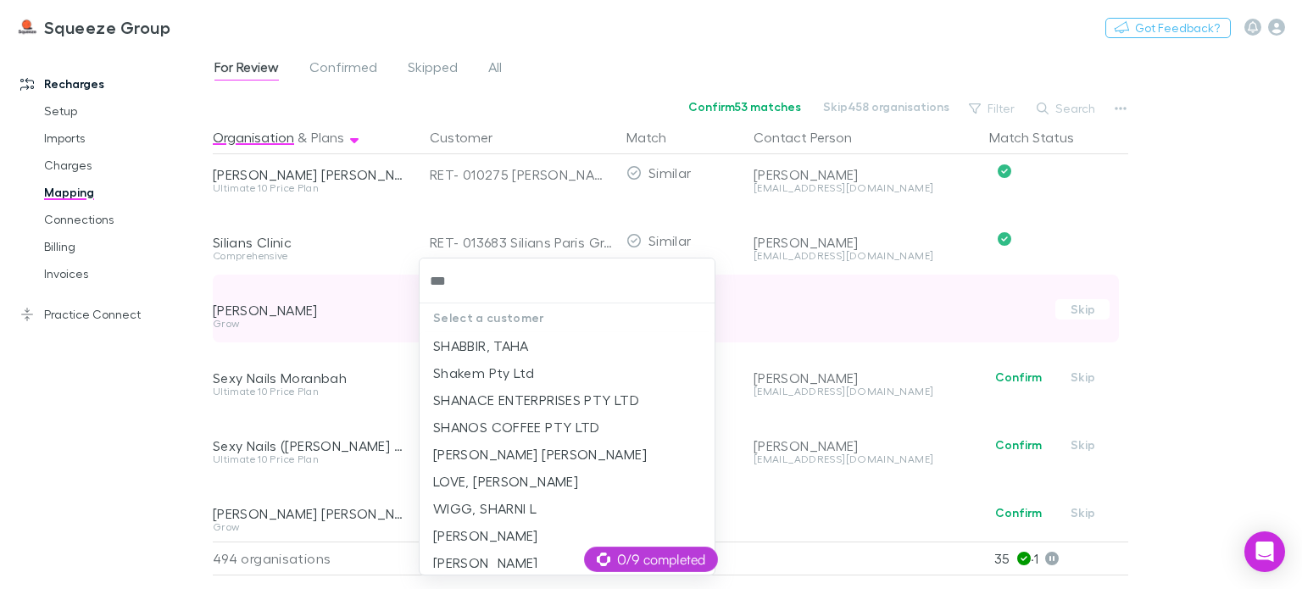
type input "****"
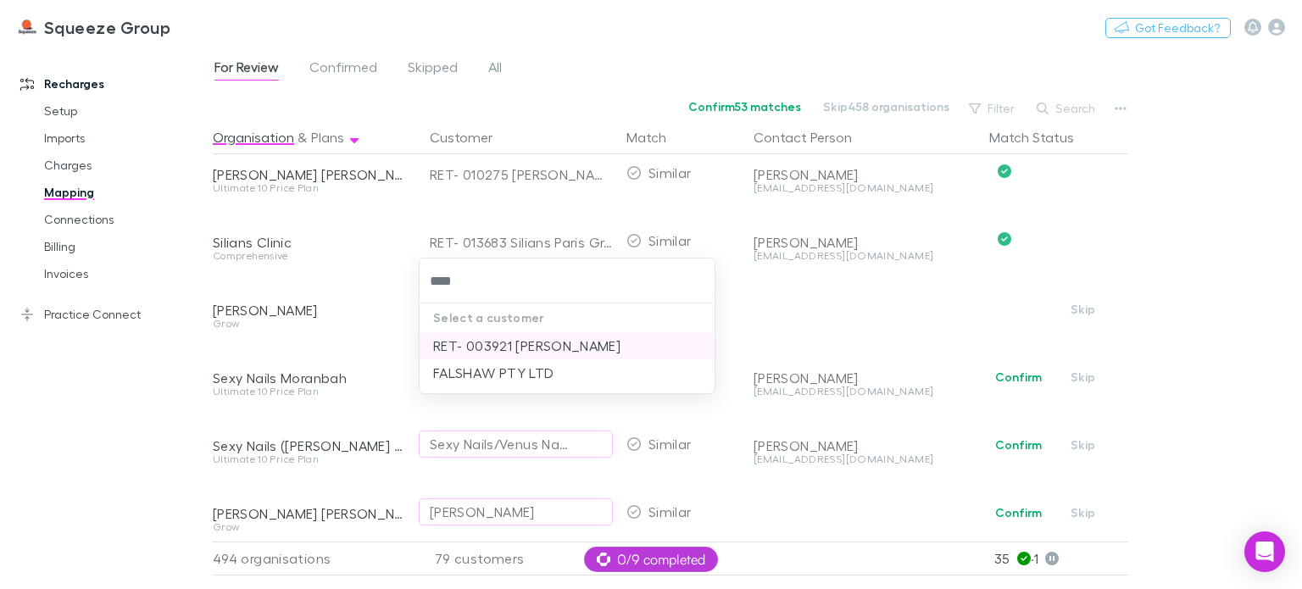
click at [489, 349] on li "RET- 003921 [PERSON_NAME]" at bounding box center [567, 345] width 295 height 27
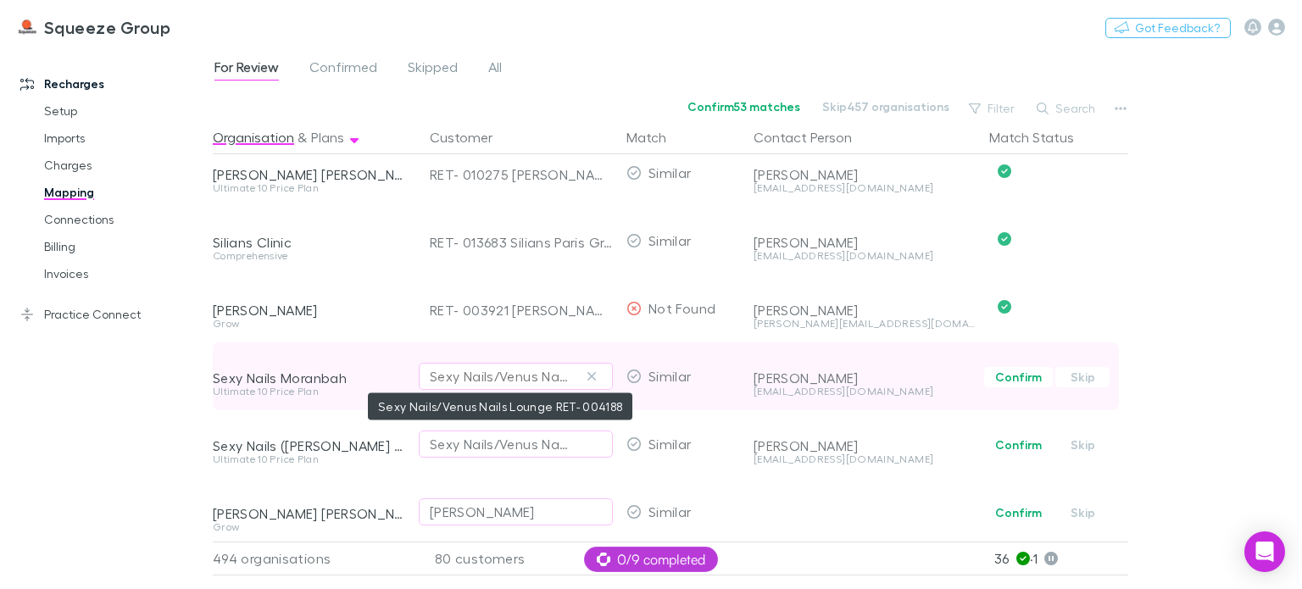
click at [476, 375] on div "Sexy Nails/Venus Nails Lounge RET- 004188" at bounding box center [499, 376] width 138 height 20
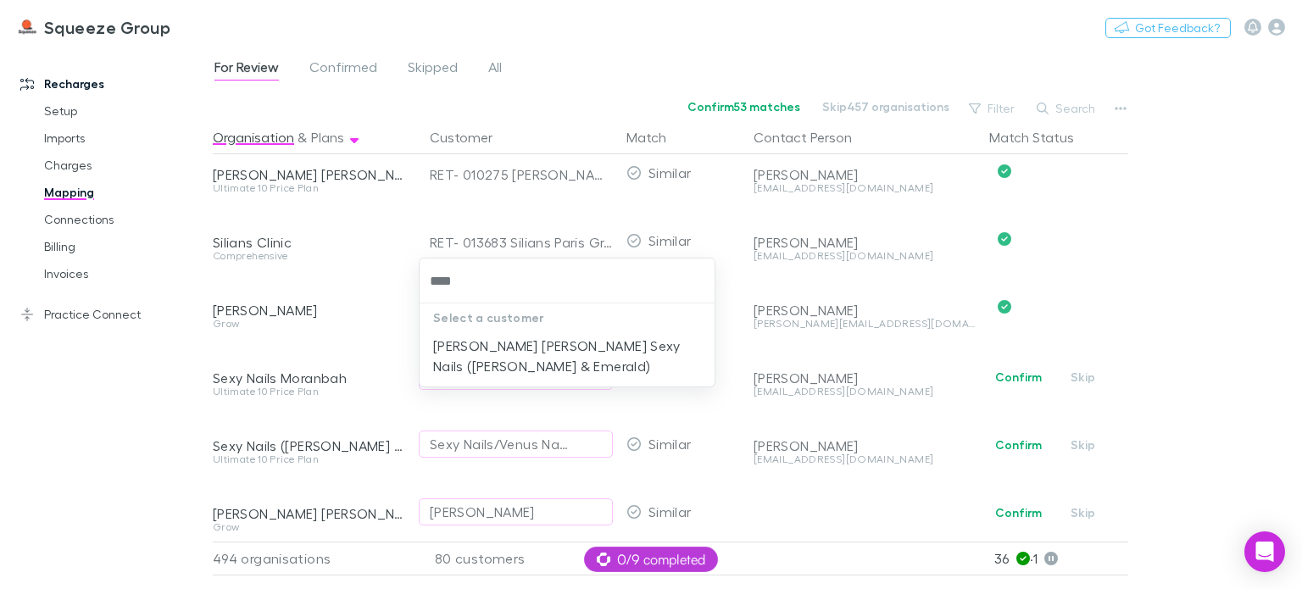
type input "****"
click at [492, 449] on div "Select a customer [PERSON_NAME] [PERSON_NAME] Sexy Nails ([PERSON_NAME] & [PERS…" at bounding box center [651, 294] width 1302 height 589
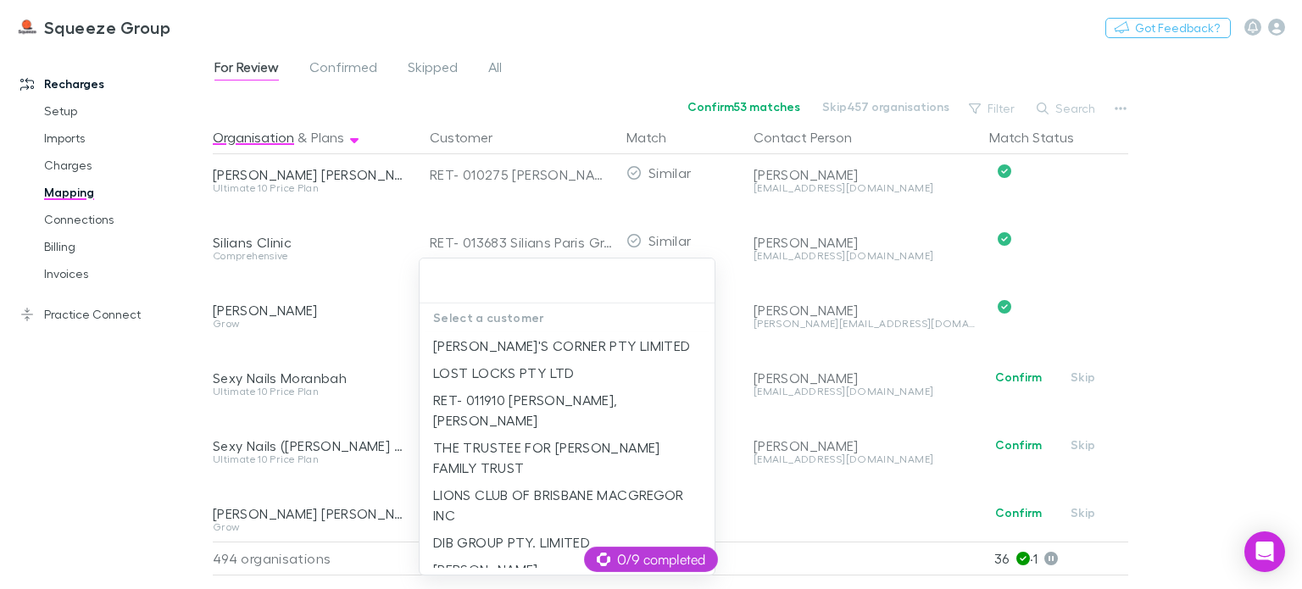
click at [438, 277] on input "text" at bounding box center [568, 280] width 282 height 31
click at [397, 347] on div at bounding box center [651, 294] width 1302 height 589
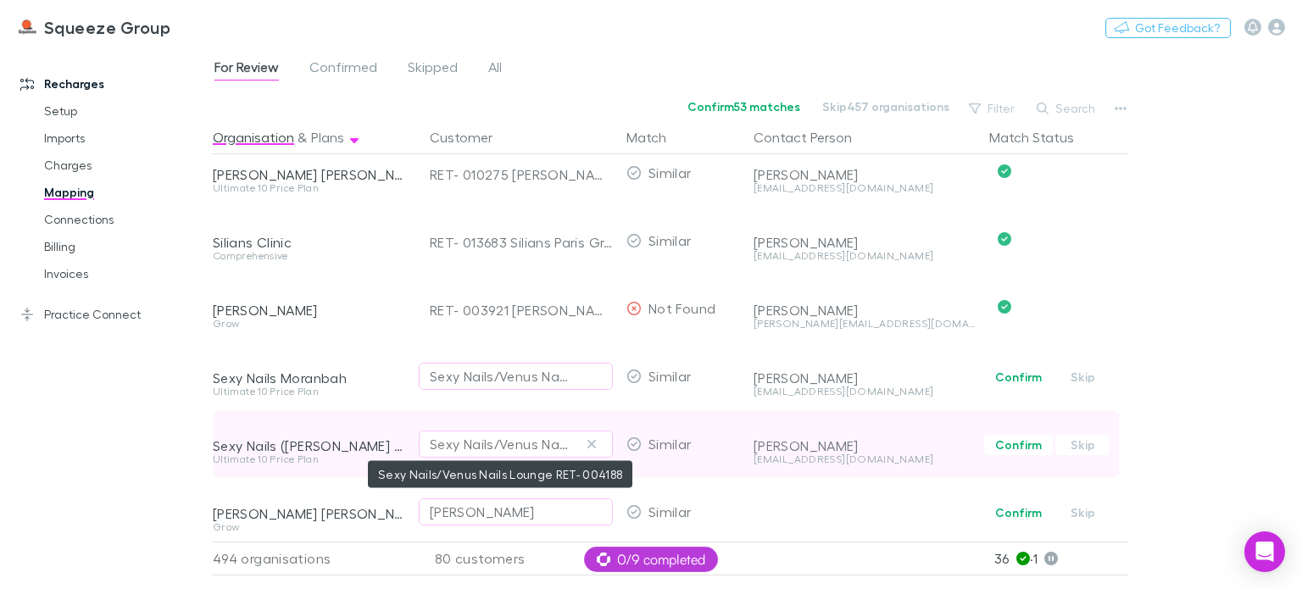
click at [477, 449] on div "Sexy Nails/Venus Nails Lounge RET- 004188" at bounding box center [499, 444] width 138 height 20
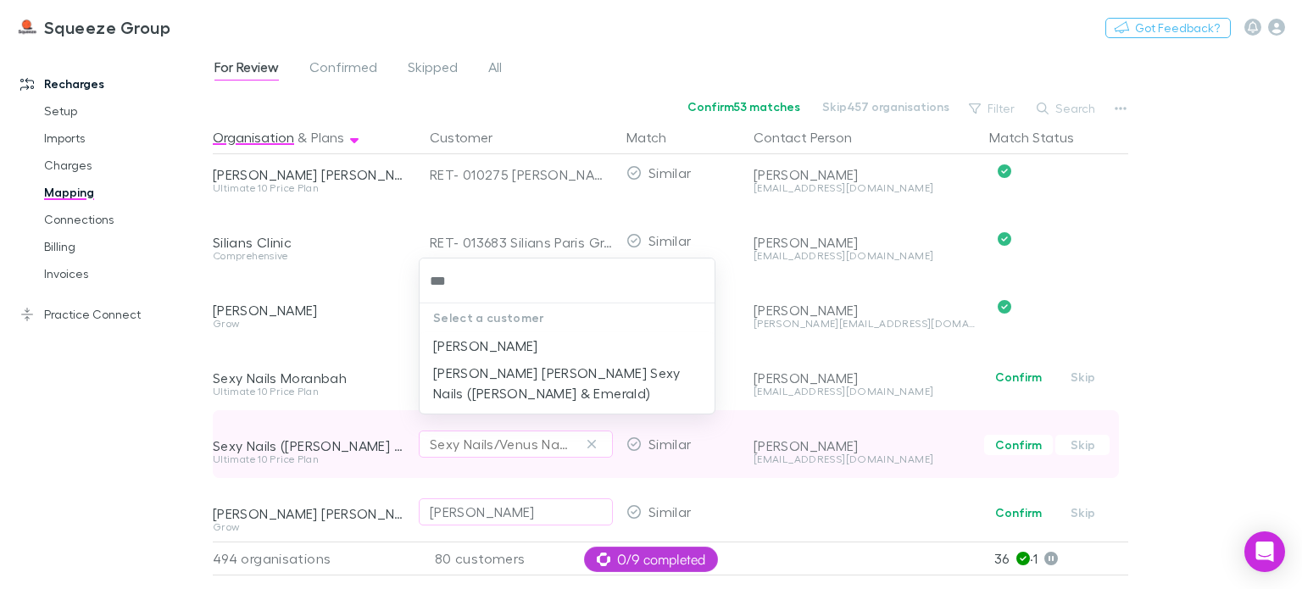
type input "****"
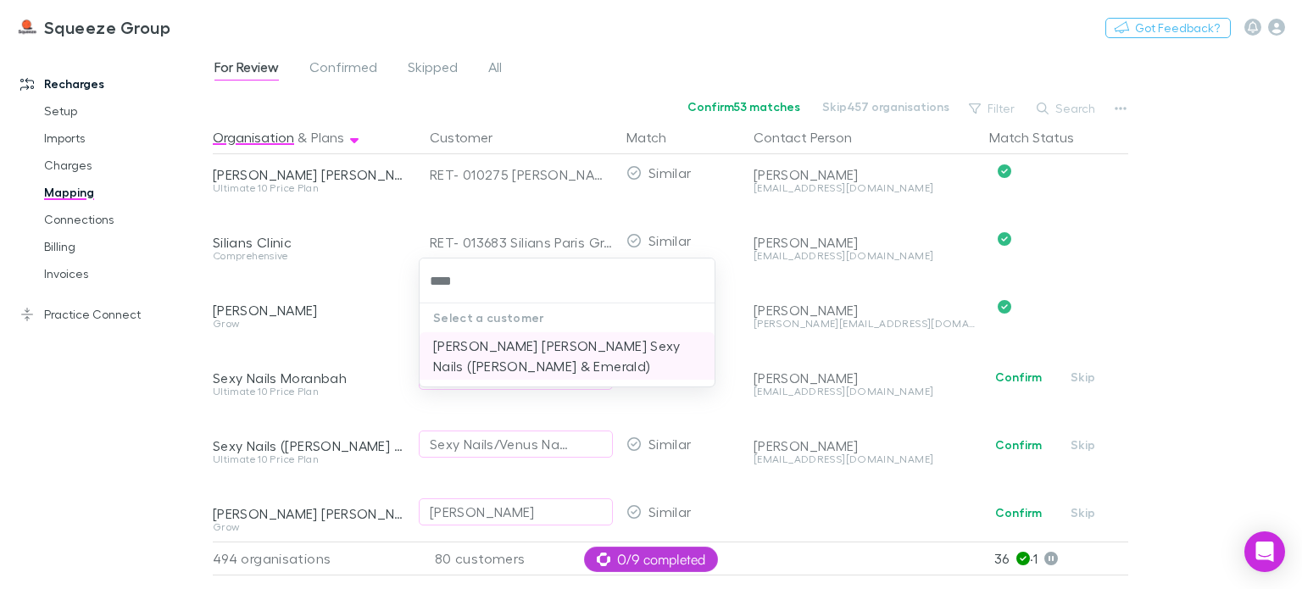
click at [508, 365] on li "[PERSON_NAME] [PERSON_NAME] Sexy Nails ([PERSON_NAME] & Emerald)" at bounding box center [567, 355] width 295 height 47
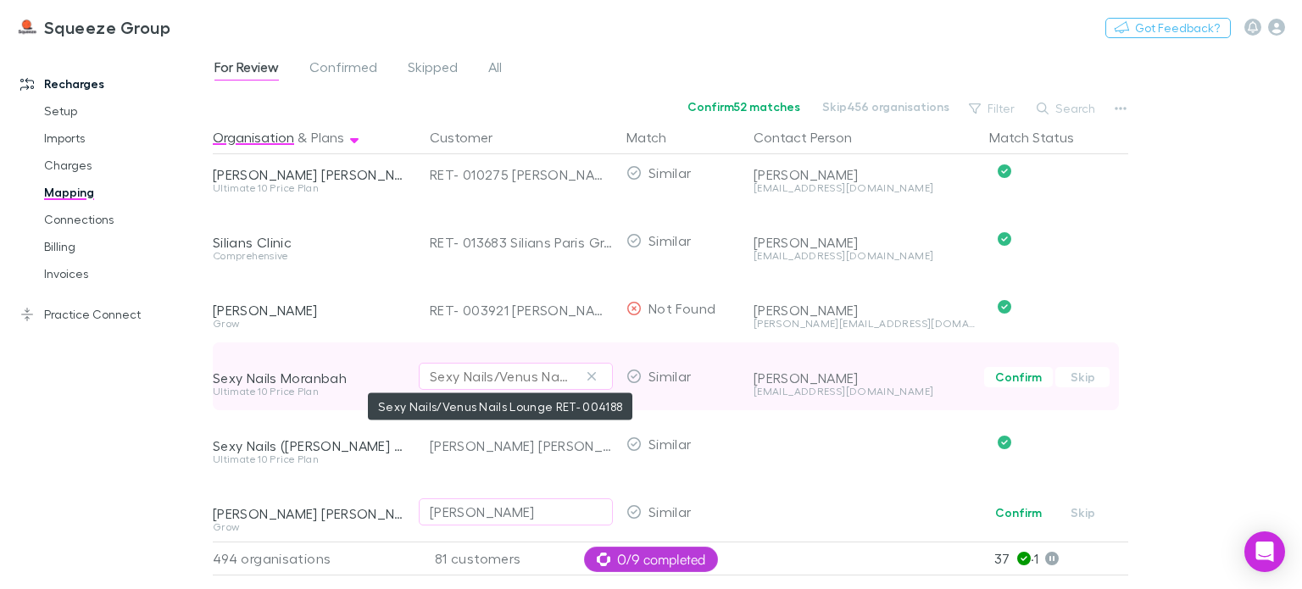
click at [483, 374] on div "Sexy Nails/Venus Nails Lounge RET- 004188" at bounding box center [499, 376] width 138 height 20
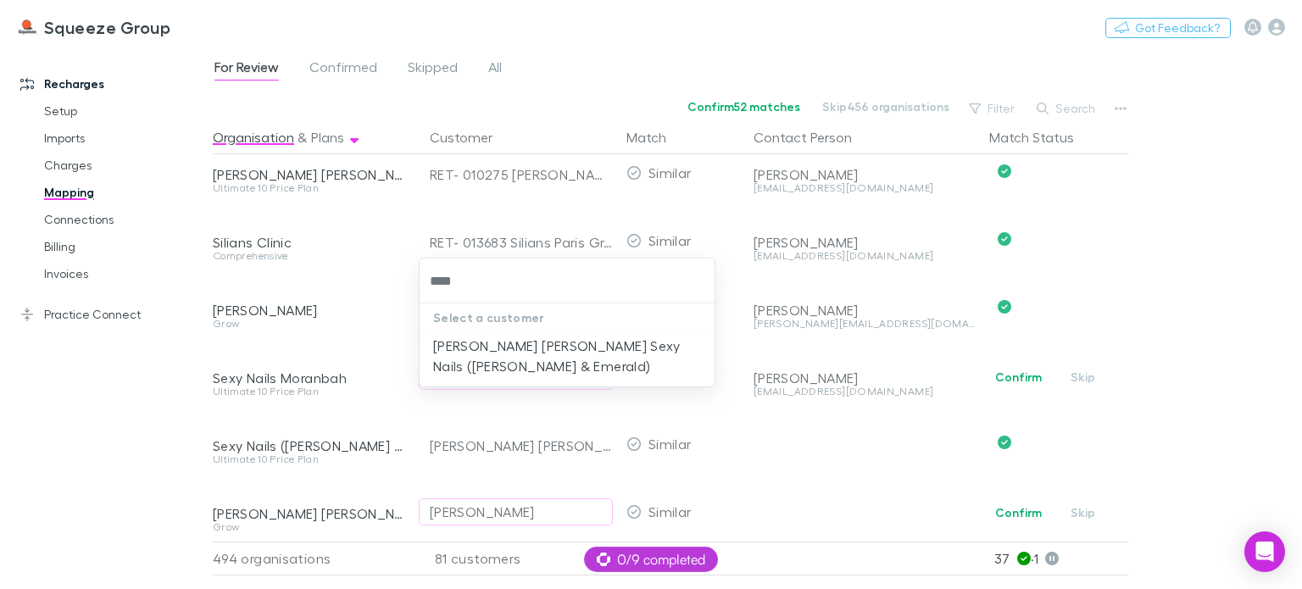
type input "****"
click at [425, 415] on div "Select a customer [PERSON_NAME] [PERSON_NAME] Sexy Nails ([PERSON_NAME] & [PERS…" at bounding box center [651, 294] width 1302 height 589
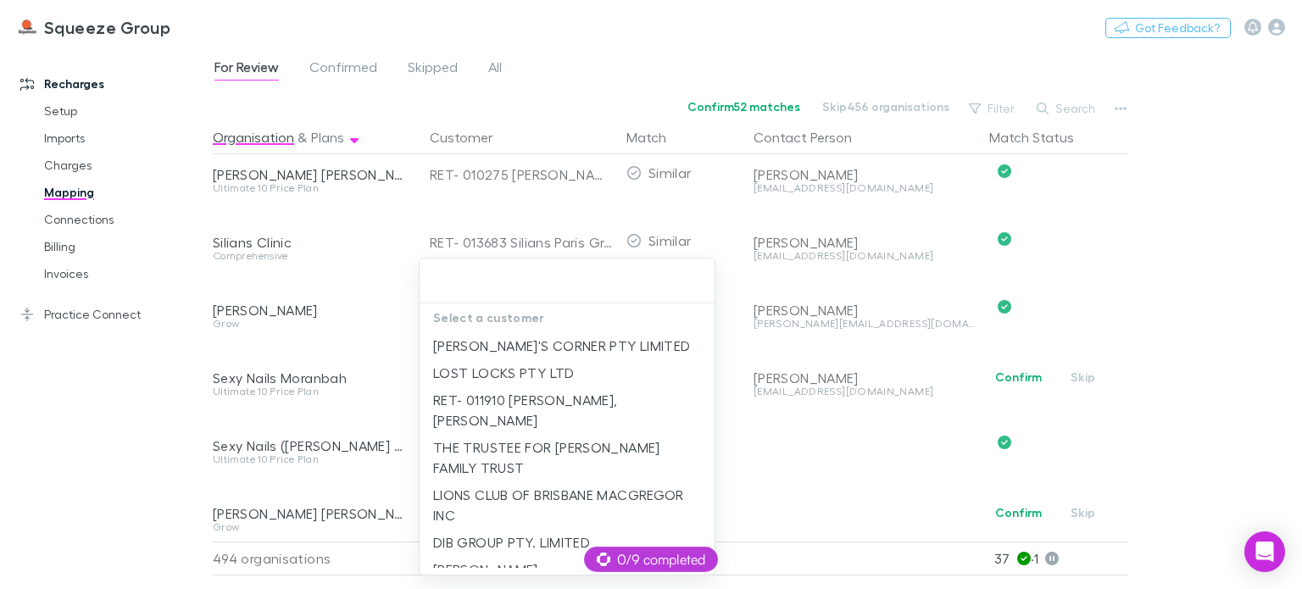
click at [373, 404] on div at bounding box center [651, 294] width 1302 height 589
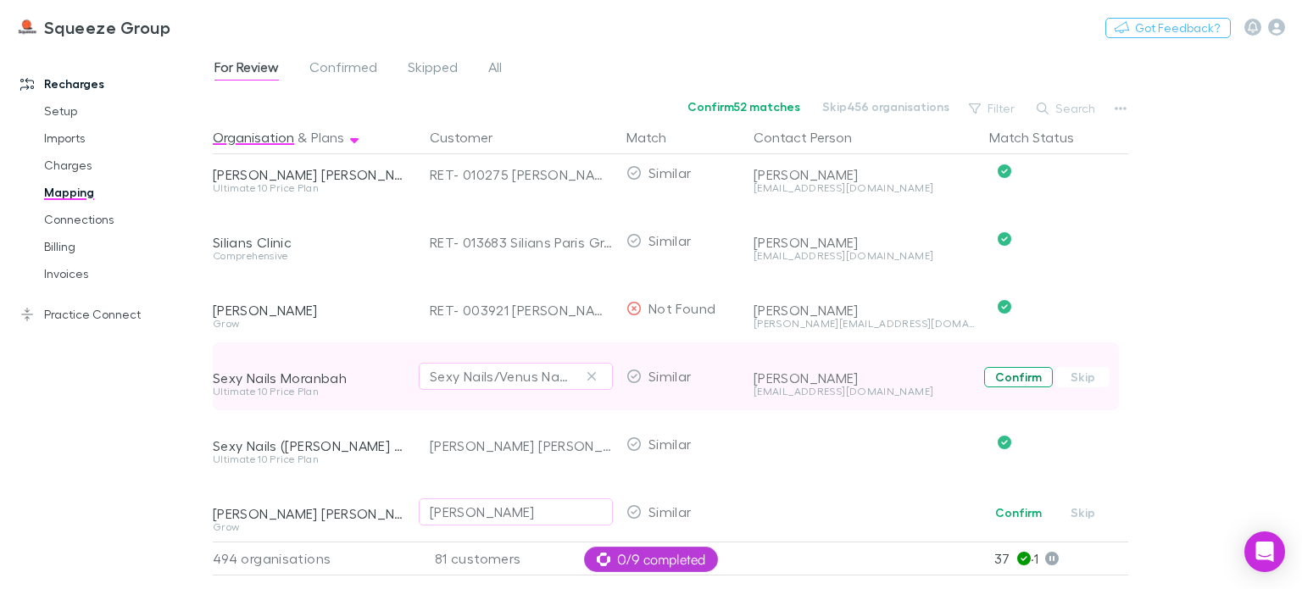
click at [1012, 376] on button "Confirm" at bounding box center [1018, 377] width 69 height 20
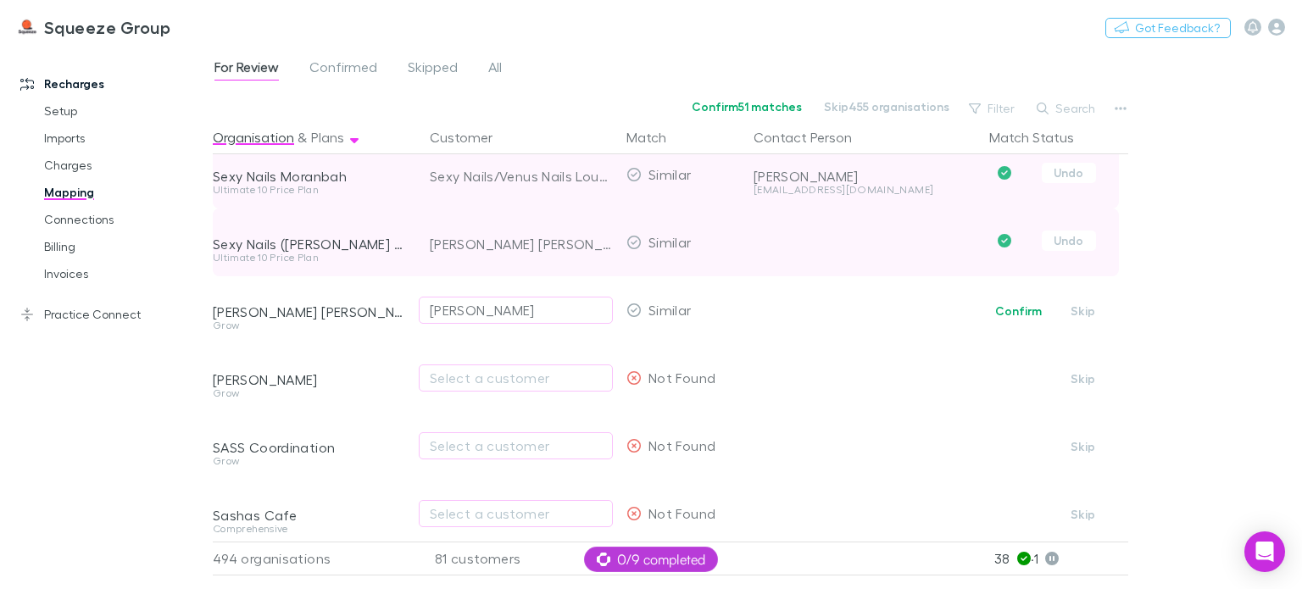
scroll to position [7680, 0]
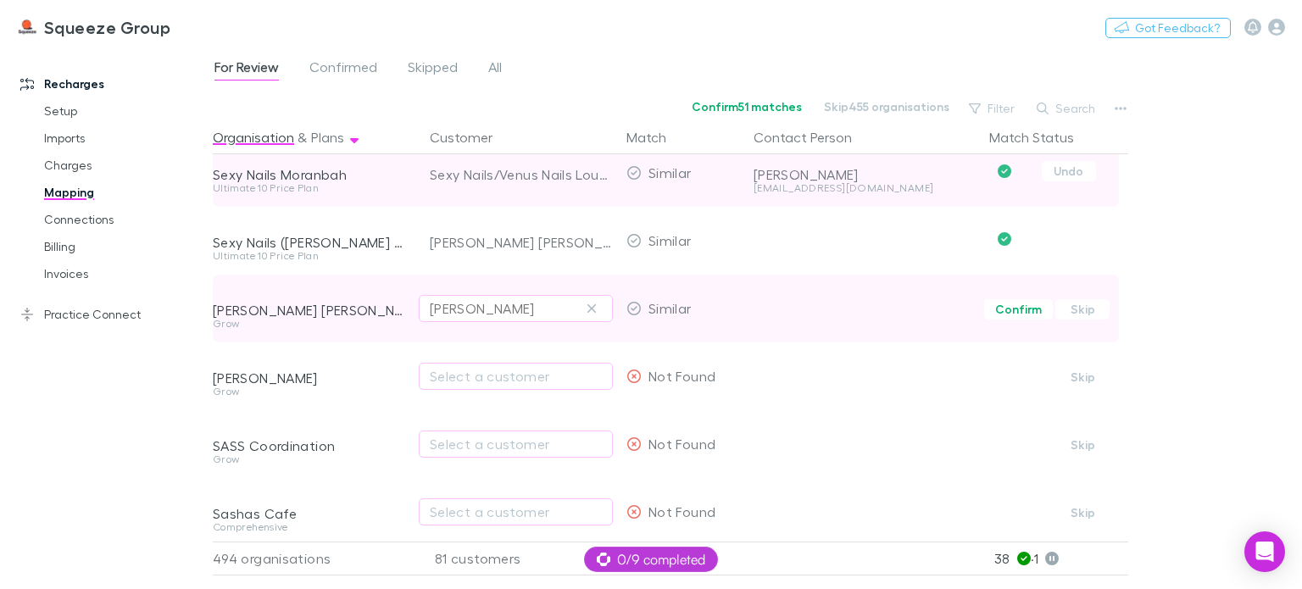
click at [522, 316] on div "[PERSON_NAME]" at bounding box center [516, 308] width 172 height 20
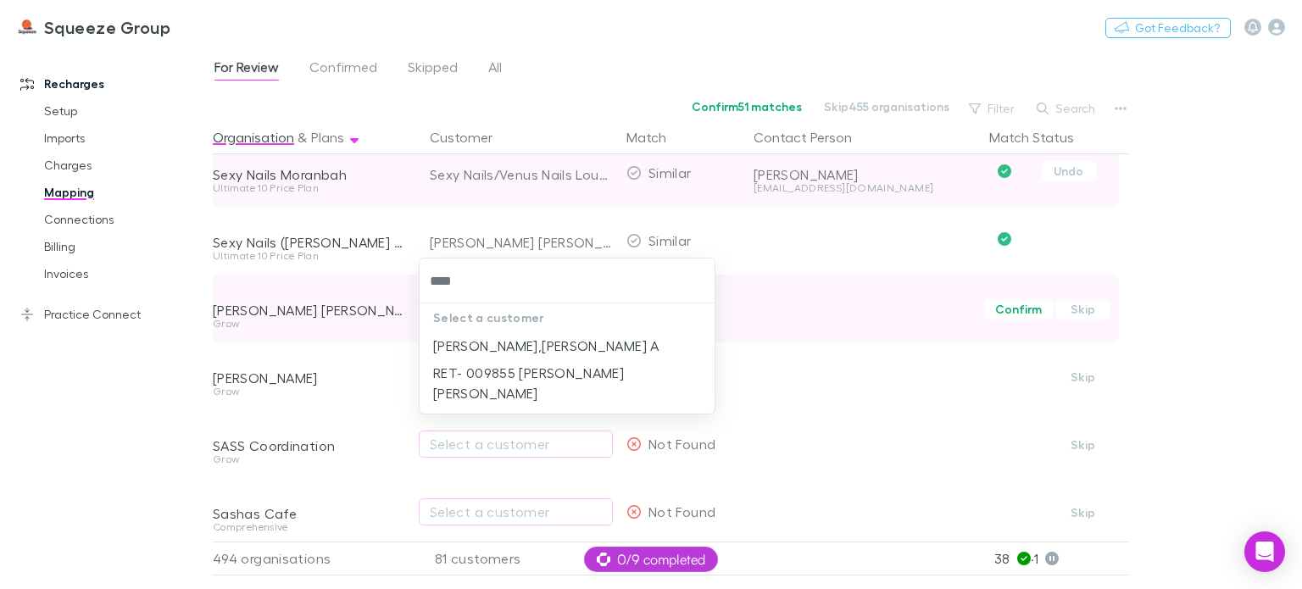
type input "*****"
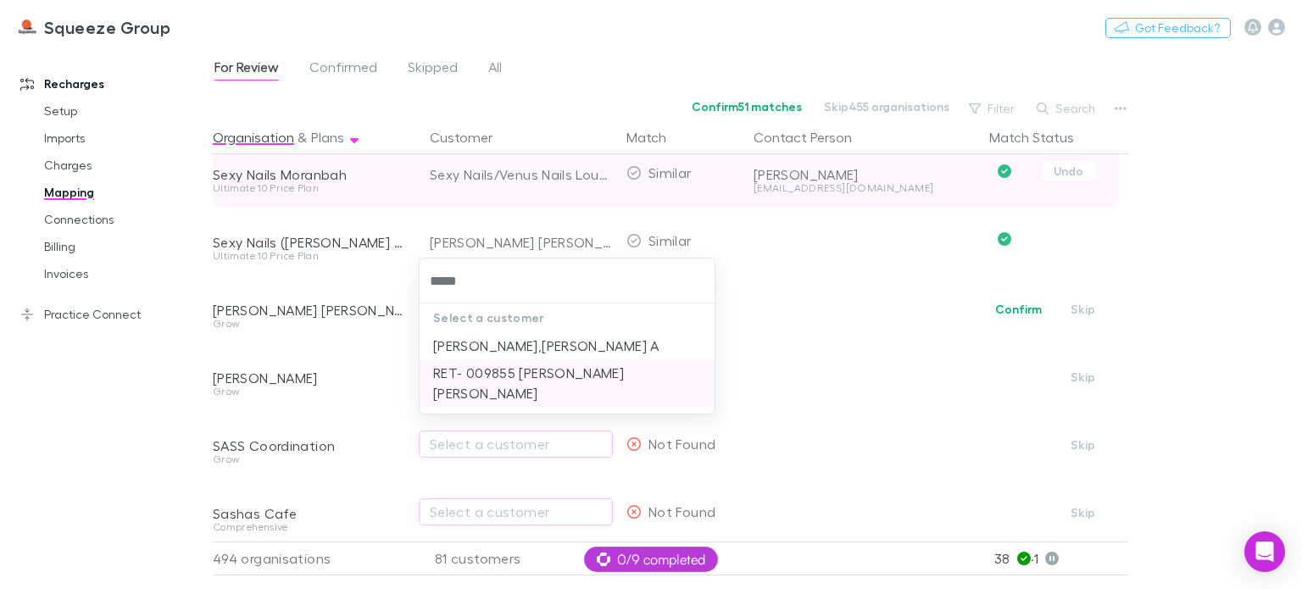
click at [482, 381] on li "RET- 009855 [PERSON_NAME] [PERSON_NAME]" at bounding box center [567, 383] width 295 height 47
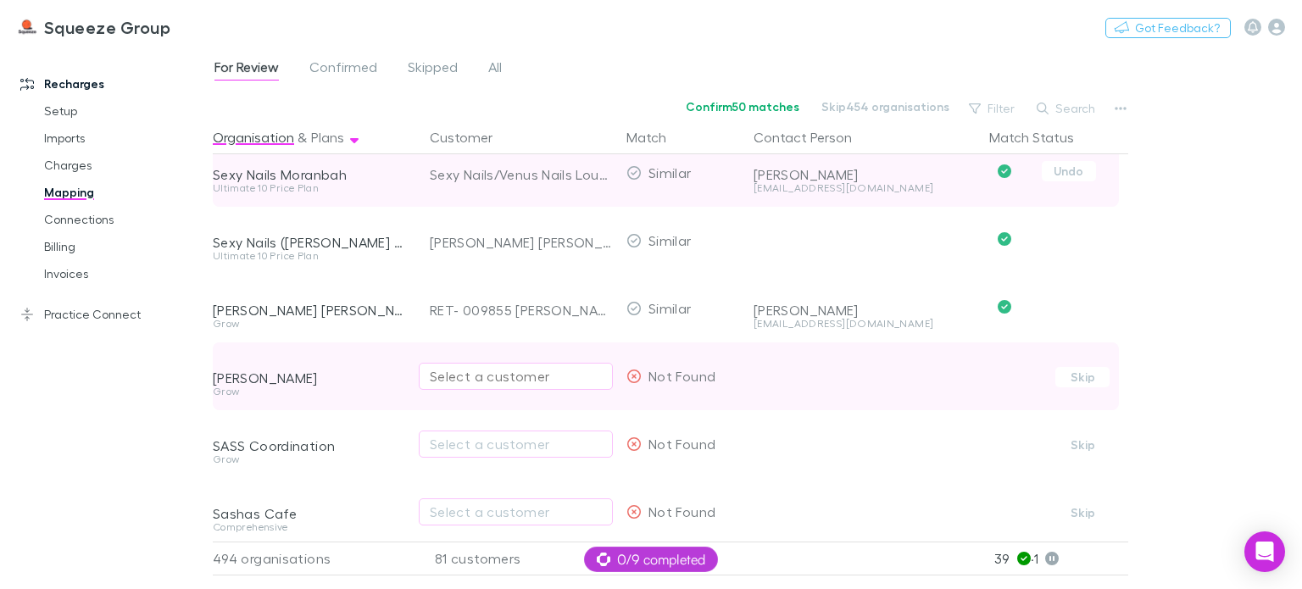
click at [466, 379] on div "Select a customer" at bounding box center [516, 376] width 172 height 20
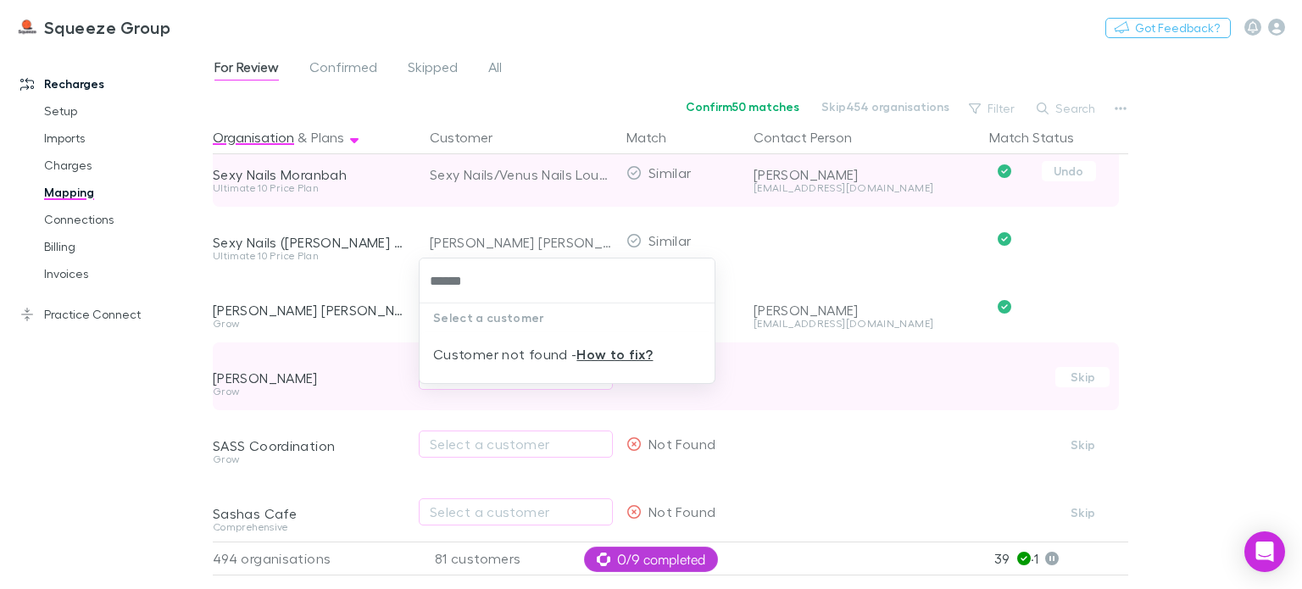
type input "*****"
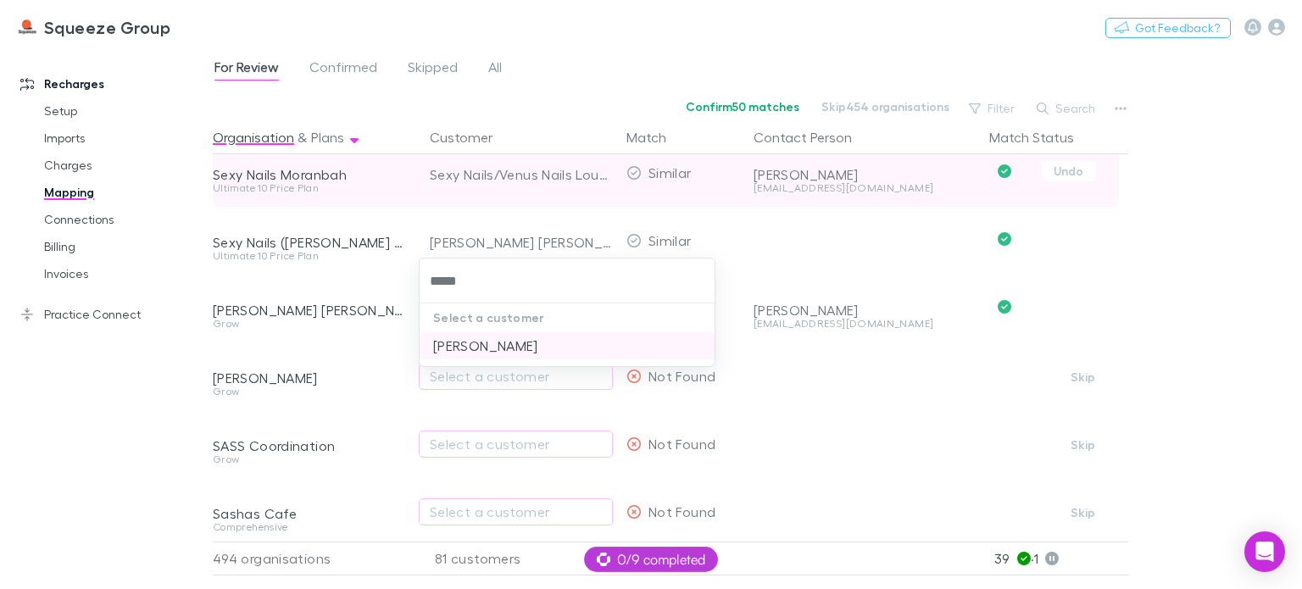
click at [471, 348] on li "[PERSON_NAME]" at bounding box center [567, 345] width 295 height 27
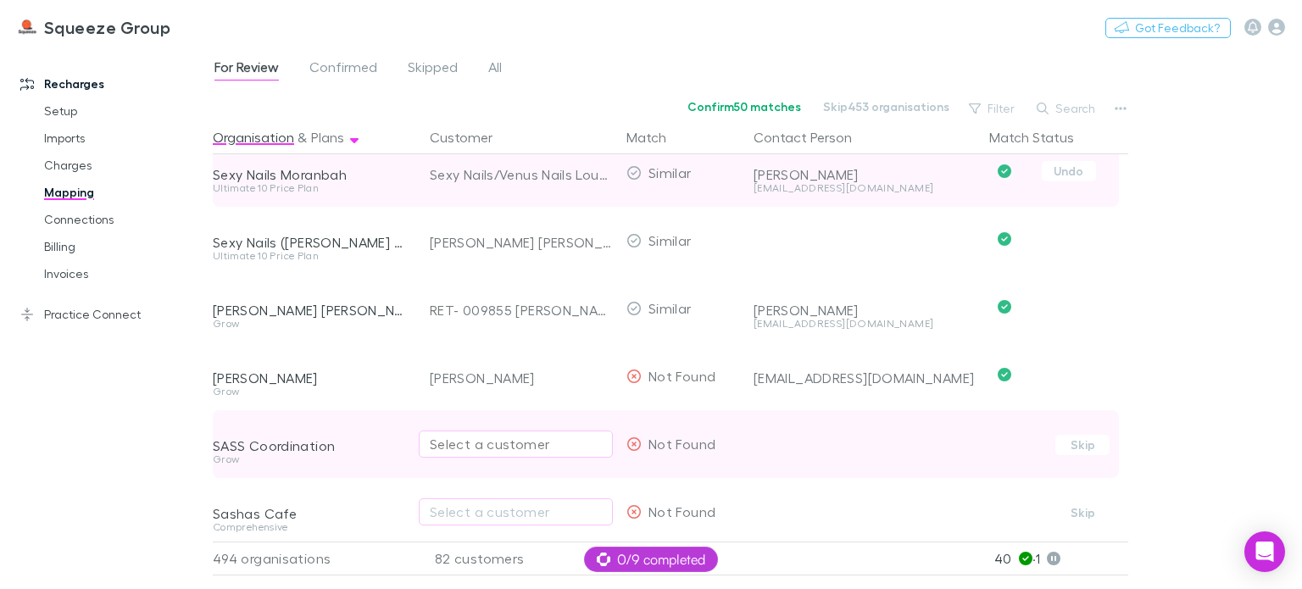
click at [453, 441] on div "Select a customer" at bounding box center [516, 444] width 172 height 20
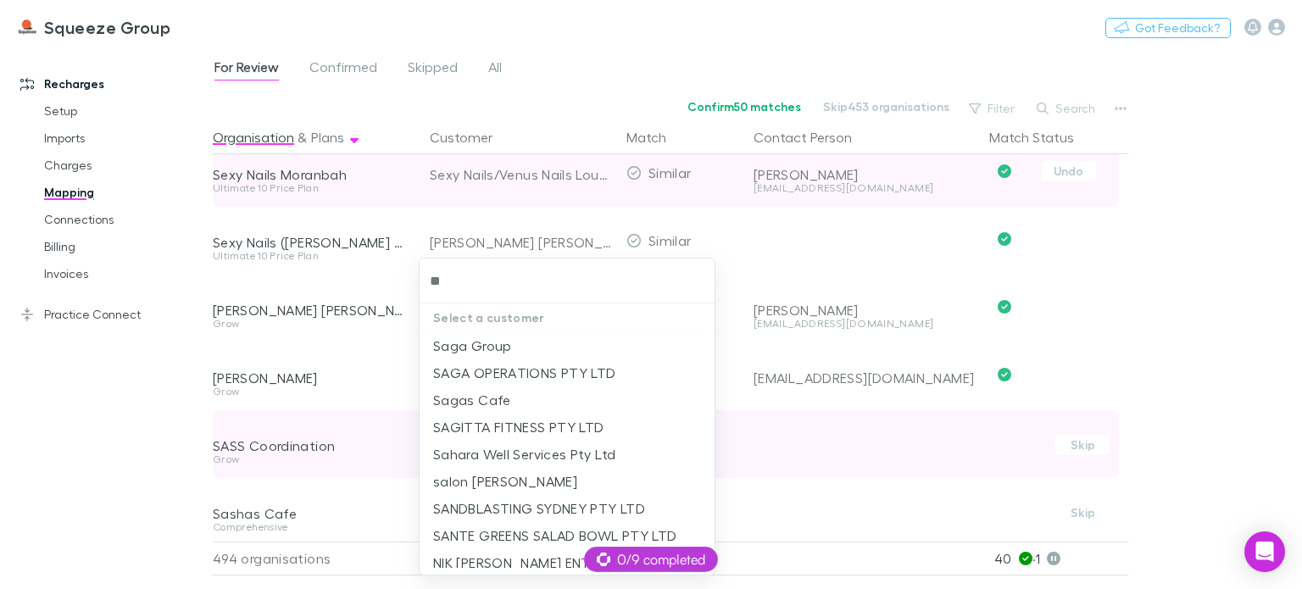
type input "*"
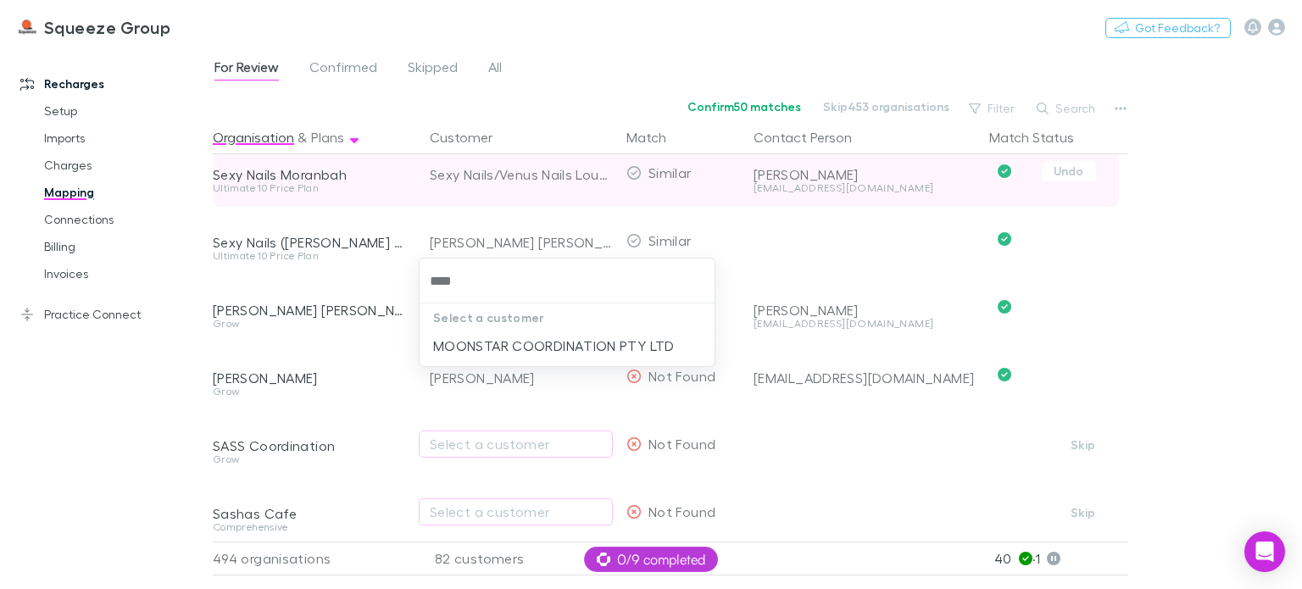
type input "****"
click at [393, 466] on div at bounding box center [651, 294] width 1302 height 589
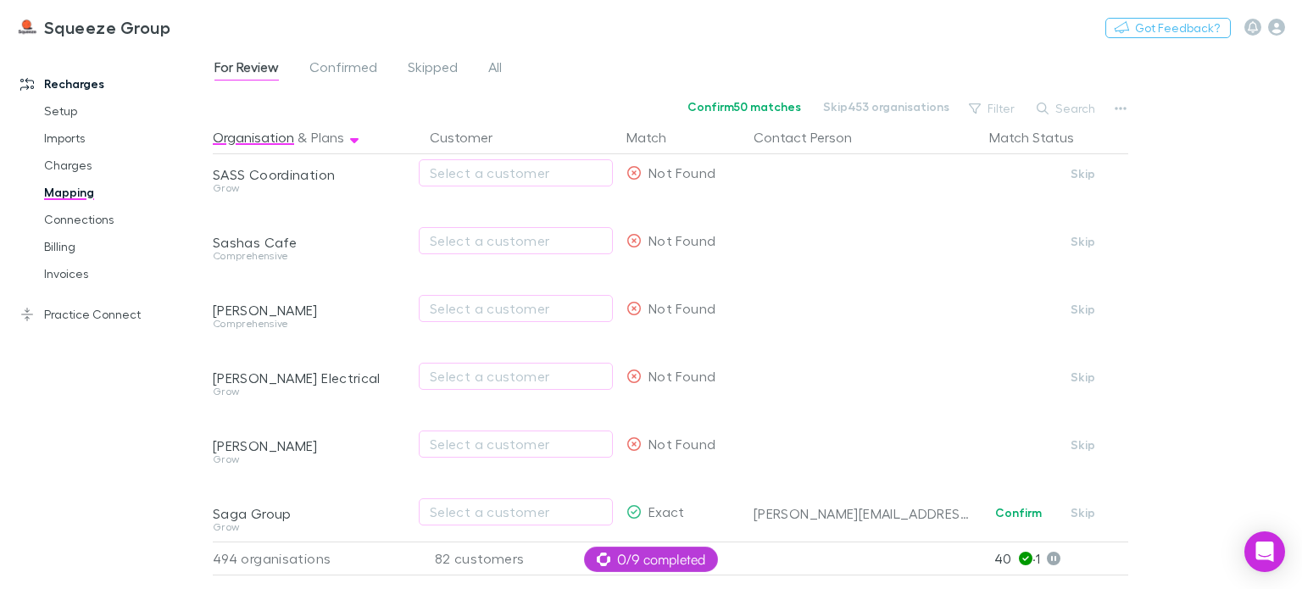
scroll to position [7986, 0]
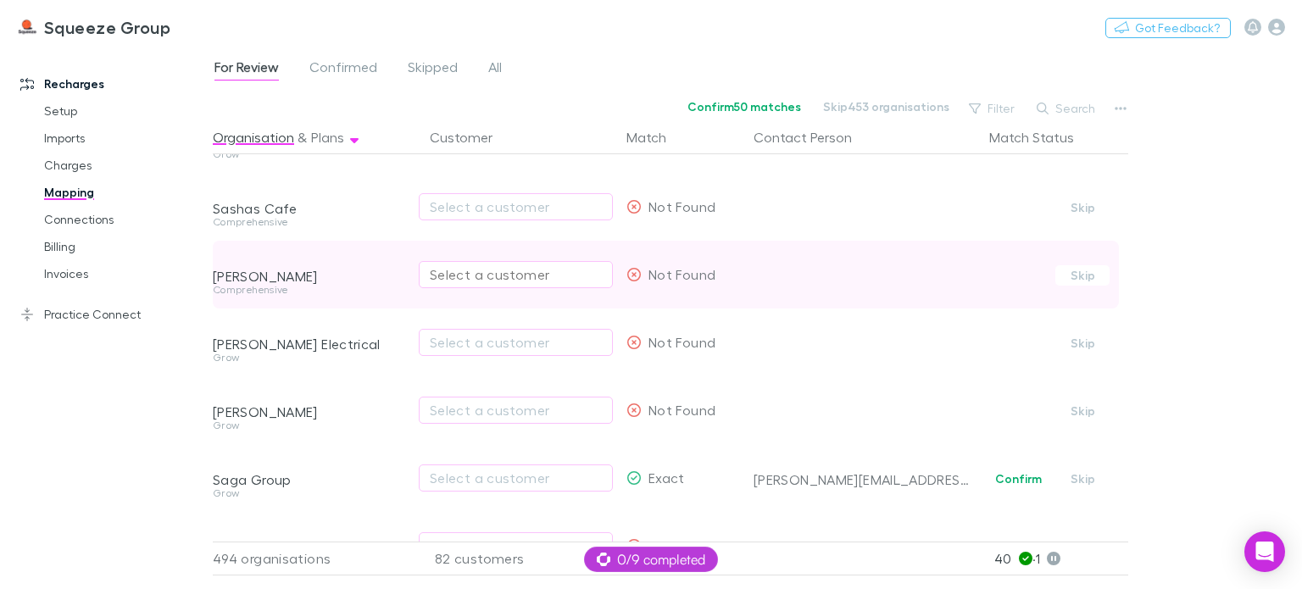
click at [486, 276] on div "Select a customer" at bounding box center [516, 275] width 172 height 20
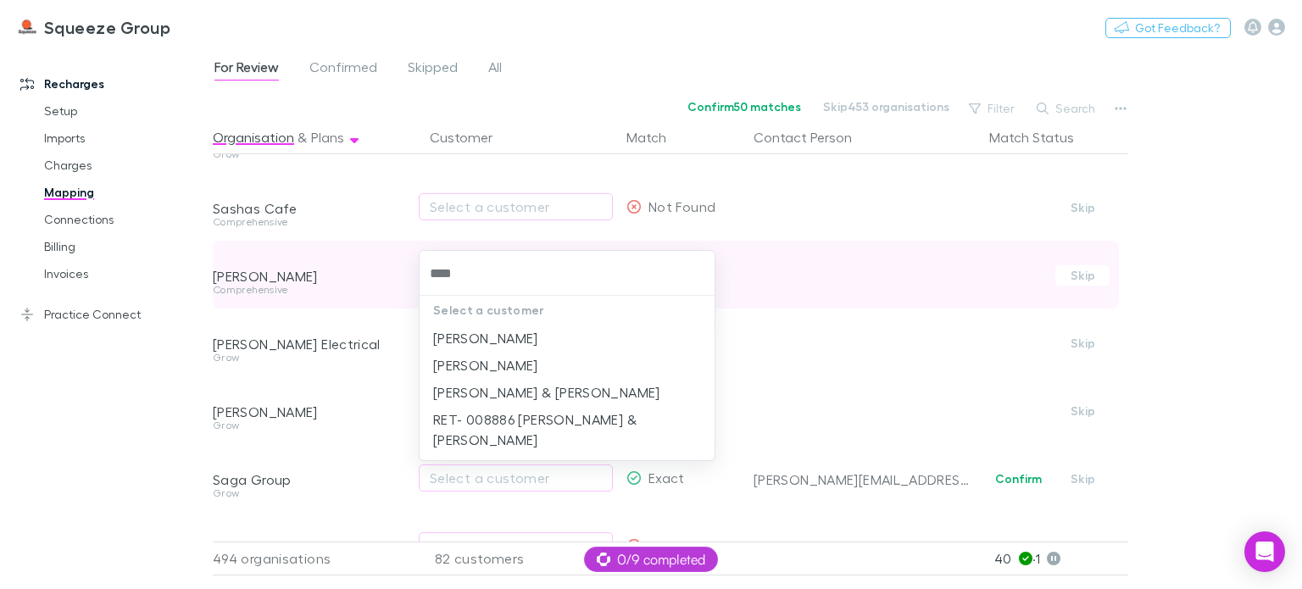
type input "*****"
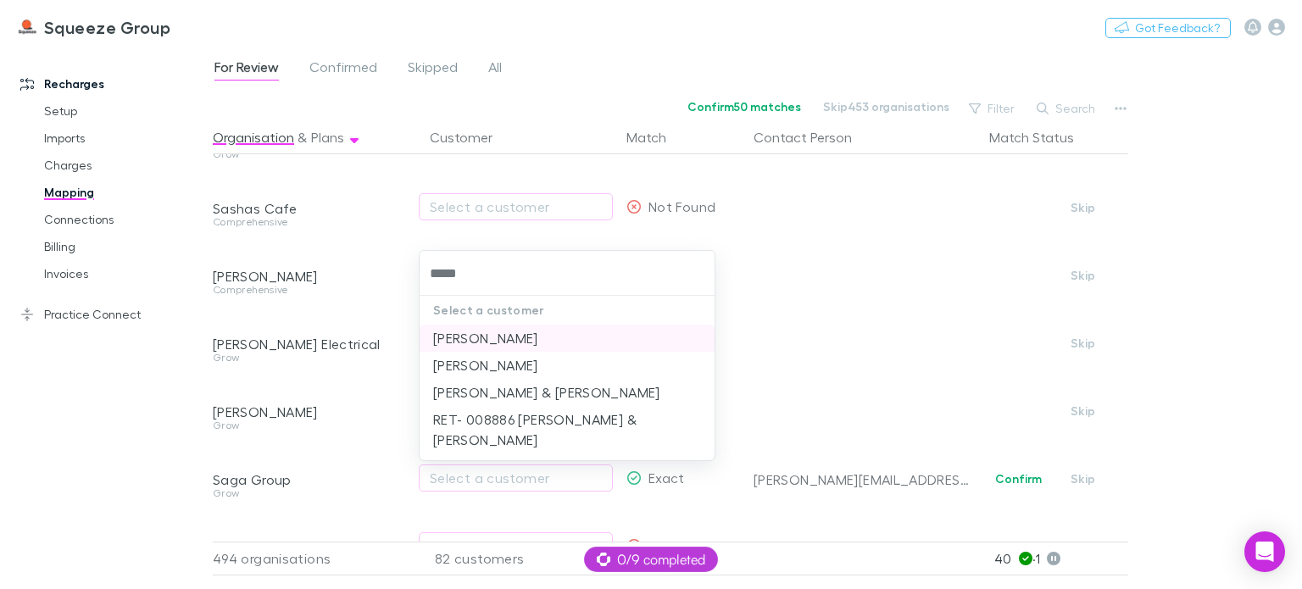
click at [487, 343] on li "[PERSON_NAME]" at bounding box center [567, 338] width 295 height 27
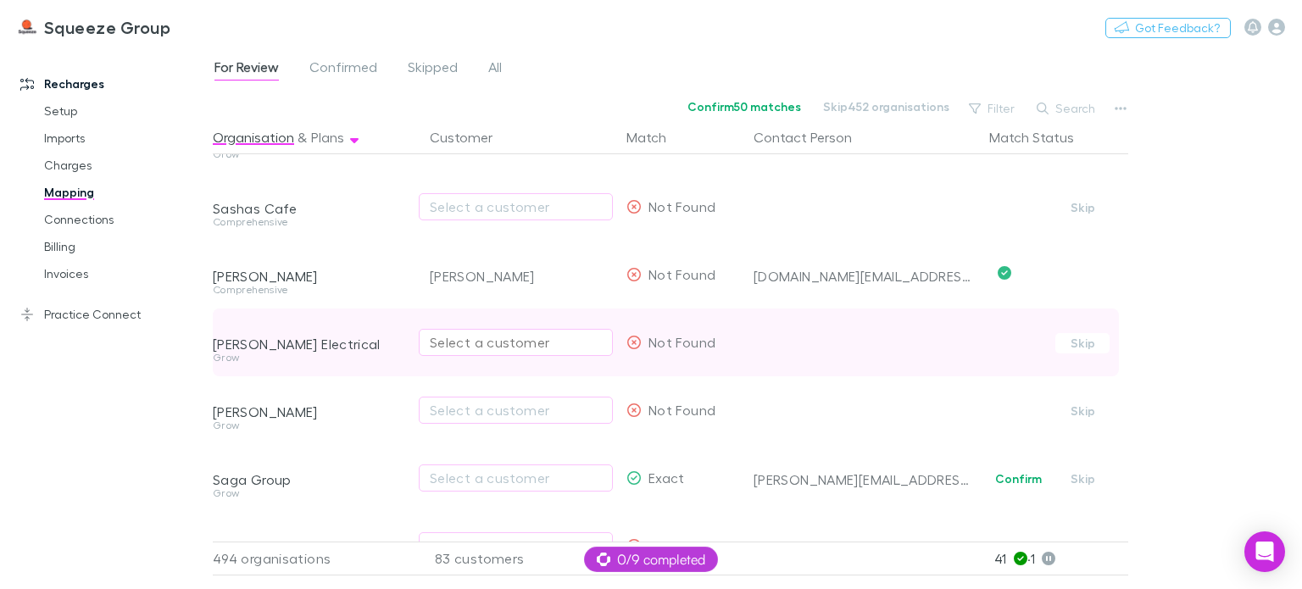
click at [476, 345] on div "Select a customer" at bounding box center [516, 342] width 172 height 20
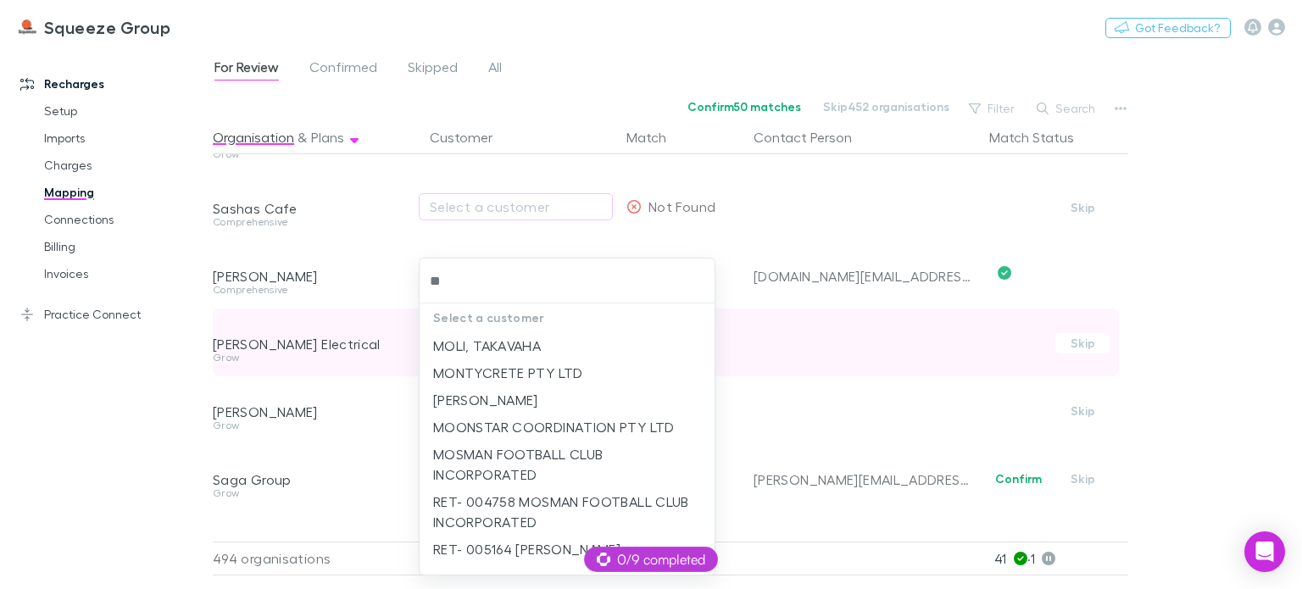
type input "*"
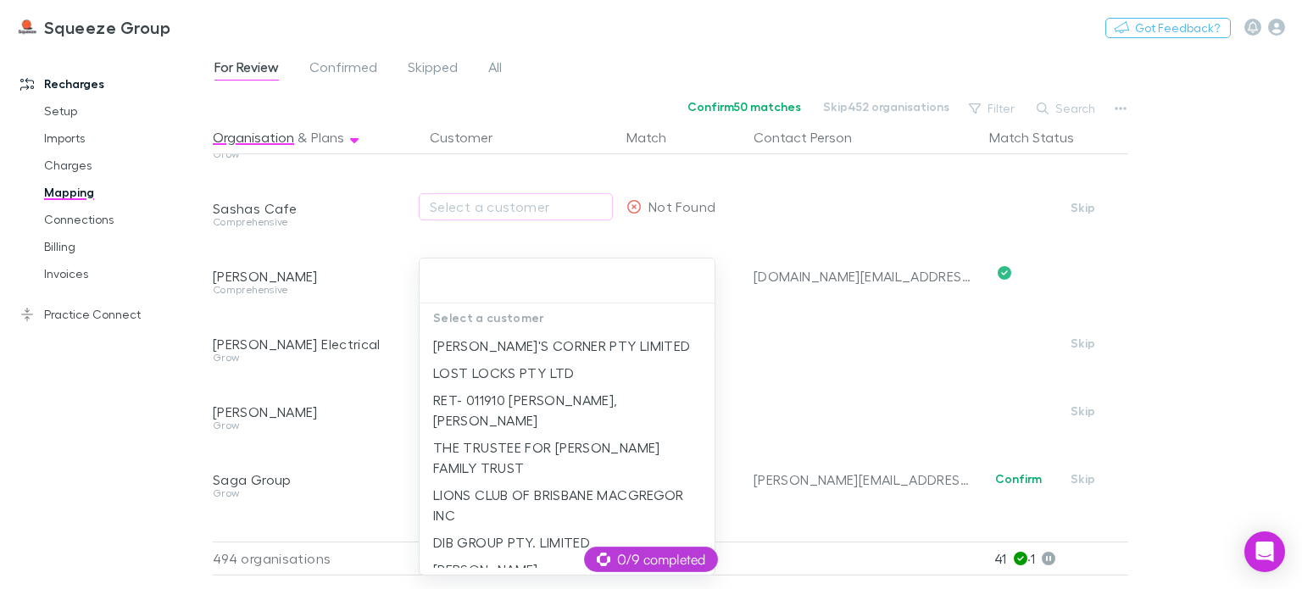
click at [411, 374] on div at bounding box center [651, 294] width 1302 height 589
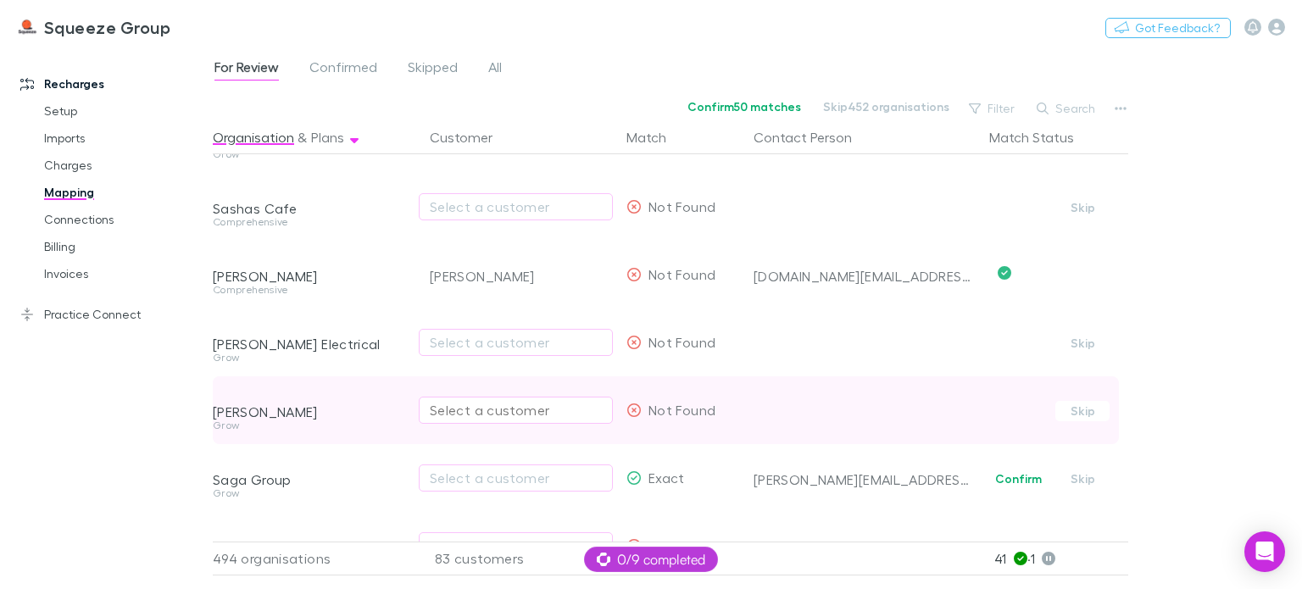
click at [460, 410] on div "Select a customer" at bounding box center [516, 410] width 172 height 20
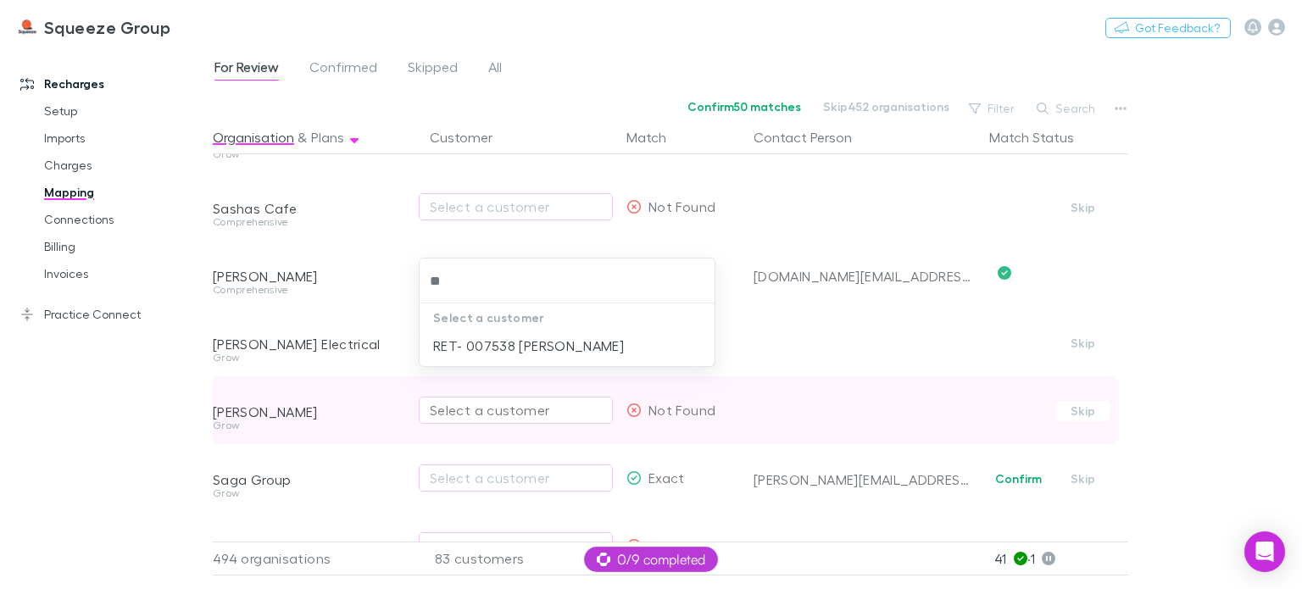
type input "*"
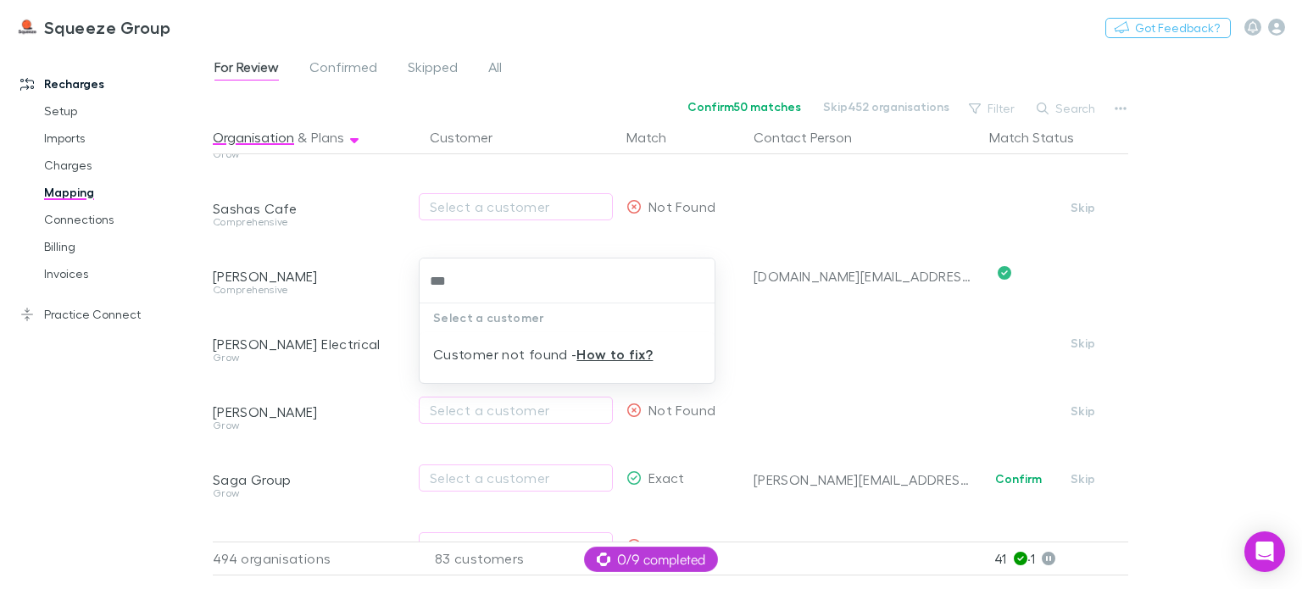
type input "***"
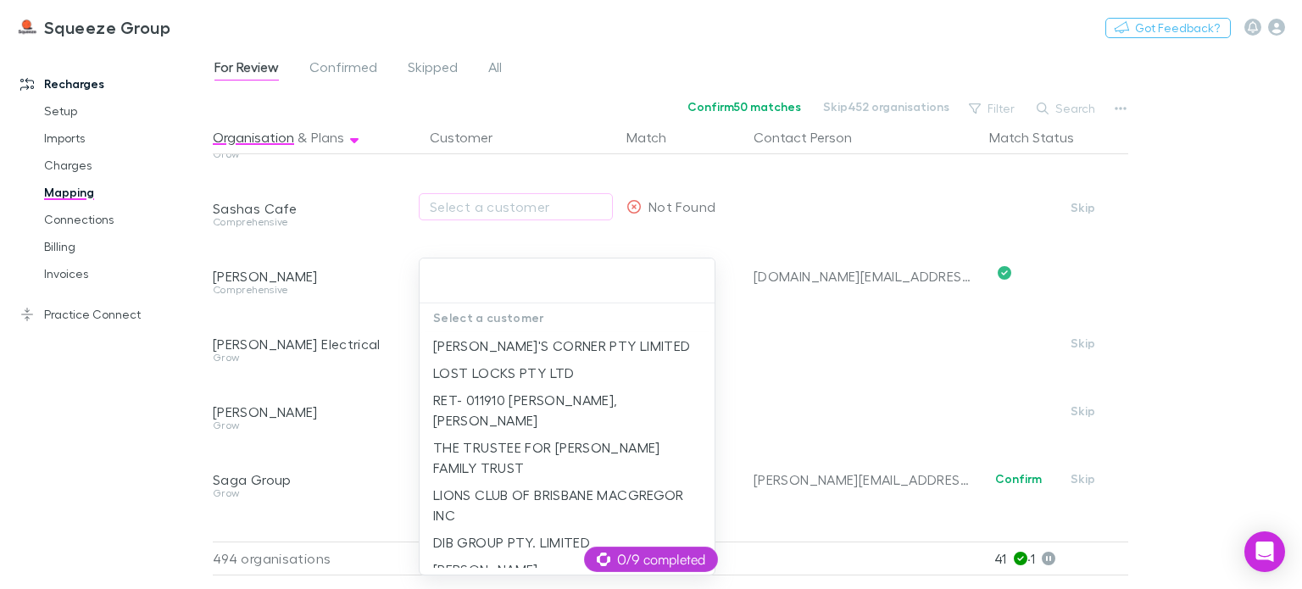
click at [358, 454] on div at bounding box center [651, 294] width 1302 height 589
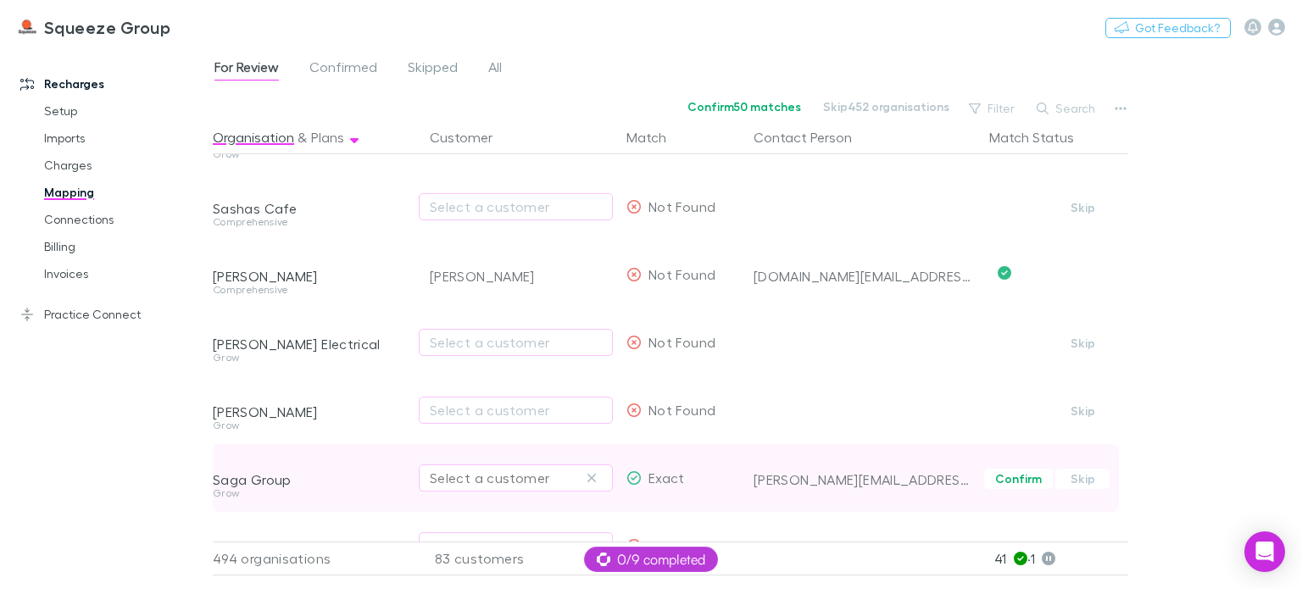
click at [466, 471] on div "Select a customer" at bounding box center [516, 478] width 172 height 20
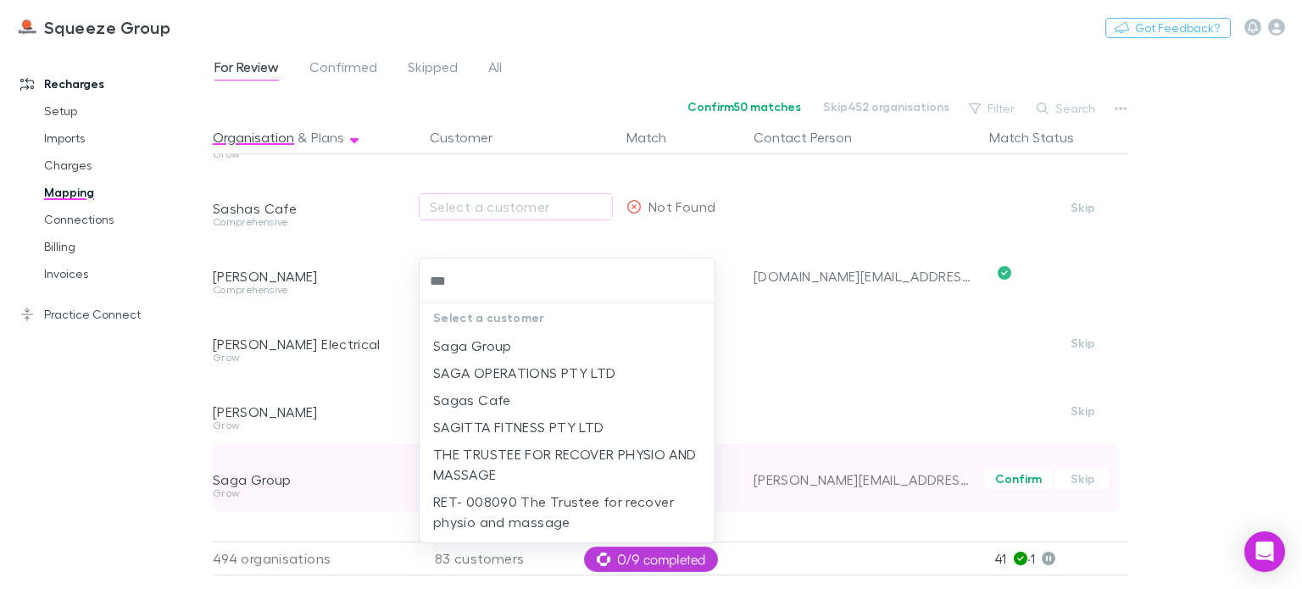
type input "****"
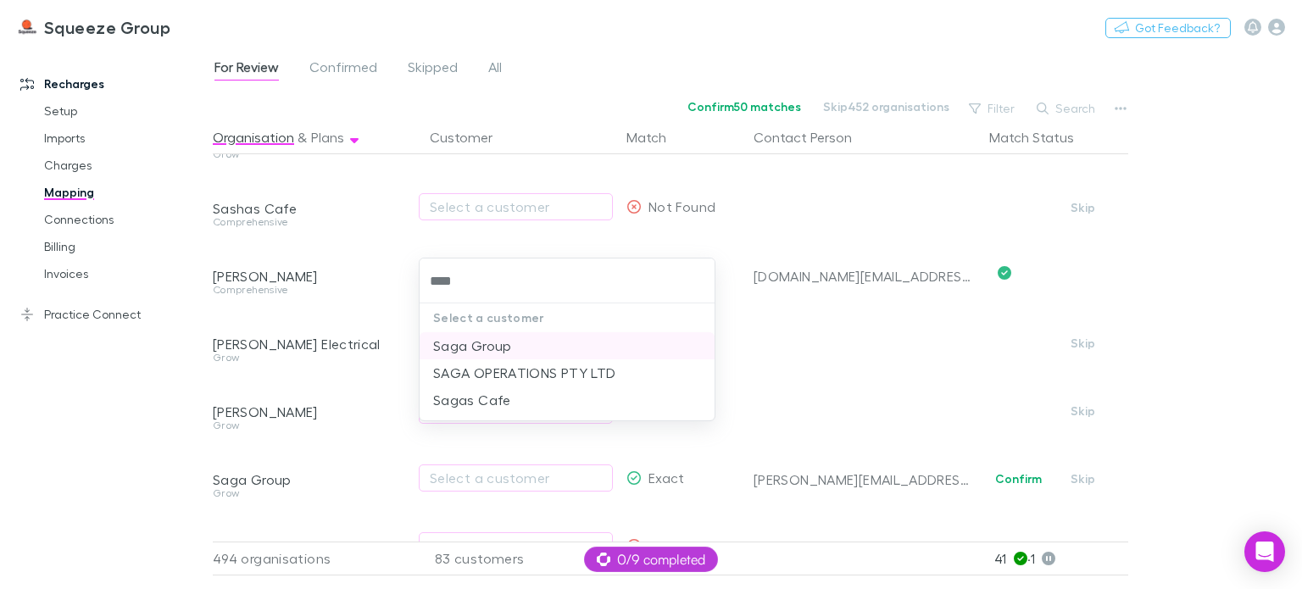
click at [491, 350] on li "Saga Group" at bounding box center [567, 345] width 295 height 27
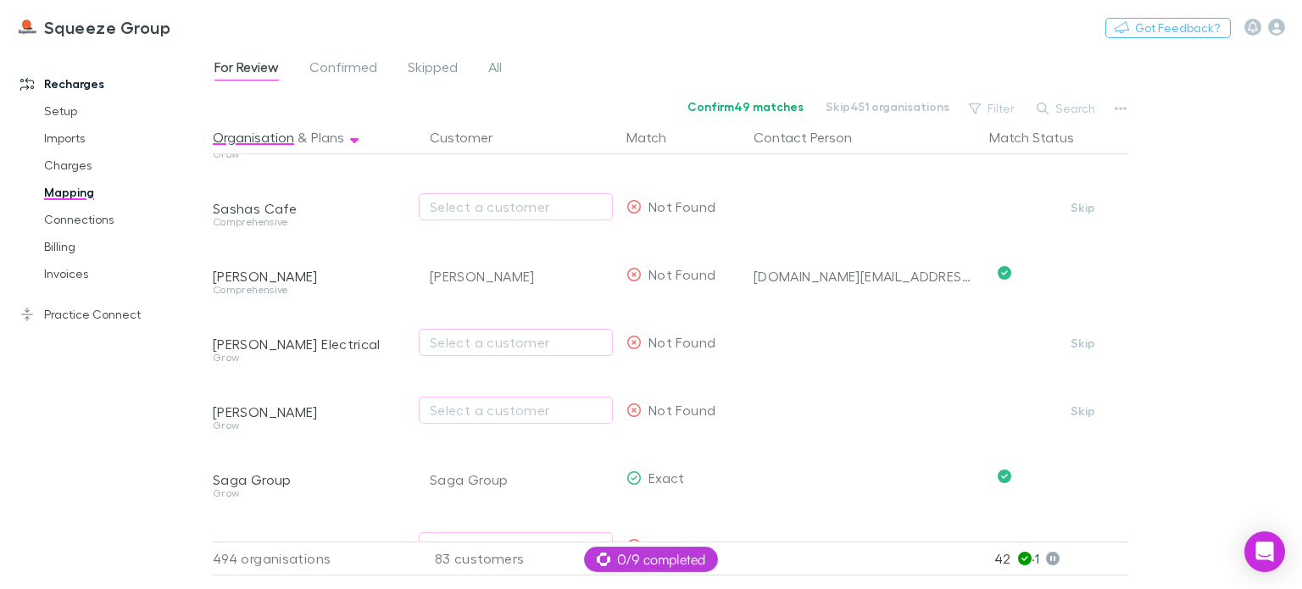
click at [203, 458] on div "Recharges Setup Imports Charges Mapping Connections Billing Invoices Practice C…" at bounding box center [113, 313] width 226 height 521
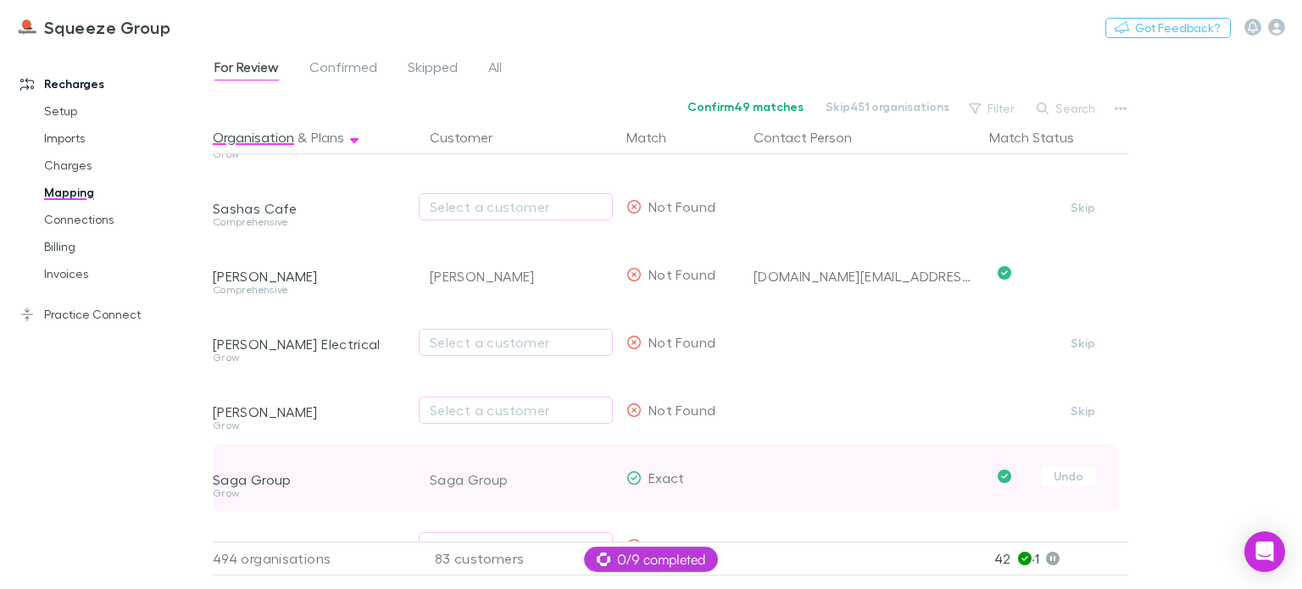
click at [391, 460] on div "Saga Group" at bounding box center [311, 466] width 197 height 44
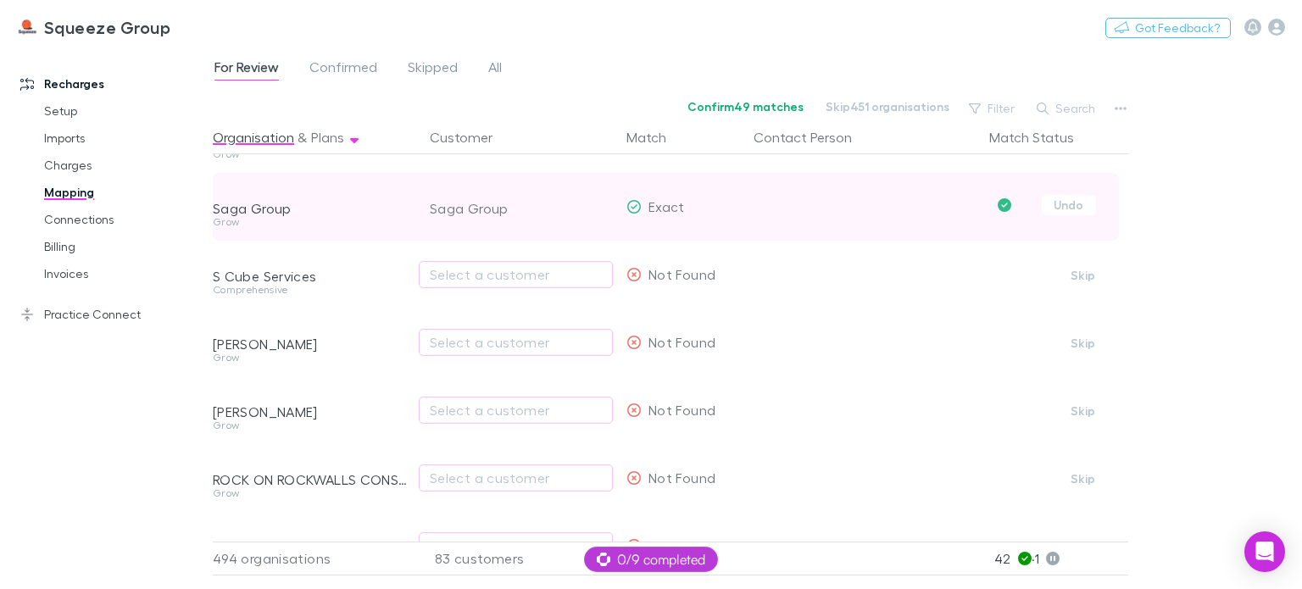
scroll to position [8291, 0]
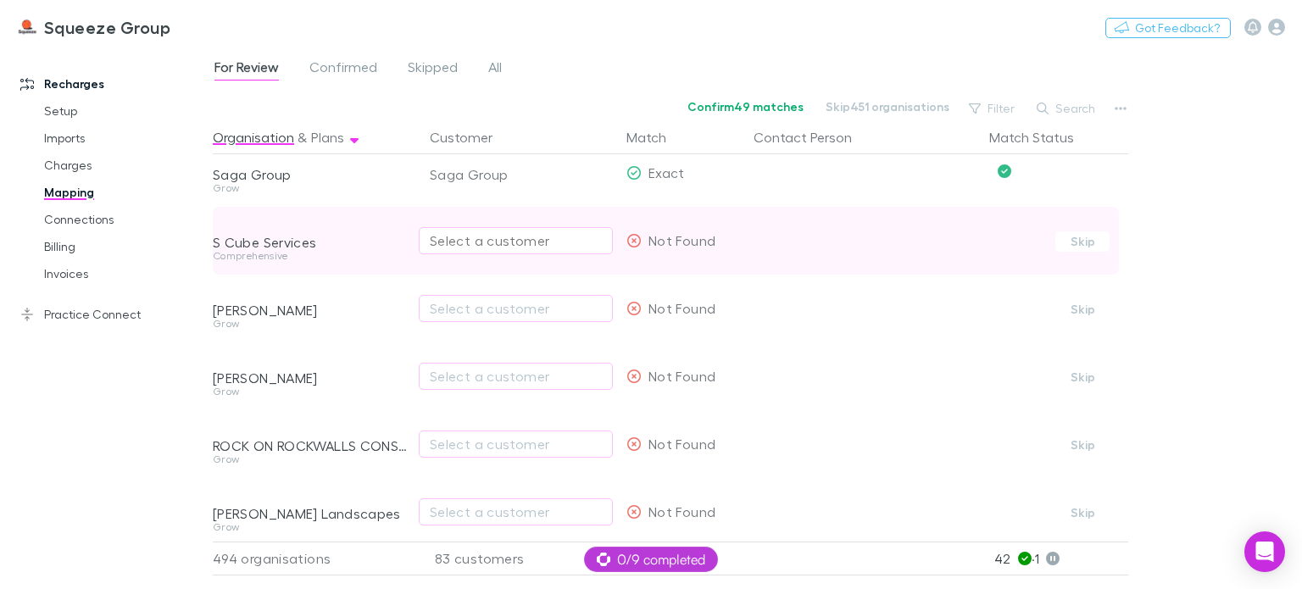
click at [444, 248] on div "Select a customer" at bounding box center [516, 241] width 172 height 20
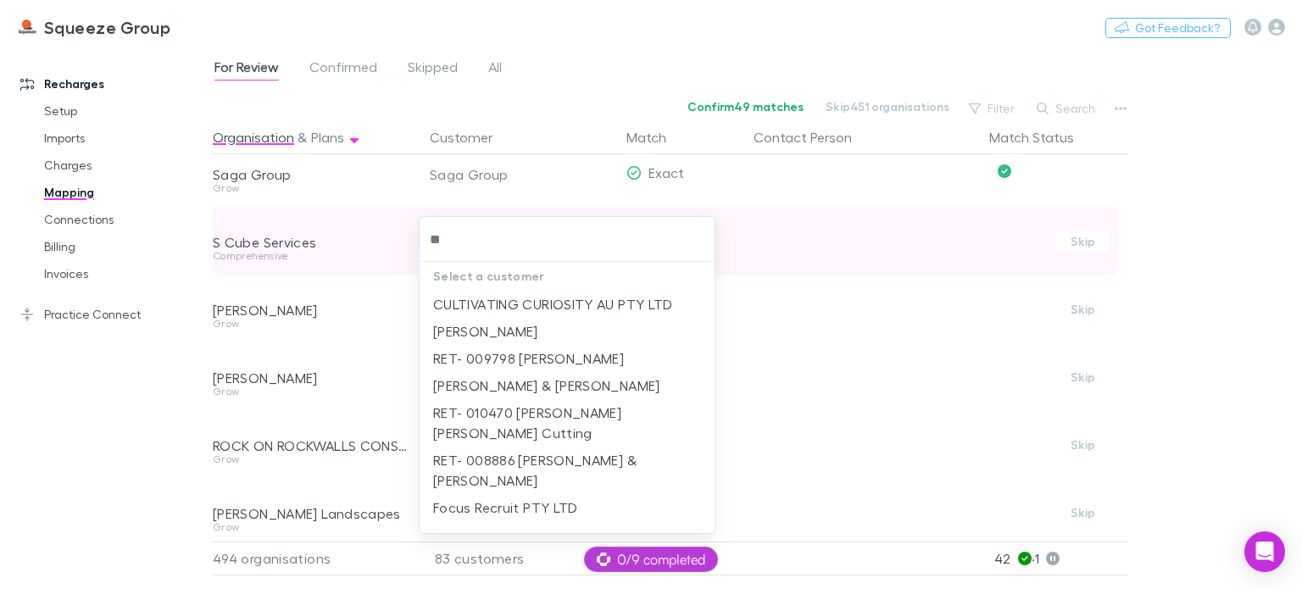
type input "*"
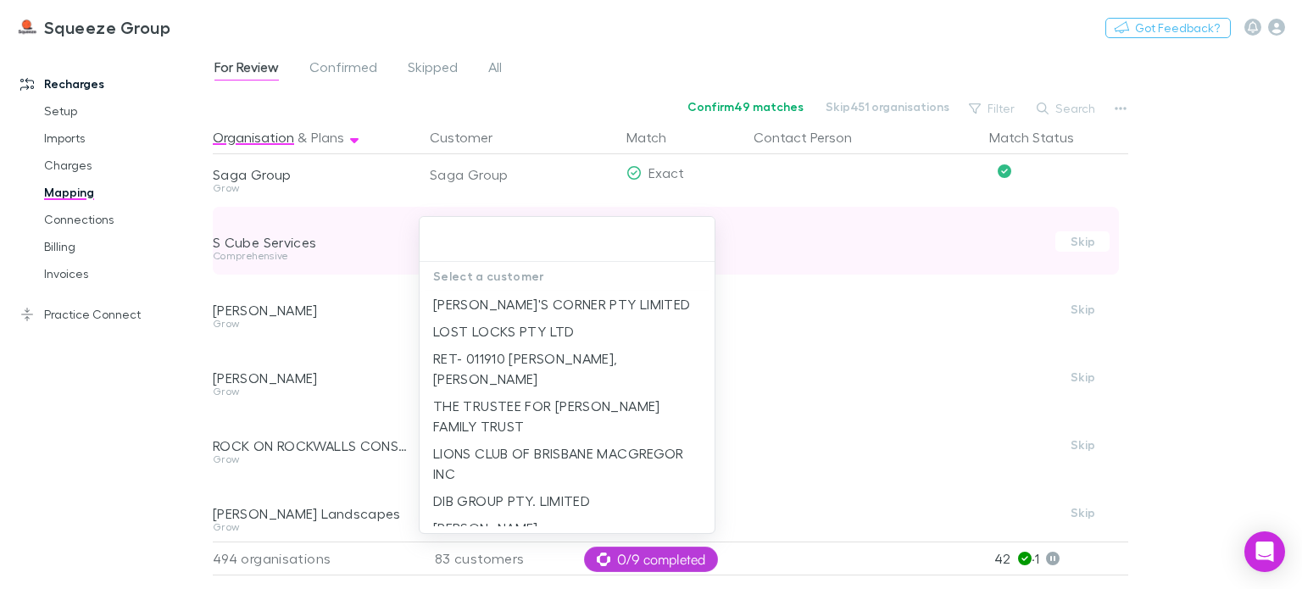
type input "*"
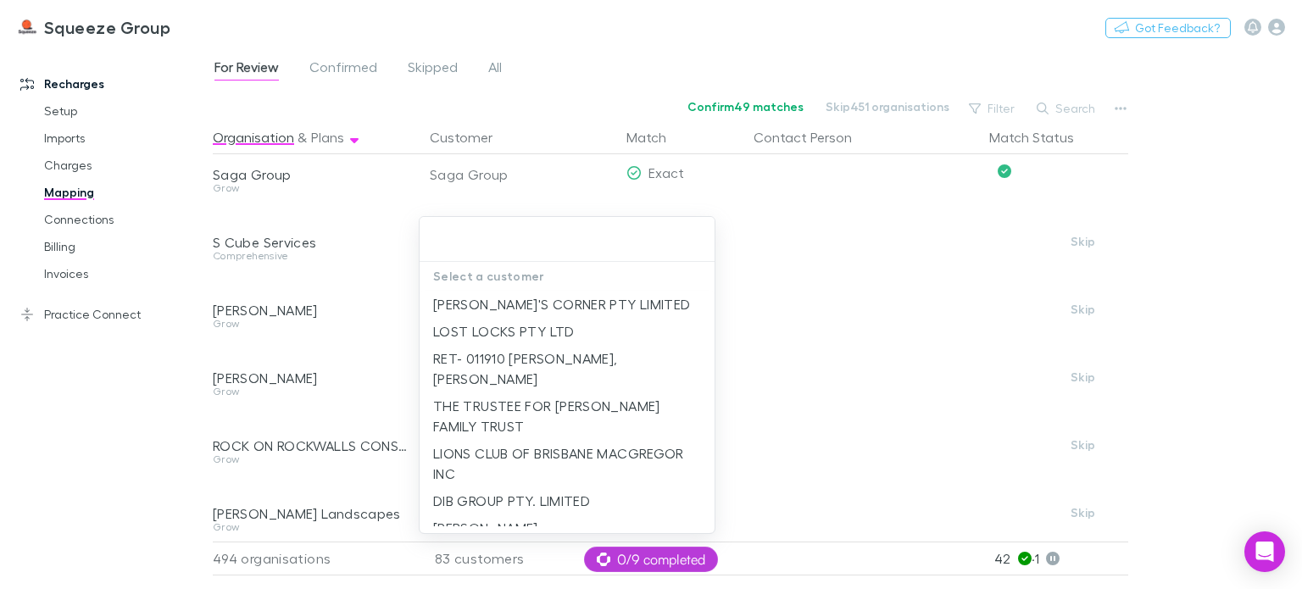
click at [402, 284] on div at bounding box center [651, 294] width 1302 height 589
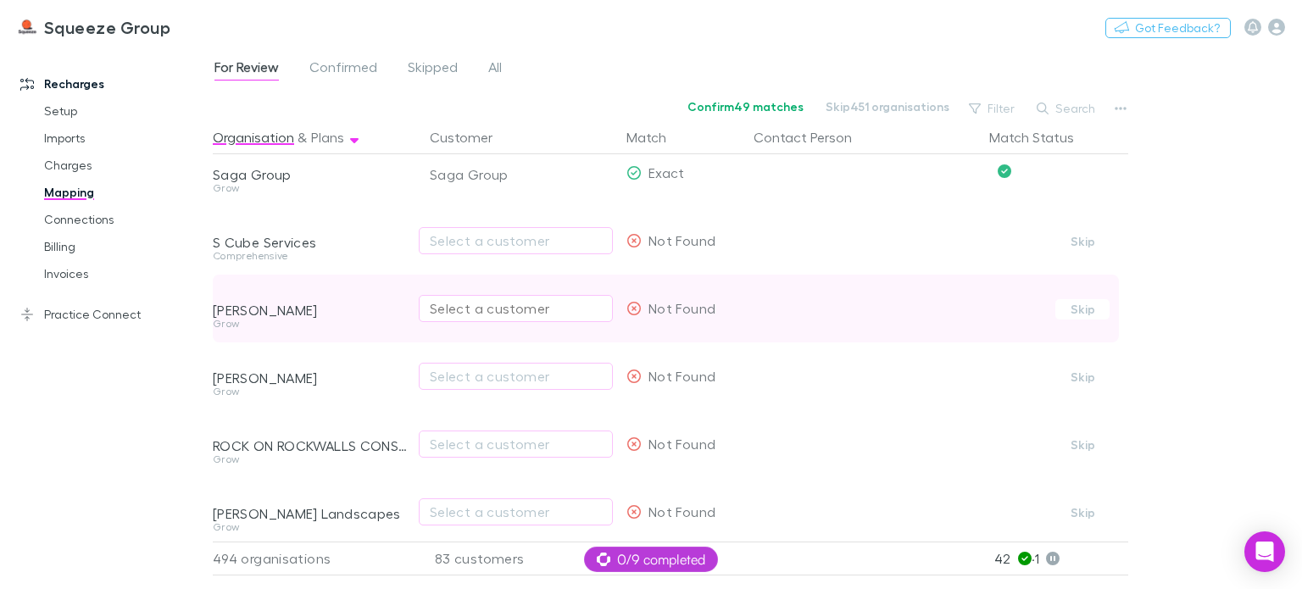
click at [457, 311] on div "Select a customer" at bounding box center [516, 308] width 172 height 20
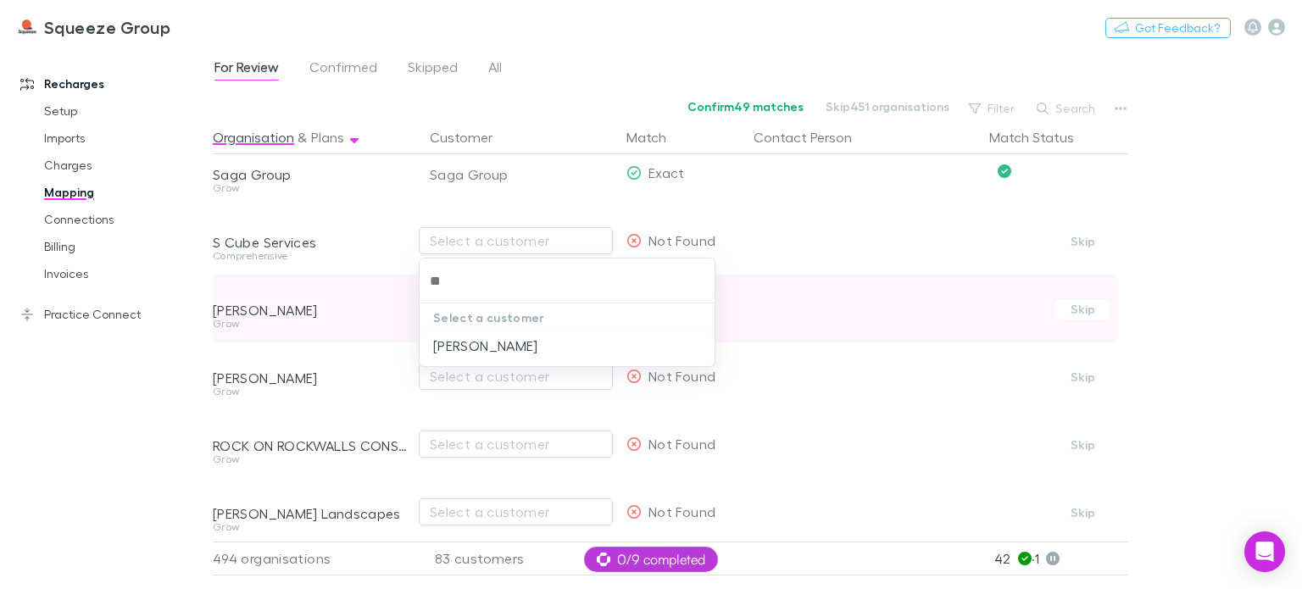
type input "*"
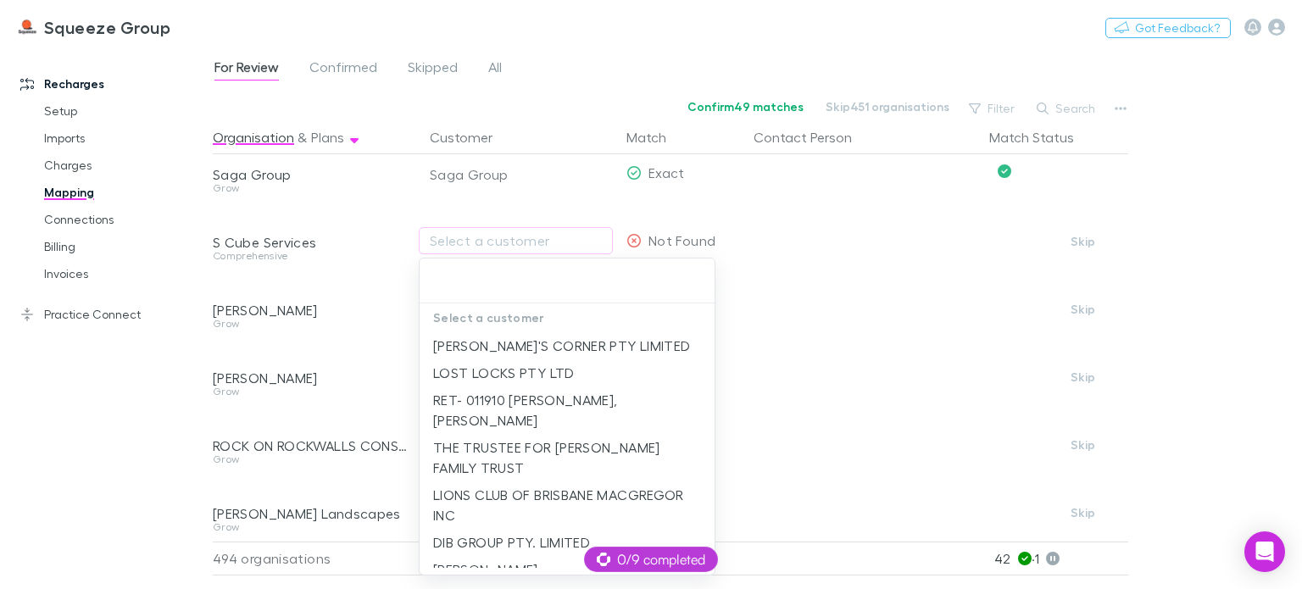
click at [407, 343] on div at bounding box center [651, 294] width 1302 height 589
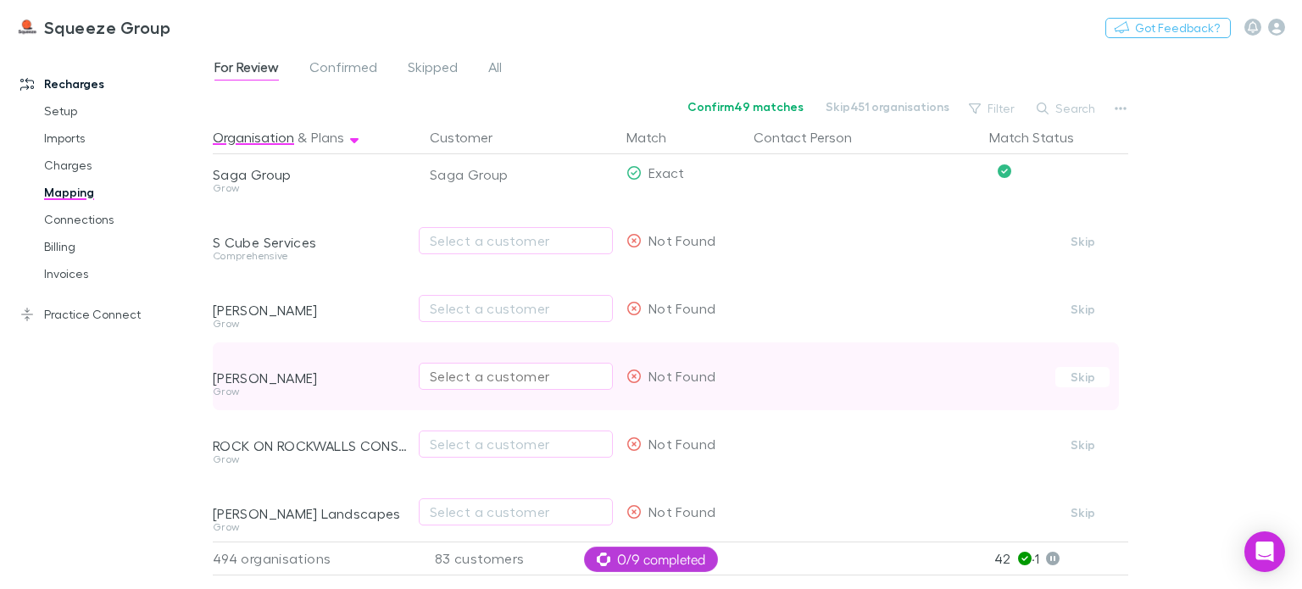
click at [438, 381] on div "Select a customer" at bounding box center [516, 376] width 172 height 20
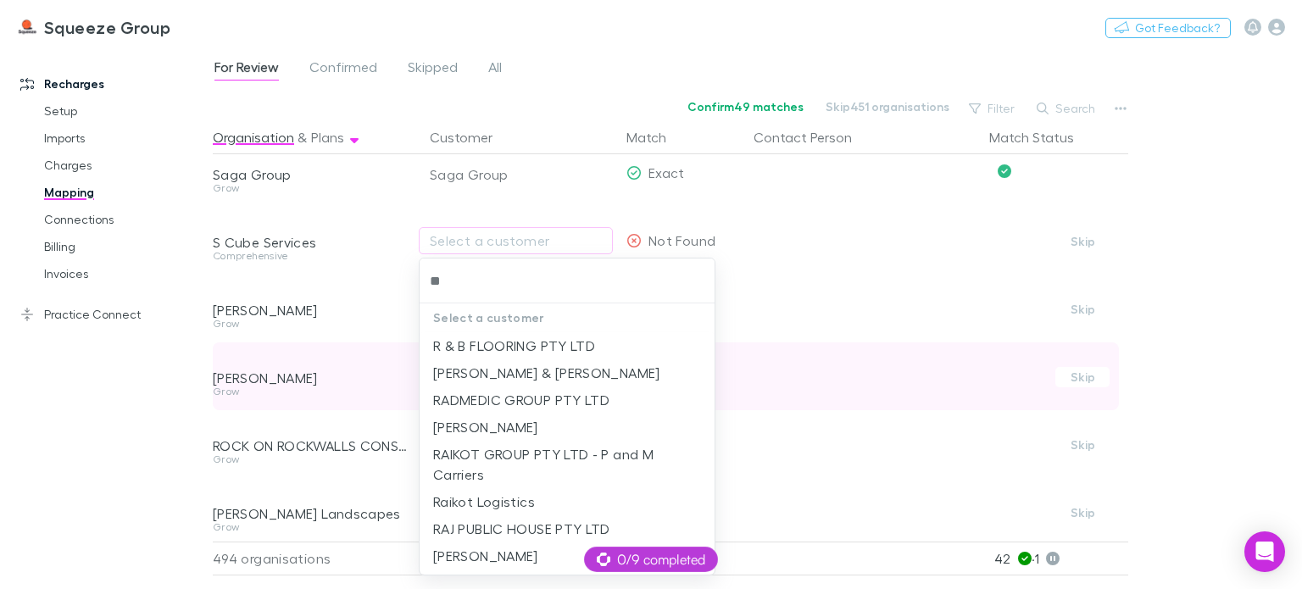
type input "***"
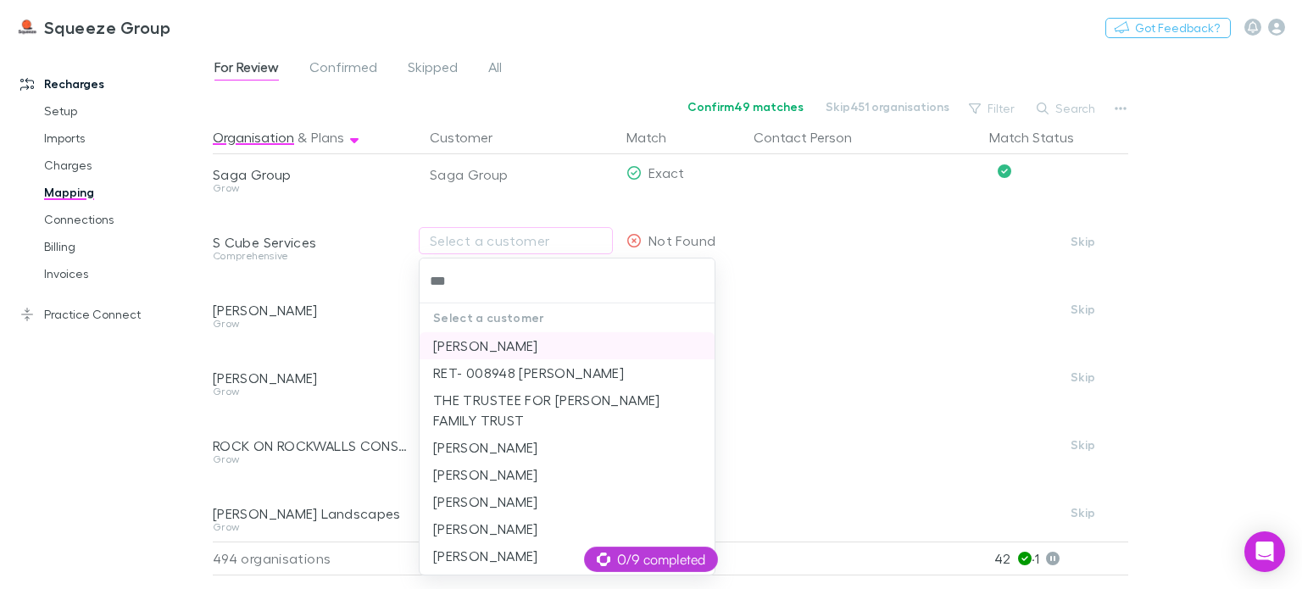
click at [468, 349] on li "[PERSON_NAME]" at bounding box center [567, 345] width 295 height 27
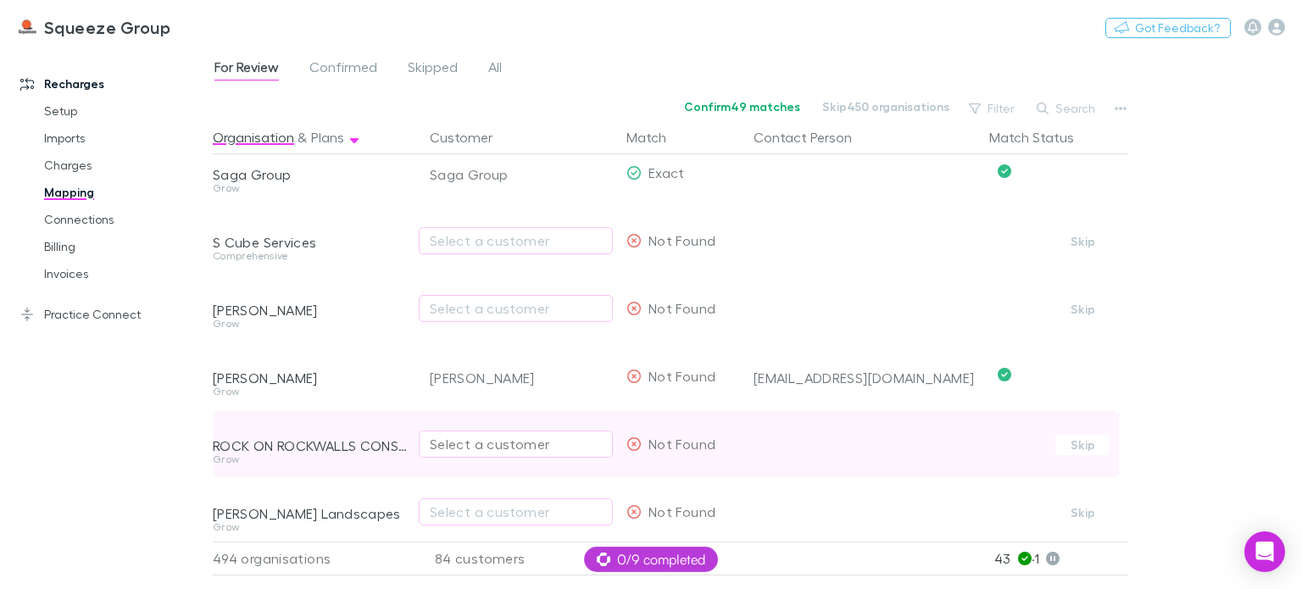
click at [456, 447] on div "Select a customer" at bounding box center [516, 444] width 172 height 20
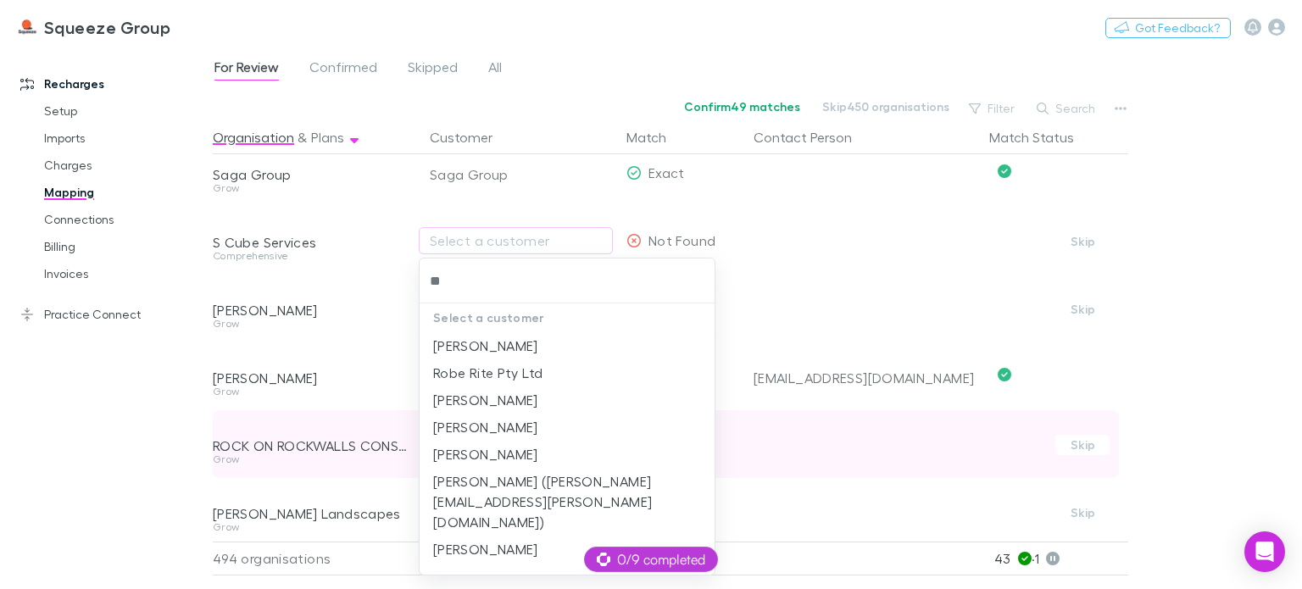
type input "*"
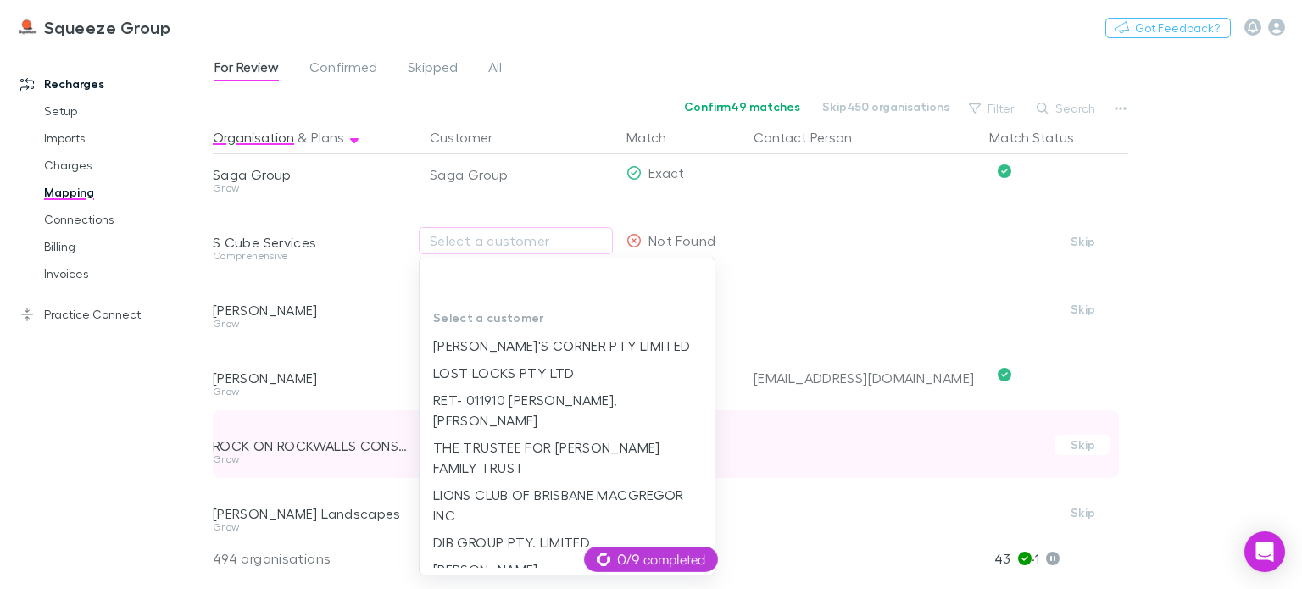
type input "*"
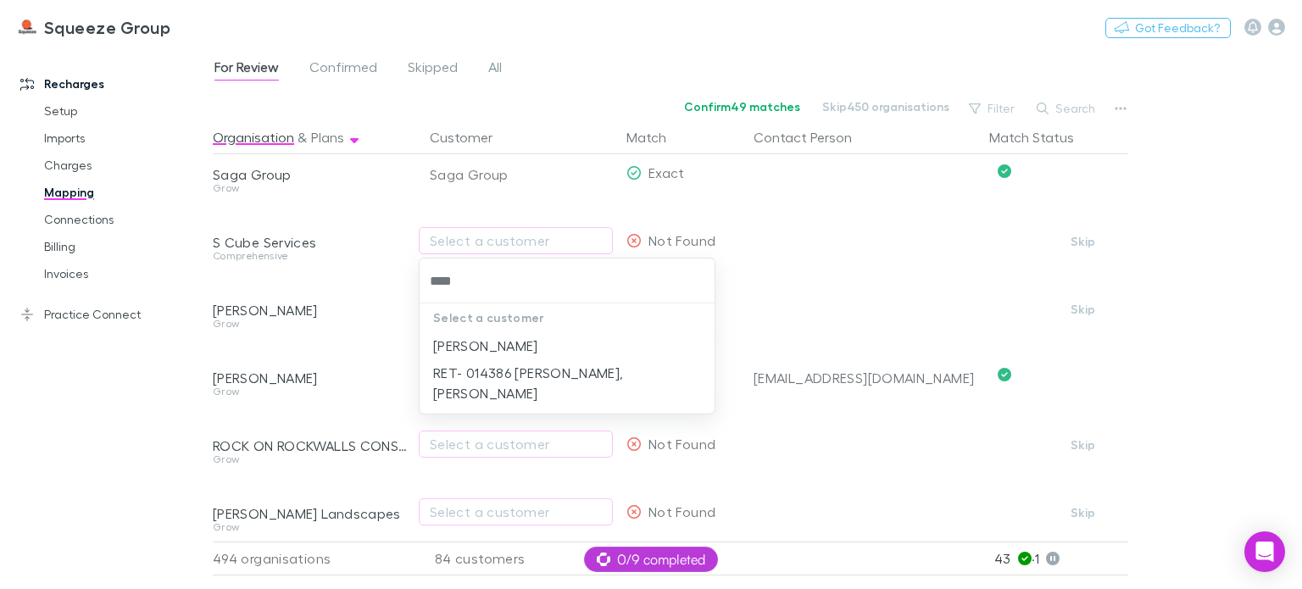
type input "****"
click at [402, 483] on div at bounding box center [651, 294] width 1302 height 589
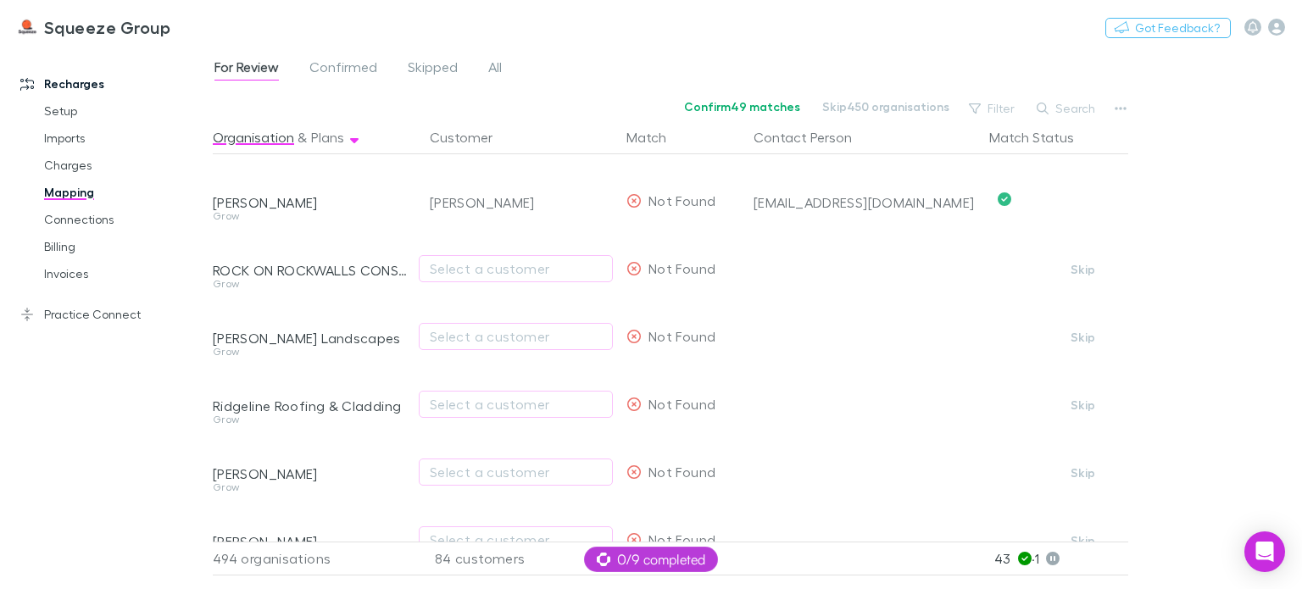
scroll to position [8494, 0]
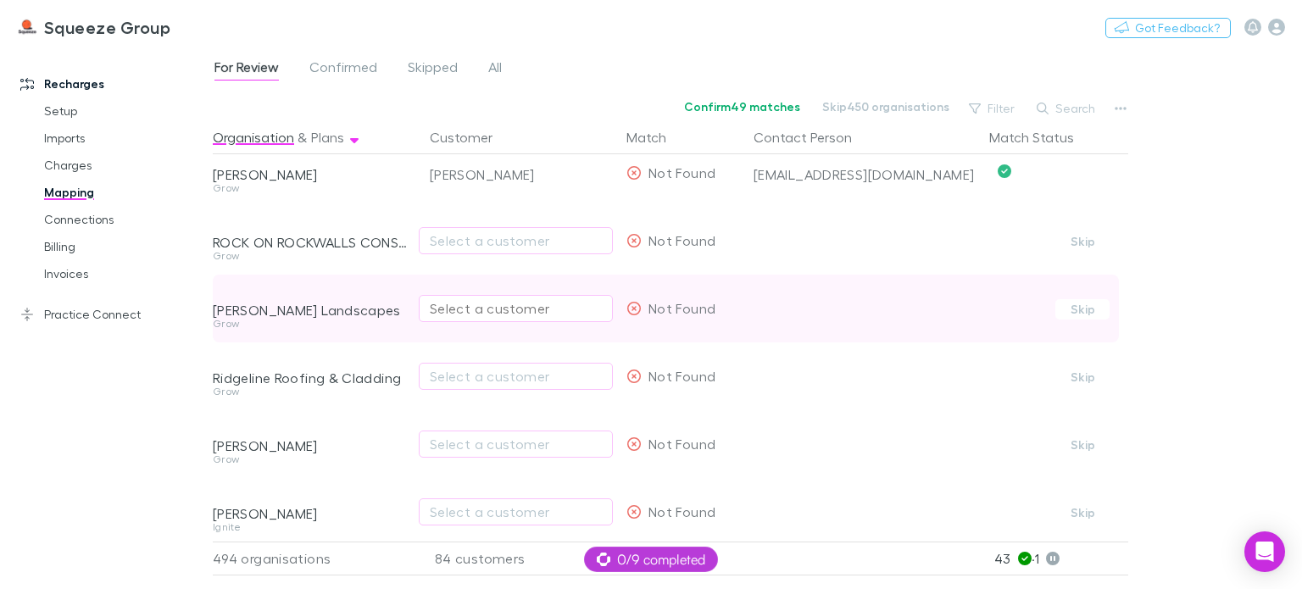
click at [448, 311] on div "Select a customer" at bounding box center [516, 308] width 172 height 20
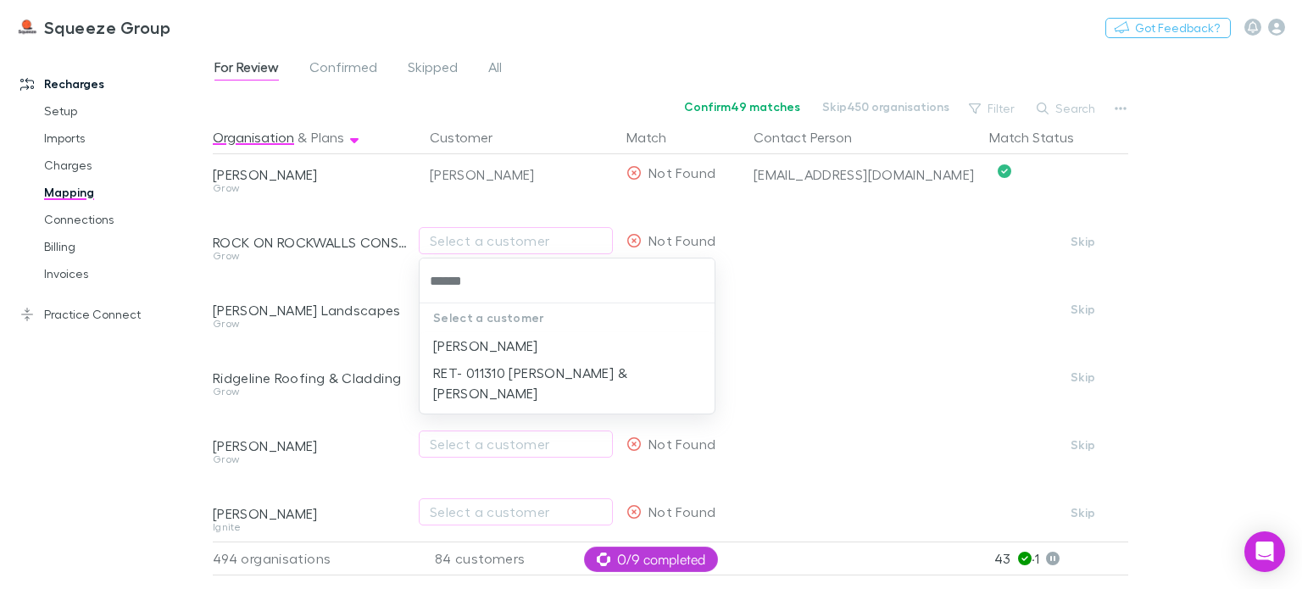
type input "******"
click at [409, 325] on div at bounding box center [651, 294] width 1302 height 589
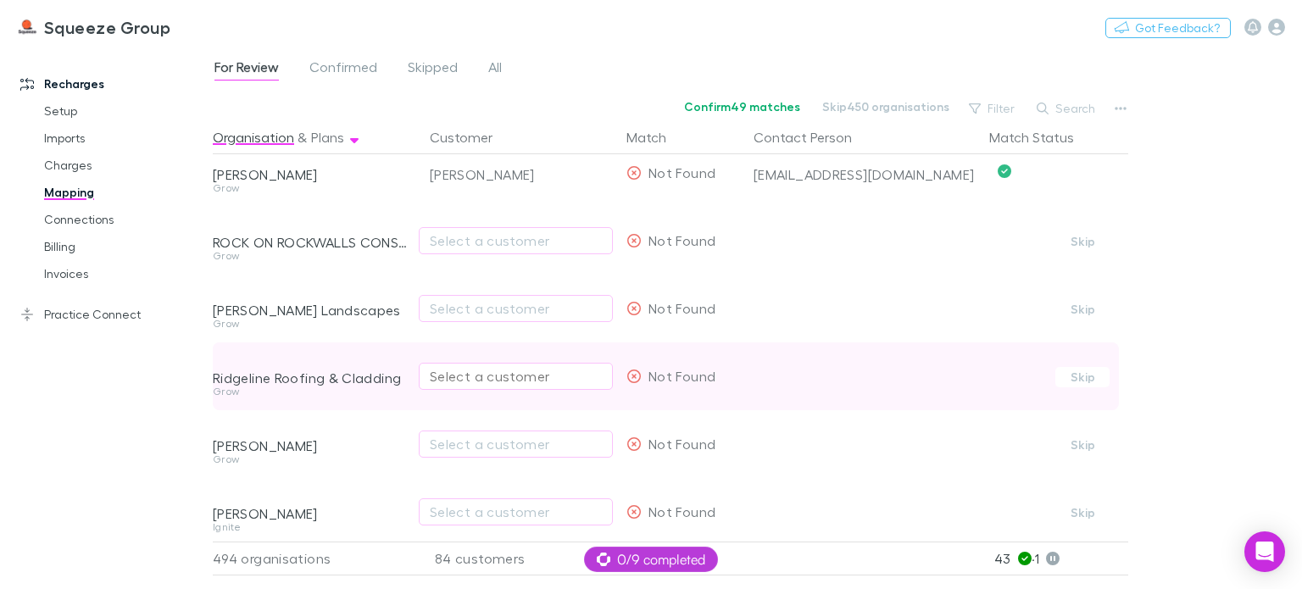
click at [466, 378] on div "Select a customer" at bounding box center [516, 376] width 172 height 20
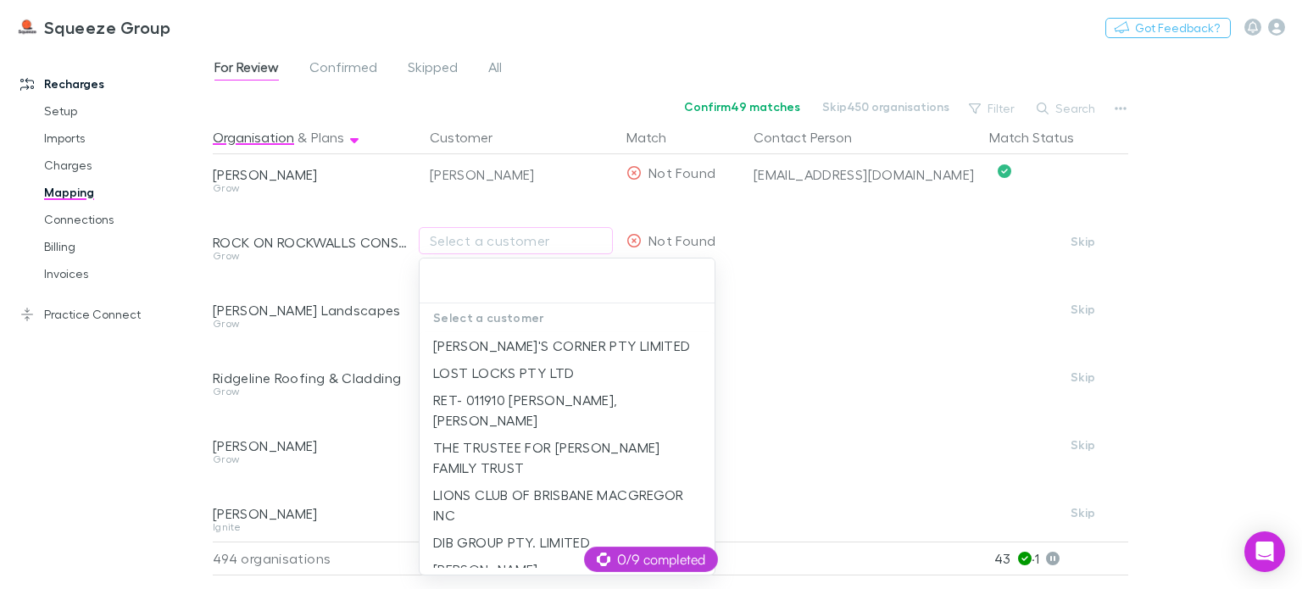
click at [397, 332] on div at bounding box center [651, 294] width 1302 height 589
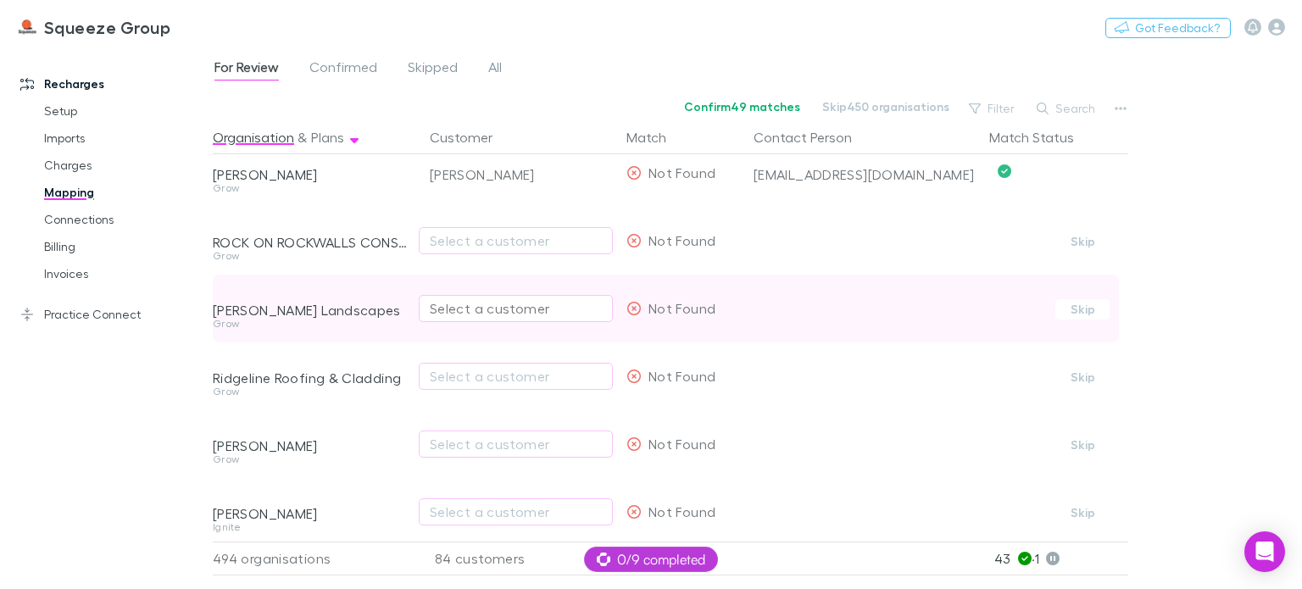
click at [465, 315] on div "Select a customer" at bounding box center [516, 308] width 172 height 20
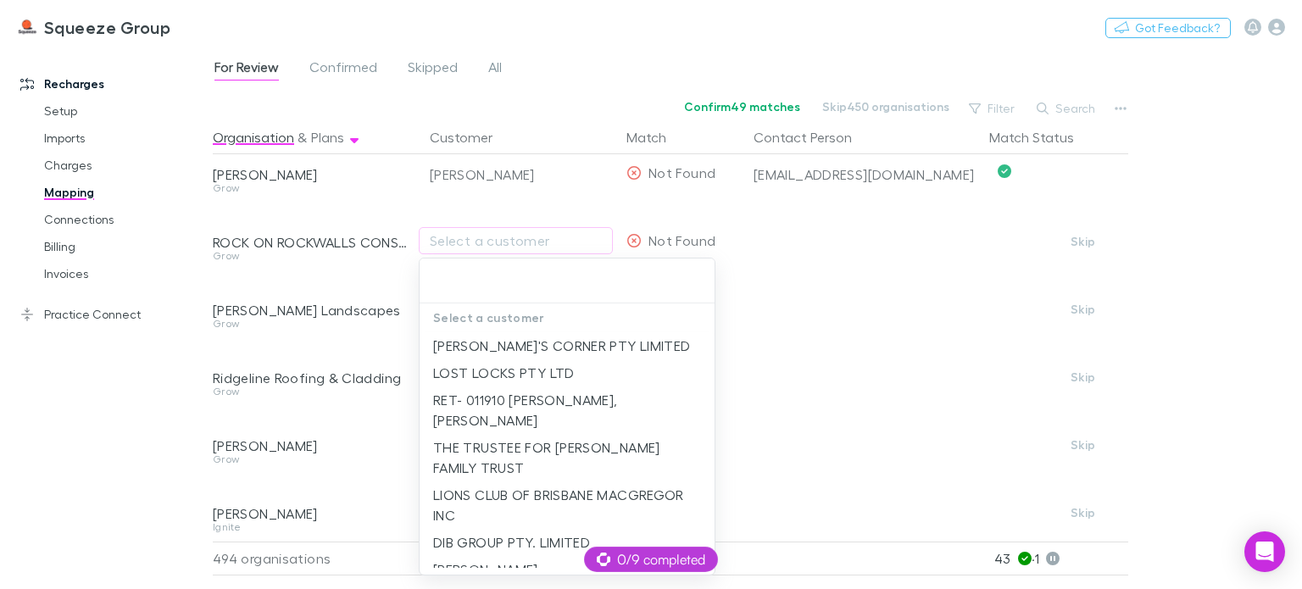
click at [397, 411] on div at bounding box center [651, 294] width 1302 height 589
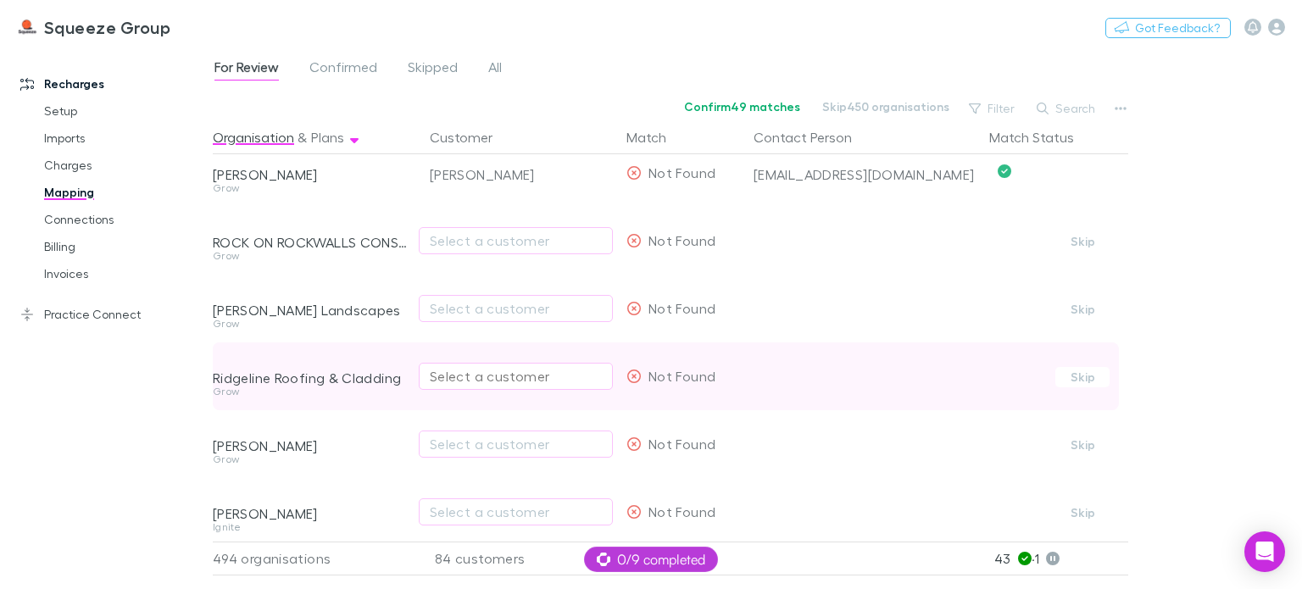
click at [457, 387] on button "Select a customer" at bounding box center [516, 376] width 194 height 27
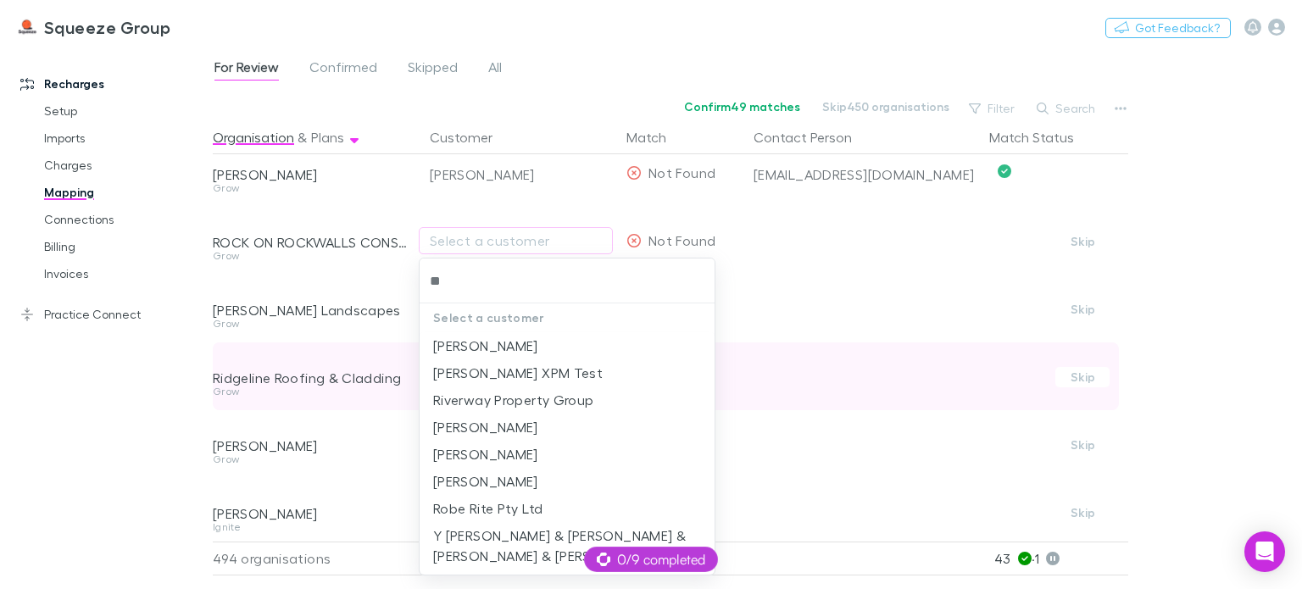
type input "*"
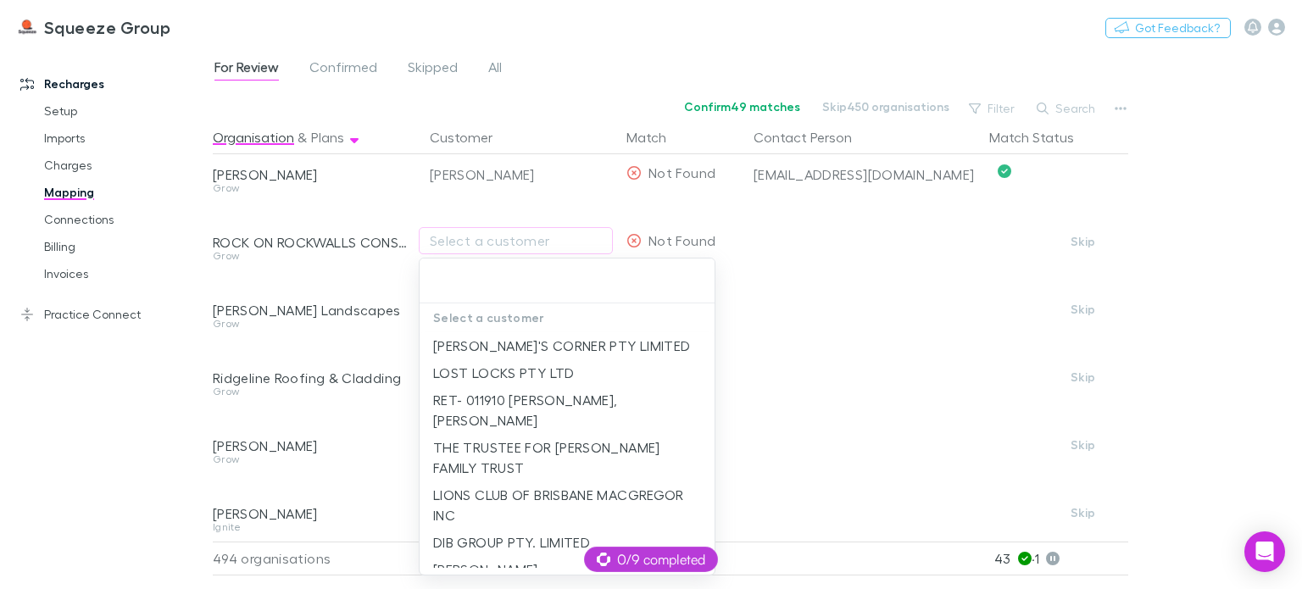
click at [387, 420] on div at bounding box center [651, 294] width 1302 height 589
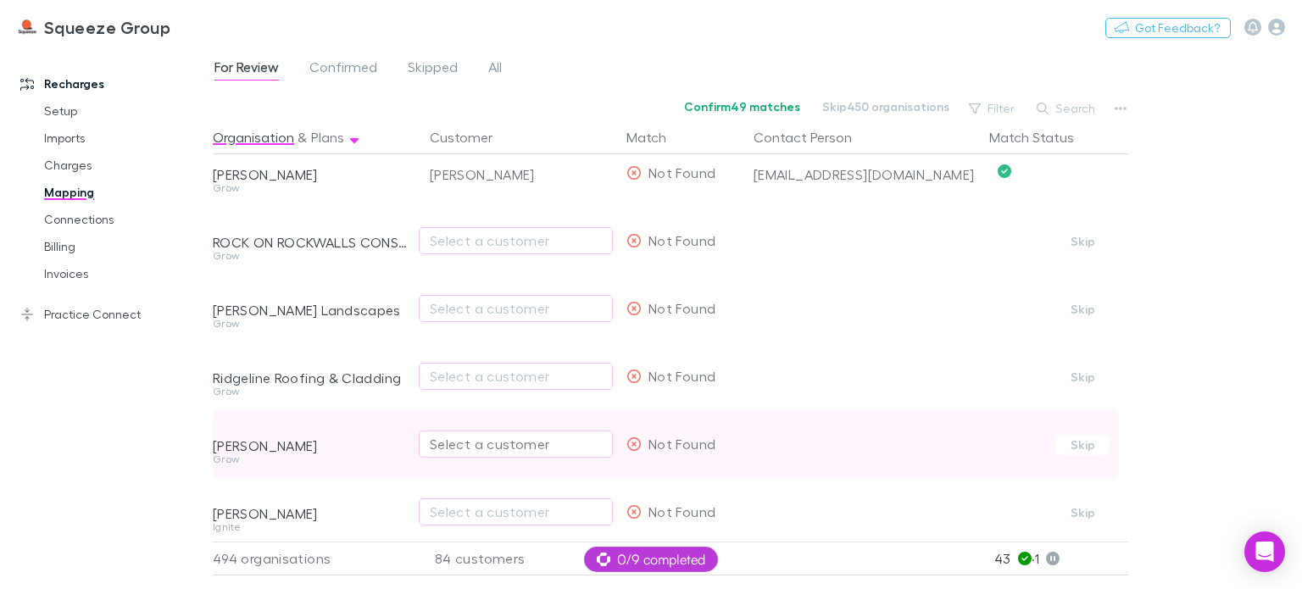
click at [466, 446] on div "Select a customer" at bounding box center [516, 444] width 172 height 20
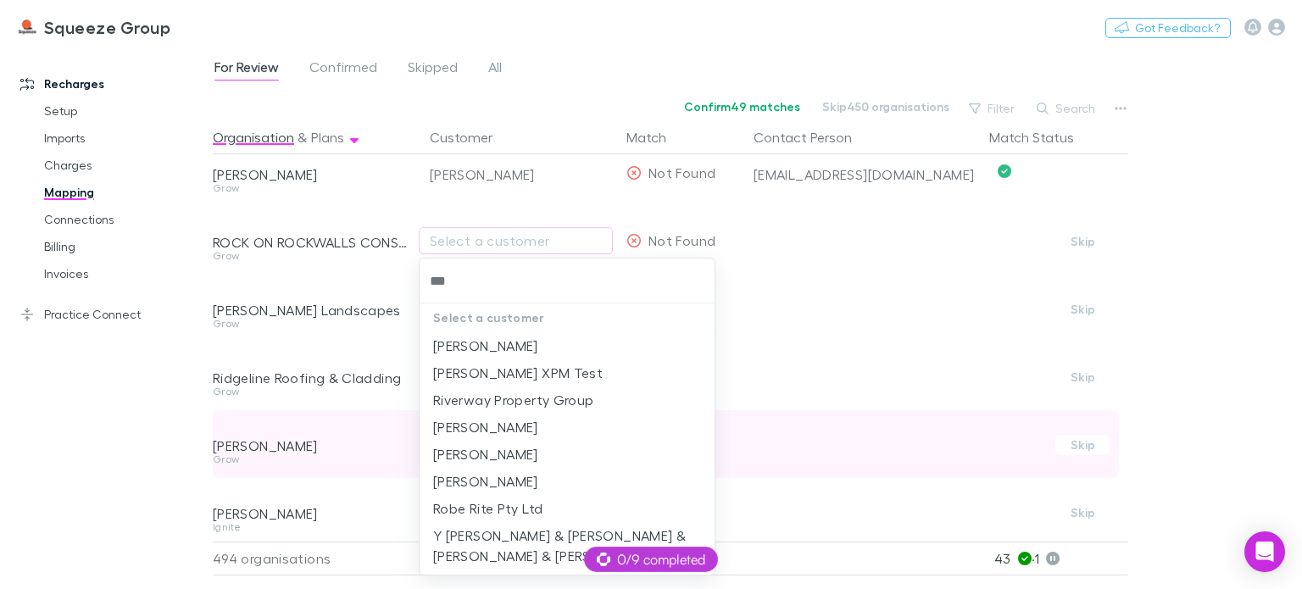
type input "****"
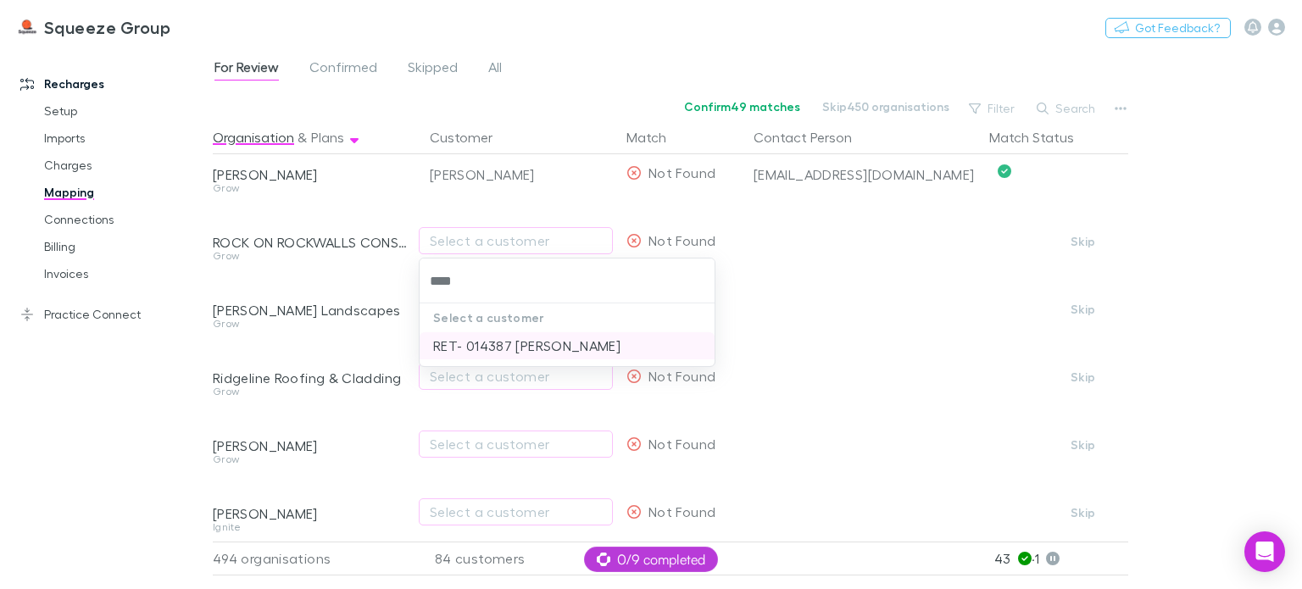
click at [487, 353] on li "RET- 014387 [PERSON_NAME]" at bounding box center [567, 345] width 295 height 27
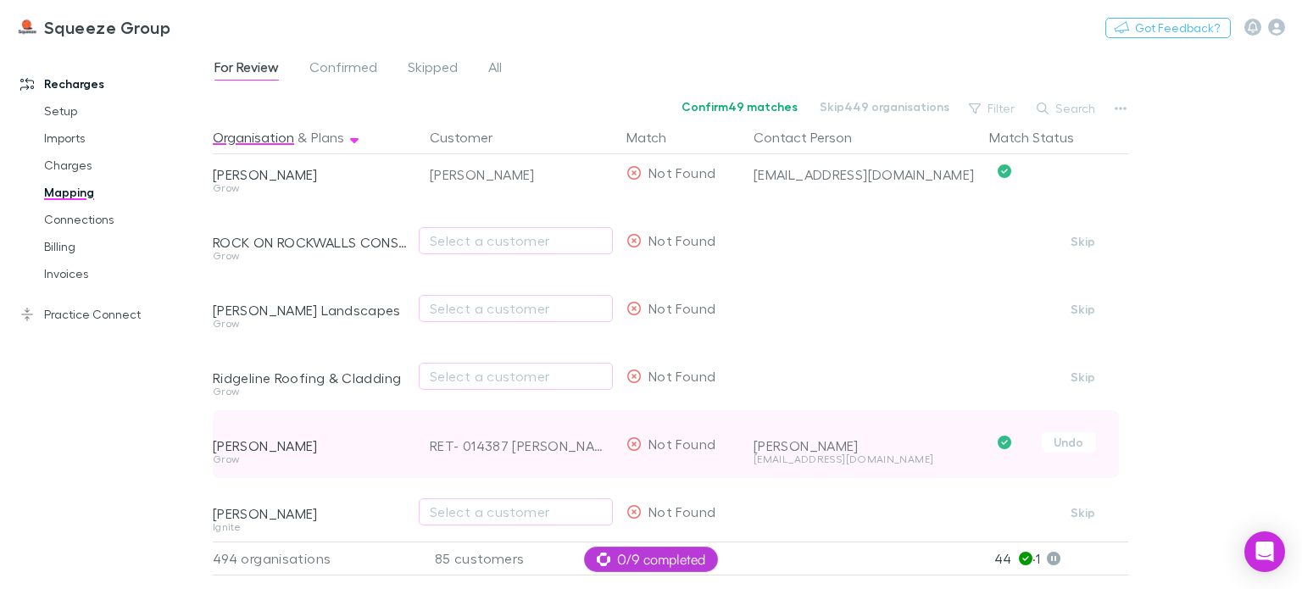
click at [395, 449] on div "[PERSON_NAME]" at bounding box center [311, 446] width 197 height 17
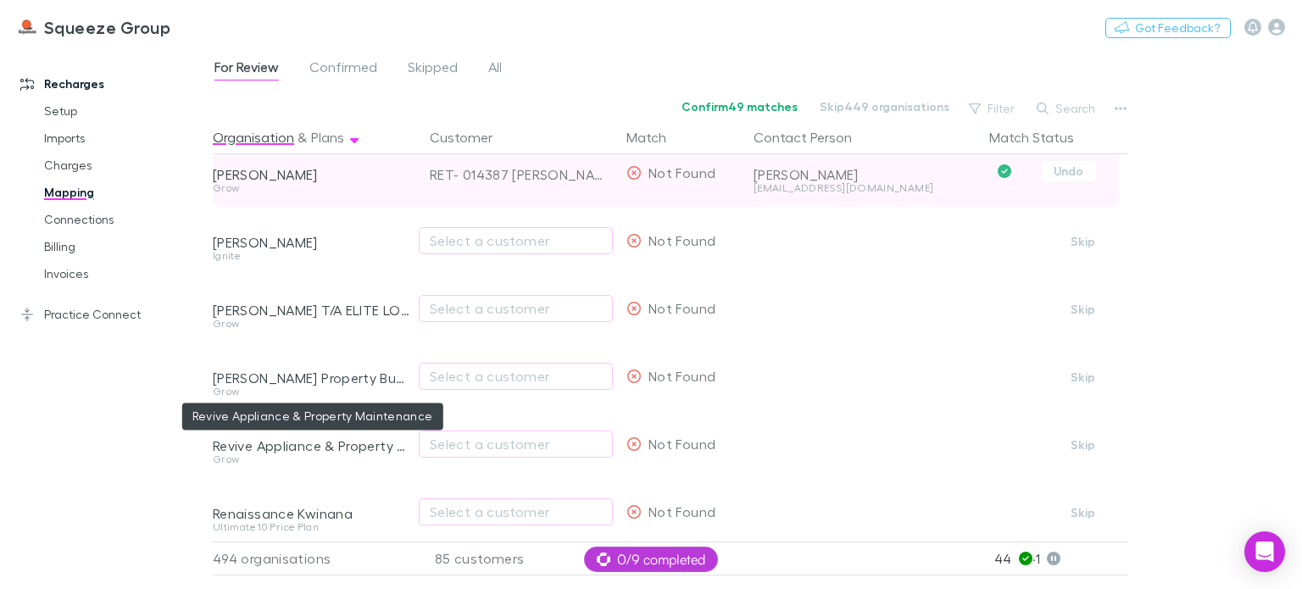
scroll to position [8800, 0]
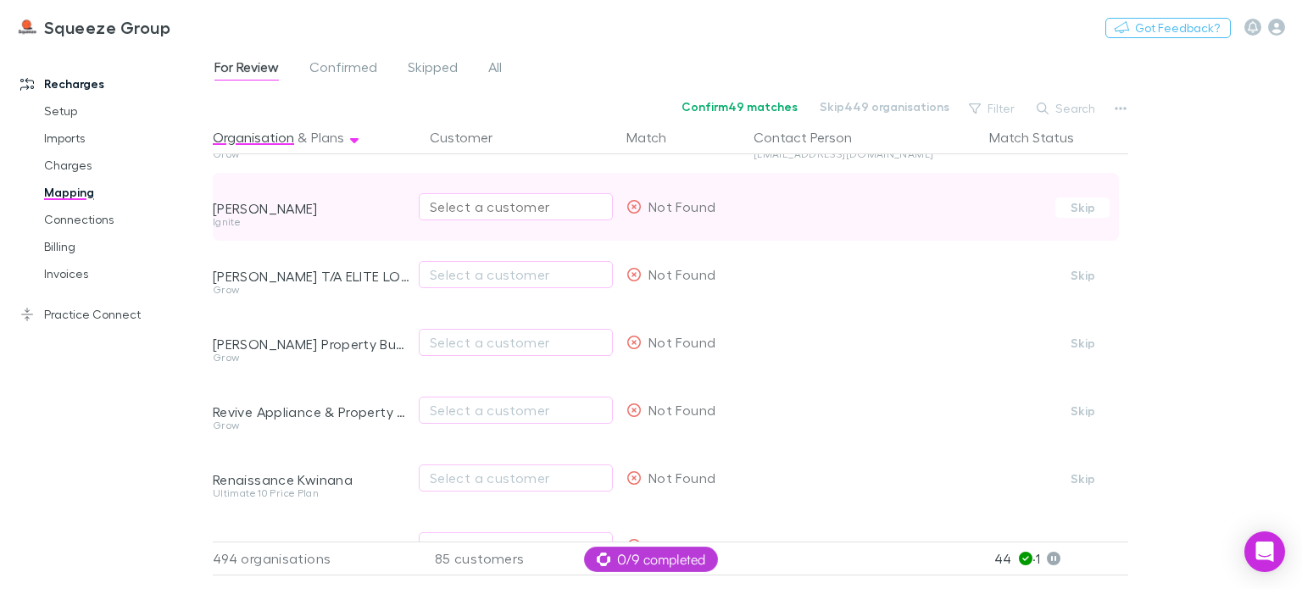
click at [463, 203] on div "Select a customer" at bounding box center [516, 207] width 172 height 20
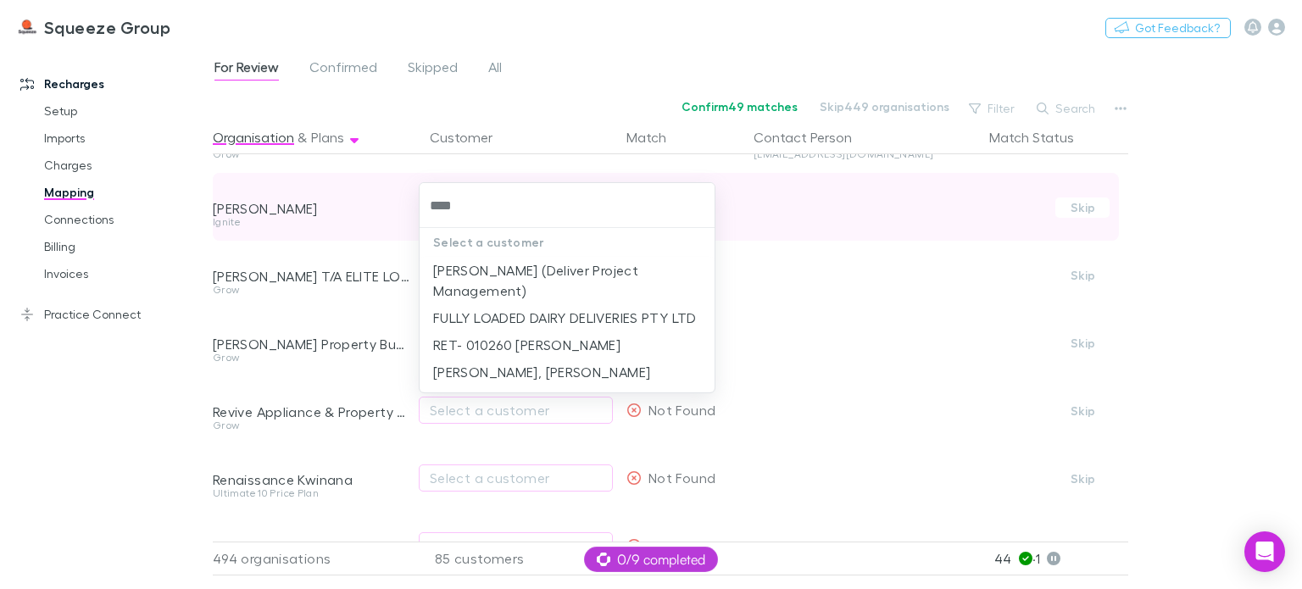
type input "*****"
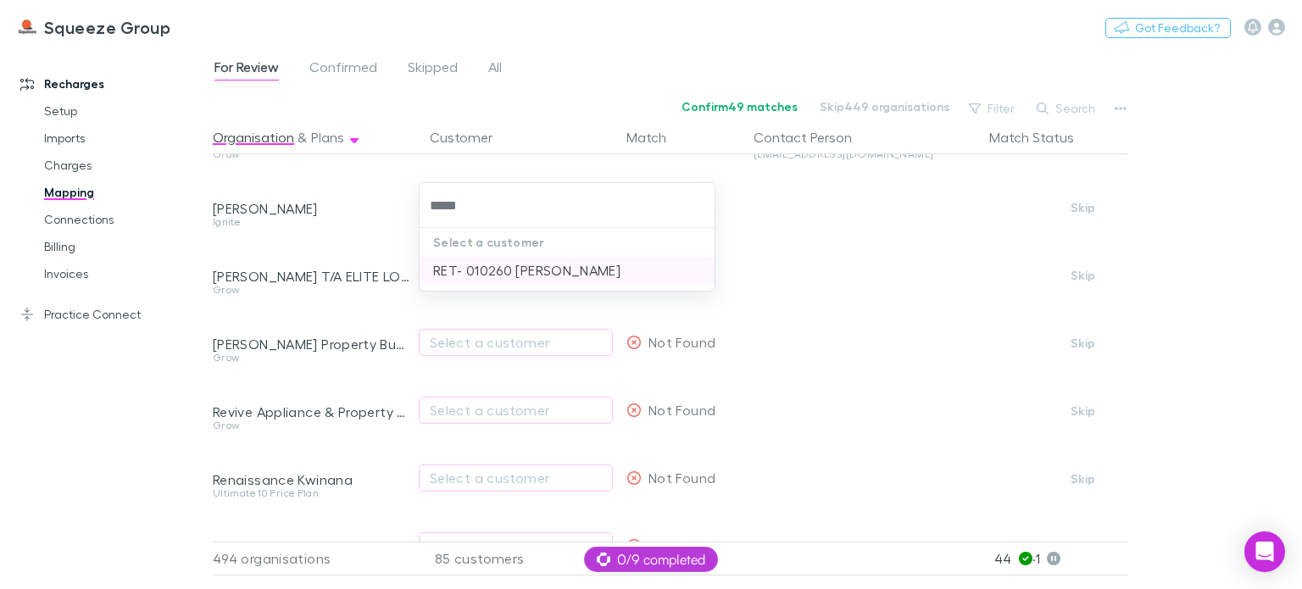
click at [463, 275] on li "RET- 010260 [PERSON_NAME]" at bounding box center [567, 270] width 295 height 27
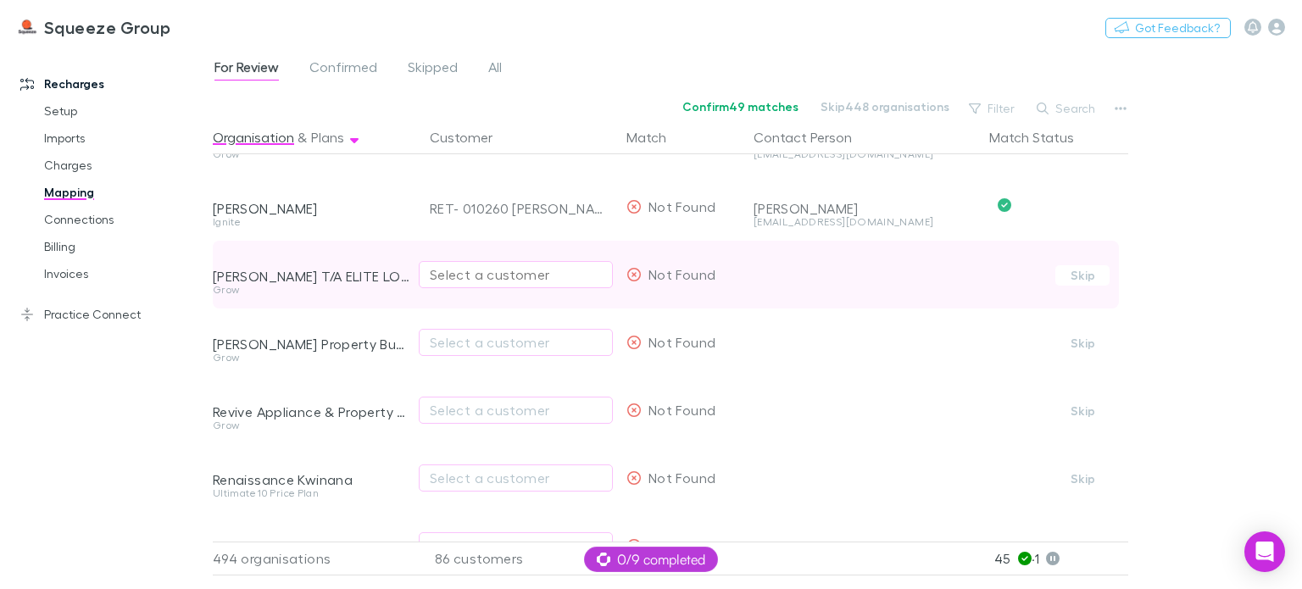
click at [451, 276] on div "Select a customer" at bounding box center [516, 275] width 172 height 20
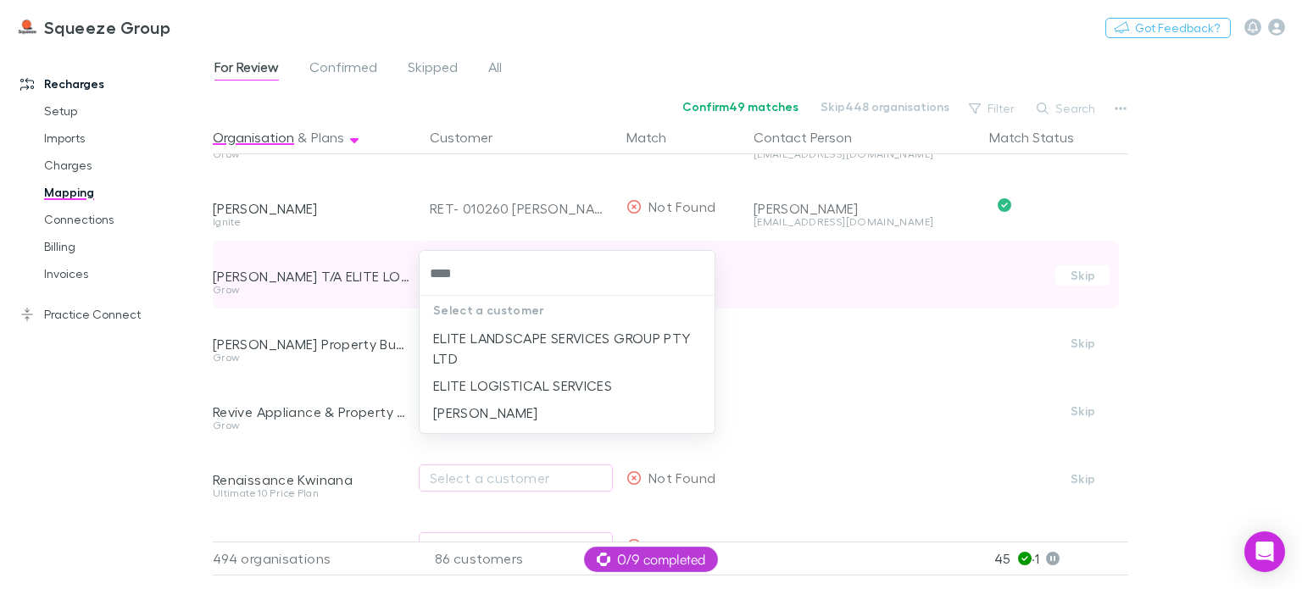
type input "*****"
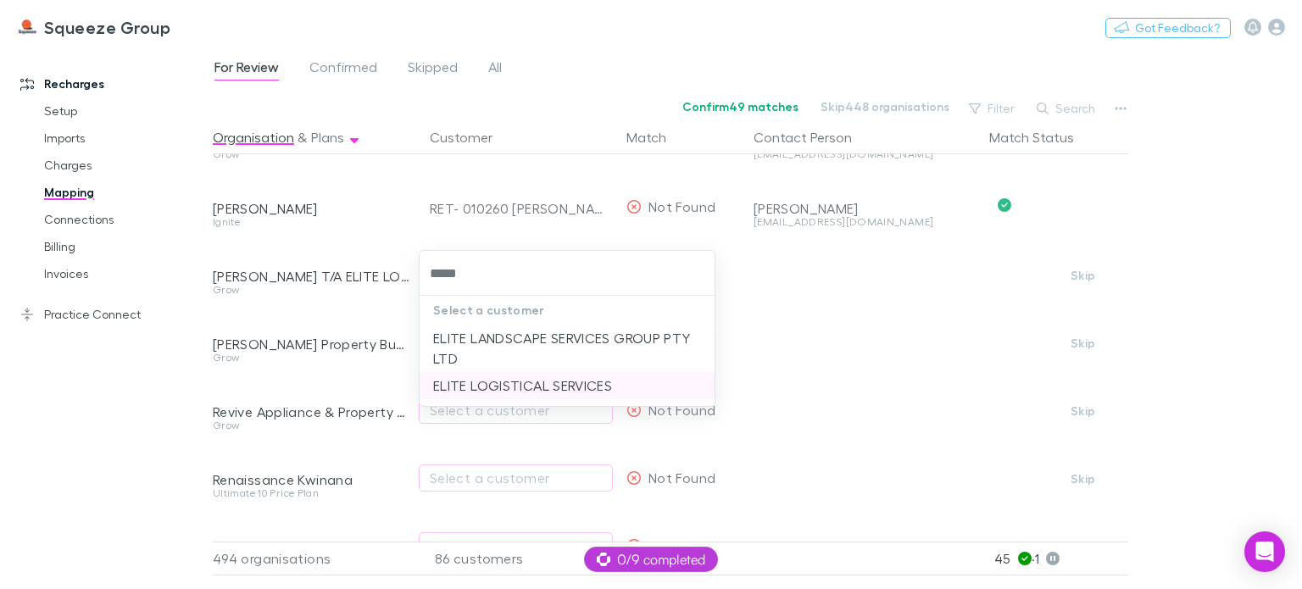
click at [465, 386] on li "ELITE LOGISTICAL SERVICES" at bounding box center [567, 385] width 295 height 27
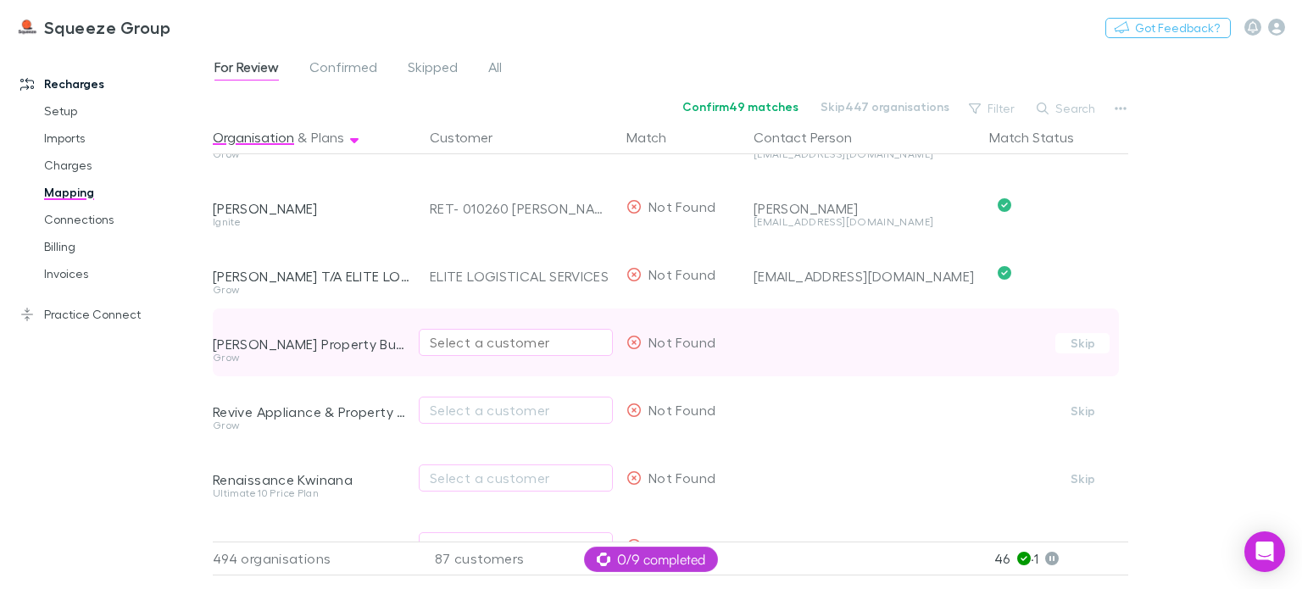
click at [452, 349] on div "Select a customer" at bounding box center [516, 342] width 172 height 20
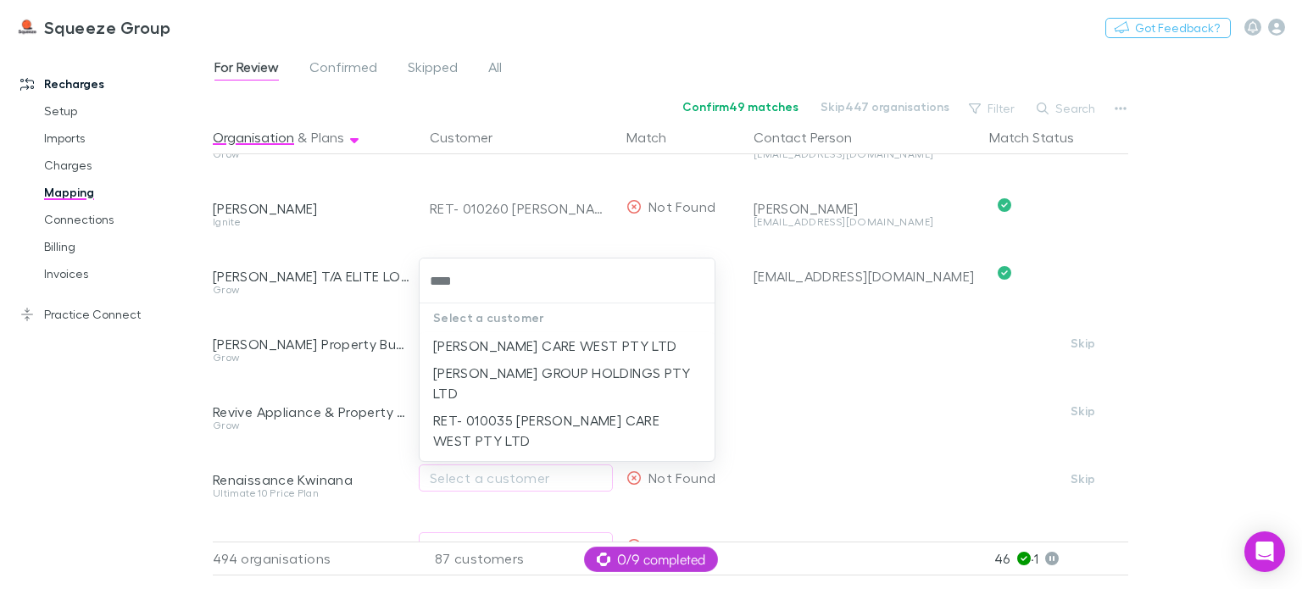
type input "***"
click at [382, 365] on div at bounding box center [651, 294] width 1302 height 589
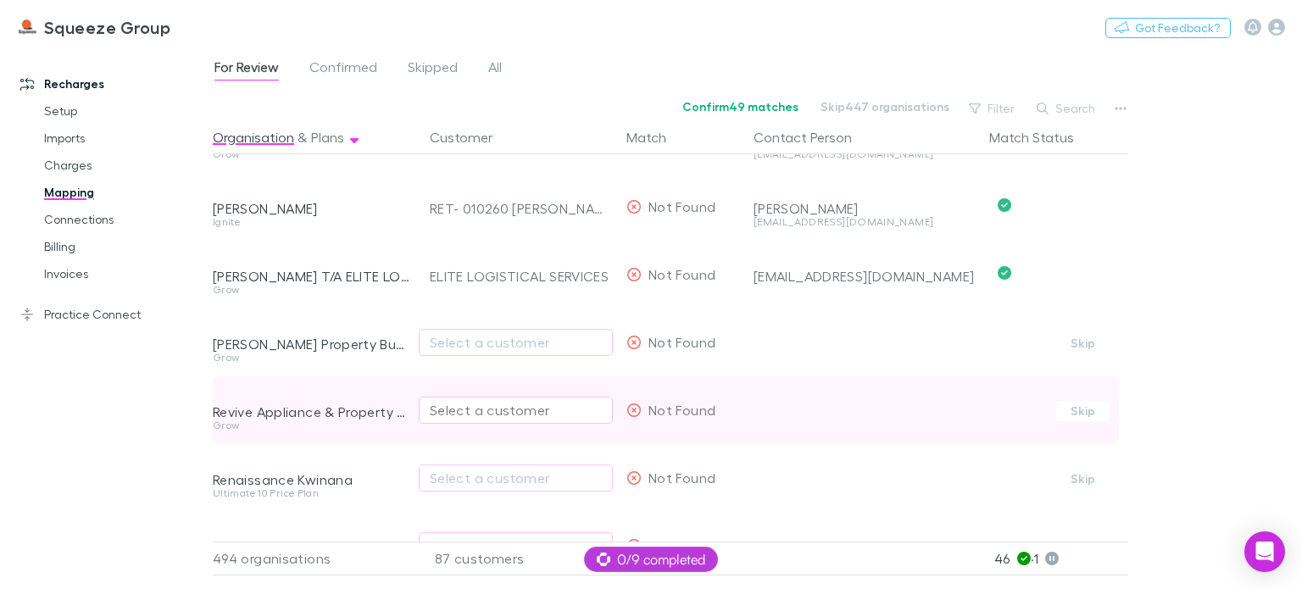
click at [468, 413] on div "Select a customer" at bounding box center [516, 410] width 172 height 20
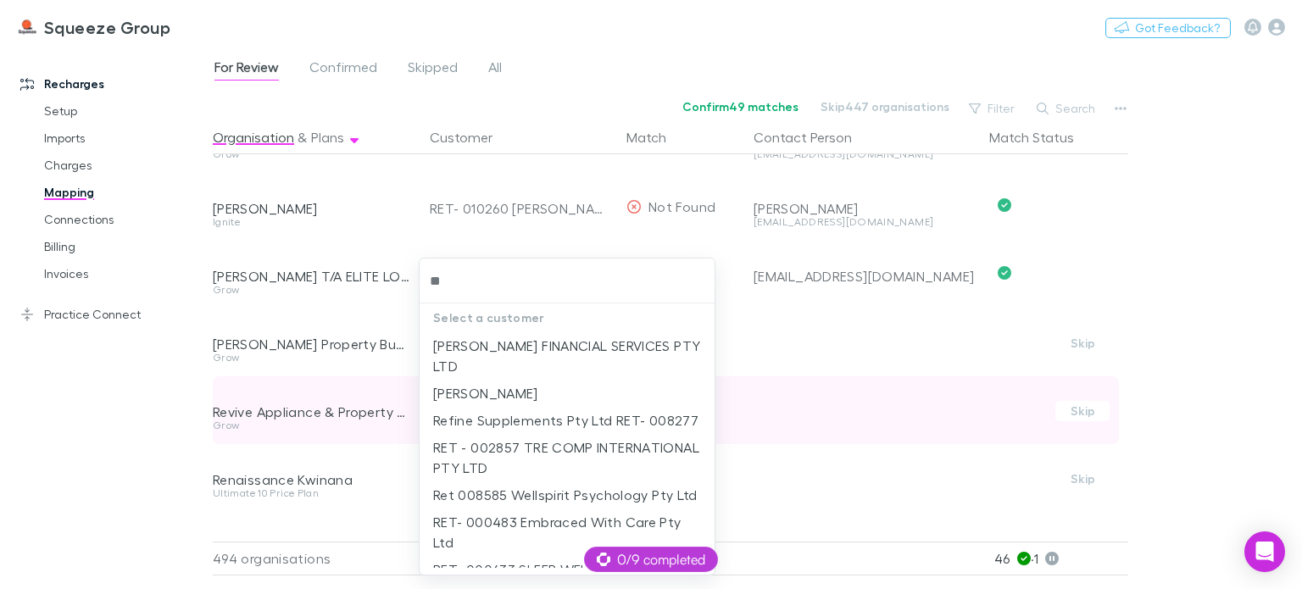
type input "*"
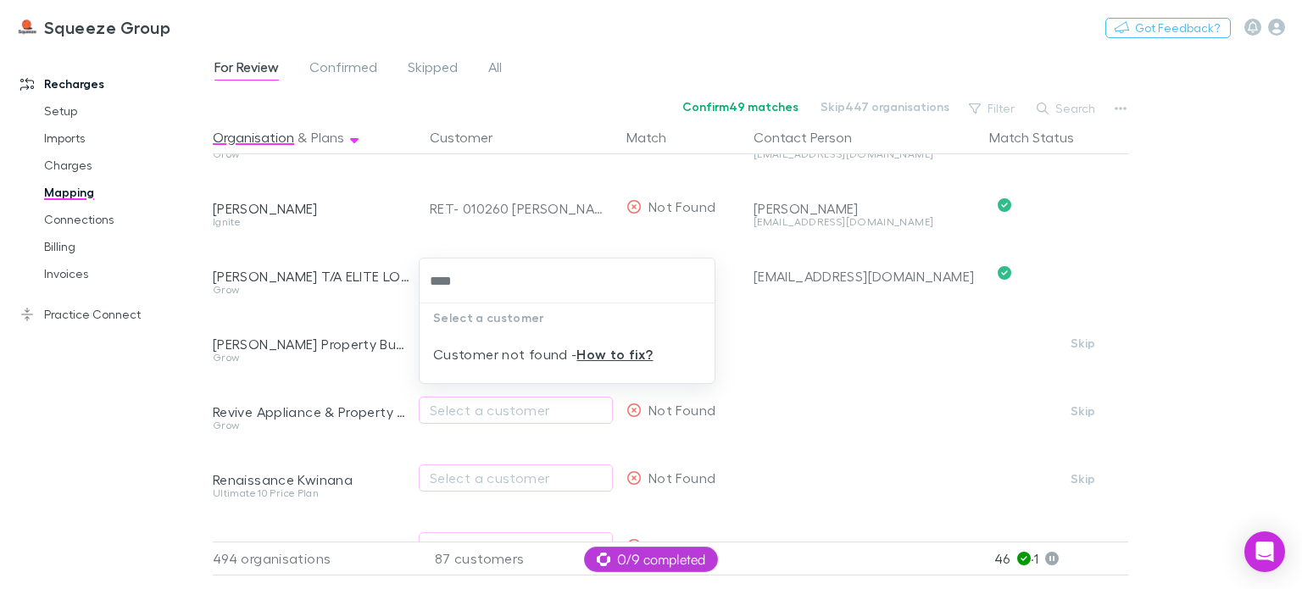
type input "****"
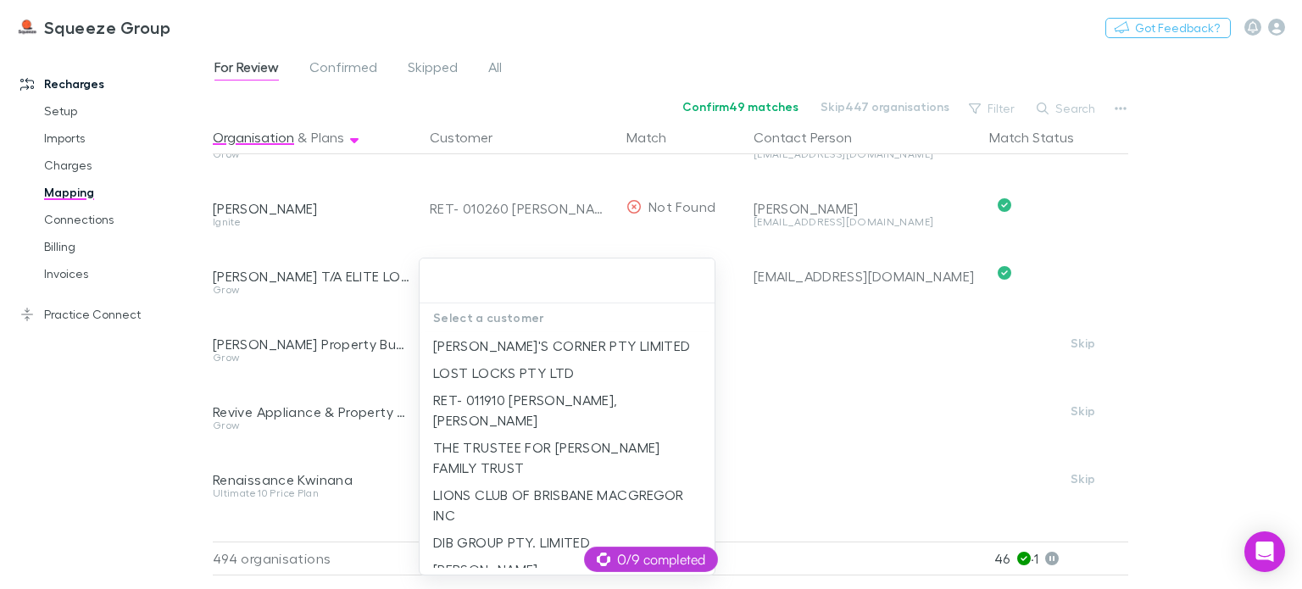
click at [395, 449] on div at bounding box center [651, 294] width 1302 height 589
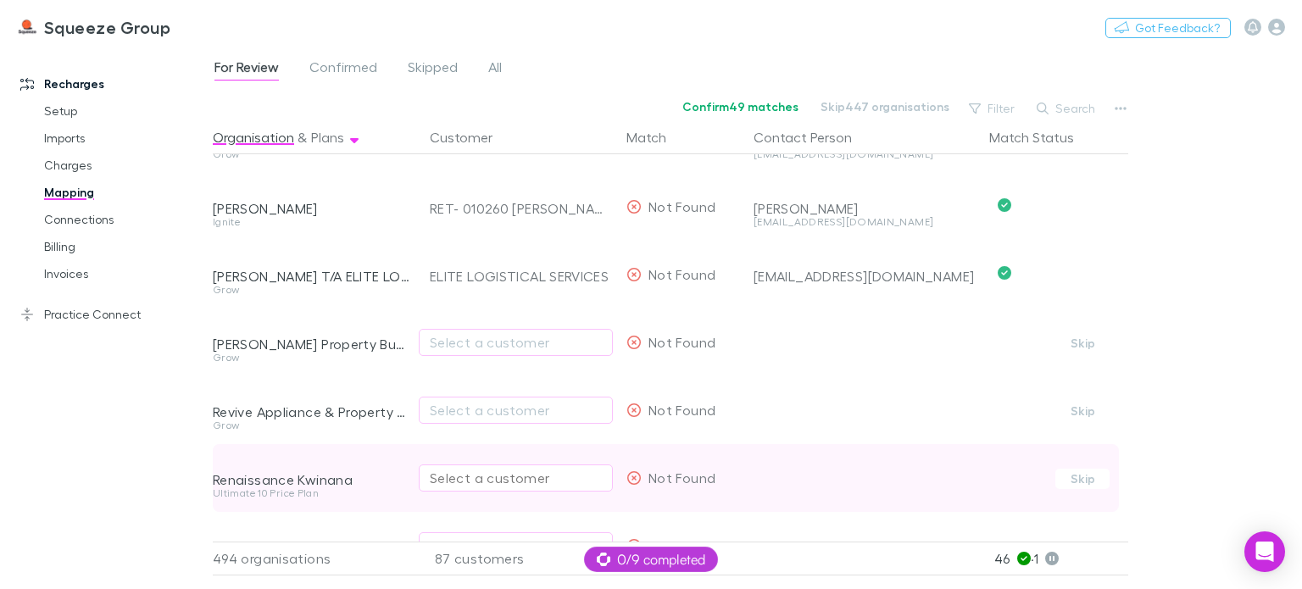
click at [443, 481] on div "Select a customer" at bounding box center [516, 478] width 172 height 20
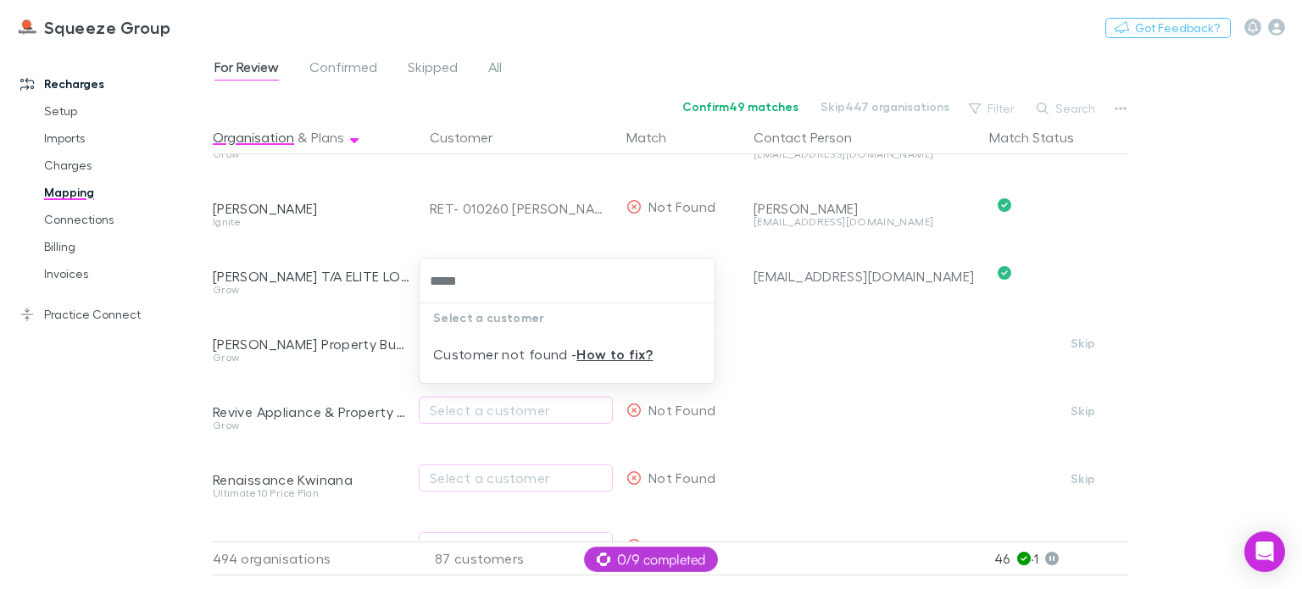
type input "*****"
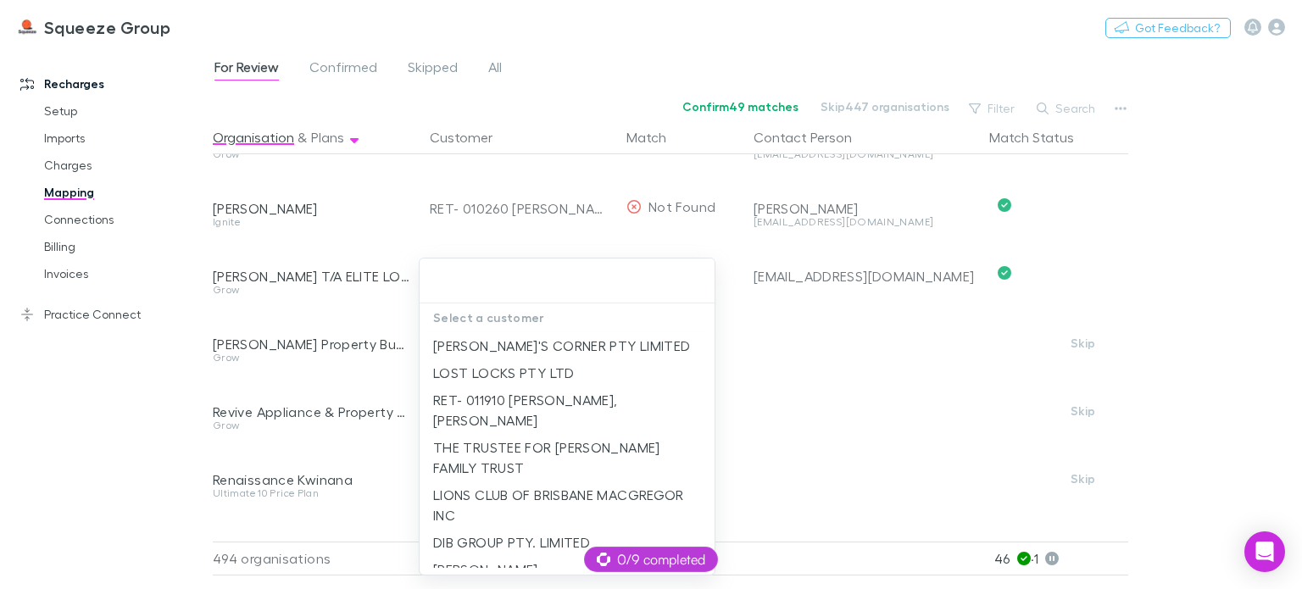
click at [391, 461] on div at bounding box center [651, 294] width 1302 height 589
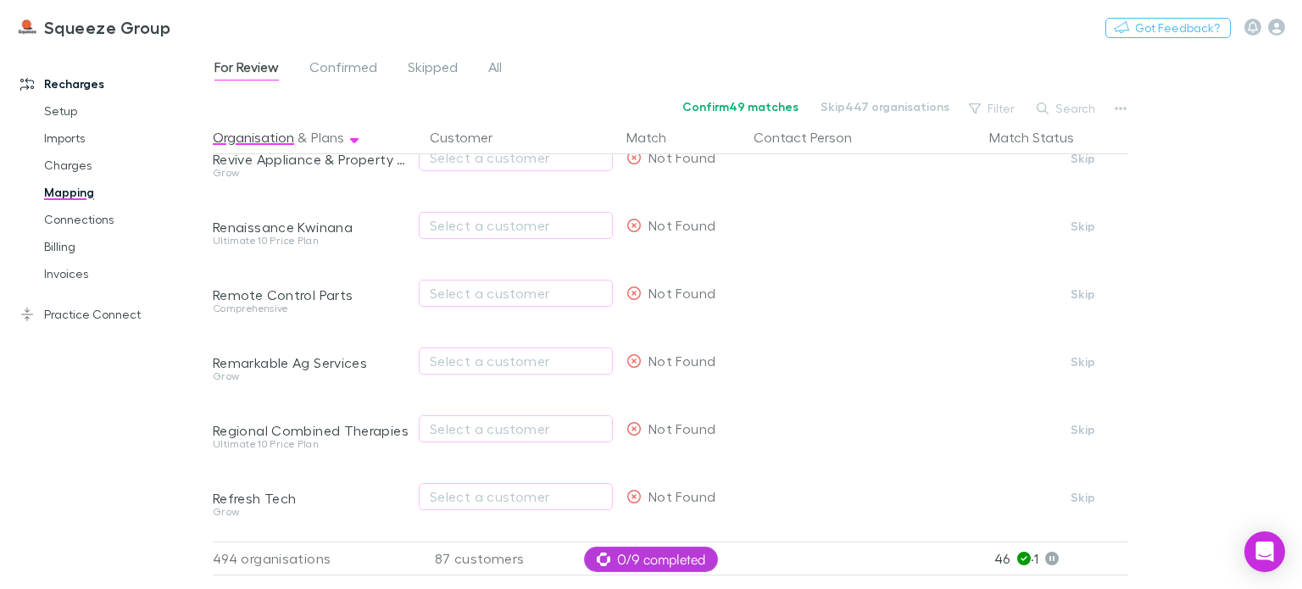
scroll to position [9105, 0]
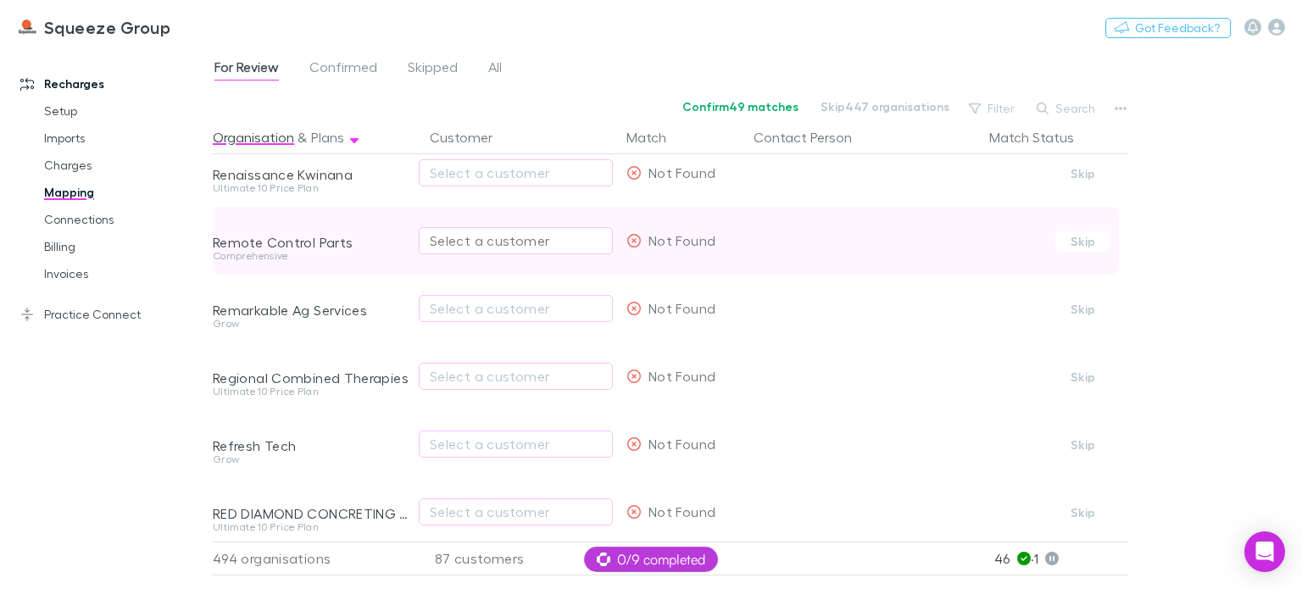
click at [466, 249] on div "Select a customer" at bounding box center [516, 241] width 172 height 20
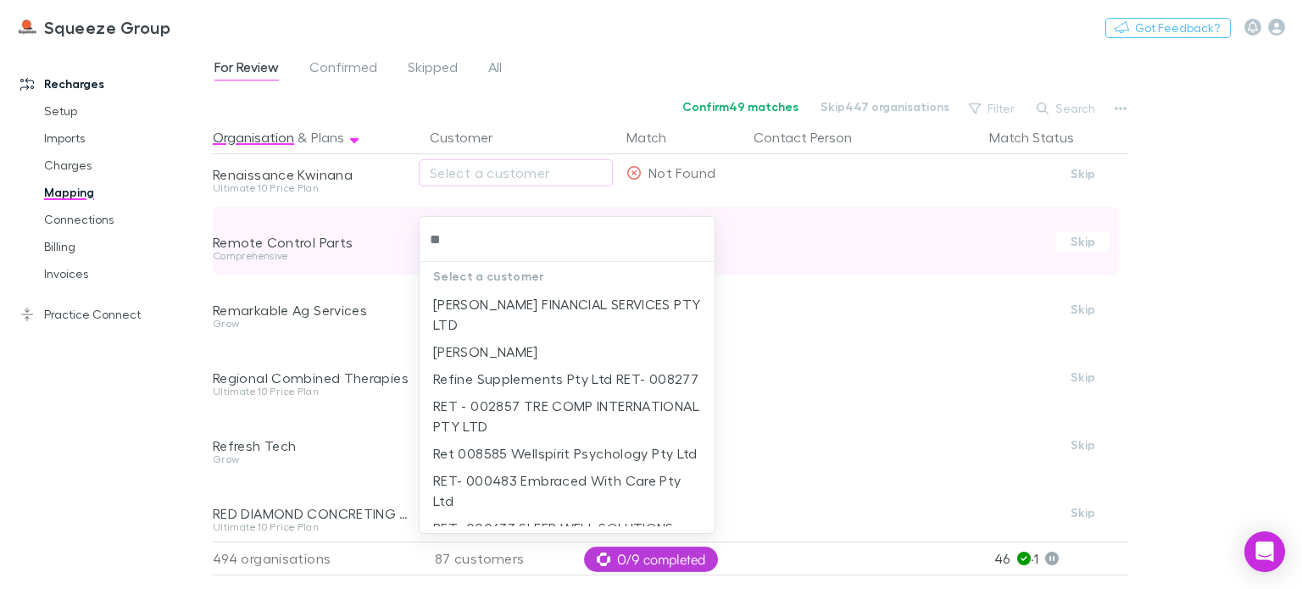
type input "*"
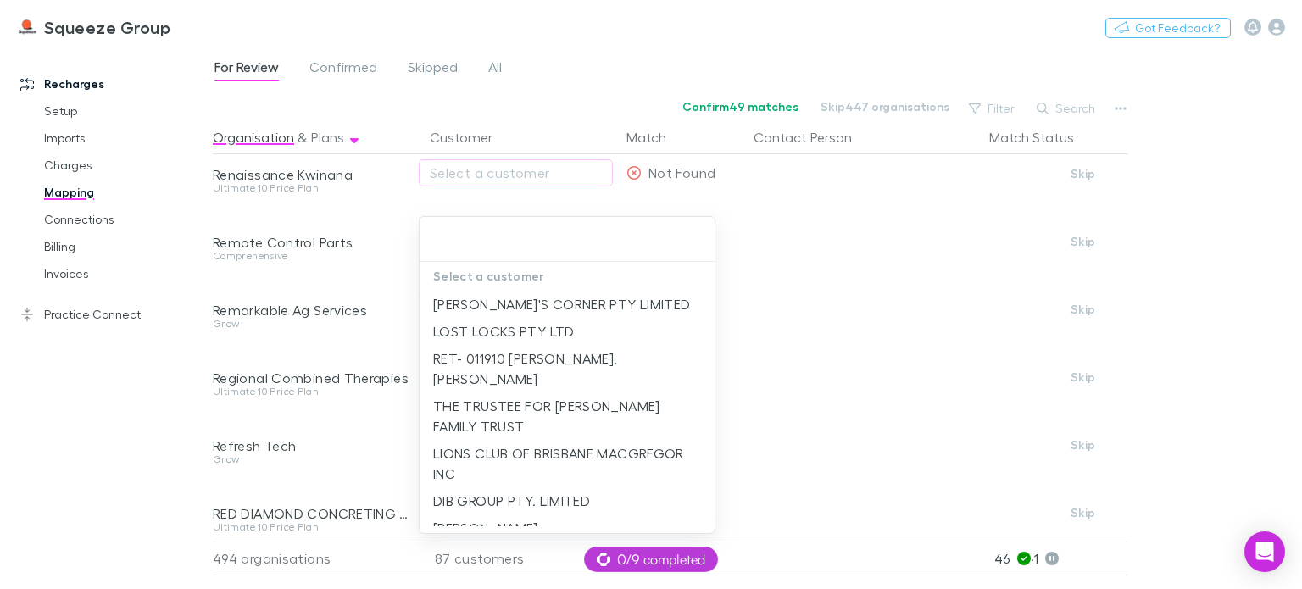
click at [382, 288] on div at bounding box center [651, 294] width 1302 height 589
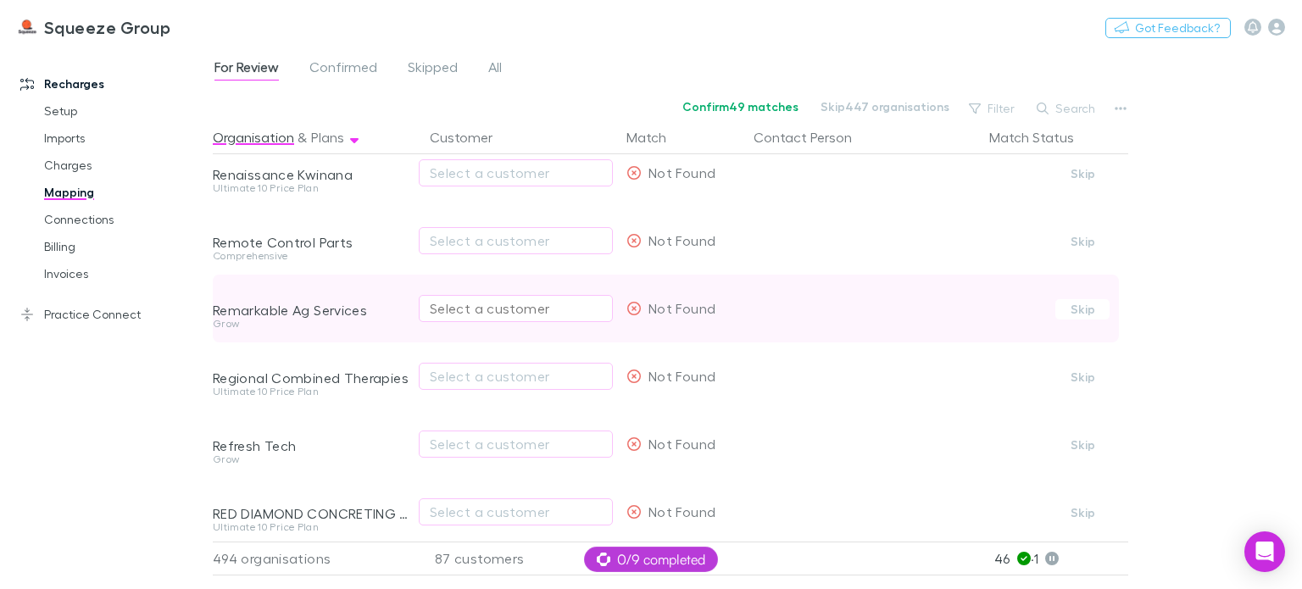
click at [454, 310] on div "Select a customer" at bounding box center [516, 308] width 172 height 20
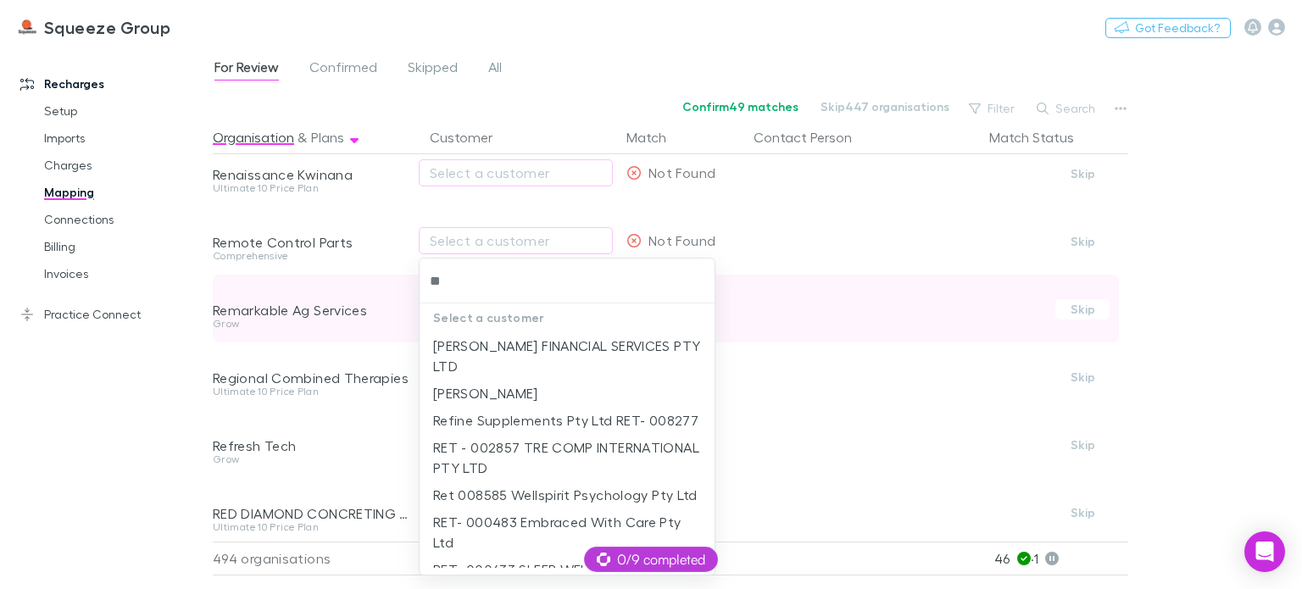
type input "*"
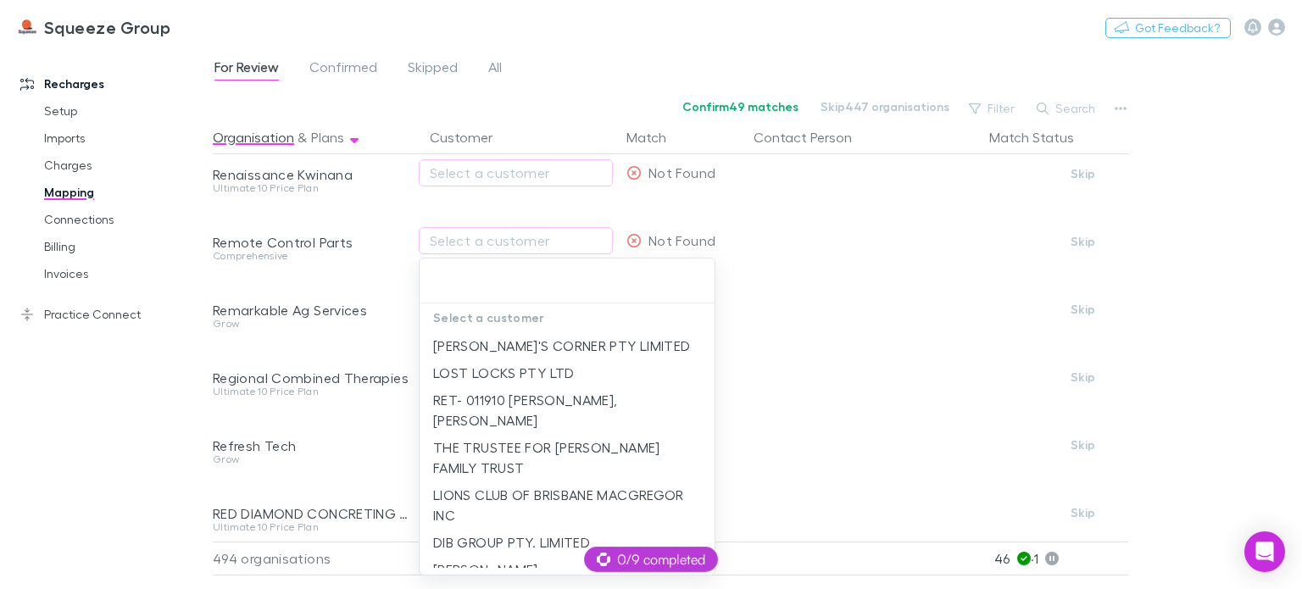
click at [368, 352] on div at bounding box center [651, 294] width 1302 height 589
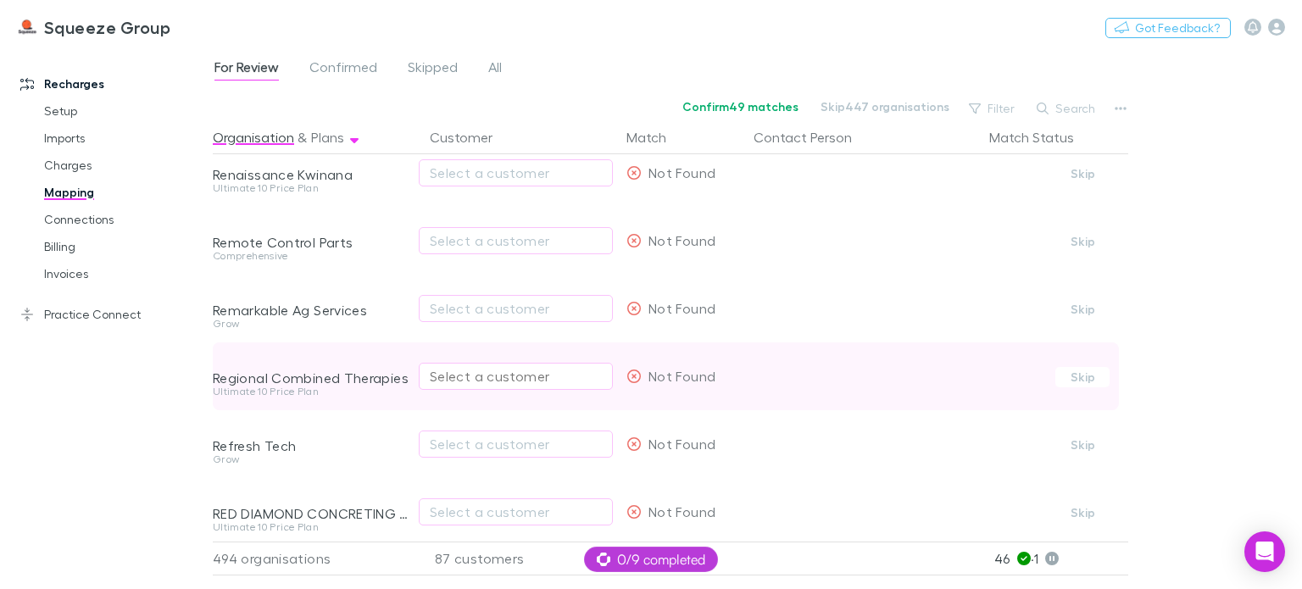
click at [449, 373] on div "Select a customer" at bounding box center [516, 376] width 172 height 20
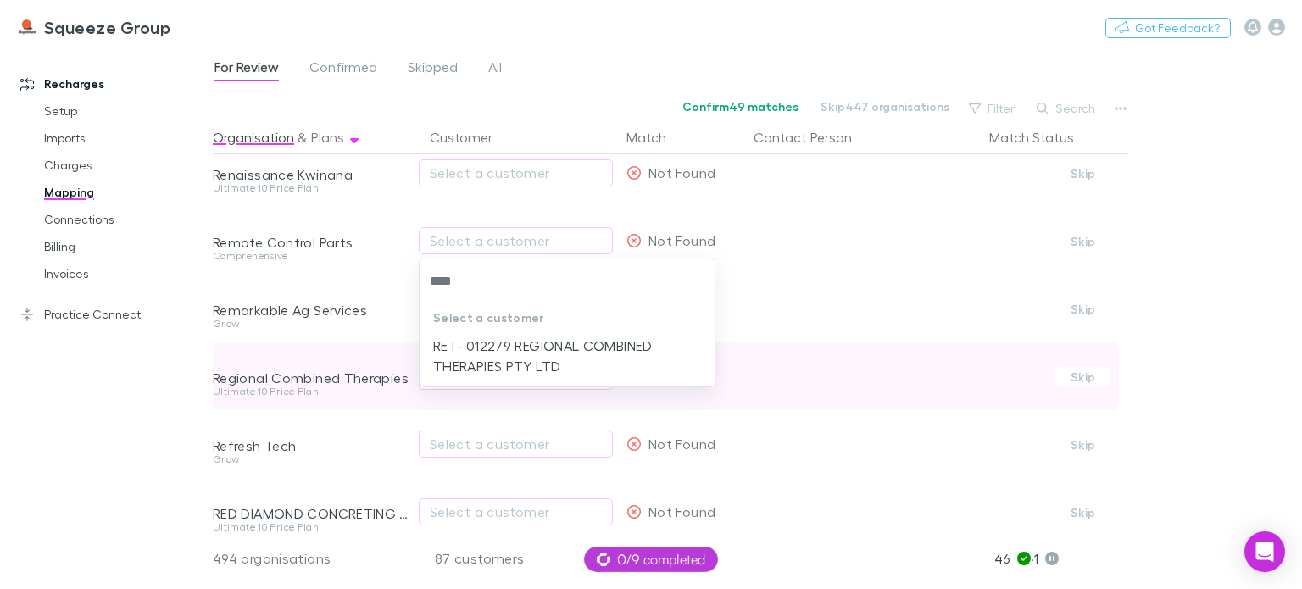
type input "*****"
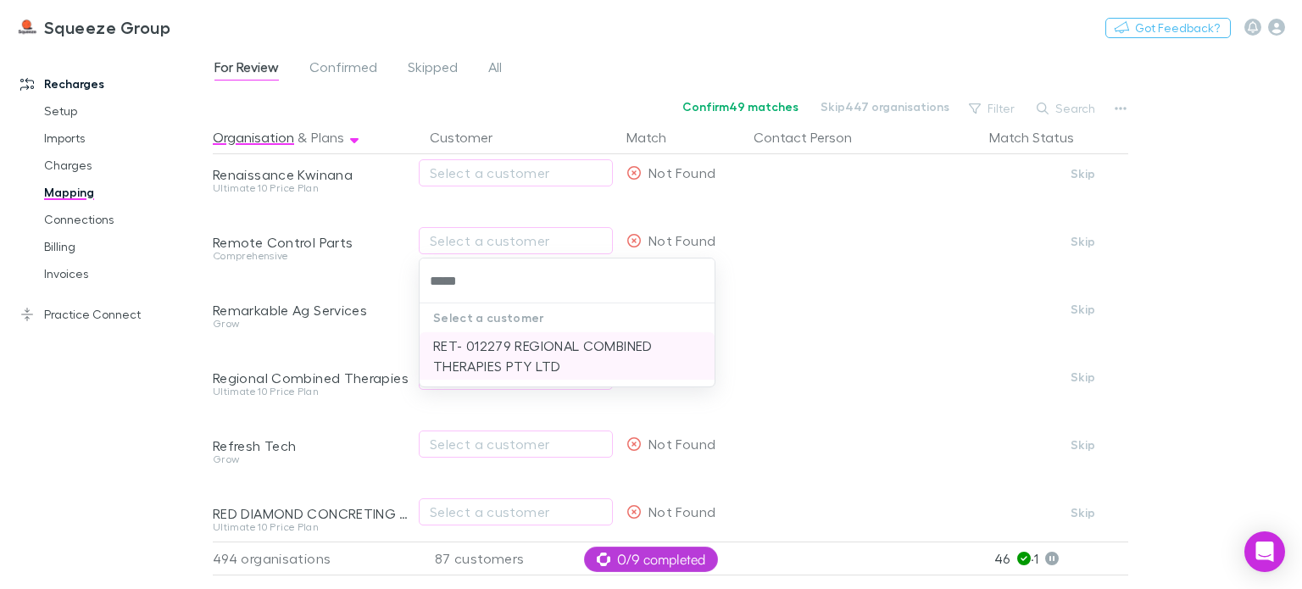
click at [481, 359] on li "RET- 012279 REGIONAL COMBINED THERAPIES PTY LTD" at bounding box center [567, 355] width 295 height 47
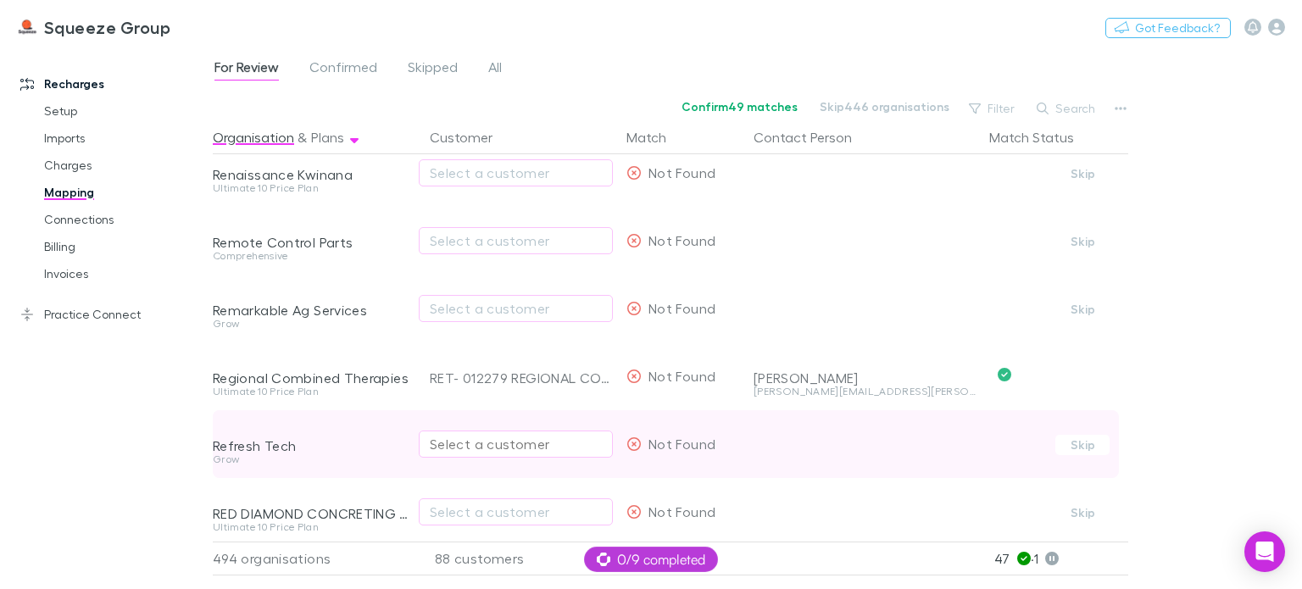
click at [472, 438] on div "Select a customer" at bounding box center [516, 444] width 172 height 20
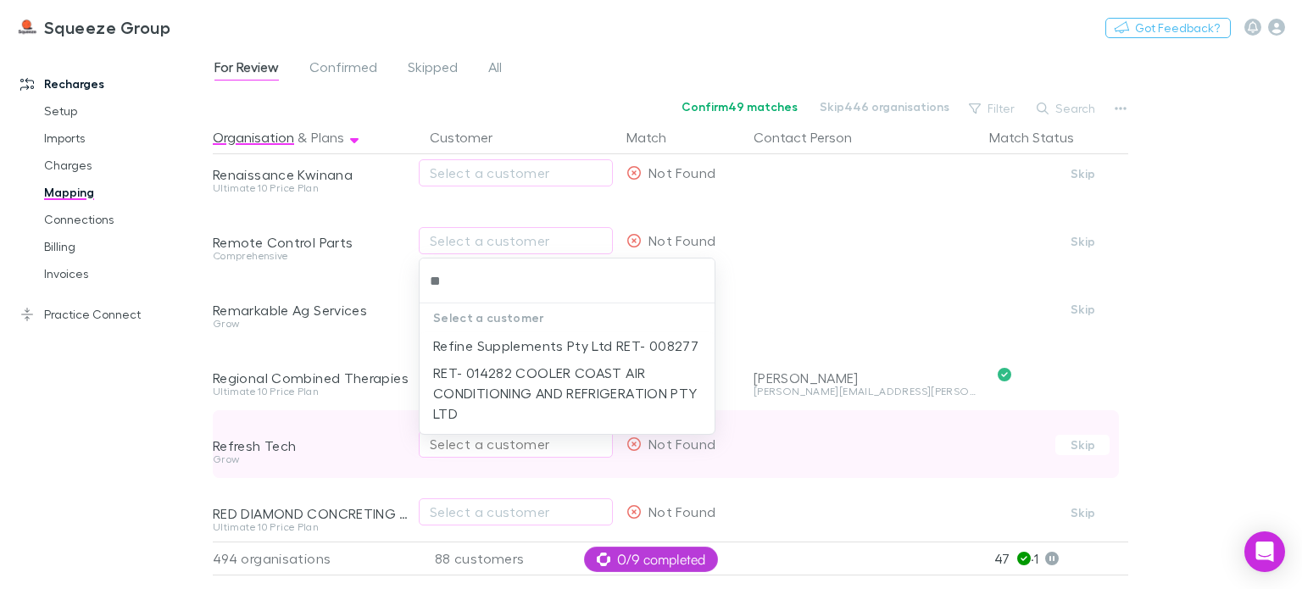
type input "*"
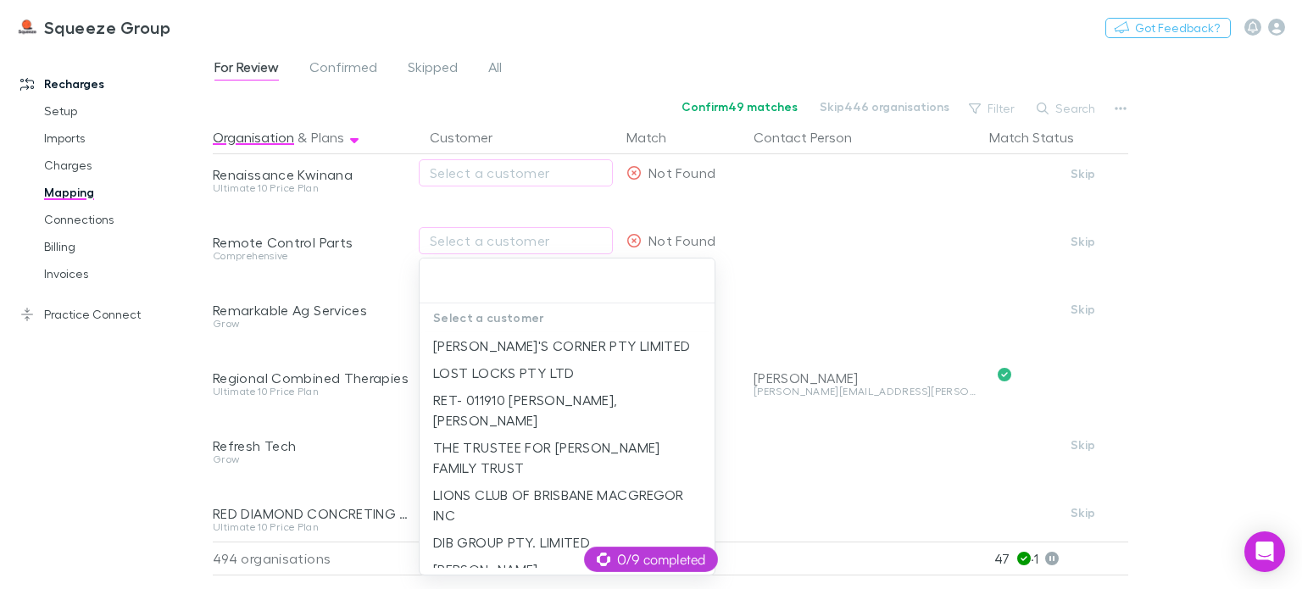
click at [405, 472] on div at bounding box center [651, 294] width 1302 height 589
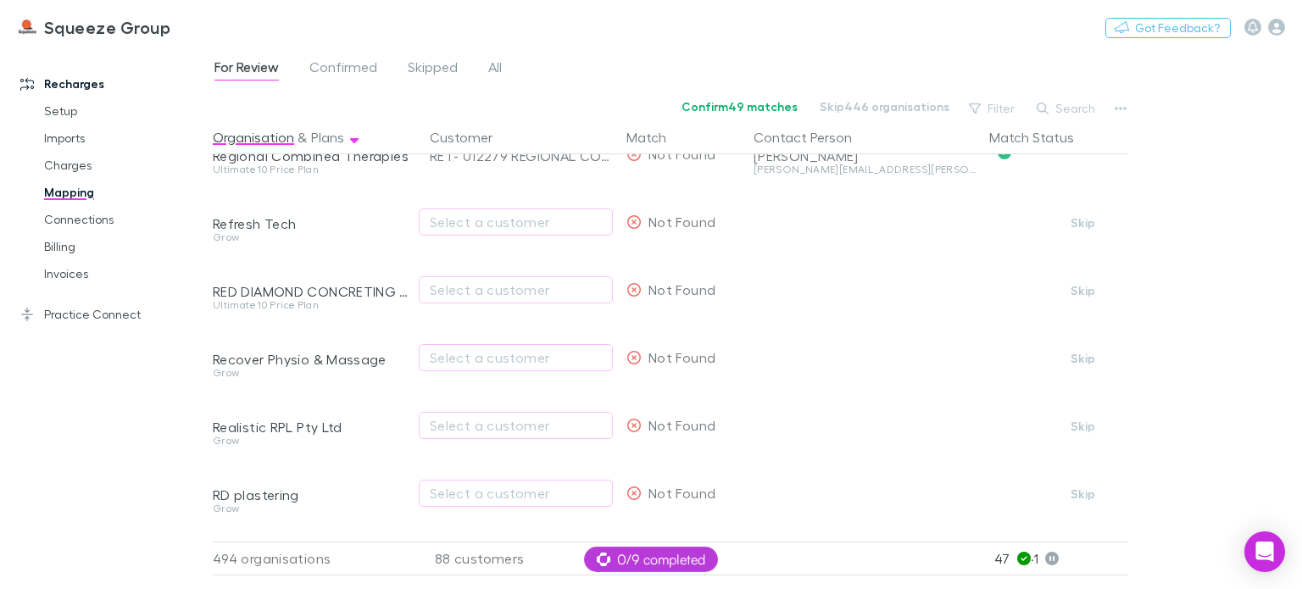
scroll to position [9376, 0]
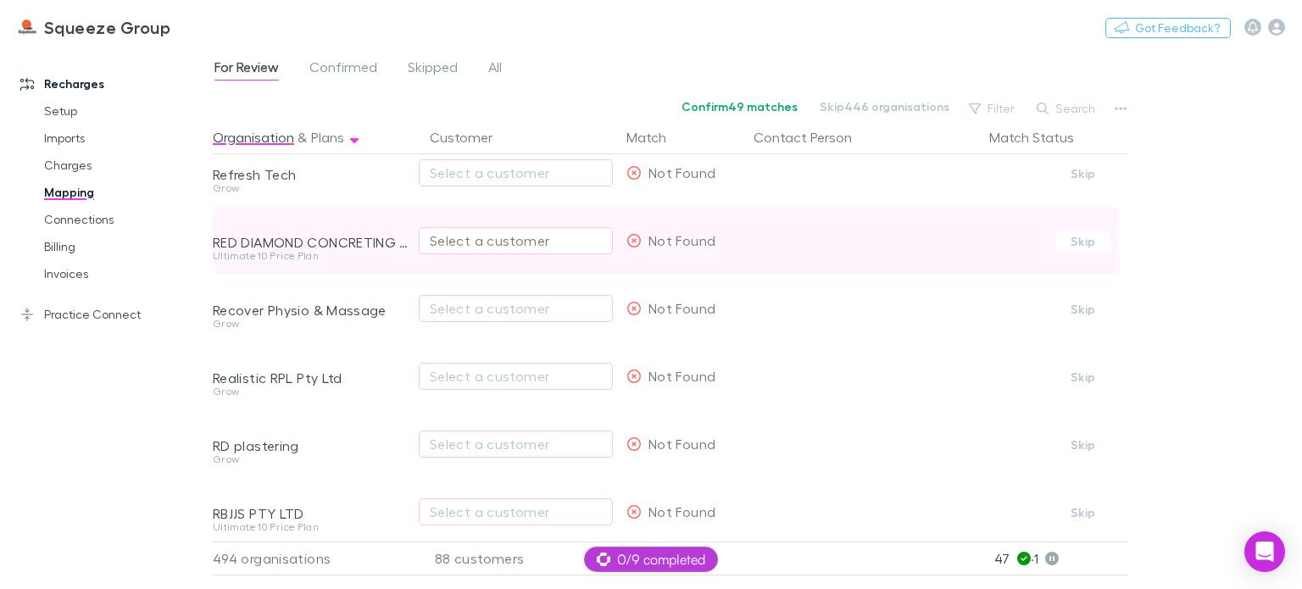
click at [485, 243] on div "Select a customer" at bounding box center [516, 241] width 172 height 20
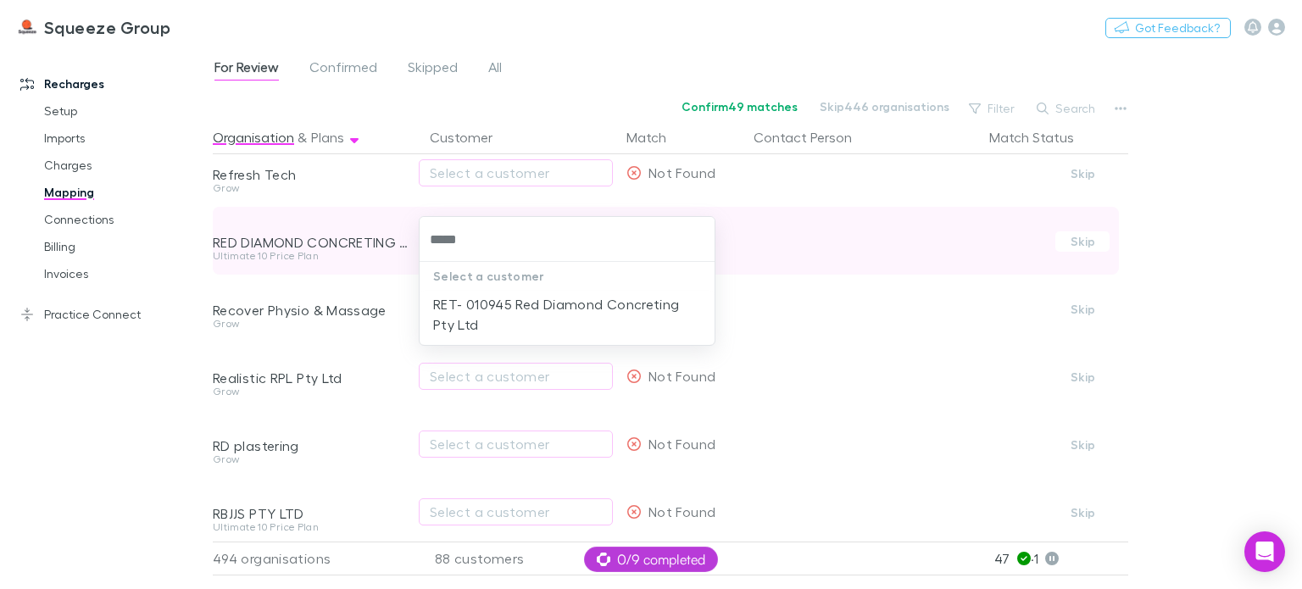
type input "******"
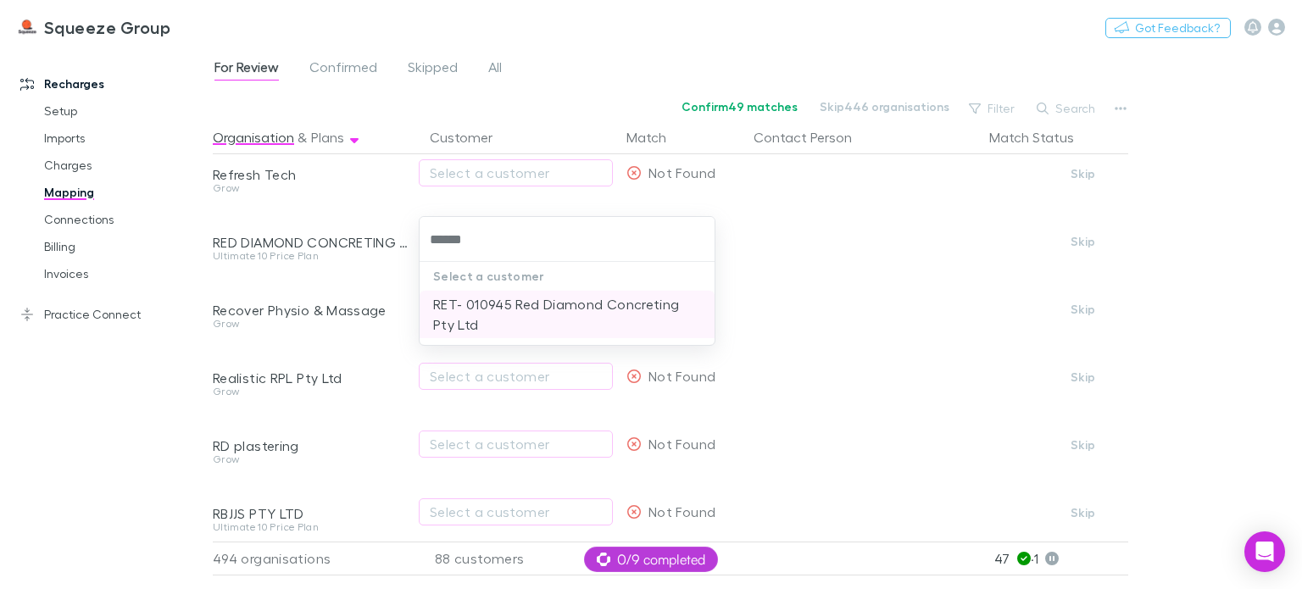
click at [490, 311] on li "RET- 010945 Red Diamond Concreting Pty Ltd" at bounding box center [567, 314] width 295 height 47
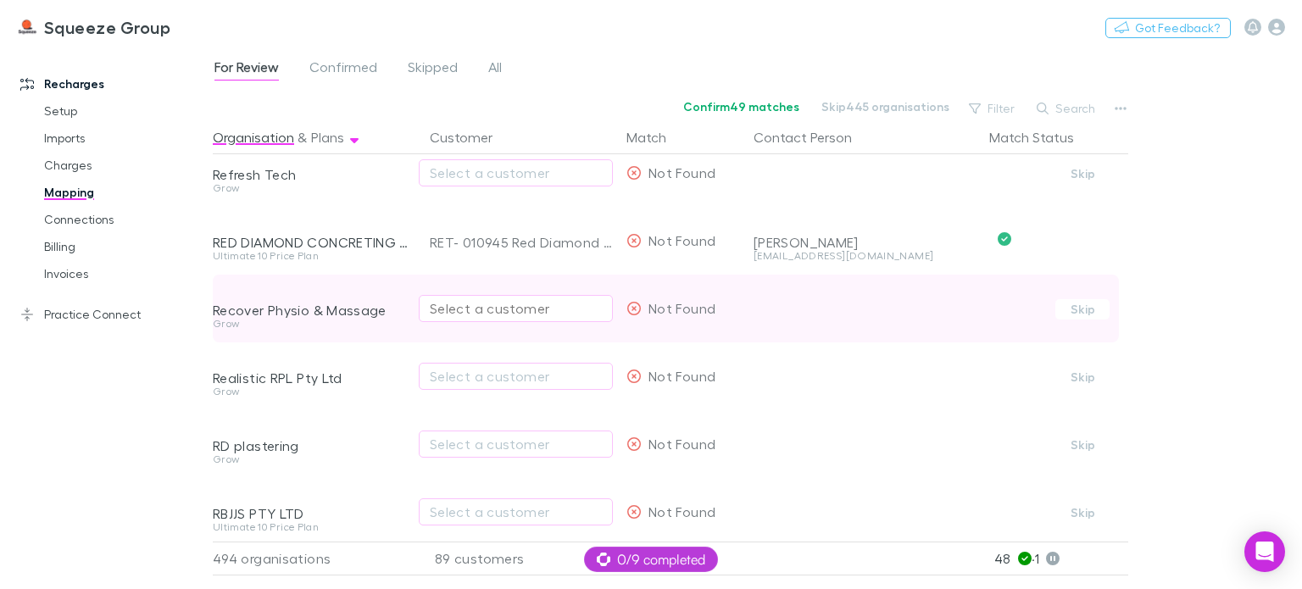
click at [472, 308] on div "Select a customer" at bounding box center [516, 308] width 172 height 20
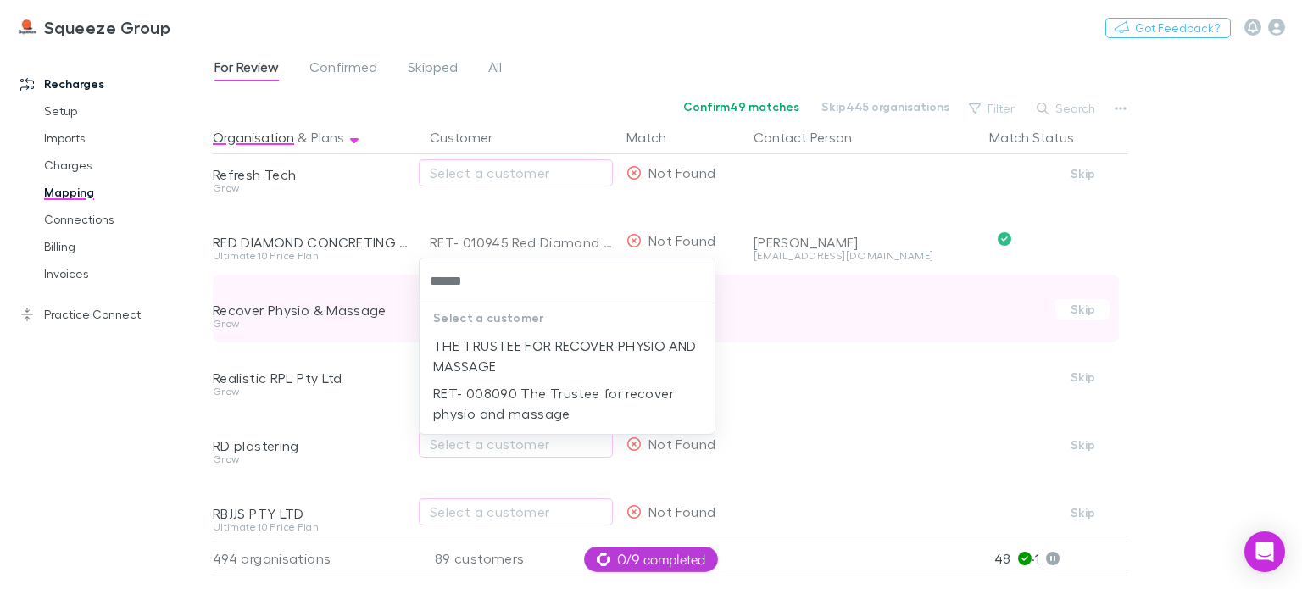
type input "*******"
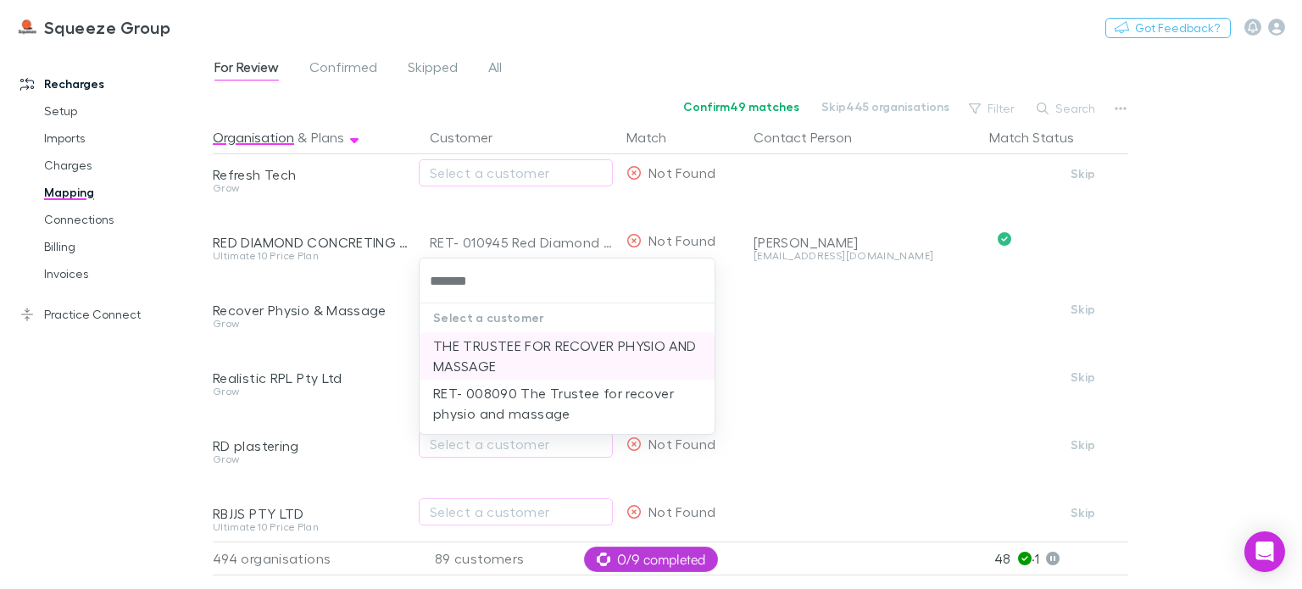
click at [465, 355] on li "THE TRUSTEE FOR RECOVER PHYSIO AND MASSAGE" at bounding box center [567, 355] width 295 height 47
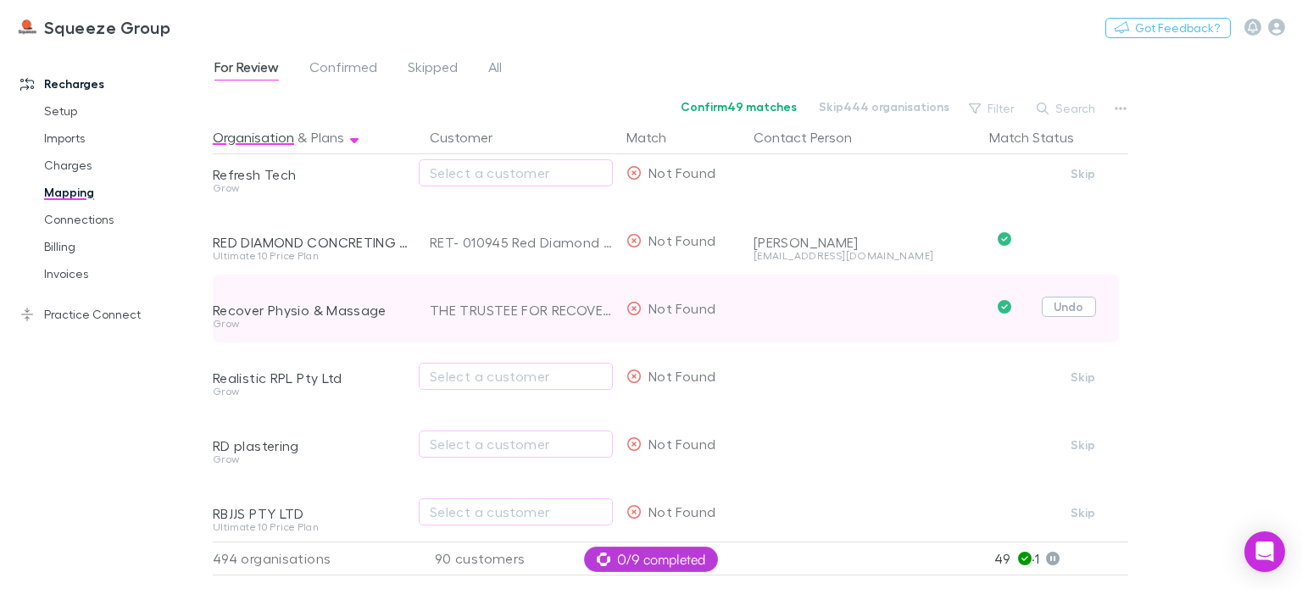
click at [1055, 304] on button "Undo" at bounding box center [1069, 307] width 54 height 20
click at [591, 307] on icon "button" at bounding box center [592, 308] width 8 height 8
click at [526, 309] on div "Select a customer" at bounding box center [516, 308] width 172 height 20
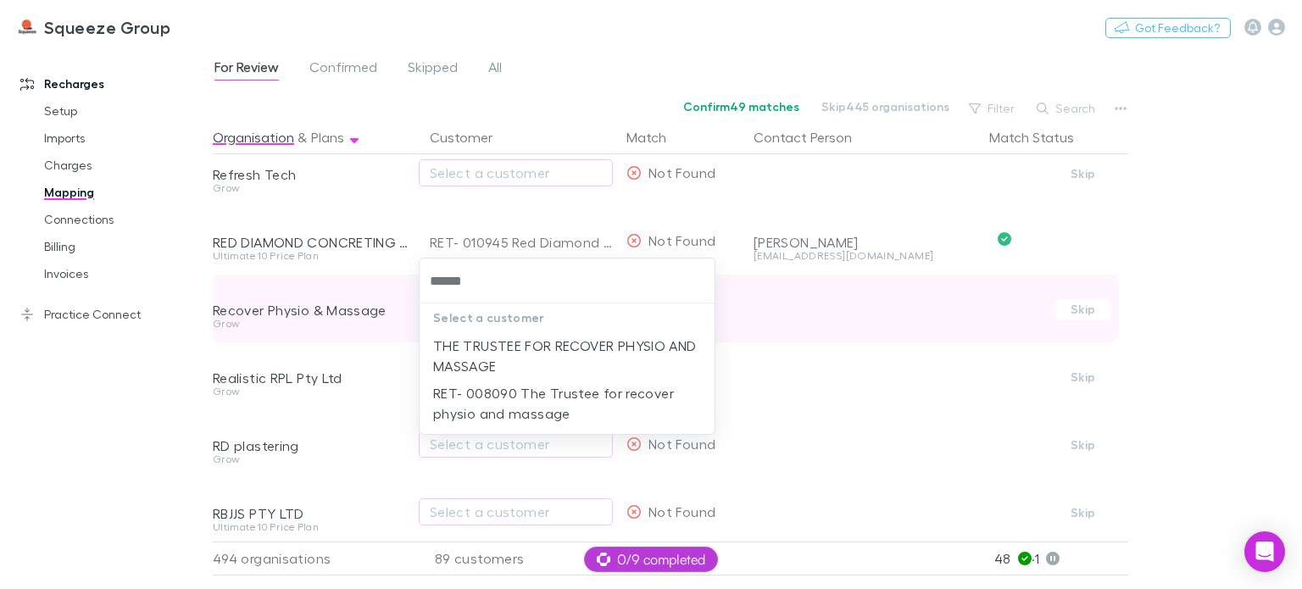
type input "*******"
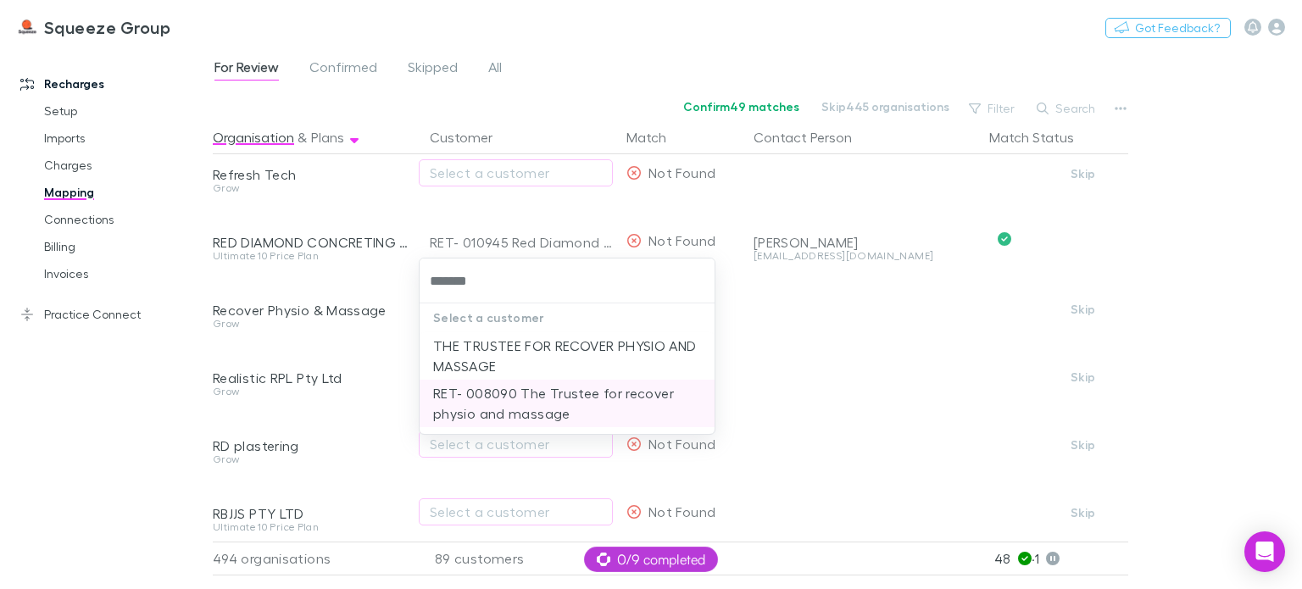
click at [441, 410] on li "RET- 008090 The Trustee for recover physio and massage" at bounding box center [567, 403] width 295 height 47
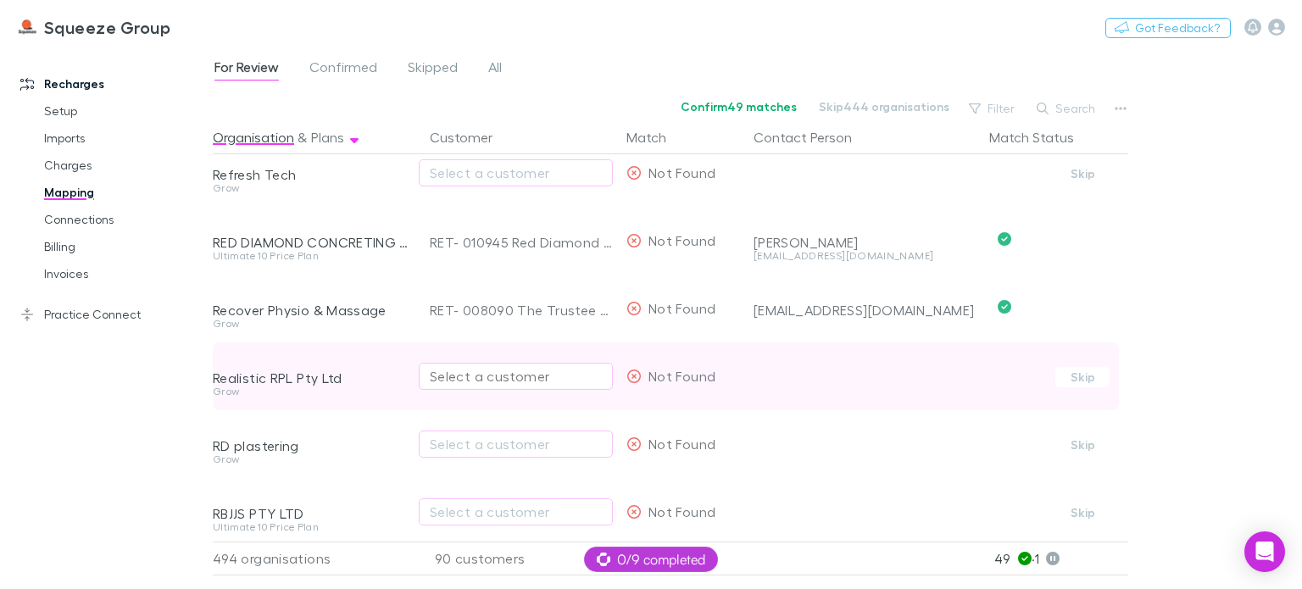
click at [465, 379] on div "Select a customer" at bounding box center [516, 376] width 172 height 20
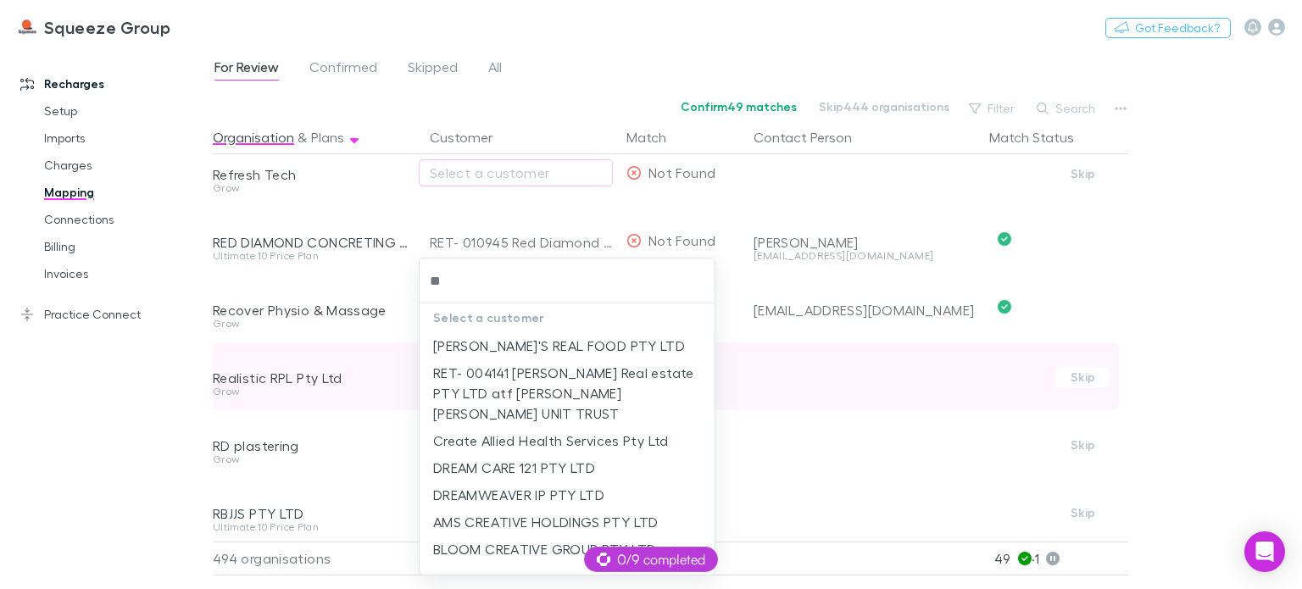
type input "*"
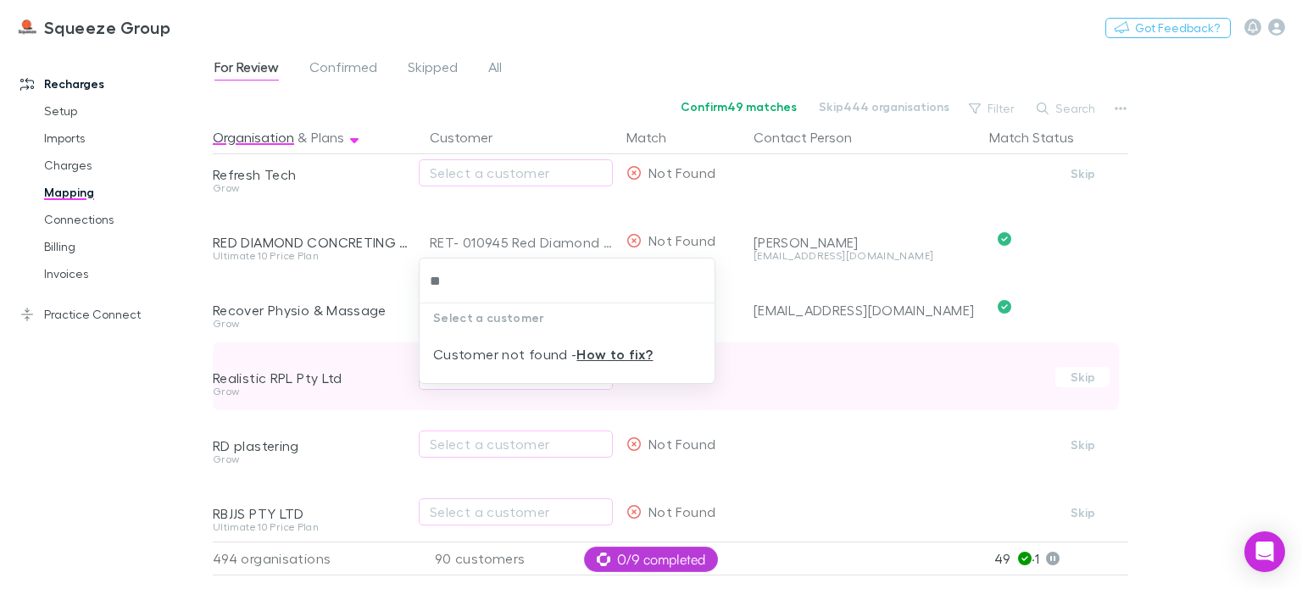
type input "*"
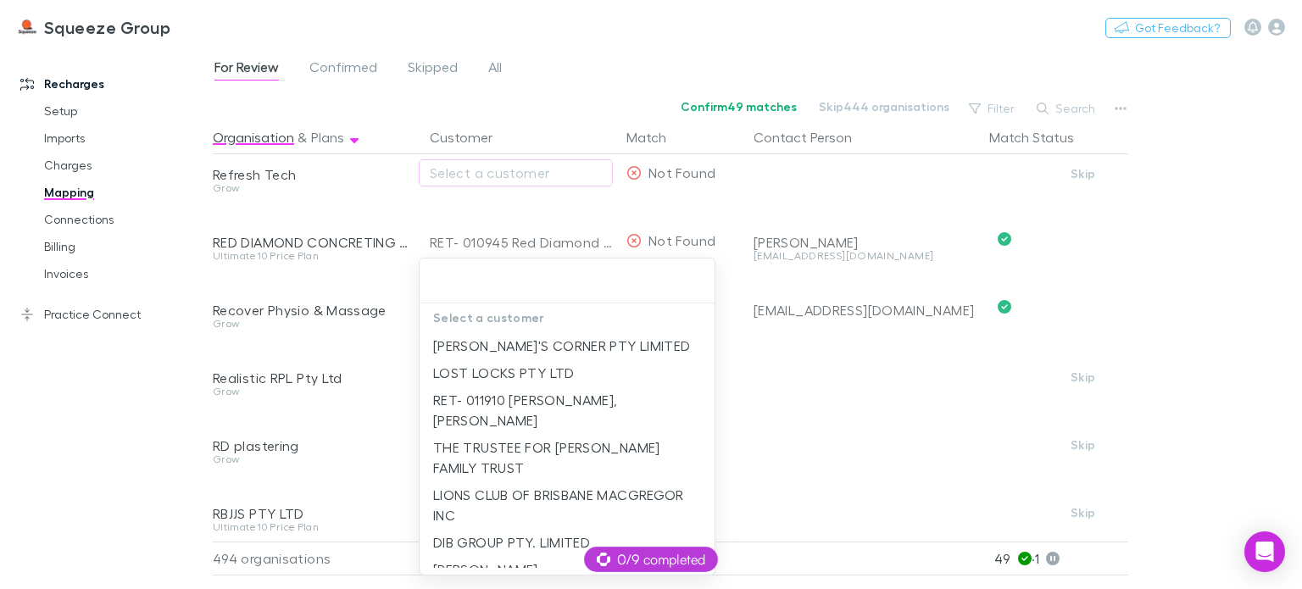
click at [404, 395] on div at bounding box center [651, 294] width 1302 height 589
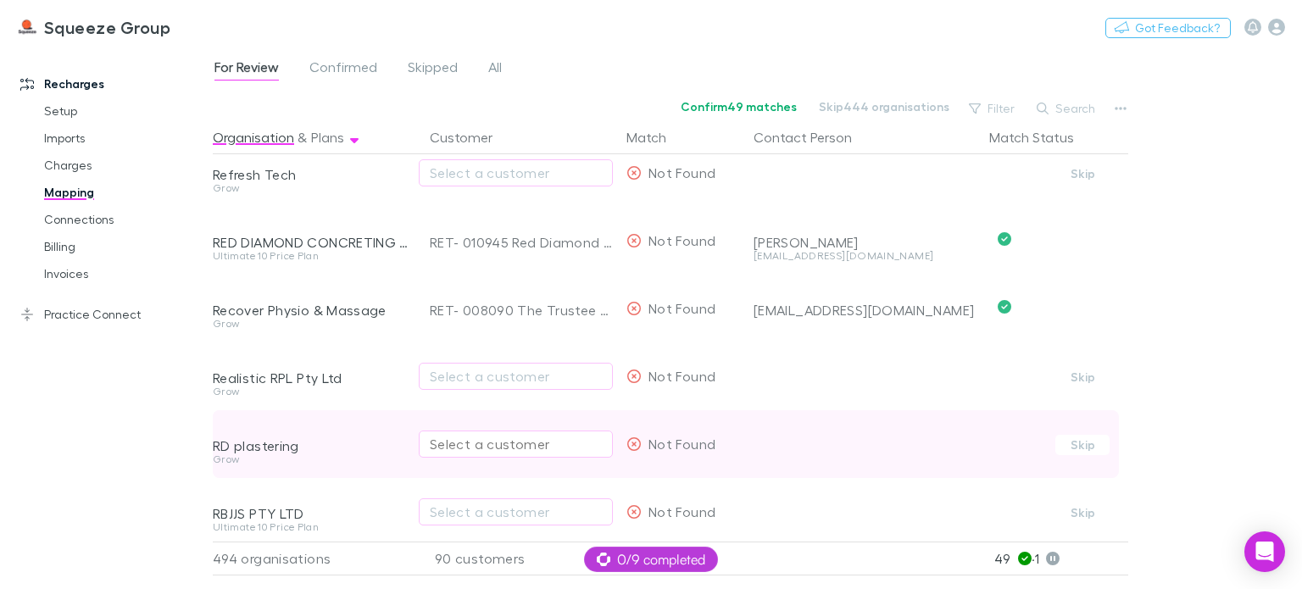
click at [466, 445] on div "Select a customer" at bounding box center [516, 444] width 172 height 20
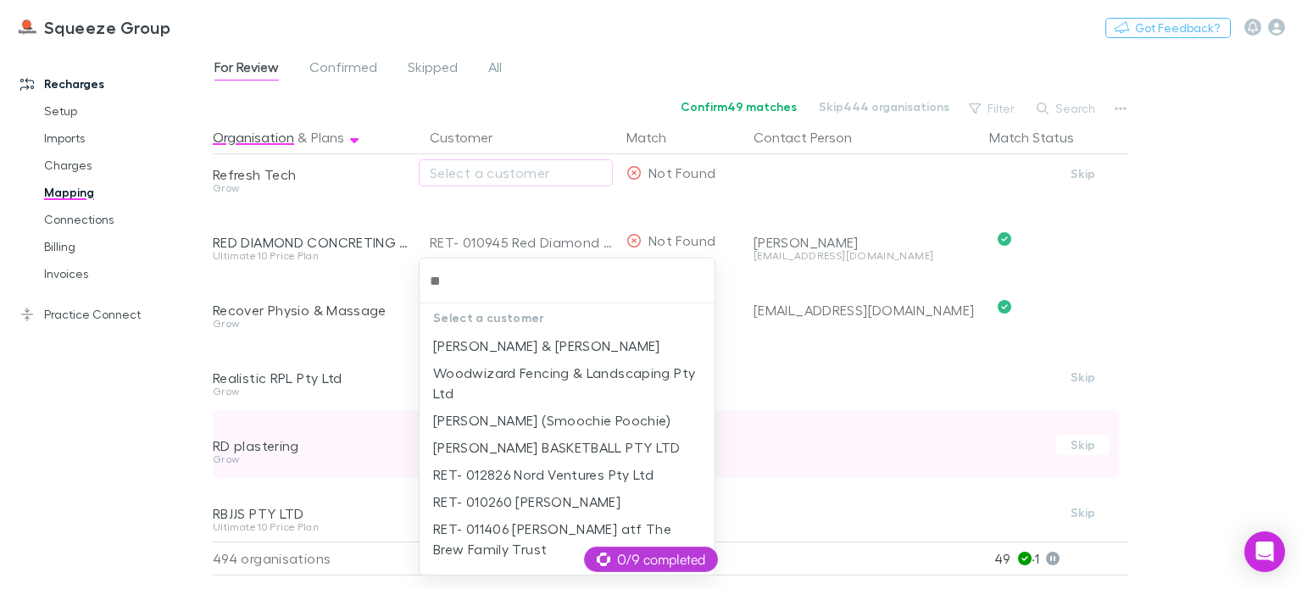
type input "*"
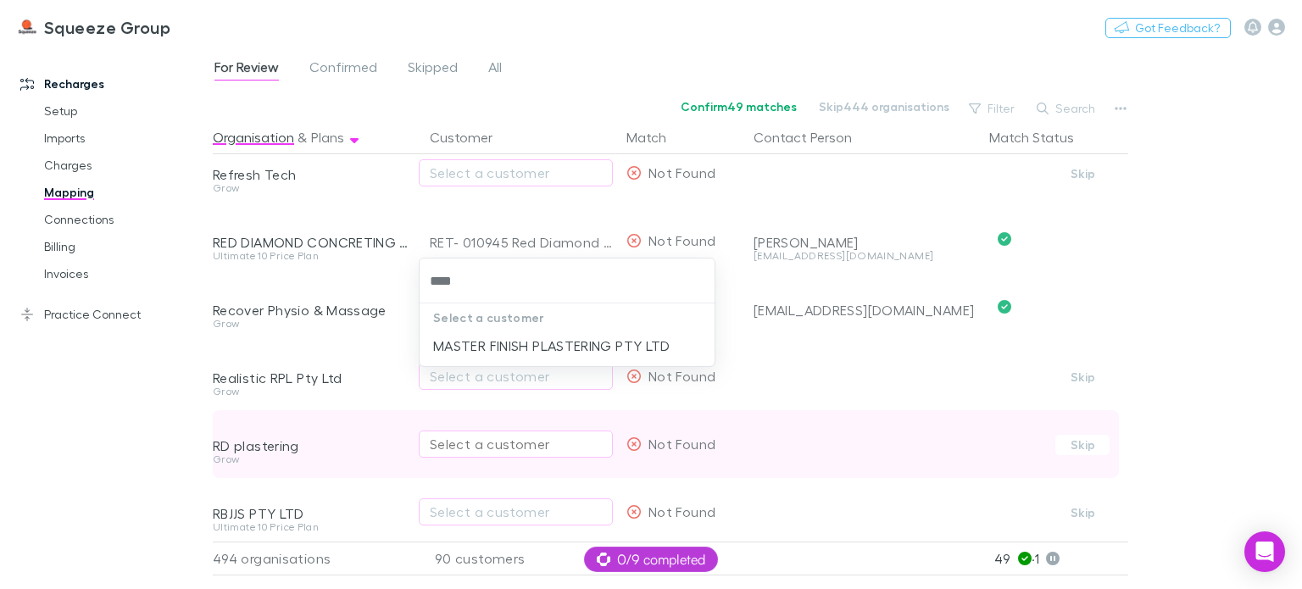
type input "*****"
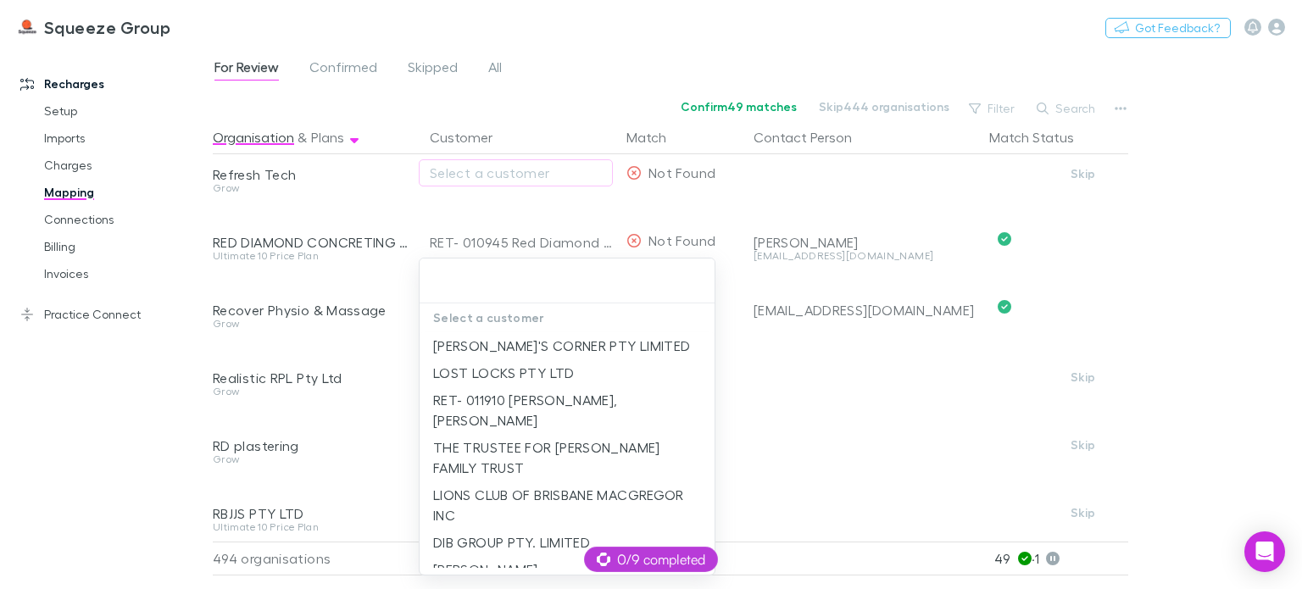
click at [405, 450] on div at bounding box center [651, 294] width 1302 height 589
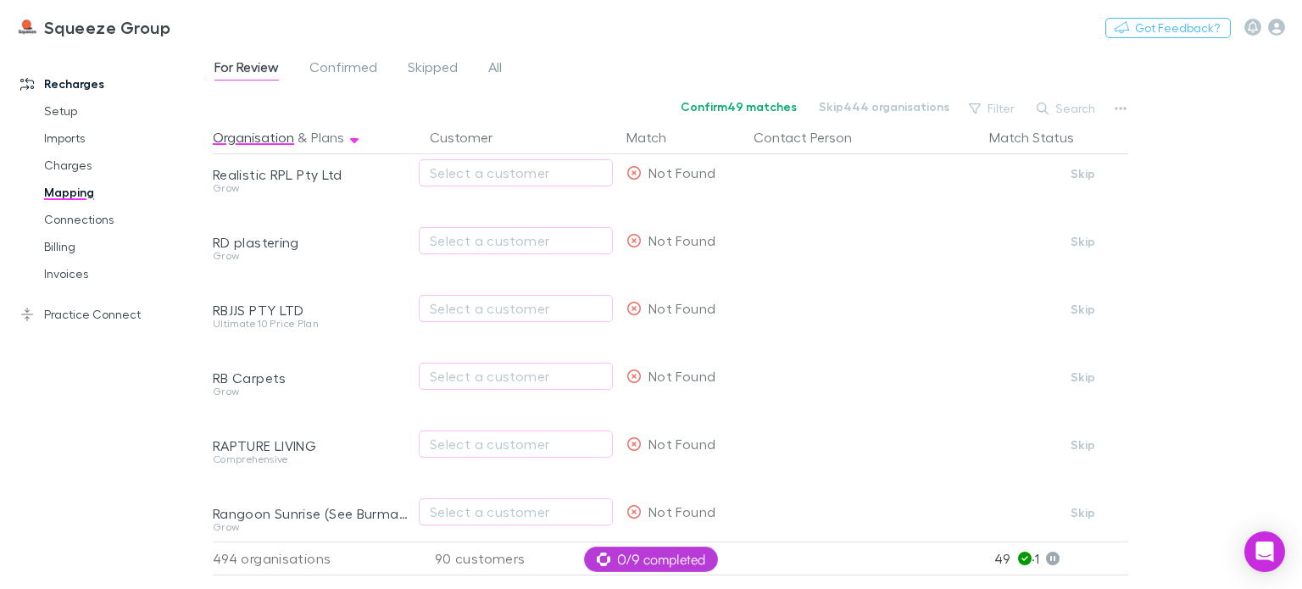
scroll to position [9614, 0]
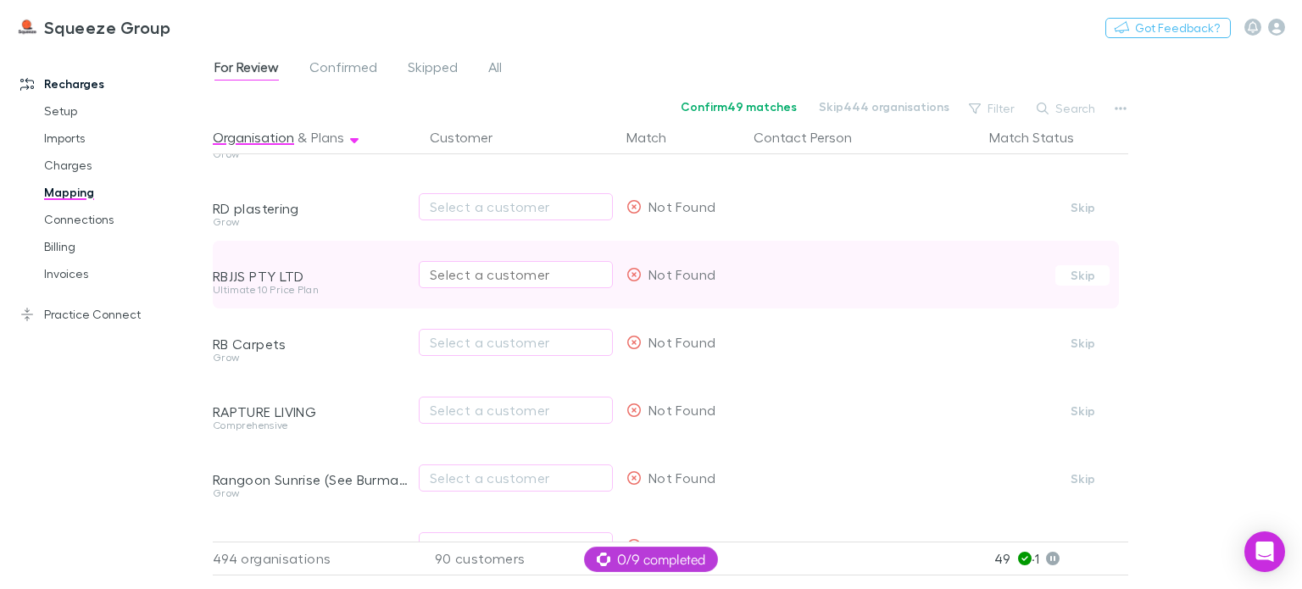
click at [477, 270] on div "Select a customer" at bounding box center [516, 275] width 172 height 20
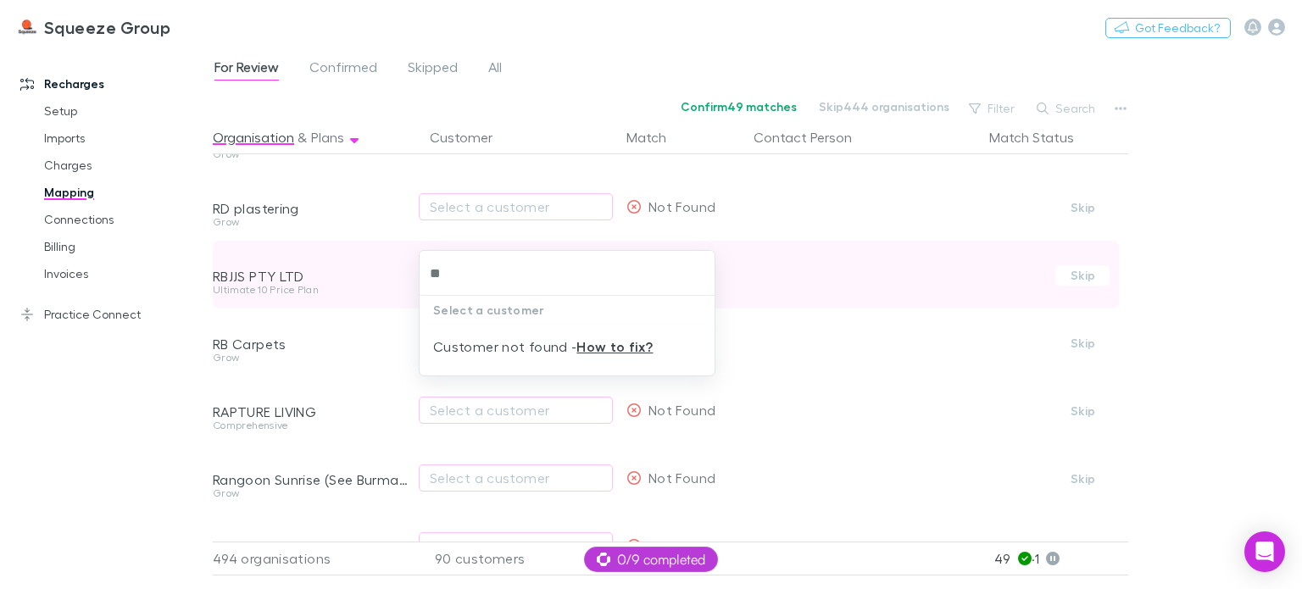
type input "*"
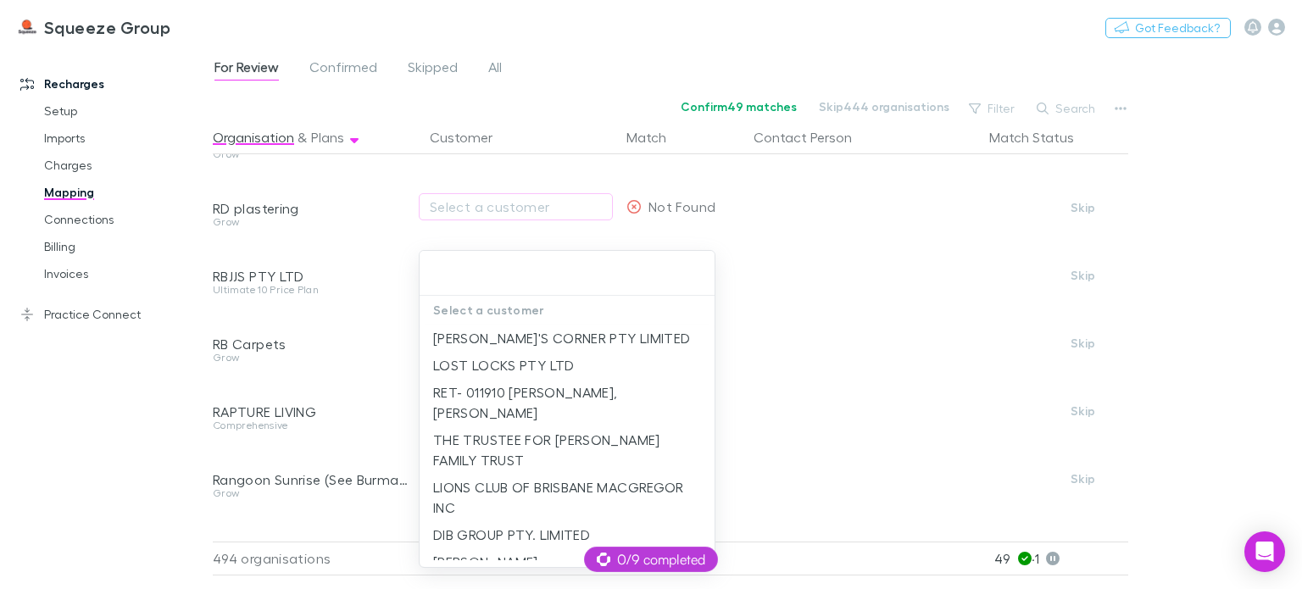
click at [380, 325] on div at bounding box center [651, 294] width 1302 height 589
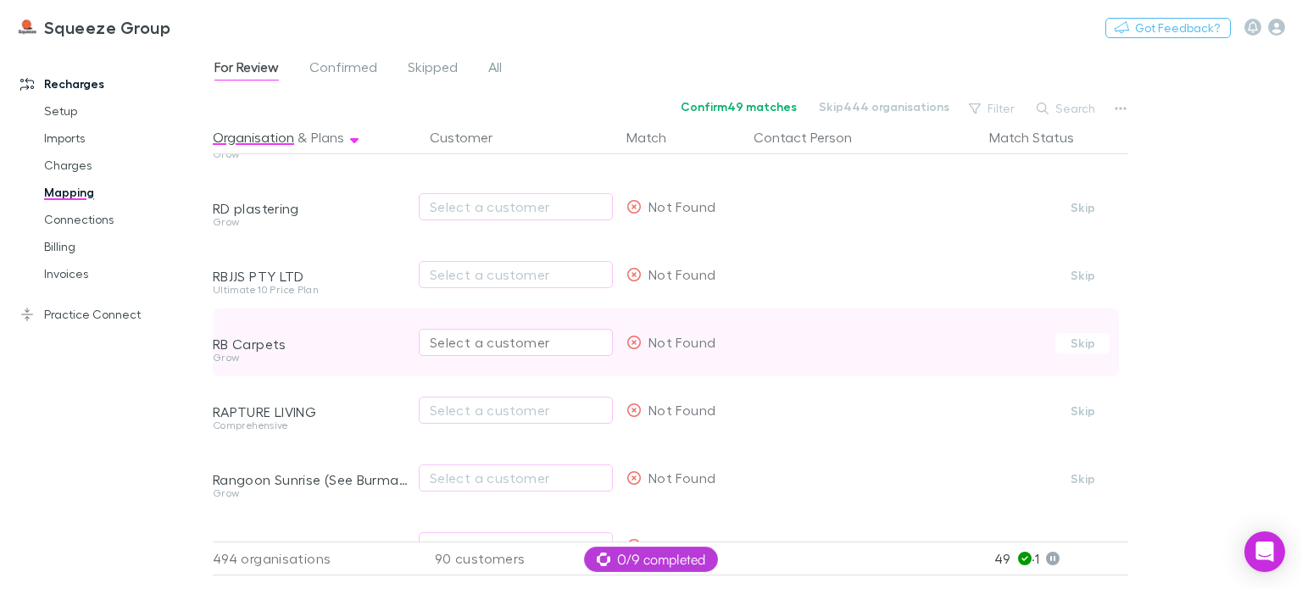
click at [455, 343] on div "Select a customer" at bounding box center [516, 342] width 172 height 20
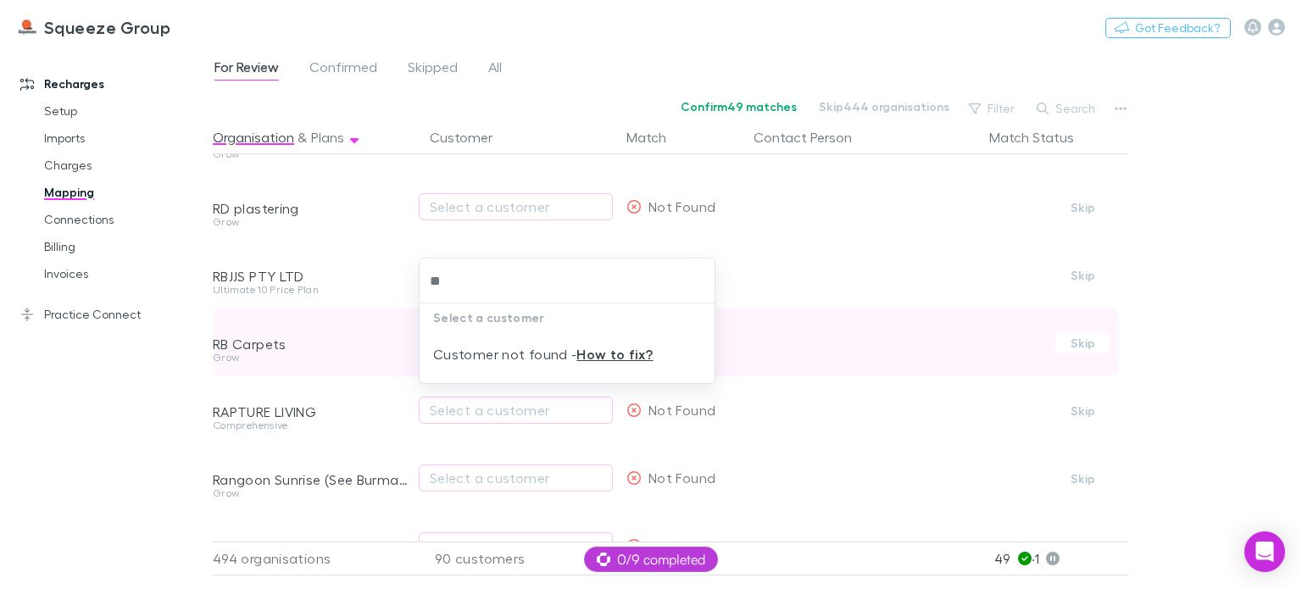
type input "*"
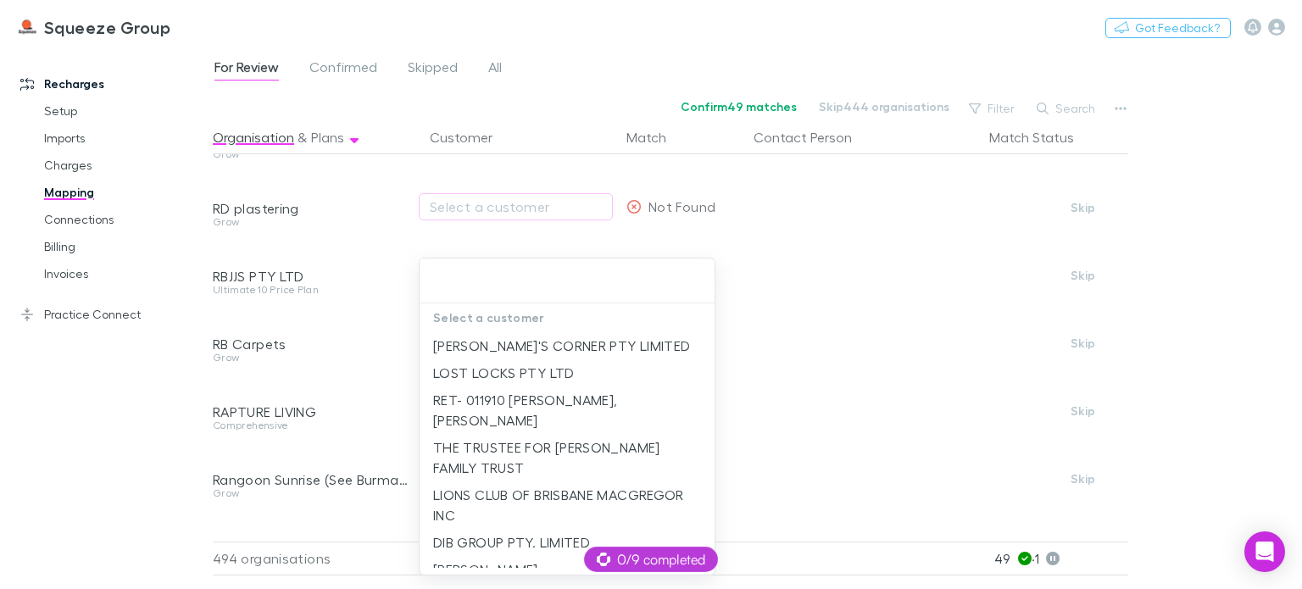
click at [399, 360] on div at bounding box center [651, 294] width 1302 height 589
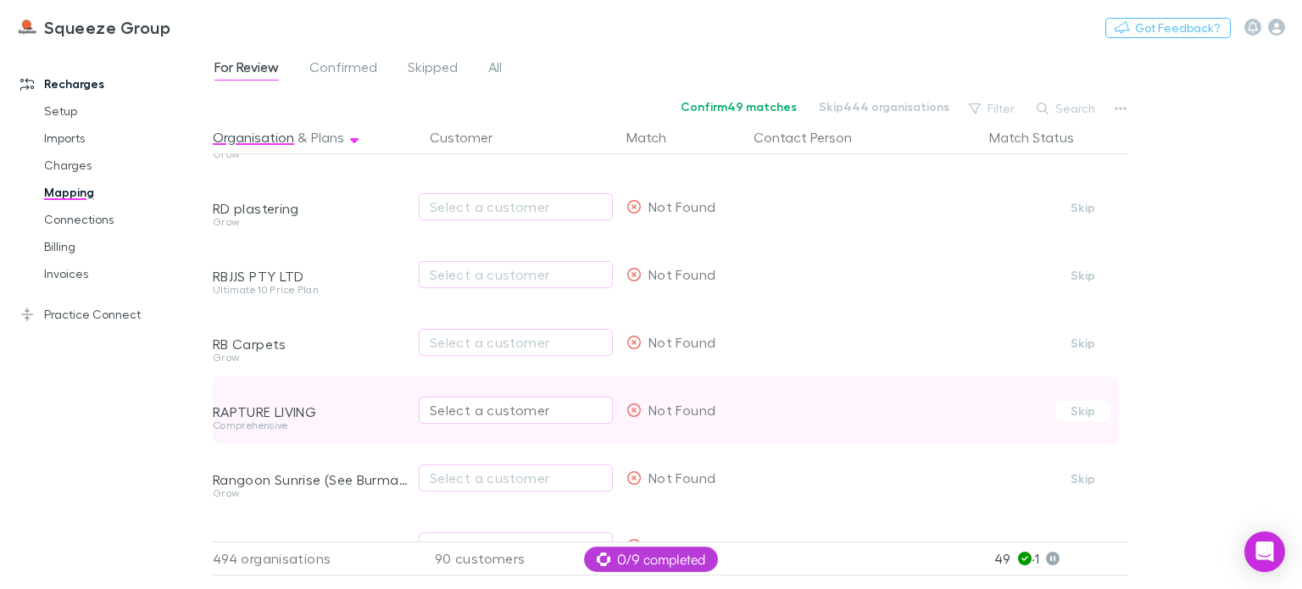
click at [454, 412] on div "Select a customer" at bounding box center [516, 410] width 172 height 20
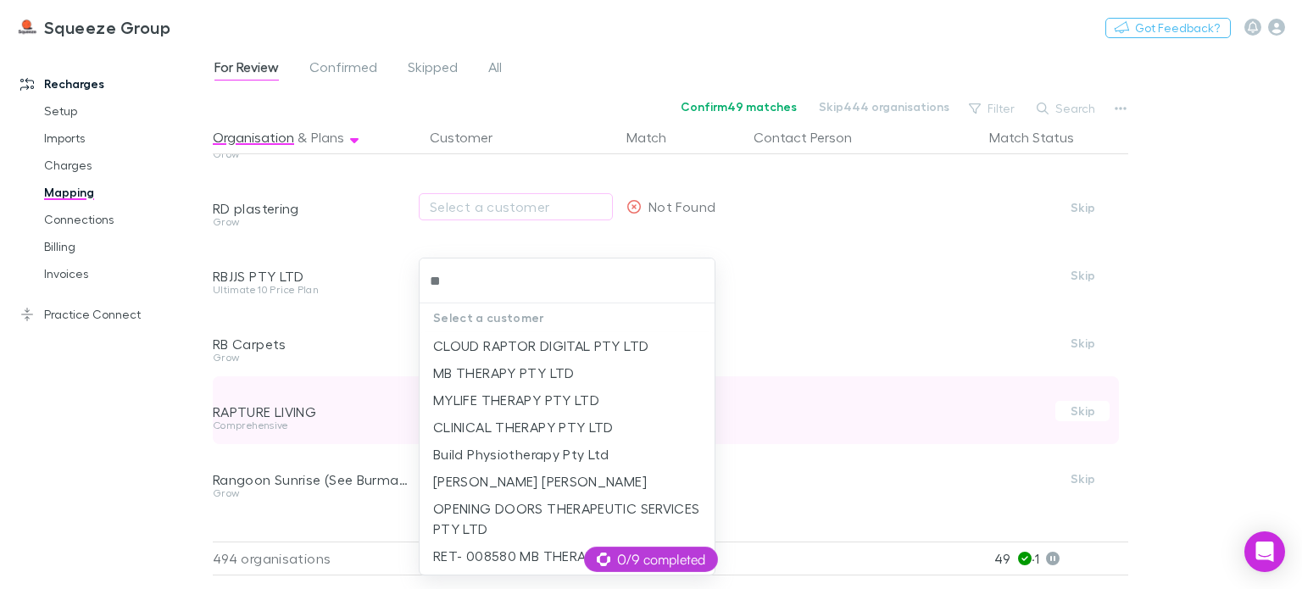
type input "*"
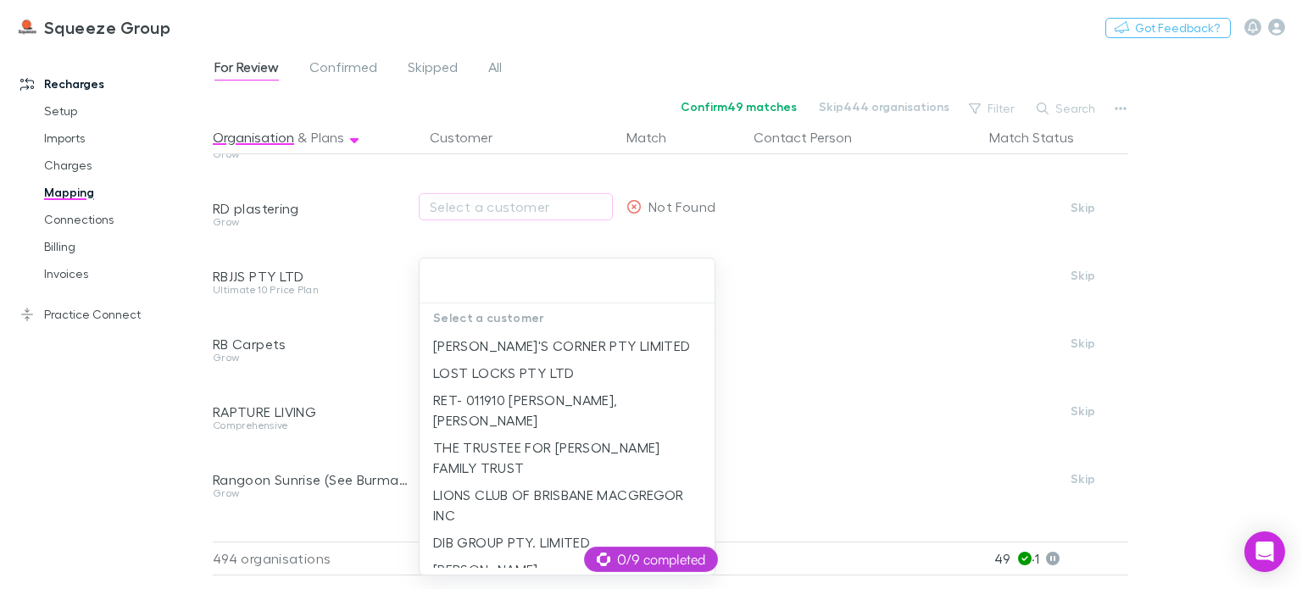
click at [400, 422] on div at bounding box center [651, 294] width 1302 height 589
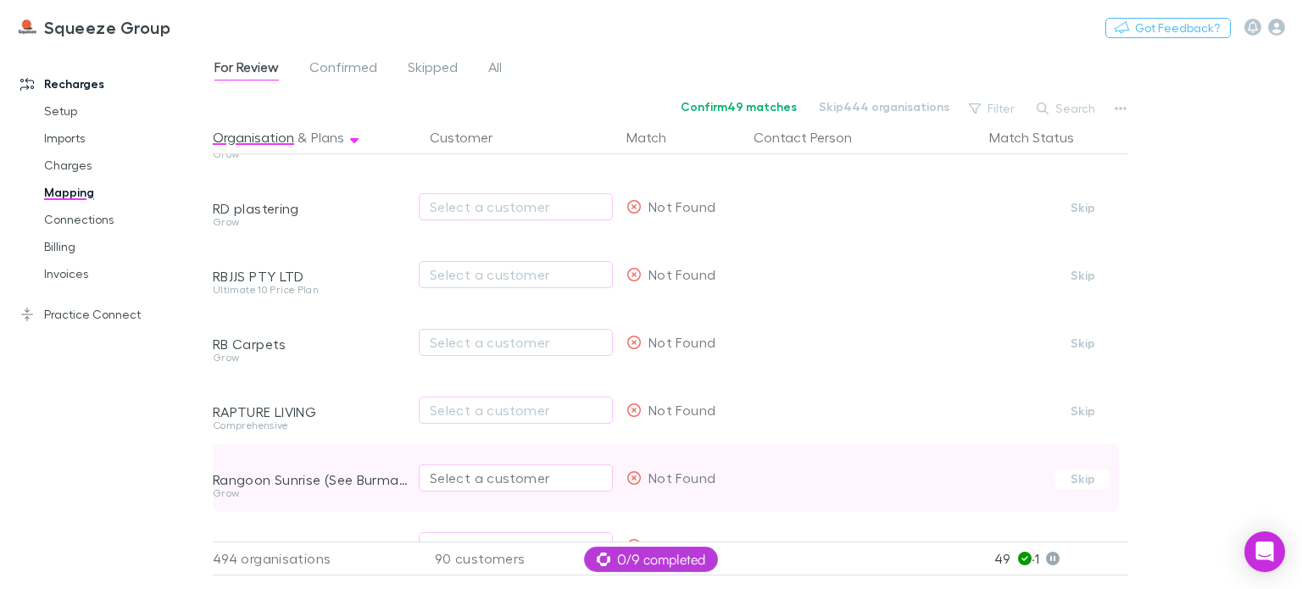
click at [441, 474] on div "Select a customer" at bounding box center [516, 478] width 172 height 20
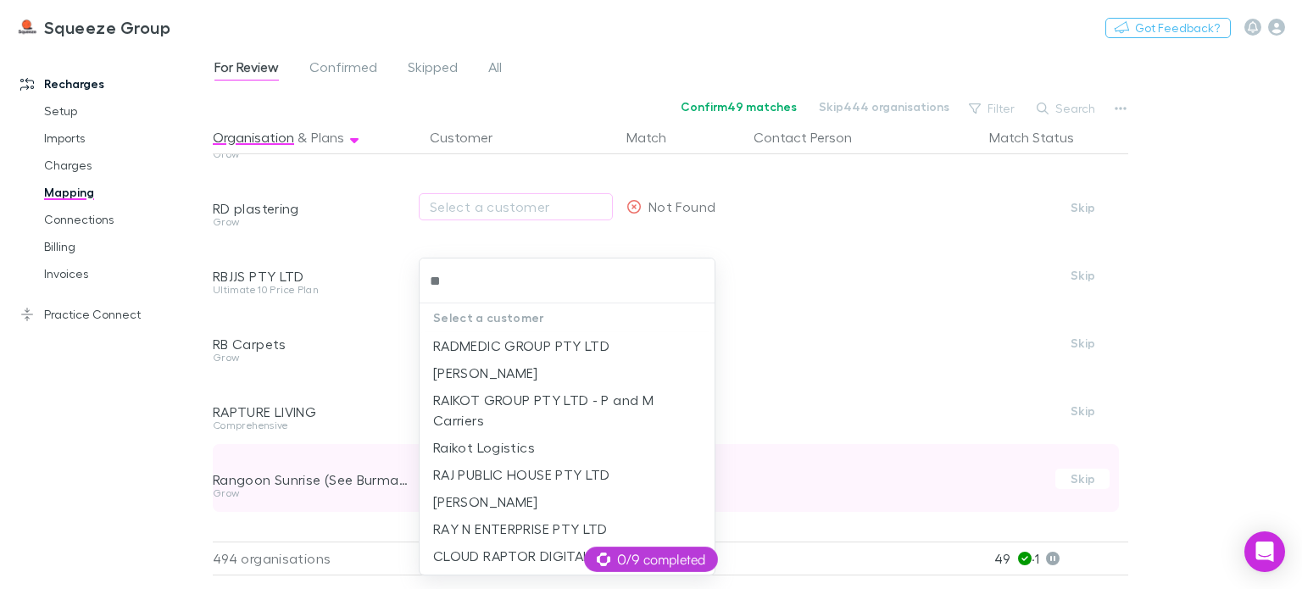
type input "*"
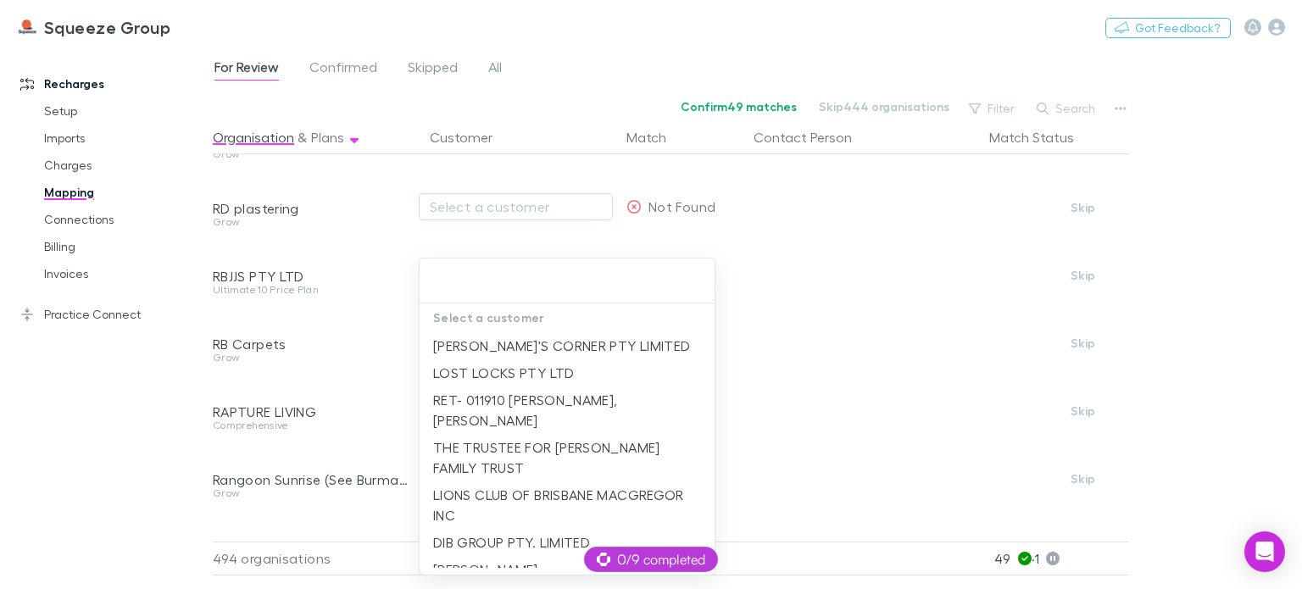
click at [403, 440] on div at bounding box center [651, 294] width 1302 height 589
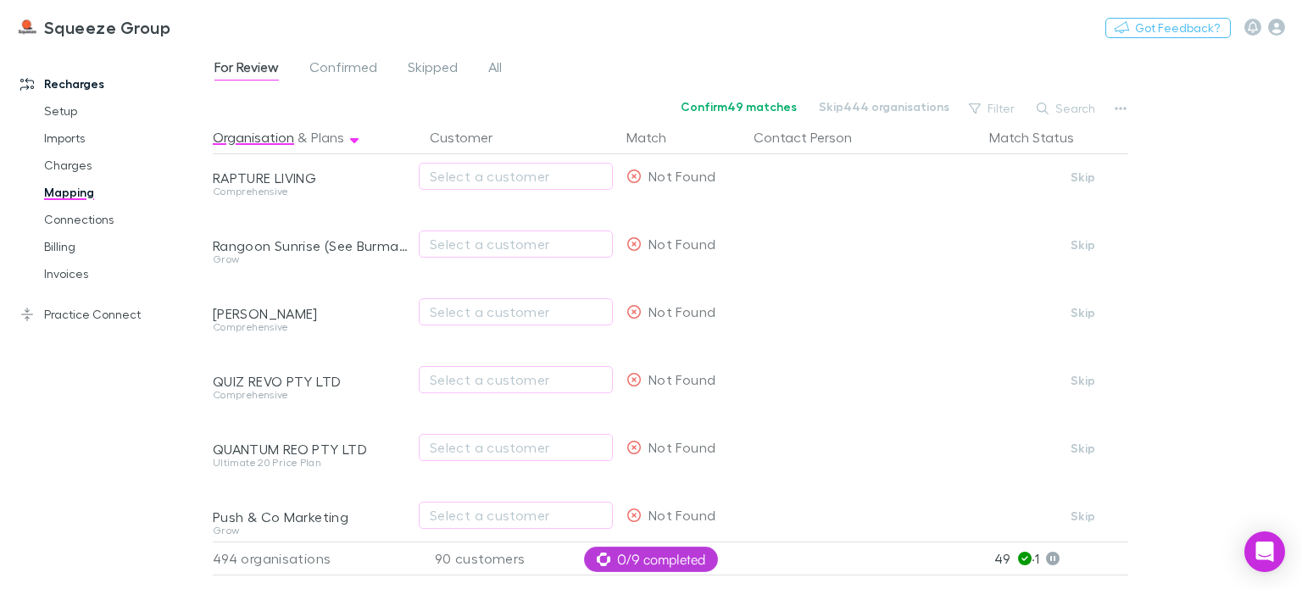
scroll to position [9885, 0]
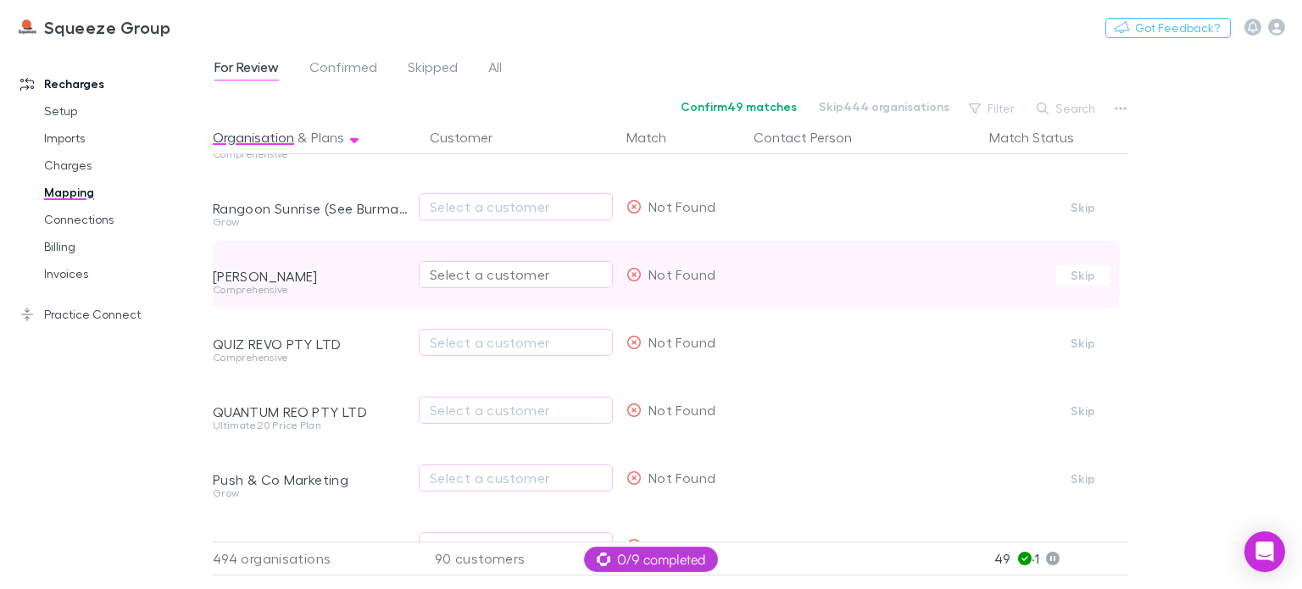
click at [452, 274] on div "Select a customer" at bounding box center [516, 275] width 172 height 20
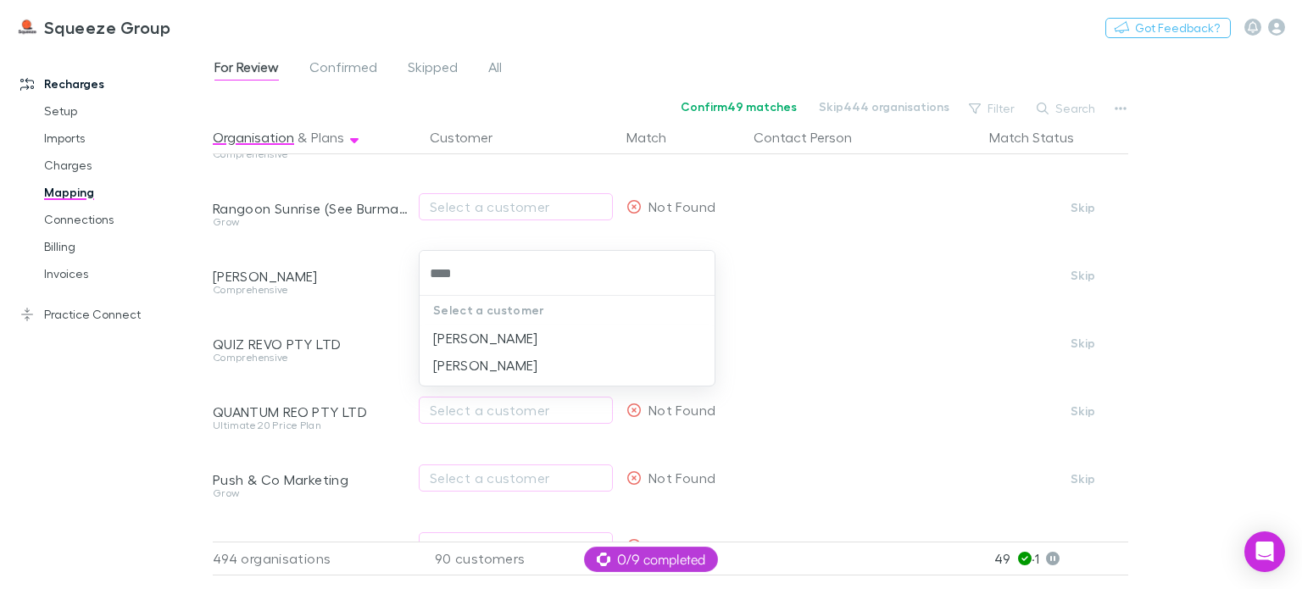
type input "****"
click at [342, 328] on div at bounding box center [651, 294] width 1302 height 589
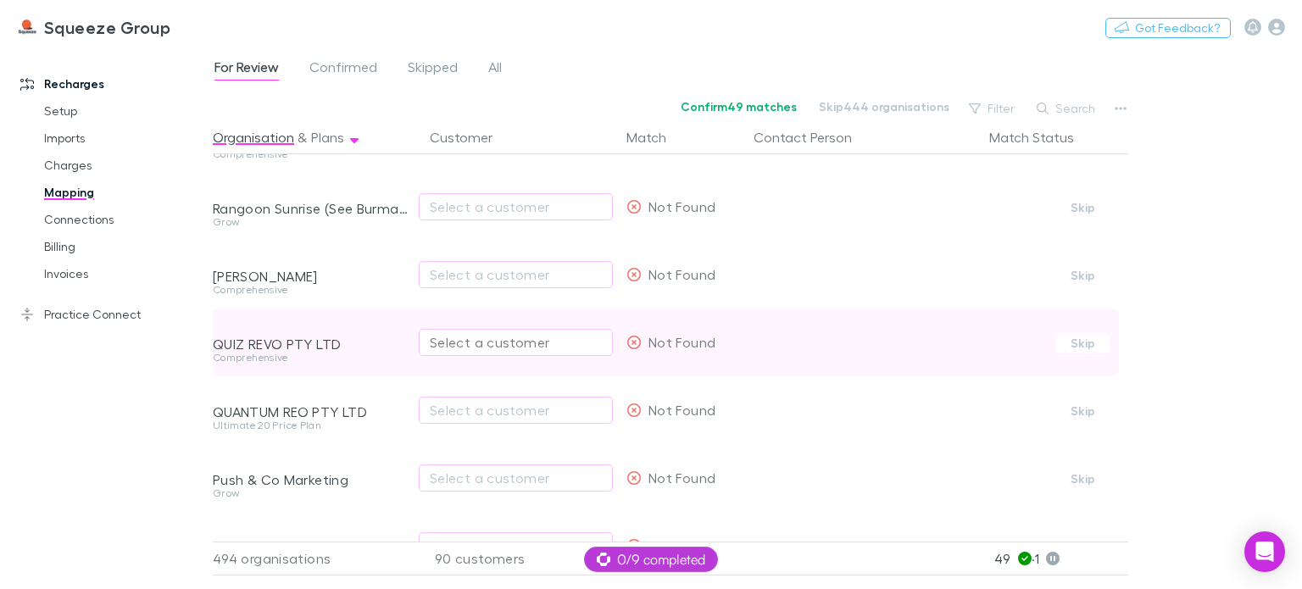
click at [435, 342] on div "Select a customer" at bounding box center [516, 342] width 172 height 20
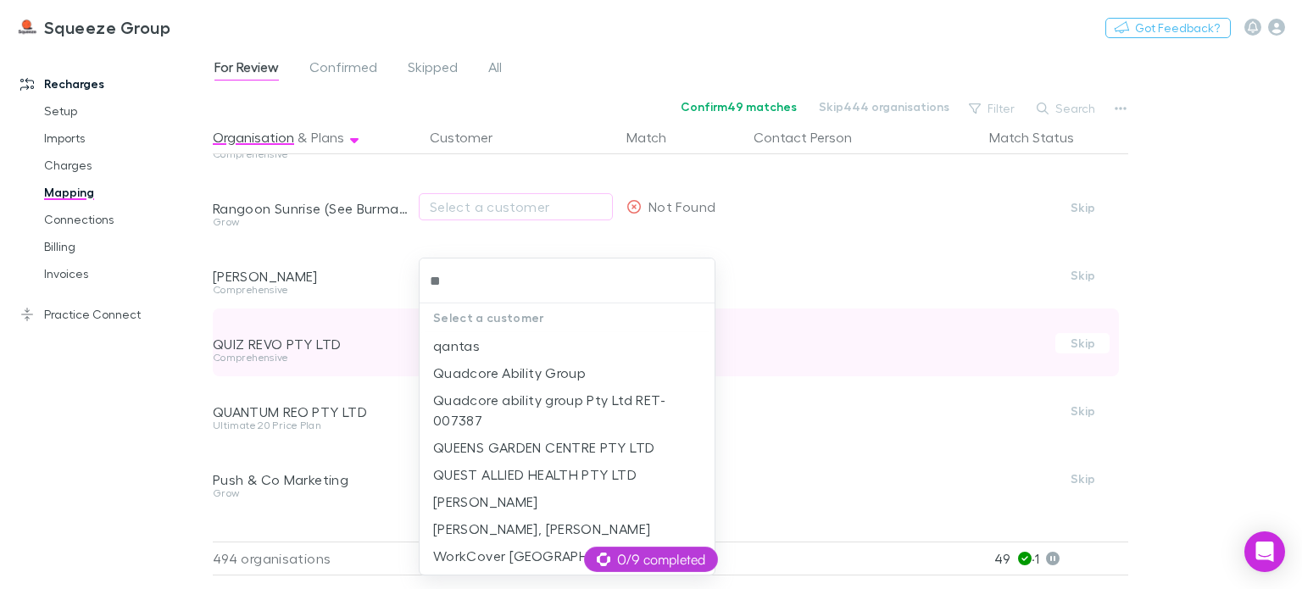
type input "***"
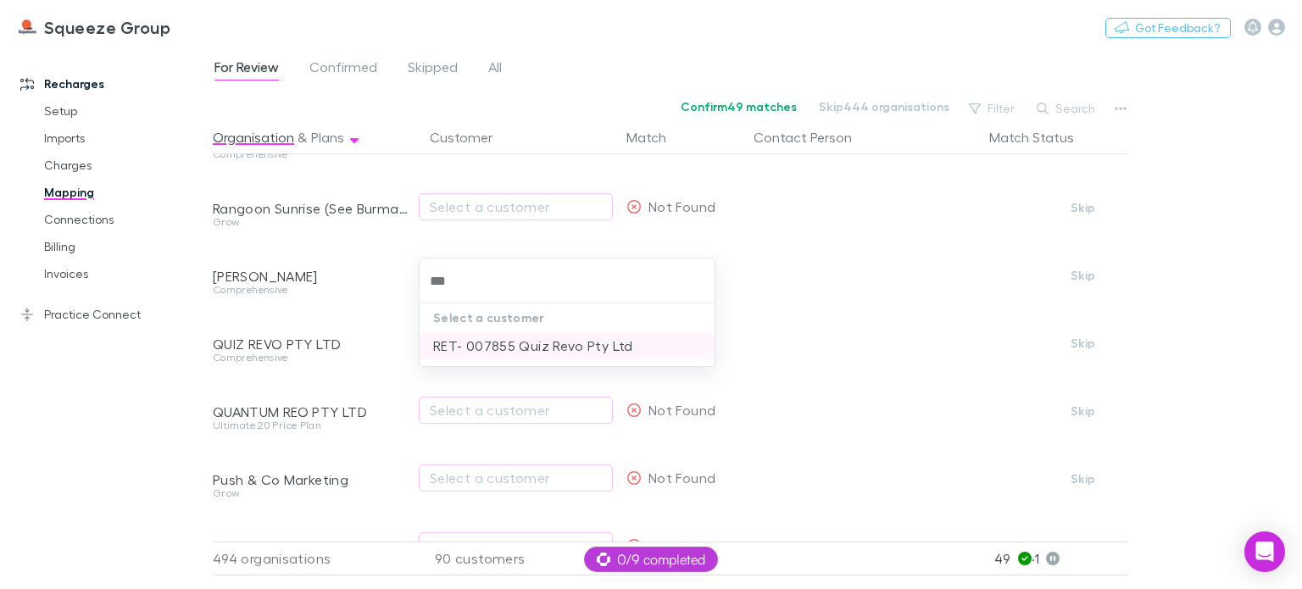
click at [471, 348] on li "RET- 007855 Quiz Revo Pty Ltd" at bounding box center [567, 345] width 295 height 27
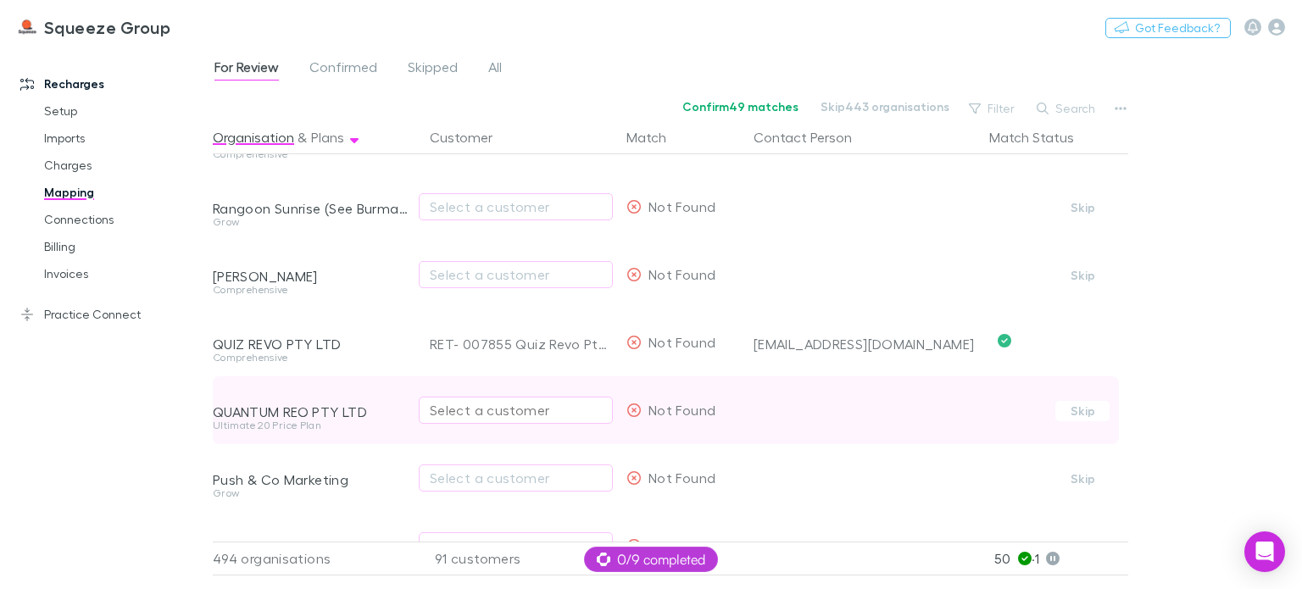
click at [455, 411] on div "Select a customer" at bounding box center [516, 410] width 172 height 20
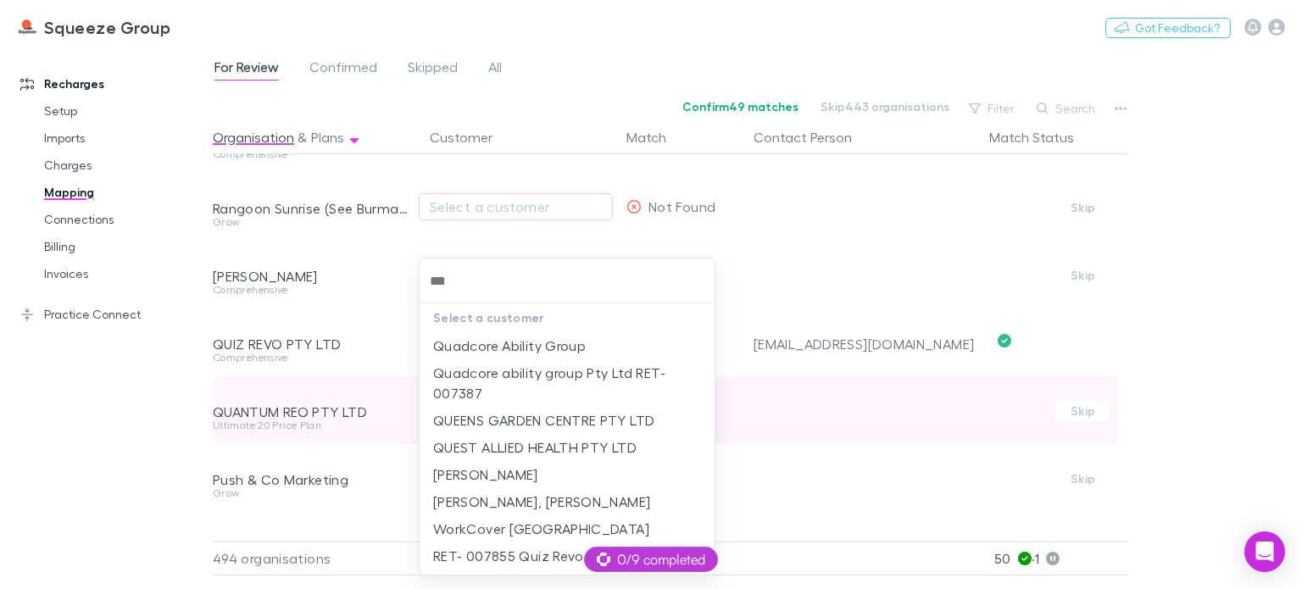
type input "****"
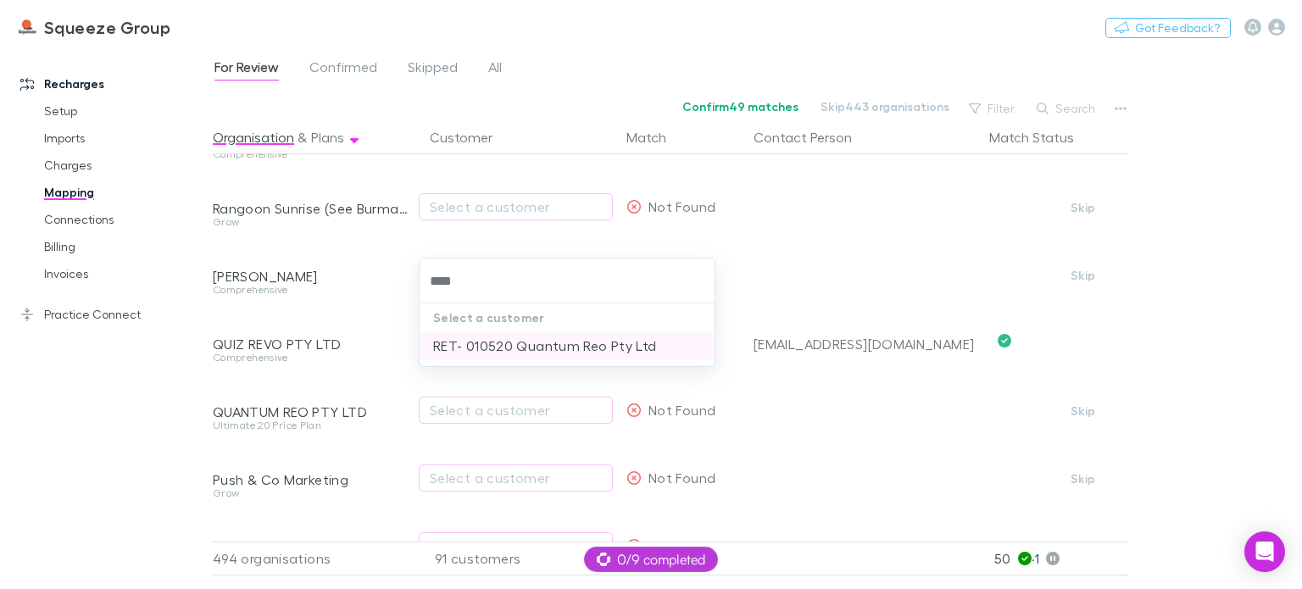
click at [508, 338] on li "RET- 010520 Quantum Reo Pty Ltd" at bounding box center [567, 345] width 295 height 27
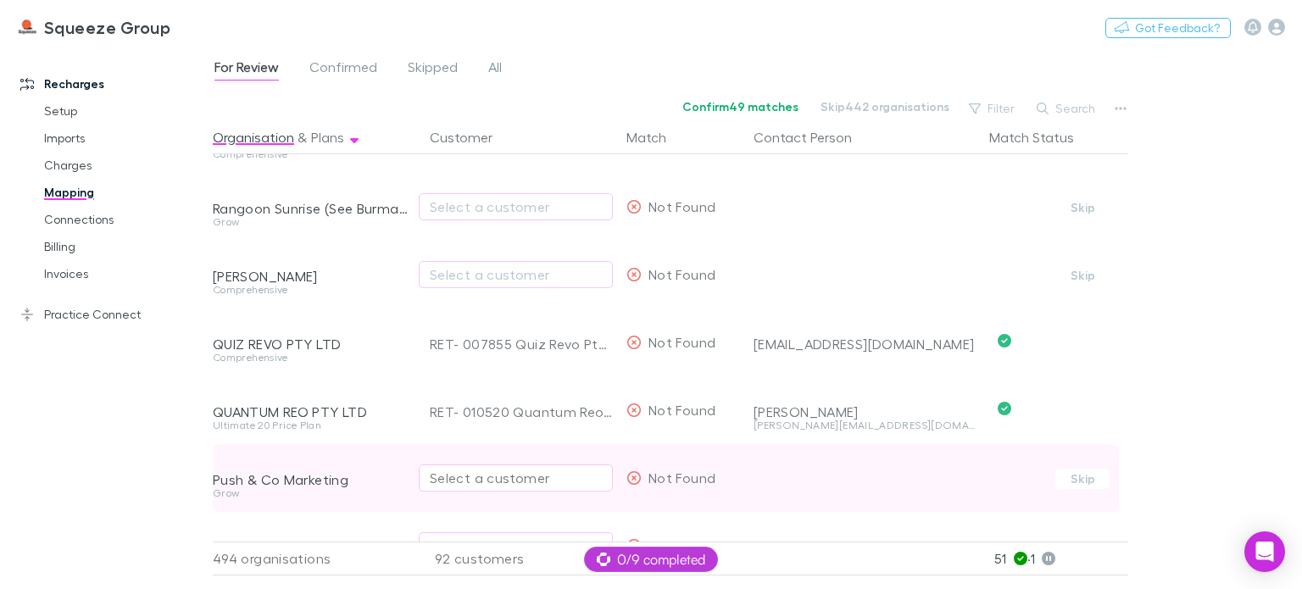
click at [462, 480] on div "Select a customer" at bounding box center [516, 478] width 172 height 20
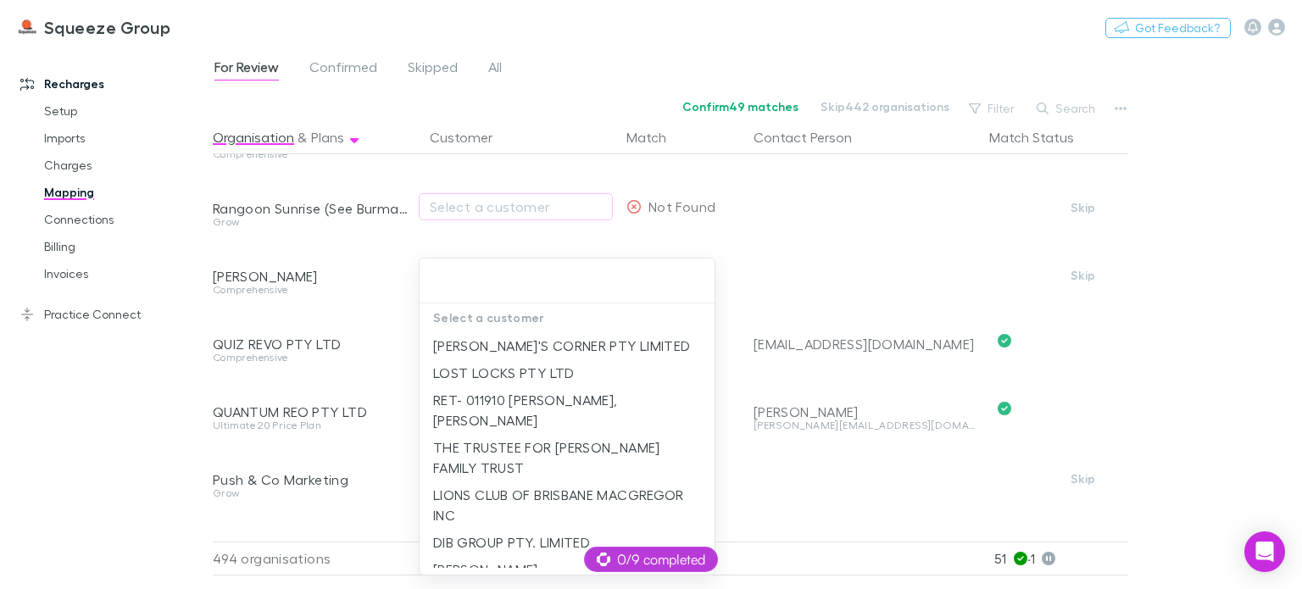
click at [404, 474] on div at bounding box center [651, 294] width 1302 height 589
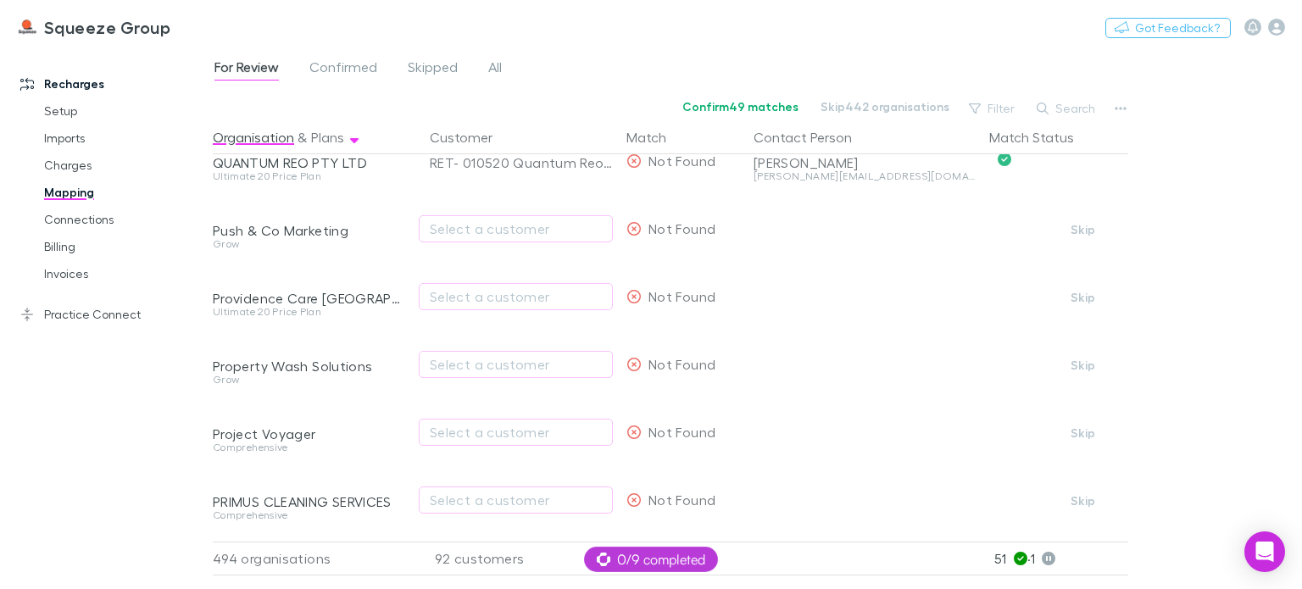
scroll to position [10190, 0]
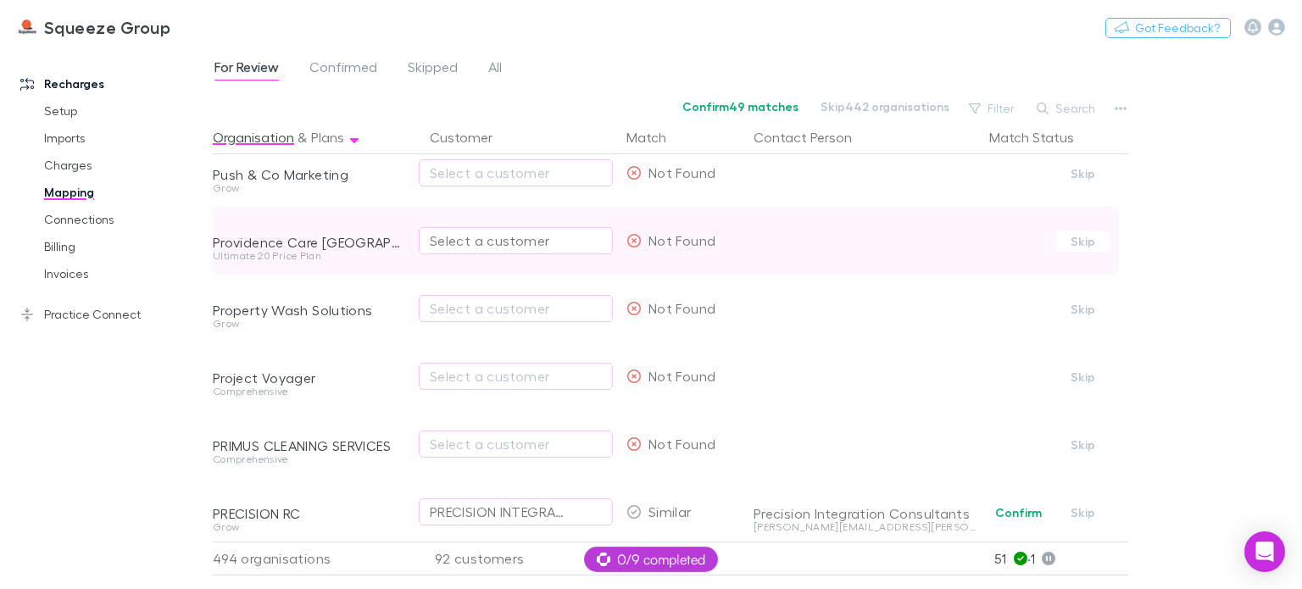
click at [455, 246] on div "Select a customer" at bounding box center [516, 241] width 172 height 20
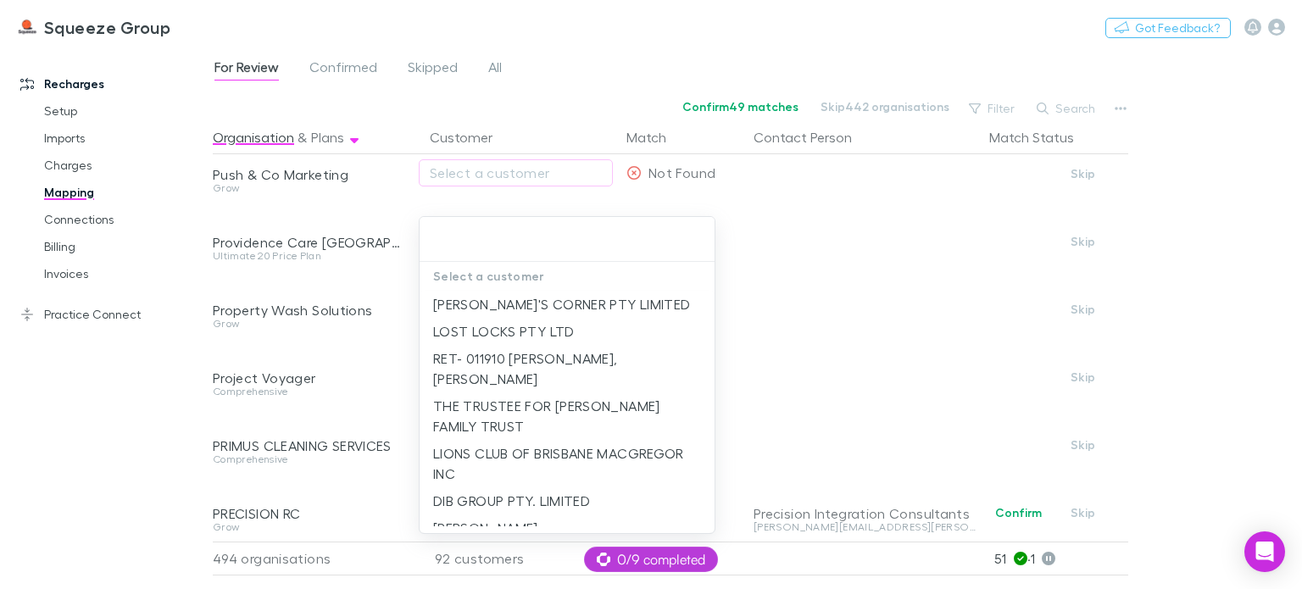
click at [390, 338] on div at bounding box center [651, 294] width 1302 height 589
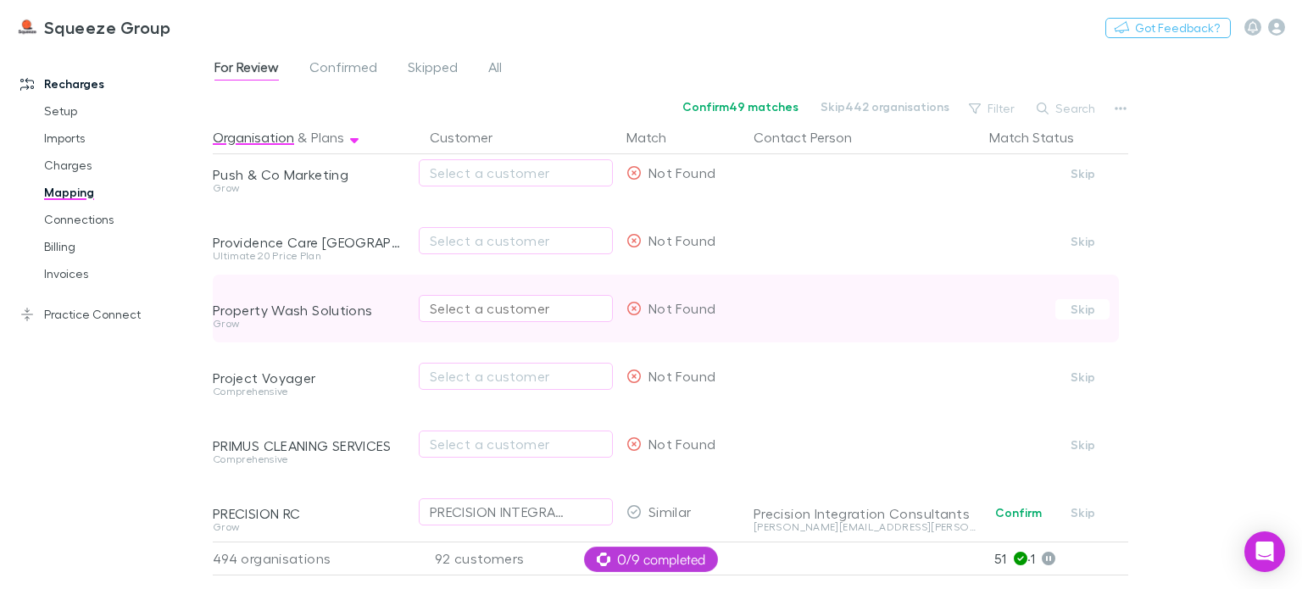
click at [471, 308] on div "Select a customer" at bounding box center [516, 308] width 172 height 20
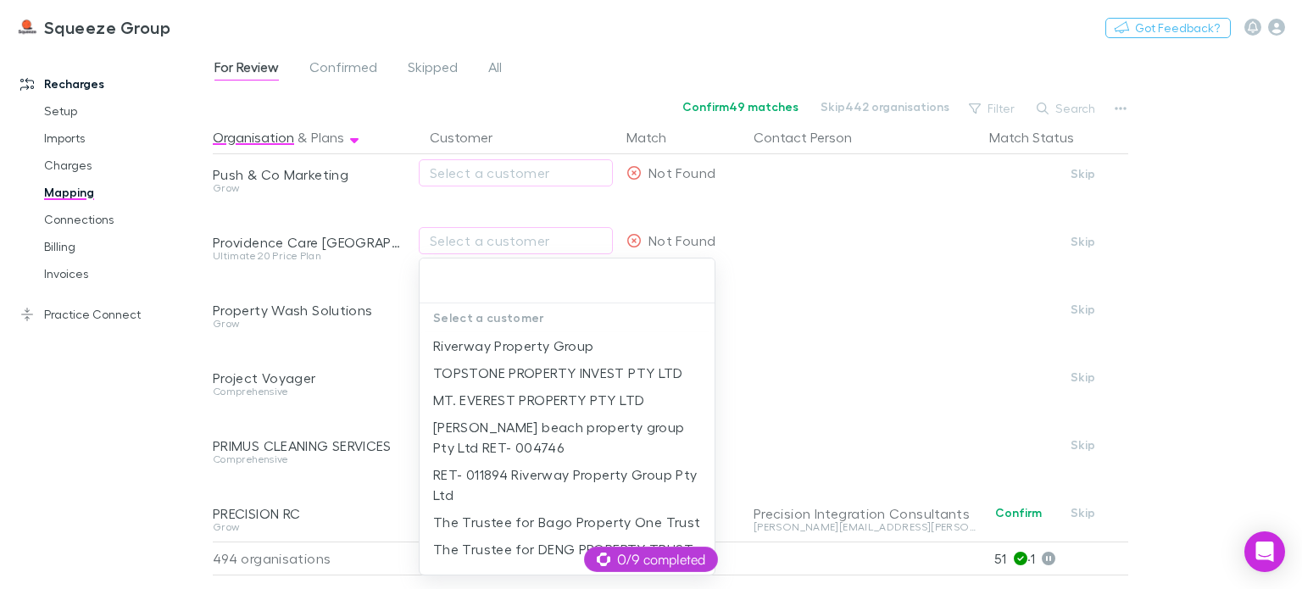
click at [401, 345] on div at bounding box center [651, 294] width 1302 height 589
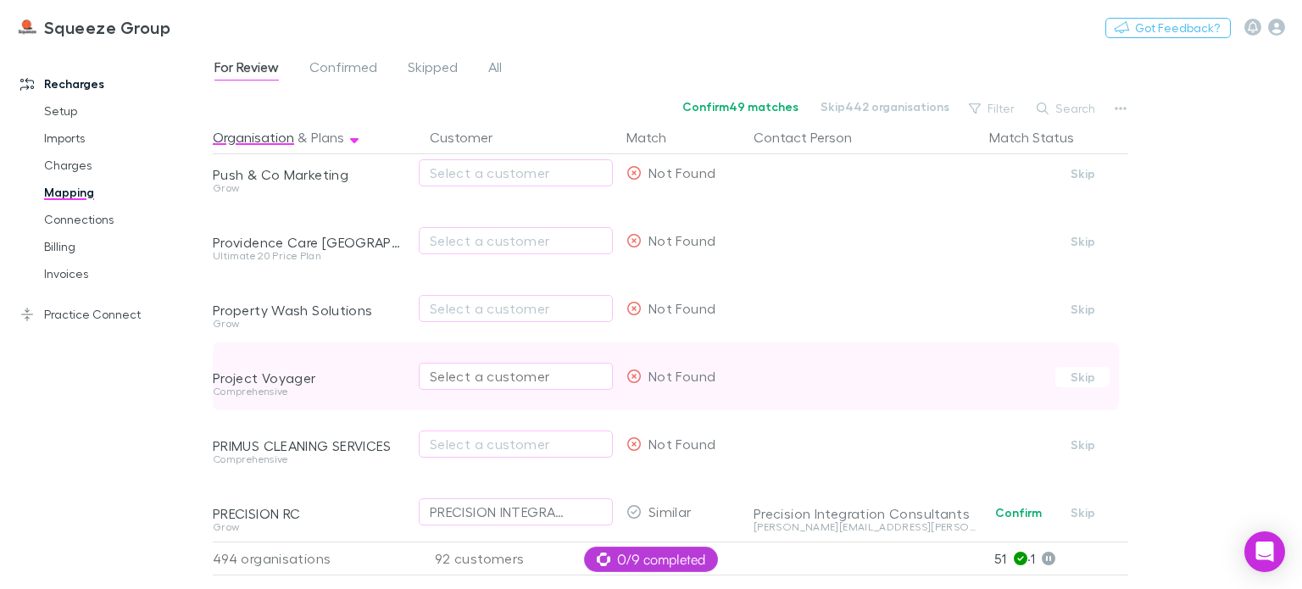
click at [459, 379] on div "Select a customer" at bounding box center [516, 376] width 172 height 20
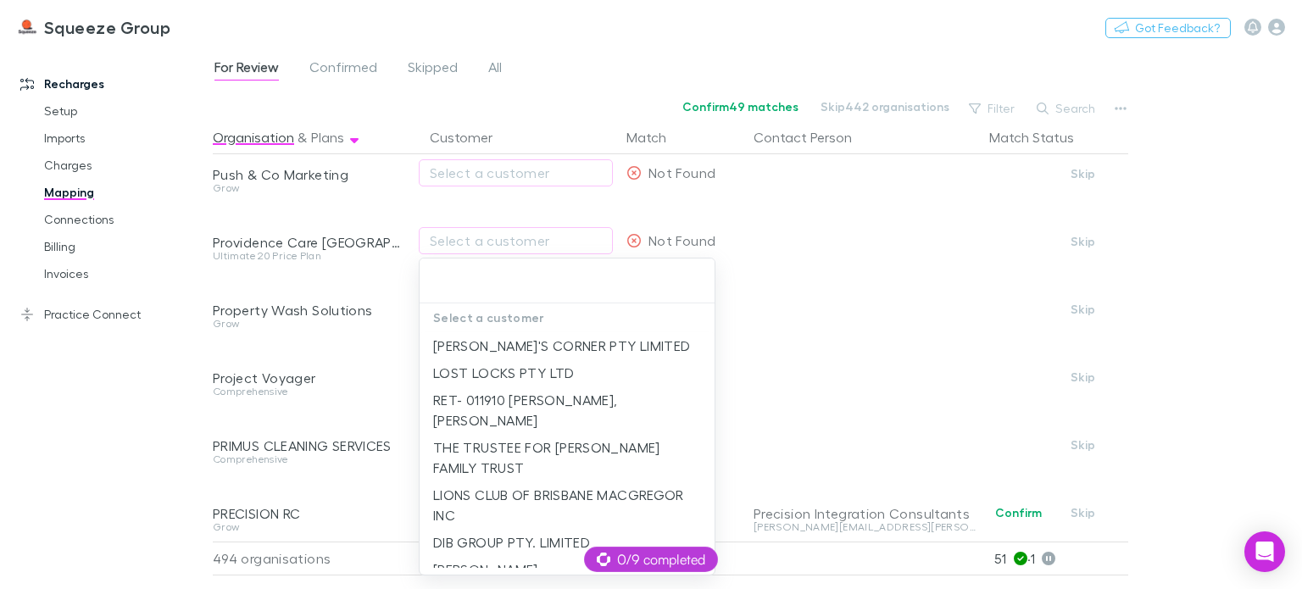
click at [396, 399] on div at bounding box center [651, 294] width 1302 height 589
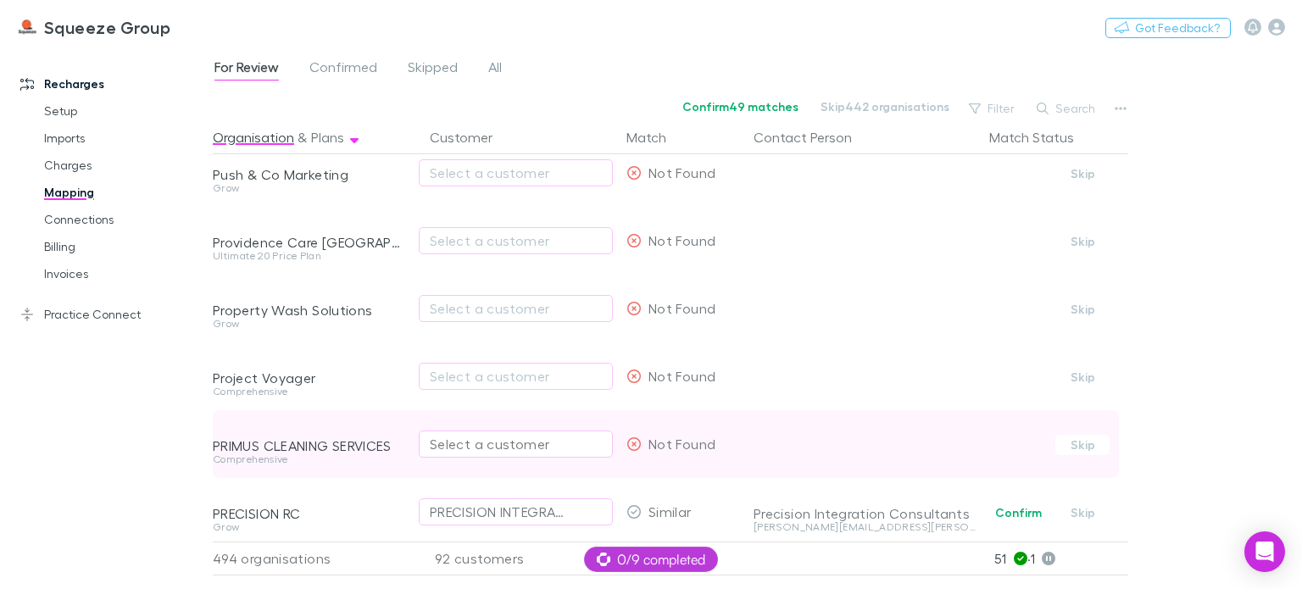
click at [466, 440] on div "Select a customer" at bounding box center [516, 444] width 172 height 20
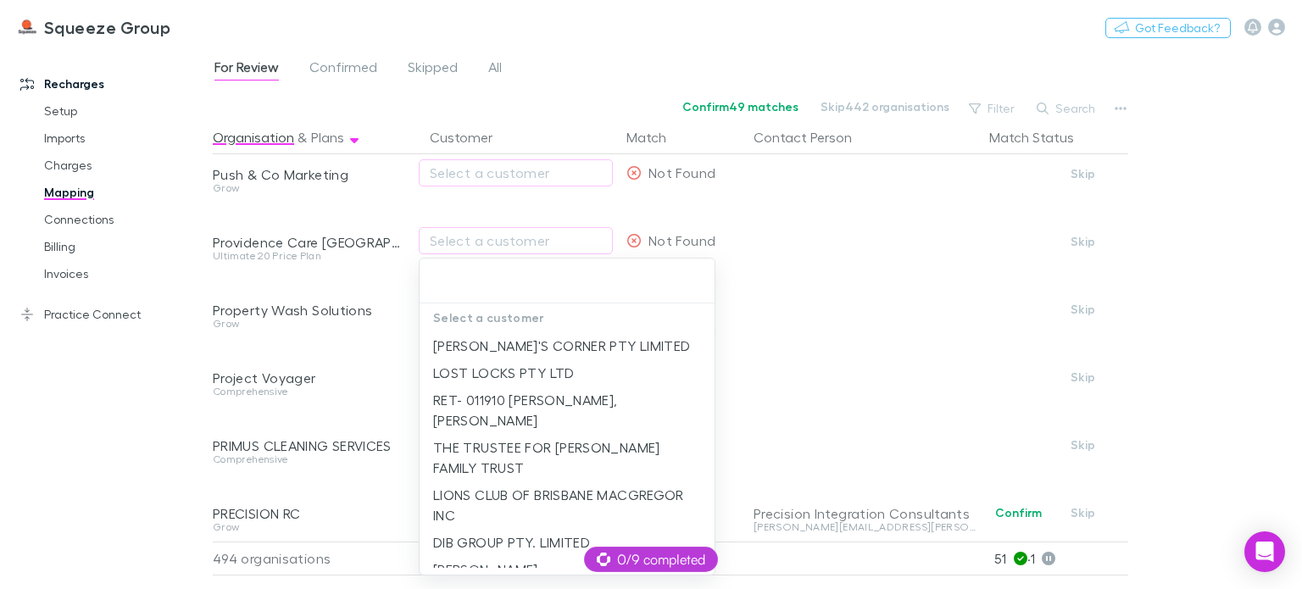
click at [394, 478] on div at bounding box center [651, 294] width 1302 height 589
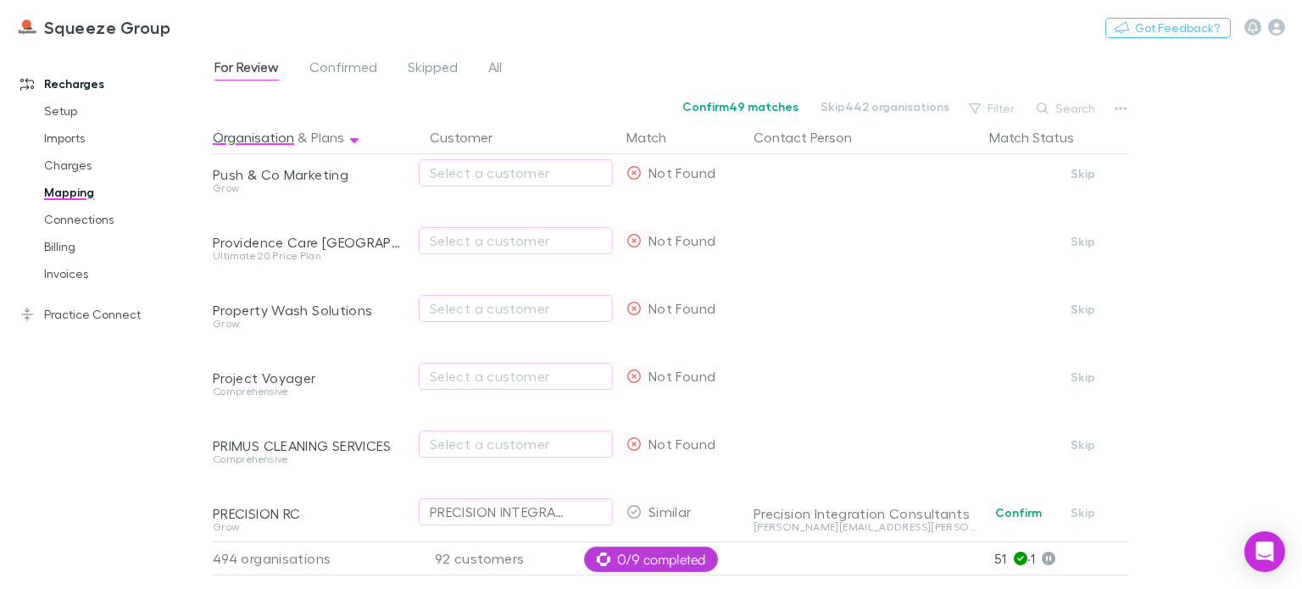
click at [159, 433] on div "Recharges Setup Imports Charges Mapping Connections Billing Invoices Practice C…" at bounding box center [113, 313] width 226 height 521
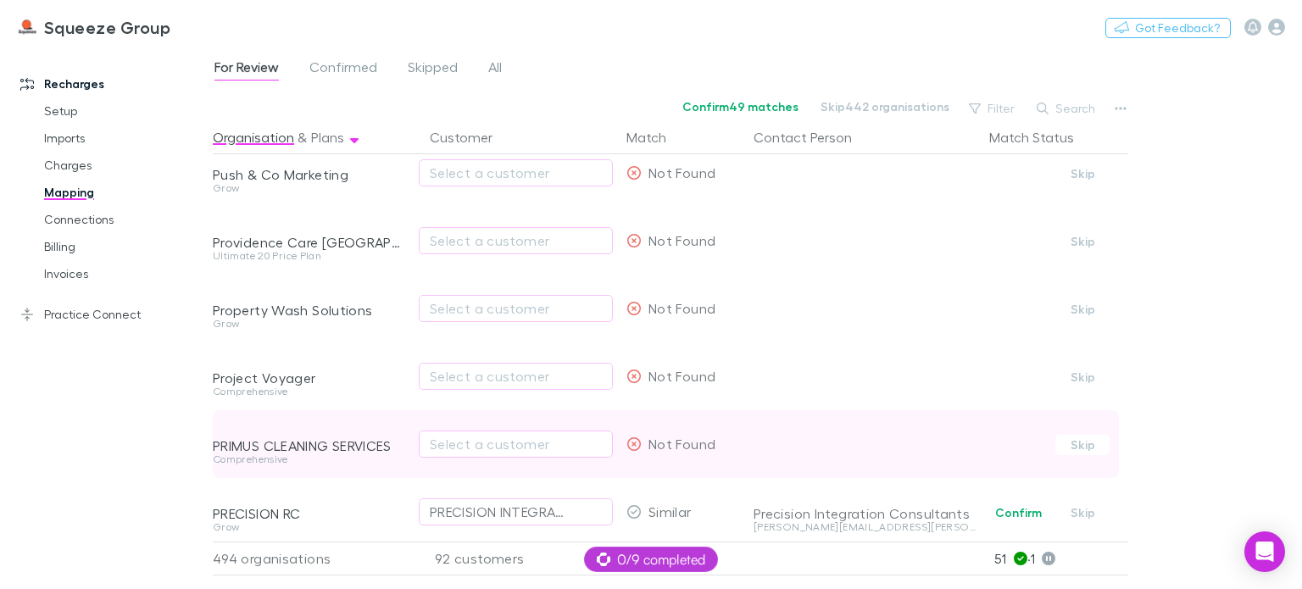
click at [617, 476] on div "Select a customer" at bounding box center [518, 444] width 204 height 68
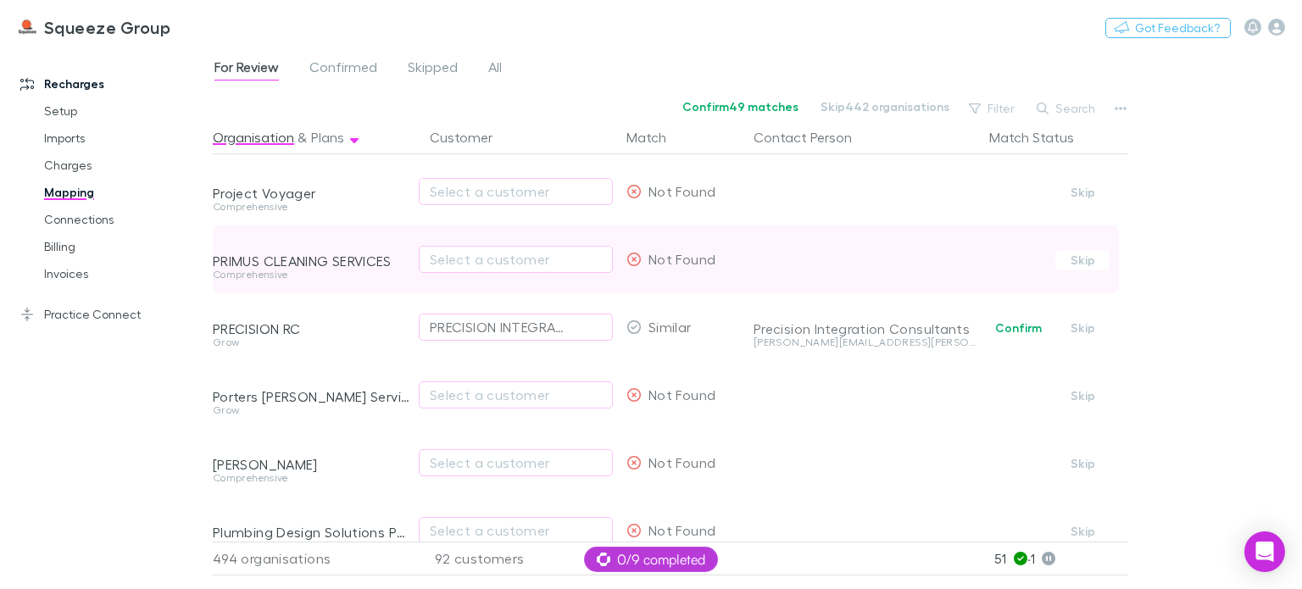
scroll to position [10428, 0]
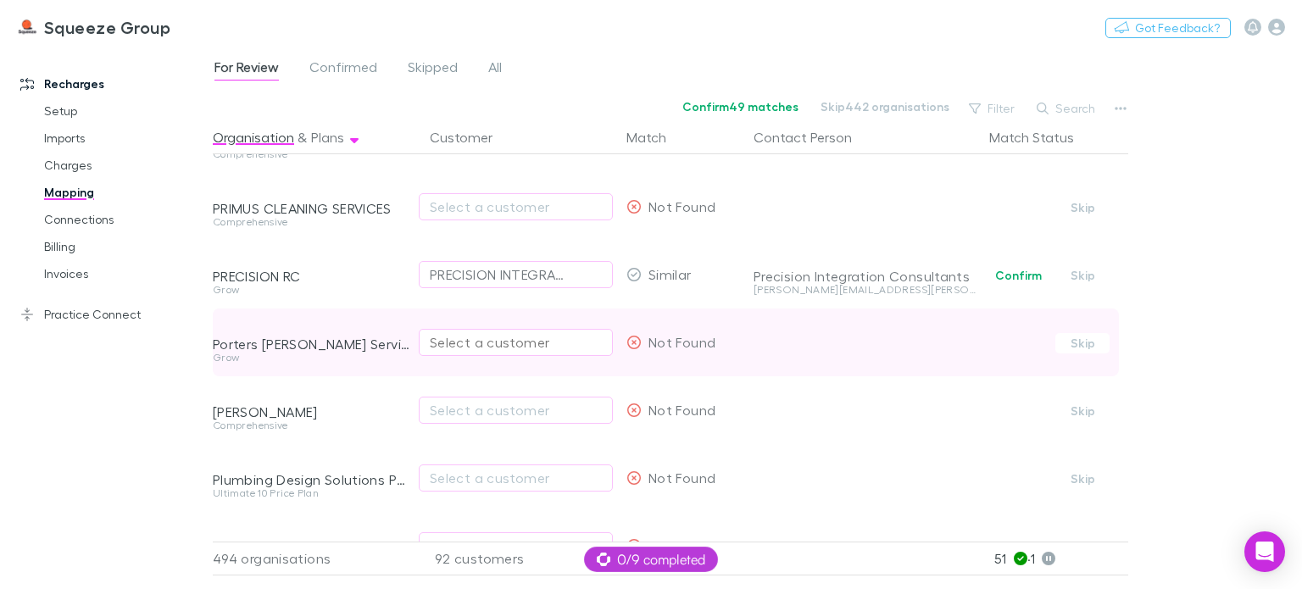
click at [510, 345] on div "Select a customer" at bounding box center [516, 342] width 172 height 20
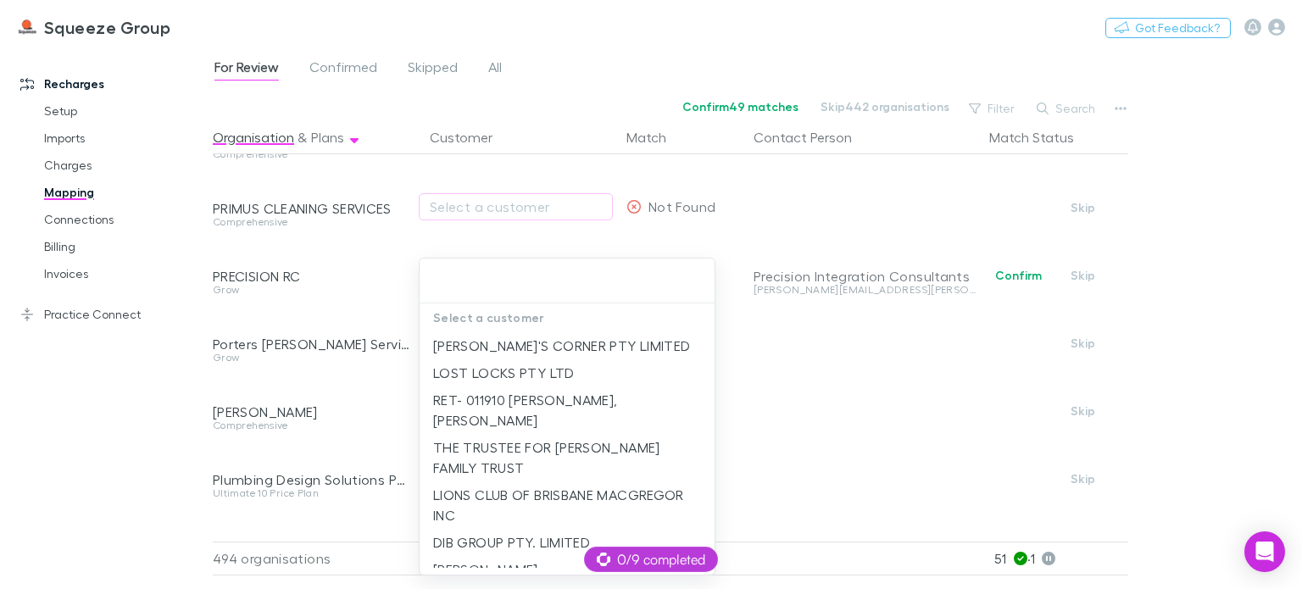
click at [406, 393] on div at bounding box center [651, 294] width 1302 height 589
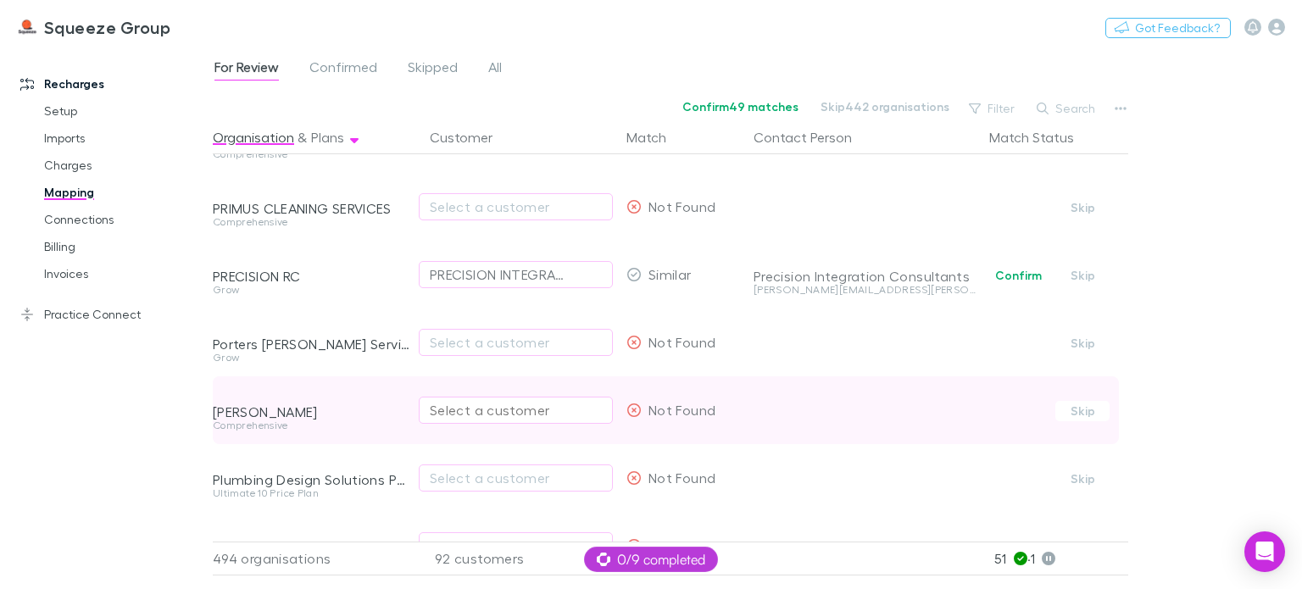
click at [460, 412] on div "Select a customer" at bounding box center [516, 410] width 172 height 20
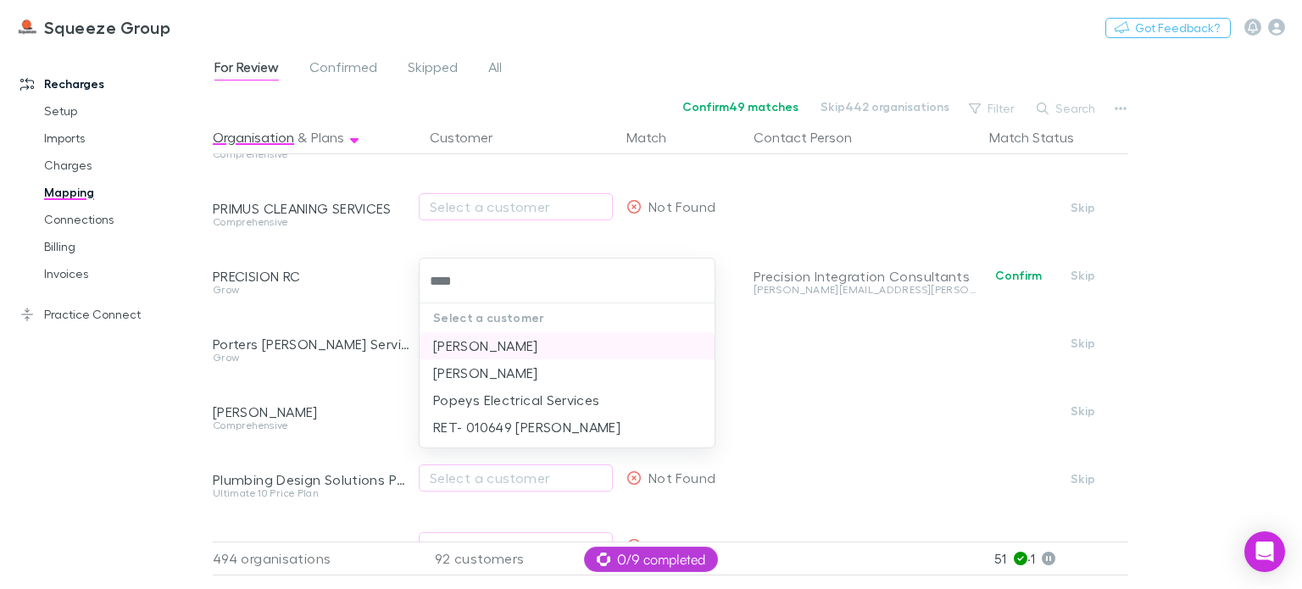
click at [473, 347] on li "[PERSON_NAME]" at bounding box center [567, 345] width 295 height 27
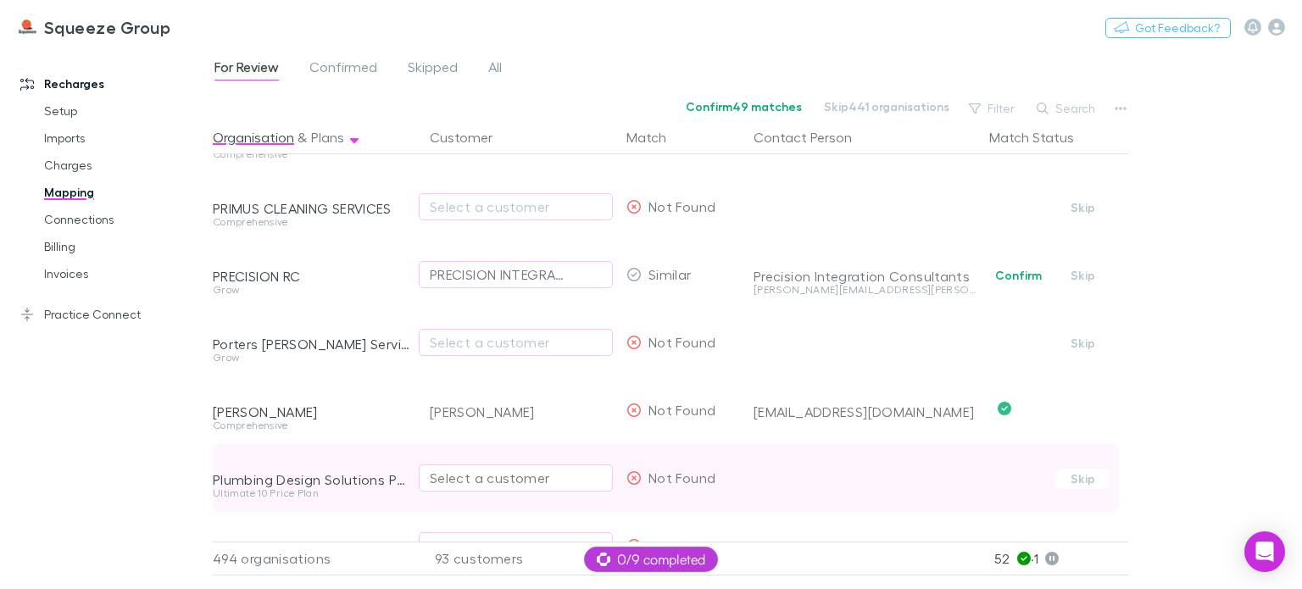
click at [468, 477] on div "Select a customer" at bounding box center [516, 478] width 172 height 20
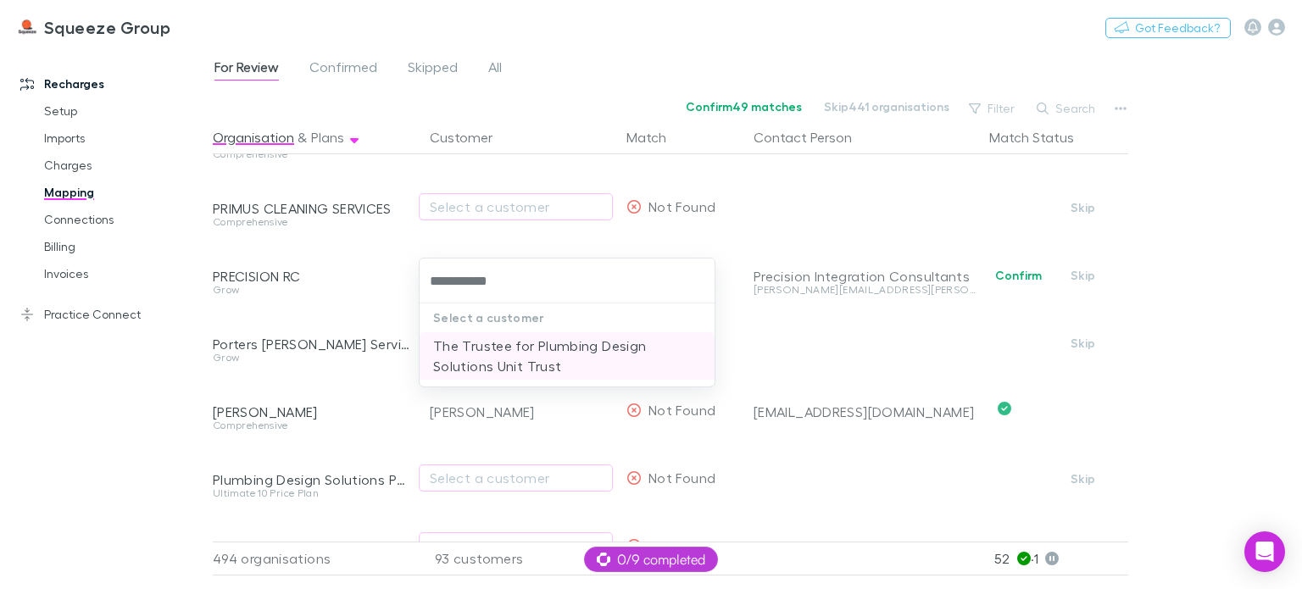
click at [495, 358] on li "The Trustee for Plumbing Design Solutions Unit Trust" at bounding box center [567, 355] width 295 height 47
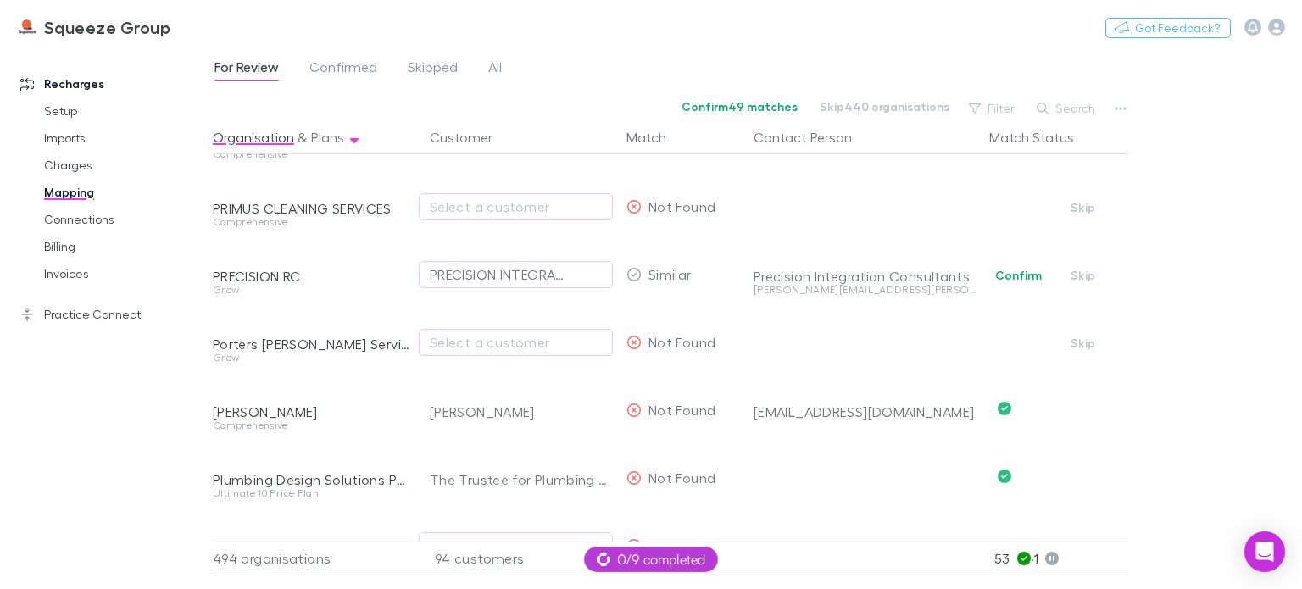
click at [176, 484] on div "Recharges Setup Imports Charges Mapping Connections Billing Invoices Practice C…" at bounding box center [113, 313] width 226 height 521
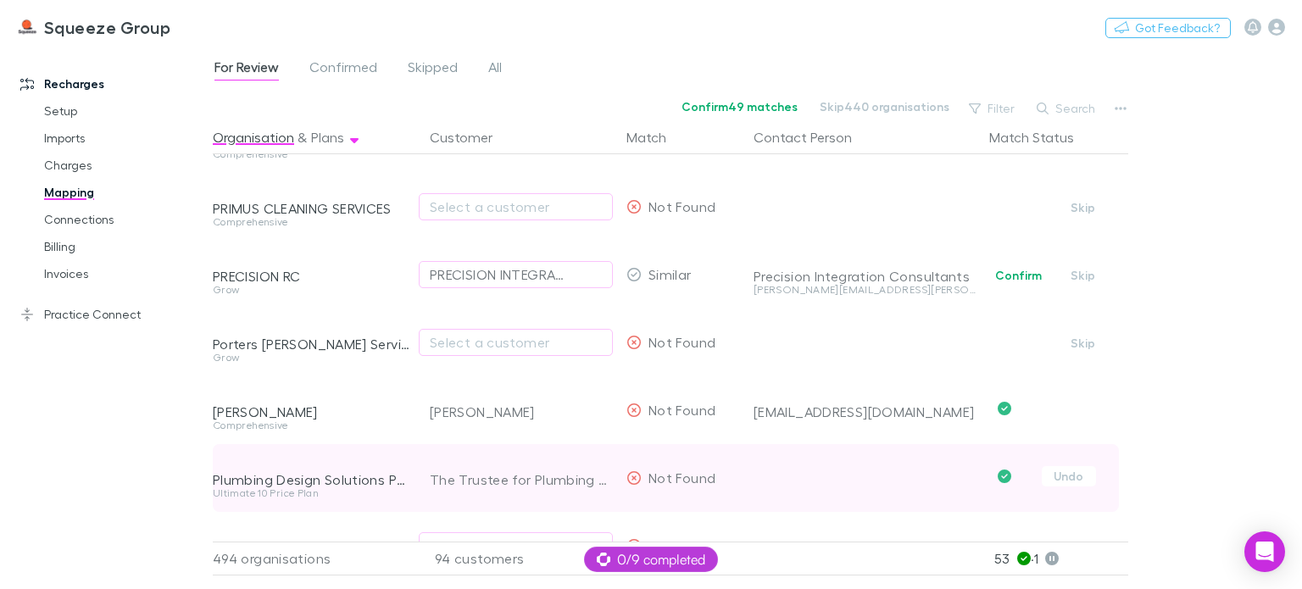
click at [407, 447] on div "Plumbing Design Solutions Pty Ltd" at bounding box center [311, 466] width 197 height 44
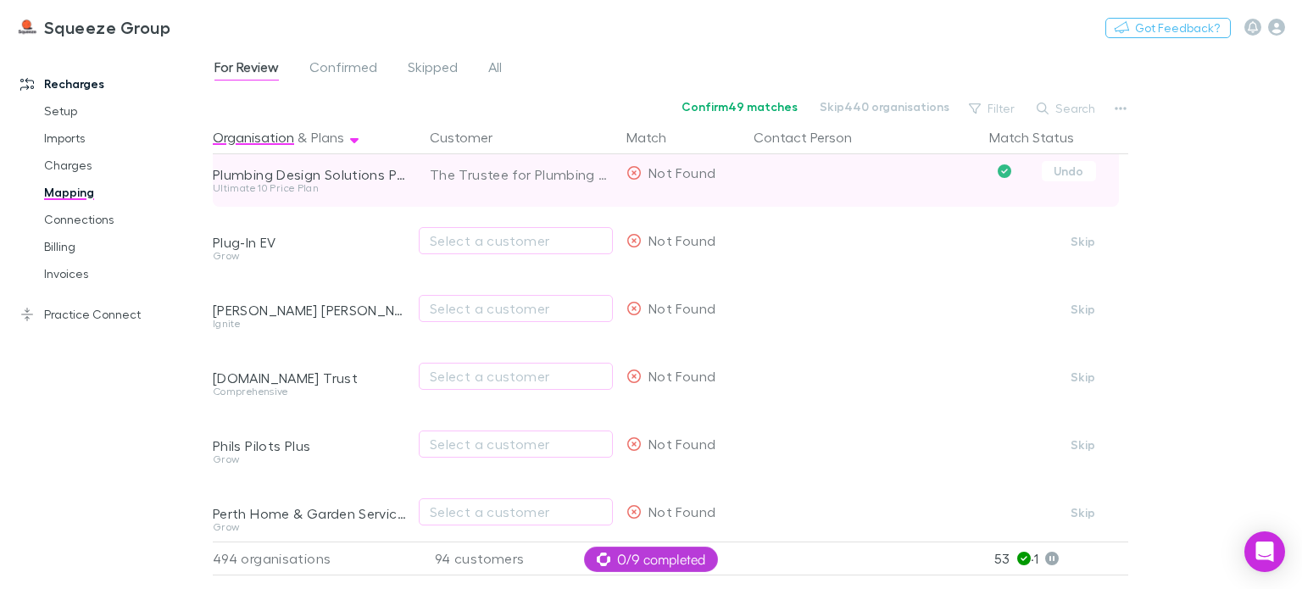
scroll to position [10767, 0]
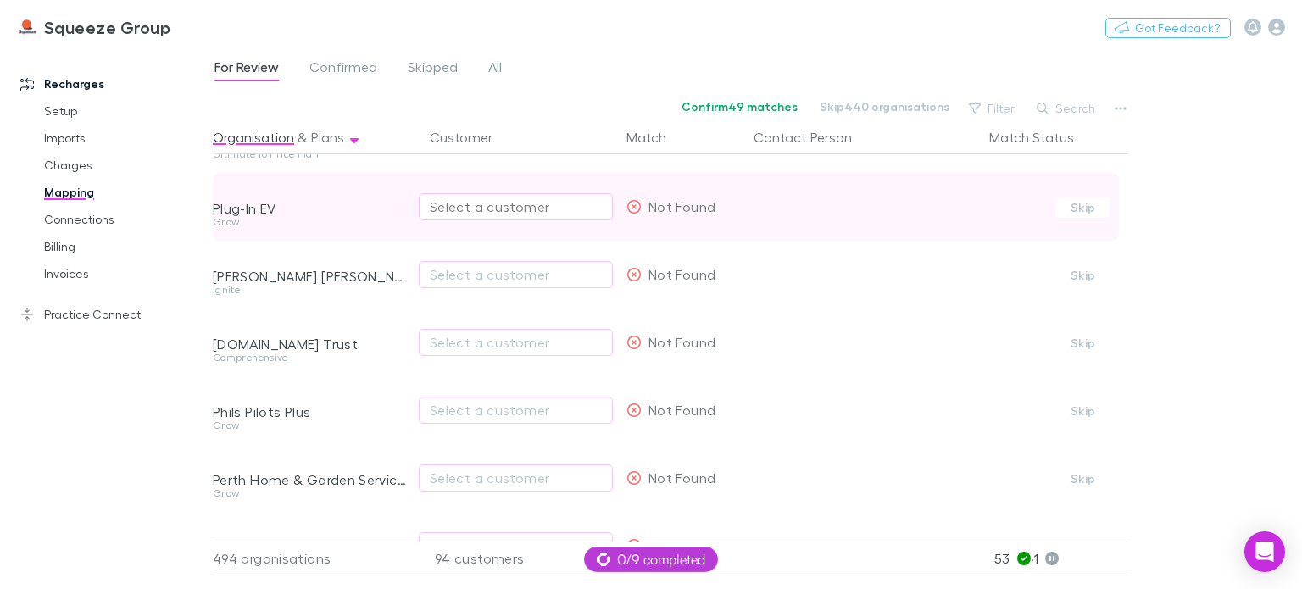
click at [486, 204] on div "Select a customer" at bounding box center [516, 207] width 172 height 20
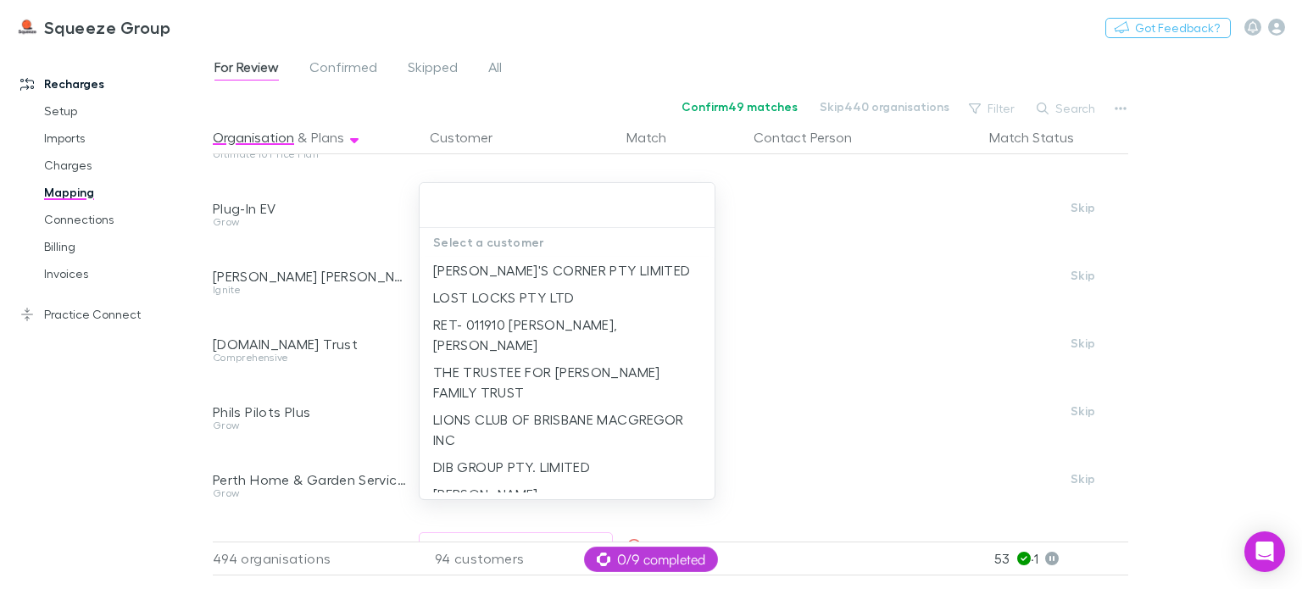
click at [404, 242] on div at bounding box center [651, 294] width 1302 height 589
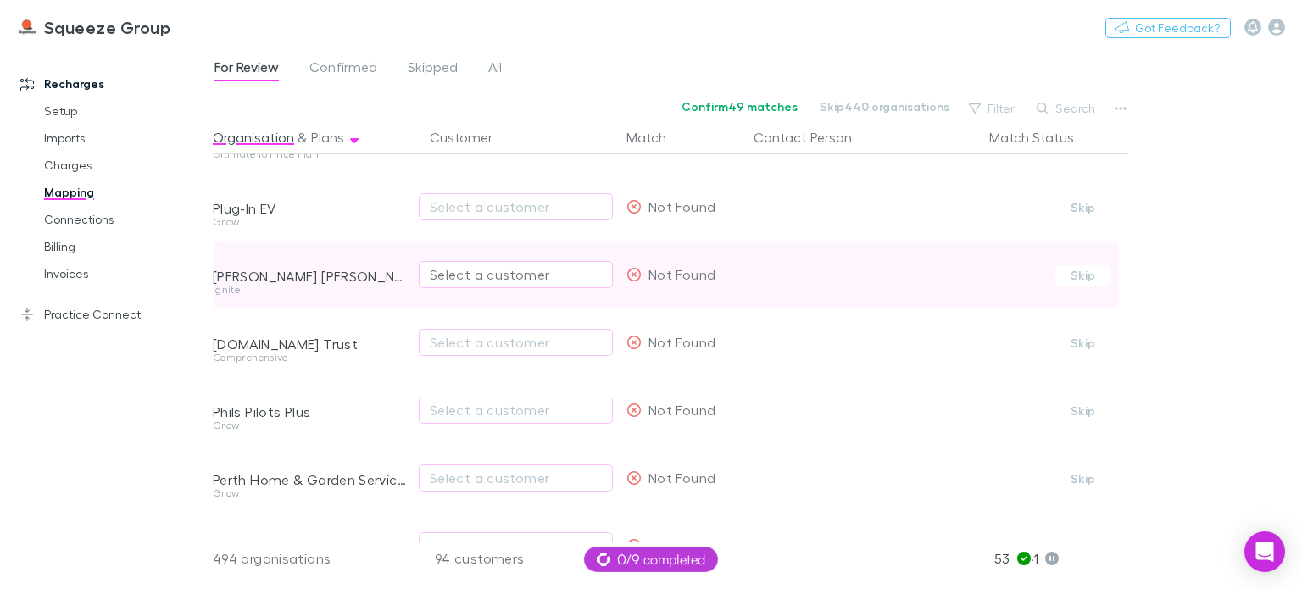
click at [455, 271] on div "Select a customer" at bounding box center [516, 275] width 172 height 20
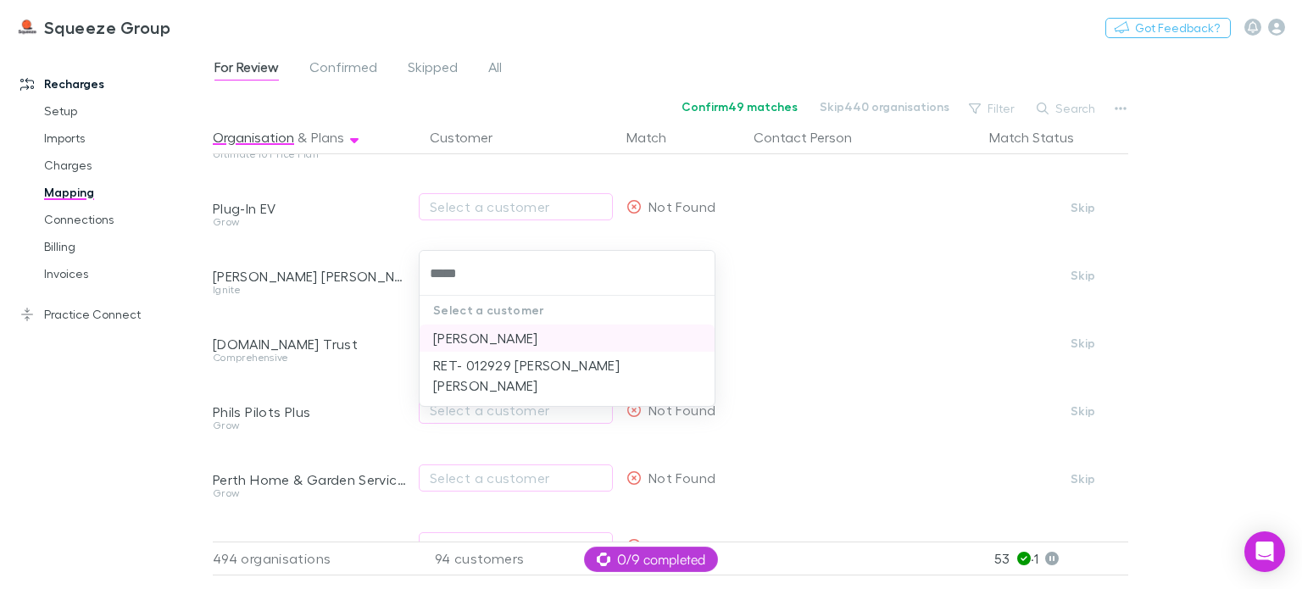
click at [463, 341] on li "[PERSON_NAME]" at bounding box center [567, 338] width 295 height 27
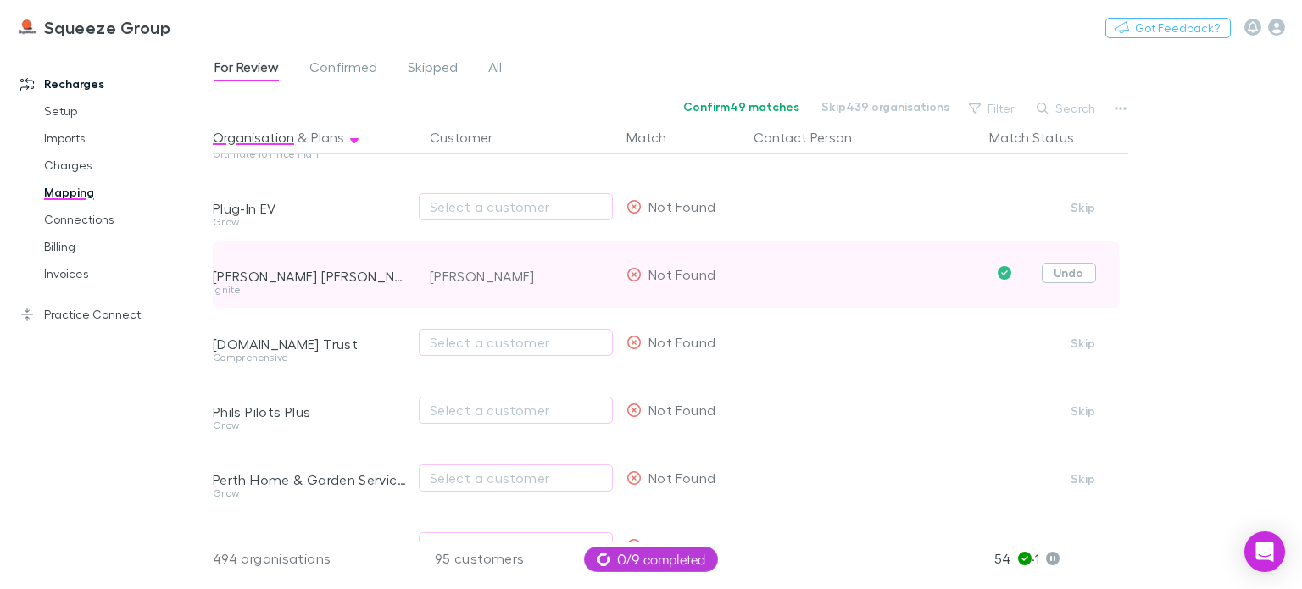
click at [1069, 276] on button "Undo" at bounding box center [1069, 273] width 54 height 20
click at [594, 274] on icon "button" at bounding box center [592, 275] width 10 height 14
click at [529, 273] on div "Select a customer" at bounding box center [516, 275] width 172 height 20
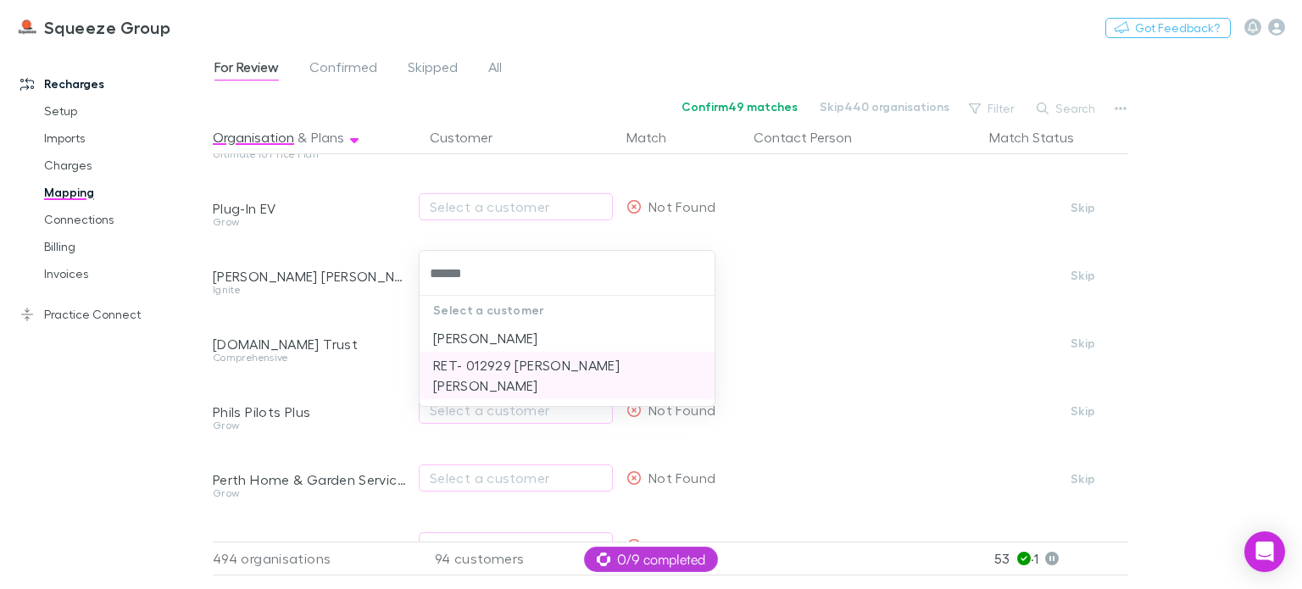
click at [501, 364] on li "RET- 012929 [PERSON_NAME] [PERSON_NAME]" at bounding box center [567, 375] width 295 height 47
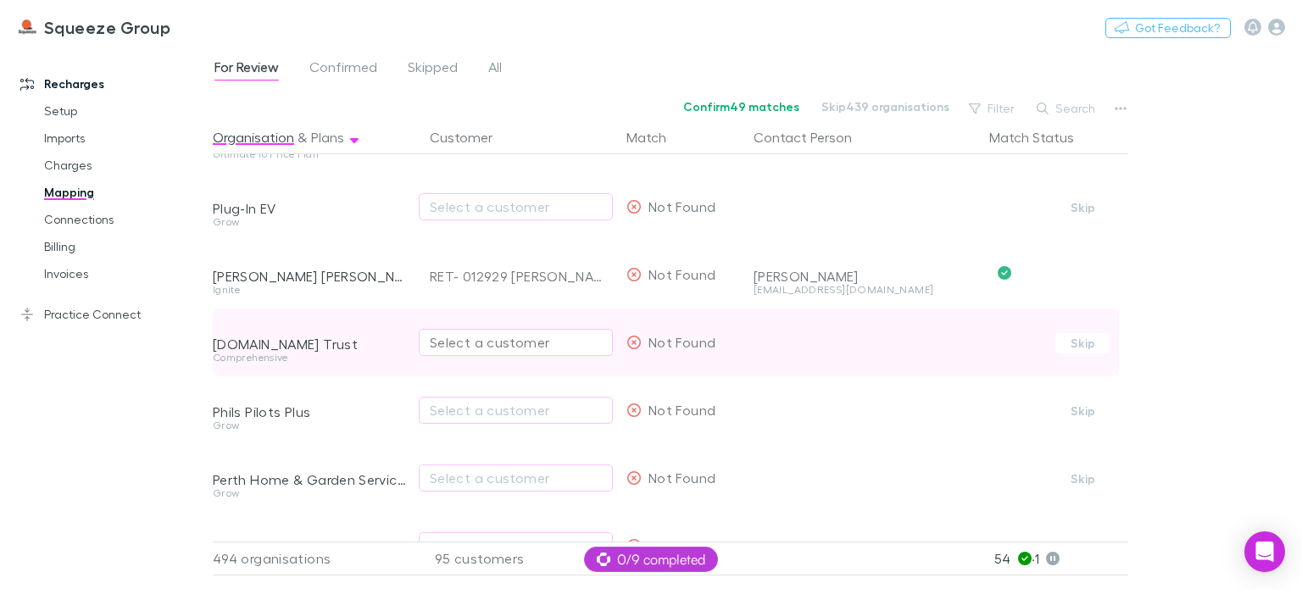
click at [454, 338] on div "Select a customer" at bounding box center [516, 342] width 172 height 20
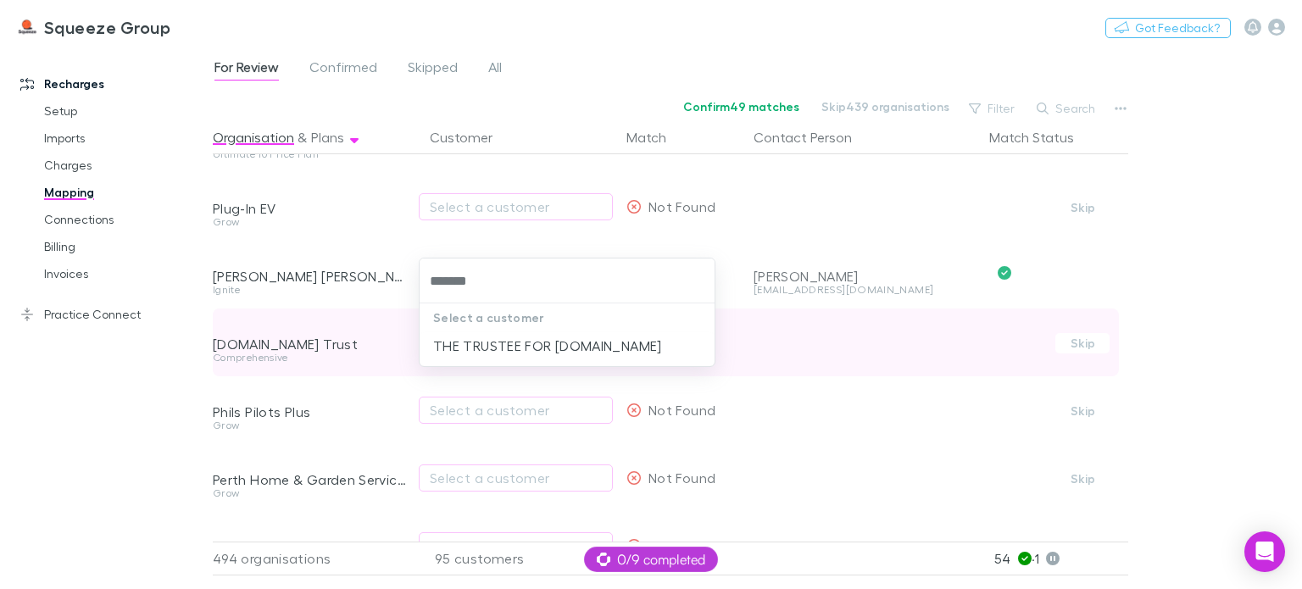
click at [454, 338] on li "THE TRUSTEE FOR [DOMAIN_NAME]" at bounding box center [567, 345] width 295 height 27
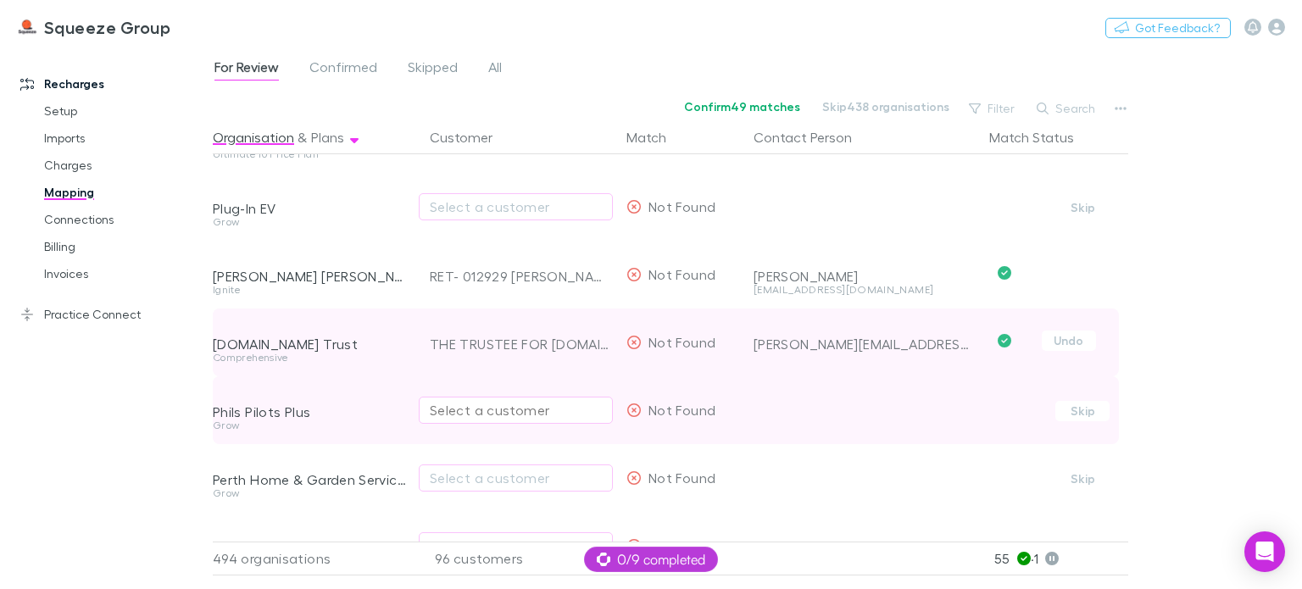
click at [449, 420] on button "Select a customer" at bounding box center [516, 410] width 194 height 27
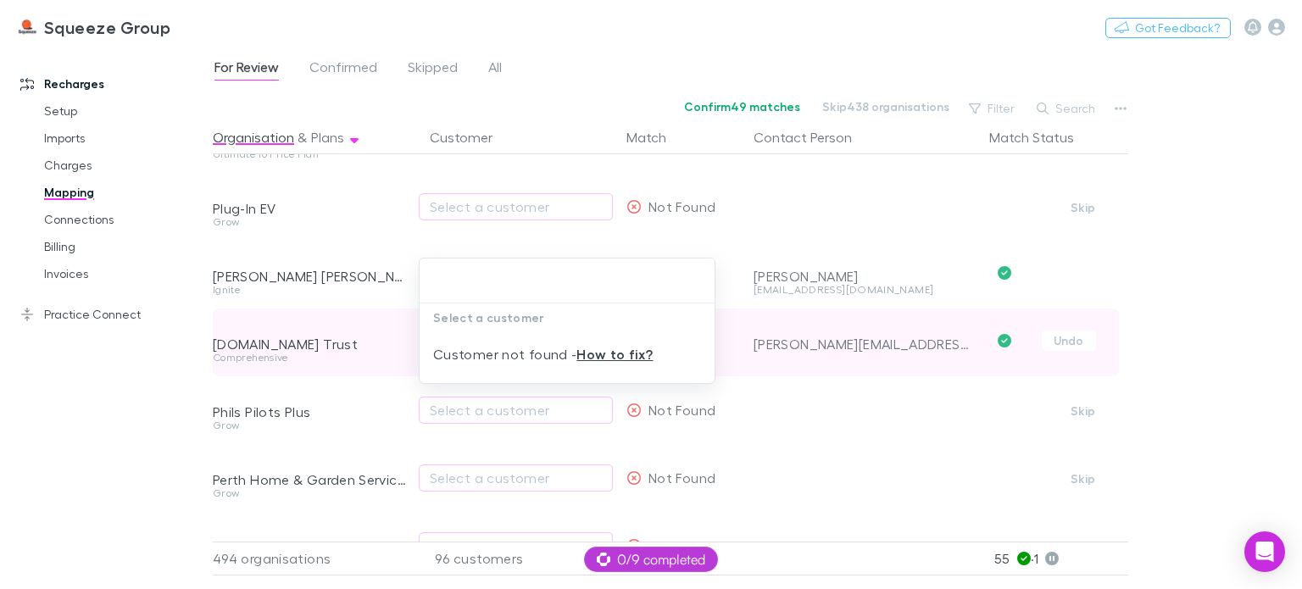
click at [454, 477] on div "Select a customer Customer not found - How to fix?" at bounding box center [651, 294] width 1302 height 589
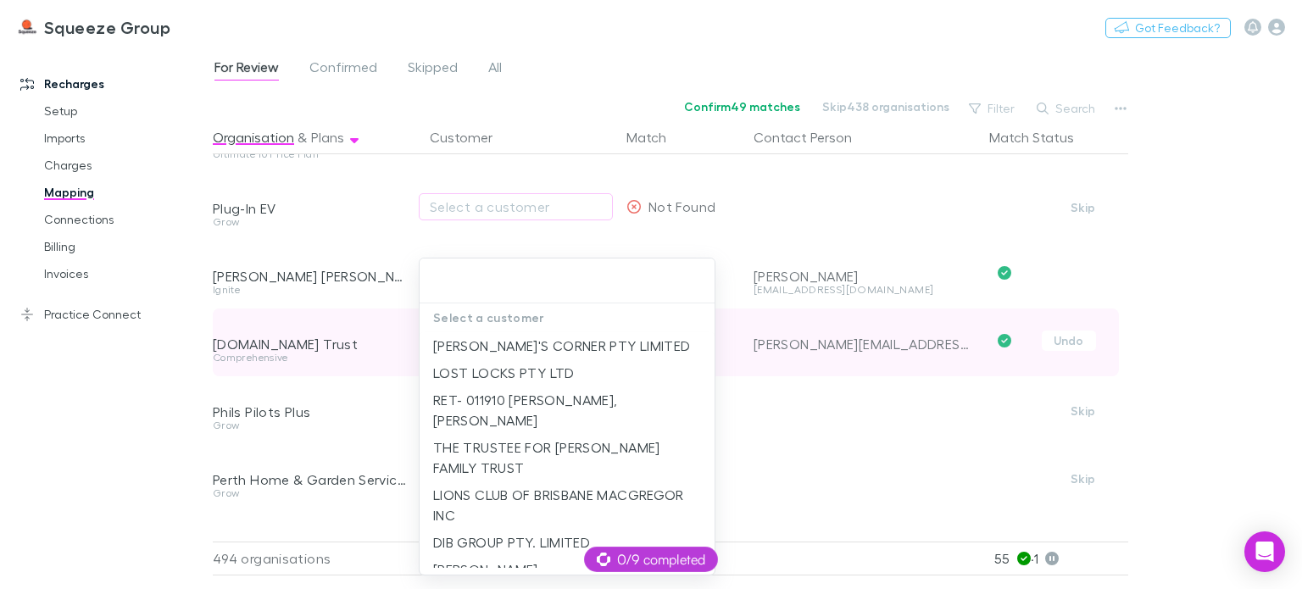
click at [468, 284] on input "text" at bounding box center [568, 280] width 282 height 31
click at [409, 407] on div at bounding box center [651, 294] width 1302 height 589
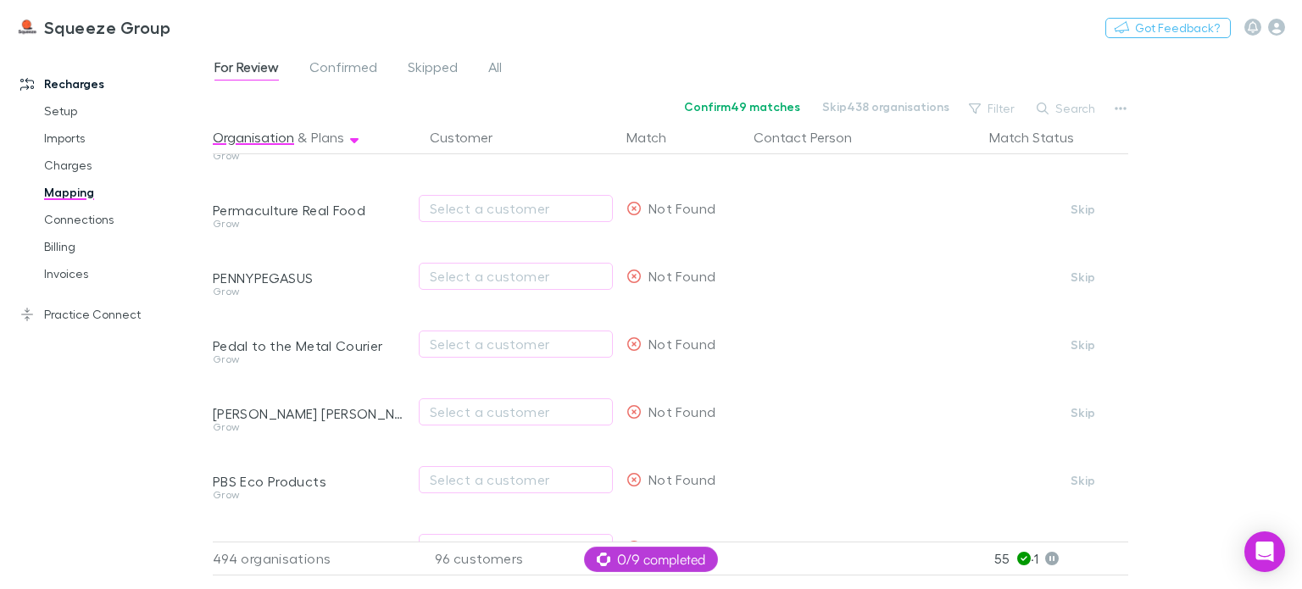
scroll to position [11106, 0]
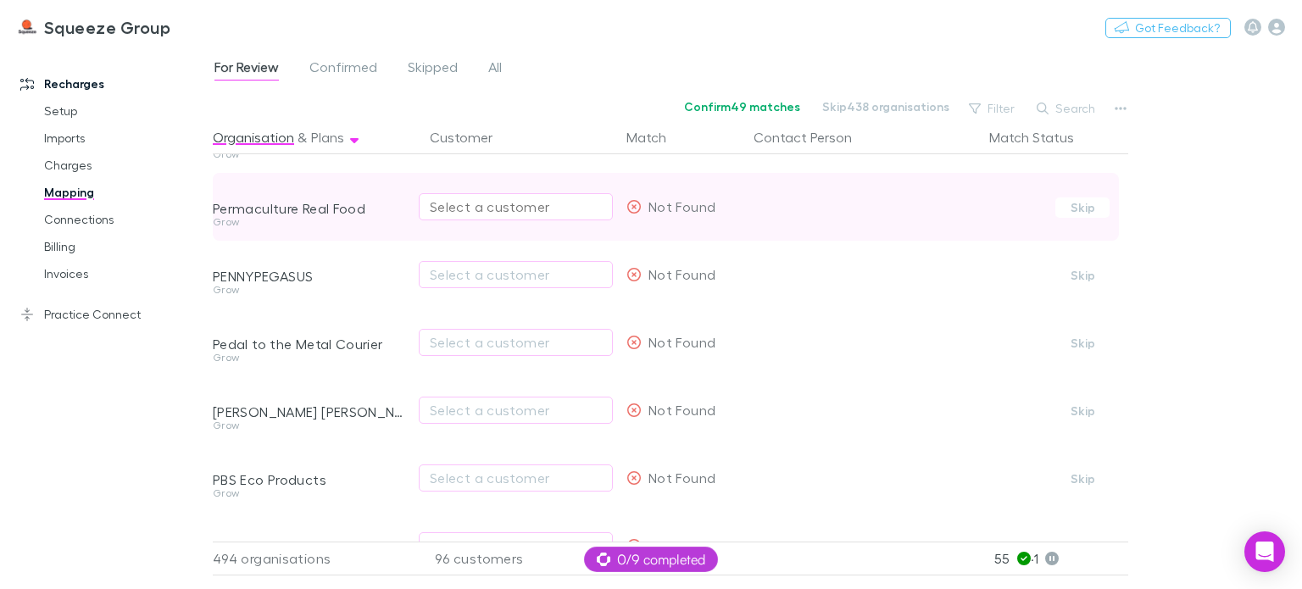
click at [455, 213] on div "Select a customer" at bounding box center [516, 207] width 172 height 20
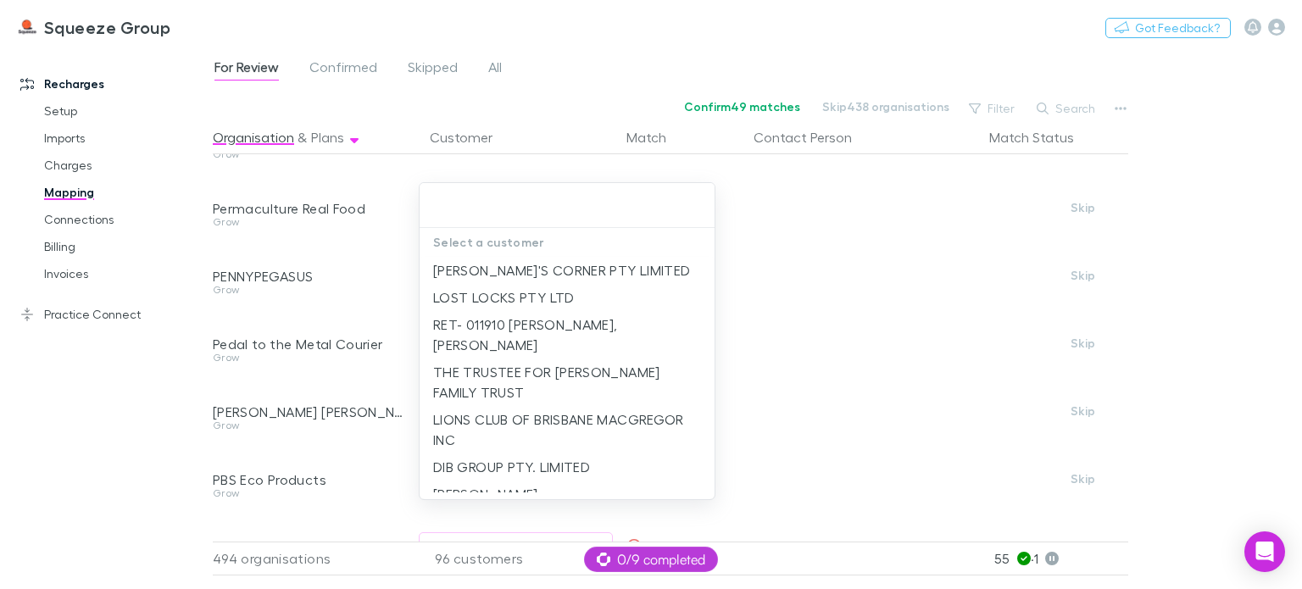
click at [378, 294] on div at bounding box center [651, 294] width 1302 height 589
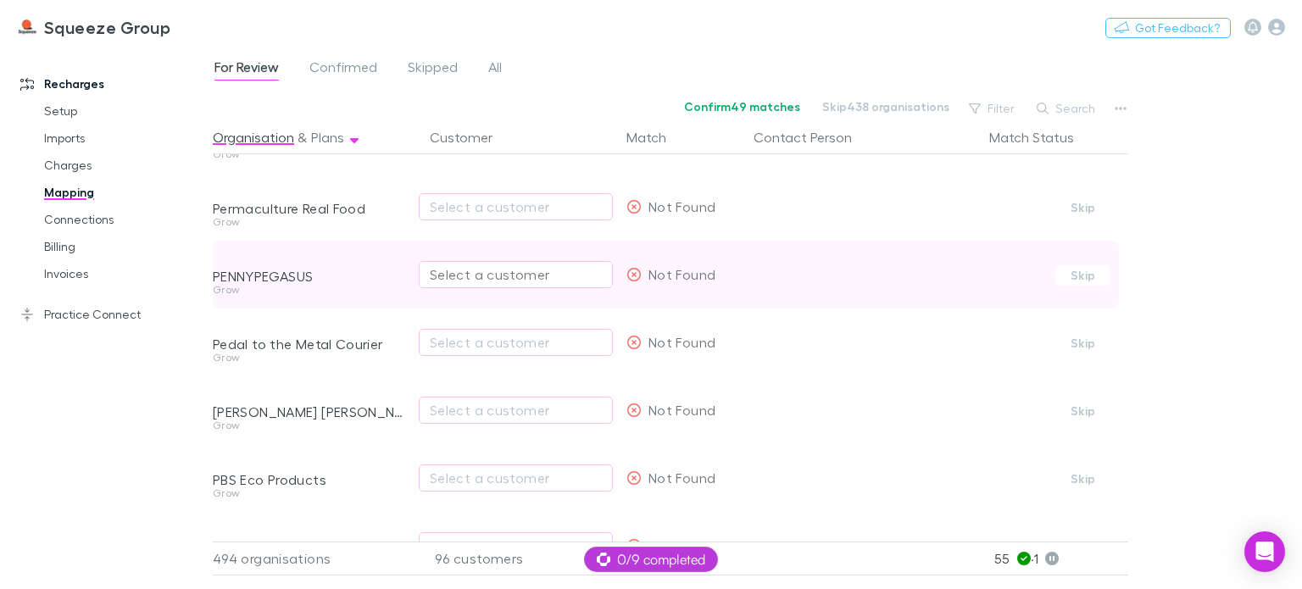
click at [464, 265] on div "Select a customer" at bounding box center [516, 275] width 172 height 20
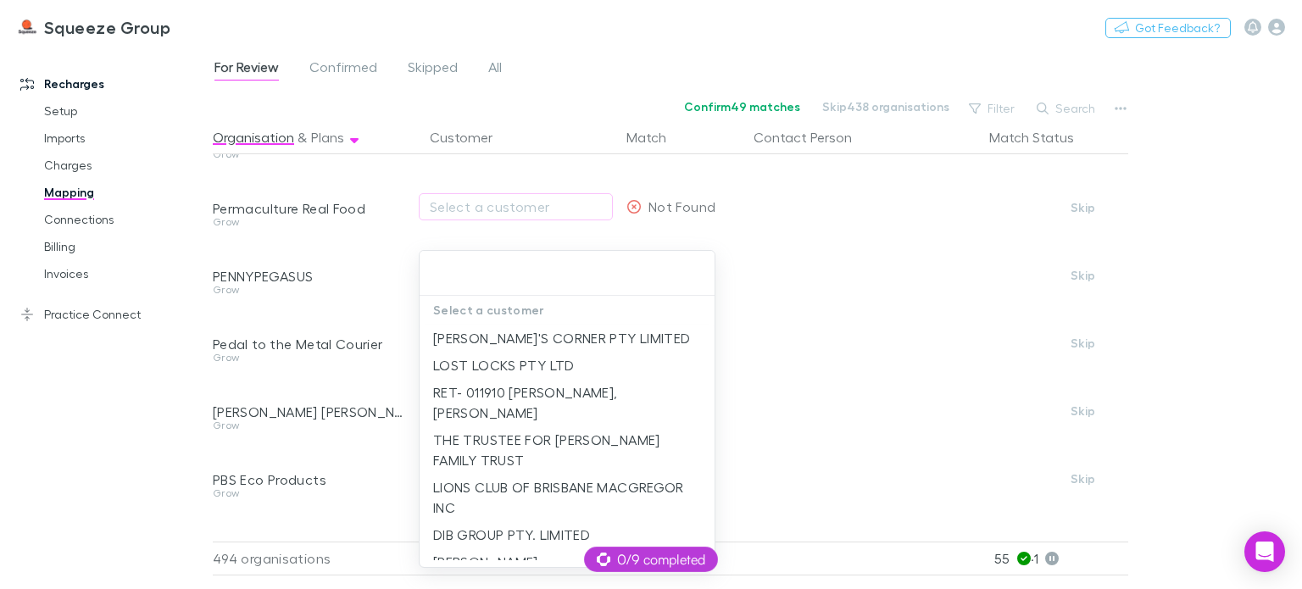
click at [407, 301] on div at bounding box center [651, 294] width 1302 height 589
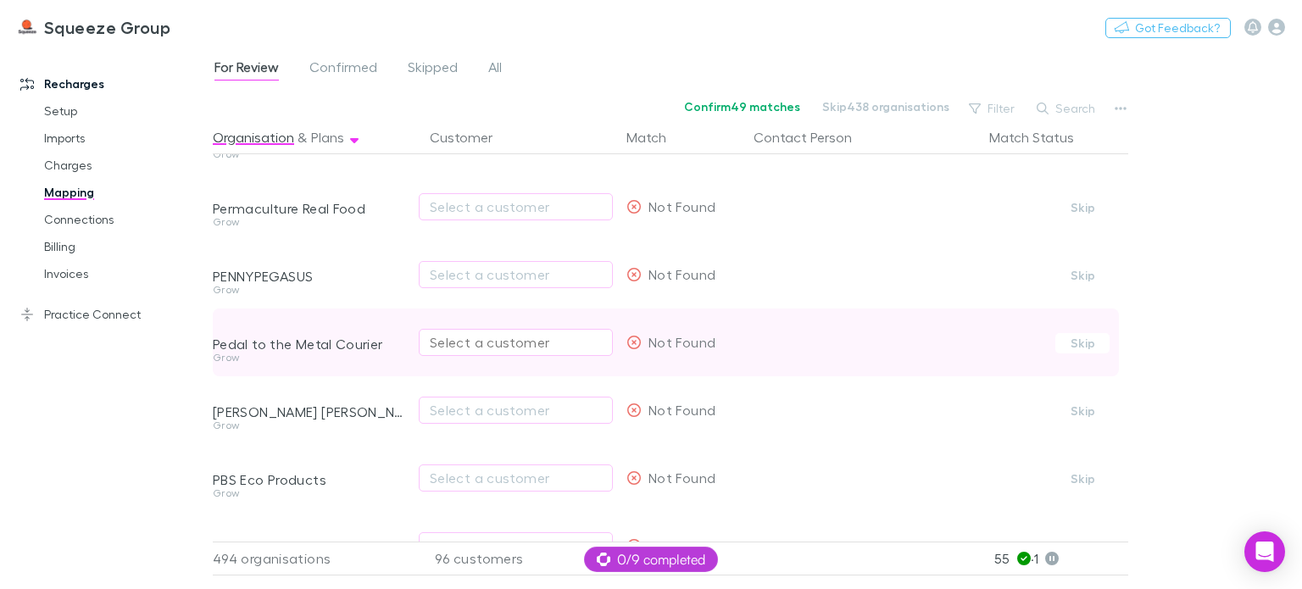
click at [450, 343] on div "Select a customer" at bounding box center [516, 342] width 172 height 20
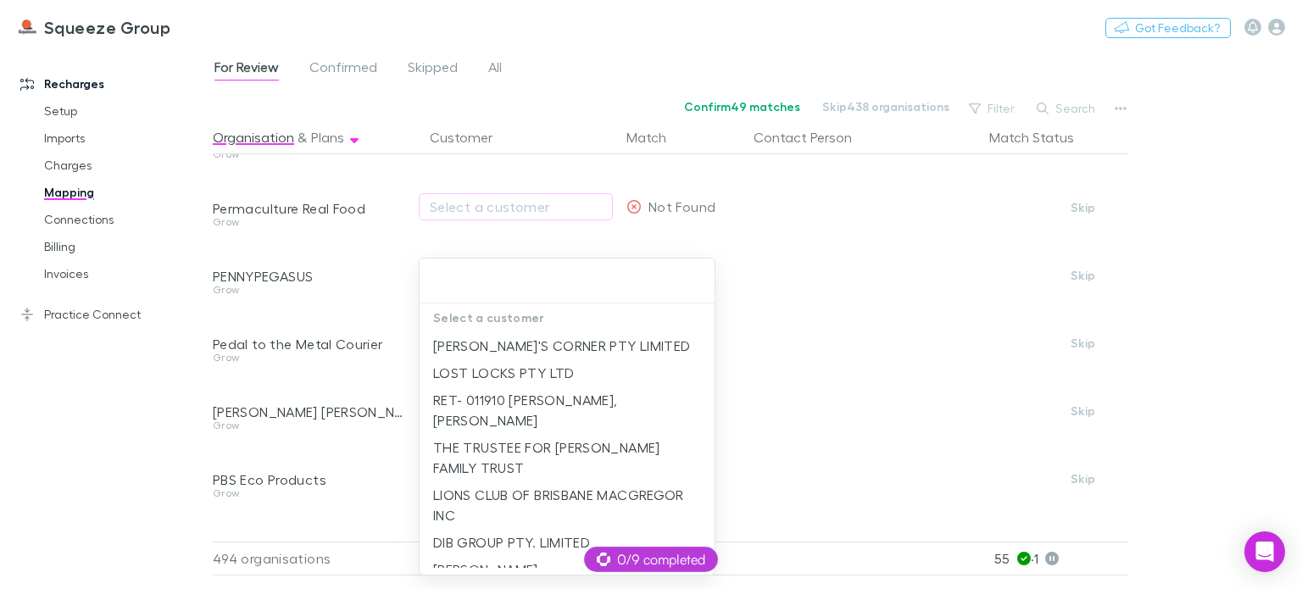
click at [399, 371] on div at bounding box center [651, 294] width 1302 height 589
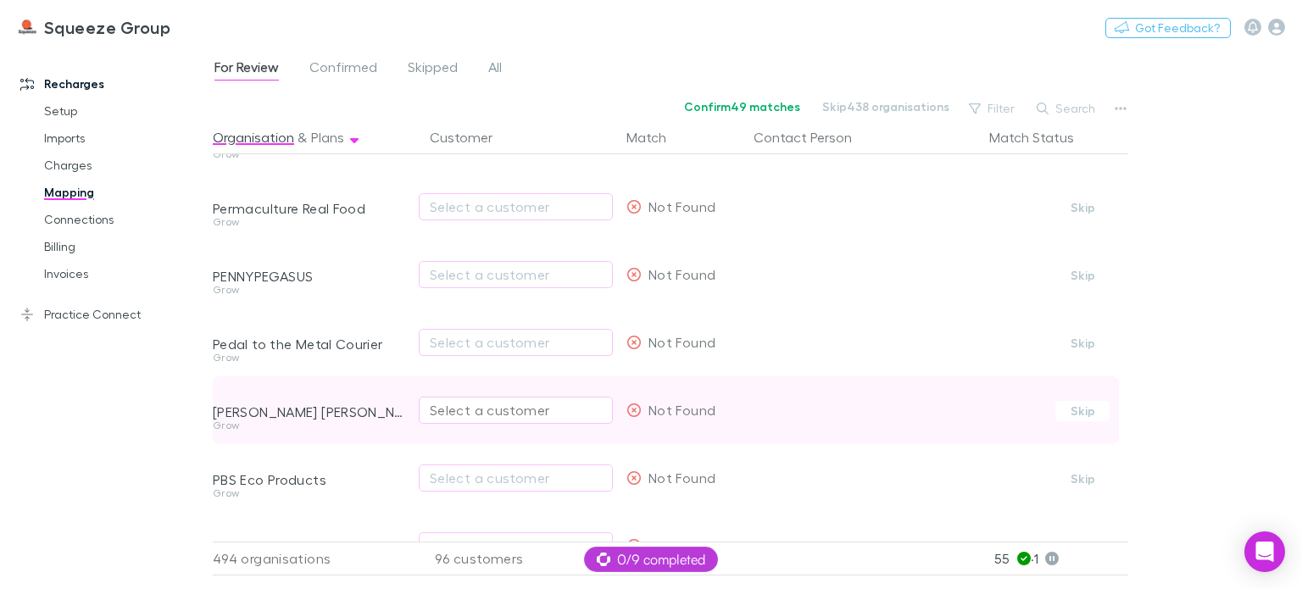
click at [441, 412] on div "Select a customer" at bounding box center [516, 410] width 172 height 20
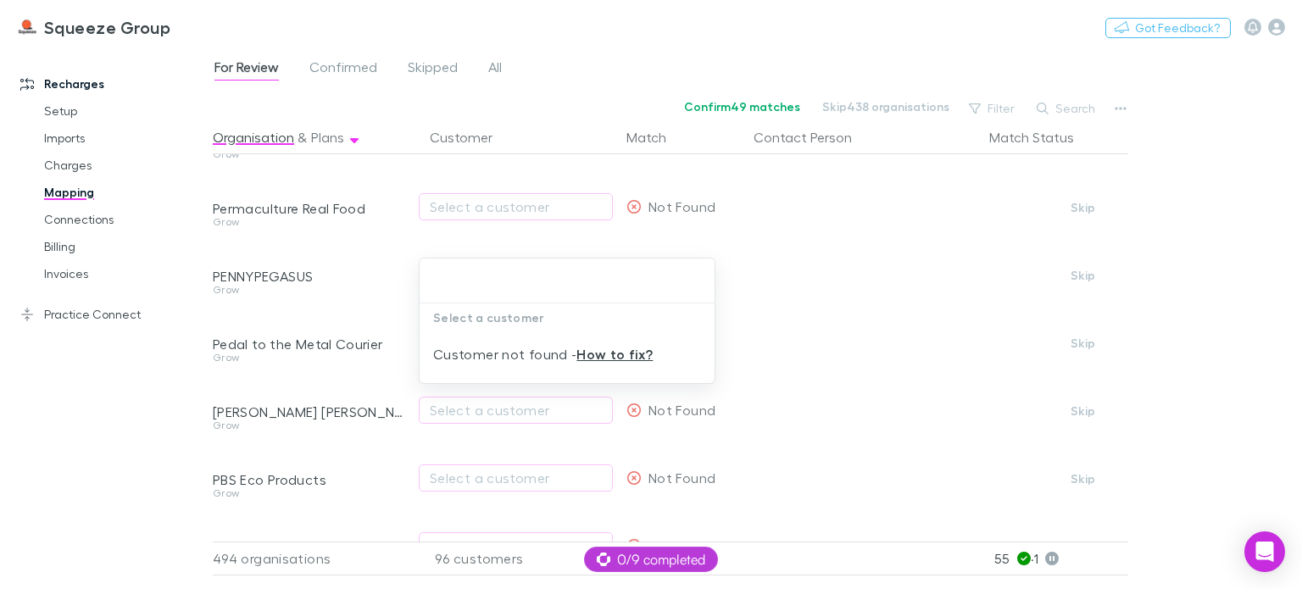
click at [415, 451] on div at bounding box center [651, 294] width 1302 height 589
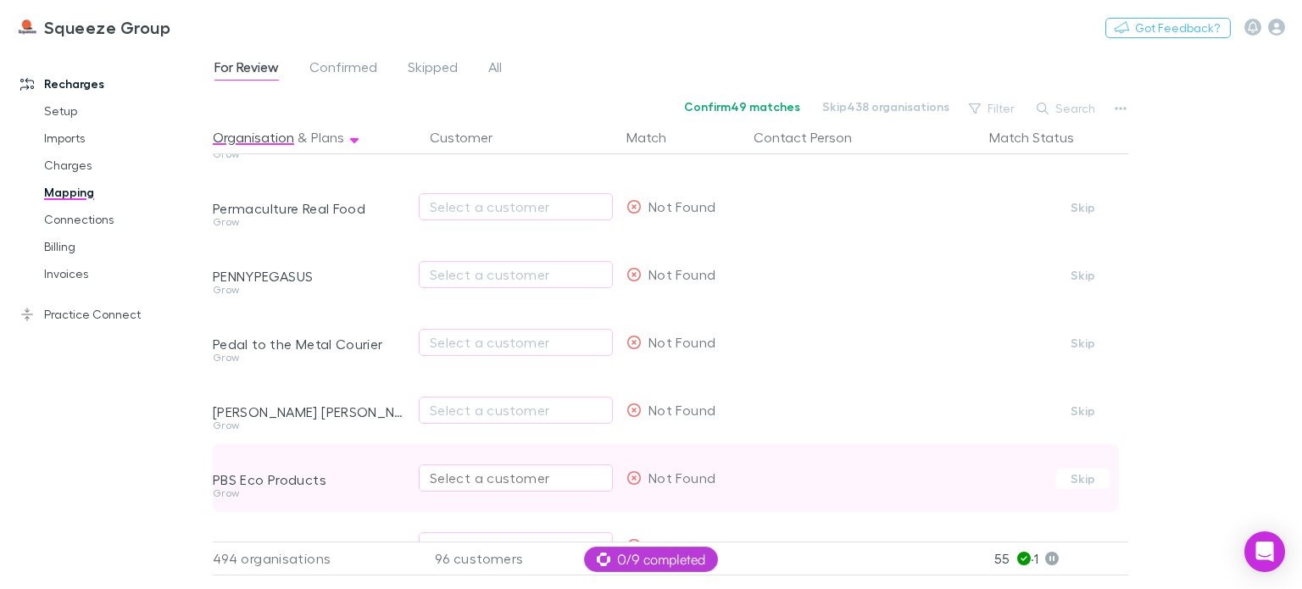
click at [438, 477] on div "Select a customer" at bounding box center [516, 478] width 172 height 20
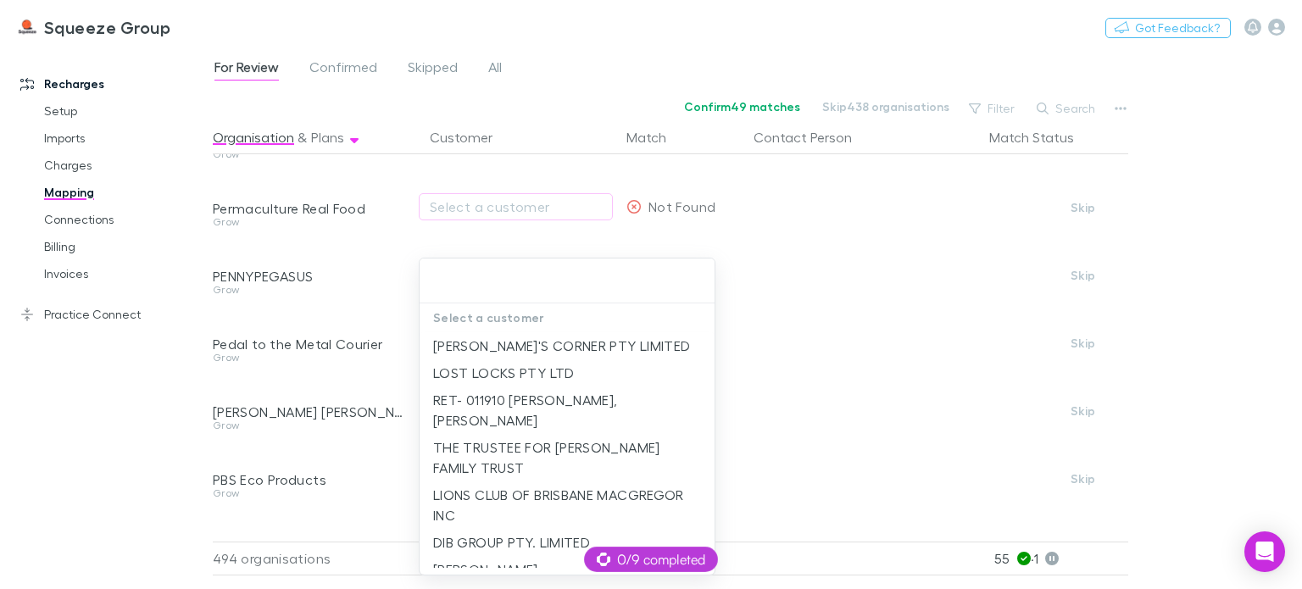
click at [376, 454] on div at bounding box center [651, 294] width 1302 height 589
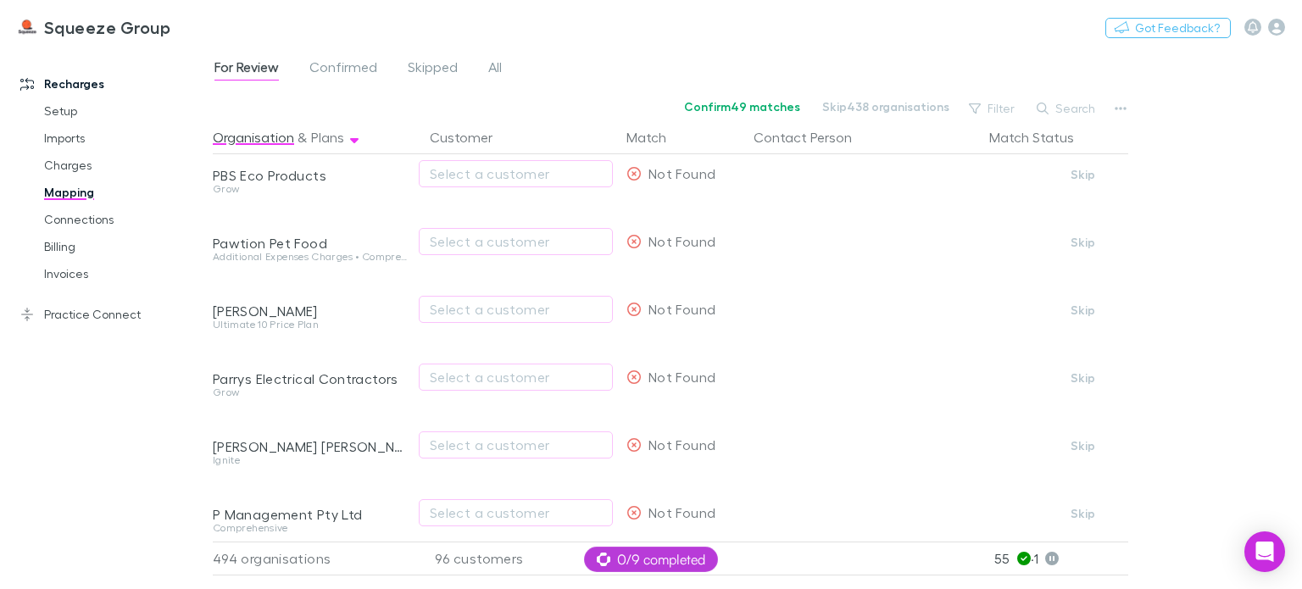
scroll to position [11411, 0]
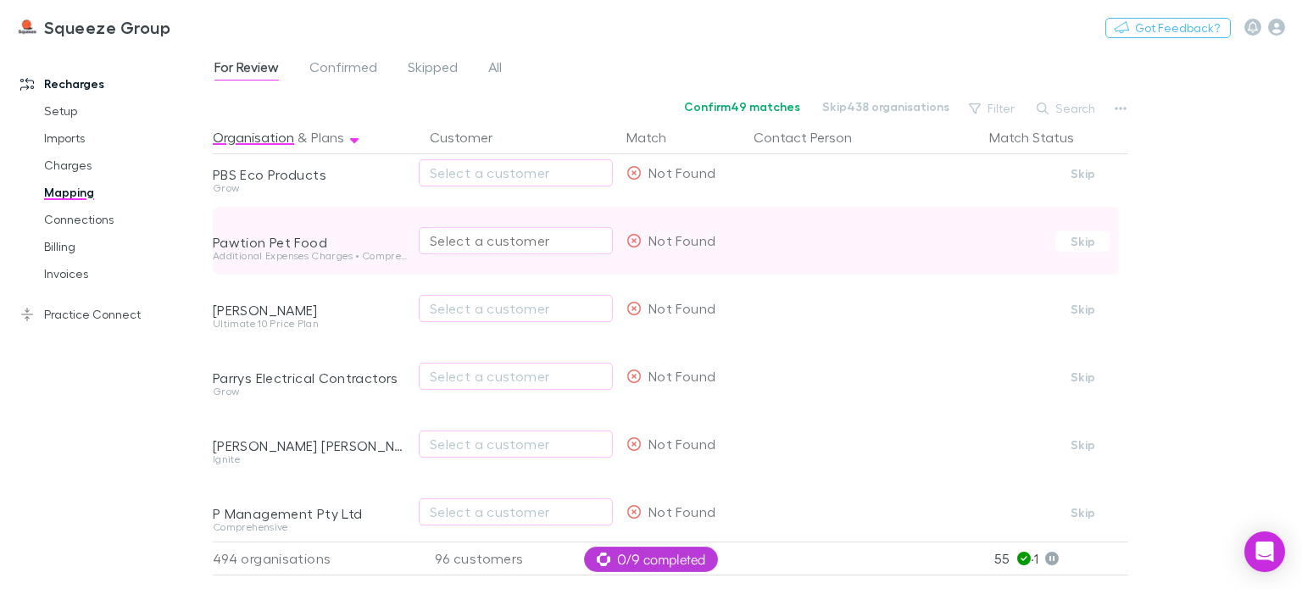
click at [487, 237] on div "Select a customer" at bounding box center [516, 241] width 172 height 20
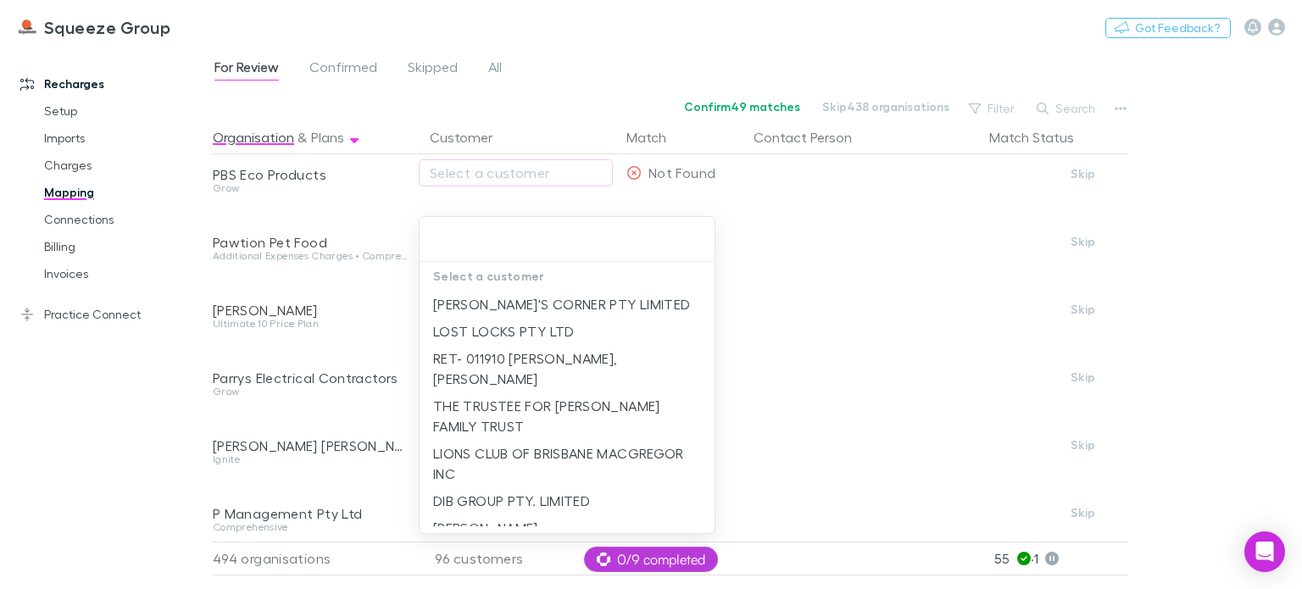
click at [385, 270] on div at bounding box center [651, 294] width 1302 height 589
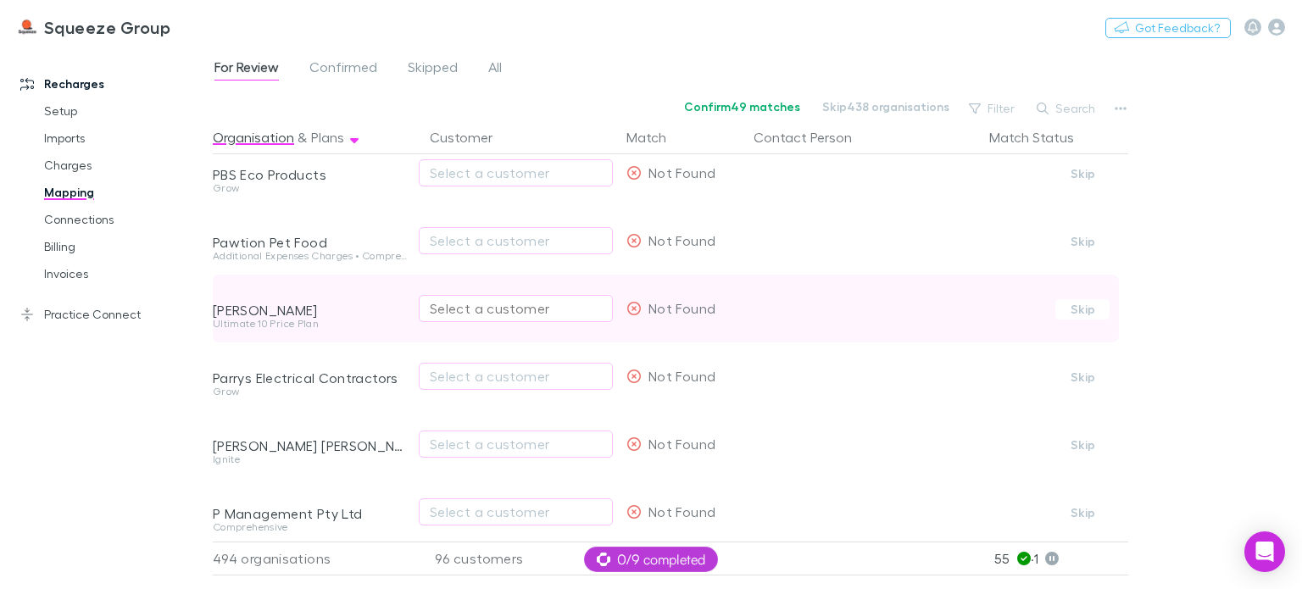
click at [444, 308] on div "Select a customer" at bounding box center [516, 308] width 172 height 20
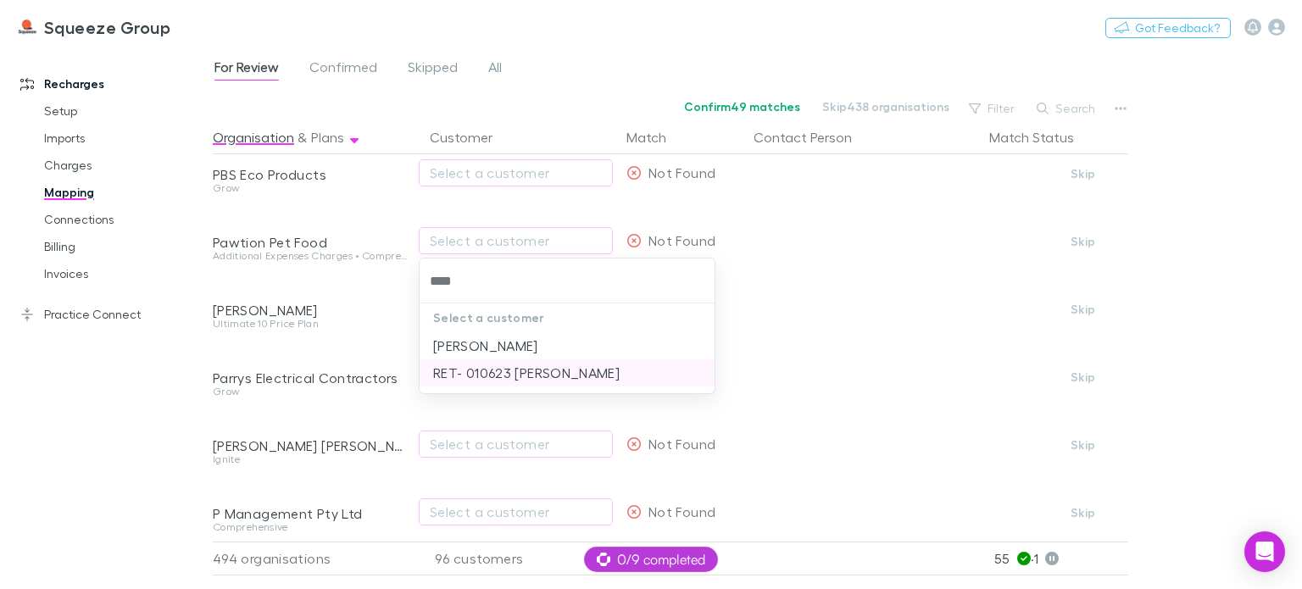
click at [457, 380] on li "RET- 010623 [PERSON_NAME]" at bounding box center [567, 373] width 295 height 27
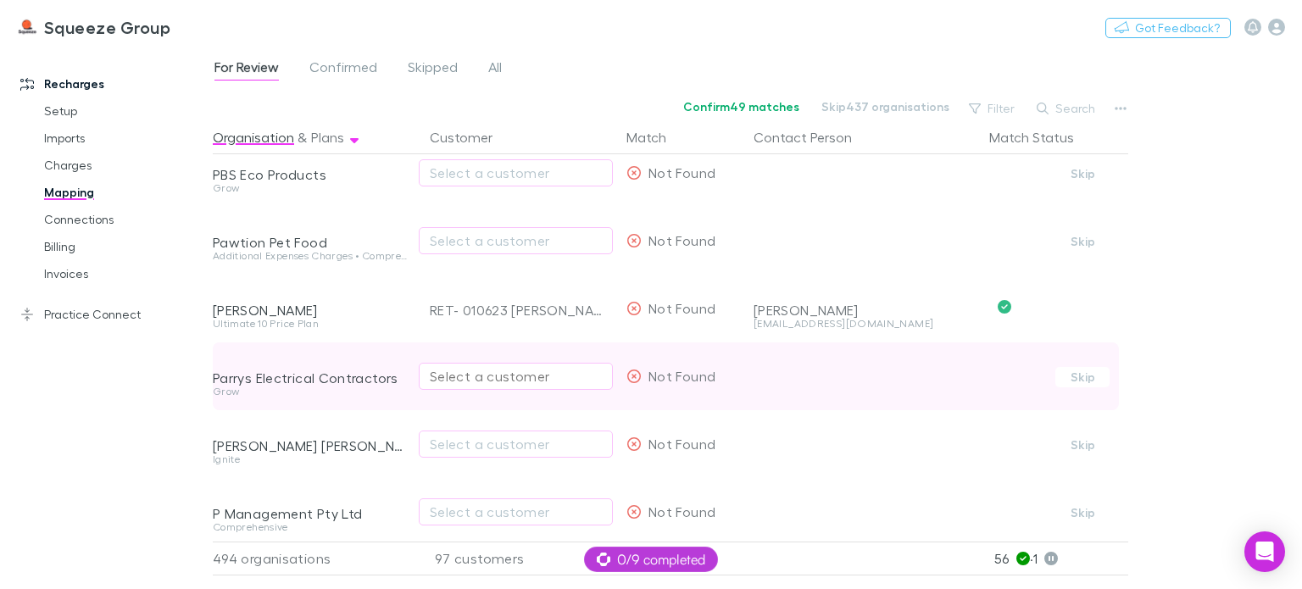
click at [456, 376] on div "Select a customer" at bounding box center [516, 376] width 172 height 20
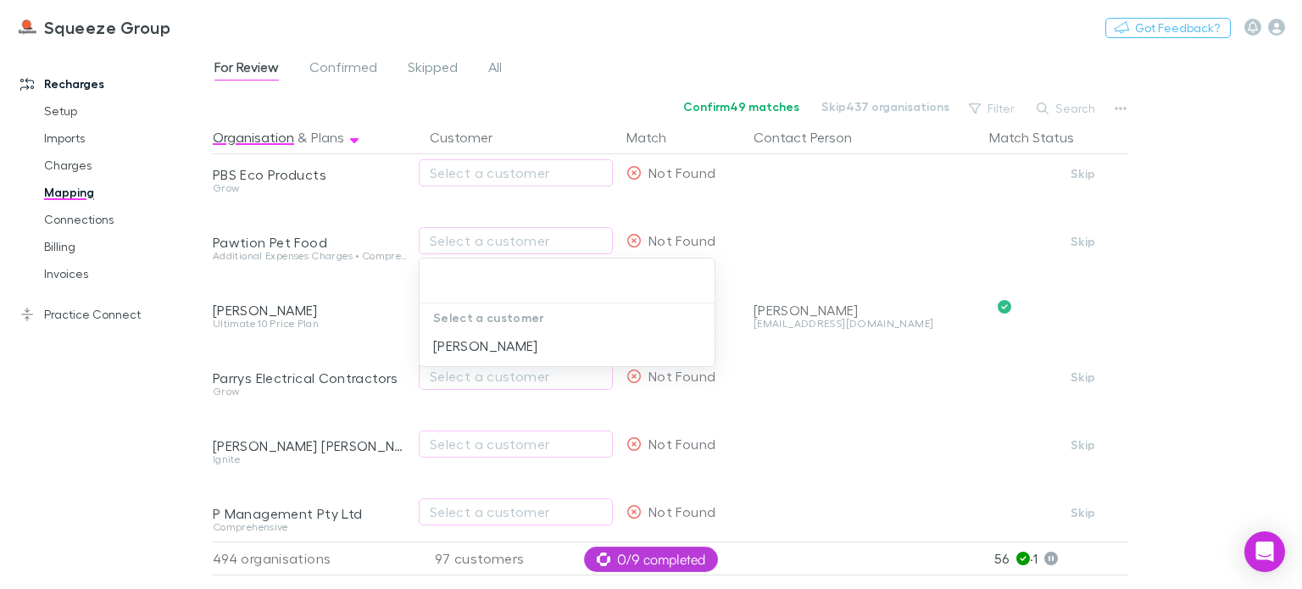
click at [401, 421] on div at bounding box center [651, 294] width 1302 height 589
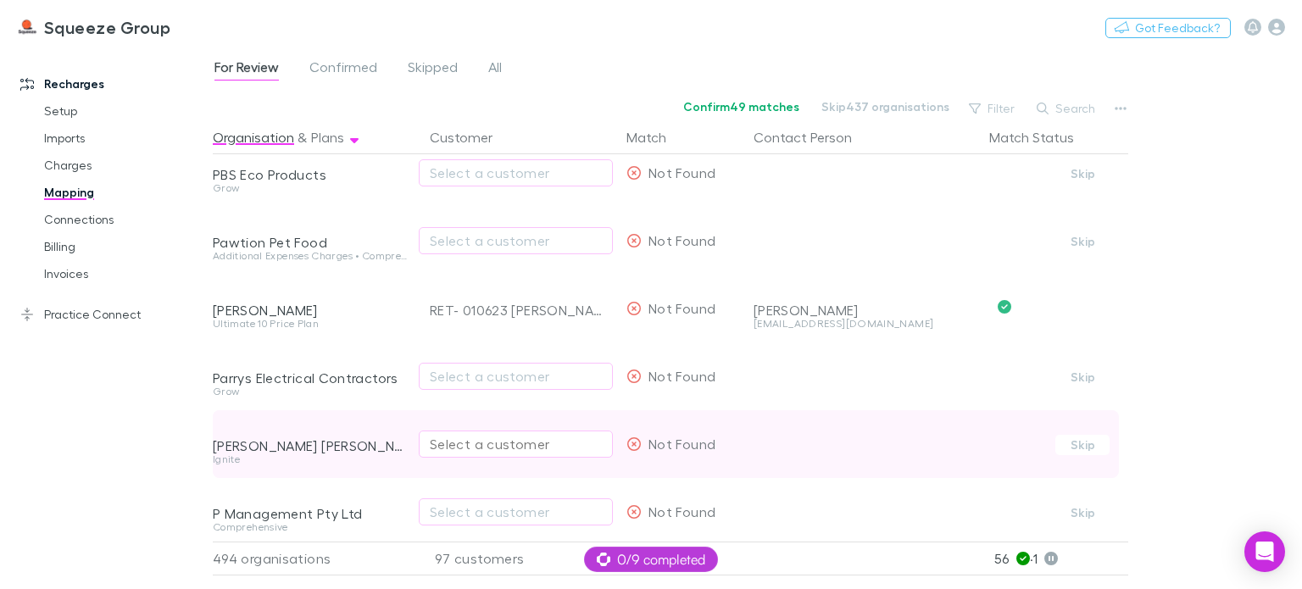
click at [443, 449] on div "Select a customer" at bounding box center [516, 444] width 172 height 20
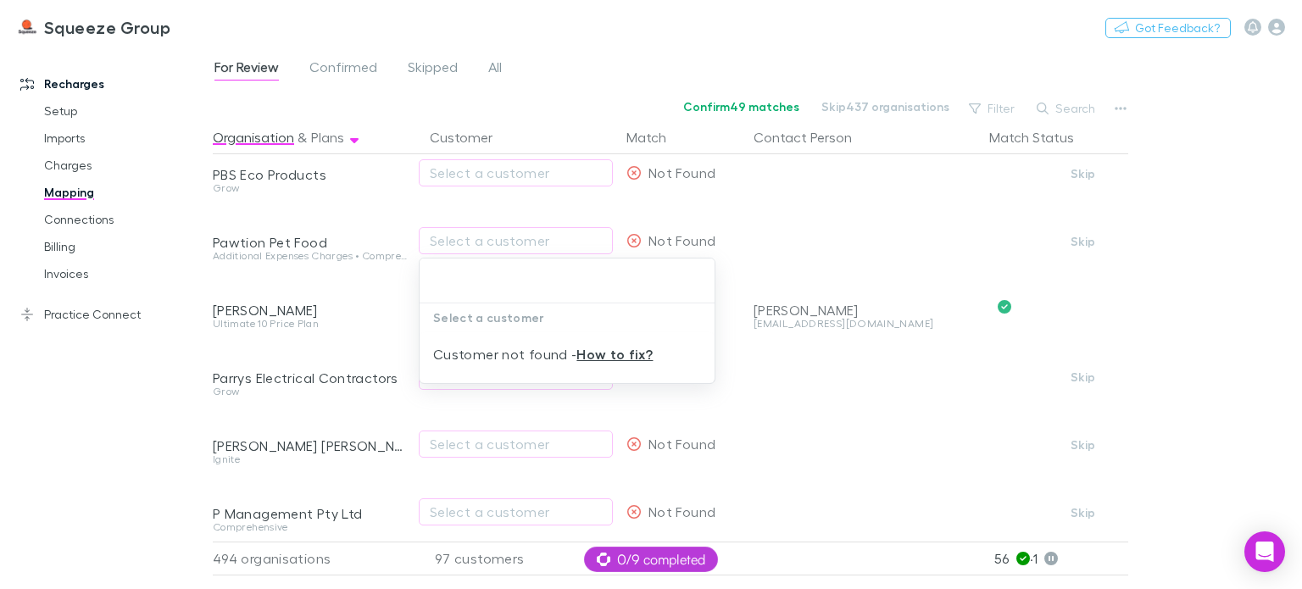
click at [417, 473] on div at bounding box center [651, 294] width 1302 height 589
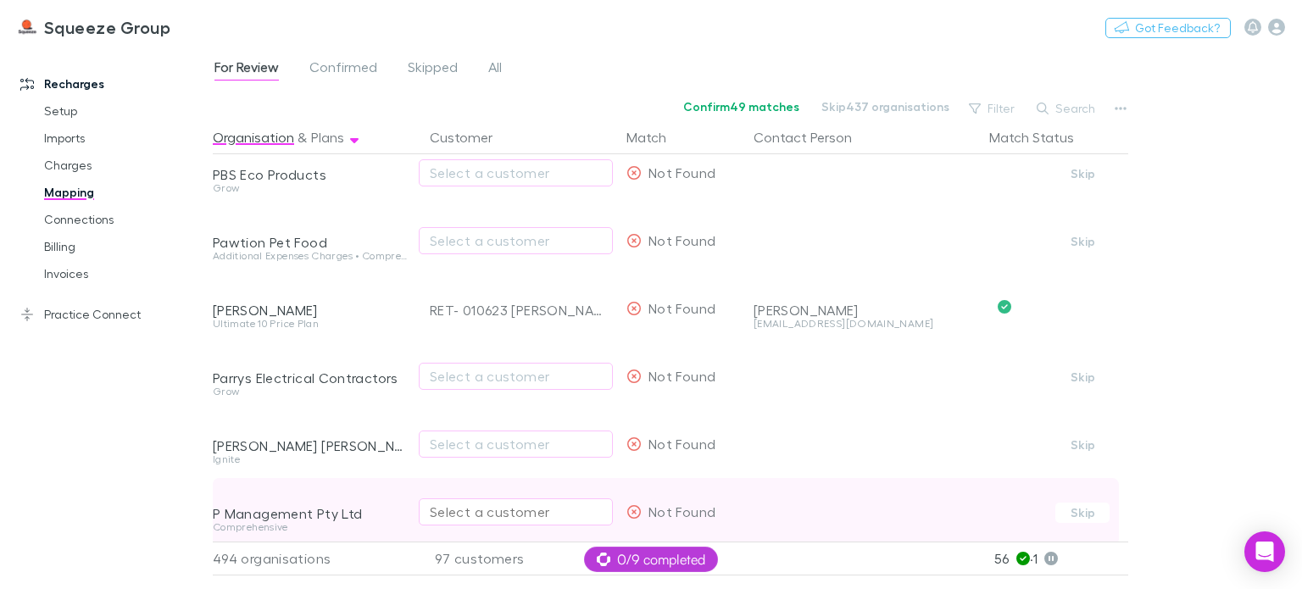
click at [454, 514] on div "Select a customer" at bounding box center [516, 512] width 172 height 20
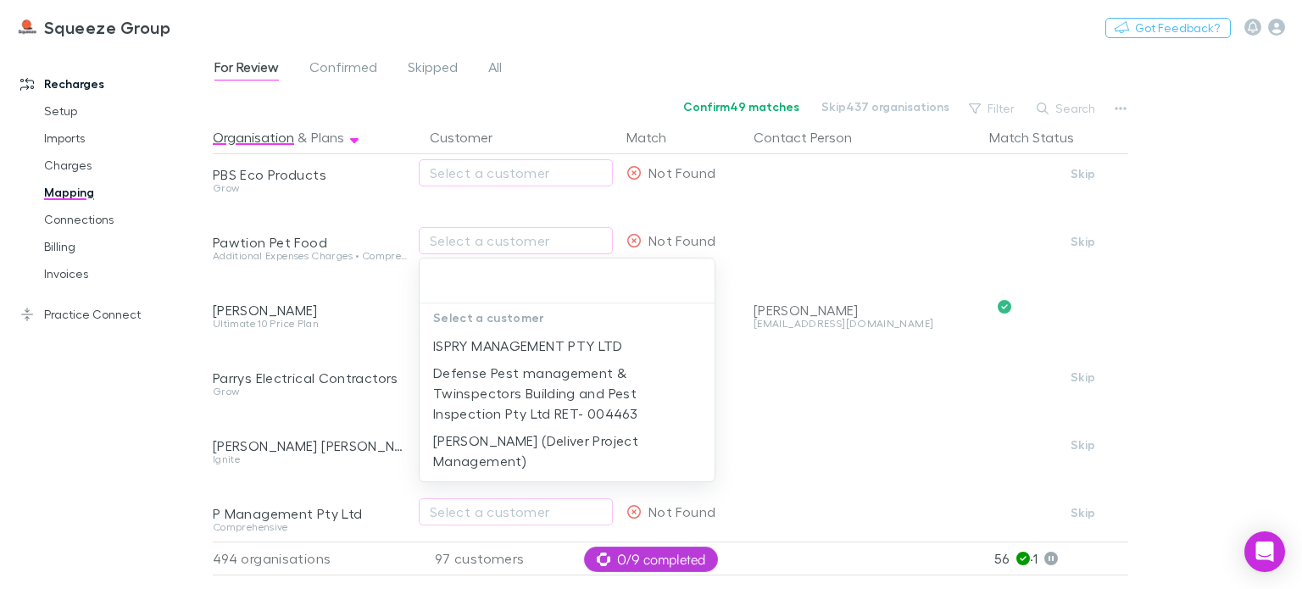
click at [404, 493] on div at bounding box center [651, 294] width 1302 height 589
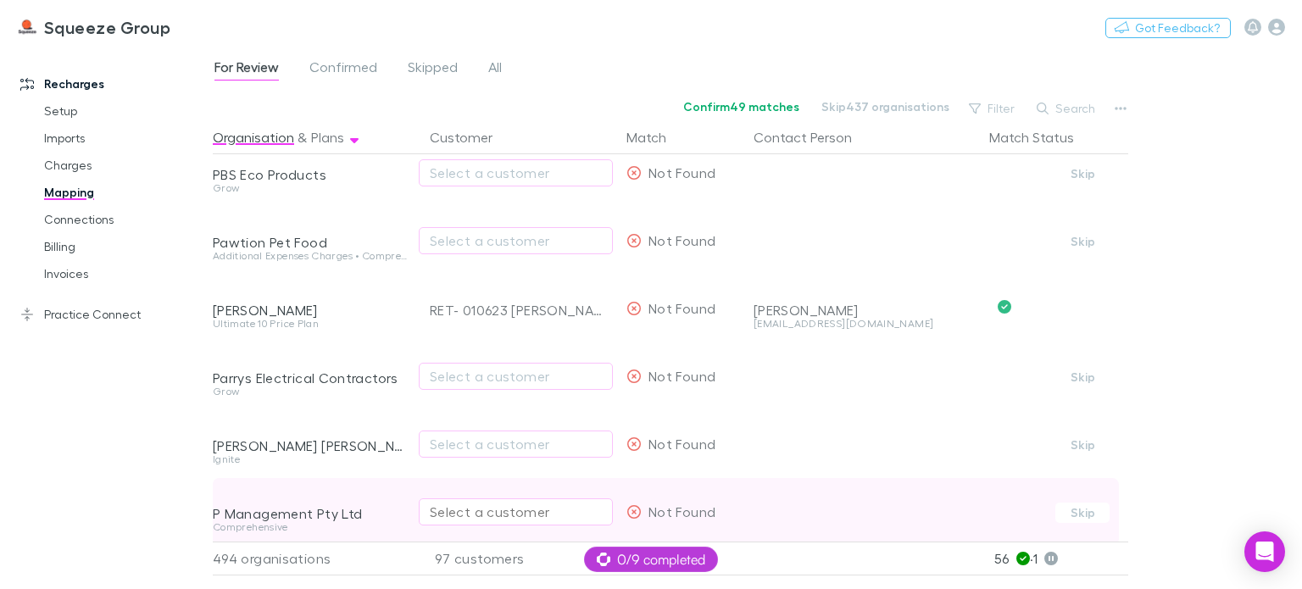
click at [430, 508] on div "Select a customer" at bounding box center [516, 512] width 172 height 20
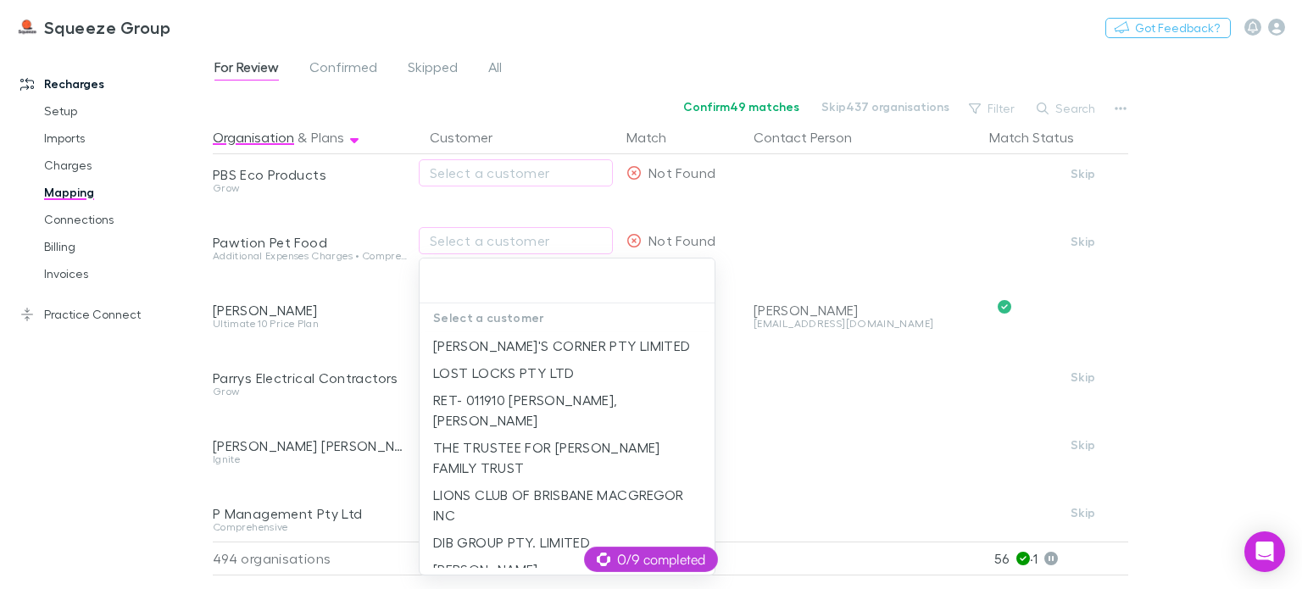
click at [400, 487] on div at bounding box center [651, 294] width 1302 height 589
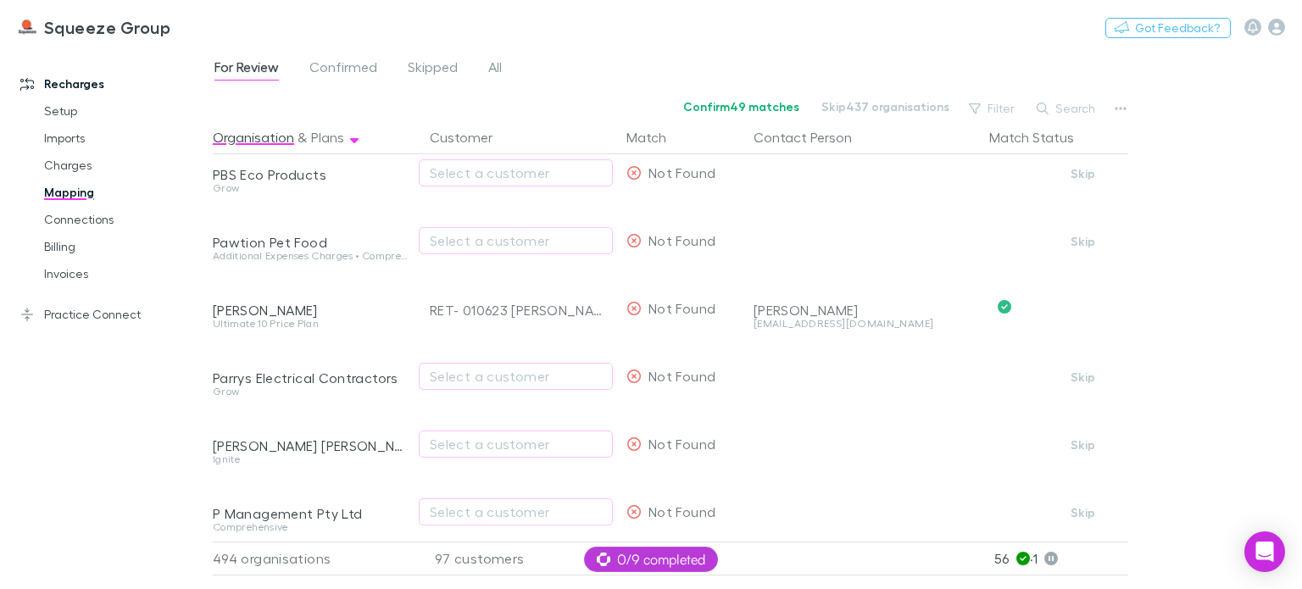
click at [400, 487] on div "P Management Pty Ltd" at bounding box center [311, 500] width 197 height 44
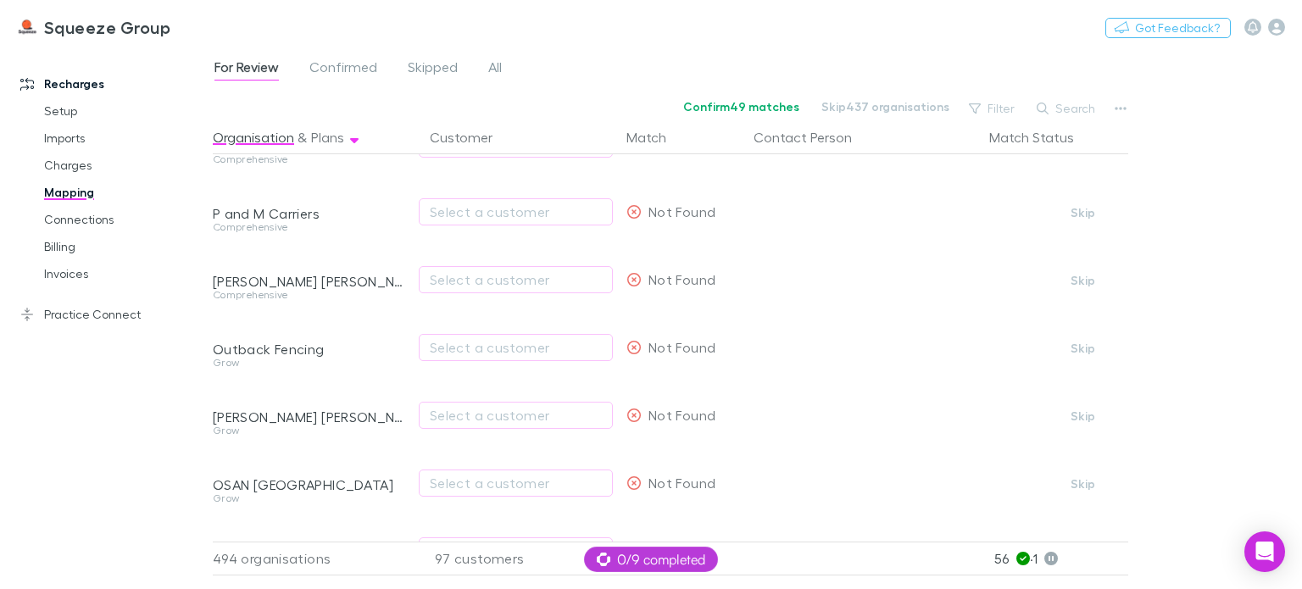
scroll to position [11784, 0]
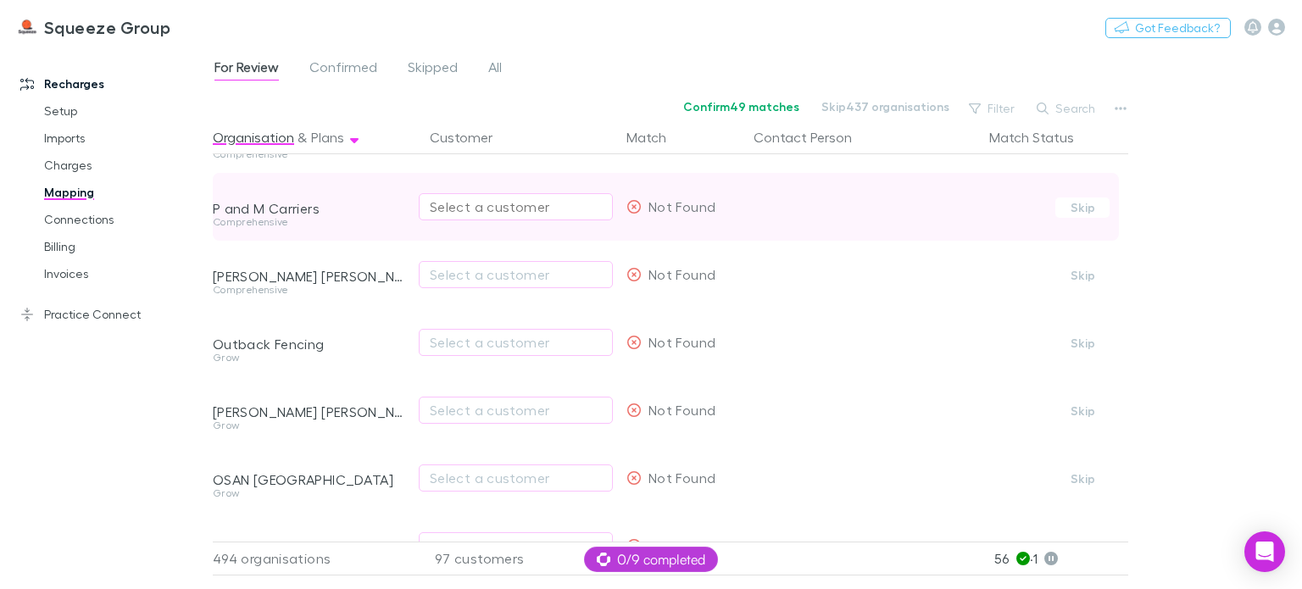
click at [482, 209] on div "Select a customer" at bounding box center [516, 207] width 172 height 20
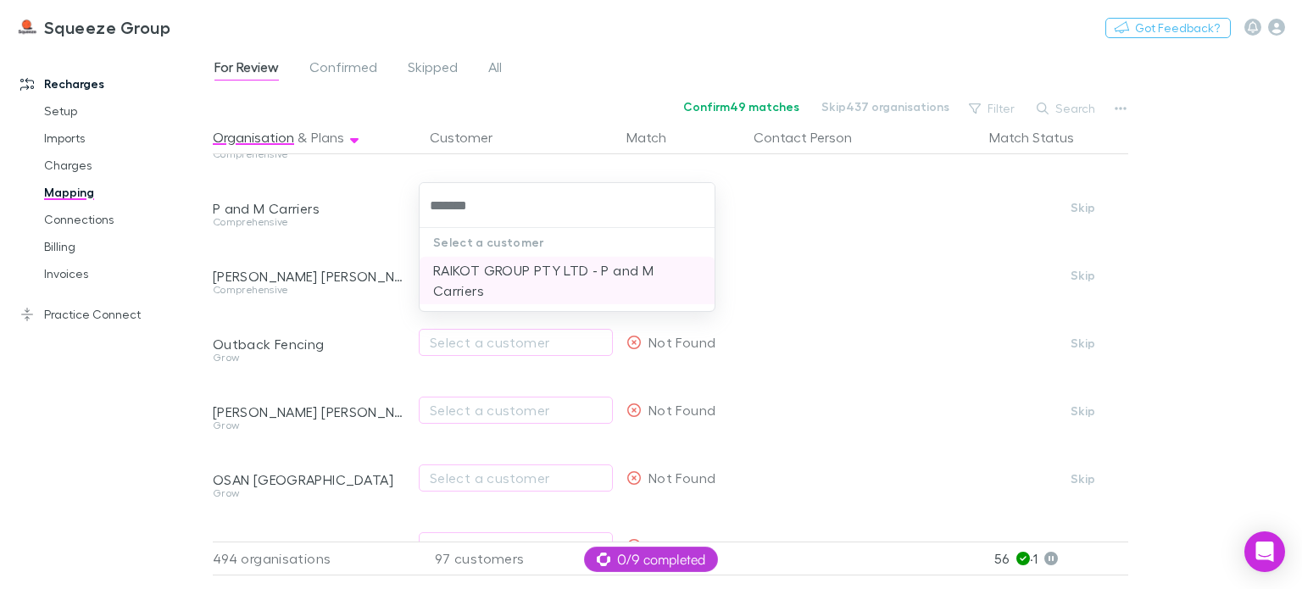
click at [483, 264] on li "RAIKOT GROUP PTY LTD - P and M Carriers" at bounding box center [567, 280] width 295 height 47
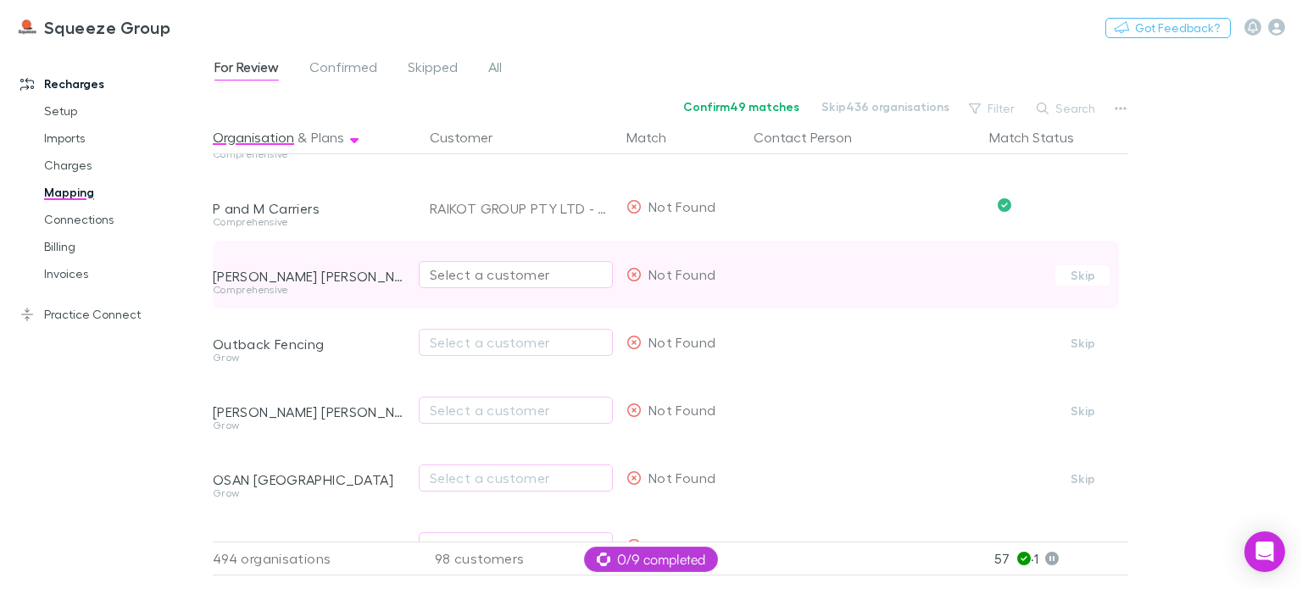
click at [467, 273] on div "Select a customer" at bounding box center [516, 275] width 172 height 20
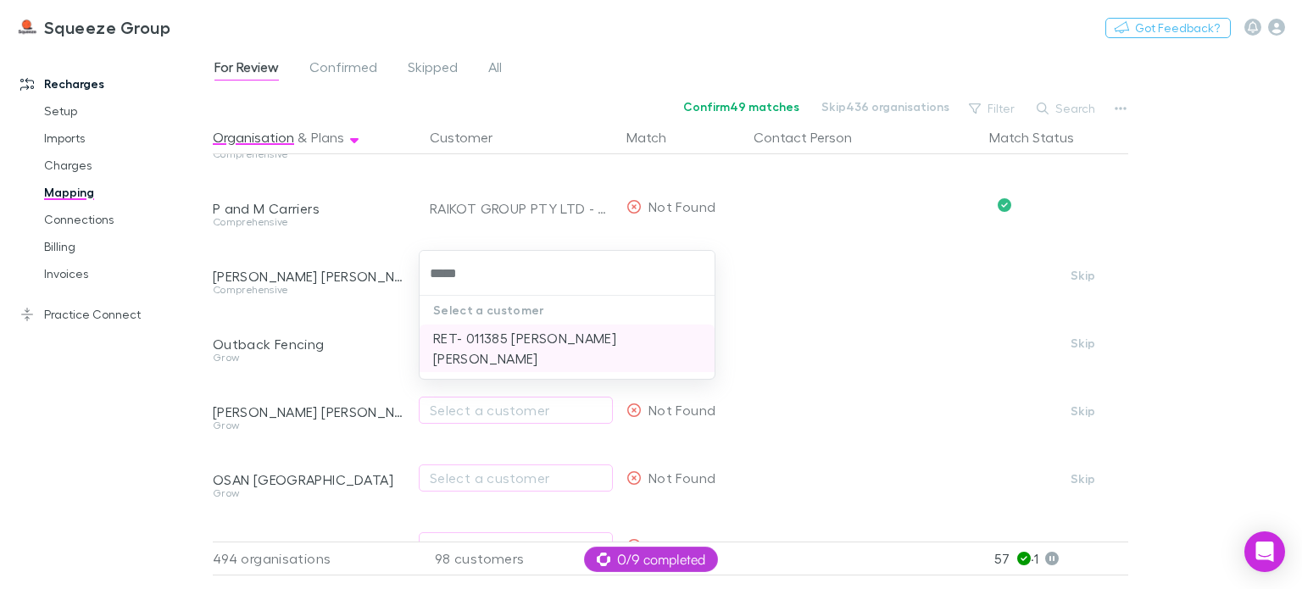
click at [482, 339] on li "RET- 011385 [PERSON_NAME] [PERSON_NAME]" at bounding box center [567, 348] width 295 height 47
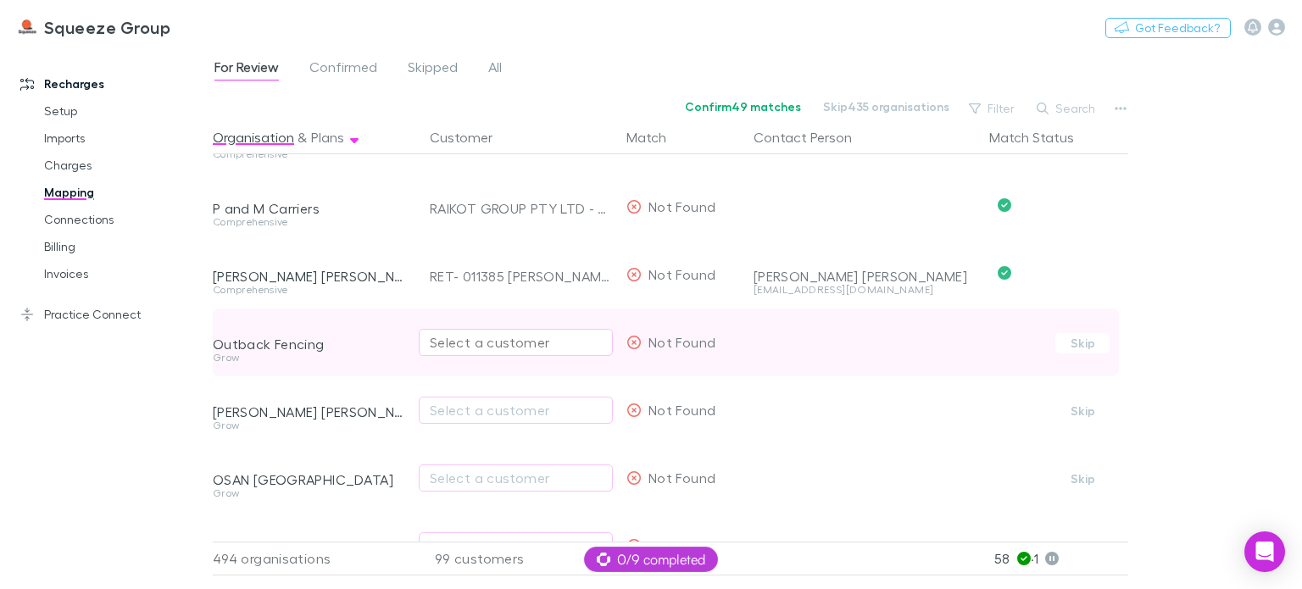
click at [465, 346] on div "Select a customer" at bounding box center [516, 342] width 172 height 20
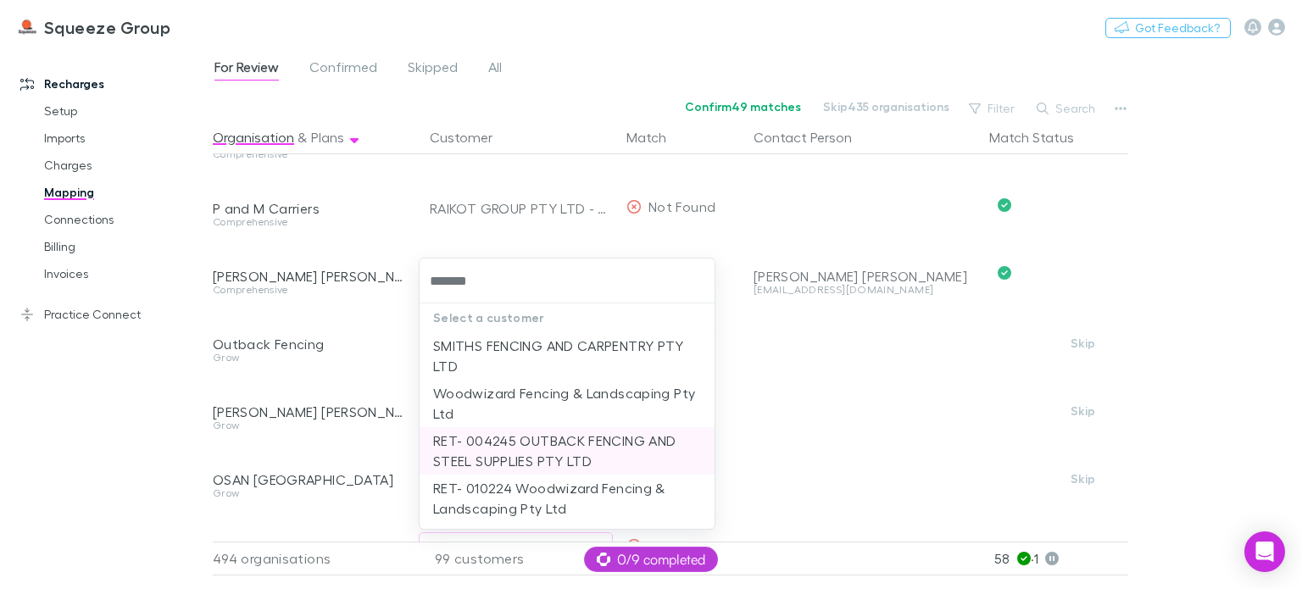
click at [493, 447] on li "RET- 004245 OUTBACK FENCING AND STEEL SUPPLIES PTY LTD" at bounding box center [567, 450] width 295 height 47
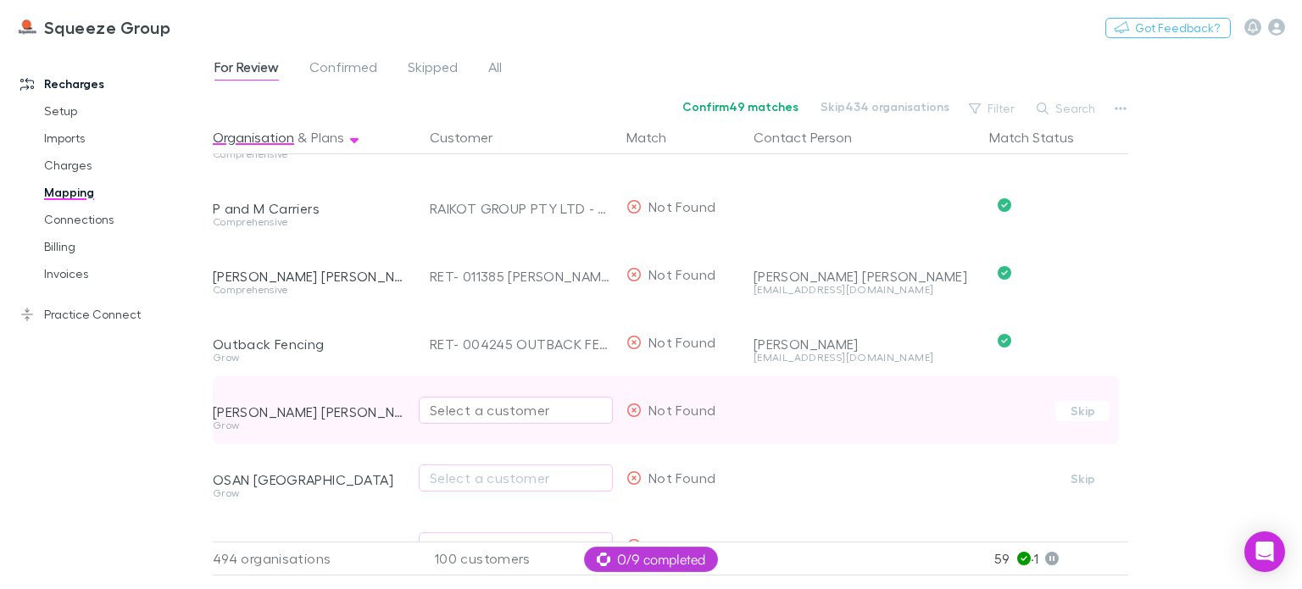
click at [443, 409] on div "Select a customer" at bounding box center [516, 410] width 172 height 20
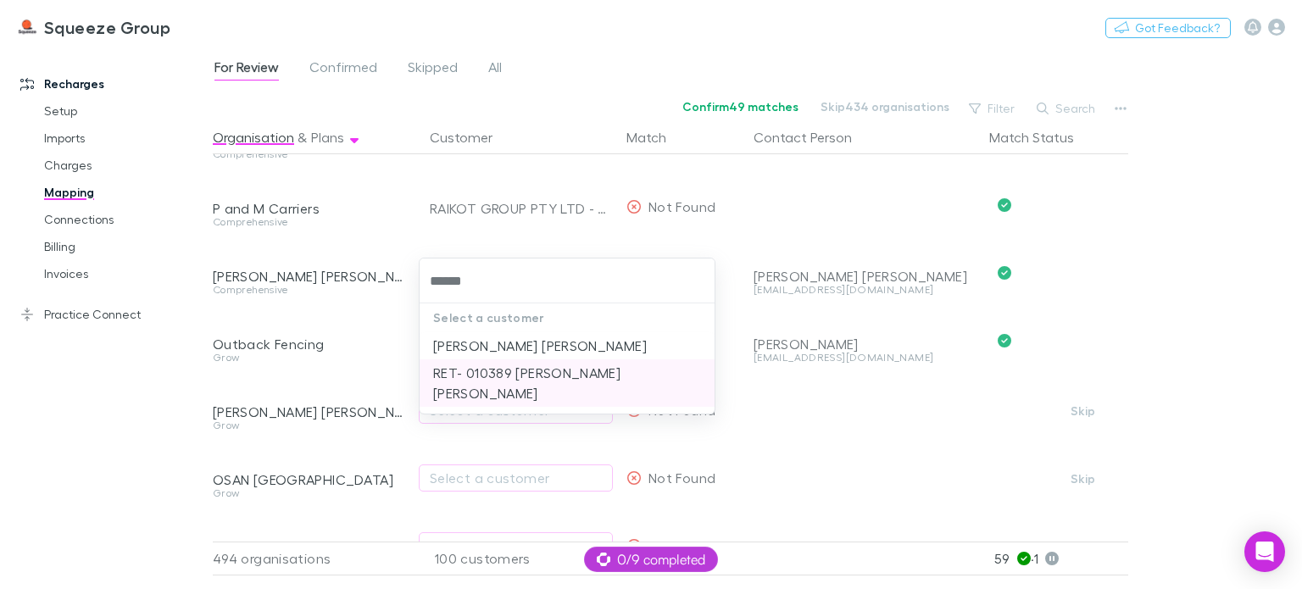
click at [481, 365] on li "RET- 010389 [PERSON_NAME] [PERSON_NAME]" at bounding box center [567, 383] width 295 height 47
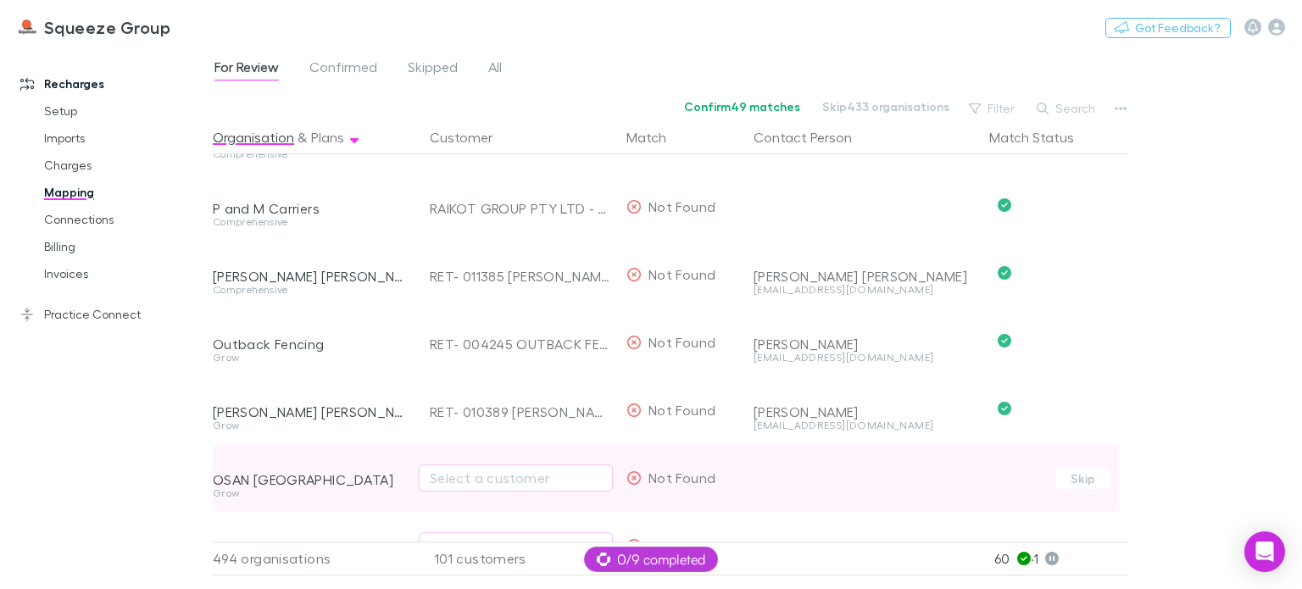
click at [389, 447] on div "OSAN [GEOGRAPHIC_DATA]" at bounding box center [311, 466] width 197 height 44
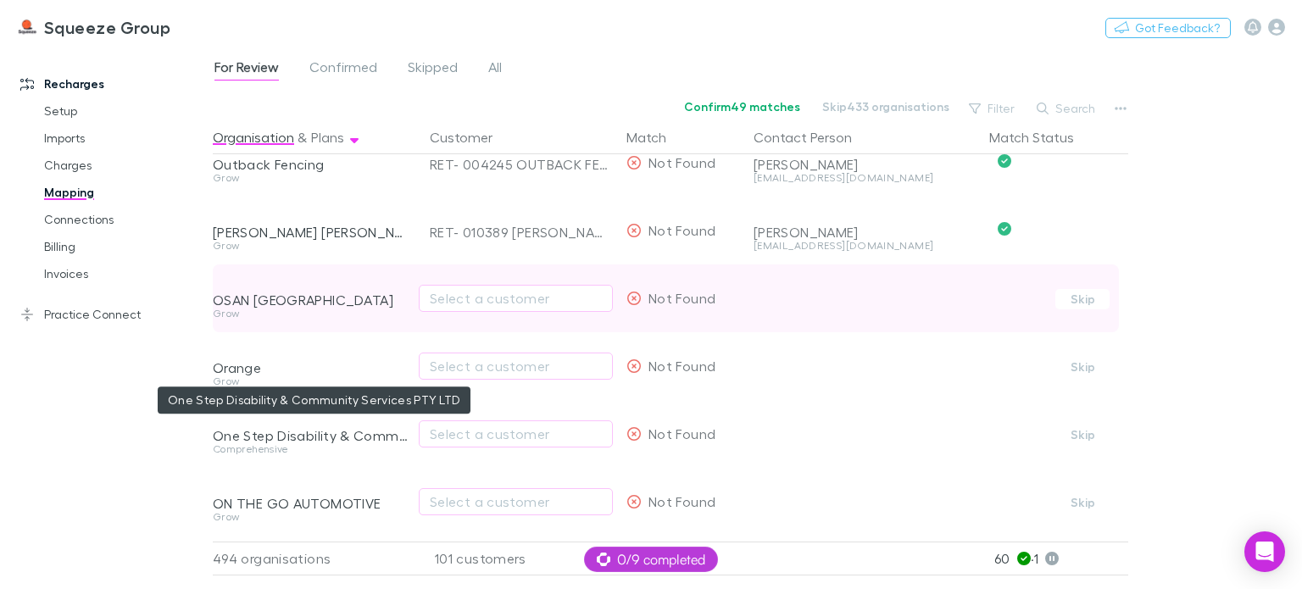
scroll to position [11988, 0]
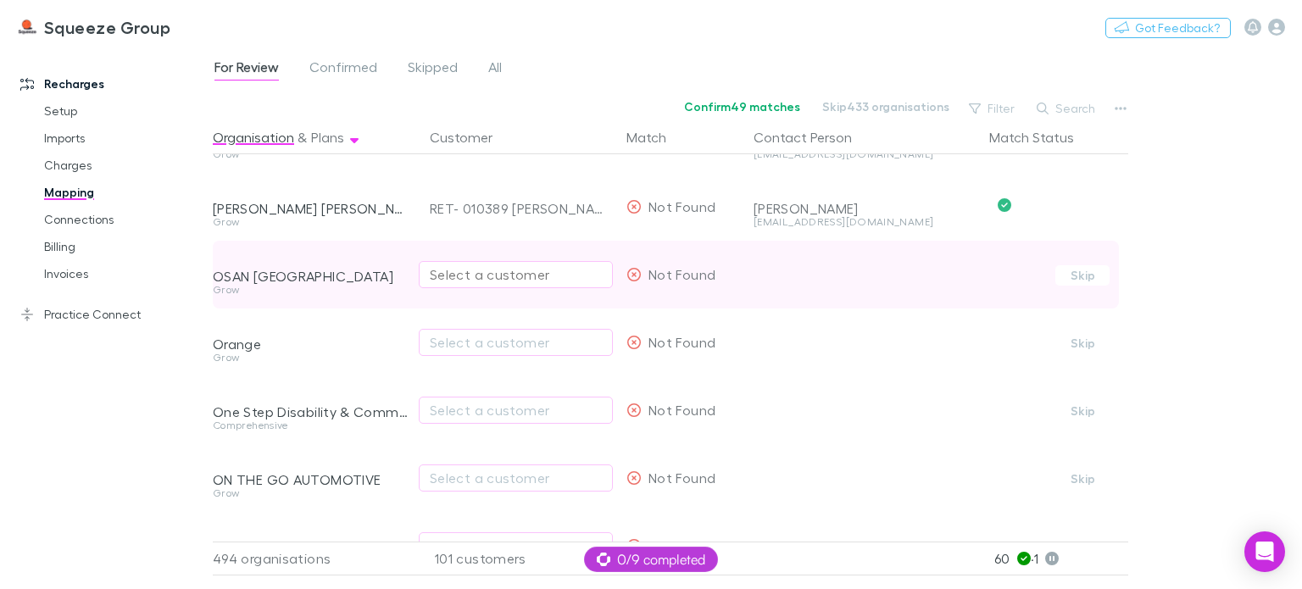
click at [485, 273] on div "Select a customer" at bounding box center [516, 275] width 172 height 20
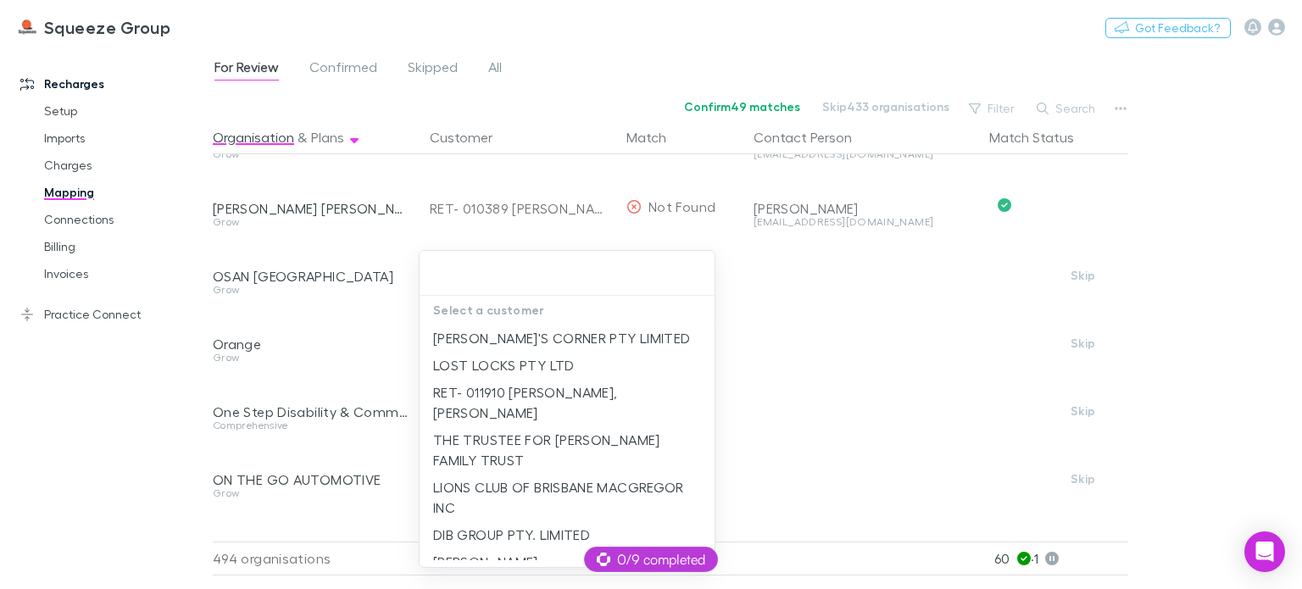
click at [400, 359] on div at bounding box center [651, 294] width 1302 height 589
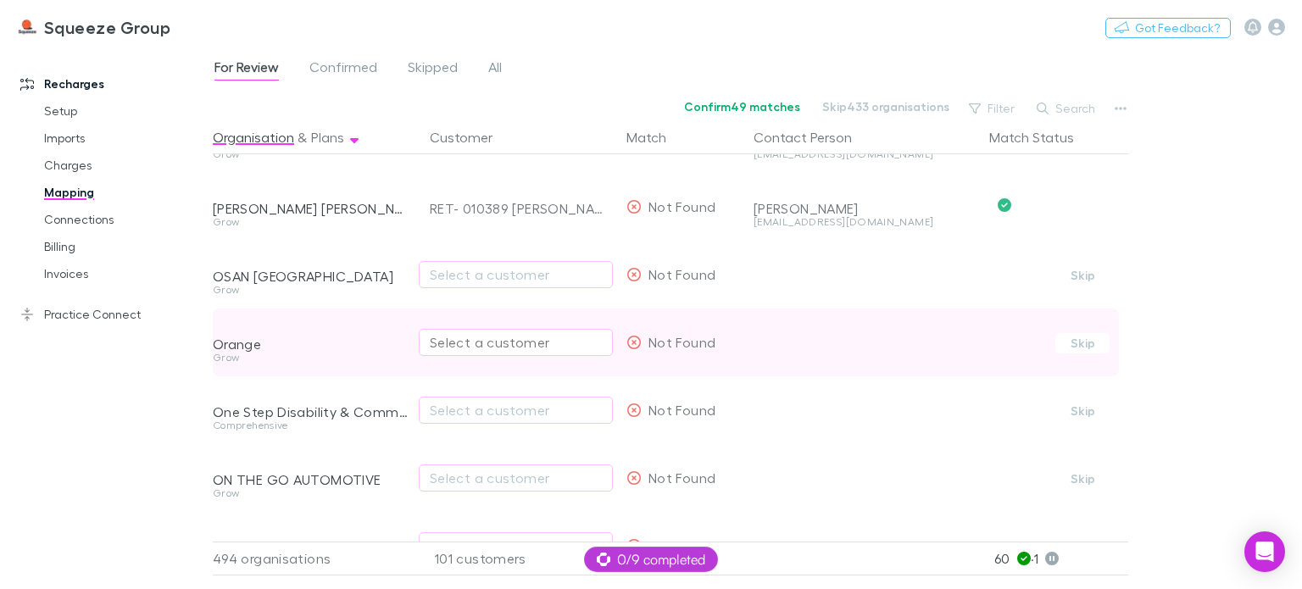
click at [447, 354] on button "Select a customer" at bounding box center [516, 342] width 194 height 27
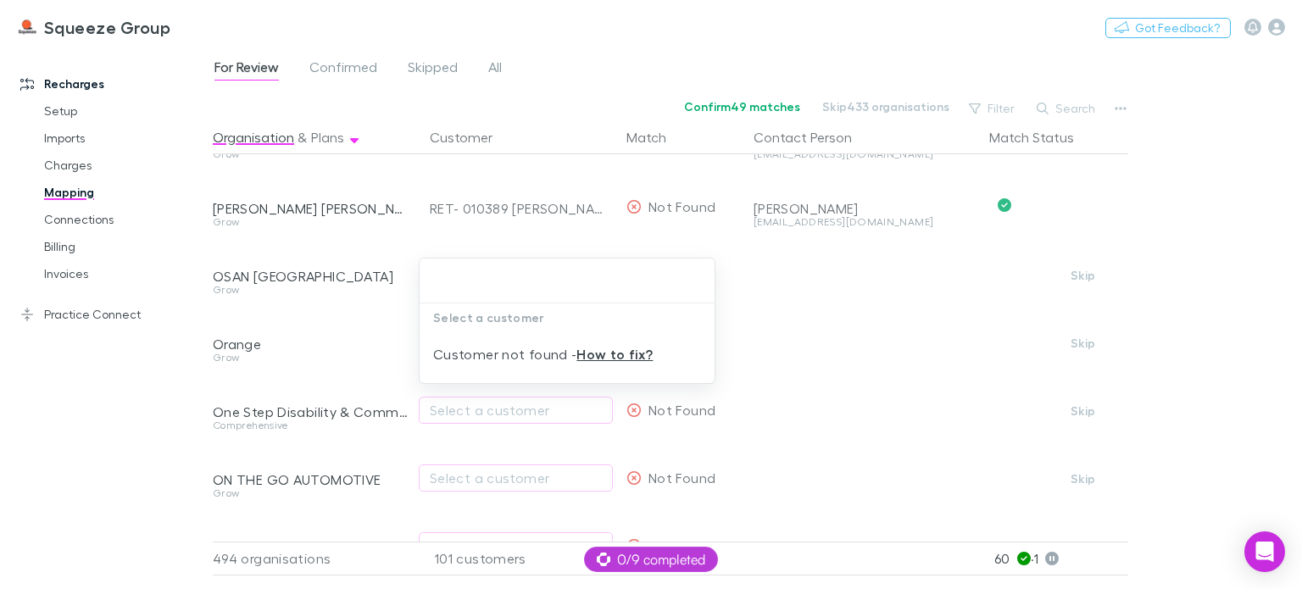
click at [403, 343] on div at bounding box center [651, 294] width 1302 height 589
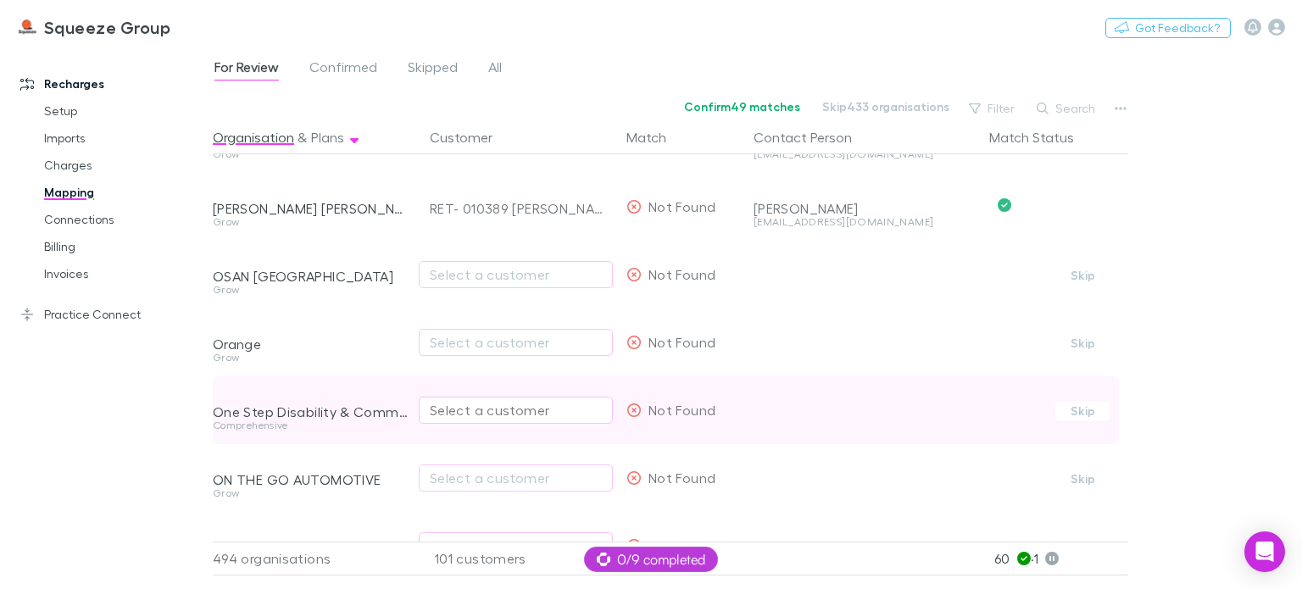
click at [441, 410] on div "Select a customer" at bounding box center [516, 410] width 172 height 20
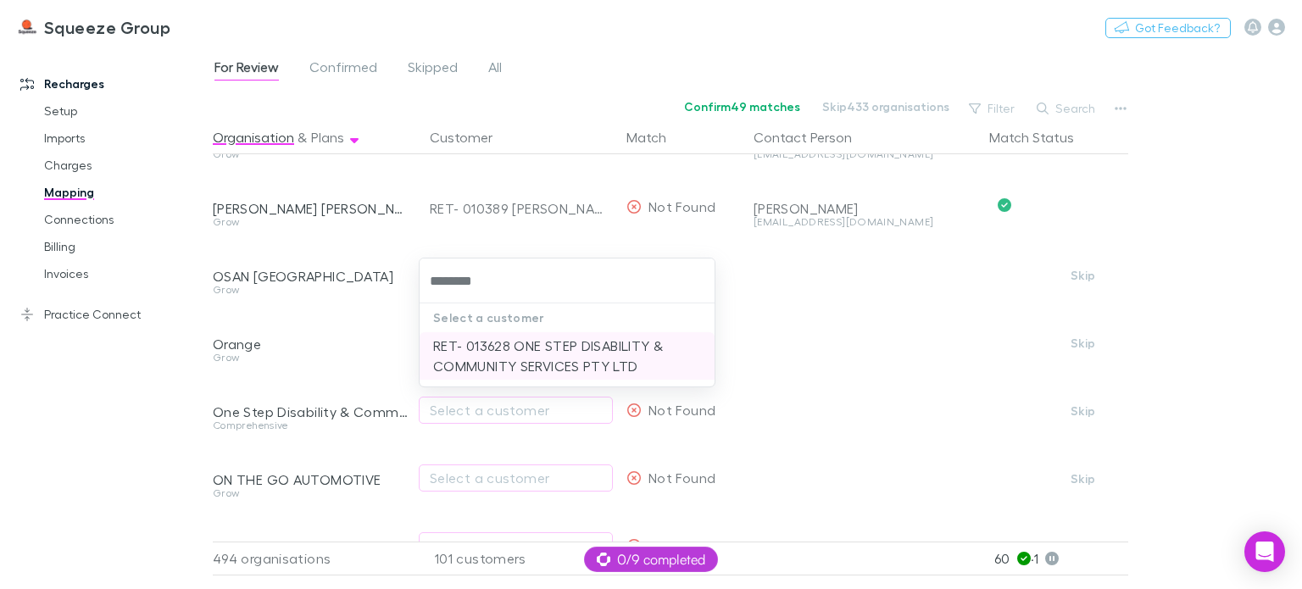
click at [514, 361] on li "RET- 013628 ONE STEP DISABILITY & COMMUNITY SERVICES PTY LTD" at bounding box center [567, 355] width 295 height 47
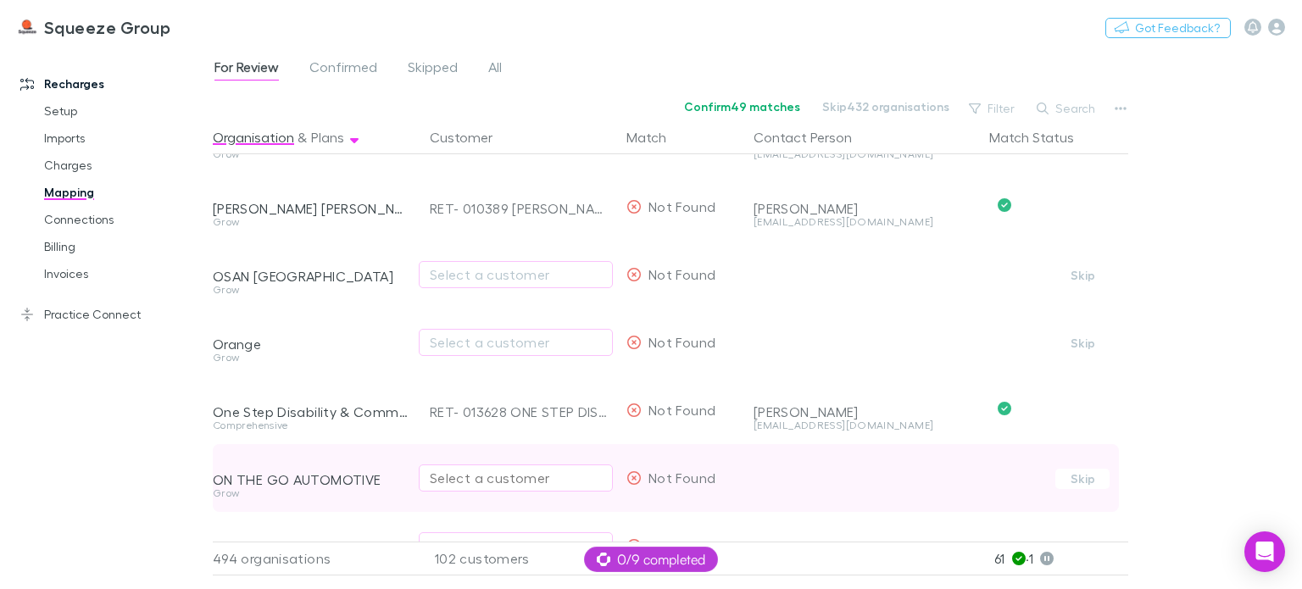
click at [448, 482] on div "Select a customer" at bounding box center [516, 478] width 172 height 20
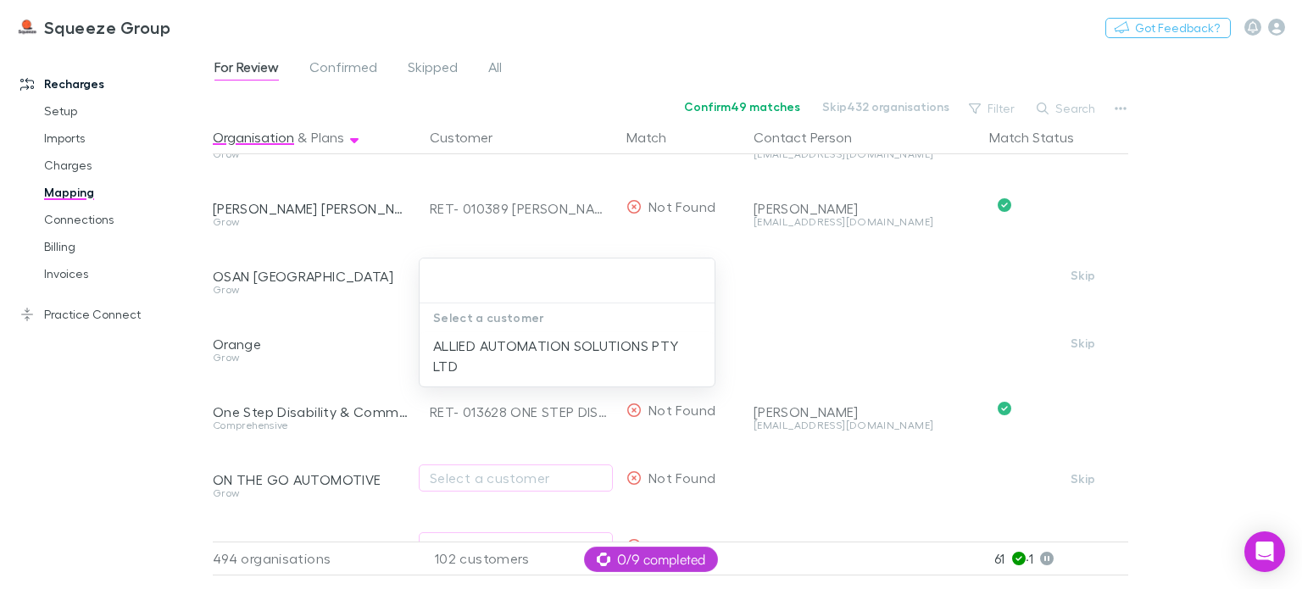
click at [404, 460] on div at bounding box center [651, 294] width 1302 height 589
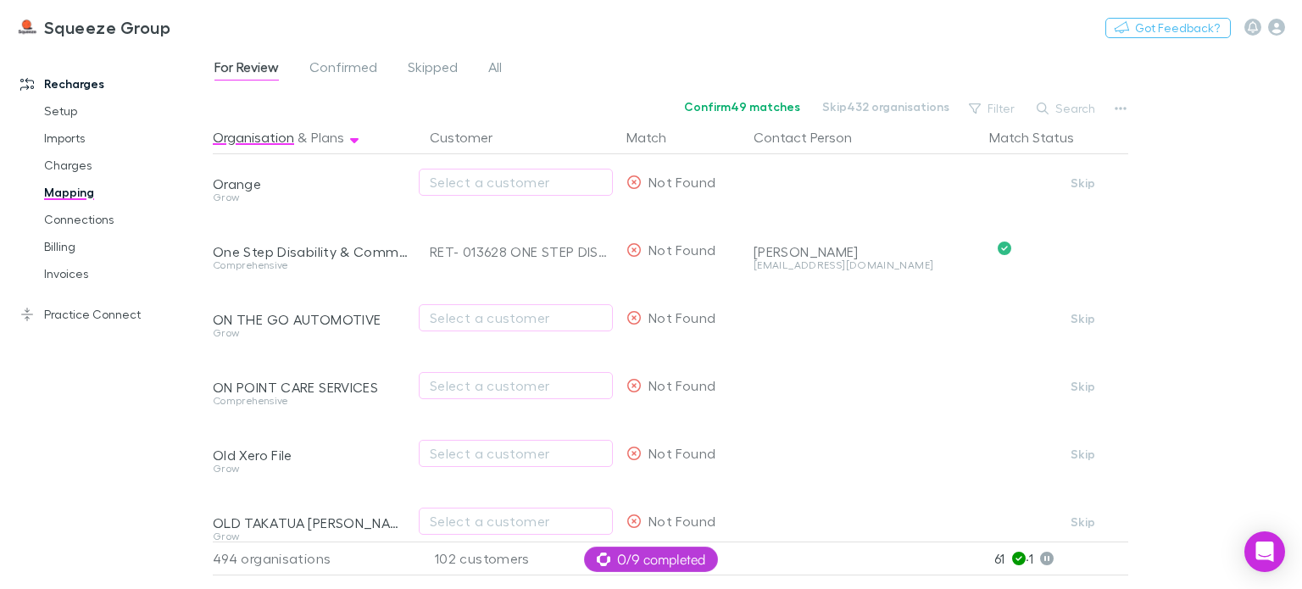
scroll to position [12157, 0]
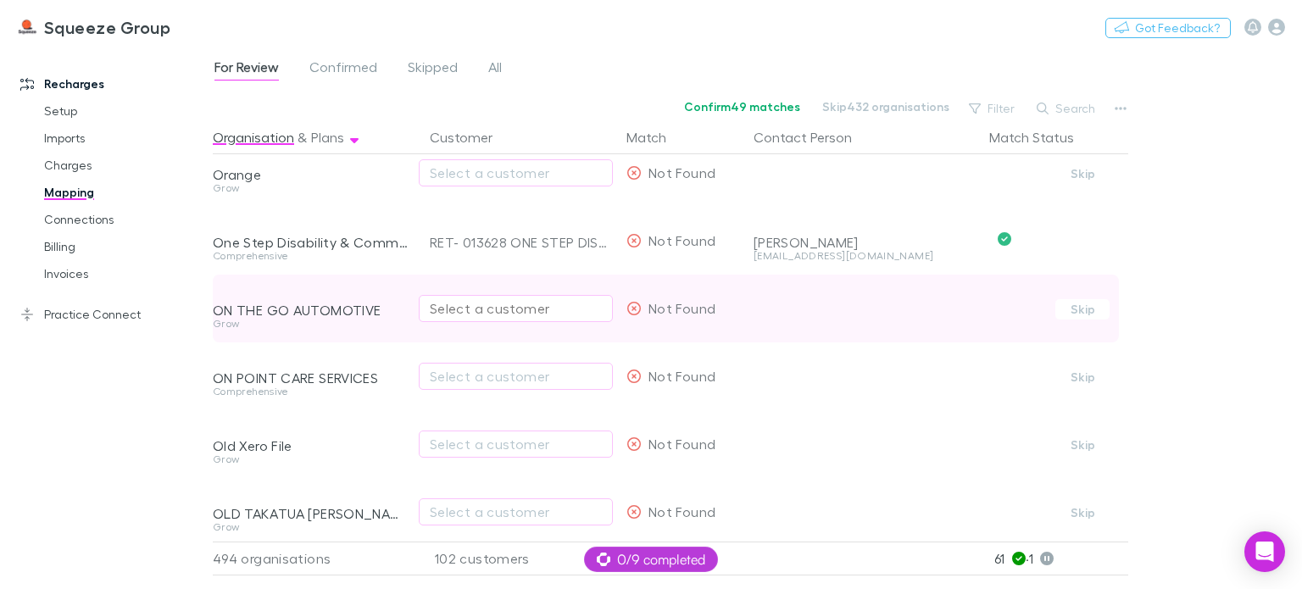
click at [465, 298] on div "Select a customer" at bounding box center [516, 308] width 172 height 20
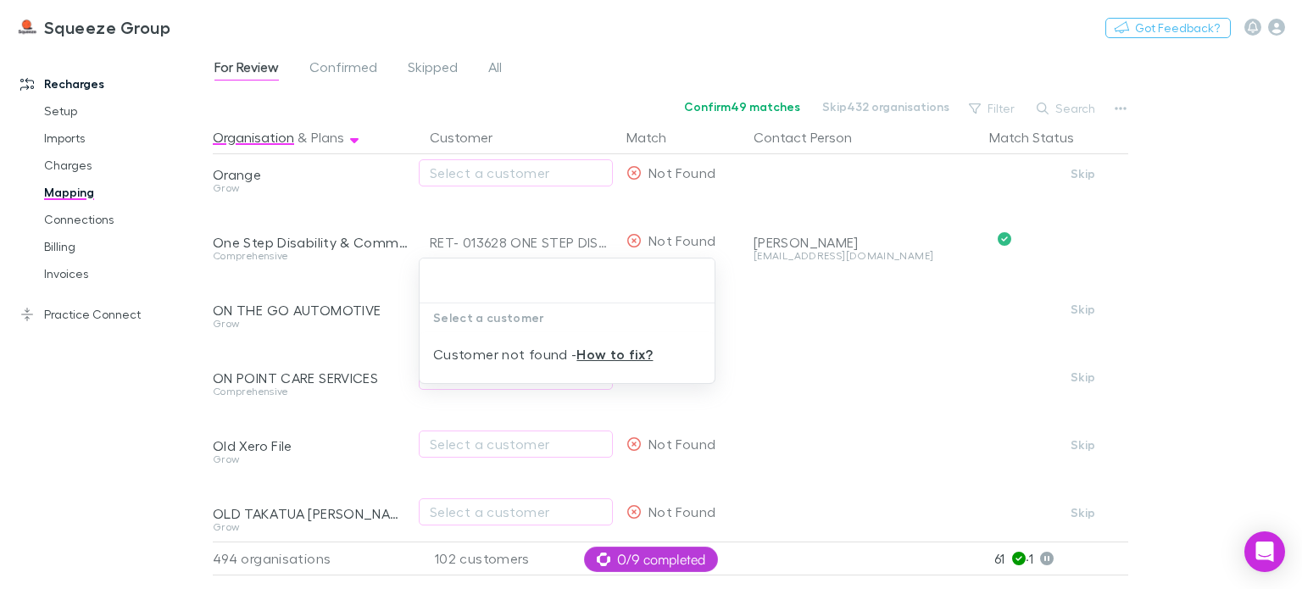
click at [387, 412] on div at bounding box center [651, 294] width 1302 height 589
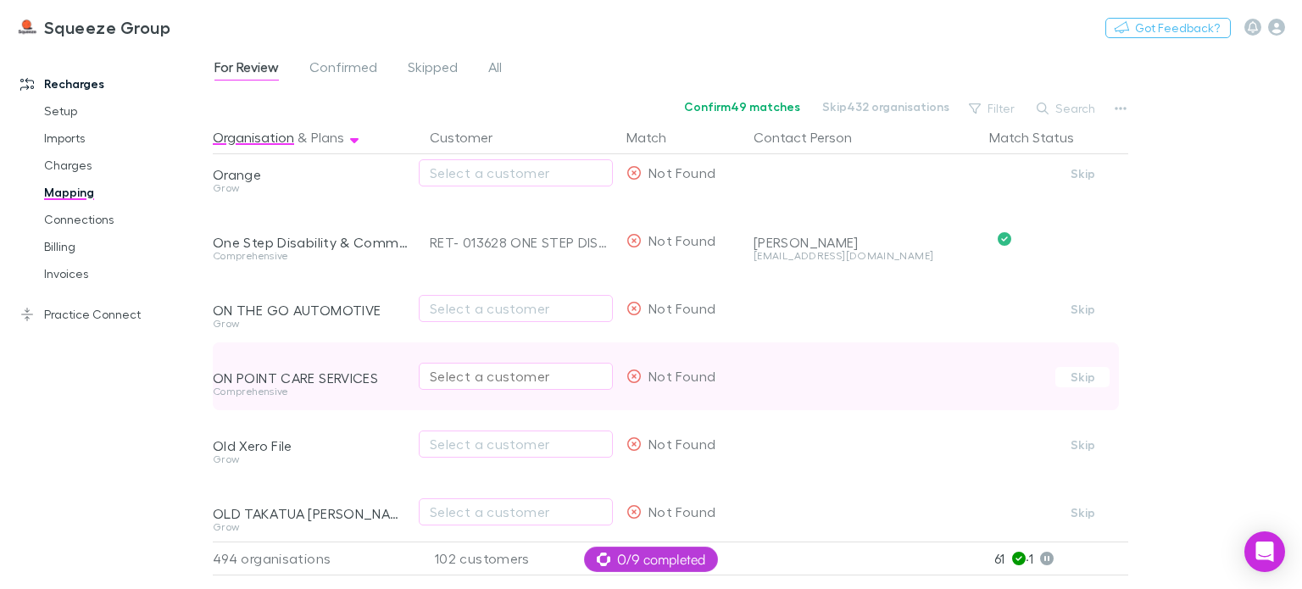
click at [460, 378] on div "Select a customer" at bounding box center [516, 376] width 172 height 20
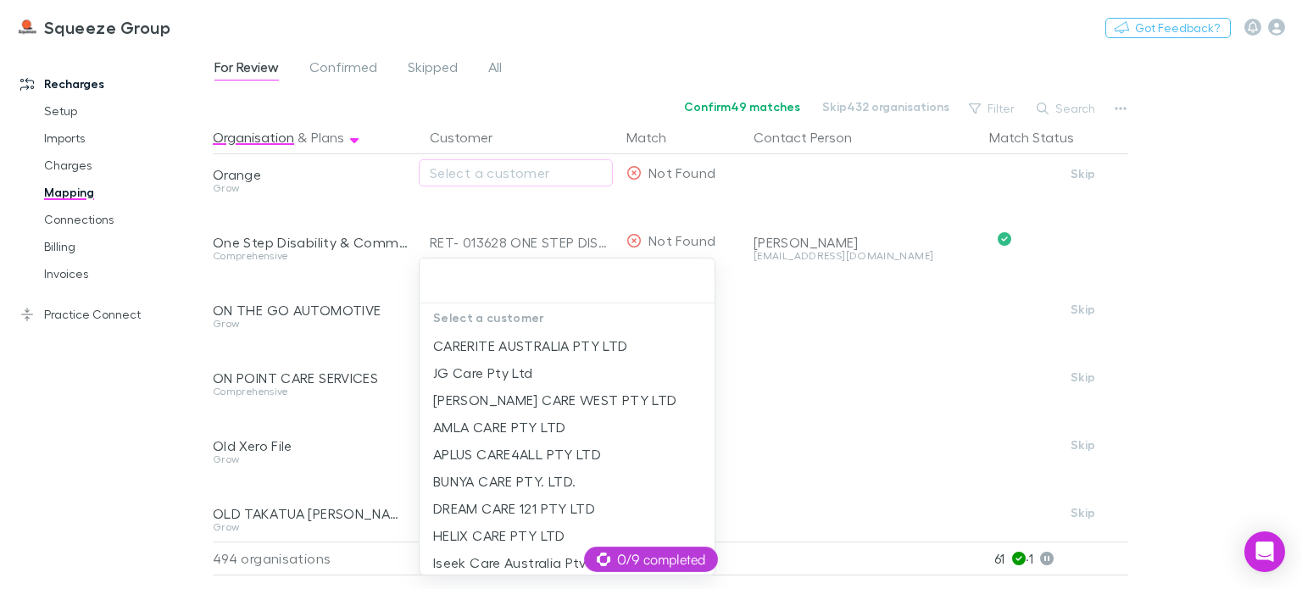
click at [399, 416] on div at bounding box center [651, 294] width 1302 height 589
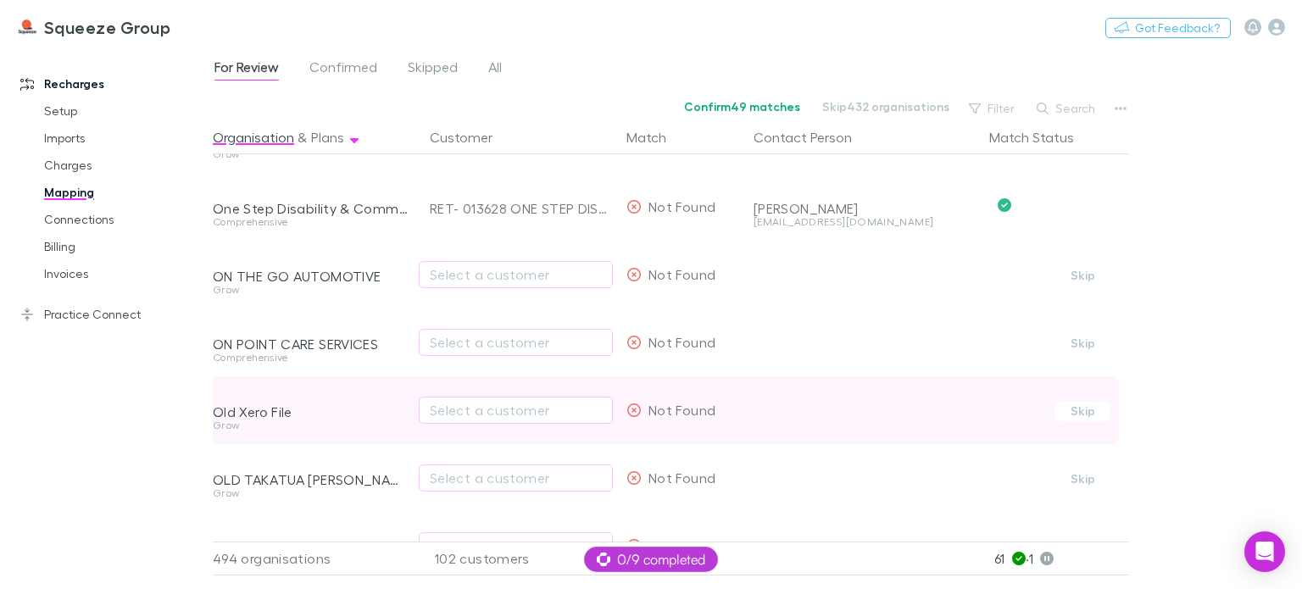
scroll to position [12225, 0]
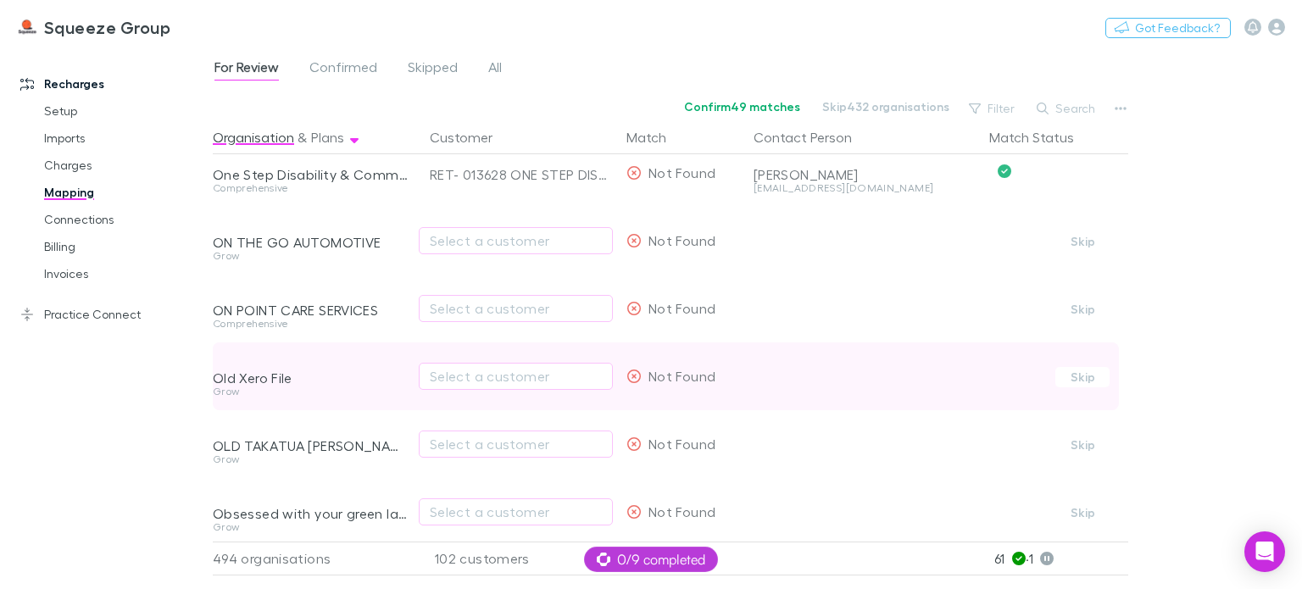
click at [401, 404] on div "Grow" at bounding box center [311, 399] width 197 height 24
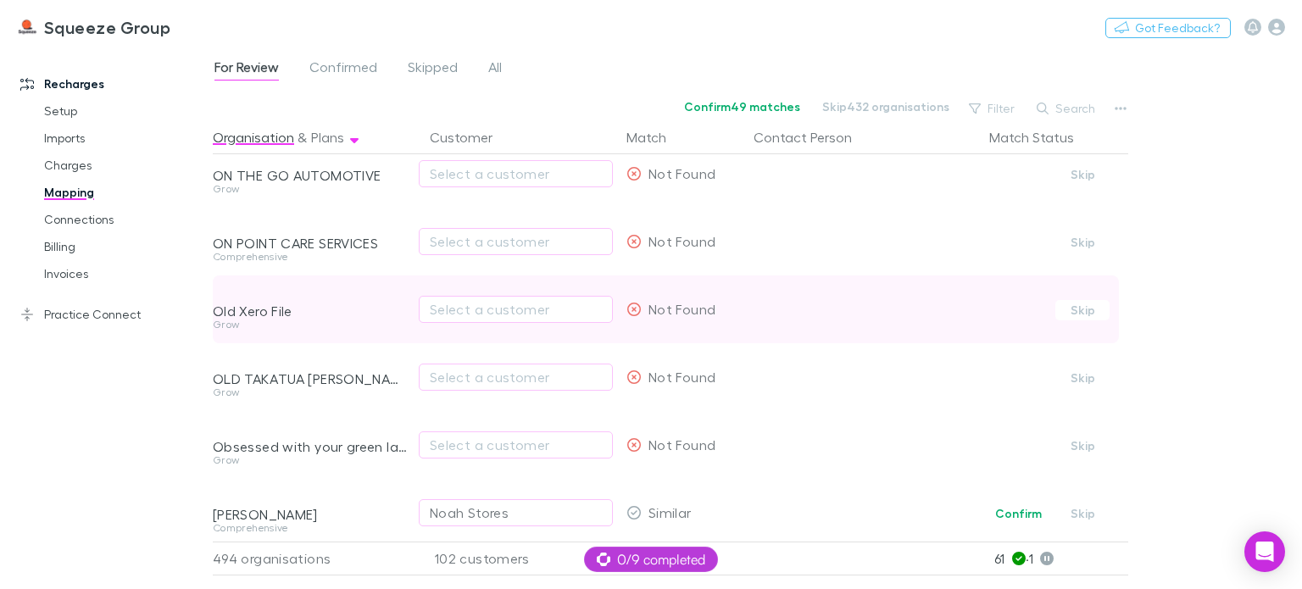
scroll to position [12293, 0]
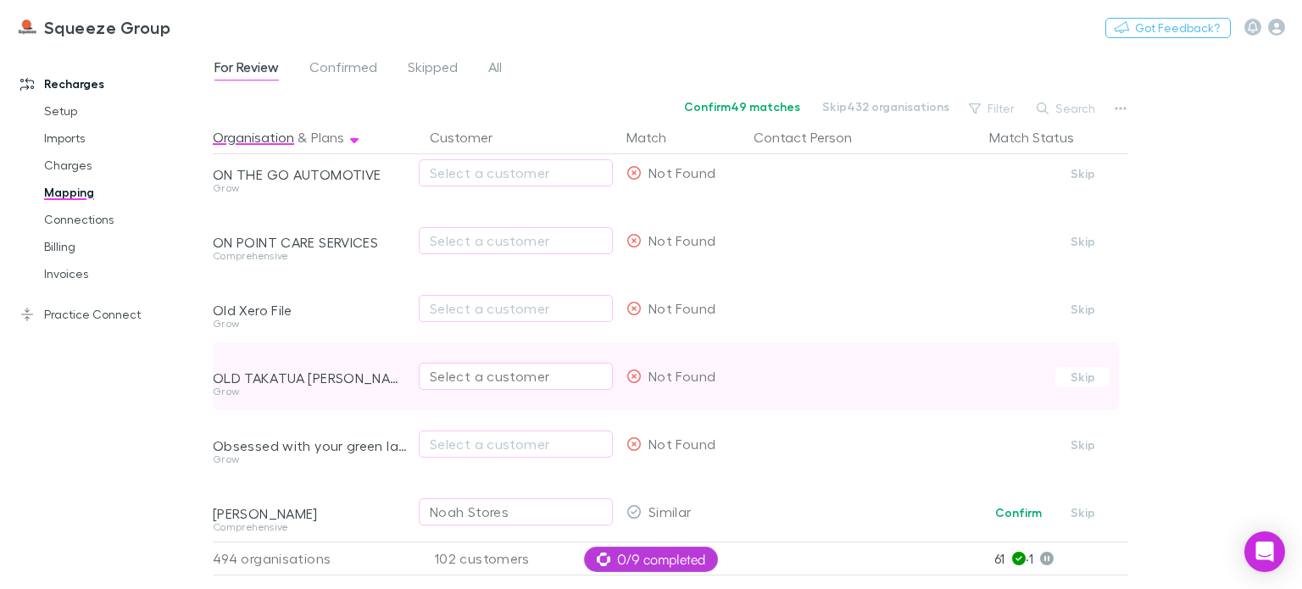
click at [493, 382] on div "Select a customer" at bounding box center [516, 376] width 172 height 20
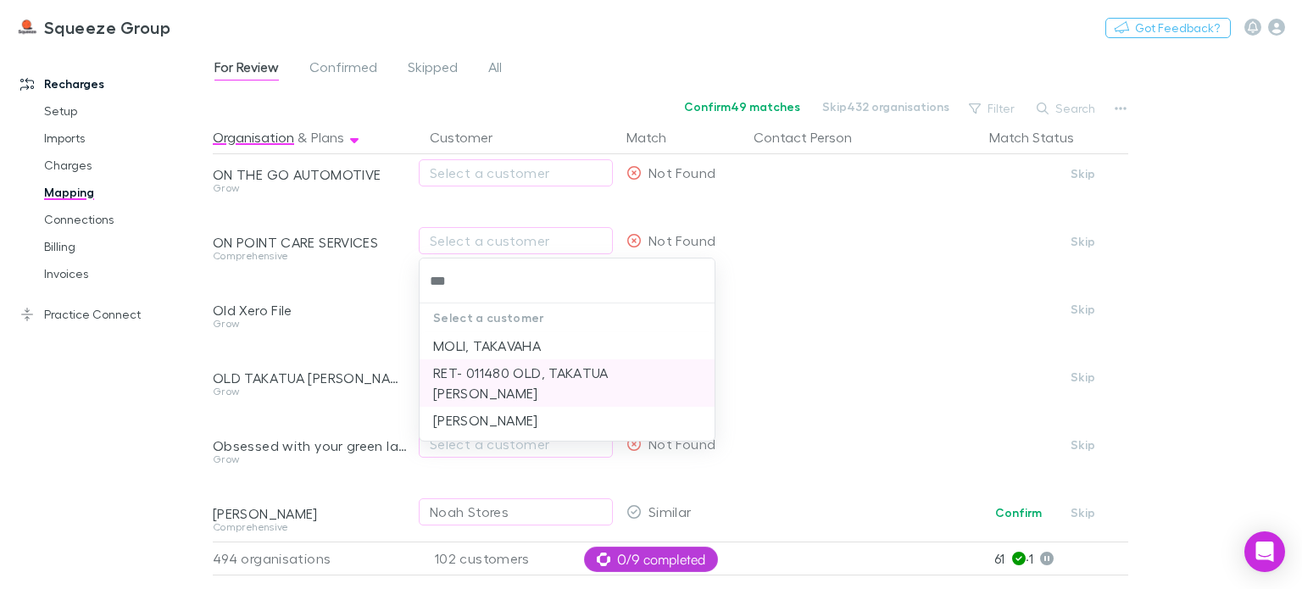
click at [521, 366] on li "RET- 011480 OLD, TAKATUA [PERSON_NAME]" at bounding box center [567, 383] width 295 height 47
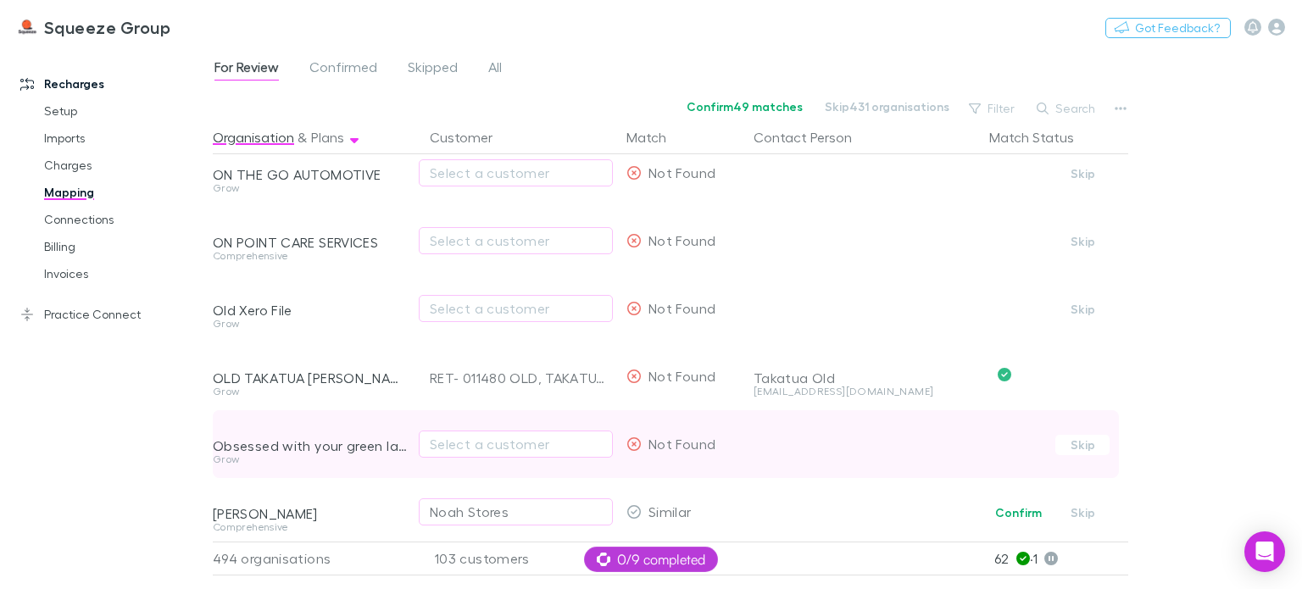
click at [404, 415] on div "Obsessed with your green lawn care and maintenance" at bounding box center [311, 432] width 197 height 44
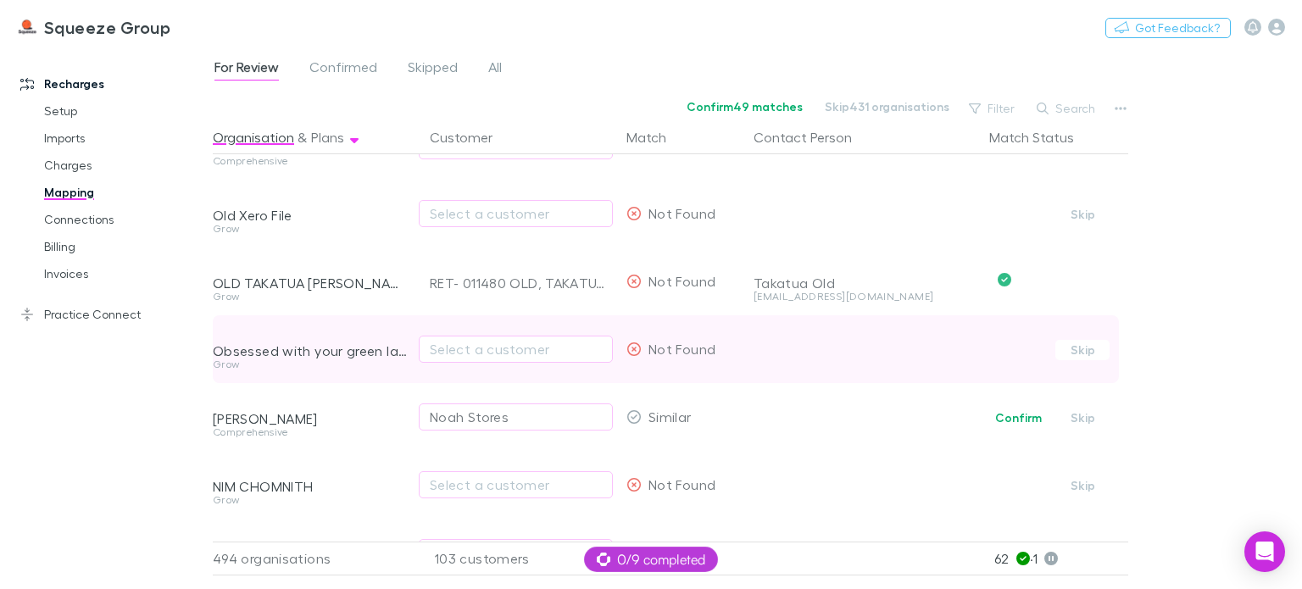
scroll to position [12429, 0]
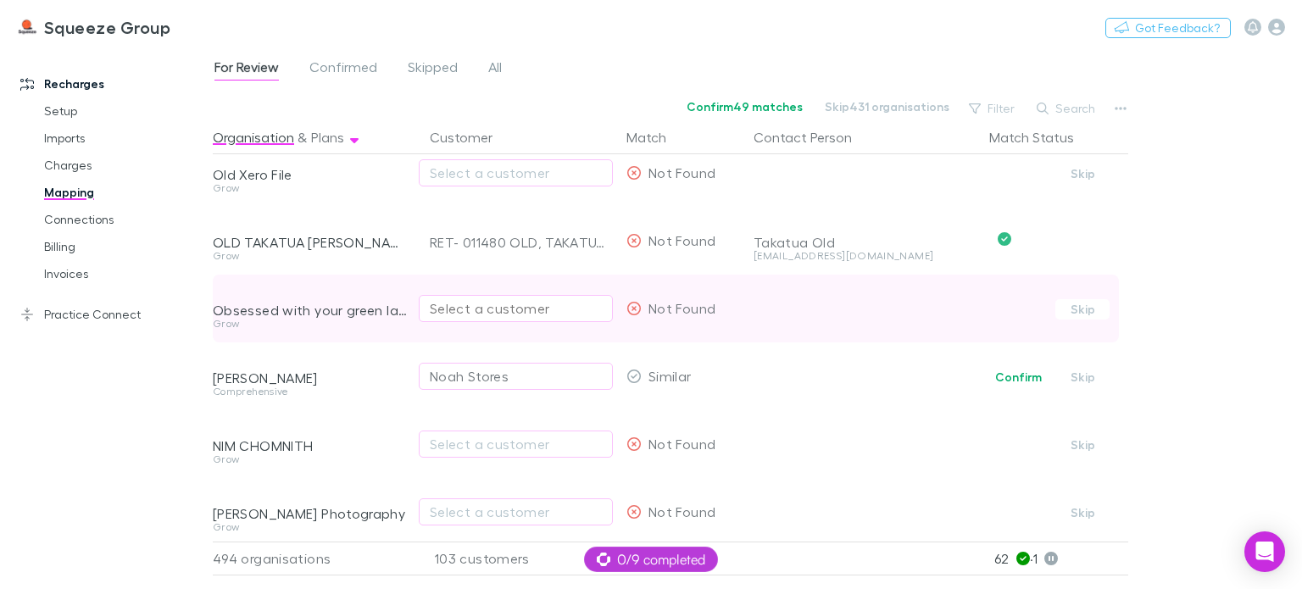
click at [484, 304] on div "Select a customer" at bounding box center [516, 308] width 172 height 20
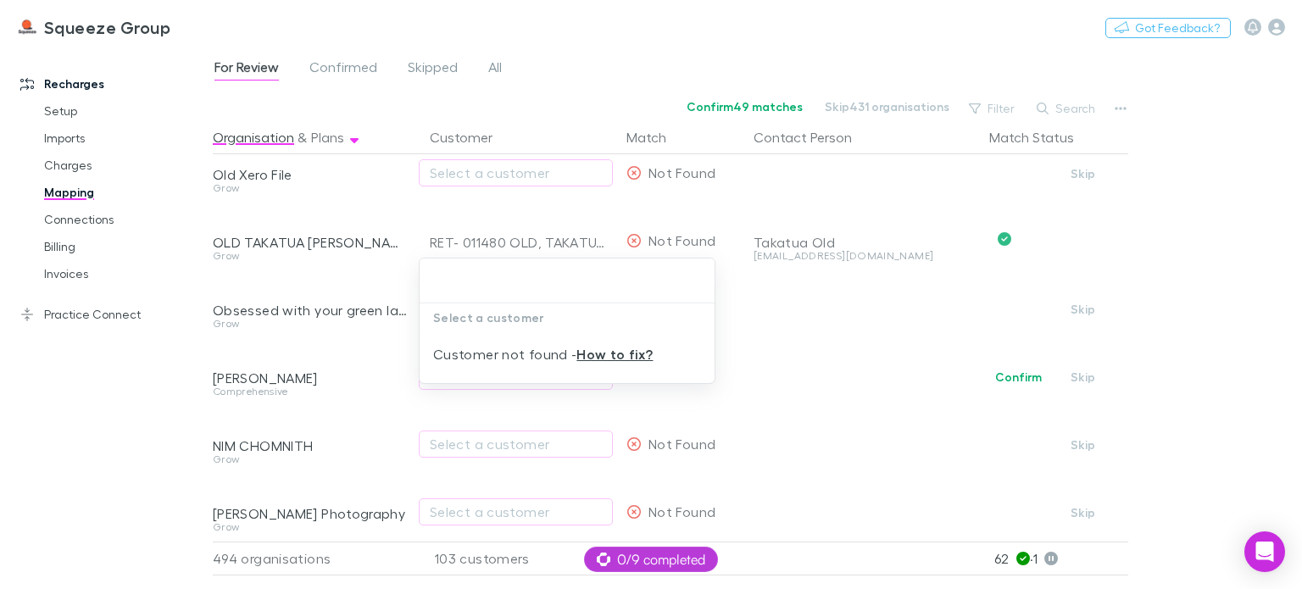
click at [390, 350] on div at bounding box center [651, 294] width 1302 height 589
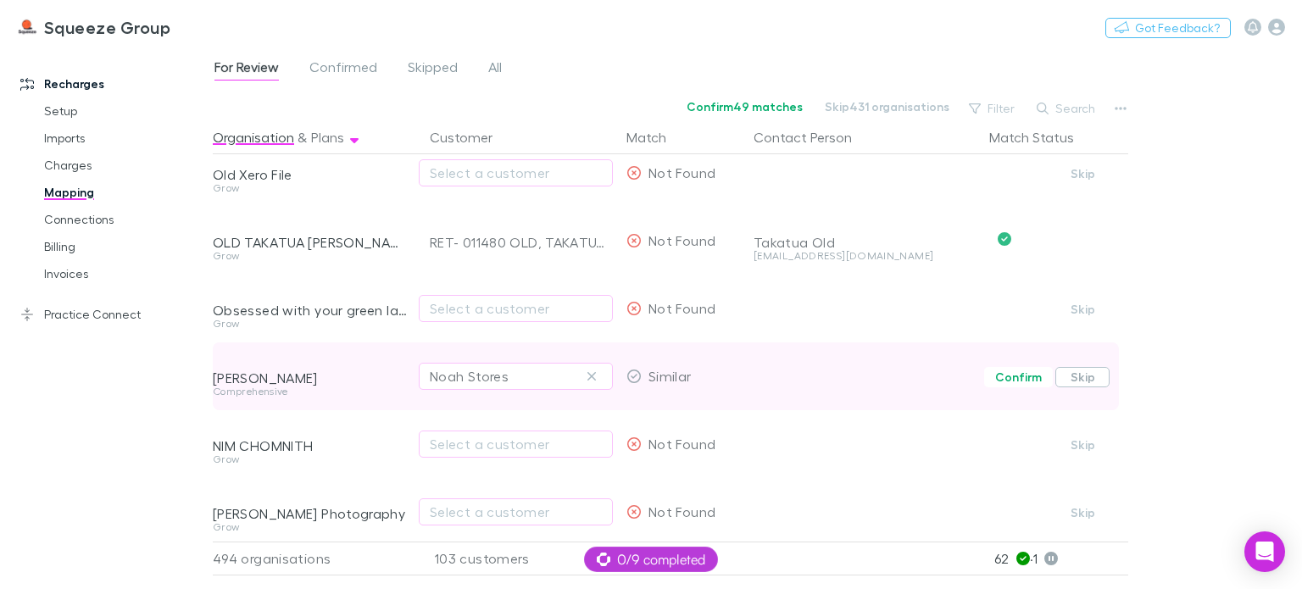
click at [1072, 379] on button "Skip" at bounding box center [1083, 377] width 54 height 20
click at [1064, 369] on button "Undo" at bounding box center [1069, 375] width 54 height 20
click at [594, 374] on icon "button" at bounding box center [592, 376] width 8 height 8
click at [550, 369] on div "Select a customer" at bounding box center [516, 376] width 172 height 20
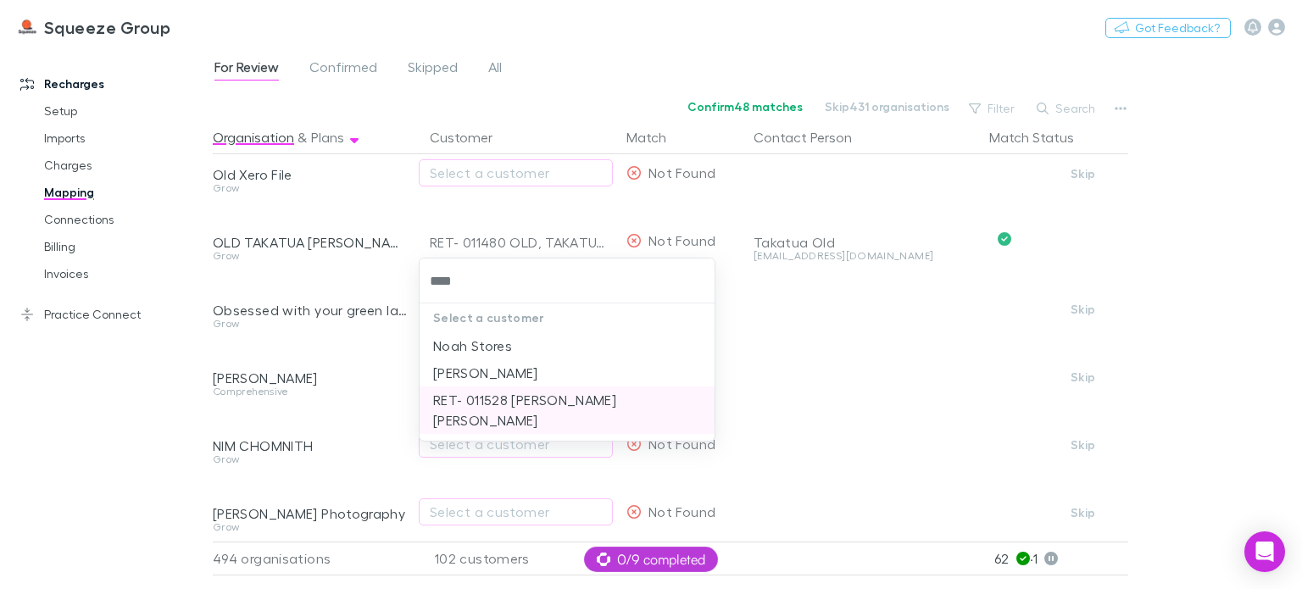
drag, startPoint x: 550, startPoint y: 369, endPoint x: 543, endPoint y: 400, distance: 32.3
click at [543, 400] on ul "[PERSON_NAME] Stores [PERSON_NAME] [PERSON_NAME]- 011528 [PERSON_NAME] [PERSON_…" at bounding box center [567, 383] width 295 height 102
click at [543, 400] on li "RET- 011528 [PERSON_NAME] [PERSON_NAME]" at bounding box center [567, 410] width 295 height 47
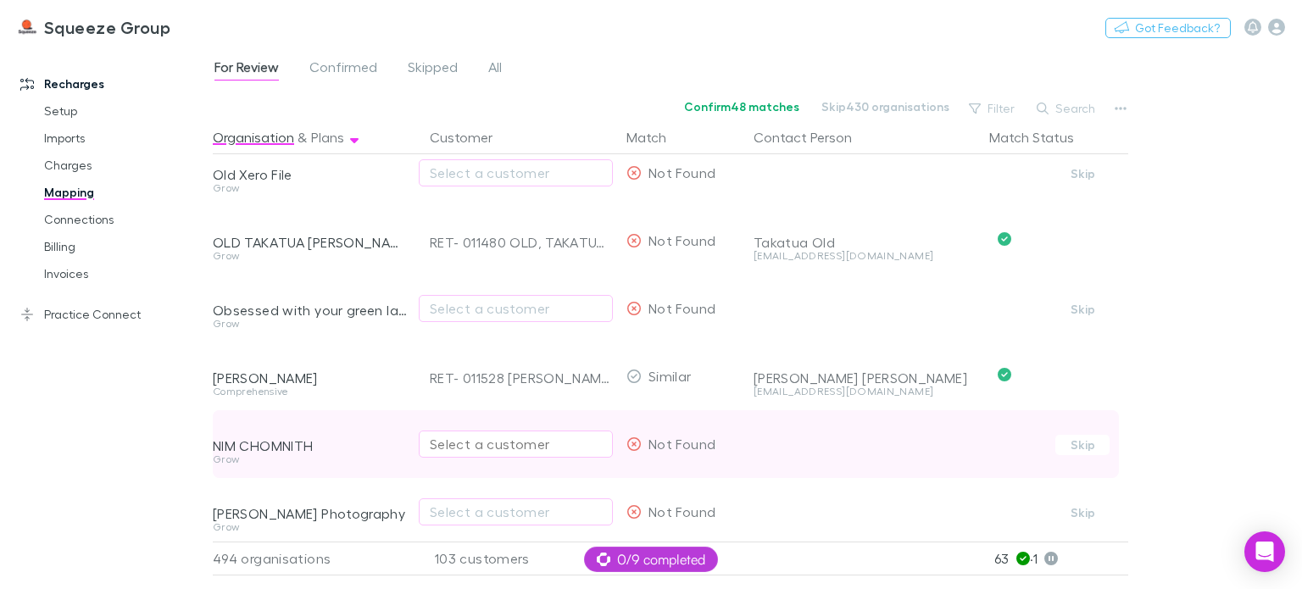
click at [471, 443] on div "Select a customer" at bounding box center [516, 444] width 172 height 20
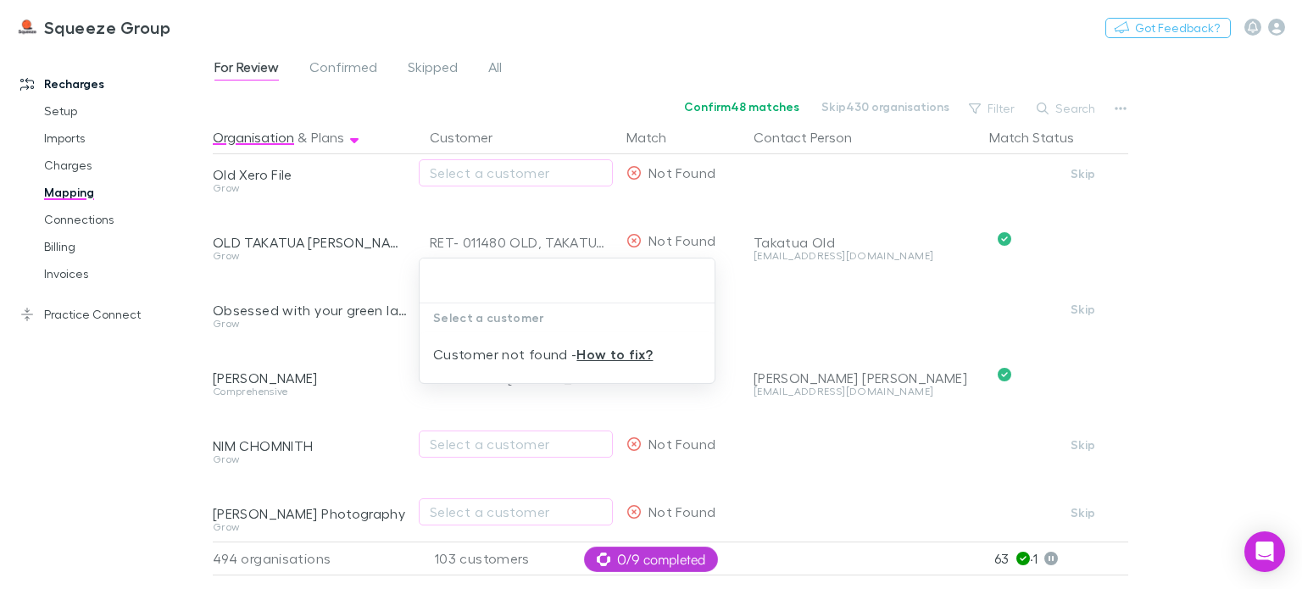
click at [466, 516] on div "Select a customer Customer not found - How to fix?" at bounding box center [651, 294] width 1302 height 589
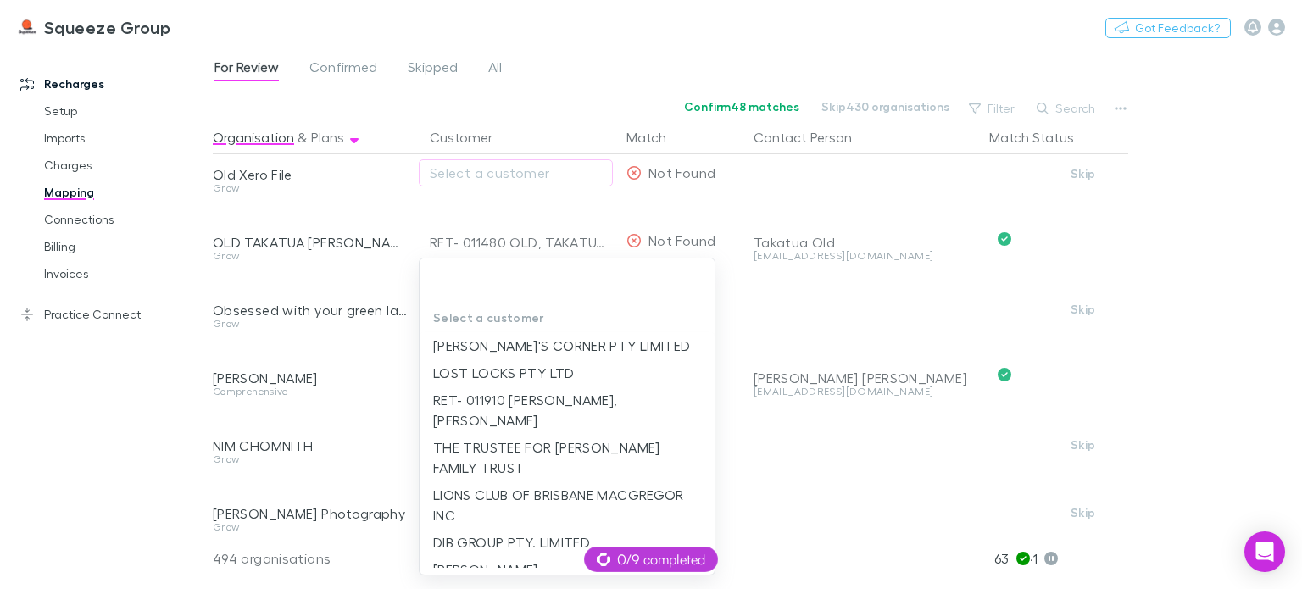
click at [455, 289] on input "text" at bounding box center [568, 280] width 282 height 31
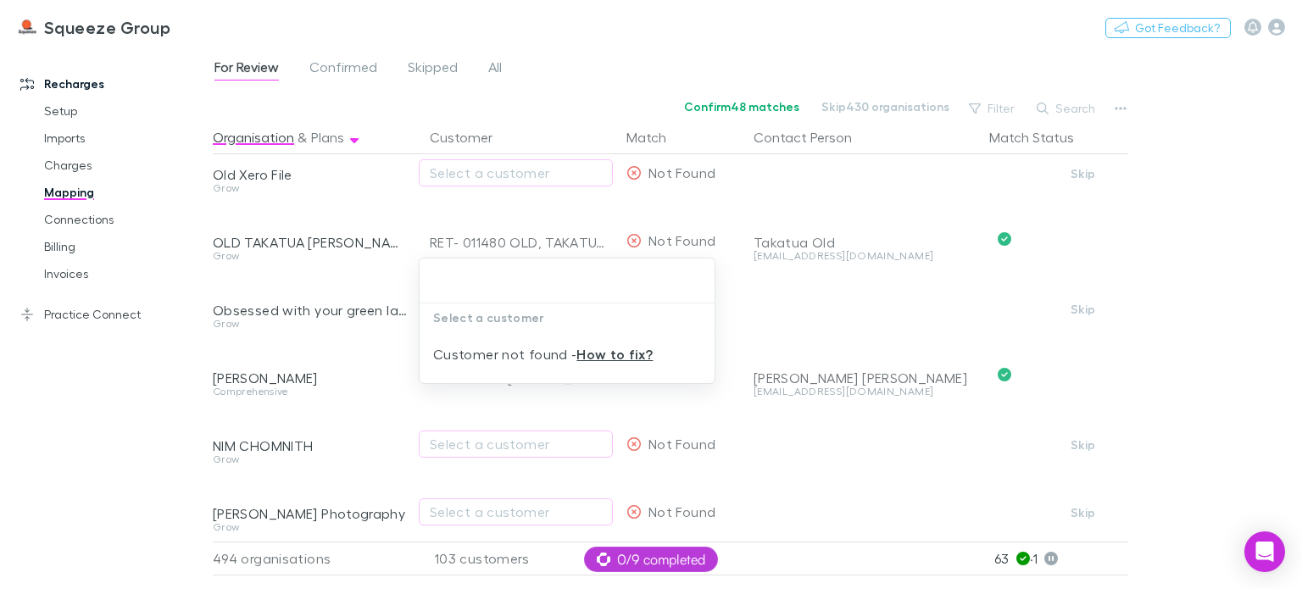
click at [385, 481] on div at bounding box center [651, 294] width 1302 height 589
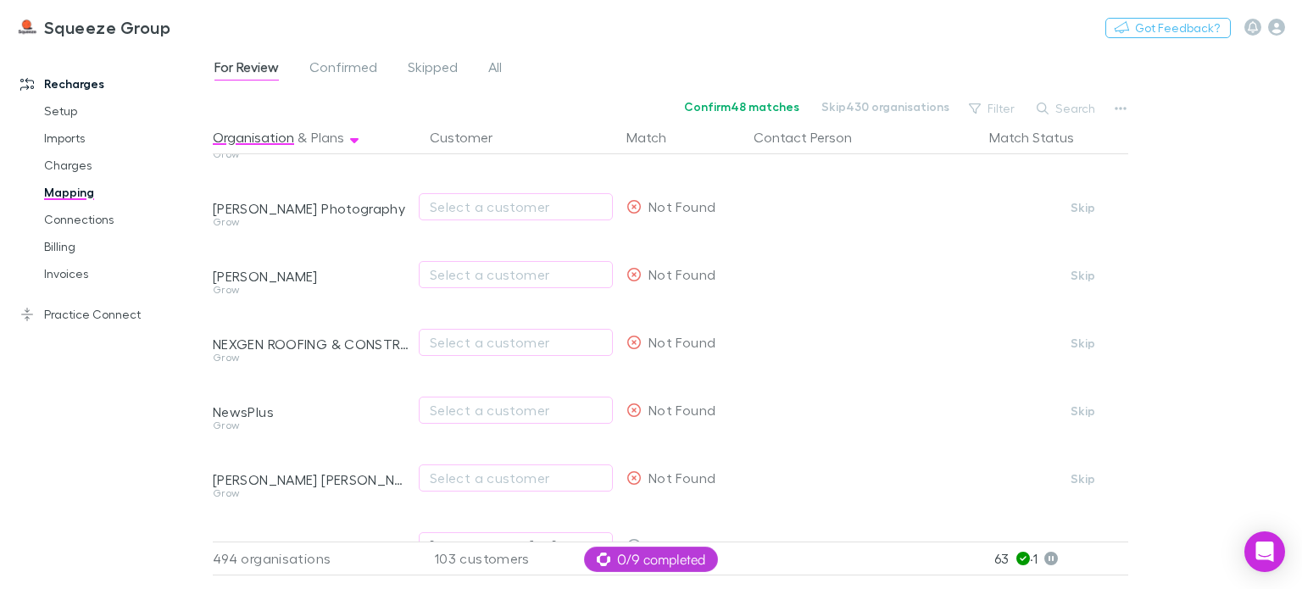
scroll to position [12768, 0]
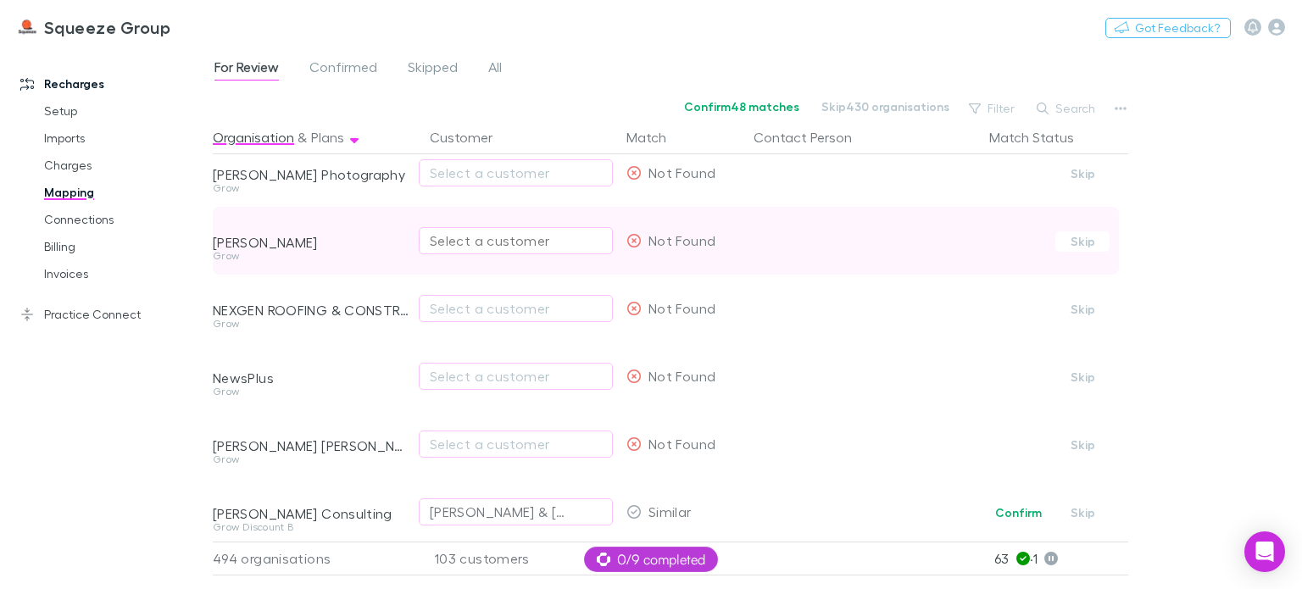
click at [534, 235] on div "Select a customer" at bounding box center [516, 241] width 172 height 20
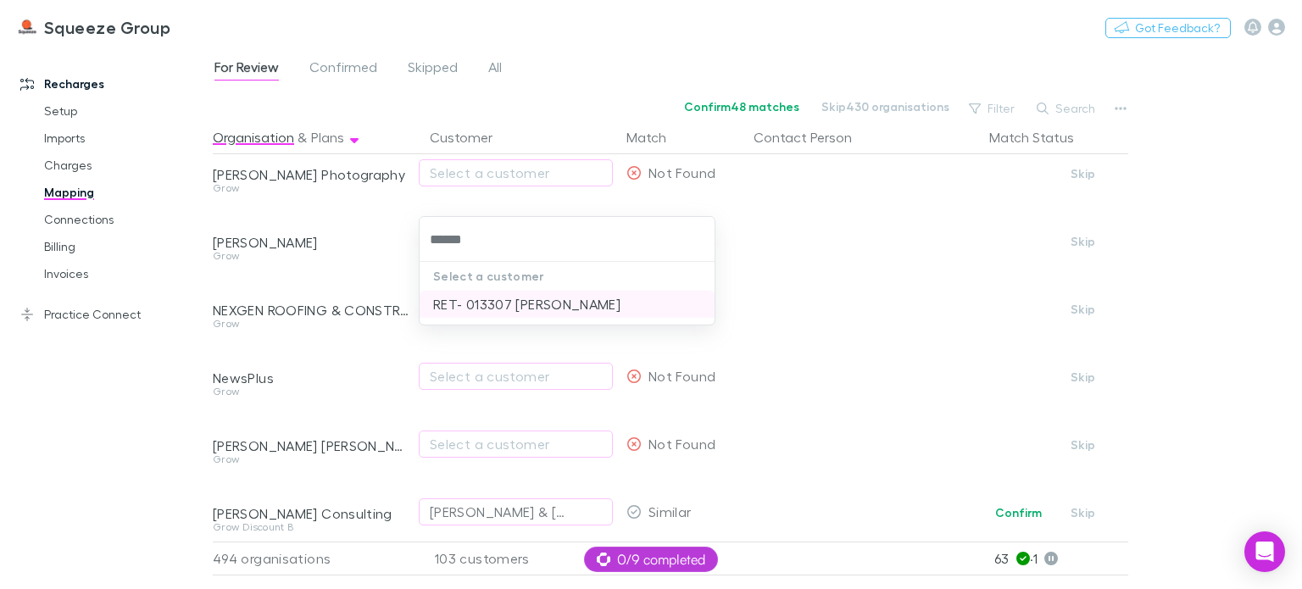
click at [521, 304] on li "RET- 013307 [PERSON_NAME]" at bounding box center [567, 304] width 295 height 27
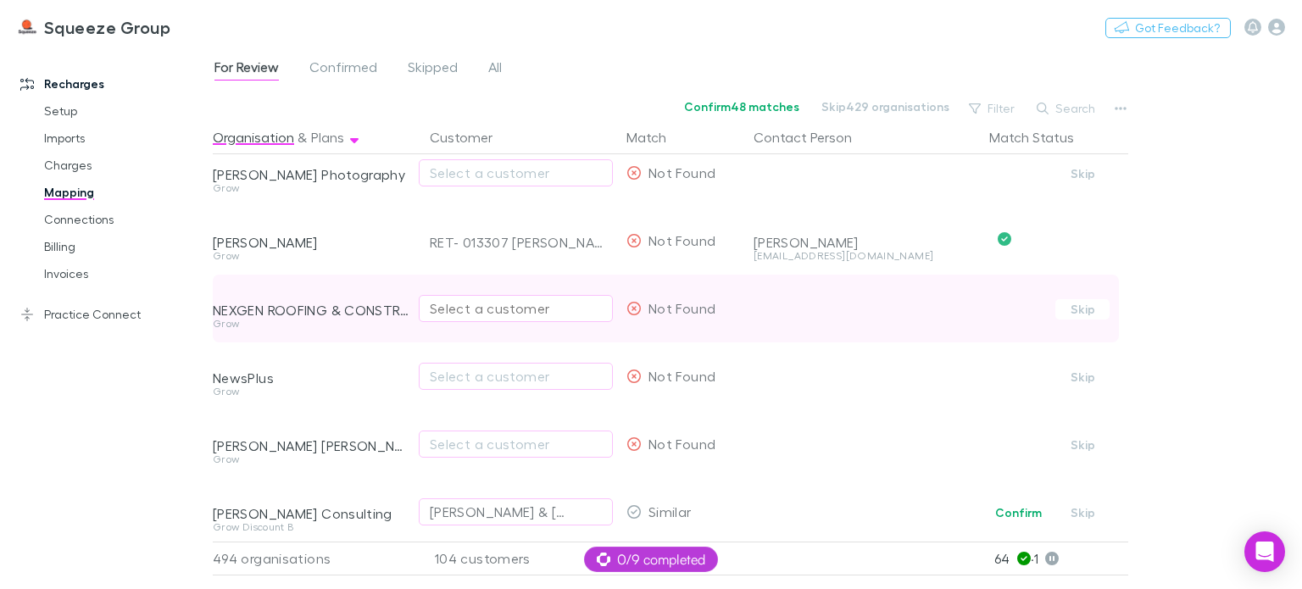
click at [482, 311] on div "Select a customer" at bounding box center [516, 308] width 172 height 20
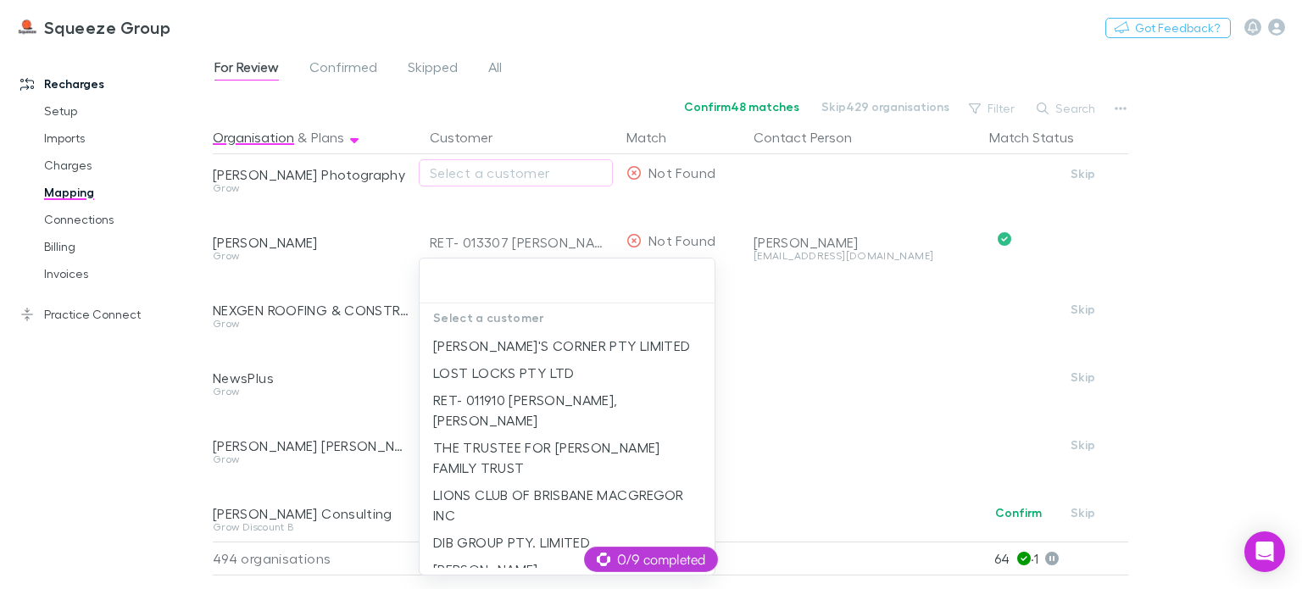
click at [387, 403] on div at bounding box center [651, 294] width 1302 height 589
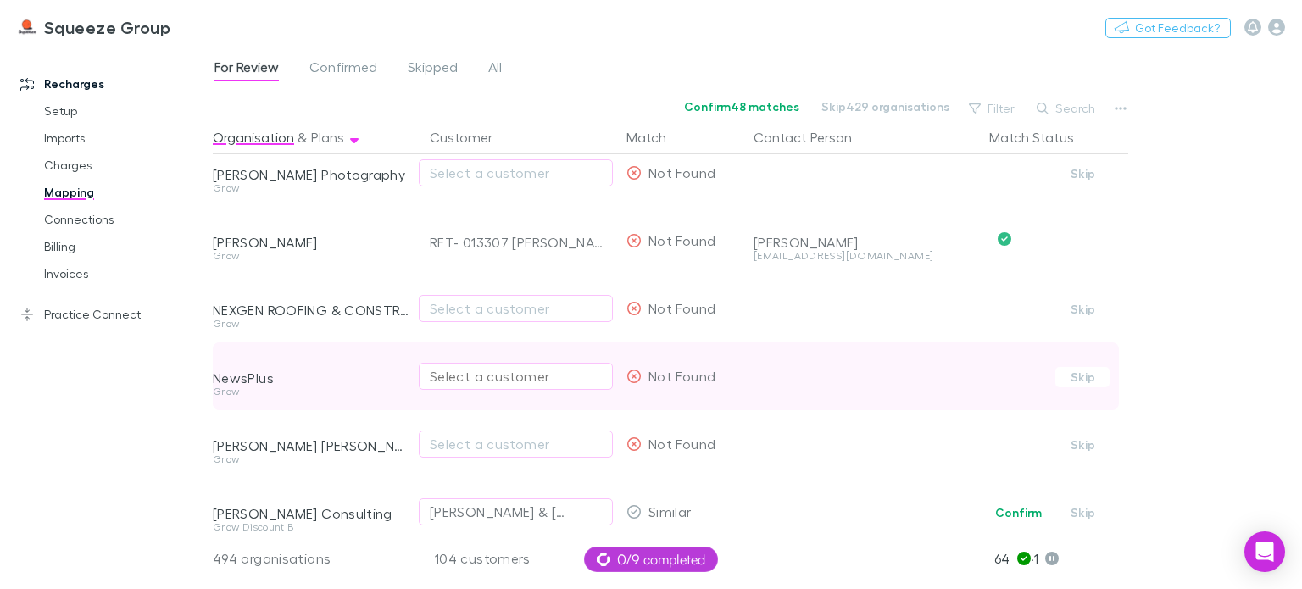
click at [451, 379] on div "Select a customer" at bounding box center [516, 376] width 172 height 20
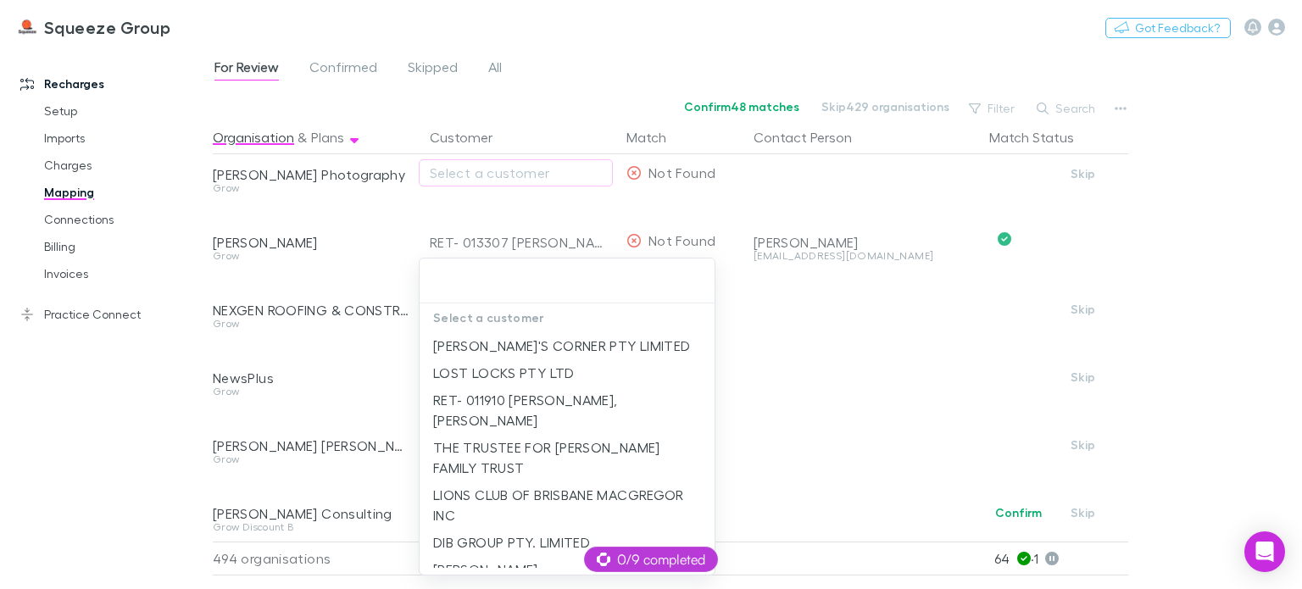
click at [450, 450] on div "Select a customer [PERSON_NAME]'S CORNER PTY LIMITED LOST LOCKS PTY LTD RET- 01…" at bounding box center [651, 294] width 1302 height 589
click at [471, 270] on input "text" at bounding box center [568, 280] width 282 height 31
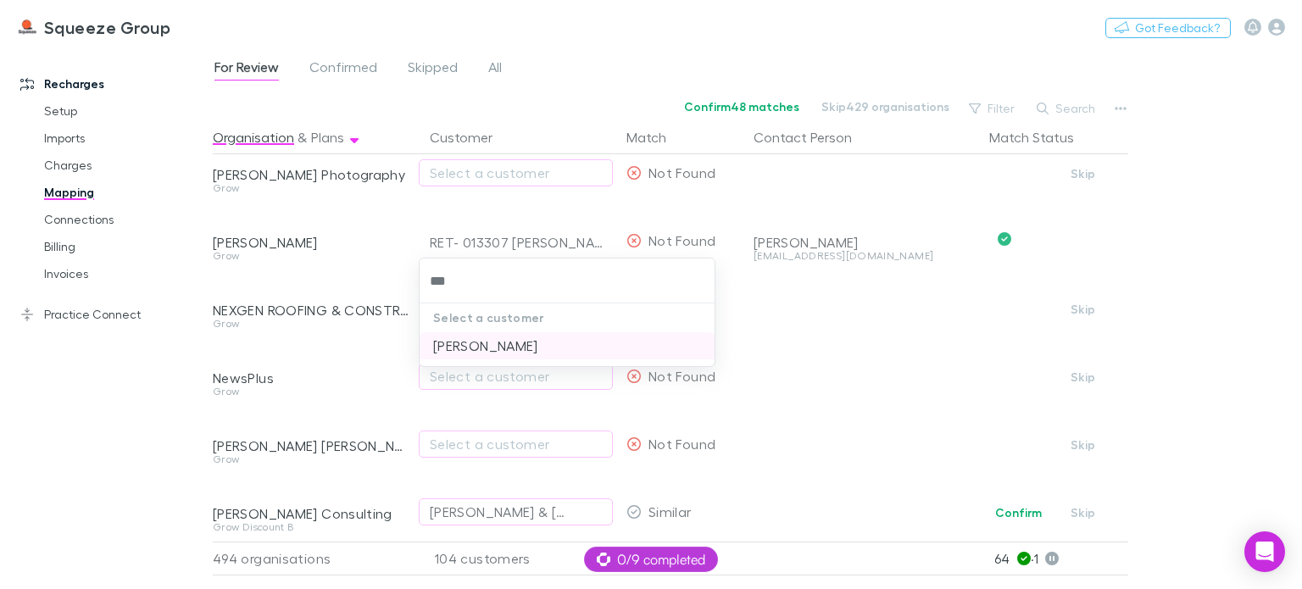
click at [475, 353] on li "[PERSON_NAME]" at bounding box center [567, 345] width 295 height 27
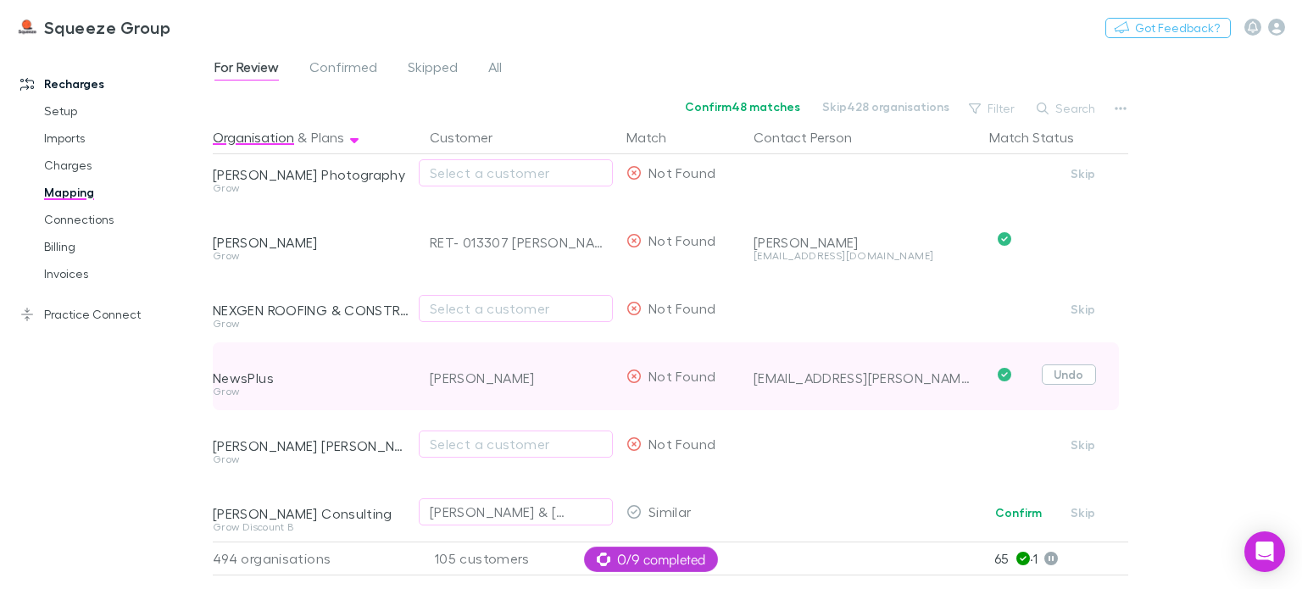
click at [1075, 372] on button "Undo" at bounding box center [1069, 375] width 54 height 20
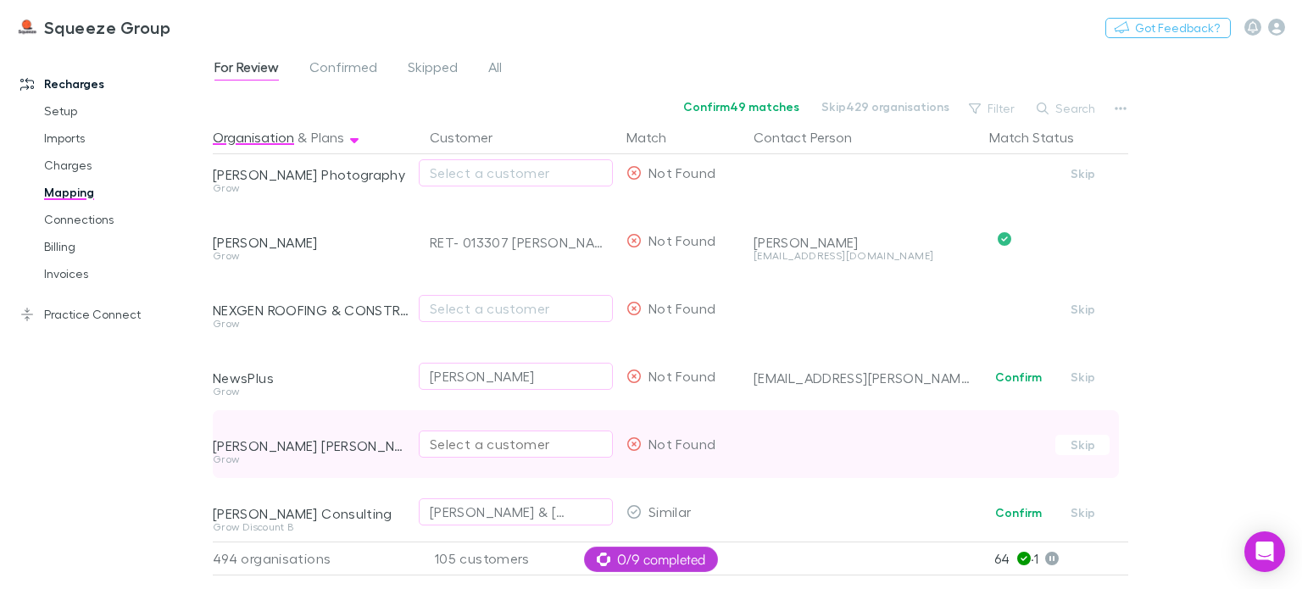
click at [453, 438] on div "Select a customer" at bounding box center [516, 444] width 172 height 20
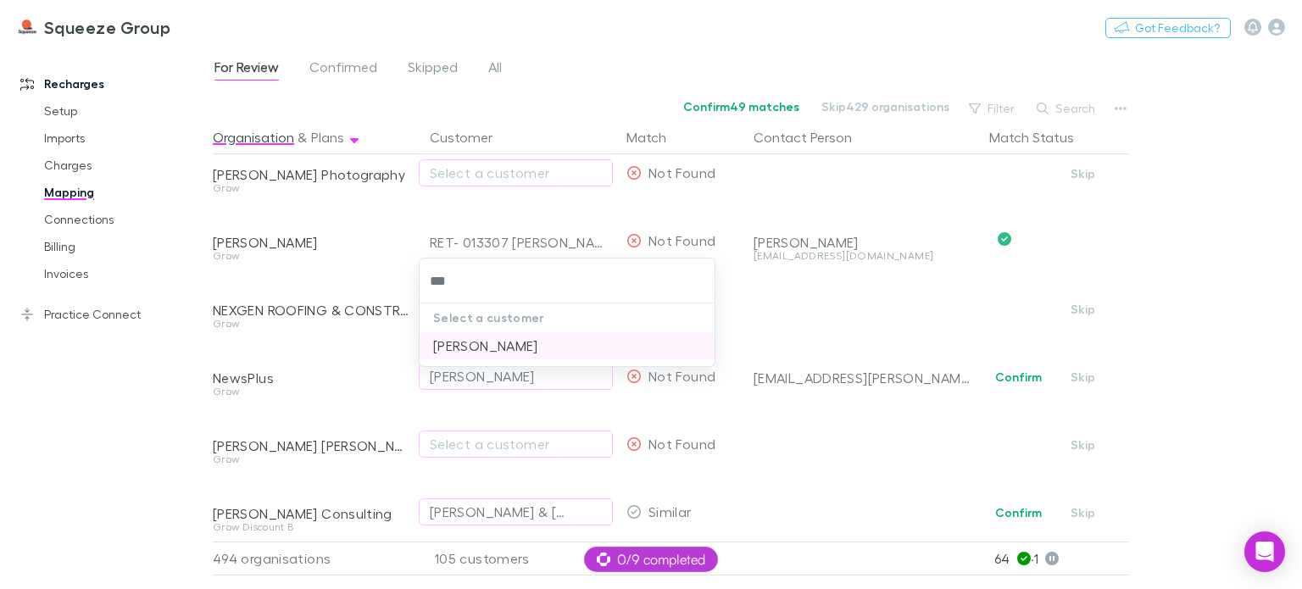
click at [505, 348] on li "[PERSON_NAME]" at bounding box center [567, 345] width 295 height 27
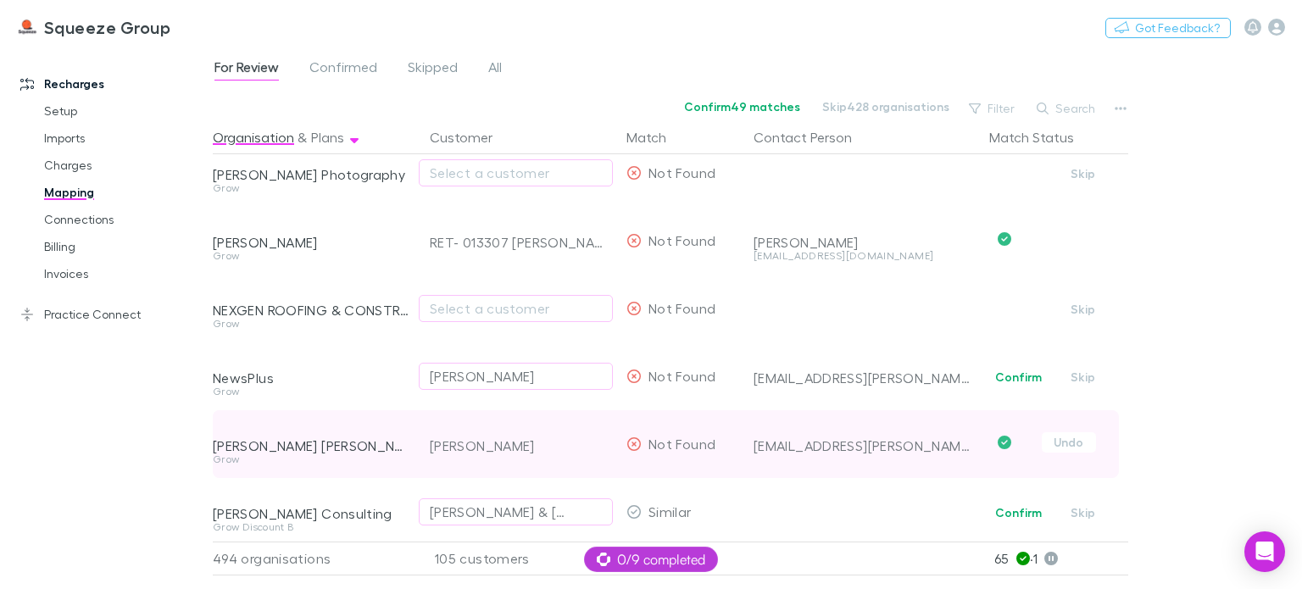
click at [413, 474] on div "[PERSON_NAME] [PERSON_NAME] Grow" at bounding box center [315, 444] width 204 height 68
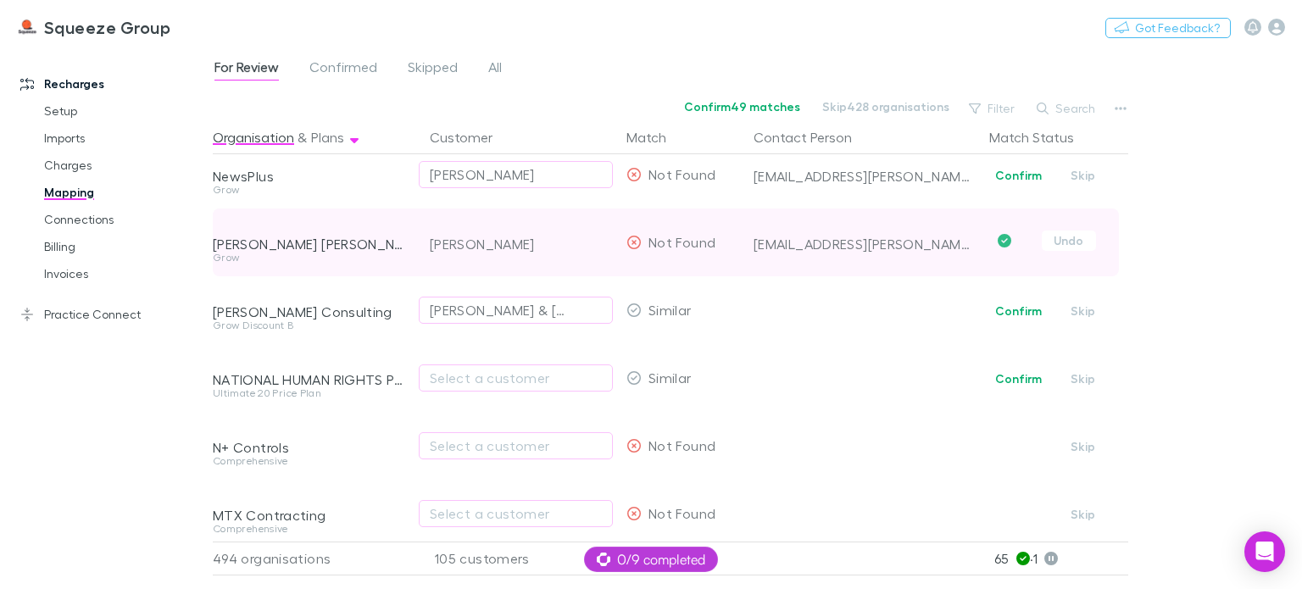
scroll to position [12971, 0]
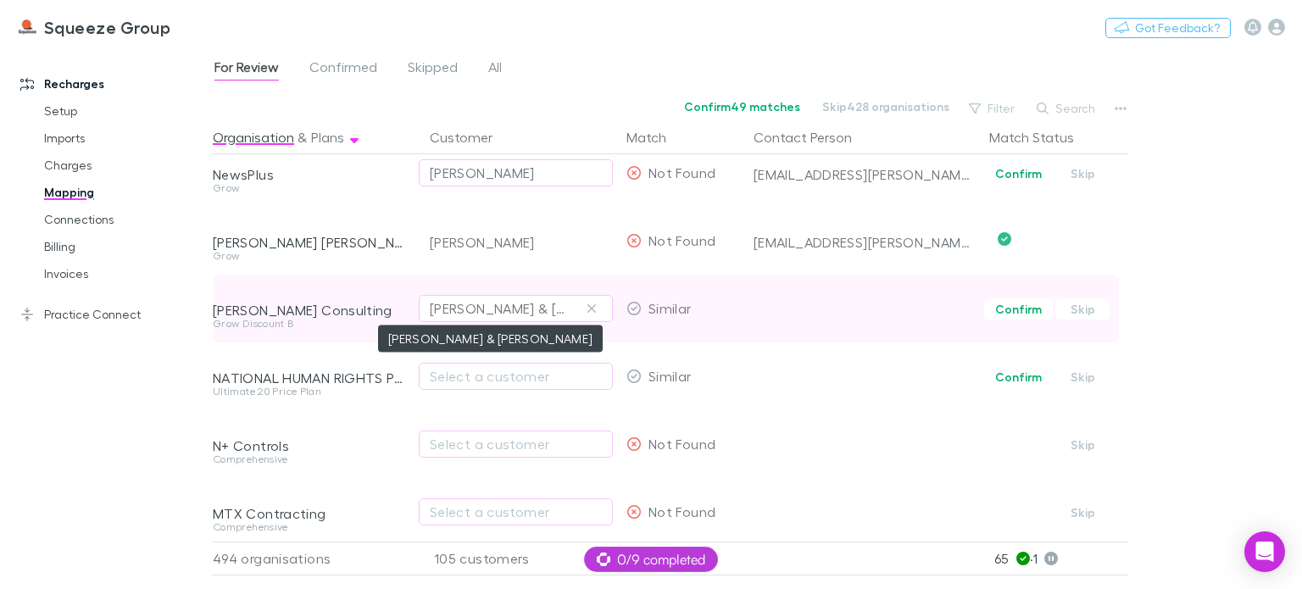
click at [493, 314] on div "[PERSON_NAME] & [PERSON_NAME]" at bounding box center [499, 308] width 138 height 20
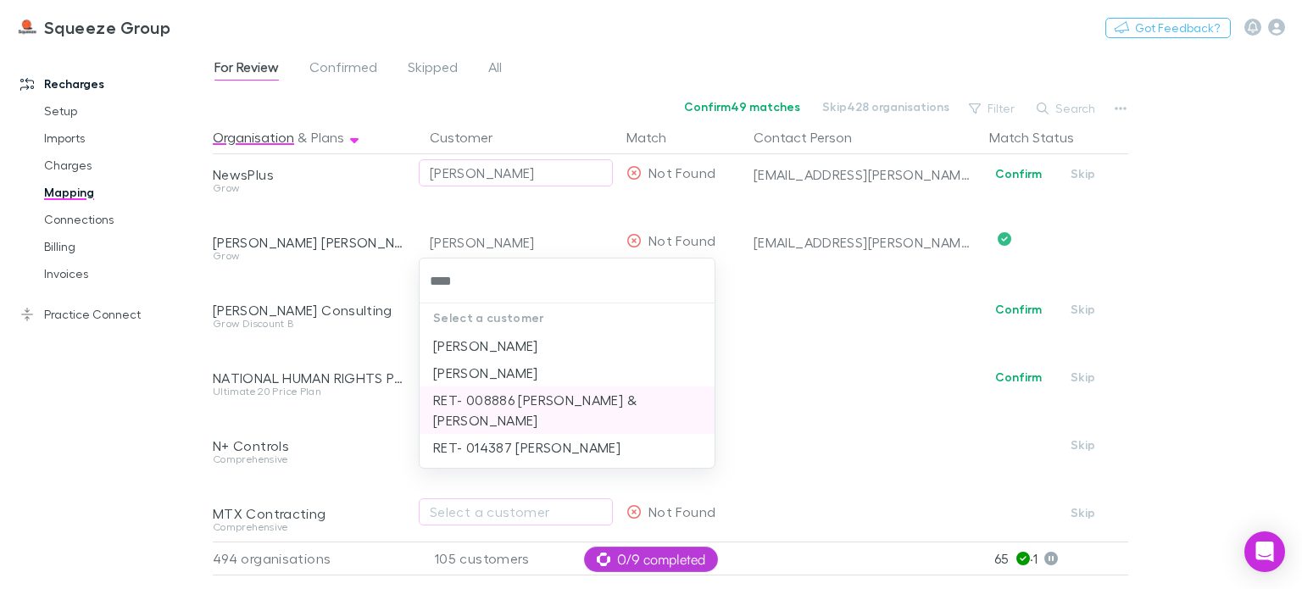
click at [477, 409] on li "RET- 008886 [PERSON_NAME] & [PERSON_NAME]" at bounding box center [567, 410] width 295 height 47
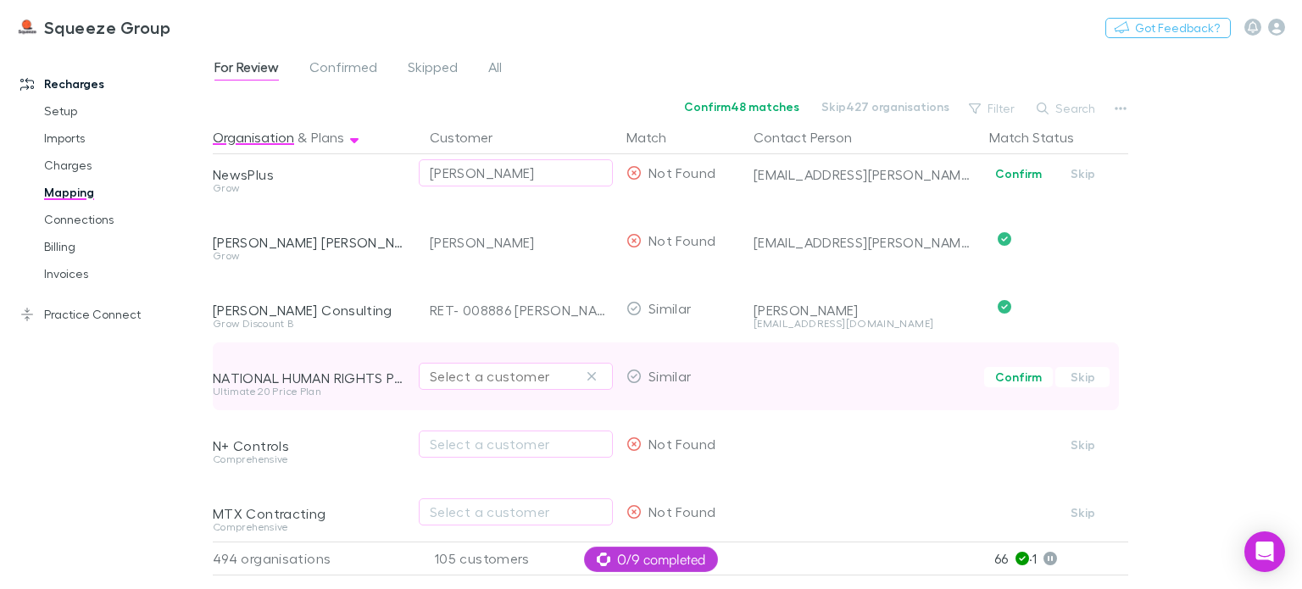
click at [467, 383] on div "Select a customer" at bounding box center [516, 376] width 172 height 20
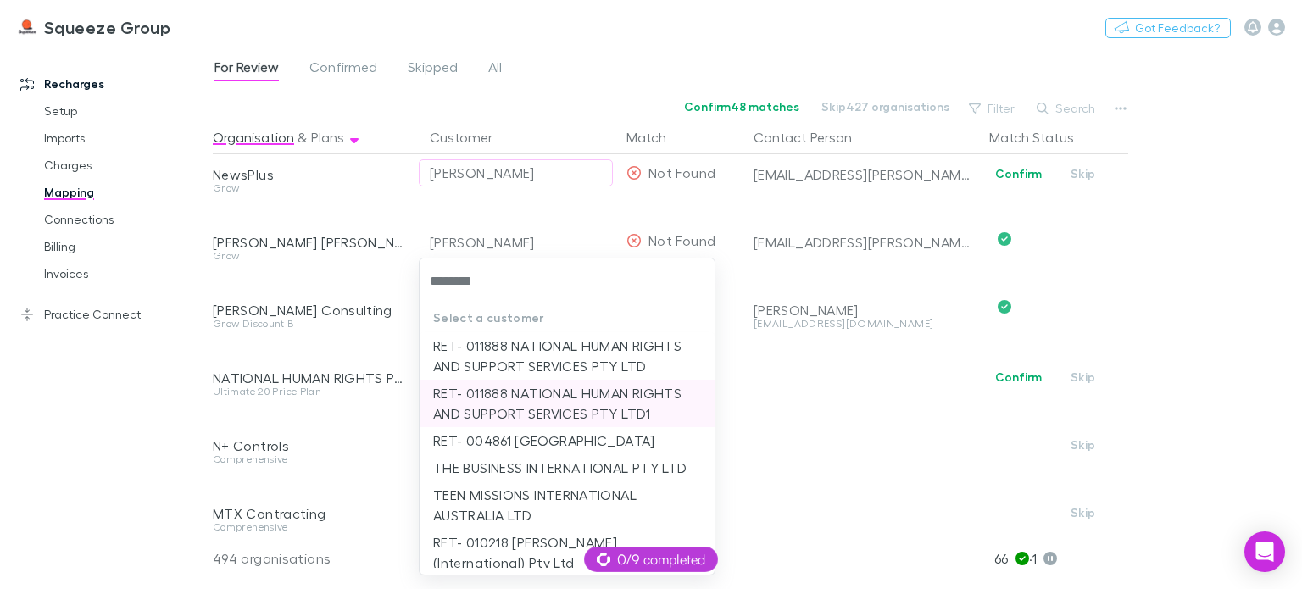
click at [471, 397] on li "RET- 011888 NATIONAL HUMAN RIGHTS AND SUPPORT SERVICES PTY LTD1" at bounding box center [567, 403] width 295 height 47
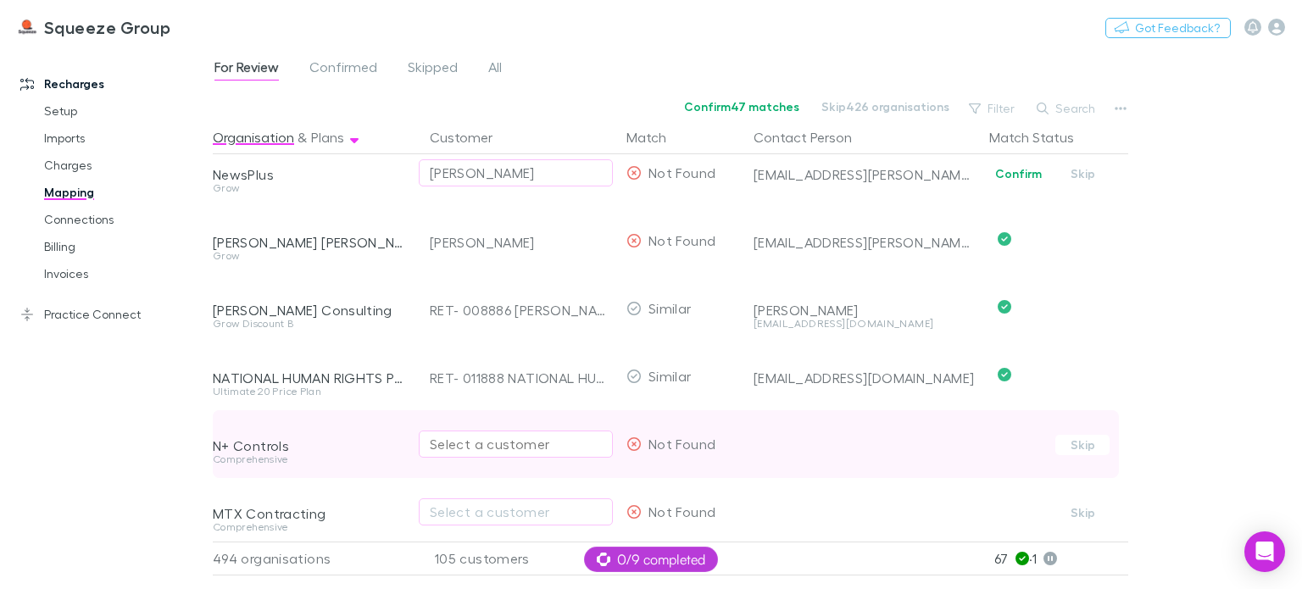
click at [465, 449] on div "Select a customer" at bounding box center [516, 444] width 172 height 20
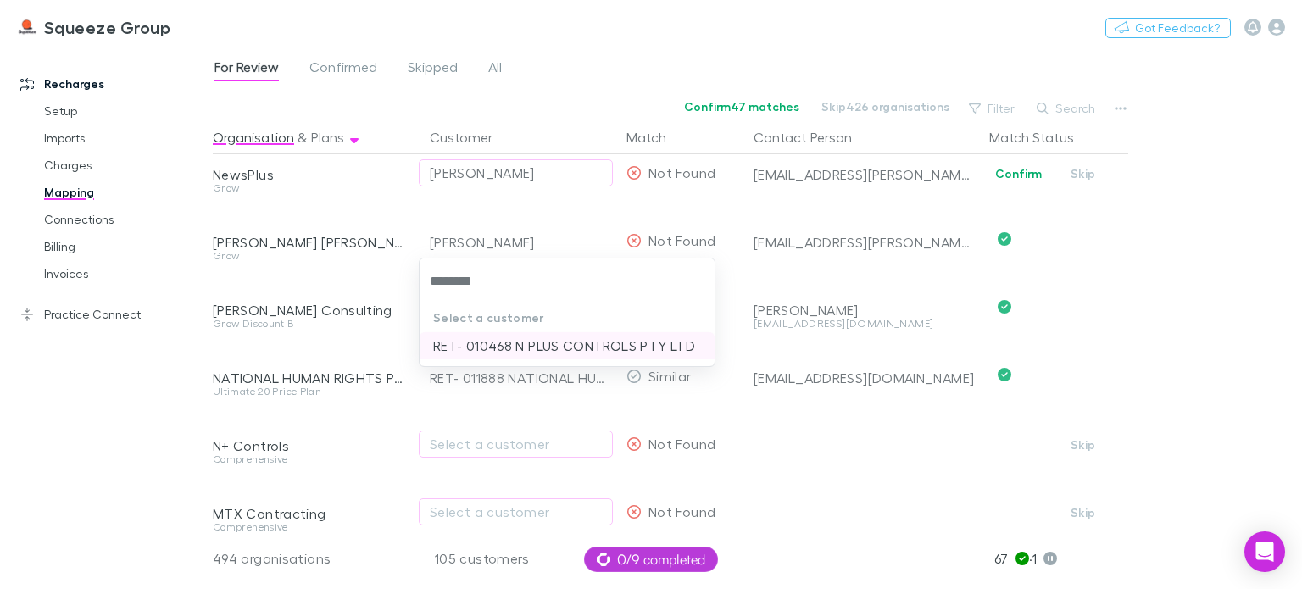
click at [512, 347] on li "RET- 010468 N PLUS CONTROLS PTY LTD" at bounding box center [567, 345] width 295 height 27
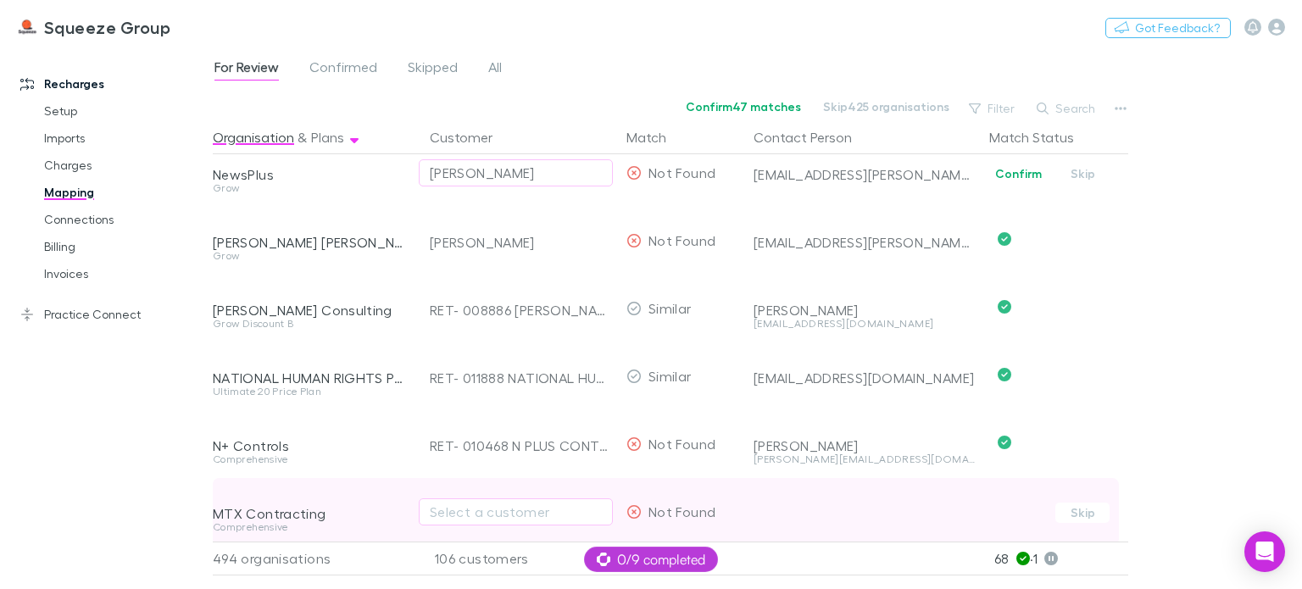
click at [413, 482] on div "MTX Contracting Comprehensive" at bounding box center [315, 512] width 204 height 68
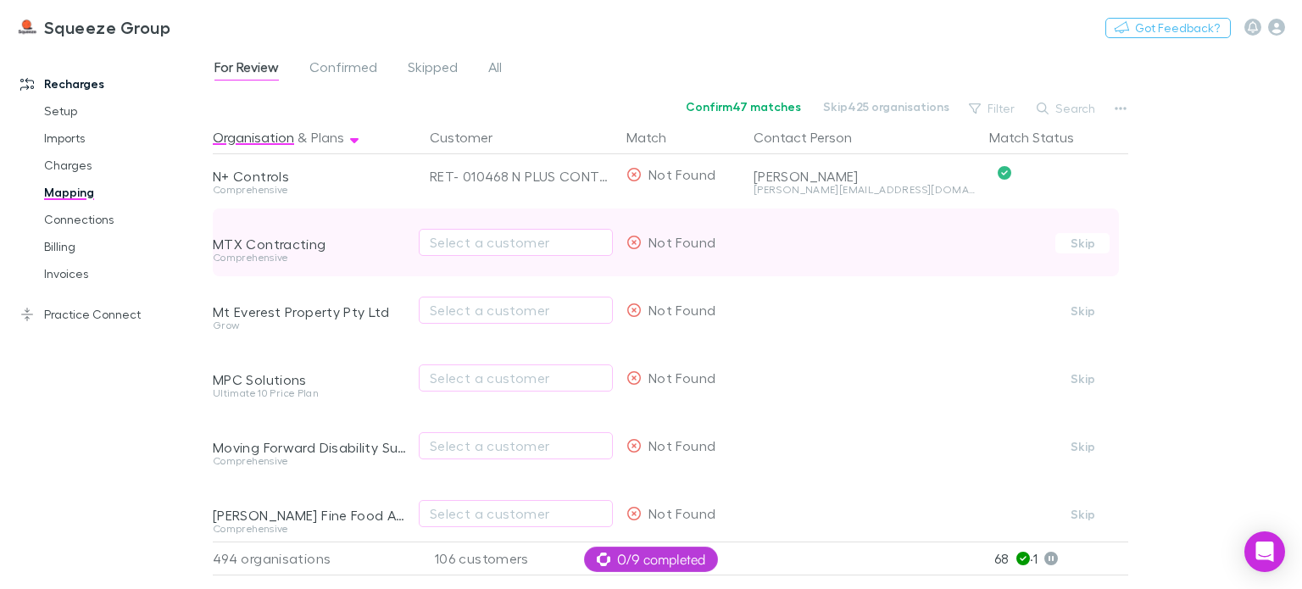
scroll to position [13243, 0]
click at [461, 237] on div "Select a customer" at bounding box center [516, 241] width 172 height 20
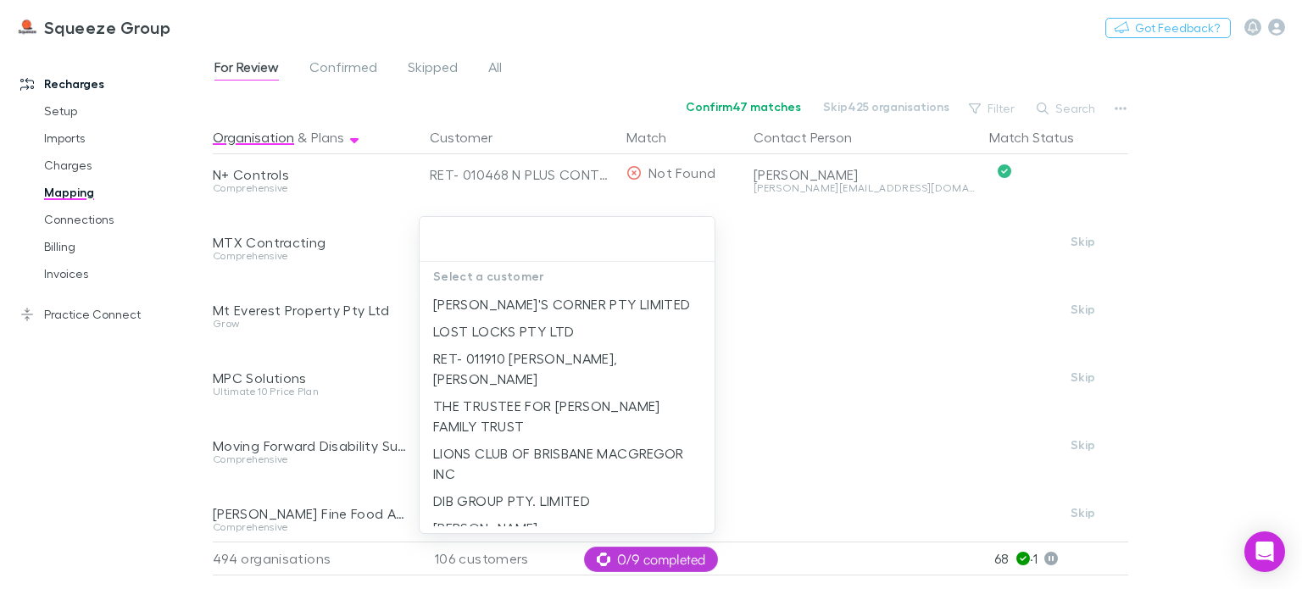
click at [397, 335] on div at bounding box center [651, 294] width 1302 height 589
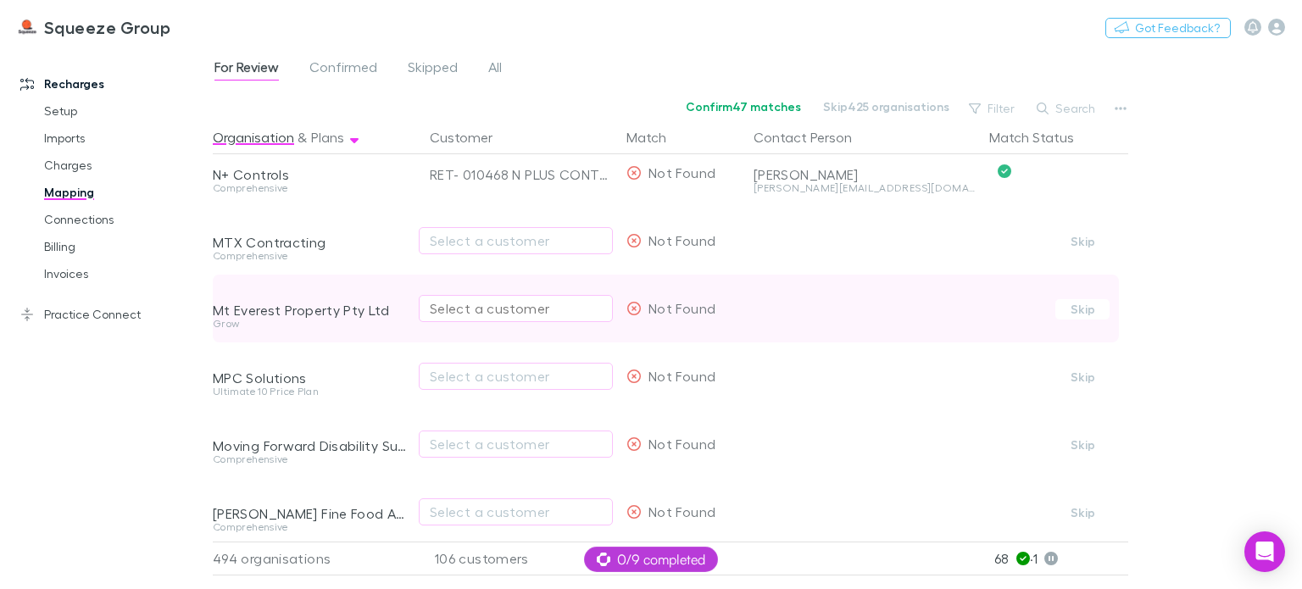
click at [457, 317] on div "Select a customer" at bounding box center [516, 308] width 172 height 20
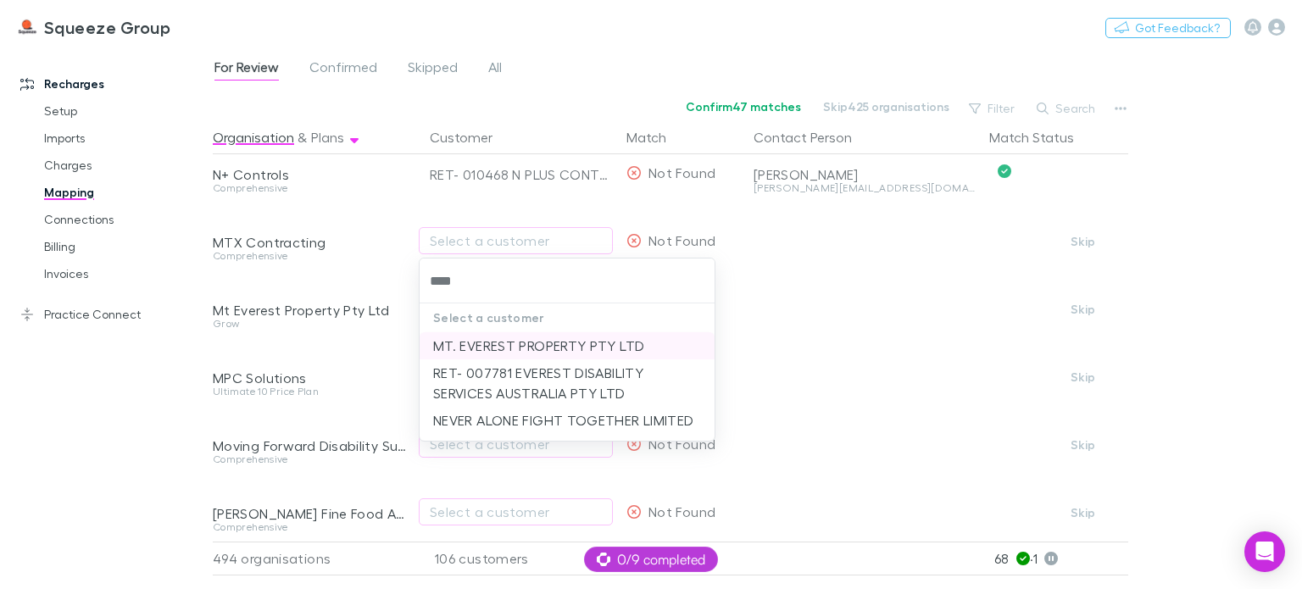
click at [466, 348] on li "MT. EVEREST PROPERTY PTY LTD" at bounding box center [567, 345] width 295 height 27
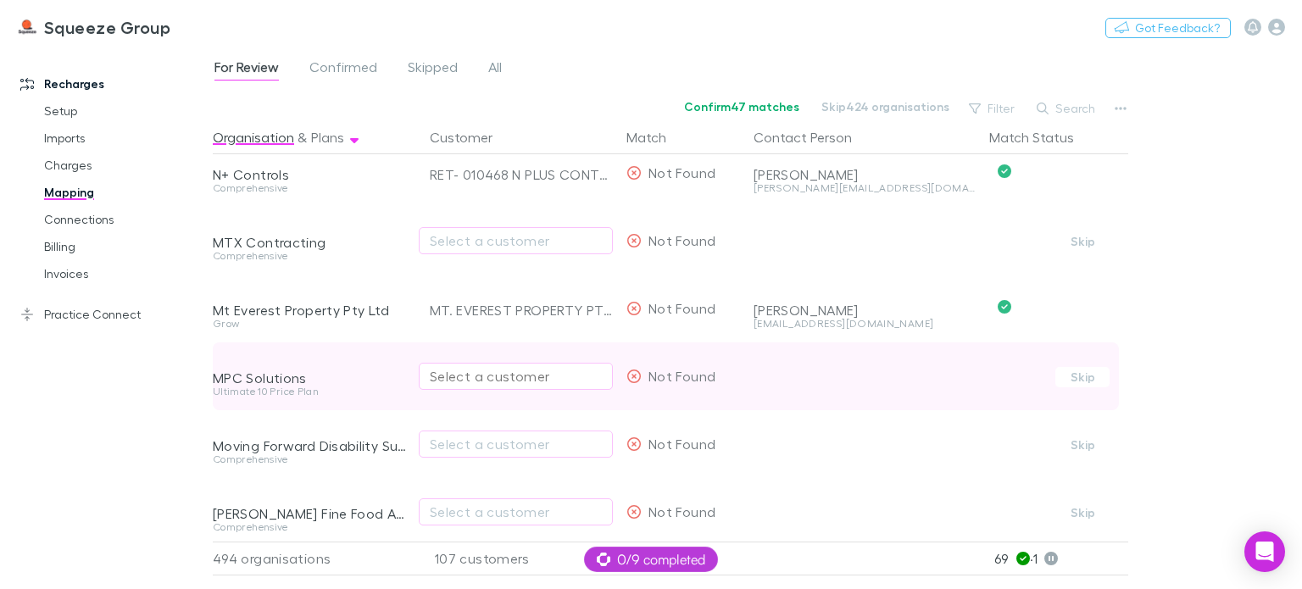
click at [476, 372] on div "Select a customer" at bounding box center [516, 376] width 172 height 20
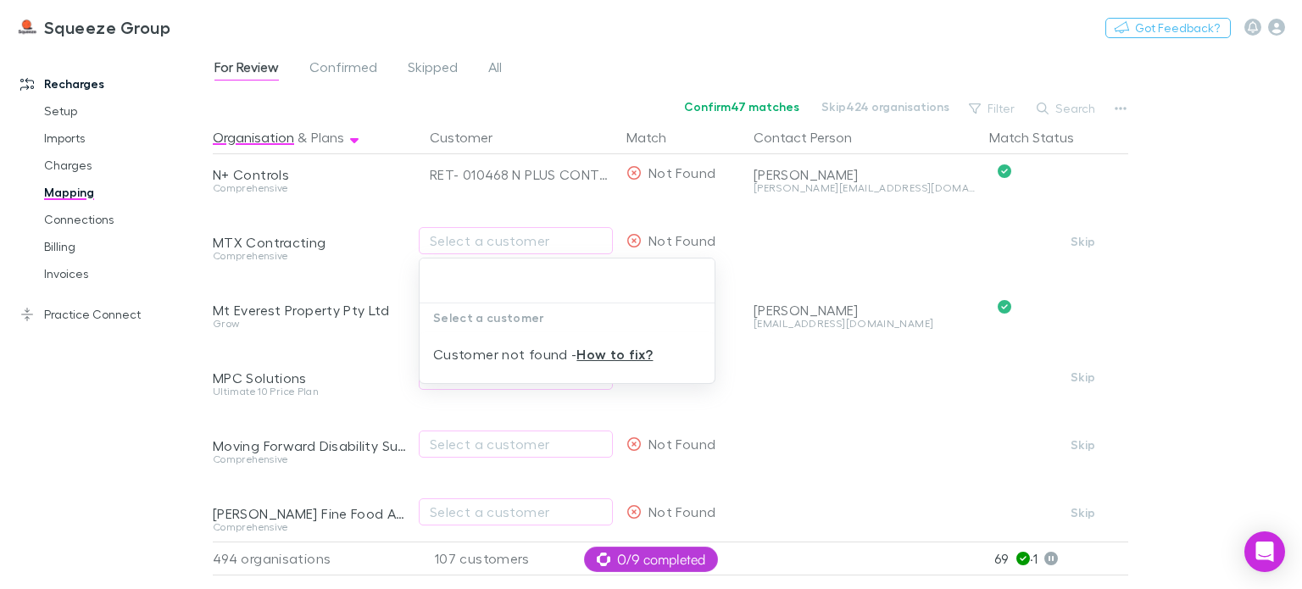
click at [389, 421] on div at bounding box center [651, 294] width 1302 height 589
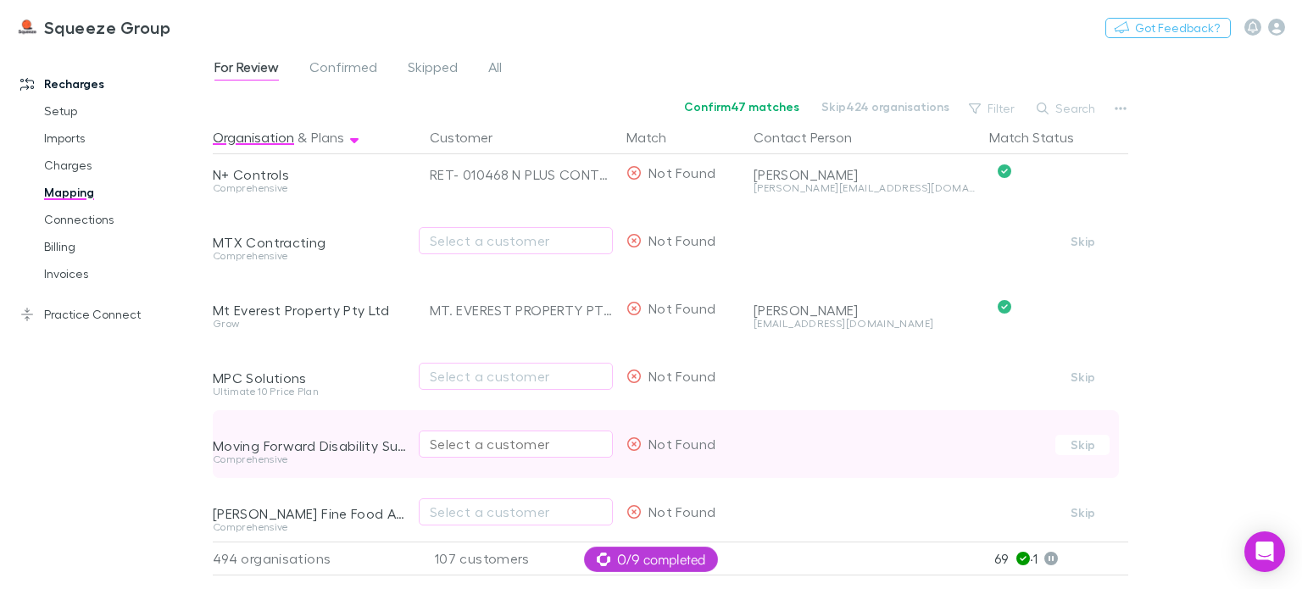
click at [452, 440] on div "Select a customer" at bounding box center [516, 444] width 172 height 20
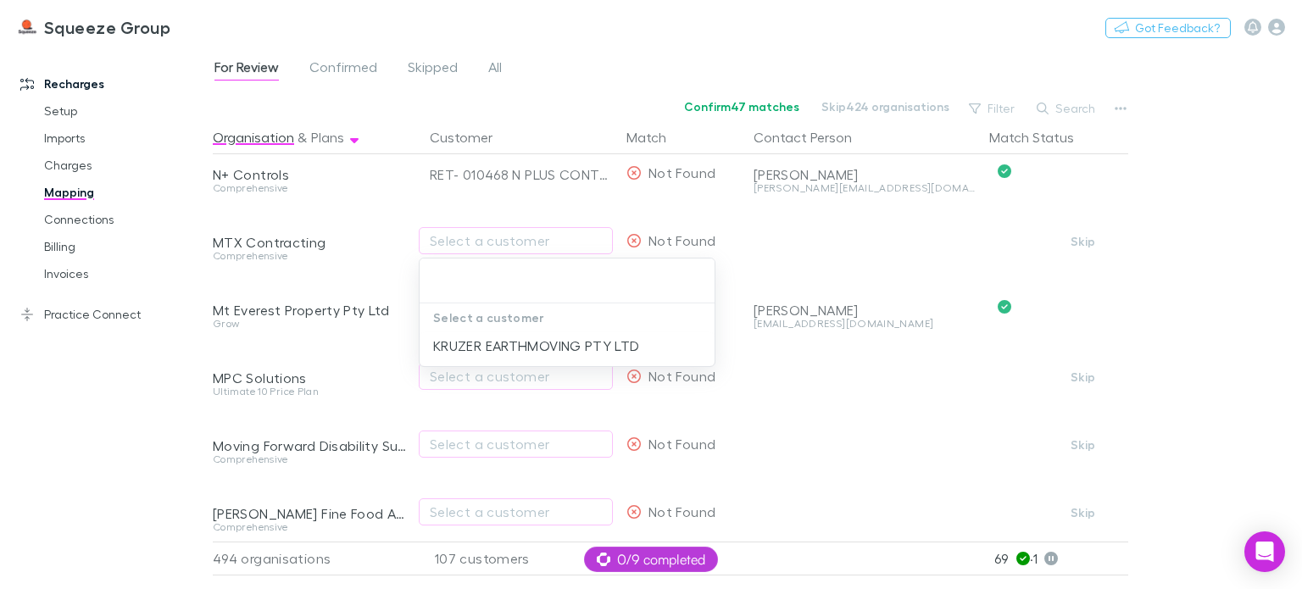
click at [401, 475] on div at bounding box center [651, 294] width 1302 height 589
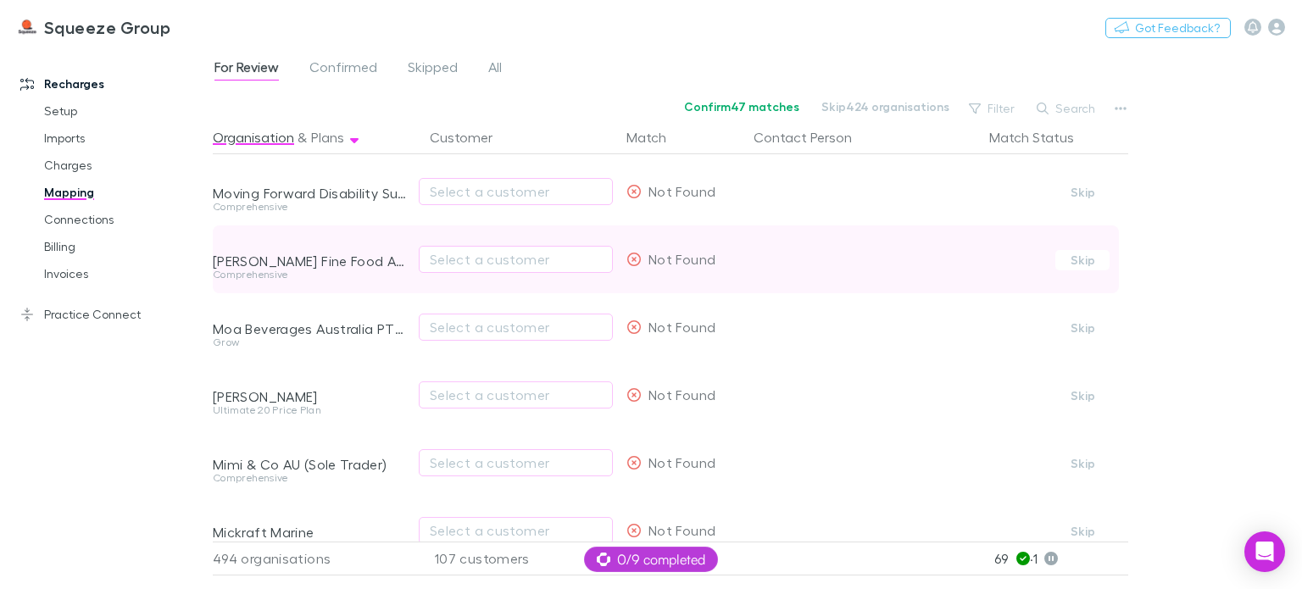
scroll to position [13514, 0]
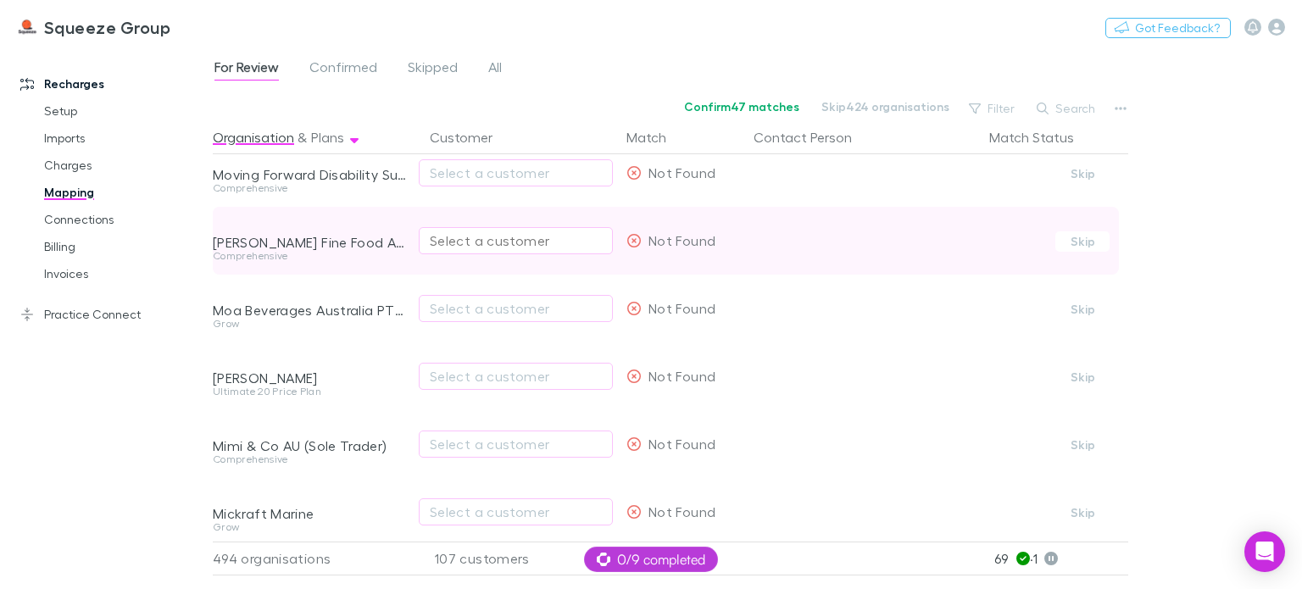
click at [489, 243] on div "Select a customer" at bounding box center [516, 241] width 172 height 20
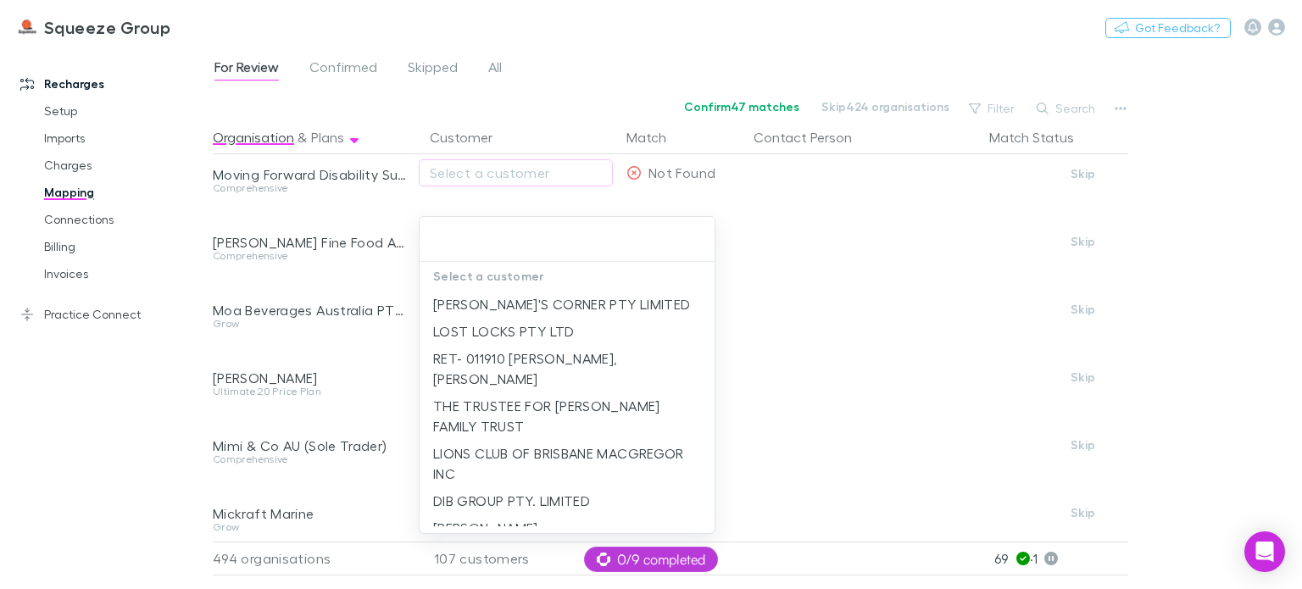
click at [375, 348] on div at bounding box center [651, 294] width 1302 height 589
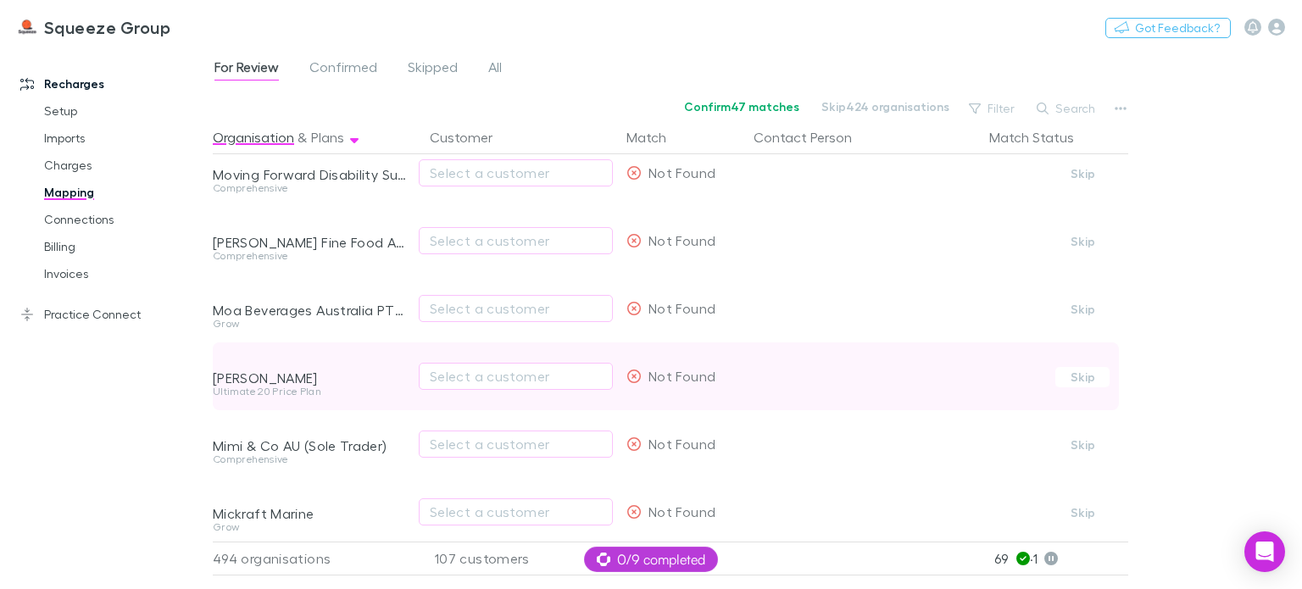
click at [400, 346] on div "[PERSON_NAME]" at bounding box center [311, 365] width 197 height 44
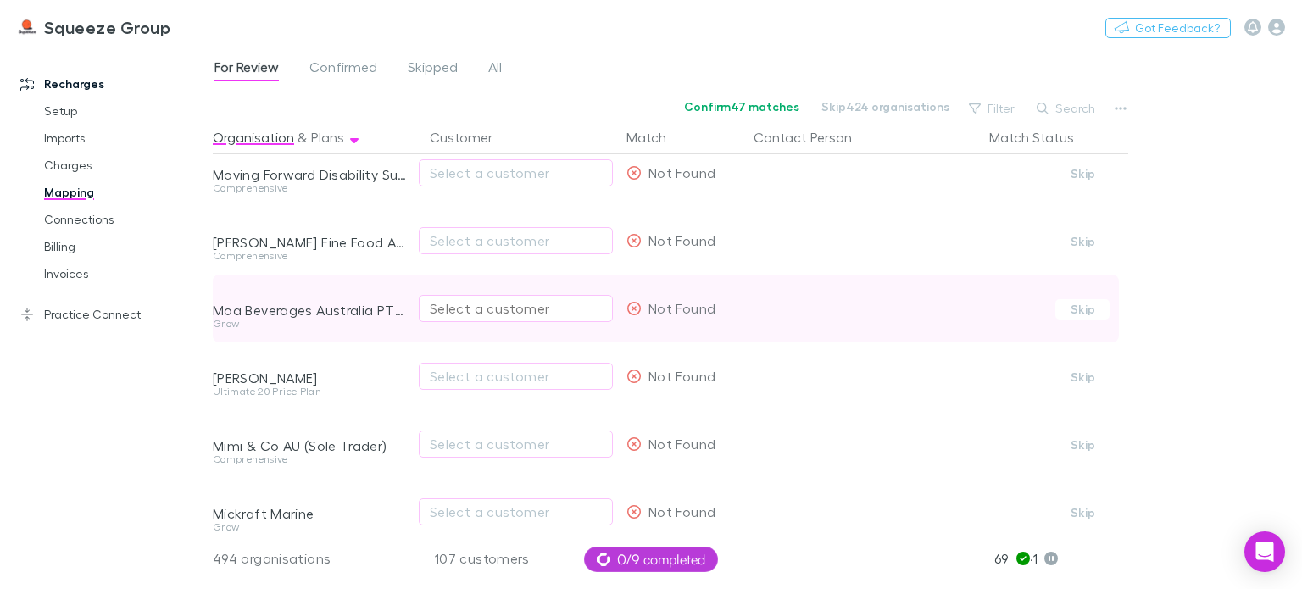
click at [456, 309] on div "Select a customer" at bounding box center [516, 308] width 172 height 20
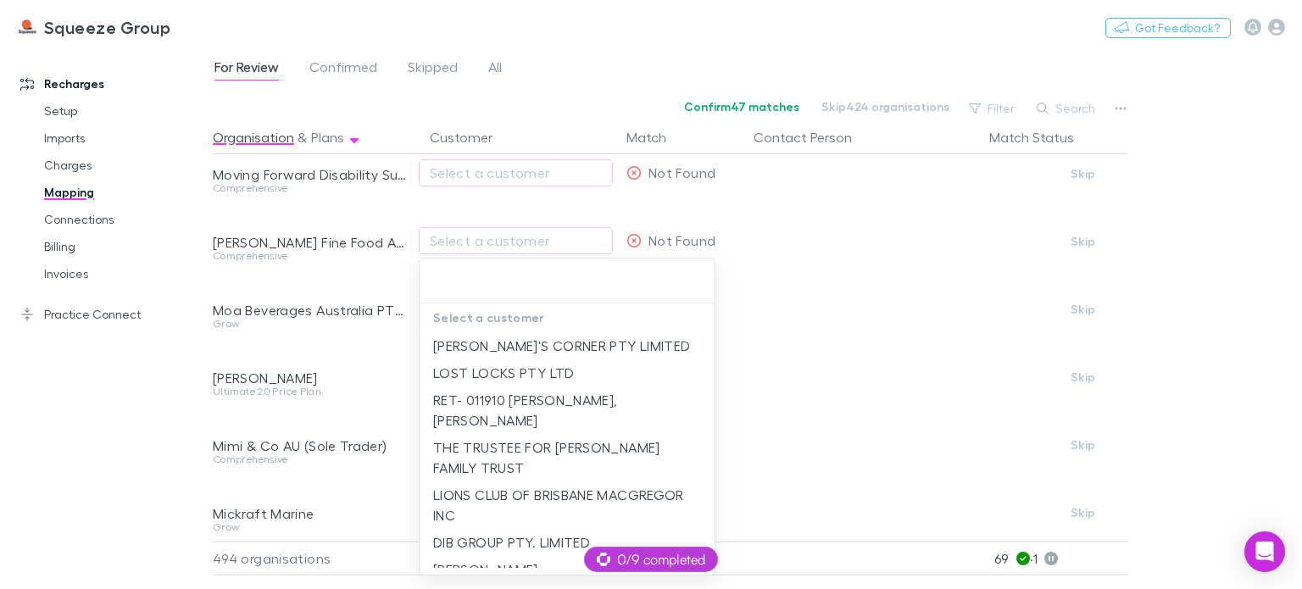
click at [385, 355] on div at bounding box center [651, 294] width 1302 height 589
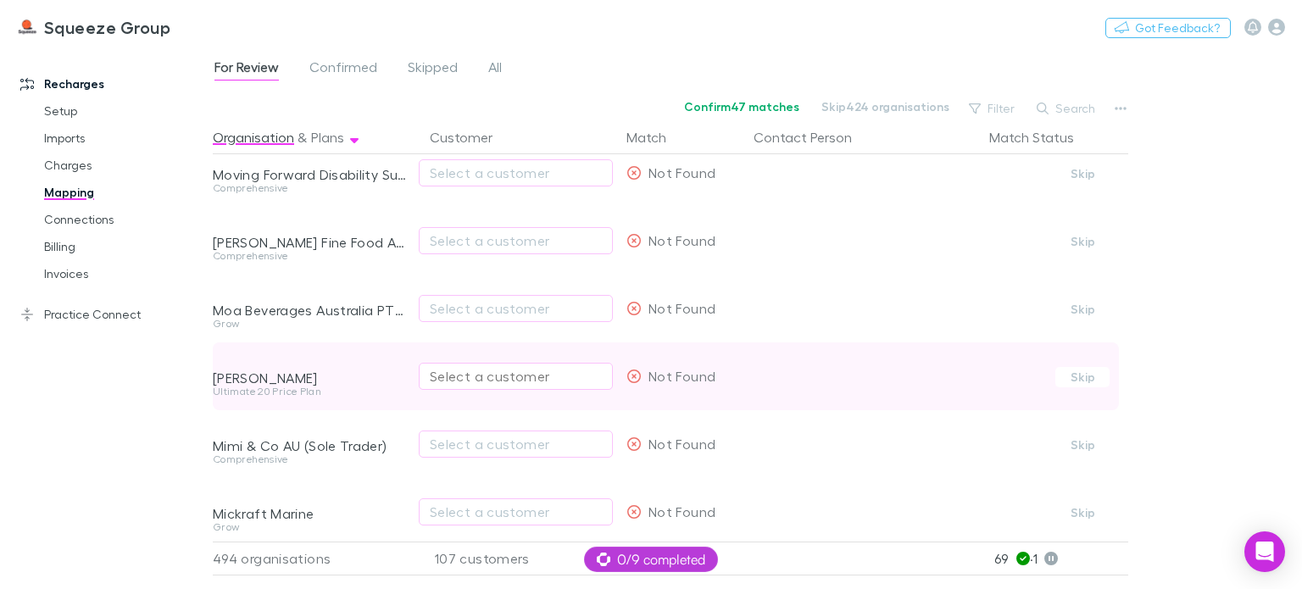
click at [483, 383] on div "Select a customer" at bounding box center [516, 376] width 172 height 20
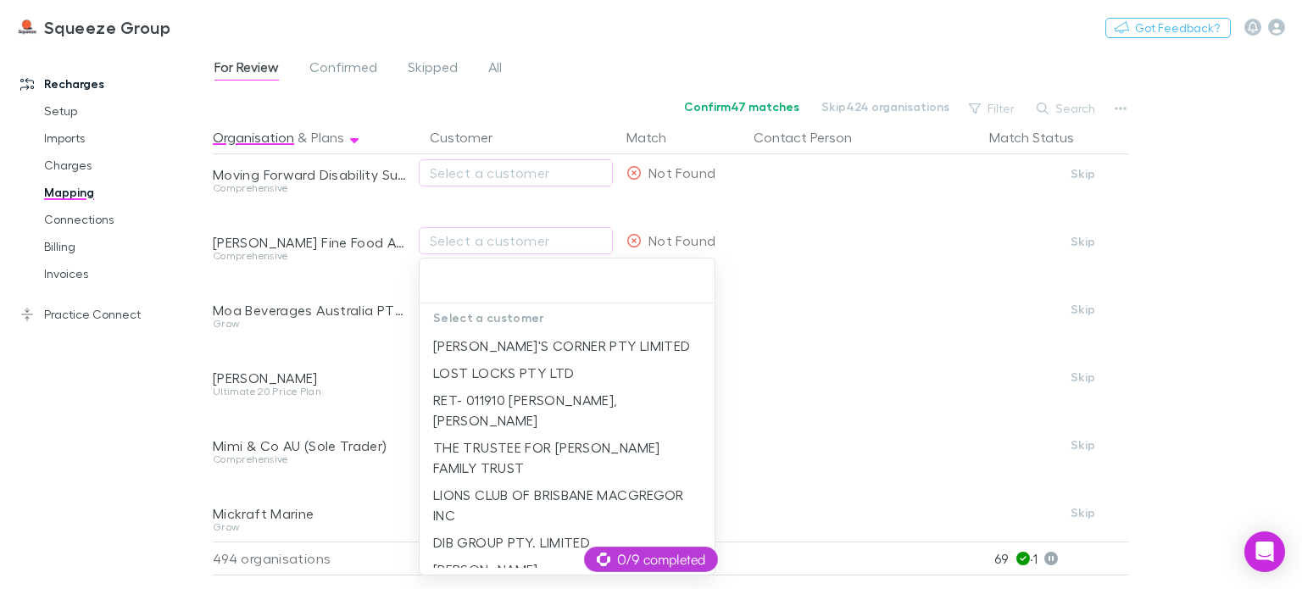
click at [415, 407] on div at bounding box center [651, 294] width 1302 height 589
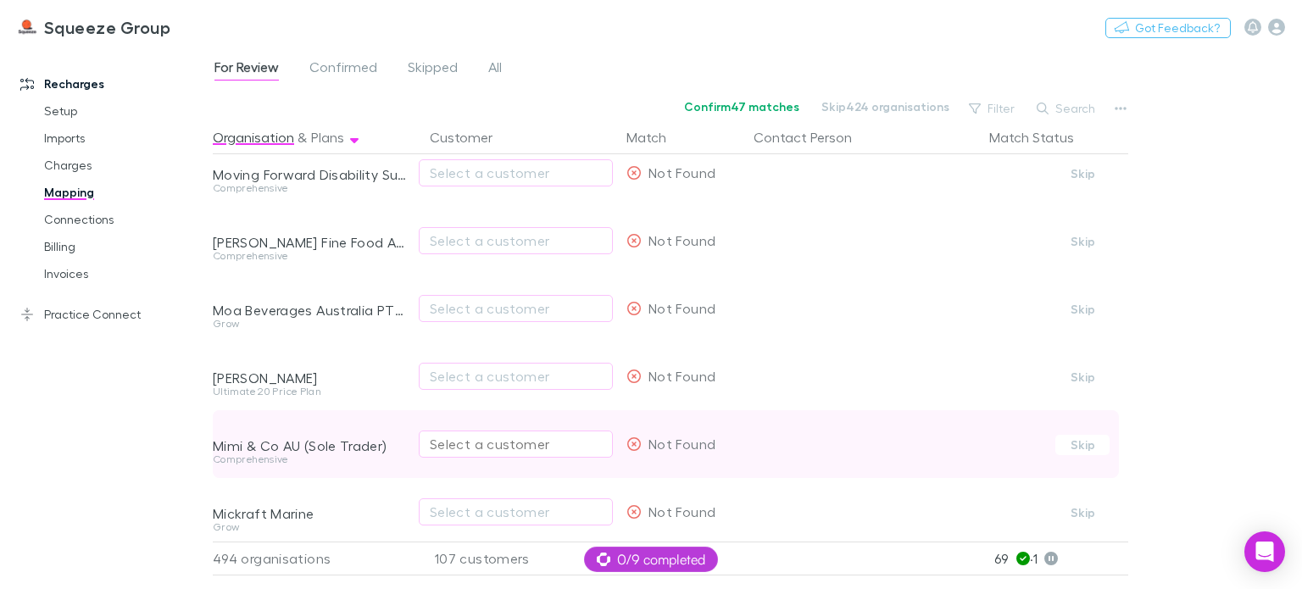
click at [456, 437] on div "Select a customer" at bounding box center [516, 444] width 172 height 20
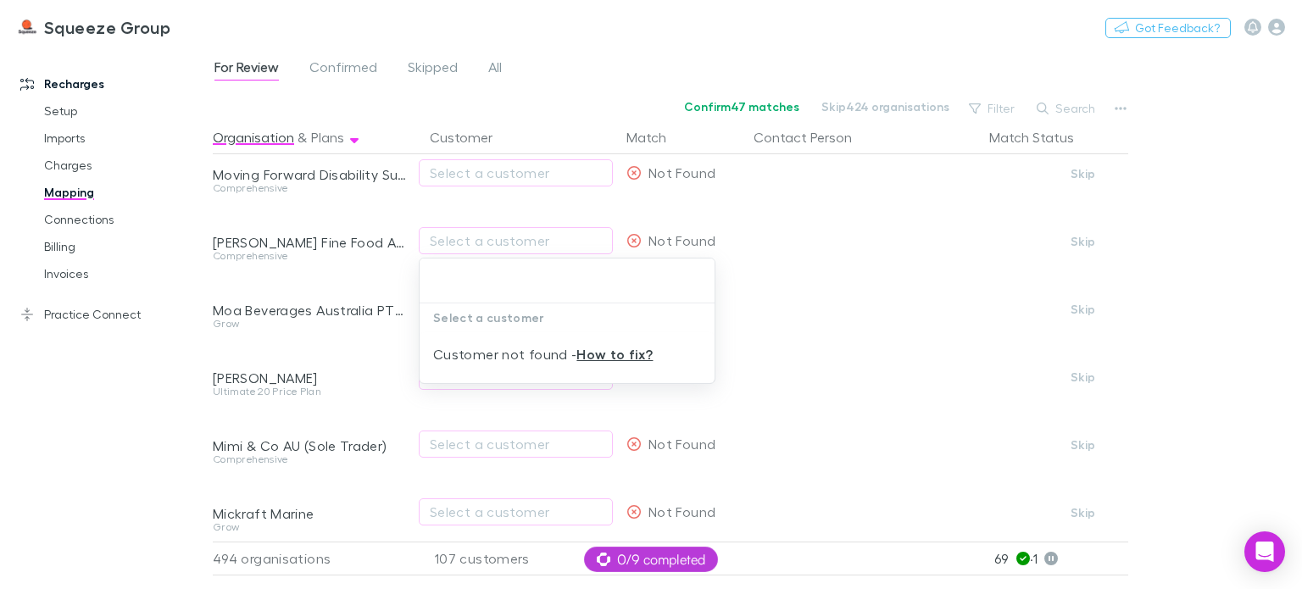
click at [380, 484] on div at bounding box center [651, 294] width 1302 height 589
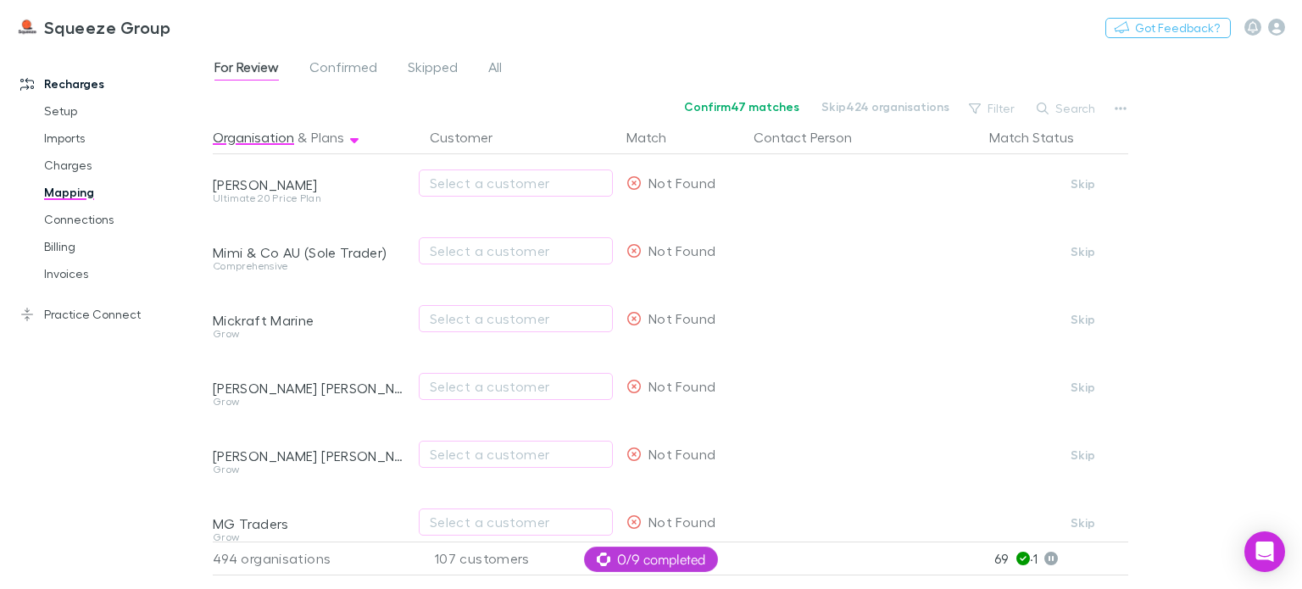
scroll to position [13718, 0]
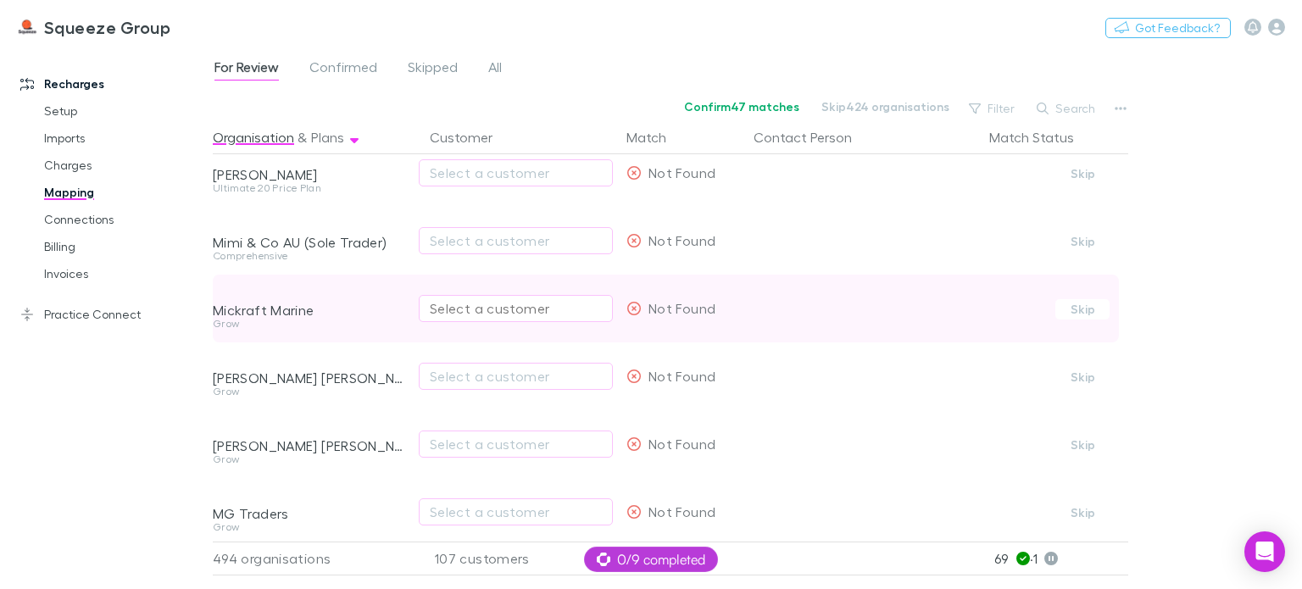
click at [458, 306] on div "Select a customer" at bounding box center [516, 308] width 172 height 20
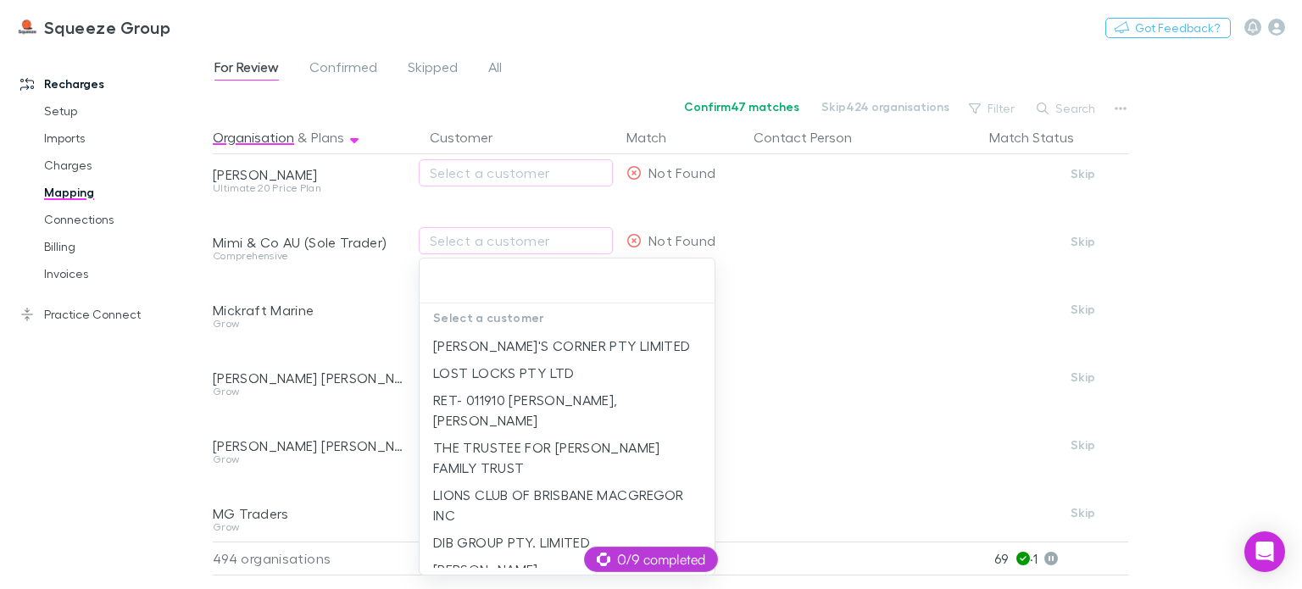
click at [400, 327] on div at bounding box center [651, 294] width 1302 height 589
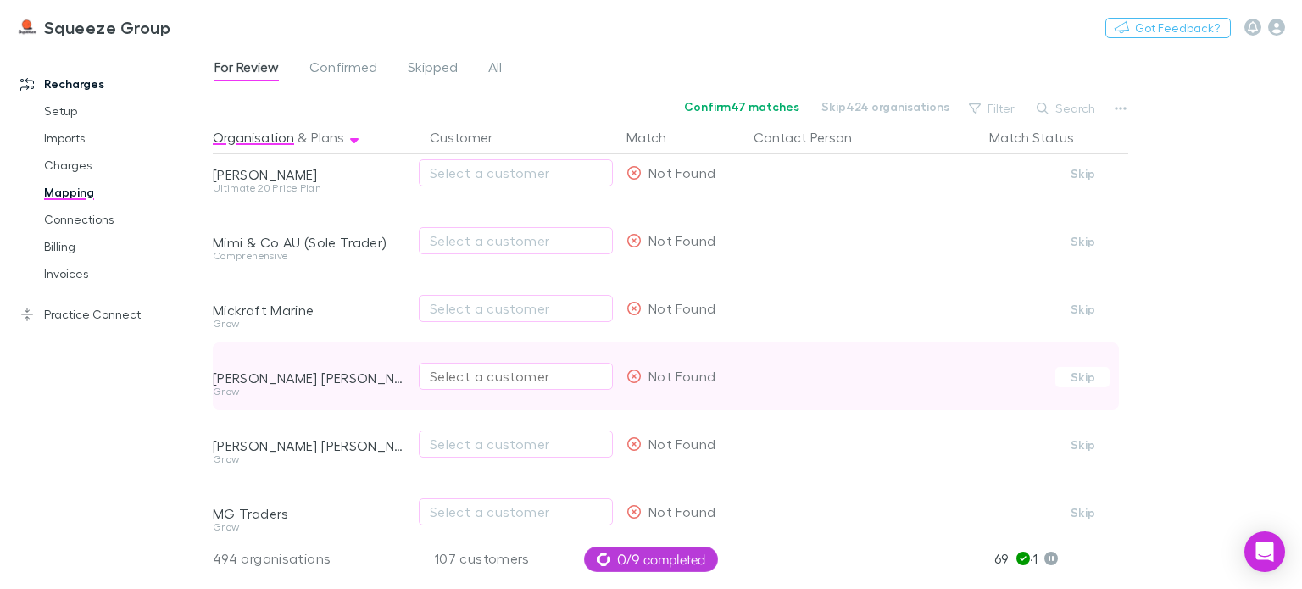
click at [439, 377] on div "Select a customer" at bounding box center [516, 376] width 172 height 20
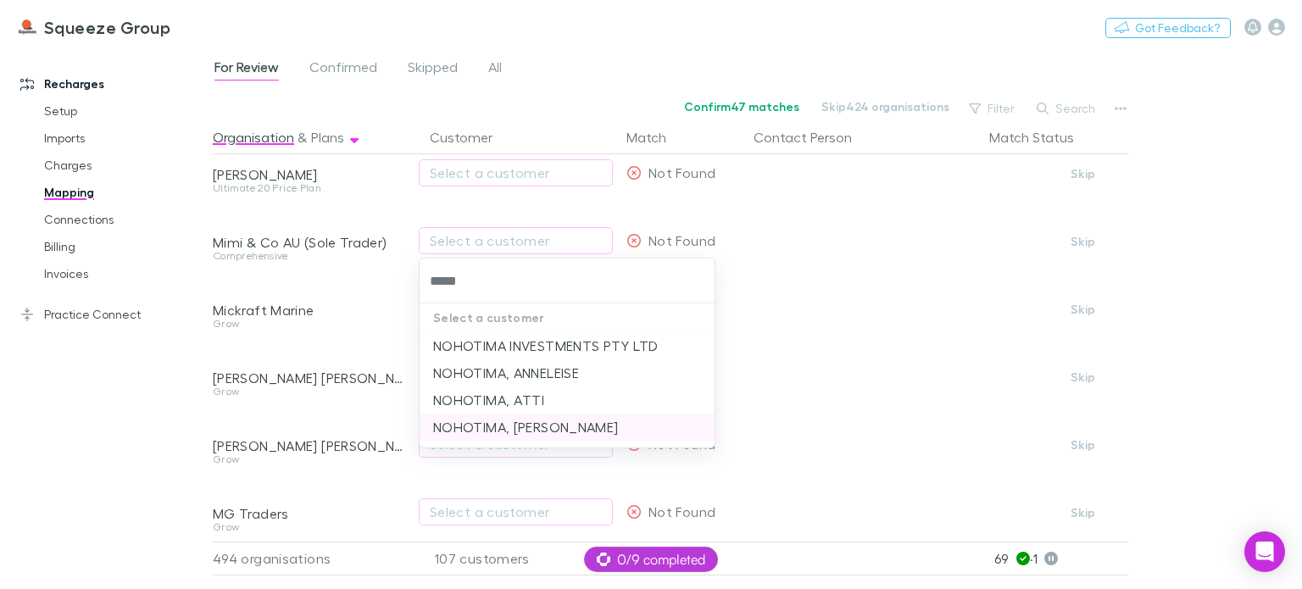
click at [458, 427] on li "NOHOTIMA, [PERSON_NAME]" at bounding box center [567, 427] width 295 height 27
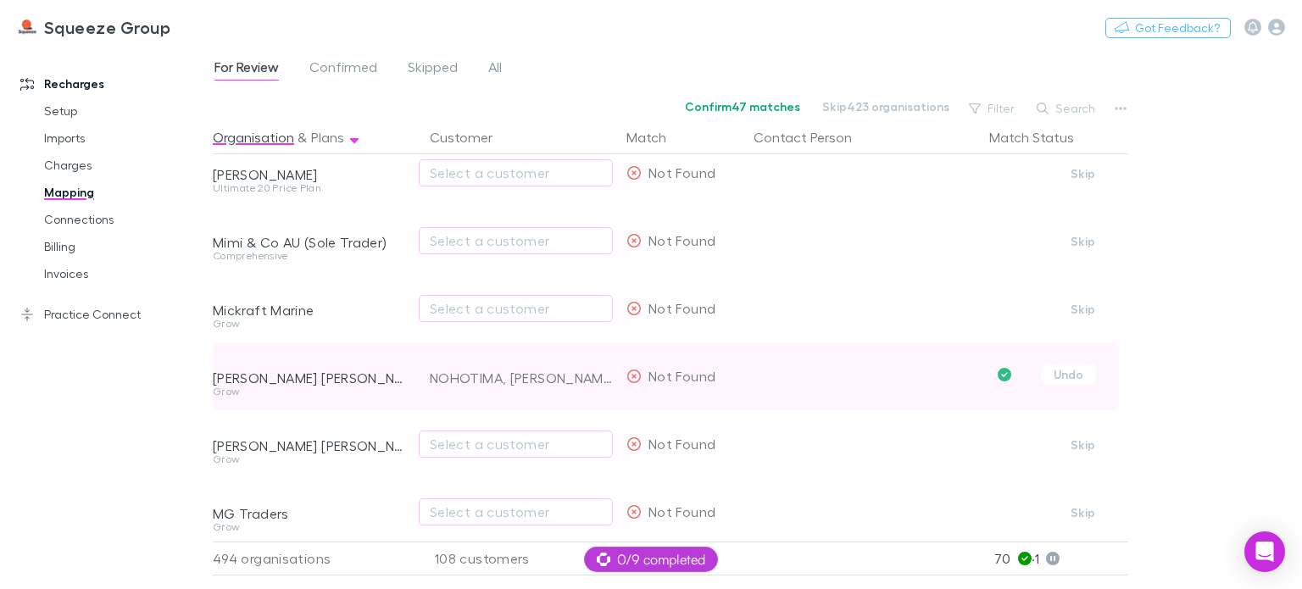
click at [408, 406] on div "Grow" at bounding box center [311, 399] width 197 height 24
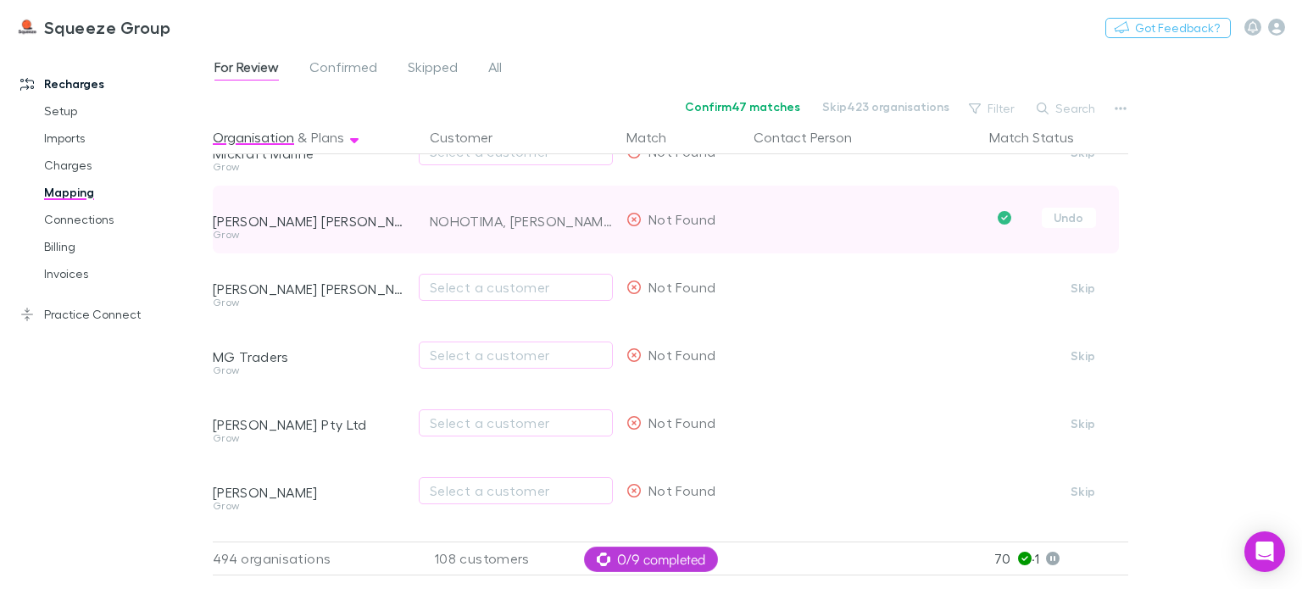
scroll to position [13887, 0]
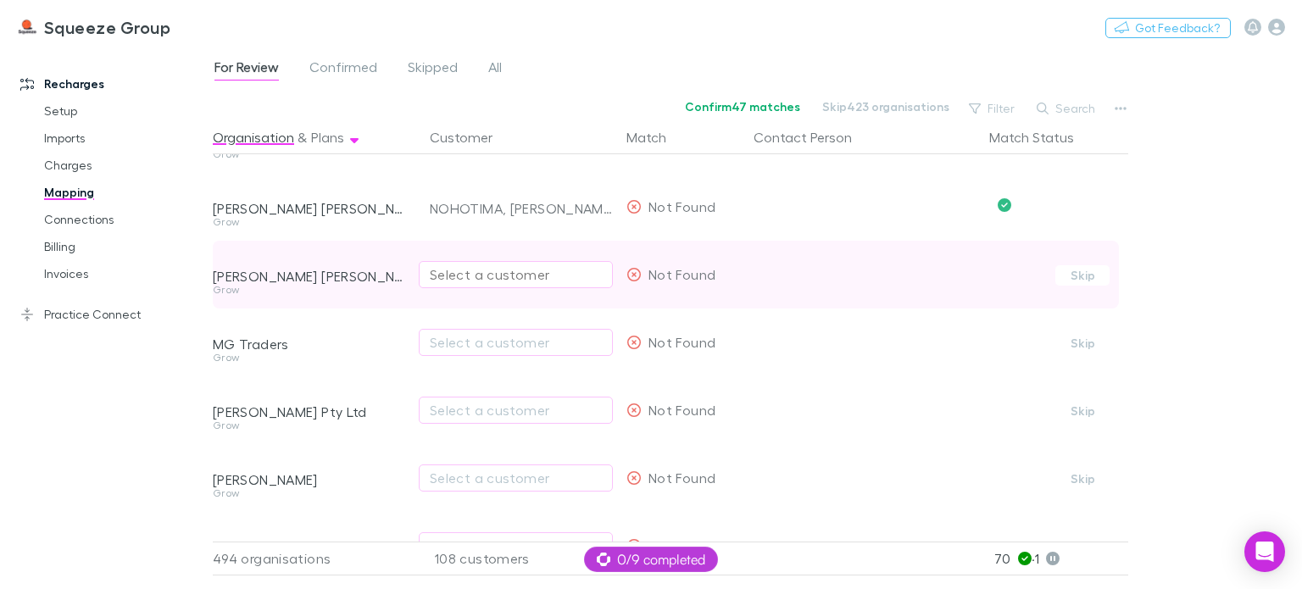
click at [485, 276] on div "Select a customer" at bounding box center [516, 275] width 172 height 20
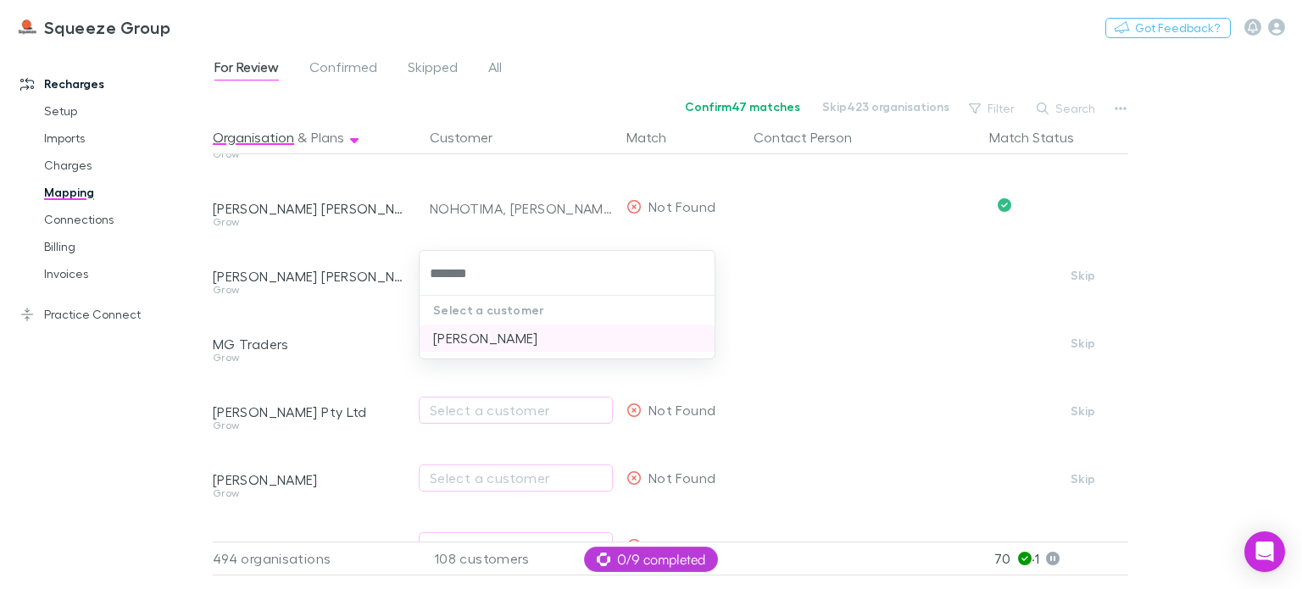
click at [468, 338] on li "[PERSON_NAME]" at bounding box center [567, 338] width 295 height 27
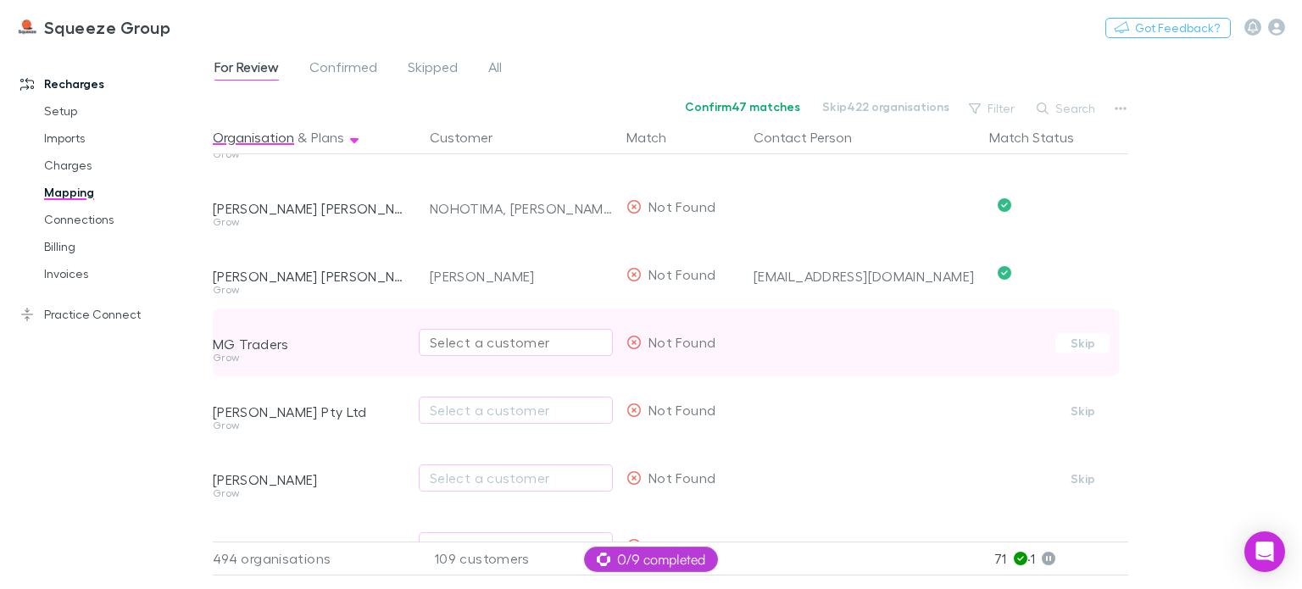
click at [470, 340] on div "Select a customer" at bounding box center [516, 342] width 172 height 20
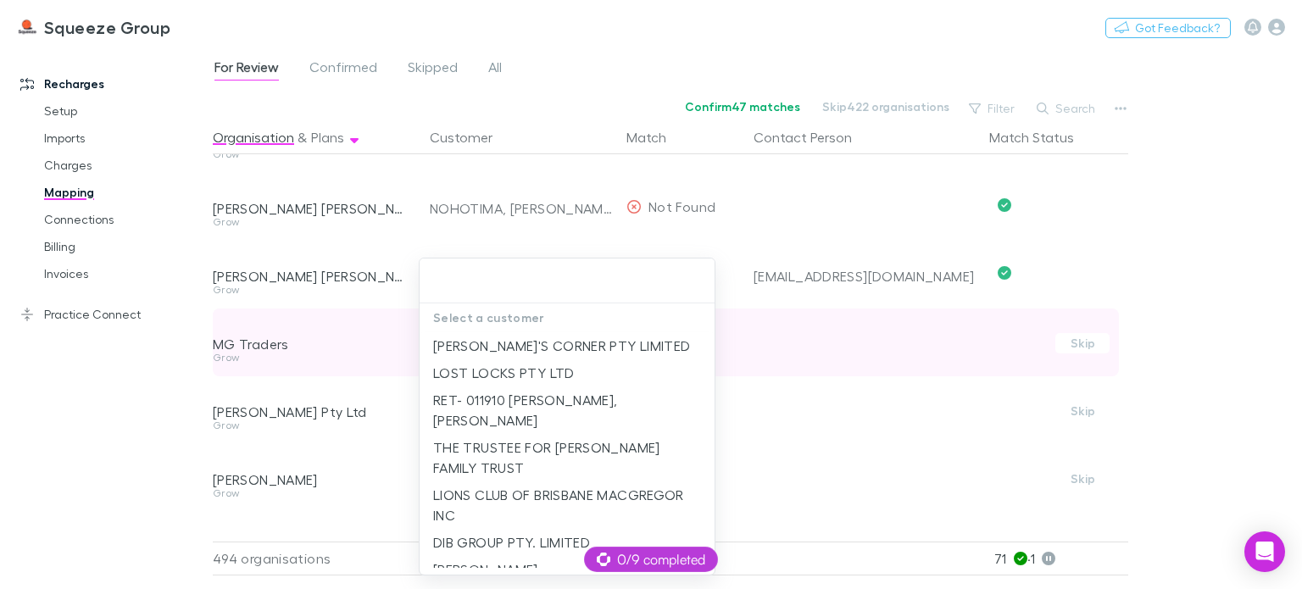
click at [470, 340] on li "[PERSON_NAME]'S CORNER PTY LIMITED" at bounding box center [567, 345] width 295 height 27
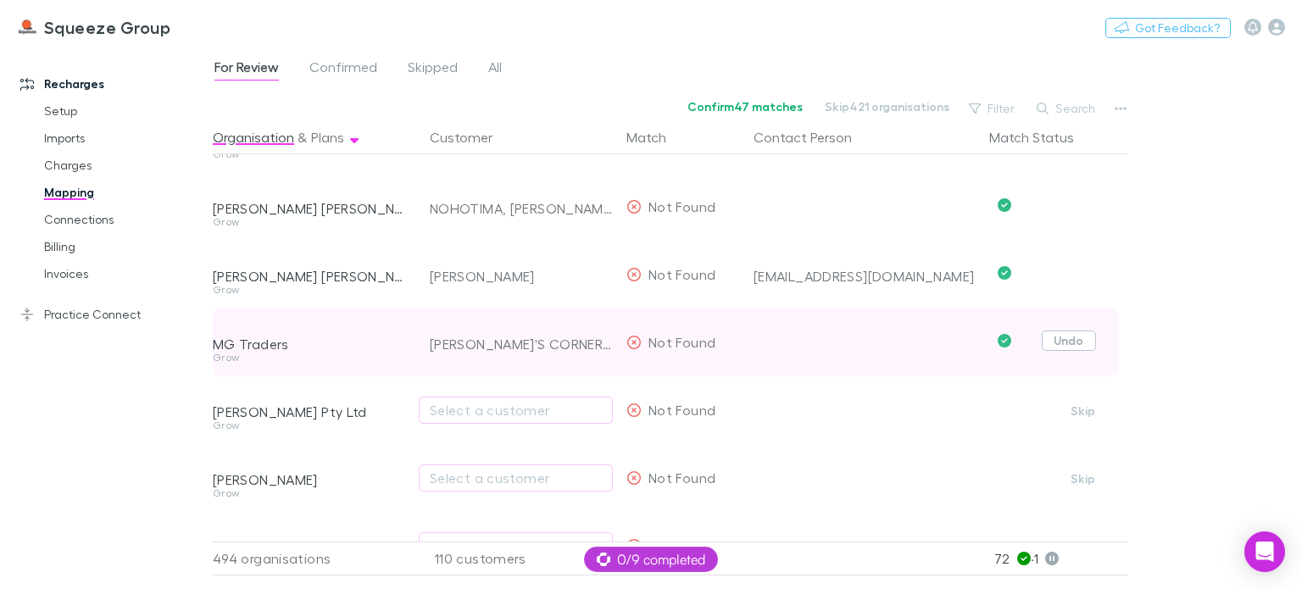
click at [1070, 342] on button "Undo" at bounding box center [1069, 341] width 54 height 20
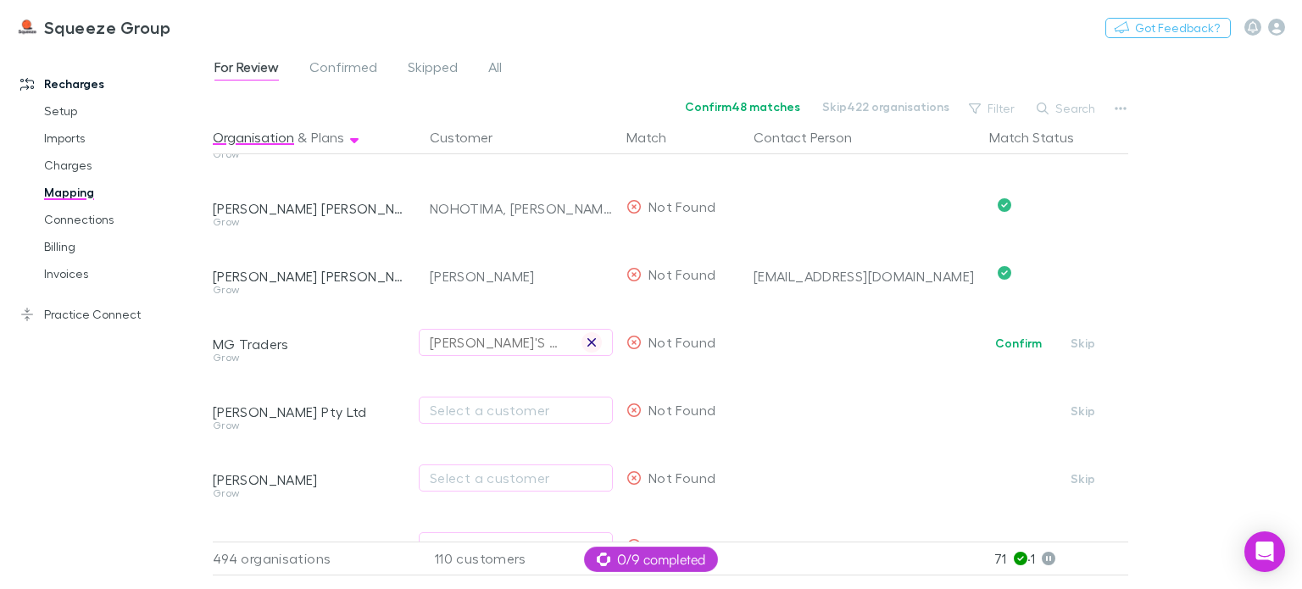
click at [589, 337] on icon "button" at bounding box center [592, 343] width 10 height 14
click at [477, 345] on div "Select a customer" at bounding box center [516, 342] width 172 height 20
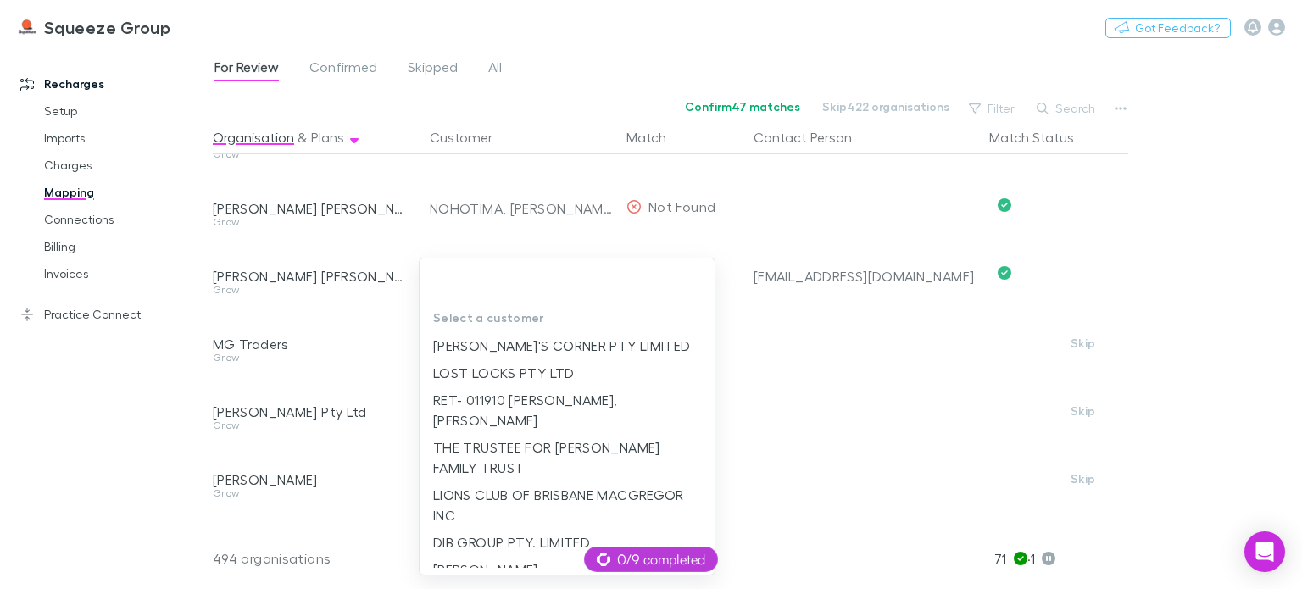
click at [400, 379] on div at bounding box center [651, 294] width 1302 height 589
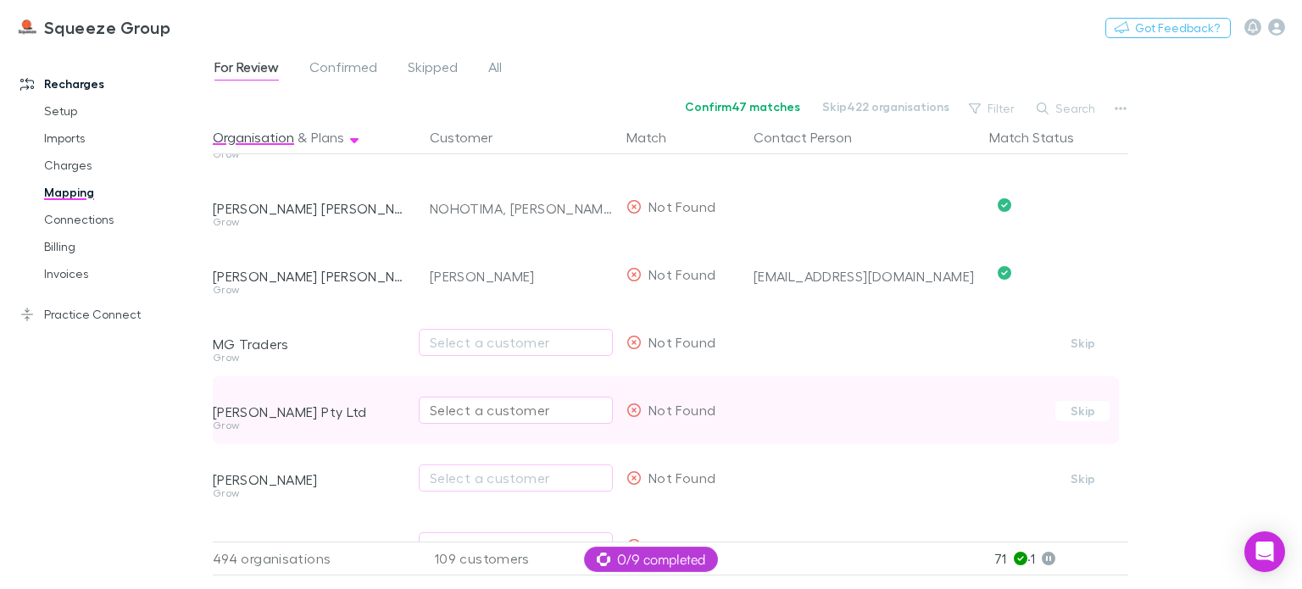
click at [483, 415] on div "Select a customer" at bounding box center [516, 410] width 172 height 20
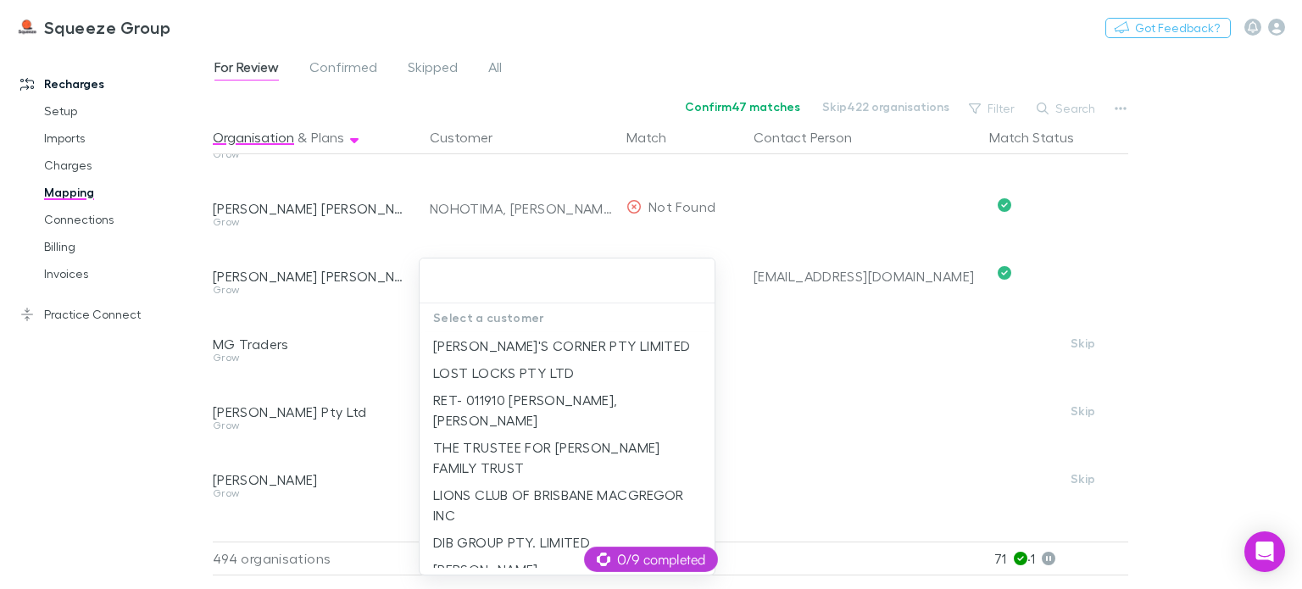
click at [399, 443] on div at bounding box center [651, 294] width 1302 height 589
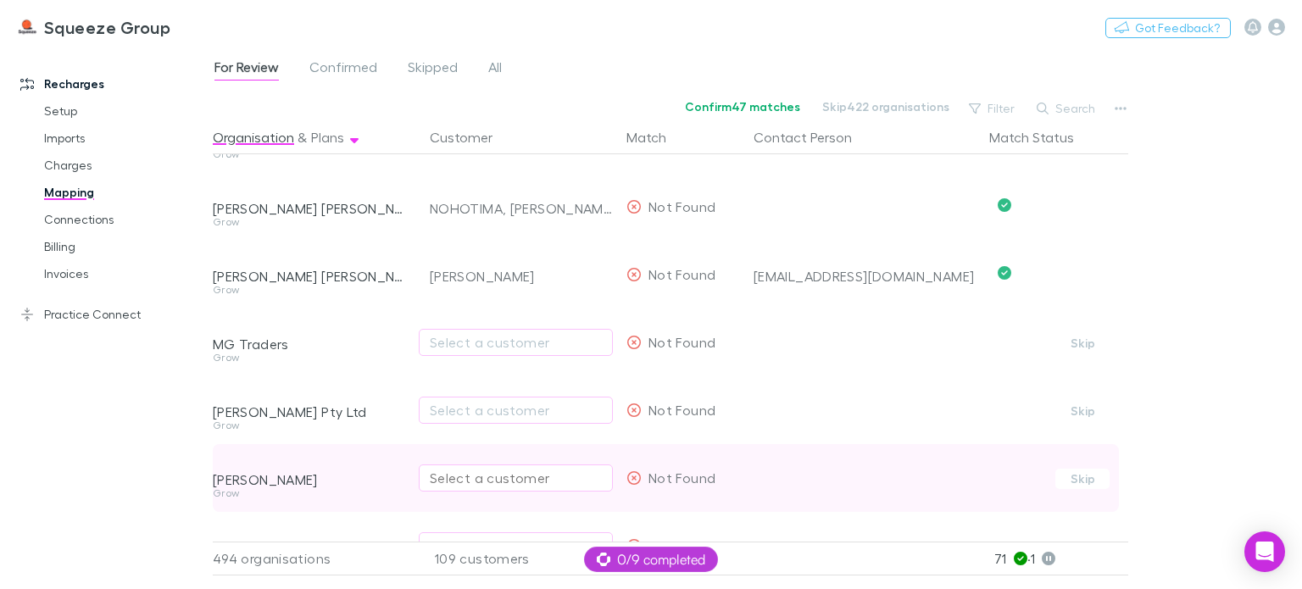
click at [462, 488] on button "Select a customer" at bounding box center [516, 478] width 194 height 27
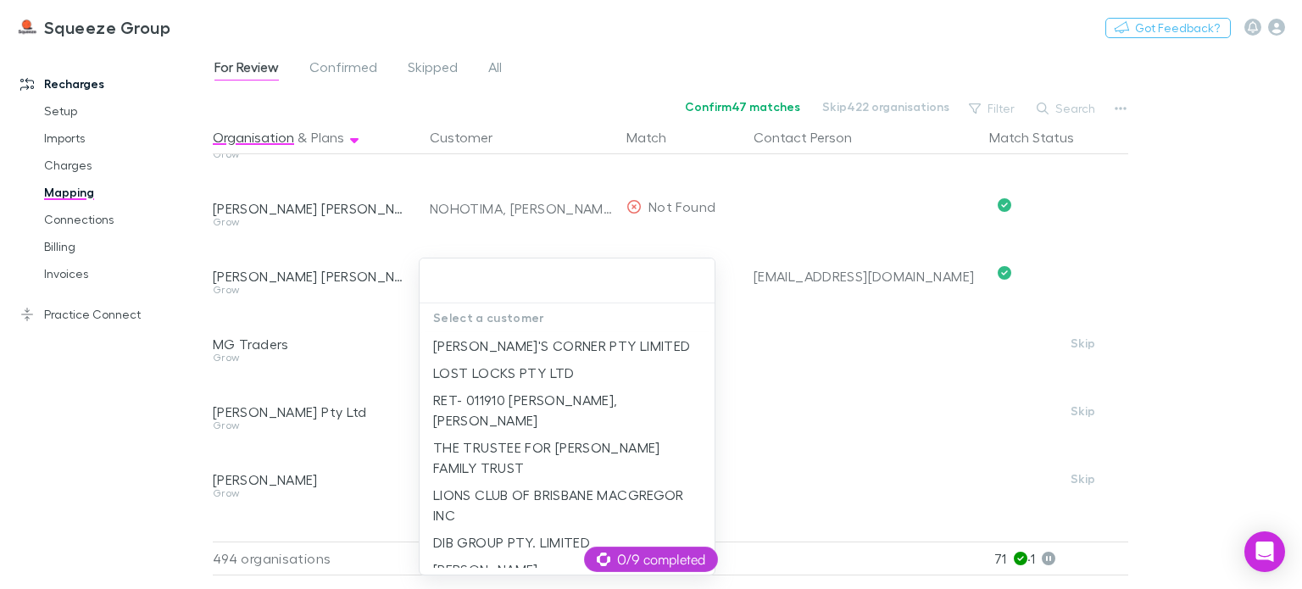
click at [399, 477] on div at bounding box center [651, 294] width 1302 height 589
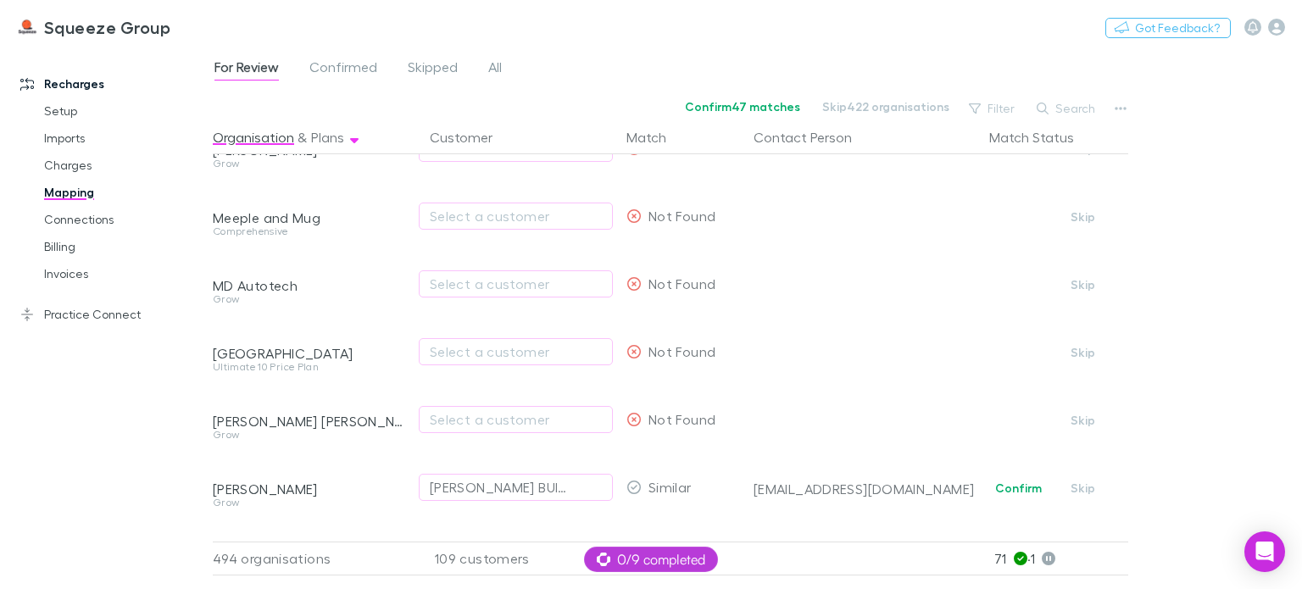
scroll to position [14226, 0]
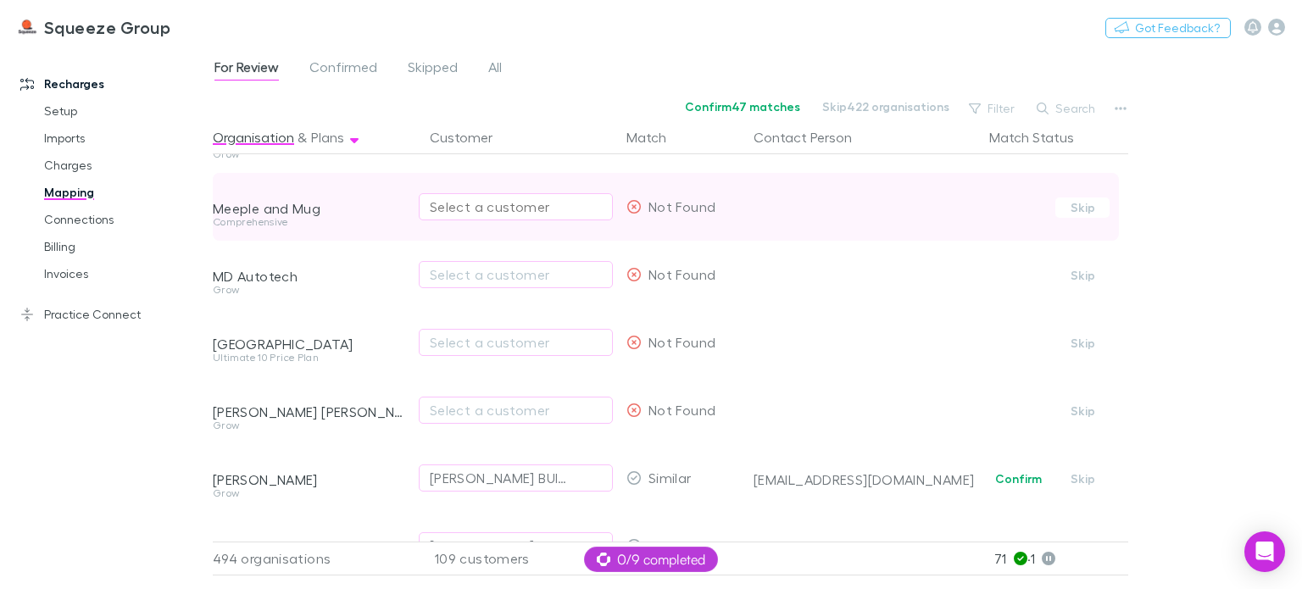
click at [462, 200] on div "Select a customer" at bounding box center [516, 207] width 172 height 20
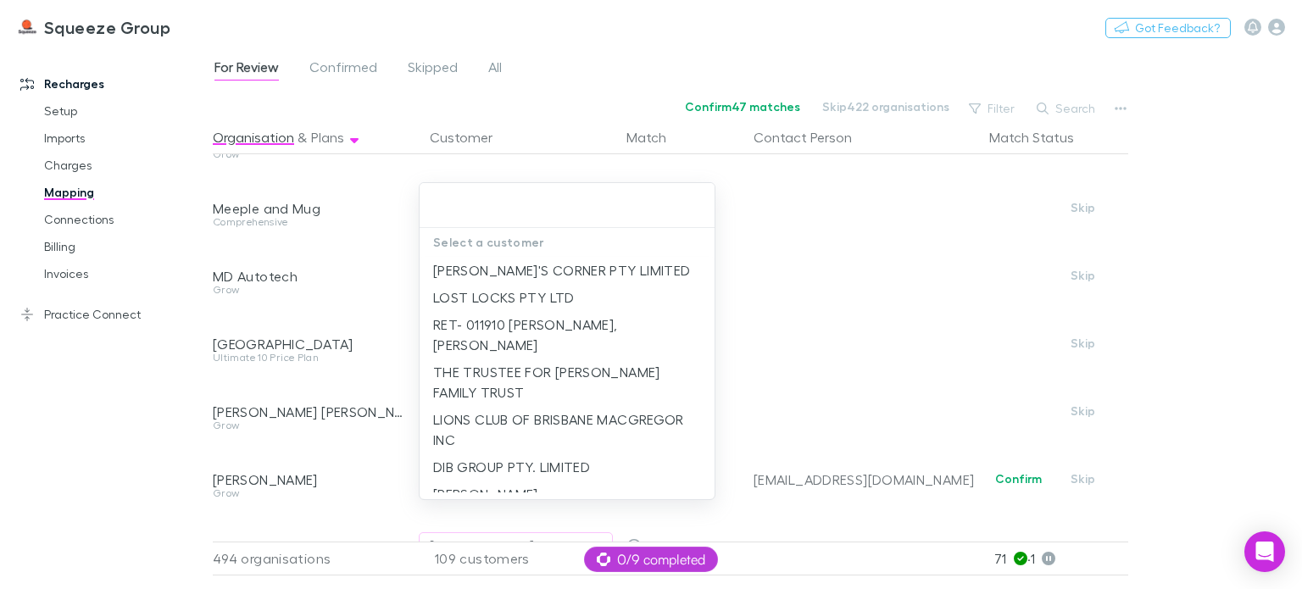
click at [382, 292] on div at bounding box center [651, 294] width 1302 height 589
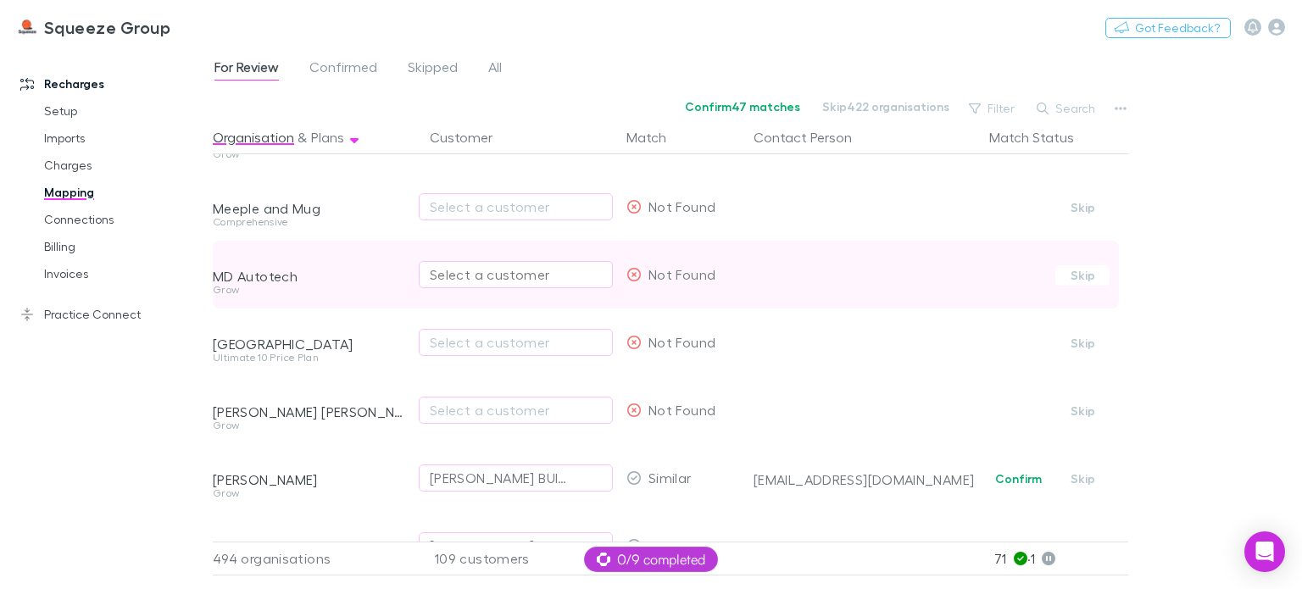
click at [434, 281] on div "Select a customer" at bounding box center [516, 275] width 172 height 20
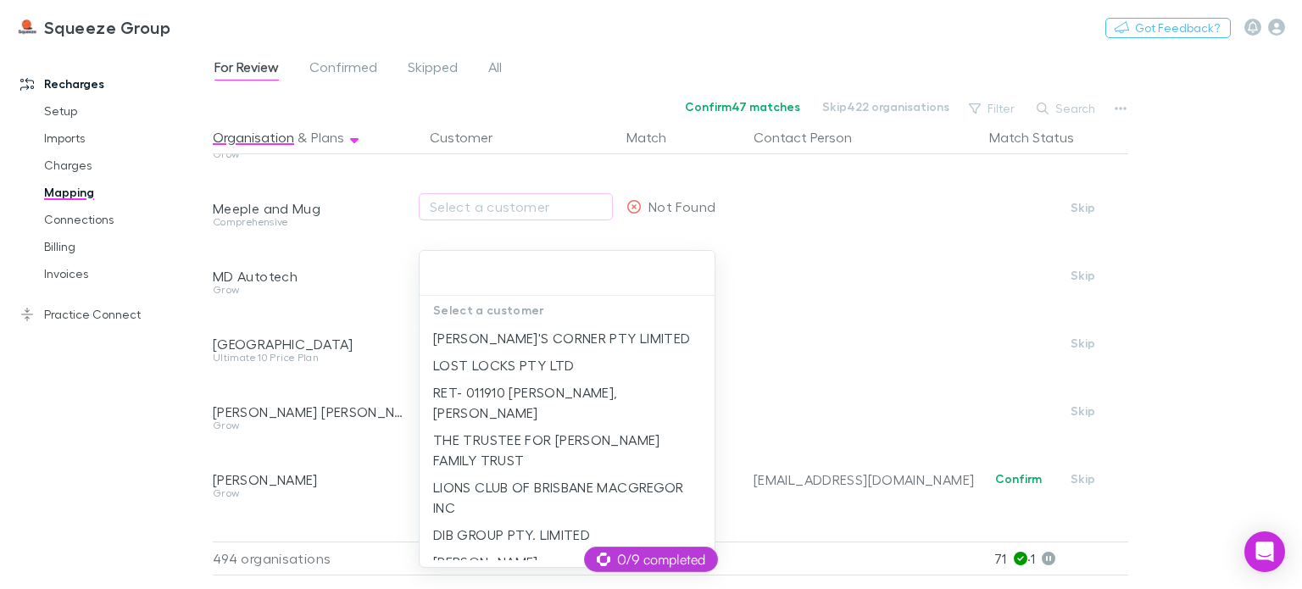
click at [382, 291] on div at bounding box center [651, 294] width 1302 height 589
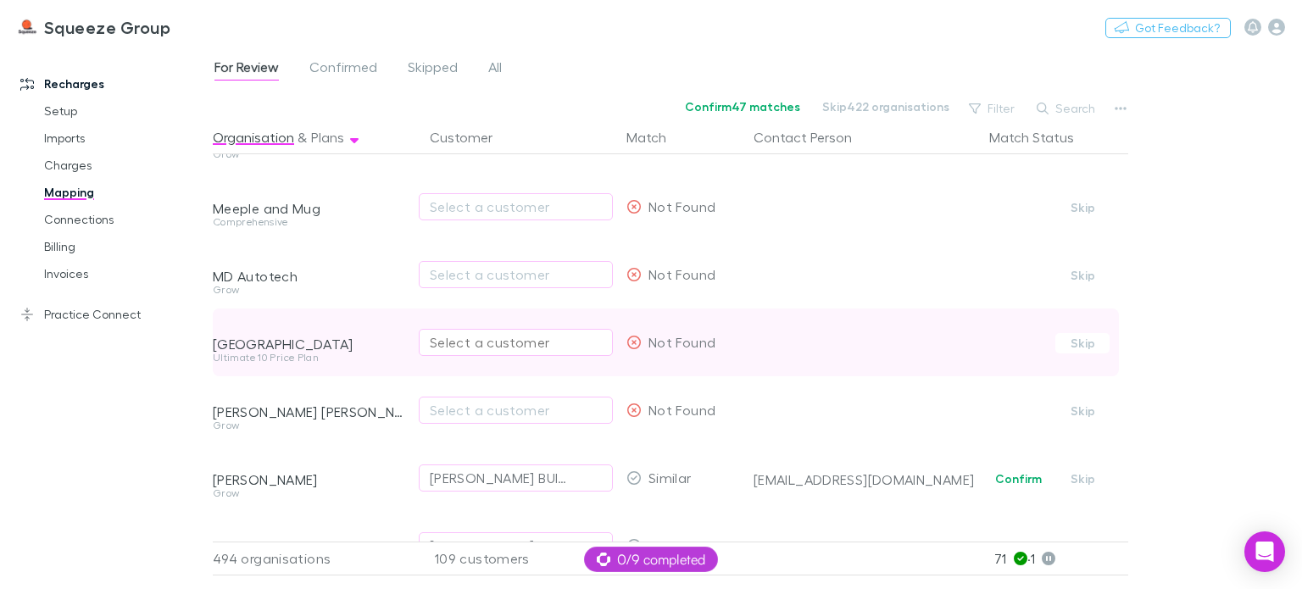
click at [443, 347] on div "Select a customer" at bounding box center [516, 342] width 172 height 20
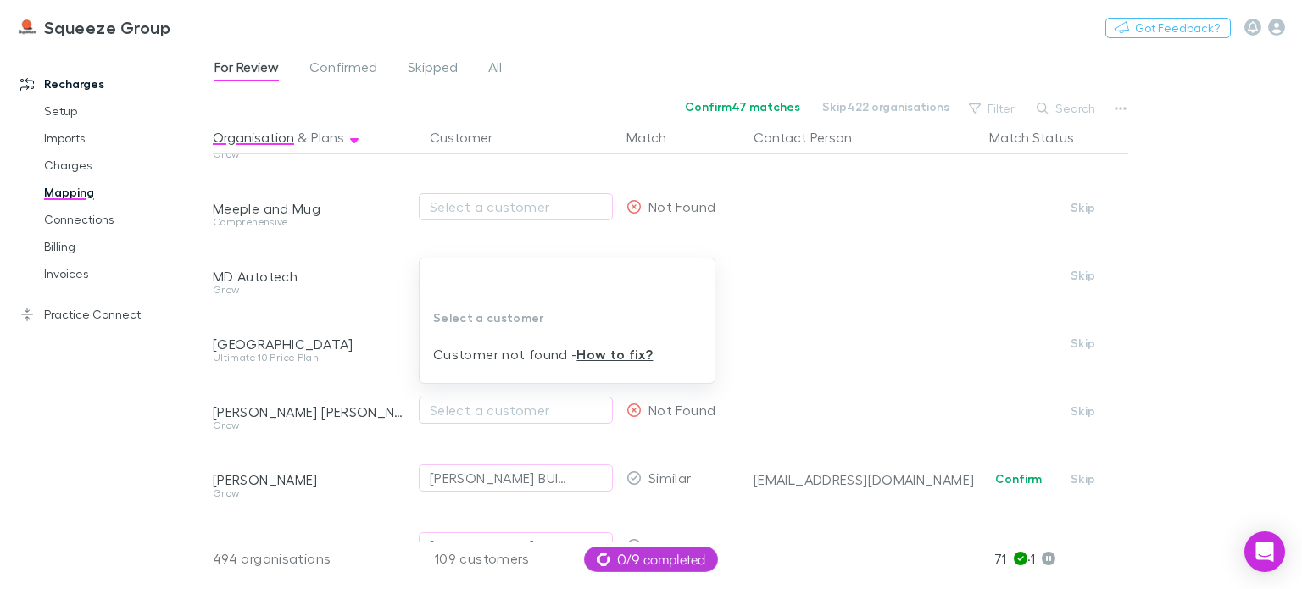
click at [400, 382] on div at bounding box center [651, 294] width 1302 height 589
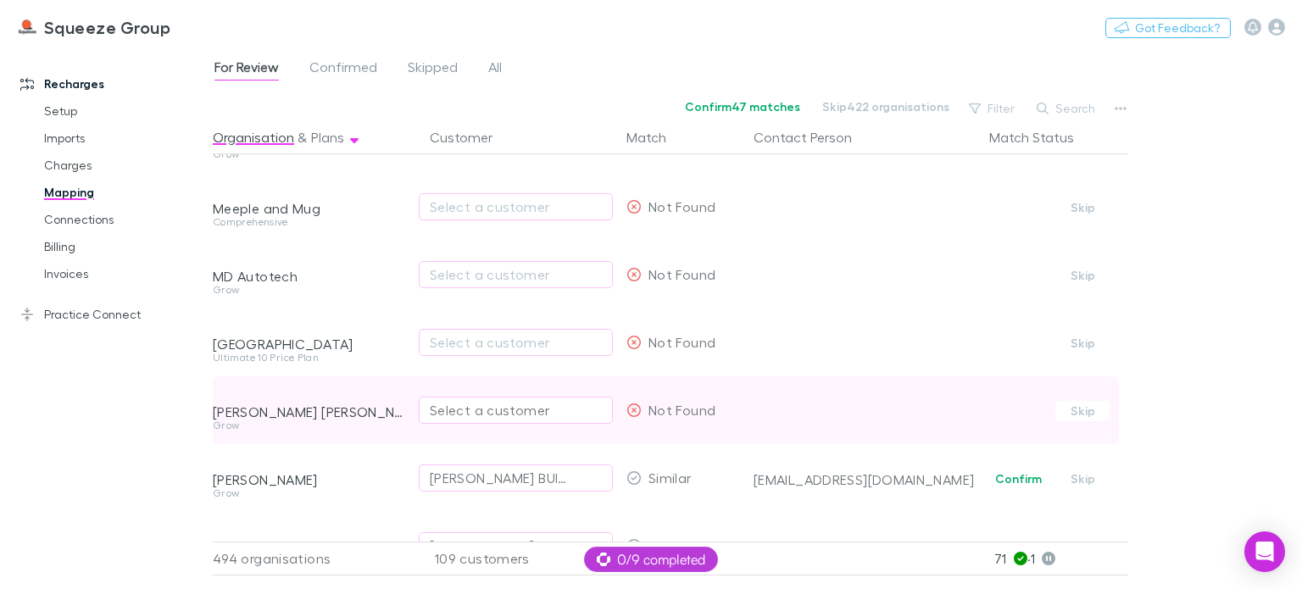
click at [442, 410] on div "Select a customer" at bounding box center [516, 410] width 172 height 20
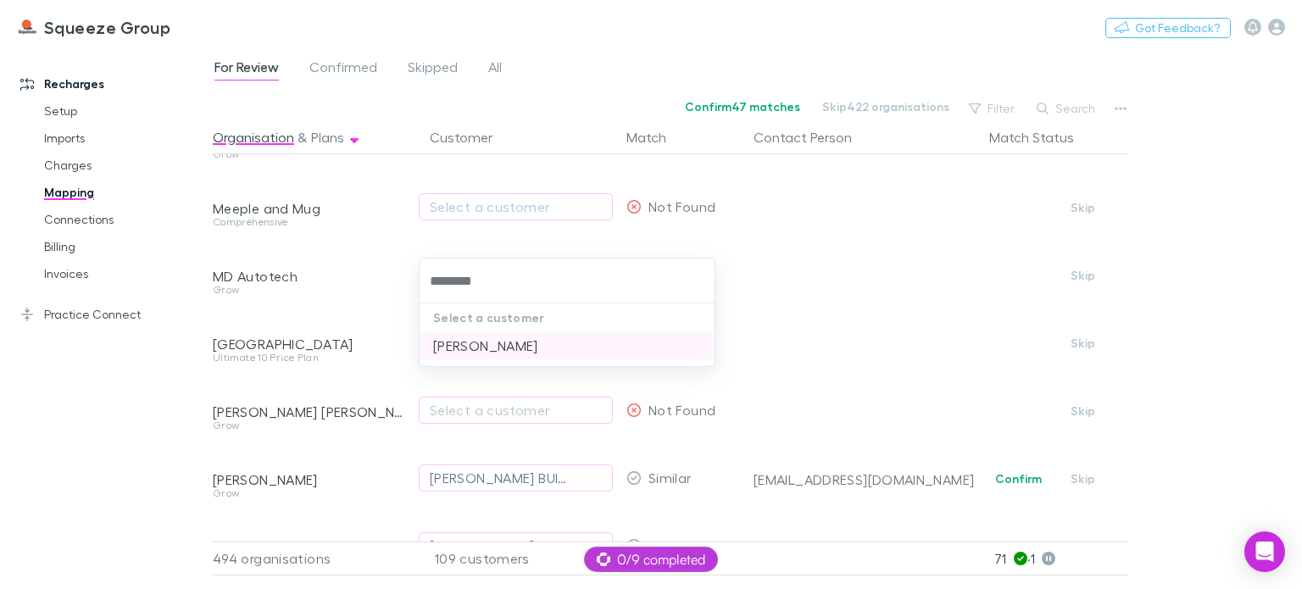
click at [485, 343] on li "[PERSON_NAME]" at bounding box center [567, 345] width 295 height 27
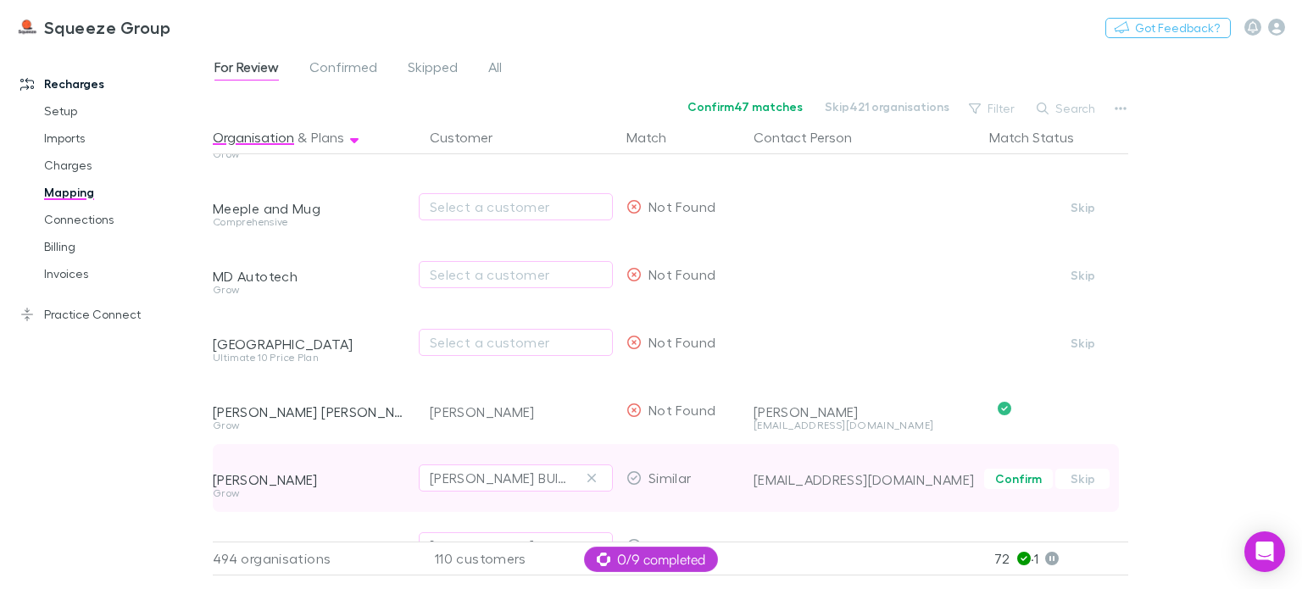
click at [401, 494] on div "Grow" at bounding box center [311, 493] width 197 height 10
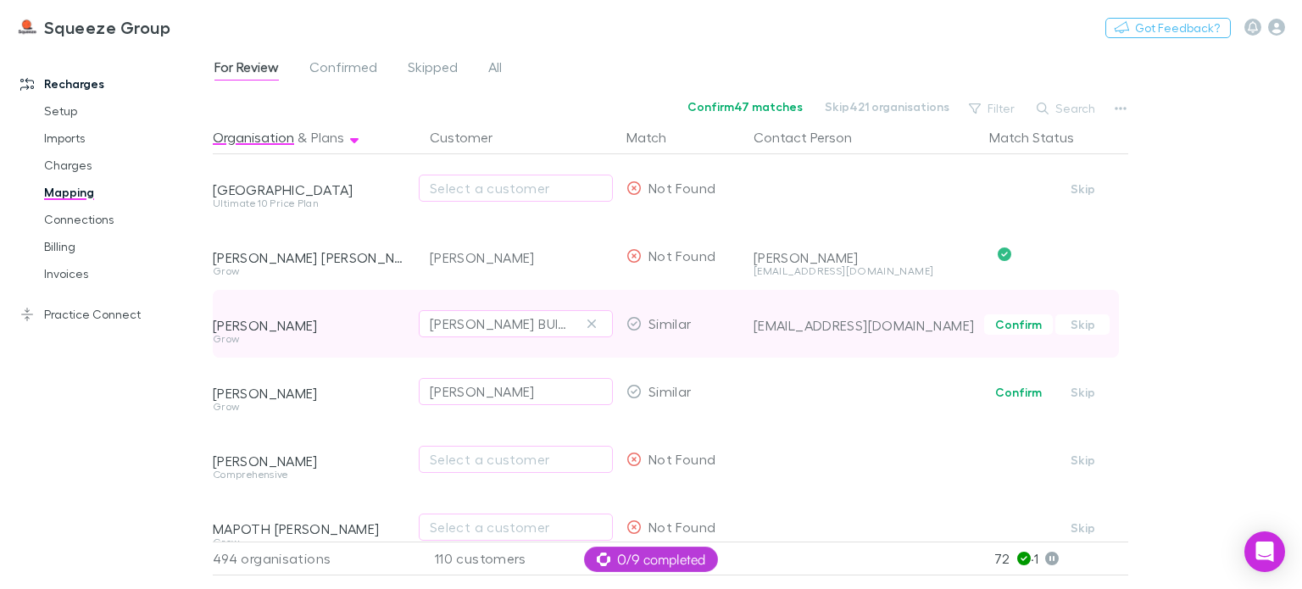
scroll to position [14396, 0]
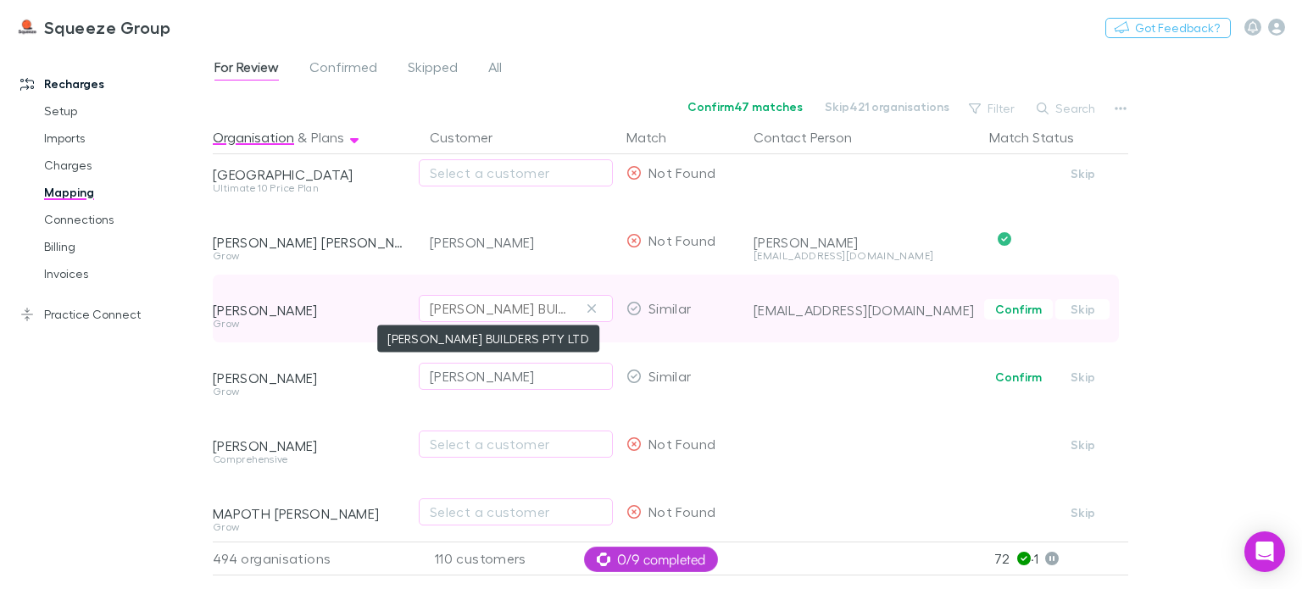
click at [455, 309] on div "[PERSON_NAME] BUILDERS PTY LTD" at bounding box center [499, 308] width 138 height 20
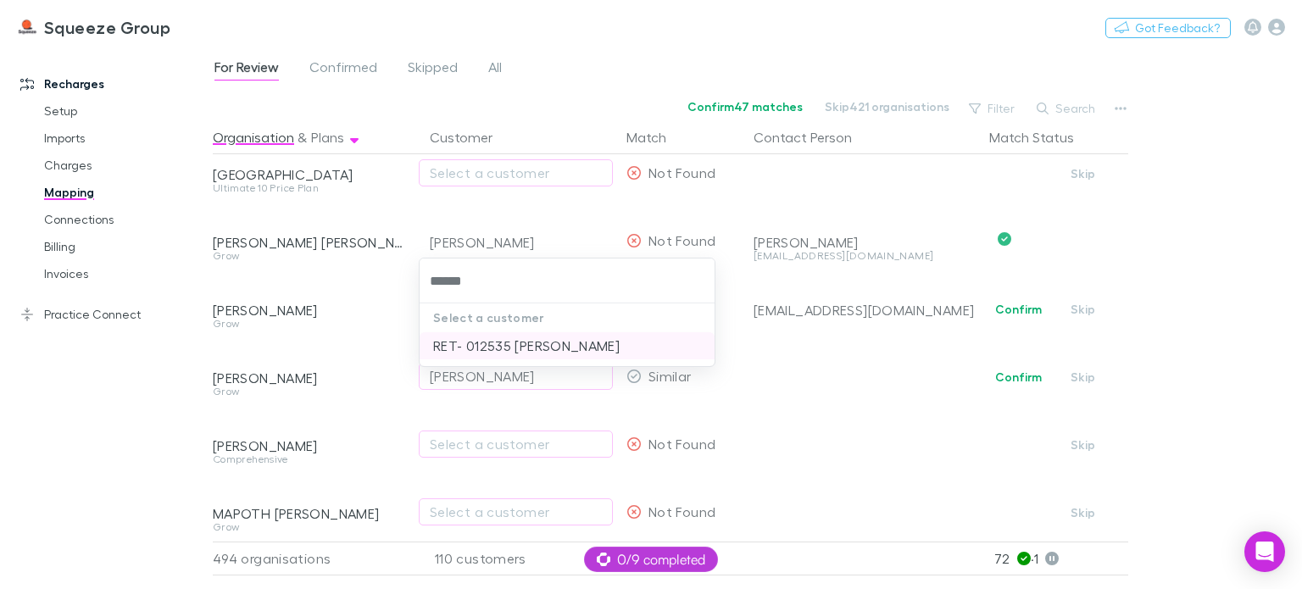
click at [467, 354] on li "RET- 012535 [PERSON_NAME]" at bounding box center [567, 345] width 295 height 27
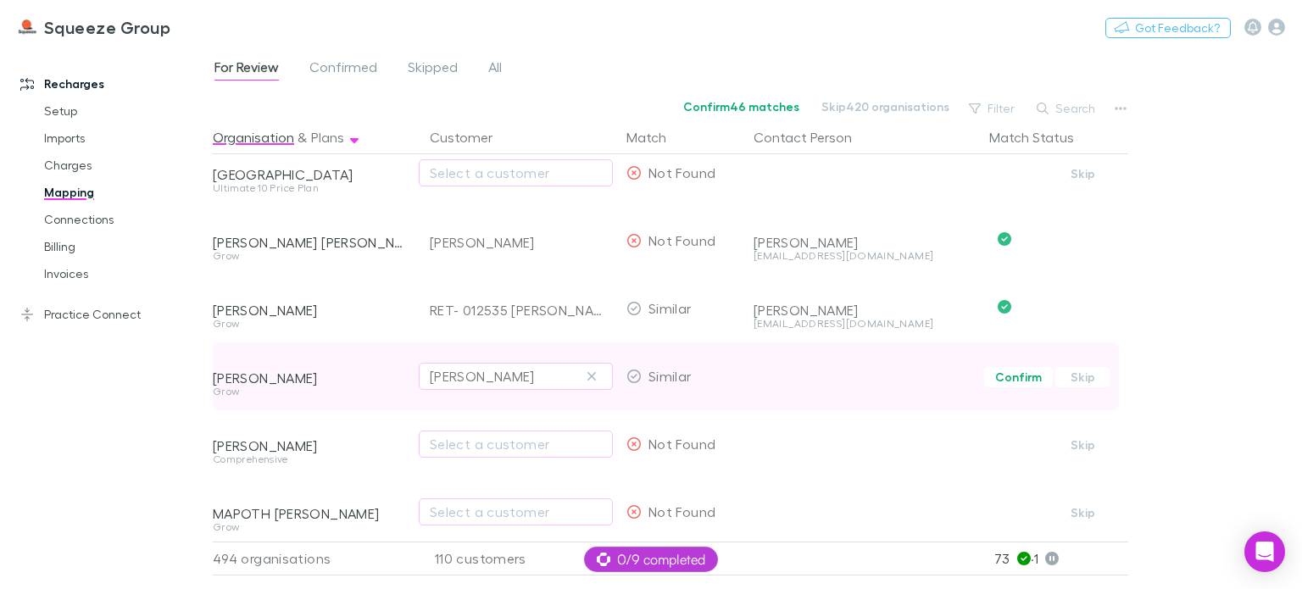
click at [467, 379] on div "[PERSON_NAME]" at bounding box center [482, 376] width 105 height 20
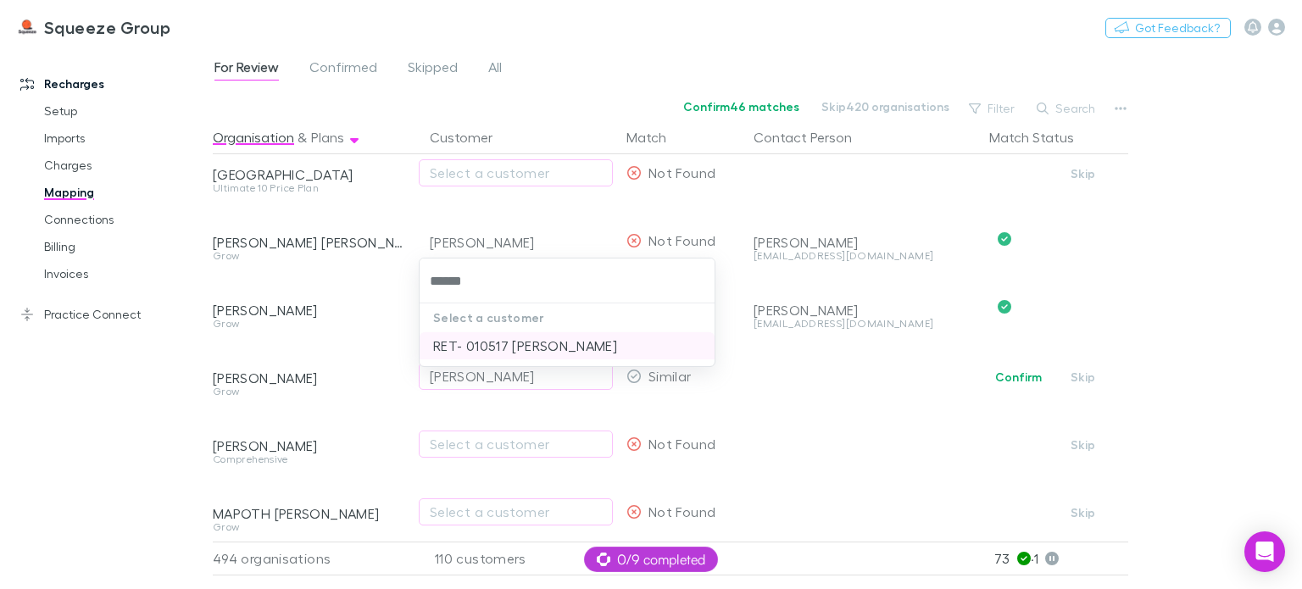
click at [480, 347] on li "RET- 010517 [PERSON_NAME]" at bounding box center [567, 345] width 295 height 27
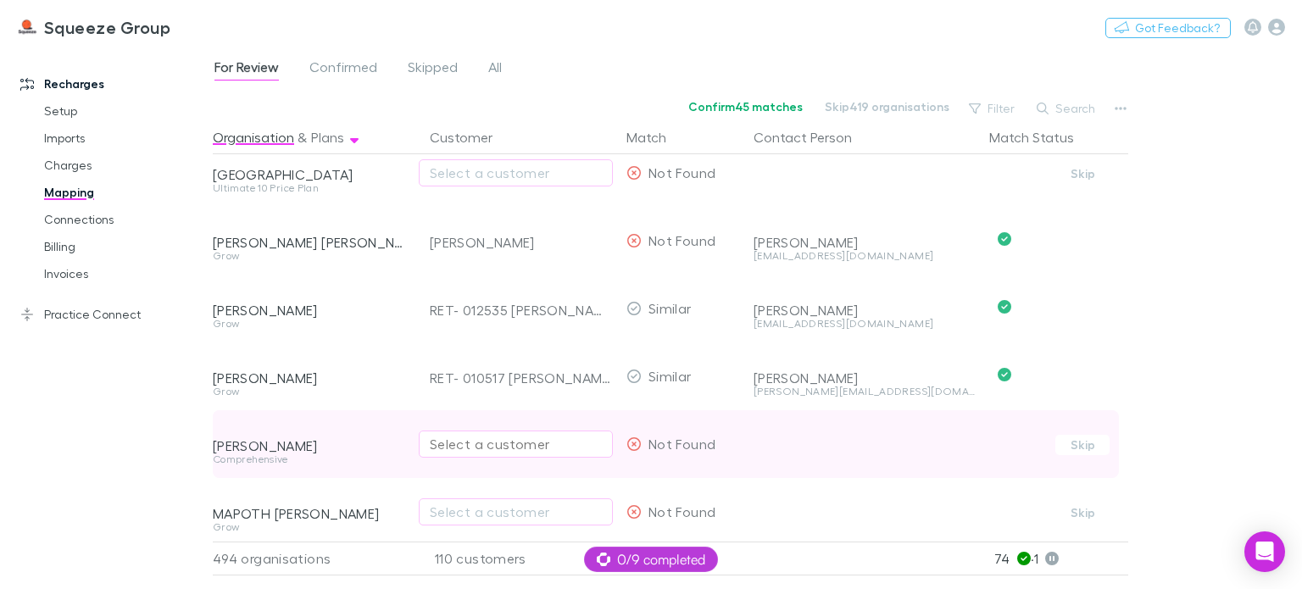
click at [451, 450] on div "Select a customer" at bounding box center [516, 444] width 172 height 20
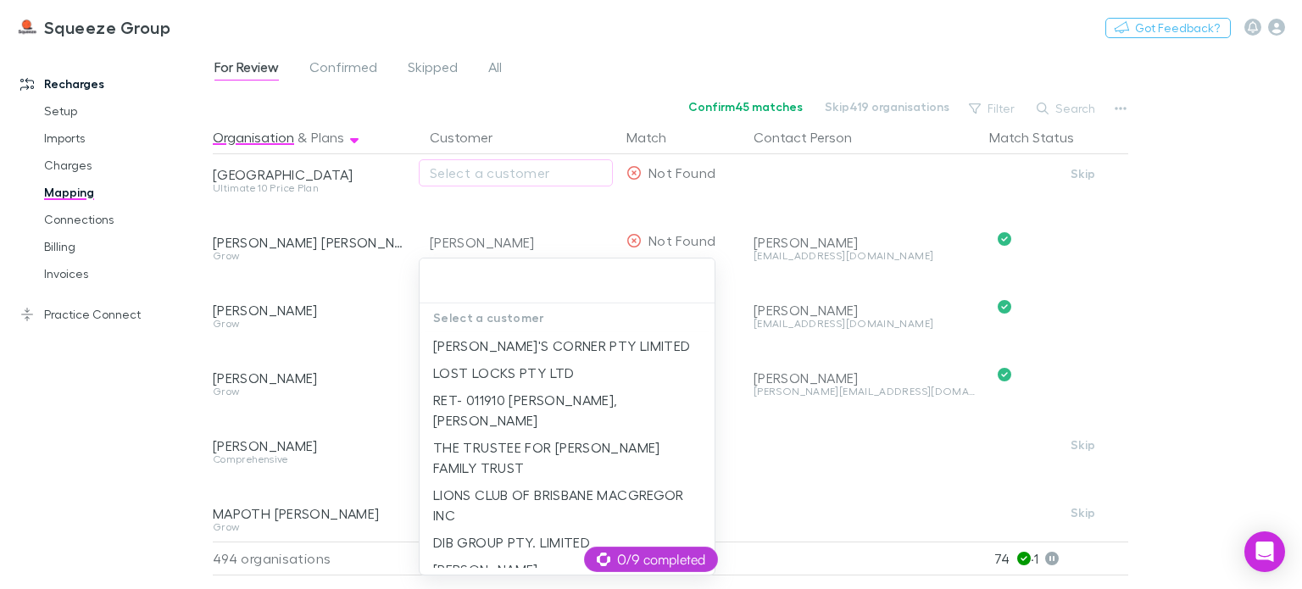
click at [397, 447] on div at bounding box center [651, 294] width 1302 height 589
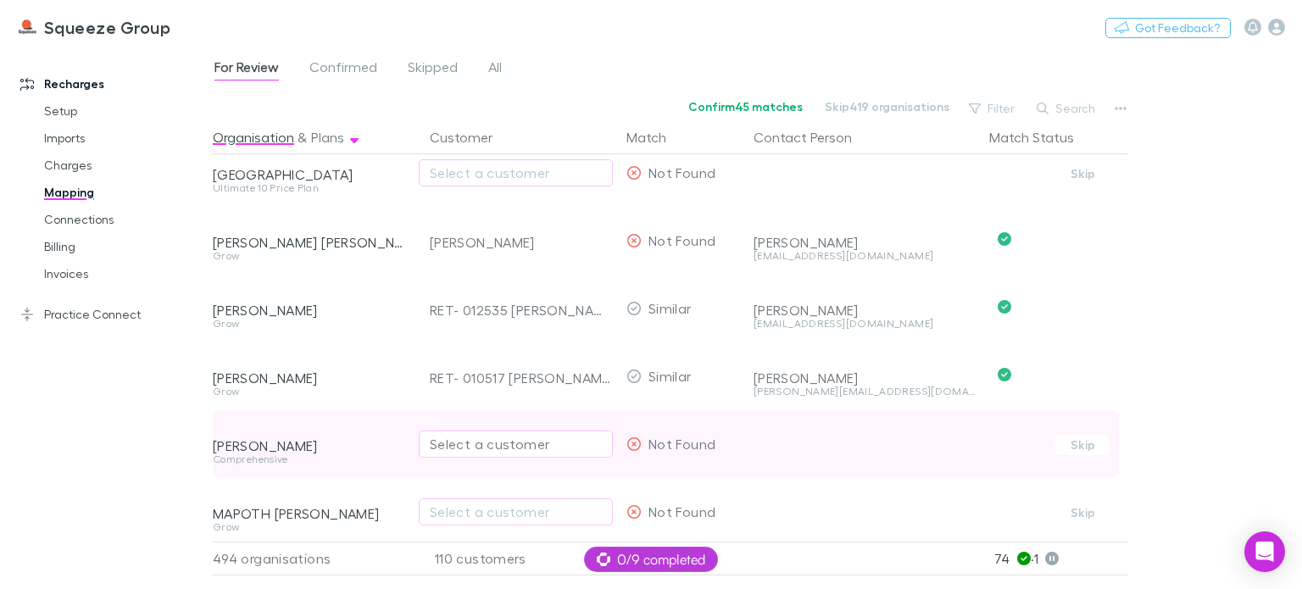
click at [452, 437] on div "Select a customer" at bounding box center [516, 444] width 172 height 20
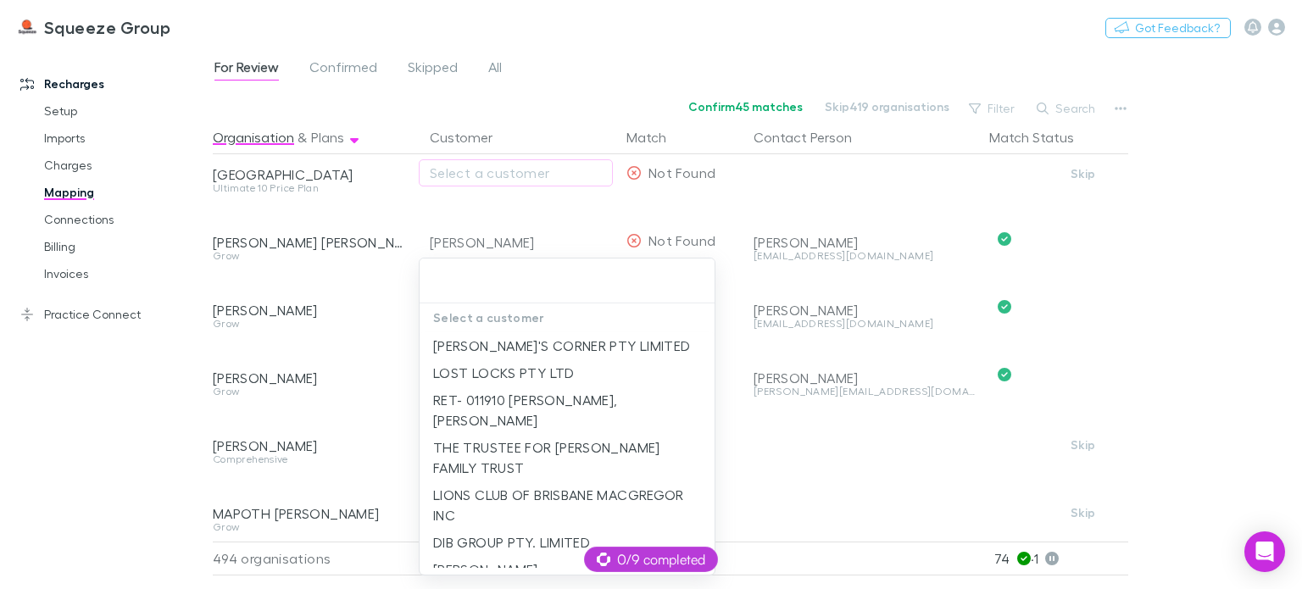
click at [404, 447] on div at bounding box center [651, 294] width 1302 height 589
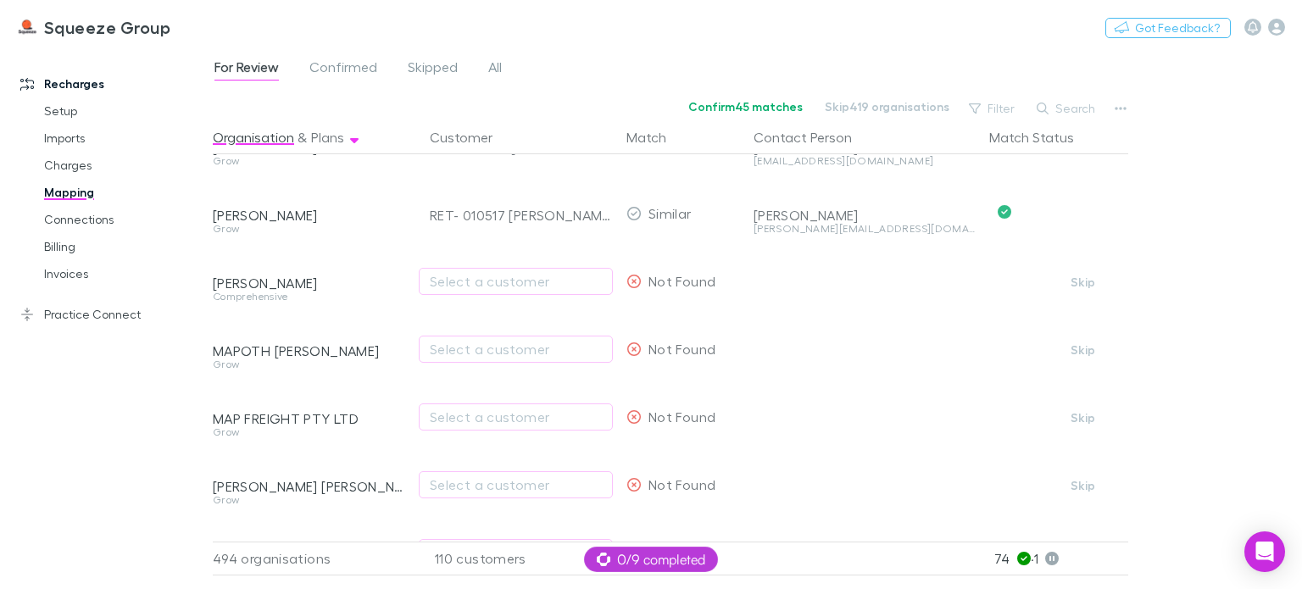
scroll to position [14600, 0]
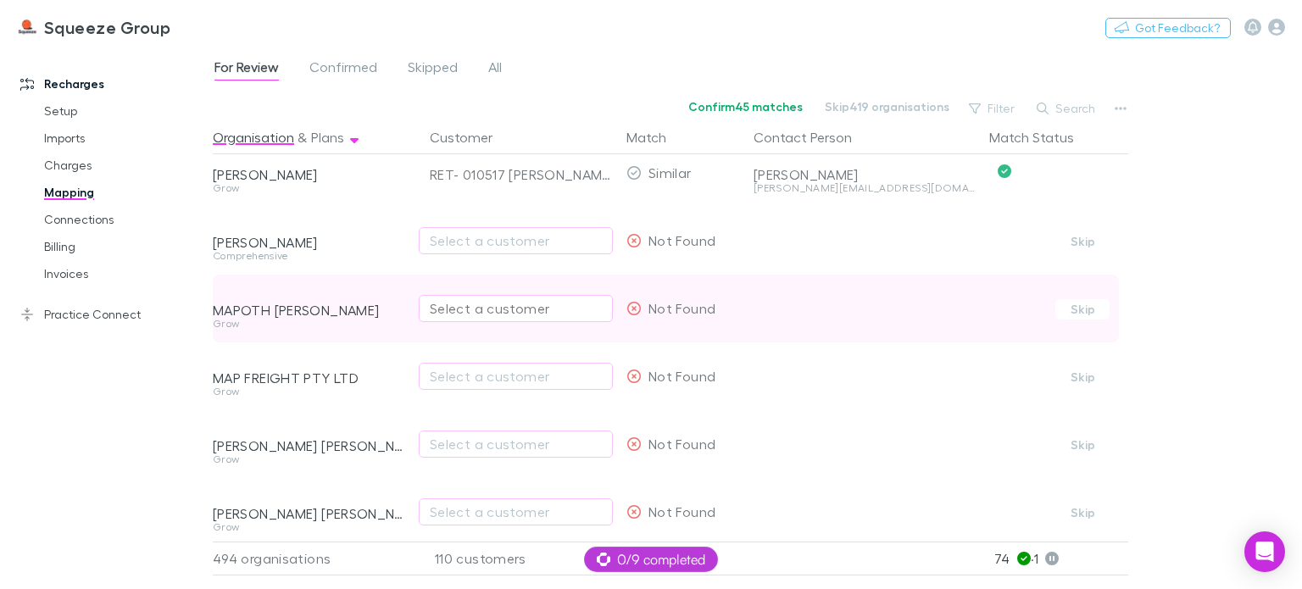
click at [477, 311] on div "Select a customer" at bounding box center [516, 308] width 172 height 20
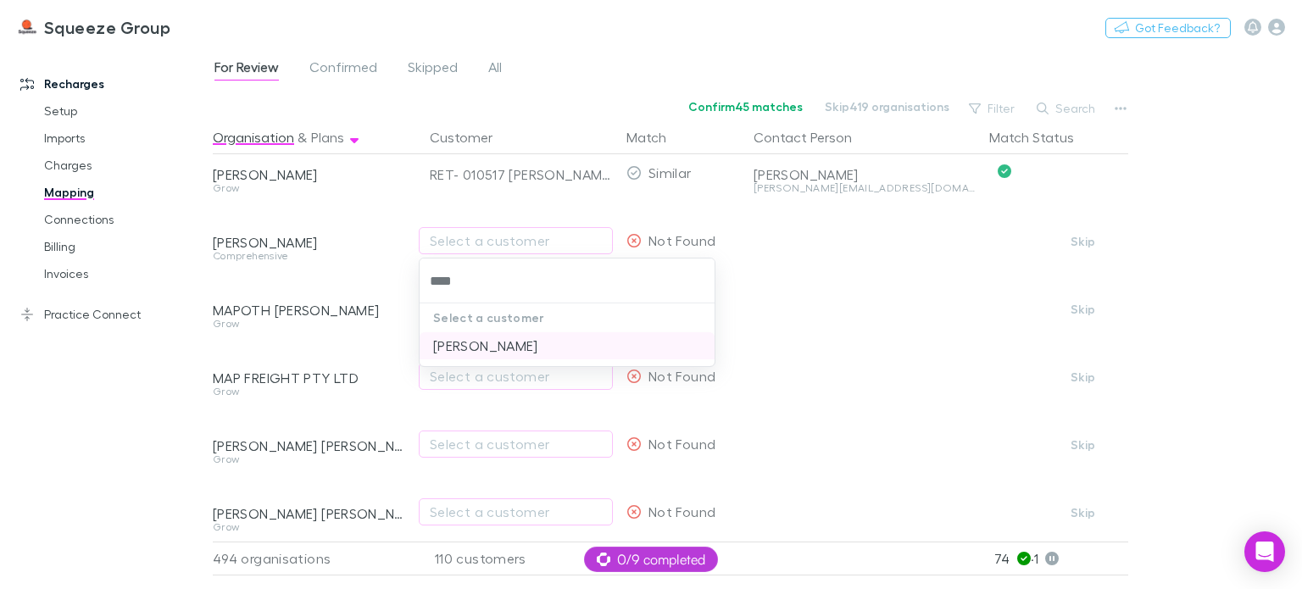
click at [468, 352] on li "[PERSON_NAME]" at bounding box center [567, 345] width 295 height 27
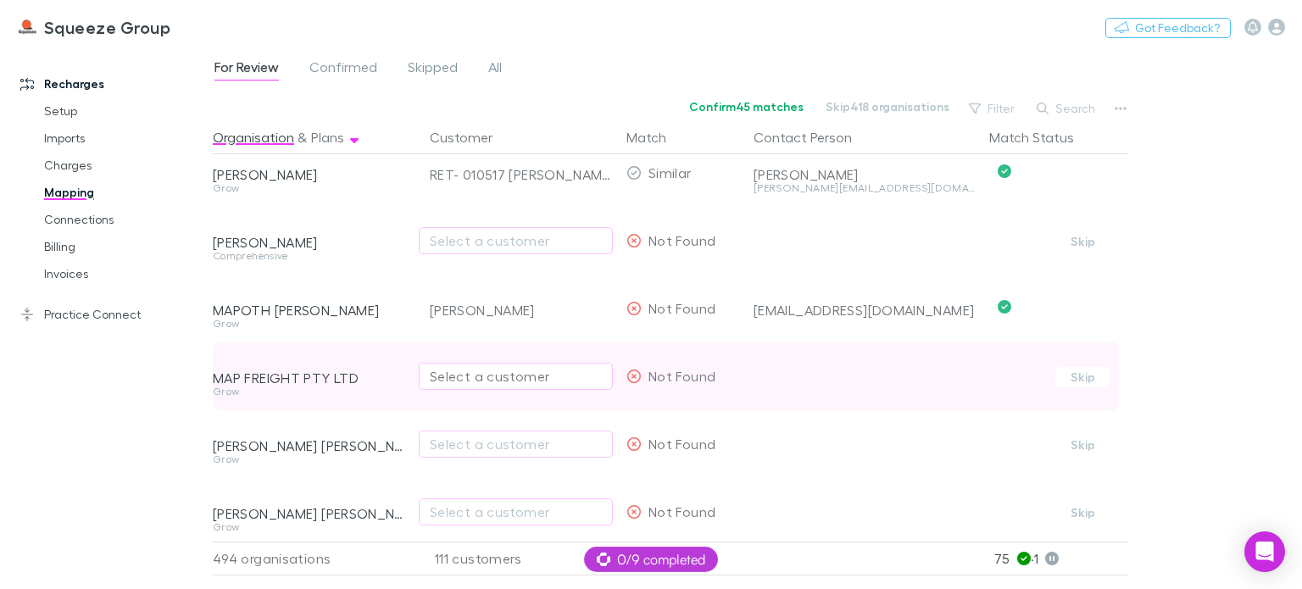
click at [449, 376] on div "Select a customer" at bounding box center [516, 376] width 172 height 20
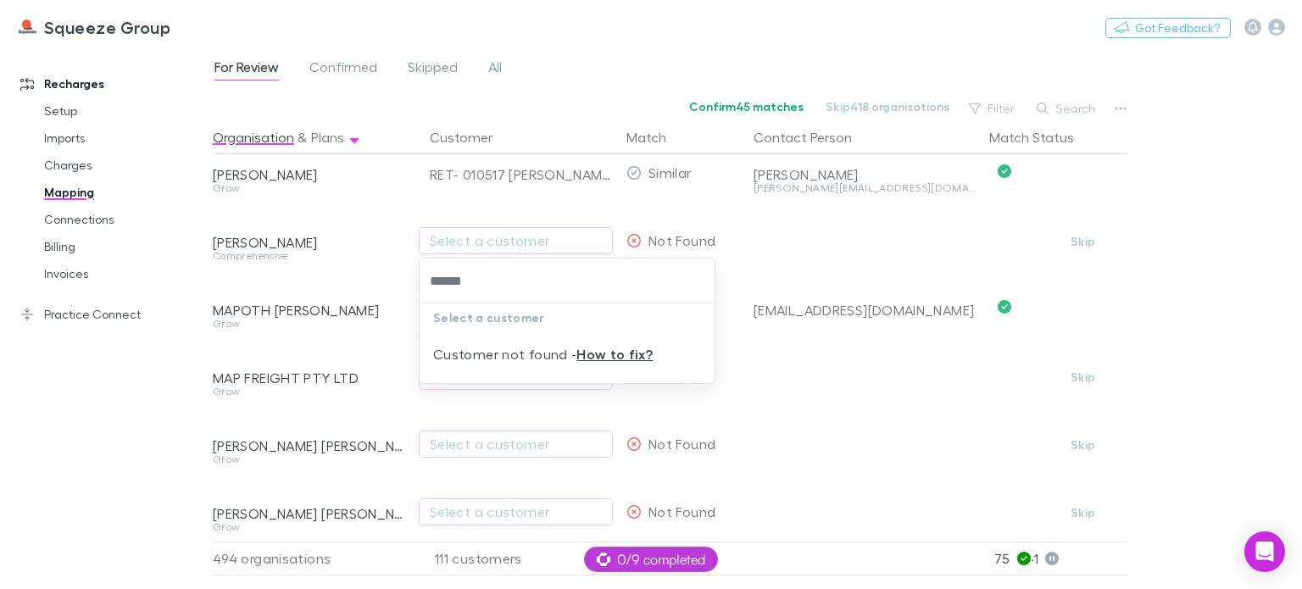
click at [455, 286] on input "******" at bounding box center [568, 280] width 282 height 31
click at [391, 415] on div at bounding box center [651, 294] width 1302 height 589
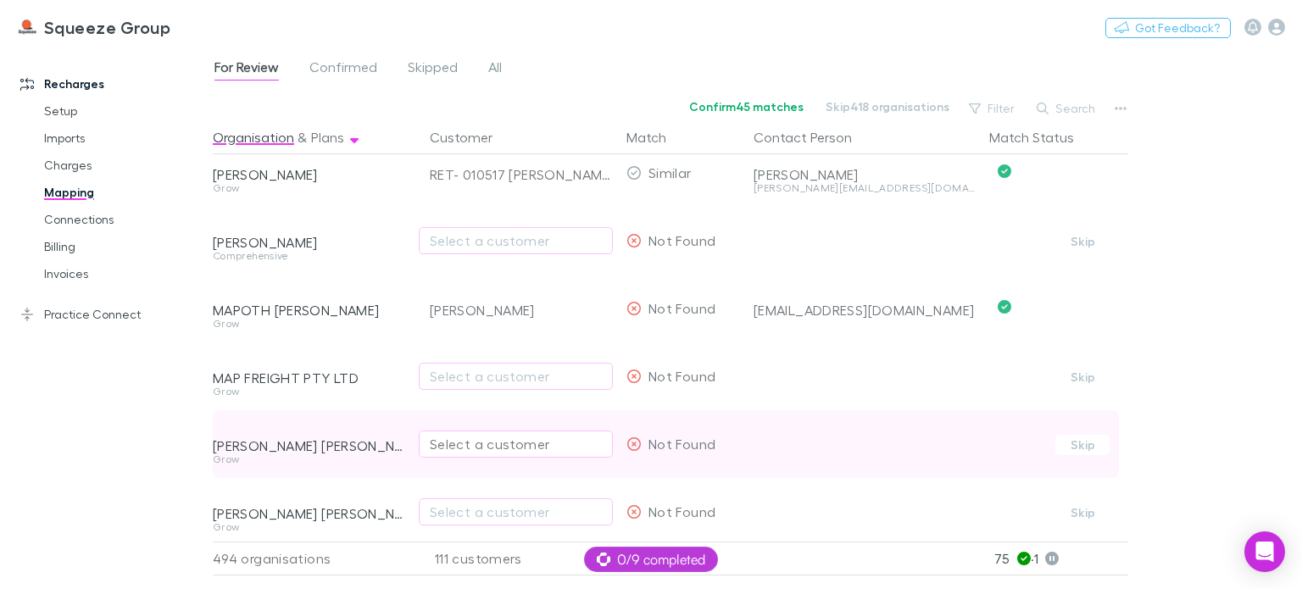
click at [454, 446] on div "Select a customer" at bounding box center [516, 444] width 172 height 20
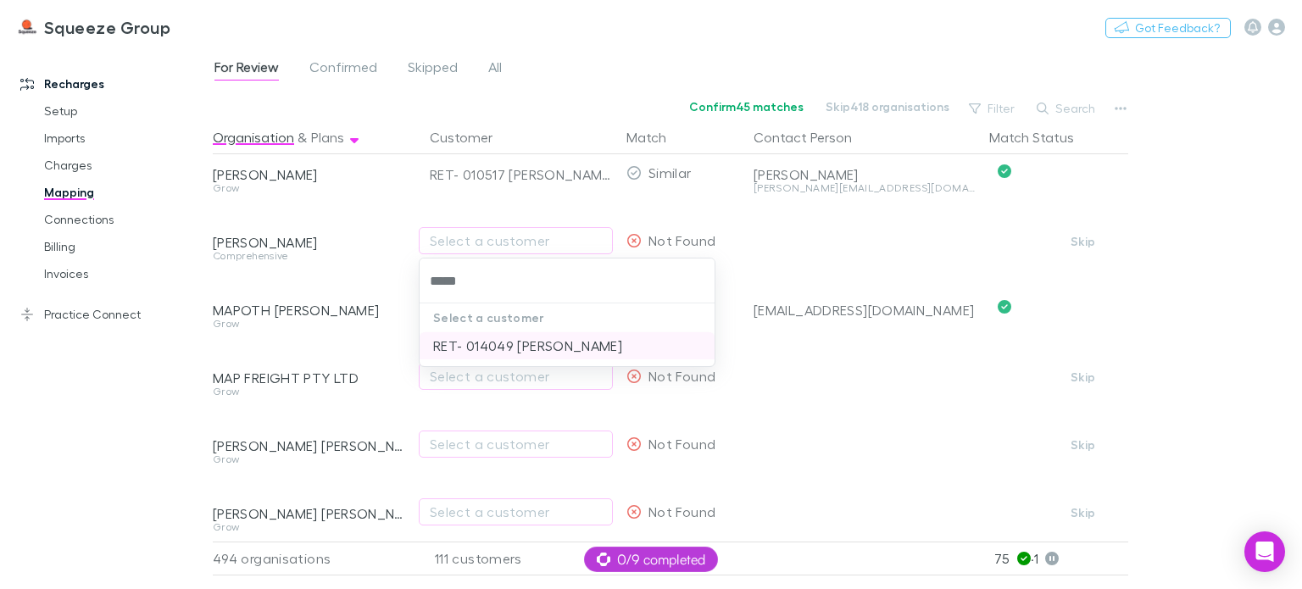
click at [496, 347] on li "RET- 014049 [PERSON_NAME]" at bounding box center [567, 345] width 295 height 27
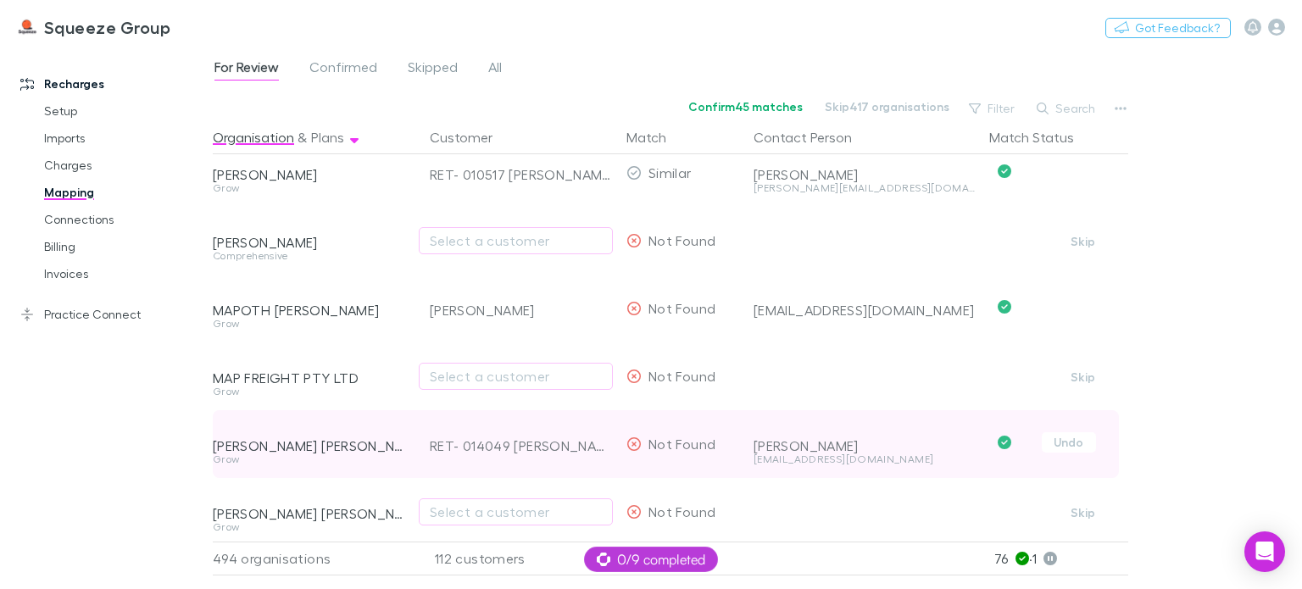
click at [409, 413] on div "[PERSON_NAME] [PERSON_NAME]" at bounding box center [311, 432] width 197 height 44
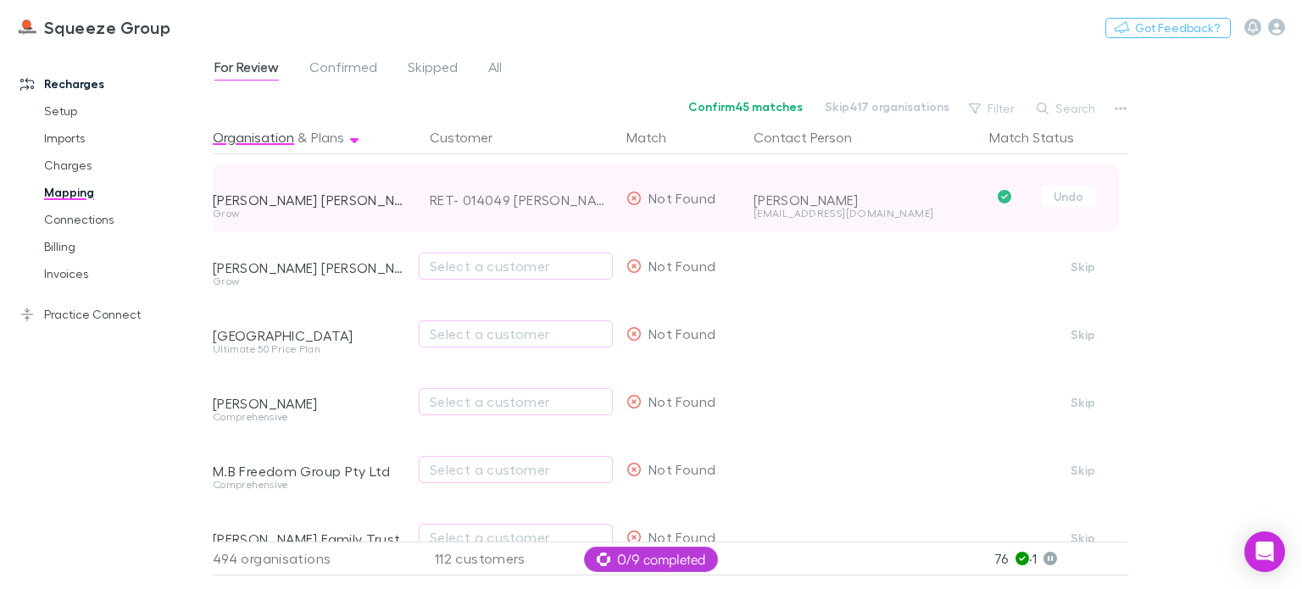
scroll to position [14871, 0]
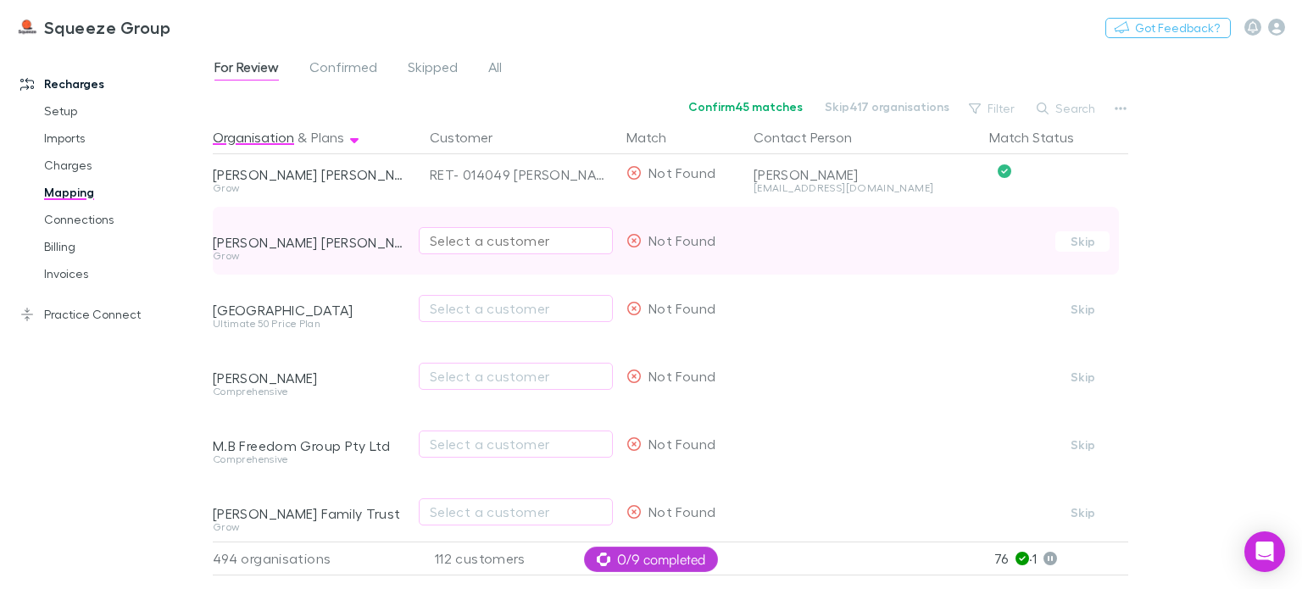
click at [484, 234] on div "Select a customer" at bounding box center [516, 241] width 172 height 20
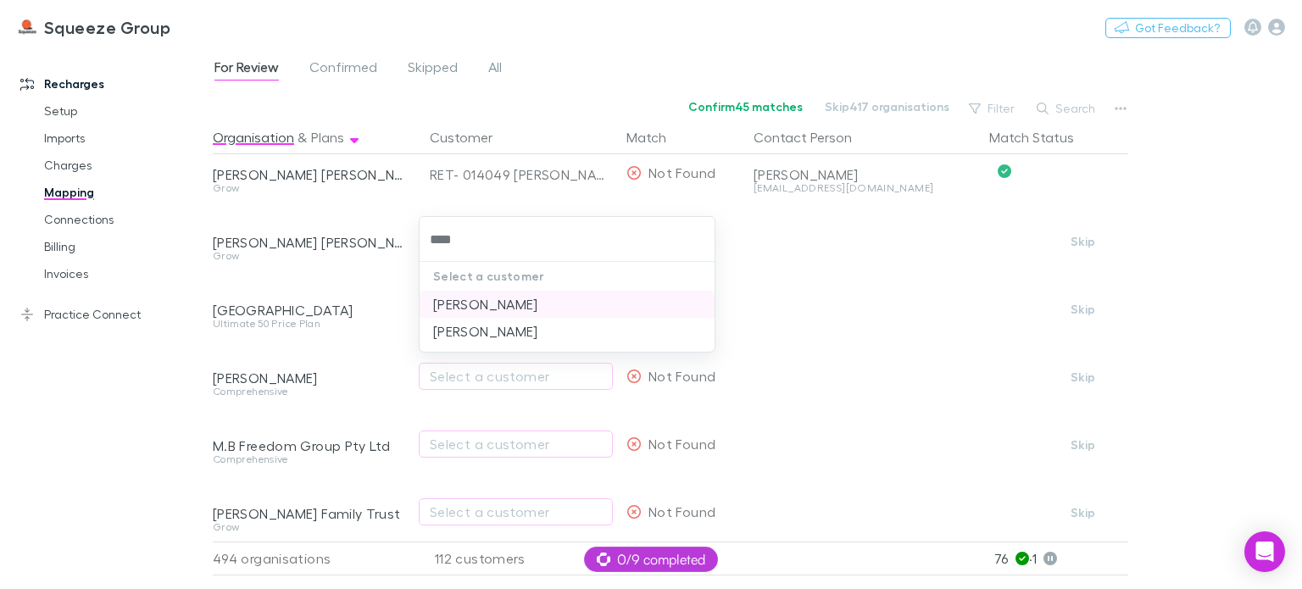
click at [471, 305] on li "[PERSON_NAME]" at bounding box center [567, 304] width 295 height 27
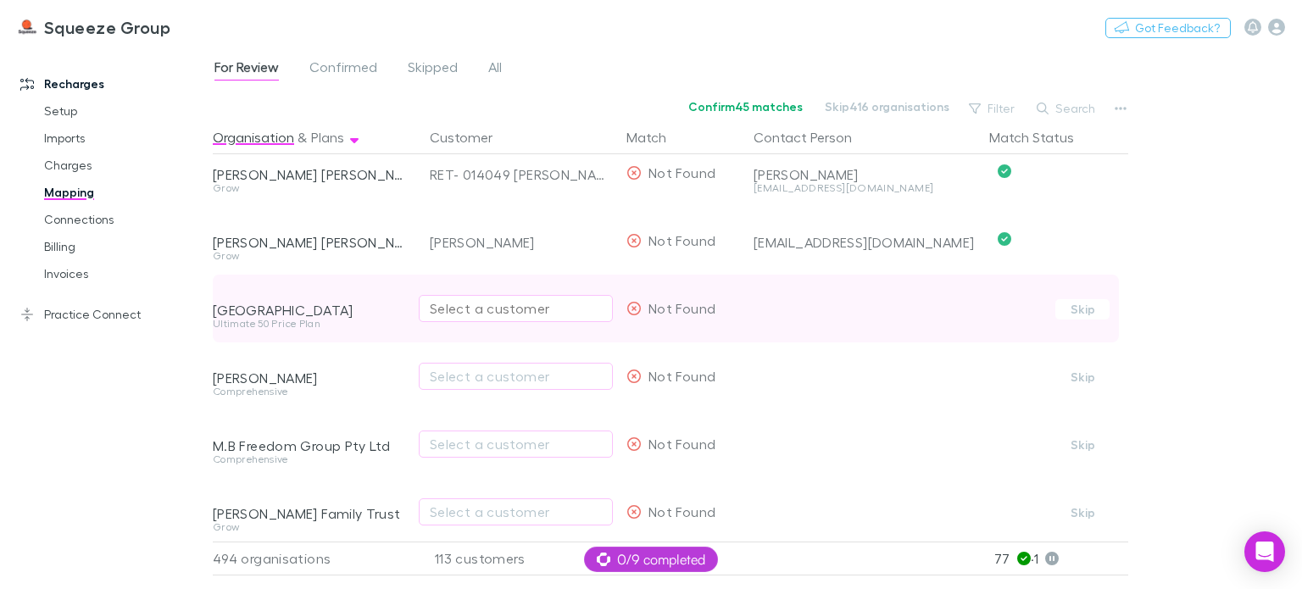
click at [465, 309] on div "Select a customer" at bounding box center [516, 308] width 172 height 20
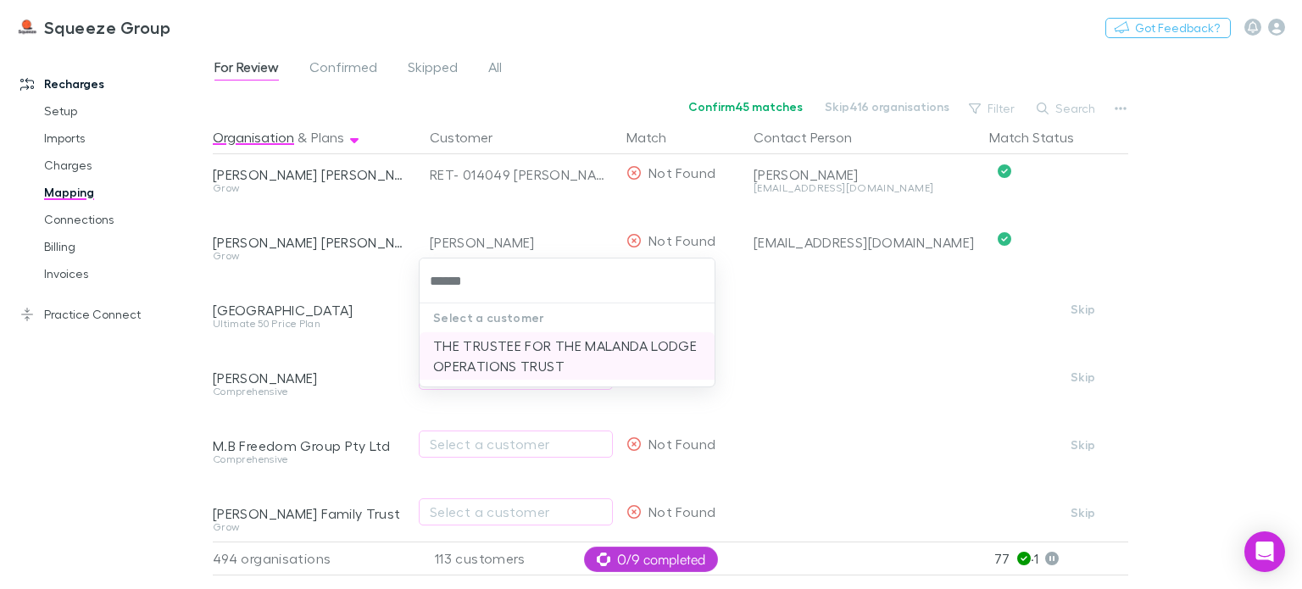
click at [467, 347] on li "THE TRUSTEE FOR THE MALANDA LODGE OPERATIONS TRUST" at bounding box center [567, 355] width 295 height 47
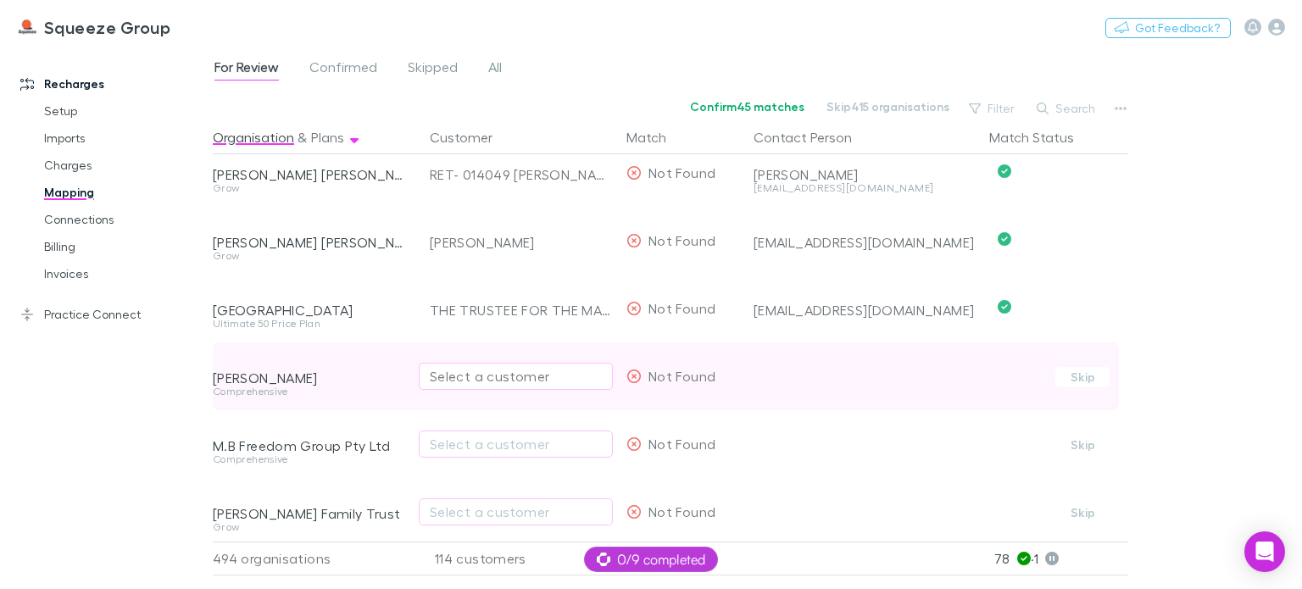
click at [461, 377] on div "Select a customer" at bounding box center [516, 376] width 172 height 20
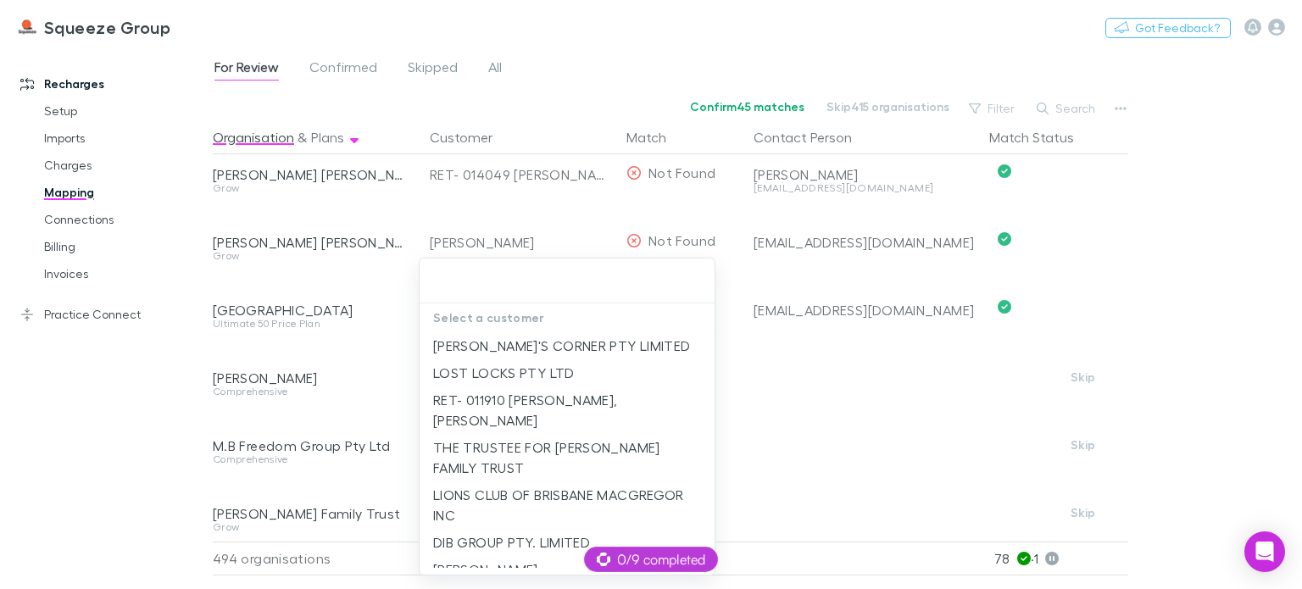
click at [390, 339] on div at bounding box center [651, 294] width 1302 height 589
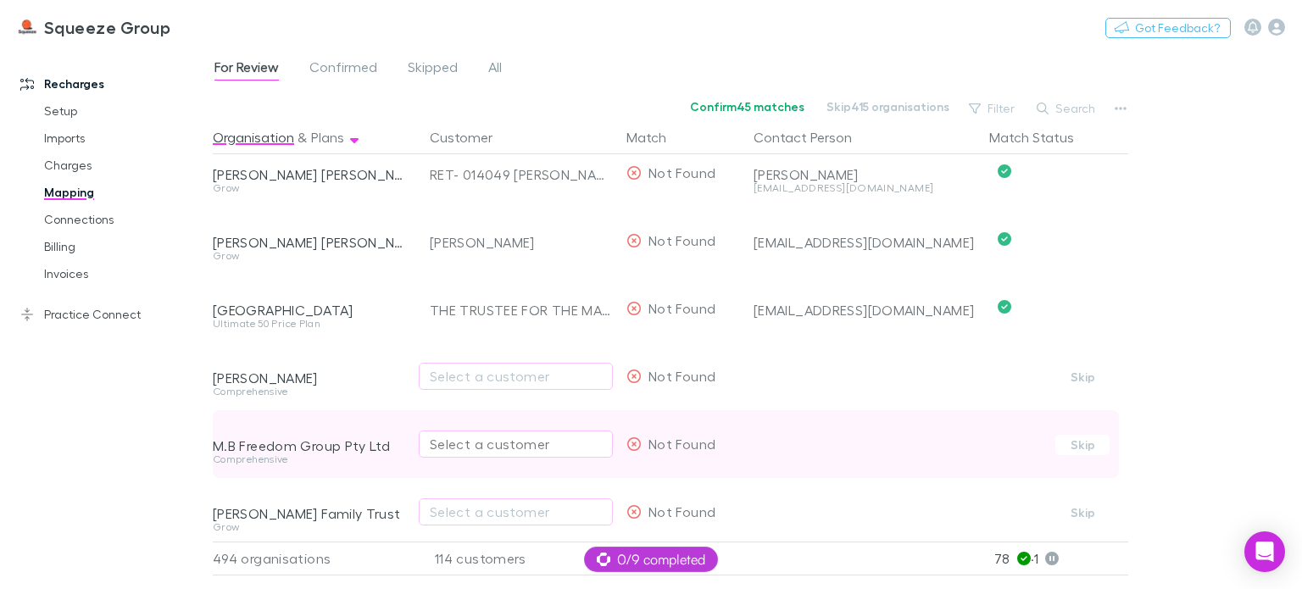
click at [467, 441] on div "Select a customer" at bounding box center [516, 444] width 172 height 20
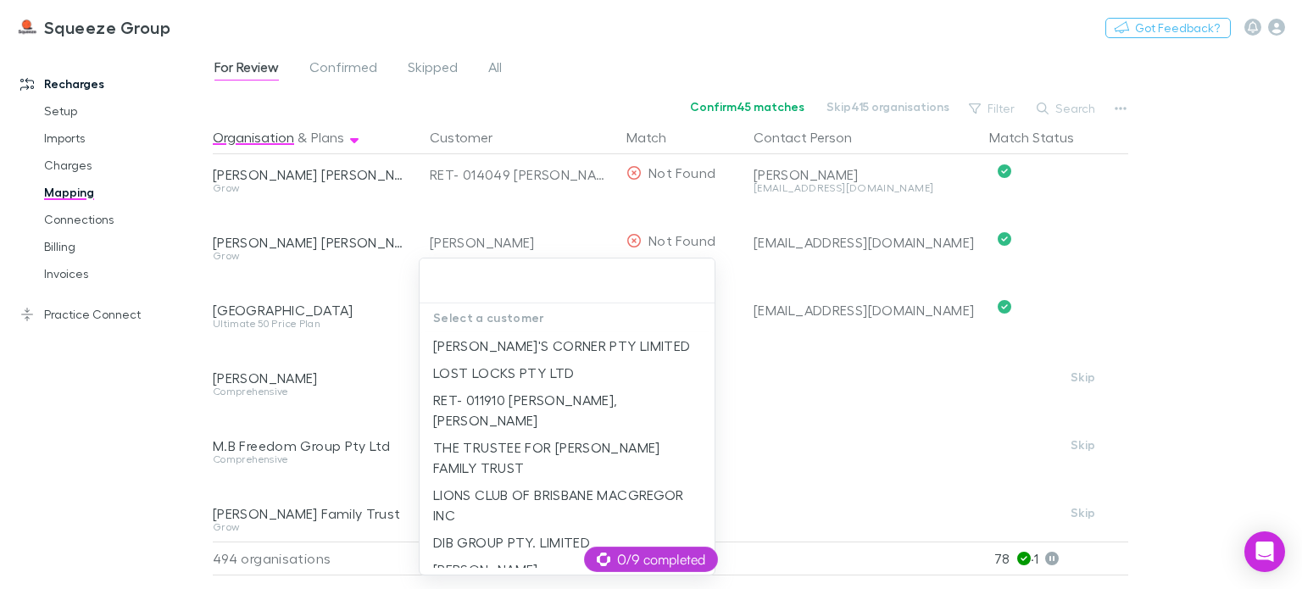
click at [397, 416] on div at bounding box center [651, 294] width 1302 height 589
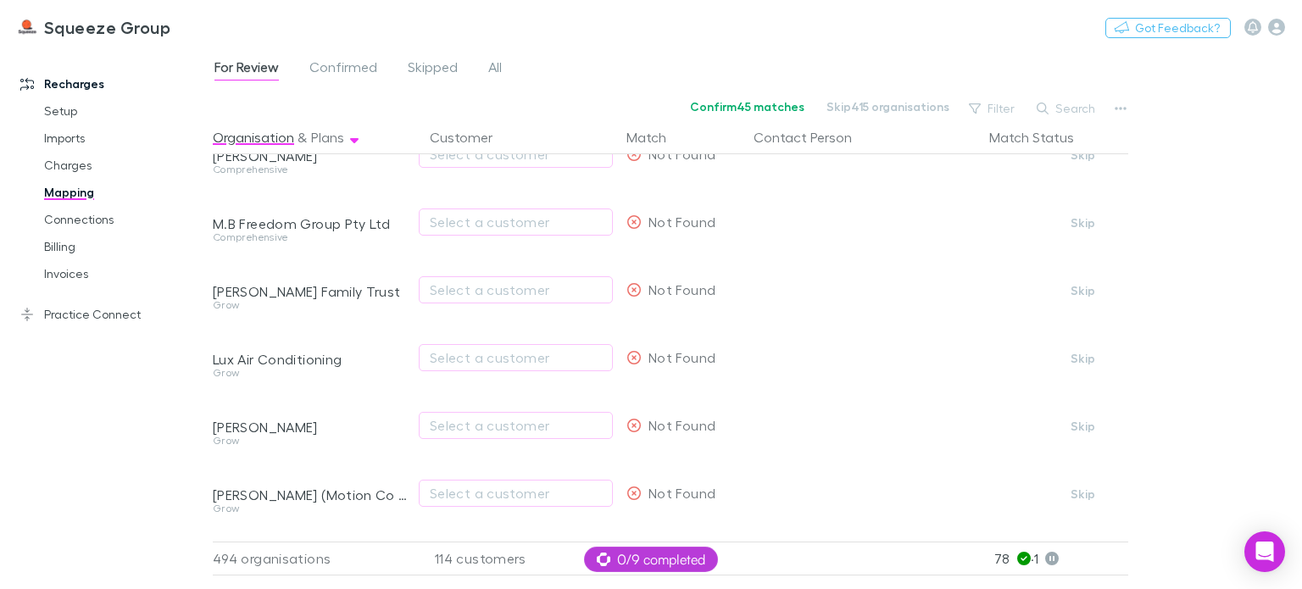
scroll to position [15108, 0]
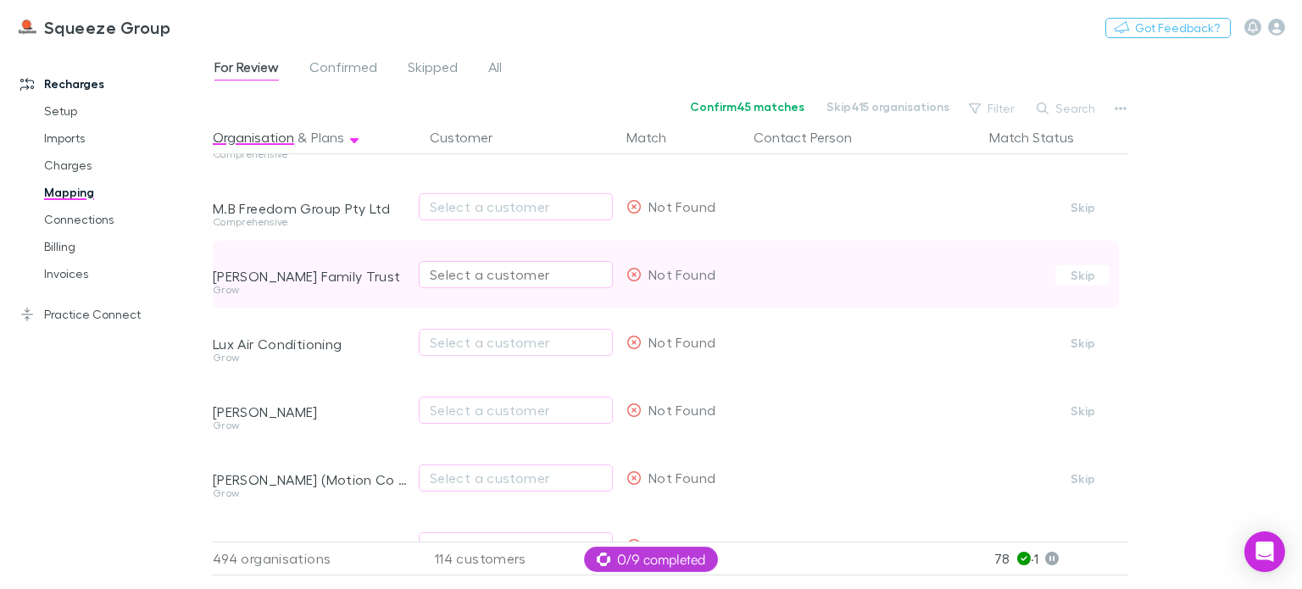
click at [474, 276] on div "Select a customer" at bounding box center [516, 275] width 172 height 20
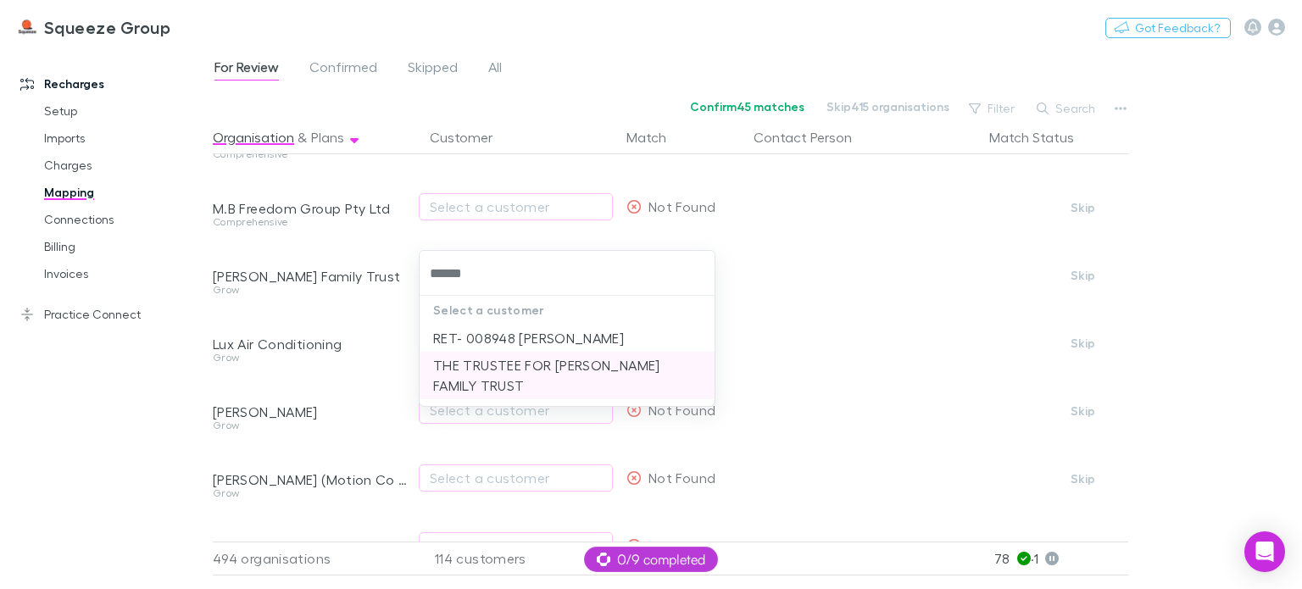
click at [485, 370] on li "THE TRUSTEE FOR [PERSON_NAME] FAMILY TRUST" at bounding box center [567, 375] width 295 height 47
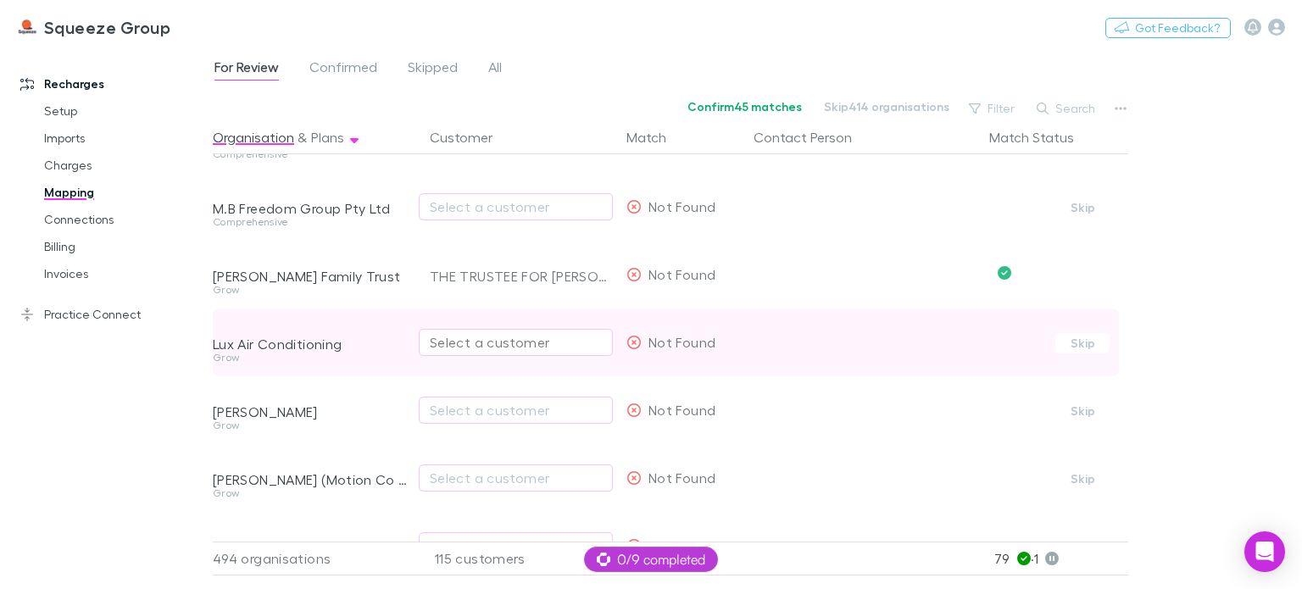
click at [452, 338] on div "Select a customer" at bounding box center [516, 342] width 172 height 20
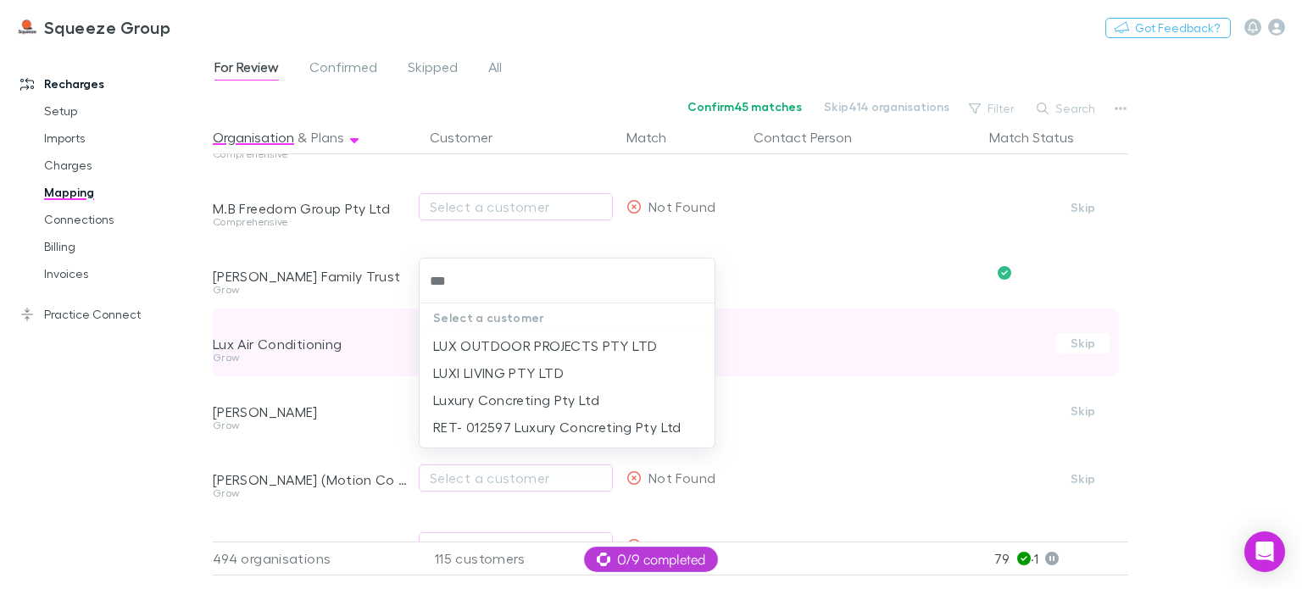
click at [452, 338] on li "LUX OUTDOOR PROJECTS PTY LTD" at bounding box center [567, 345] width 295 height 27
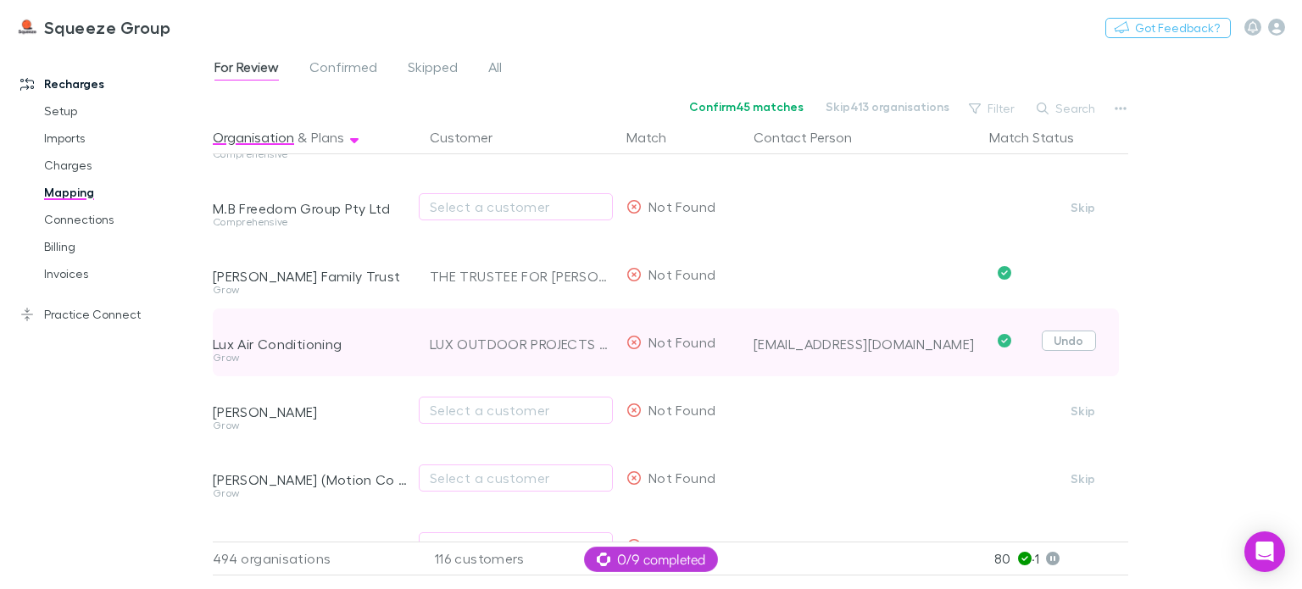
click at [1065, 338] on button "Undo" at bounding box center [1069, 341] width 54 height 20
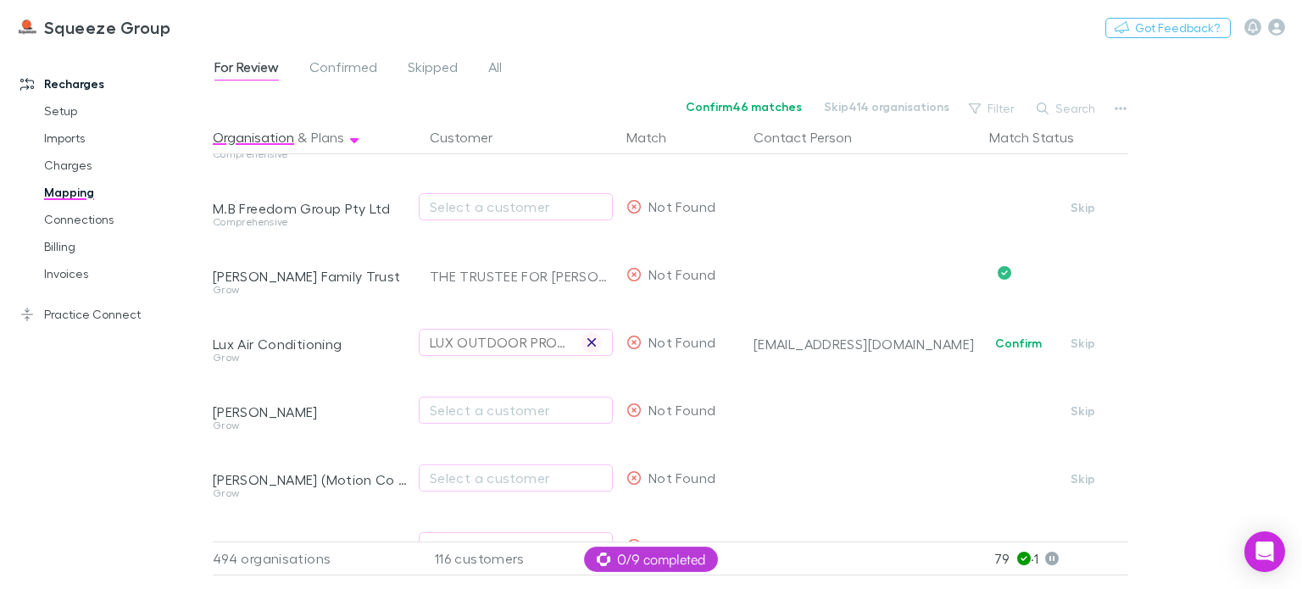
click at [595, 340] on icon "button" at bounding box center [592, 343] width 10 height 14
click at [493, 348] on div "Select a customer" at bounding box center [516, 342] width 172 height 20
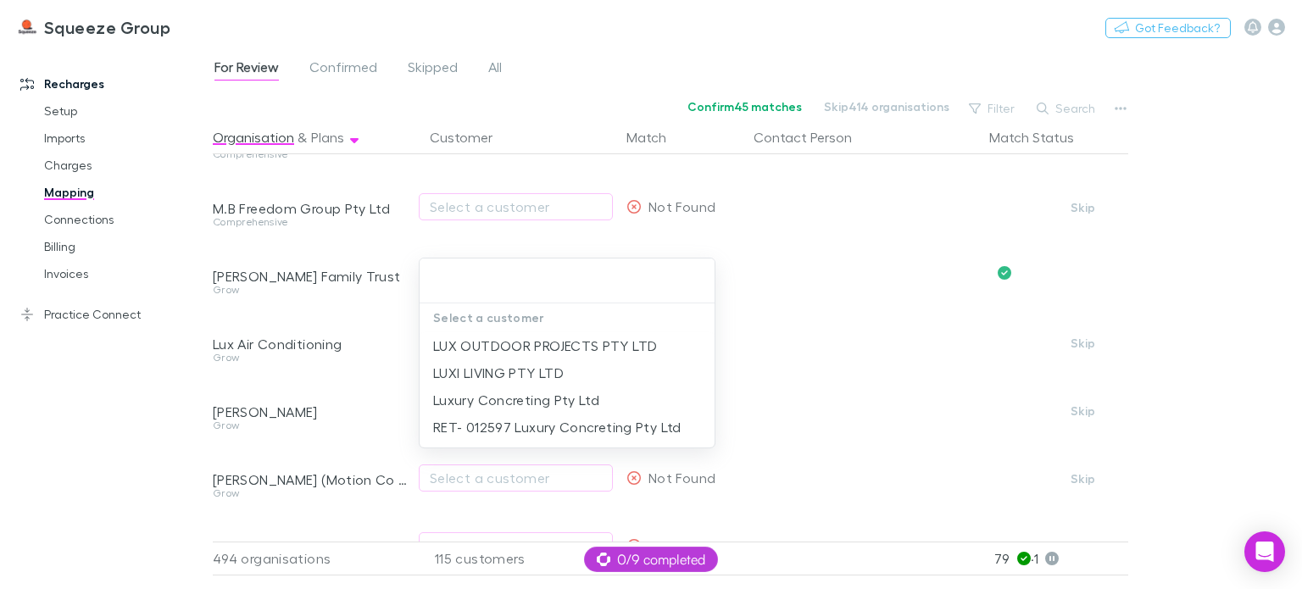
click at [388, 374] on div at bounding box center [651, 294] width 1302 height 589
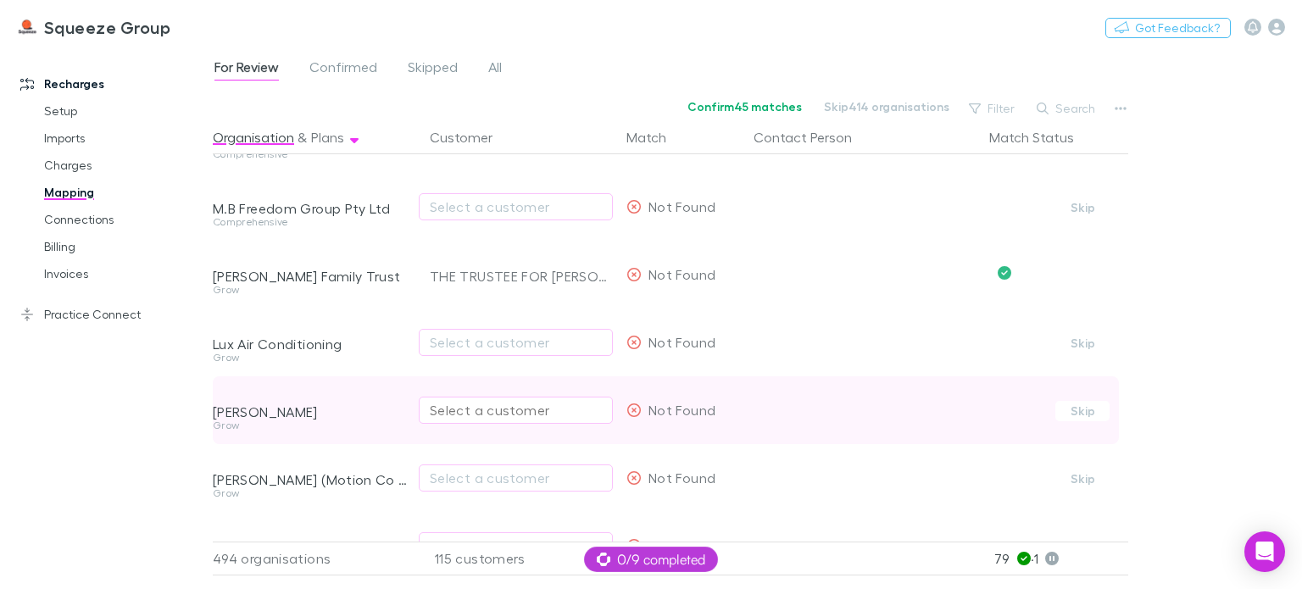
click at [448, 403] on div "Select a customer" at bounding box center [516, 410] width 172 height 20
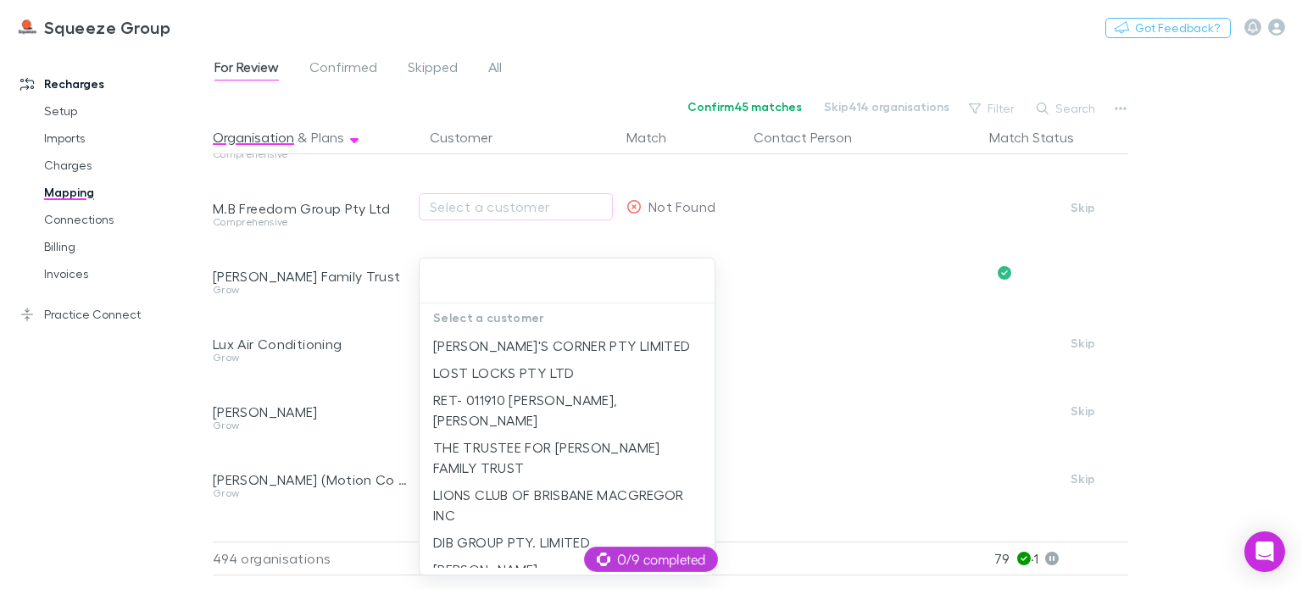
click at [399, 399] on div at bounding box center [651, 294] width 1302 height 589
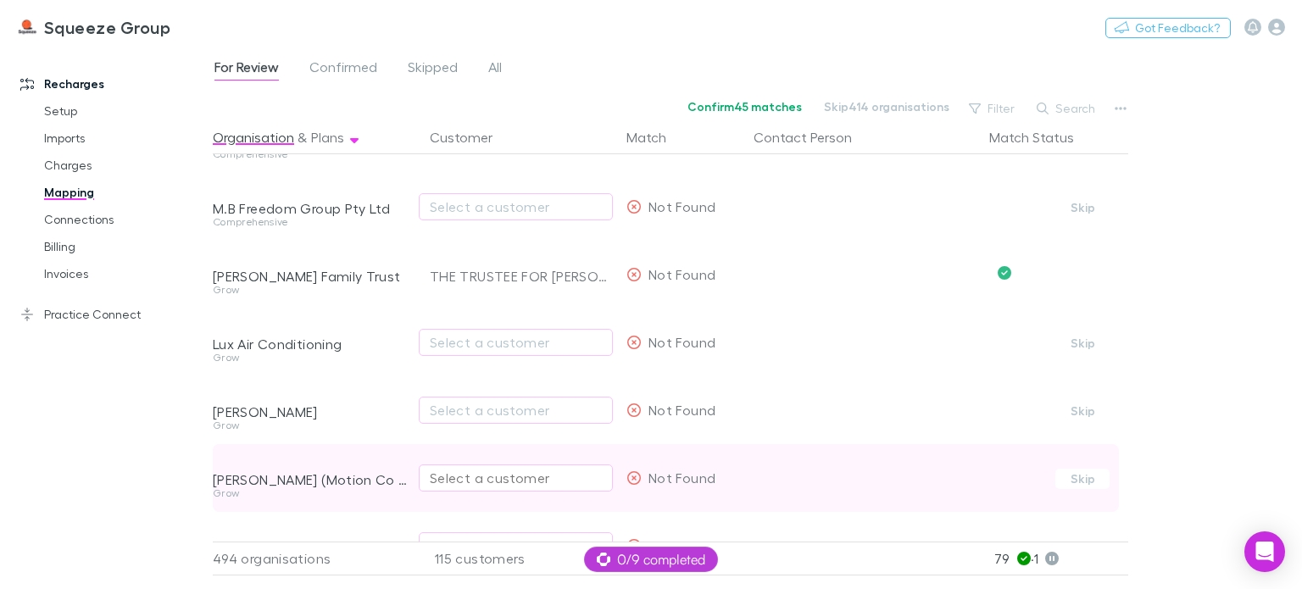
click at [478, 474] on div "Select a customer" at bounding box center [516, 478] width 172 height 20
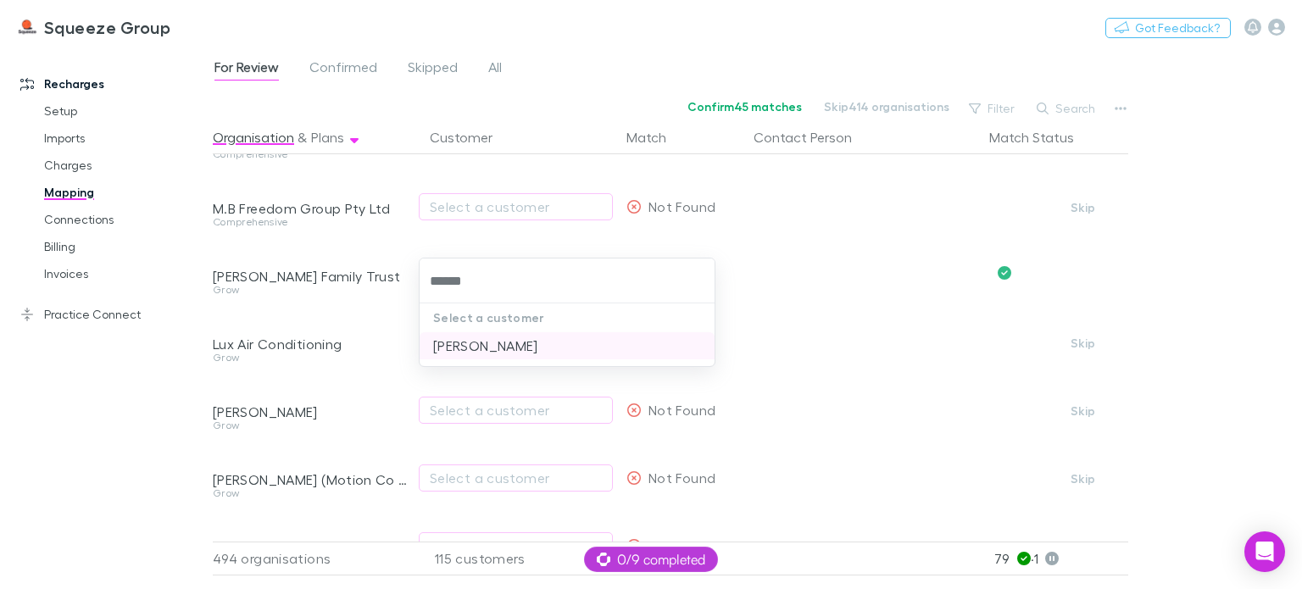
click at [501, 344] on li "[PERSON_NAME]" at bounding box center [567, 345] width 295 height 27
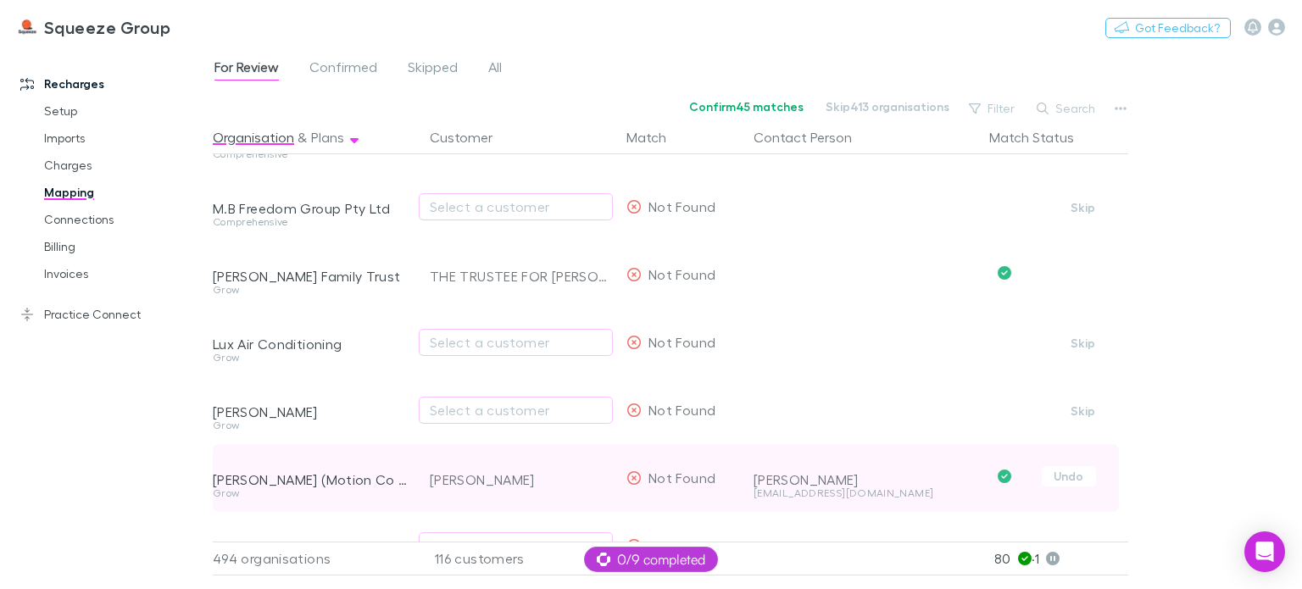
click at [387, 454] on div "[PERSON_NAME] (Motion Co Muscle and [MEDICAL_DATA])" at bounding box center [311, 466] width 197 height 44
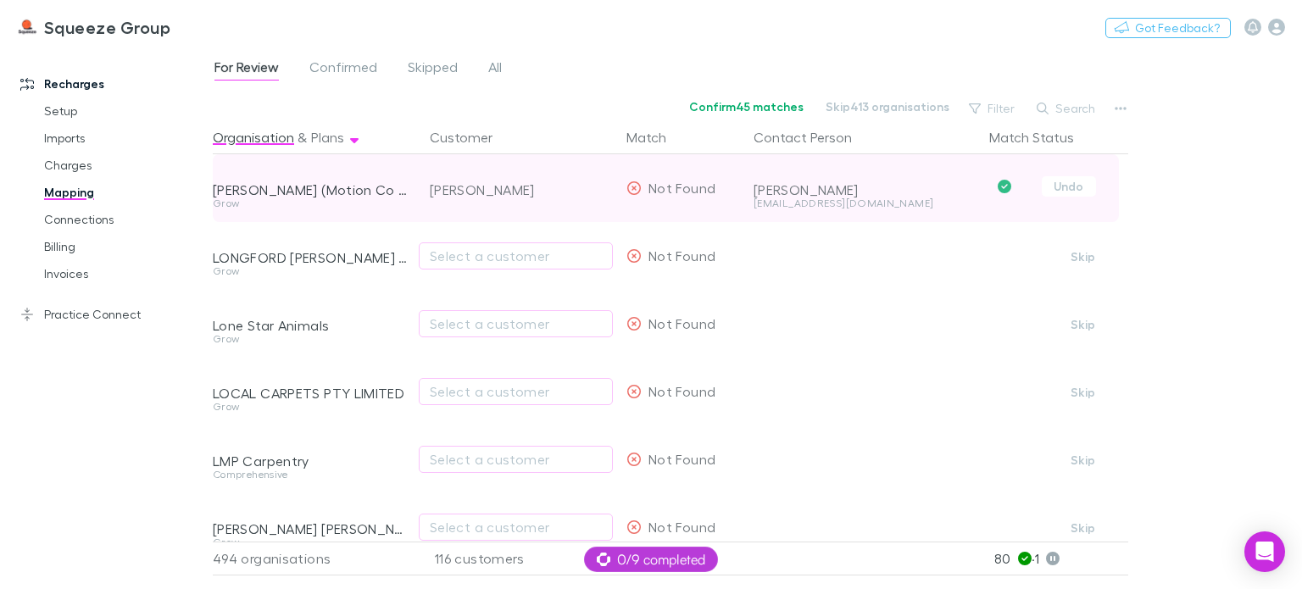
scroll to position [15414, 0]
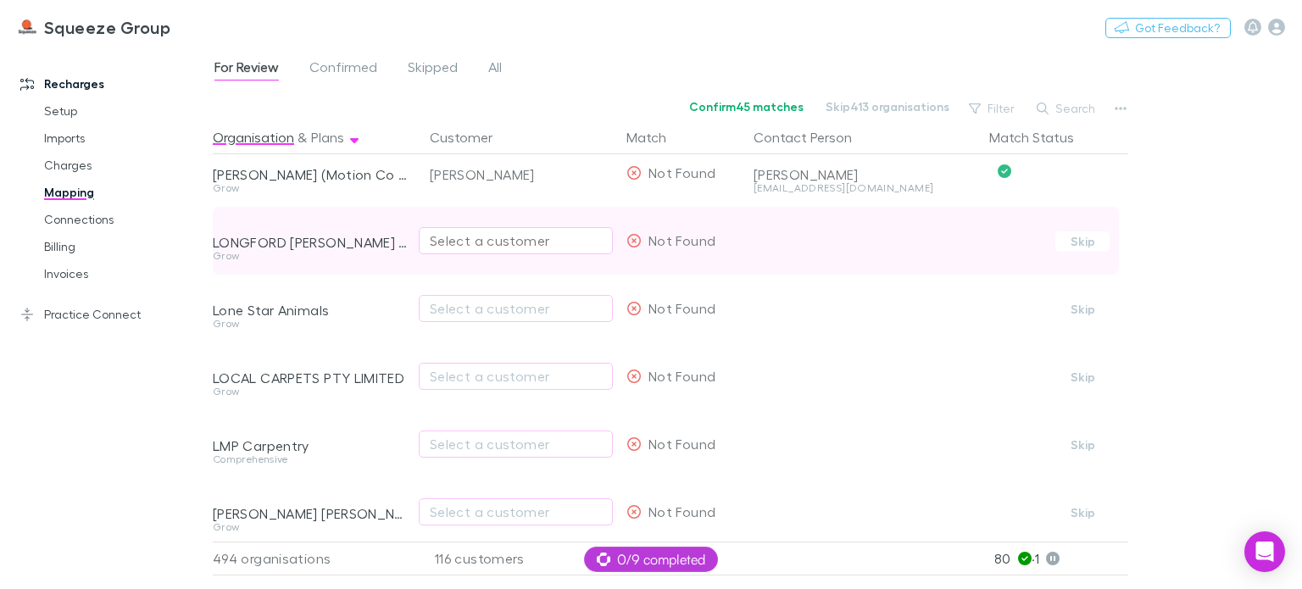
click at [471, 243] on div "Select a customer" at bounding box center [516, 241] width 172 height 20
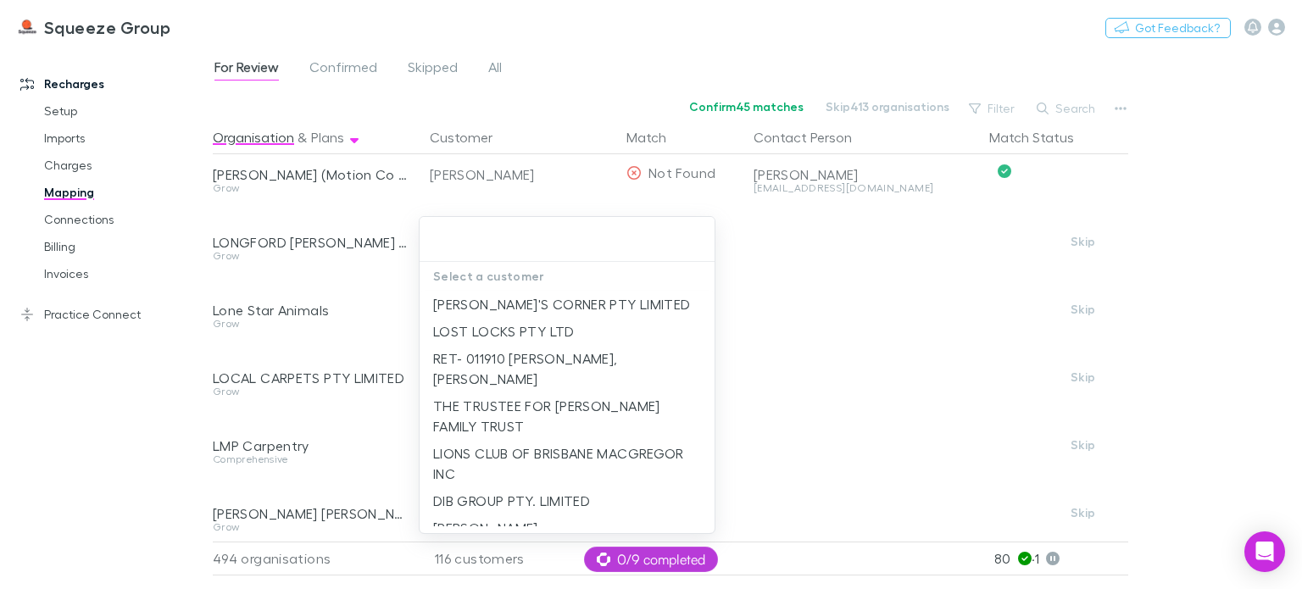
click at [392, 267] on div at bounding box center [651, 294] width 1302 height 589
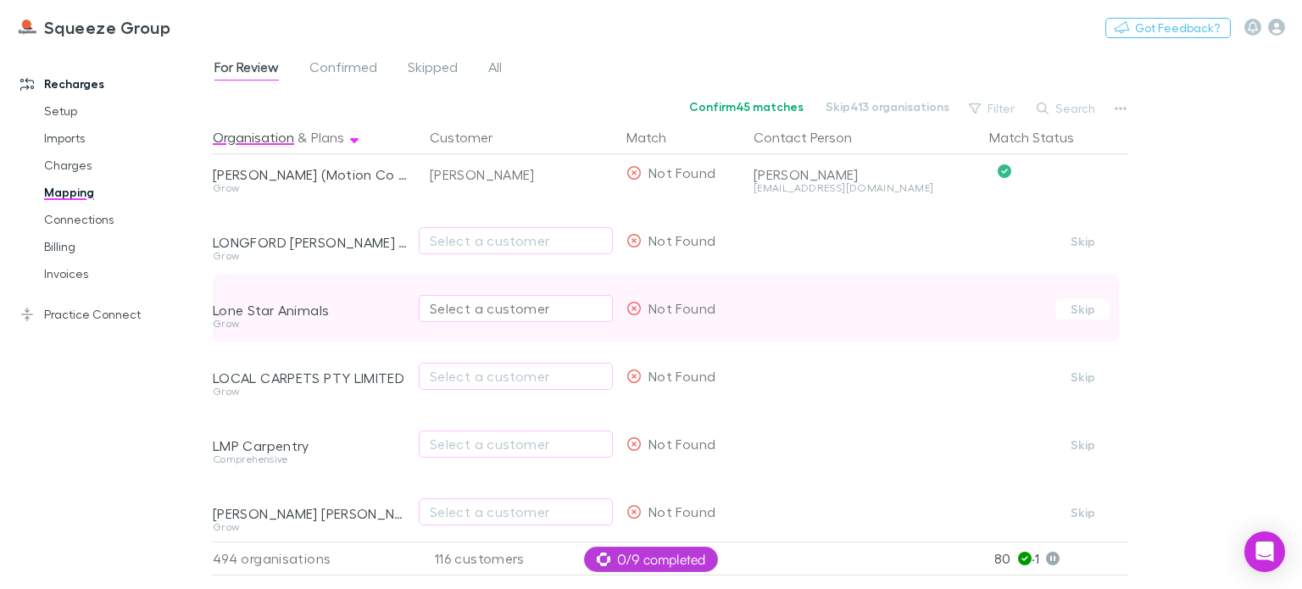
click at [475, 299] on div "Select a customer" at bounding box center [516, 308] width 172 height 20
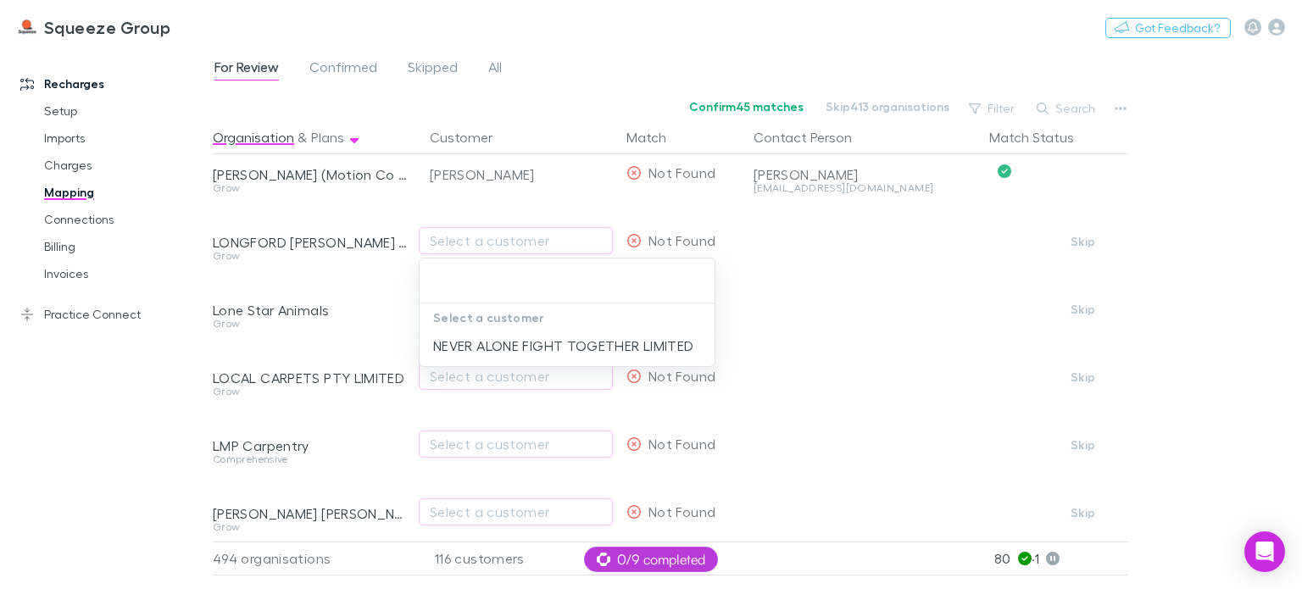
click at [386, 343] on div at bounding box center [651, 294] width 1302 height 589
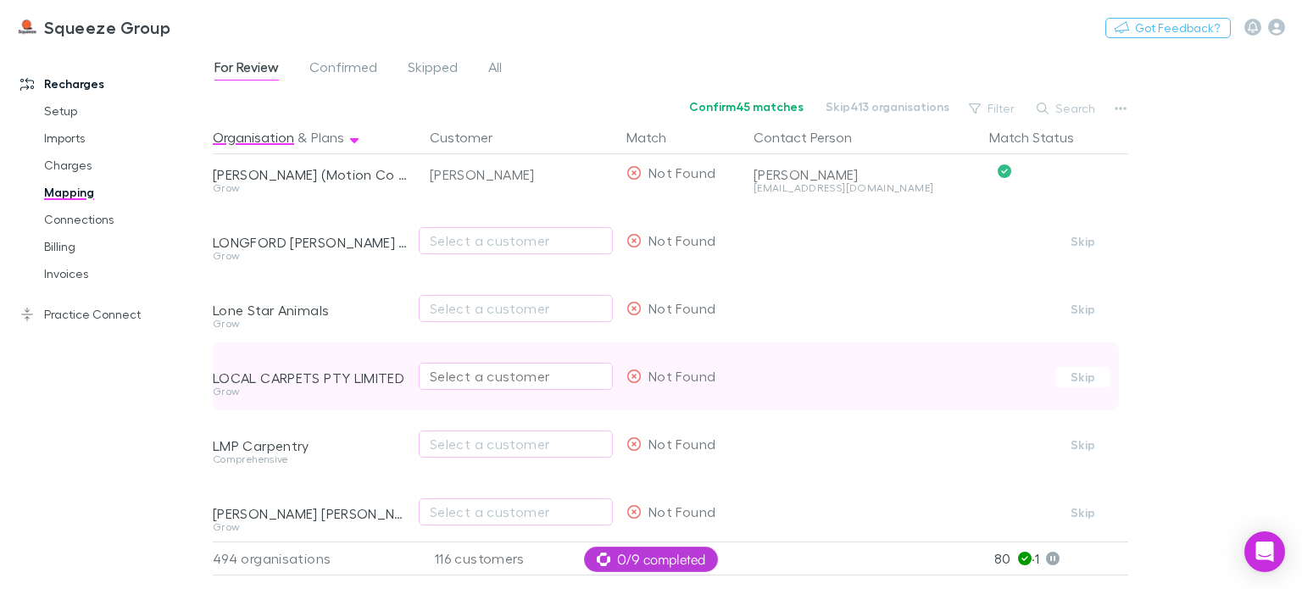
click at [460, 369] on div "Select a customer" at bounding box center [516, 376] width 172 height 20
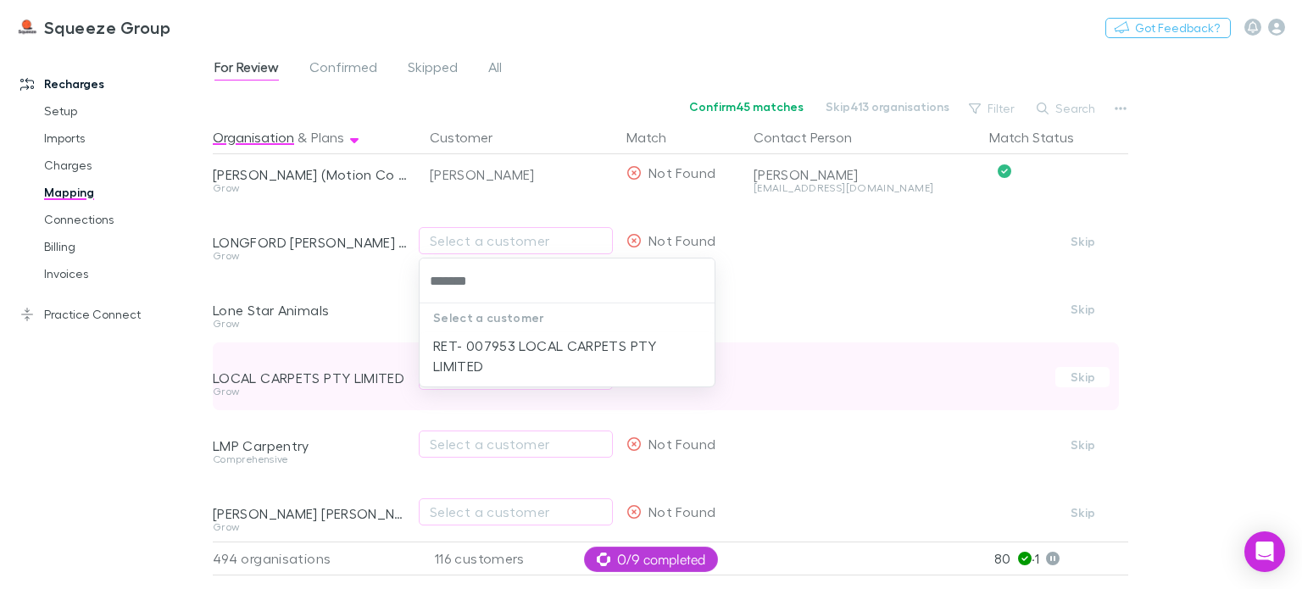
click at [460, 369] on li "RET- 007953 LOCAL CARPETS PTY LIMITED" at bounding box center [567, 355] width 295 height 47
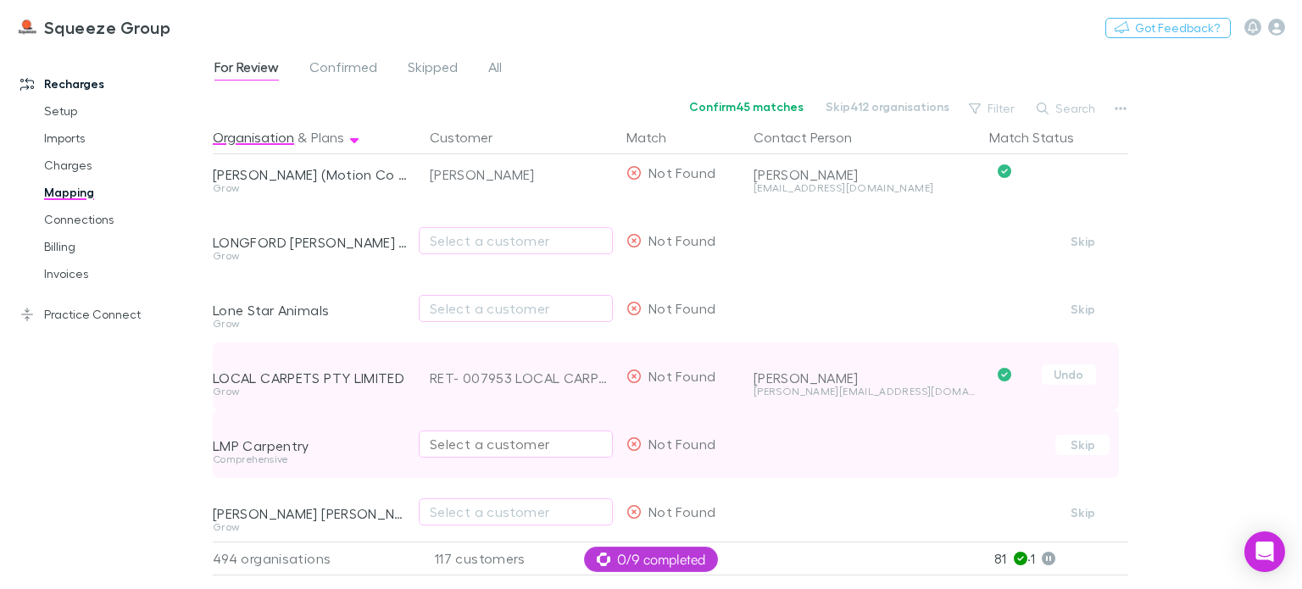
click at [459, 446] on div "Select a customer" at bounding box center [516, 444] width 172 height 20
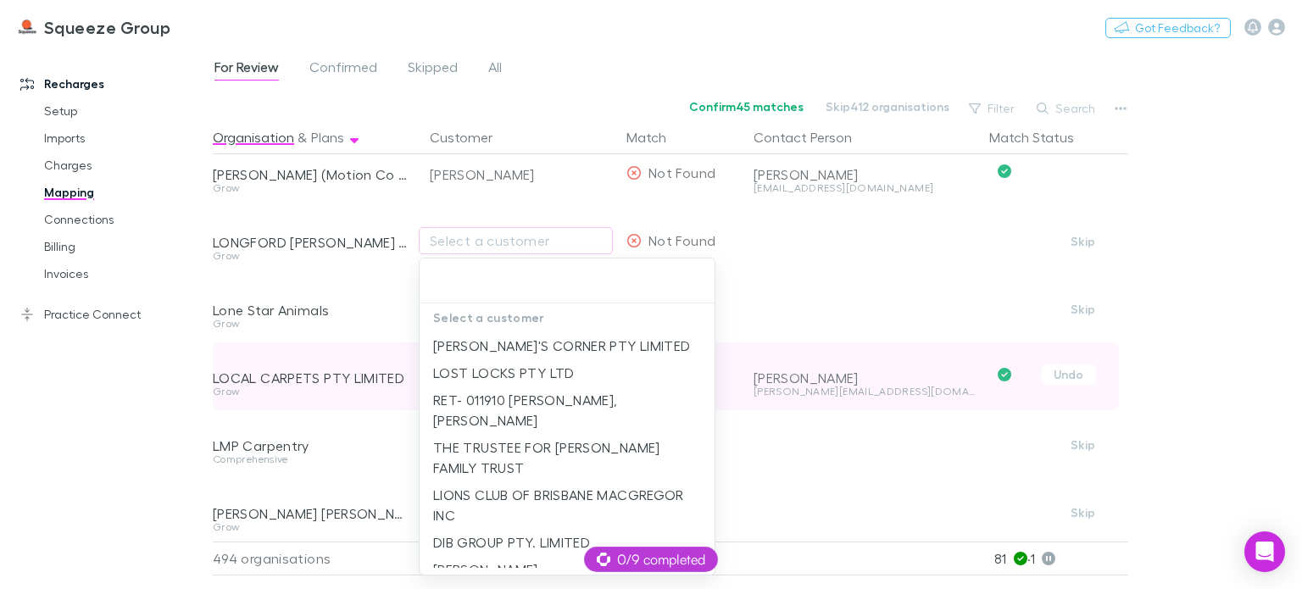
click at [387, 427] on div at bounding box center [651, 294] width 1302 height 589
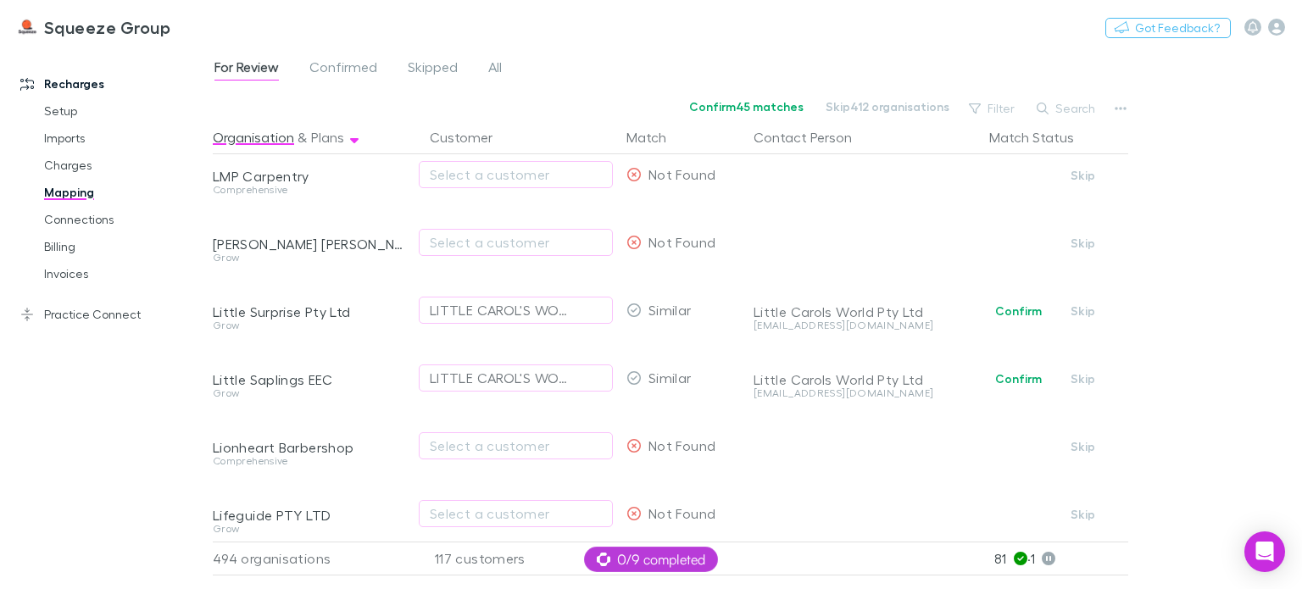
scroll to position [15685, 0]
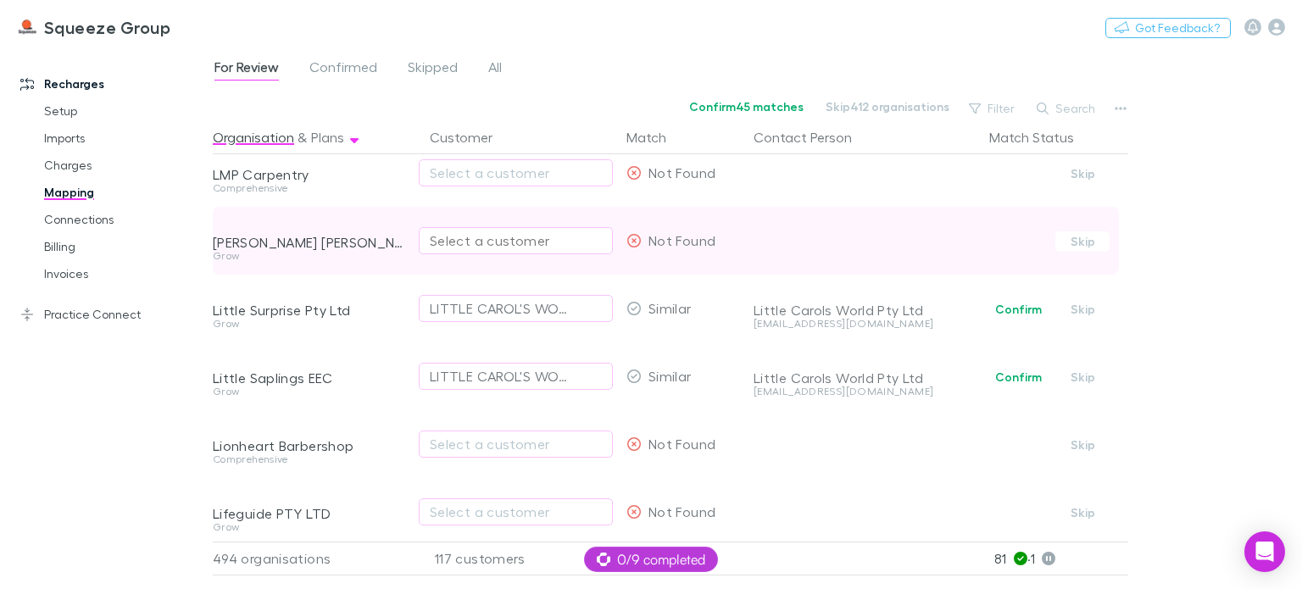
click at [458, 242] on div "Select a customer" at bounding box center [516, 241] width 172 height 20
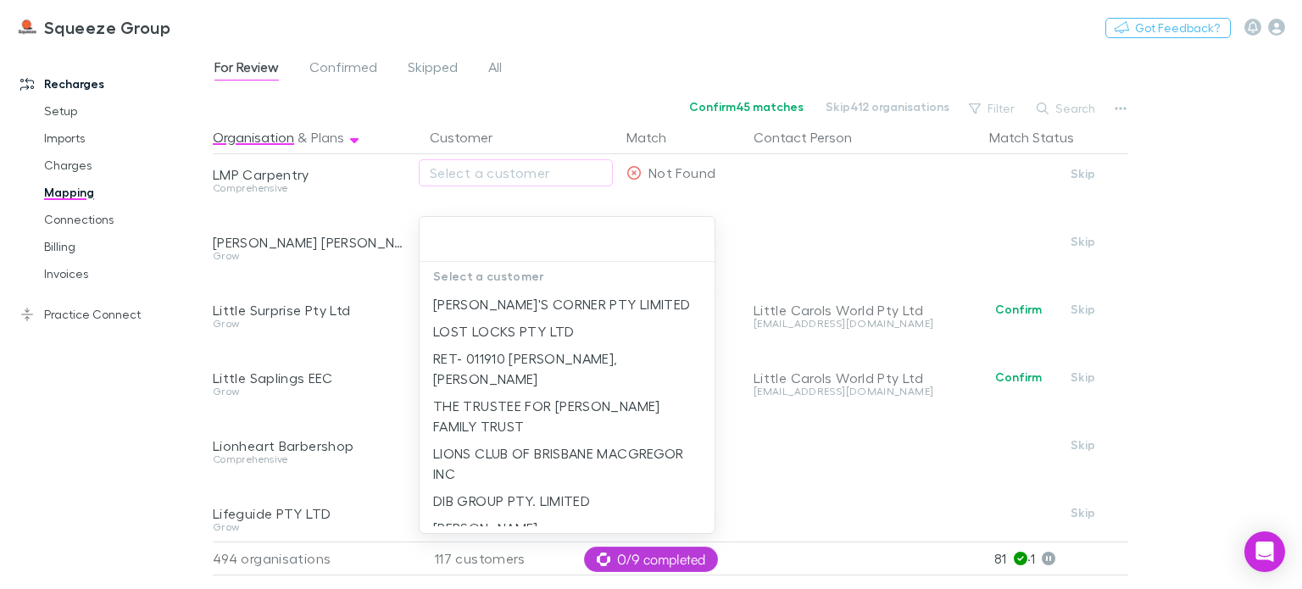
click at [396, 338] on div at bounding box center [651, 294] width 1302 height 589
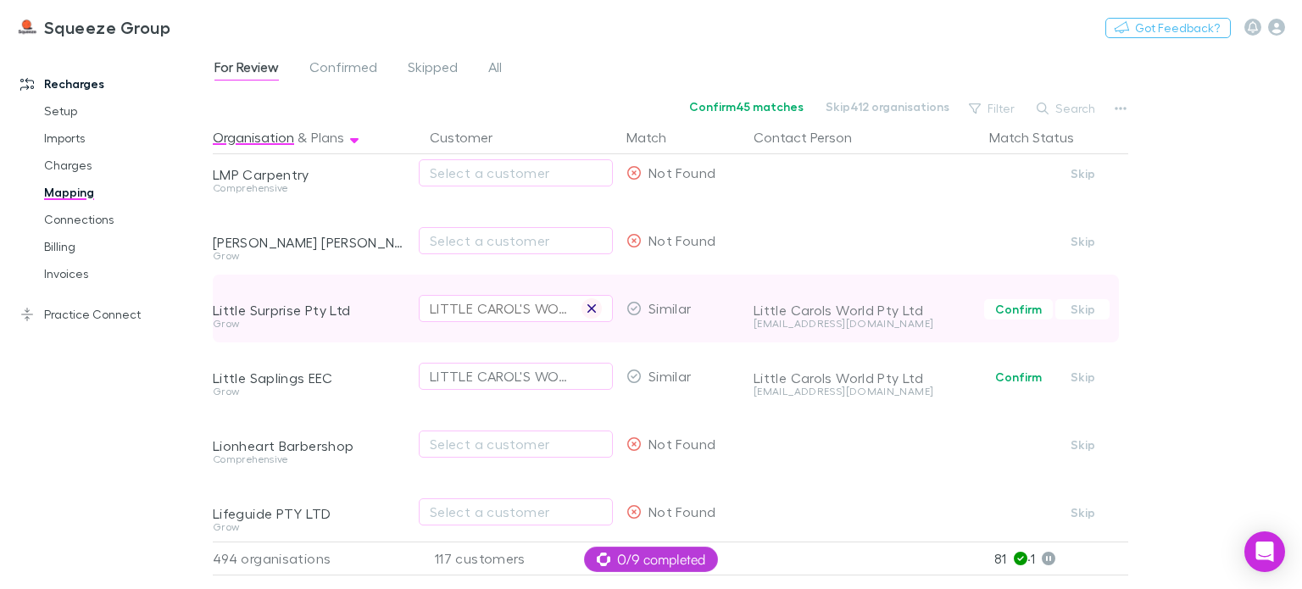
click at [589, 310] on icon "button" at bounding box center [592, 308] width 8 height 8
click at [489, 311] on div "Select a customer" at bounding box center [516, 308] width 172 height 20
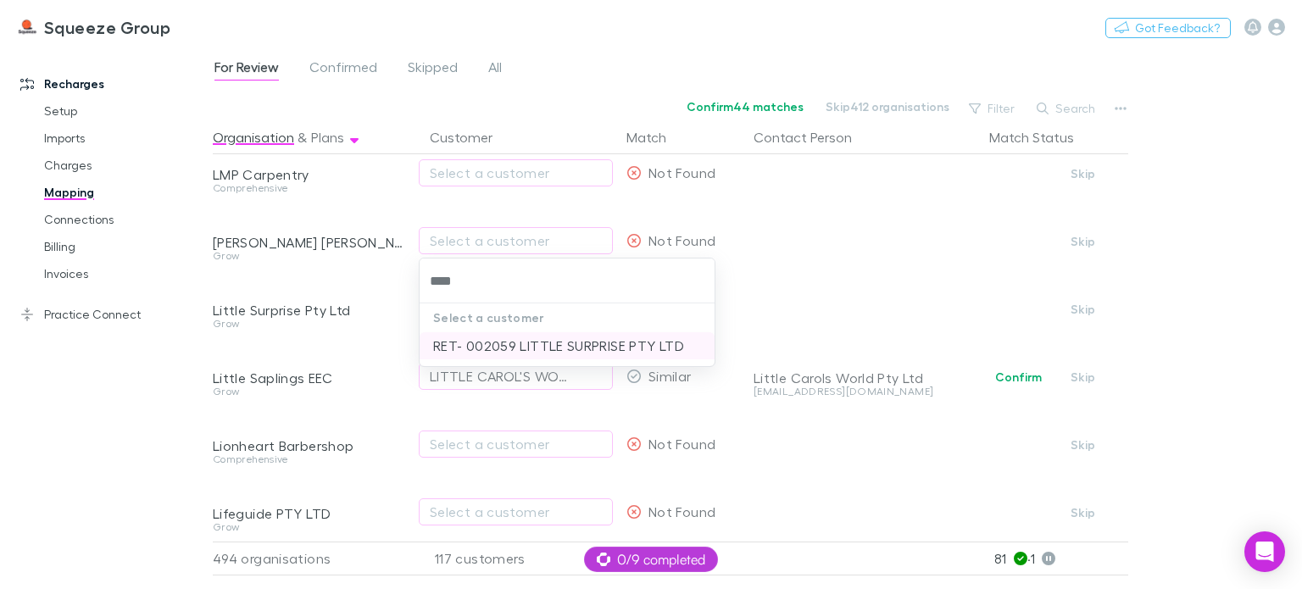
click at [488, 343] on li "RET- 002059 LITTLE SURPRISE PTY LTD" at bounding box center [567, 345] width 295 height 27
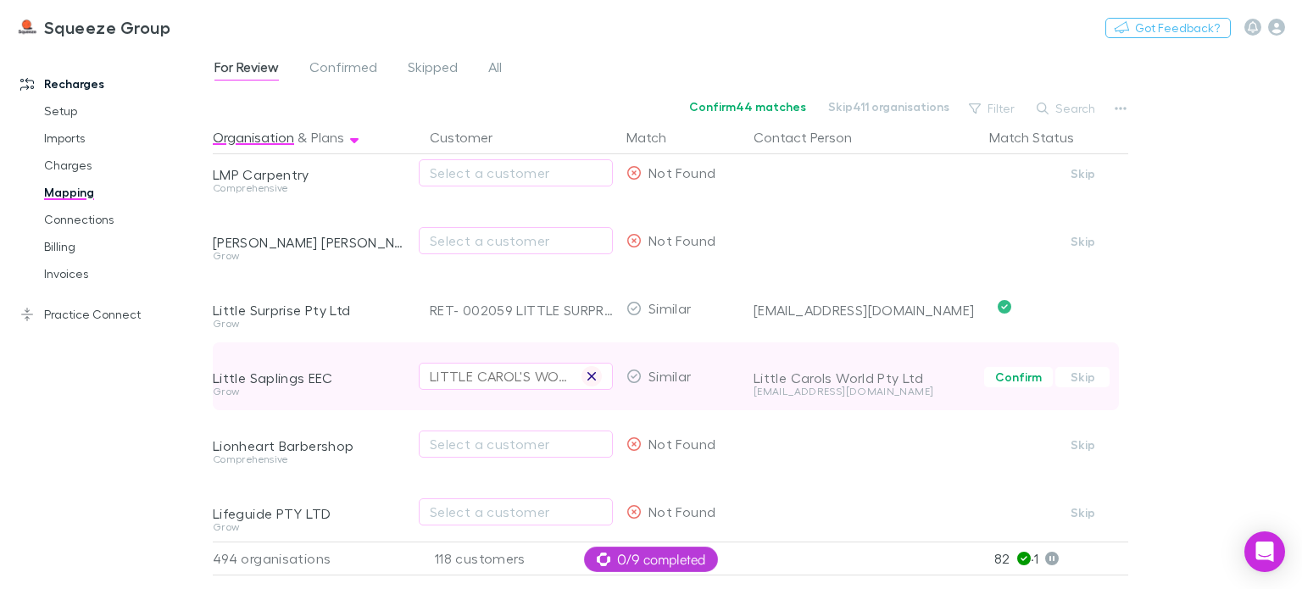
click at [590, 378] on icon "button" at bounding box center [592, 376] width 8 height 8
click at [499, 386] on button "Select a customer" at bounding box center [516, 376] width 194 height 27
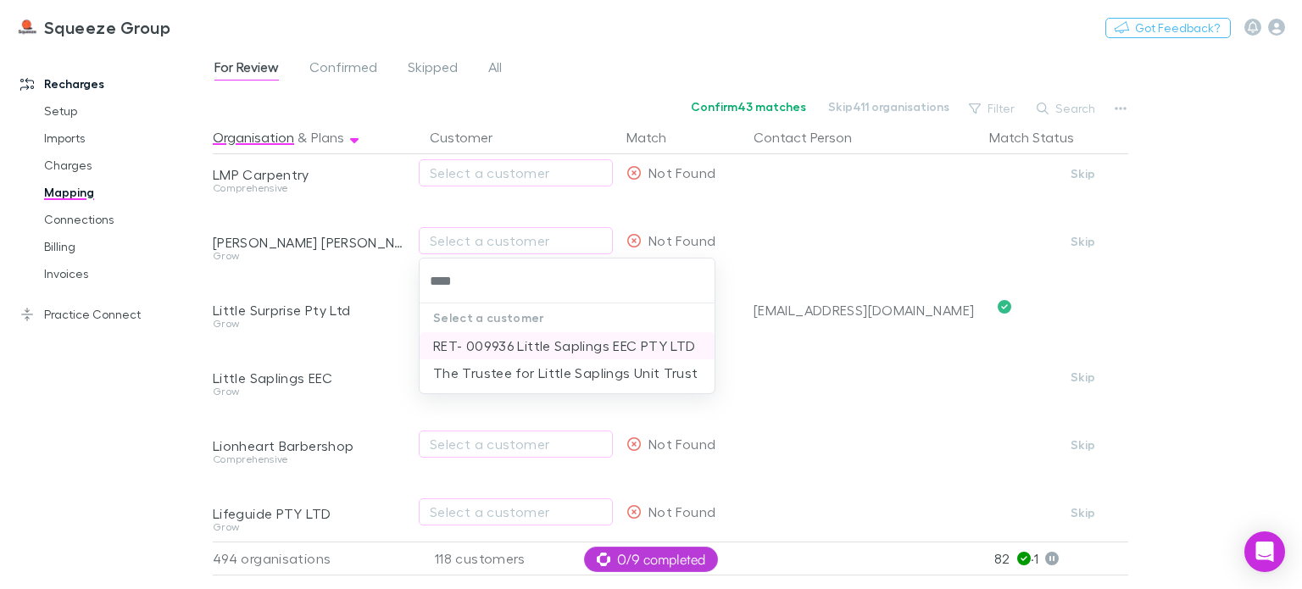
click at [496, 344] on li "RET- 009936 Little Saplings EEC PTY LTD" at bounding box center [567, 345] width 295 height 27
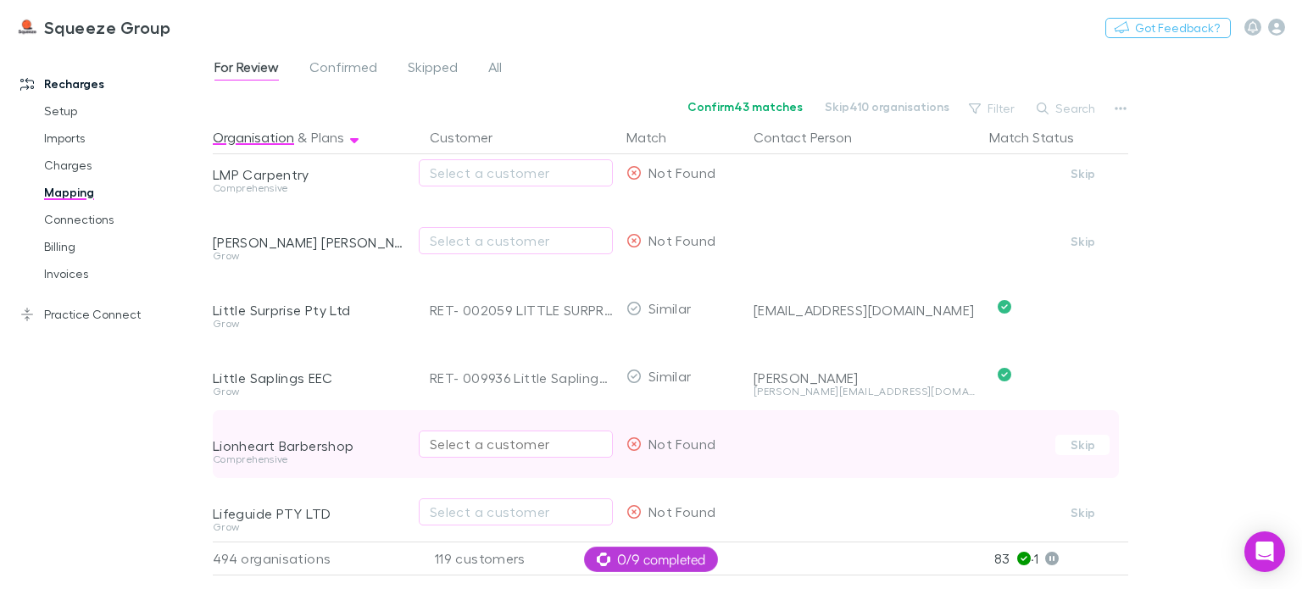
click at [437, 454] on button "Select a customer" at bounding box center [516, 444] width 194 height 27
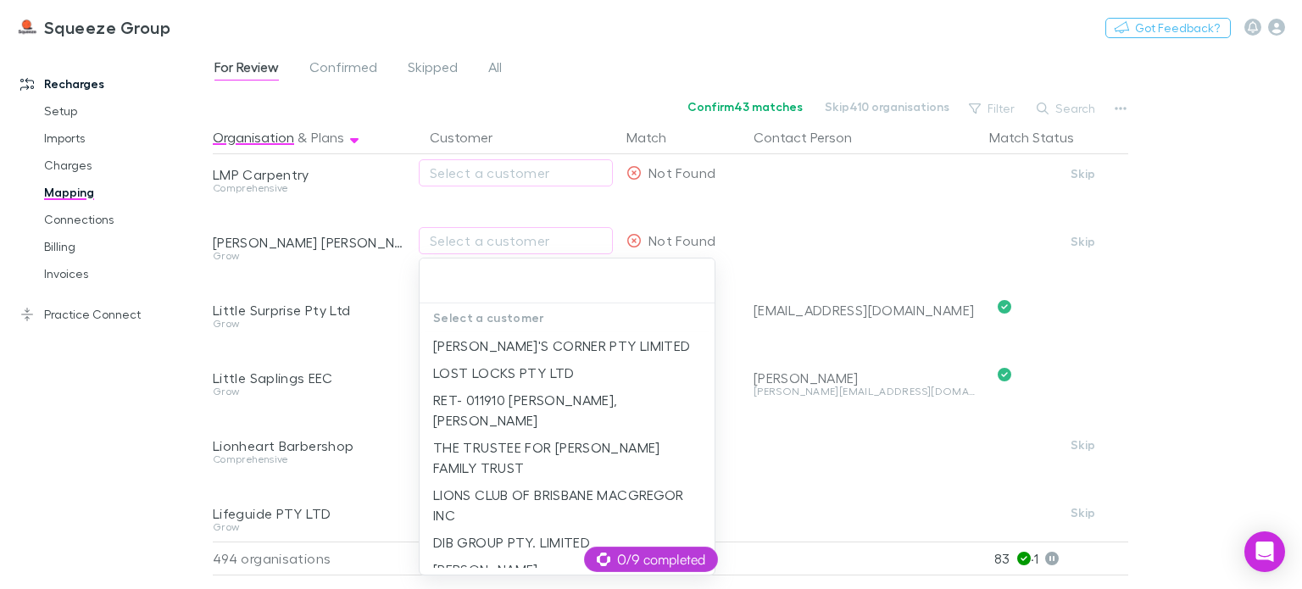
click at [400, 447] on div at bounding box center [651, 294] width 1302 height 589
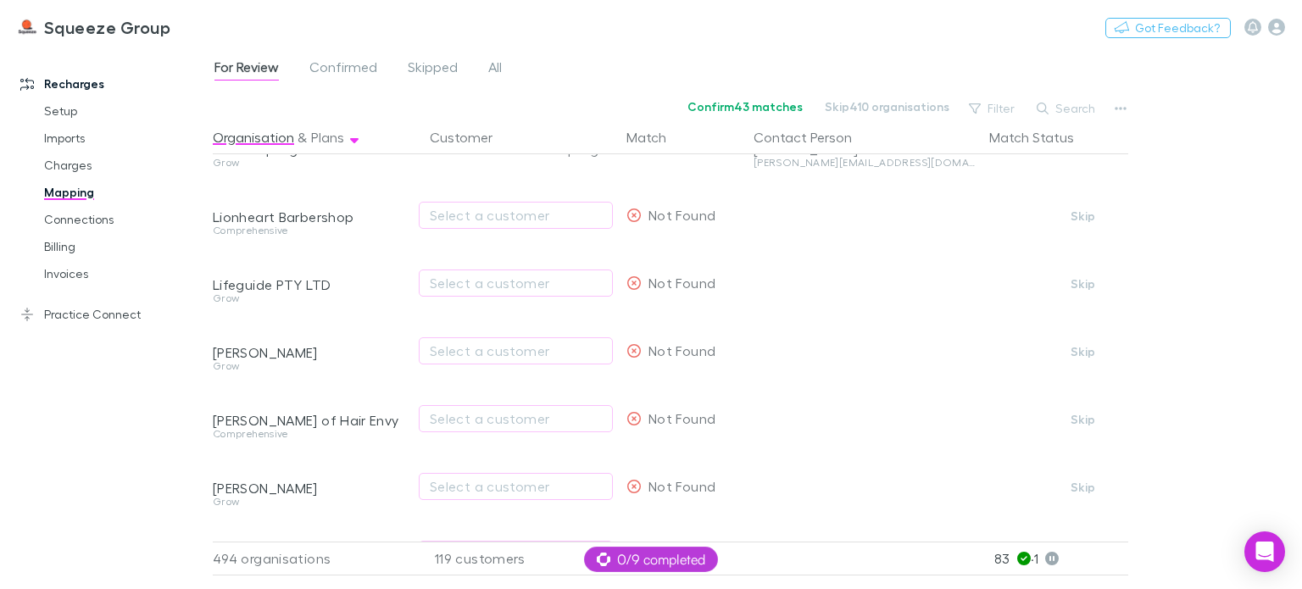
scroll to position [15956, 0]
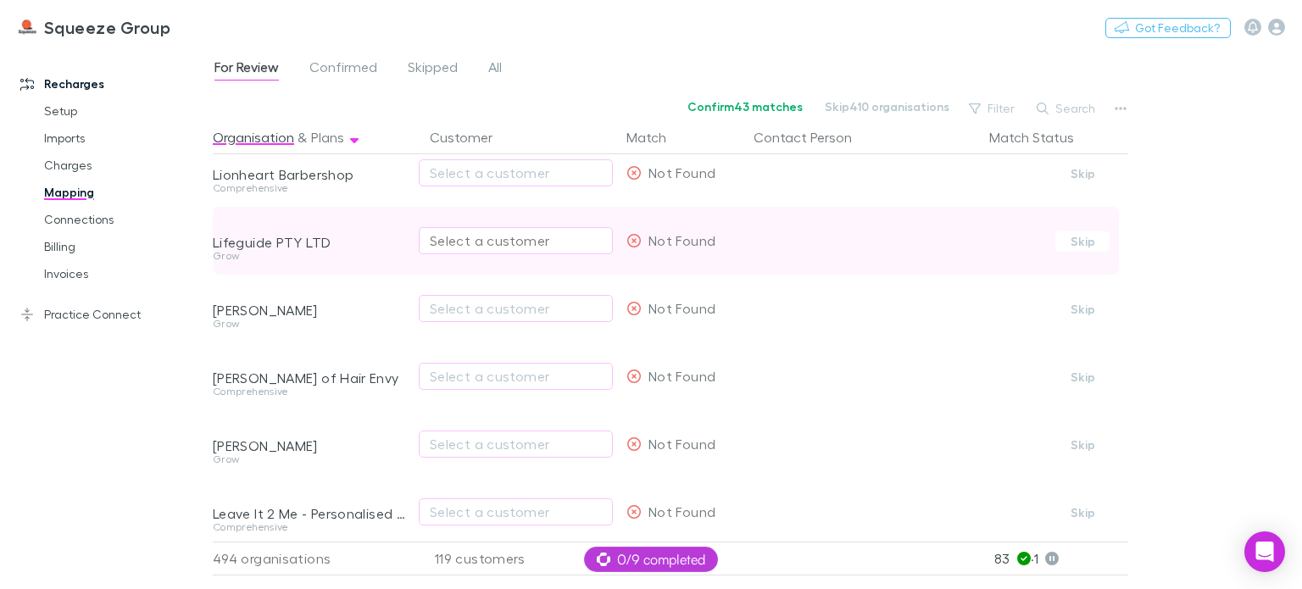
click at [499, 250] on button "Select a customer" at bounding box center [516, 240] width 194 height 27
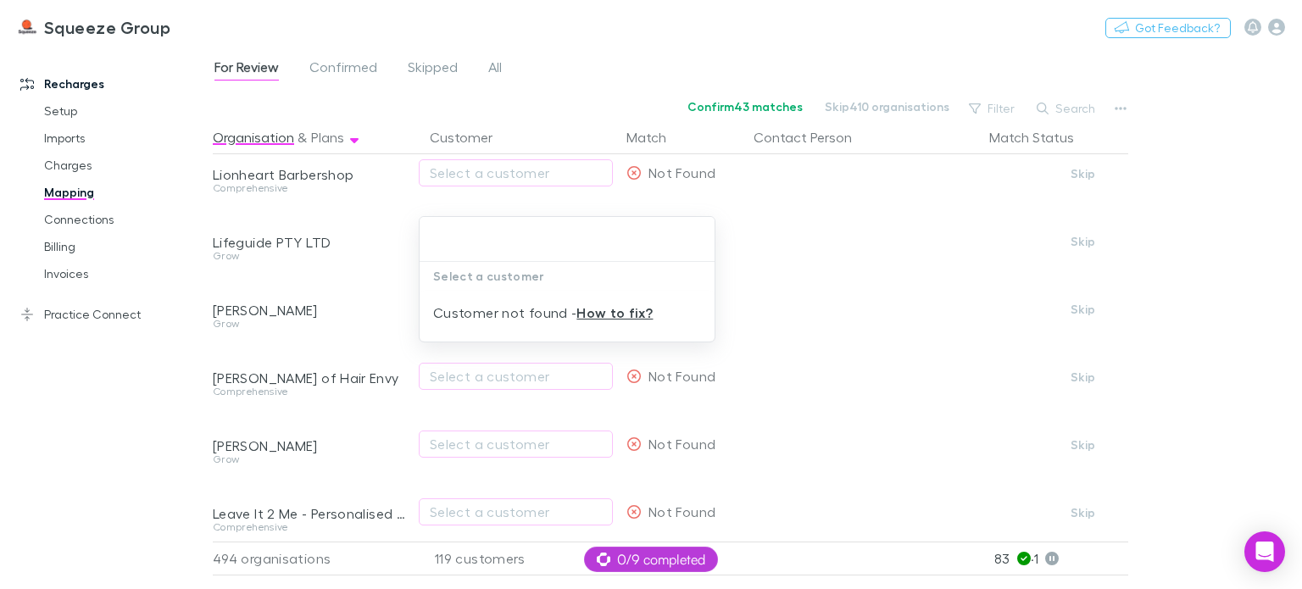
click at [402, 268] on div at bounding box center [651, 294] width 1302 height 589
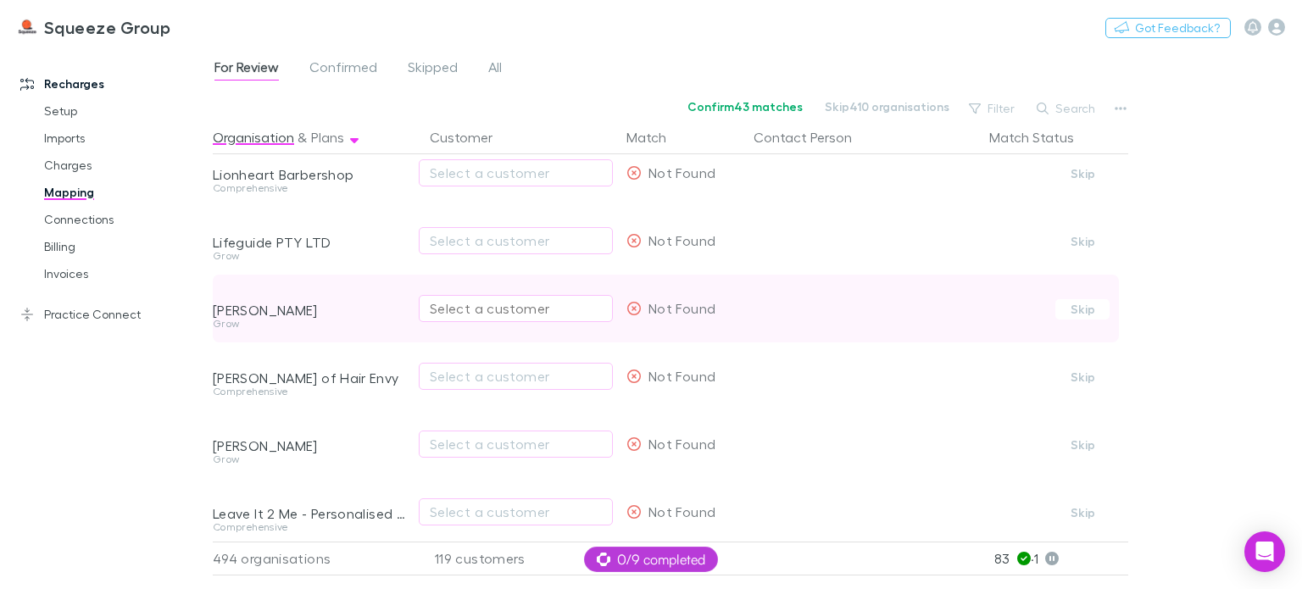
click at [466, 307] on div "Select a customer" at bounding box center [516, 308] width 172 height 20
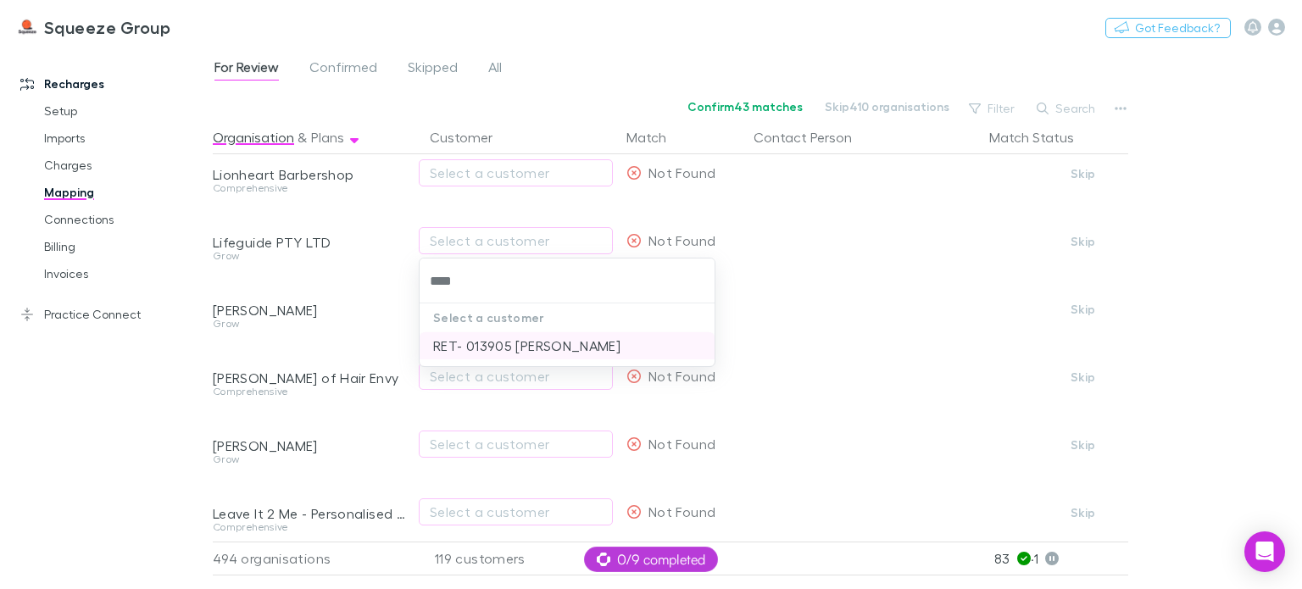
click at [477, 345] on li "RET- 013905 [PERSON_NAME]" at bounding box center [567, 345] width 295 height 27
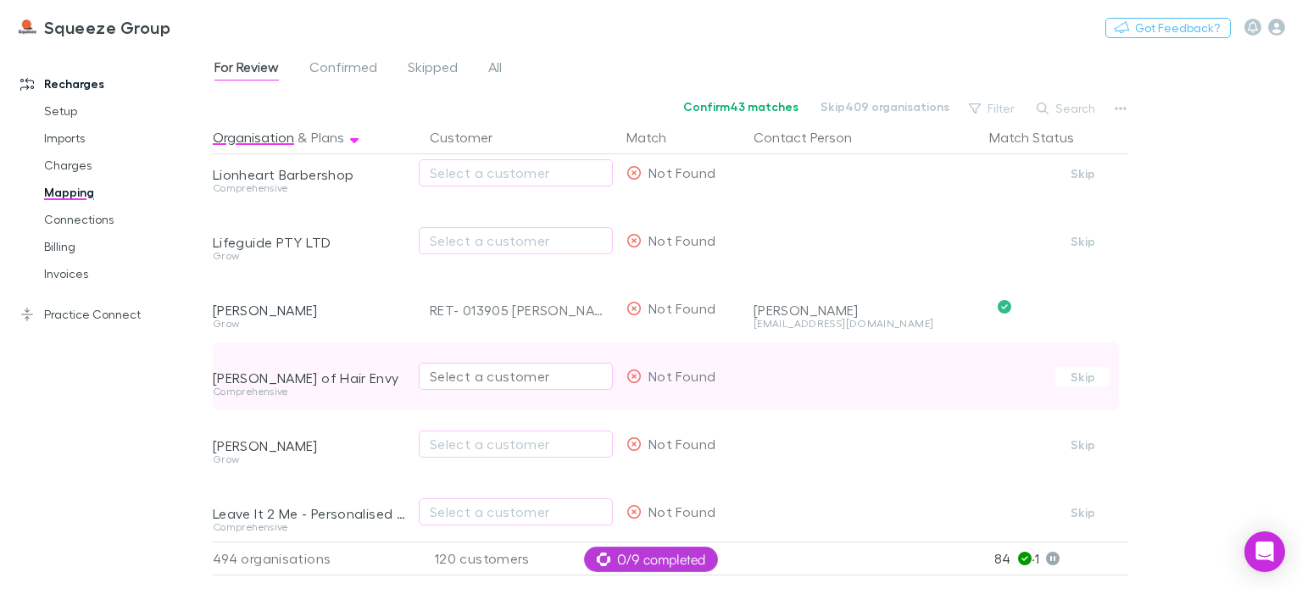
click at [469, 372] on div "Select a customer" at bounding box center [516, 376] width 172 height 20
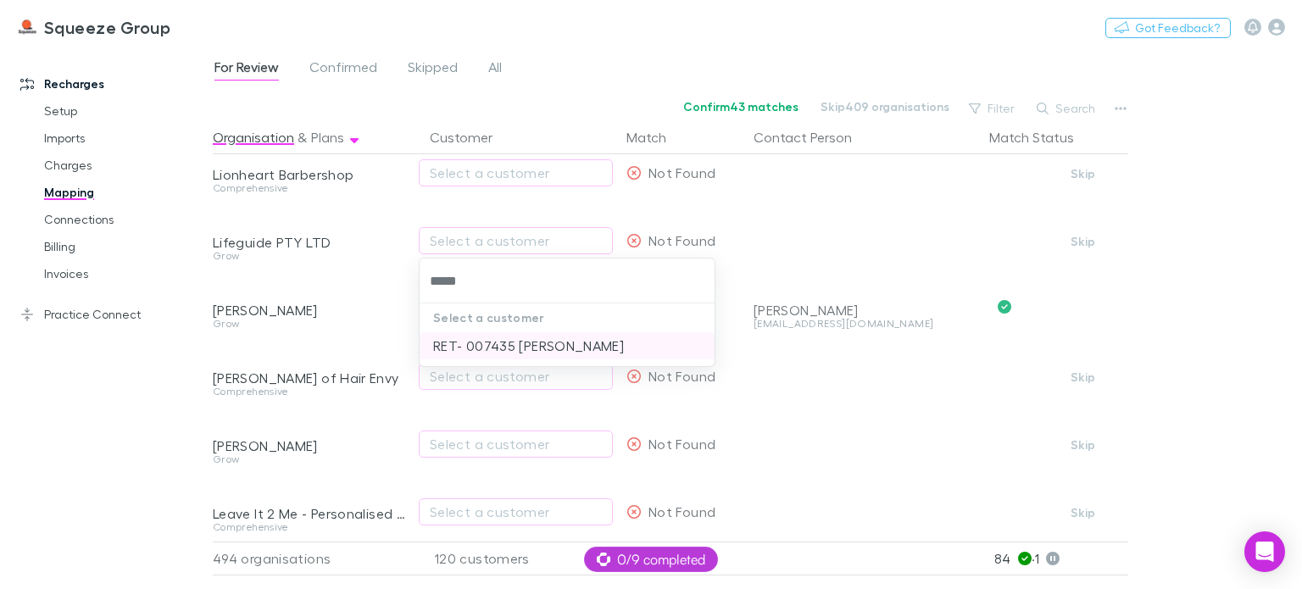
click at [488, 338] on li "RET- 007435 [PERSON_NAME]" at bounding box center [567, 345] width 295 height 27
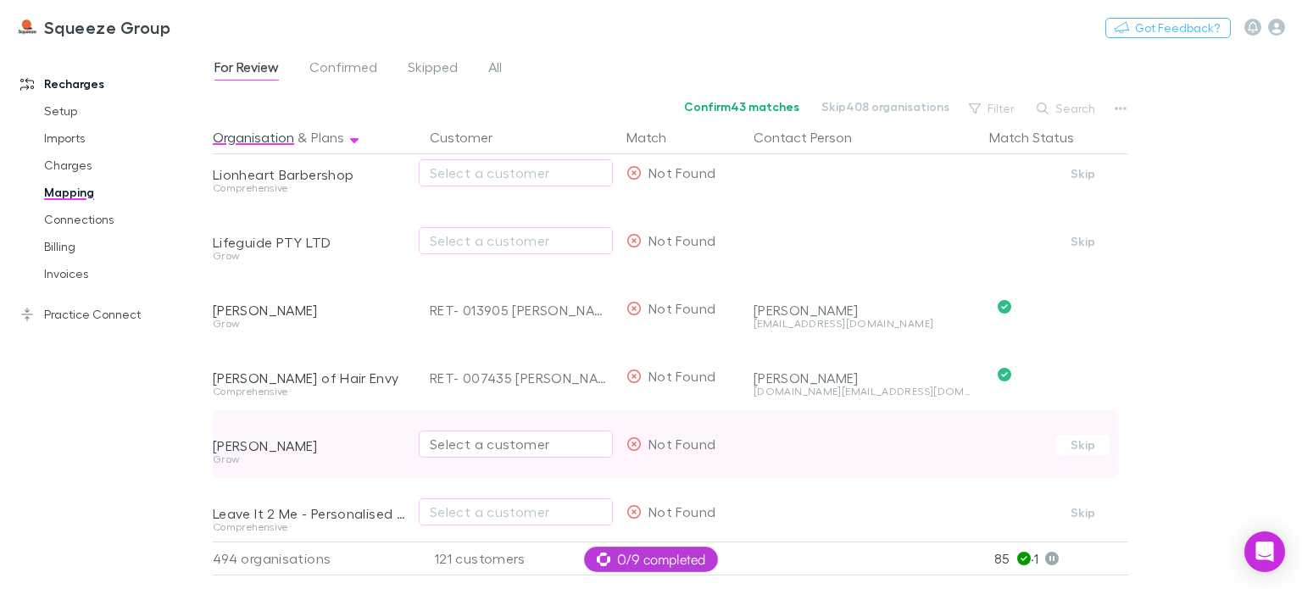
click at [467, 449] on div "Select a customer" at bounding box center [516, 444] width 172 height 20
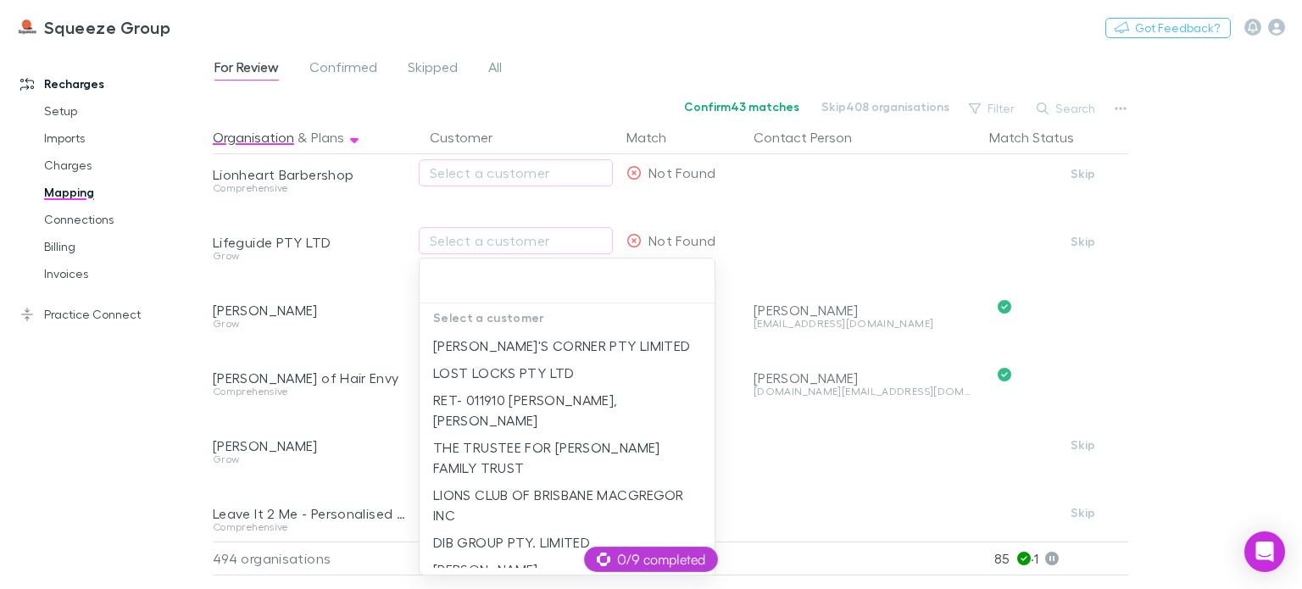
click at [405, 445] on div at bounding box center [651, 294] width 1302 height 589
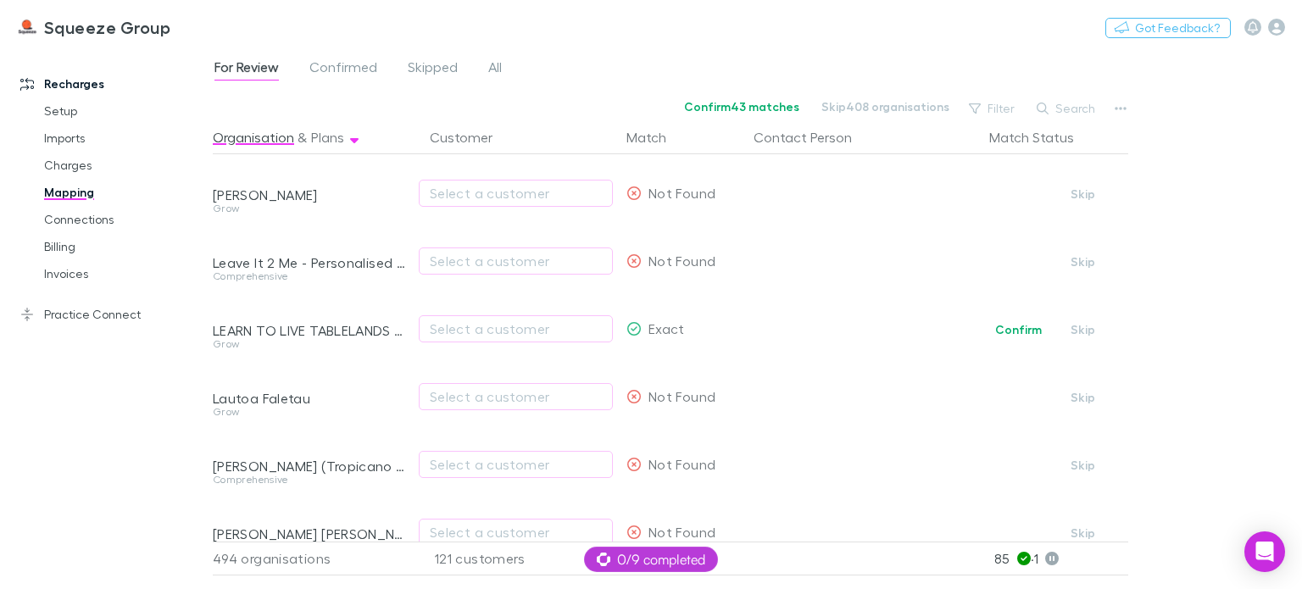
scroll to position [16228, 0]
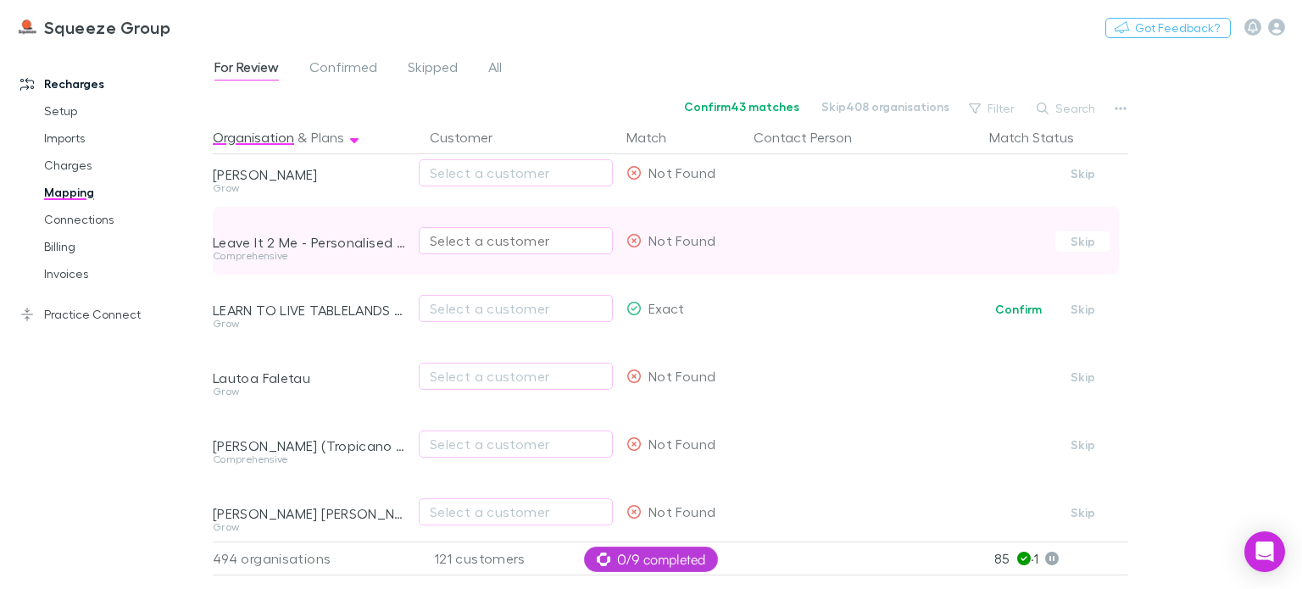
click at [485, 237] on div "Select a customer" at bounding box center [516, 241] width 172 height 20
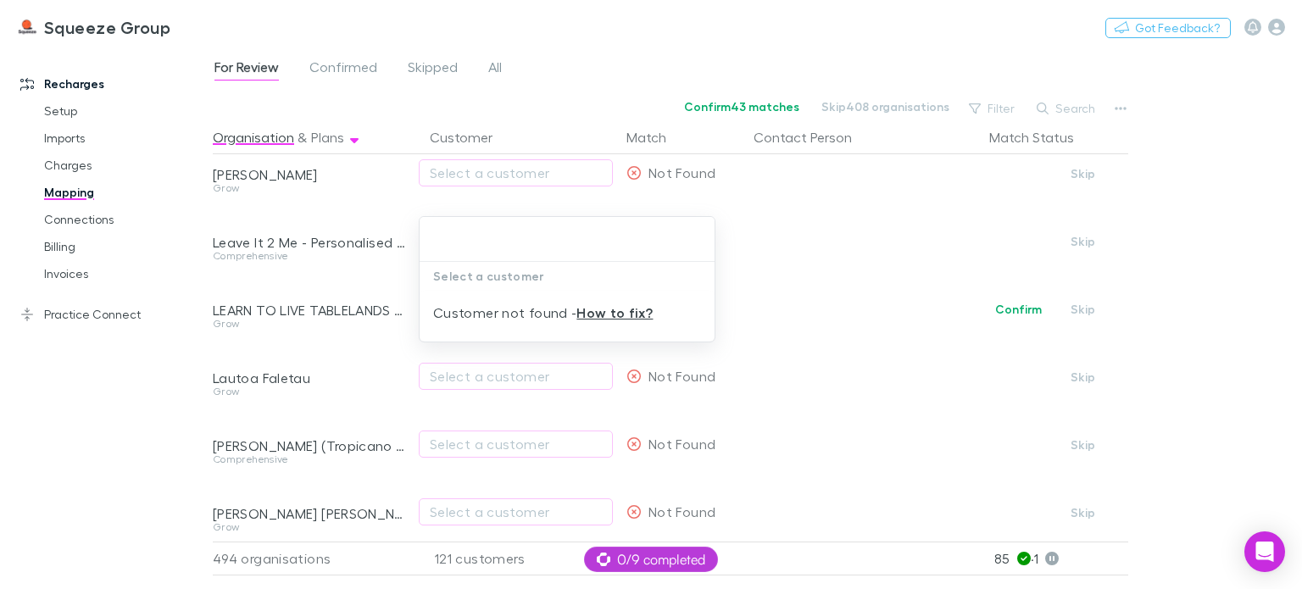
click at [393, 282] on div at bounding box center [651, 294] width 1302 height 589
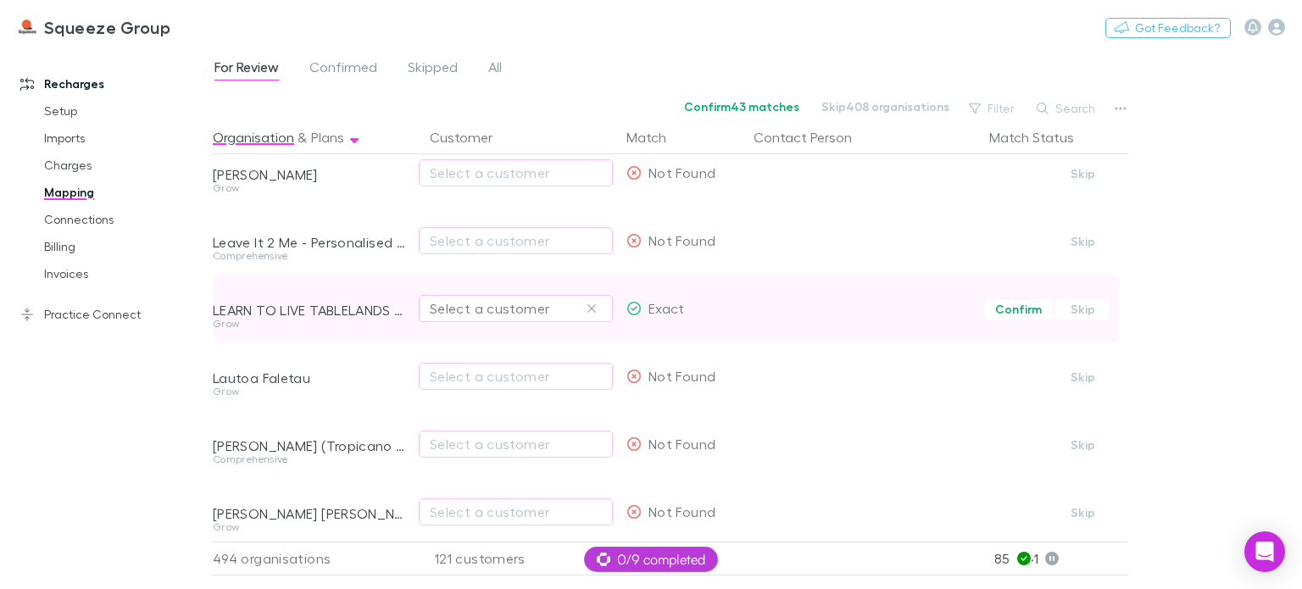
click at [448, 309] on div "Select a customer" at bounding box center [516, 308] width 172 height 20
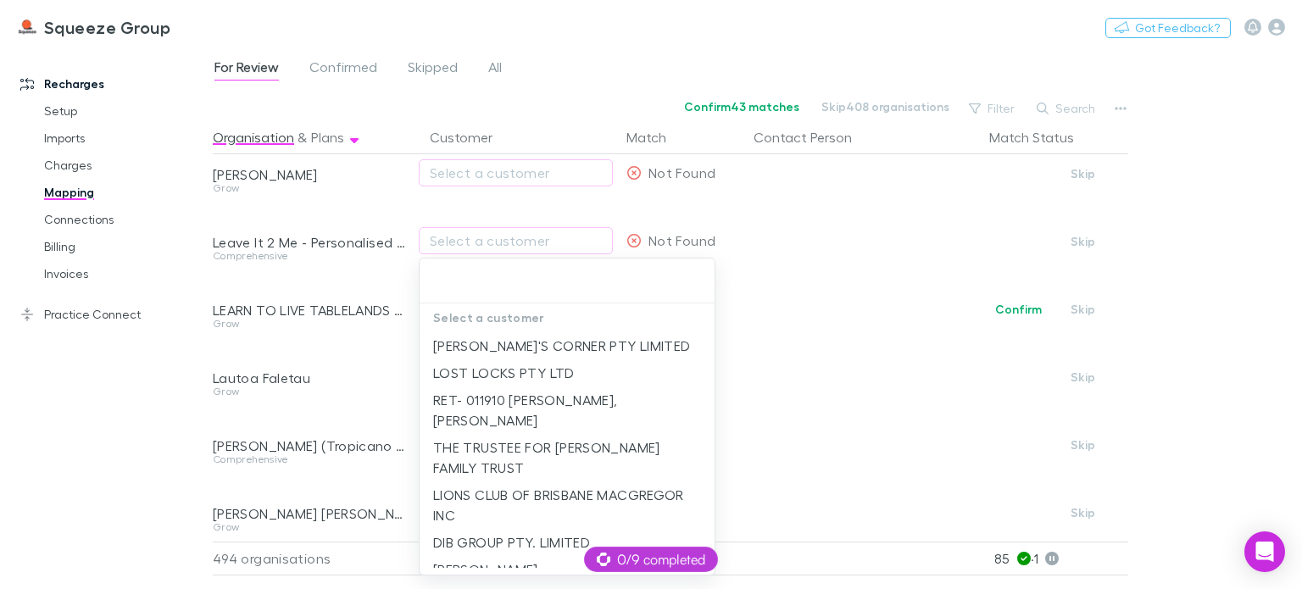
click at [360, 379] on div at bounding box center [651, 294] width 1302 height 589
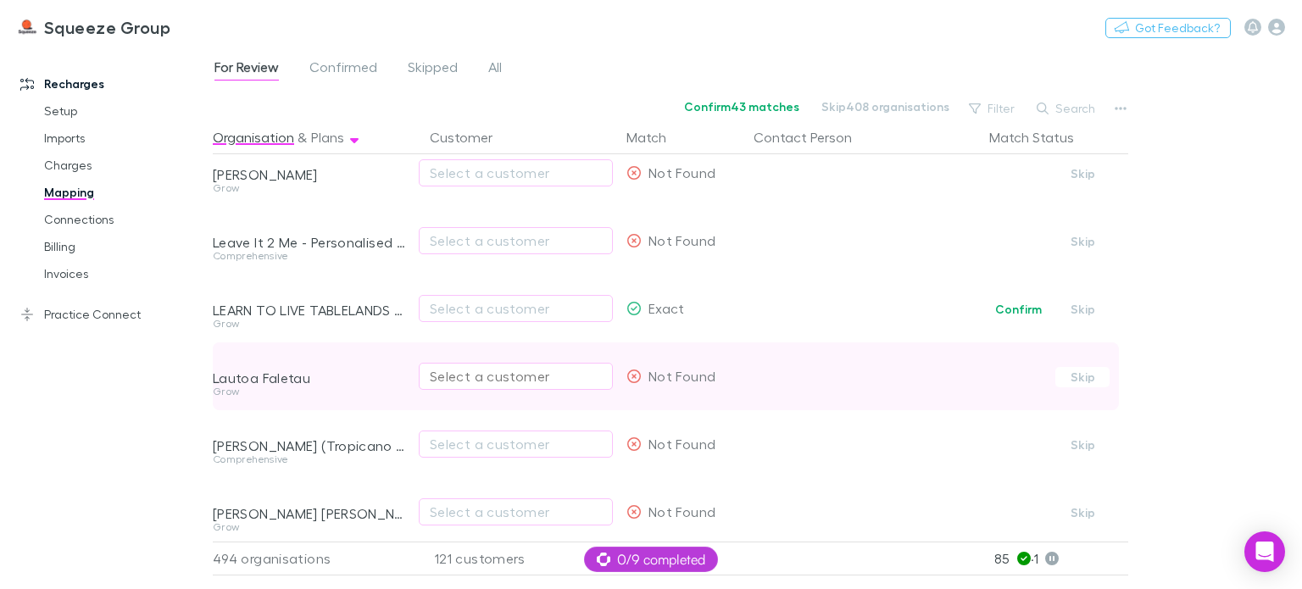
click at [460, 379] on div "Select a customer" at bounding box center [516, 376] width 172 height 20
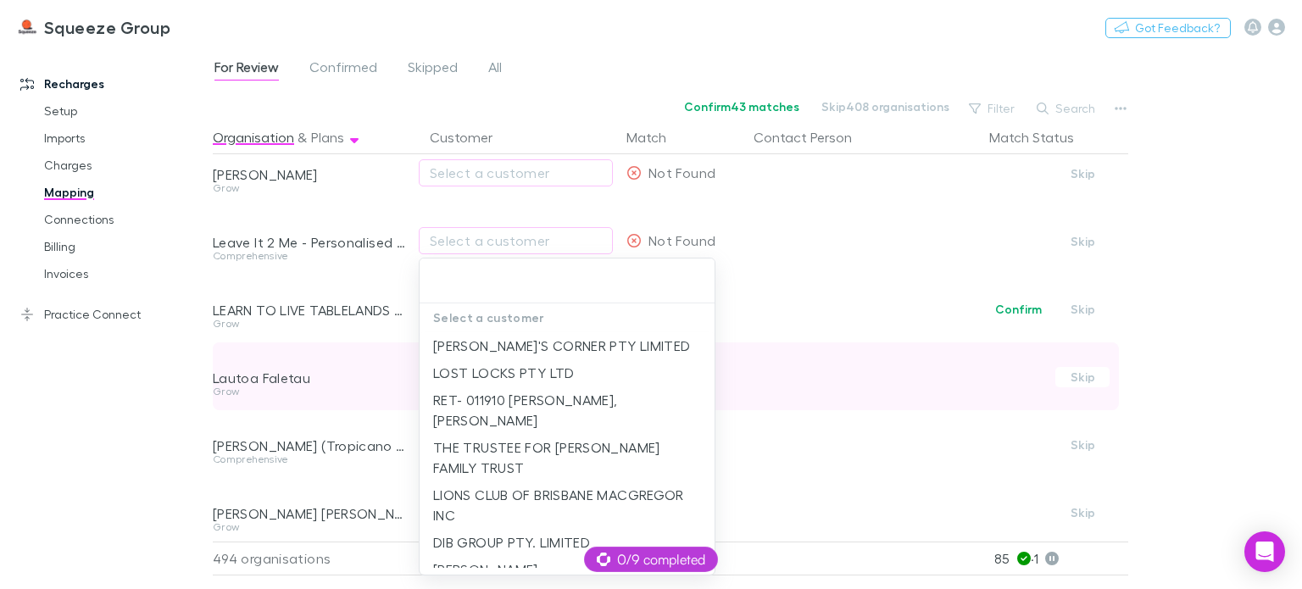
click at [460, 379] on li "LOST LOCKS PTY LTD" at bounding box center [567, 373] width 295 height 27
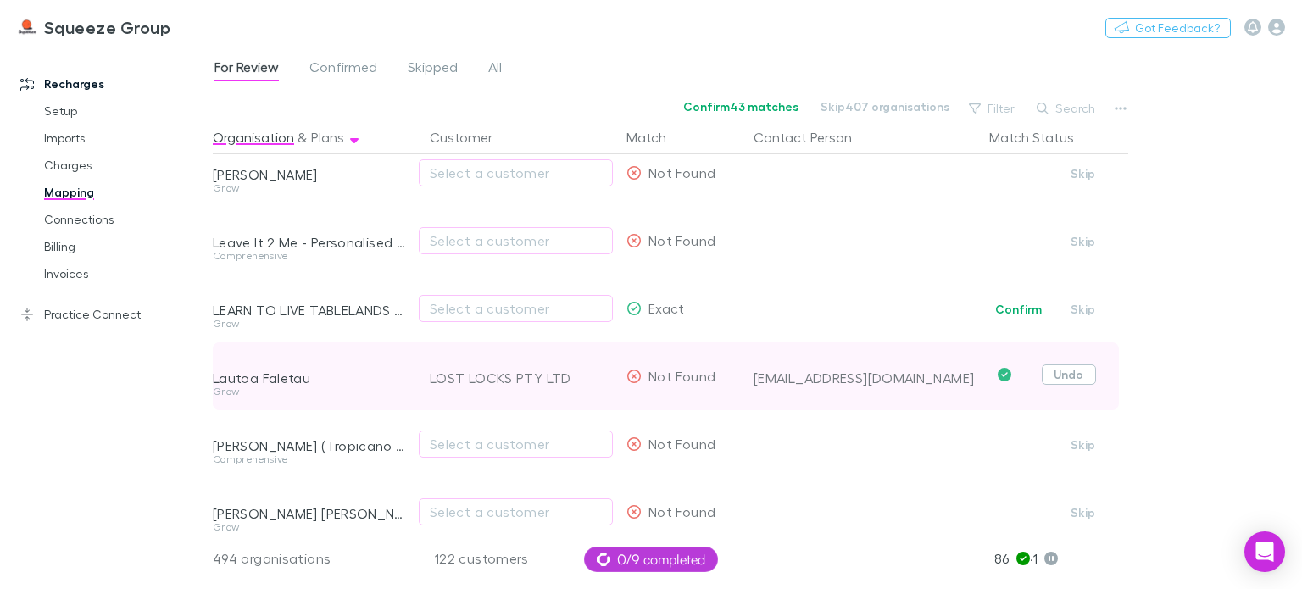
click at [1068, 376] on button "Undo" at bounding box center [1069, 375] width 54 height 20
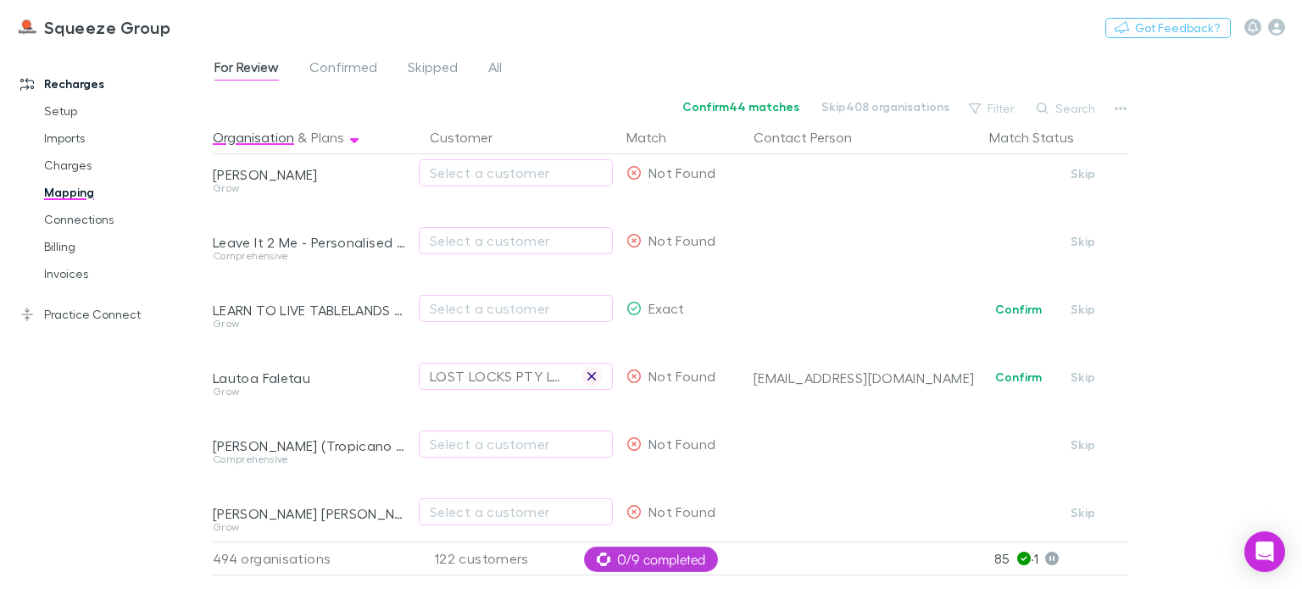
click at [594, 376] on icon "button" at bounding box center [592, 377] width 10 height 14
click at [495, 376] on div "Select a customer" at bounding box center [516, 376] width 172 height 20
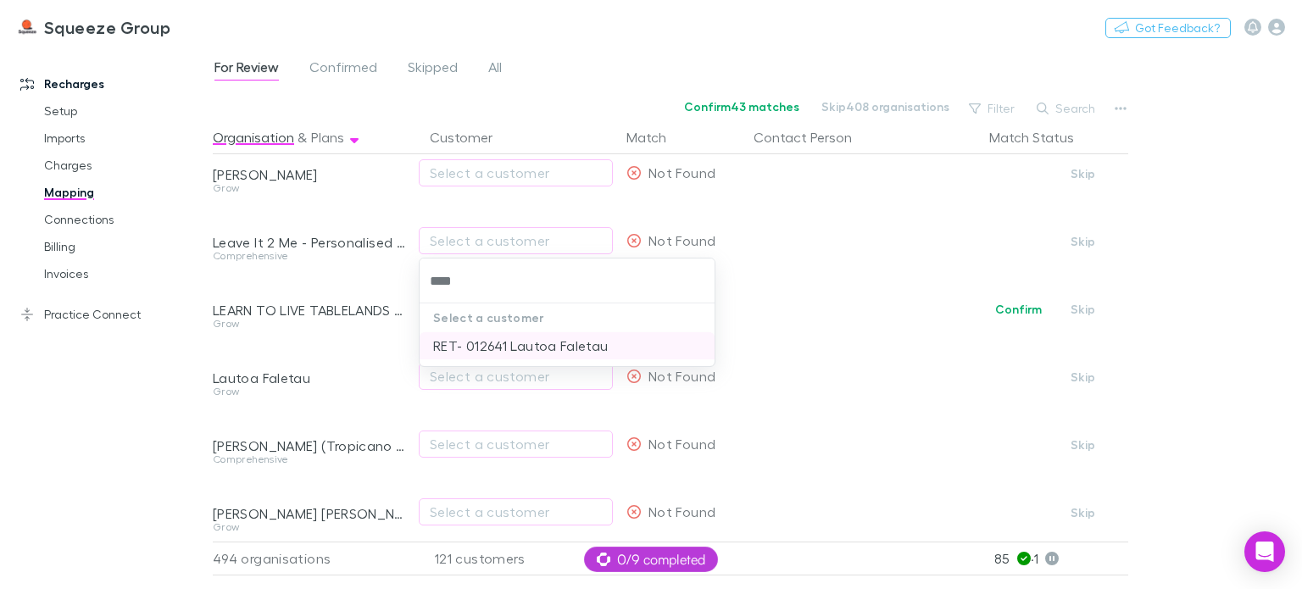
click at [482, 345] on li "RET- 012641 Lautoa Faletau" at bounding box center [567, 345] width 295 height 27
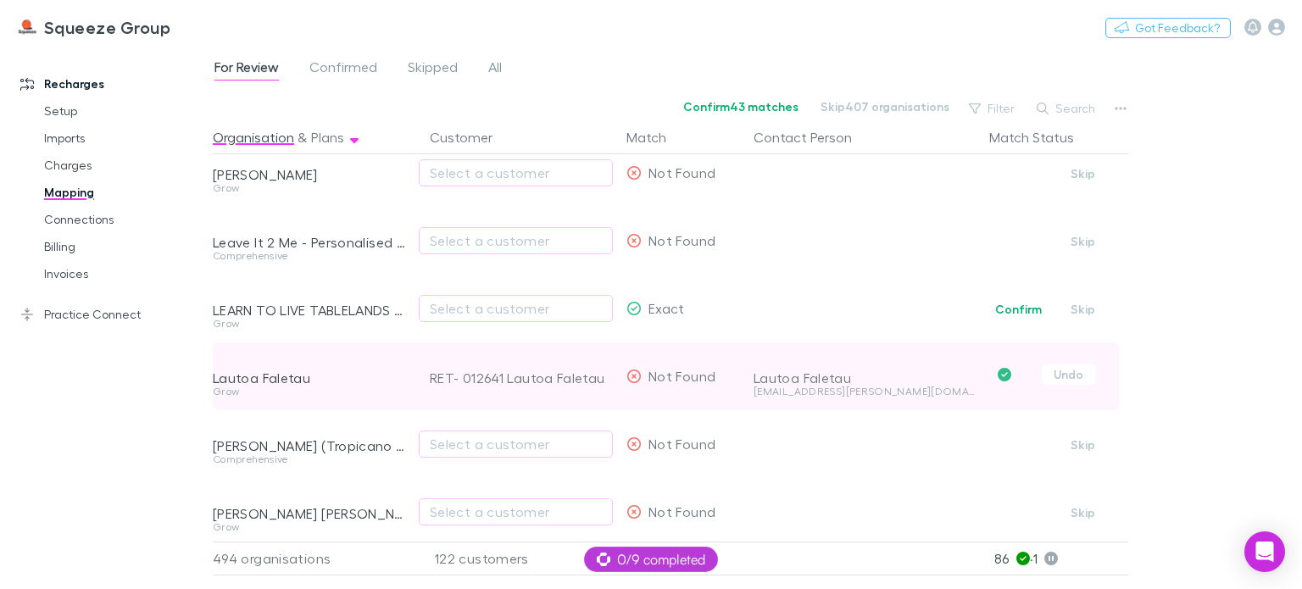
click at [409, 399] on div "Grow" at bounding box center [311, 399] width 197 height 24
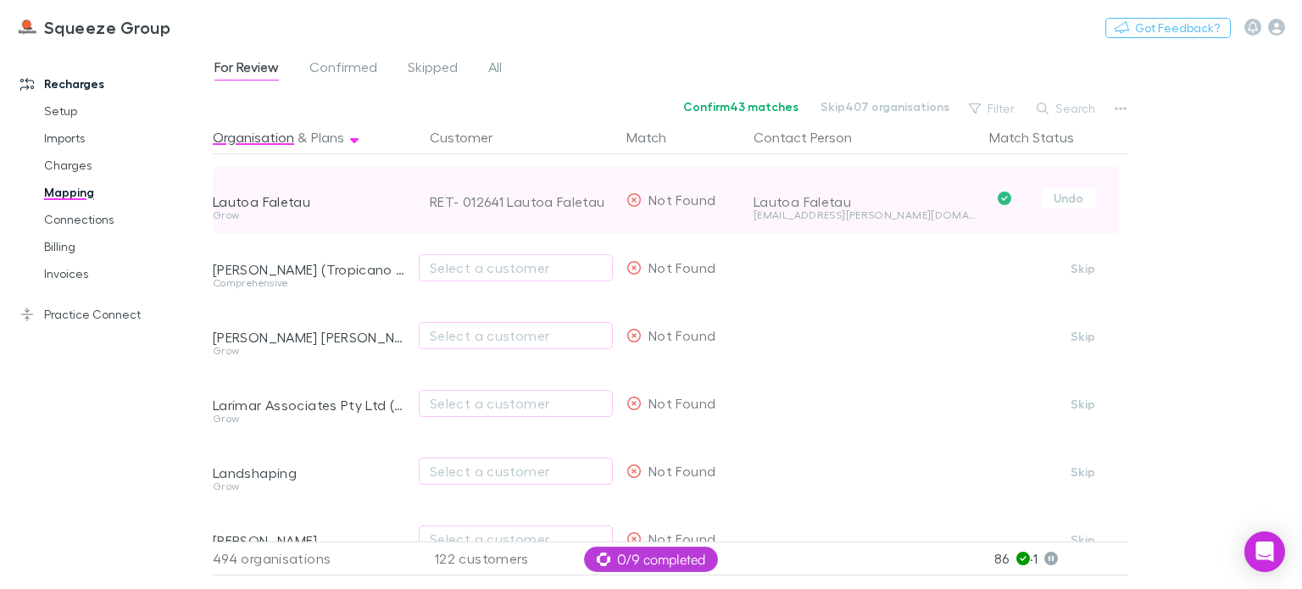
scroll to position [16431, 0]
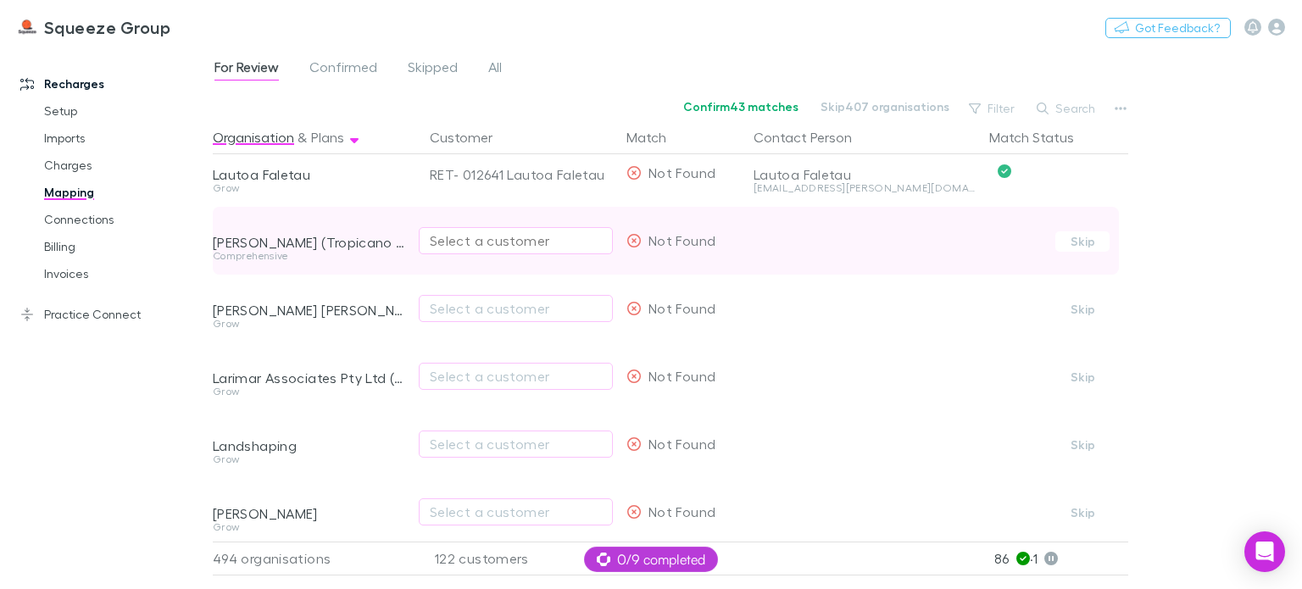
click at [454, 254] on div "Select a customer" at bounding box center [516, 241] width 194 height 68
click at [476, 233] on div "Select a customer" at bounding box center [516, 241] width 172 height 20
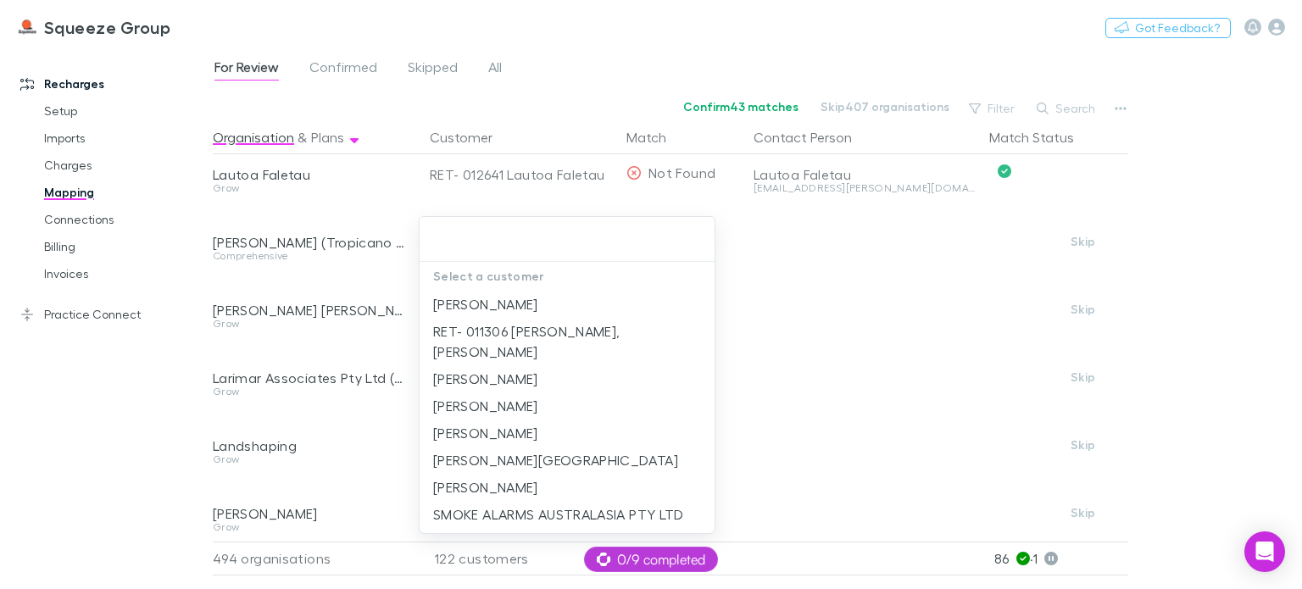
click at [399, 279] on div at bounding box center [651, 294] width 1302 height 589
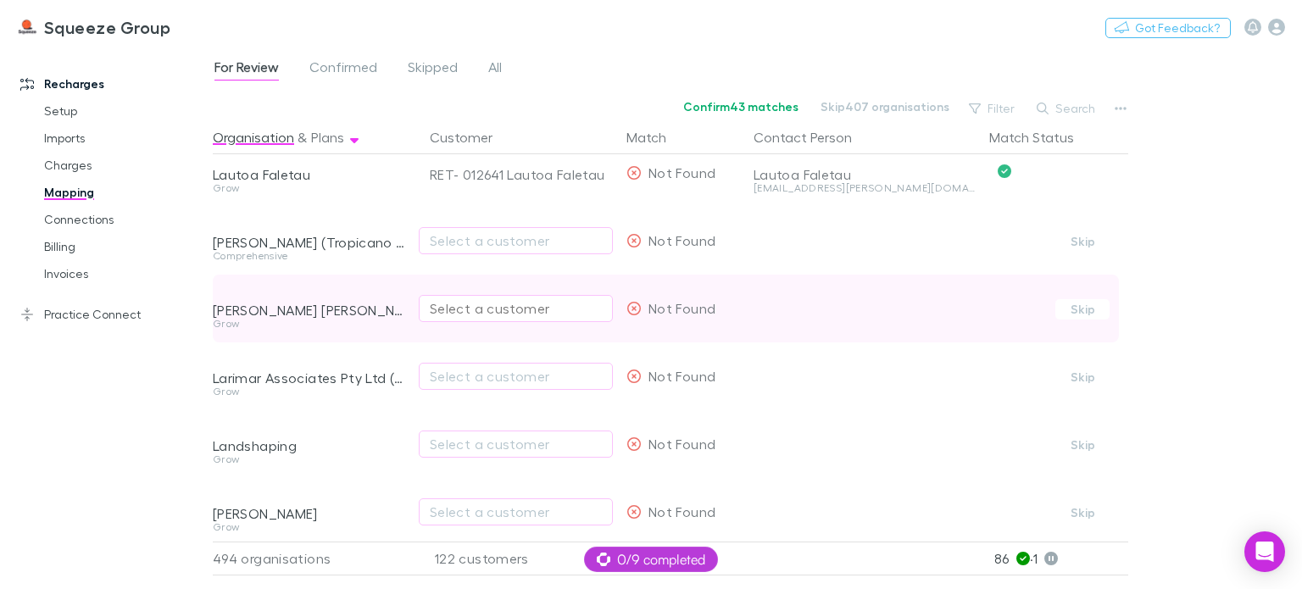
click at [469, 318] on button "Select a customer" at bounding box center [516, 308] width 194 height 27
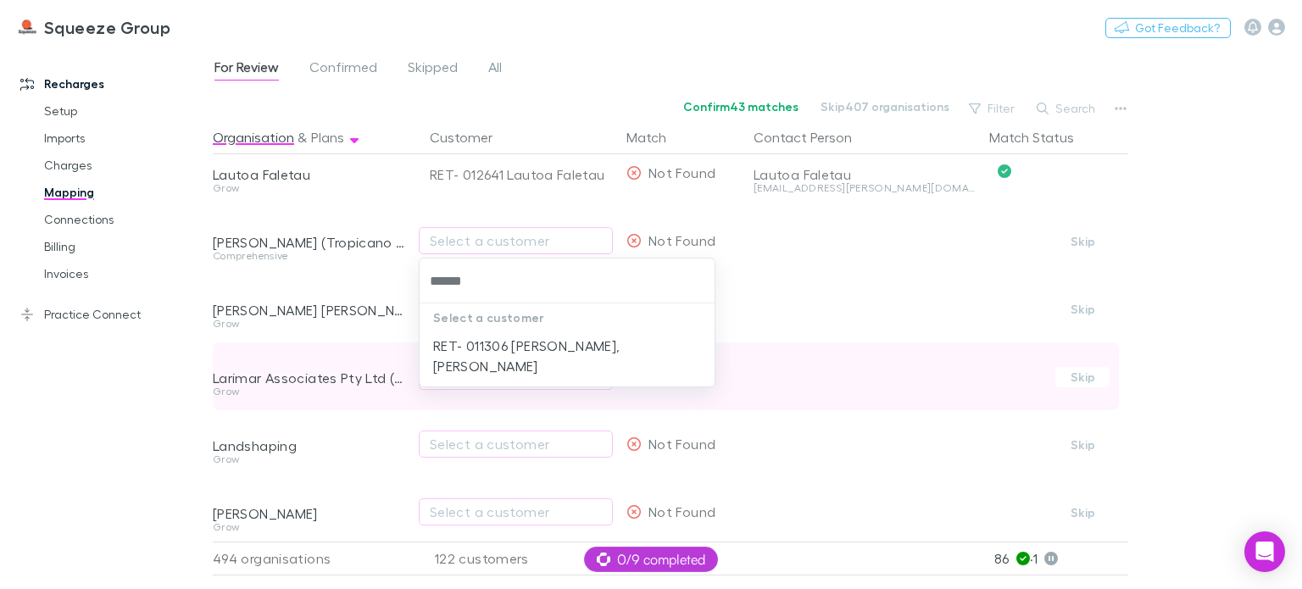
click at [469, 344] on li "RET- 011306 [PERSON_NAME], [PERSON_NAME]" at bounding box center [567, 355] width 295 height 47
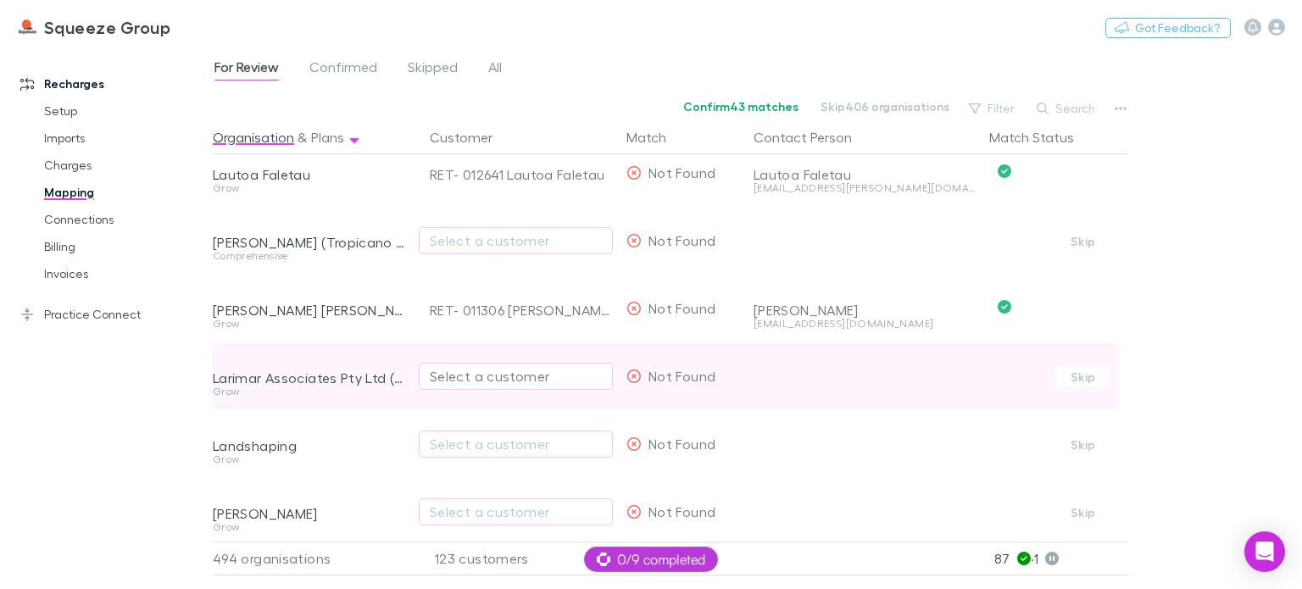
click at [451, 381] on div "Select a customer" at bounding box center [516, 376] width 172 height 20
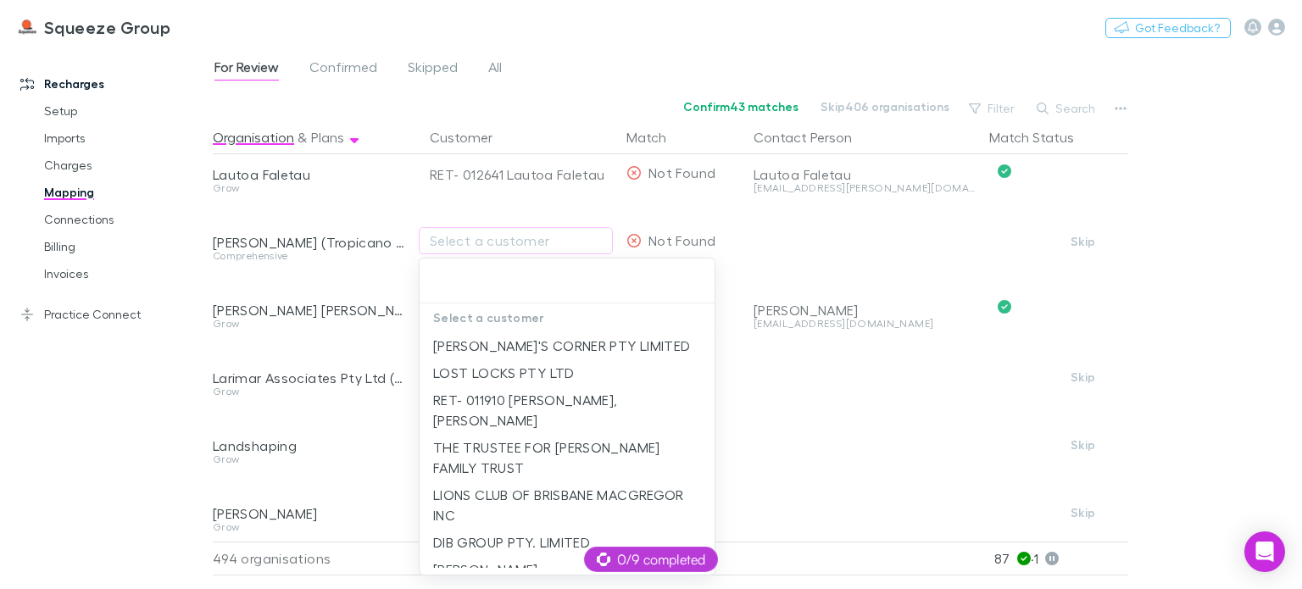
click at [402, 348] on div at bounding box center [651, 294] width 1302 height 589
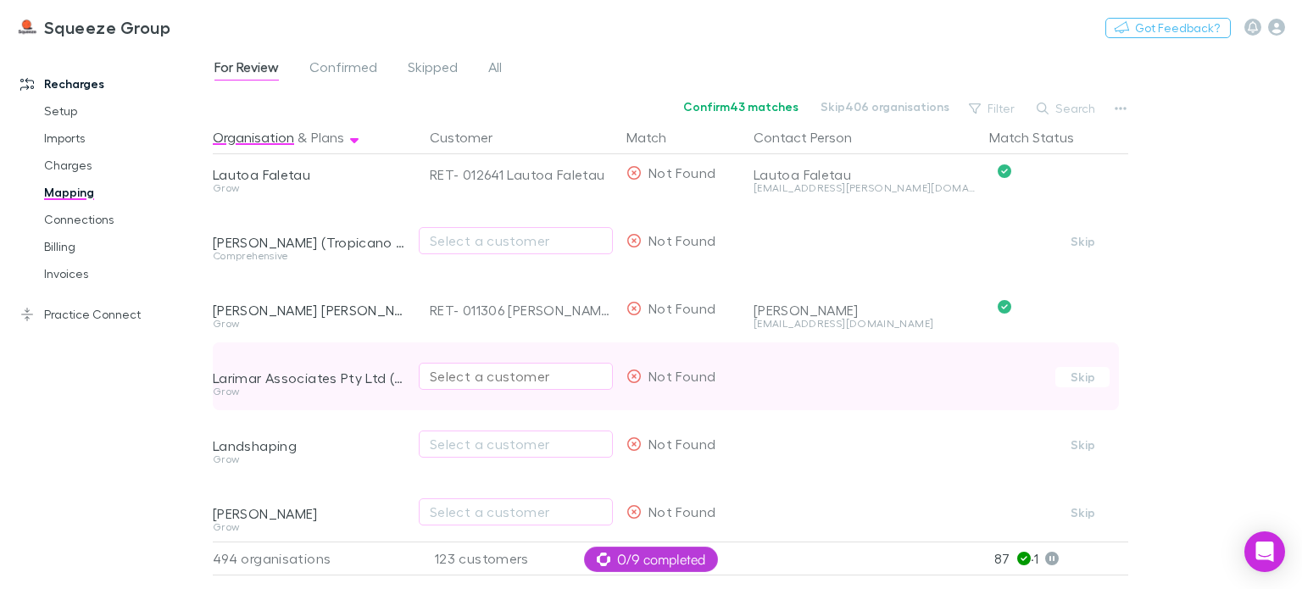
click at [455, 377] on div "Select a customer" at bounding box center [516, 376] width 172 height 20
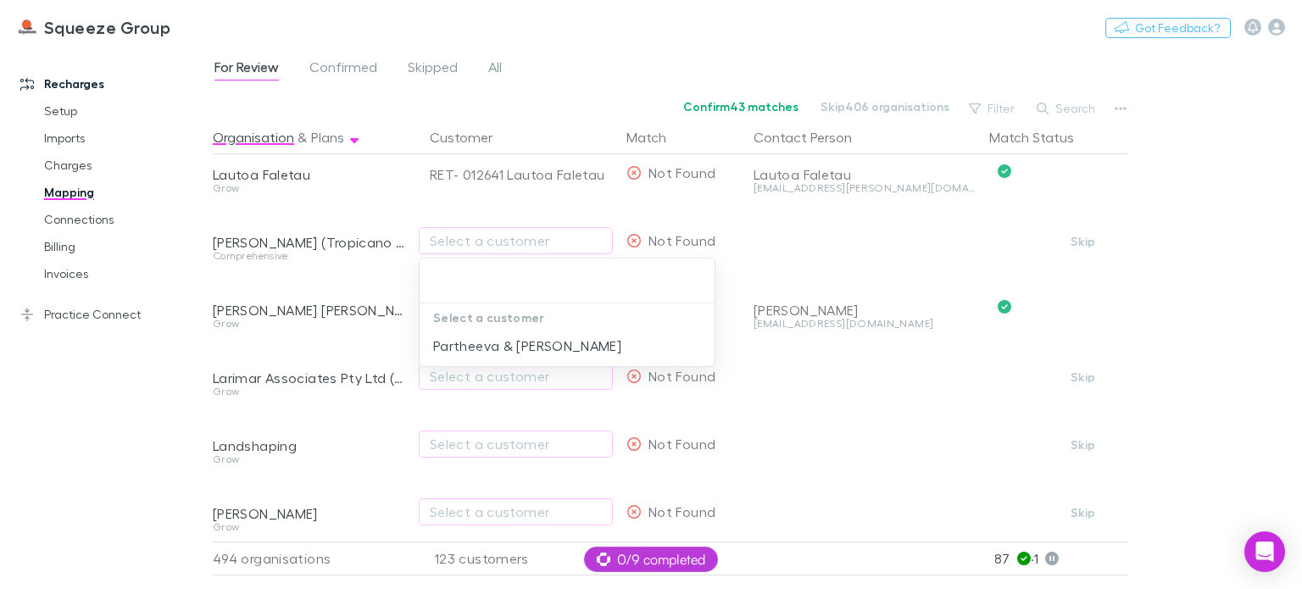
click at [412, 333] on div at bounding box center [651, 294] width 1302 height 589
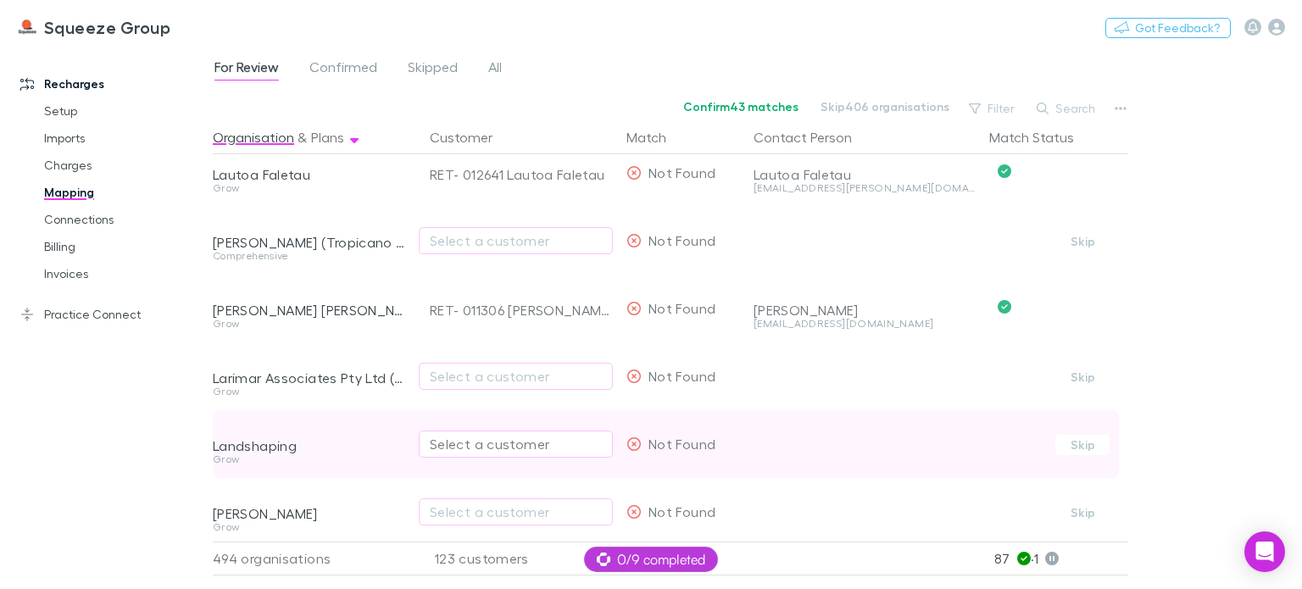
click at [465, 449] on div "Select a customer" at bounding box center [516, 444] width 172 height 20
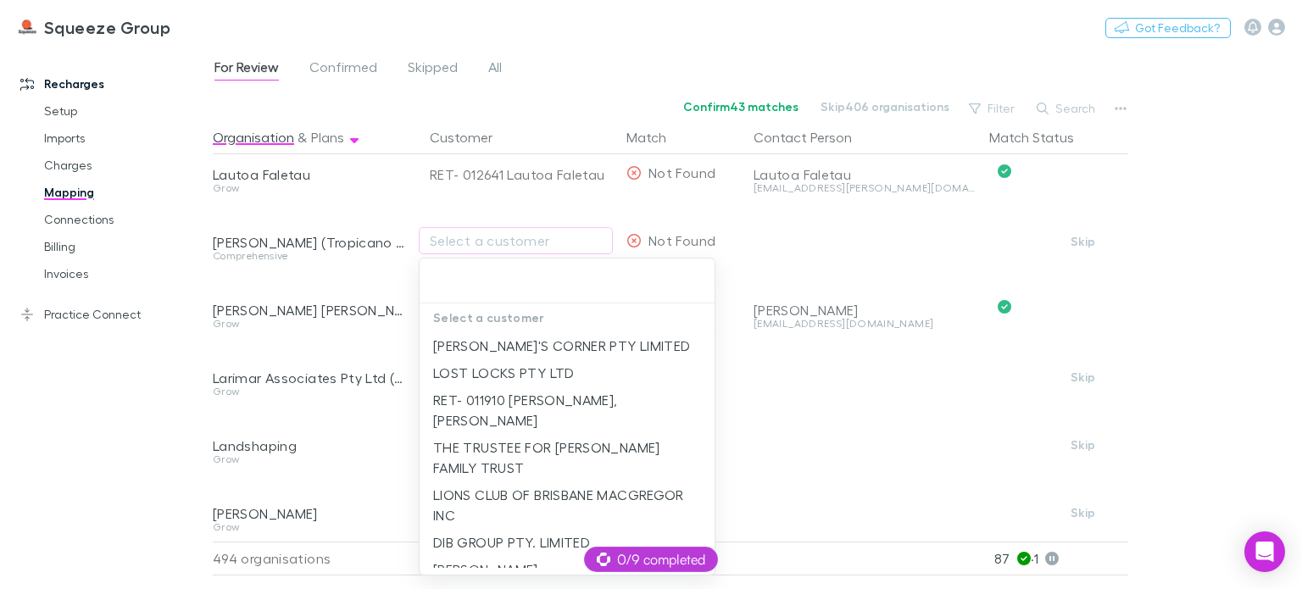
click at [398, 457] on div at bounding box center [651, 294] width 1302 height 589
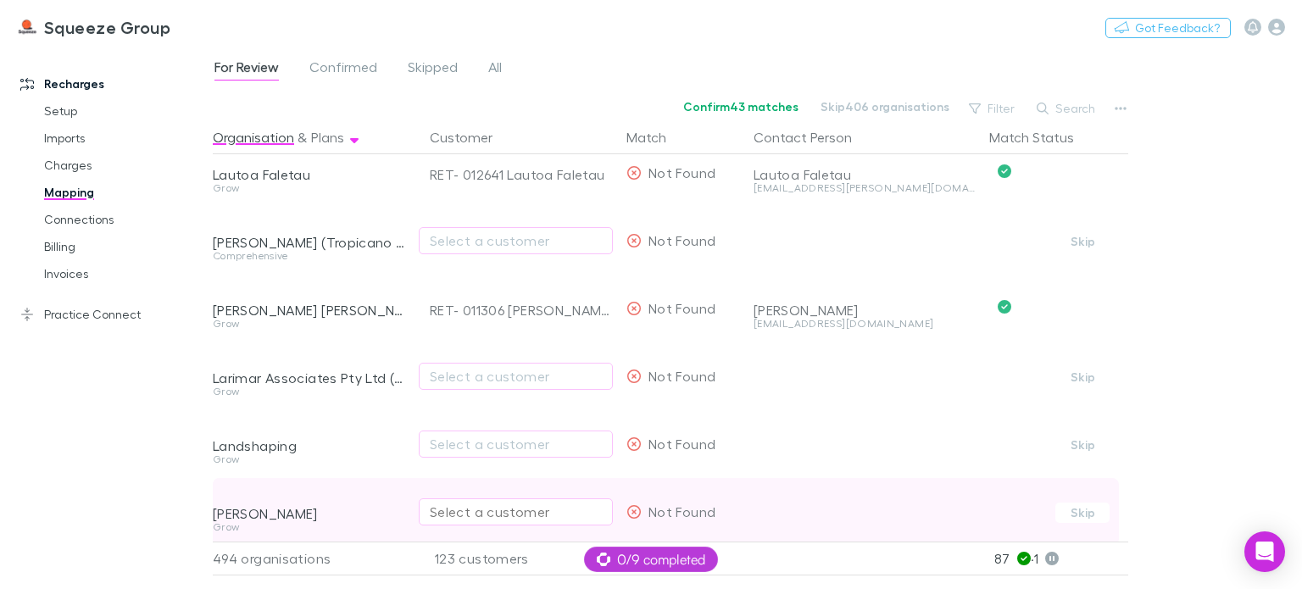
click at [447, 517] on div "Select a customer" at bounding box center [516, 512] width 172 height 20
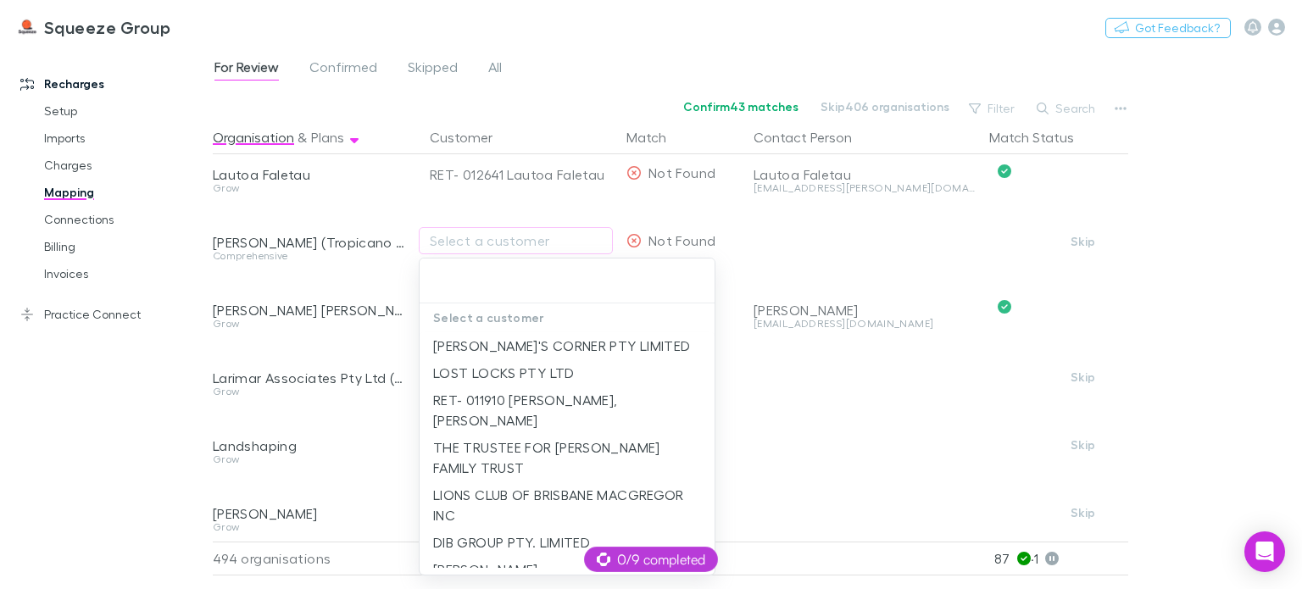
click at [404, 482] on div at bounding box center [651, 294] width 1302 height 589
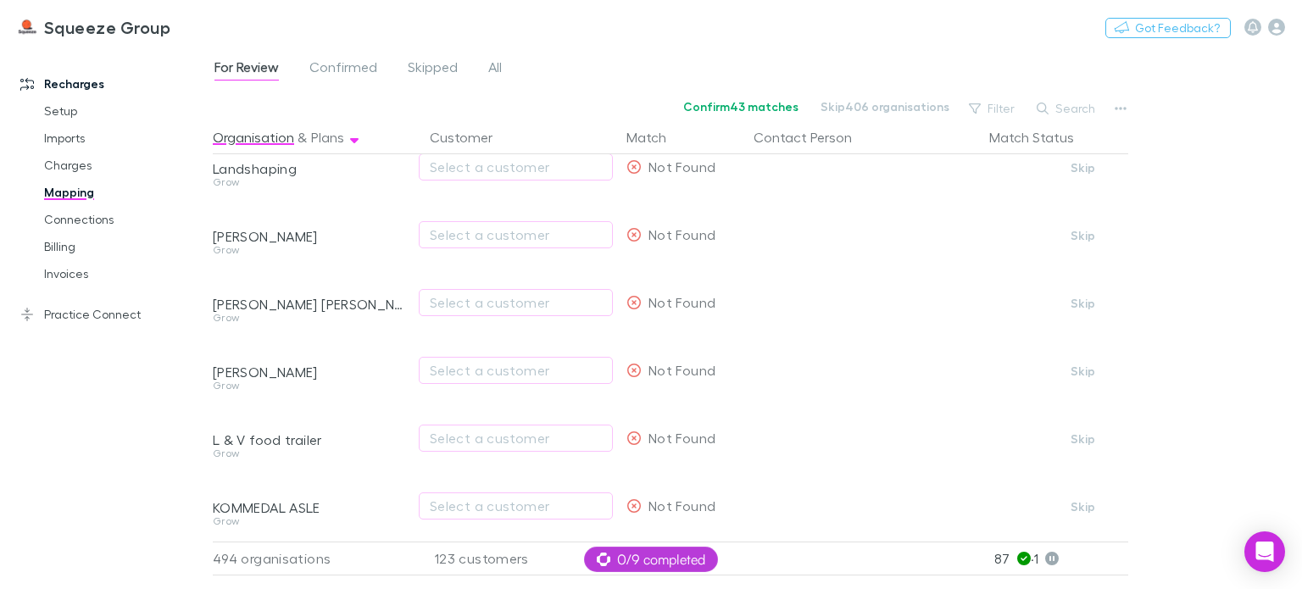
scroll to position [16736, 0]
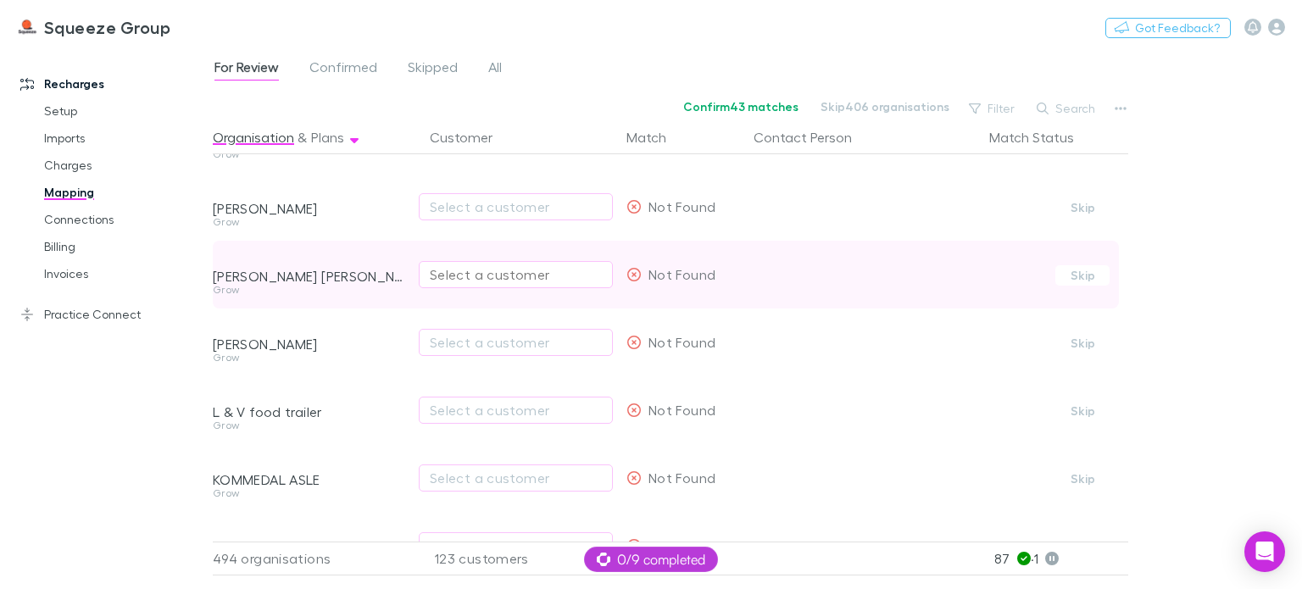
click at [461, 277] on div "Select a customer" at bounding box center [516, 275] width 172 height 20
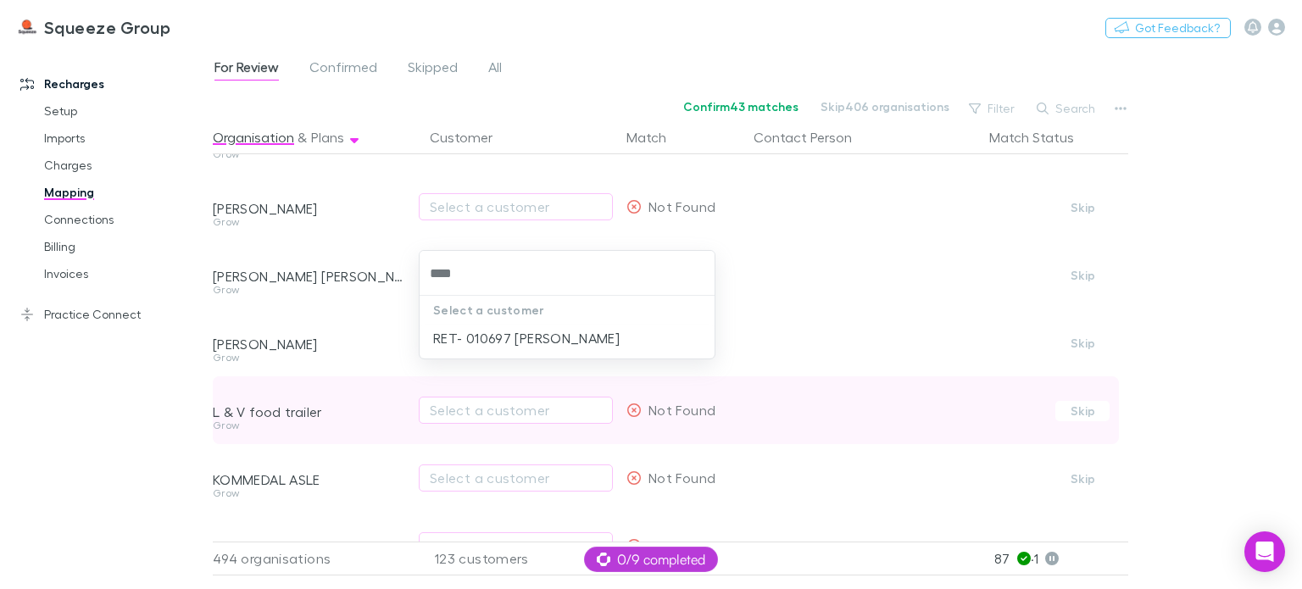
click at [463, 336] on li "RET- 010697 [PERSON_NAME]" at bounding box center [567, 338] width 295 height 27
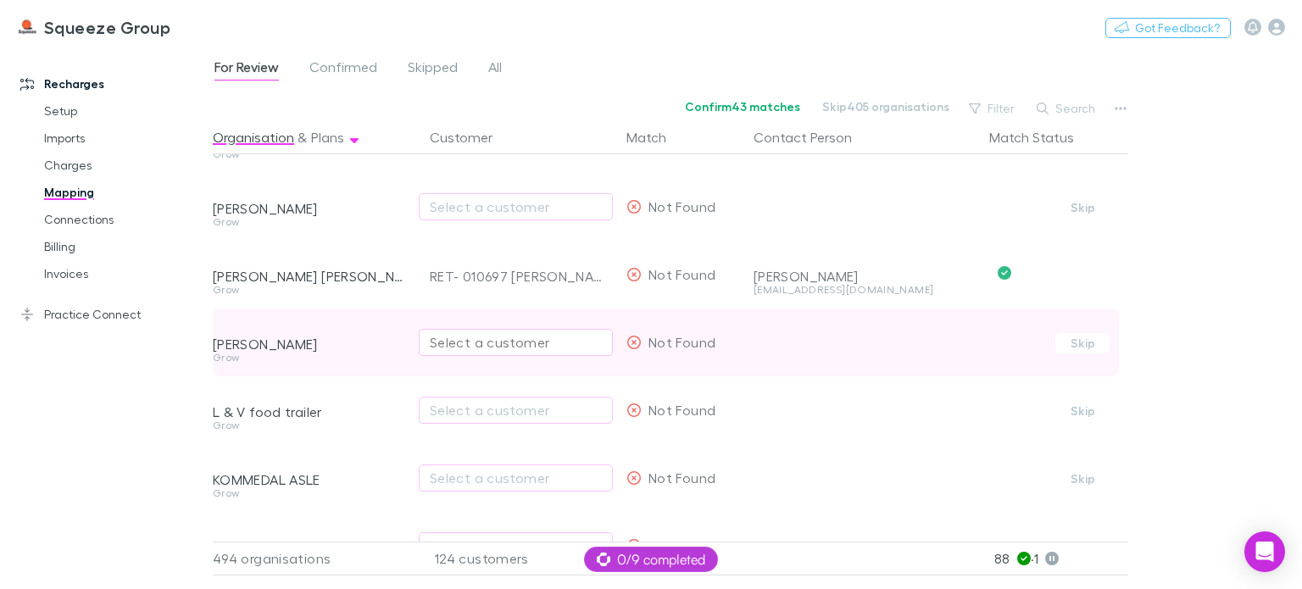
click at [475, 344] on div "Select a customer" at bounding box center [516, 342] width 172 height 20
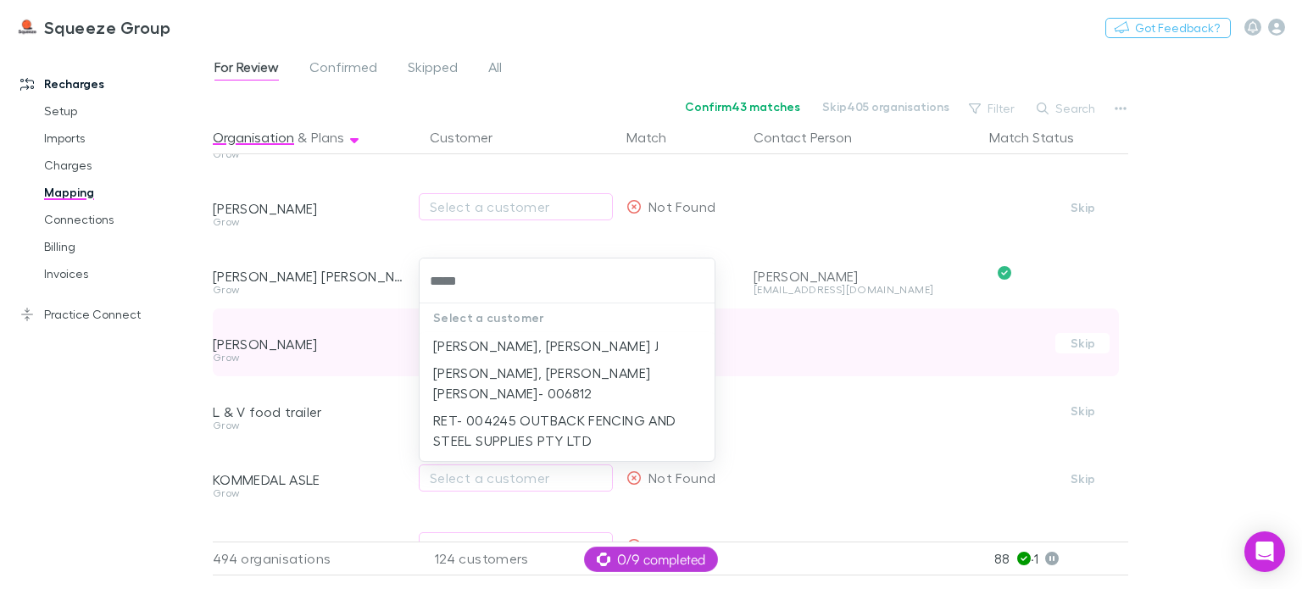
click at [475, 344] on li "[PERSON_NAME], [PERSON_NAME] J" at bounding box center [567, 345] width 295 height 27
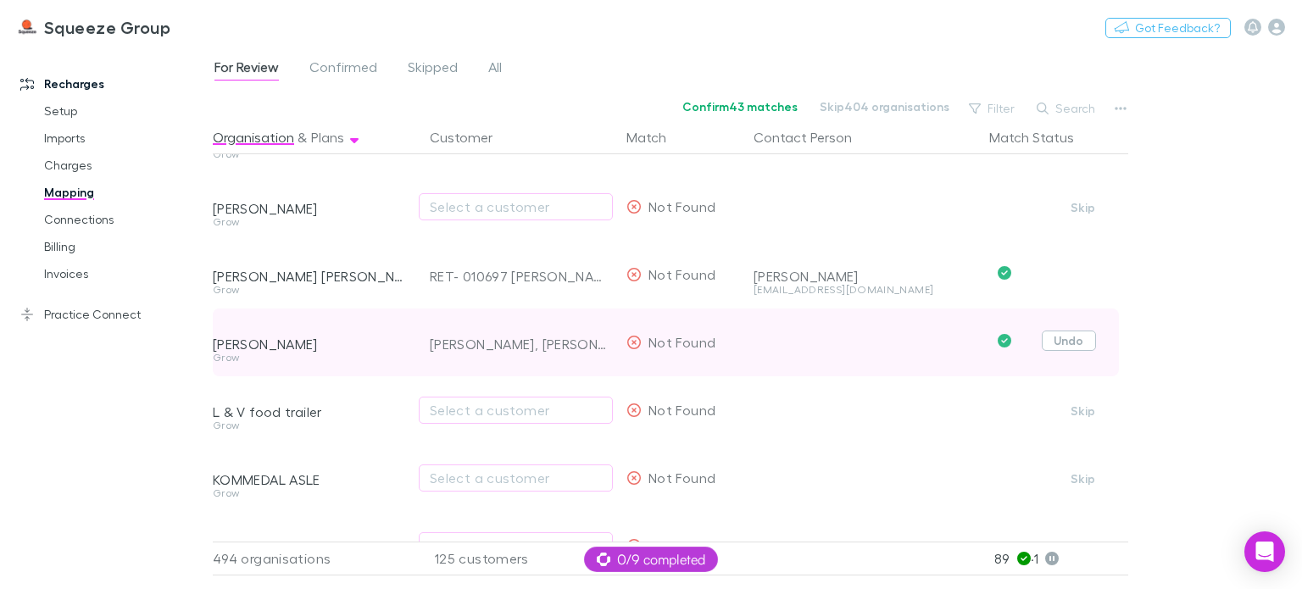
click at [1065, 340] on button "Undo" at bounding box center [1069, 341] width 54 height 20
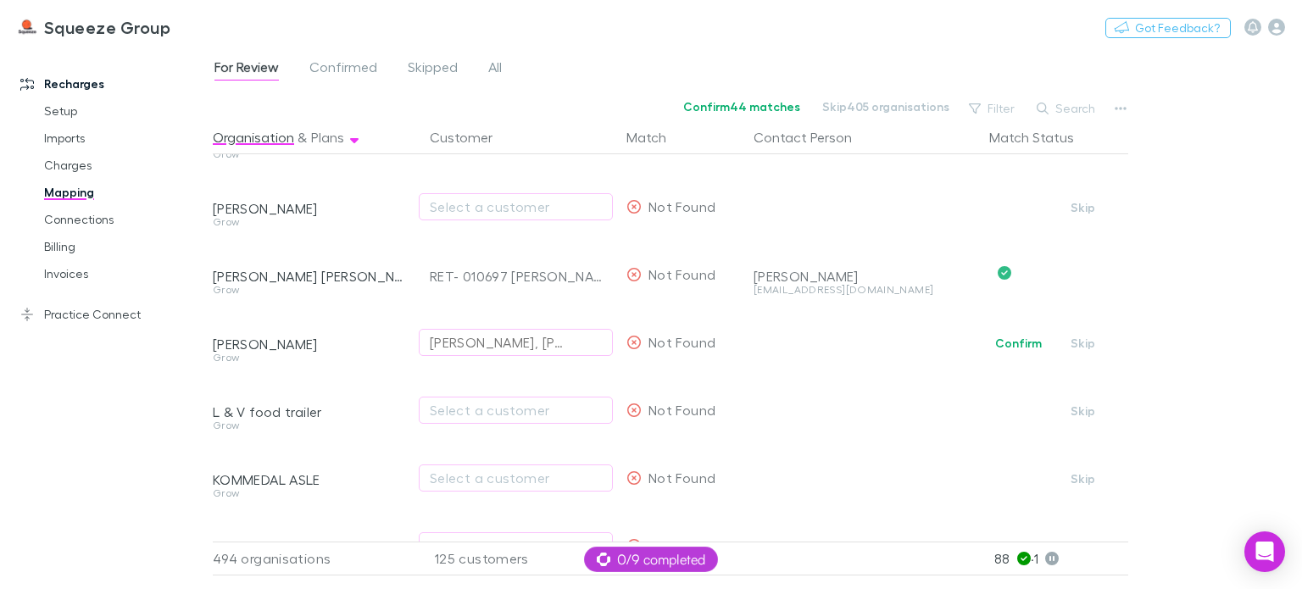
click at [507, 343] on div "[PERSON_NAME], [PERSON_NAME] J" at bounding box center [499, 342] width 138 height 20
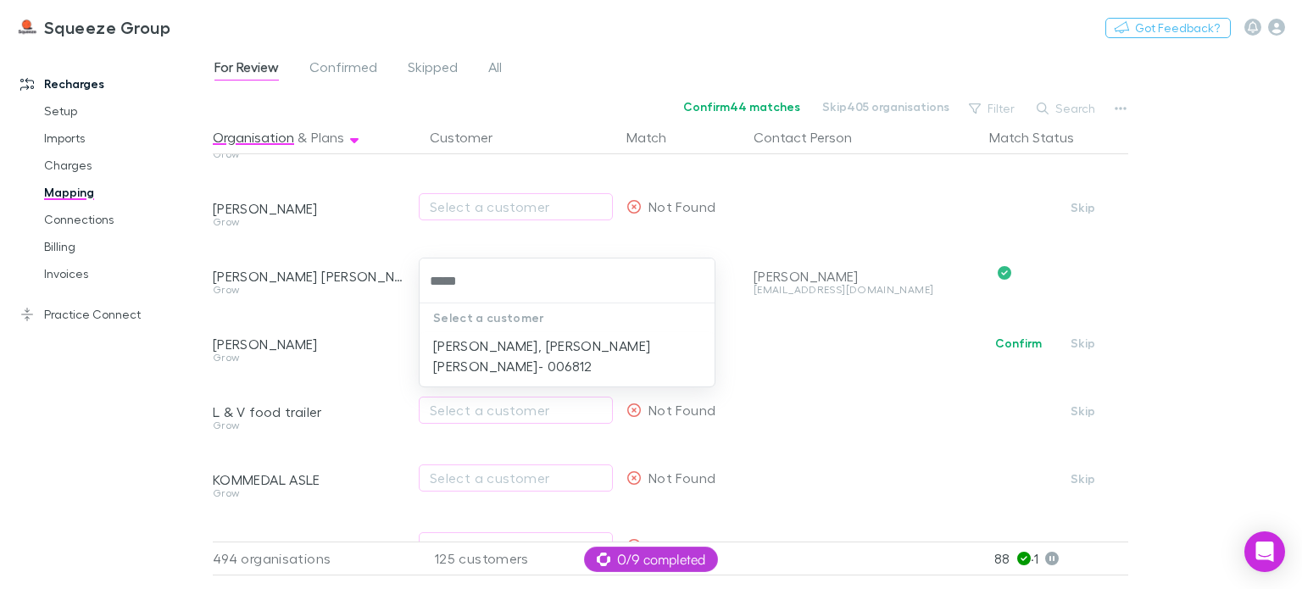
click at [507, 343] on li "[PERSON_NAME], [PERSON_NAME] [PERSON_NAME]- 006812" at bounding box center [567, 355] width 295 height 47
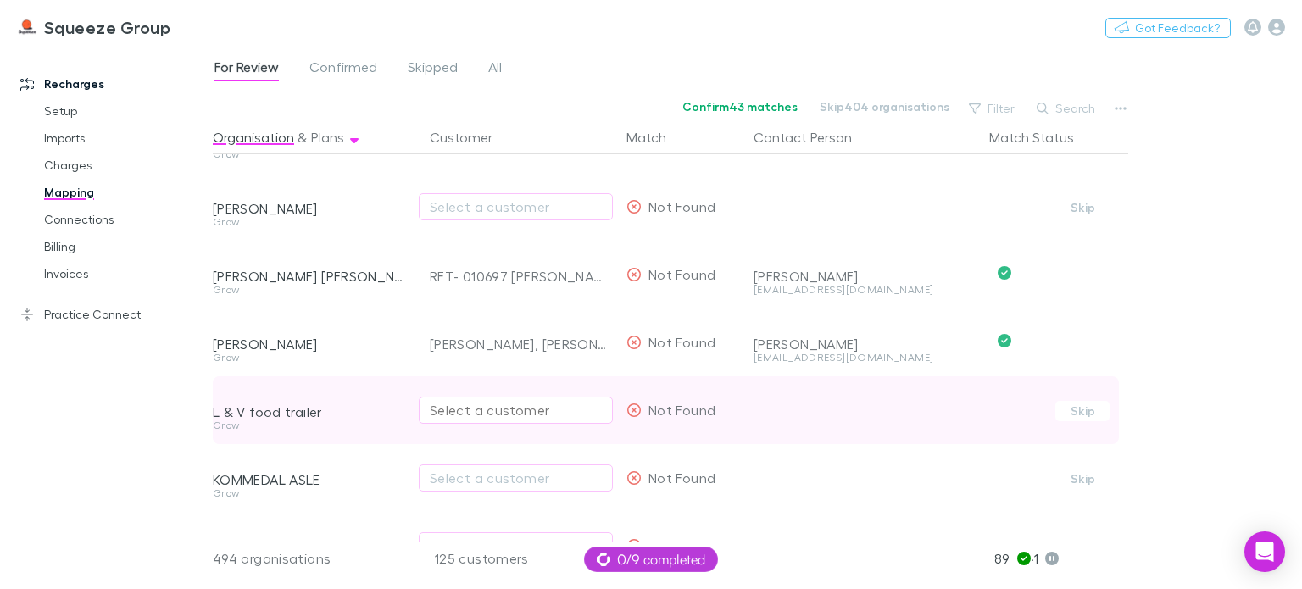
click at [475, 411] on div "Select a customer" at bounding box center [516, 410] width 172 height 20
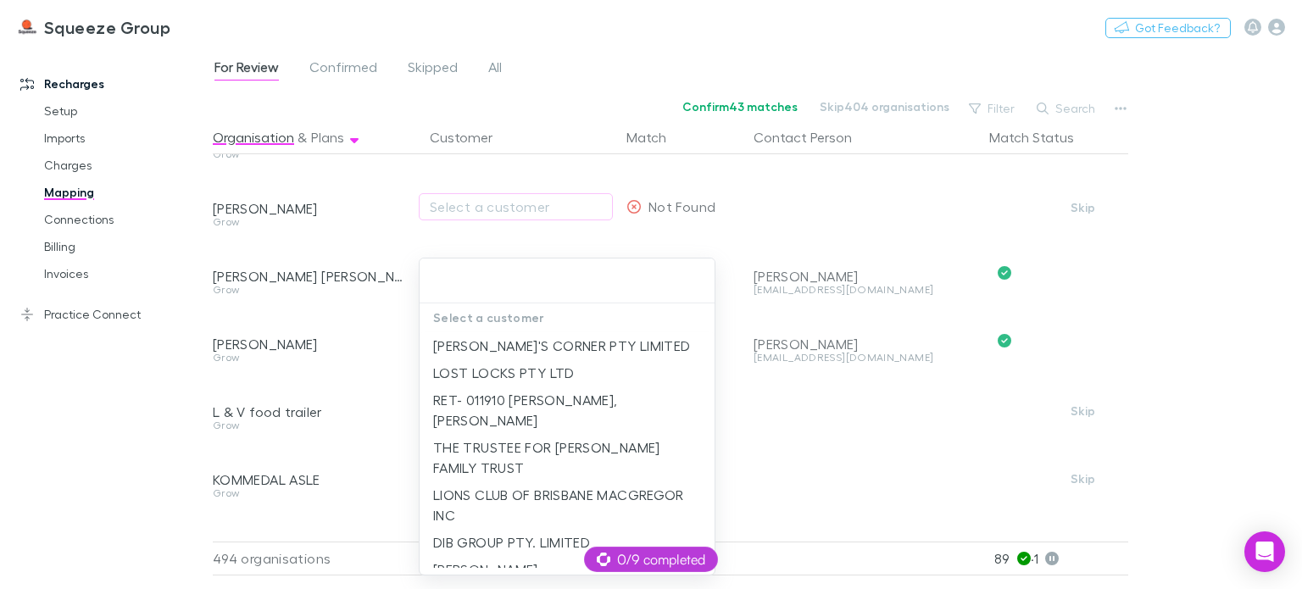
click at [360, 447] on div at bounding box center [651, 294] width 1302 height 589
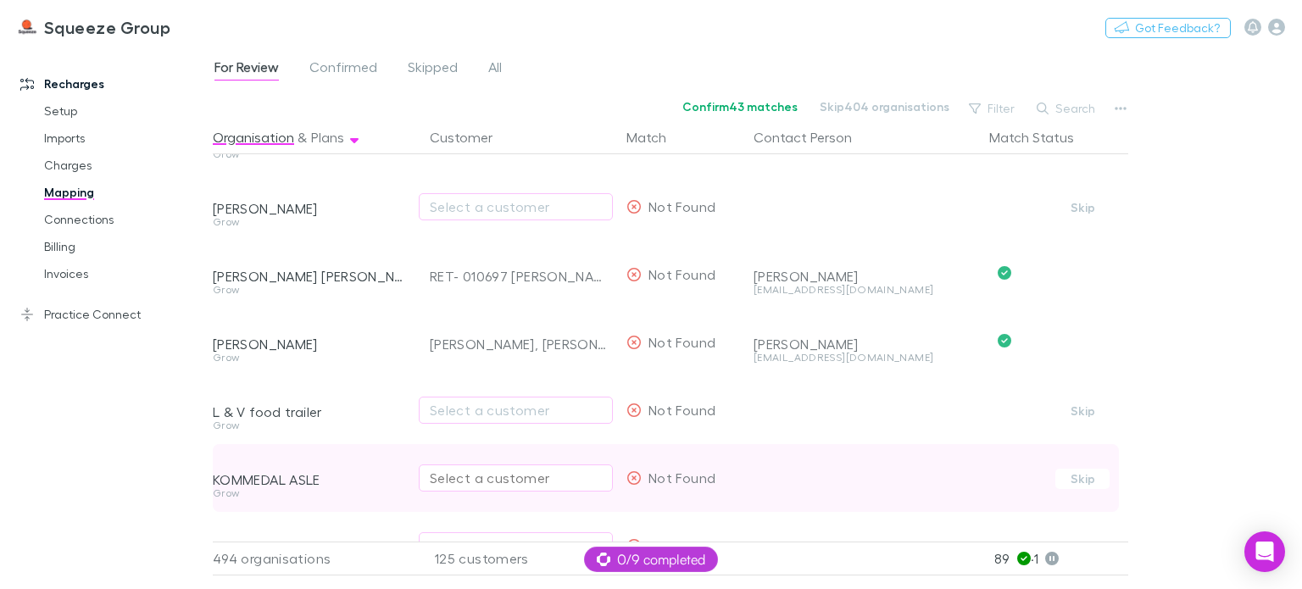
click at [448, 481] on div "Select a customer" at bounding box center [516, 478] width 172 height 20
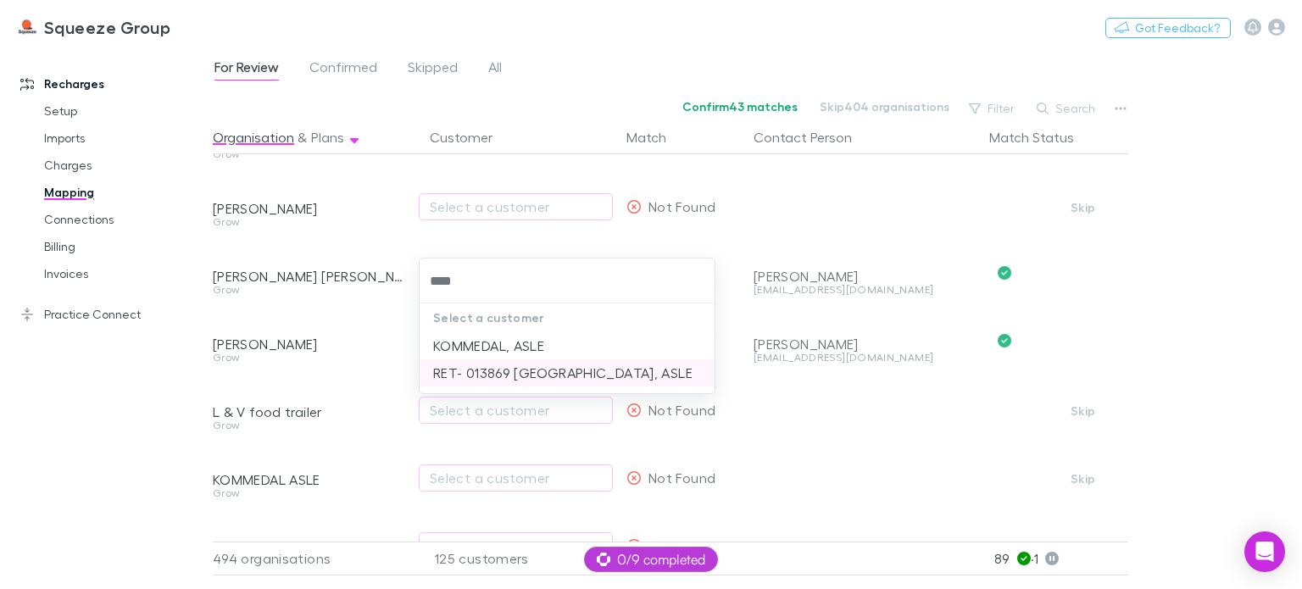
click at [508, 376] on li "RET- 013869 [GEOGRAPHIC_DATA], ASLE" at bounding box center [567, 373] width 295 height 27
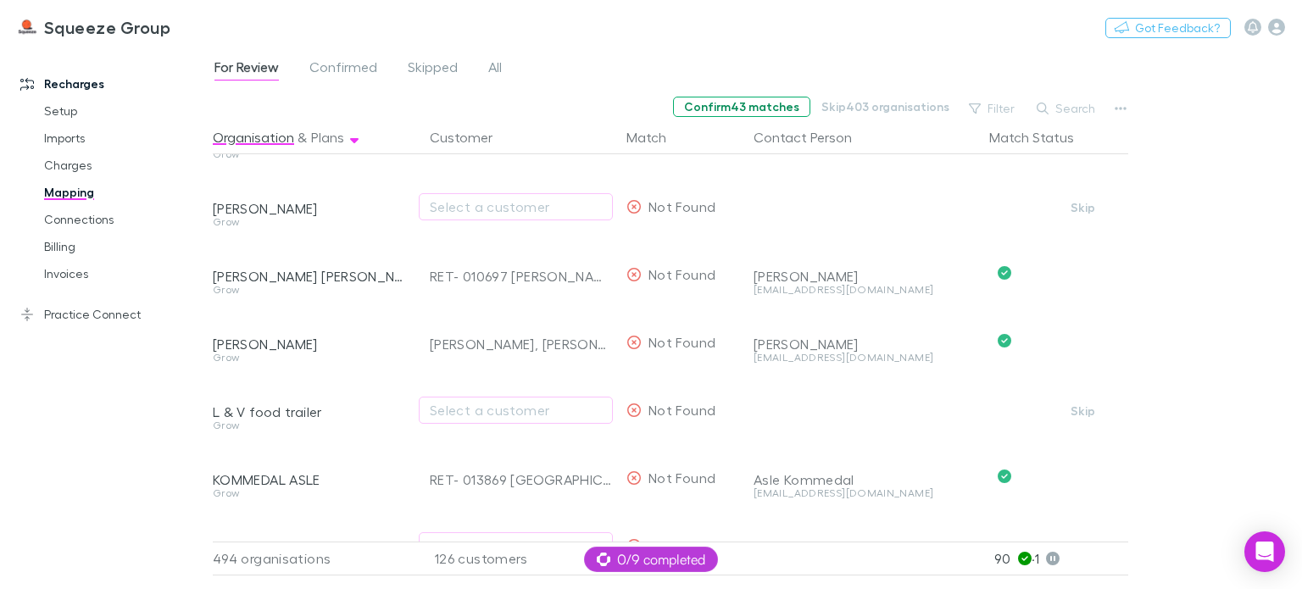
click at [740, 100] on button "Confirm 43 matches" at bounding box center [741, 107] width 137 height 20
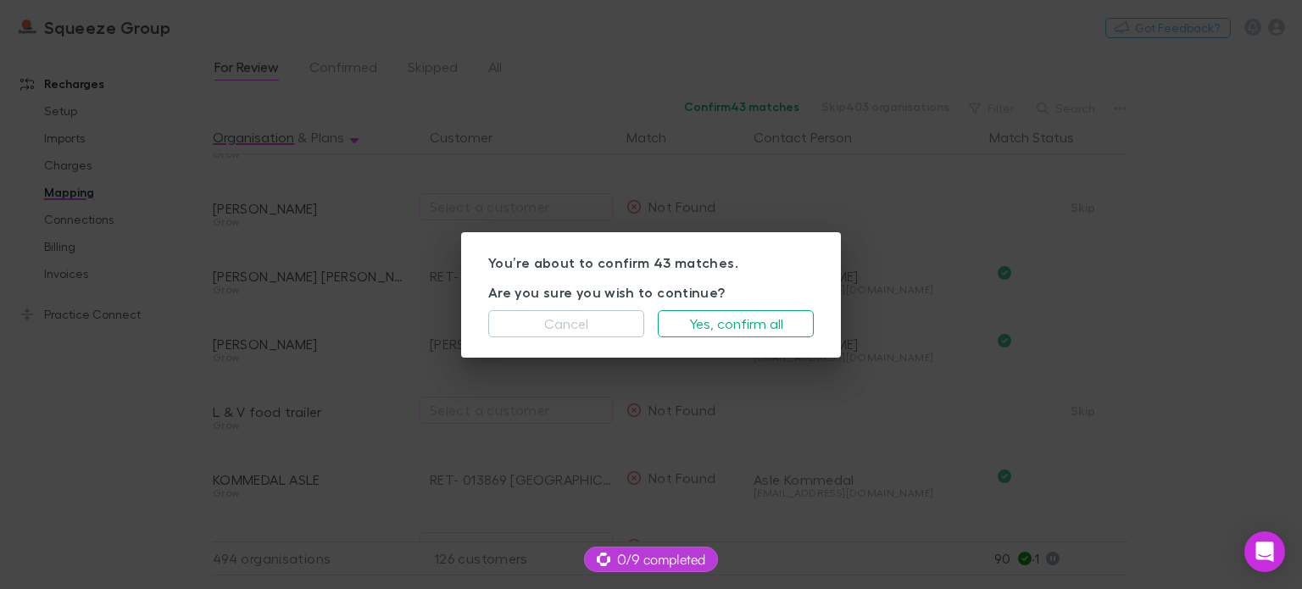
click at [739, 339] on div "You’re about to confirm 43 matches. Are you sure you wish to continue? Cancel Y…" at bounding box center [651, 294] width 380 height 125
click at [711, 317] on button "Yes, confirm all" at bounding box center [736, 323] width 156 height 27
